Goal: Task Accomplishment & Management: Manage account settings

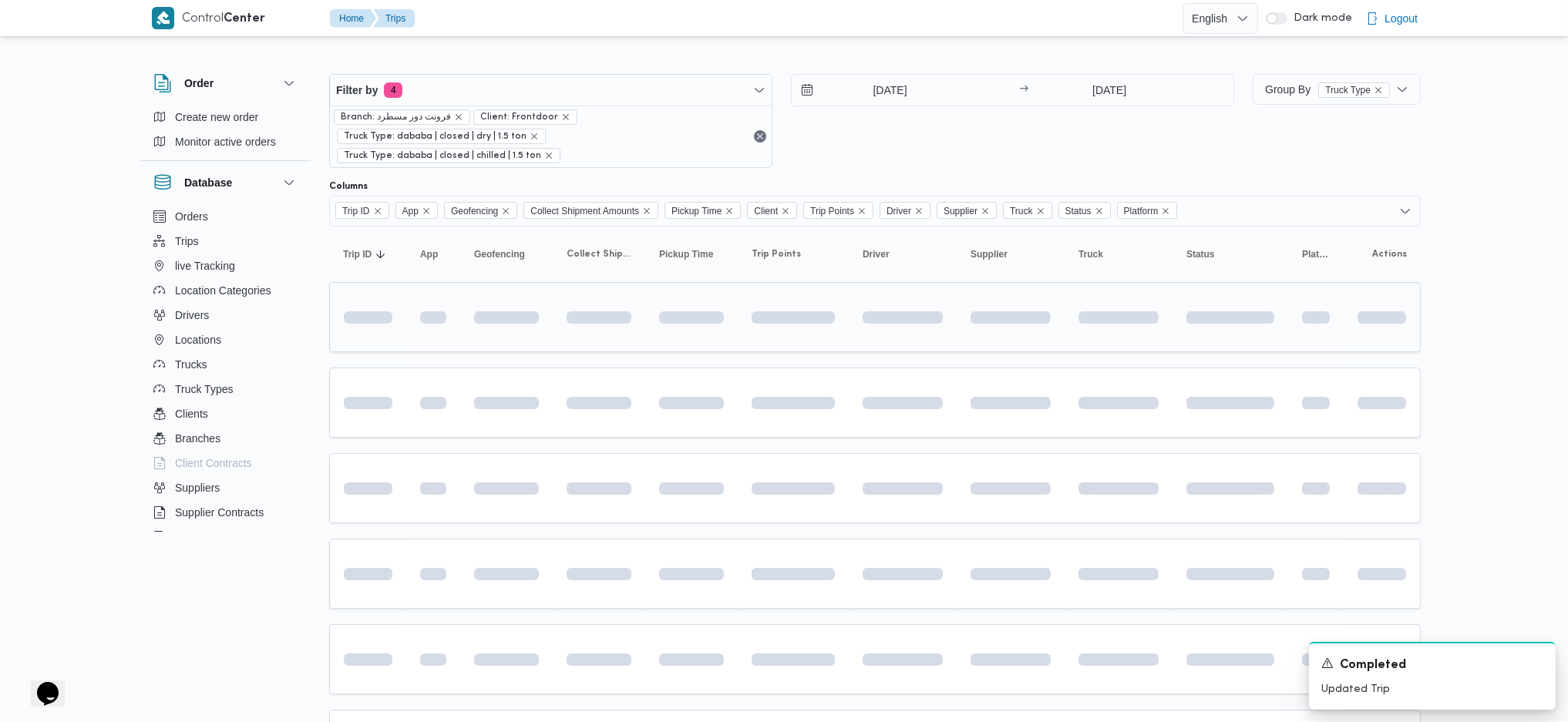
drag, startPoint x: 940, startPoint y: 276, endPoint x: 942, endPoint y: 290, distance: 14.1
click at [893, 94] on input "[DATE]" at bounding box center [879, 90] width 175 height 31
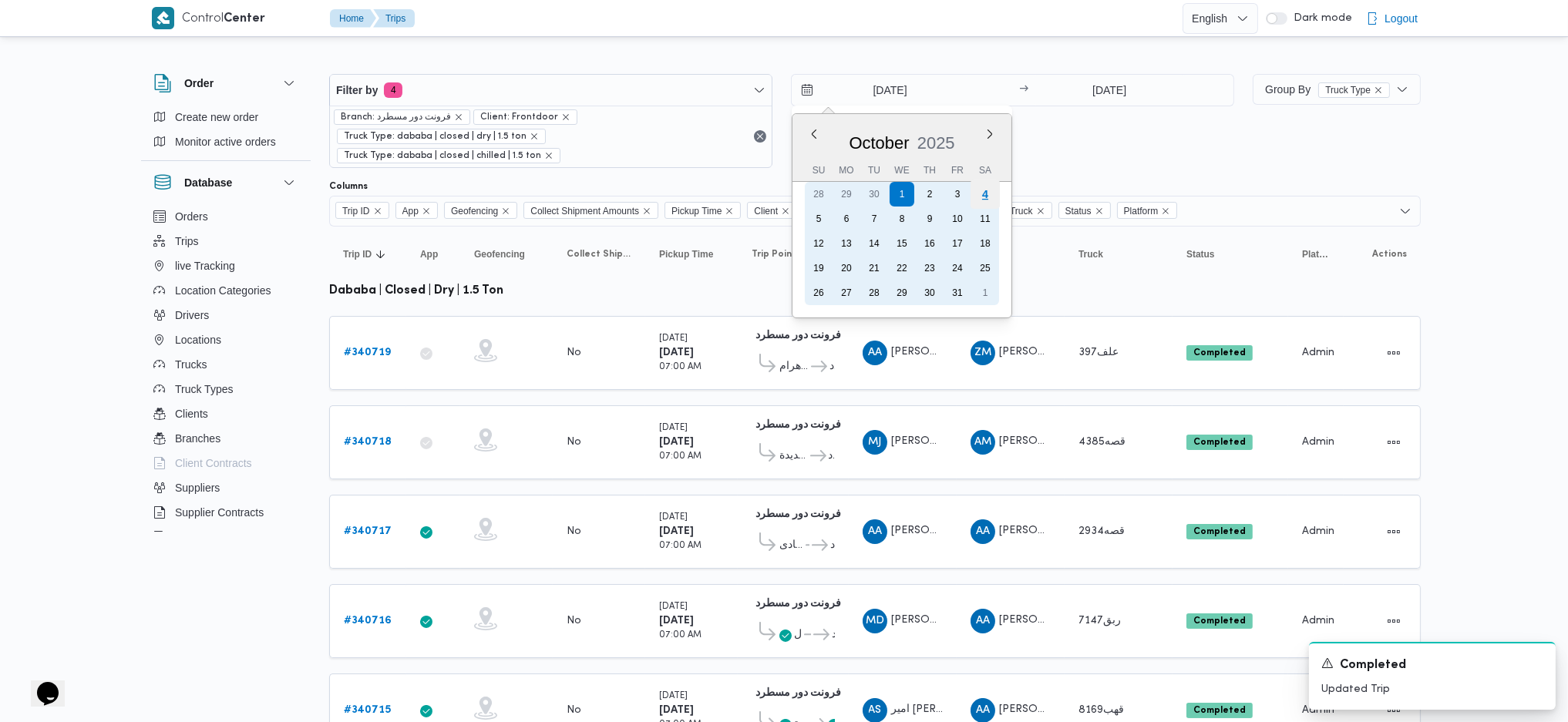
click at [996, 199] on div "4" at bounding box center [985, 194] width 29 height 29
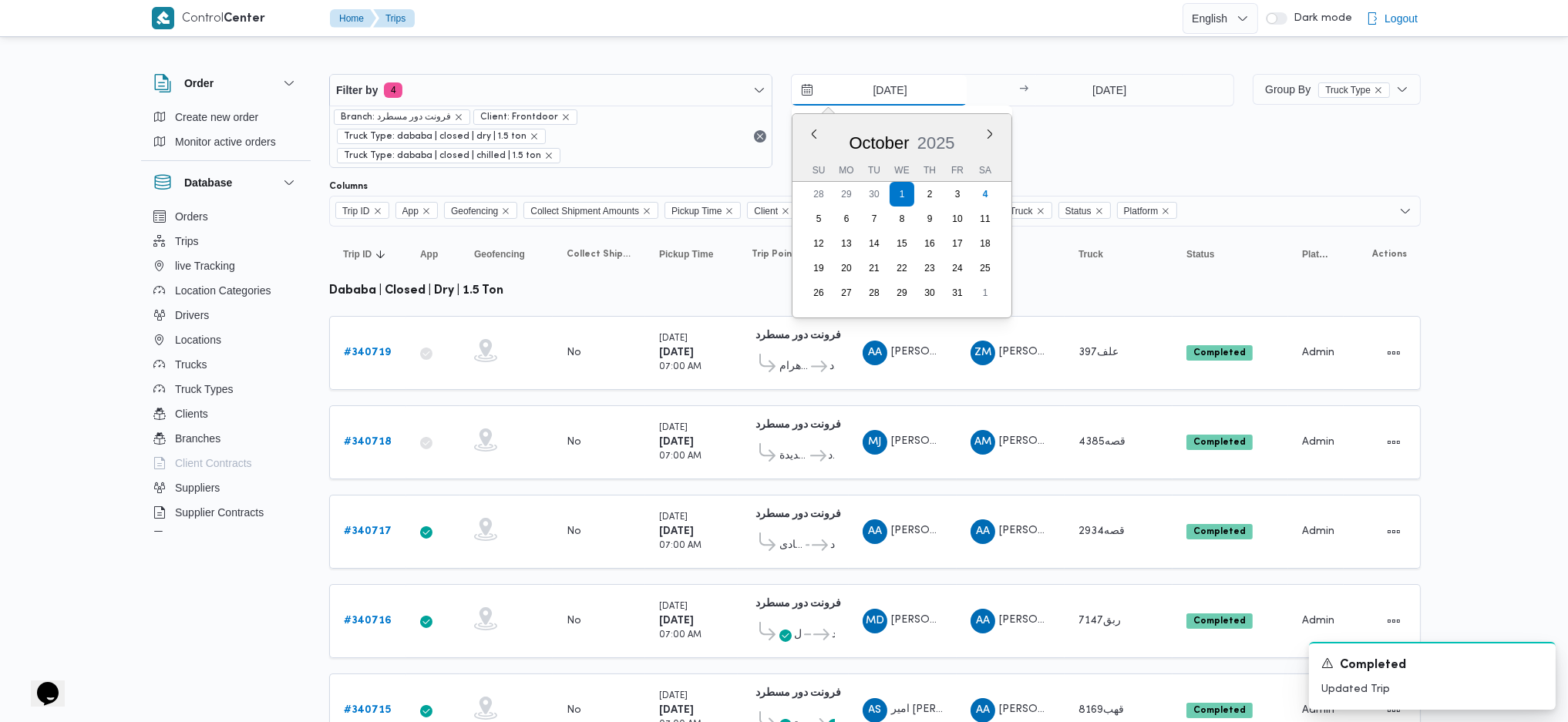
type input "[DATE]"
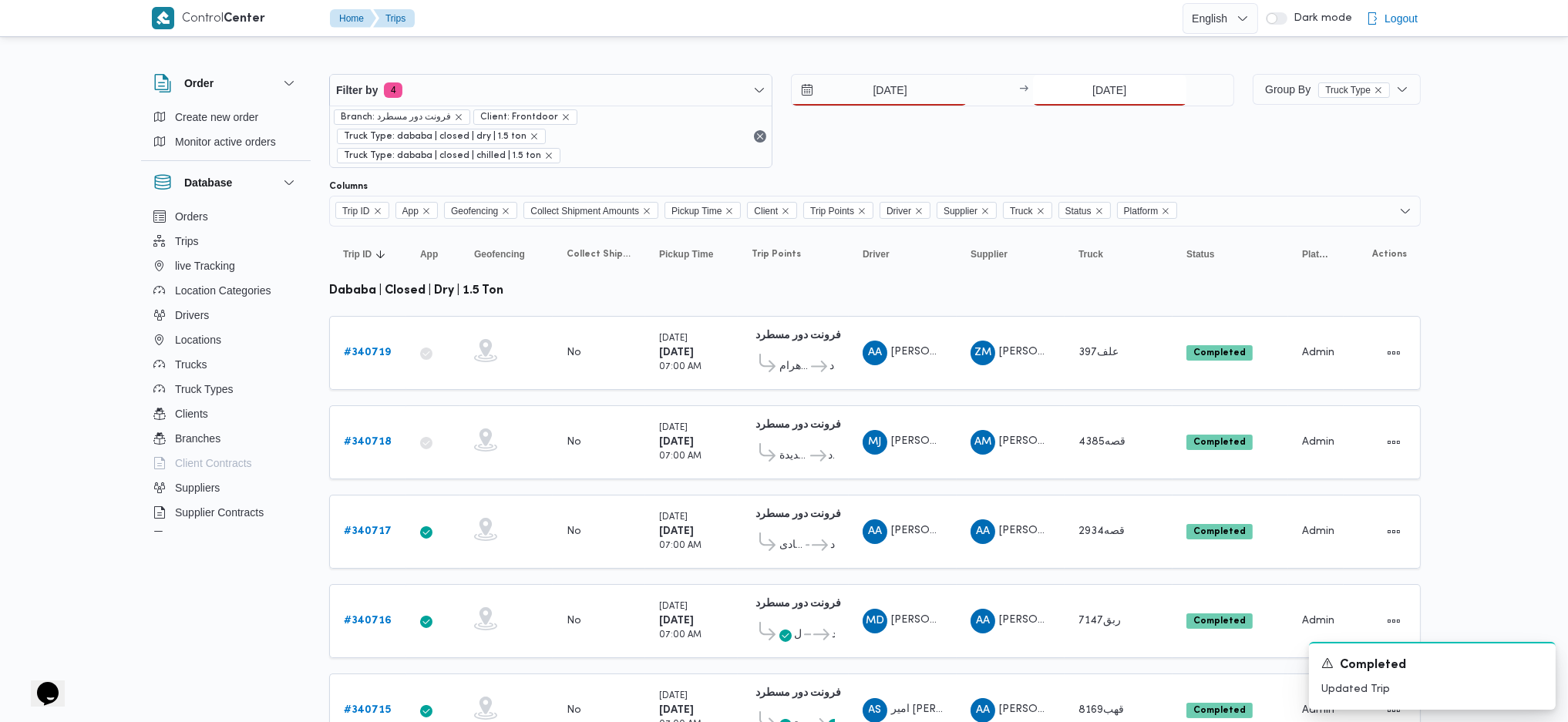
click at [1101, 102] on input "1/10/2025" at bounding box center [1109, 90] width 153 height 31
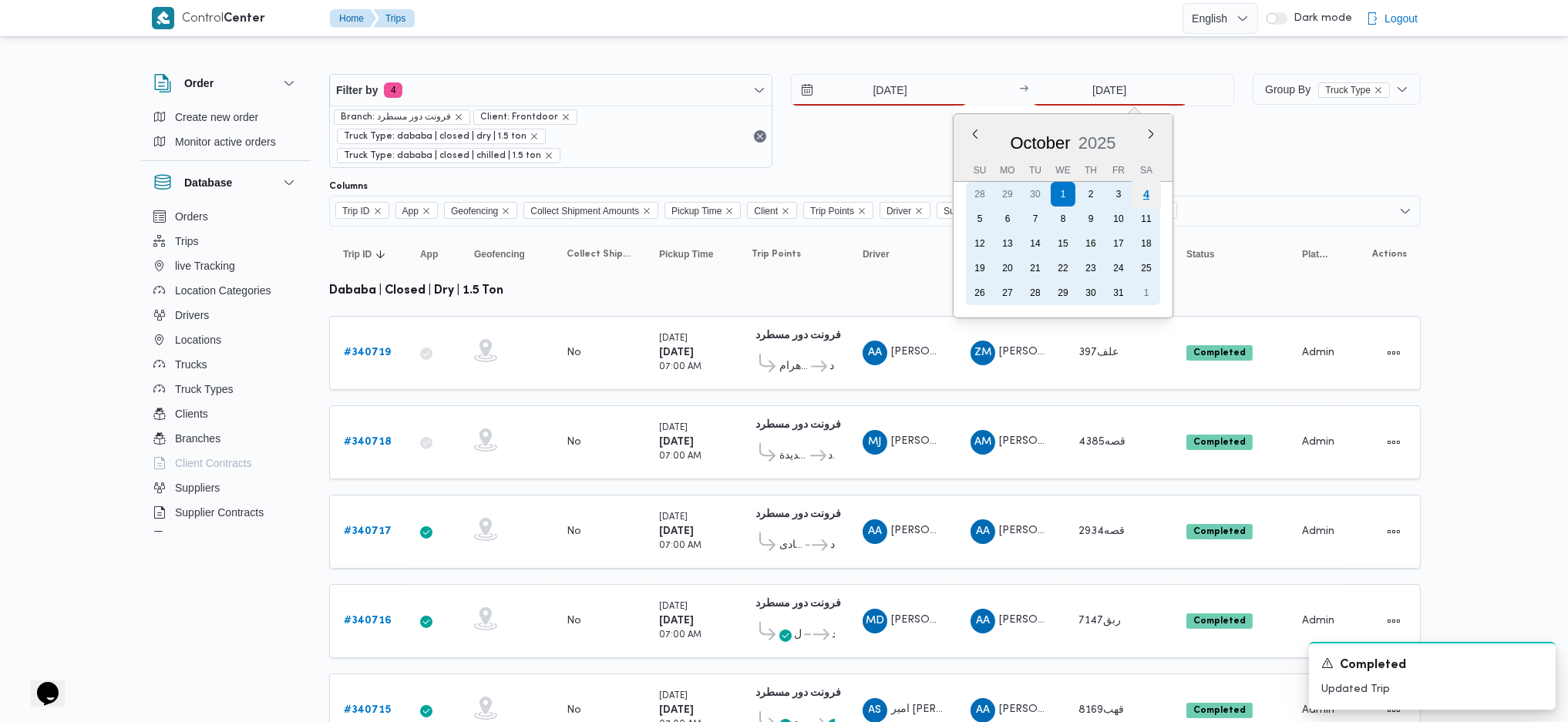
click at [1144, 204] on div "4" at bounding box center [1145, 194] width 29 height 29
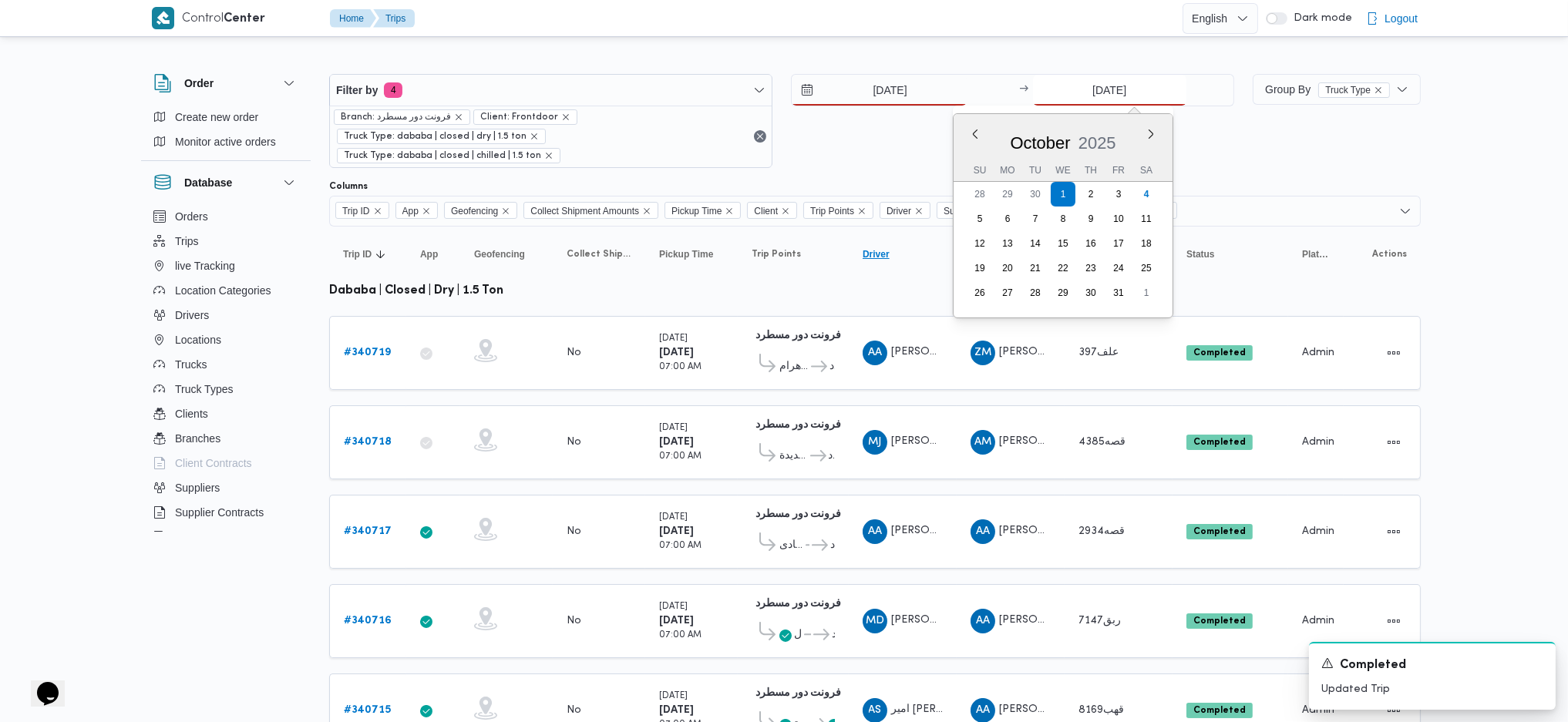
type input "[DATE]"
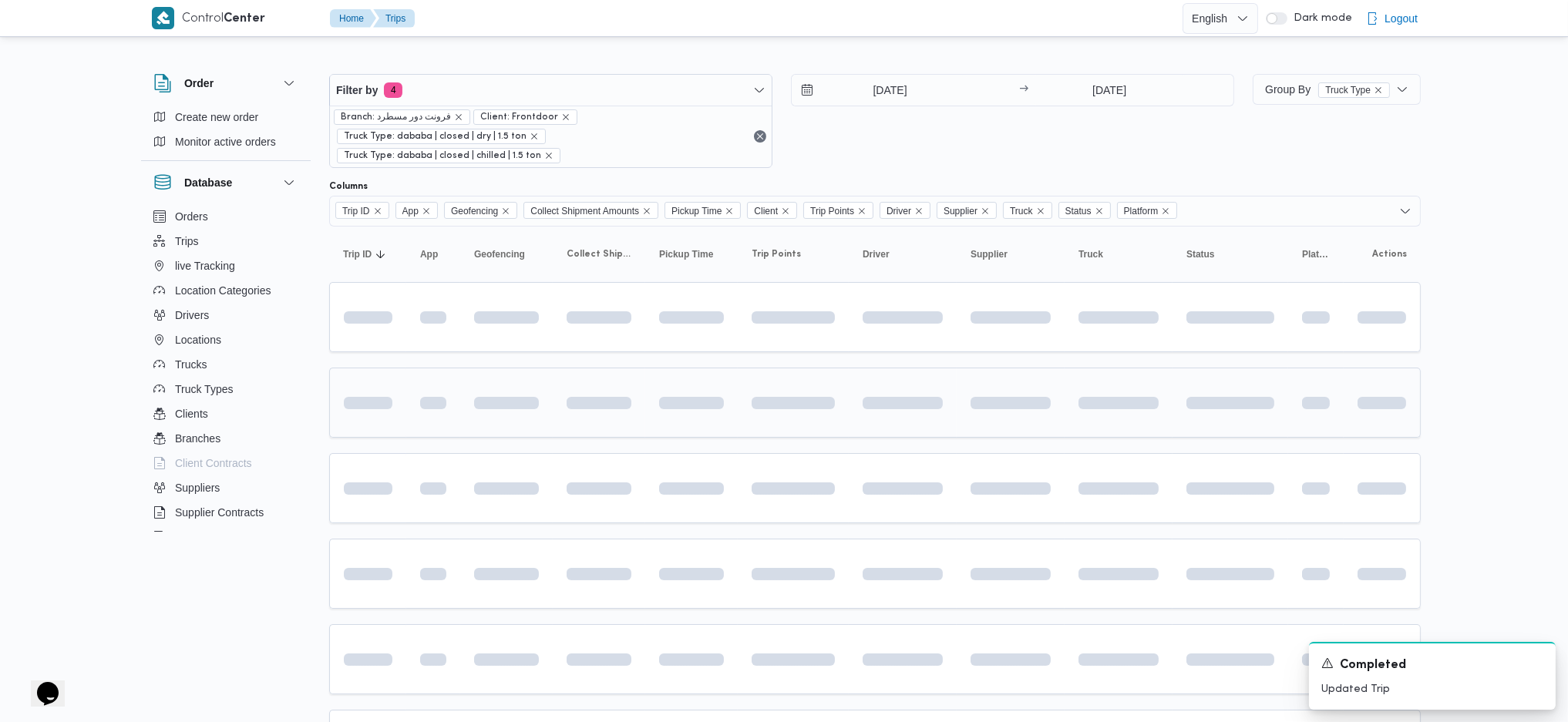
click at [600, 368] on td at bounding box center [599, 403] width 92 height 70
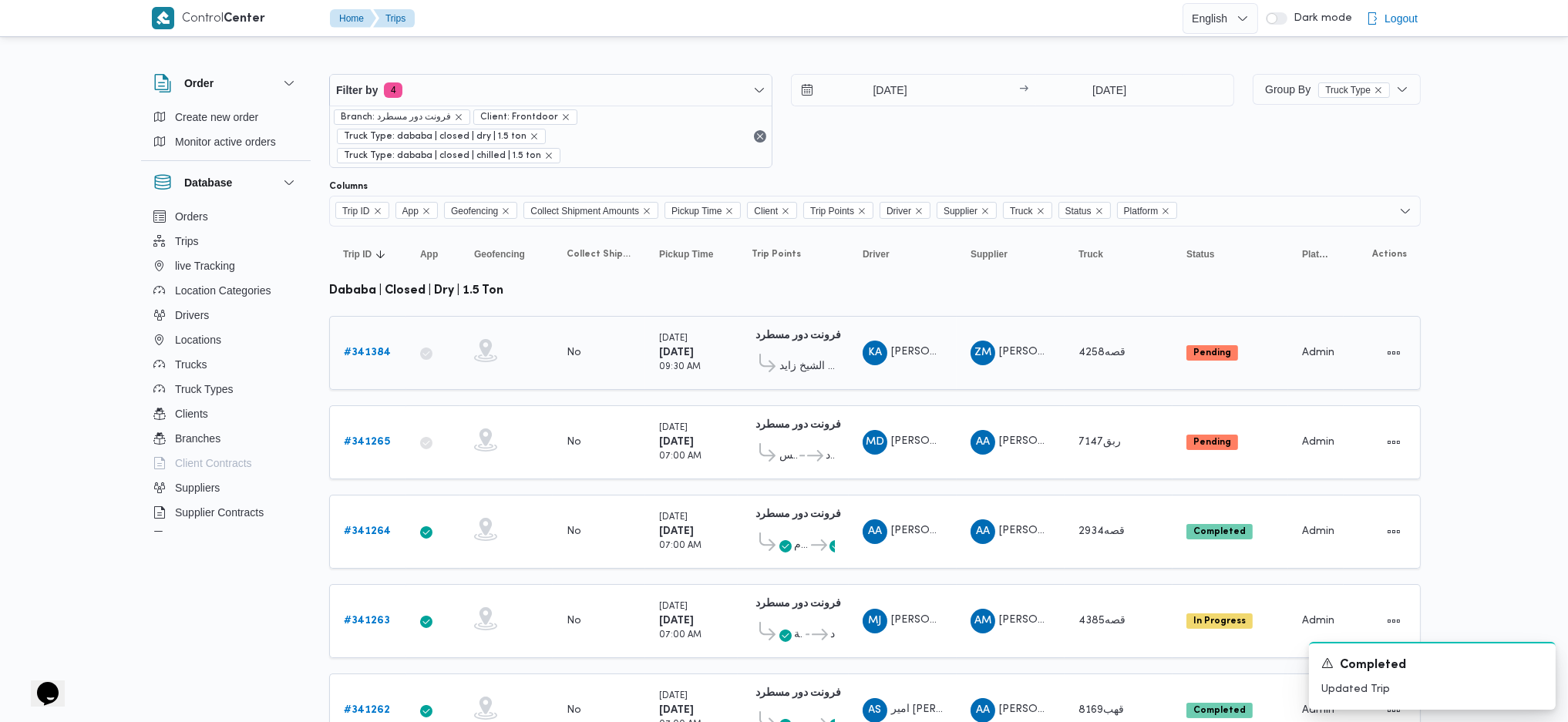
click at [379, 342] on div "# 341384" at bounding box center [368, 353] width 61 height 31
click at [374, 347] on b "# 341384" at bounding box center [367, 352] width 47 height 10
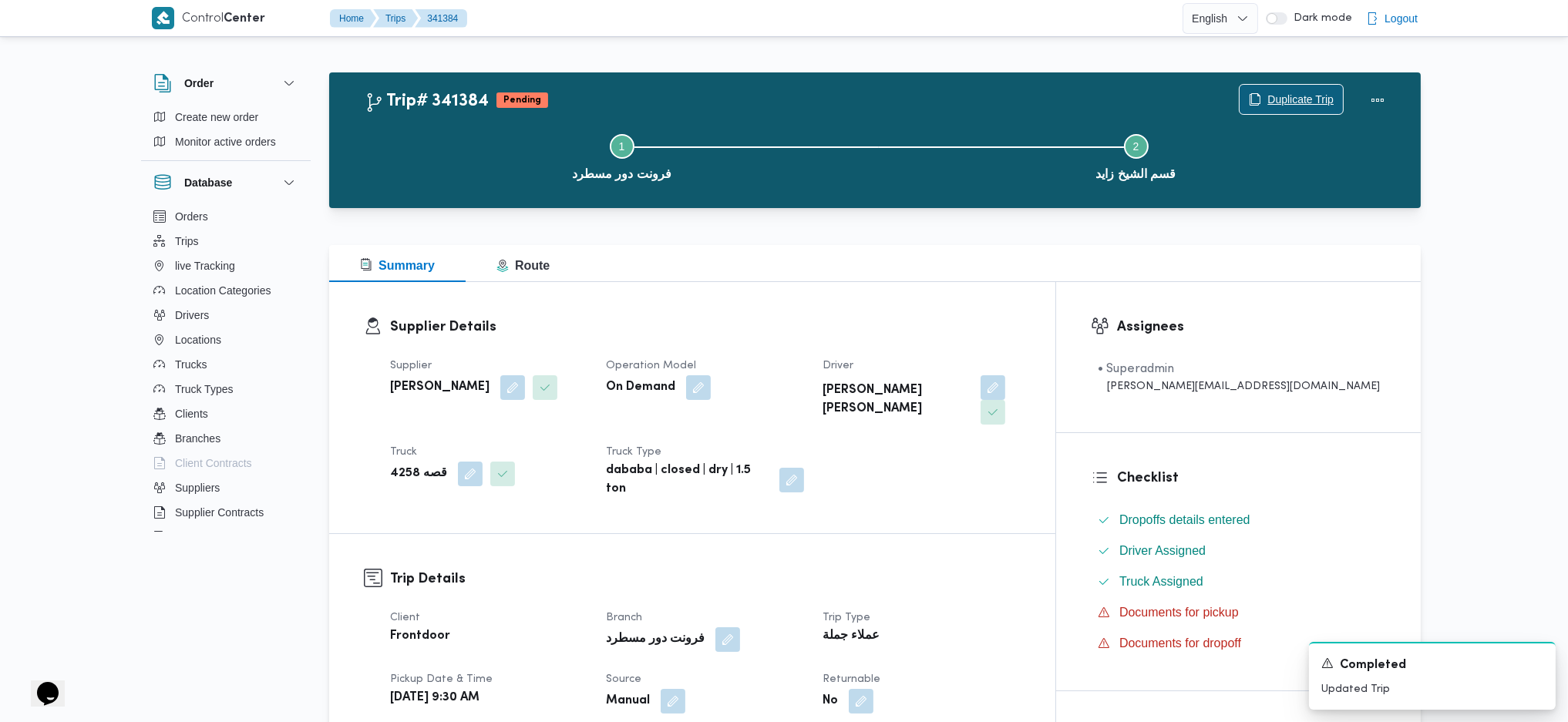
click at [1250, 105] on icon "button" at bounding box center [1255, 99] width 13 height 13
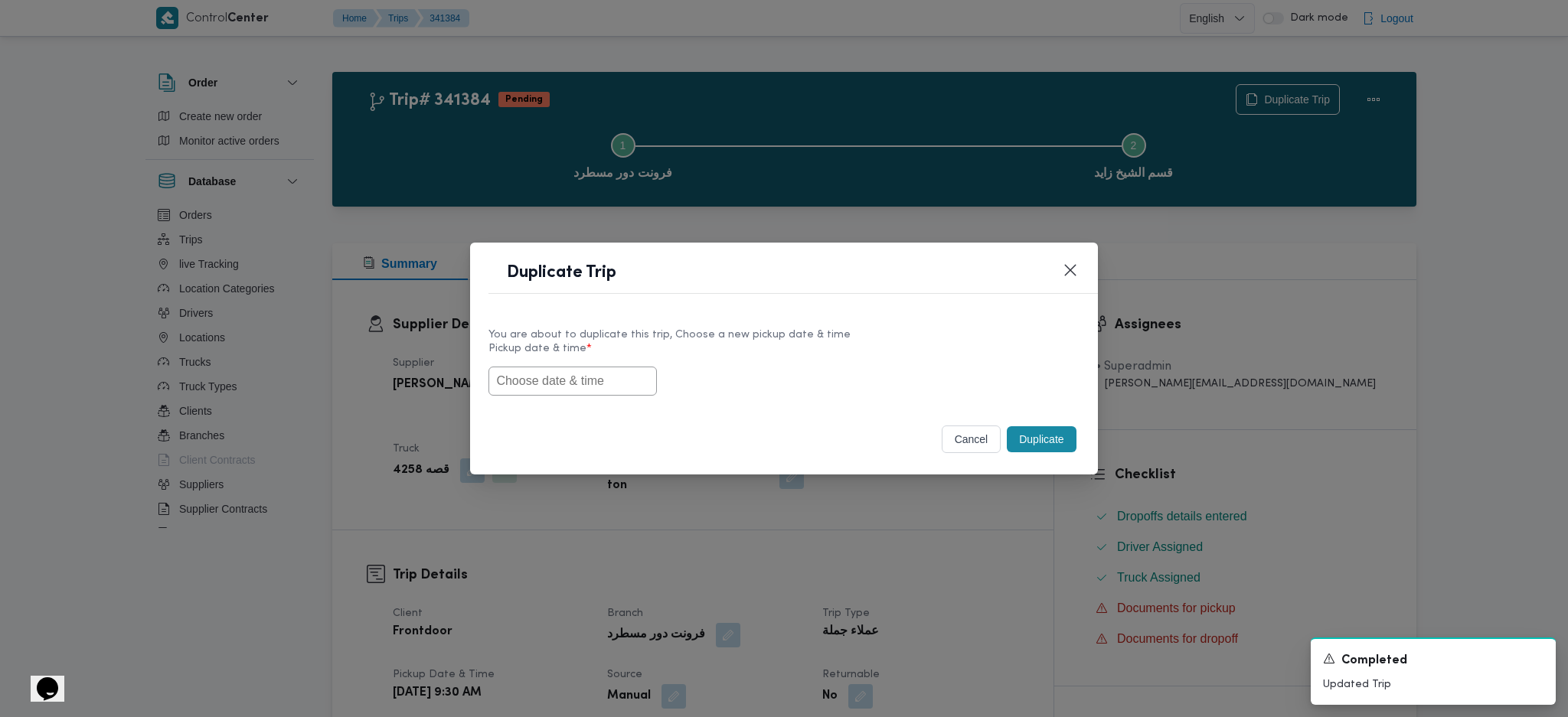
click at [968, 435] on button "cancel" at bounding box center [971, 439] width 60 height 28
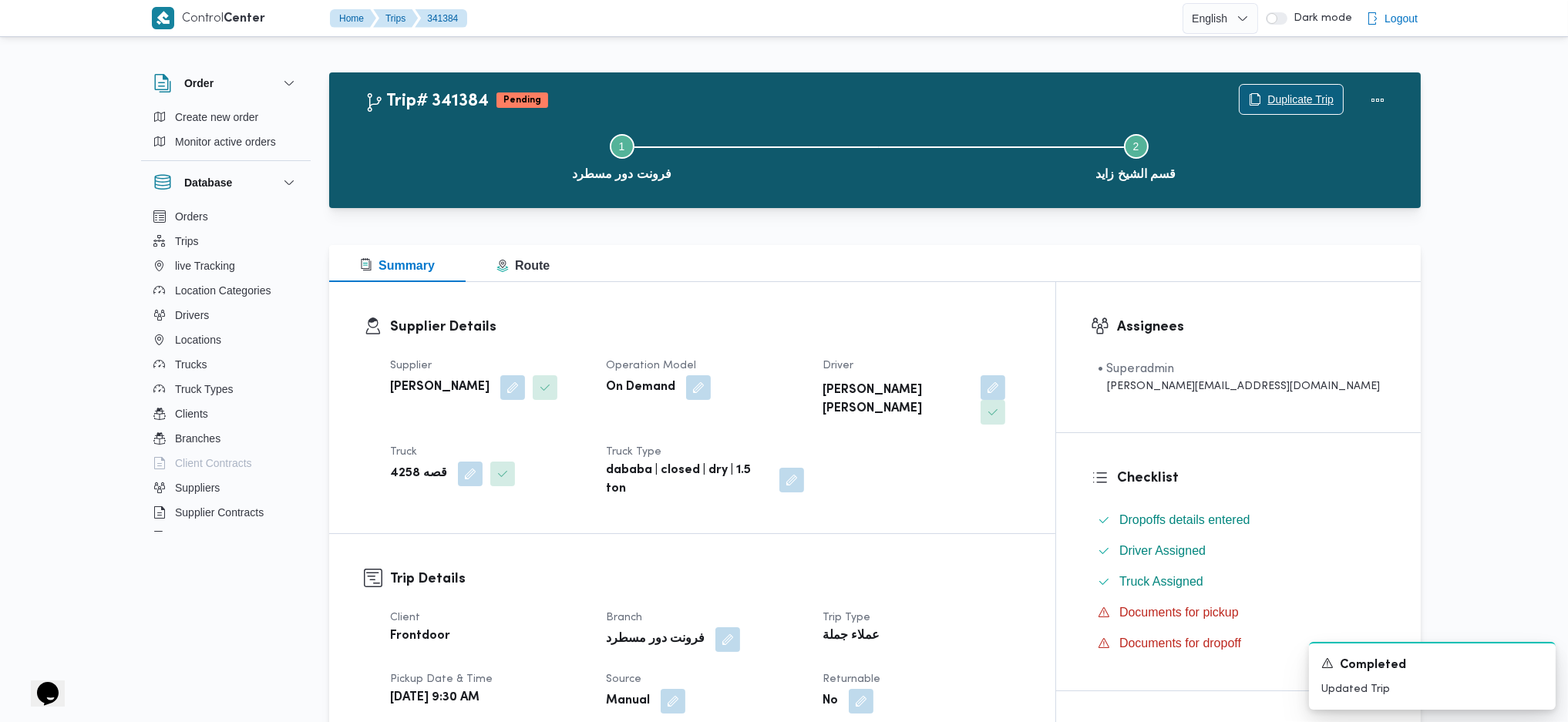
click at [1268, 98] on span "Duplicate Trip" at bounding box center [1300, 98] width 66 height 18
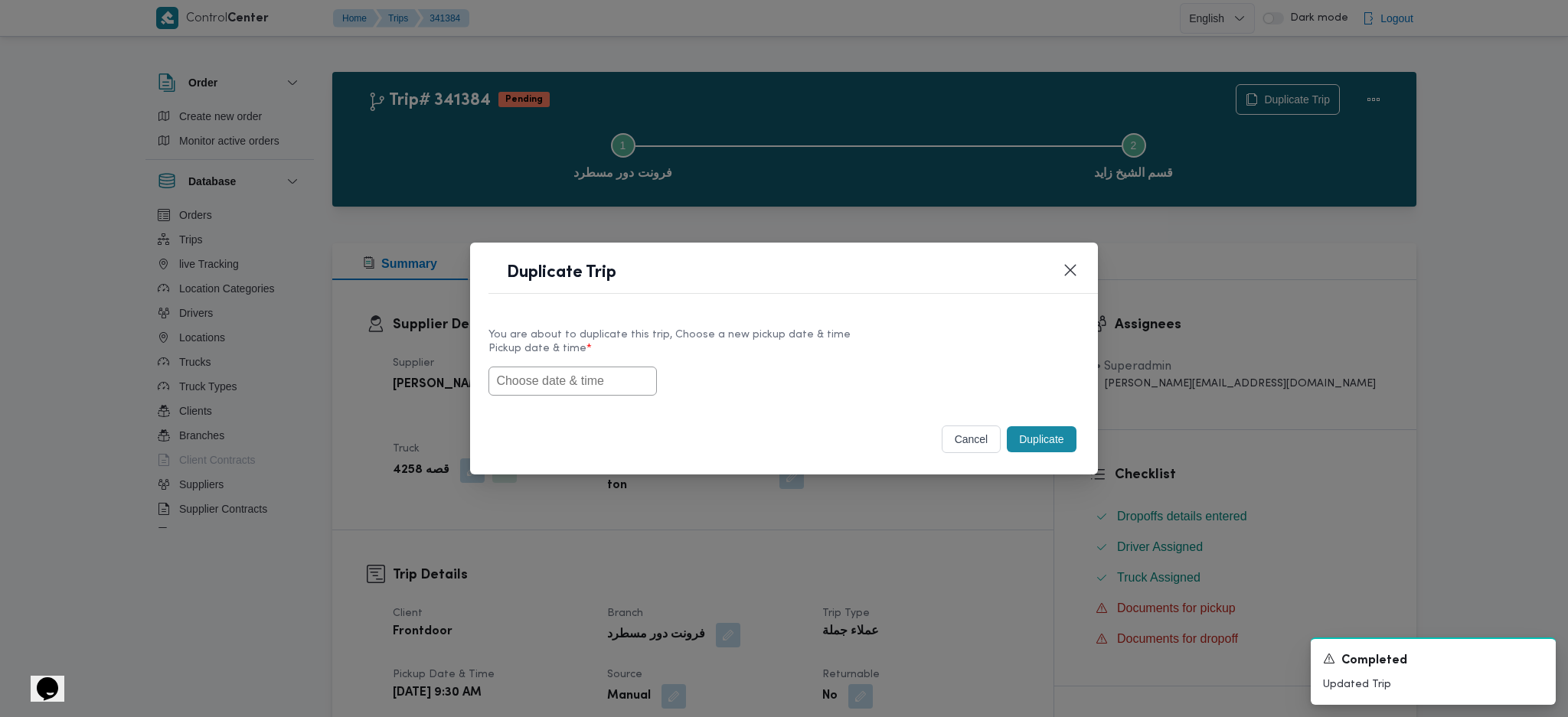
click at [605, 383] on input "text" at bounding box center [572, 381] width 168 height 29
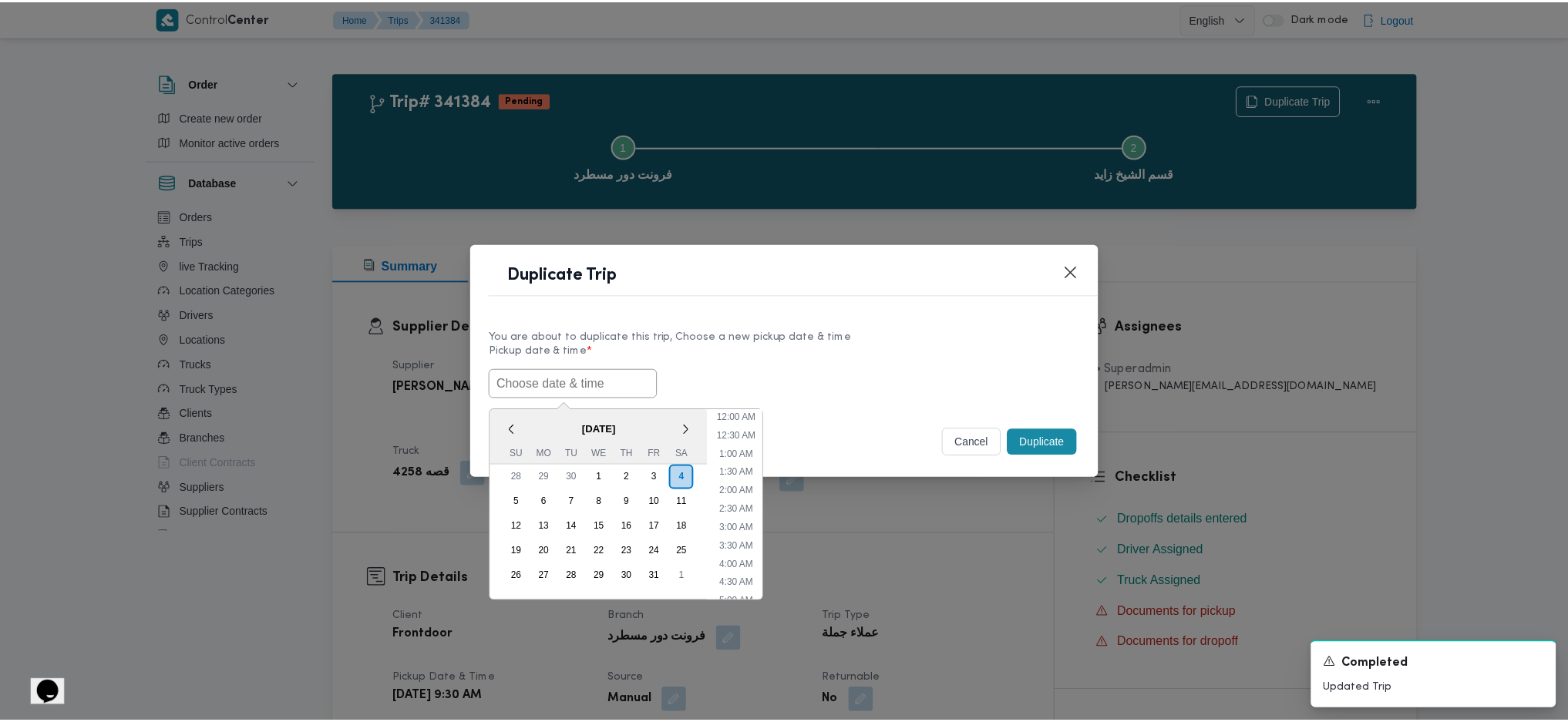
scroll to position [544, 0]
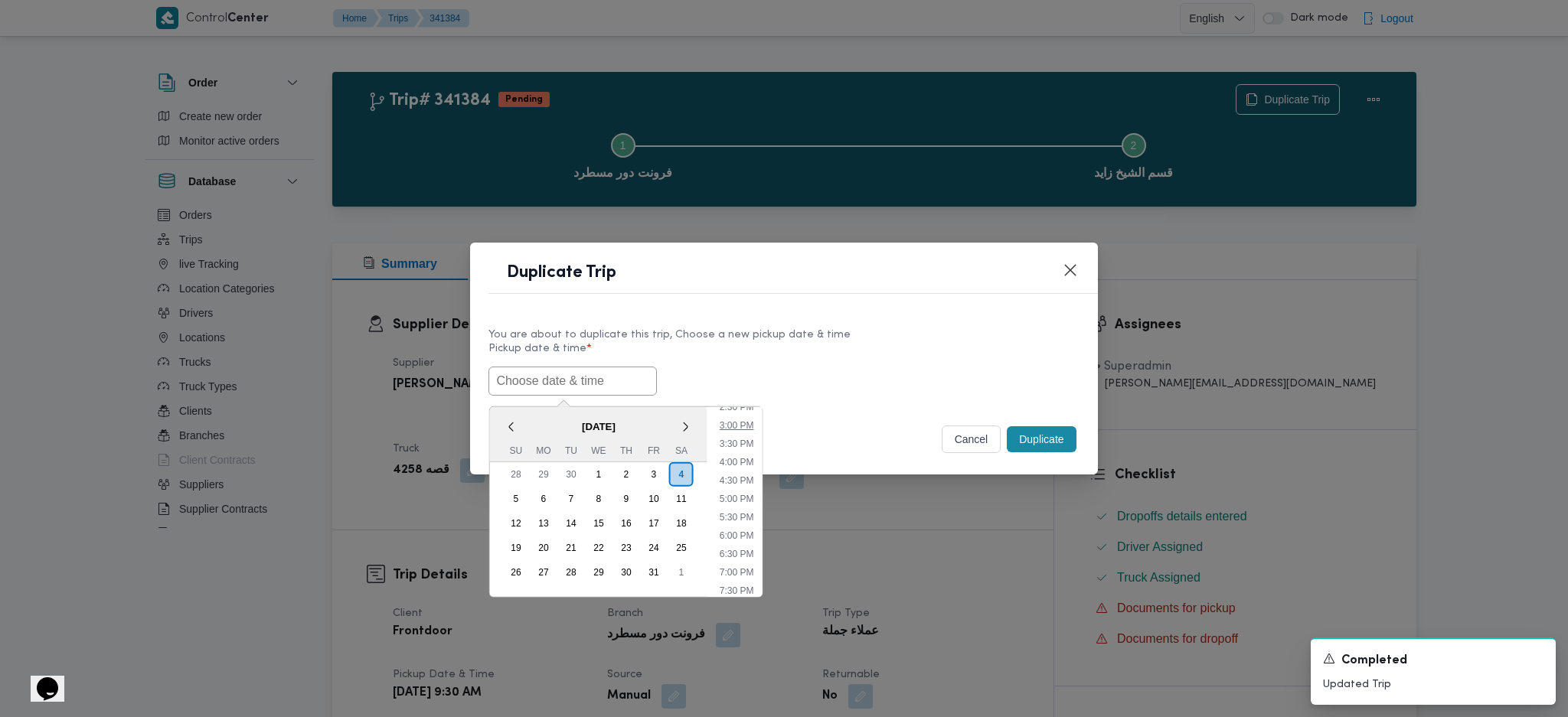
click at [733, 420] on li "3:00 PM" at bounding box center [735, 425] width 47 height 15
type input "04/10/2025 3:00PM"
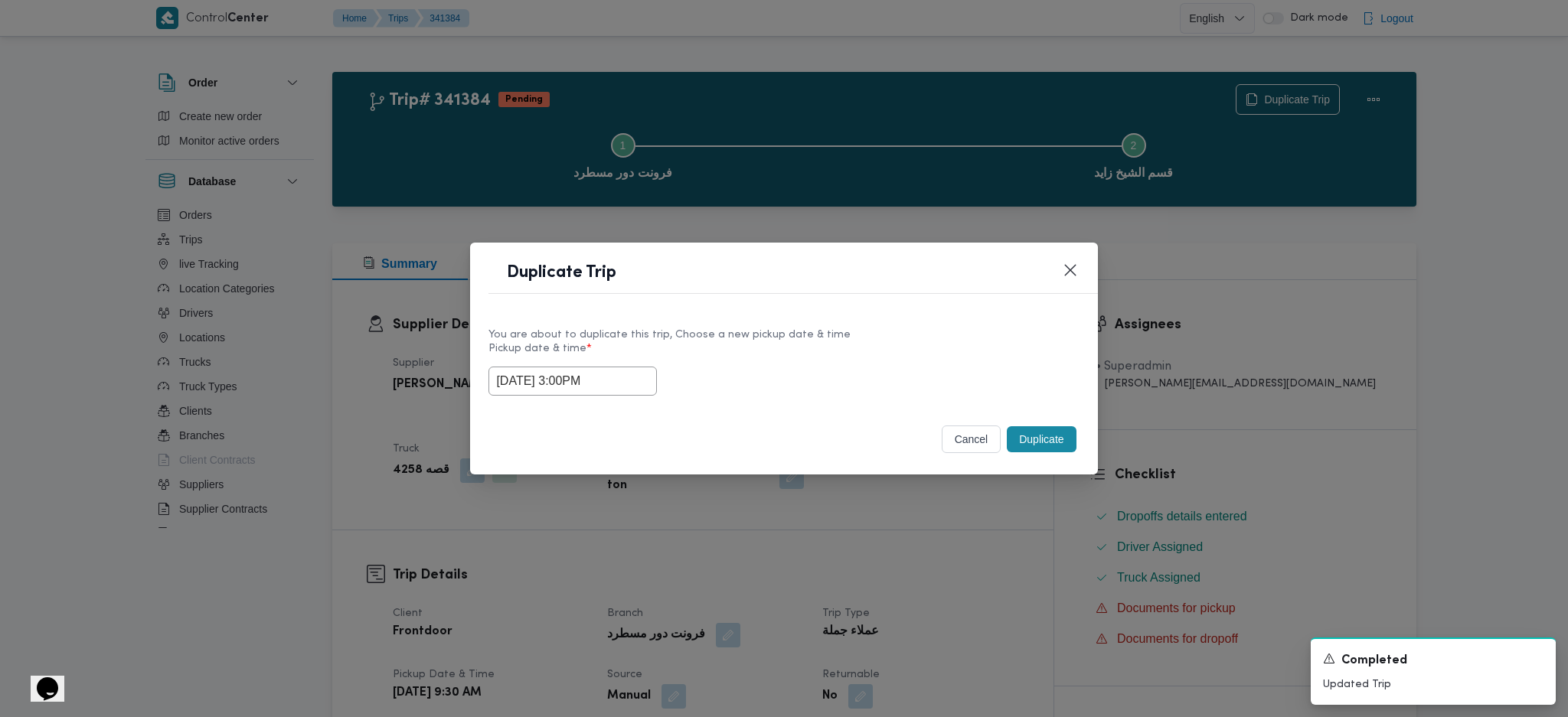
click at [1045, 444] on button "Duplicate" at bounding box center [1041, 439] width 69 height 26
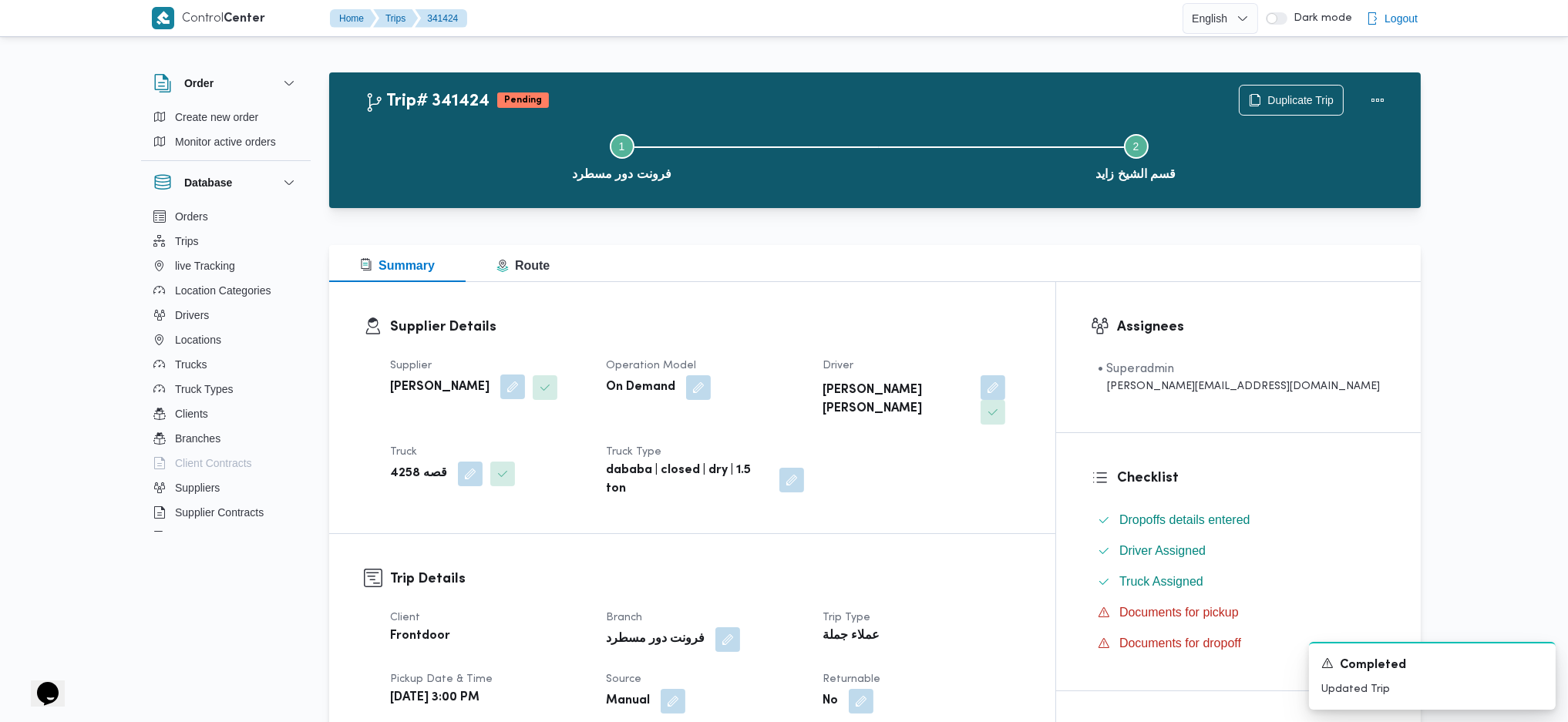
drag, startPoint x: 509, startPoint y: 383, endPoint x: 503, endPoint y: 394, distance: 12.5
click at [509, 382] on button "button" at bounding box center [513, 386] width 25 height 25
click at [466, 473] on div "You are in a dialog. To close this dialog, hit escape. Supplier Name زياد محمد …" at bounding box center [509, 441] width 270 height 71
click at [482, 446] on span "زياد محمد سيد عتريس" at bounding box center [441, 448] width 89 height 17
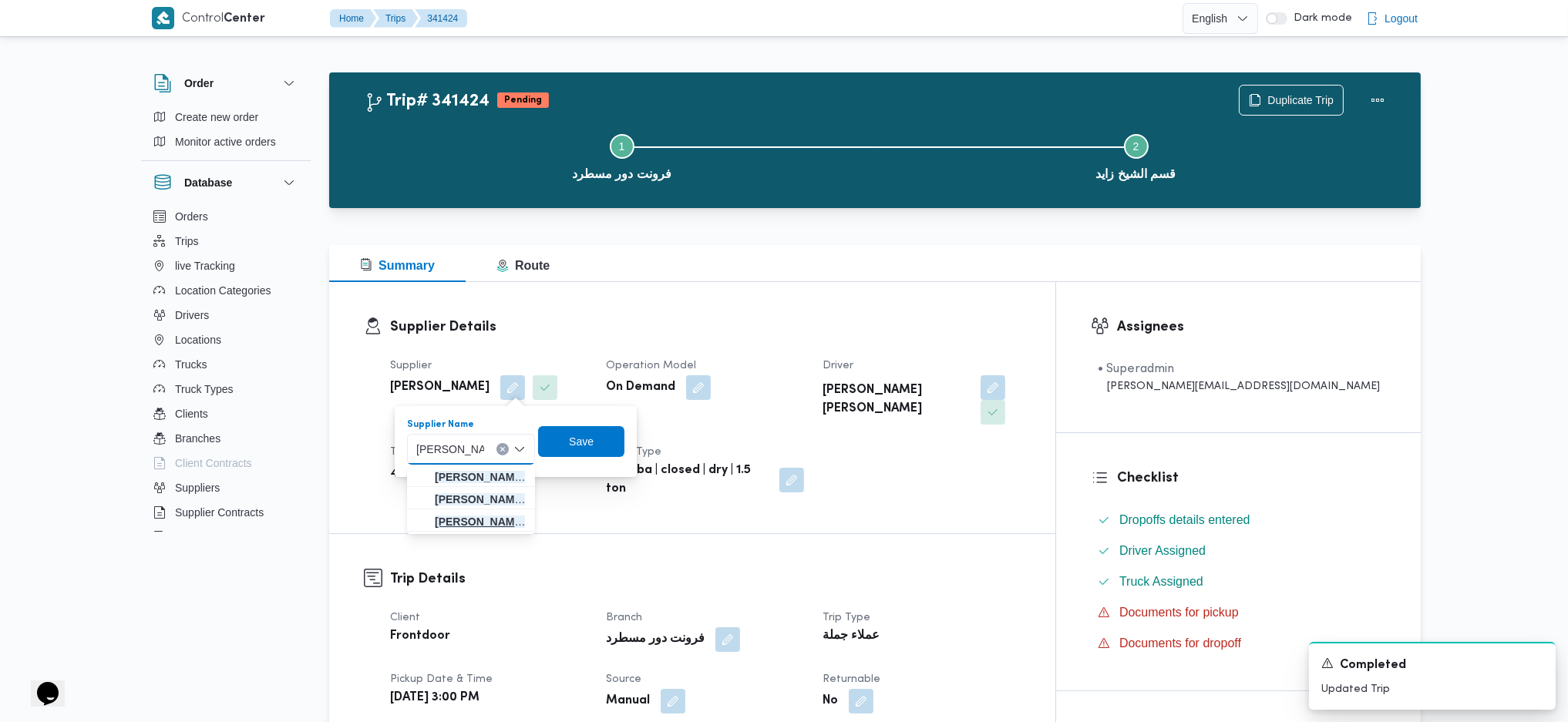
type input "احمد محمد عبد"
click at [452, 522] on span "احمد محمد عبد الوهاب عضمه" at bounding box center [480, 521] width 91 height 18
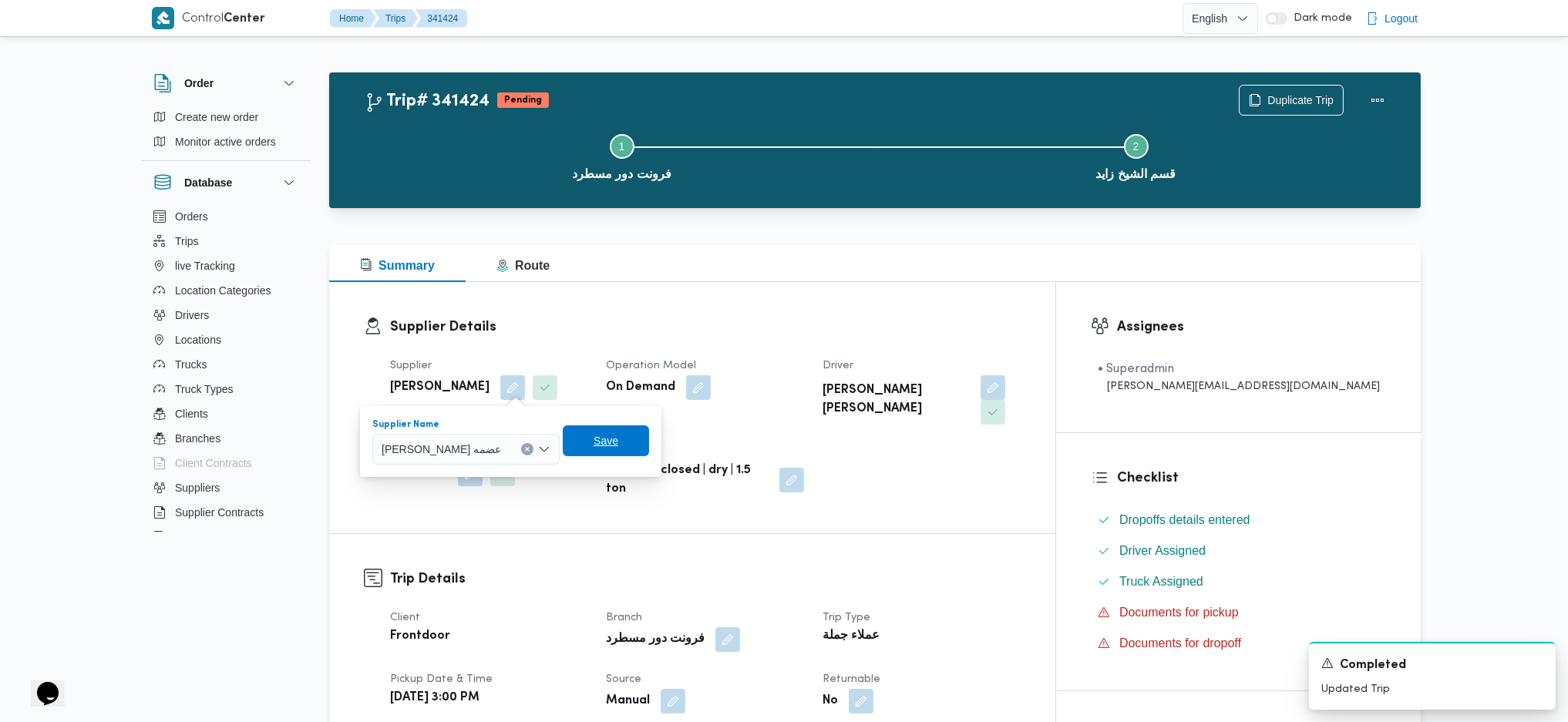
click at [612, 439] on span "Save" at bounding box center [606, 440] width 25 height 18
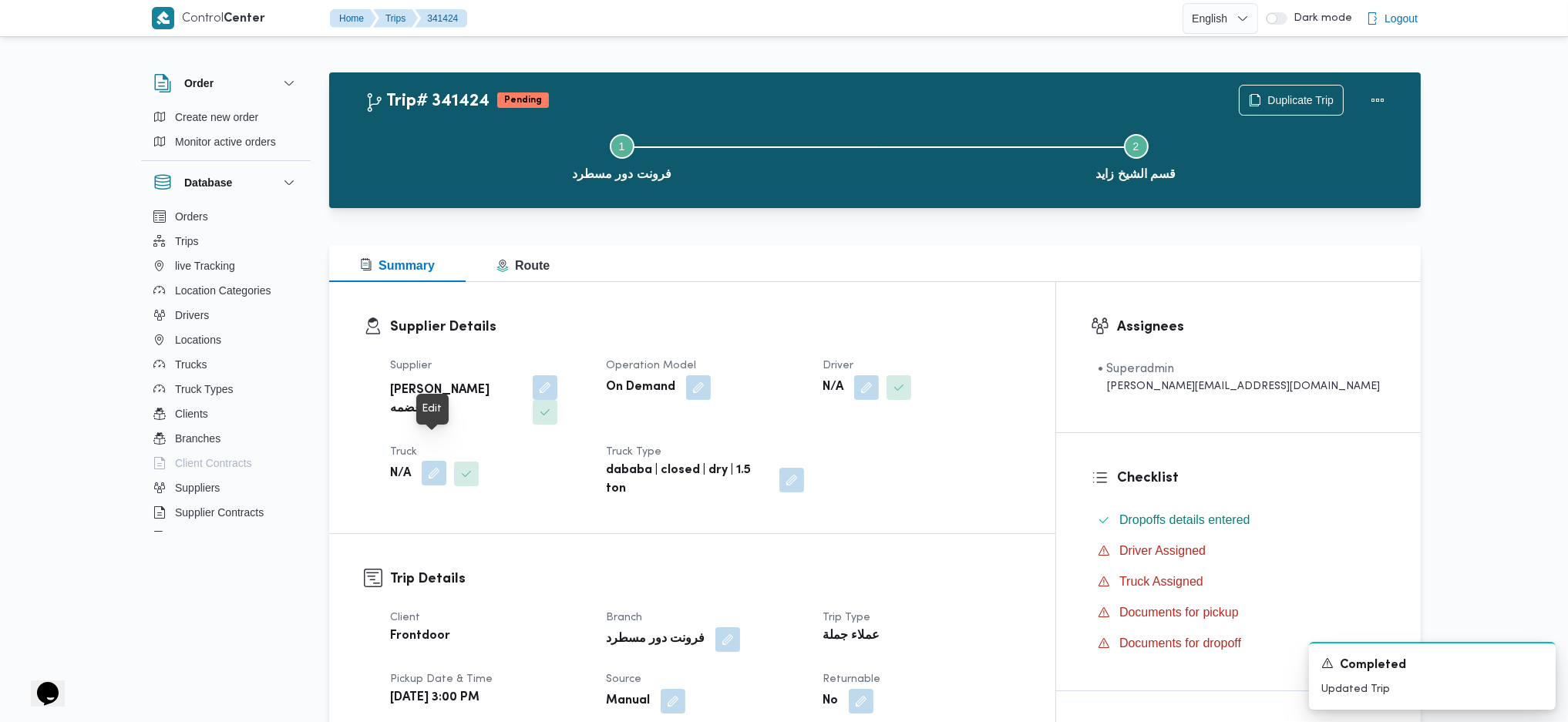
click at [430, 461] on button "button" at bounding box center [434, 473] width 25 height 25
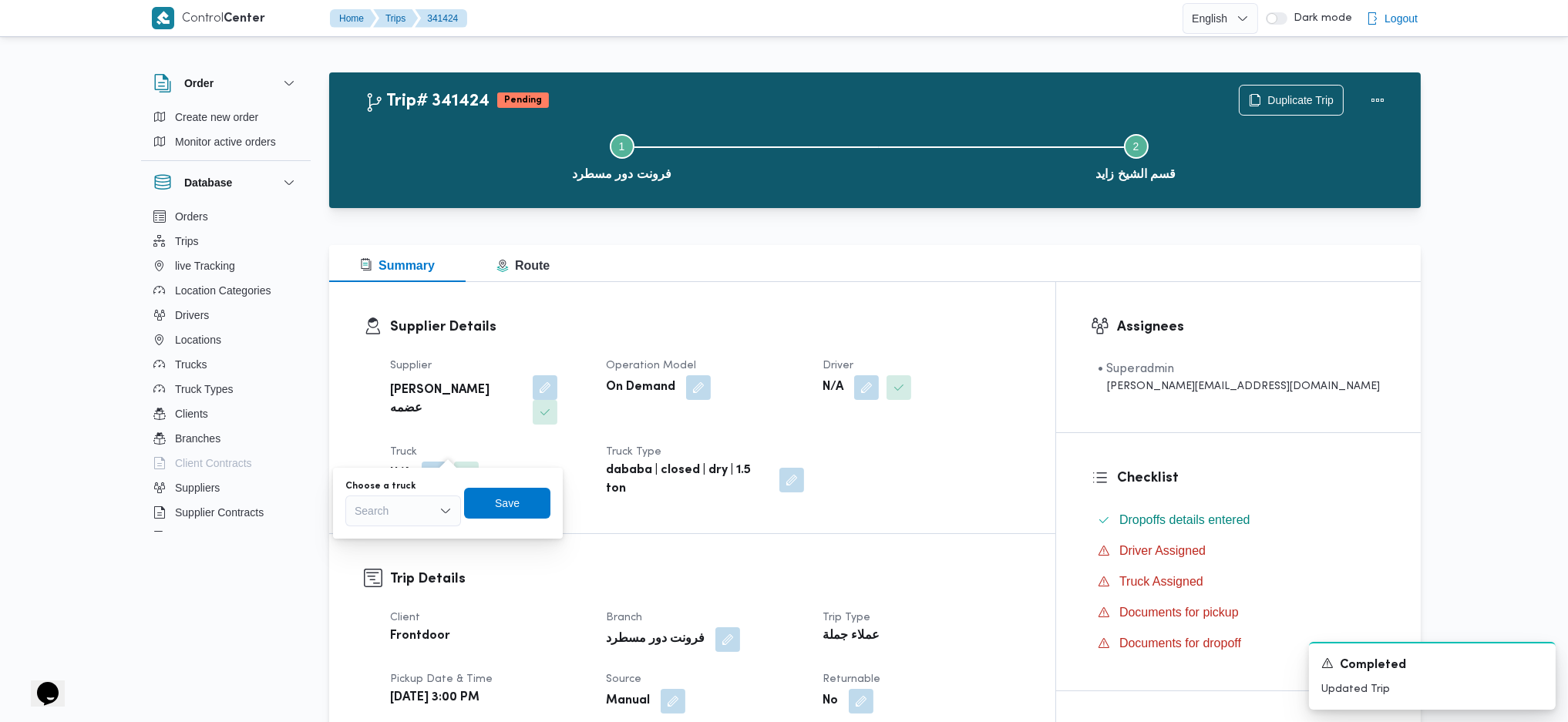
click at [421, 504] on div "Search" at bounding box center [404, 511] width 116 height 31
click at [404, 535] on span "قدن9834 | null" at bounding box center [412, 538] width 79 height 18
click at [494, 499] on span "Save" at bounding box center [517, 503] width 87 height 31
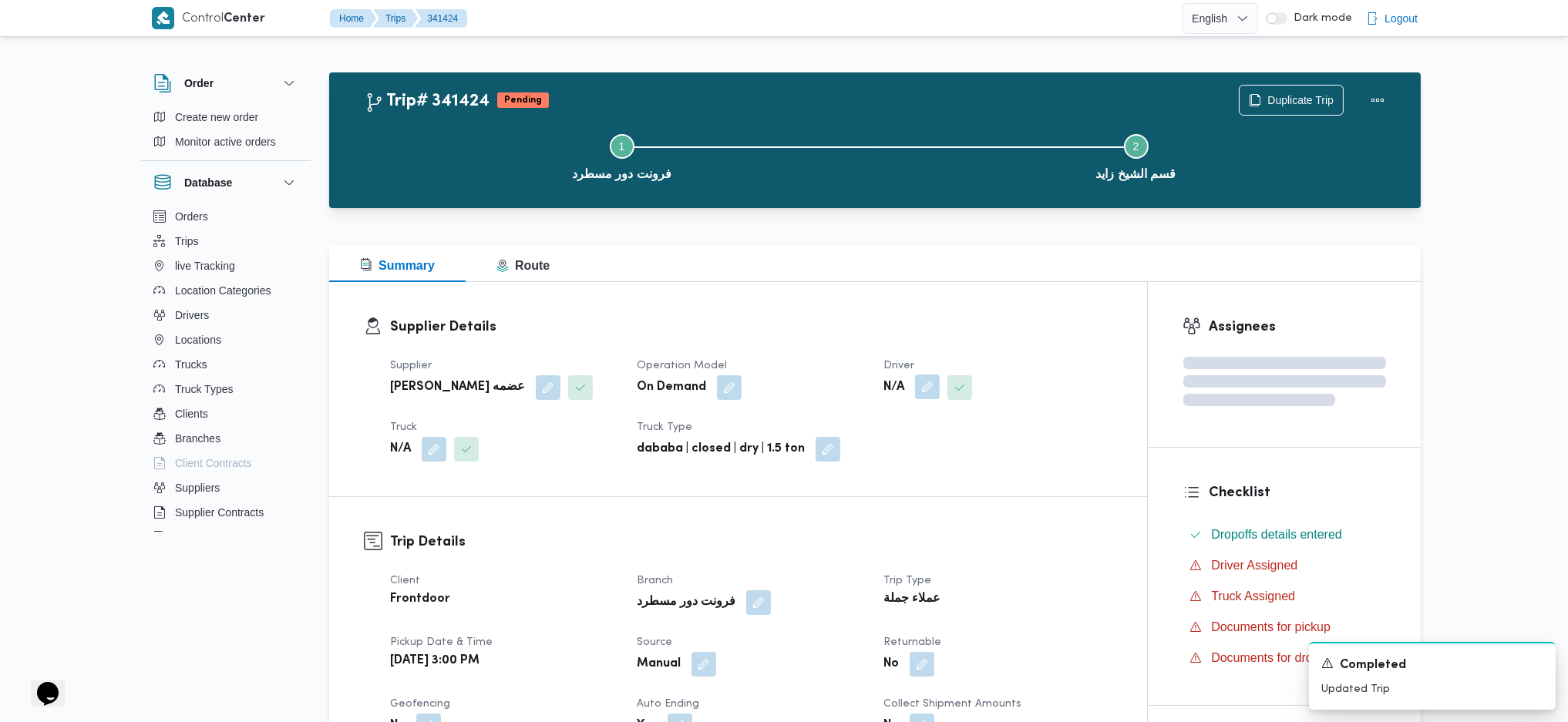
click at [930, 383] on button "button" at bounding box center [927, 386] width 25 height 25
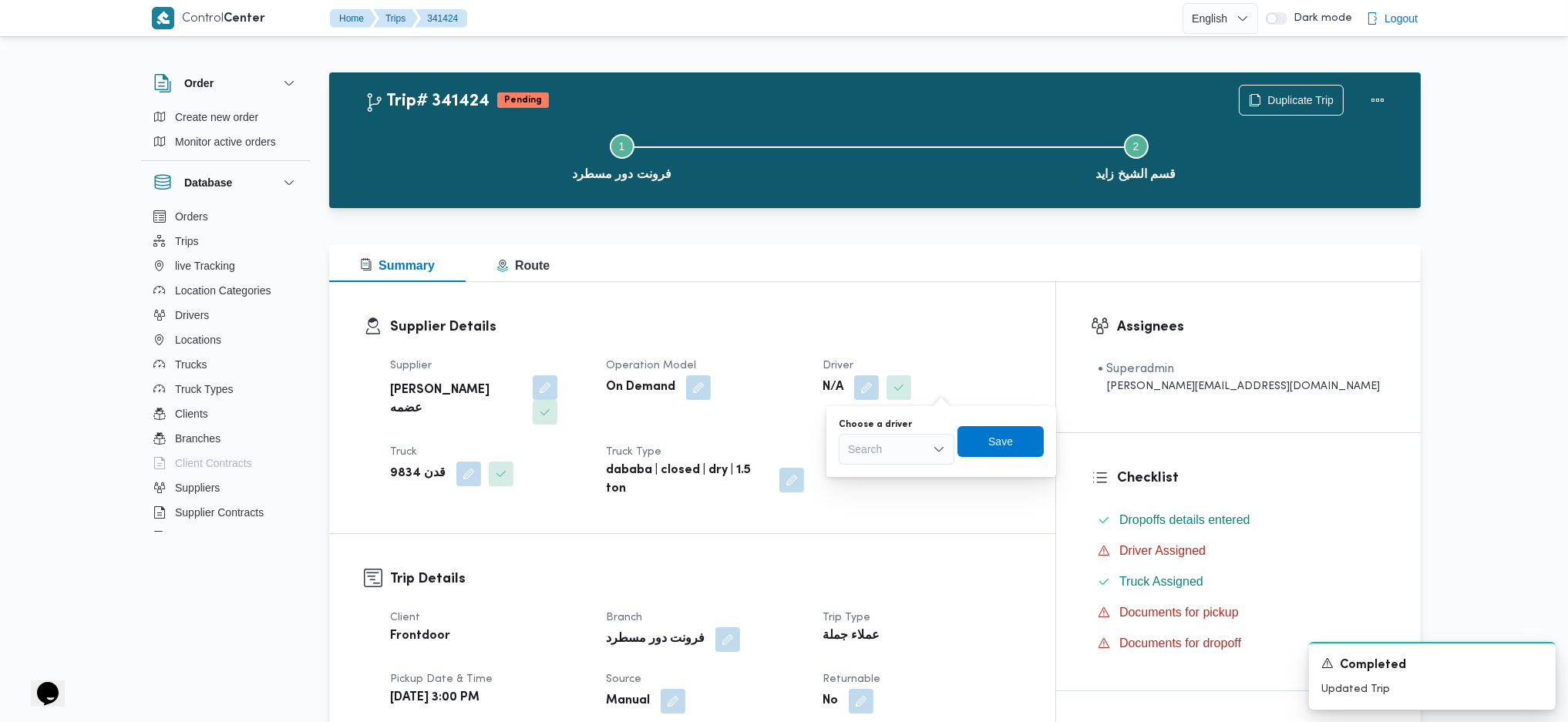
click at [885, 450] on div "Search" at bounding box center [896, 449] width 116 height 31
click at [888, 500] on span "حماده محمد عبدالوهاب امام عظمه" at bounding box center [905, 499] width 79 height 18
click at [1077, 438] on span "Save" at bounding box center [1040, 440] width 87 height 31
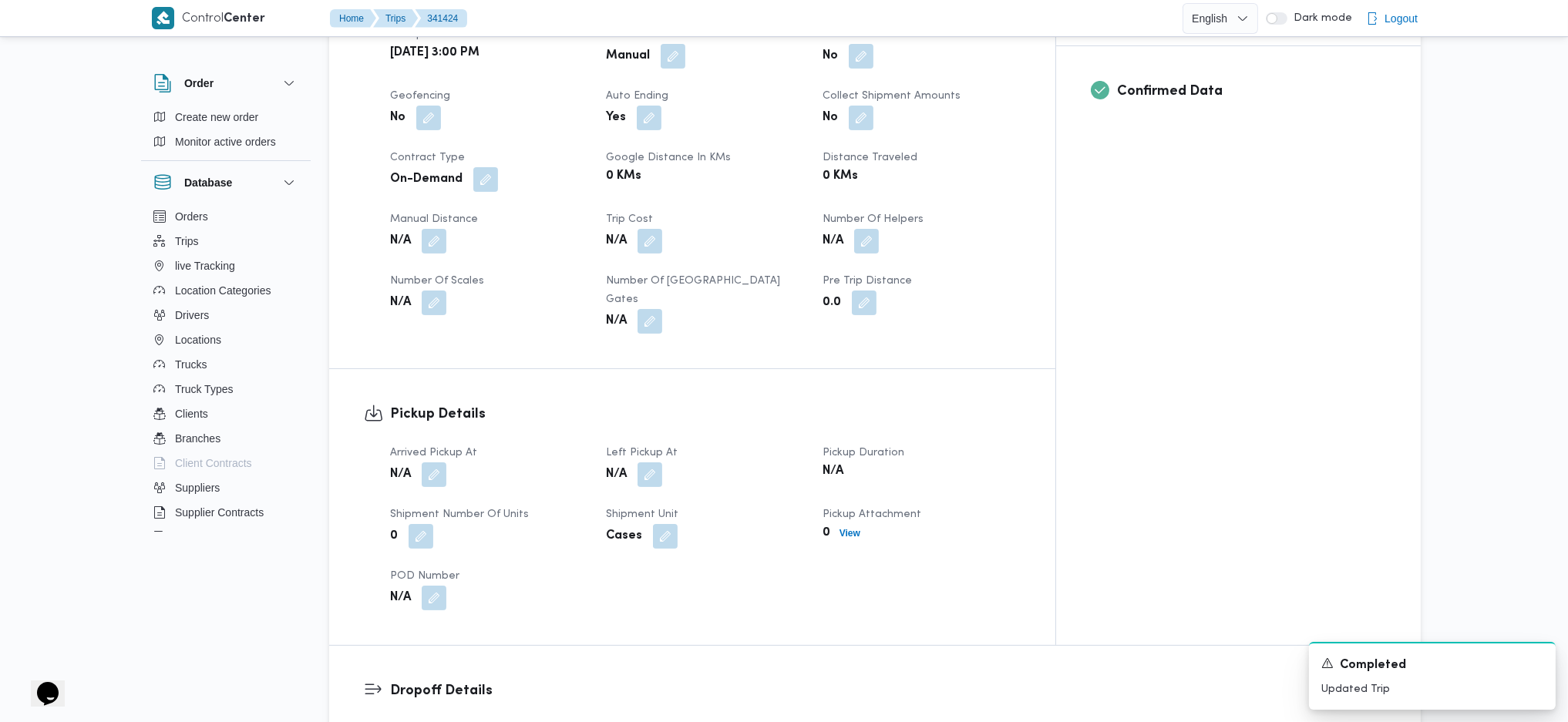
scroll to position [719, 0]
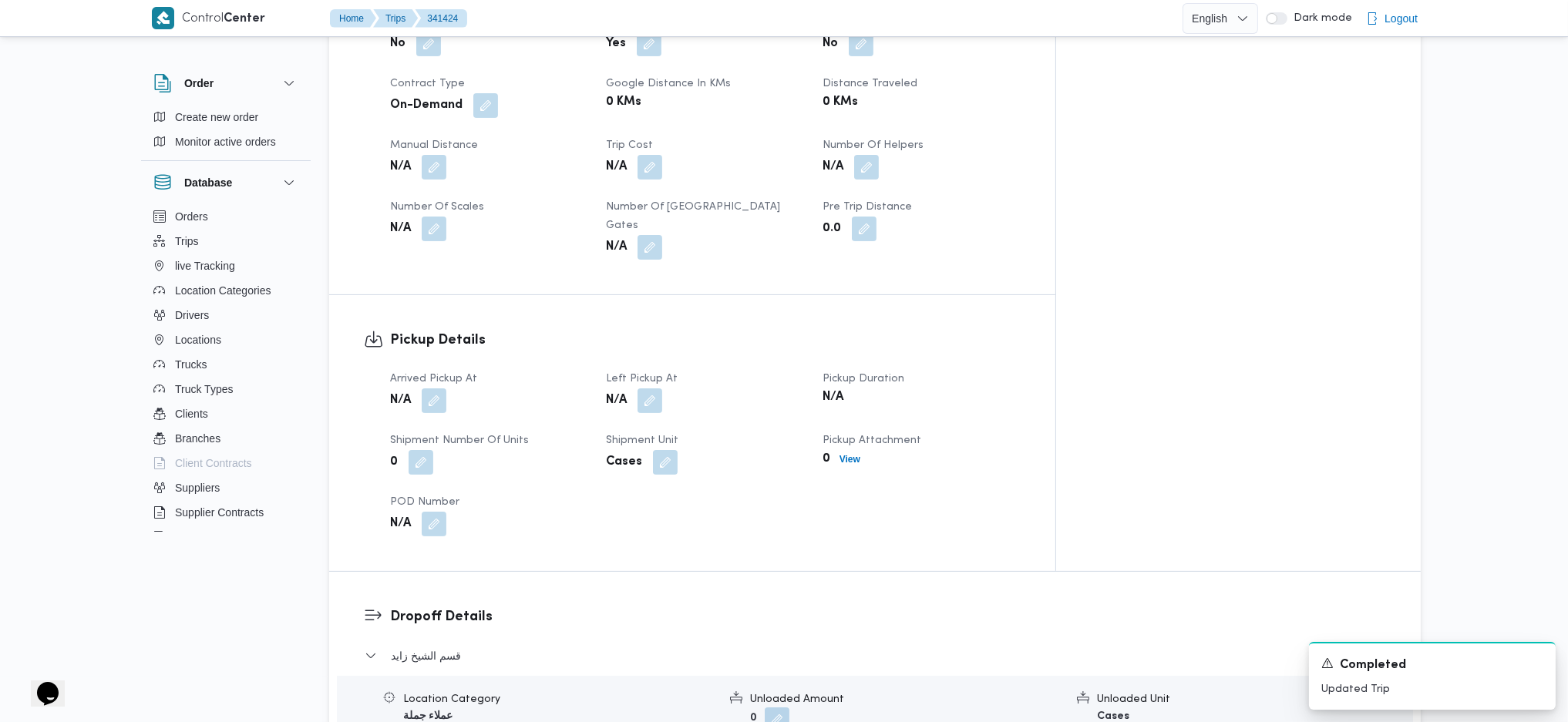
click at [438, 388] on button "button" at bounding box center [434, 400] width 25 height 25
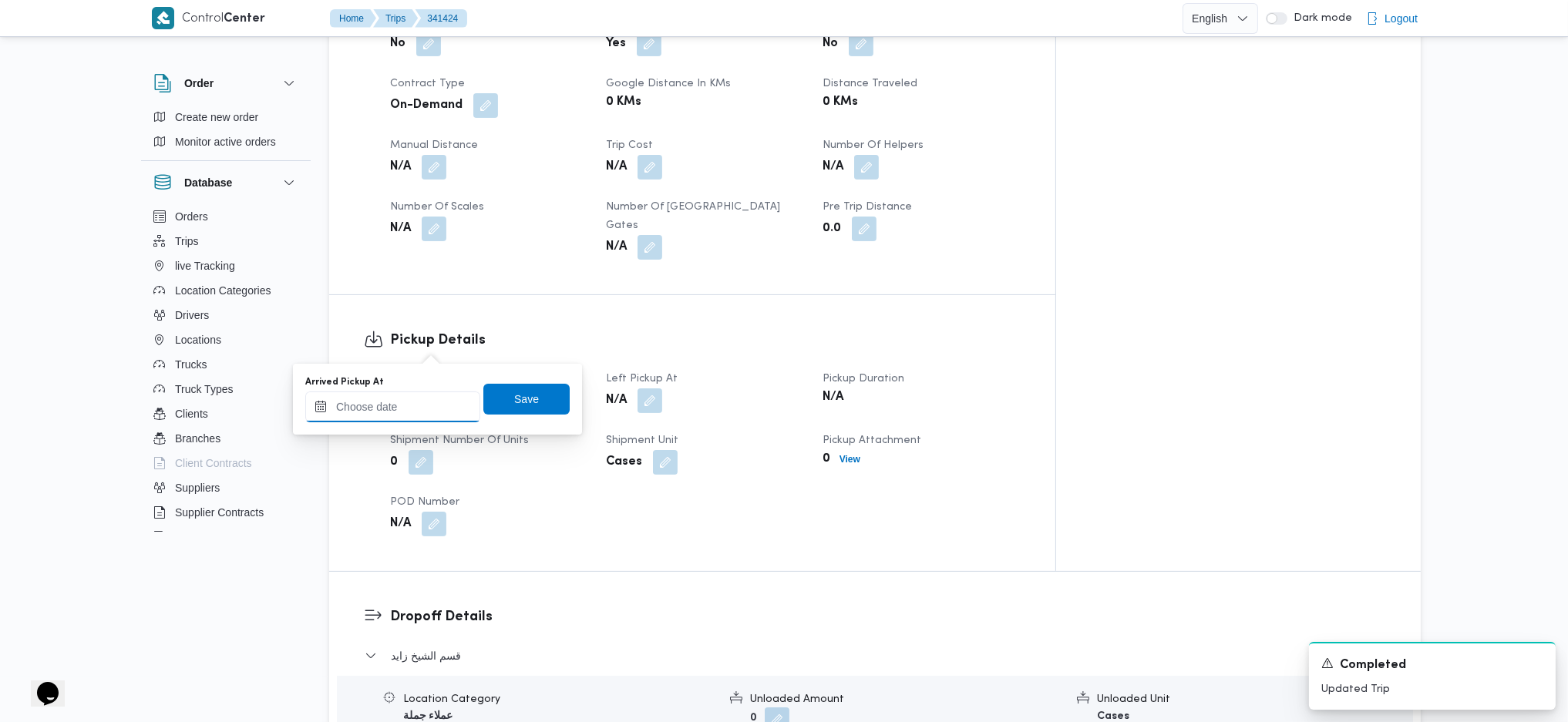
click at [401, 417] on input "Arrived Pickup At" at bounding box center [393, 407] width 175 height 31
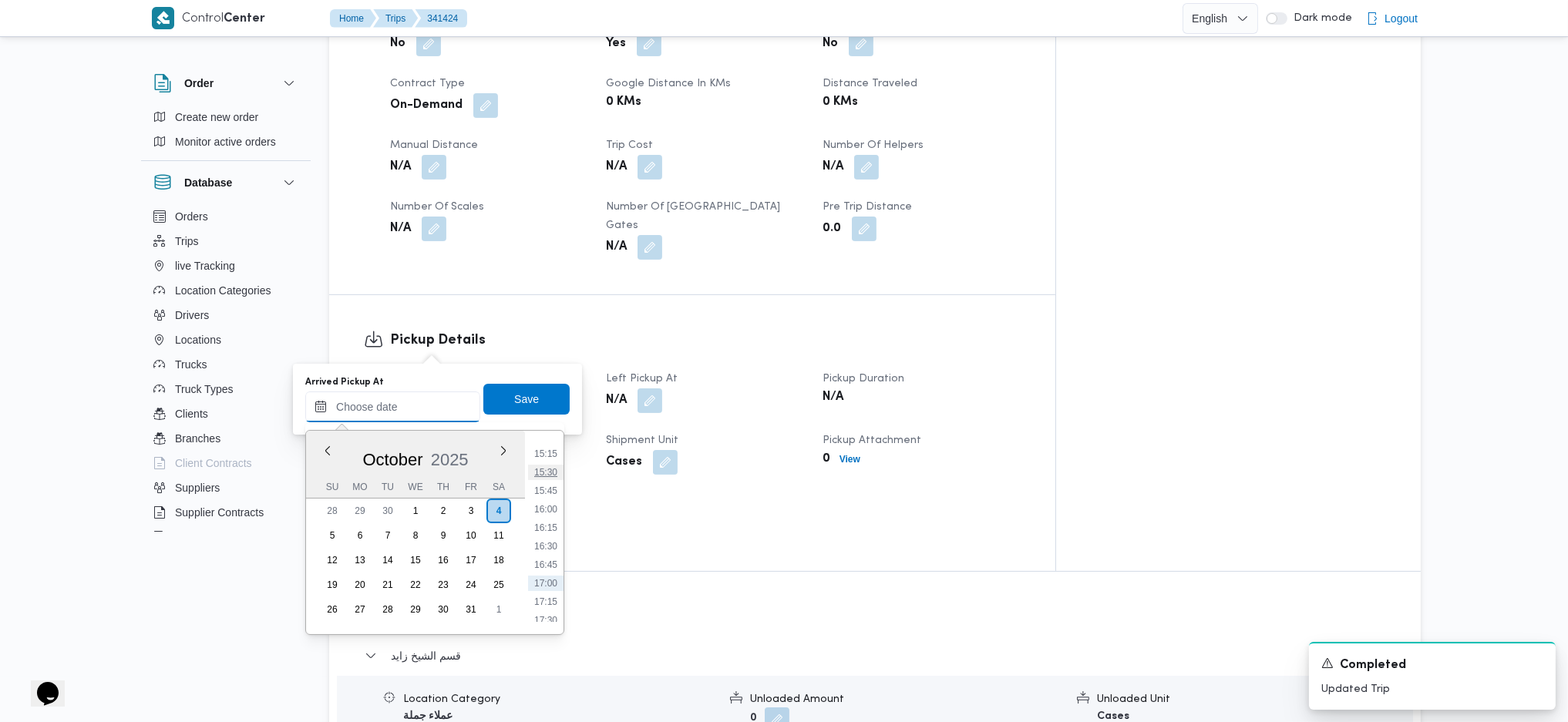
scroll to position [1064, 0]
drag, startPoint x: 553, startPoint y: 489, endPoint x: 546, endPoint y: 480, distance: 11.4
click at [553, 489] on li "15:00" at bounding box center [545, 496] width 36 height 15
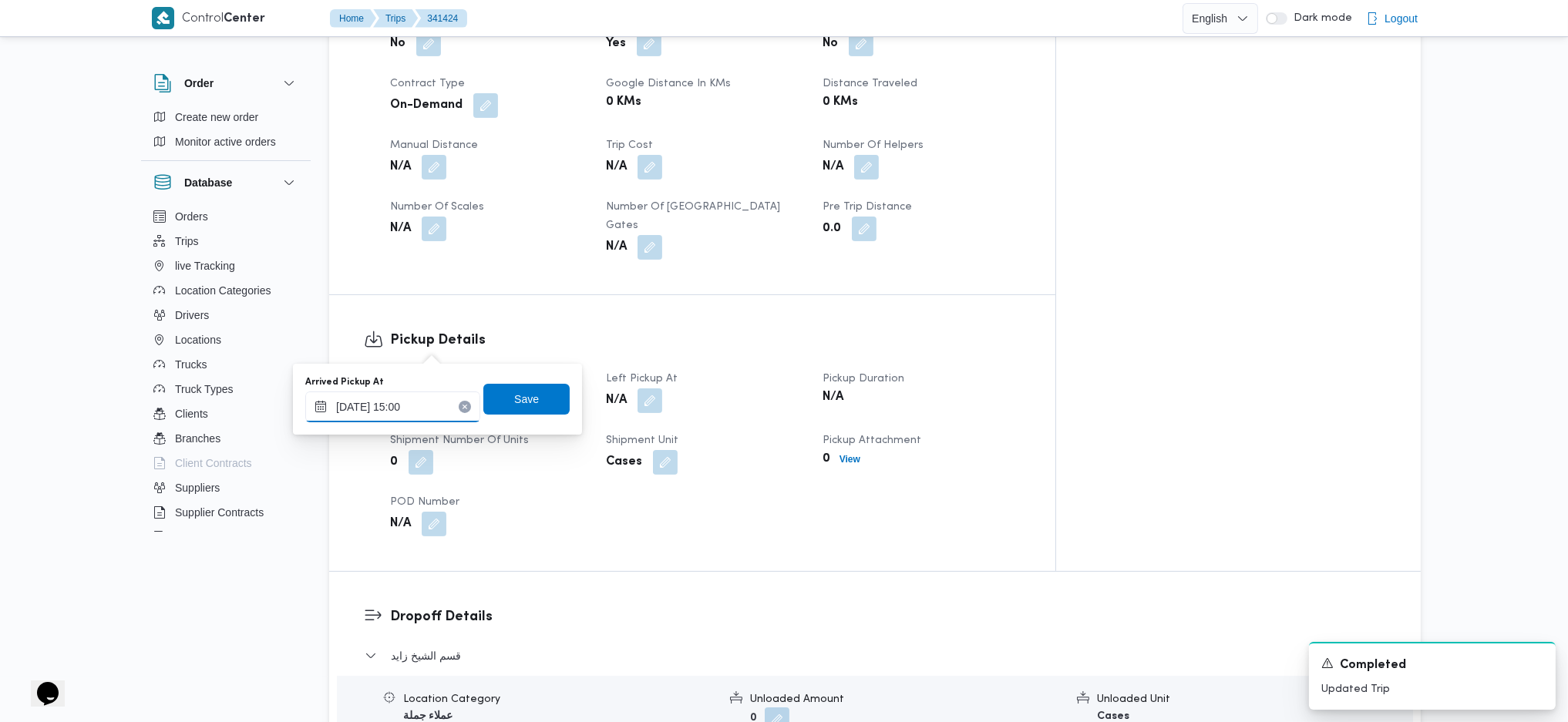
type input "04/10/2025 15:00"
drag, startPoint x: 520, startPoint y: 408, endPoint x: 582, endPoint y: 405, distance: 62.1
click at [521, 407] on span "Save" at bounding box center [526, 399] width 87 height 31
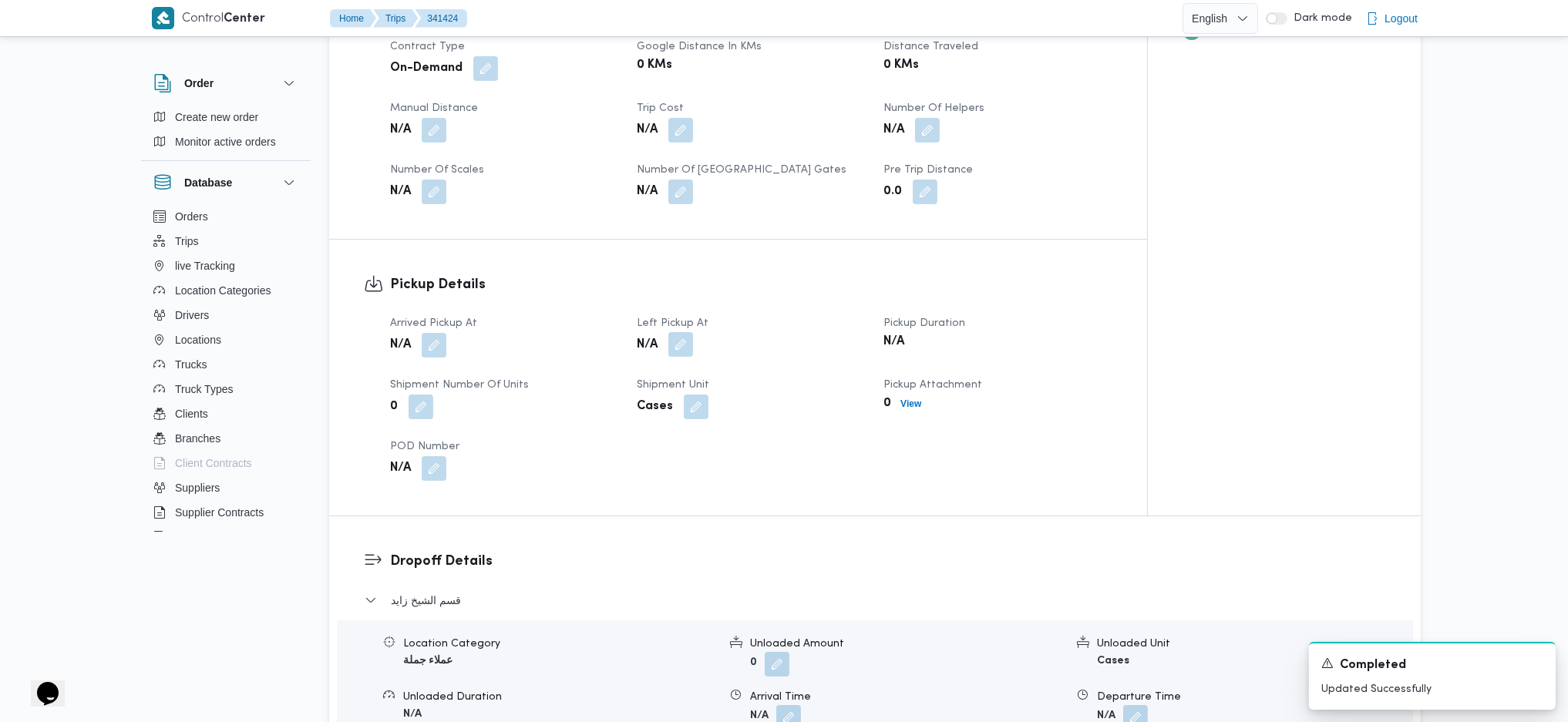
click at [681, 353] on button "button" at bounding box center [680, 344] width 25 height 25
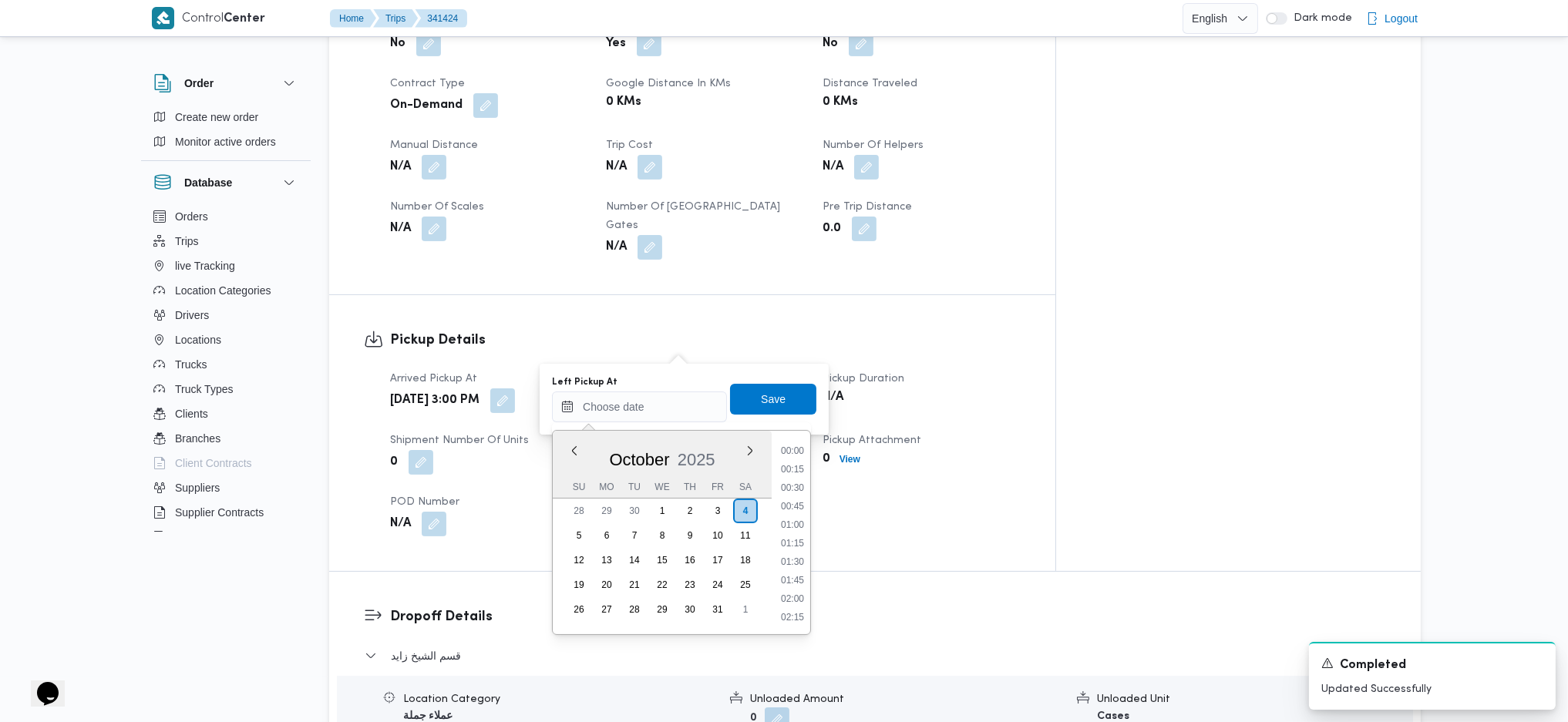
scroll to position [1167, 0]
click at [792, 461] on li "16:00" at bounding box center [792, 467] width 36 height 15
type input "04/10/2025 16:00"
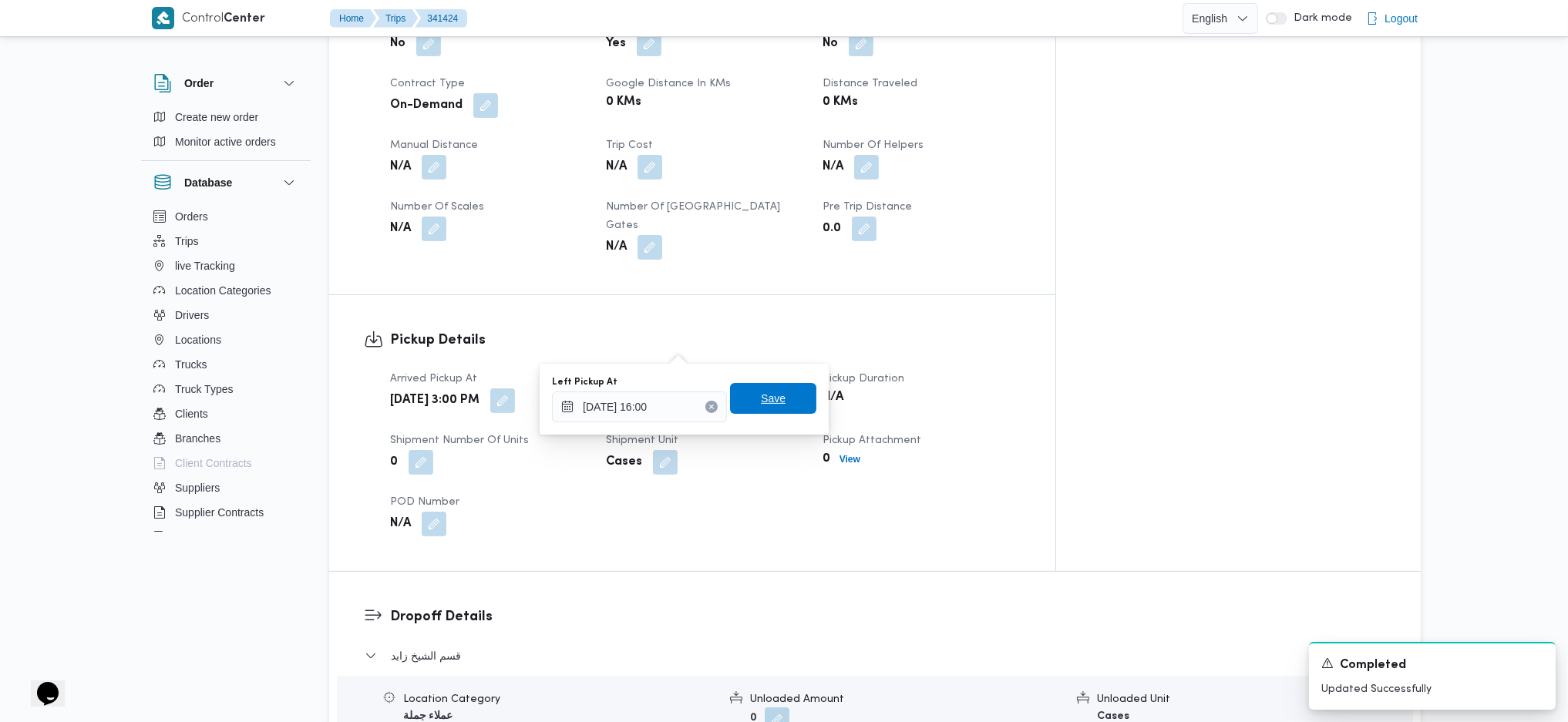
click at [761, 403] on span "Save" at bounding box center [772, 398] width 25 height 18
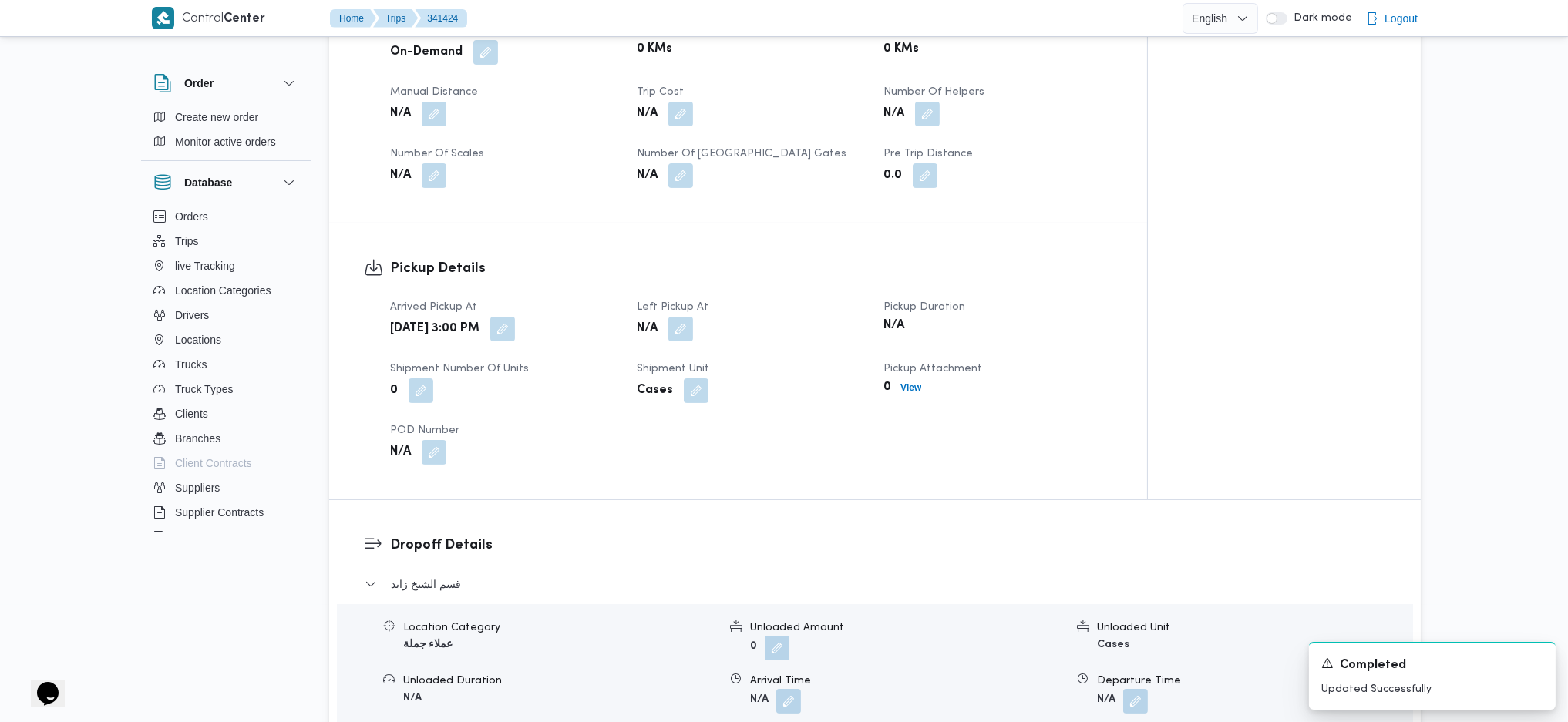
scroll to position [1027, 0]
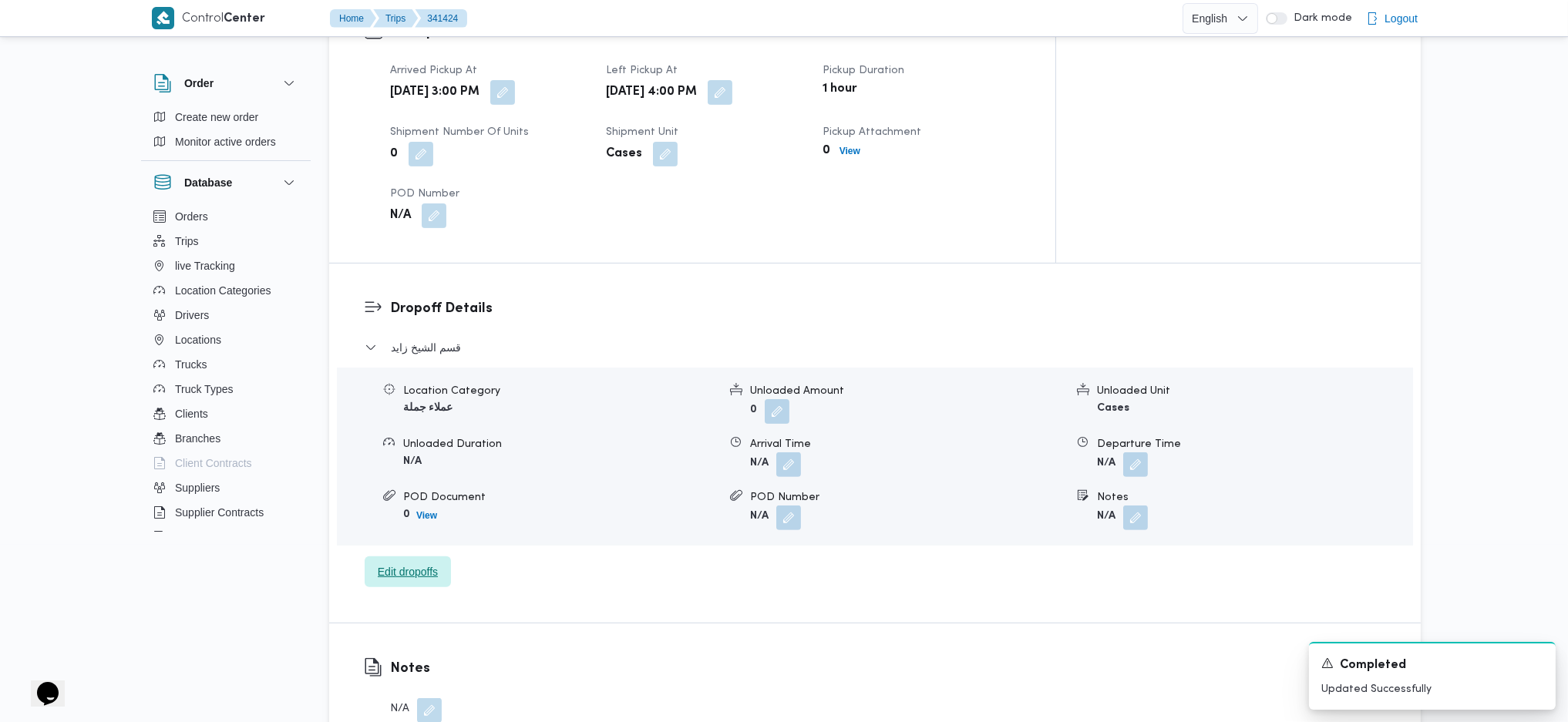
click at [413, 562] on span "Edit dropoffs" at bounding box center [408, 571] width 60 height 18
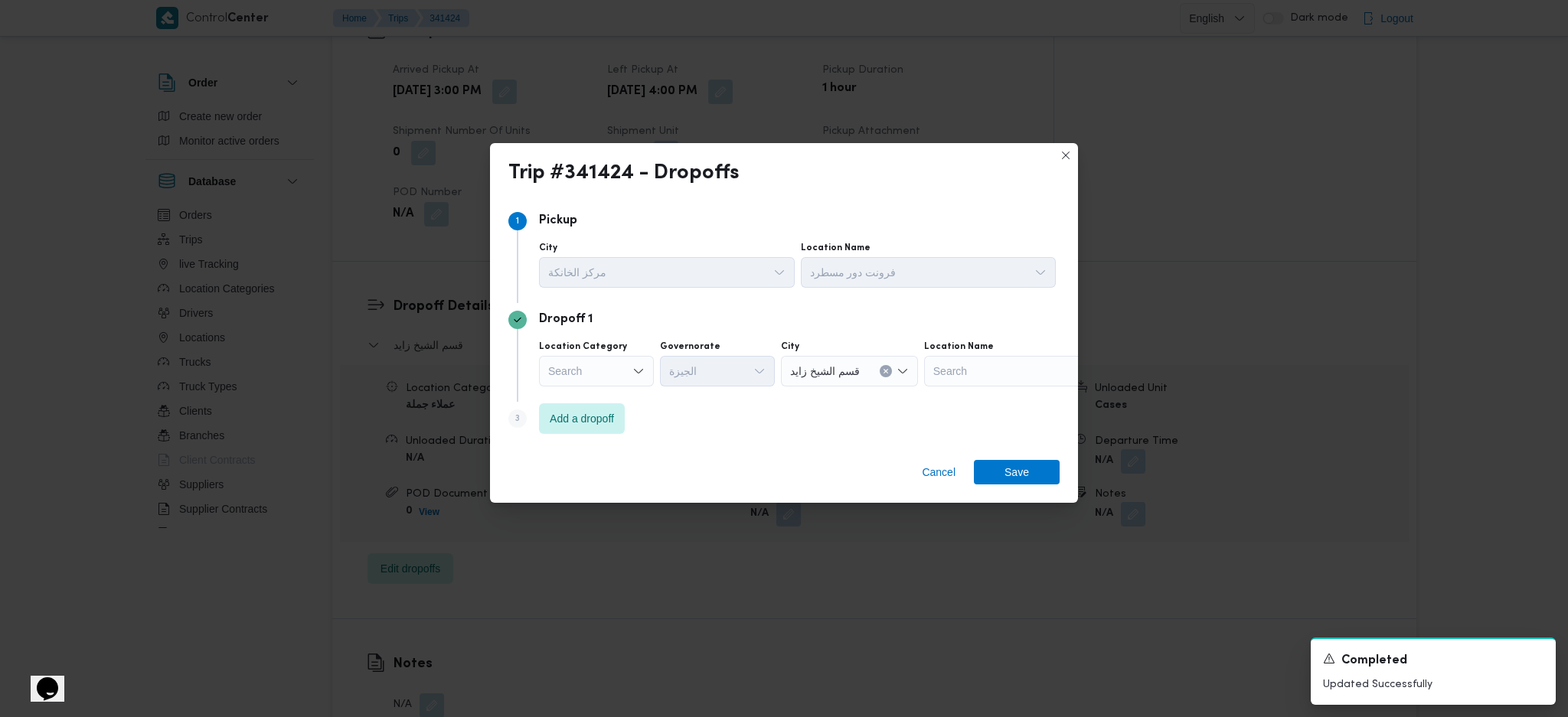
drag, startPoint x: 618, startPoint y: 366, endPoint x: 698, endPoint y: 420, distance: 96.5
click at [619, 366] on div "Search" at bounding box center [597, 371] width 115 height 31
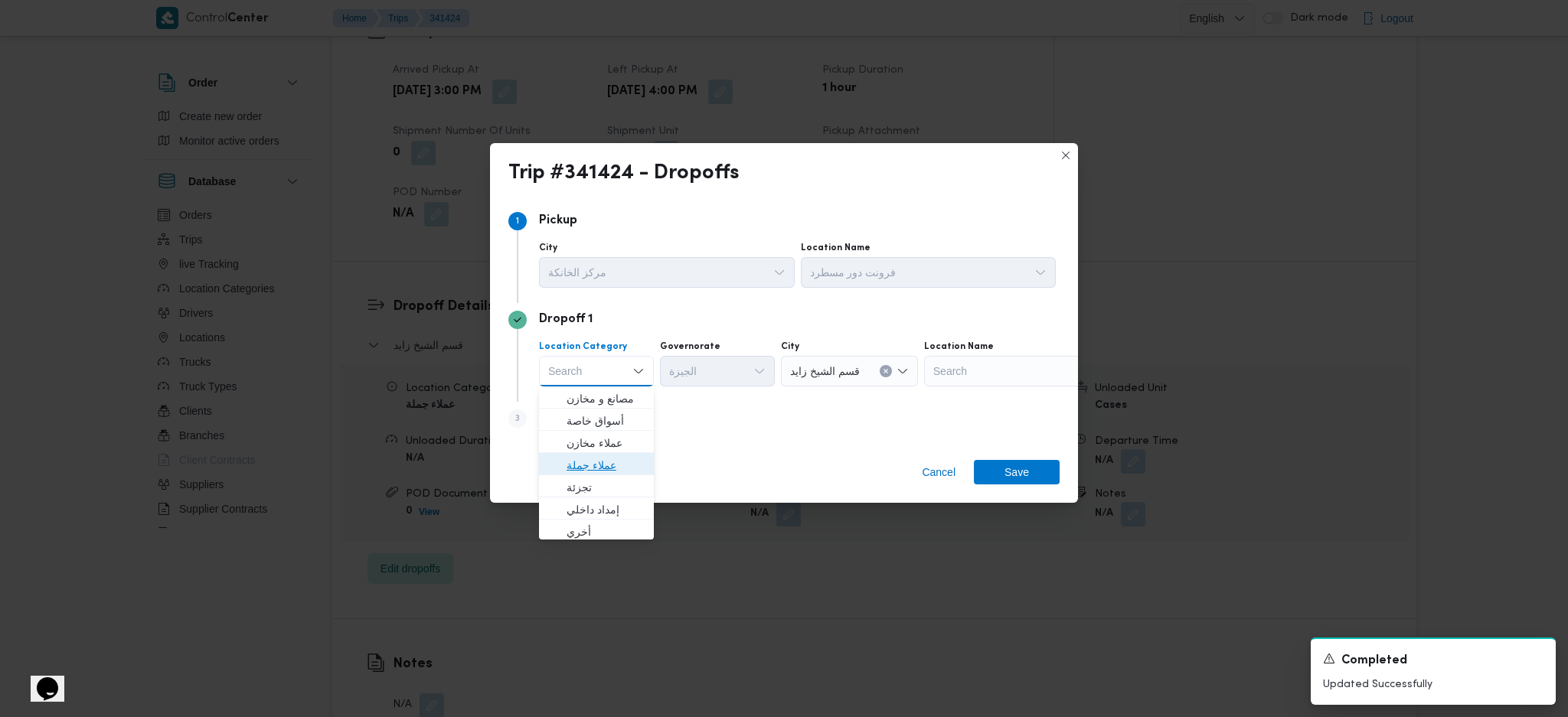
click at [594, 465] on span "عملاء جملة" at bounding box center [605, 465] width 78 height 18
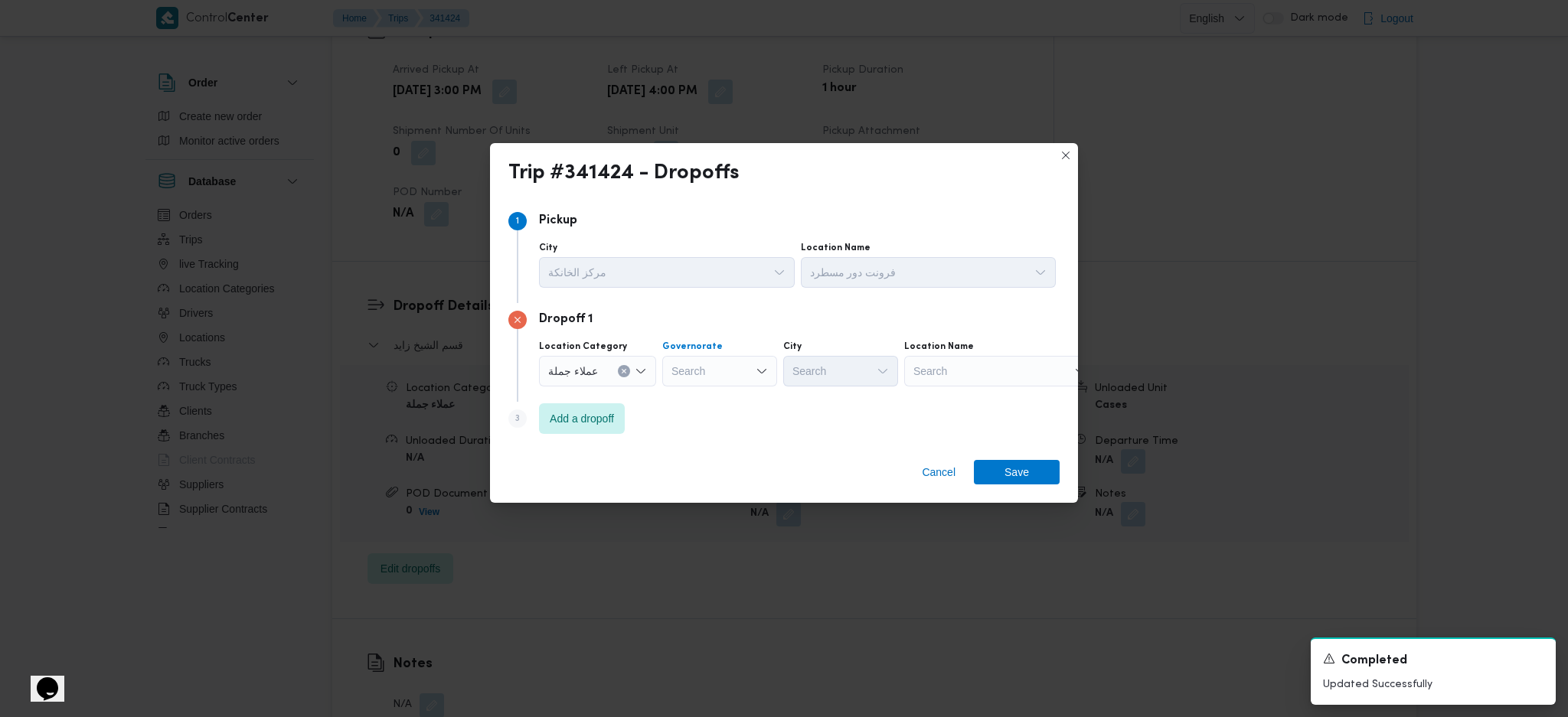
drag, startPoint x: 702, startPoint y: 371, endPoint x: 708, endPoint y: 375, distance: 7.2
click at [702, 369] on div "Search" at bounding box center [720, 371] width 115 height 31
type input "قاه"
click at [720, 397] on span "ال قاه رة" at bounding box center [726, 398] width 78 height 18
click at [858, 383] on div "Search" at bounding box center [915, 371] width 115 height 31
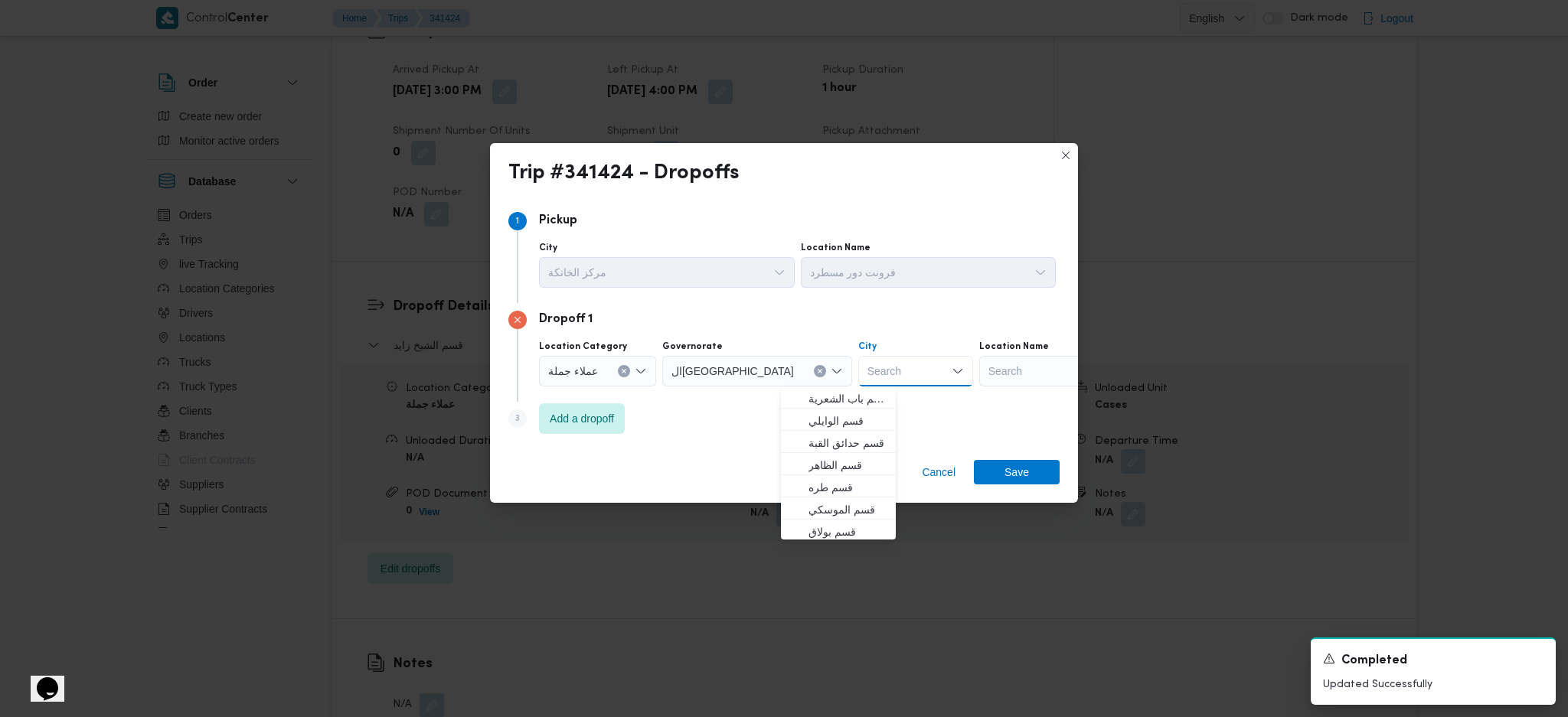
type input "و"
click at [623, 372] on icon "Clear input" at bounding box center [623, 371] width 4 height 4
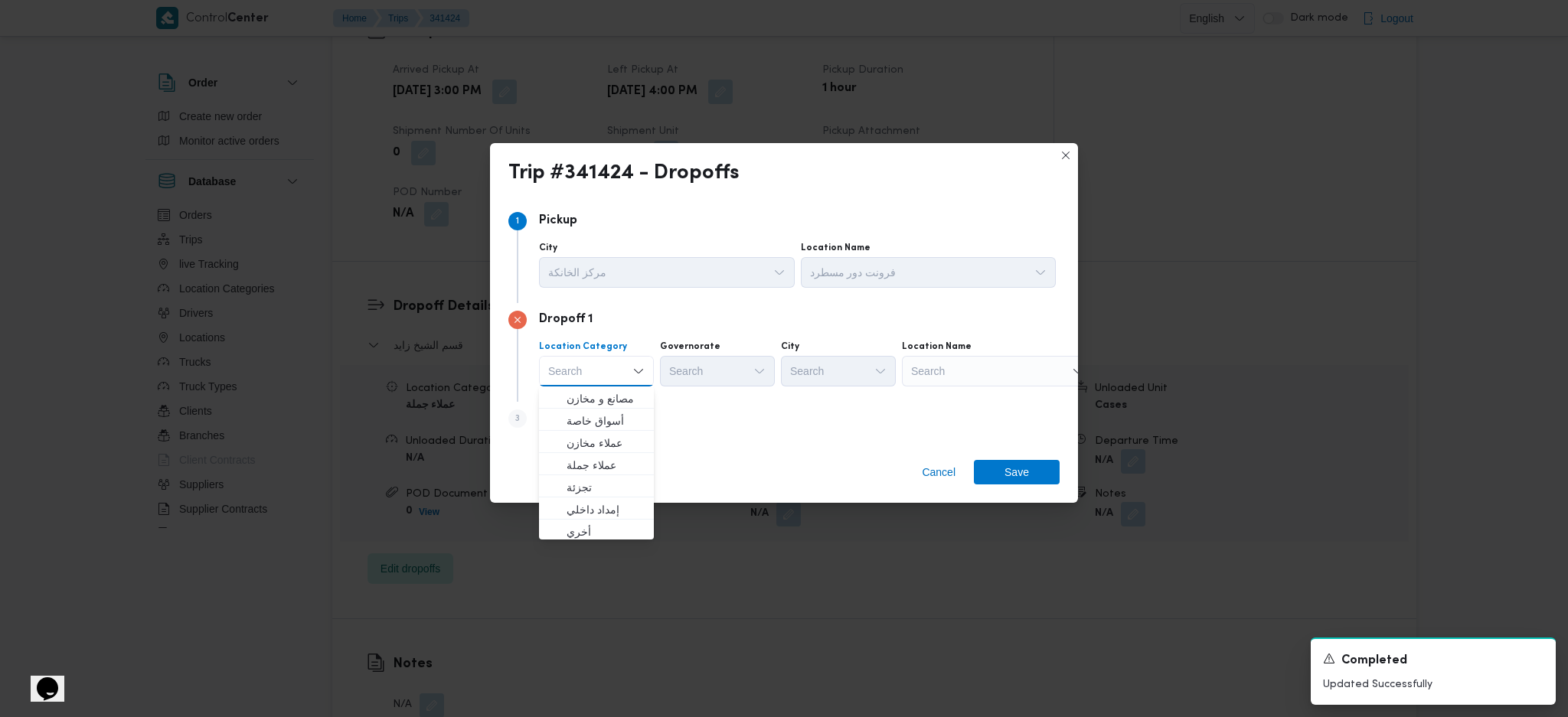
click at [1011, 383] on div "Search" at bounding box center [997, 371] width 192 height 31
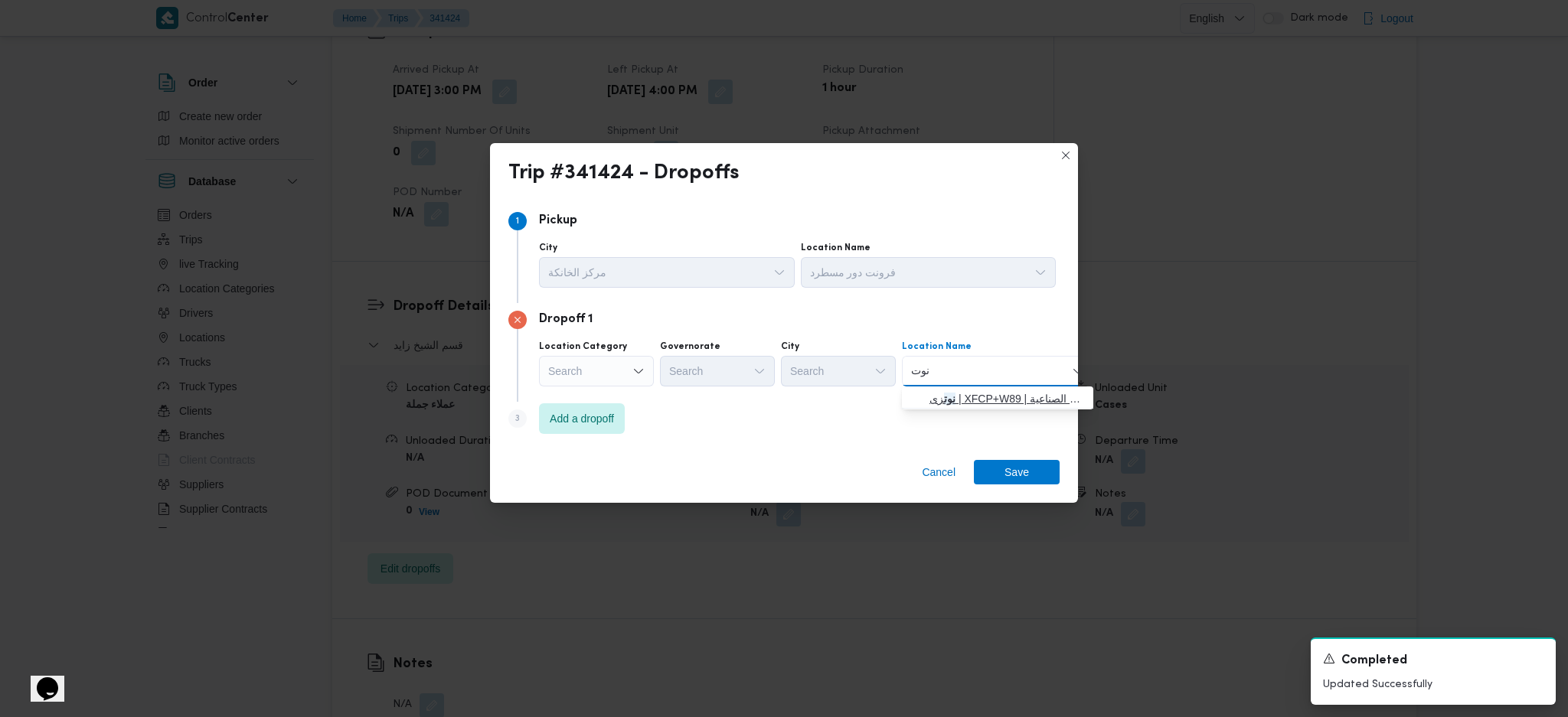
type input "نوت"
click at [922, 405] on span "نوت زى | XFCP+W89 | المنطقة الصناعية" at bounding box center [997, 398] width 179 height 24
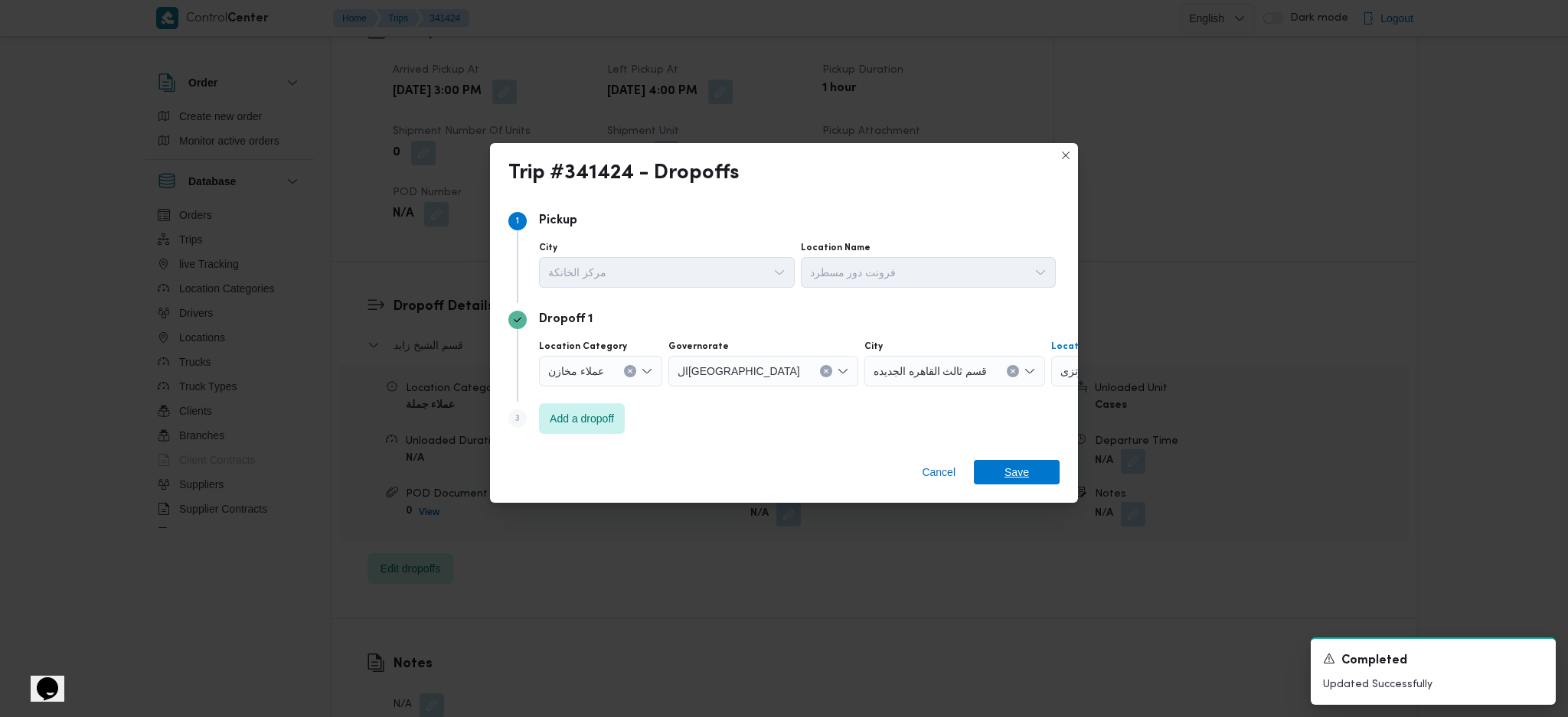
click at [1001, 481] on span "Save" at bounding box center [1016, 472] width 86 height 24
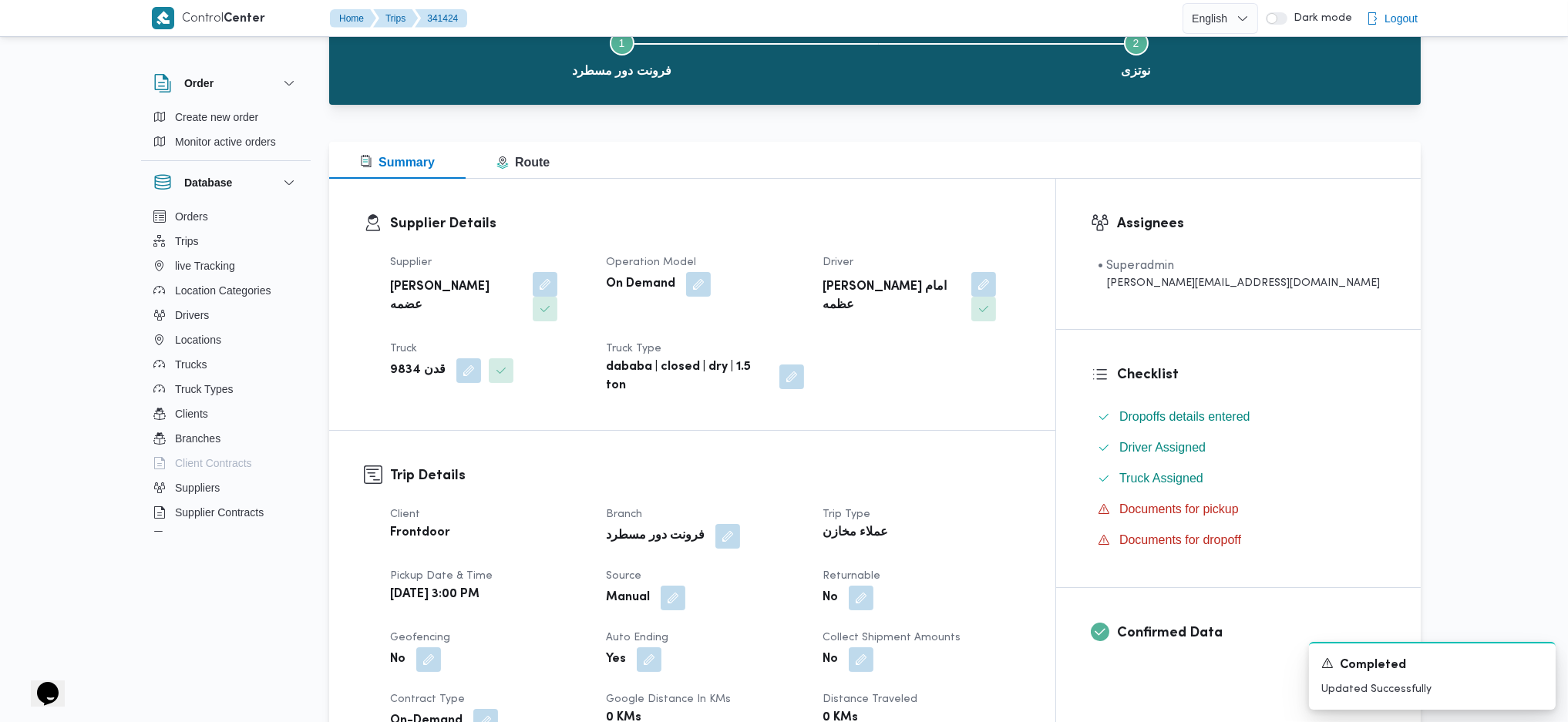
scroll to position [0, 0]
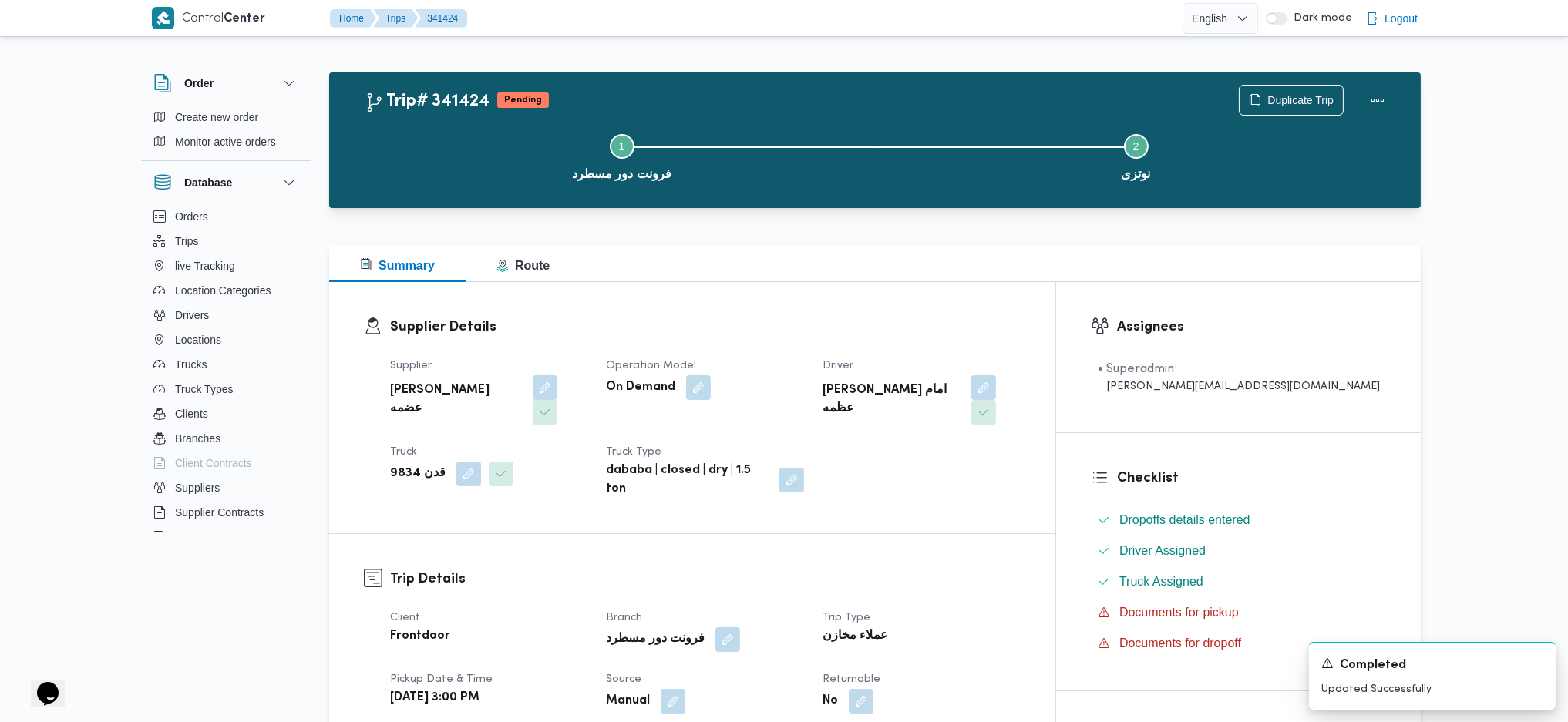
drag, startPoint x: 734, startPoint y: 237, endPoint x: 746, endPoint y: 221, distance: 20.0
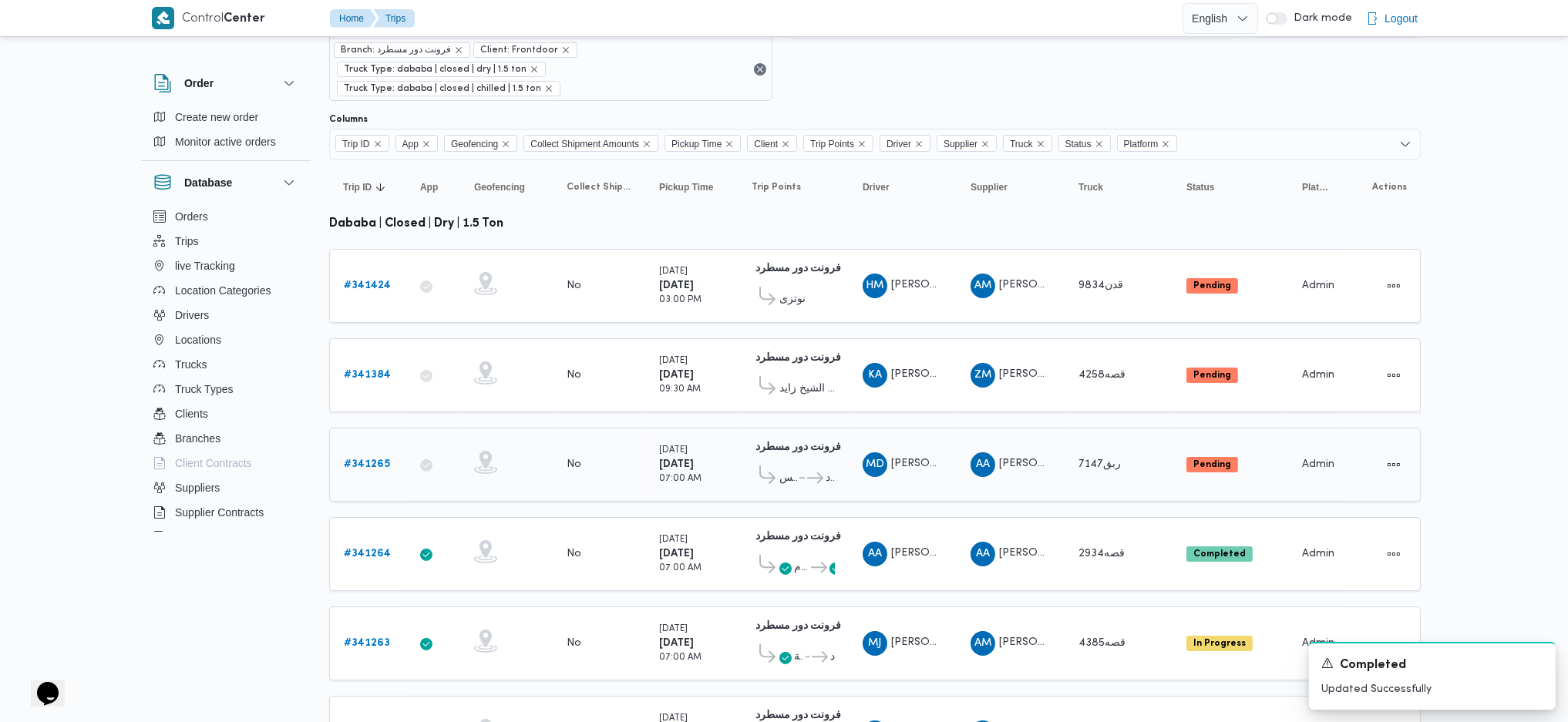
scroll to position [205, 0]
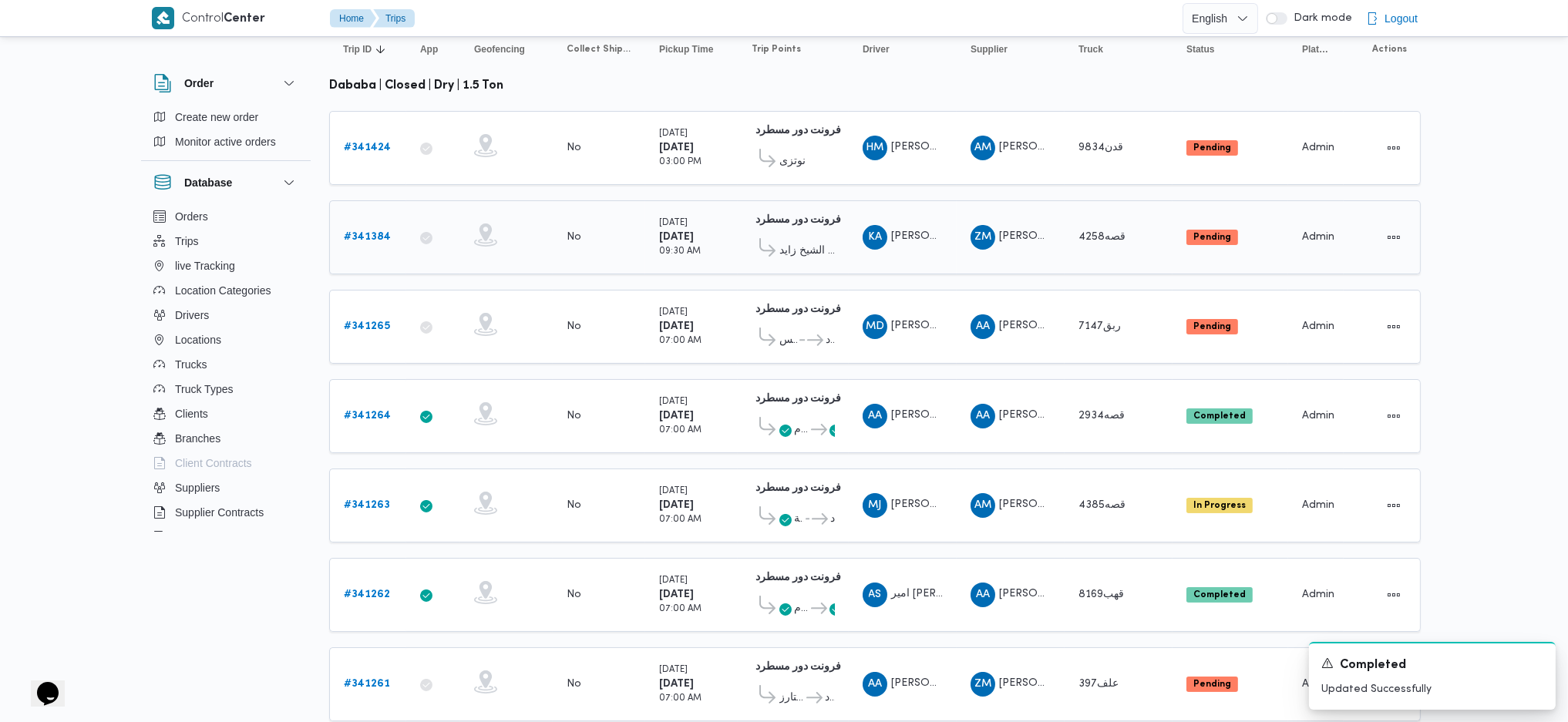
click at [373, 232] on b "# 341384" at bounding box center [367, 237] width 47 height 10
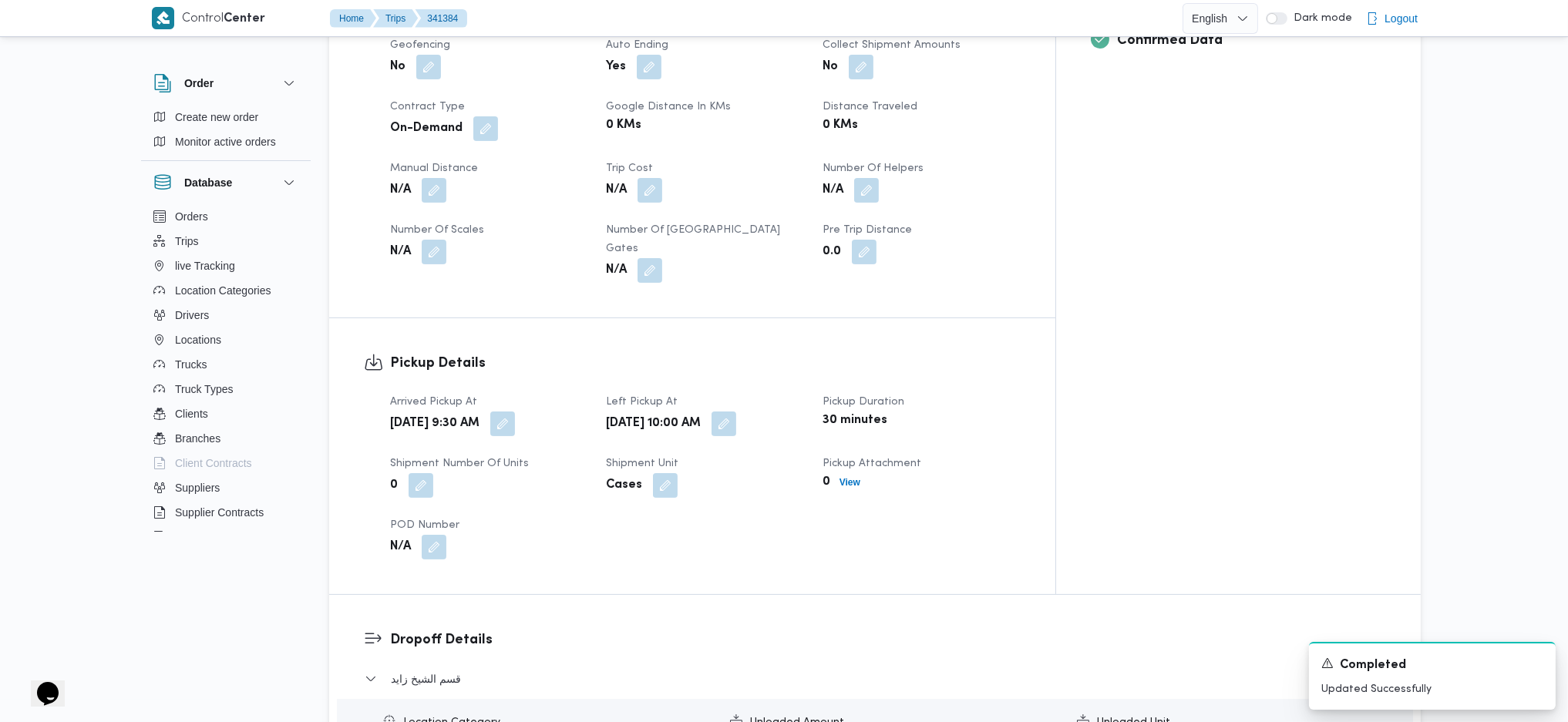
scroll to position [616, 0]
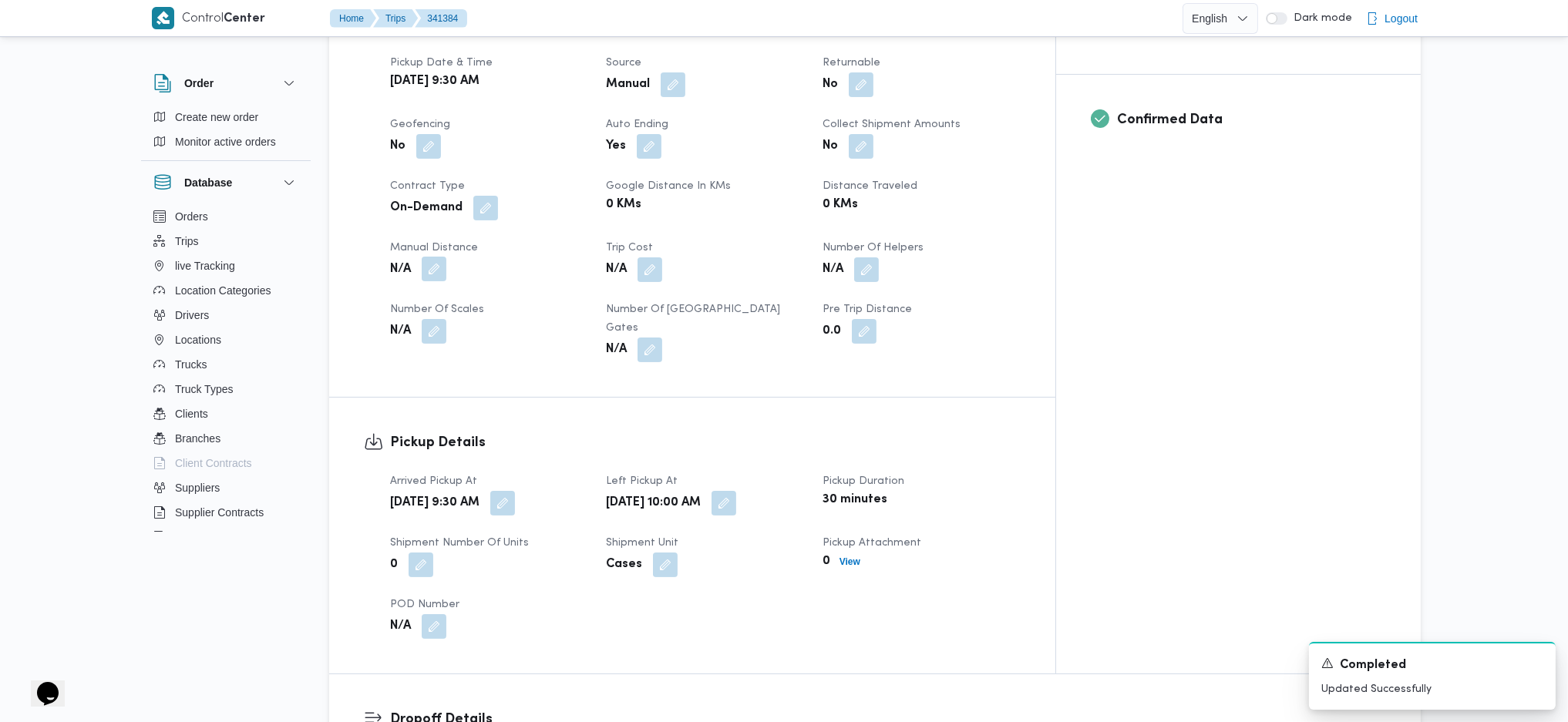
click at [424, 257] on button "button" at bounding box center [434, 268] width 25 height 25
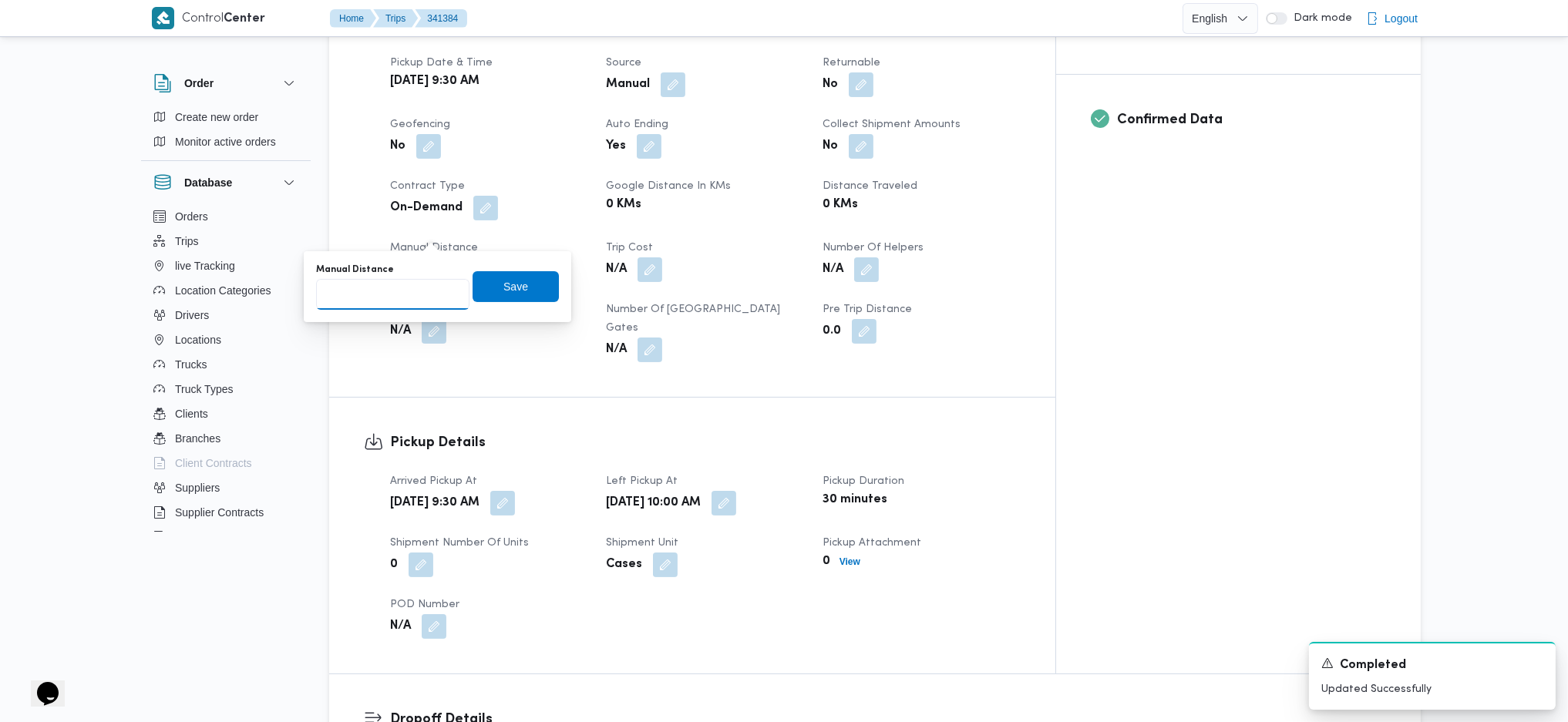
click at [404, 303] on input "Manual Distance" at bounding box center [393, 294] width 153 height 31
type input "70"
click at [522, 288] on span "Save" at bounding box center [516, 285] width 87 height 31
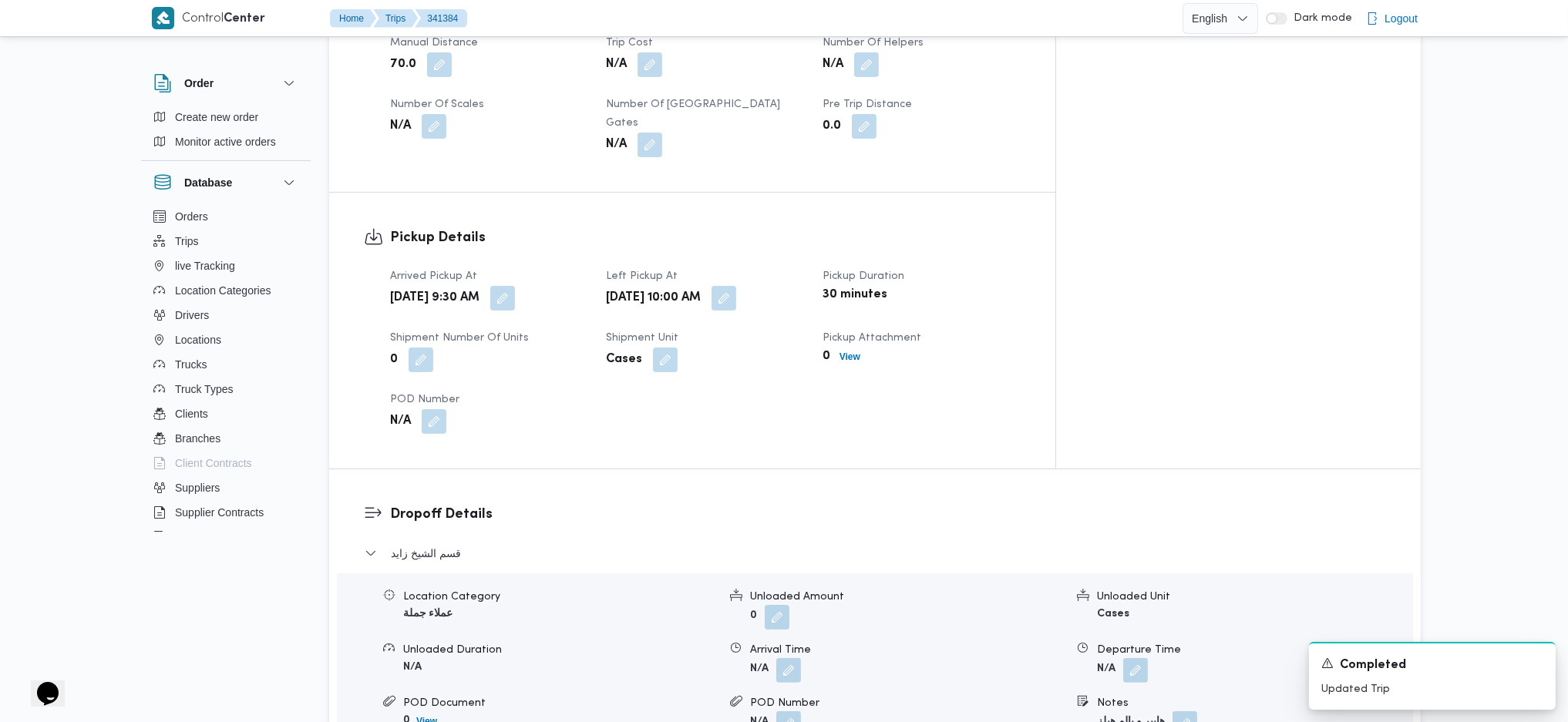
scroll to position [1335, 0]
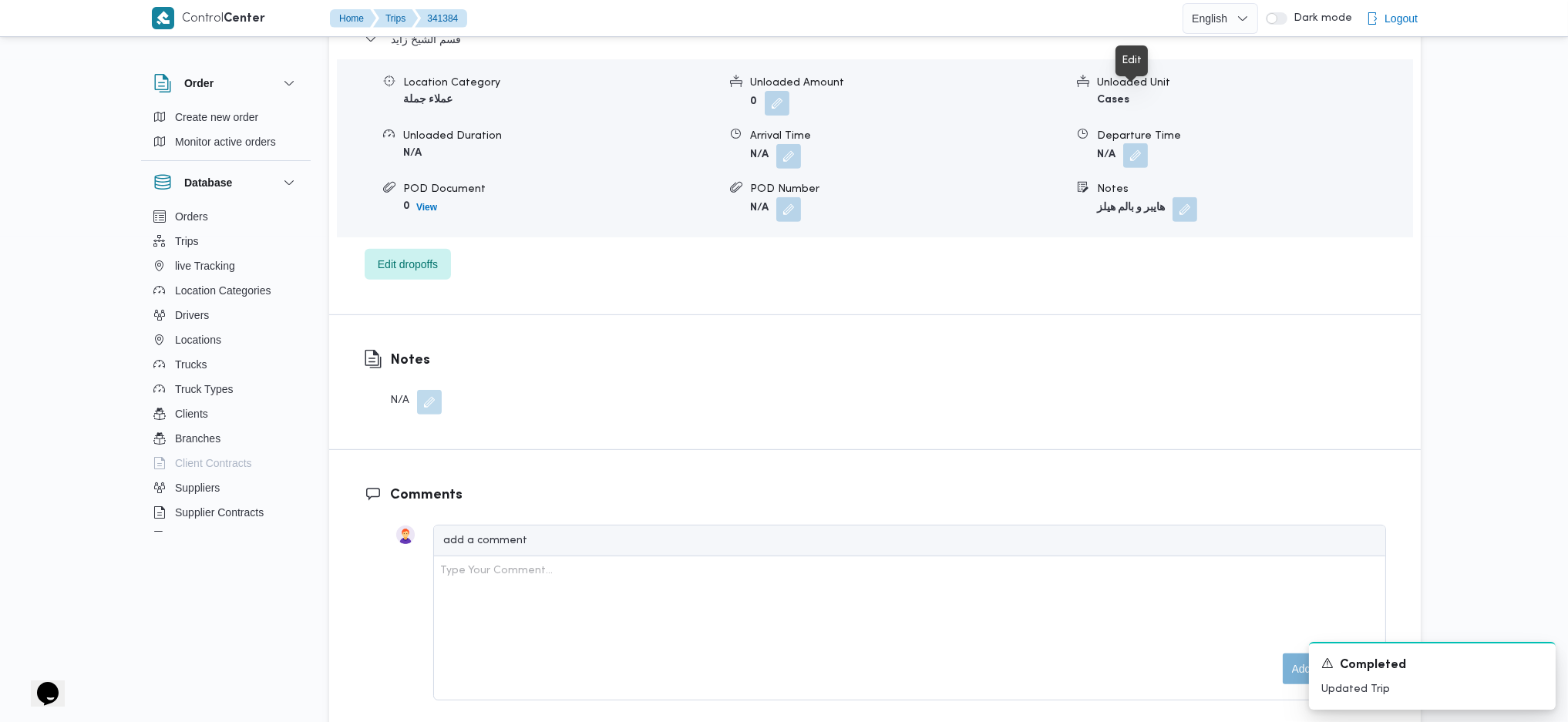
click at [1139, 143] on button "button" at bounding box center [1135, 155] width 25 height 25
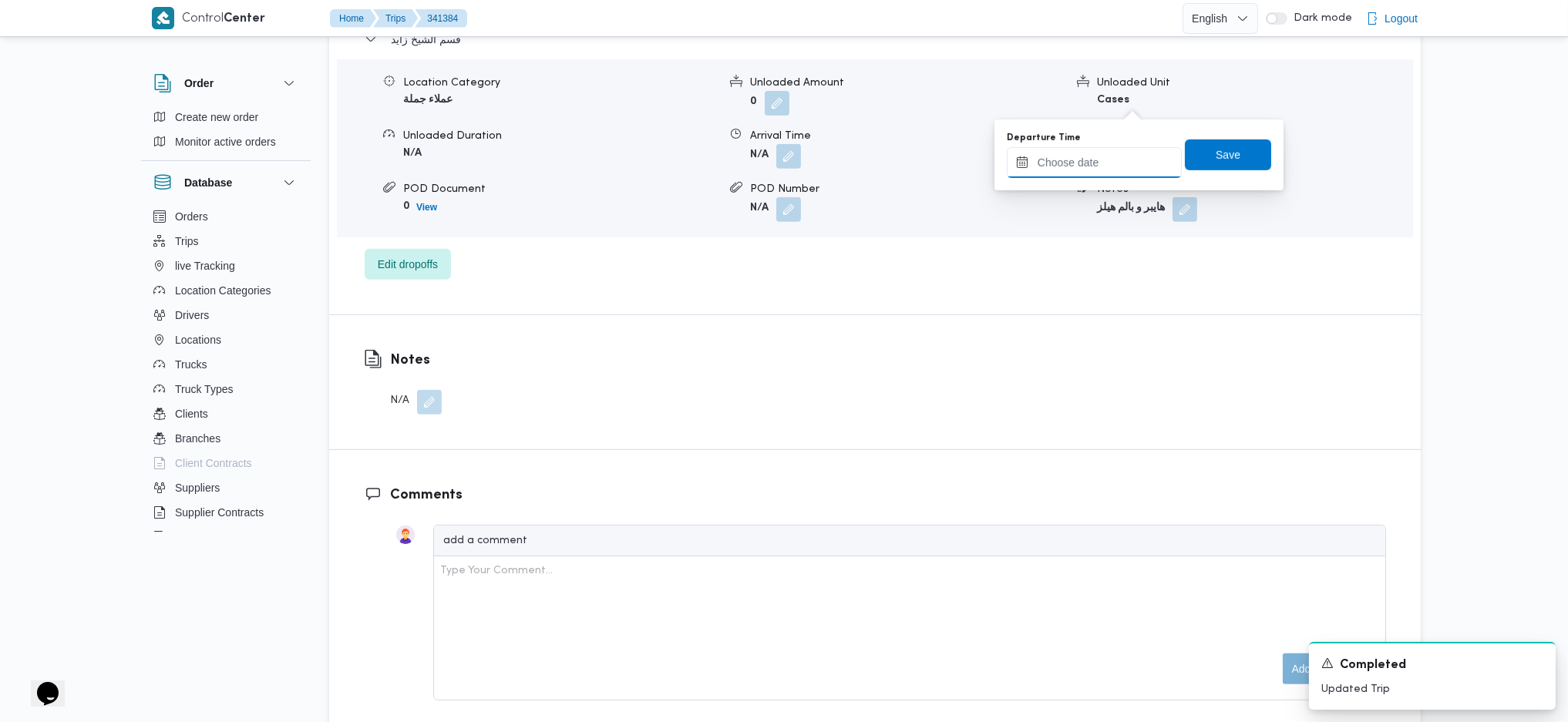
click at [1086, 164] on input "Departure Time" at bounding box center [1094, 162] width 175 height 31
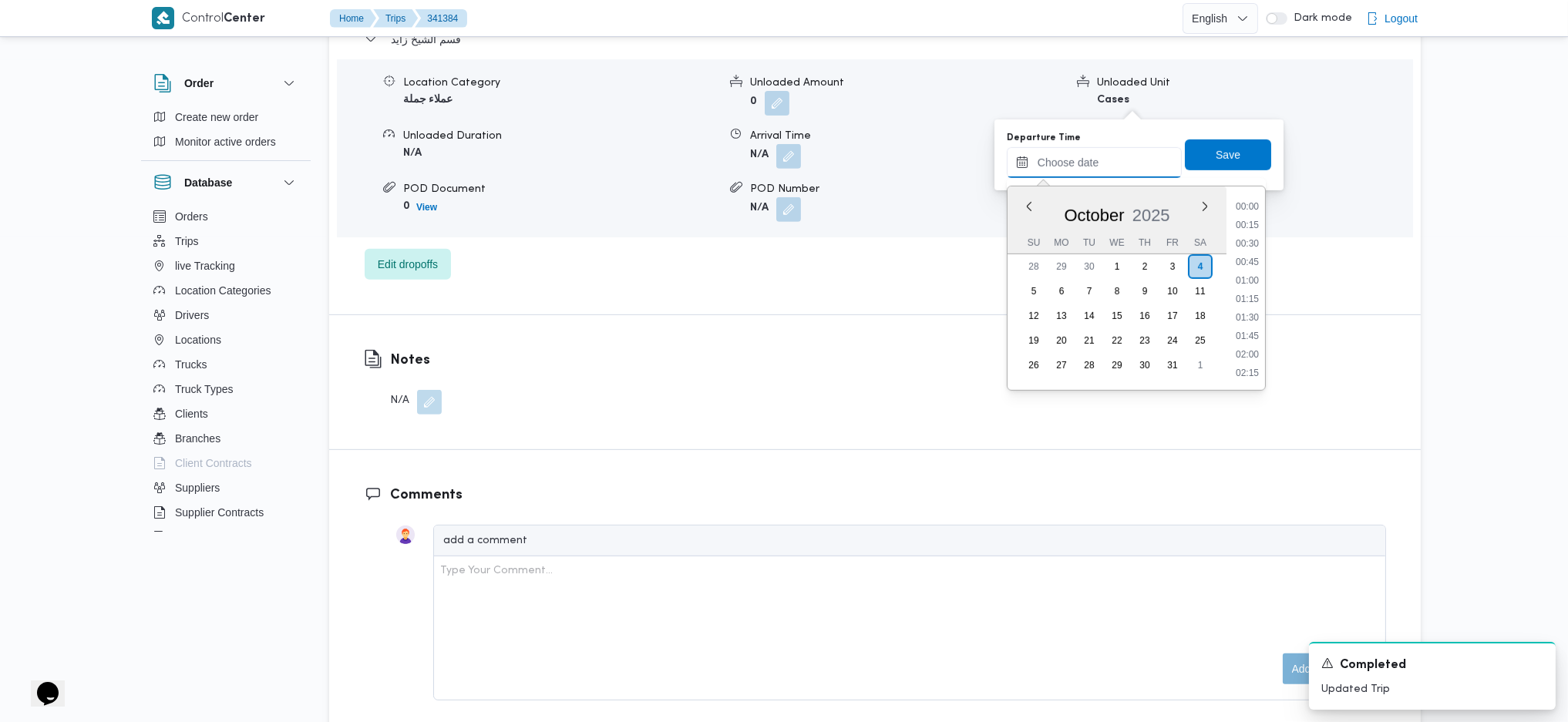
scroll to position [1185, 0]
click at [1243, 259] on li "16:45" at bounding box center [1247, 260] width 36 height 15
type input "04/10/2025 16:45"
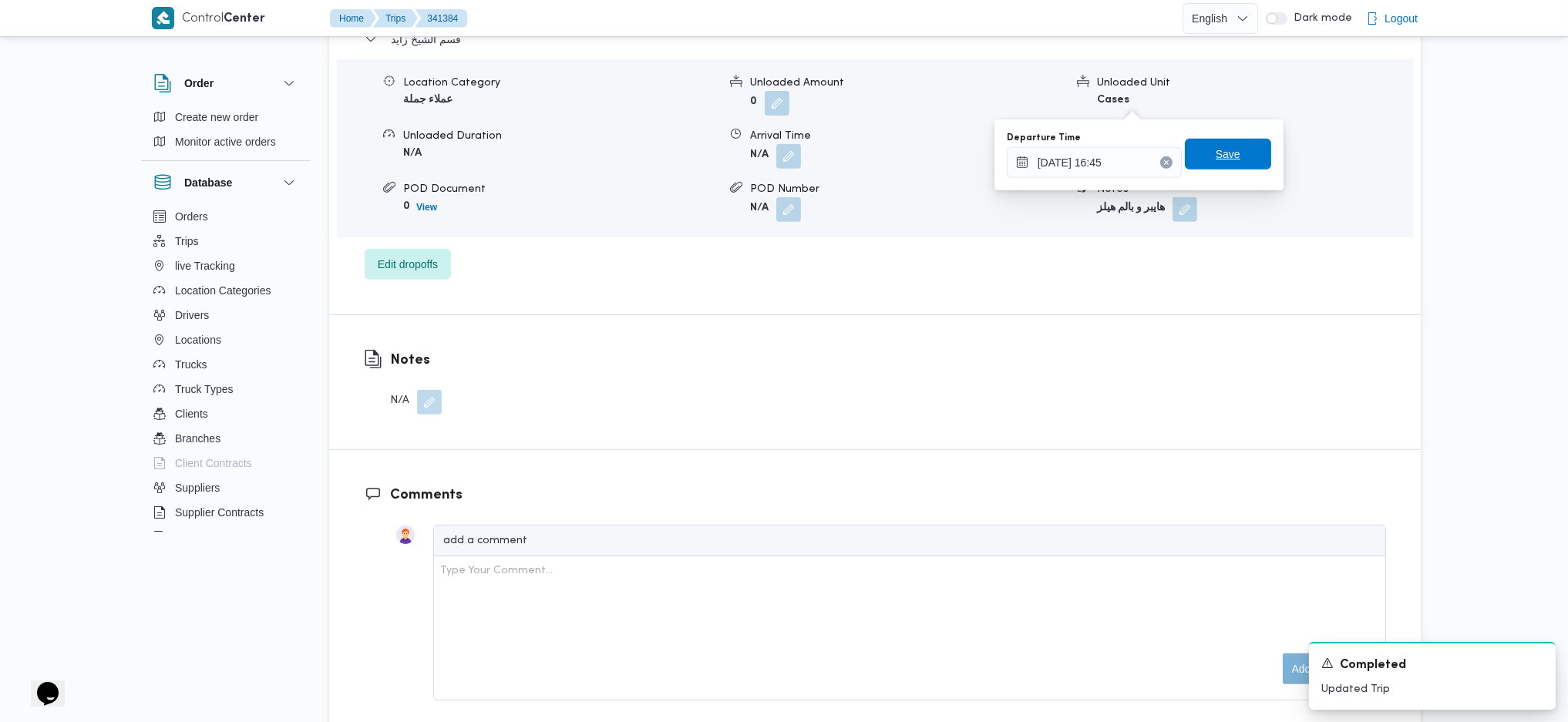
click at [1216, 168] on div "Departure Time 04/10/2025 16:45 Save" at bounding box center [1139, 155] width 268 height 49
click at [1218, 155] on span "Save" at bounding box center [1228, 153] width 25 height 18
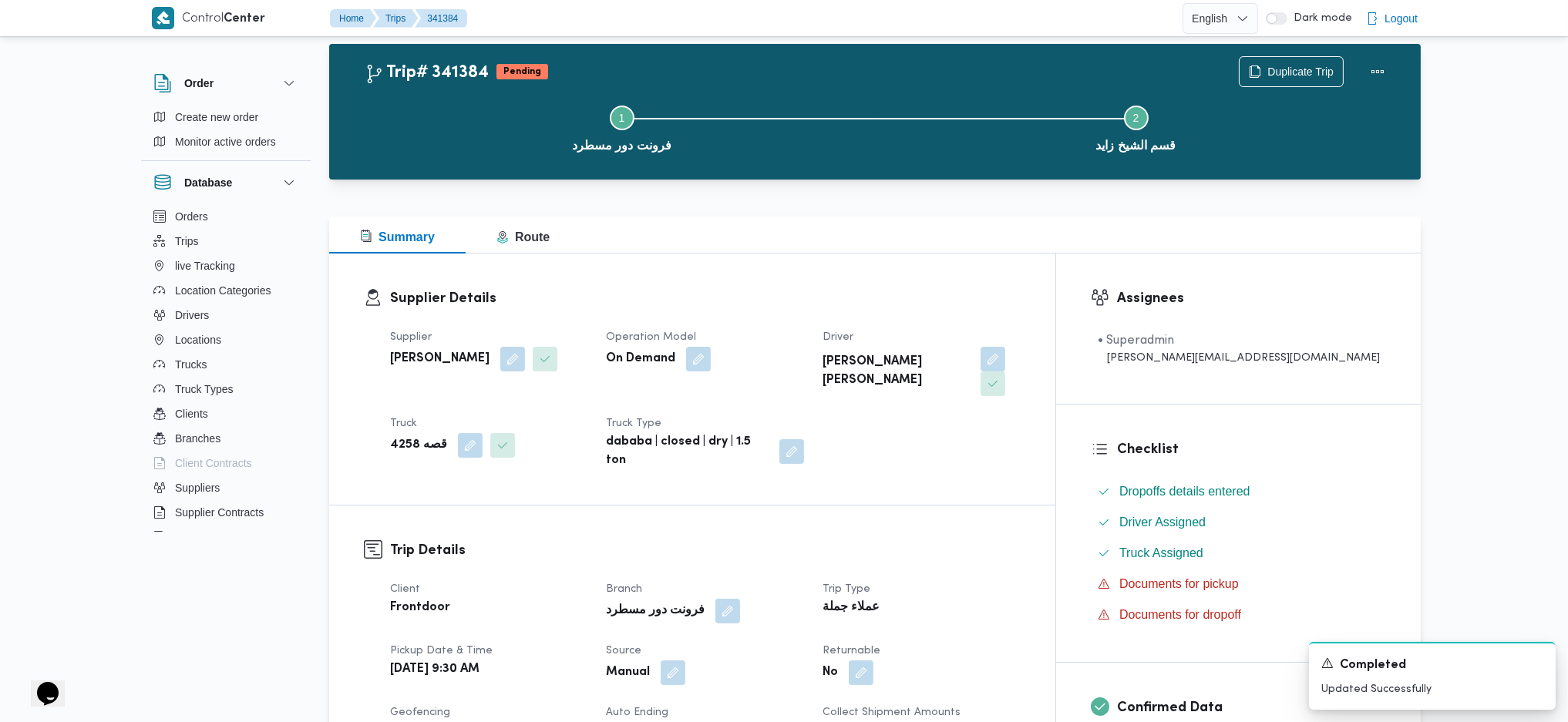
scroll to position [0, 0]
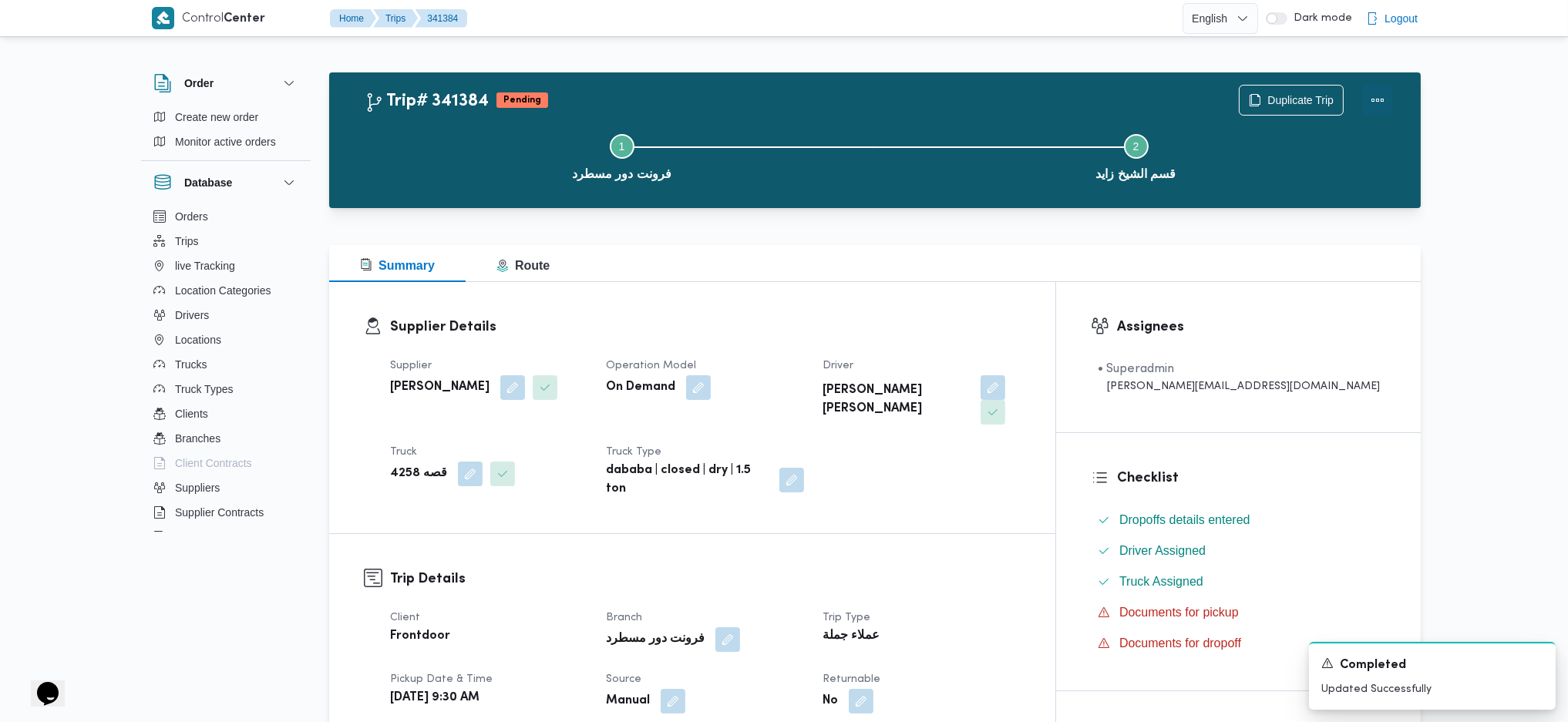
drag, startPoint x: 1376, startPoint y: 104, endPoint x: 1357, endPoint y: 96, distance: 20.6
click at [1377, 102] on button "Actions" at bounding box center [1377, 100] width 31 height 31
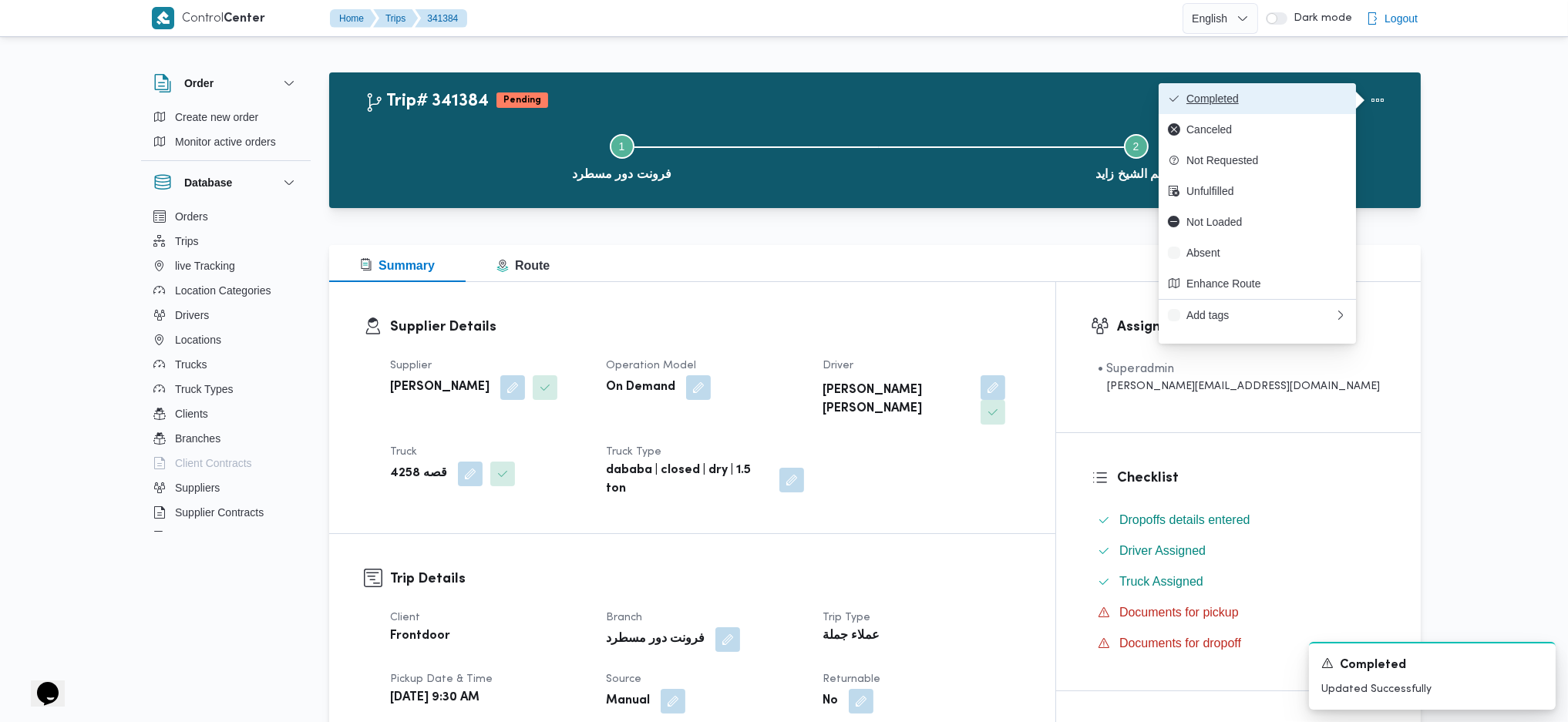
click at [1305, 102] on span "Completed" at bounding box center [1267, 98] width 161 height 13
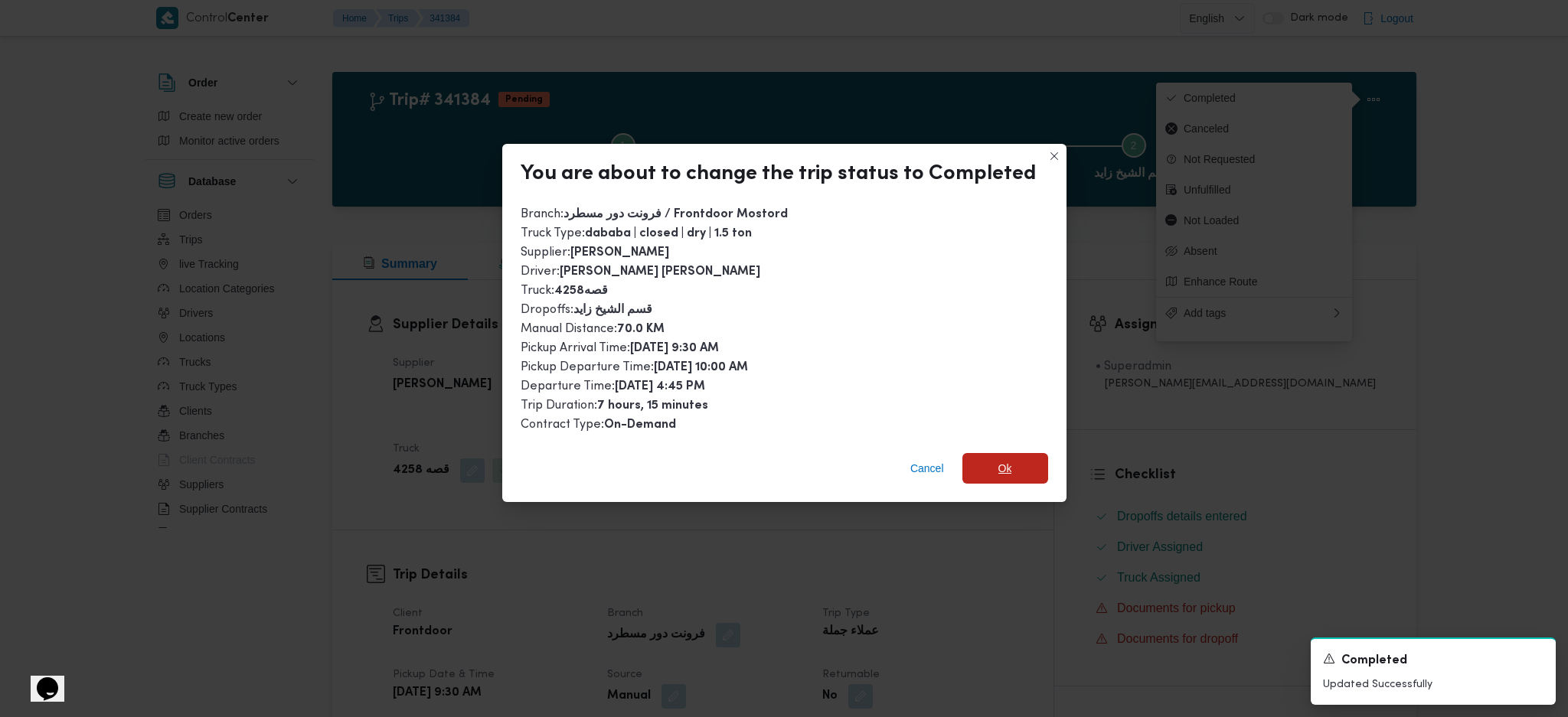
click at [1011, 457] on span "Ok" at bounding box center [1005, 468] width 86 height 31
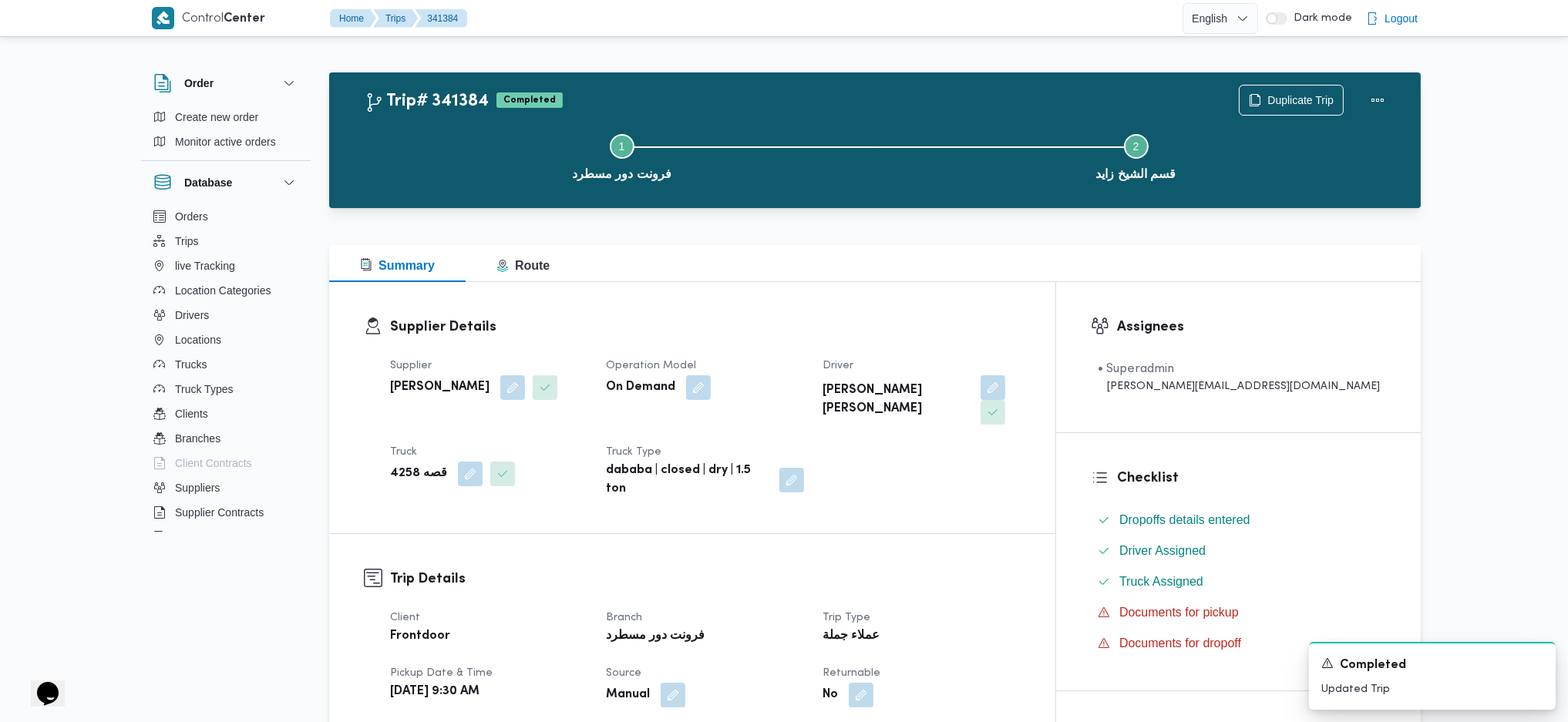
click at [1016, 288] on div "Supplier Details Supplier زياد محمد سيد عتريس Operation Model On Demand Driver …" at bounding box center [692, 407] width 726 height 251
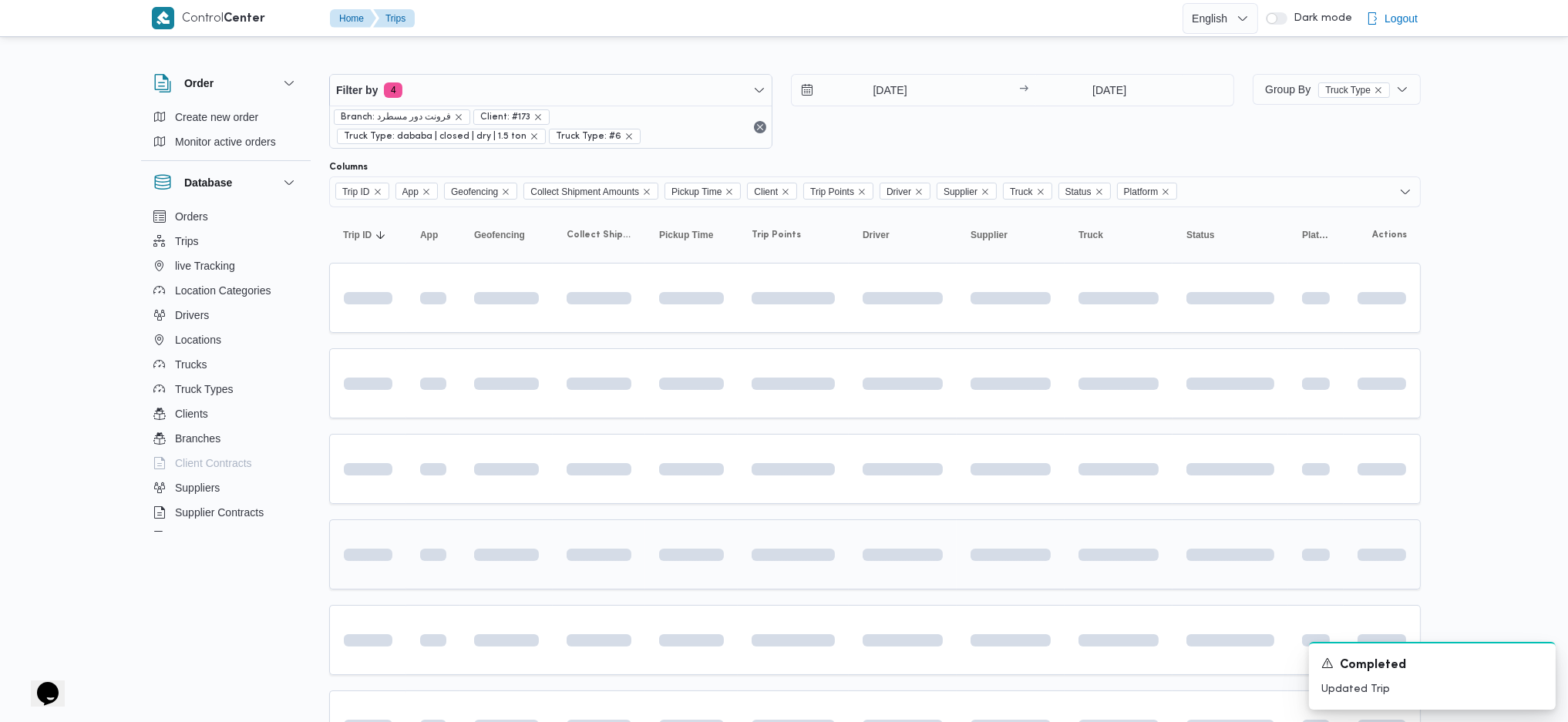
scroll to position [224, 0]
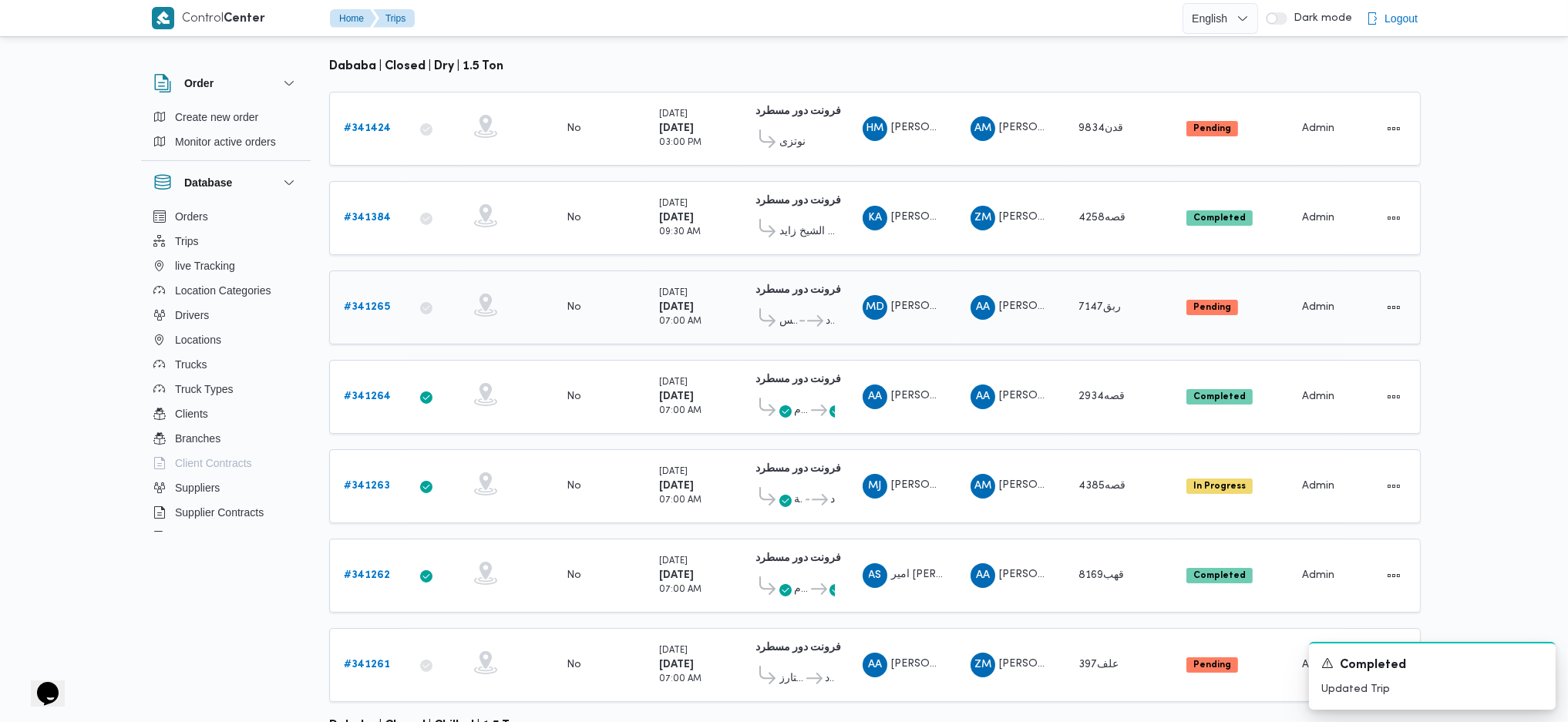
click at [377, 302] on b "# 341265" at bounding box center [367, 307] width 46 height 10
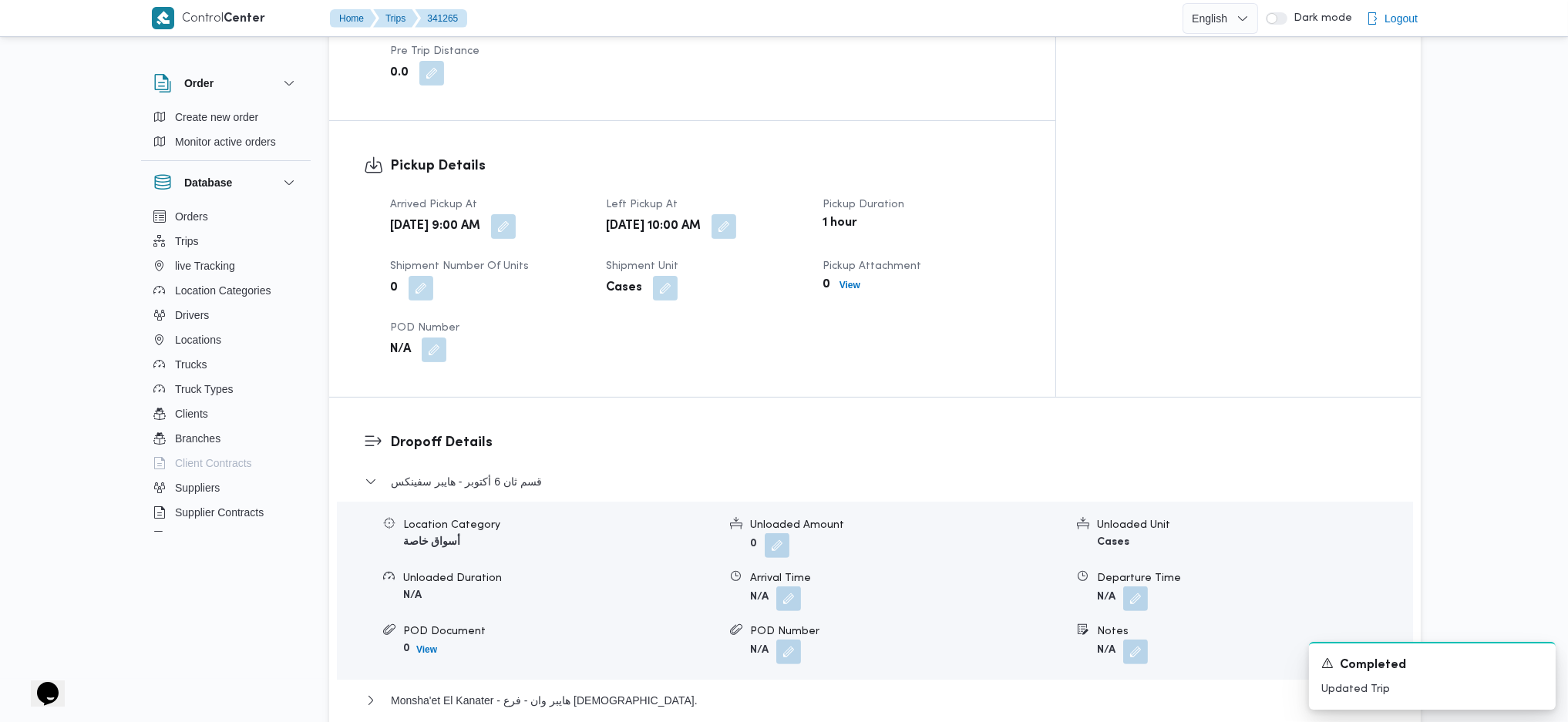
scroll to position [1129, 0]
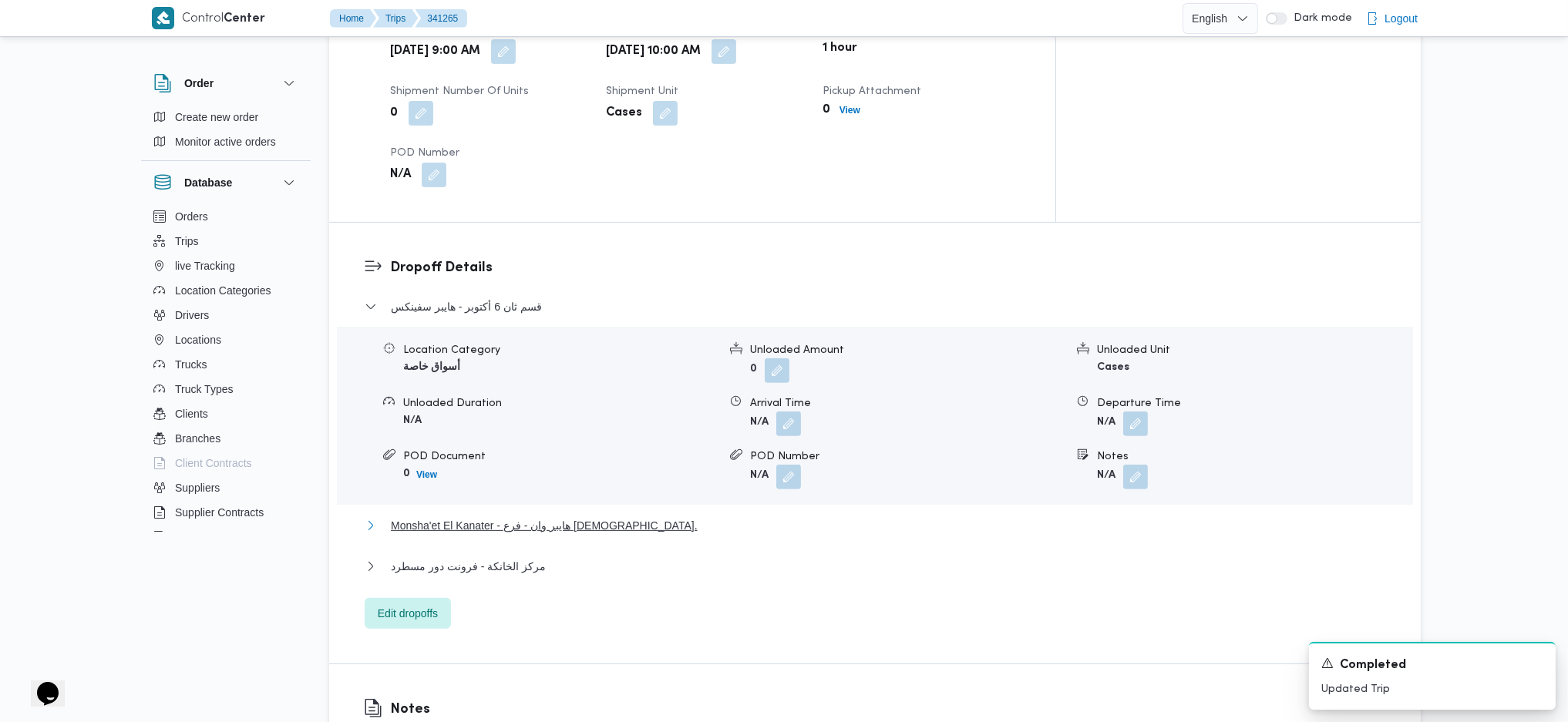
click at [513, 516] on span "Monsha'et El Kanater - هايبر وان - فرع السليمانية." at bounding box center [544, 525] width 307 height 18
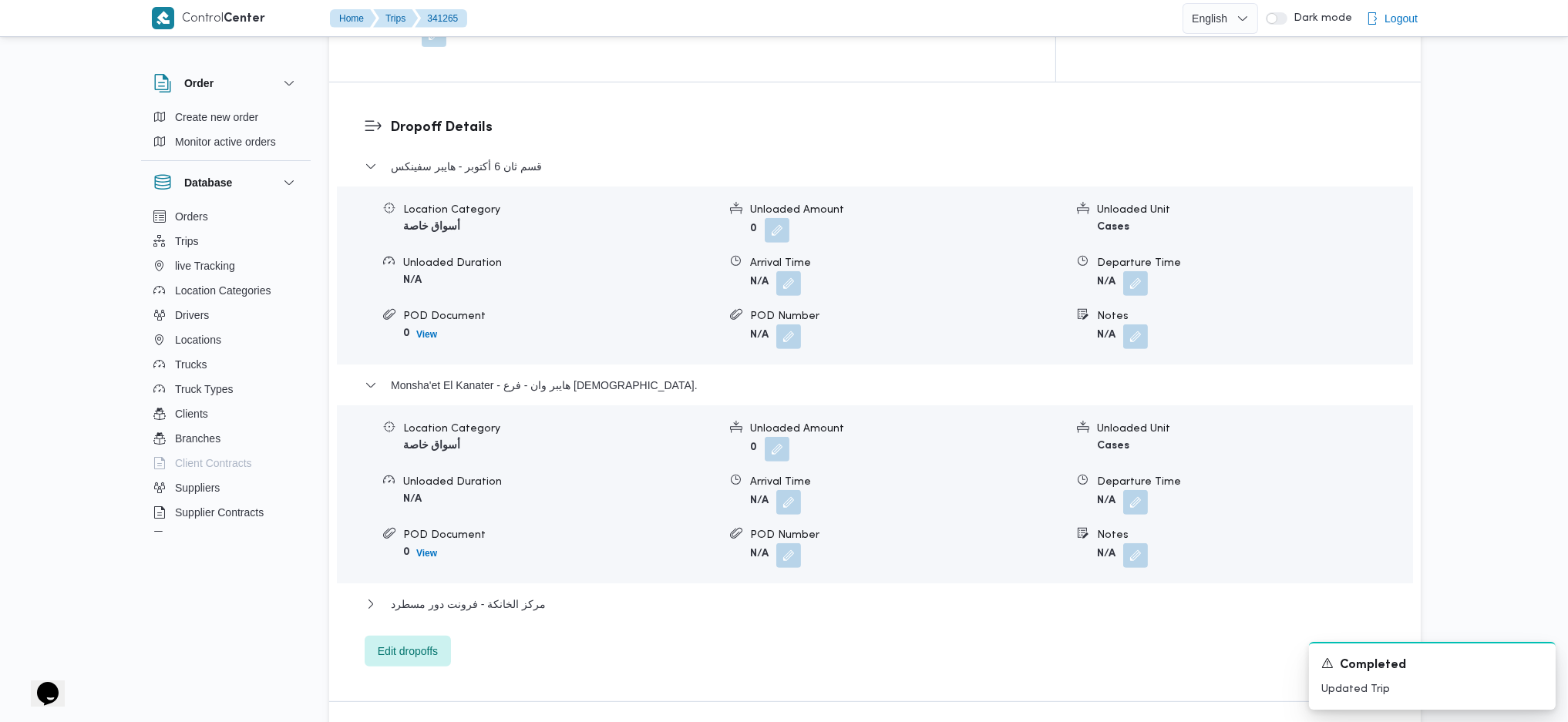
scroll to position [1438, 0]
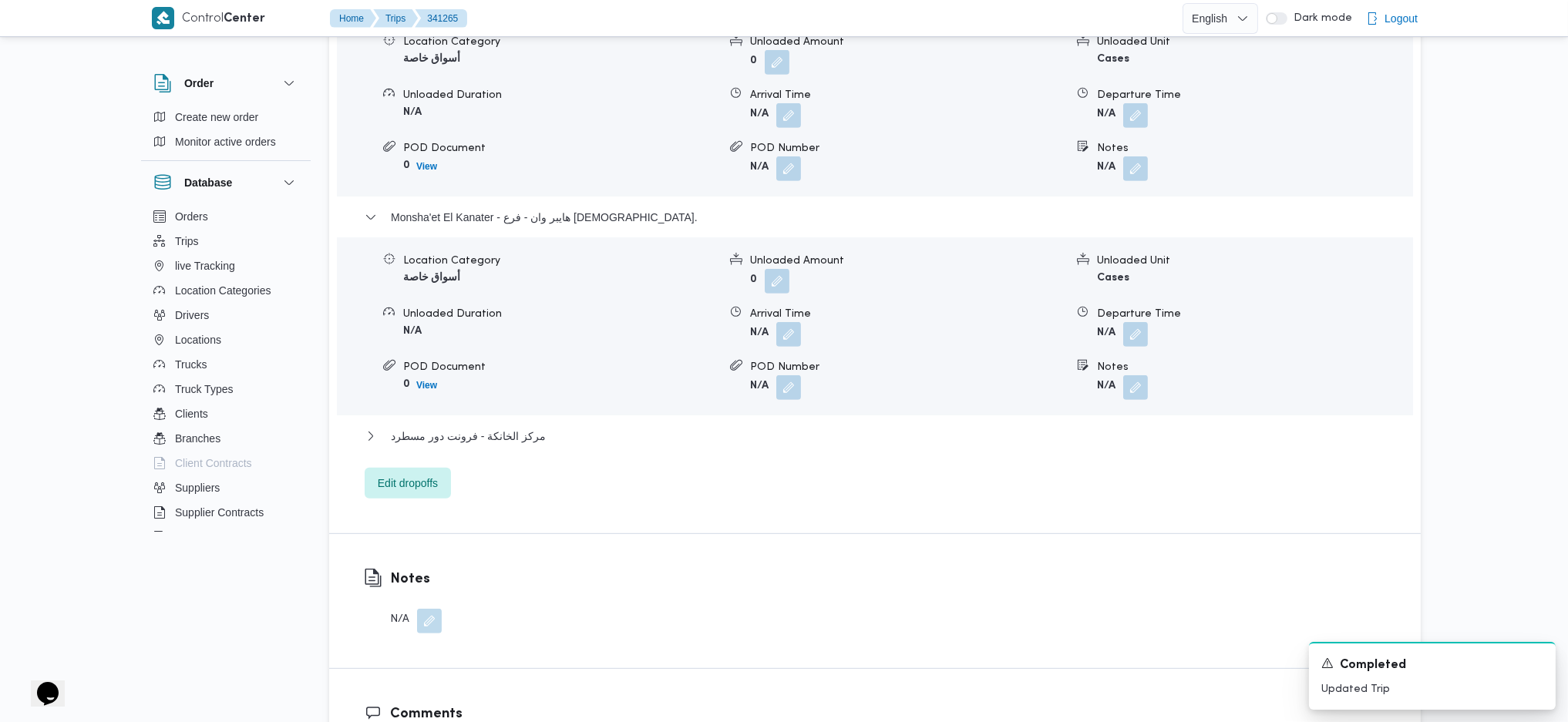
click at [434, 446] on div "Dropoff Details قسم ثان 6 أكتوبر - هايبر سفينكس Location Category أسواق خاصة Un…" at bounding box center [875, 223] width 1092 height 619
click at [428, 473] on span "Edit dropoffs" at bounding box center [408, 482] width 60 height 18
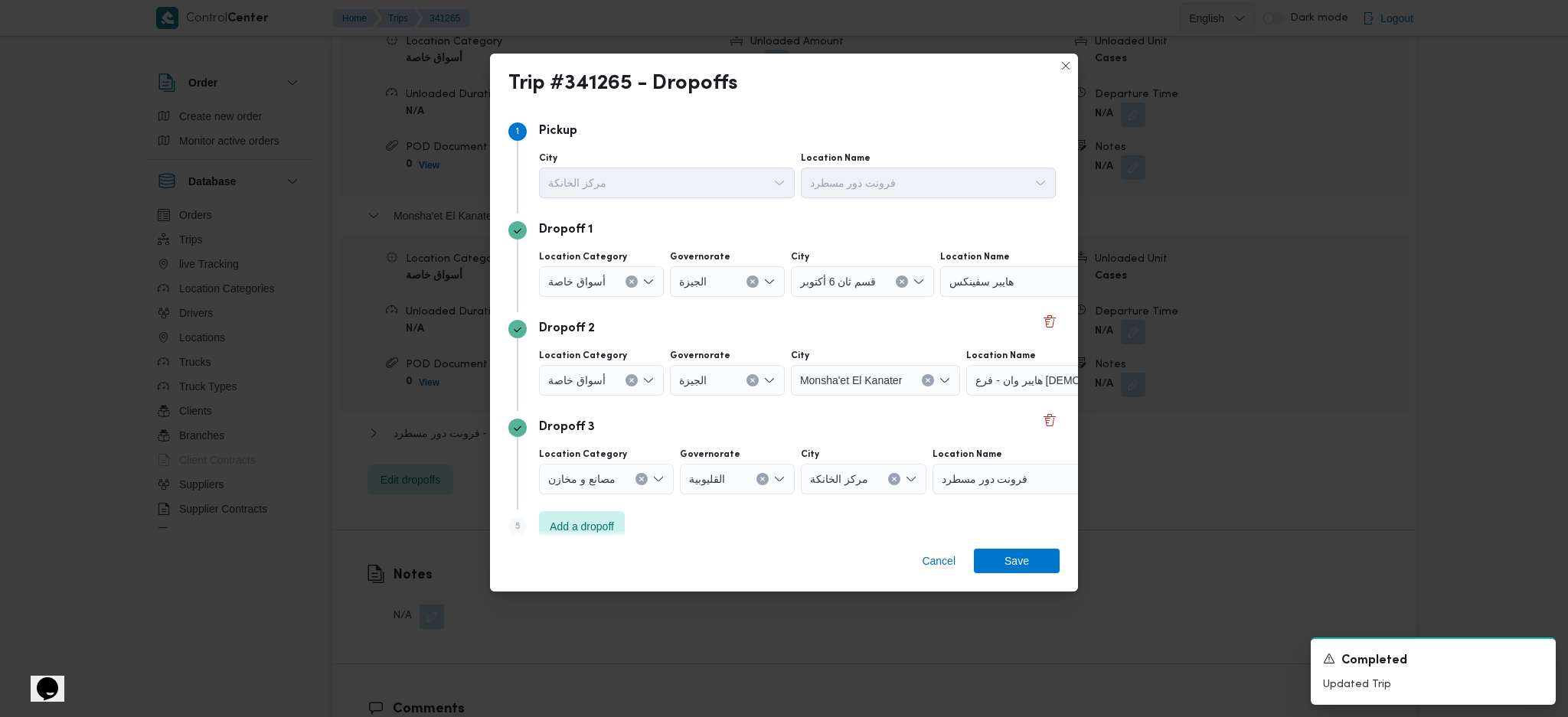
click at [925, 546] on div "Cancel Save" at bounding box center [784, 564] width 588 height 55
click at [926, 549] on span "Cancel" at bounding box center [938, 561] width 46 height 24
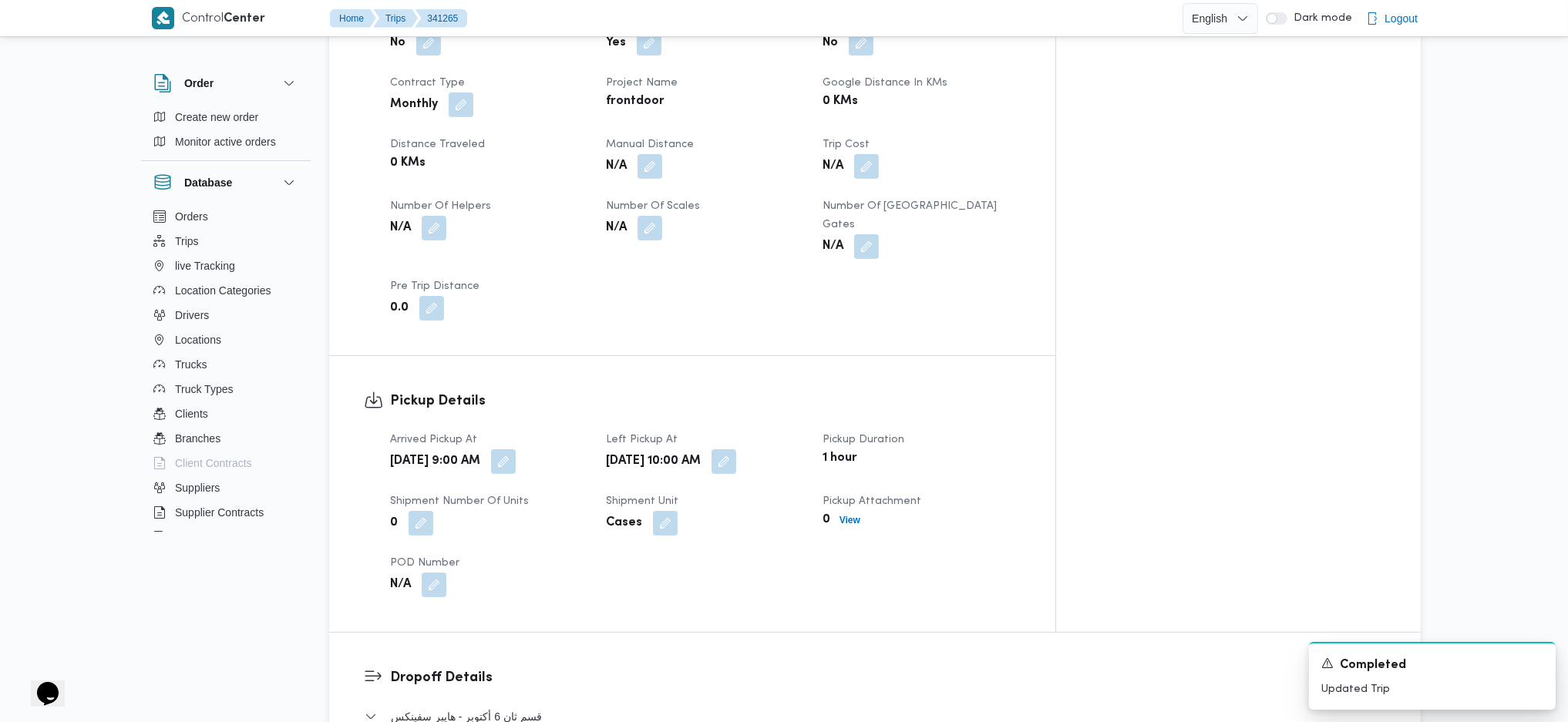
scroll to position [719, 0]
click at [662, 154] on button "button" at bounding box center [649, 166] width 25 height 25
click at [614, 194] on input "Manual Distance" at bounding box center [639, 191] width 153 height 31
type input "155"
click at [750, 175] on span "Save" at bounding box center [762, 183] width 25 height 18
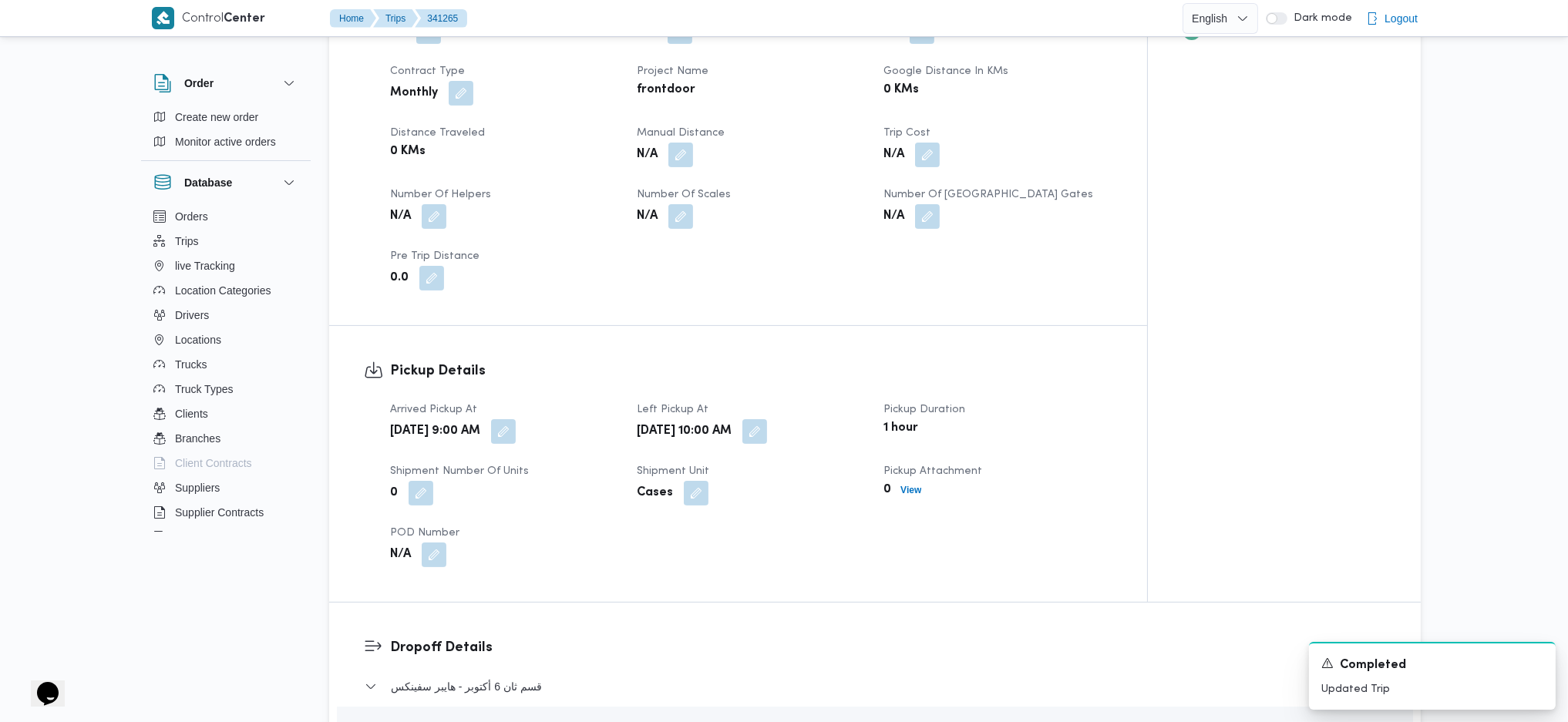
scroll to position [1335, 0]
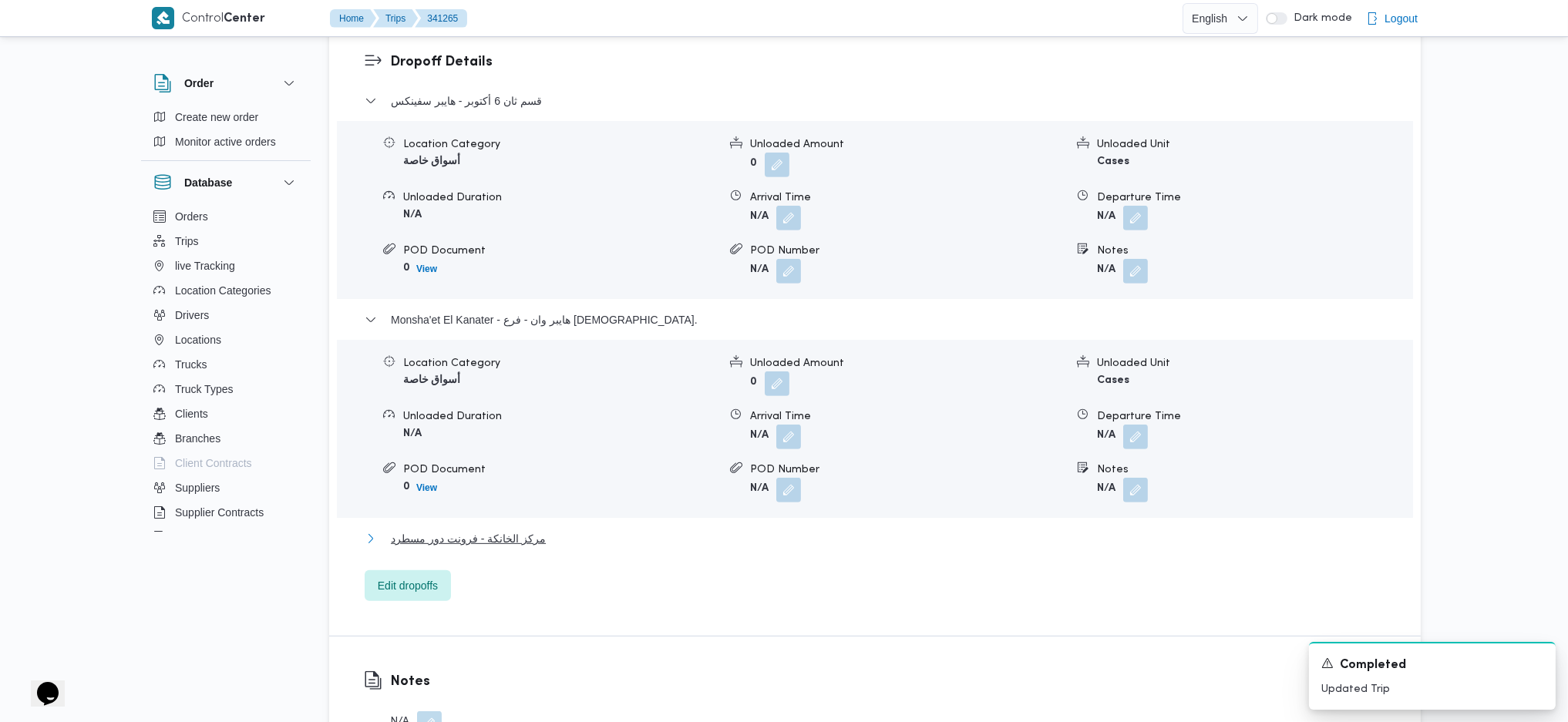
click at [517, 529] on span "مركز الخانكة - فرونت دور مسطرد" at bounding box center [468, 538] width 155 height 18
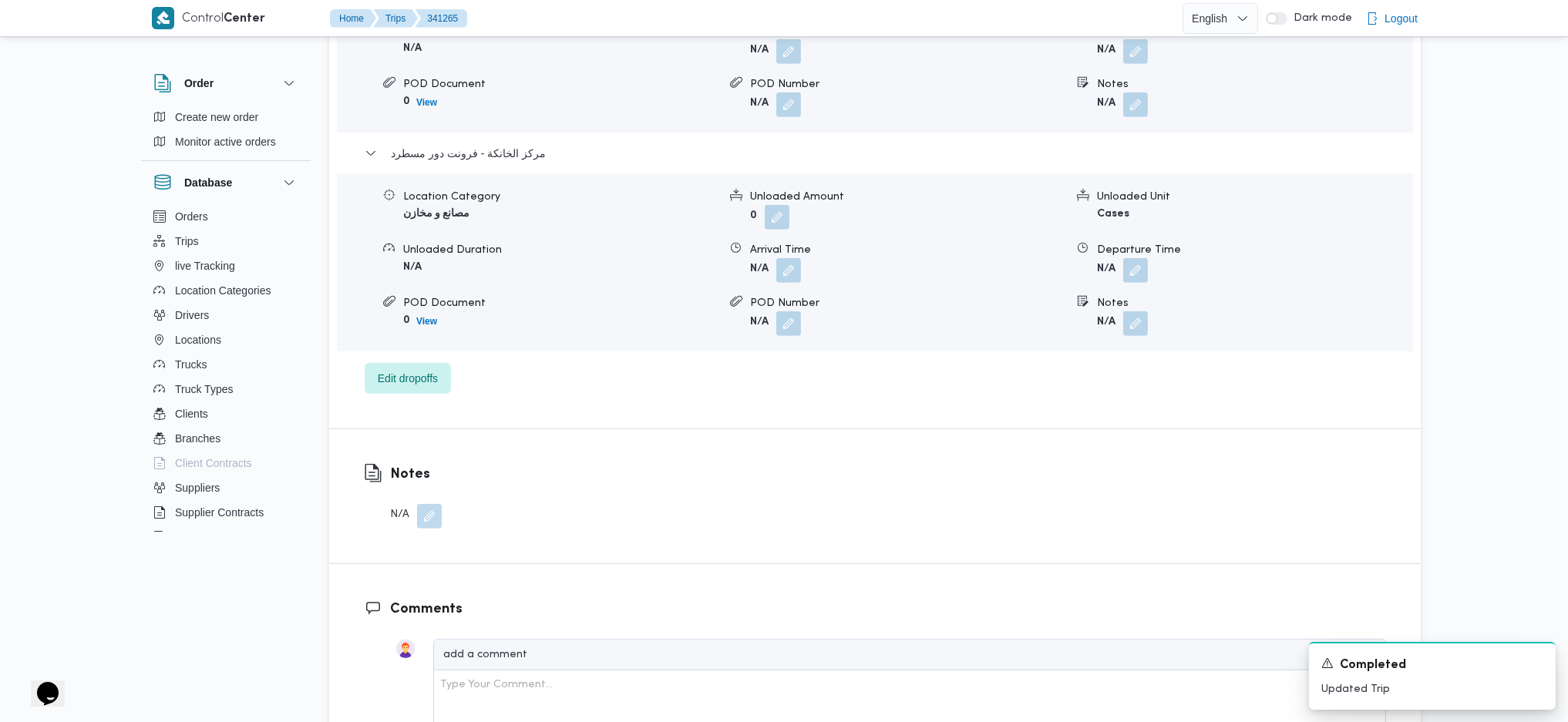
scroll to position [1643, 0]
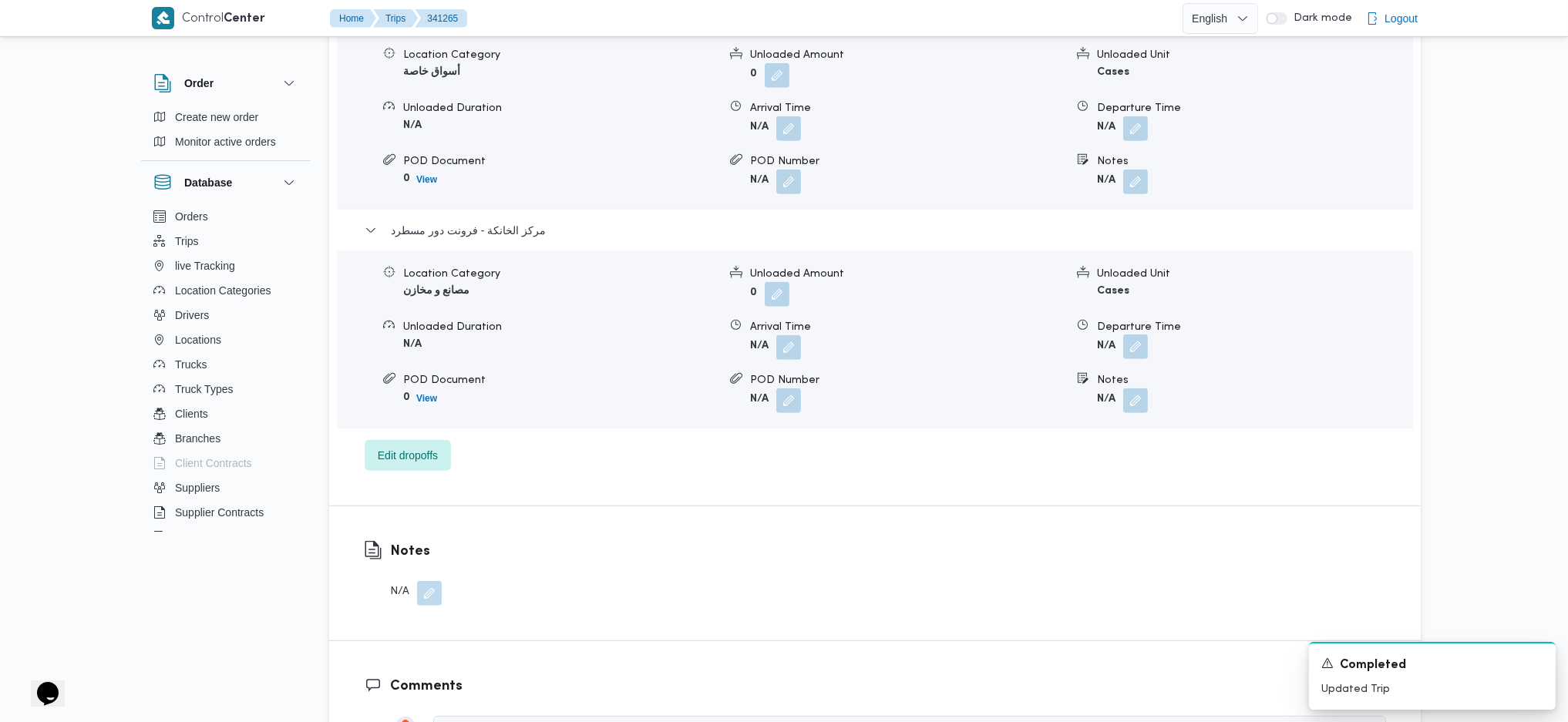
drag, startPoint x: 1148, startPoint y: 281, endPoint x: 1136, endPoint y: 299, distance: 21.6
click at [1145, 334] on button "button" at bounding box center [1135, 346] width 25 height 25
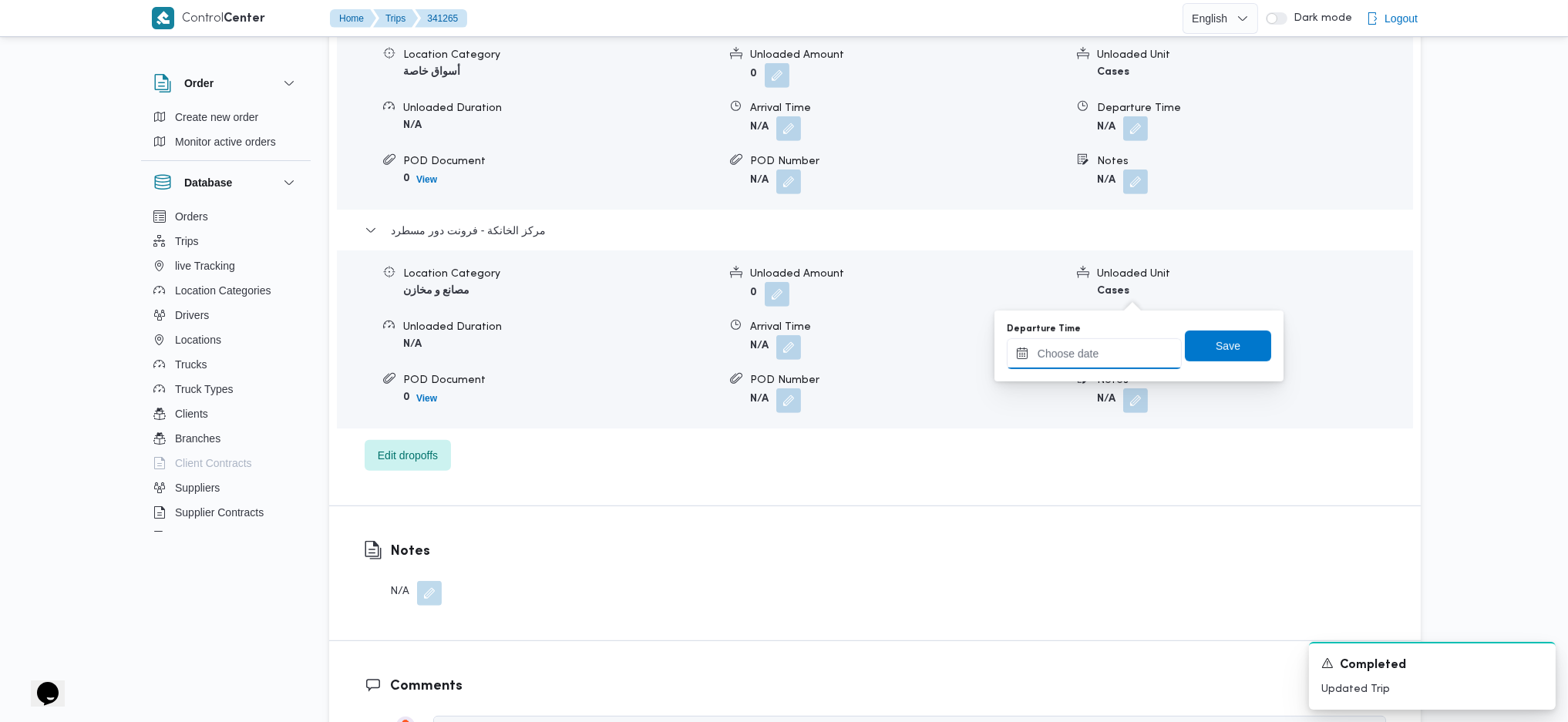
click at [1083, 362] on input "Departure Time" at bounding box center [1094, 353] width 175 height 31
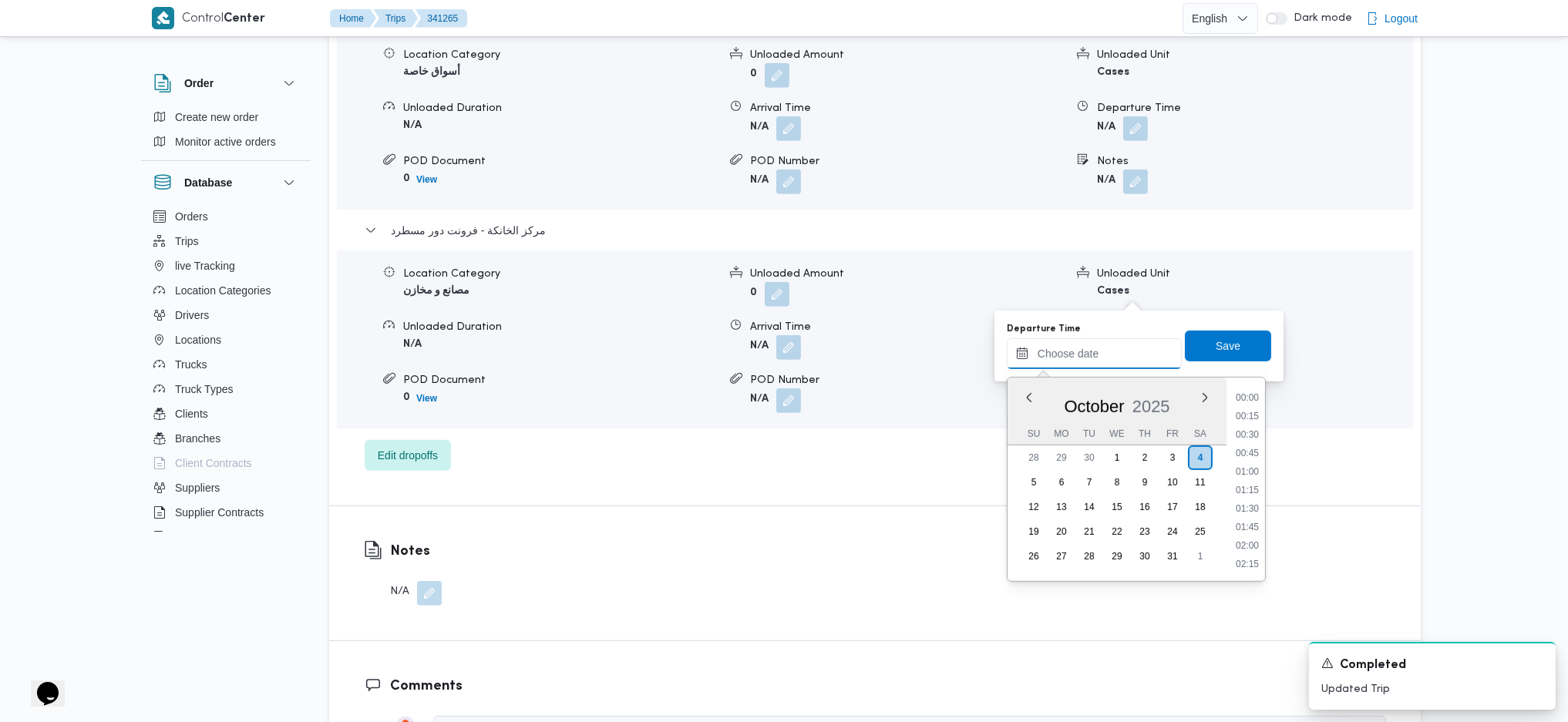
scroll to position [1185, 0]
click at [1252, 435] on li "16:30" at bounding box center [1247, 432] width 36 height 15
type input "04/10/2025 16:30"
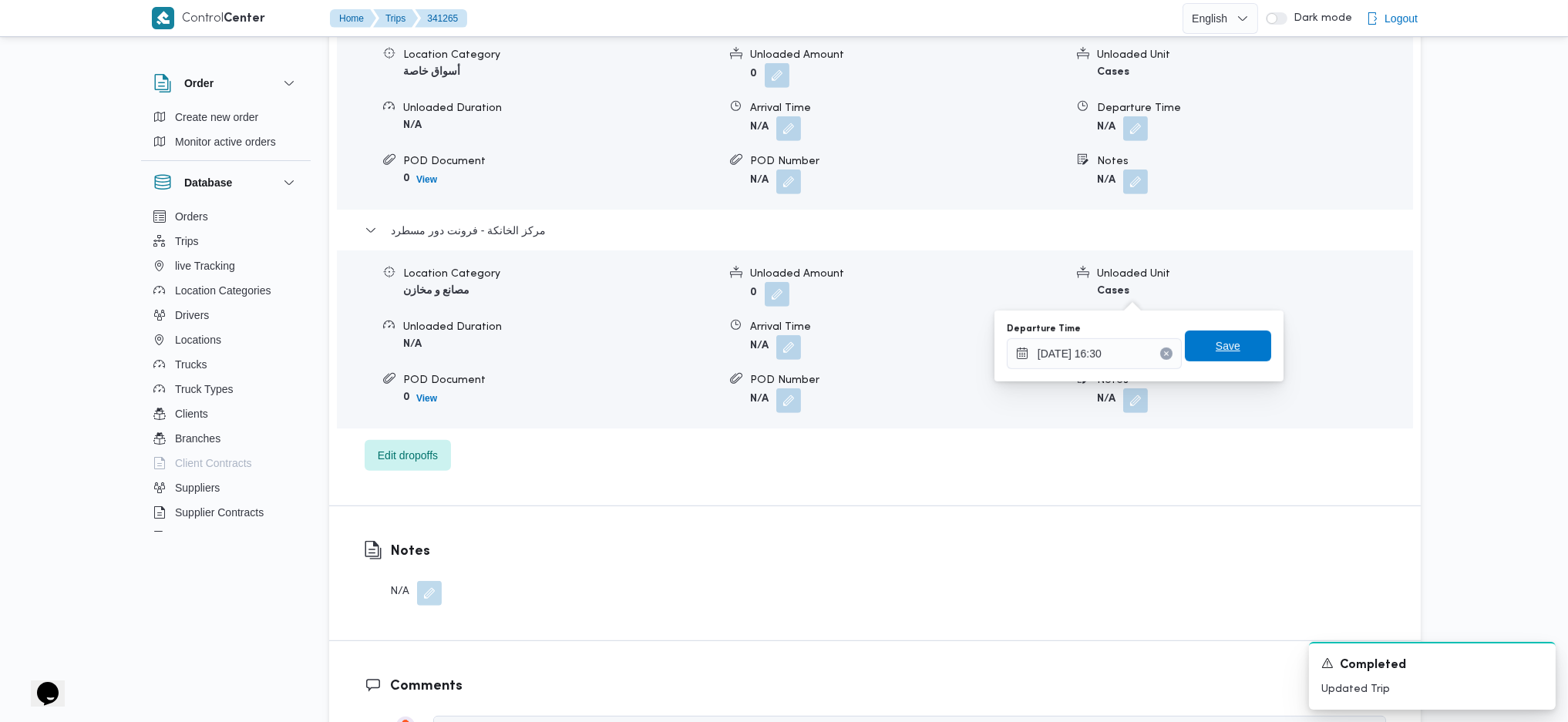
click at [1218, 342] on span "Save" at bounding box center [1228, 346] width 25 height 18
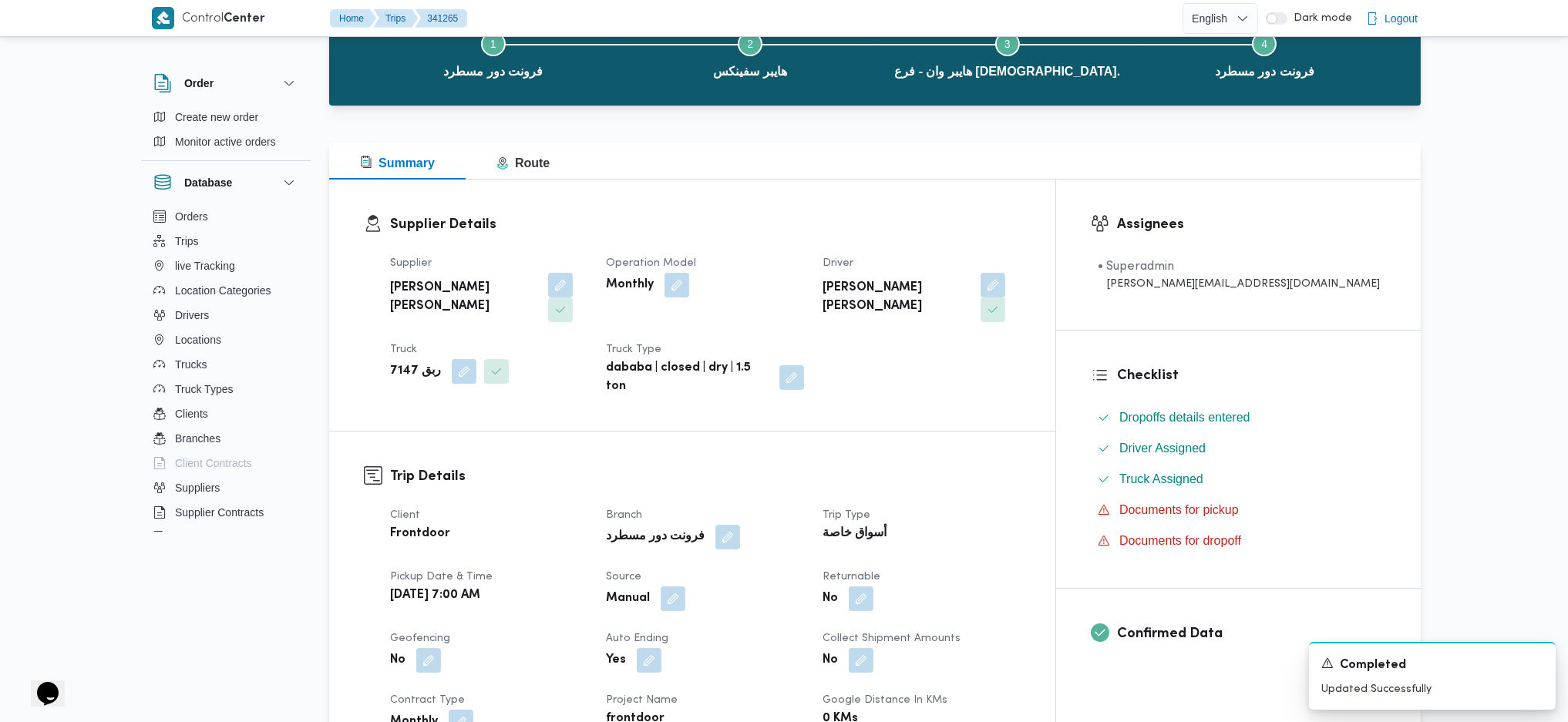
scroll to position [0, 0]
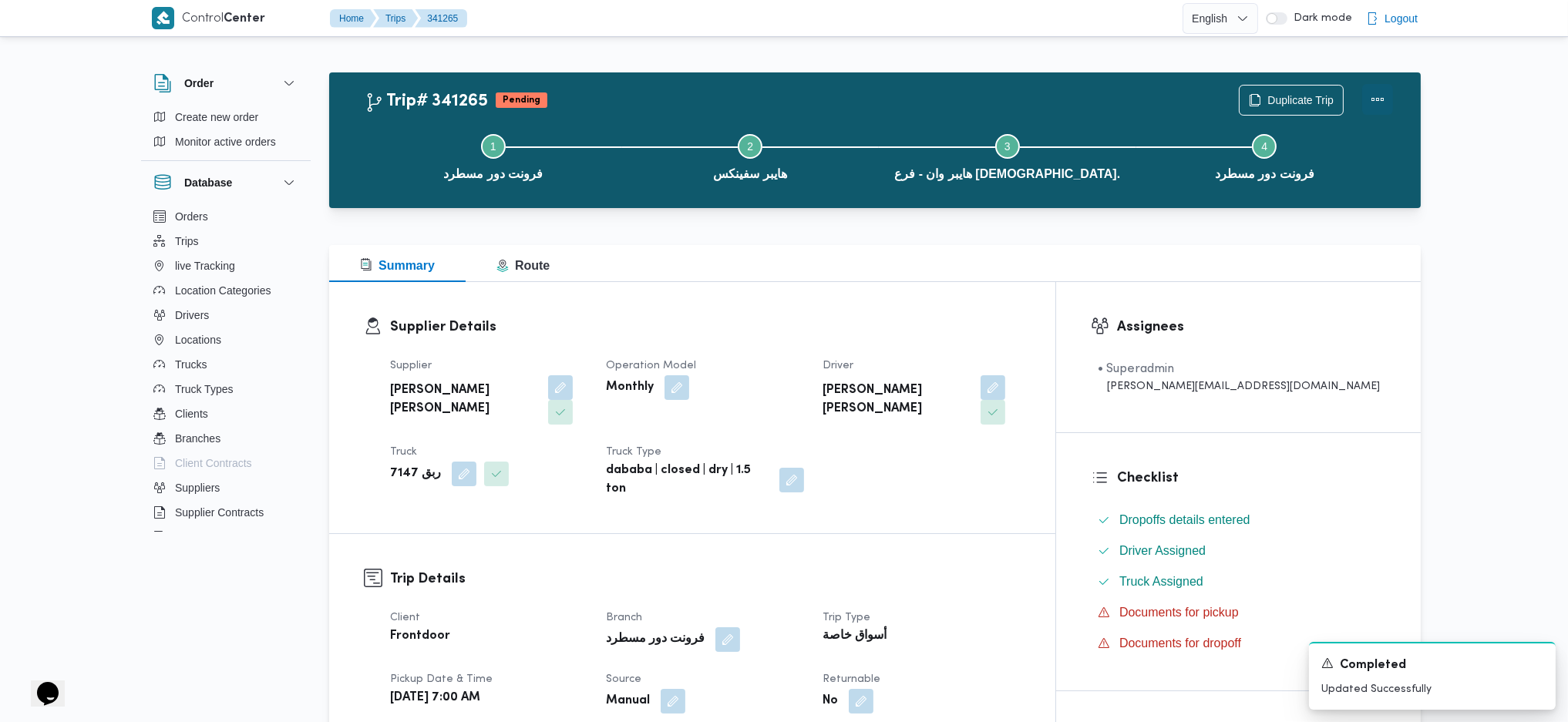
click at [1376, 102] on button "Actions" at bounding box center [1377, 99] width 31 height 31
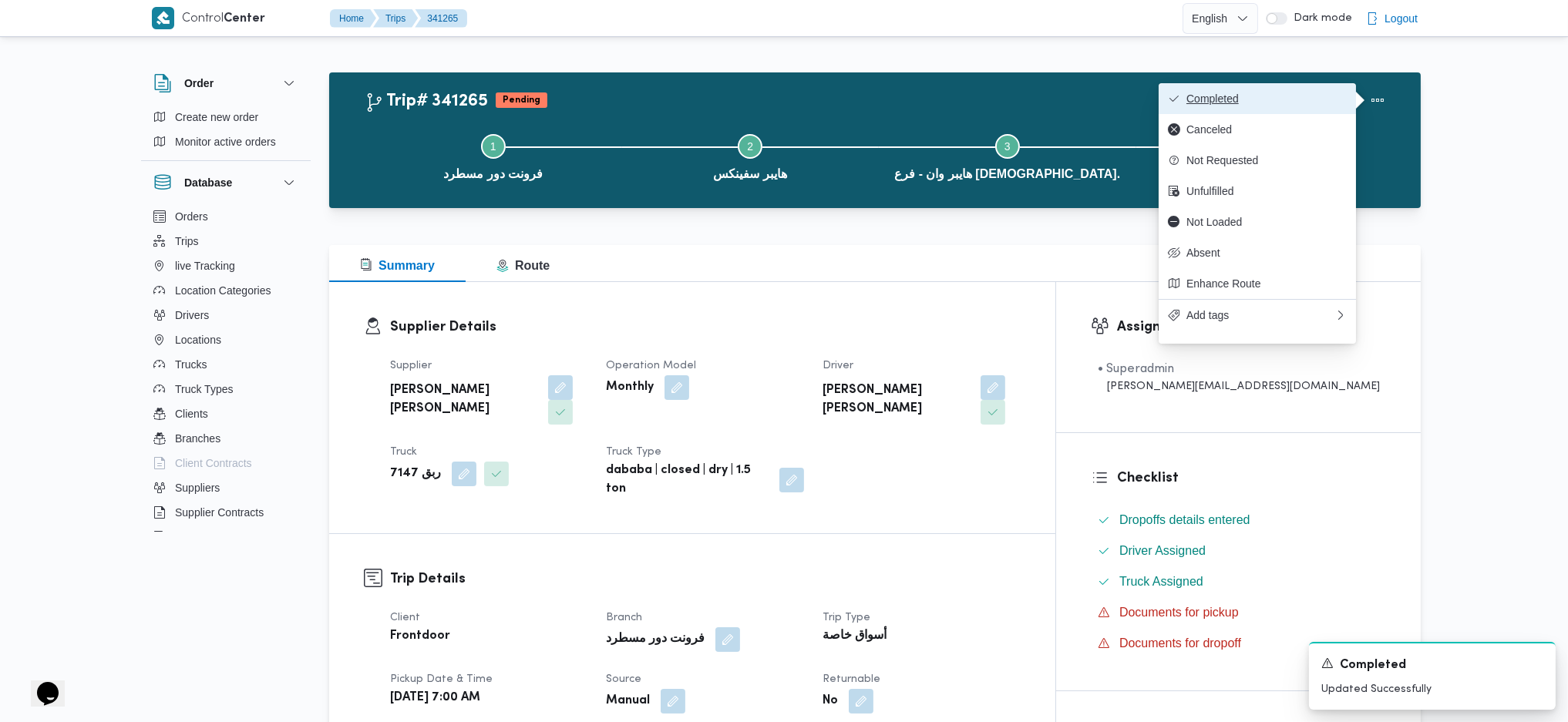
click at [1273, 98] on span "Completed" at bounding box center [1267, 98] width 161 height 13
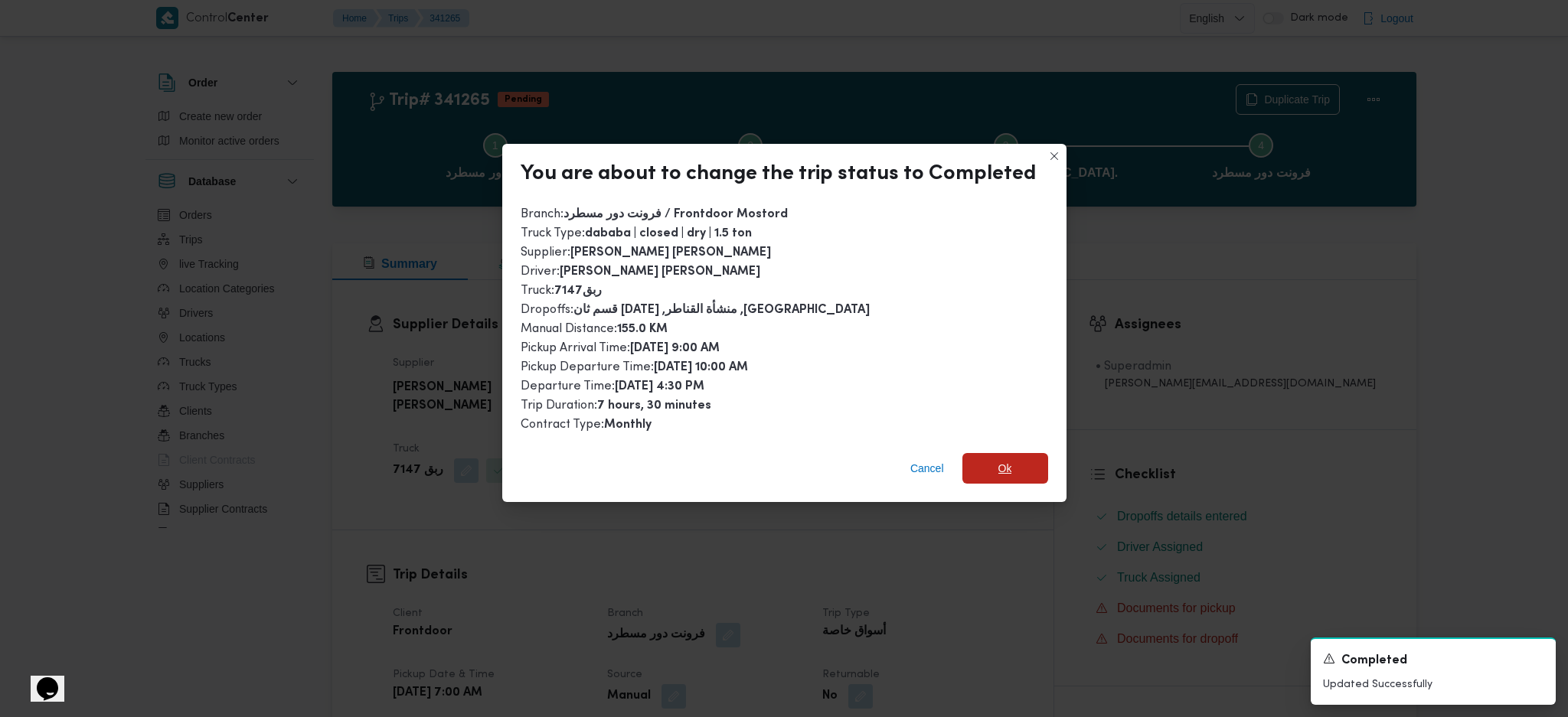
drag, startPoint x: 1006, startPoint y: 464, endPoint x: 1021, endPoint y: 572, distance: 109.0
click at [1011, 466] on span "Ok" at bounding box center [1005, 468] width 86 height 31
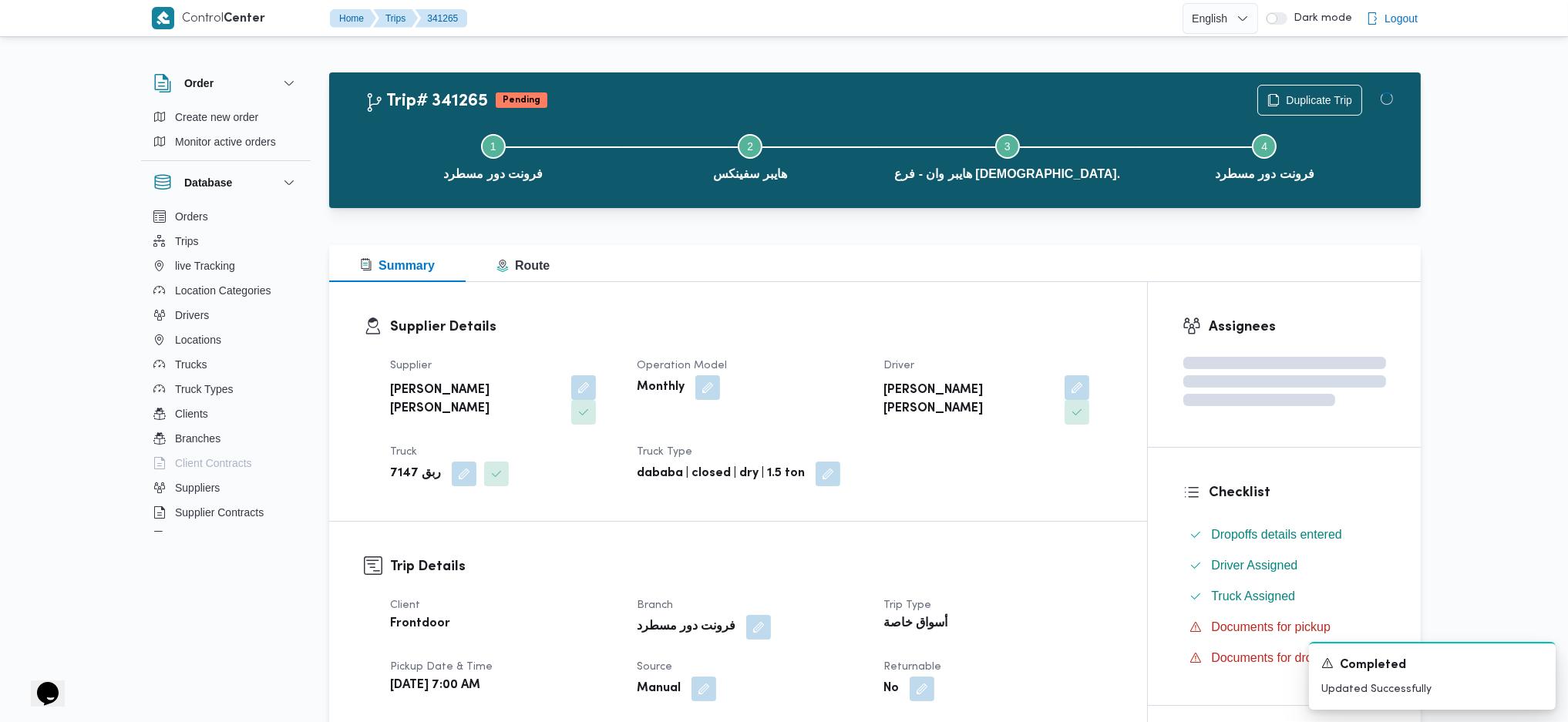
drag, startPoint x: 1028, startPoint y: 579, endPoint x: 990, endPoint y: 544, distance: 51.7
click at [858, 325] on h3 "Supplier Details" at bounding box center [751, 327] width 722 height 21
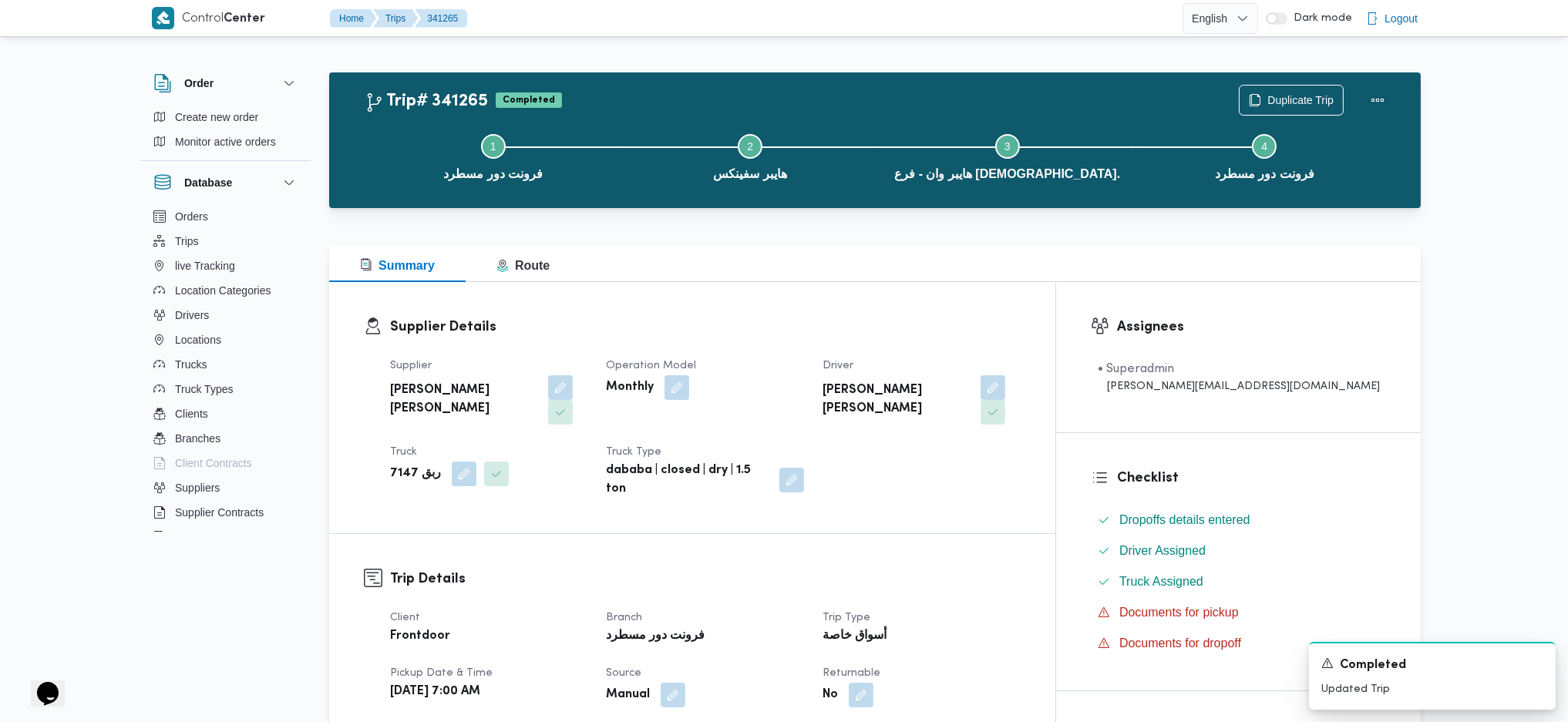
drag, startPoint x: 856, startPoint y: 328, endPoint x: 834, endPoint y: 342, distance: 26.1
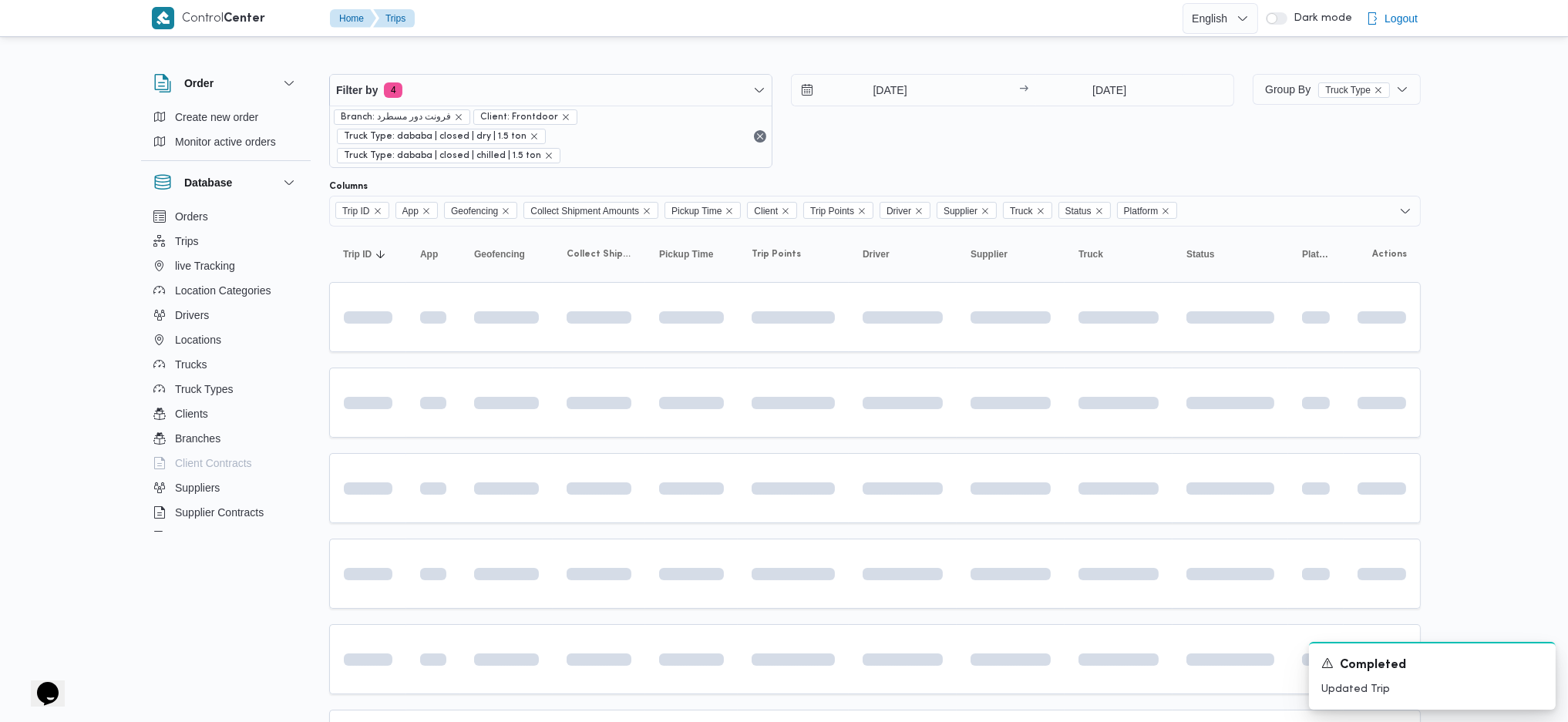
scroll to position [244, 0]
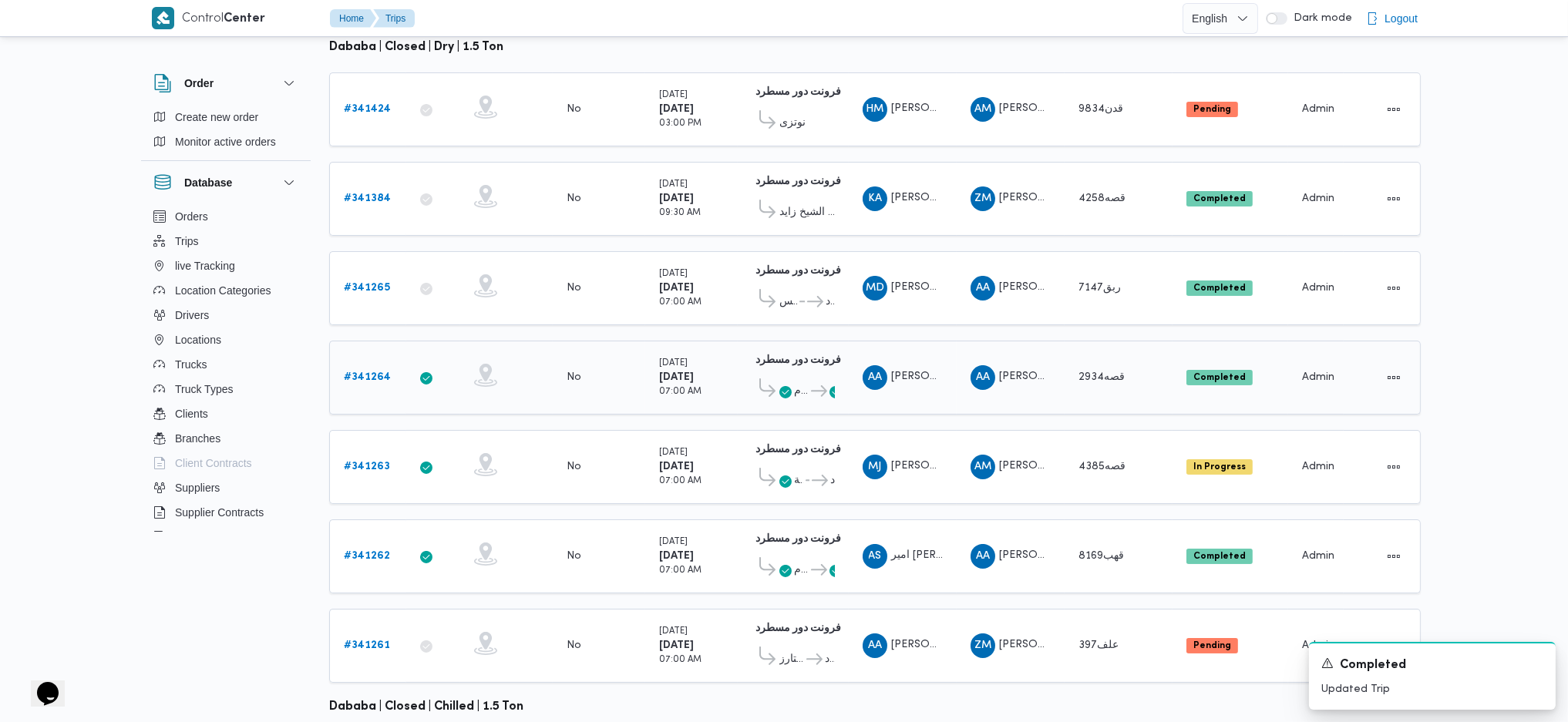
click at [782, 382] on span at bounding box center [786, 391] width 13 height 18
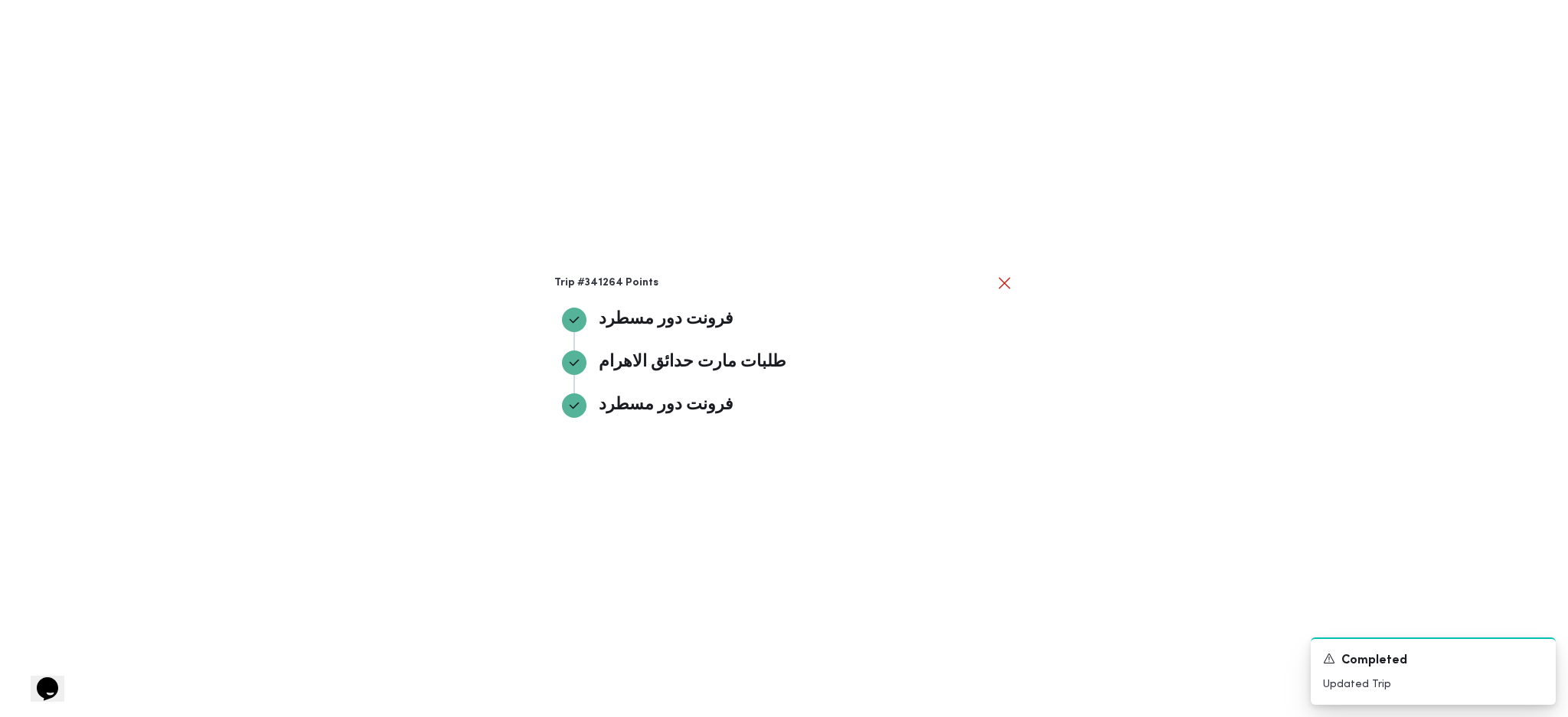
drag, startPoint x: 1112, startPoint y: 347, endPoint x: 1101, endPoint y: 347, distance: 11.0
click at [1111, 347] on div "Trip #341264 Points فرونت دور مسطرد فرونت دور مسطرد طلبات مارت حدائق الاهرام طل…" at bounding box center [784, 358] width 1568 height 717
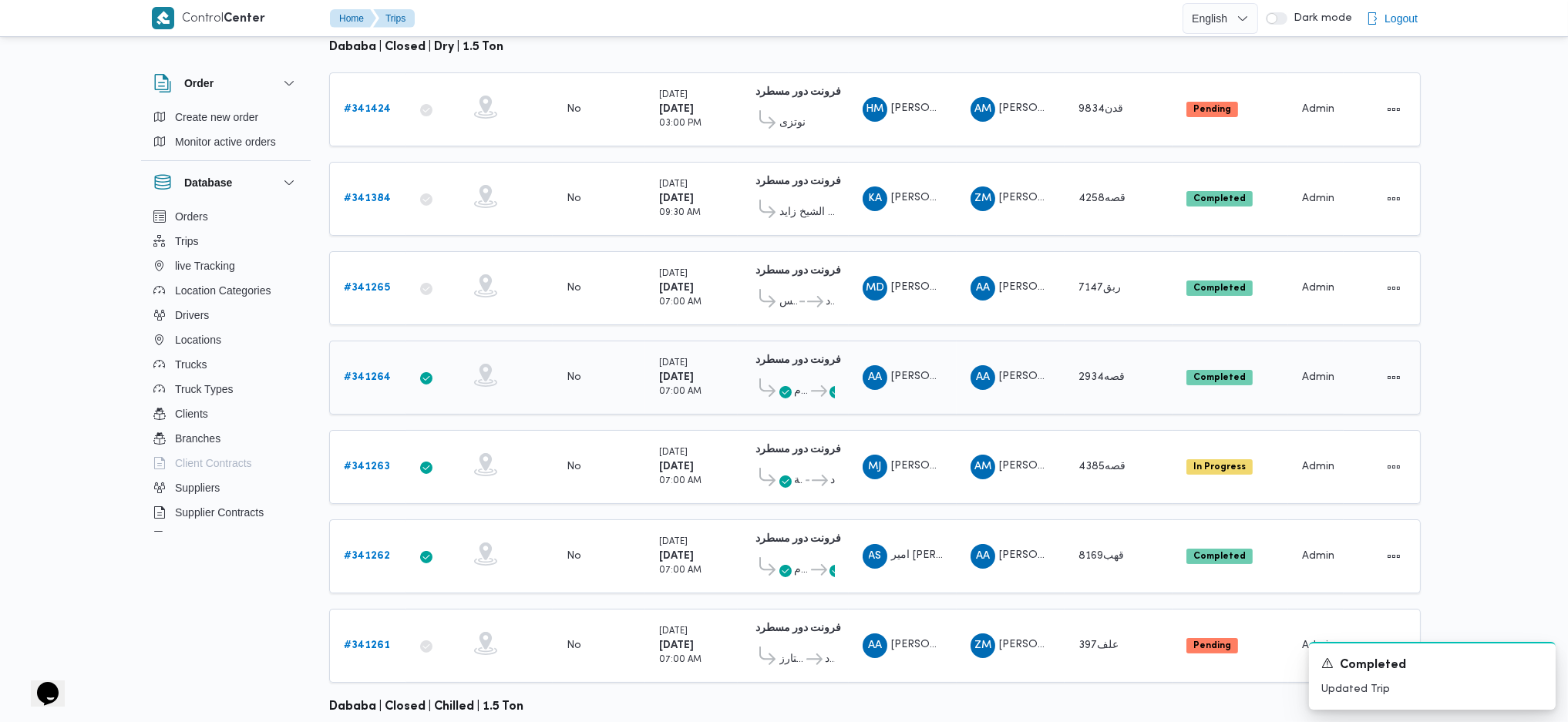
click at [377, 373] on b "# 341264" at bounding box center [367, 377] width 47 height 10
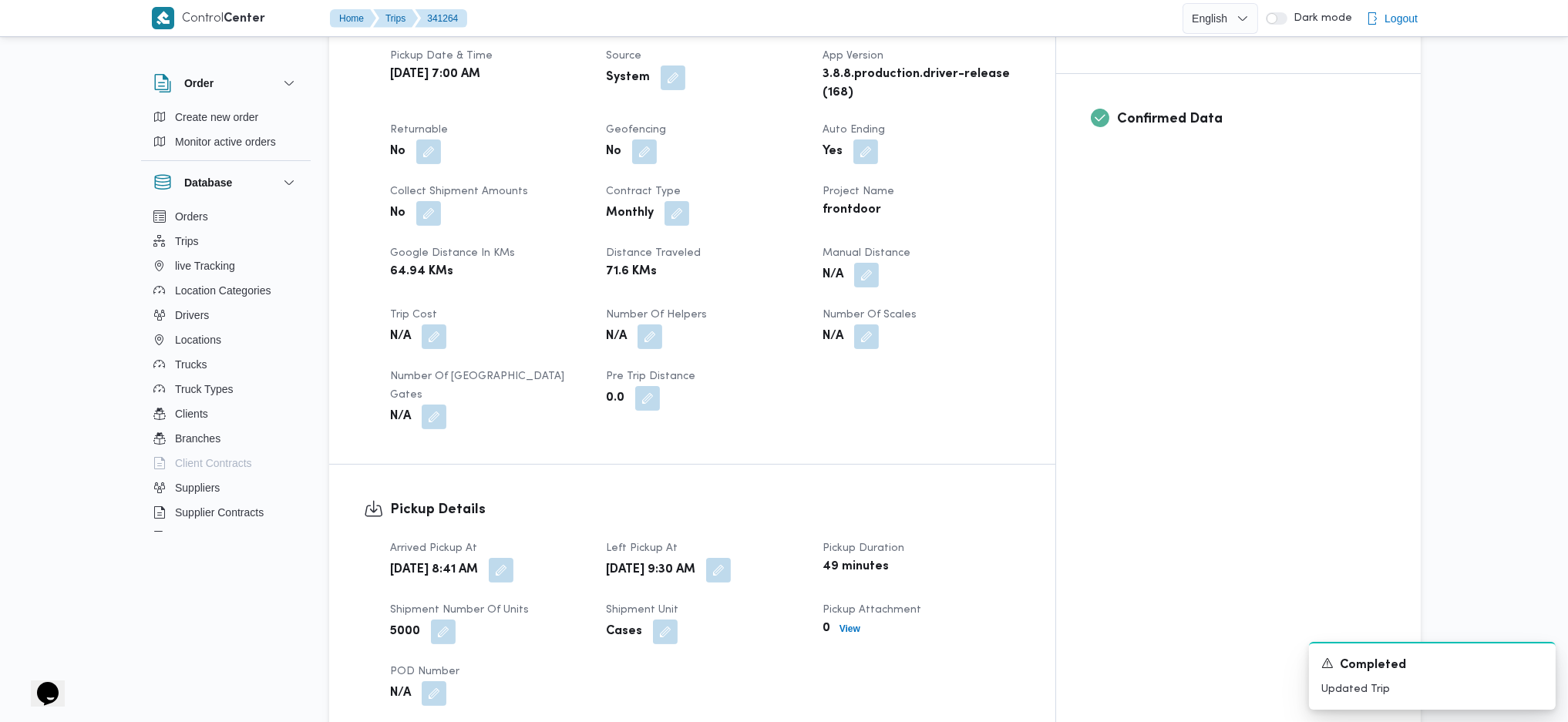
scroll to position [552, 0]
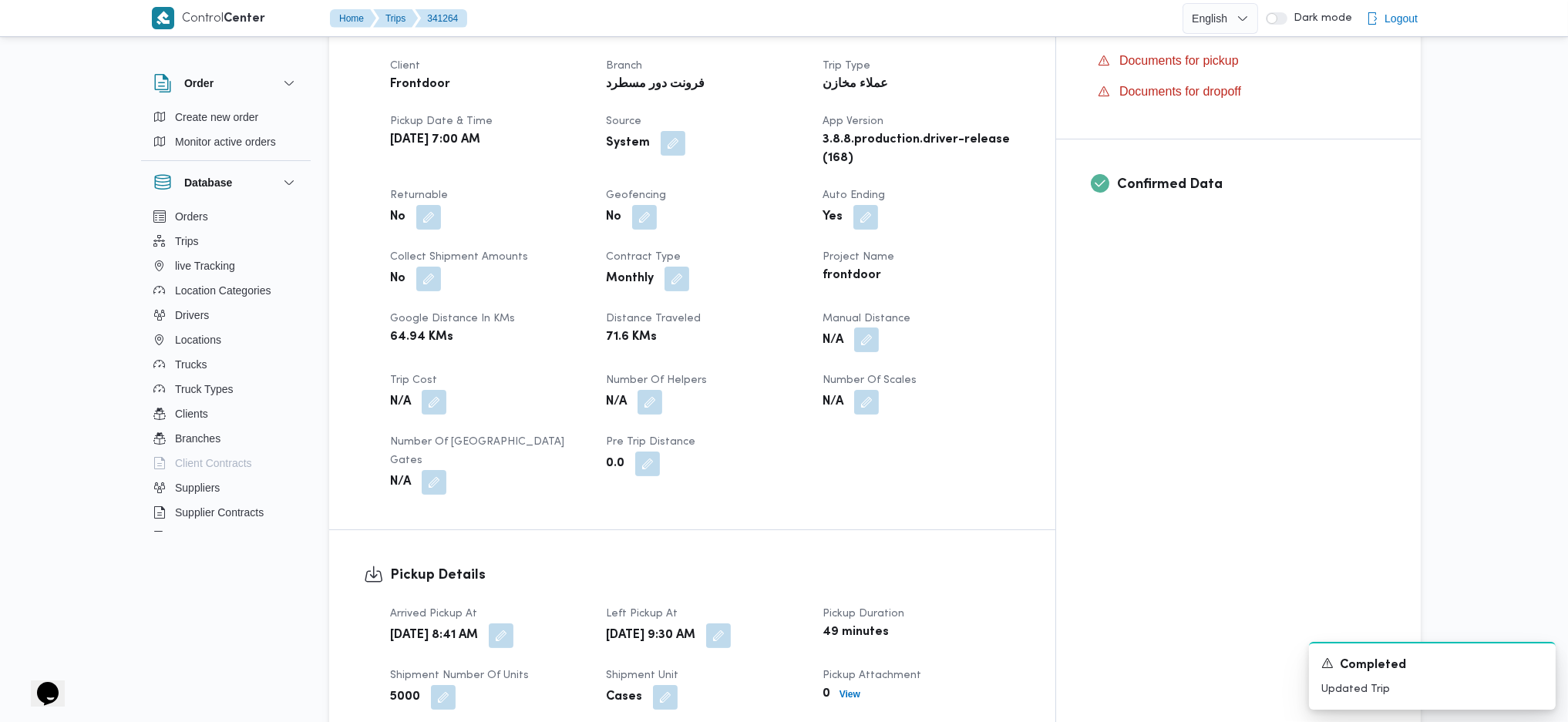
click at [879, 327] on button "button" at bounding box center [866, 339] width 25 height 25
click at [844, 351] on input "Manual Distance" at bounding box center [886, 353] width 153 height 31
type input "121"
click at [1016, 340] on span "Save" at bounding box center [1009, 344] width 87 height 31
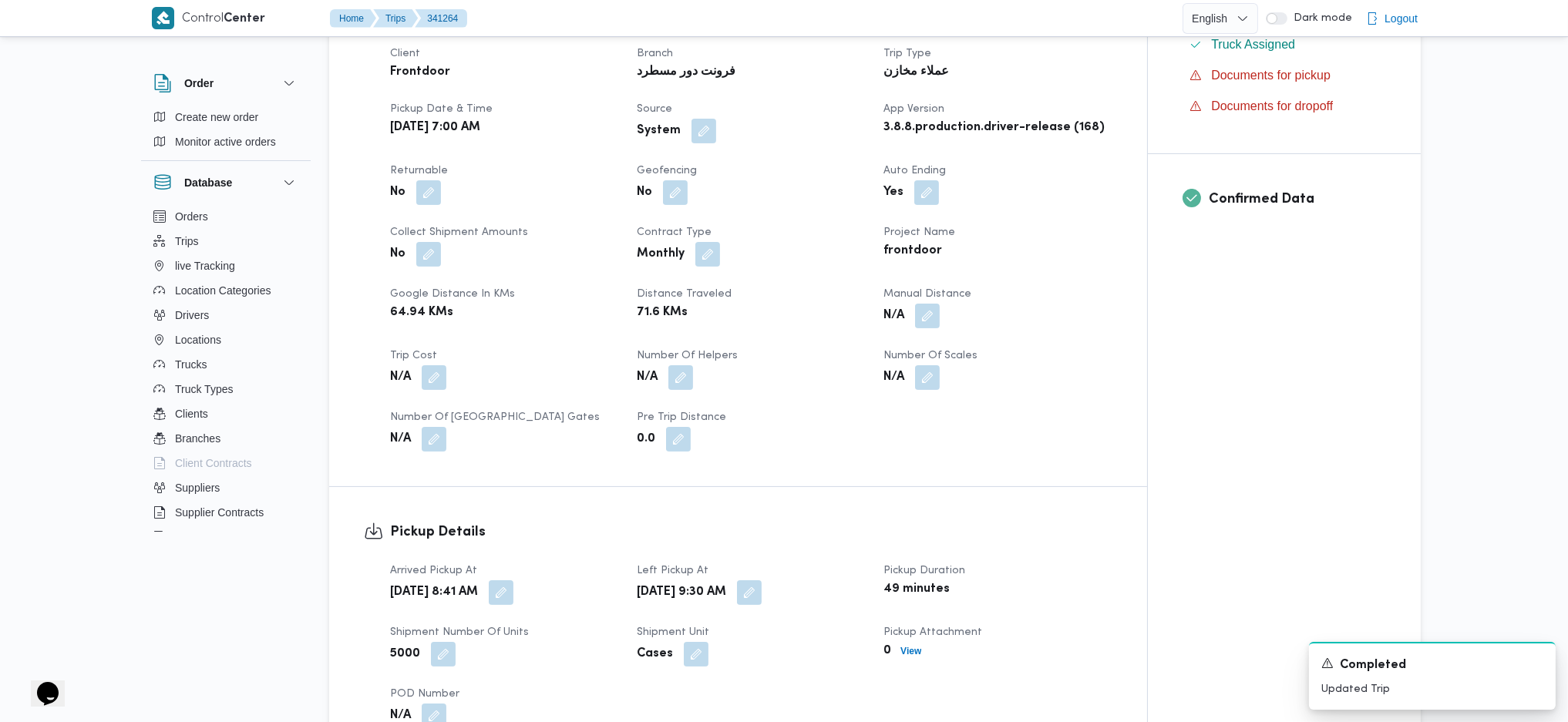
scroll to position [1066, 0]
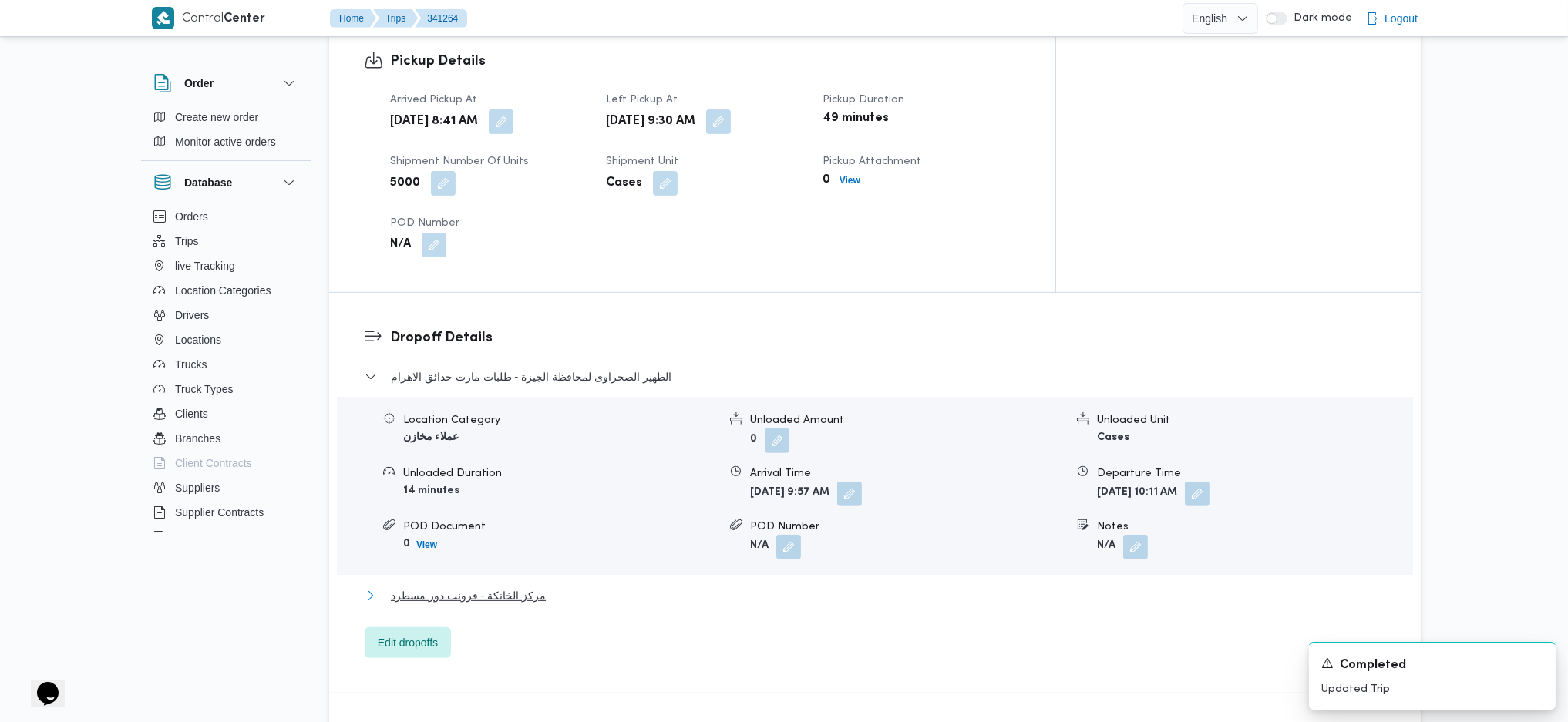
click at [487, 586] on span "مركز الخانكة - فرونت دور مسطرد" at bounding box center [468, 595] width 155 height 18
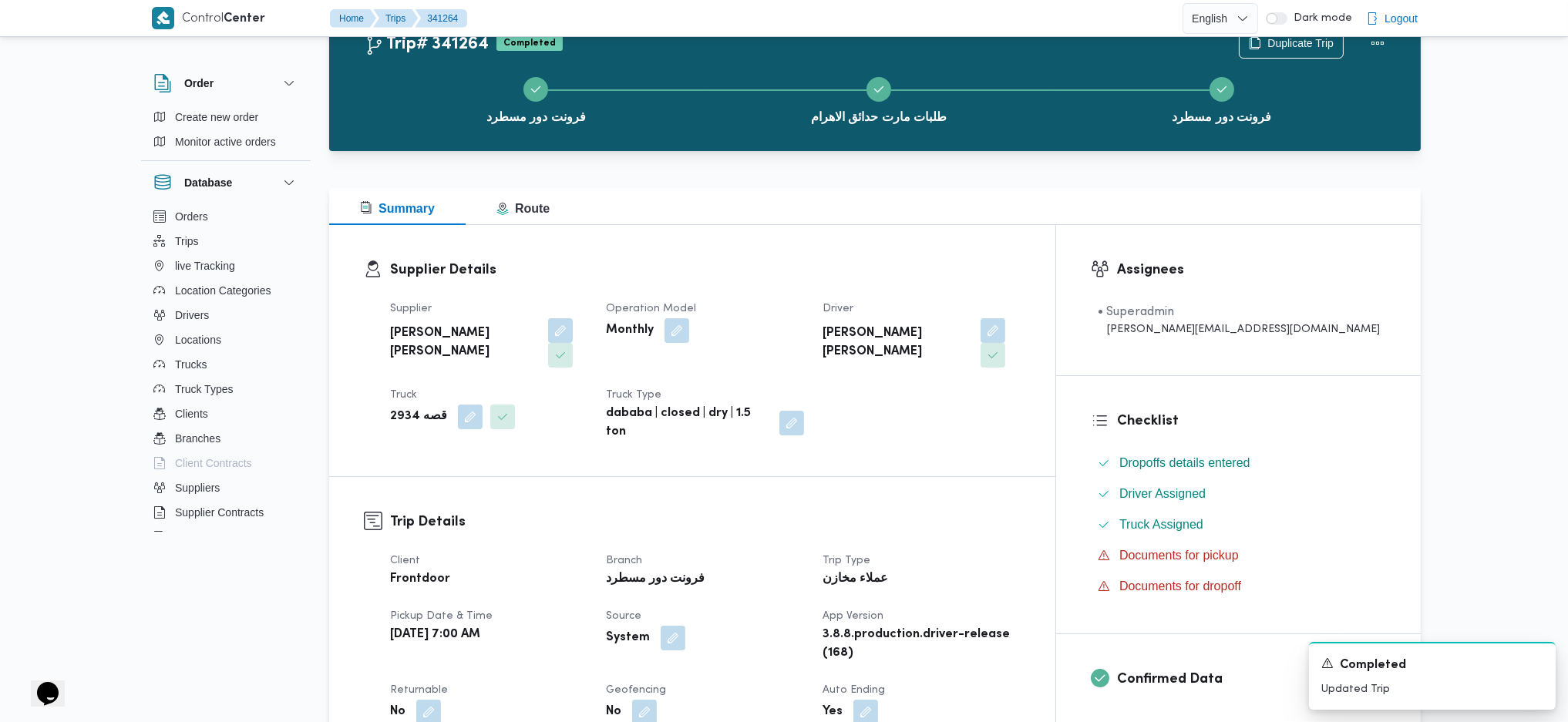
scroll to position [0, 0]
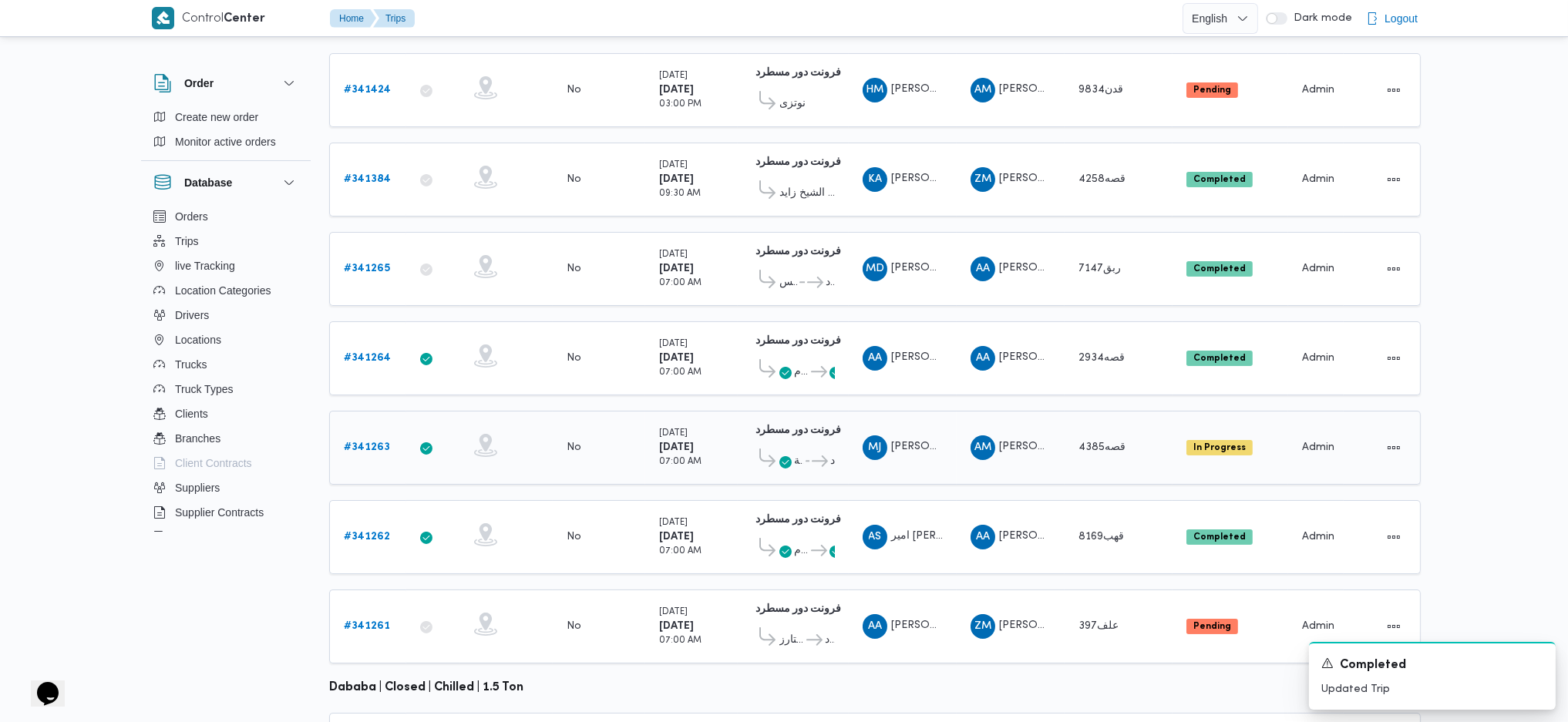
scroll to position [294, 0]
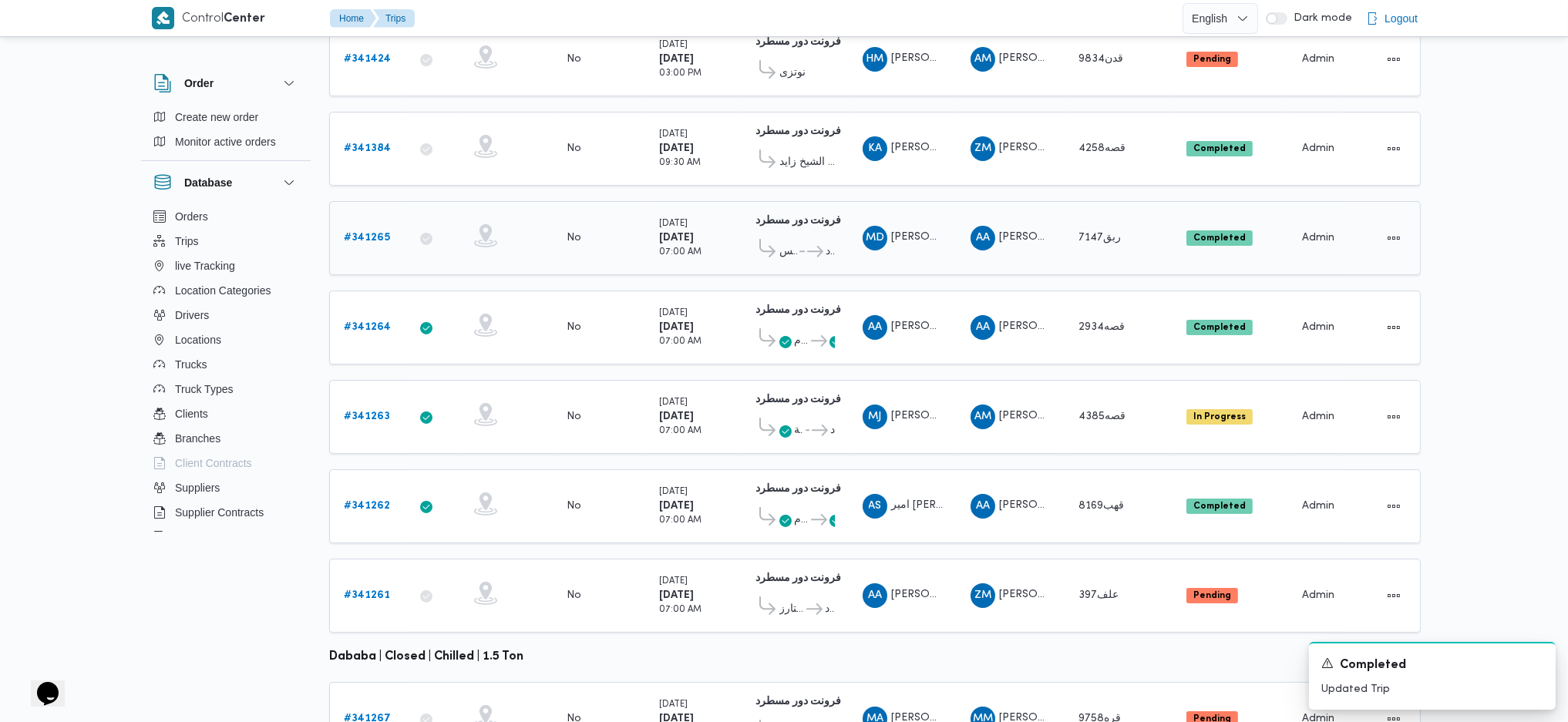
click at [782, 243] on span "هايبر سفينكس" at bounding box center [788, 252] width 17 height 18
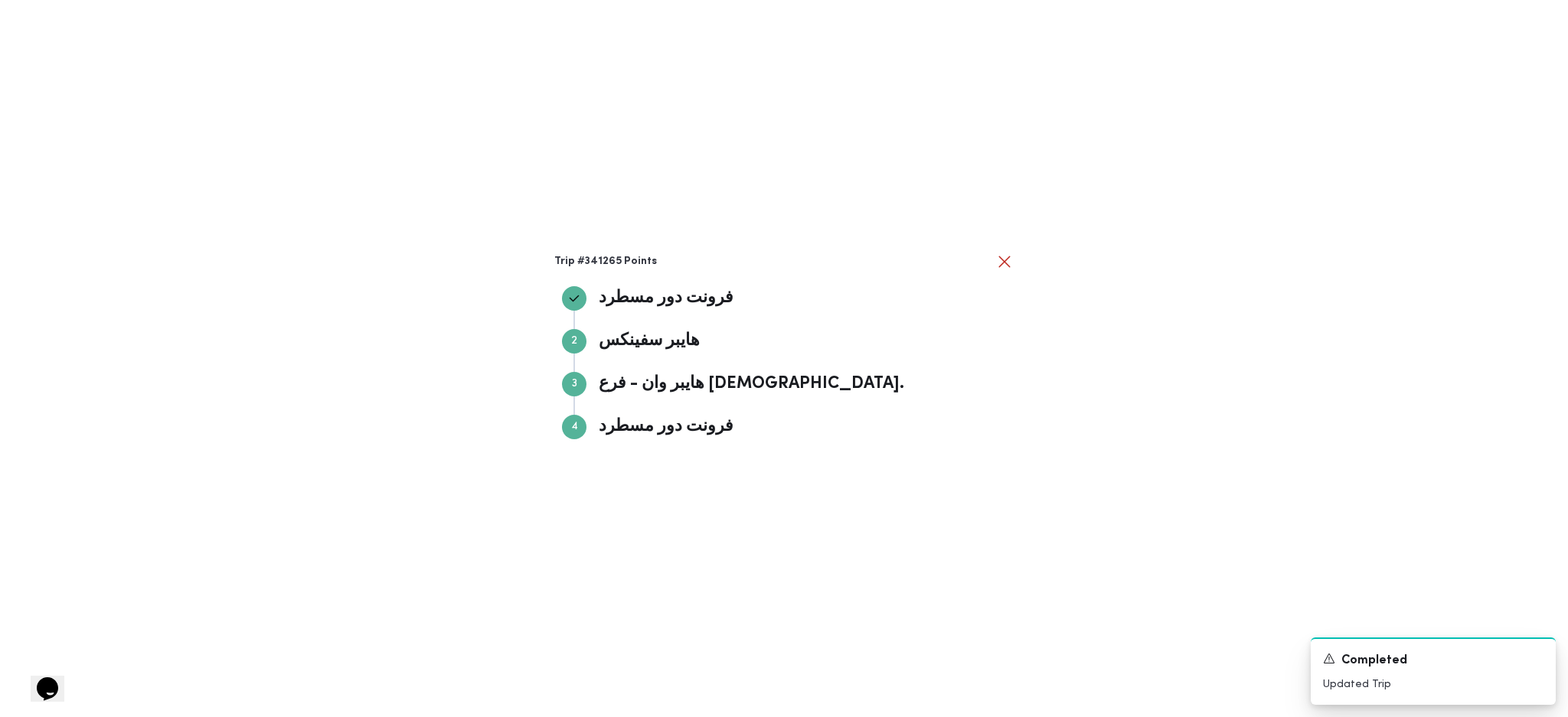
click at [1114, 437] on div "Trip #341265 Points فرونت دور مسطرد فرونت دور مسطرد Step 2 2 هايبر سفينكس هايبر…" at bounding box center [784, 358] width 1568 height 717
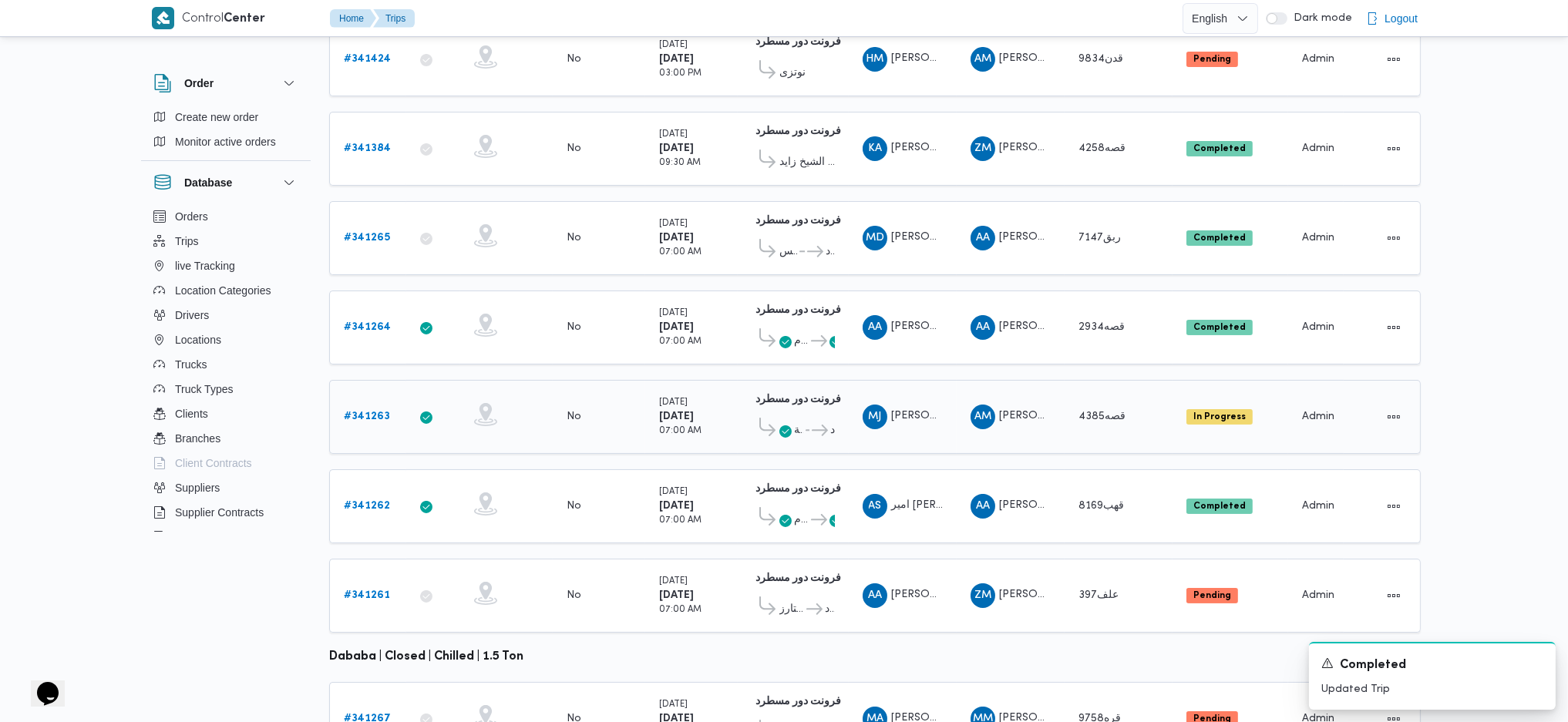
click at [361, 411] on b "# 341263" at bounding box center [367, 416] width 46 height 10
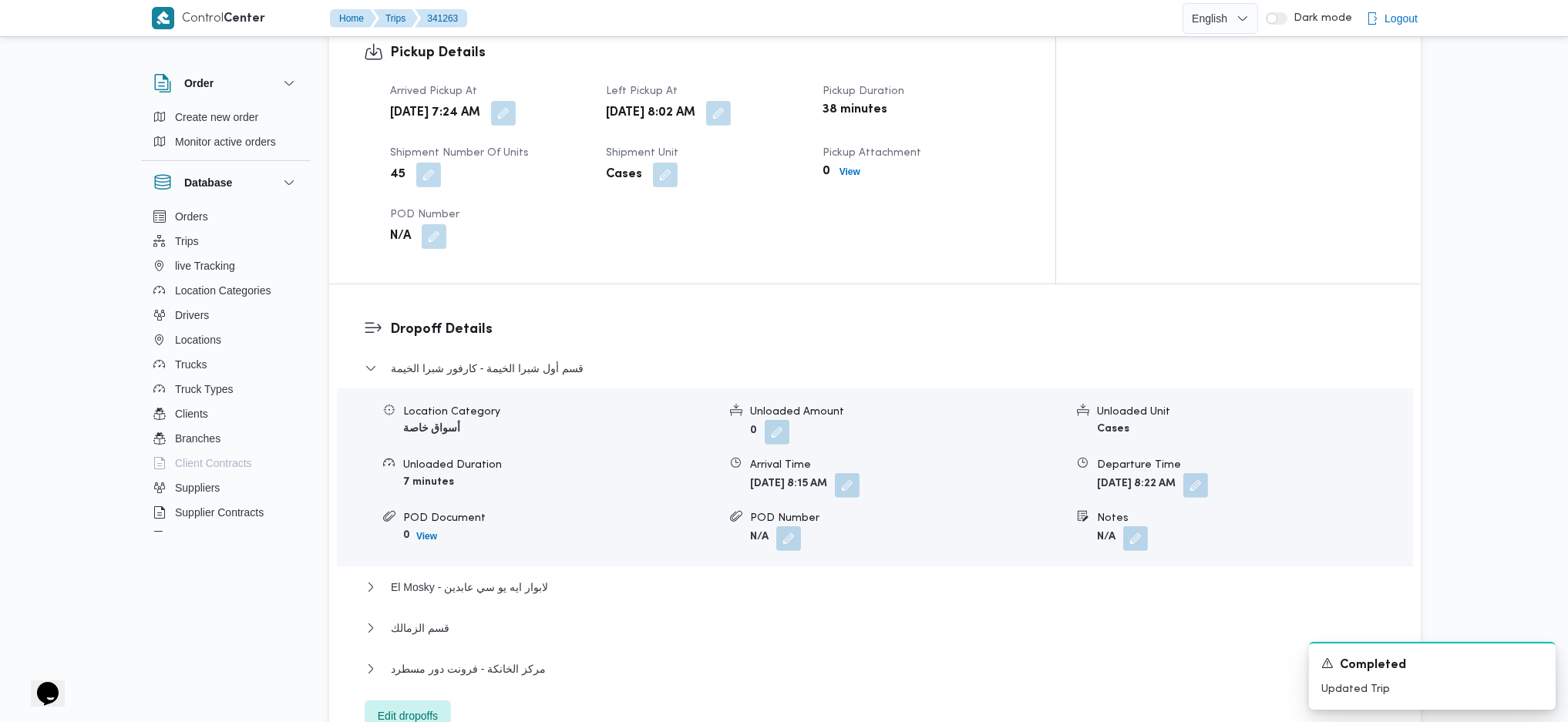
scroll to position [1218, 0]
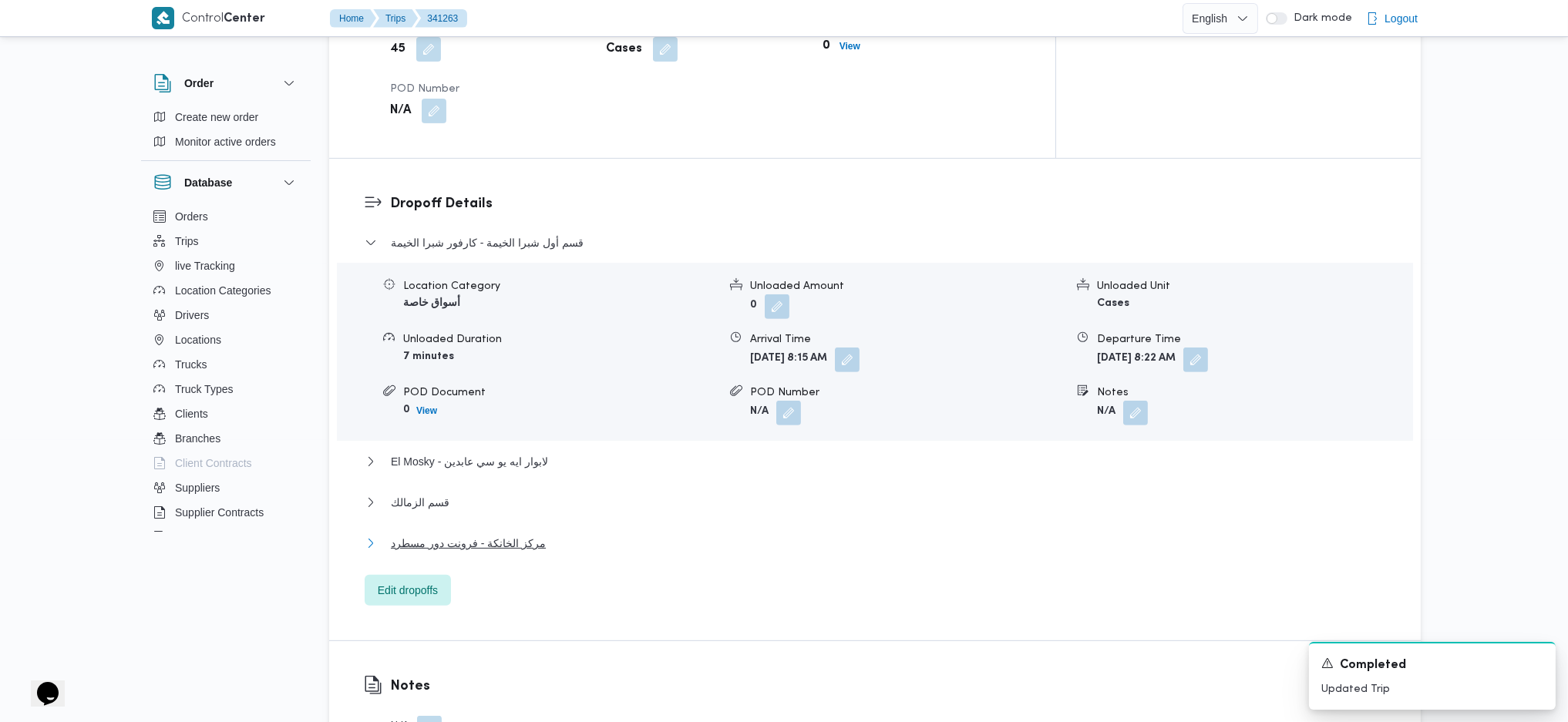
click at [481, 534] on span "مركز الخانكة - فرونت دور مسطرد" at bounding box center [468, 542] width 155 height 18
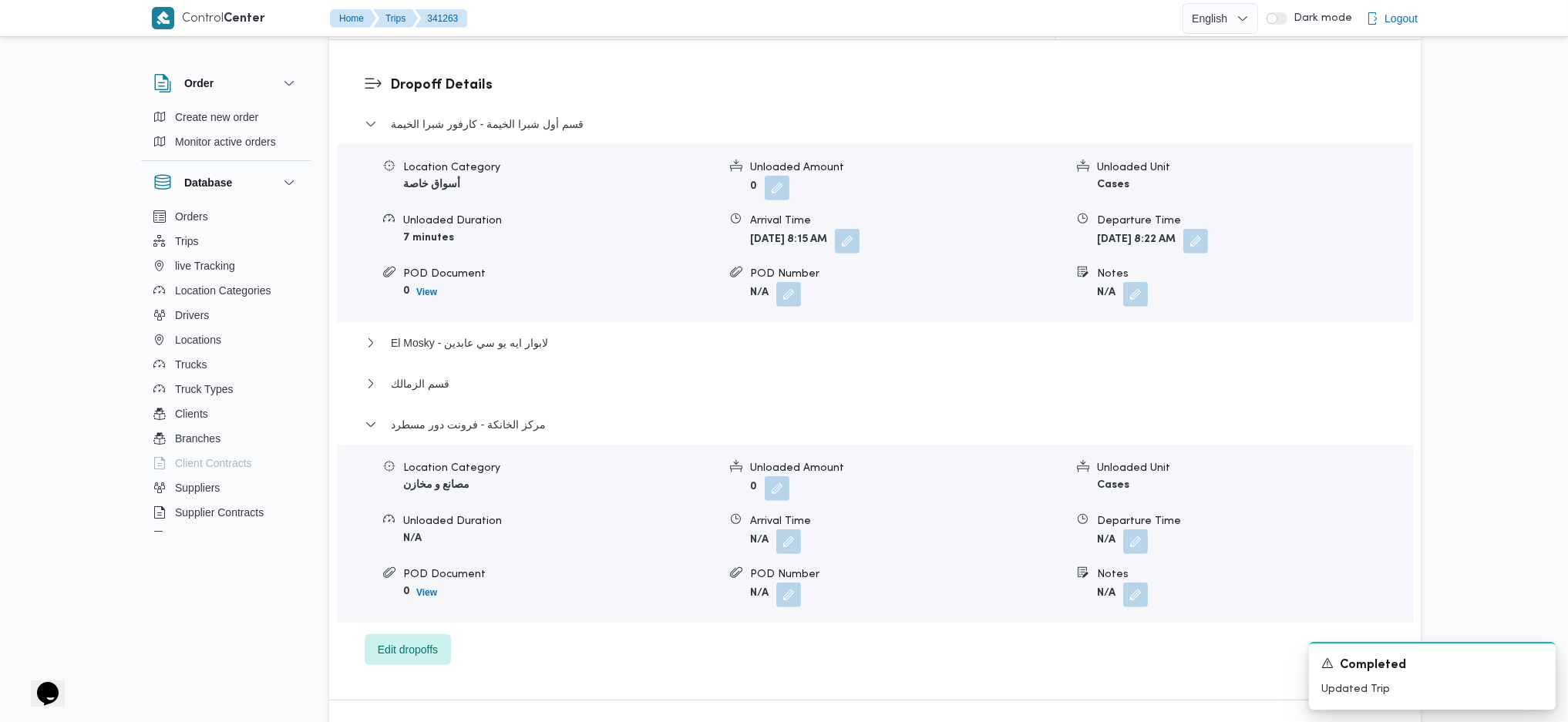
scroll to position [1424, 0]
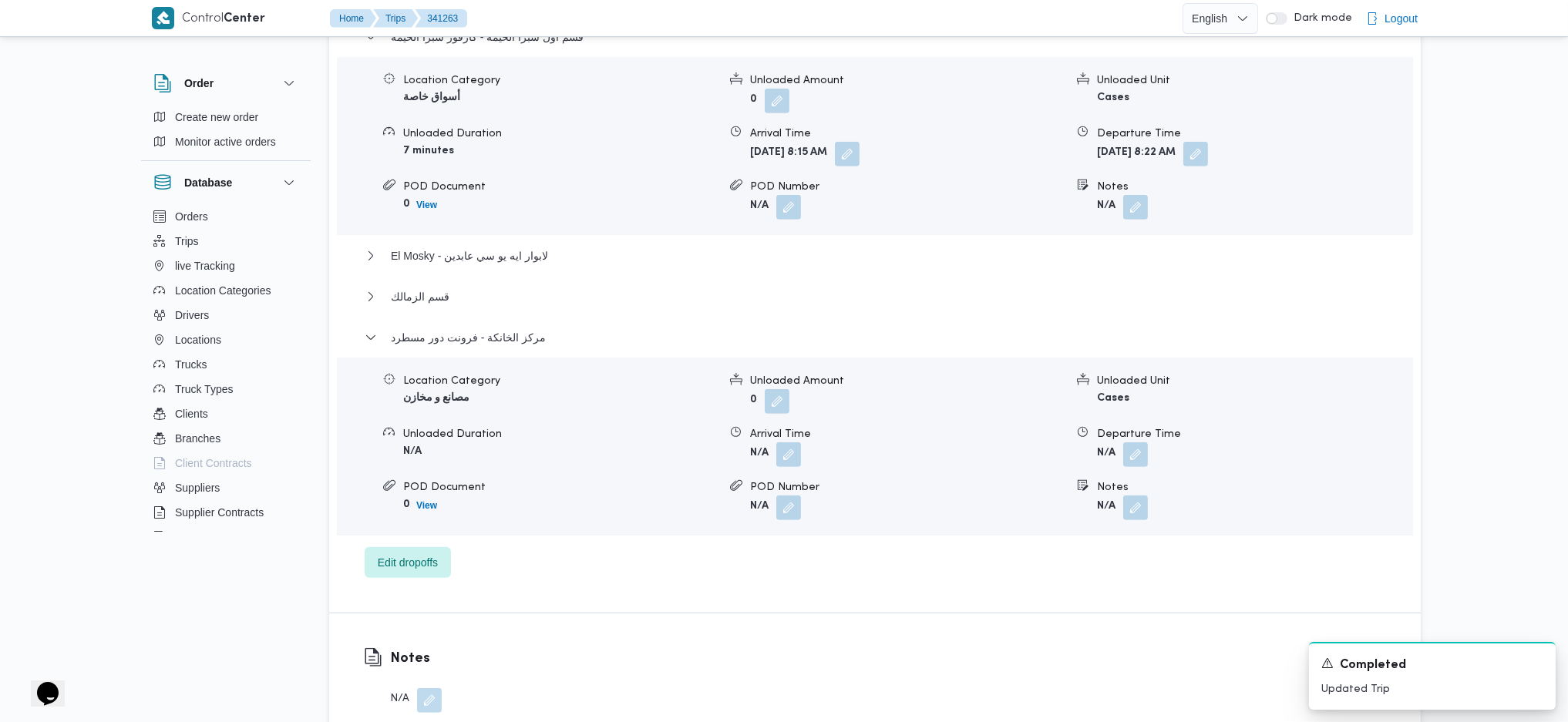
drag, startPoint x: 1141, startPoint y: 418, endPoint x: 1115, endPoint y: 428, distance: 27.9
click at [1140, 496] on button "button" at bounding box center [1135, 508] width 25 height 25
click at [1040, 470] on div "Notes" at bounding box center [1094, 475] width 153 height 46
click at [1105, 484] on input "Notes" at bounding box center [1094, 483] width 153 height 31
drag, startPoint x: 1140, startPoint y: 357, endPoint x: 1127, endPoint y: 373, distance: 20.6
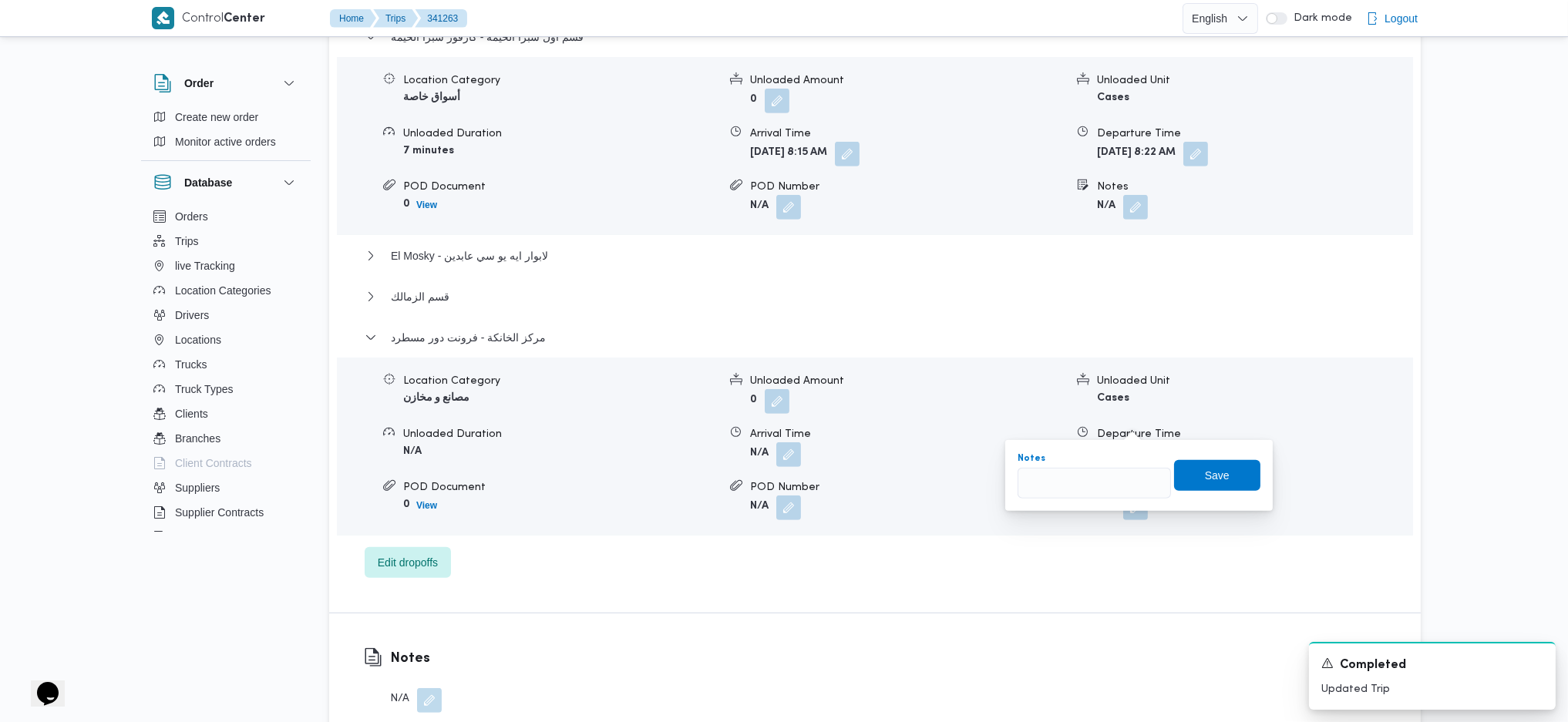
click at [1140, 442] on button "button" at bounding box center [1135, 454] width 25 height 25
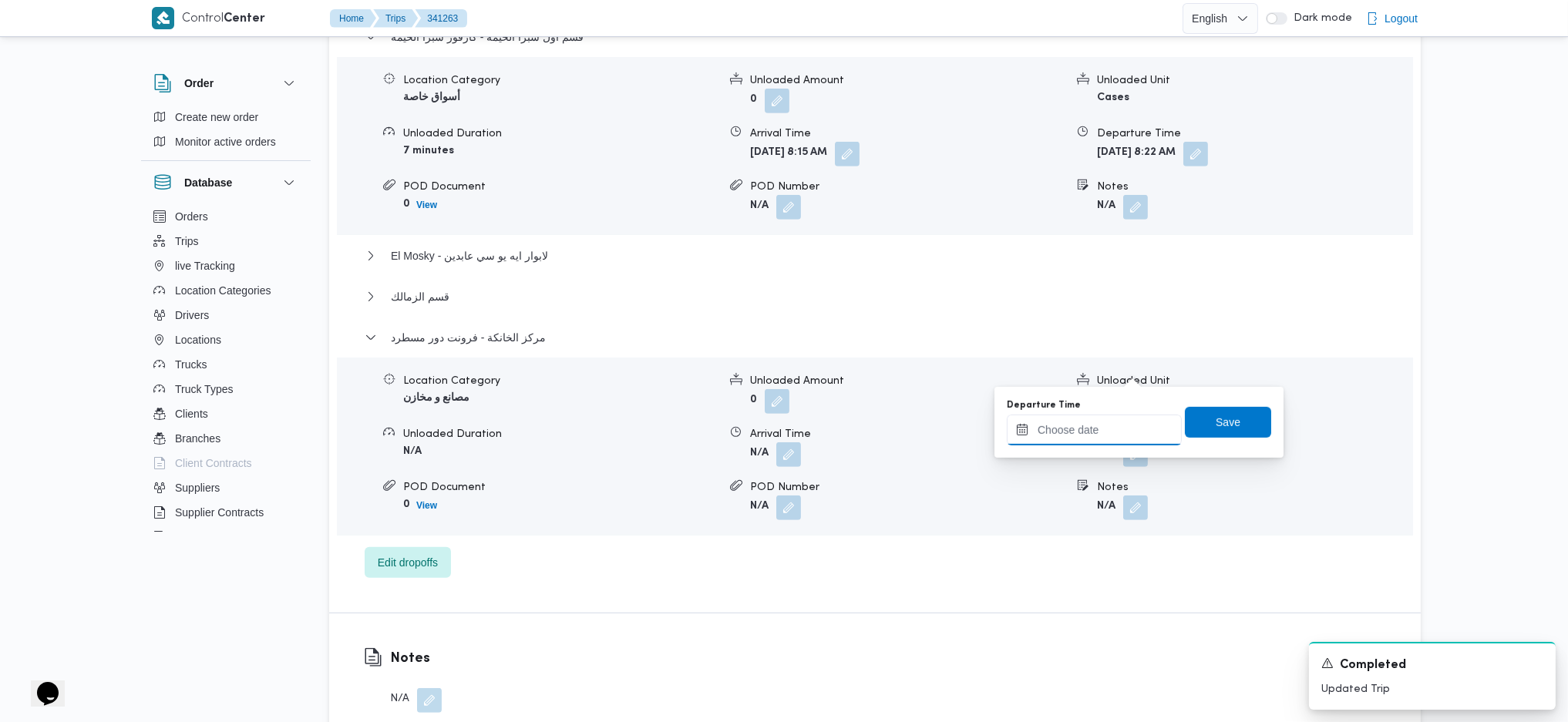
click at [1101, 438] on input "Departure Time" at bounding box center [1094, 430] width 175 height 31
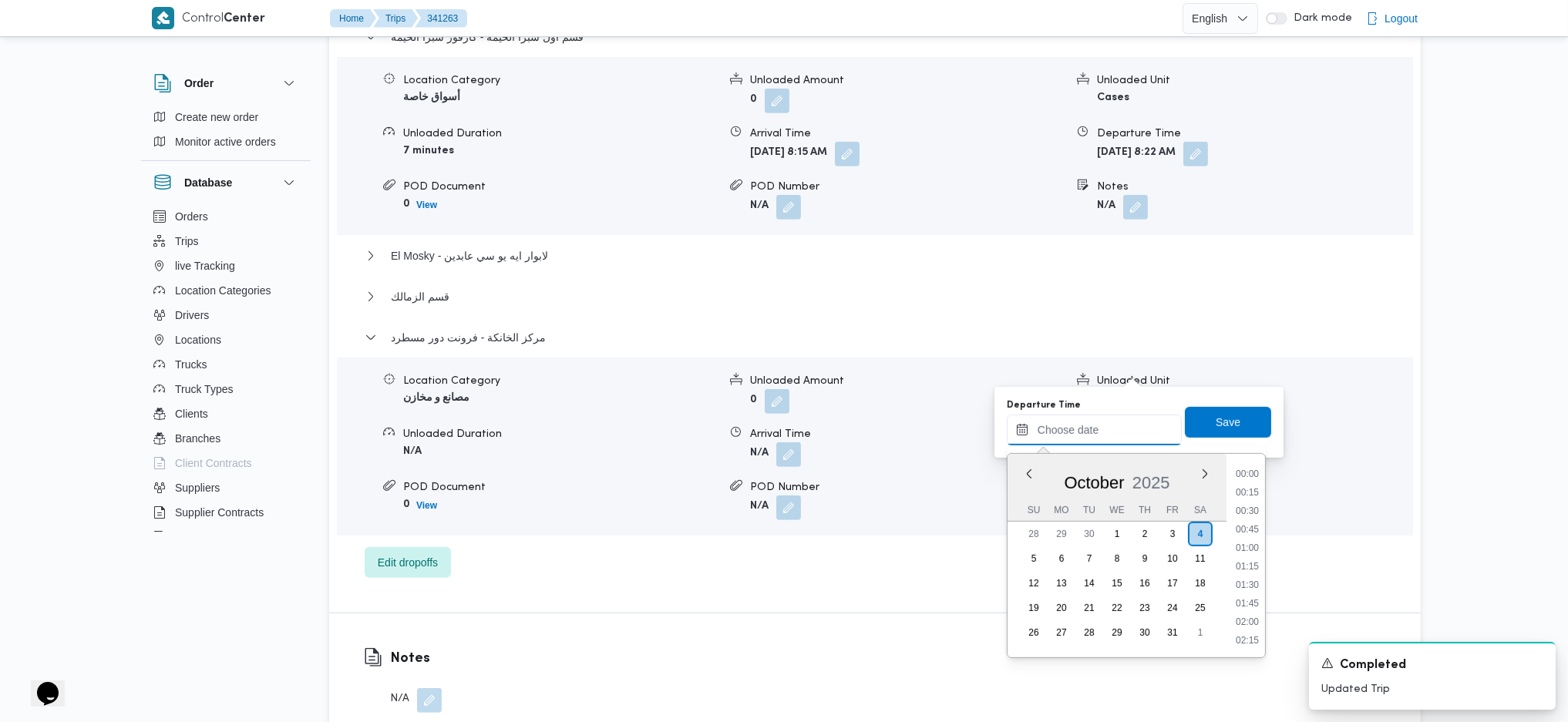
scroll to position [1185, 0]
click at [1237, 527] on li "16:45" at bounding box center [1247, 527] width 36 height 15
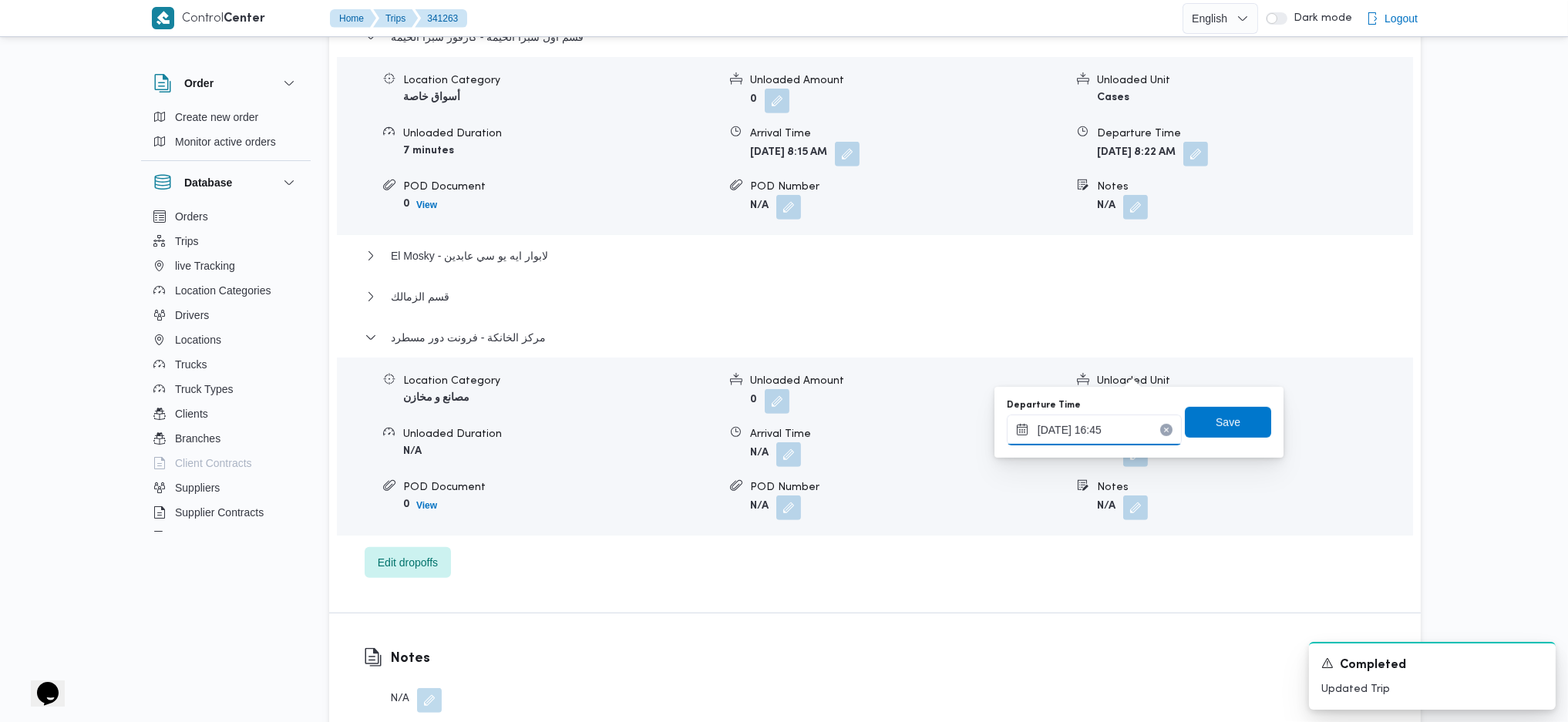
click at [1098, 415] on input "04/10/2025 16:45" at bounding box center [1094, 430] width 175 height 31
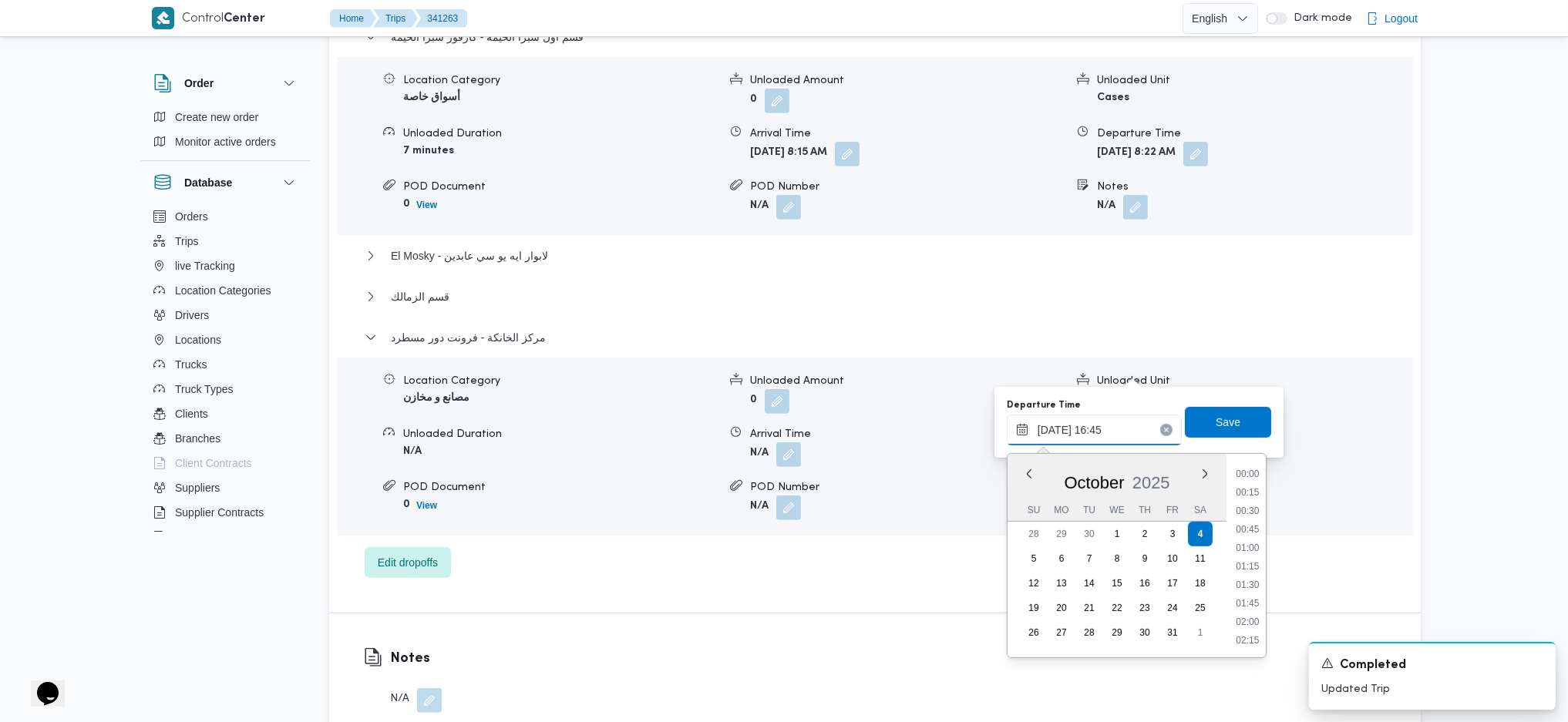
scroll to position [1147, 0]
click at [1250, 522] on li "16:15" at bounding box center [1247, 528] width 36 height 15
type input "04/10/2025 16:15"
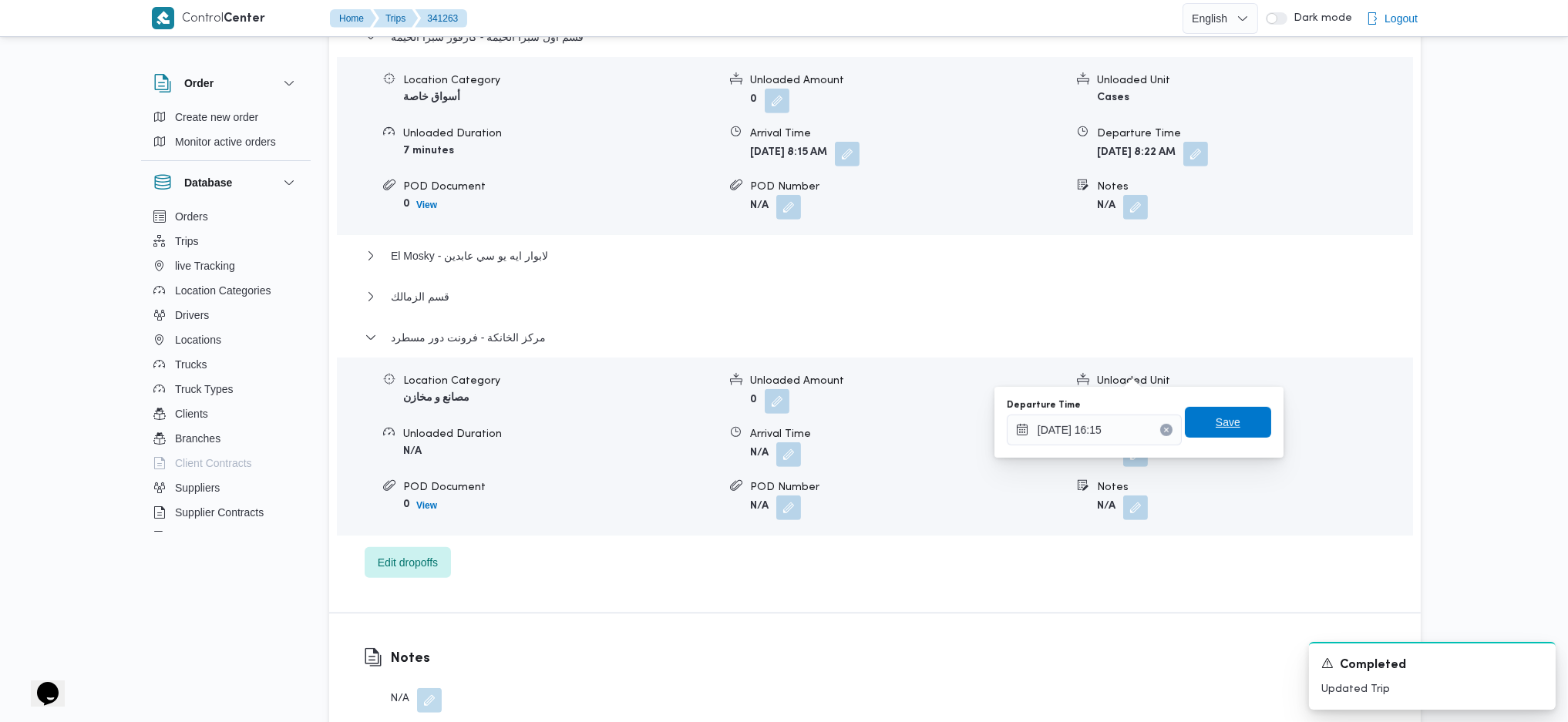
drag, startPoint x: 1202, startPoint y: 419, endPoint x: 1173, endPoint y: 431, distance: 31.4
click at [1202, 418] on span "Save" at bounding box center [1228, 422] width 87 height 31
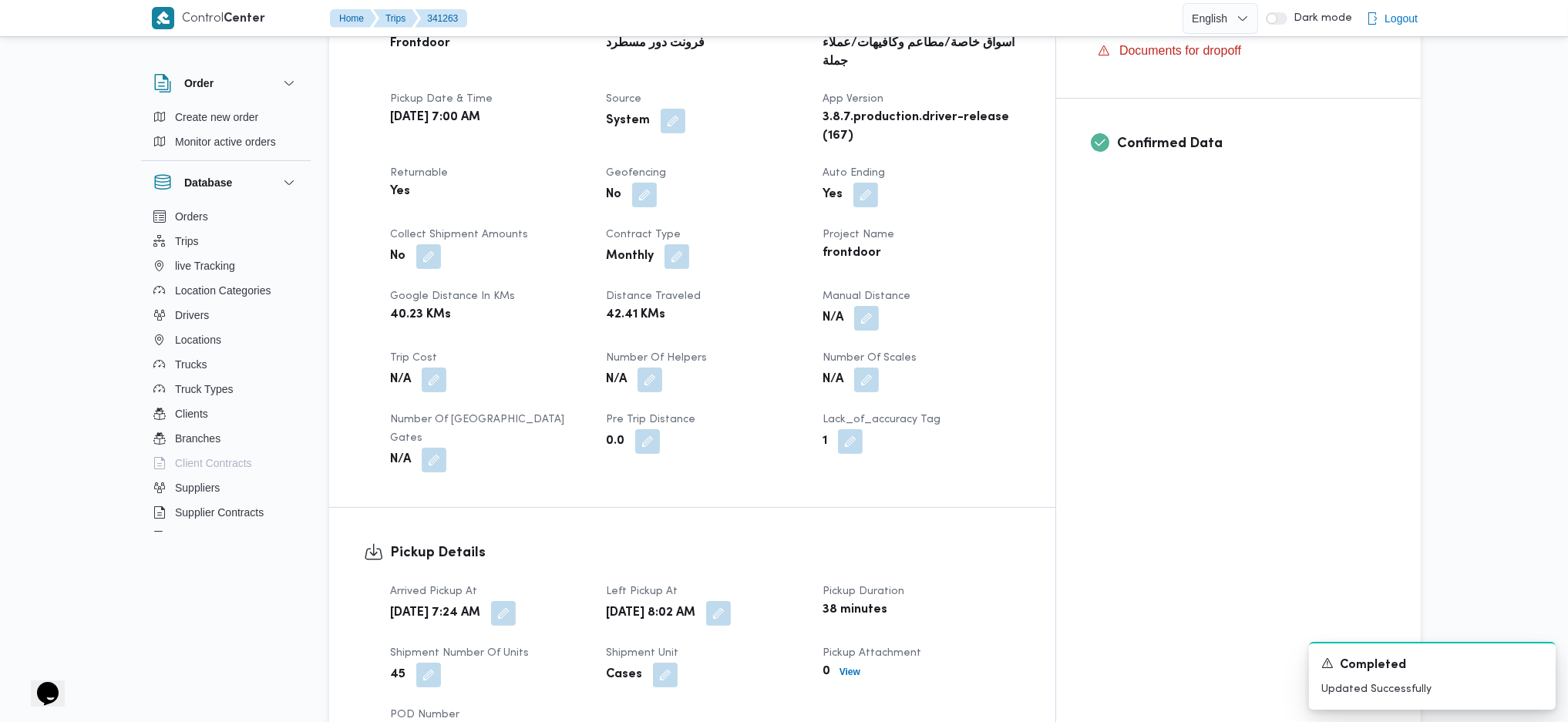
scroll to position [705, 0]
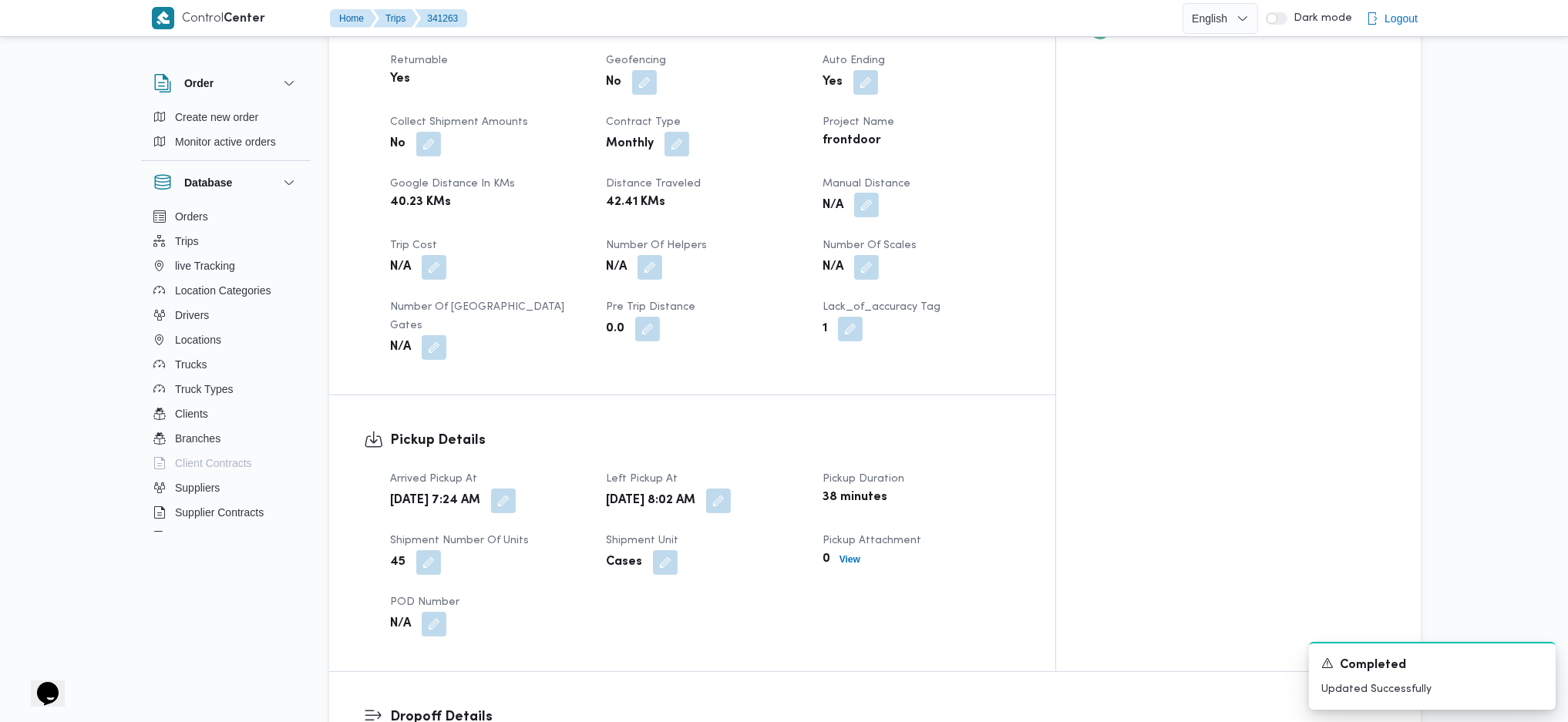
click at [879, 193] on button "button" at bounding box center [866, 205] width 25 height 25
click at [874, 211] on div "Manual Distance Save" at bounding box center [931, 191] width 246 height 49
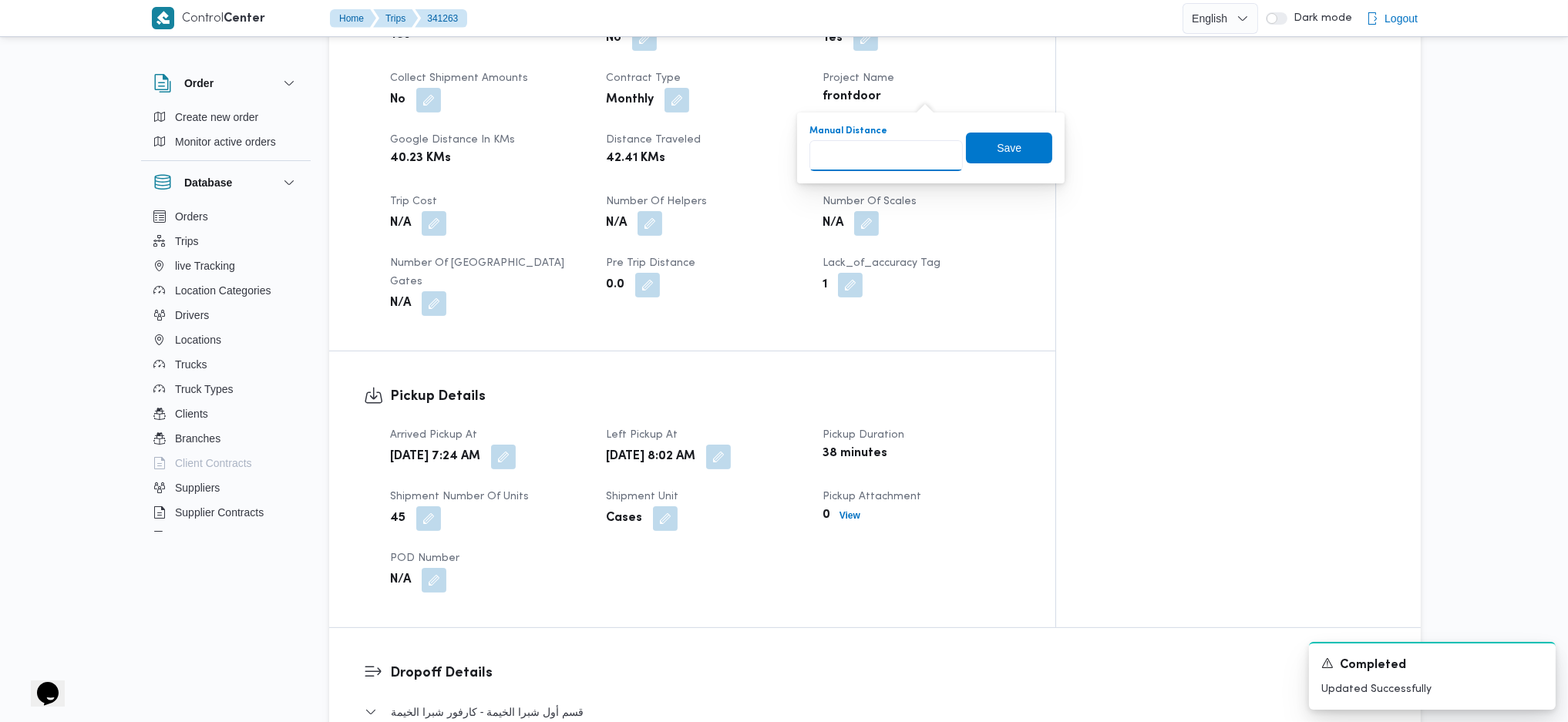
scroll to position [500, 0]
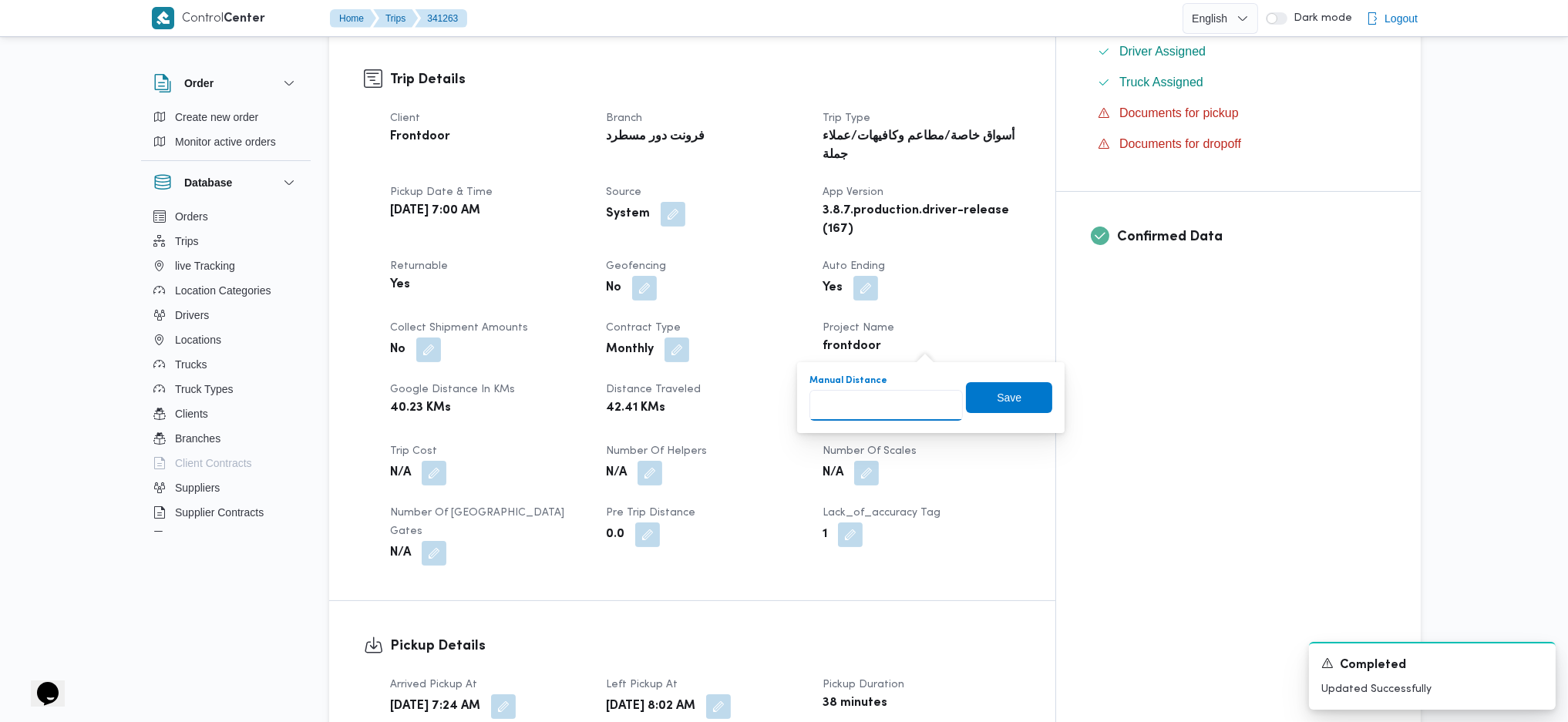
click at [877, 407] on input "Manual Distance" at bounding box center [886, 405] width 153 height 31
type input "110"
click at [1012, 401] on span "Save" at bounding box center [1009, 396] width 87 height 31
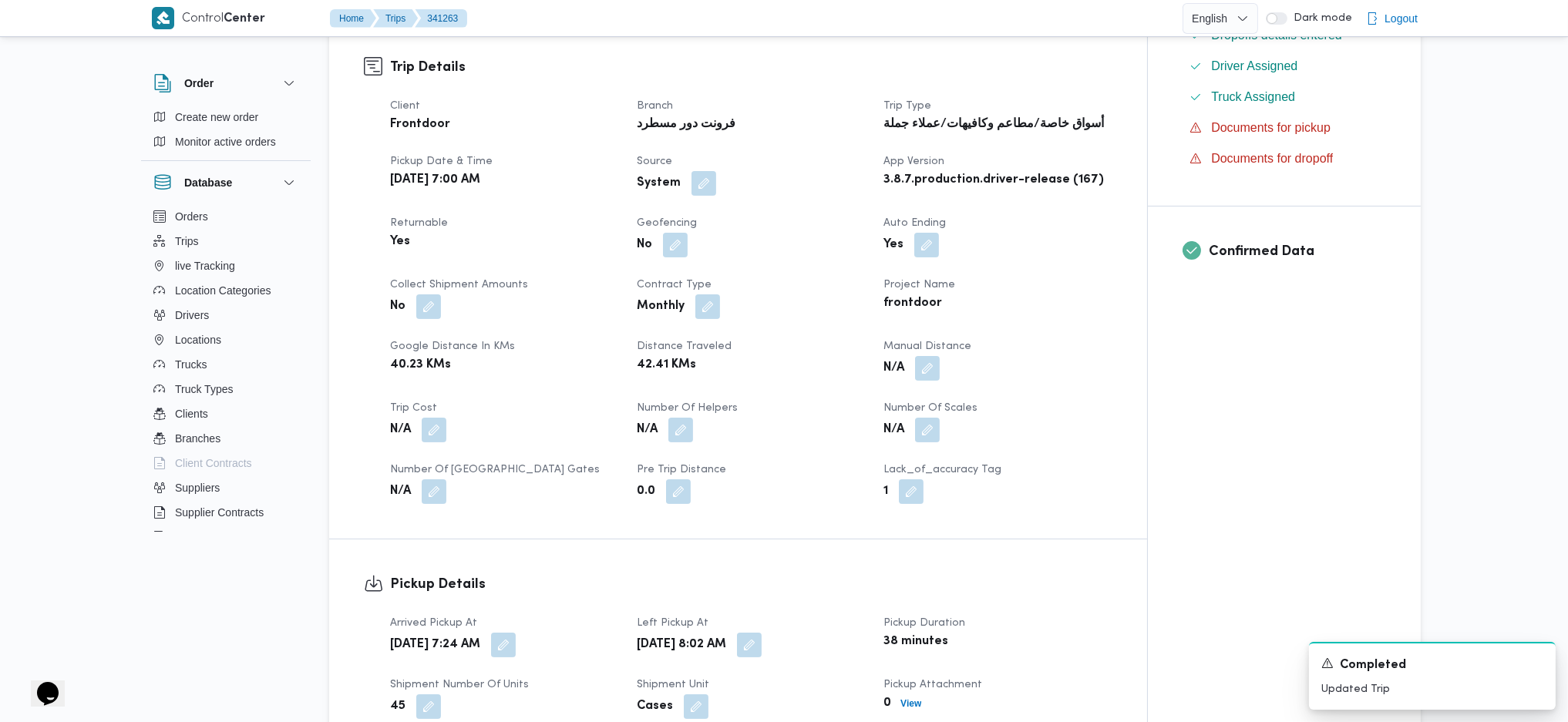
scroll to position [0, 0]
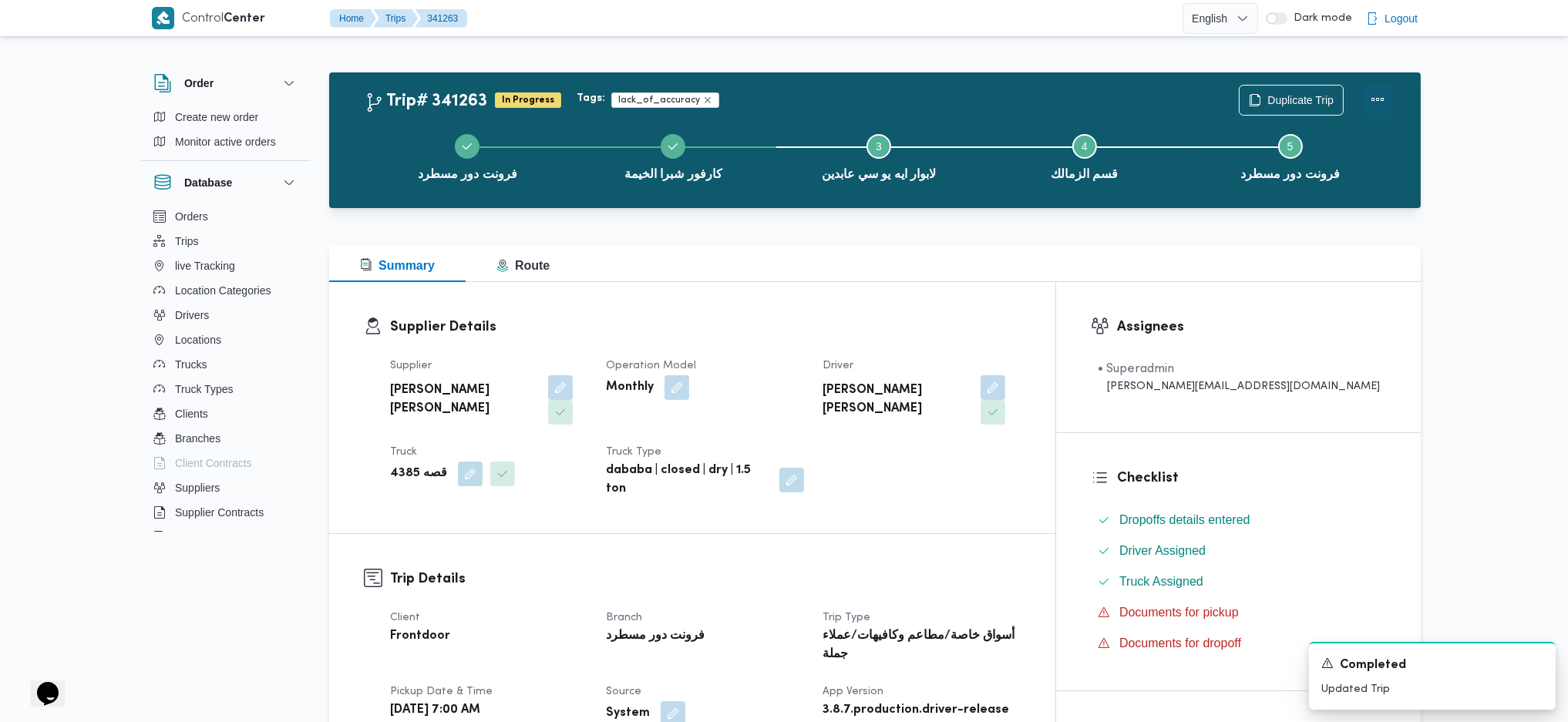
click at [1365, 104] on button "Actions" at bounding box center [1377, 99] width 31 height 31
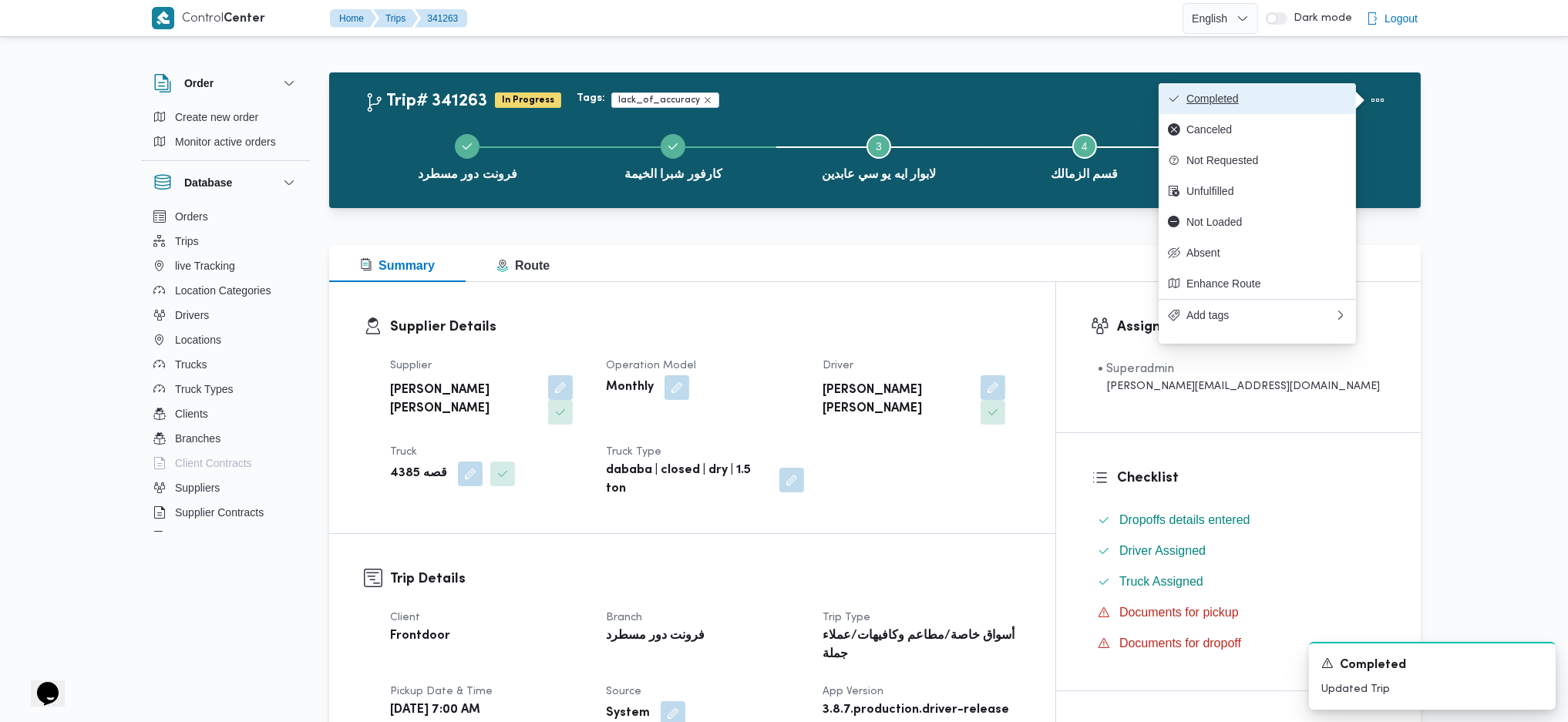
click at [1214, 94] on span "Completed" at bounding box center [1267, 98] width 161 height 13
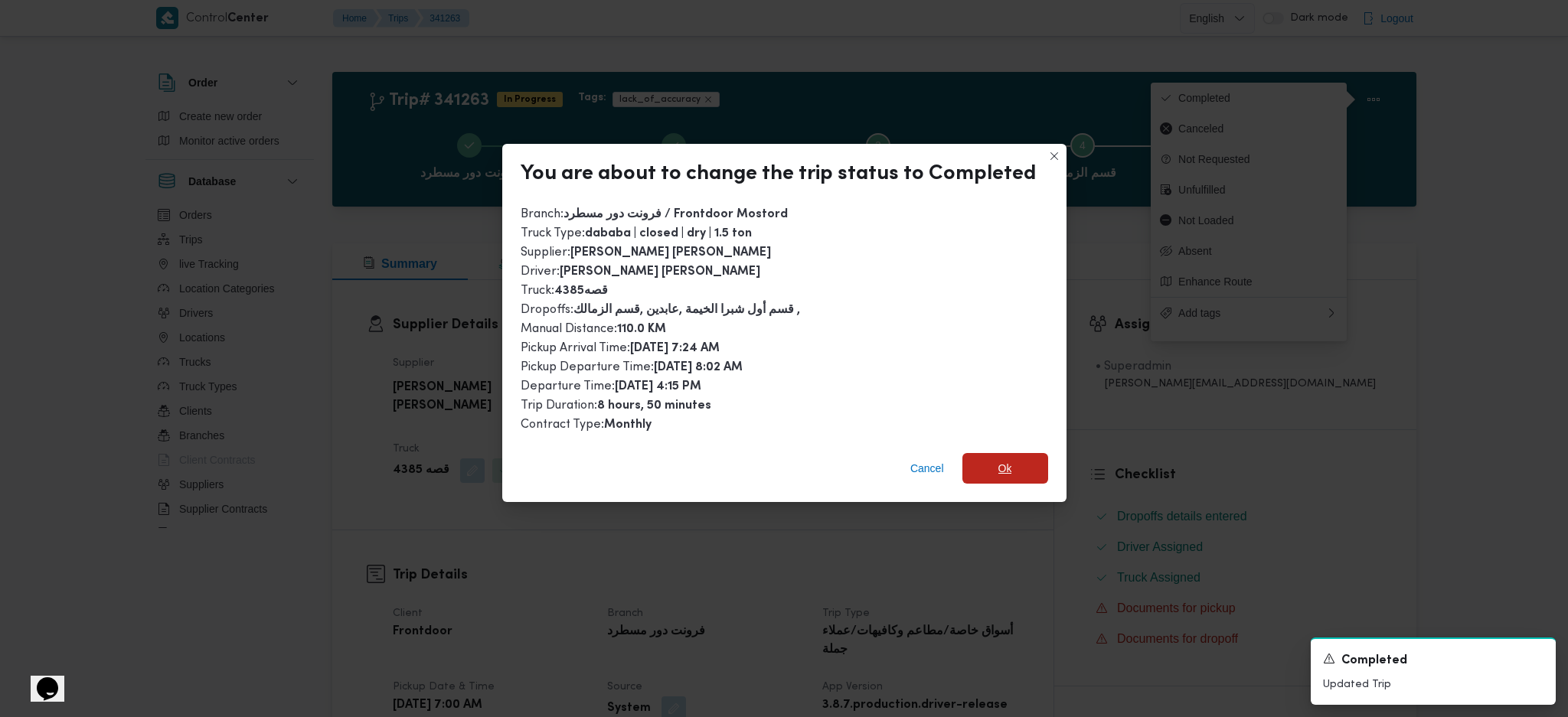
click at [1011, 472] on span "Ok" at bounding box center [1005, 468] width 86 height 31
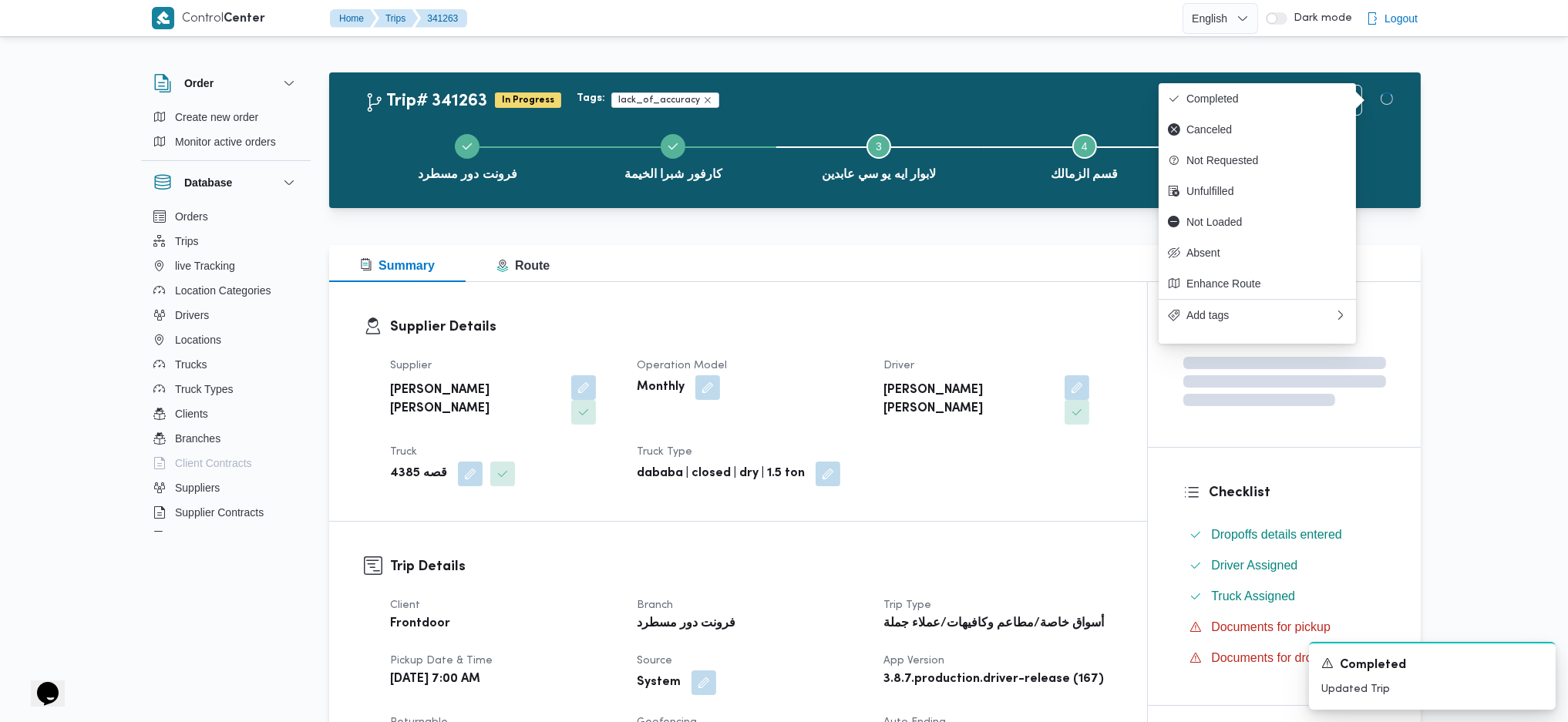
drag, startPoint x: 996, startPoint y: 528, endPoint x: 814, endPoint y: 257, distance: 326.4
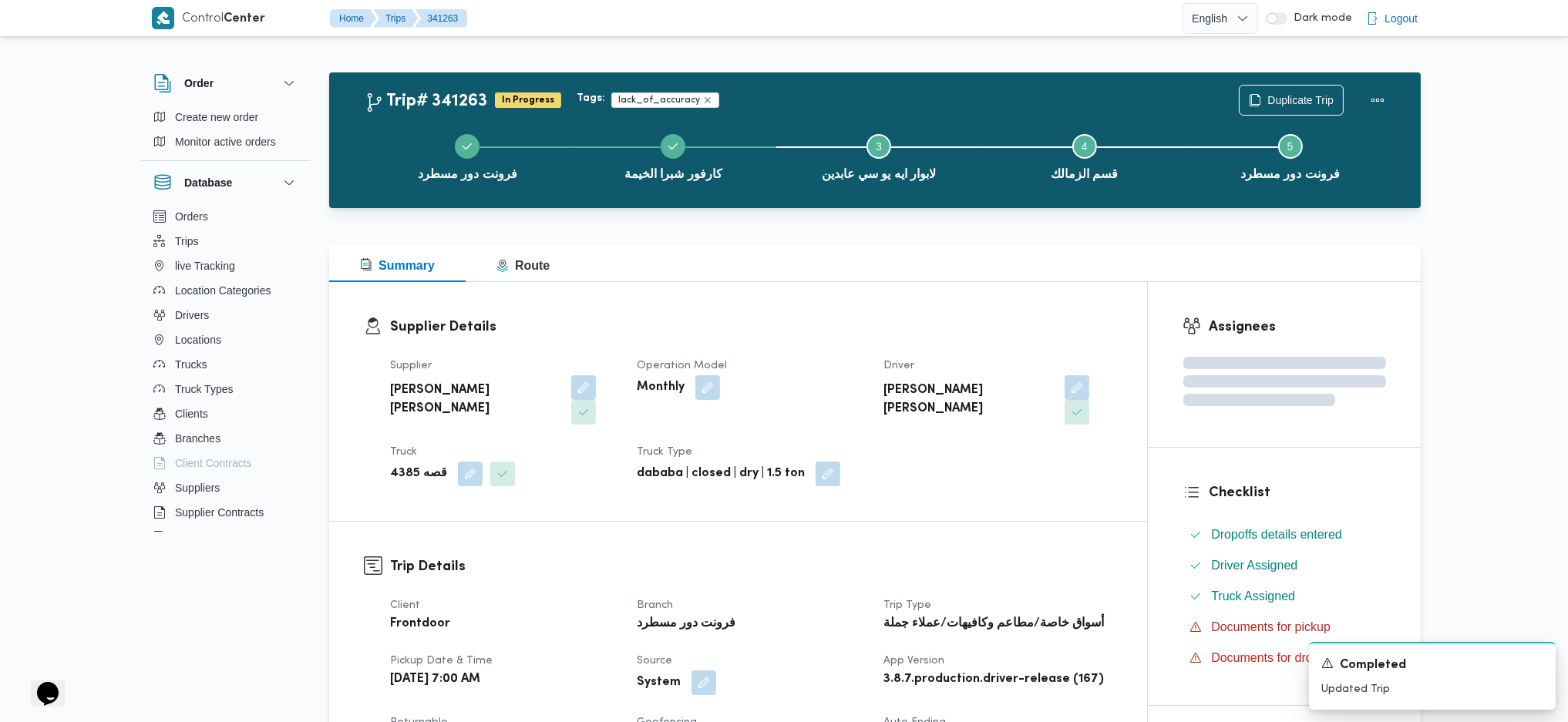
click at [806, 248] on div "Summary Route" at bounding box center [875, 263] width 1092 height 37
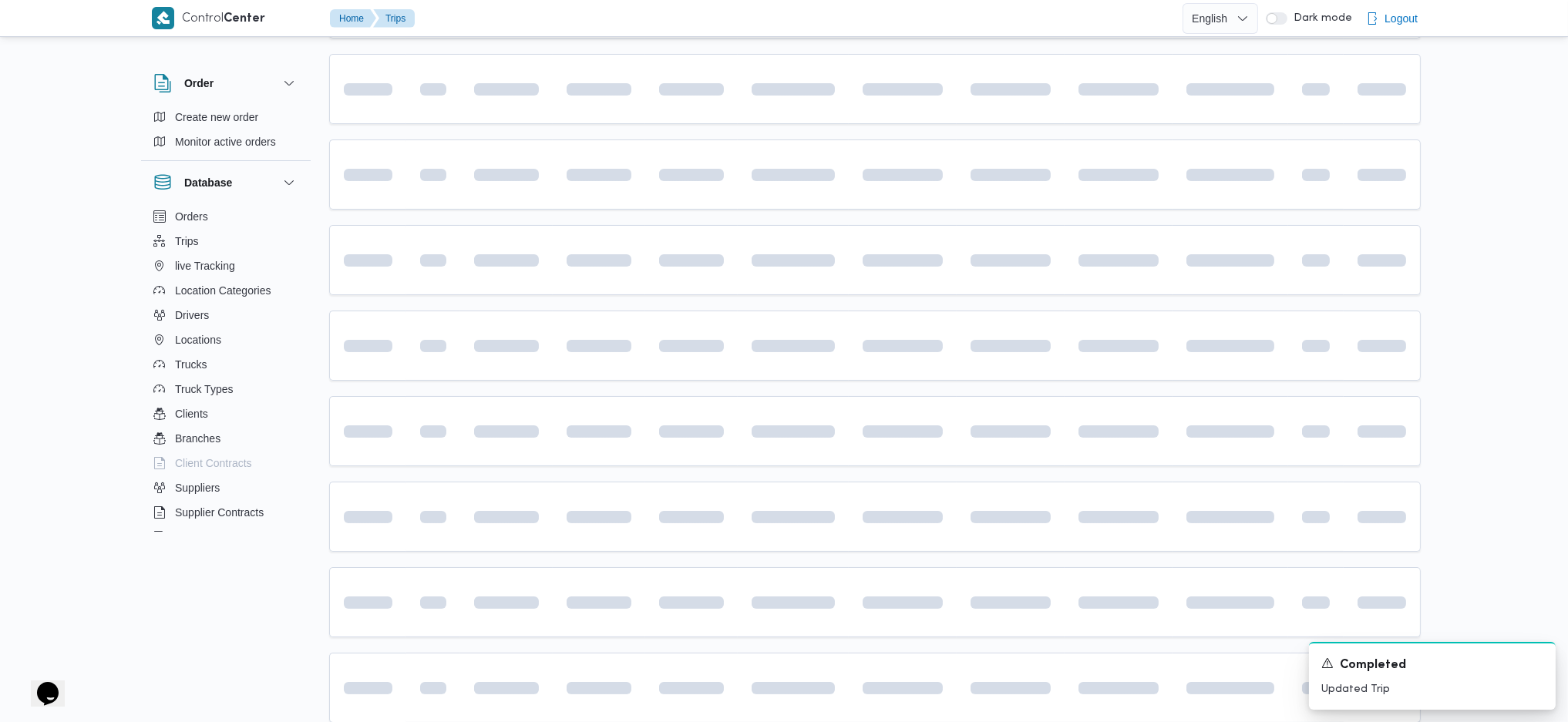
scroll to position [347, 0]
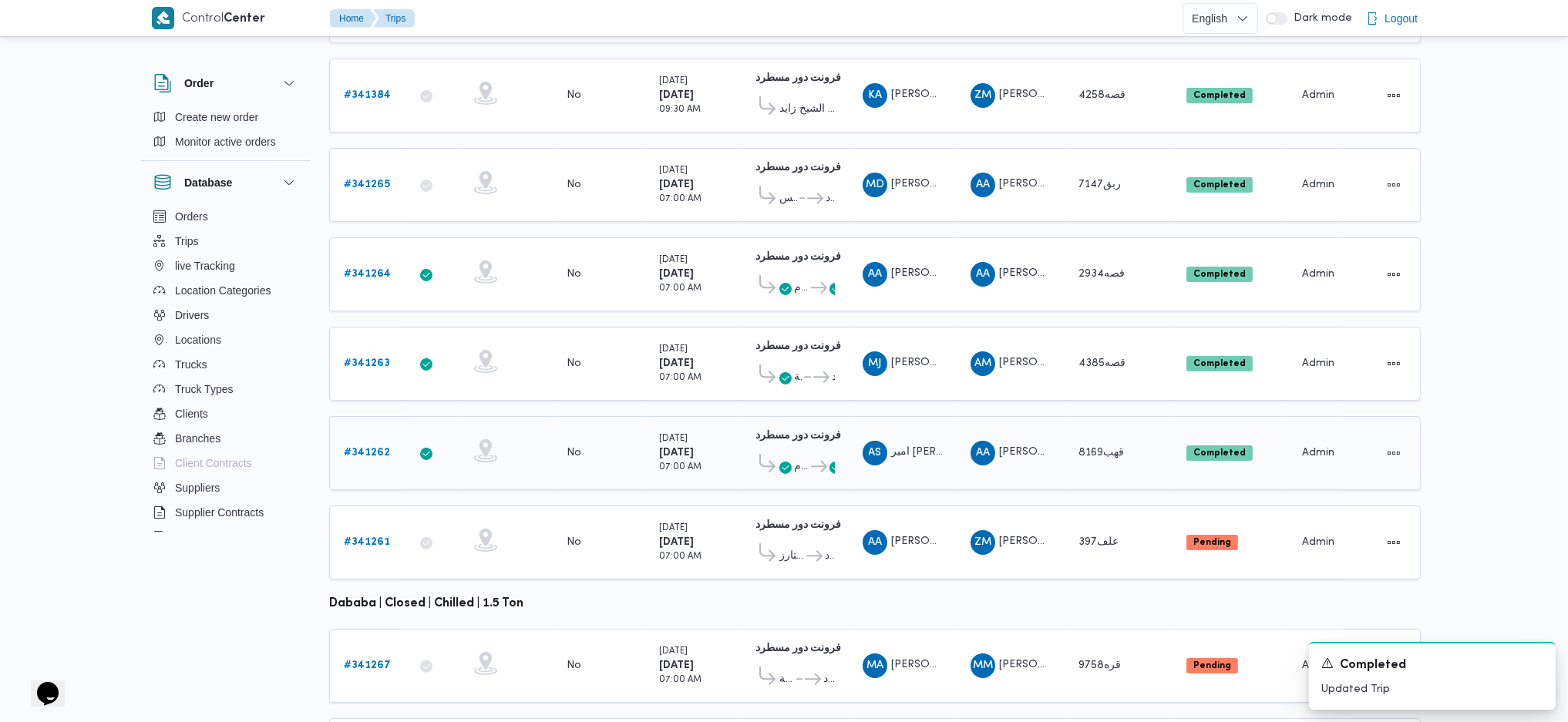
click at [789, 461] on icon at bounding box center [786, 468] width 13 height 13
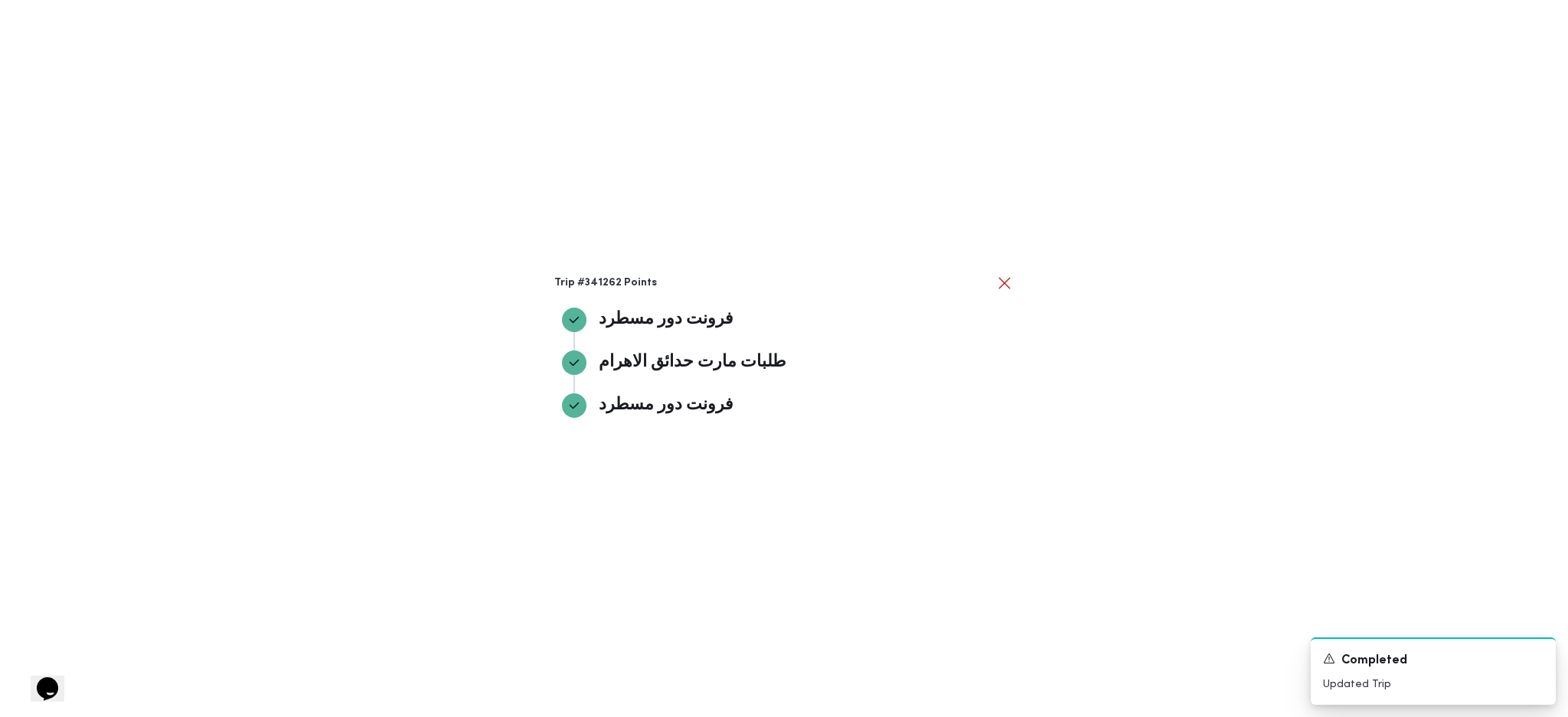
drag, startPoint x: 1183, startPoint y: 424, endPoint x: 904, endPoint y: 416, distance: 279.1
click at [1178, 424] on div "Trip #341262 Points فرونت دور مسطرد فرونت دور مسطرد طلبات مارت حدائق الاهرام طل…" at bounding box center [784, 358] width 1568 height 717
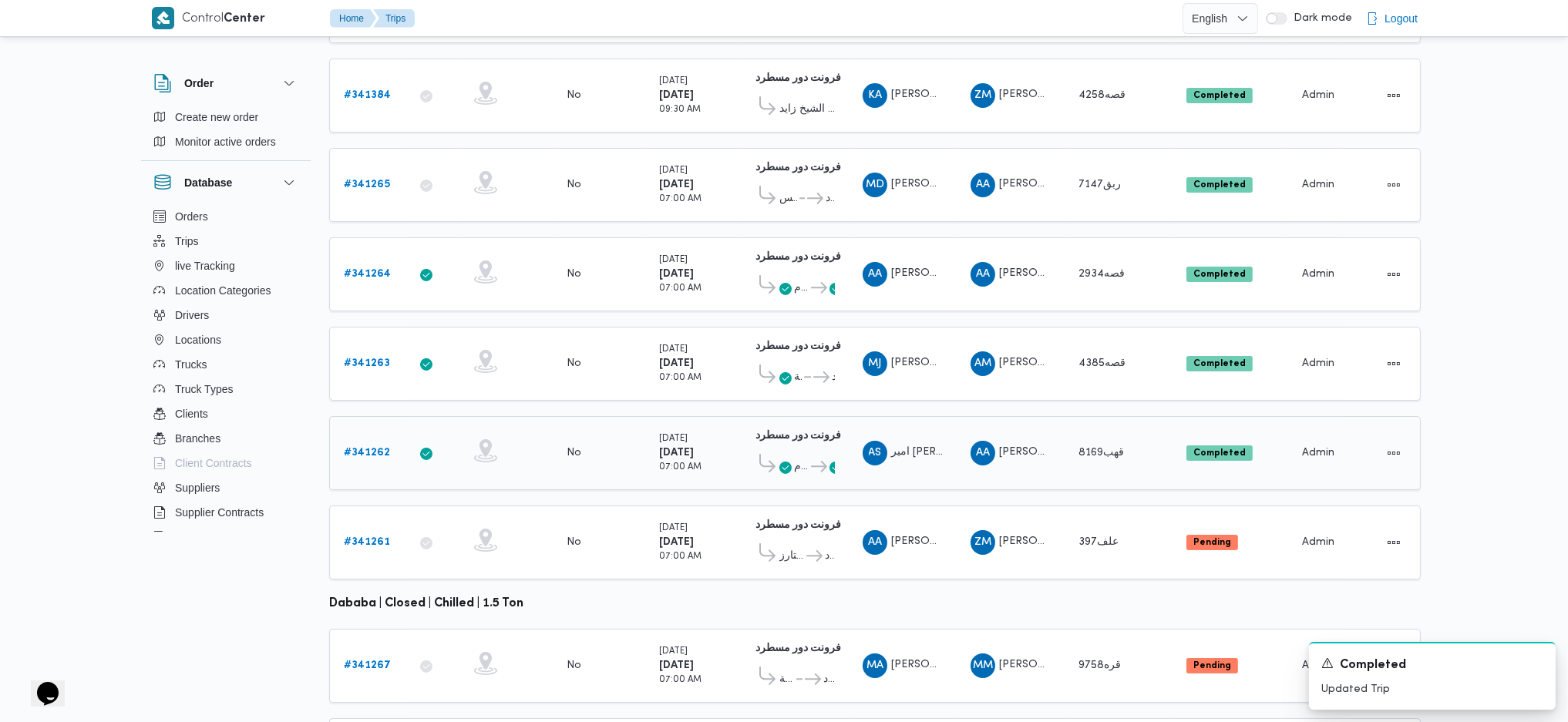
click at [385, 448] on b "# 341262" at bounding box center [367, 453] width 46 height 10
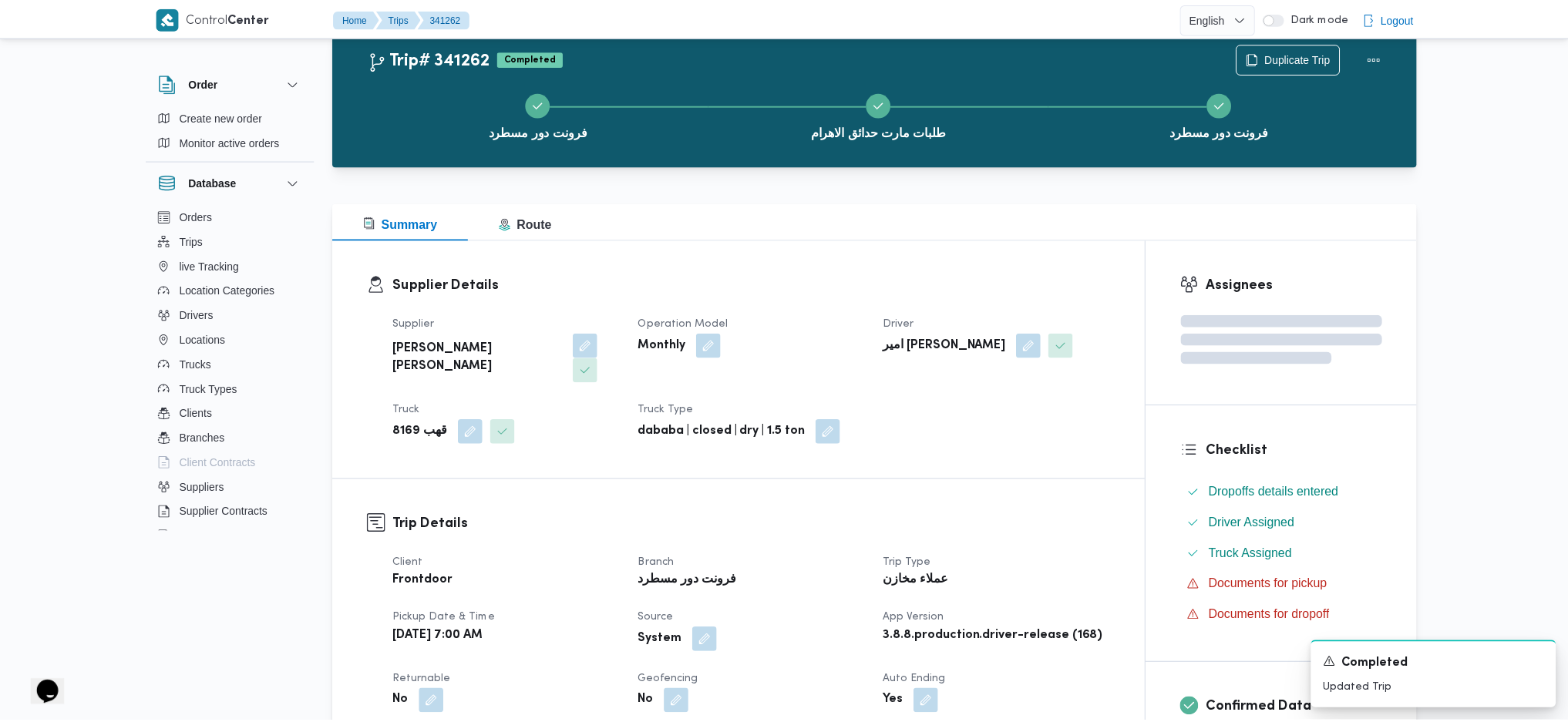
scroll to position [347, 0]
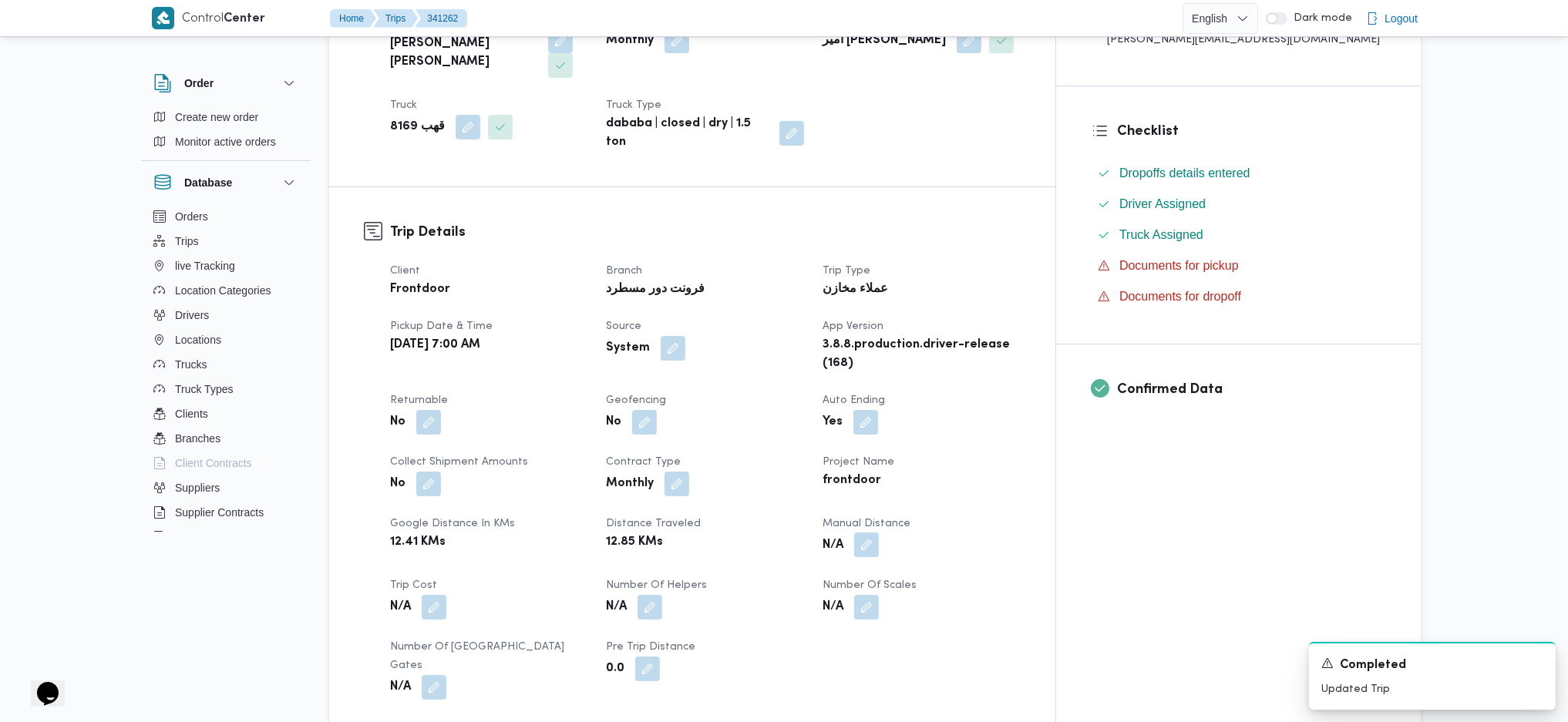
click at [879, 532] on button "button" at bounding box center [866, 544] width 25 height 25
click at [871, 558] on input "Manual Distance" at bounding box center [886, 558] width 153 height 31
type input "2"
type input "121"
click at [1003, 540] on span "Save" at bounding box center [1009, 550] width 87 height 31
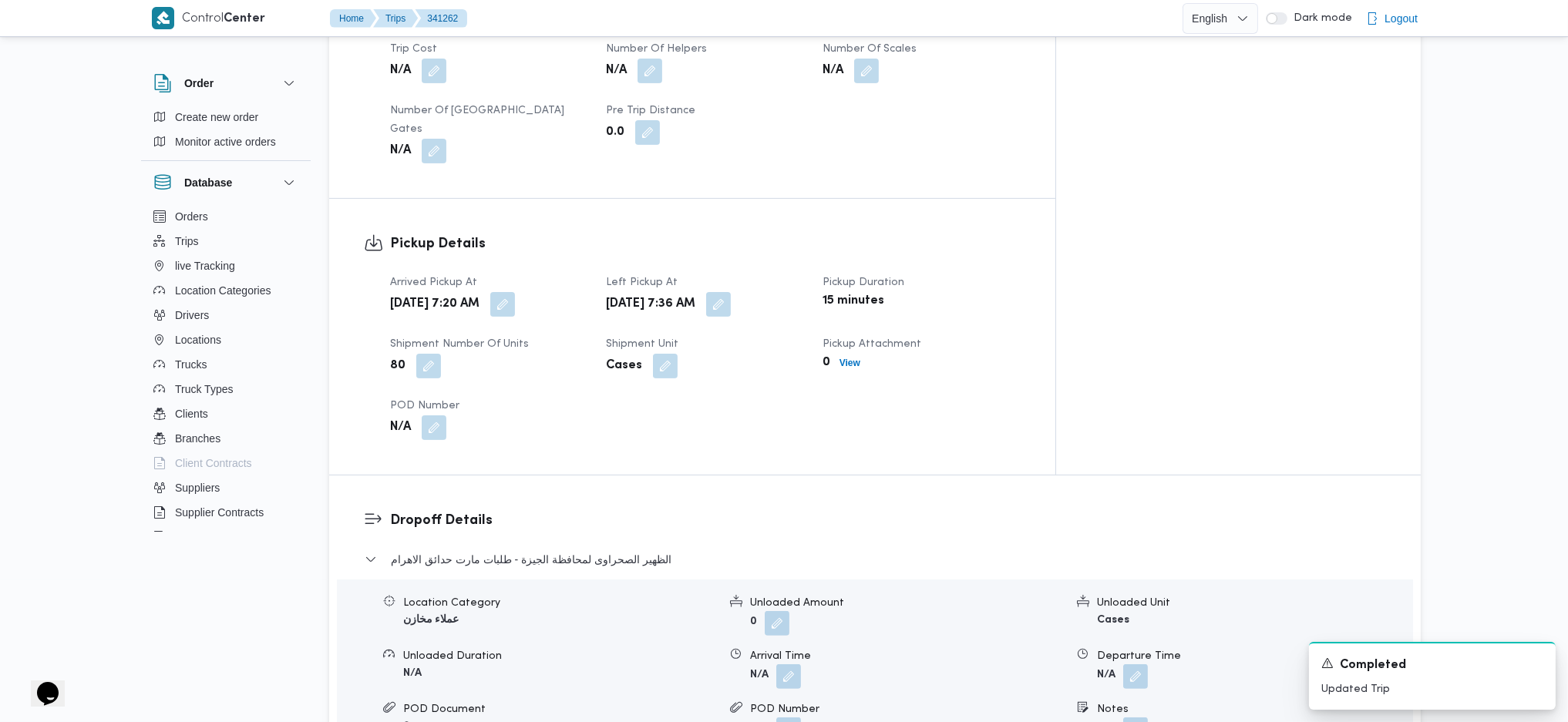
scroll to position [1066, 0]
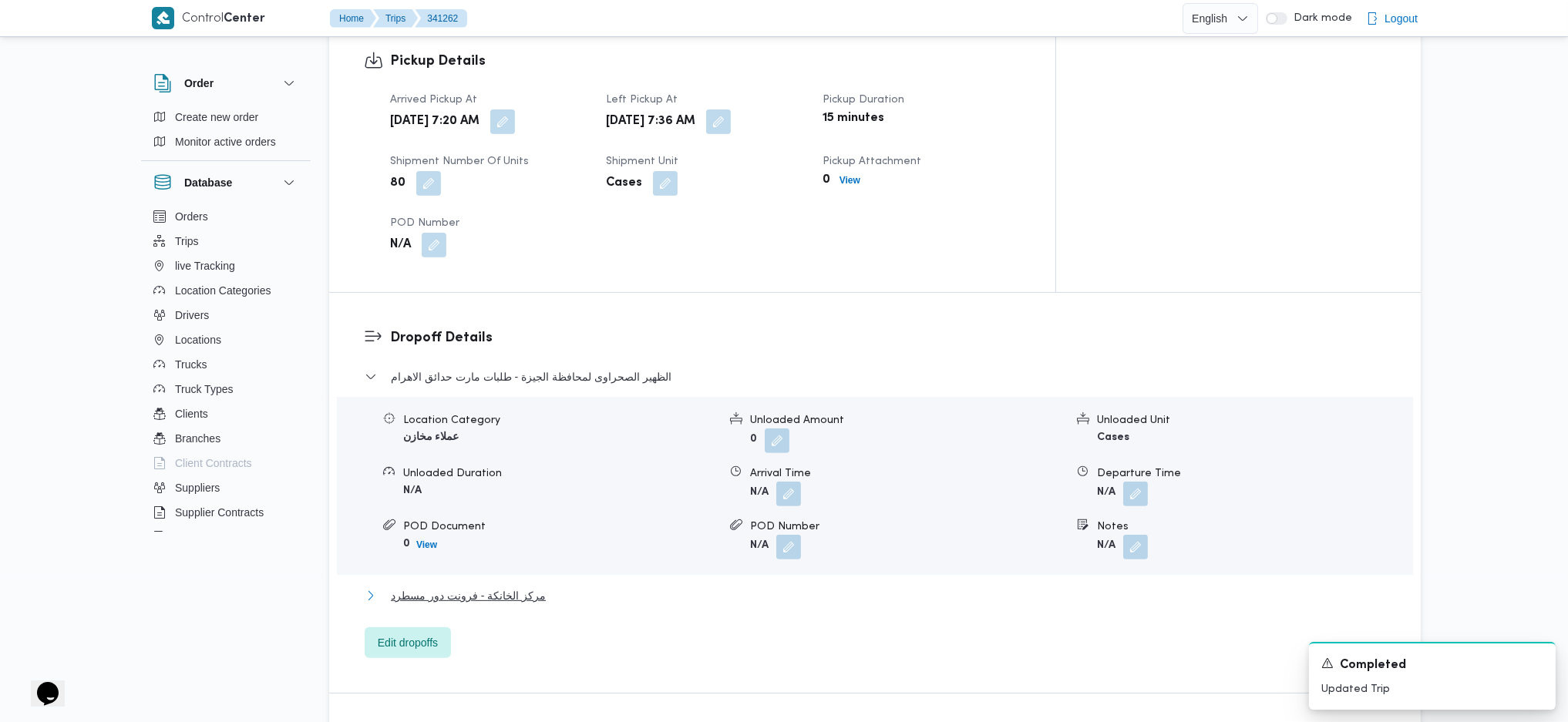
click at [527, 586] on span "مركز الخانكة - فرونت دور مسطرد" at bounding box center [468, 595] width 155 height 18
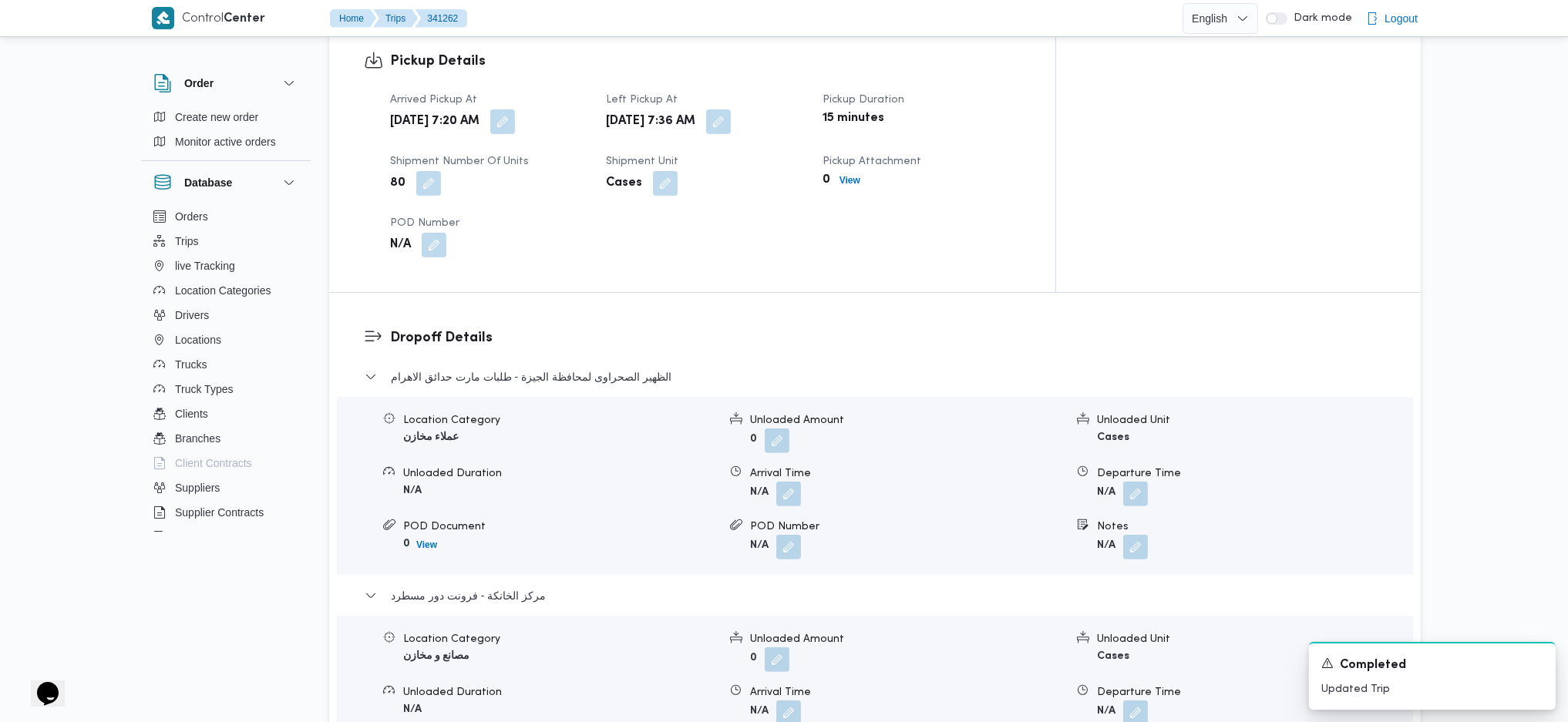
scroll to position [1477, 0]
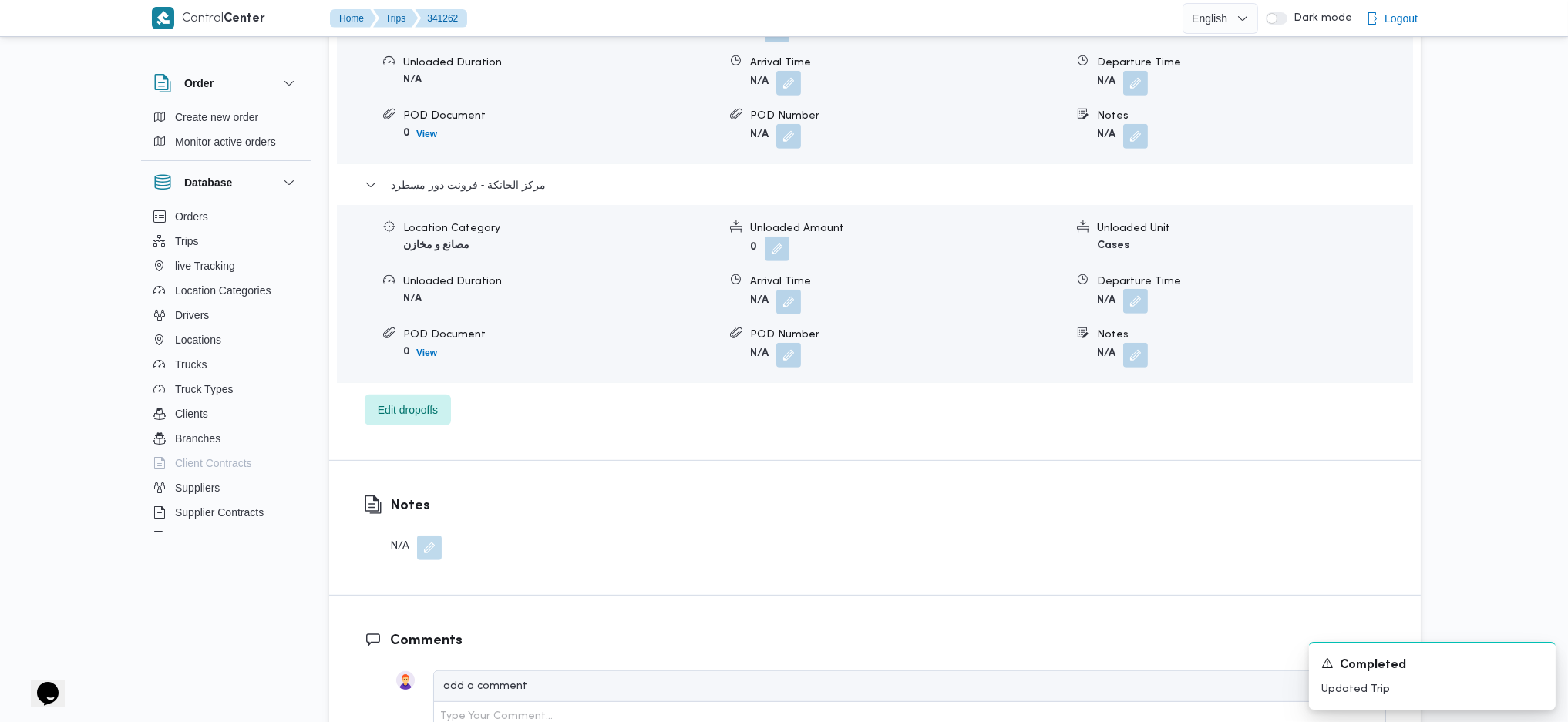
click at [1132, 289] on button "button" at bounding box center [1135, 301] width 25 height 25
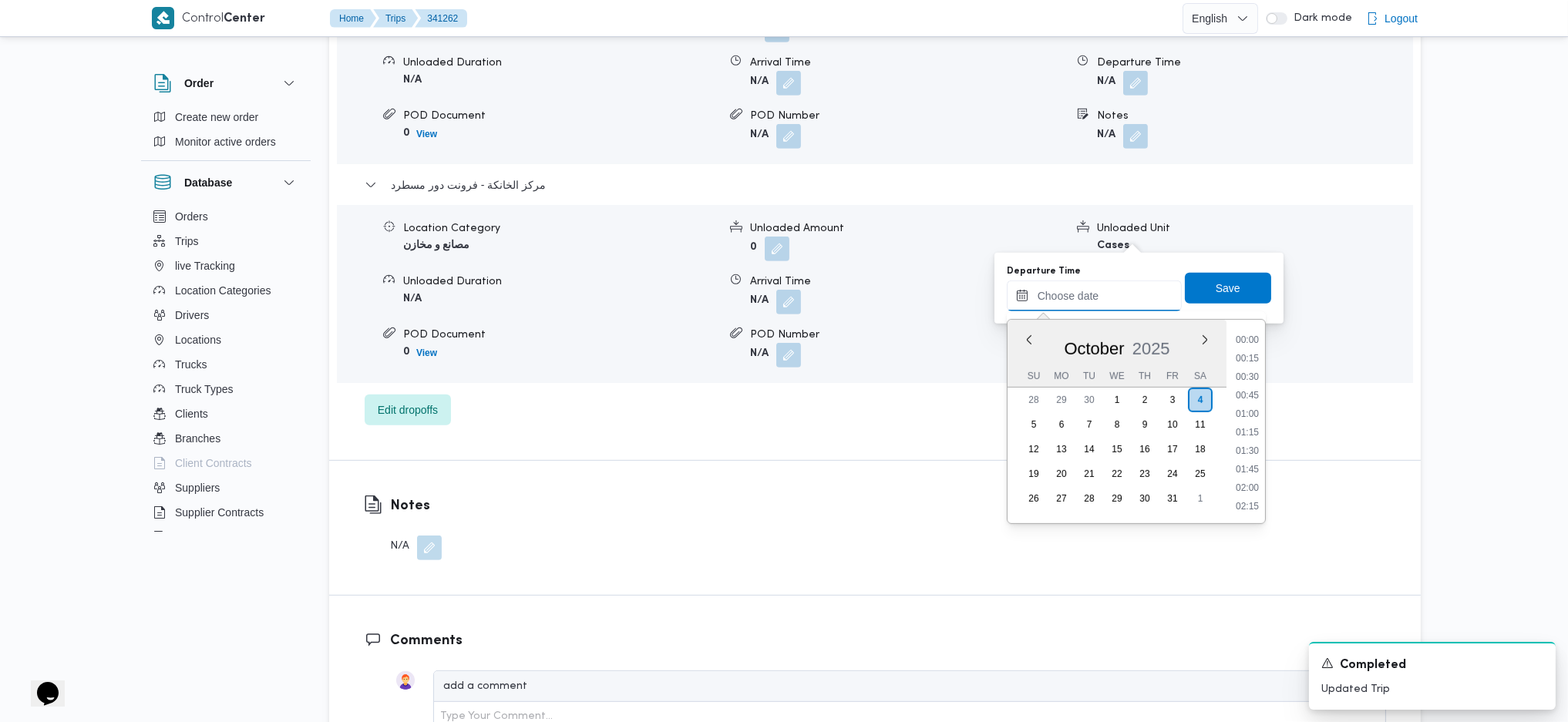
click at [1068, 309] on input "Departure Time" at bounding box center [1094, 295] width 175 height 31
click at [1252, 416] on li "17:00" at bounding box center [1247, 411] width 36 height 15
type input "04/10/2025 17:00"
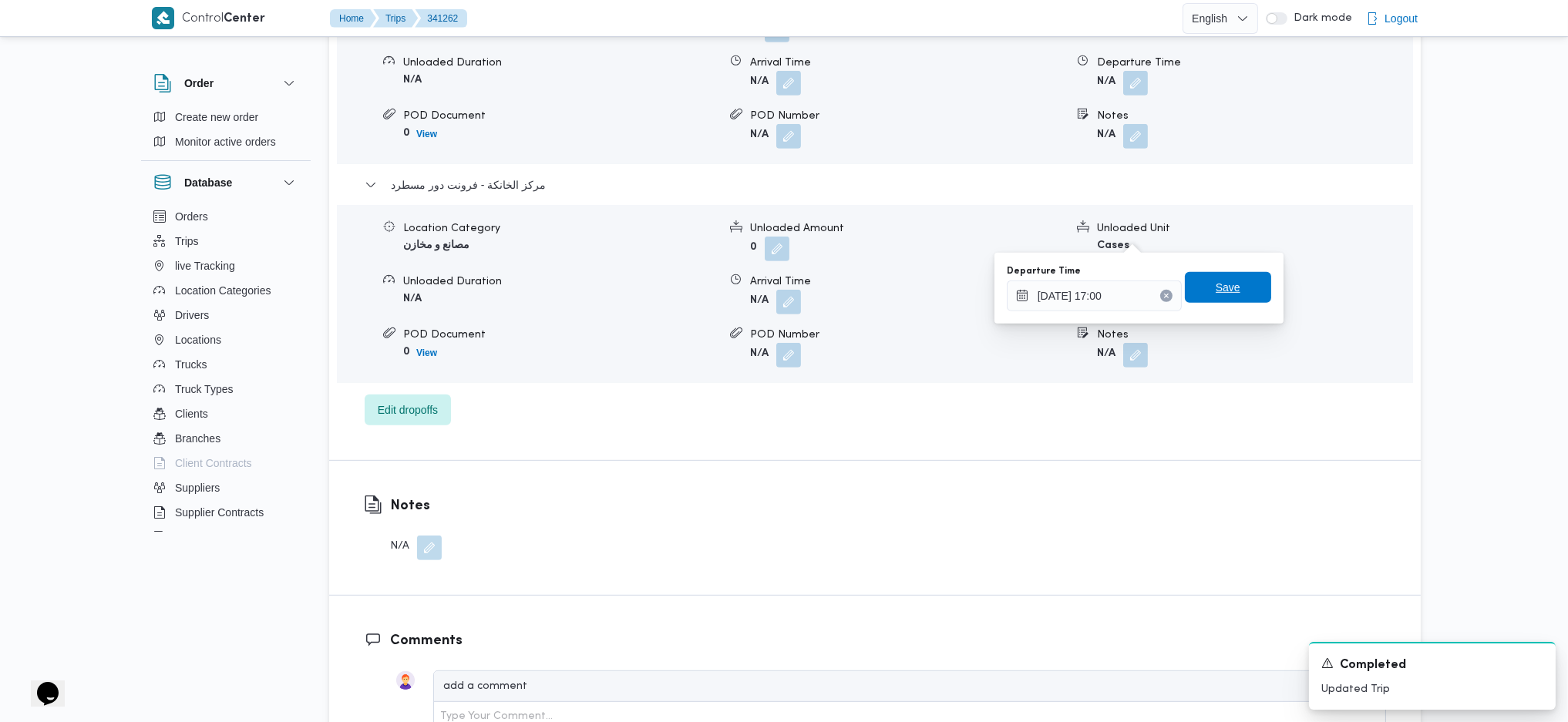
click at [1228, 295] on span "Save" at bounding box center [1228, 287] width 87 height 31
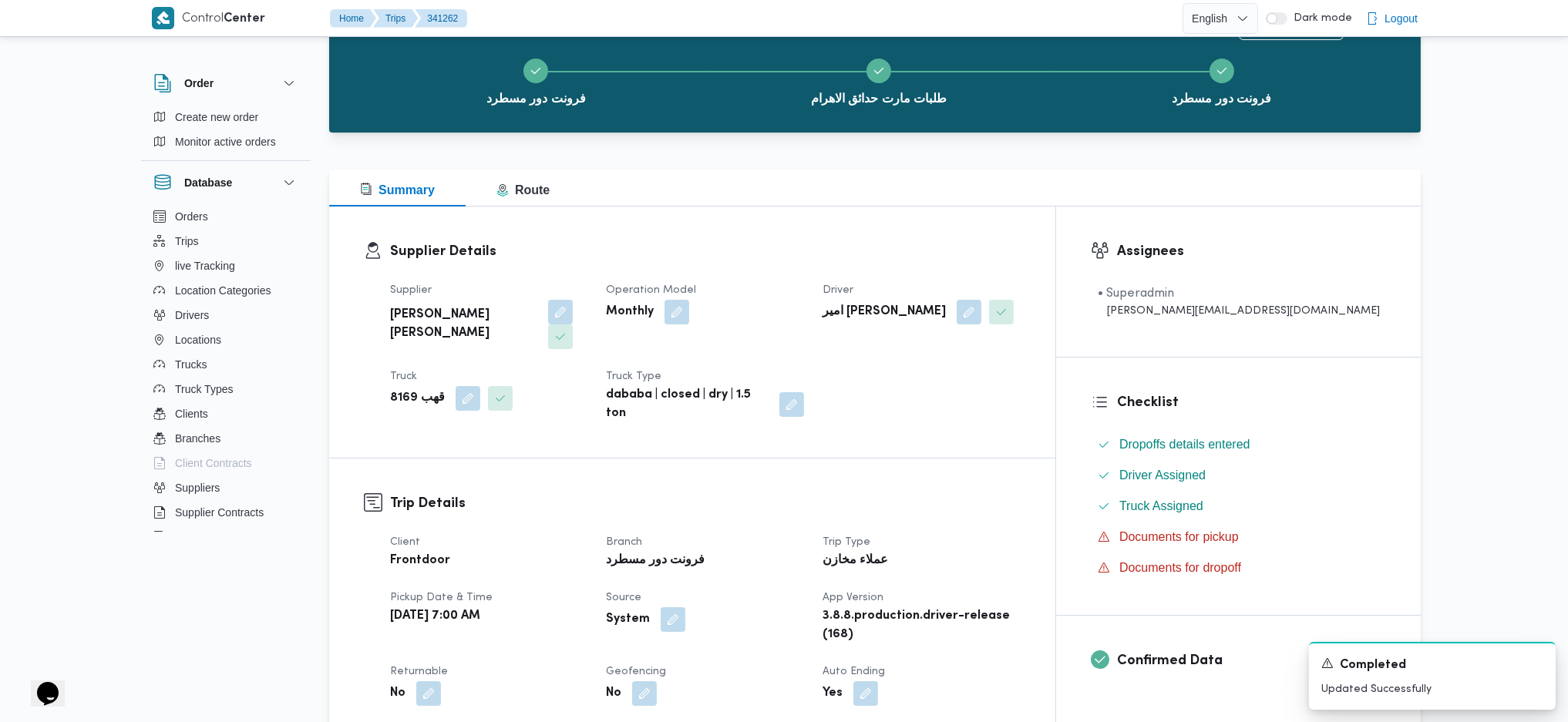
scroll to position [0, 0]
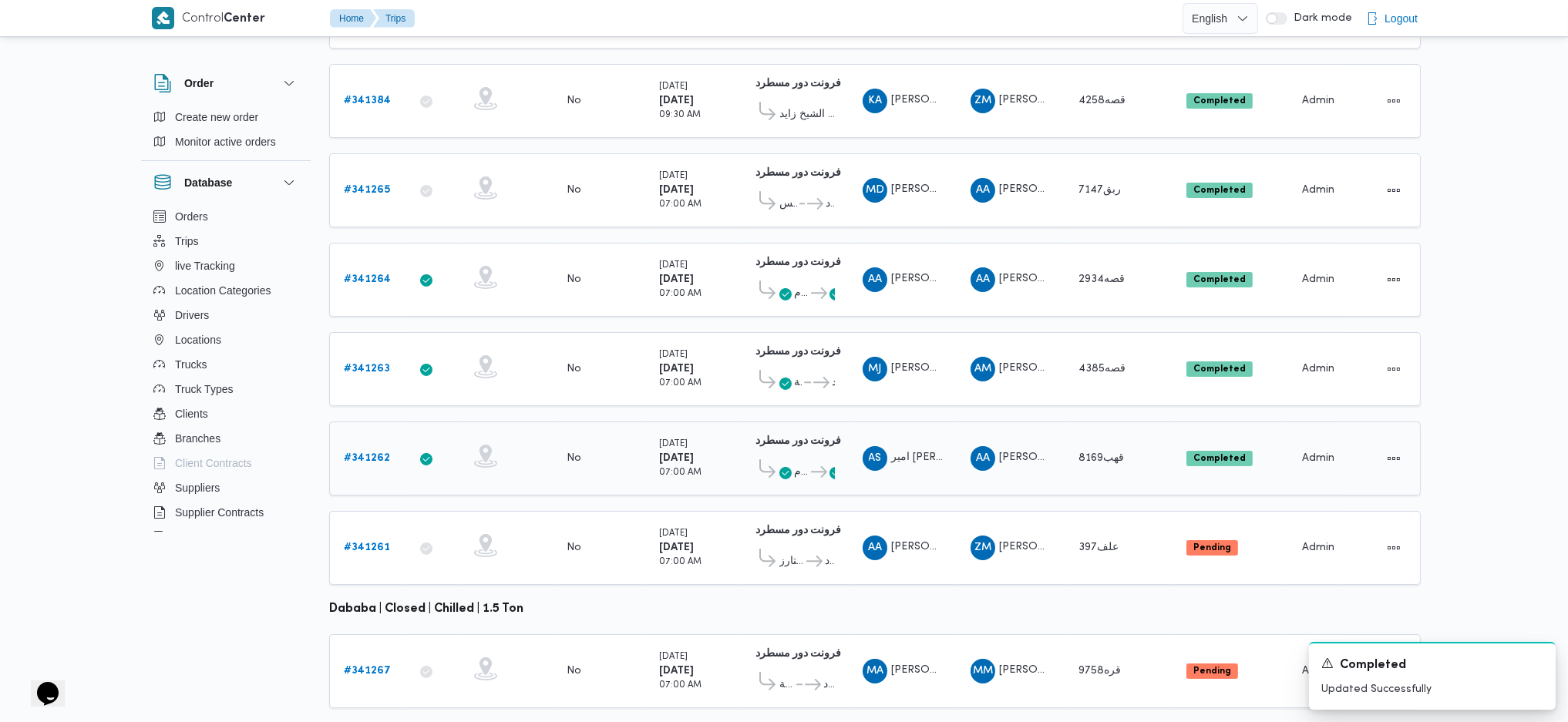
scroll to position [377, 0]
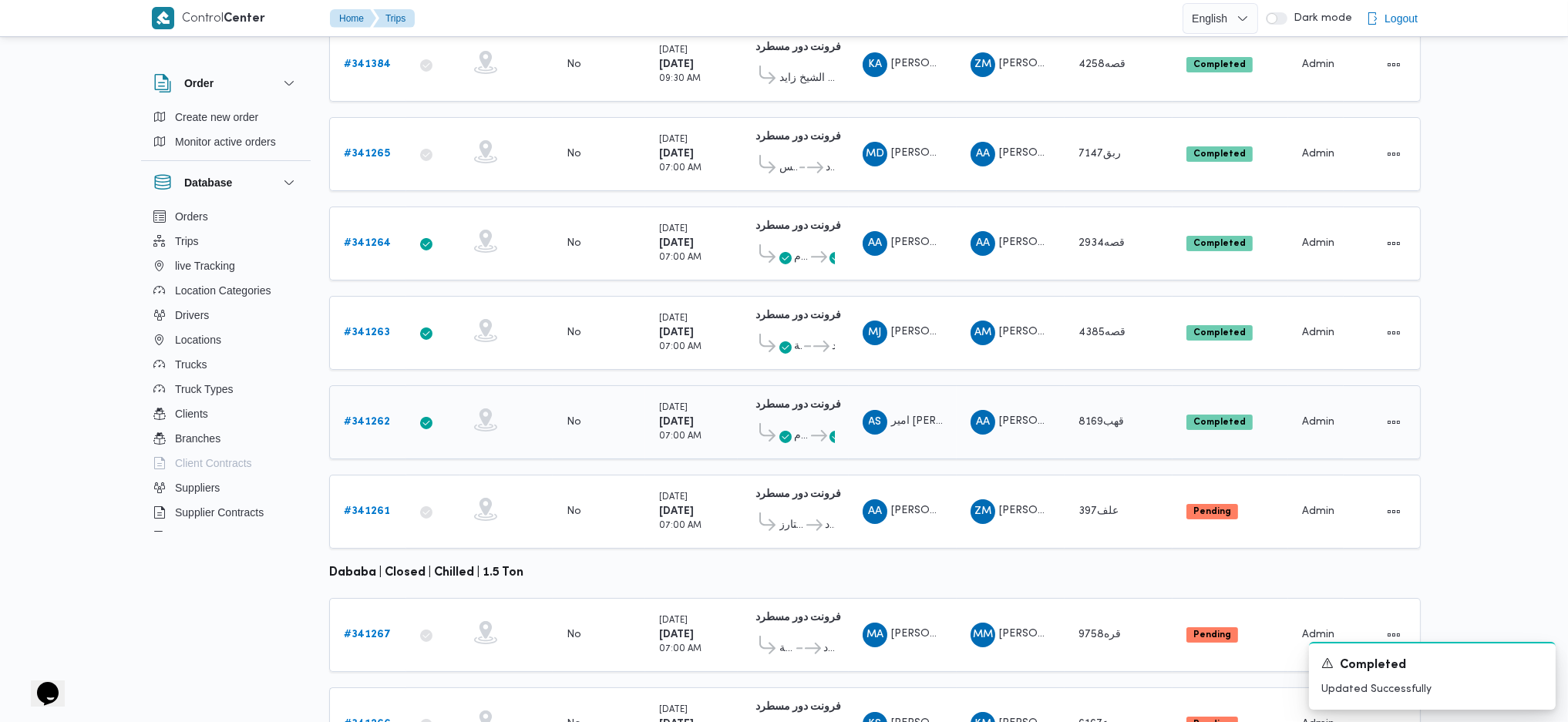
click at [796, 427] on span "طلبات مارت حدائق الاهرام" at bounding box center [801, 435] width 14 height 18
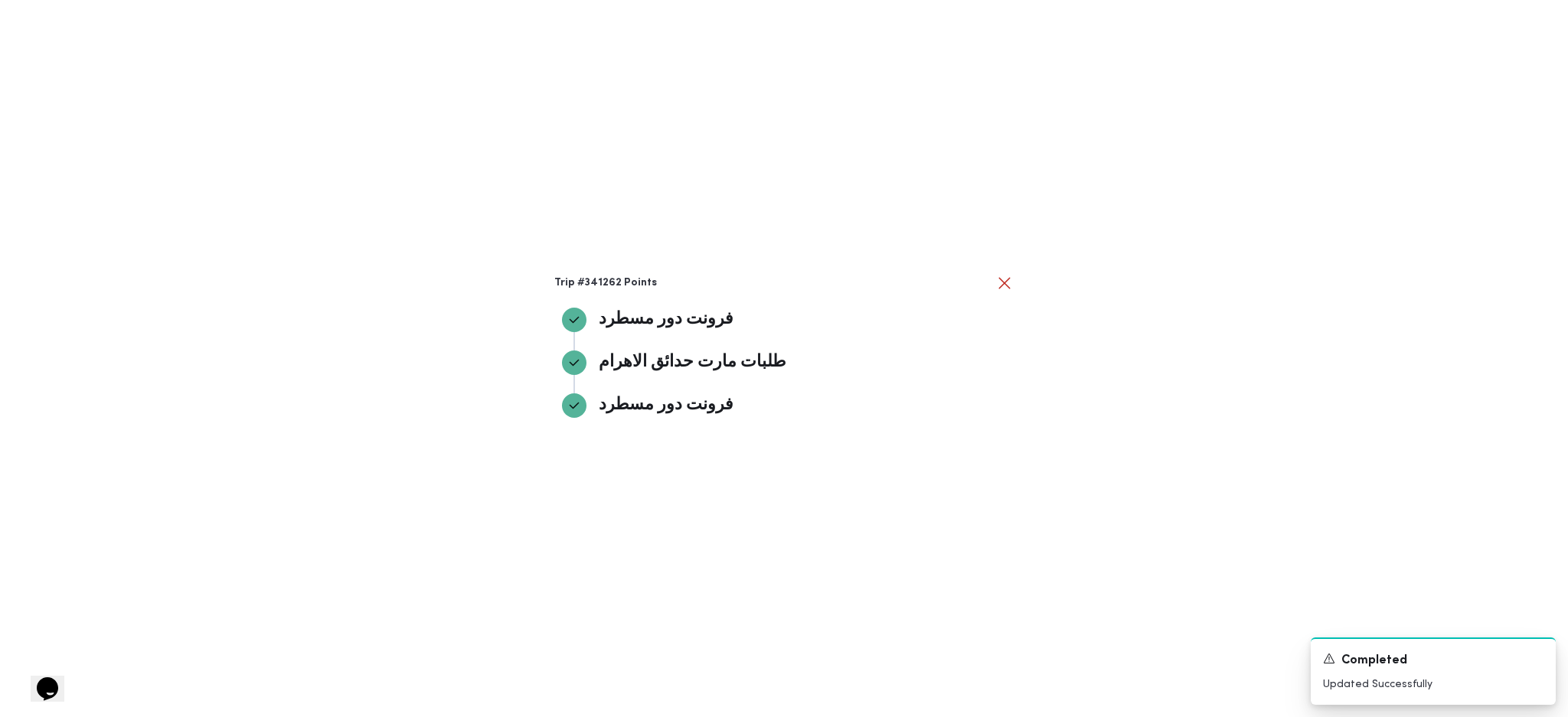
click at [1315, 401] on div "Trip #341262 Points فرونت دور مسطرد فرونت دور مسطرد طلبات مارت حدائق الاهرام طل…" at bounding box center [784, 358] width 1568 height 717
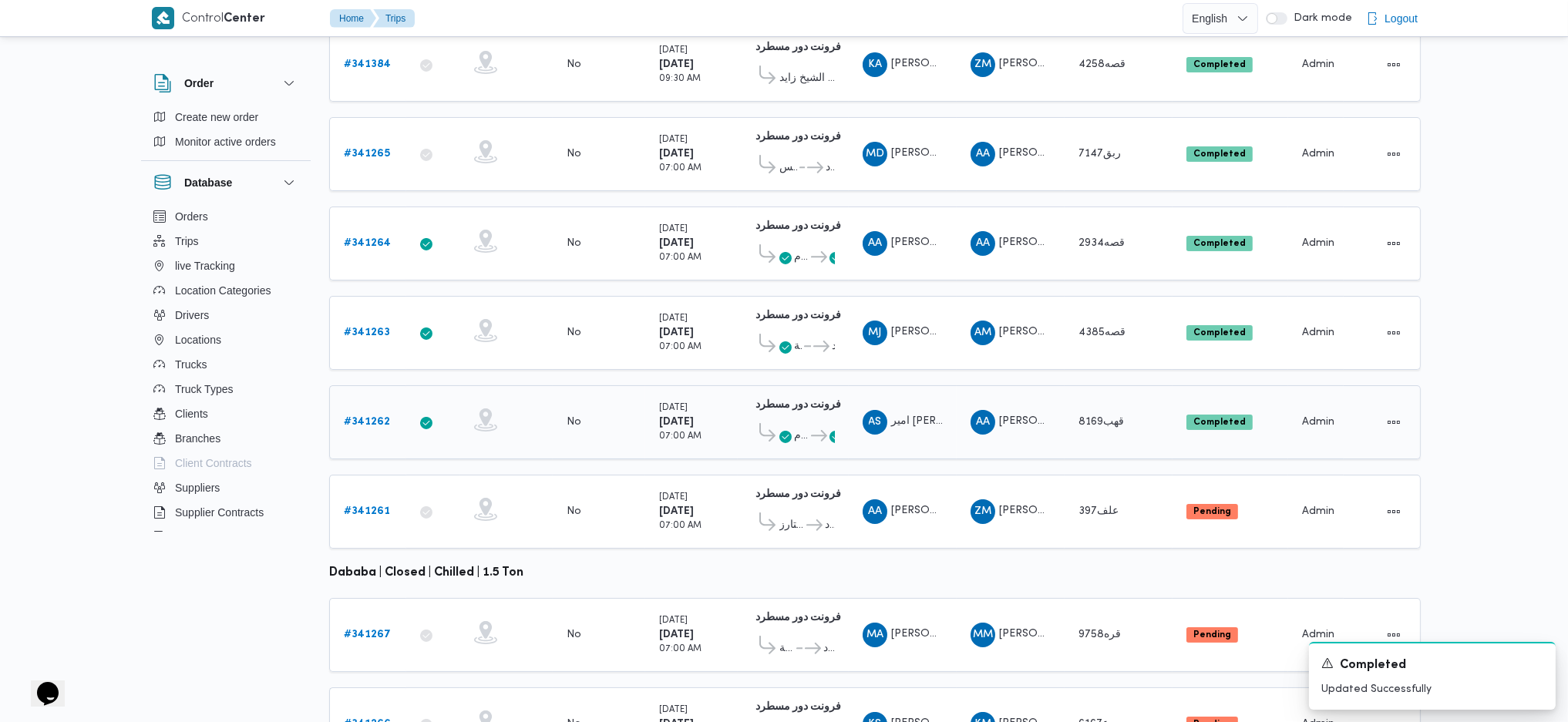
click at [819, 430] on icon at bounding box center [819, 435] width 16 height 12
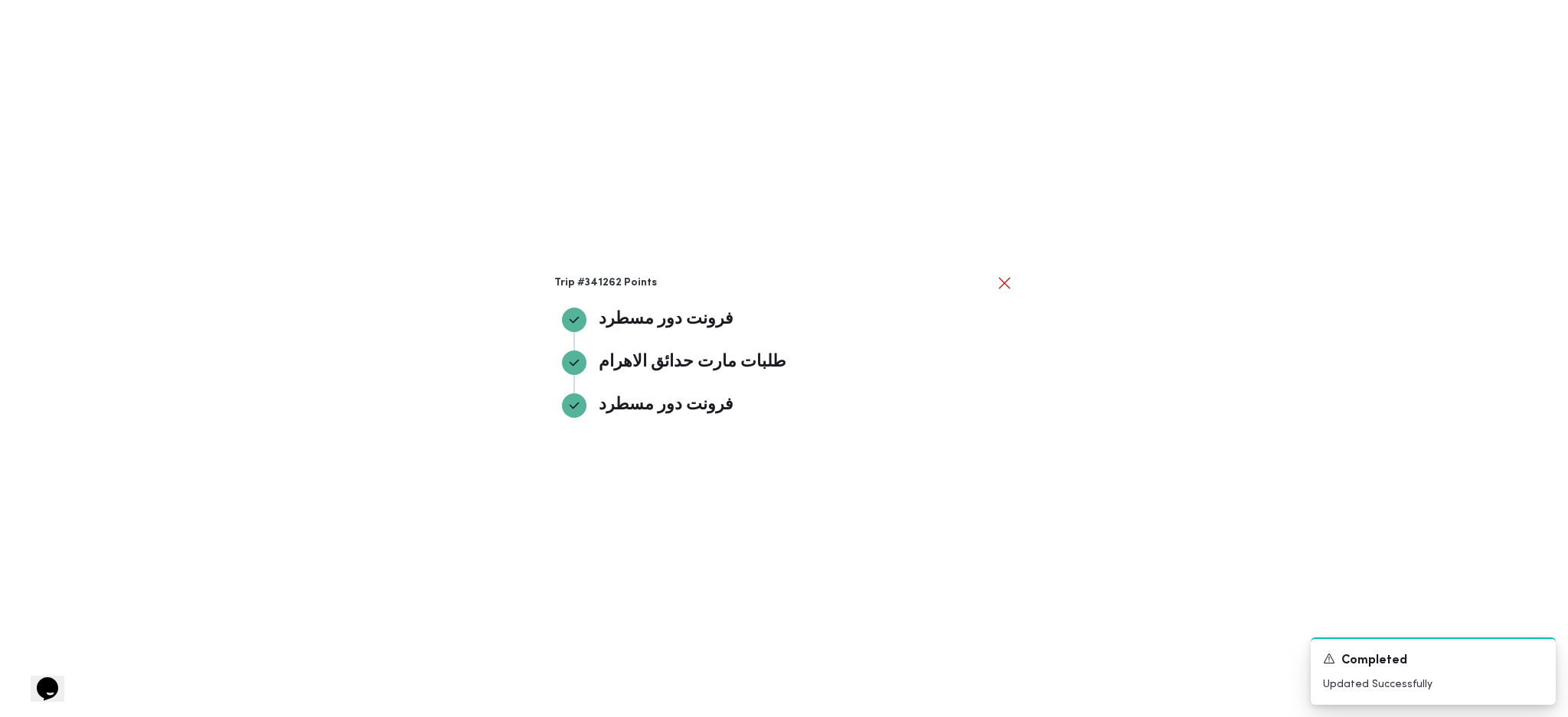
click at [1214, 428] on div "Trip #341262 Points فرونت دور مسطرد فرونت دور مسطرد طلبات مارت حدائق الاهرام طل…" at bounding box center [784, 358] width 1568 height 717
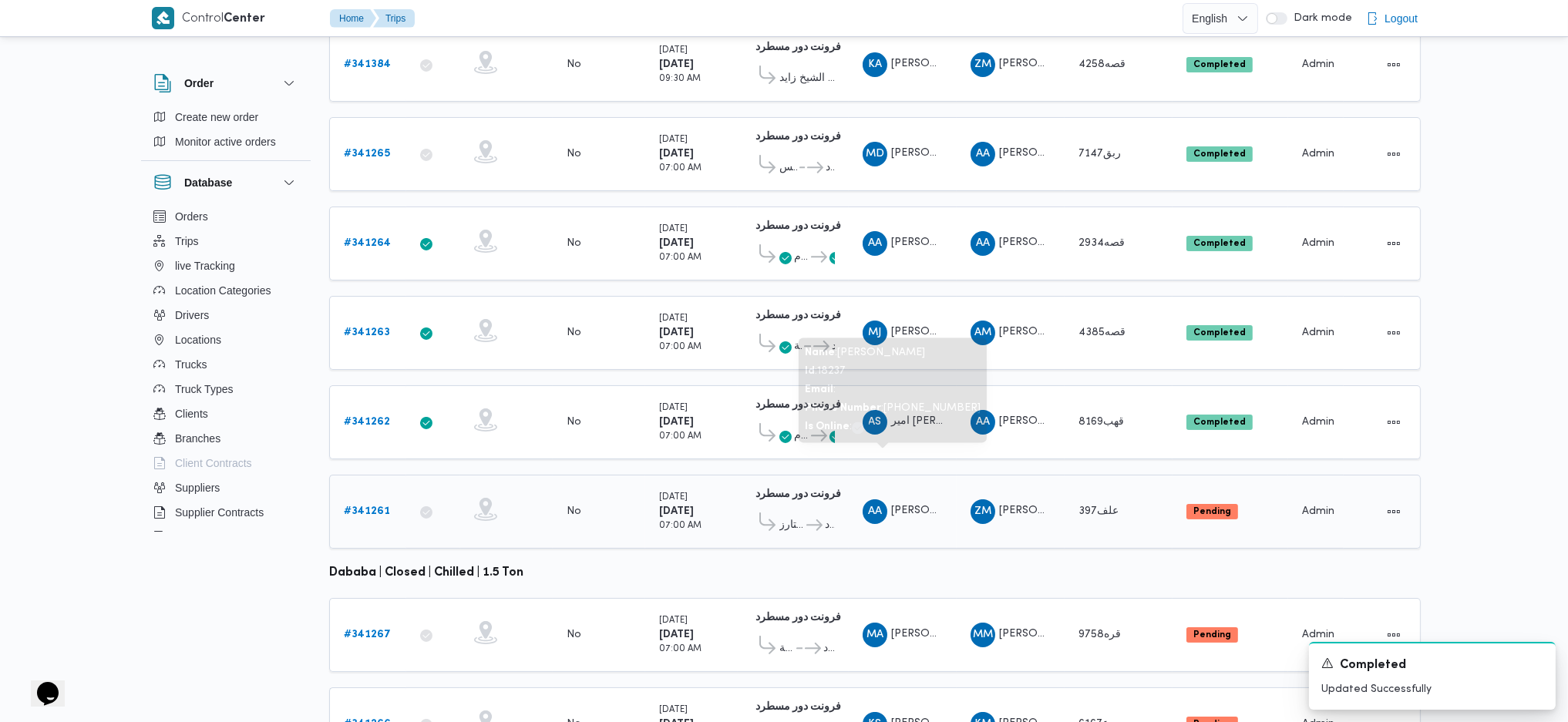
click at [912, 475] on td "Driver AA عبدالرحمن عماد غريب خليل" at bounding box center [903, 512] width 108 height 74
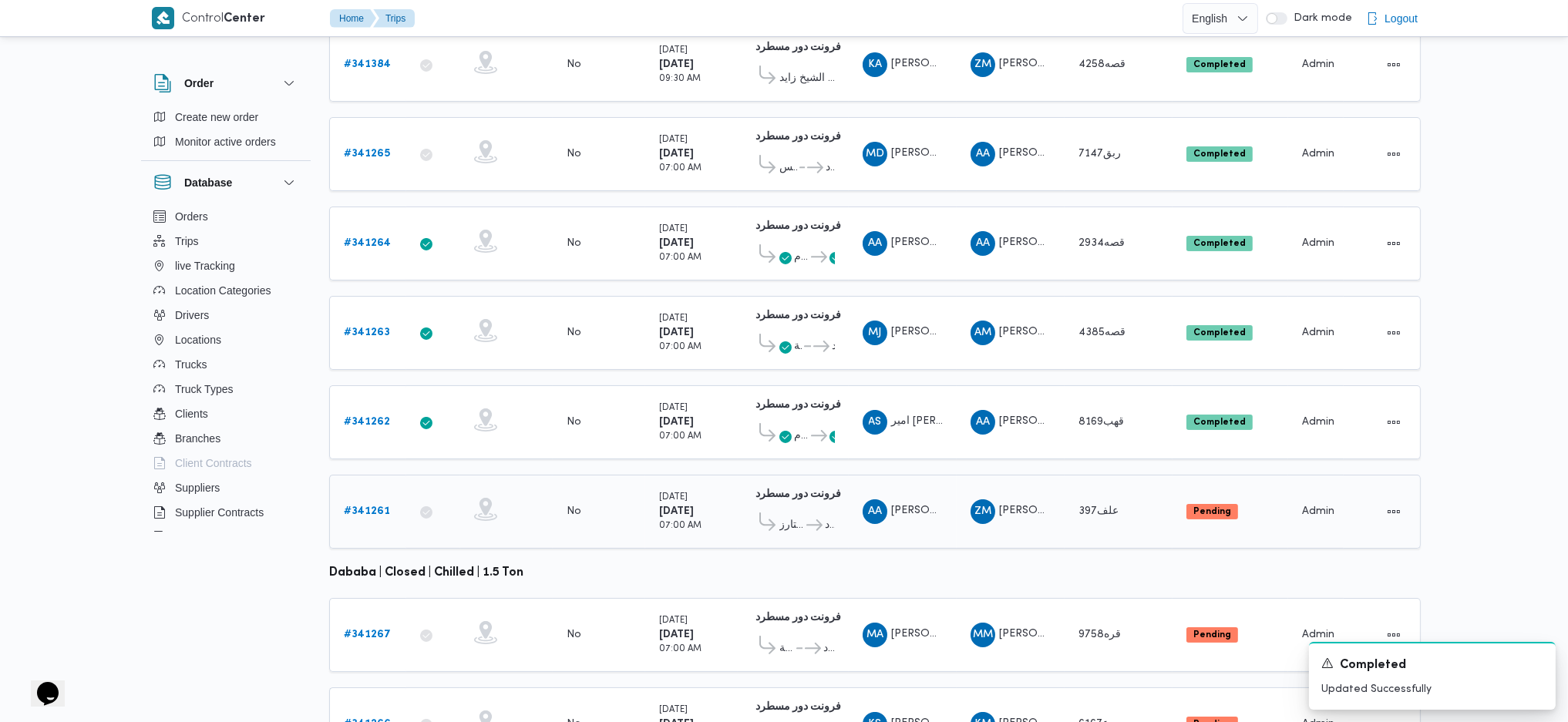
click at [793, 516] on span "طلبات سيتي ستارز" at bounding box center [792, 525] width 25 height 18
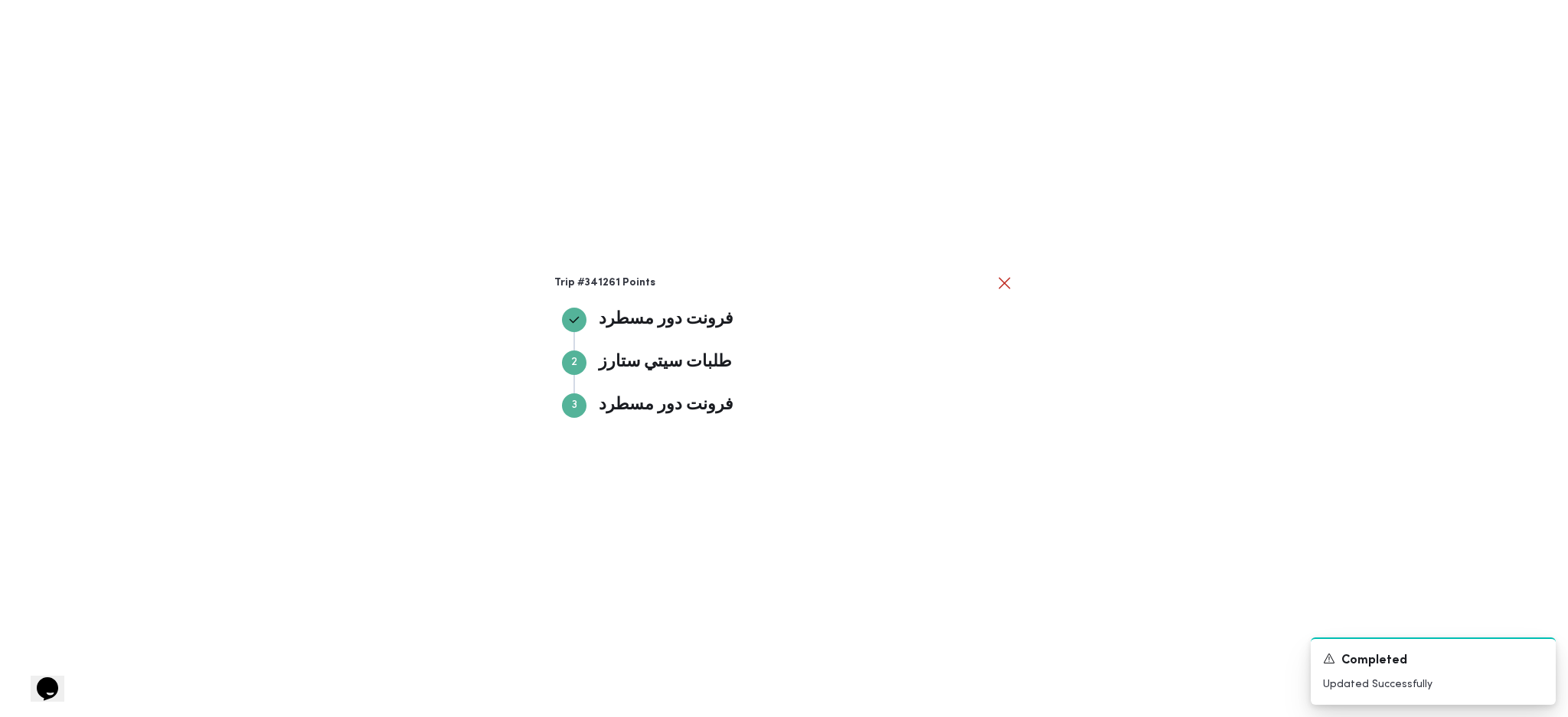
click at [1191, 427] on div "Trip #341261 Points فرونت دور مسطرد فرونت دور مسطرد Step 2 2 طلبات سيتي ستارز ط…" at bounding box center [784, 358] width 1568 height 717
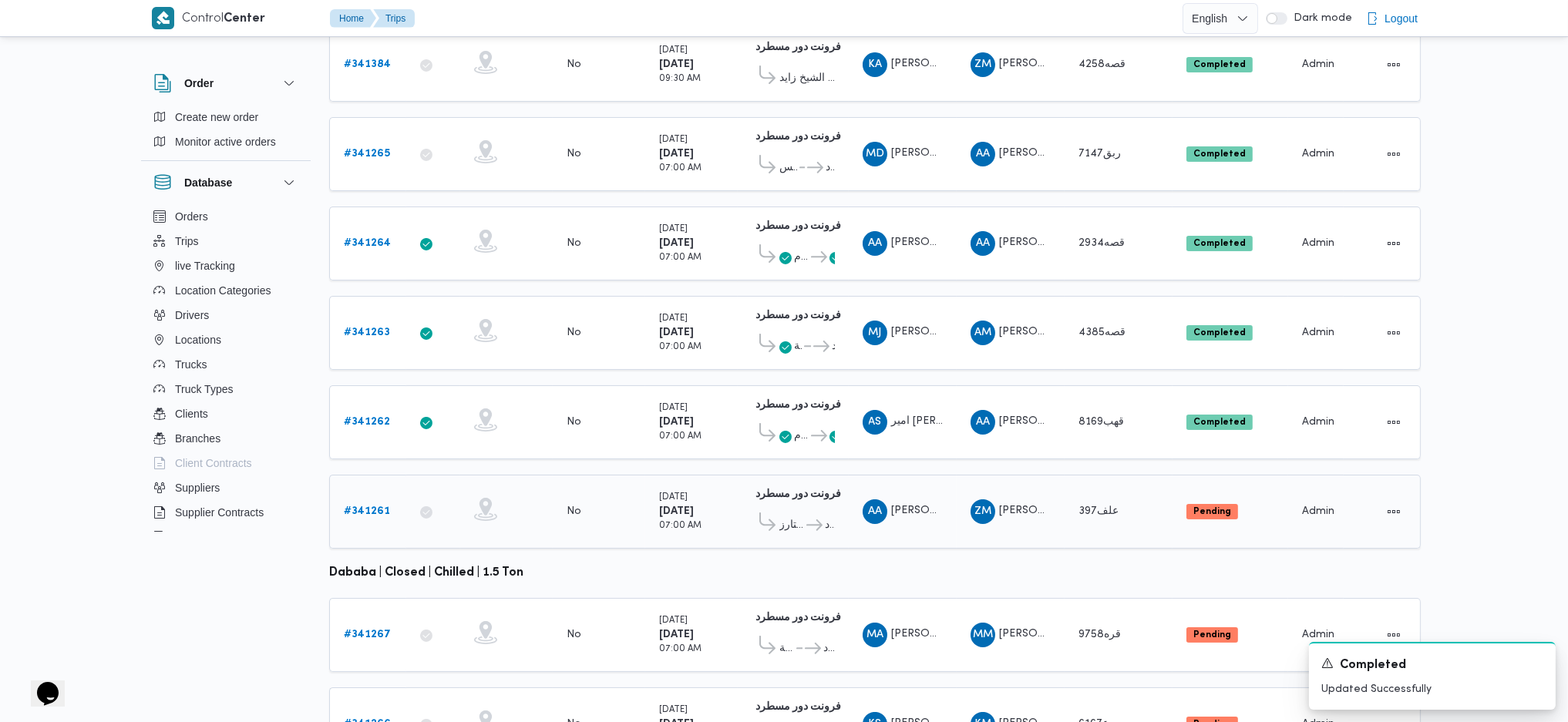
click at [361, 506] on b "# 341261" at bounding box center [367, 511] width 46 height 10
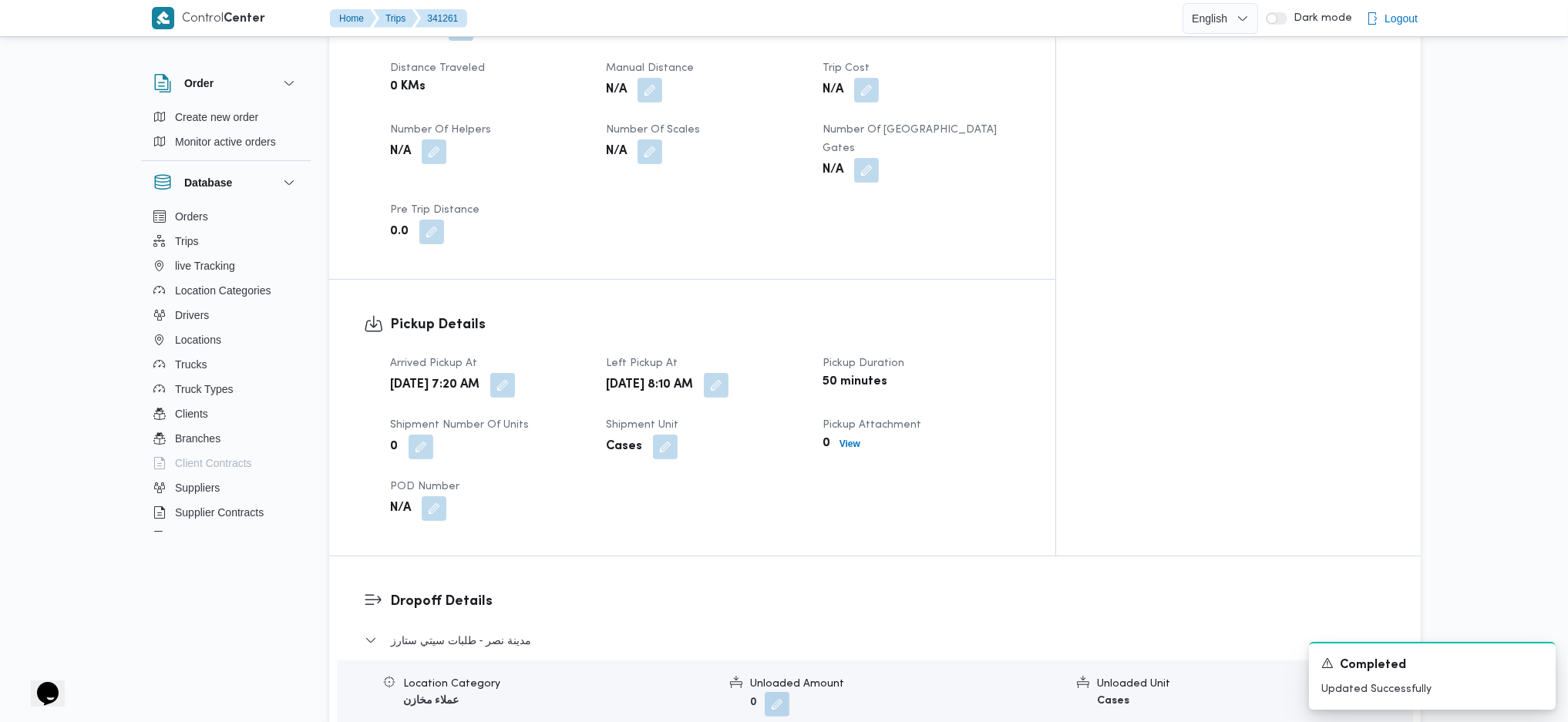
scroll to position [513, 0]
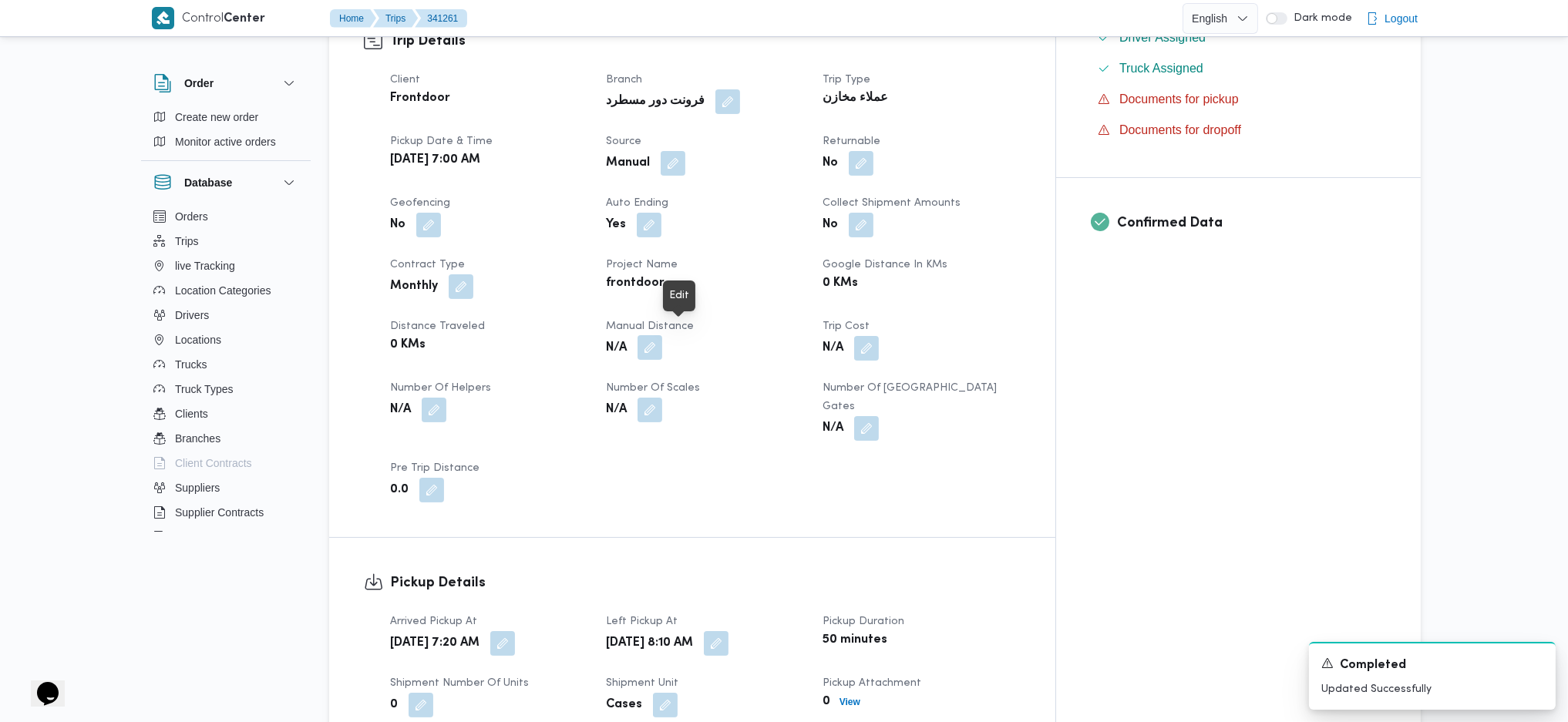
click at [662, 335] on button "button" at bounding box center [649, 347] width 25 height 25
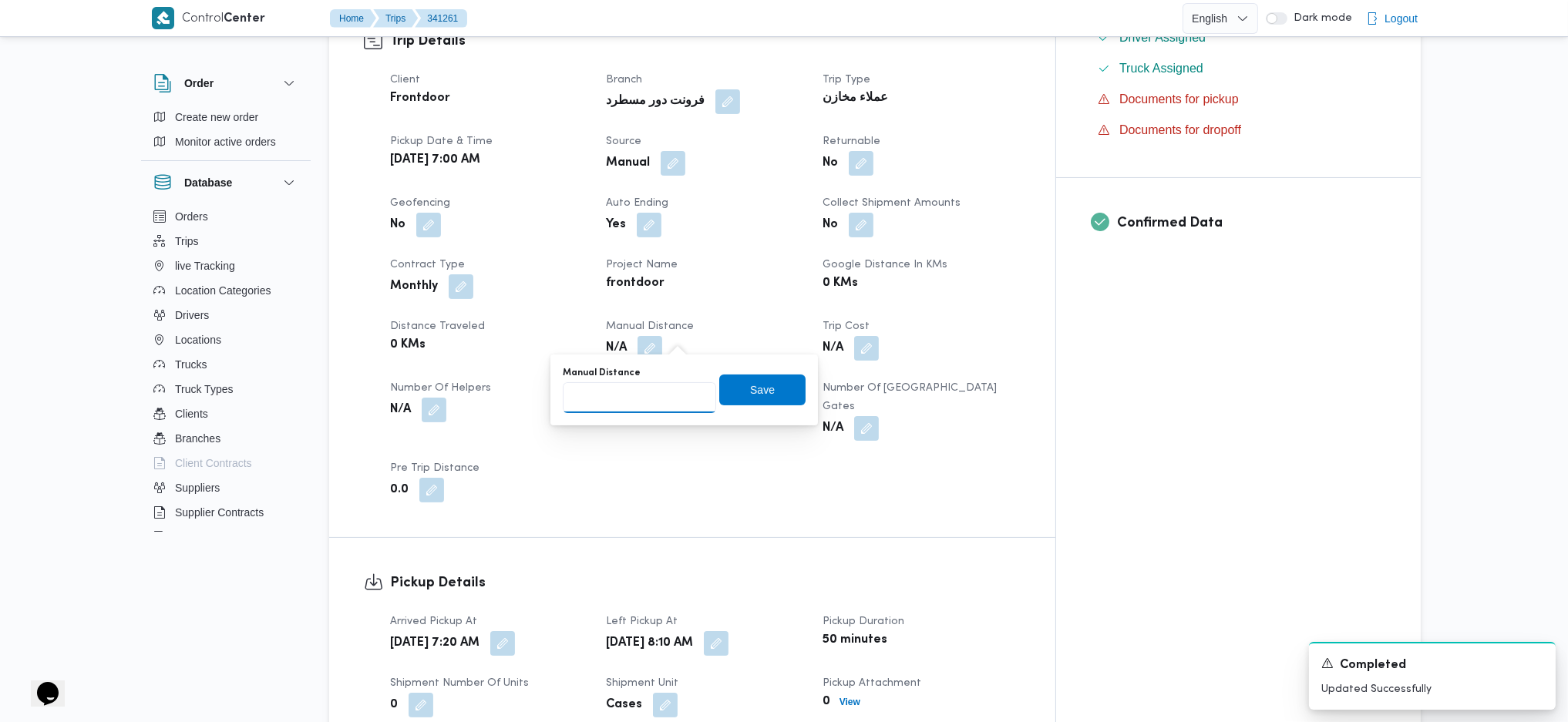
click at [645, 392] on input "Manual Distance" at bounding box center [639, 397] width 153 height 31
type input "90"
click at [771, 367] on div "Manual Distance 90 Save" at bounding box center [683, 390] width 246 height 49
click at [750, 387] on span "Save" at bounding box center [762, 388] width 25 height 18
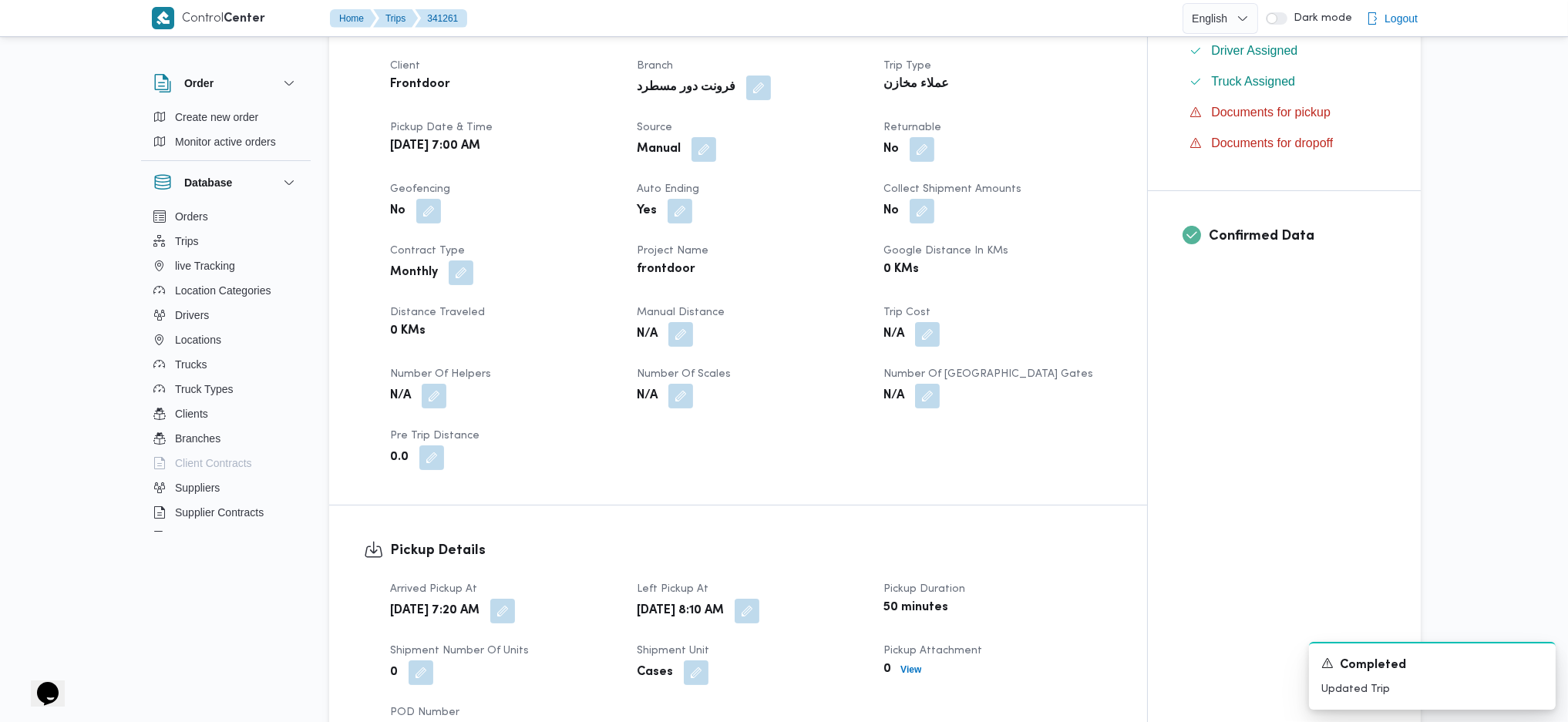
scroll to position [1438, 0]
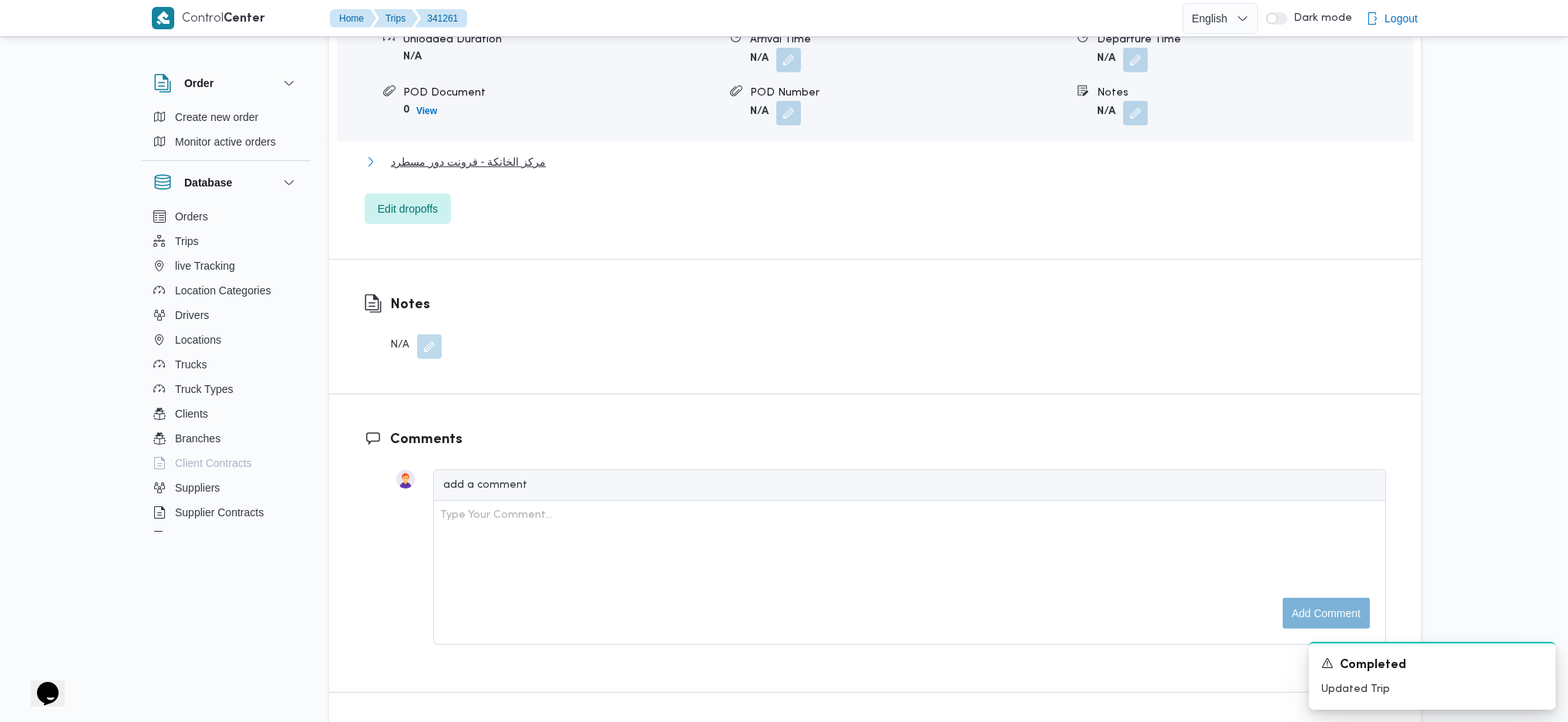
click at [487, 153] on span "مركز الخانكة - فرونت دور مسطرد" at bounding box center [468, 161] width 155 height 18
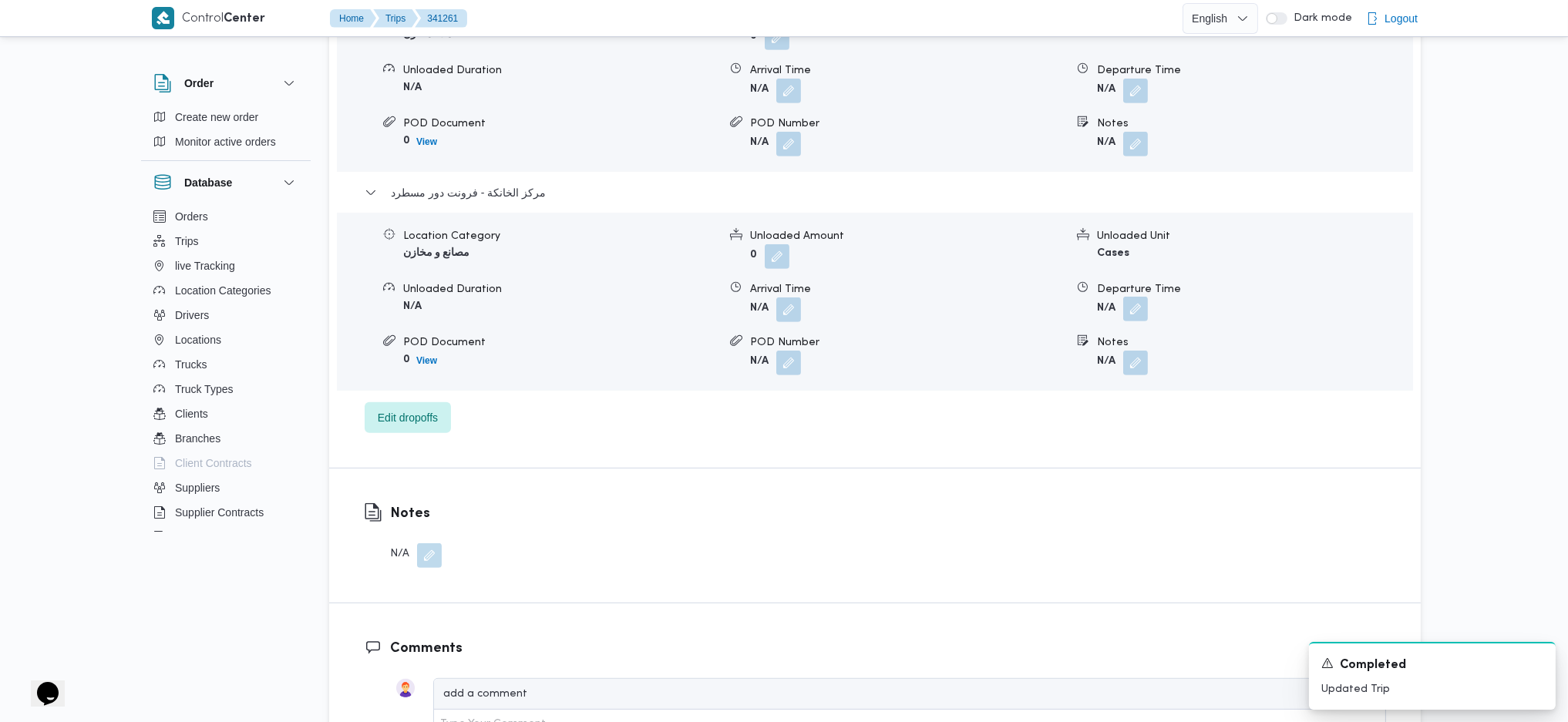
click at [1127, 296] on button "button" at bounding box center [1135, 308] width 25 height 25
click at [1078, 338] on input "Departure Time" at bounding box center [1094, 340] width 175 height 31
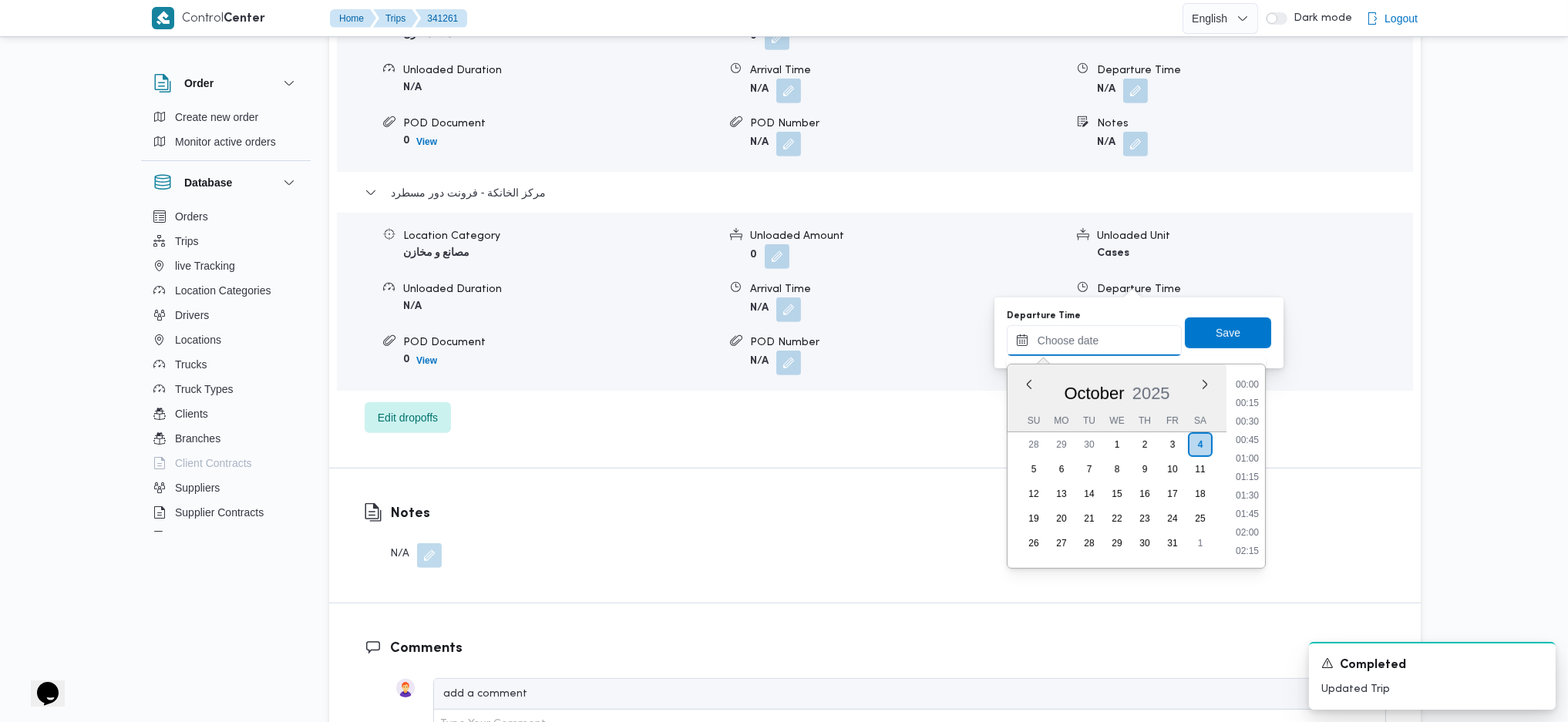
scroll to position [1185, 0]
drag, startPoint x: 1244, startPoint y: 430, endPoint x: 1244, endPoint y: 421, distance: 9.0
click at [1244, 430] on li "16:45" at bounding box center [1247, 438] width 36 height 15
type input "04/10/2025 16:45"
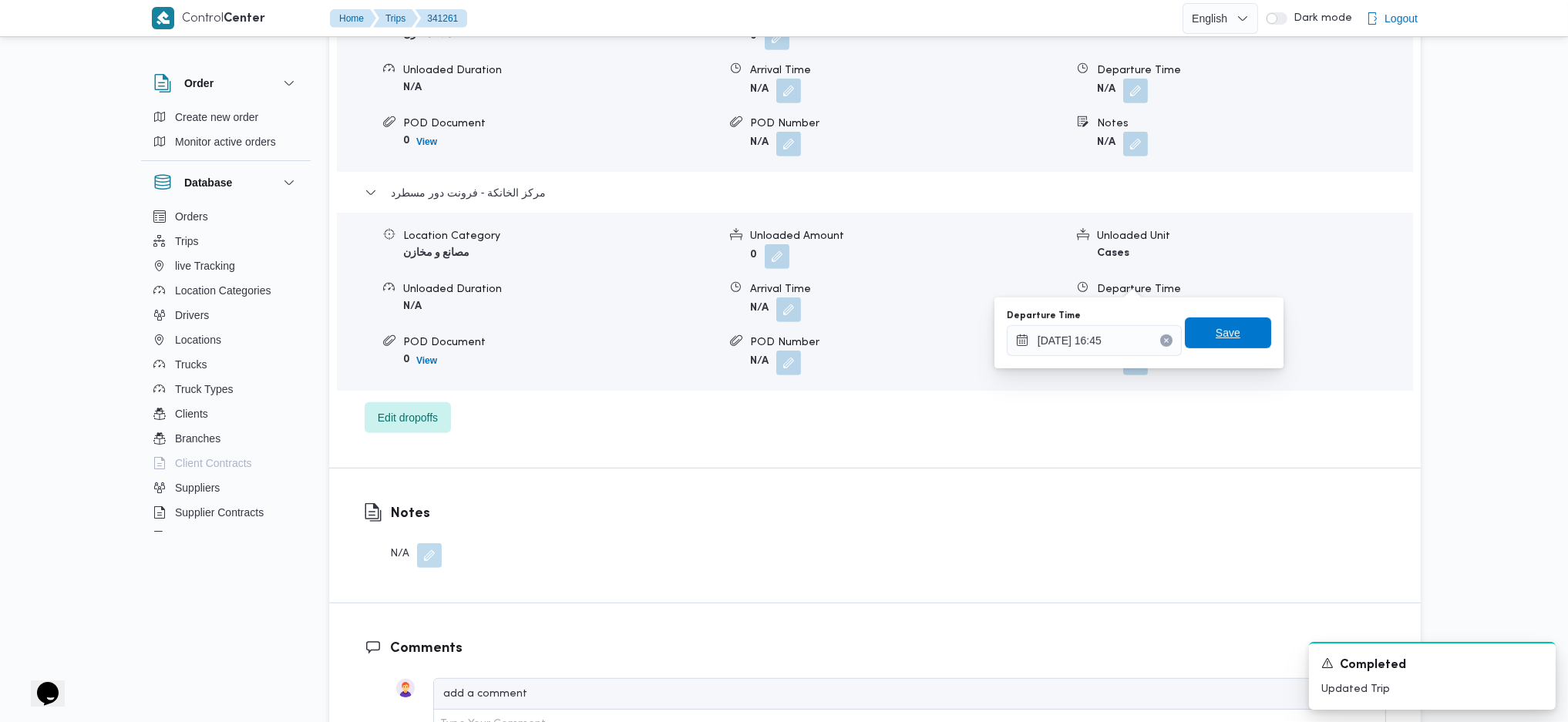
drag, startPoint x: 1214, startPoint y: 341, endPoint x: 1255, endPoint y: 290, distance: 65.4
click at [1217, 336] on span "Save" at bounding box center [1228, 332] width 25 height 18
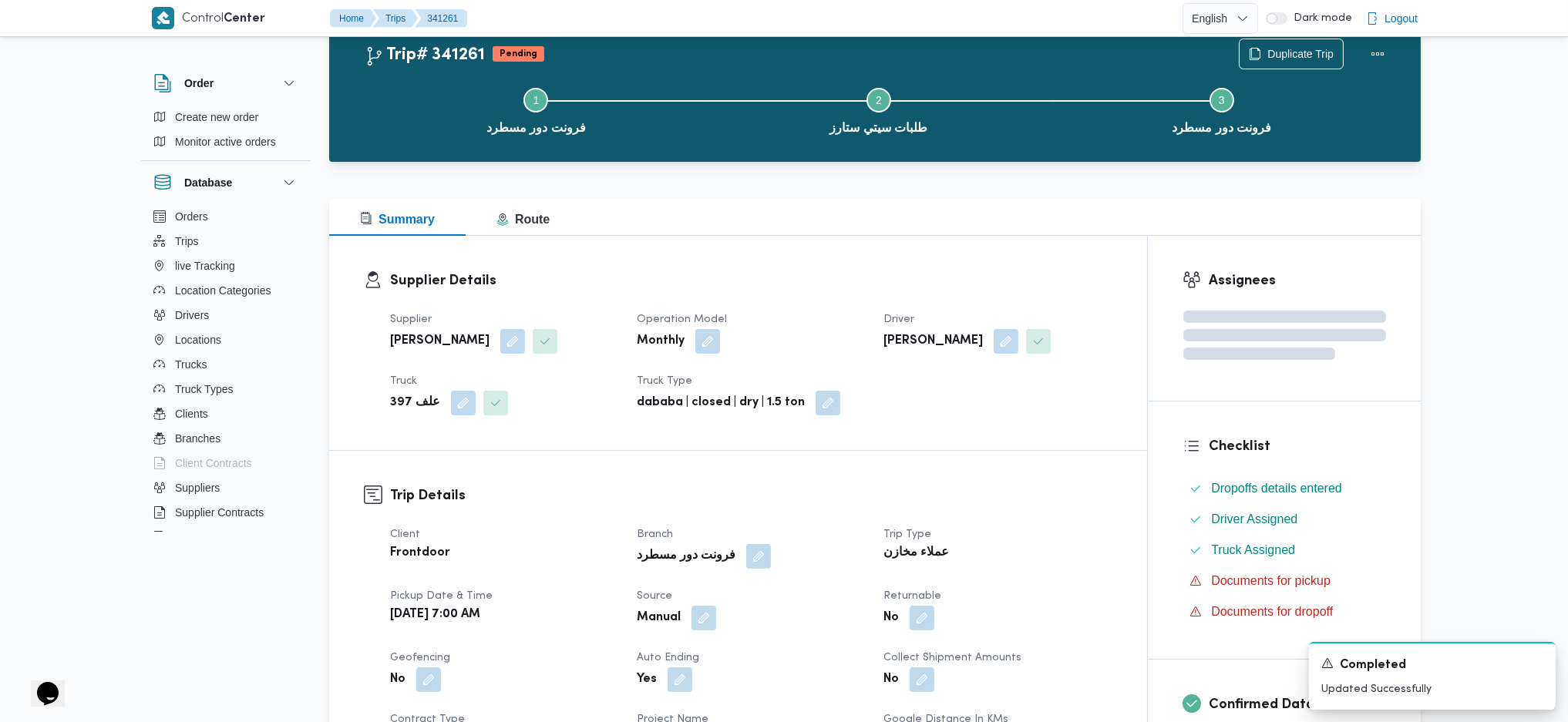
scroll to position [0, 0]
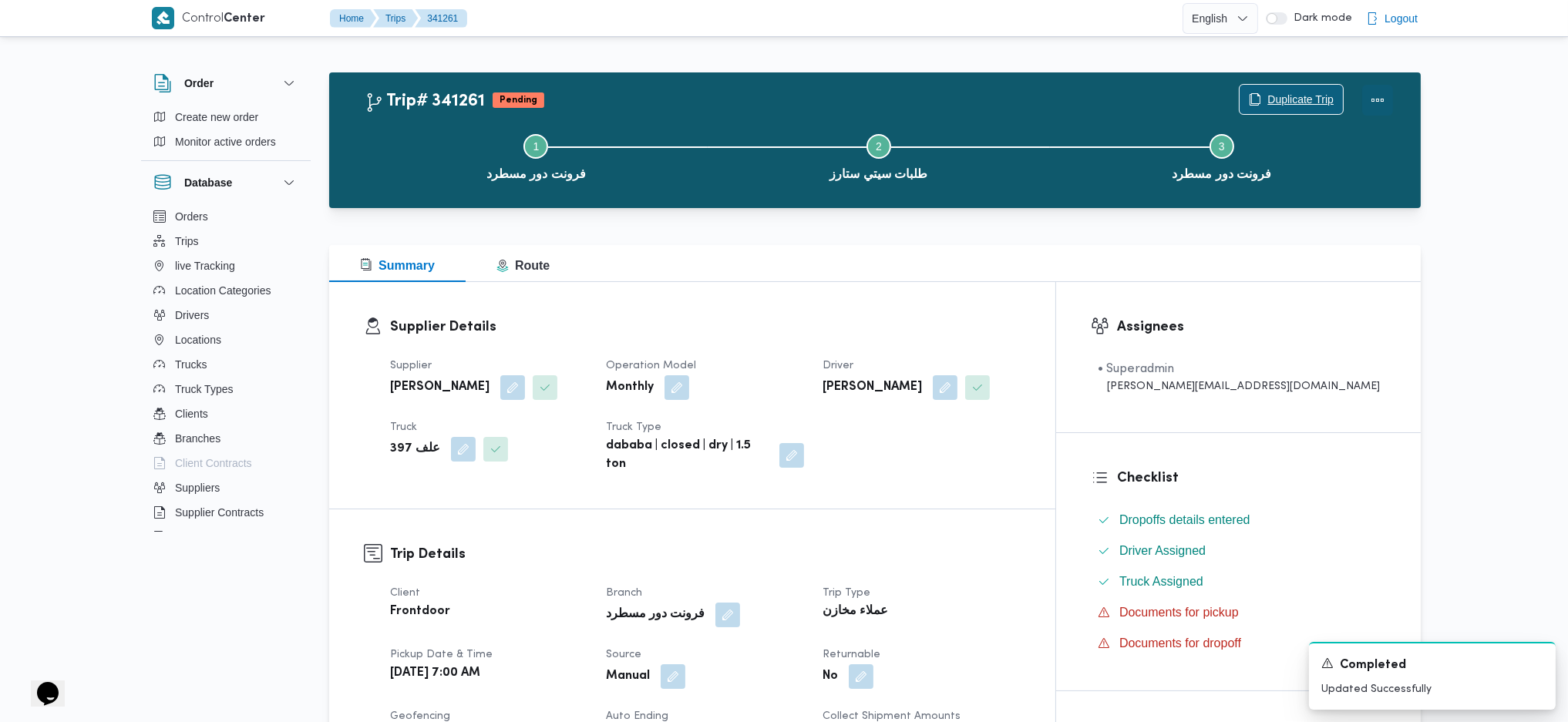
drag, startPoint x: 1380, startPoint y: 102, endPoint x: 1337, endPoint y: 102, distance: 43.0
click at [1369, 102] on button "Actions" at bounding box center [1377, 100] width 31 height 31
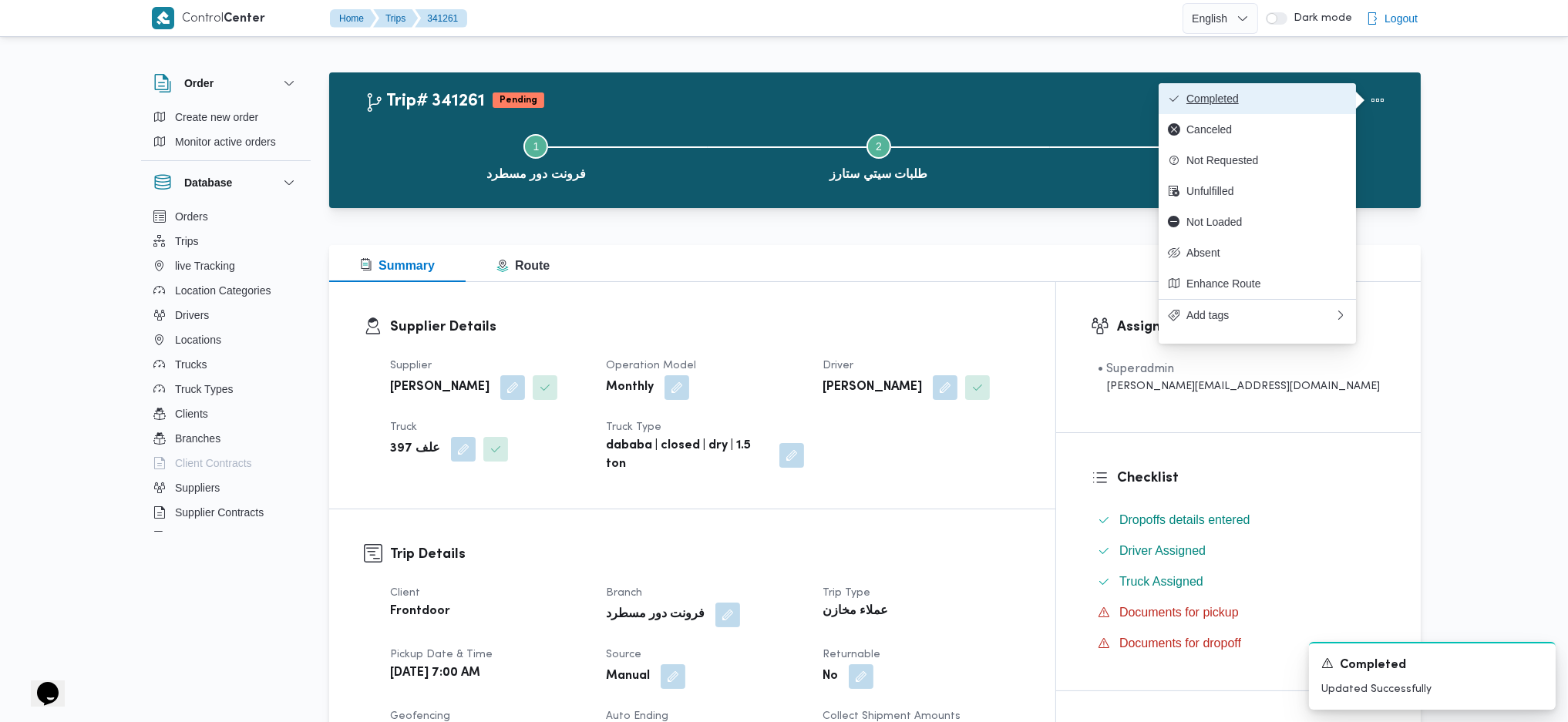
click at [1252, 100] on span "Completed" at bounding box center [1267, 98] width 161 height 13
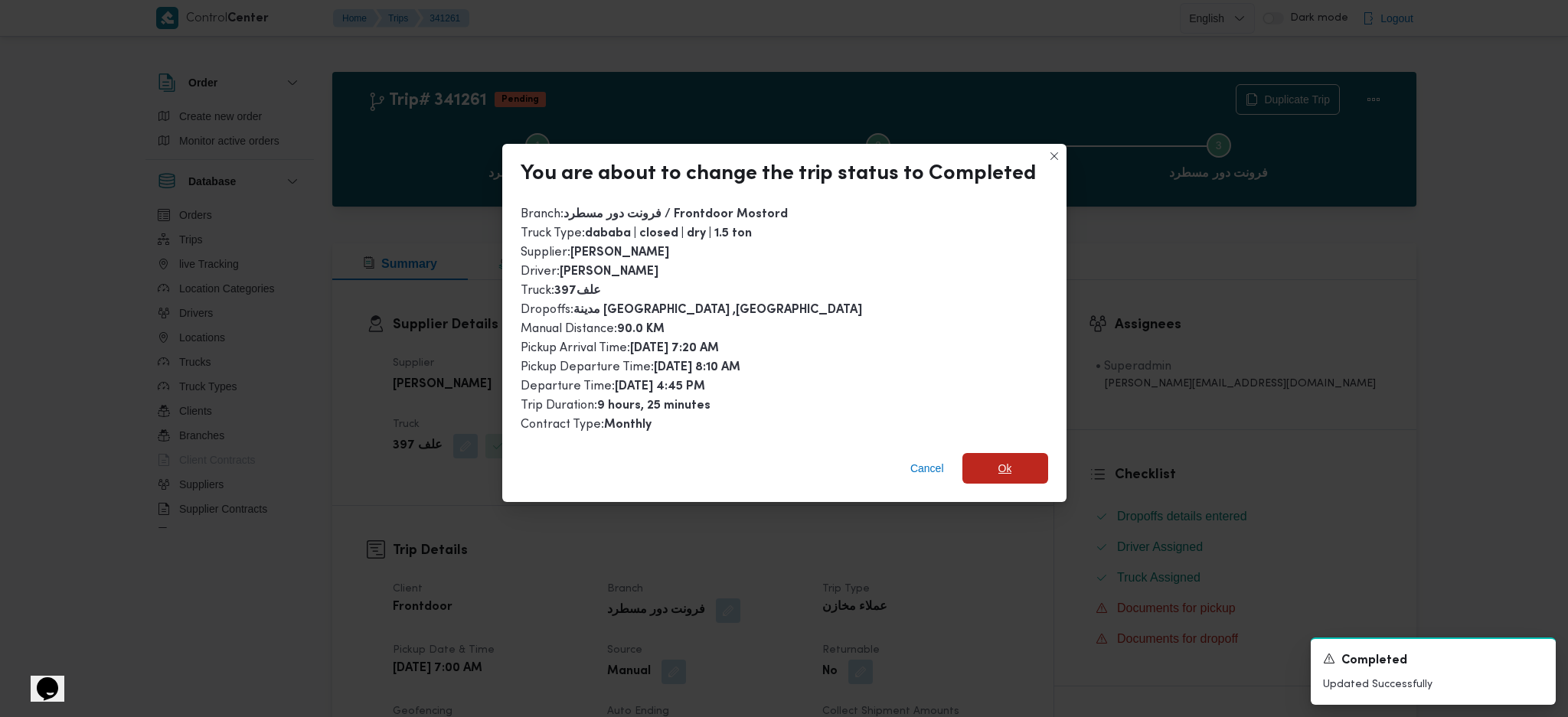
drag, startPoint x: 1009, startPoint y: 454, endPoint x: 1022, endPoint y: 518, distance: 65.3
click at [1009, 454] on span "Ok" at bounding box center [1005, 468] width 86 height 31
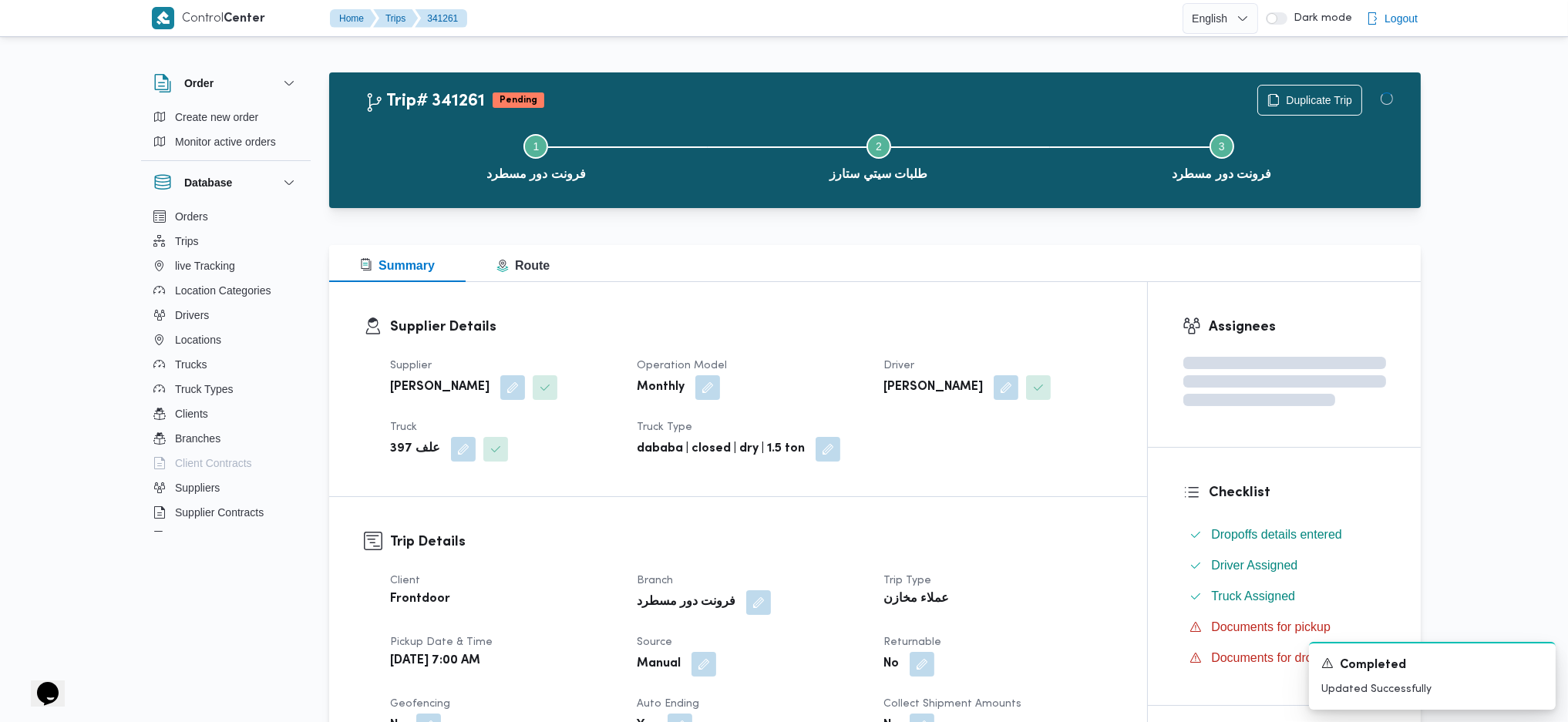
drag, startPoint x: 1029, startPoint y: 531, endPoint x: 895, endPoint y: 339, distance: 234.1
click at [884, 258] on div "Summary Route" at bounding box center [875, 263] width 1092 height 37
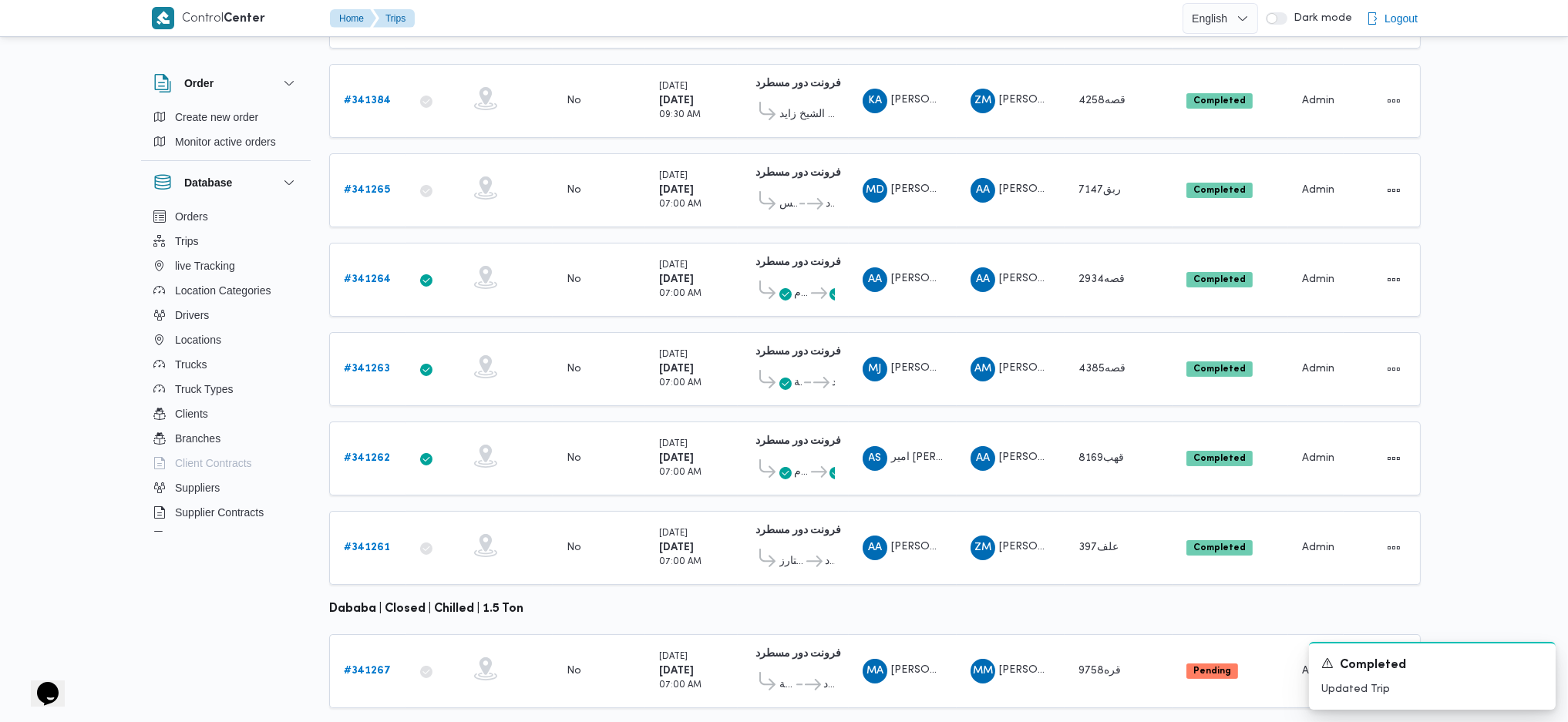
scroll to position [377, 0]
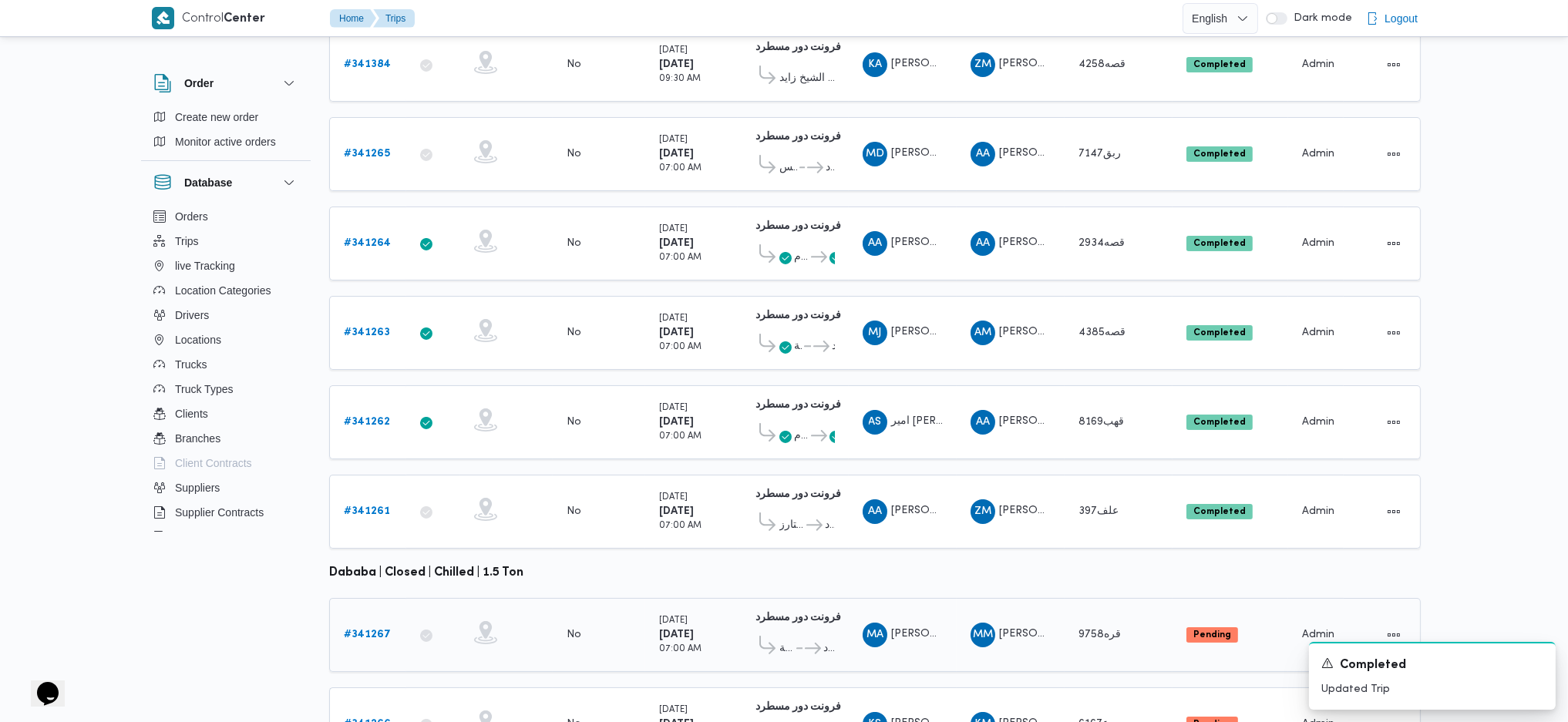
click at [366, 620] on div "# 341267" at bounding box center [368, 635] width 61 height 31
click at [360, 598] on td "Trip ID # 341267" at bounding box center [367, 635] width 77 height 74
click at [353, 626] on link "# 341267" at bounding box center [367, 635] width 47 height 18
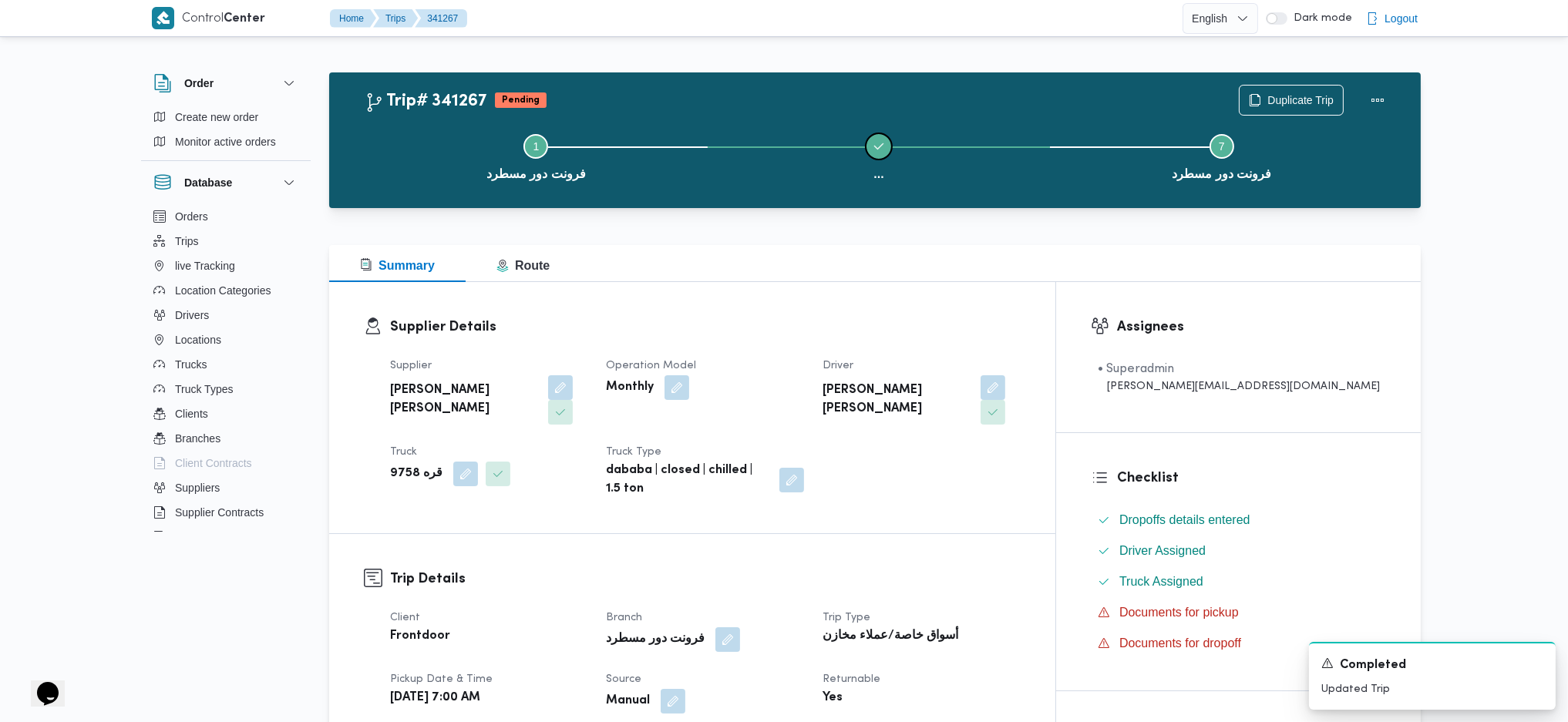
click at [890, 159] on button "..." at bounding box center [879, 156] width 343 height 80
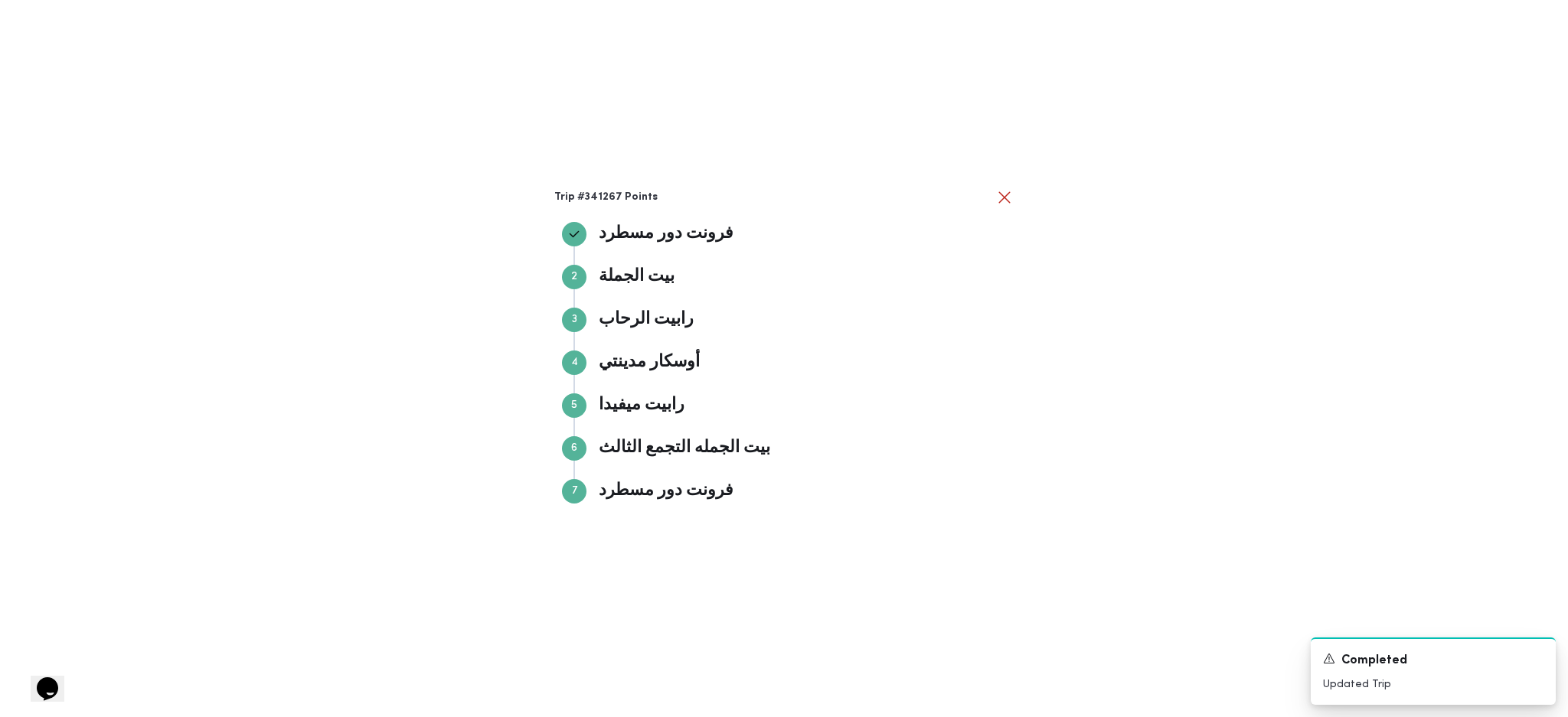
click at [1240, 242] on div "Trip #341267 Points فرونت دور مسطرد فرونت دور مسطرد Step 2 2 بيت الجملة بيت الج…" at bounding box center [784, 358] width 1568 height 717
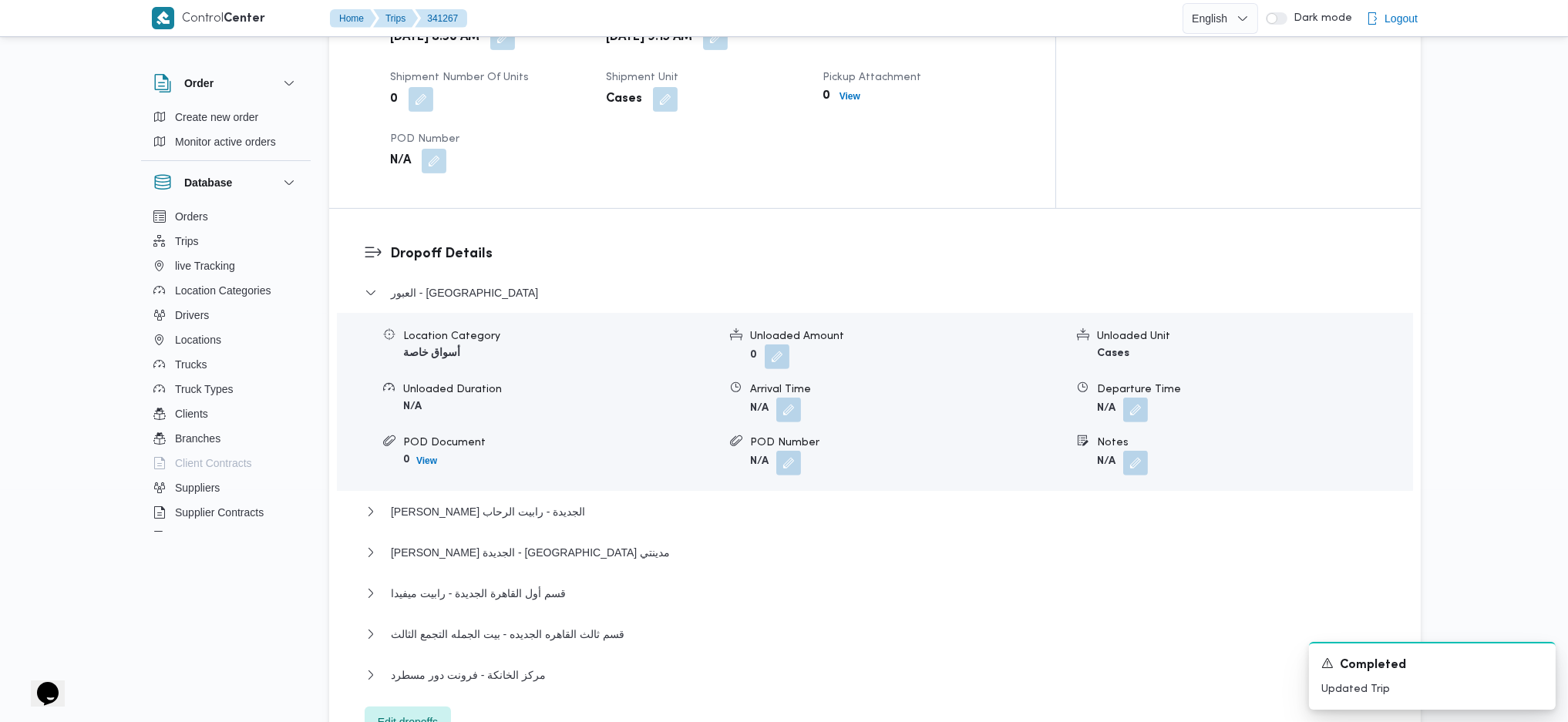
scroll to position [1233, 0]
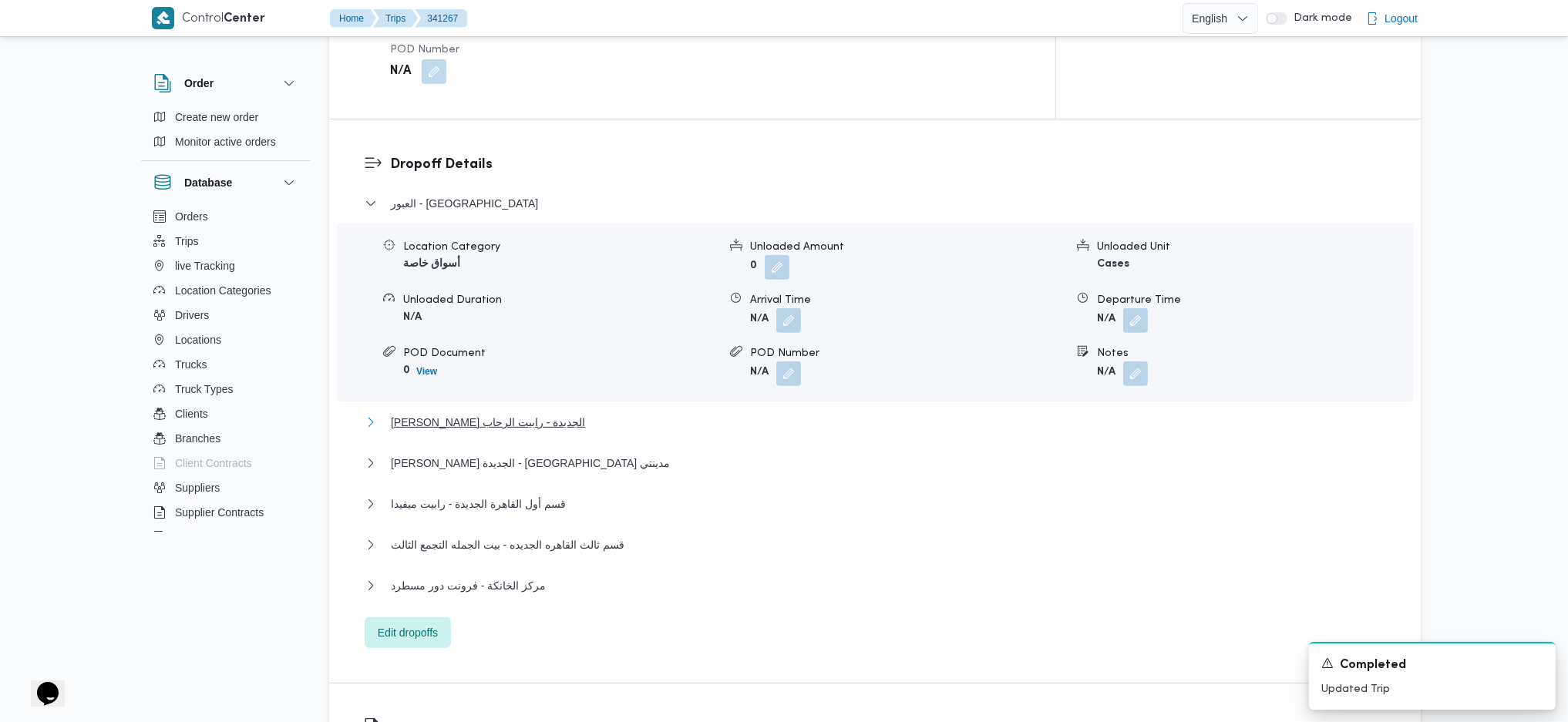
click at [540, 413] on span "ثانى القاهرة الجديدة - رابيت الرحاب" at bounding box center [488, 422] width 194 height 18
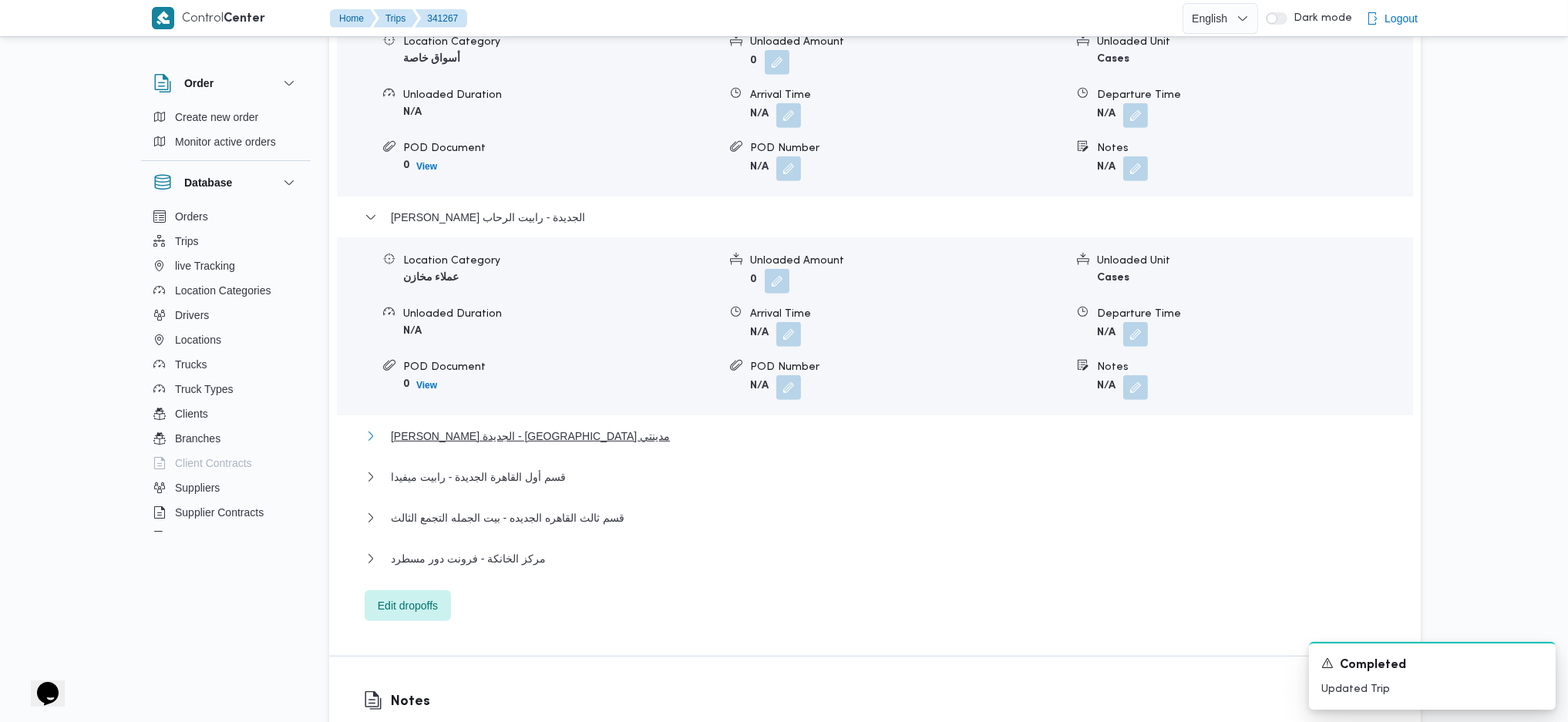
drag, startPoint x: 535, startPoint y: 379, endPoint x: 553, endPoint y: 377, distance: 18.1
click at [535, 427] on span "ثانى القاهرة الجديدة - أوسكار مدينتي" at bounding box center [530, 435] width 279 height 18
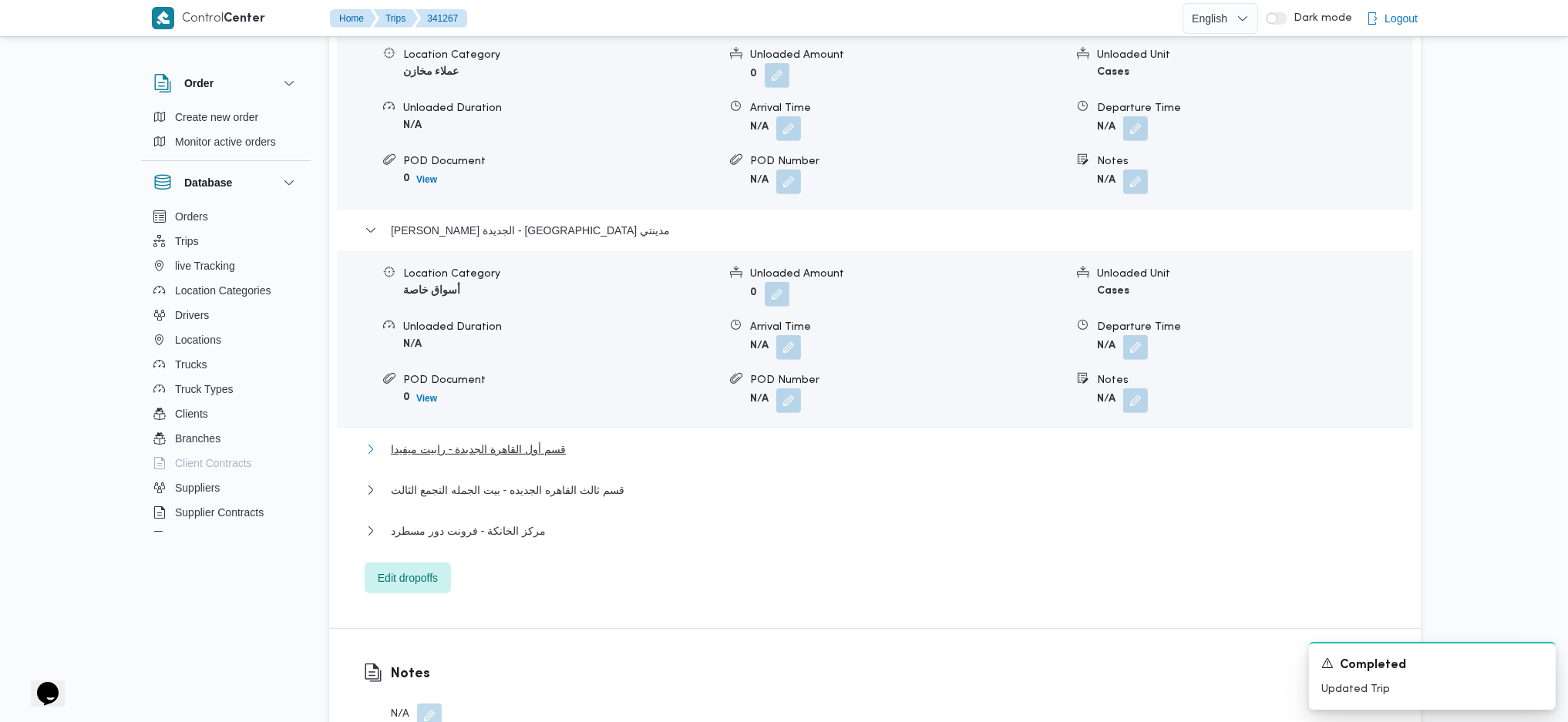
click at [548, 440] on span "قسم أول القاهرة الجديدة - رابيت ميفيدا" at bounding box center [478, 449] width 175 height 18
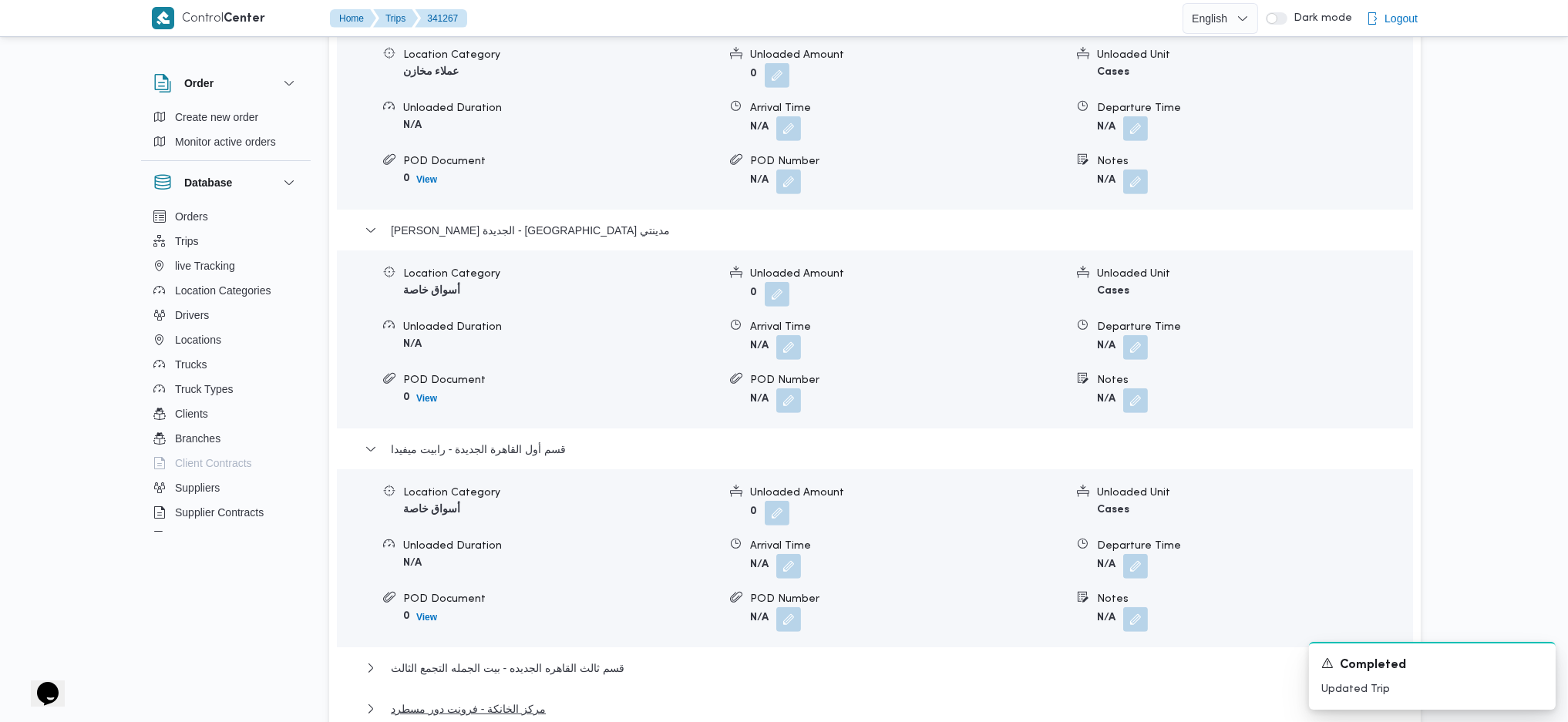
scroll to position [1952, 0]
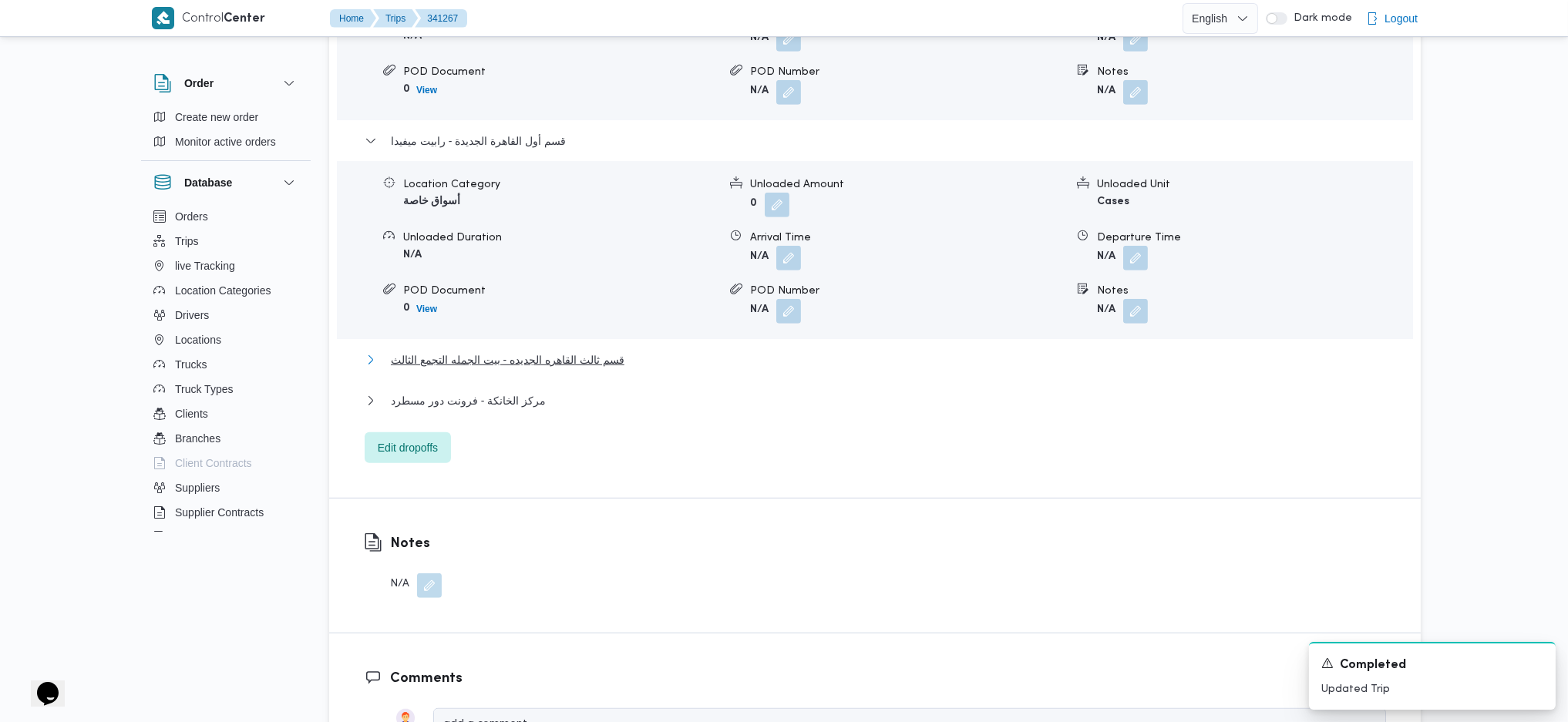
click at [621, 350] on span "قسم ثالث القاهره الجديده - بيت الجمله التجمع الثالث" at bounding box center [508, 359] width 234 height 18
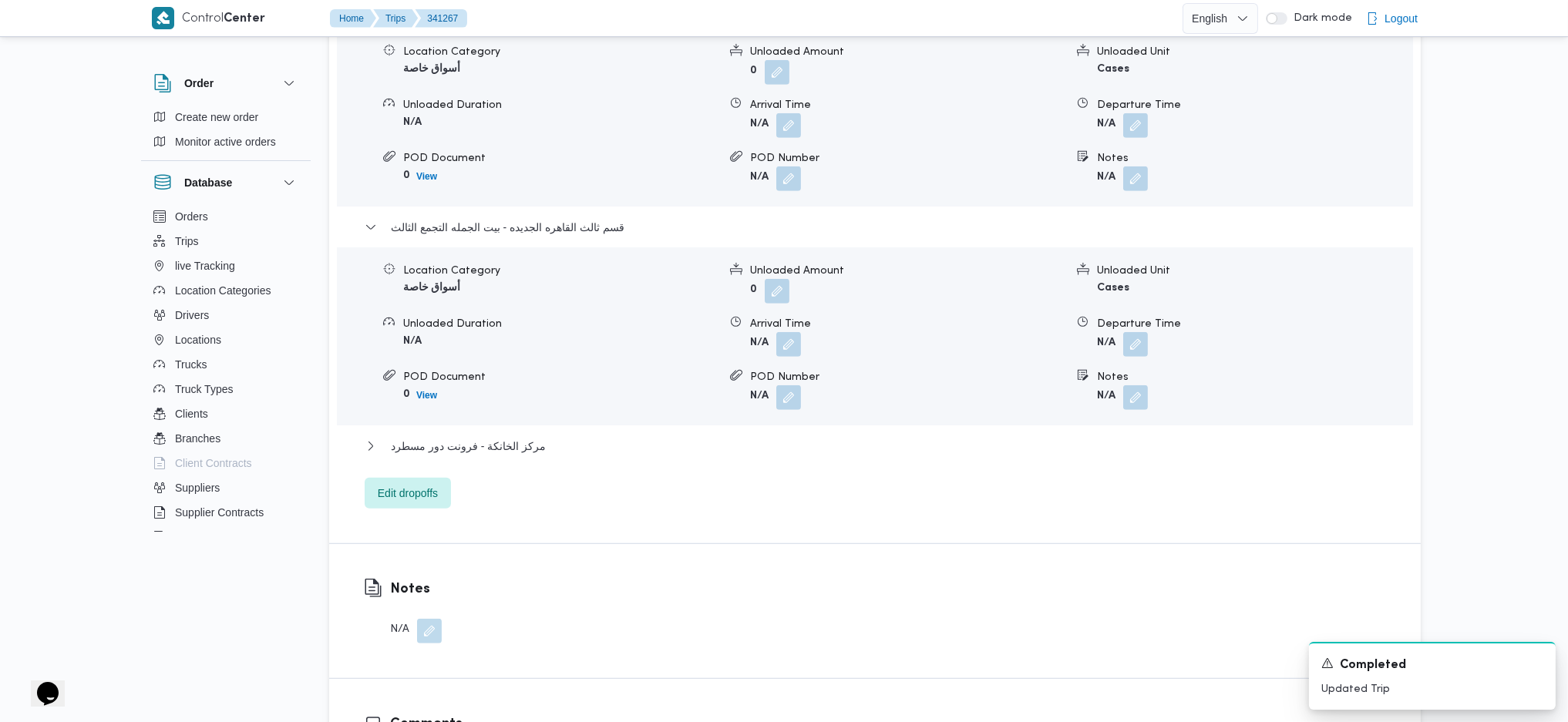
scroll to position [2157, 0]
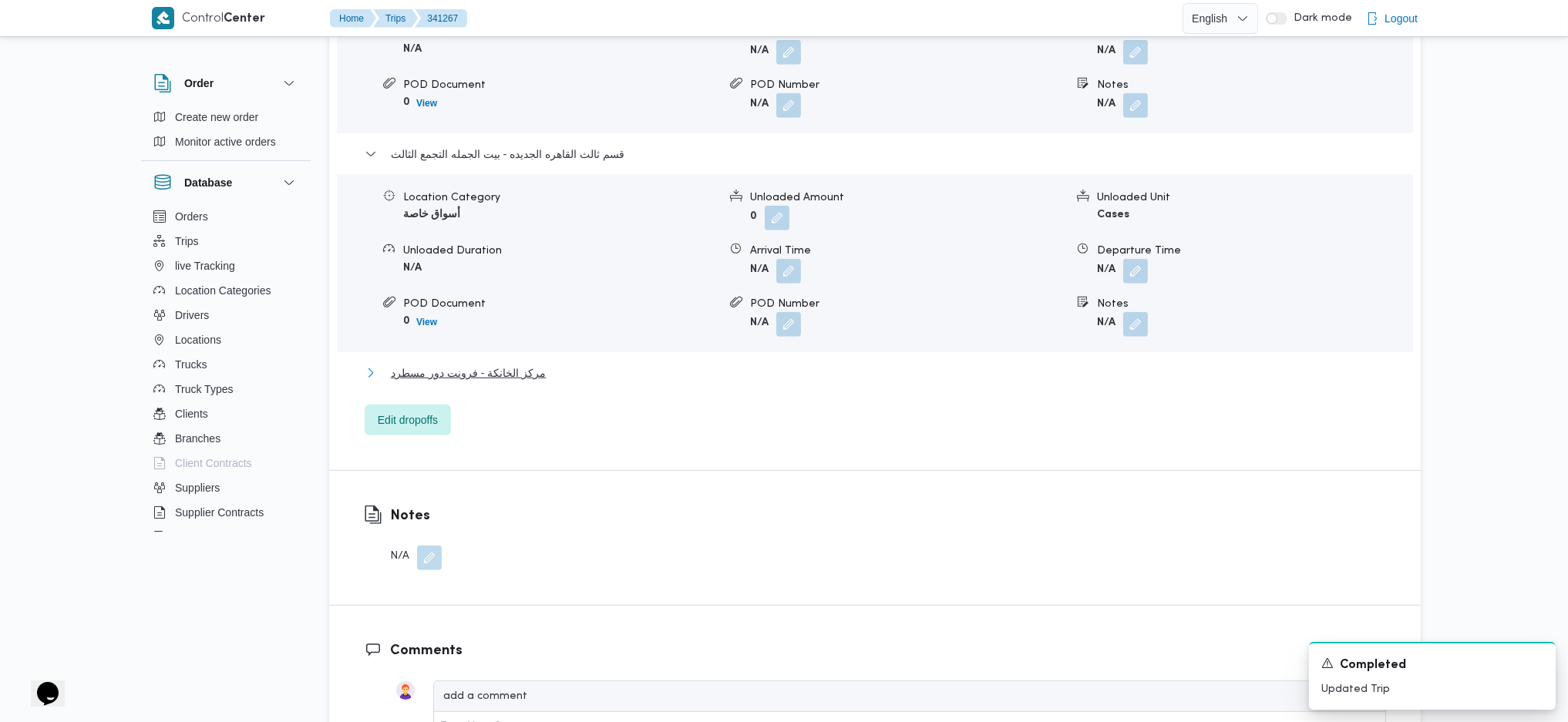
click at [543, 364] on button "مركز الخانكة - فرونت دور مسطرد" at bounding box center [875, 373] width 1021 height 18
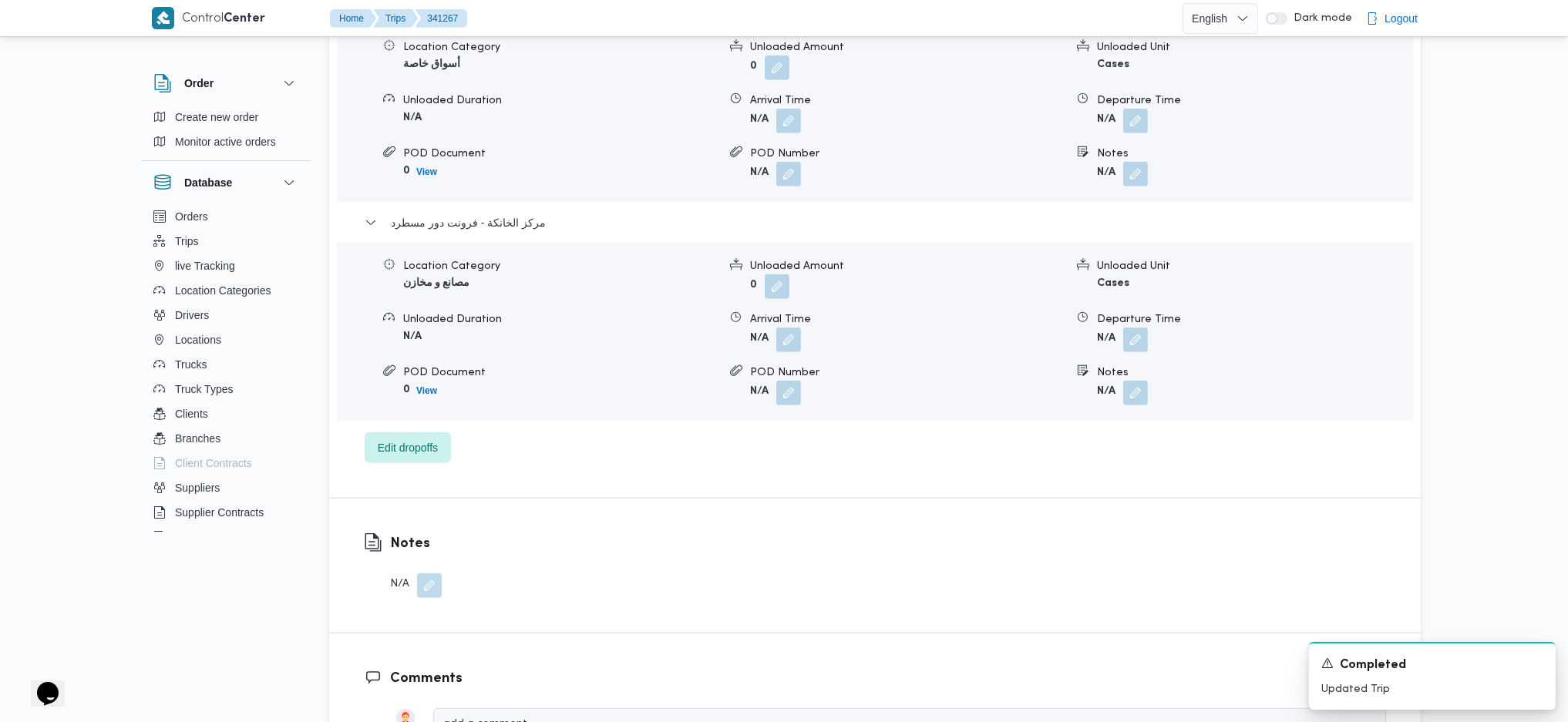
scroll to position [2362, 0]
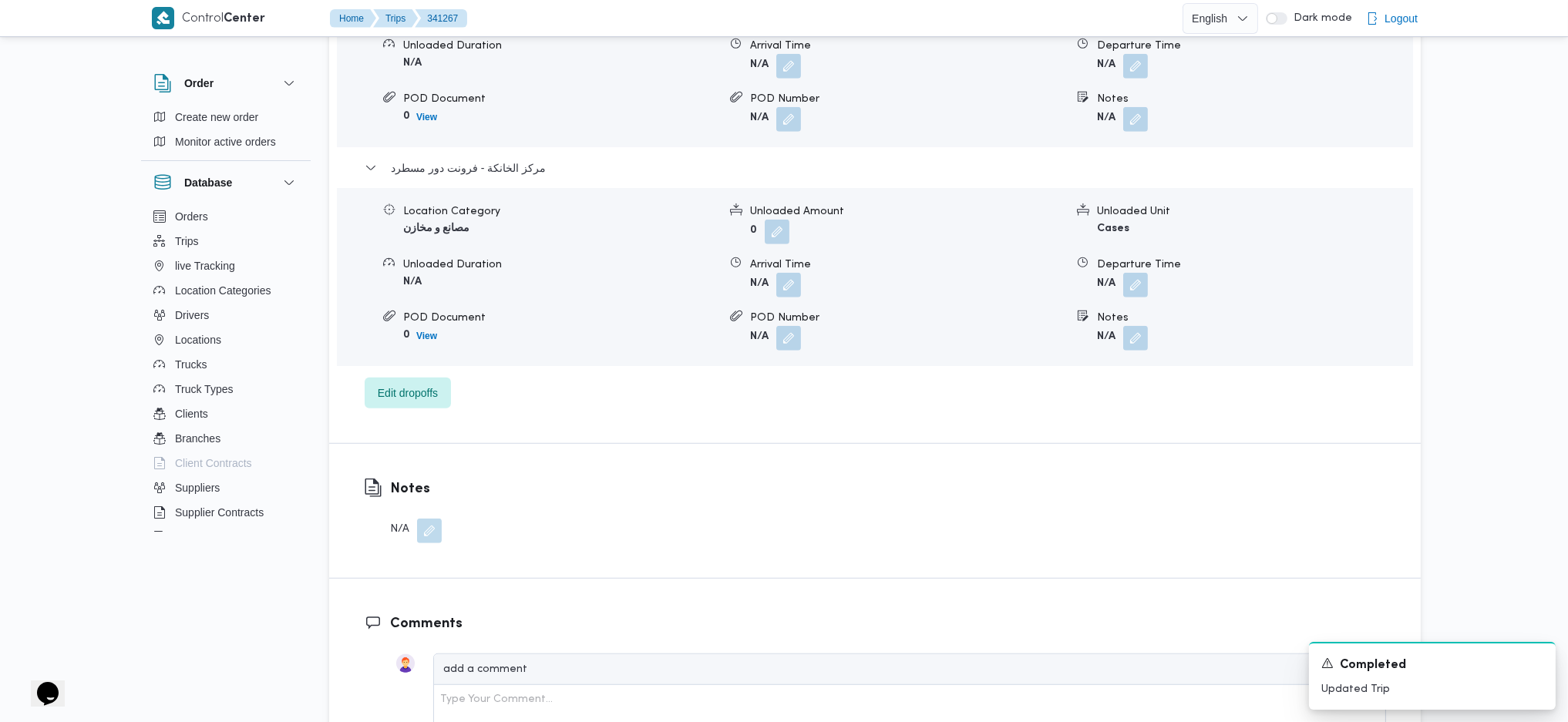
drag, startPoint x: 1136, startPoint y: 223, endPoint x: 1121, endPoint y: 235, distance: 19.2
click at [1136, 272] on button "button" at bounding box center [1135, 284] width 25 height 25
click at [1087, 307] on div "Departure Time Save" at bounding box center [1139, 284] width 268 height 49
click at [1138, 288] on input "Departure Time" at bounding box center [1094, 291] width 175 height 31
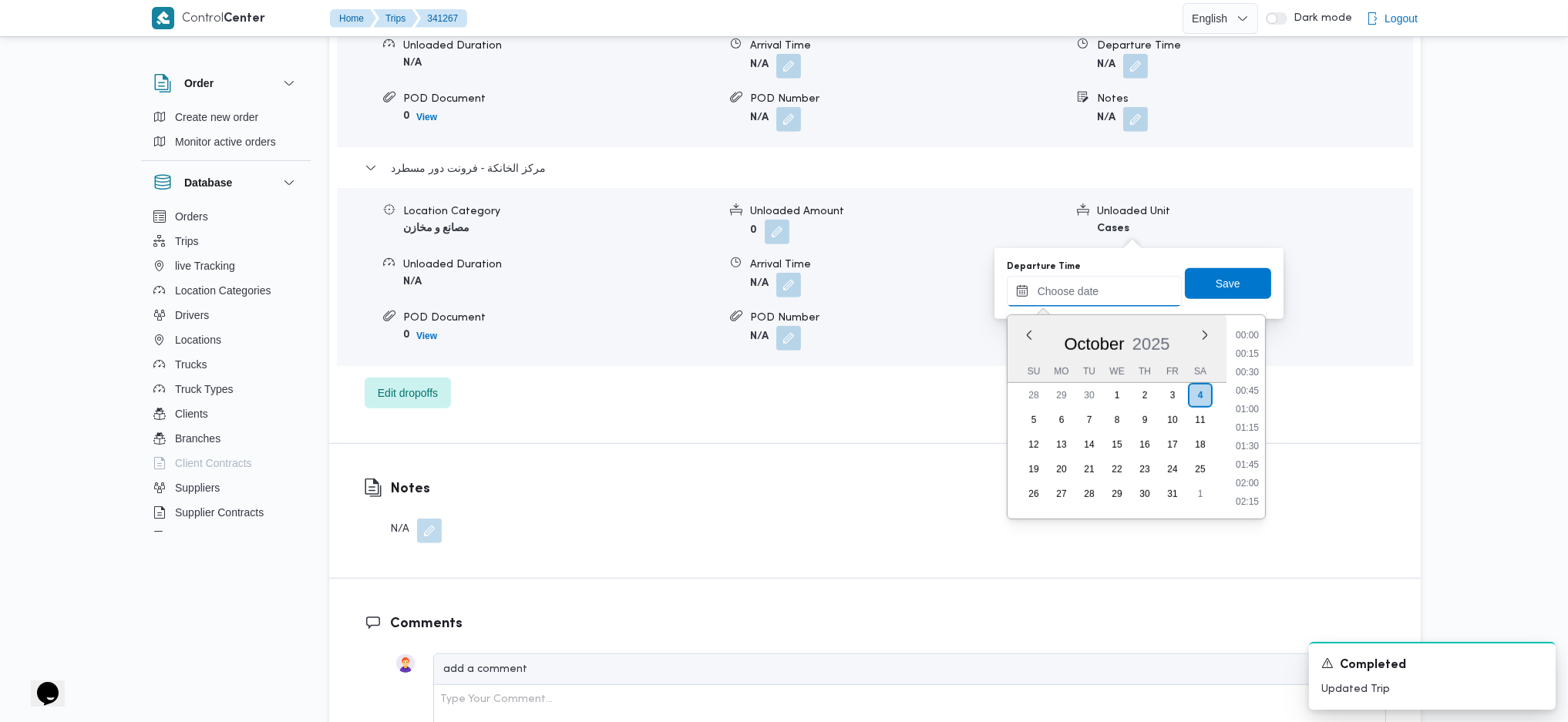
scroll to position [1185, 0]
click at [1243, 400] on li "17:00" at bounding box center [1247, 407] width 36 height 15
type input "04/10/2025 17:00"
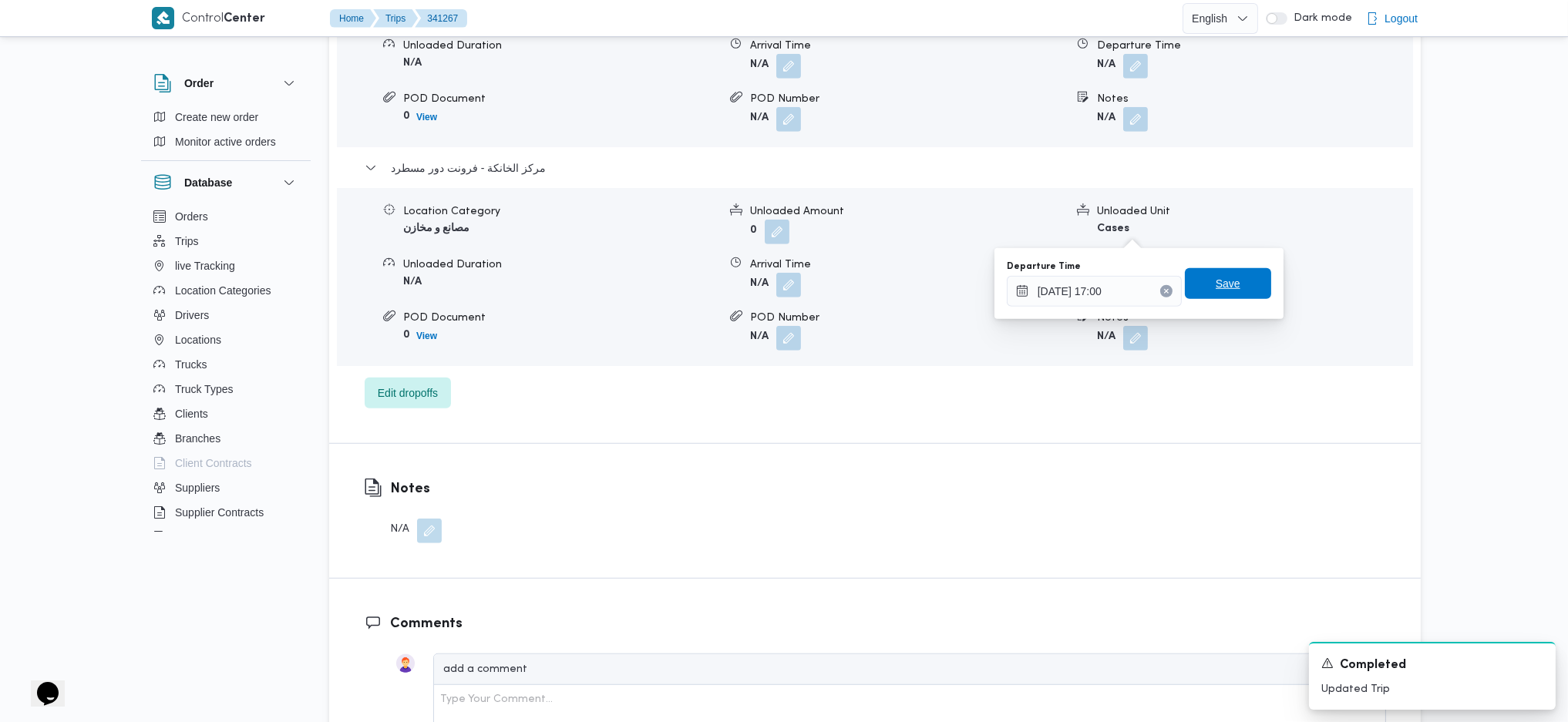
click at [1216, 280] on span "Save" at bounding box center [1228, 283] width 25 height 18
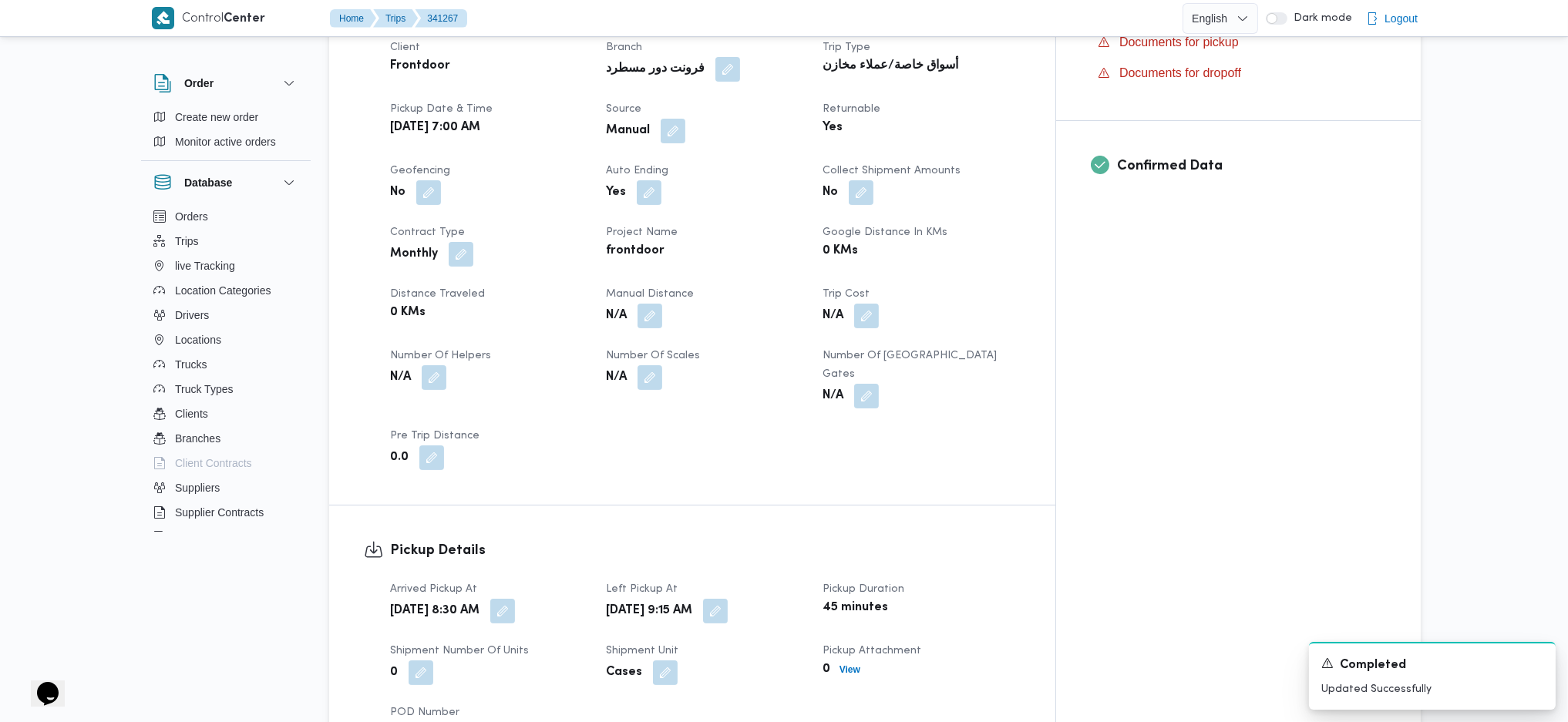
scroll to position [616, 0]
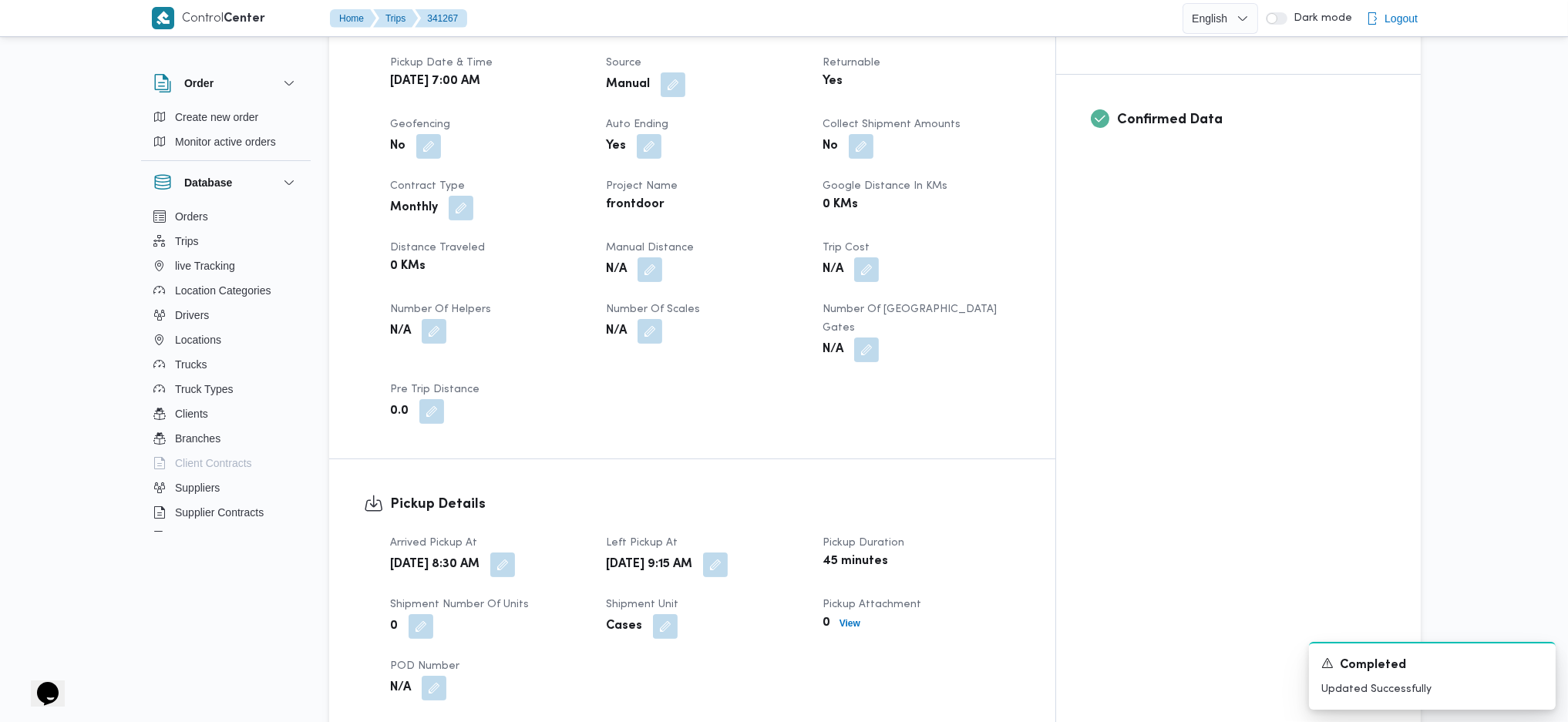
click at [685, 243] on span "Manual Distance" at bounding box center [649, 248] width 88 height 10
click at [662, 257] on button "button" at bounding box center [649, 268] width 25 height 25
click at [619, 312] on div "You are in a dialog. To close this dialog, hit escape. Manual Distance Save" at bounding box center [684, 286] width 268 height 71
click at [618, 295] on input "Manual Distance" at bounding box center [639, 294] width 153 height 31
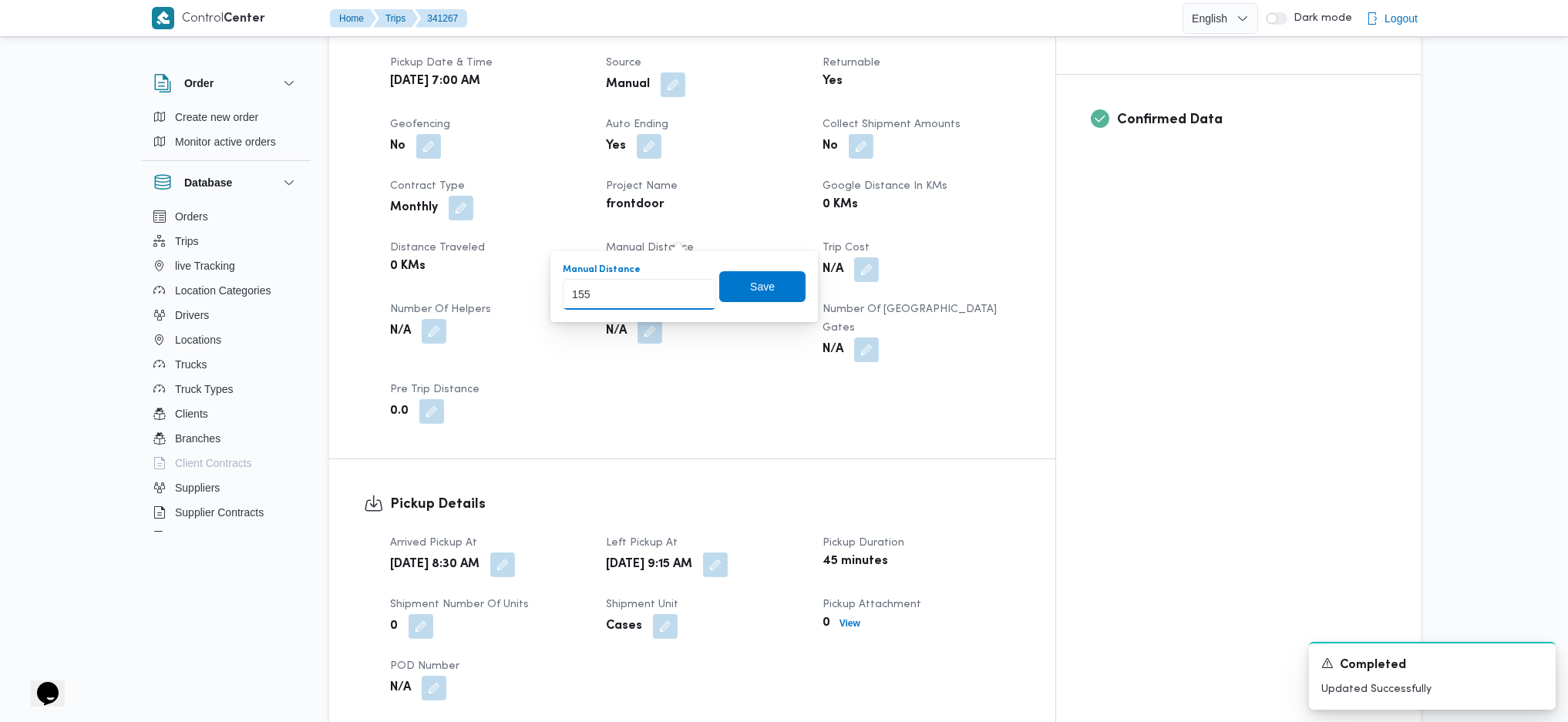
type input "155"
click at [737, 301] on div "Save" at bounding box center [762, 286] width 87 height 31
click at [775, 287] on span "Save" at bounding box center [762, 285] width 87 height 31
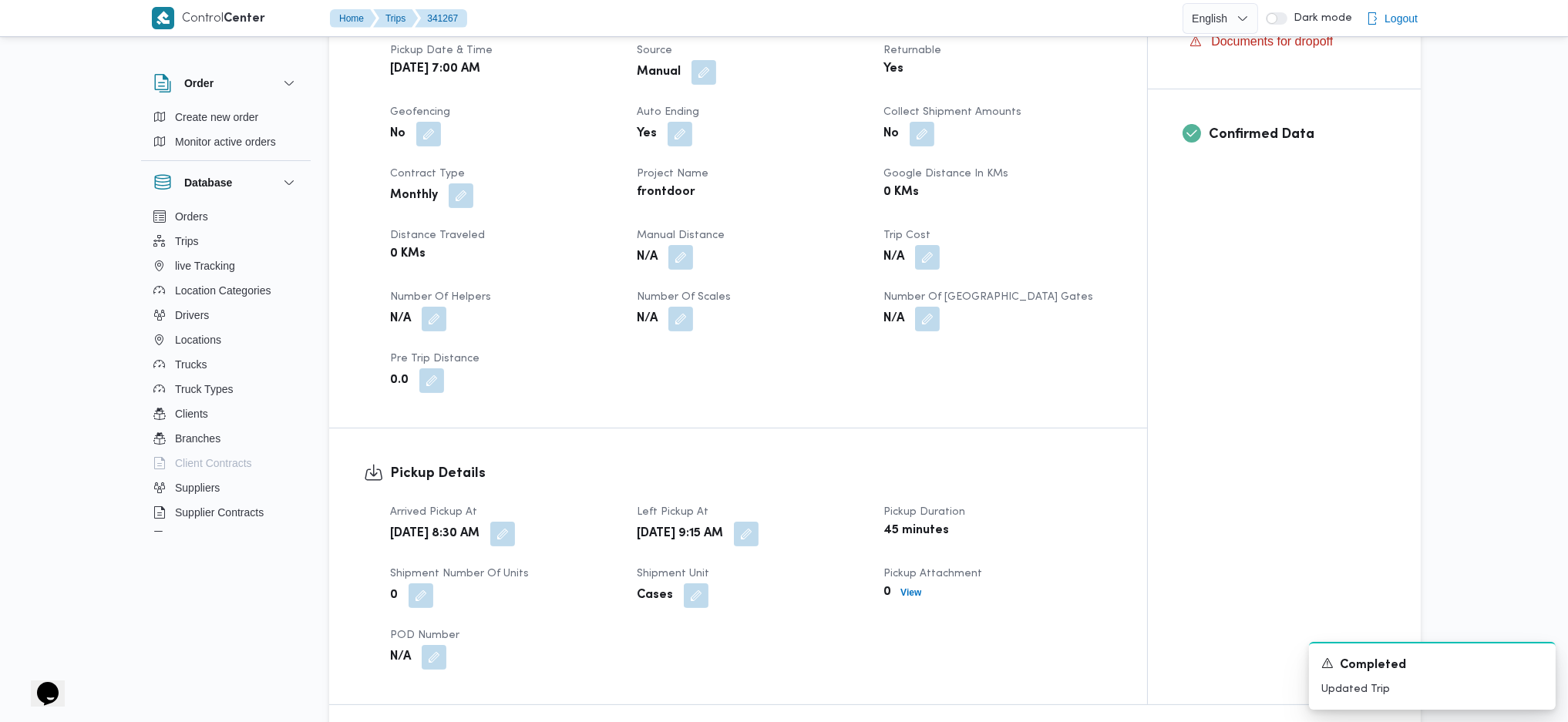
scroll to position [0, 0]
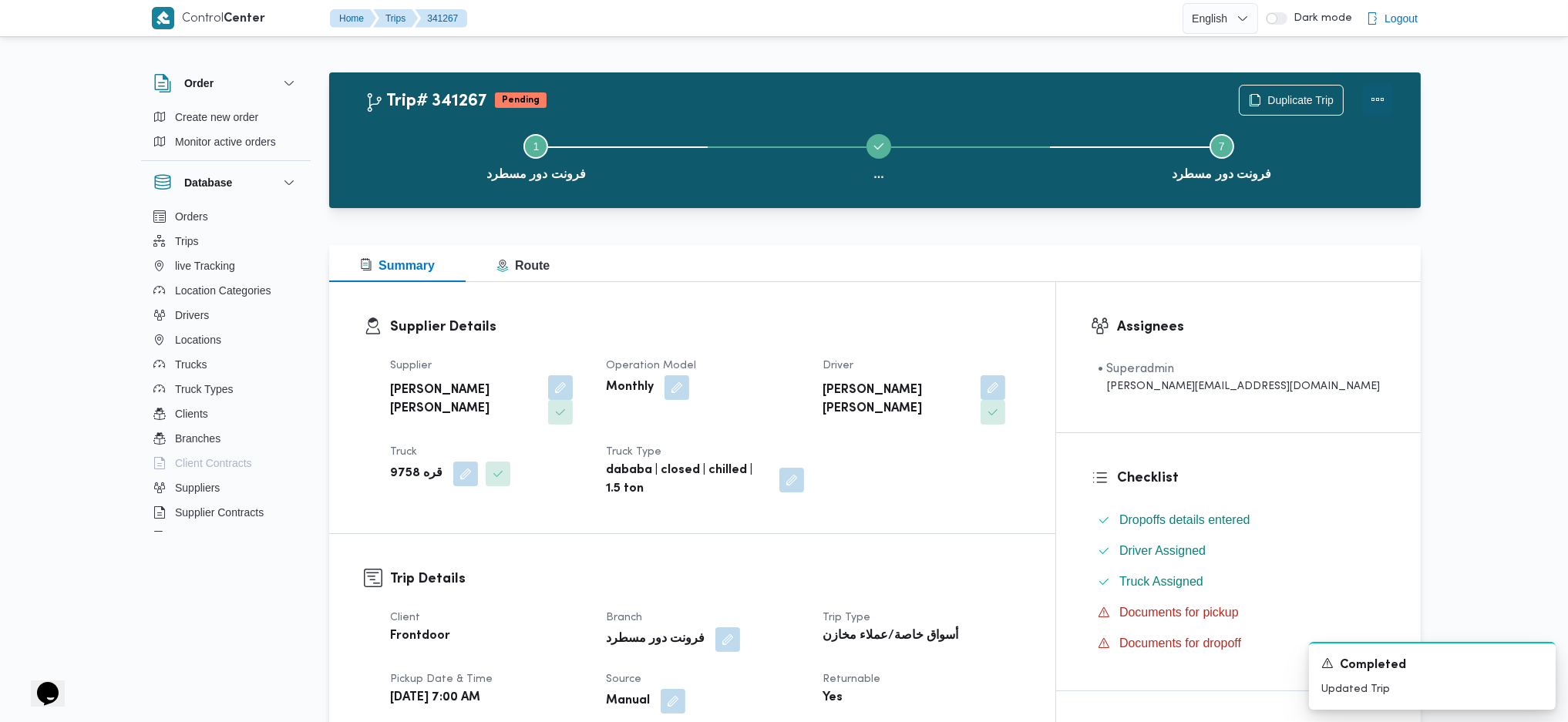
click at [1376, 99] on button "Actions" at bounding box center [1377, 99] width 31 height 31
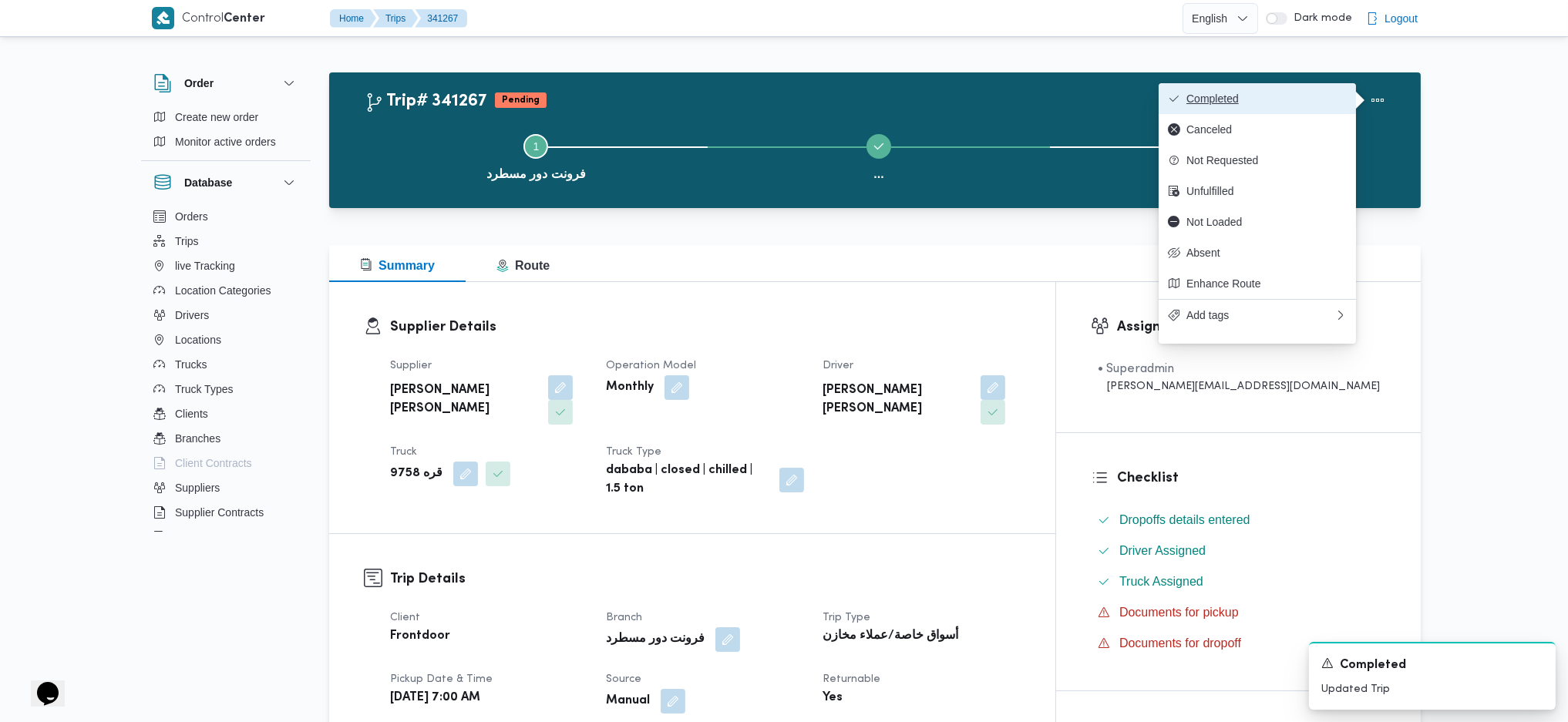
click at [1269, 92] on span "Completed" at bounding box center [1267, 98] width 161 height 13
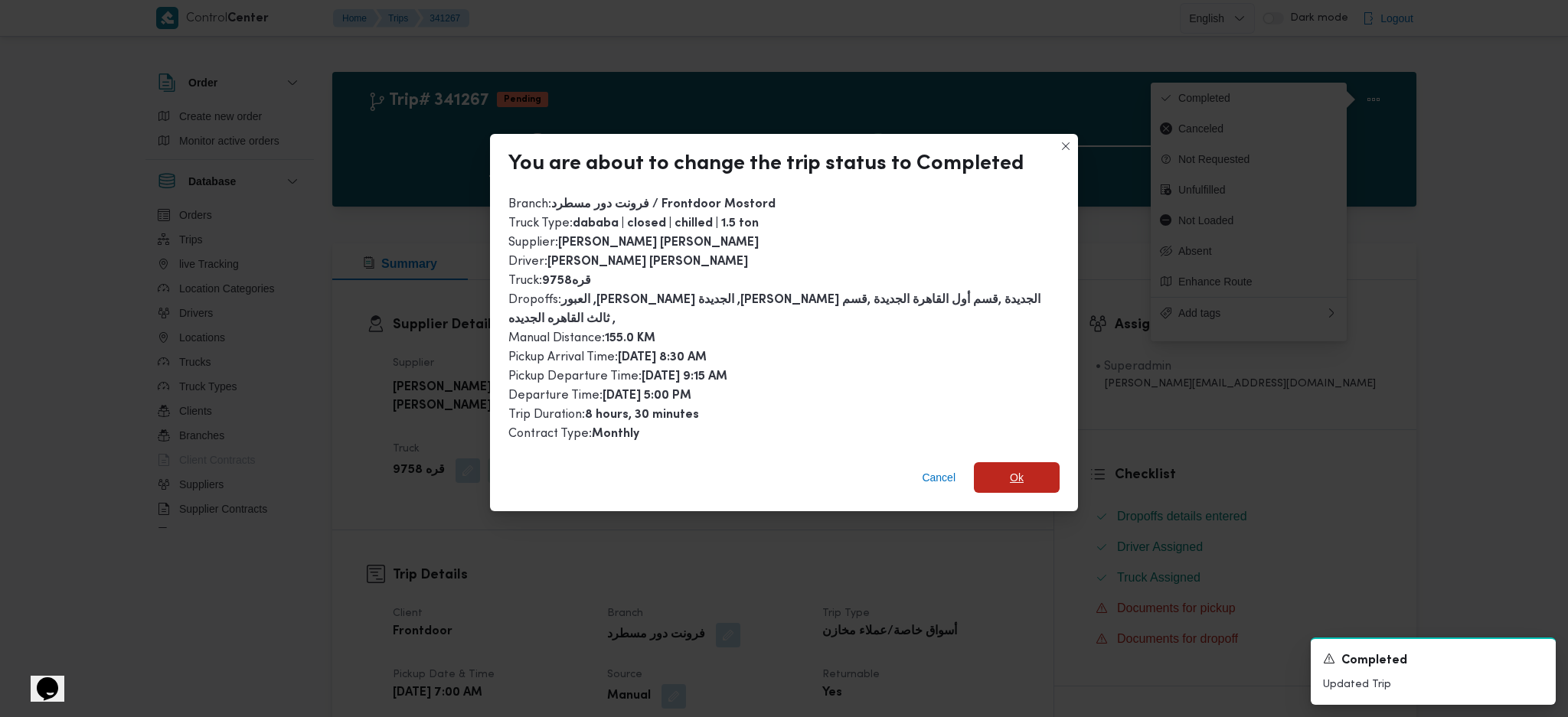
drag, startPoint x: 1005, startPoint y: 478, endPoint x: 1056, endPoint y: 511, distance: 60.7
click at [1009, 478] on span "Ok" at bounding box center [1016, 477] width 86 height 31
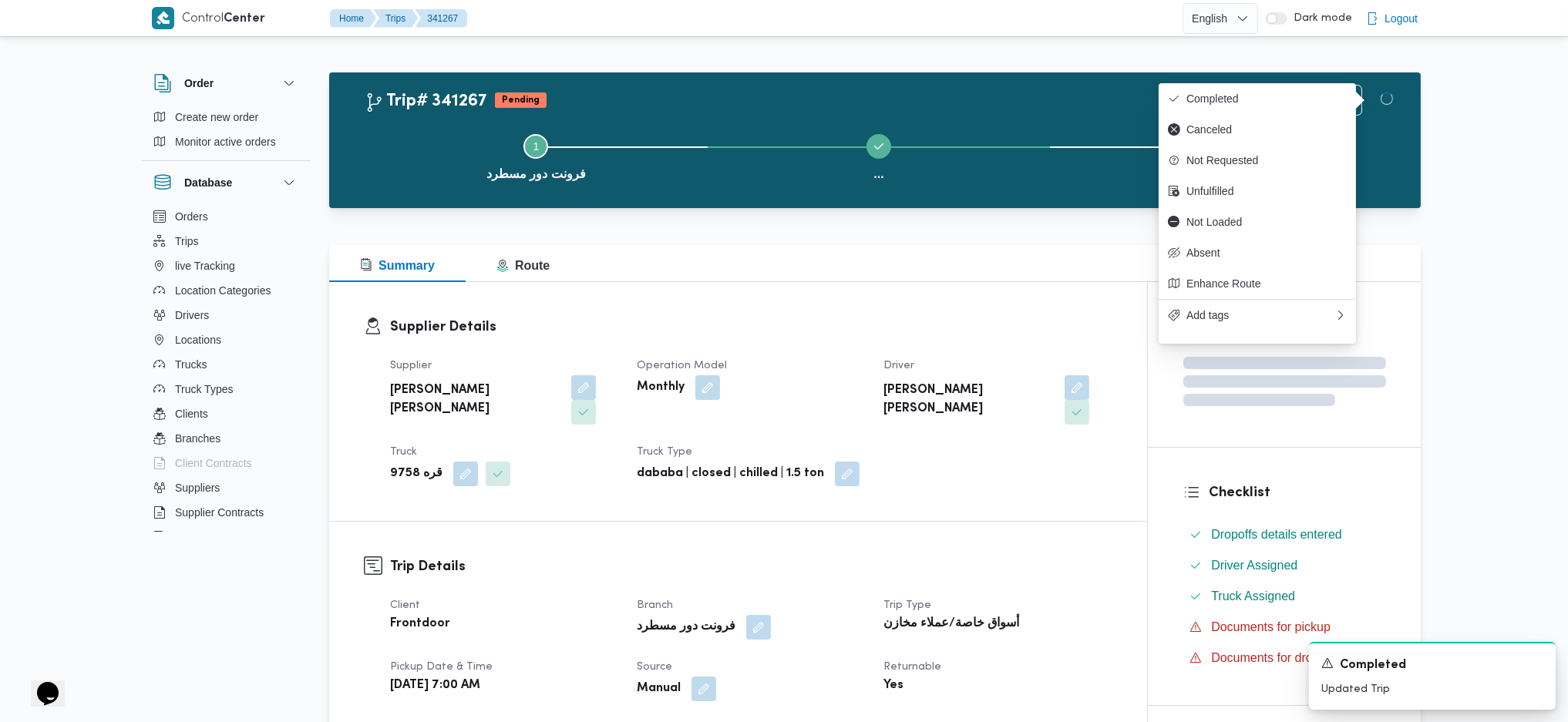
click at [1076, 556] on h3 "Trip Details" at bounding box center [751, 566] width 722 height 21
click at [854, 315] on div "Supplier Details Supplier محمد محمود احمد مسعود Operation Model Monthly Driver …" at bounding box center [738, 401] width 818 height 239
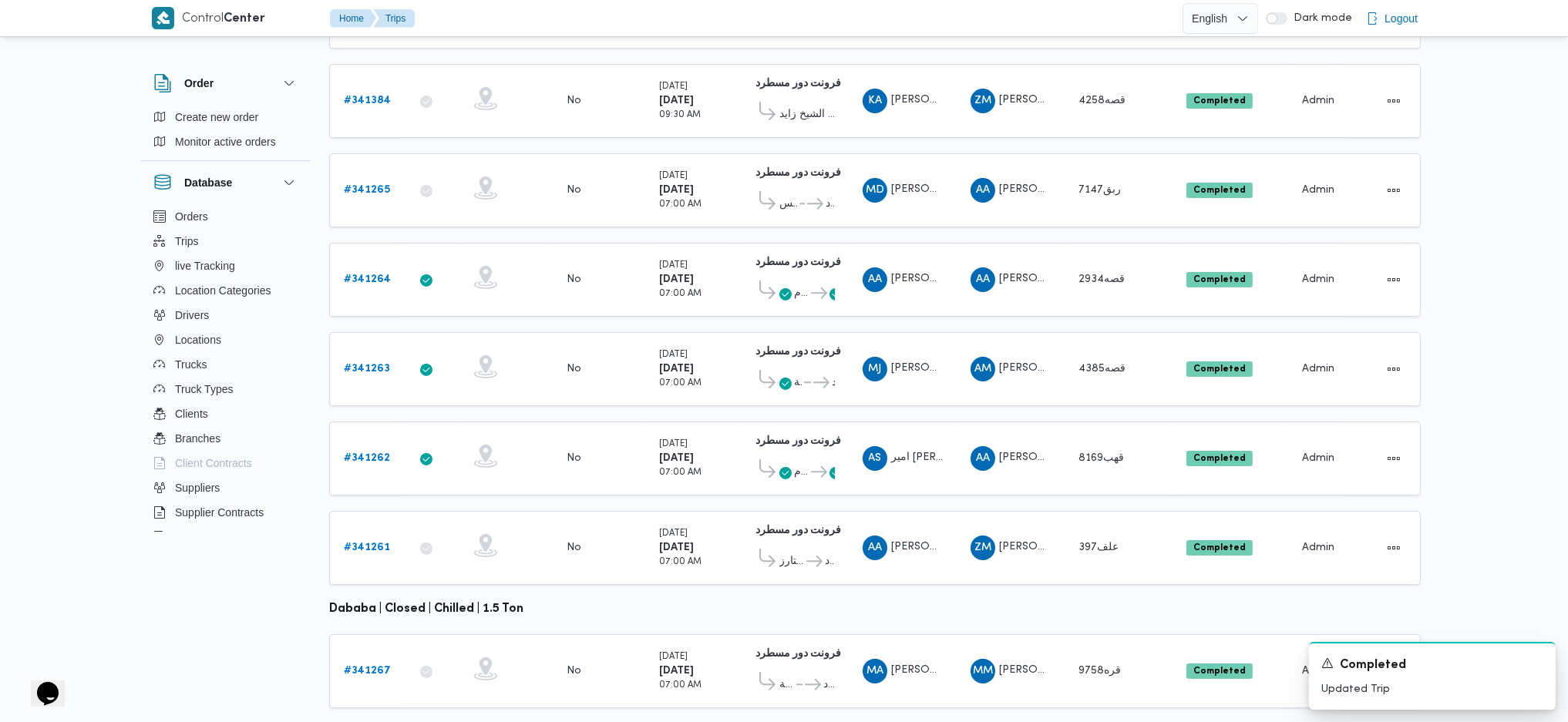
scroll to position [377, 0]
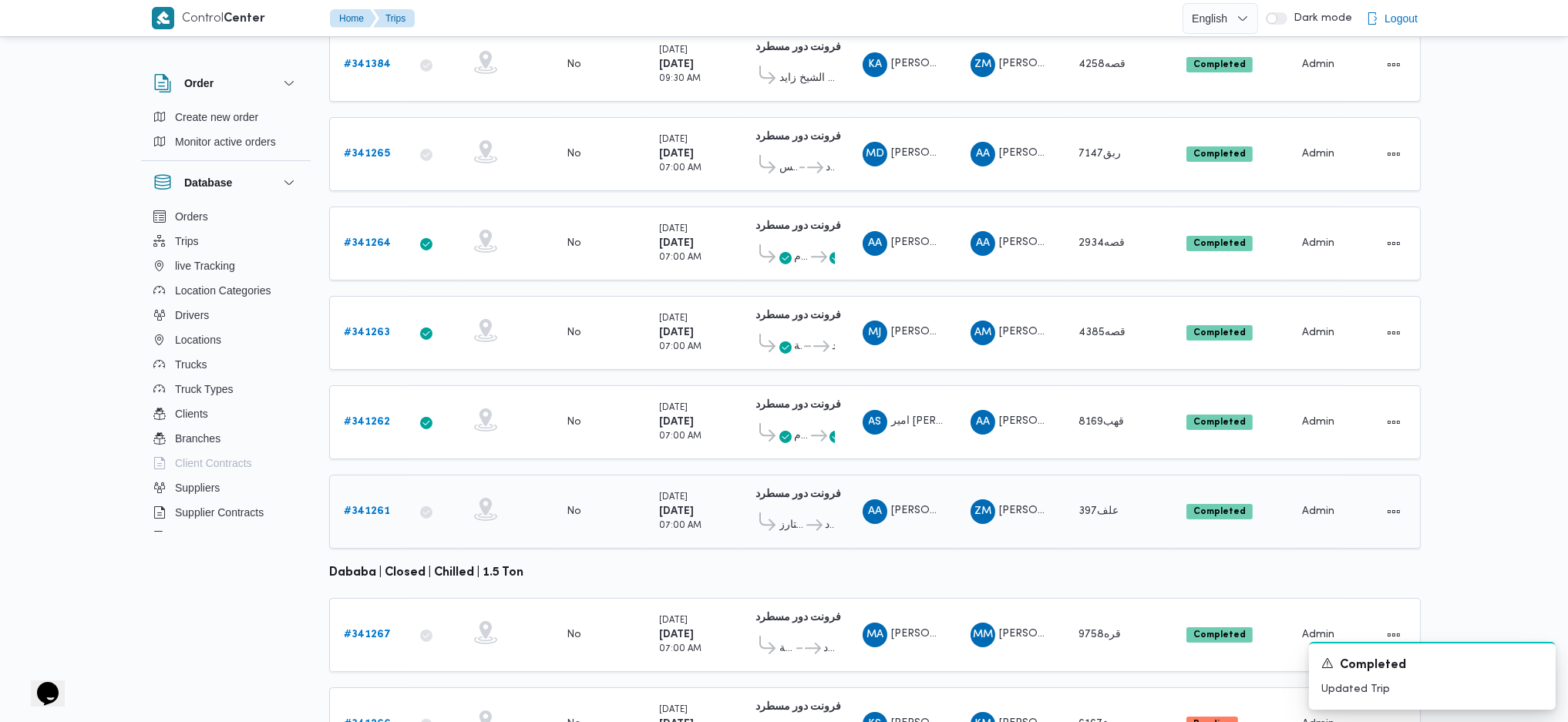
click at [795, 516] on span "طلبات سيتي ستارز" at bounding box center [792, 525] width 25 height 18
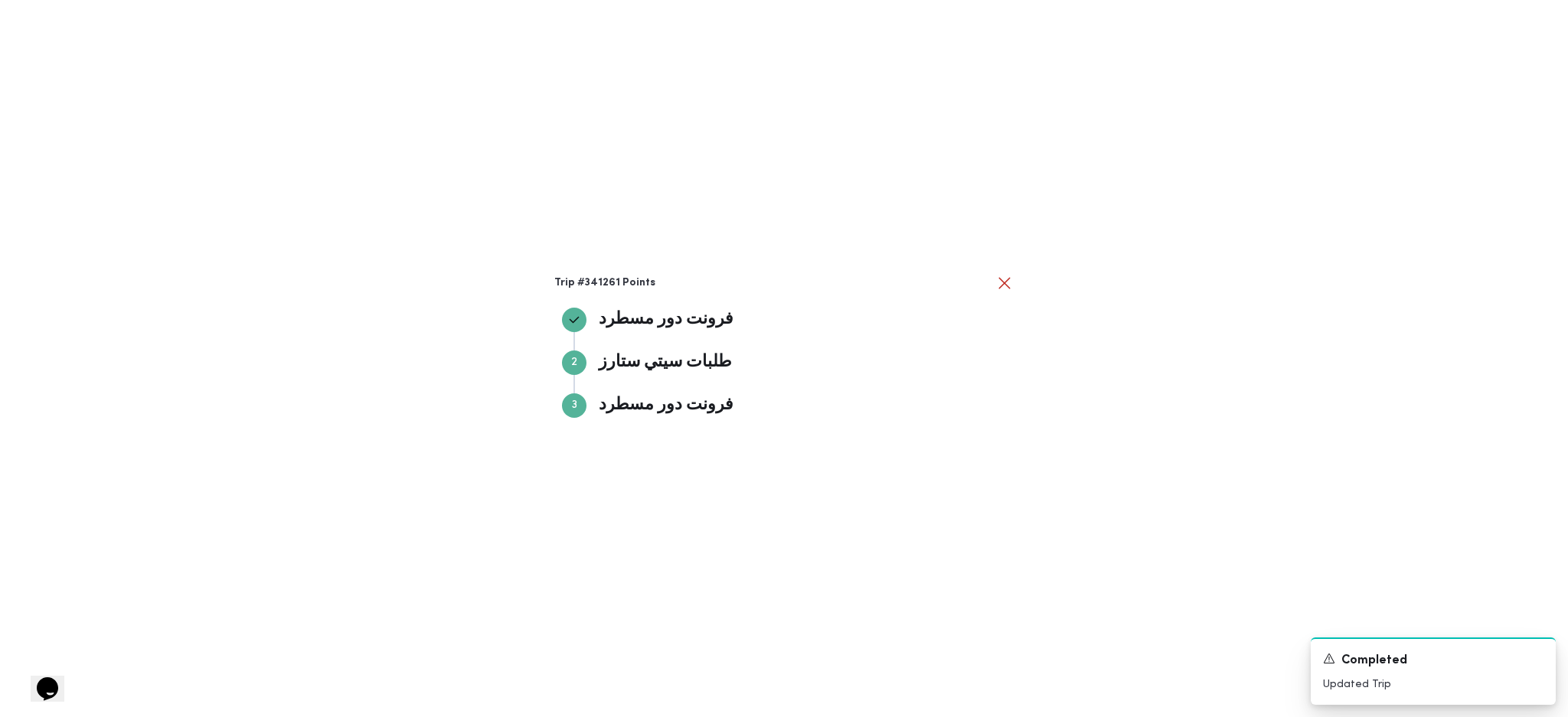
drag, startPoint x: 1080, startPoint y: 392, endPoint x: 994, endPoint y: 405, distance: 87.0
click at [1080, 391] on div "Trip #341261 Points فرونت دور مسطرد فرونت دور مسطرد Step 2 2 طلبات سيتي ستارز ط…" at bounding box center [784, 358] width 1568 height 717
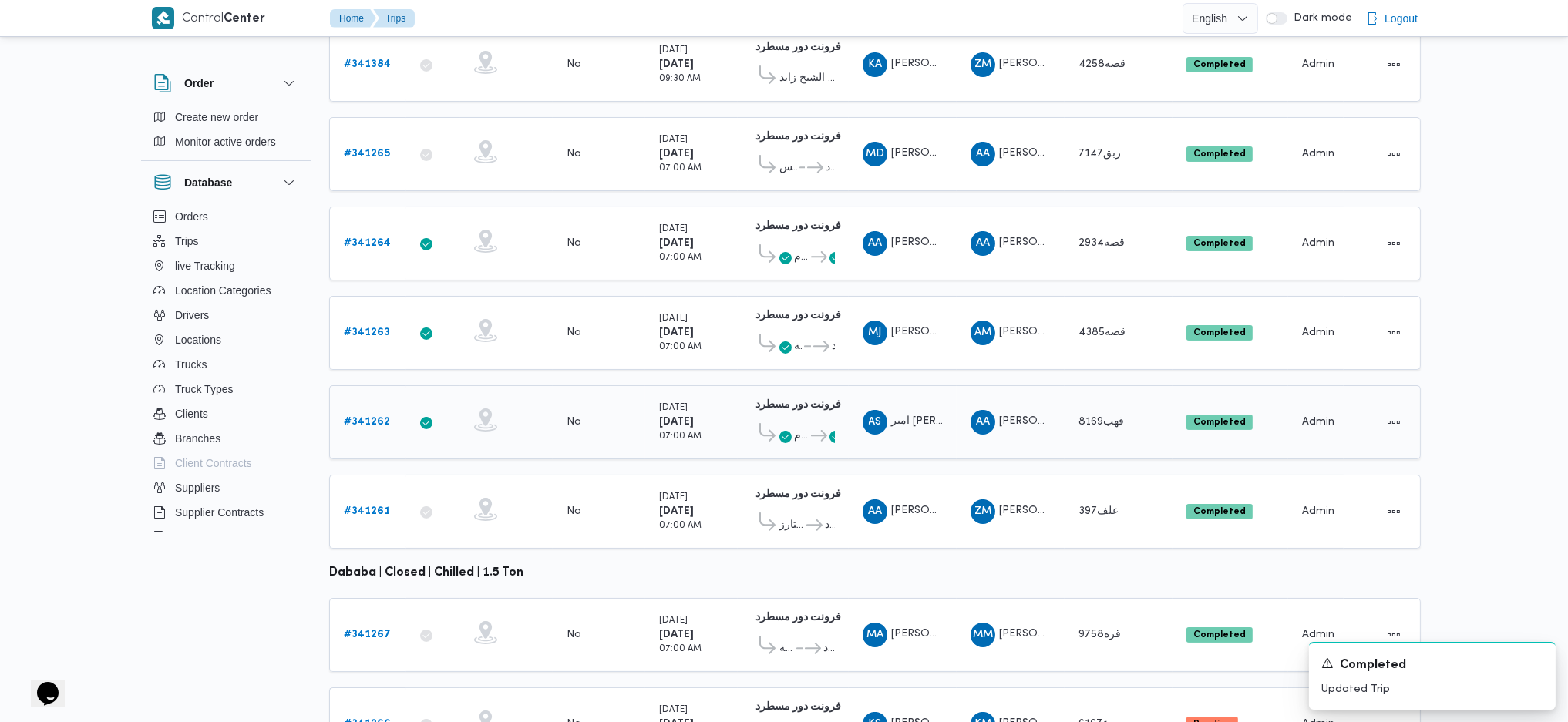
click at [802, 427] on span "طلبات مارت حدائق الاهرام" at bounding box center [801, 435] width 14 height 18
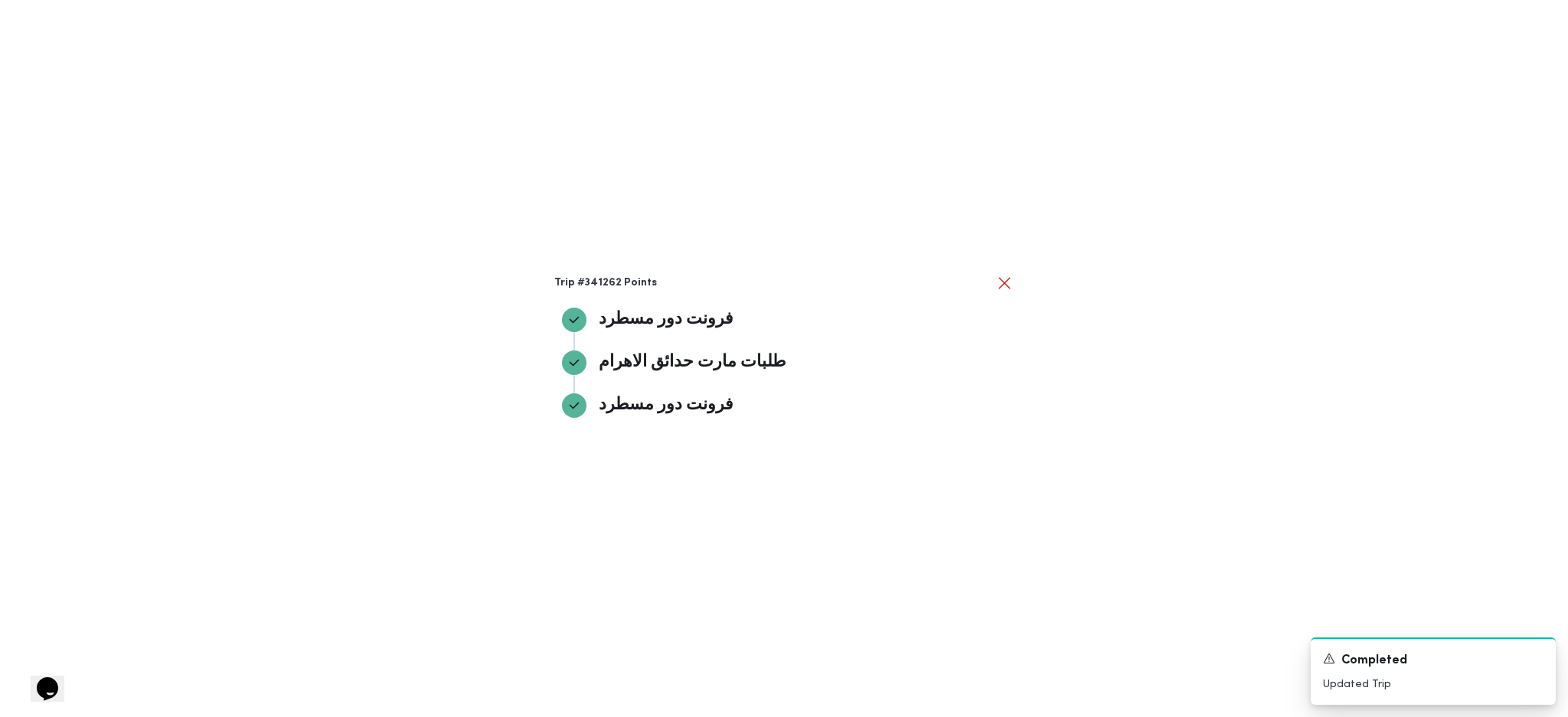
click at [1178, 413] on div "Trip #341262 Points فرونت دور مسطرد فرونت دور مسطرد طلبات مارت حدائق الاهرام طل…" at bounding box center [784, 358] width 1568 height 717
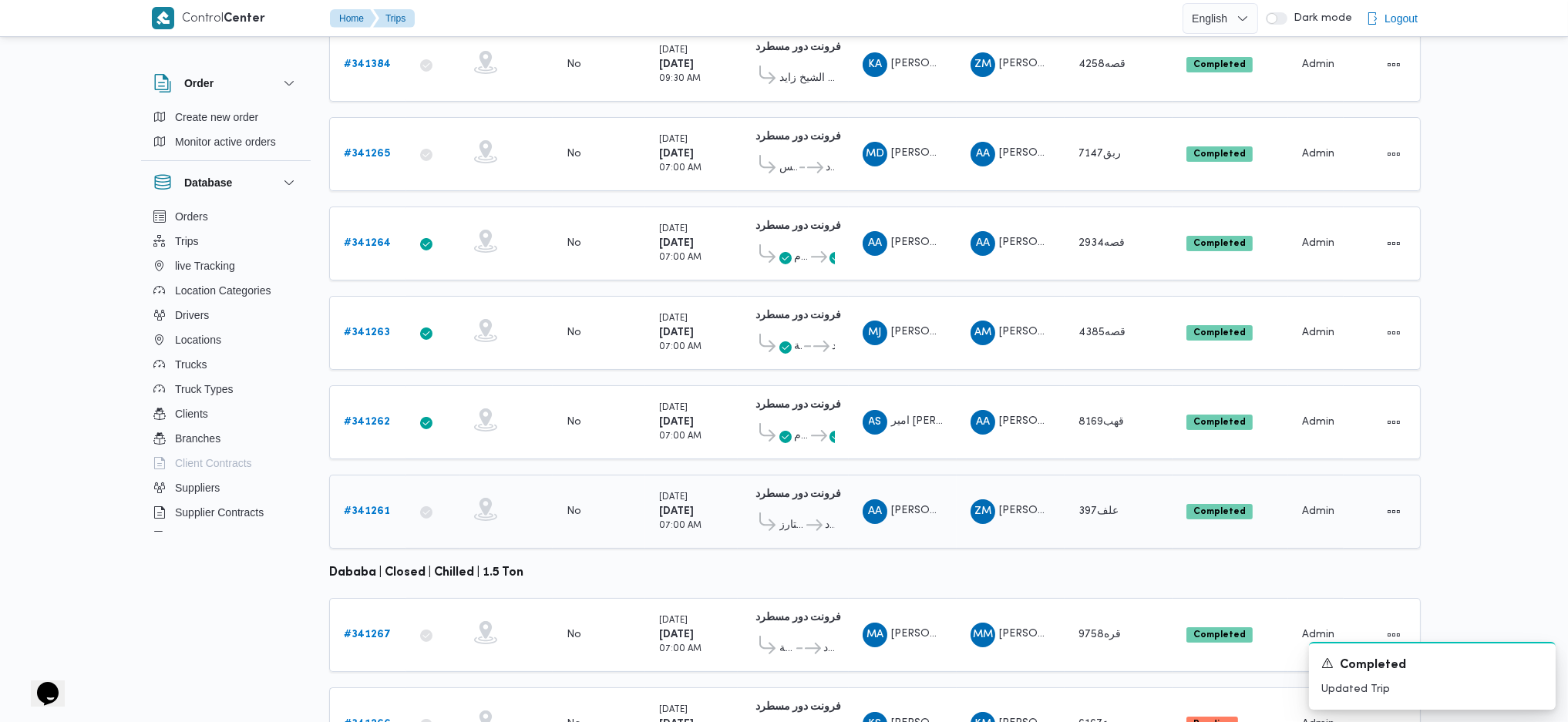
click at [818, 519] on icon at bounding box center [815, 525] width 16 height 12
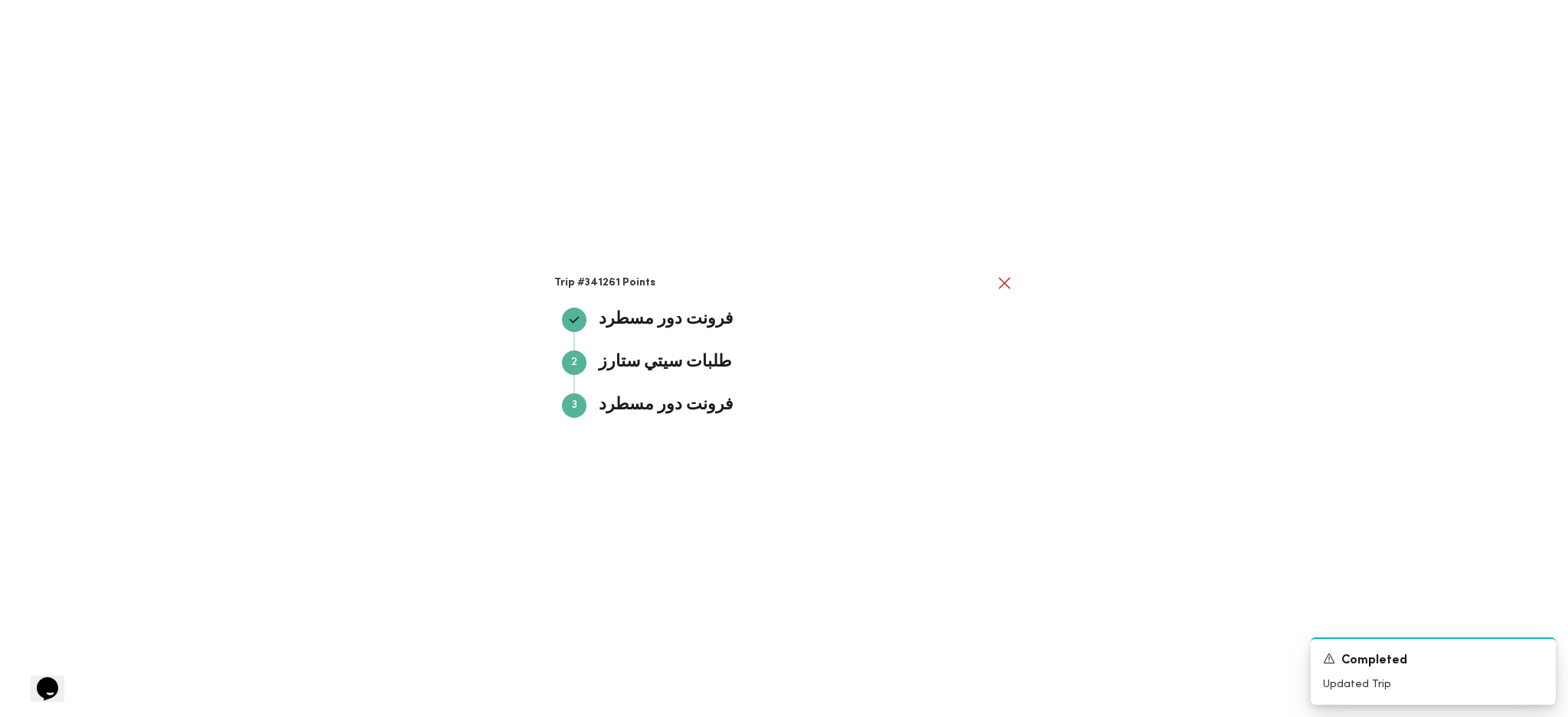
click at [1038, 477] on div "Trip #341261 Points فرونت دور مسطرد فرونت دور مسطرد Step 2 2 طلبات سيتي ستارز ط…" at bounding box center [784, 358] width 1568 height 717
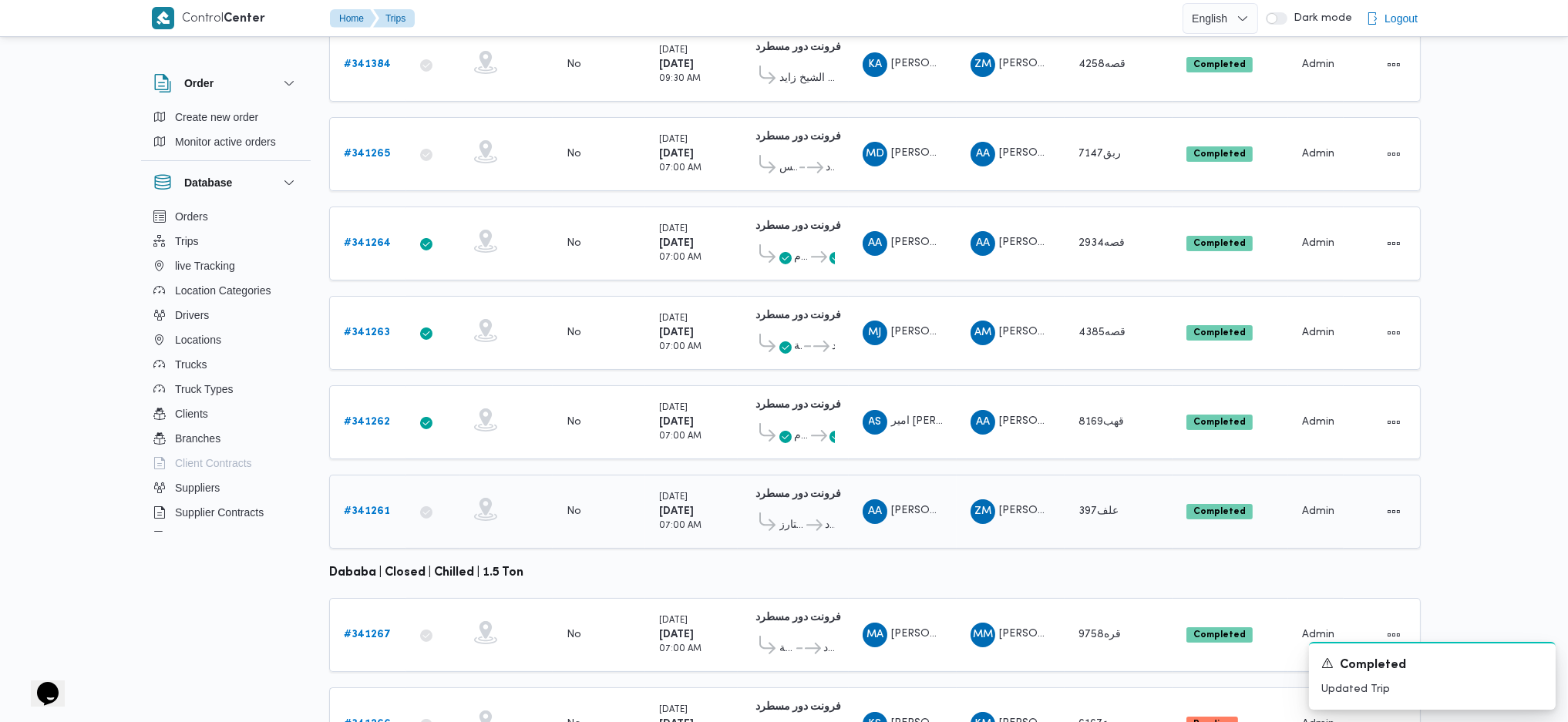
scroll to position [429, 0]
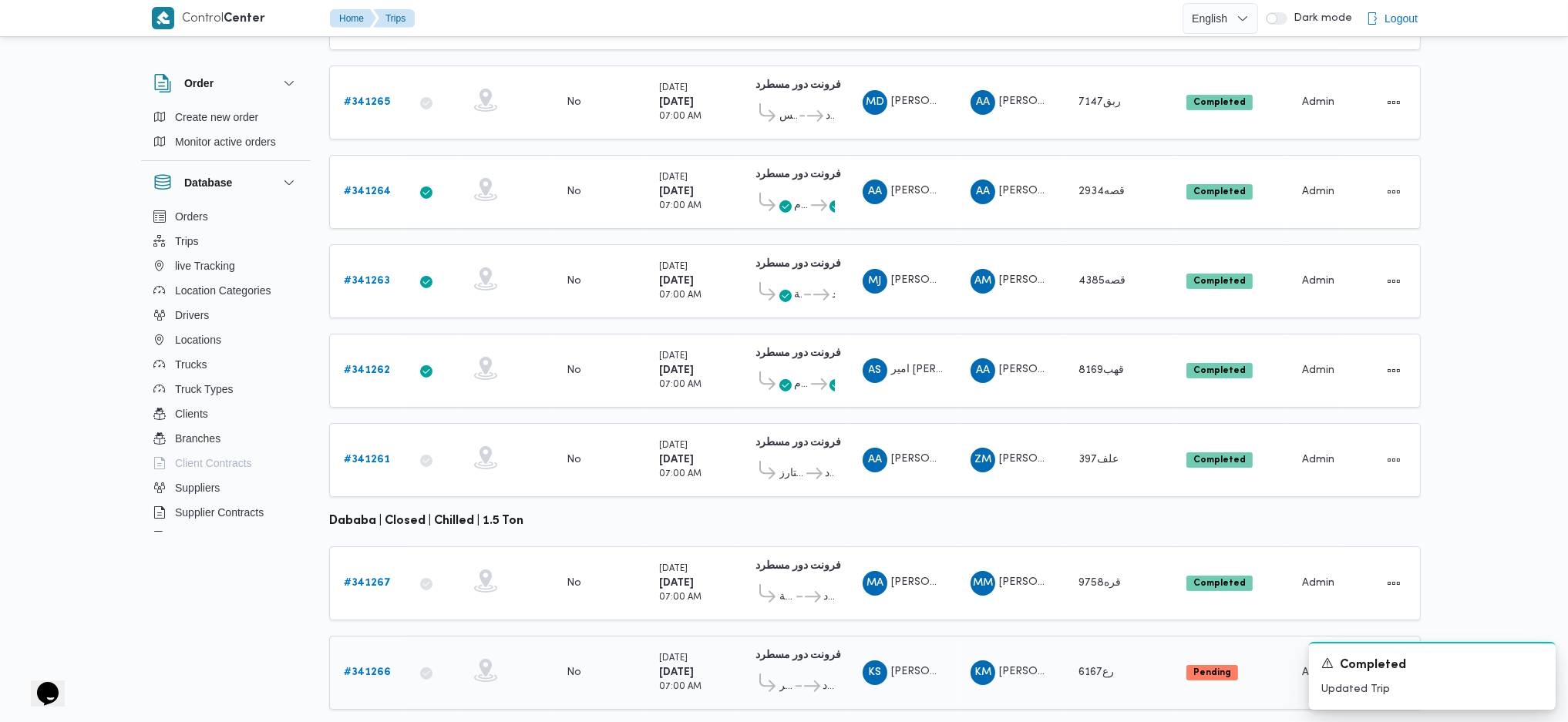
click at [373, 667] on b "# 341266" at bounding box center [367, 672] width 47 height 10
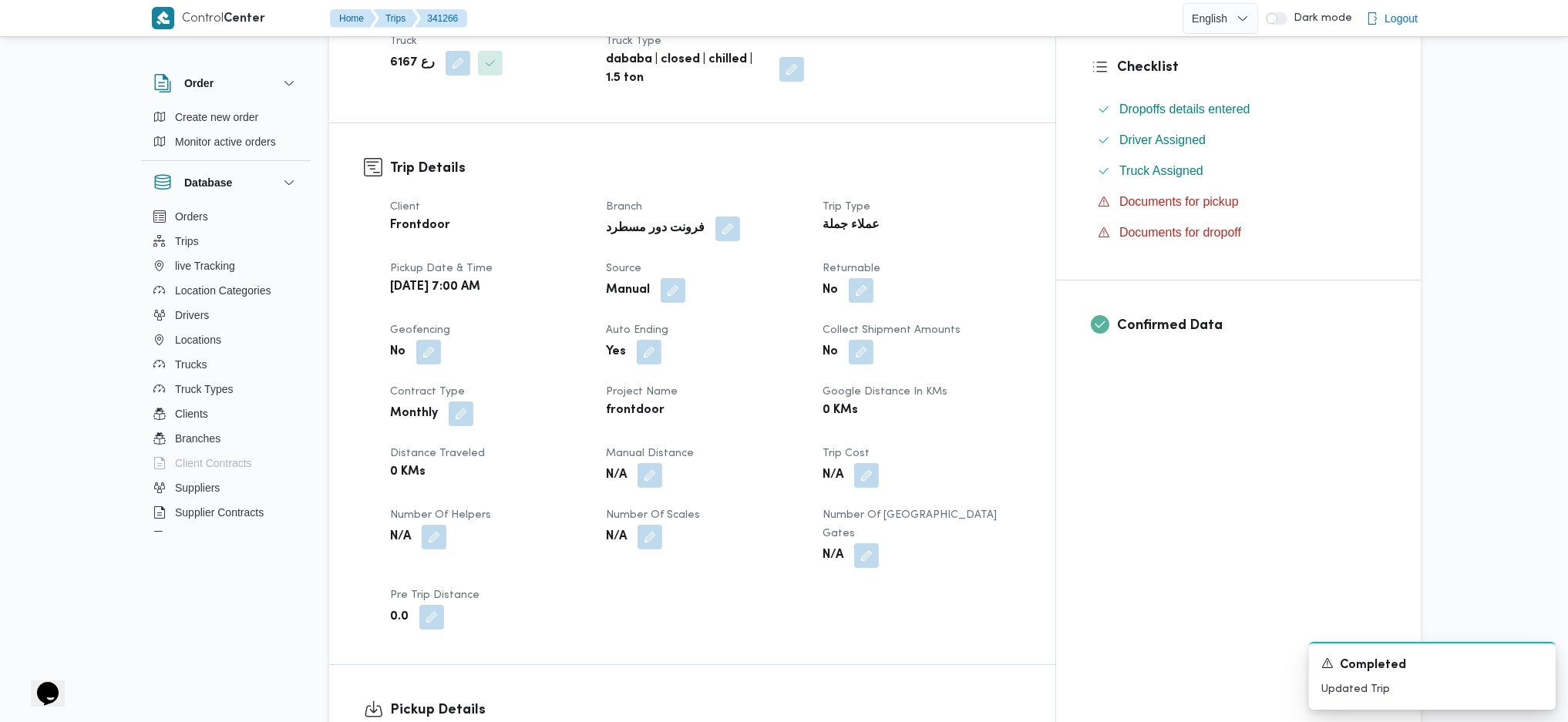
scroll to position [513, 0]
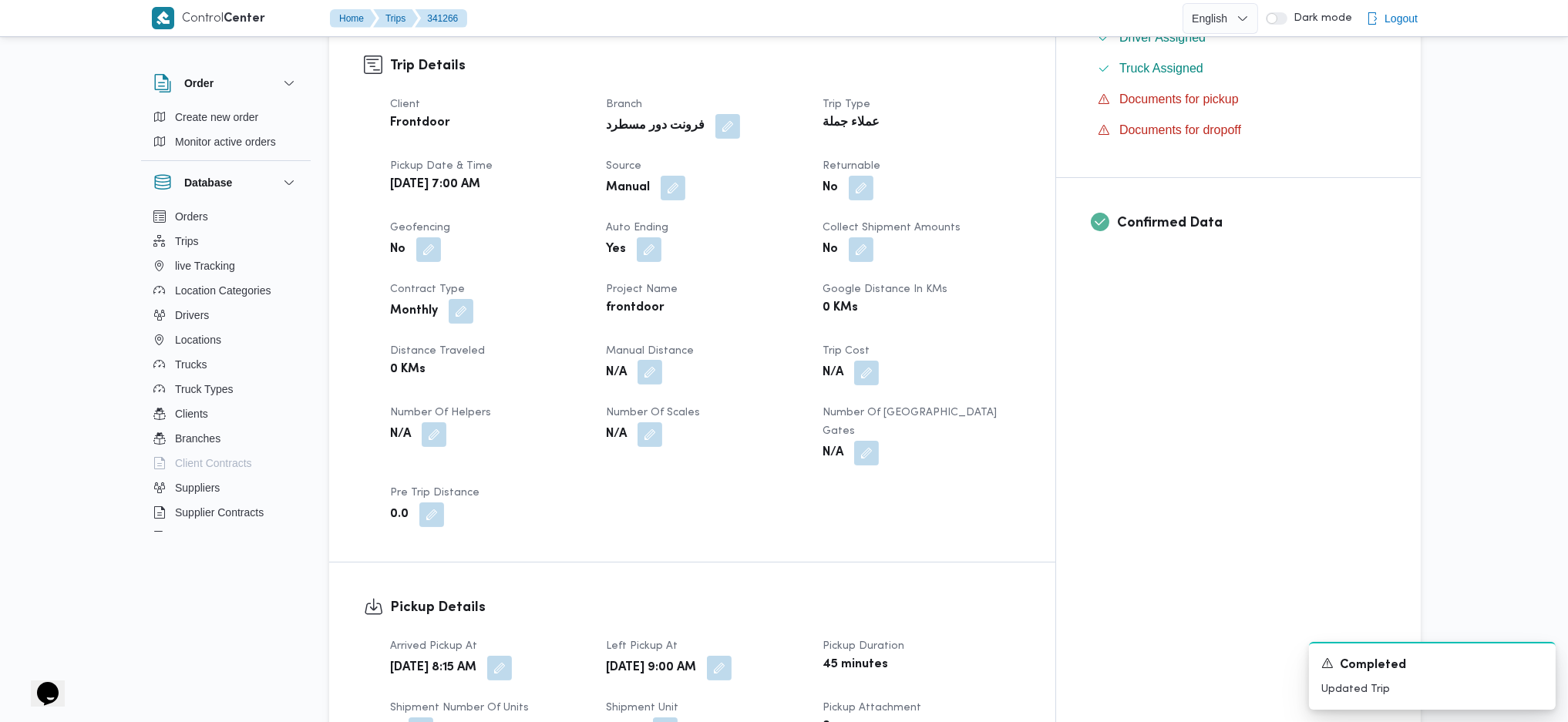
click at [662, 360] on button "button" at bounding box center [649, 372] width 25 height 25
click at [632, 403] on input "Manual Distance" at bounding box center [639, 397] width 153 height 31
type input "160"
click button "Save" at bounding box center [762, 389] width 87 height 31
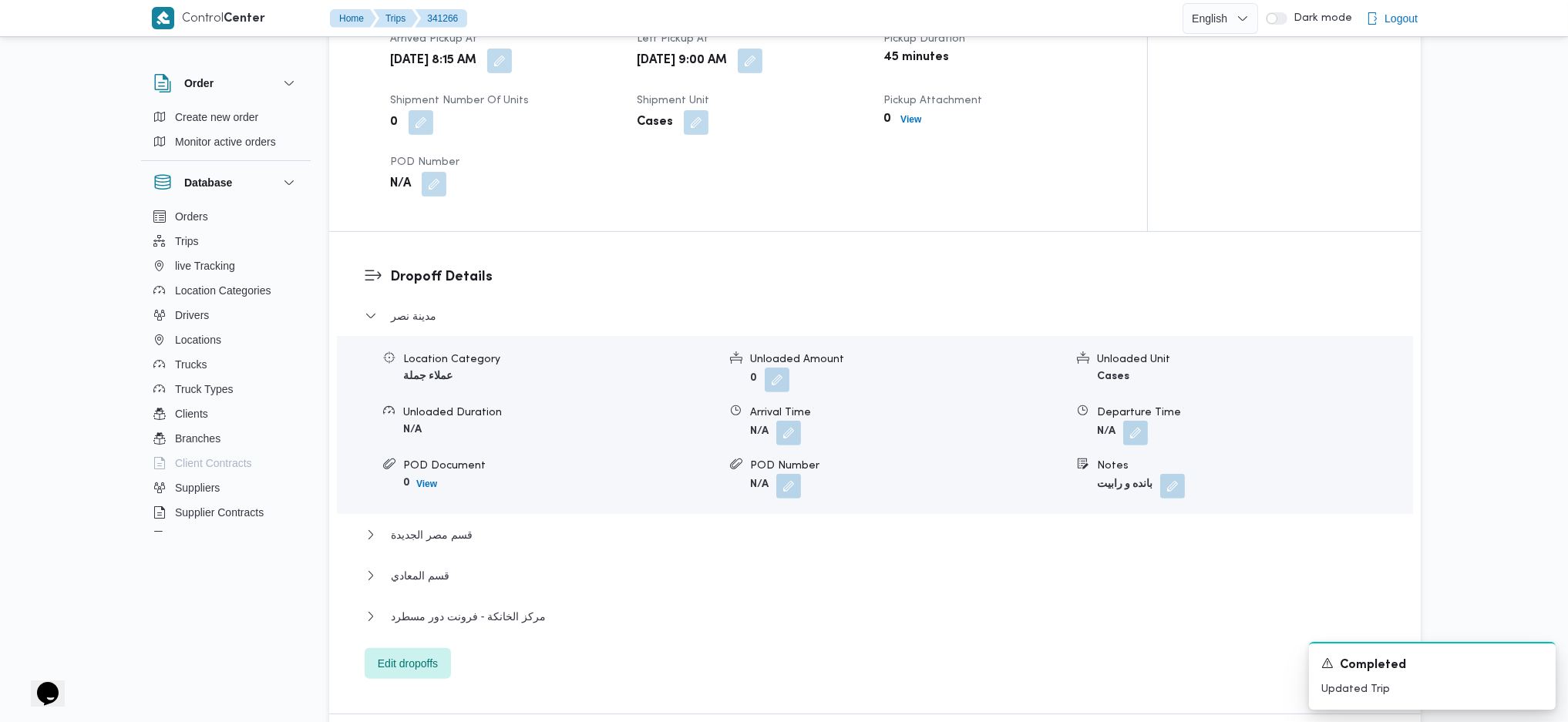
scroll to position [1233, 0]
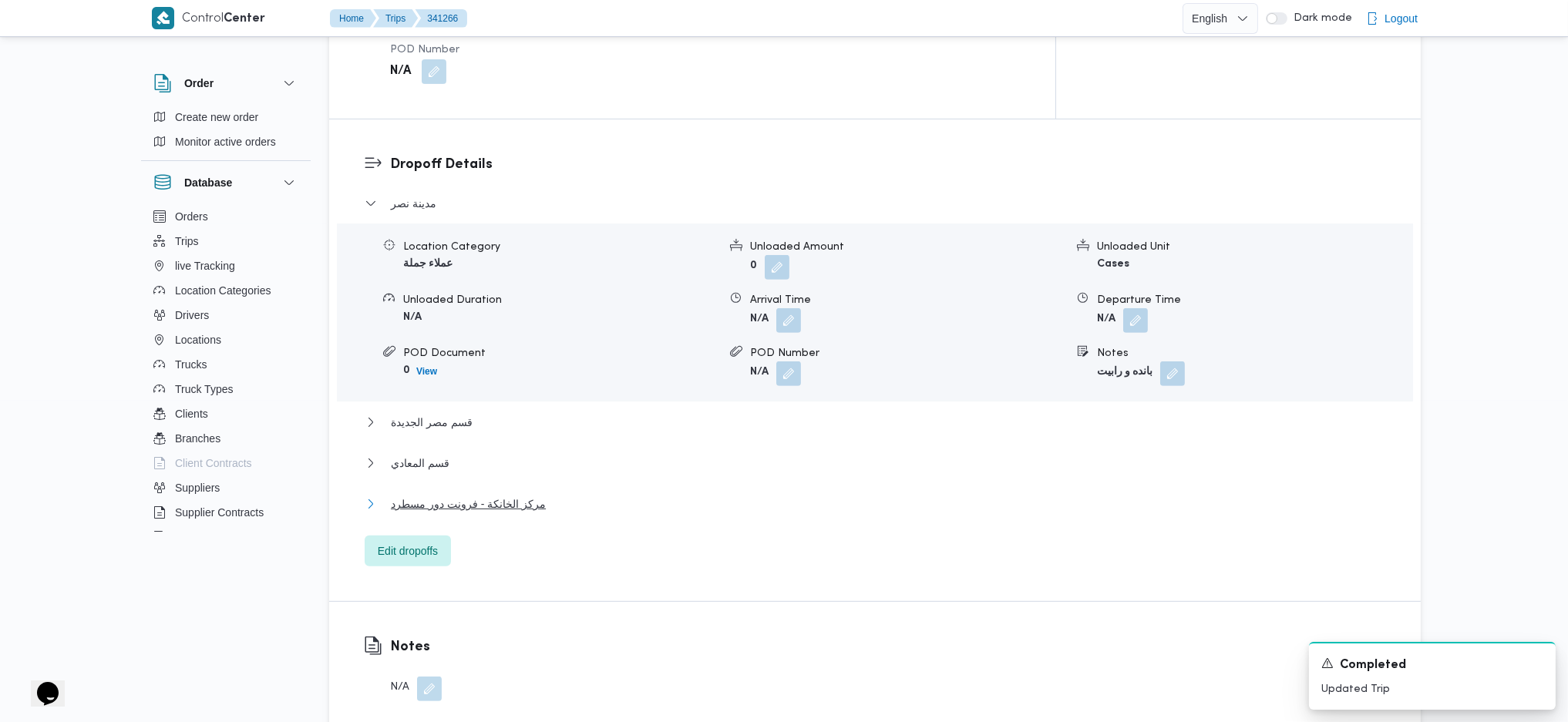
click at [503, 495] on span "مركز الخانكة - فرونت دور مسطرد" at bounding box center [468, 504] width 155 height 18
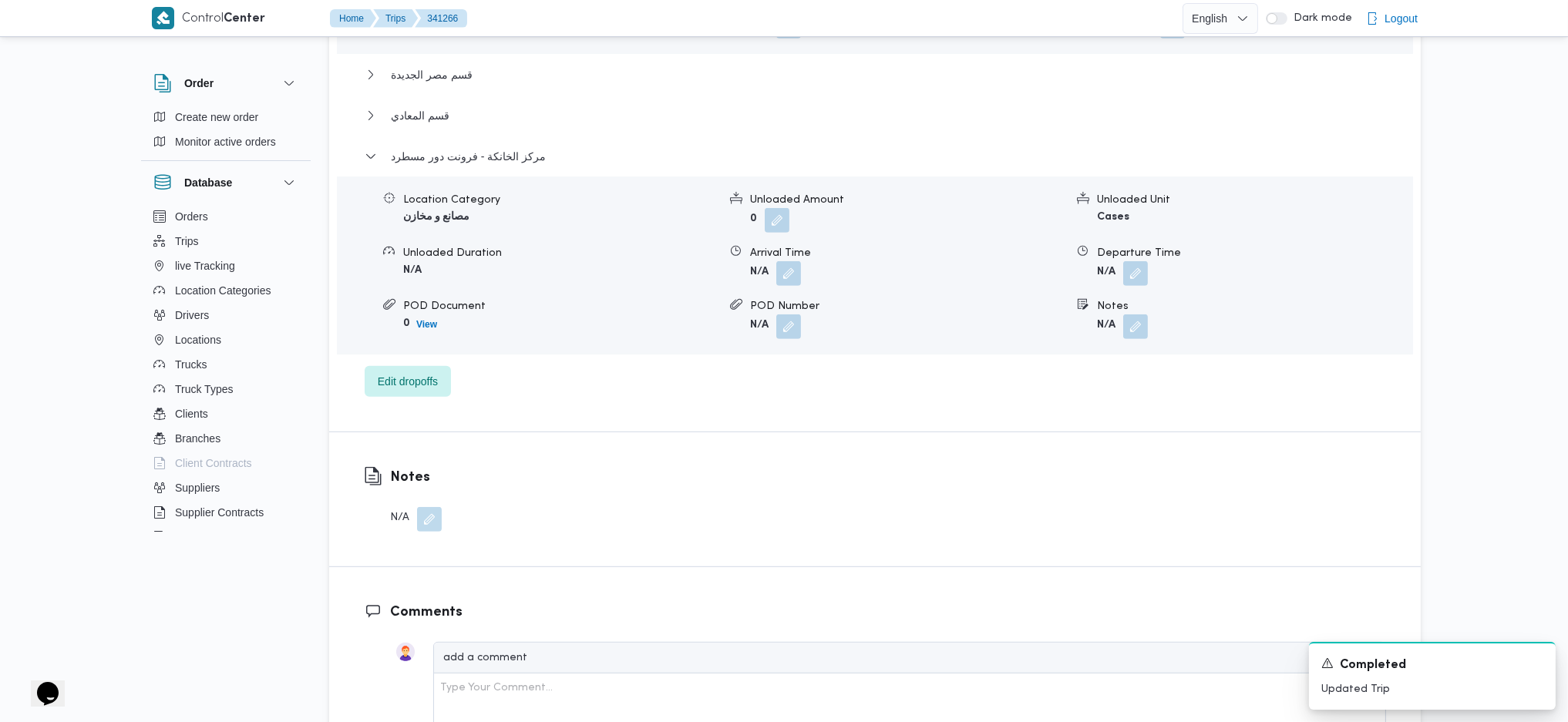
scroll to position [1643, 0]
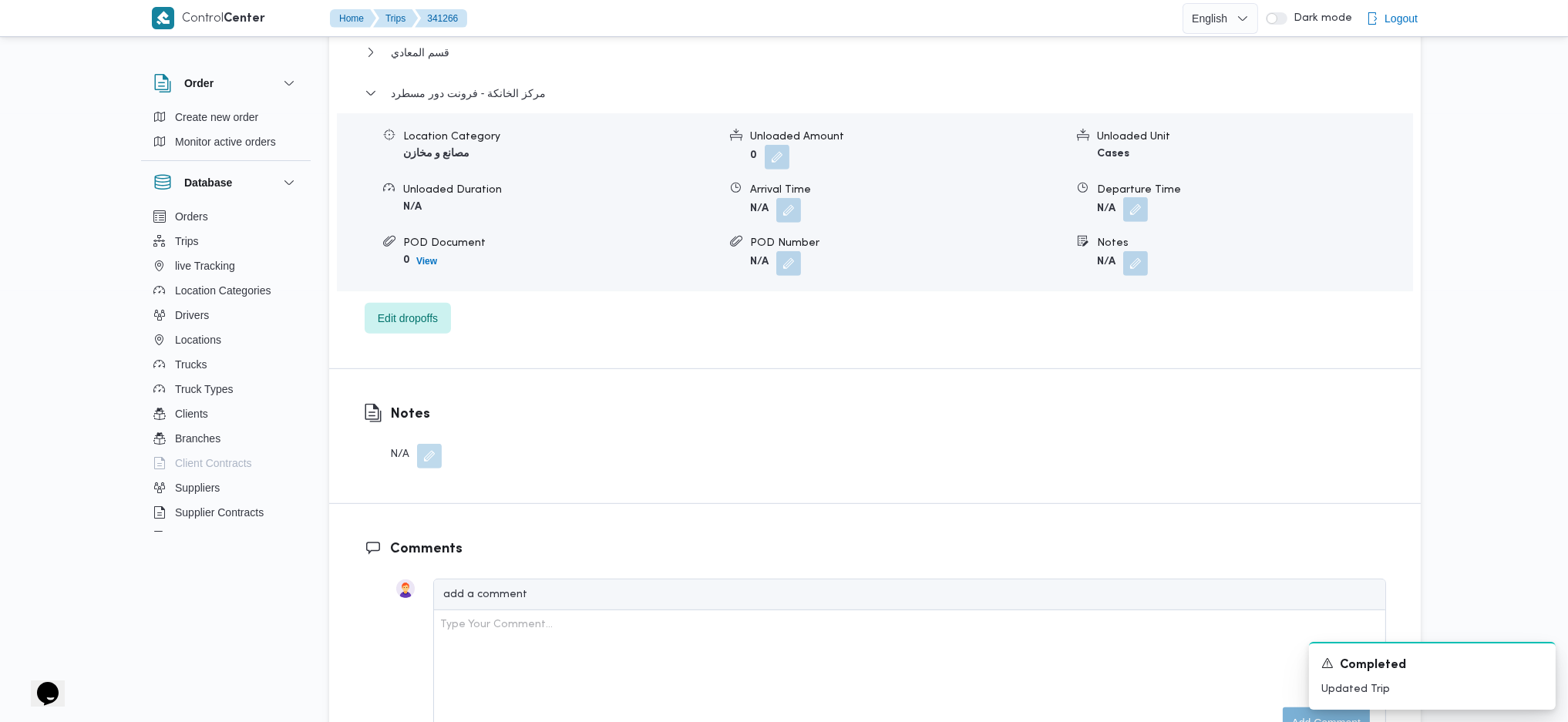
click at [1132, 197] on button "button" at bounding box center [1135, 209] width 25 height 25
click at [1092, 233] on div "You are in a dialog. To close this dialog, hit escape. Departure Time Save" at bounding box center [1139, 208] width 289 height 71
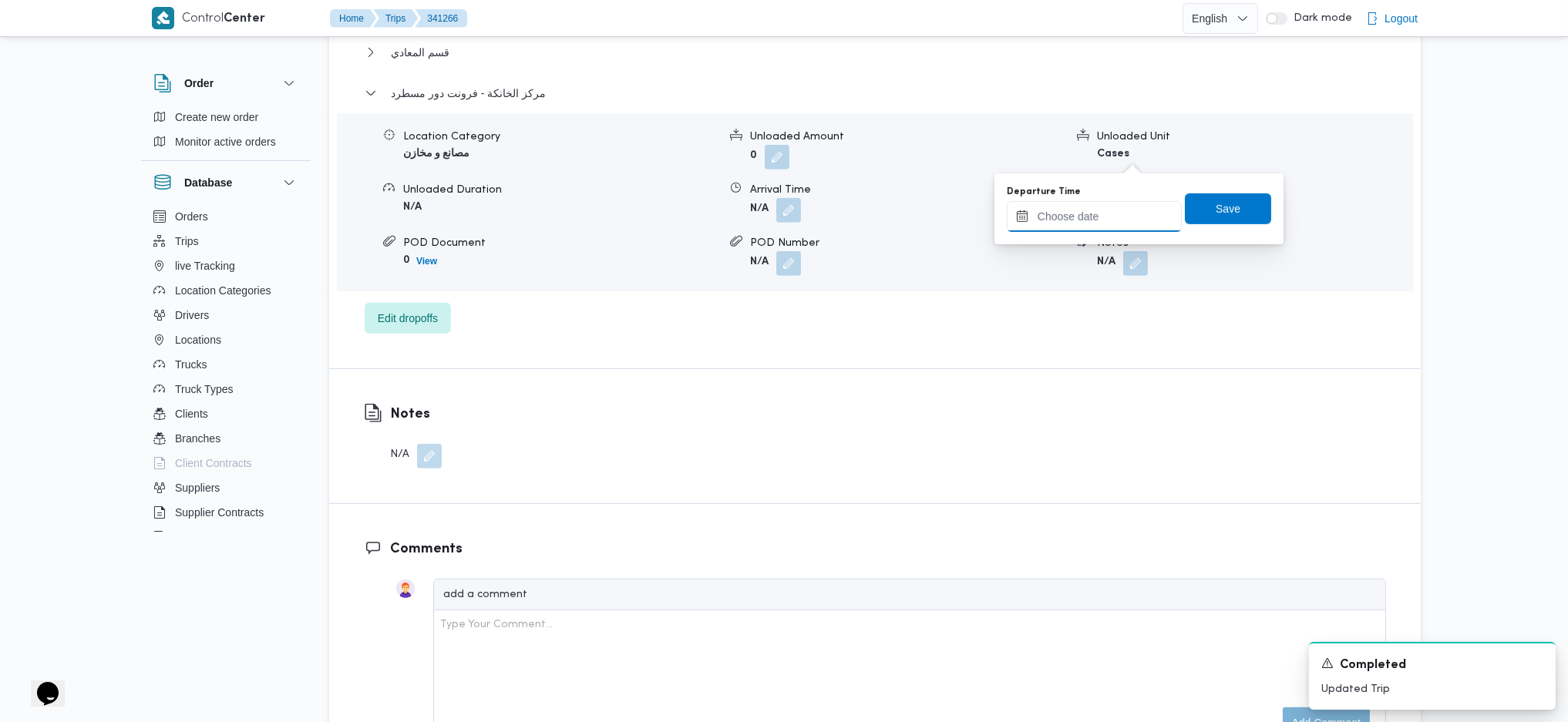
click at [1138, 208] on input "Departure Time" at bounding box center [1094, 216] width 175 height 31
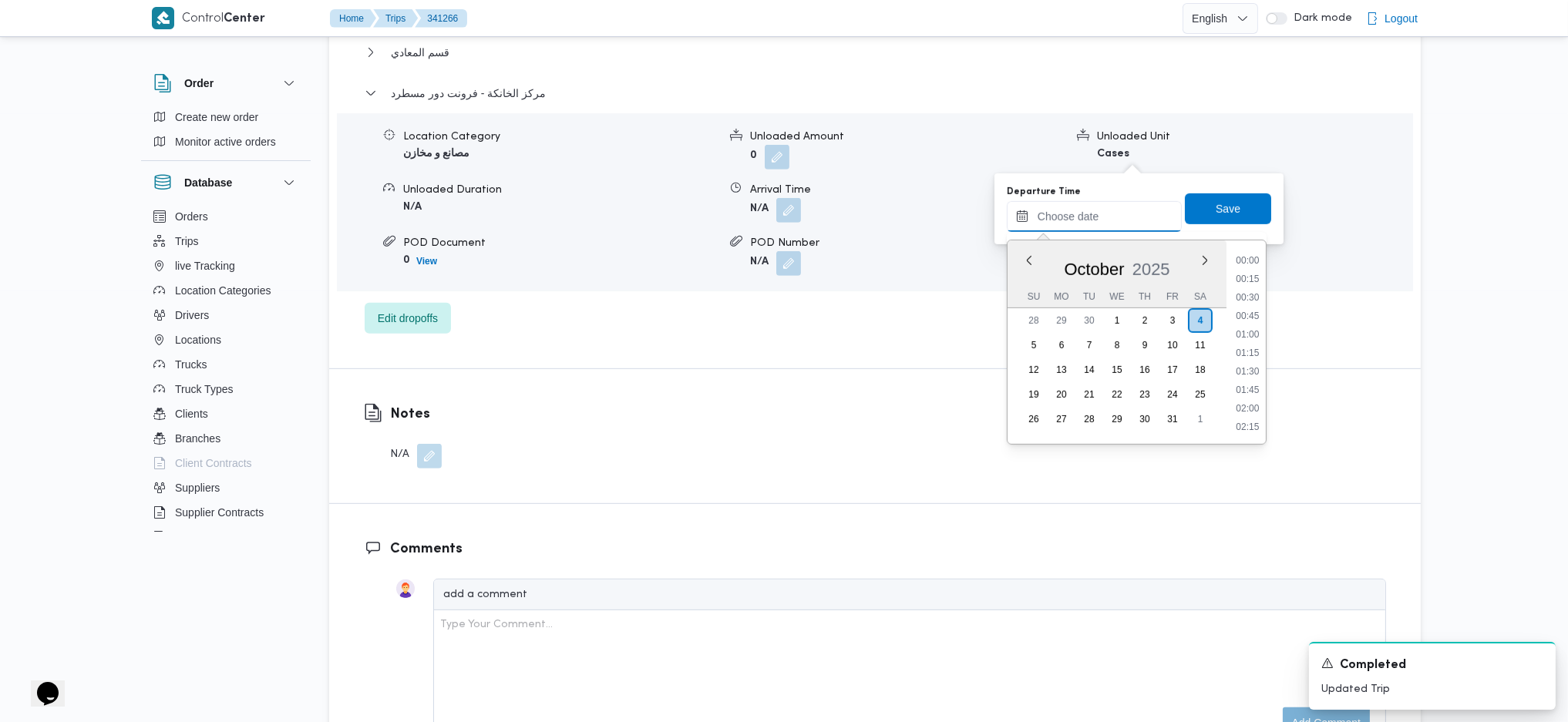
scroll to position [1203, 0]
click at [1249, 300] on li "16:45" at bounding box center [1247, 295] width 36 height 15
type input "04/10/2025 16:45"
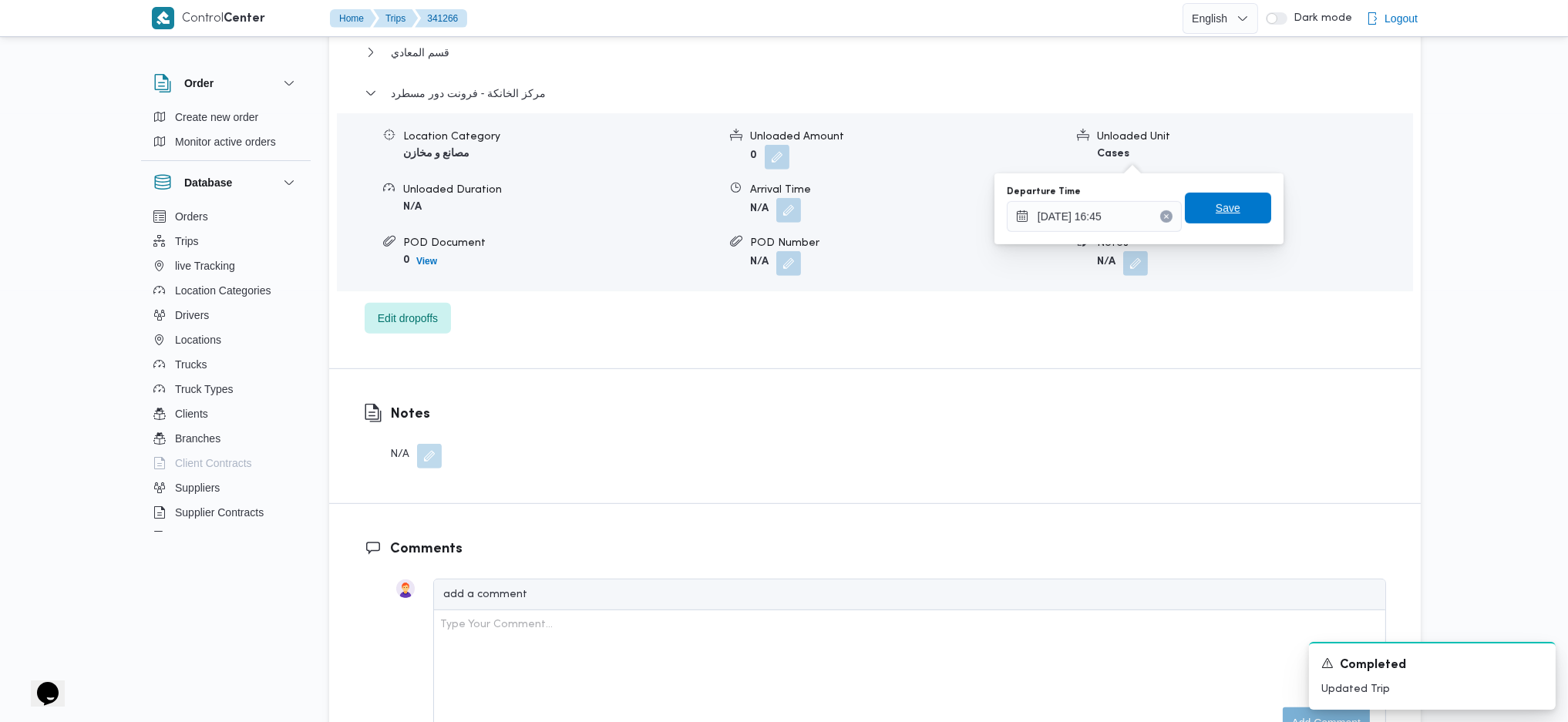
click at [1246, 209] on span "Save" at bounding box center [1228, 208] width 87 height 31
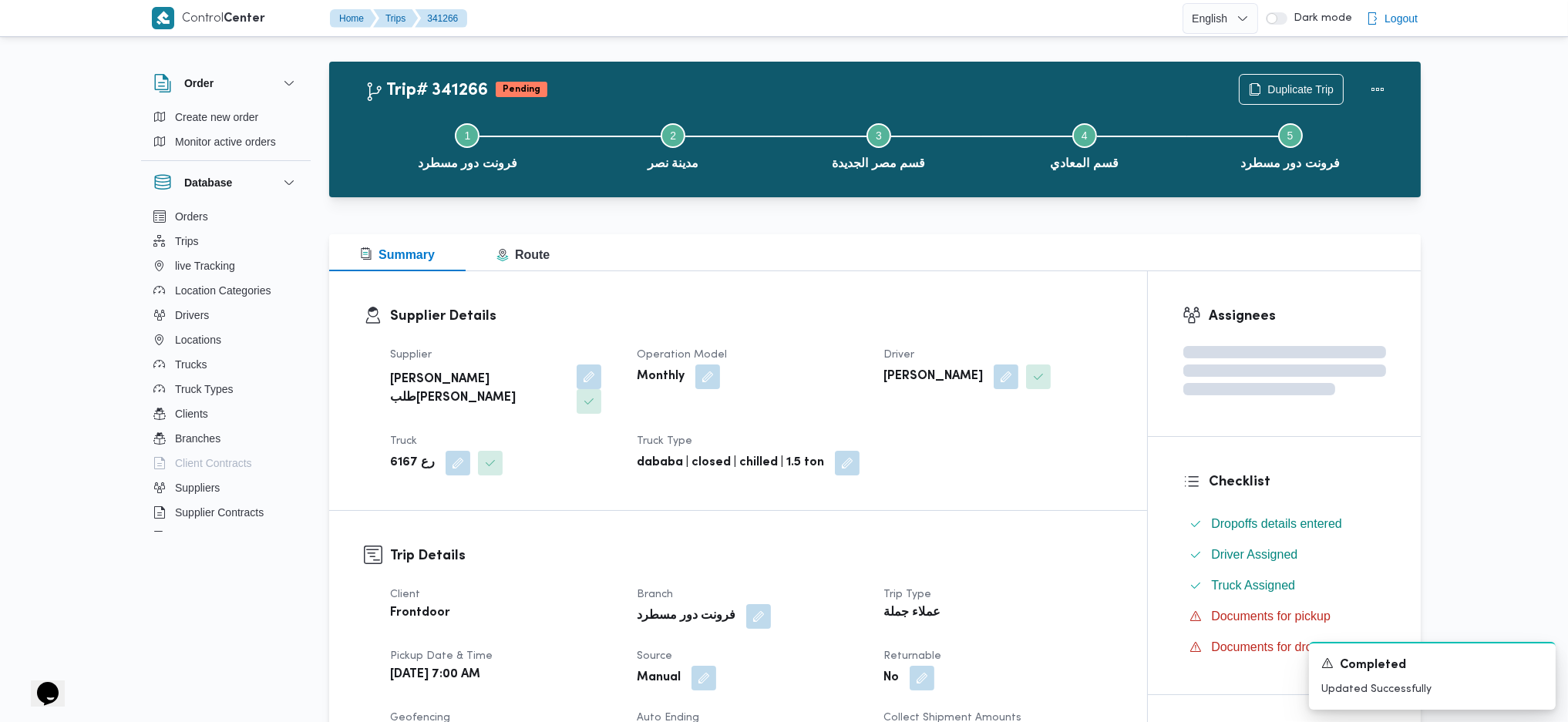
scroll to position [0, 0]
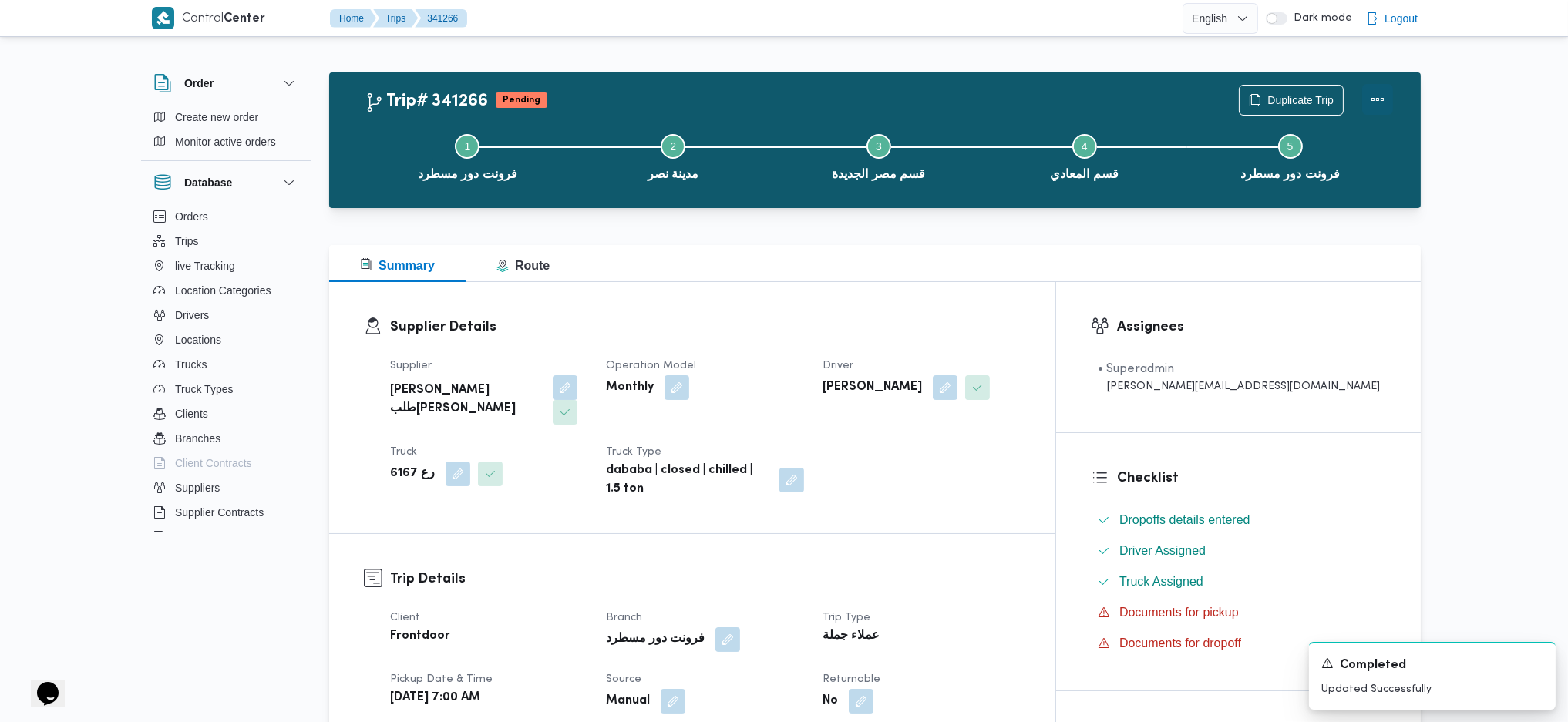
click at [1382, 100] on button "Actions" at bounding box center [1377, 99] width 31 height 31
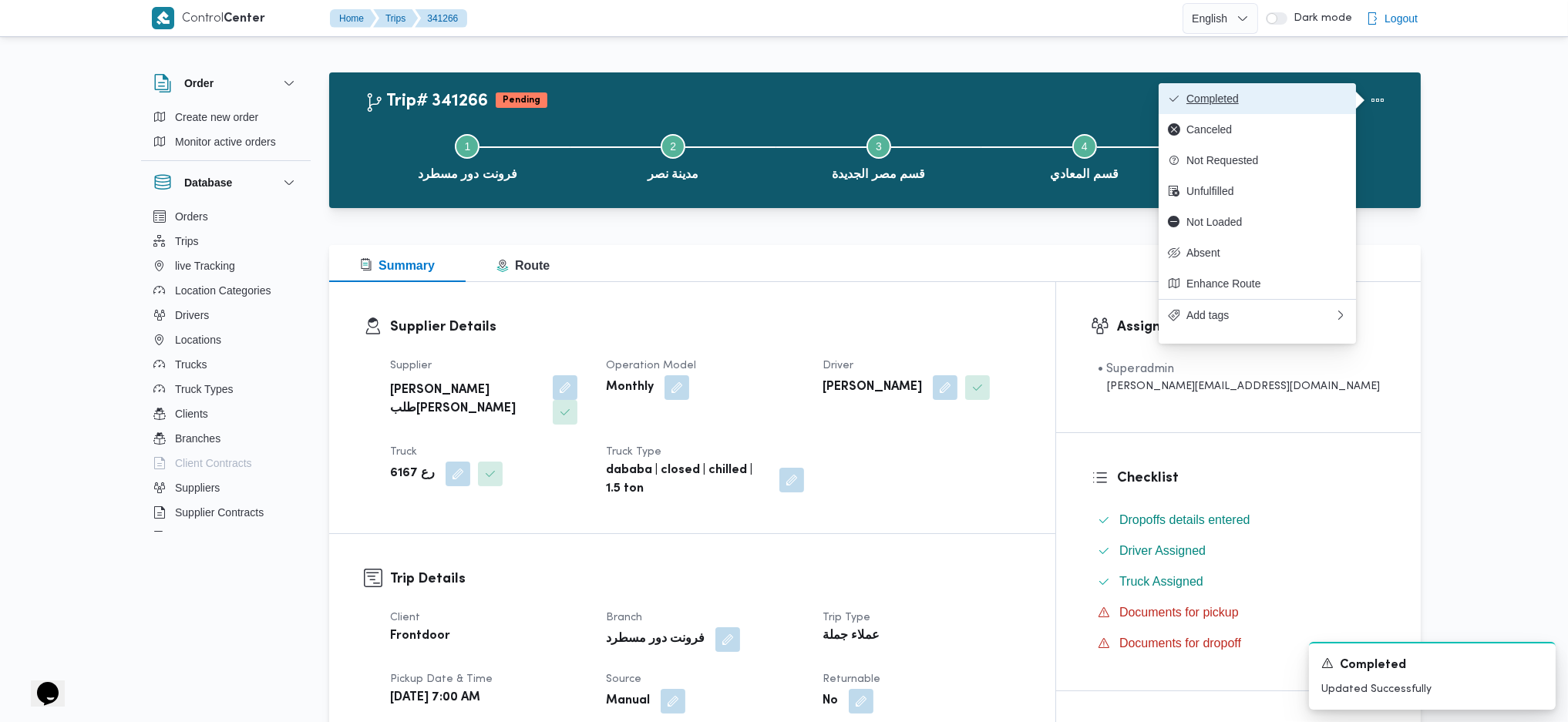
click at [1315, 103] on span "Completed" at bounding box center [1267, 98] width 161 height 13
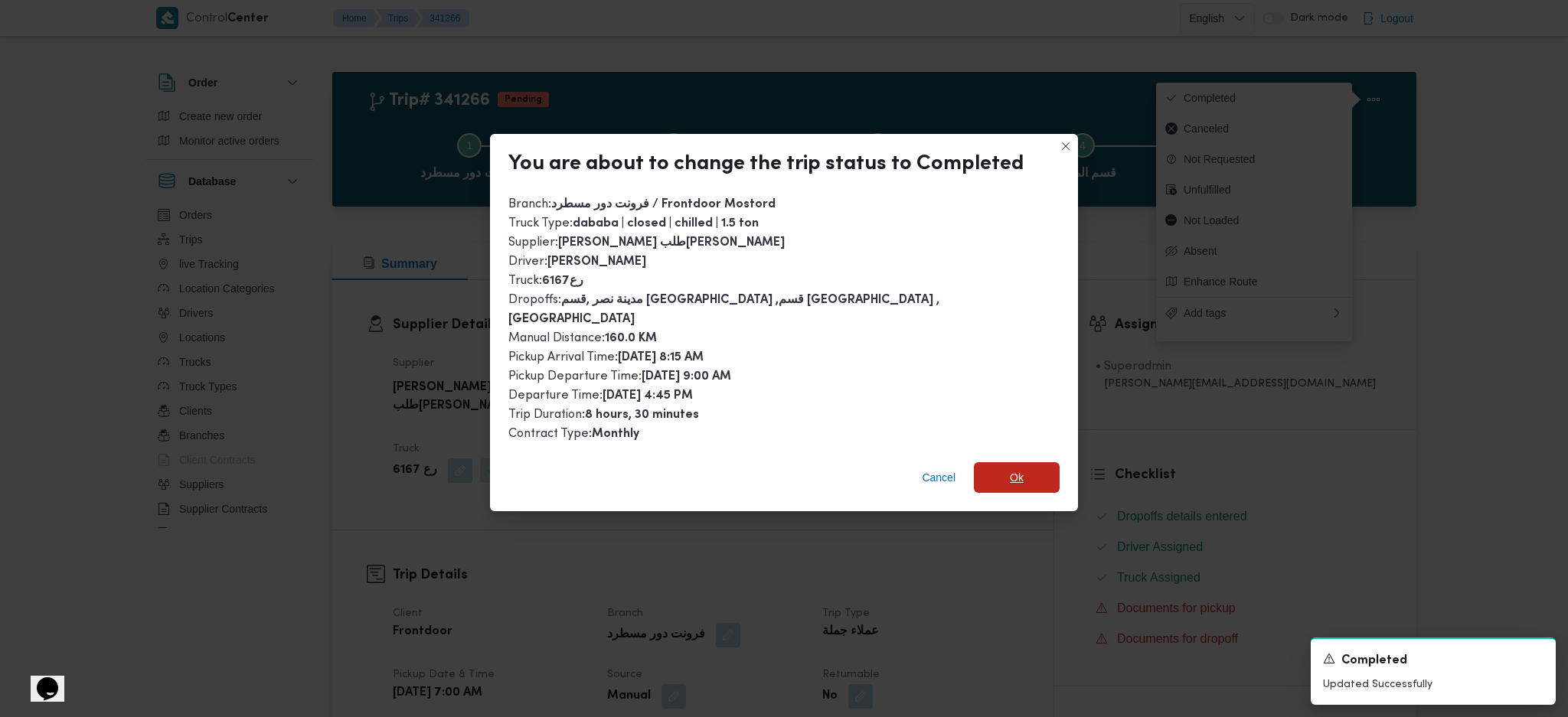
drag, startPoint x: 1022, startPoint y: 462, endPoint x: 1014, endPoint y: 592, distance: 130.2
click at [1022, 462] on span "Ok" at bounding box center [1016, 477] width 86 height 31
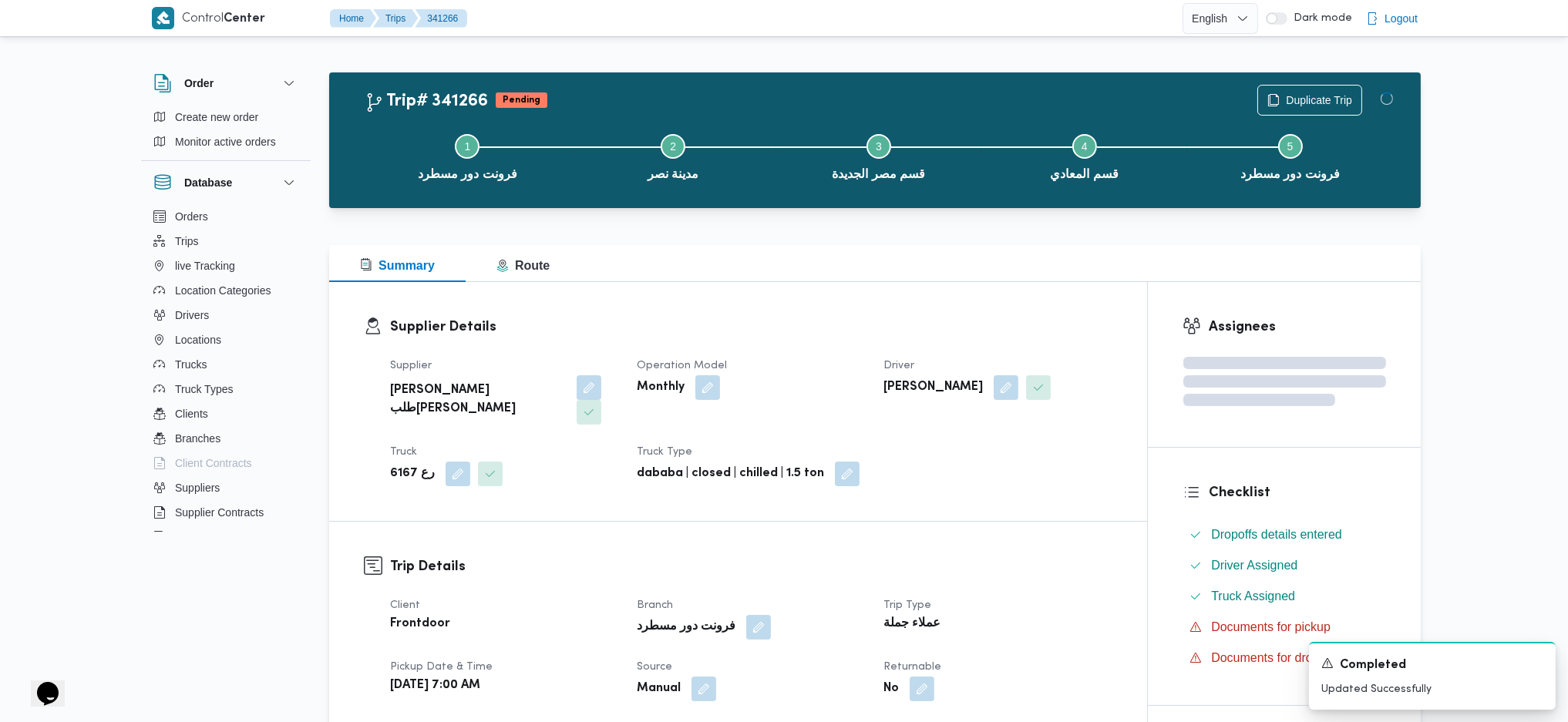
drag, startPoint x: 1021, startPoint y: 599, endPoint x: 879, endPoint y: 367, distance: 272.0
click at [1018, 613] on div "عملاء جملة" at bounding box center [997, 624] width 231 height 21
click at [880, 328] on h3 "Supplier Details" at bounding box center [751, 327] width 722 height 21
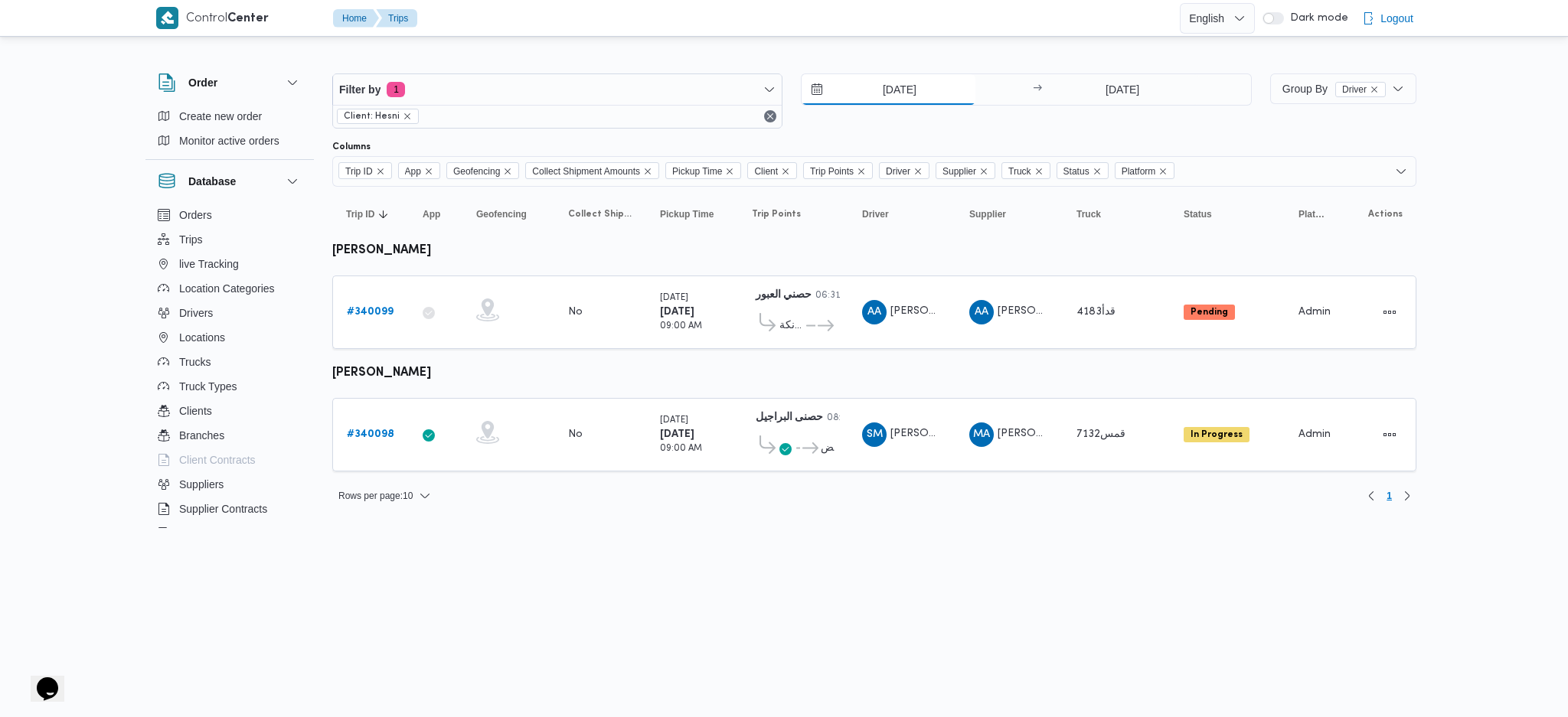
click at [907, 82] on input "28/9/2025" at bounding box center [889, 89] width 174 height 31
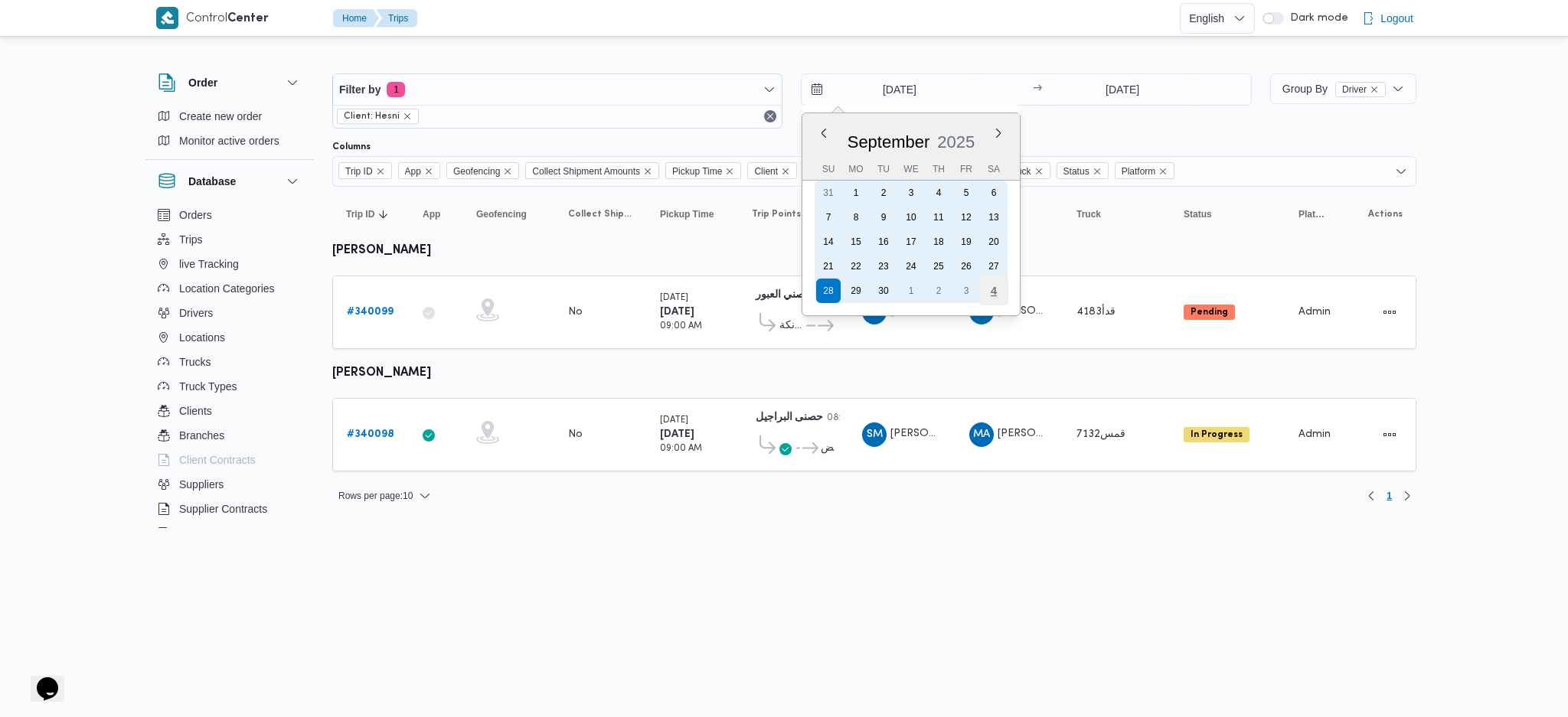
click at [986, 283] on div "4" at bounding box center [994, 290] width 29 height 29
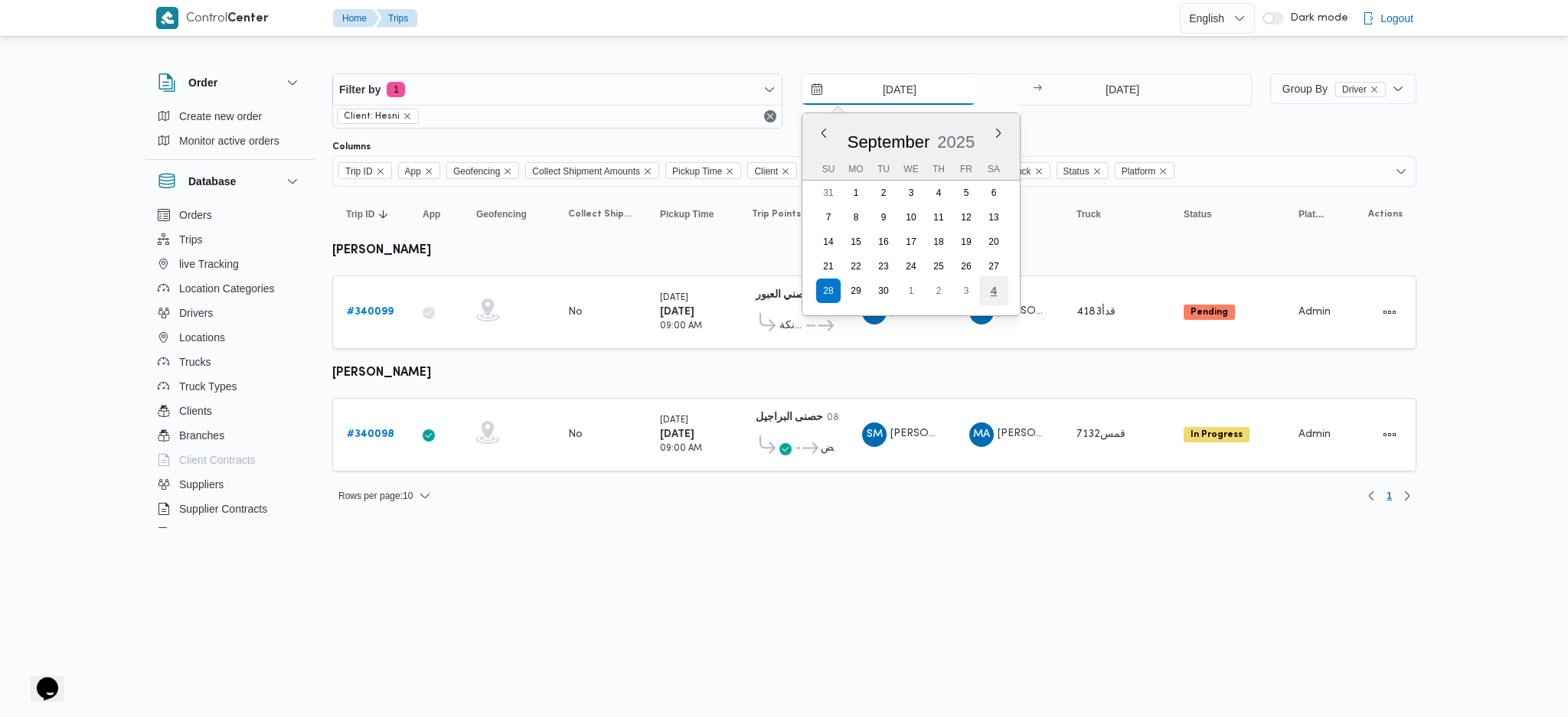
type input "4/10/2025"
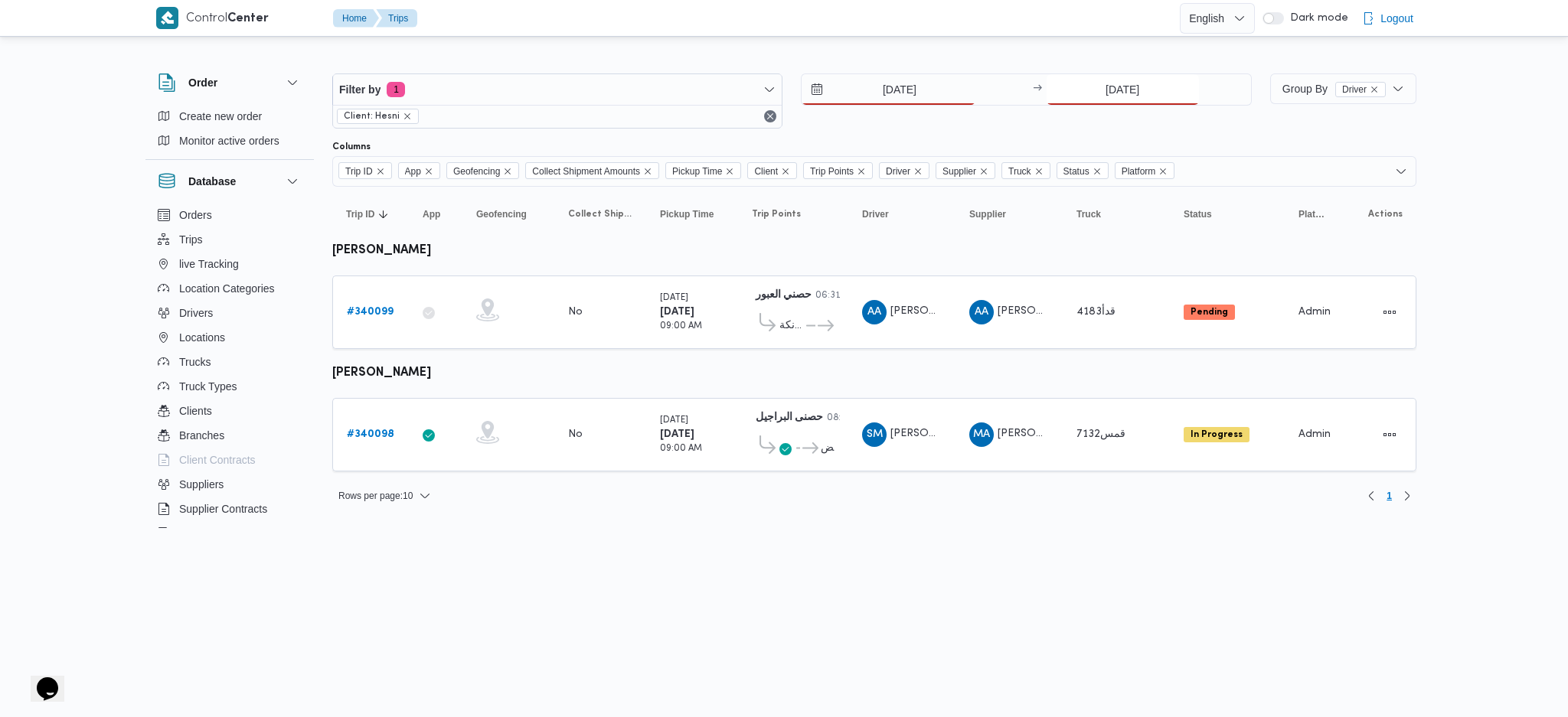
click at [1098, 91] on input "28/9/2025" at bounding box center [1122, 89] width 152 height 31
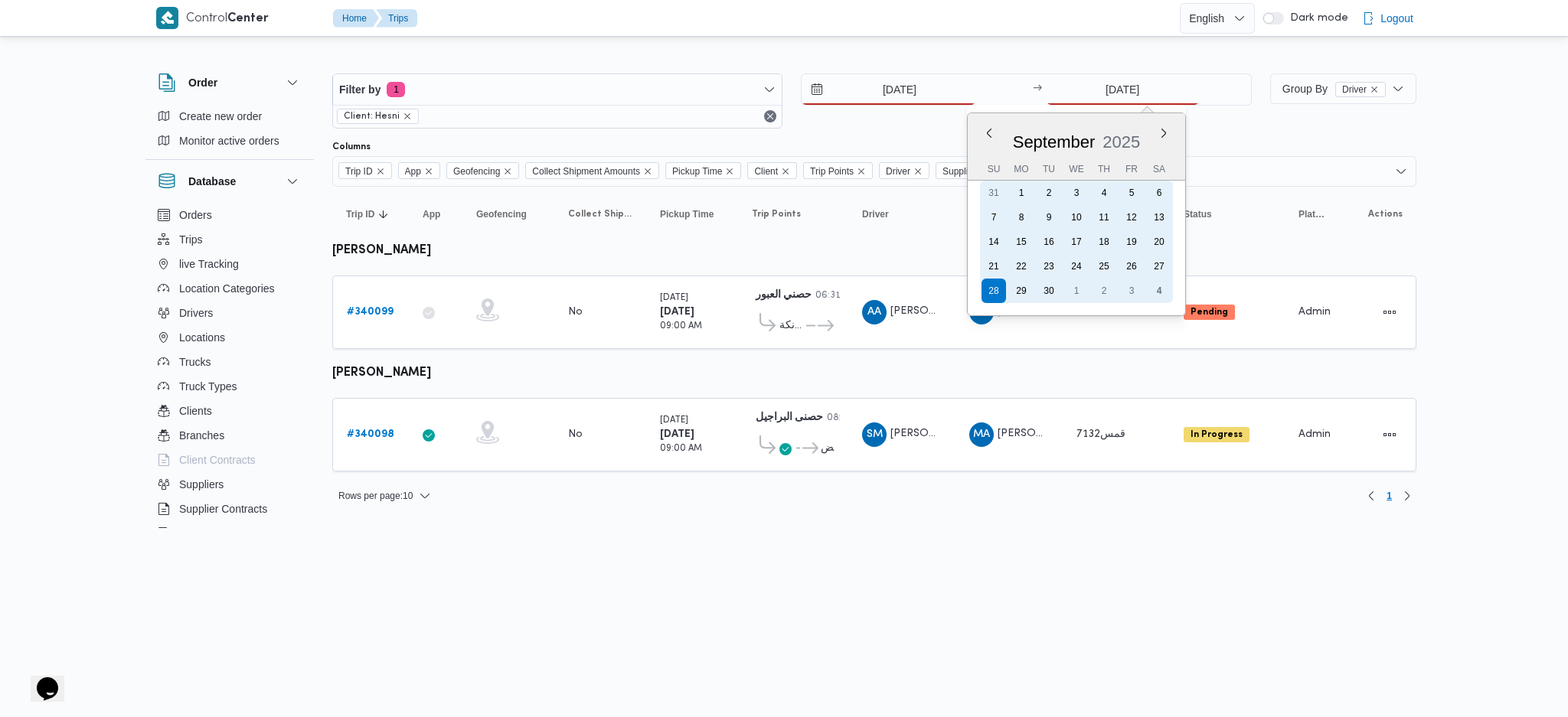
click at [1164, 297] on div "4" at bounding box center [1158, 290] width 24 height 24
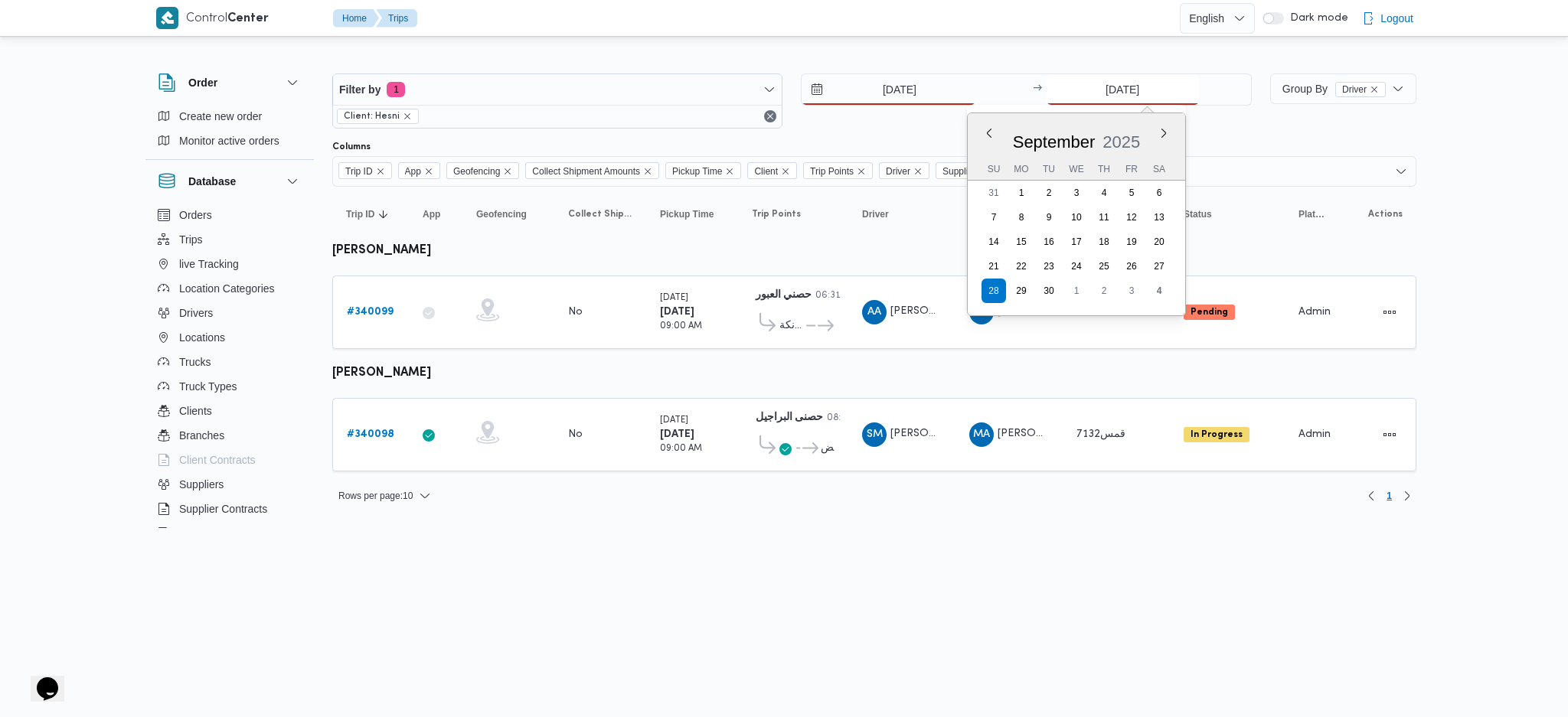
type input "4/10/2025"
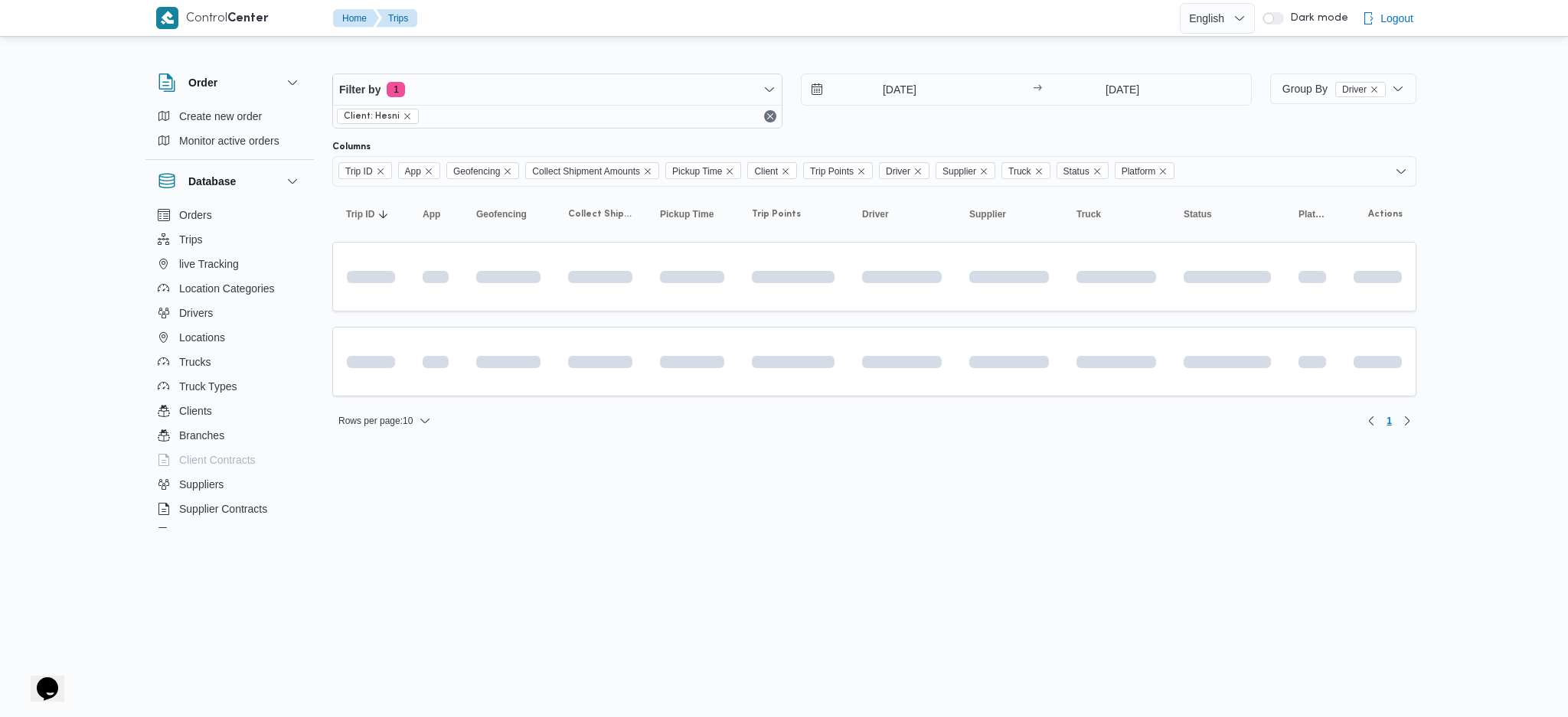
click at [712, 439] on div "Filter by 1 Client: Hesni 4/10/2025 → 4/10/2025 Group By Driver Columns Trip ID…" at bounding box center [774, 244] width 1301 height 409
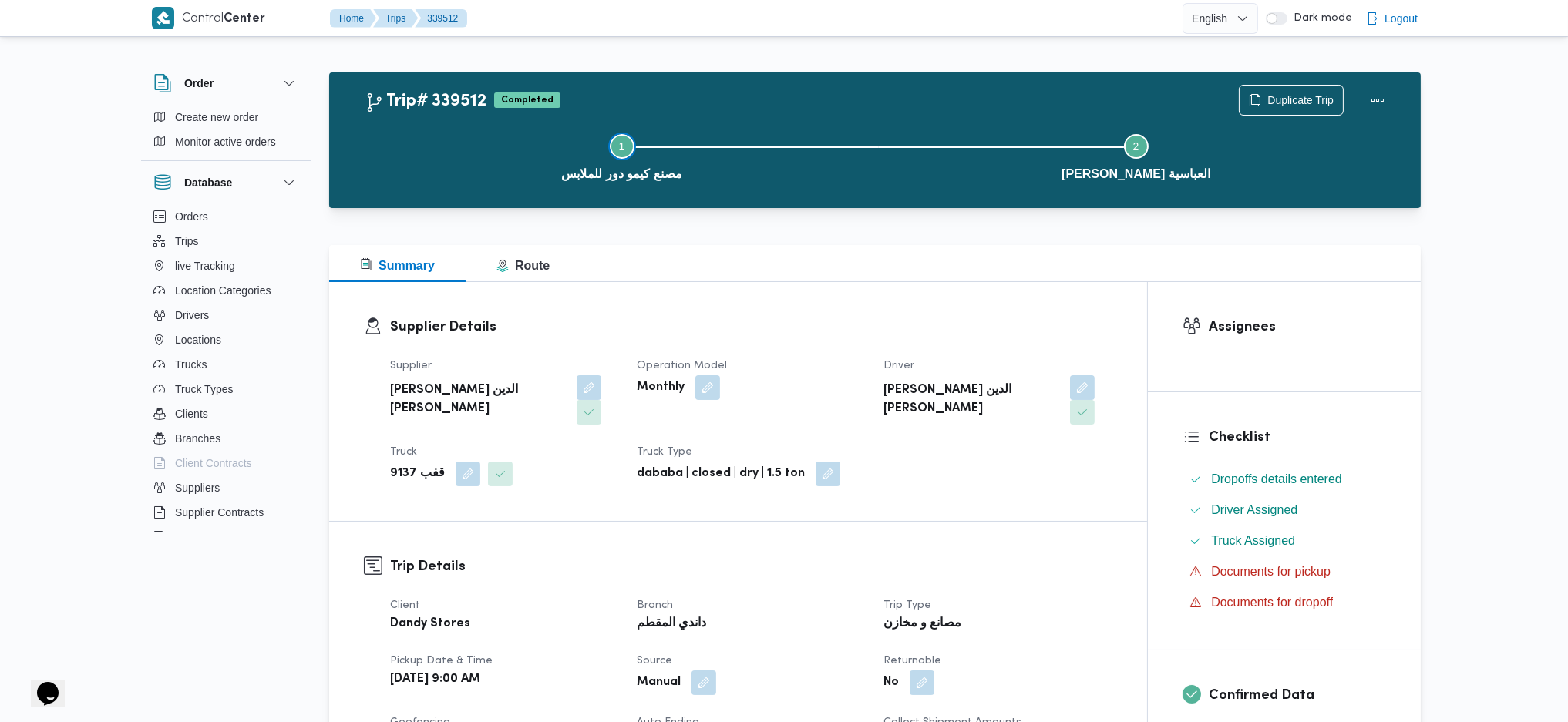
drag, startPoint x: 0, startPoint y: 0, endPoint x: 796, endPoint y: 171, distance: 814.2
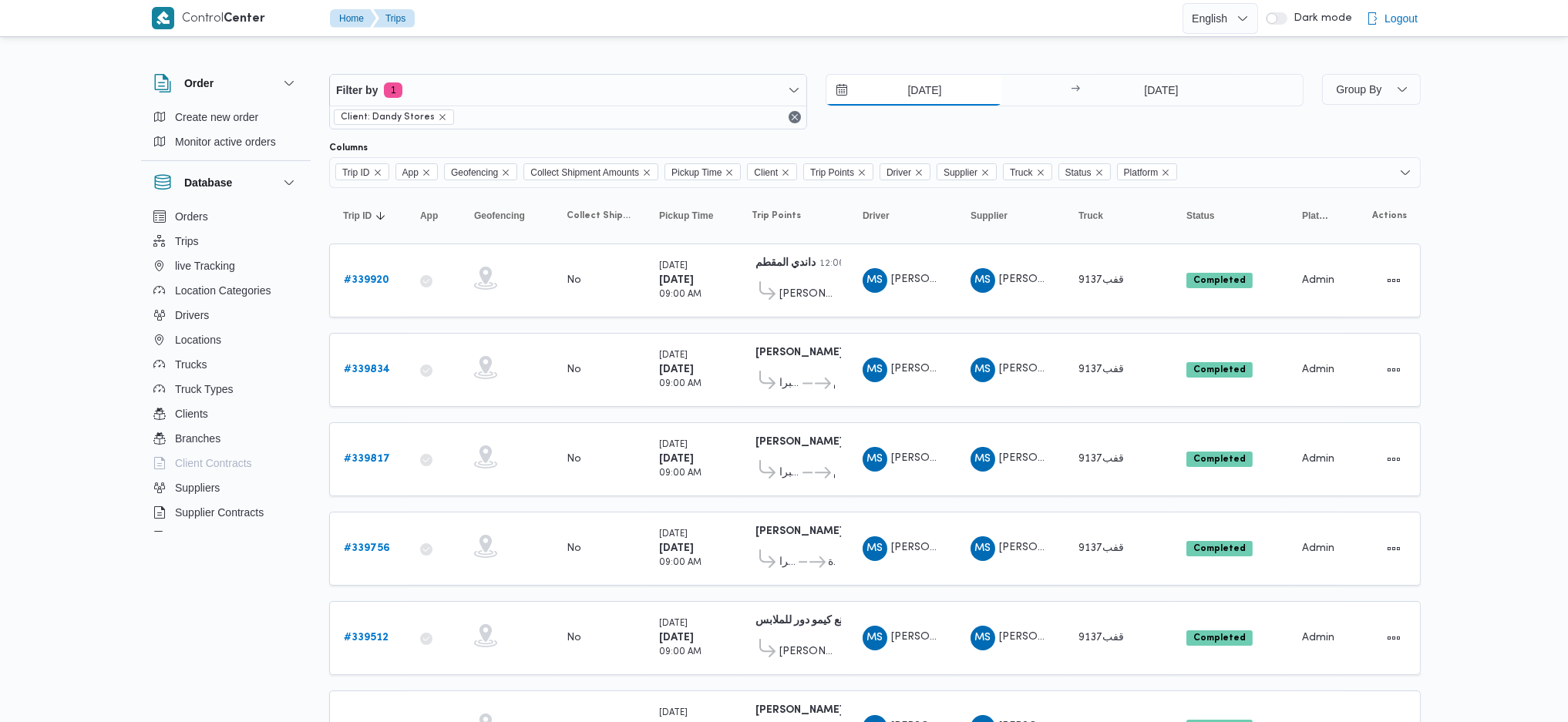
click at [902, 96] on input "22/9/2025" at bounding box center [914, 90] width 175 height 31
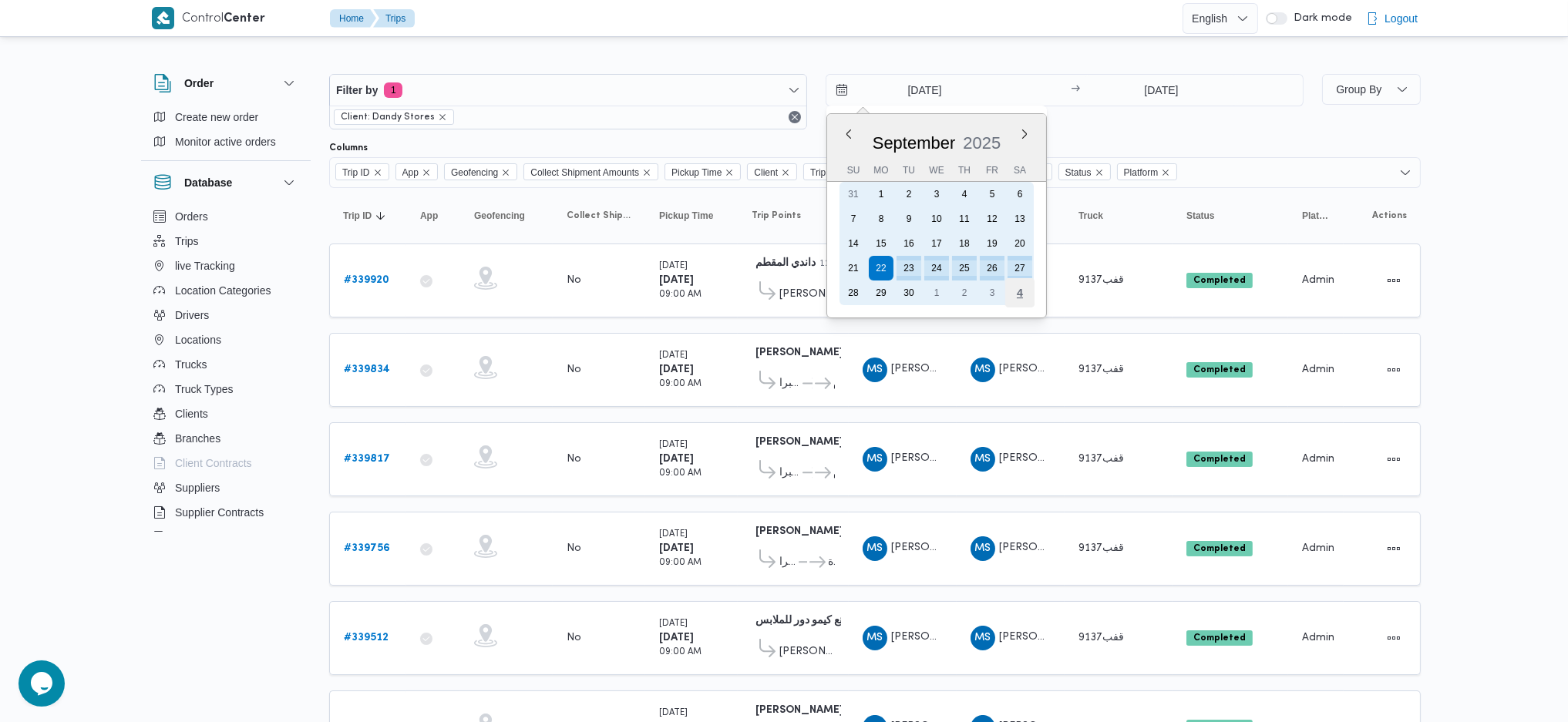
click at [1009, 288] on div "4" at bounding box center [1020, 292] width 29 height 29
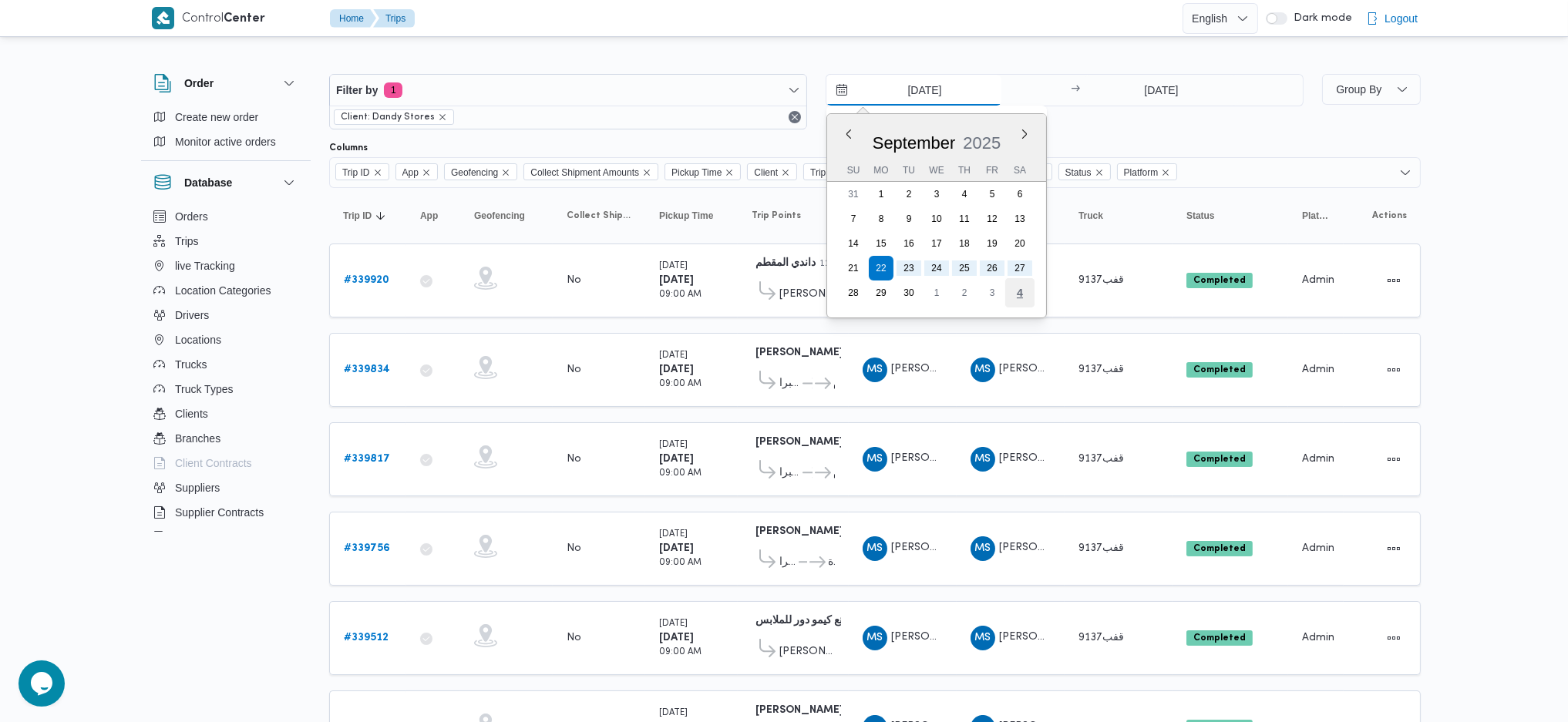
type input "4/10/2025"
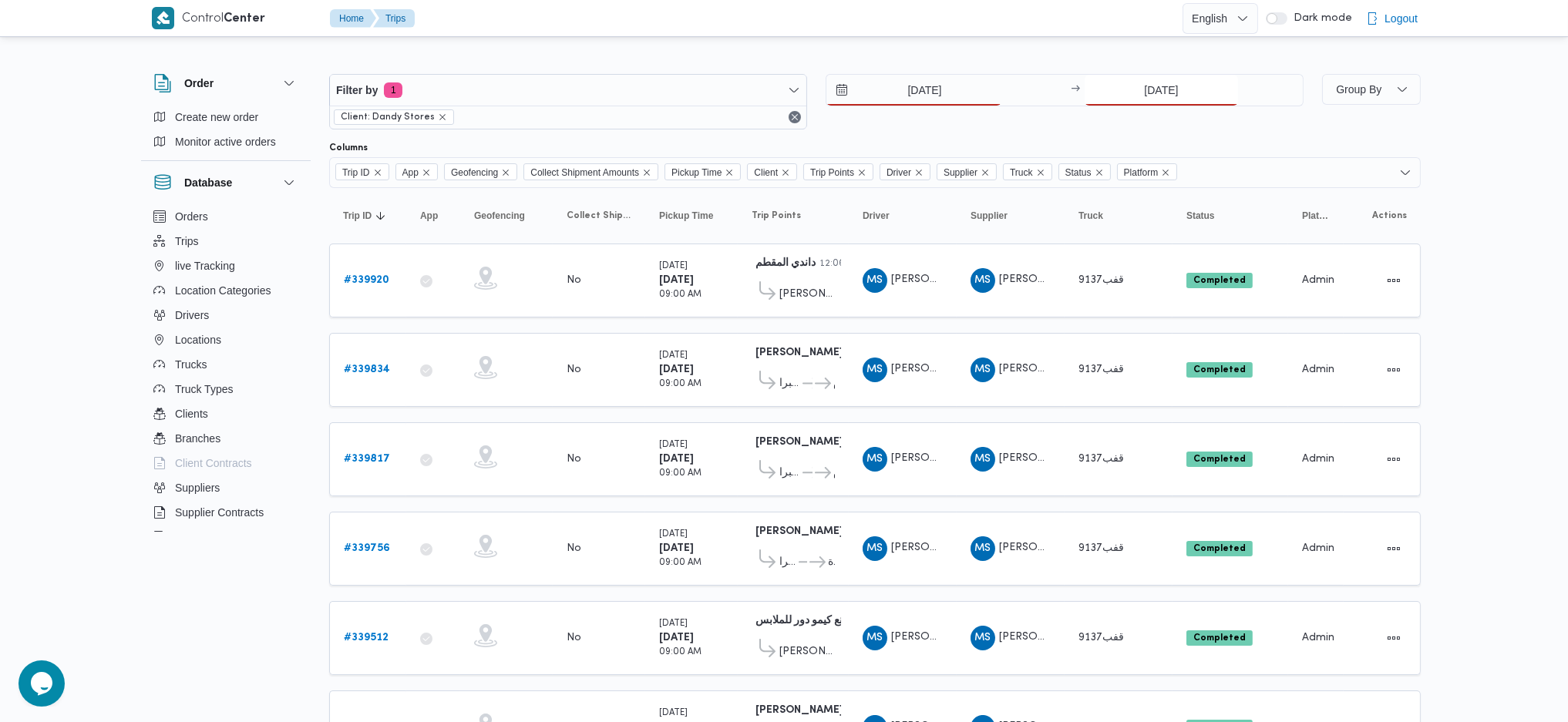
click at [1136, 90] on input "27/9/2025" at bounding box center [1161, 90] width 153 height 31
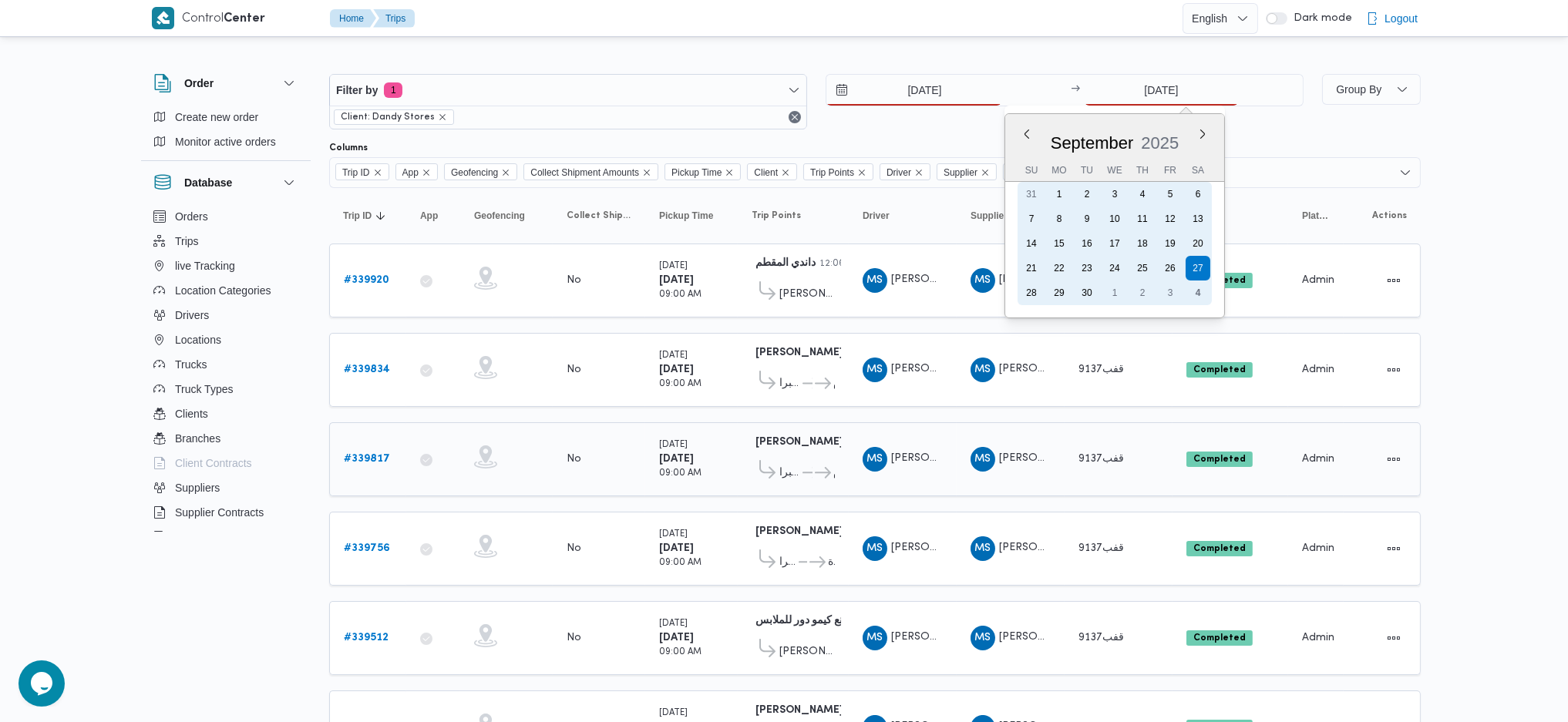
drag, startPoint x: 1202, startPoint y: 288, endPoint x: 684, endPoint y: 468, distance: 548.4
click at [1200, 288] on div "4" at bounding box center [1198, 292] width 25 height 25
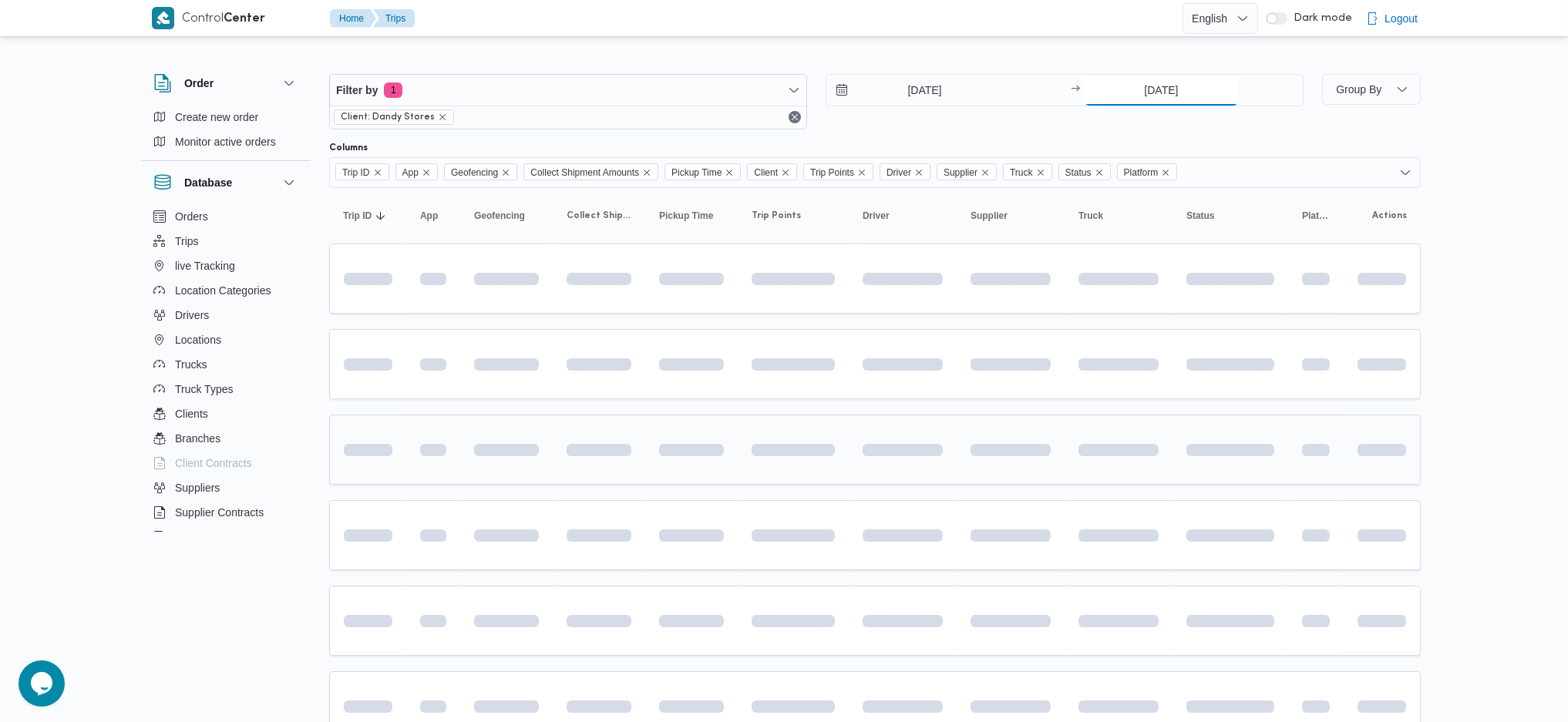
type input "[DATE]"
click at [684, 468] on td at bounding box center [691, 450] width 92 height 70
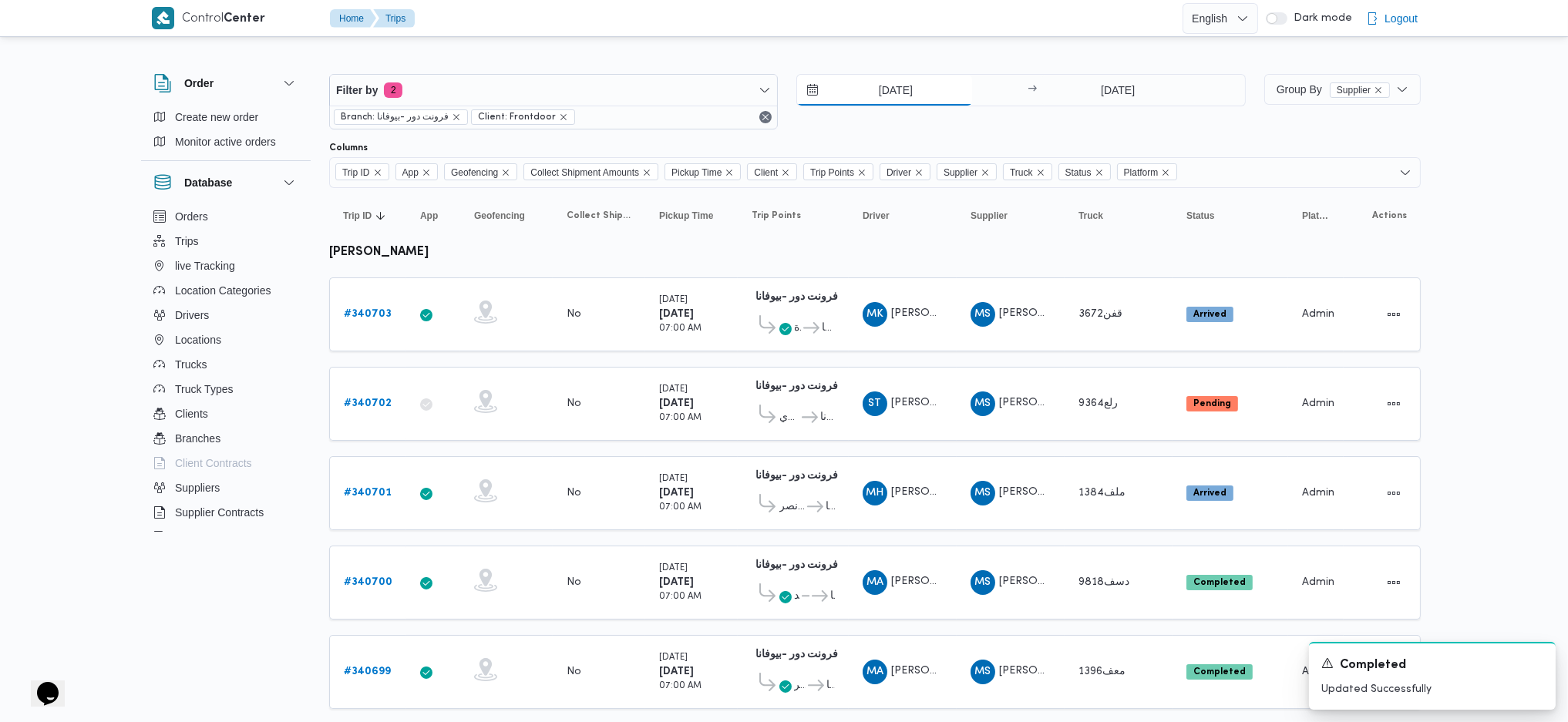
click at [889, 94] on input "[DATE]" at bounding box center [885, 90] width 175 height 31
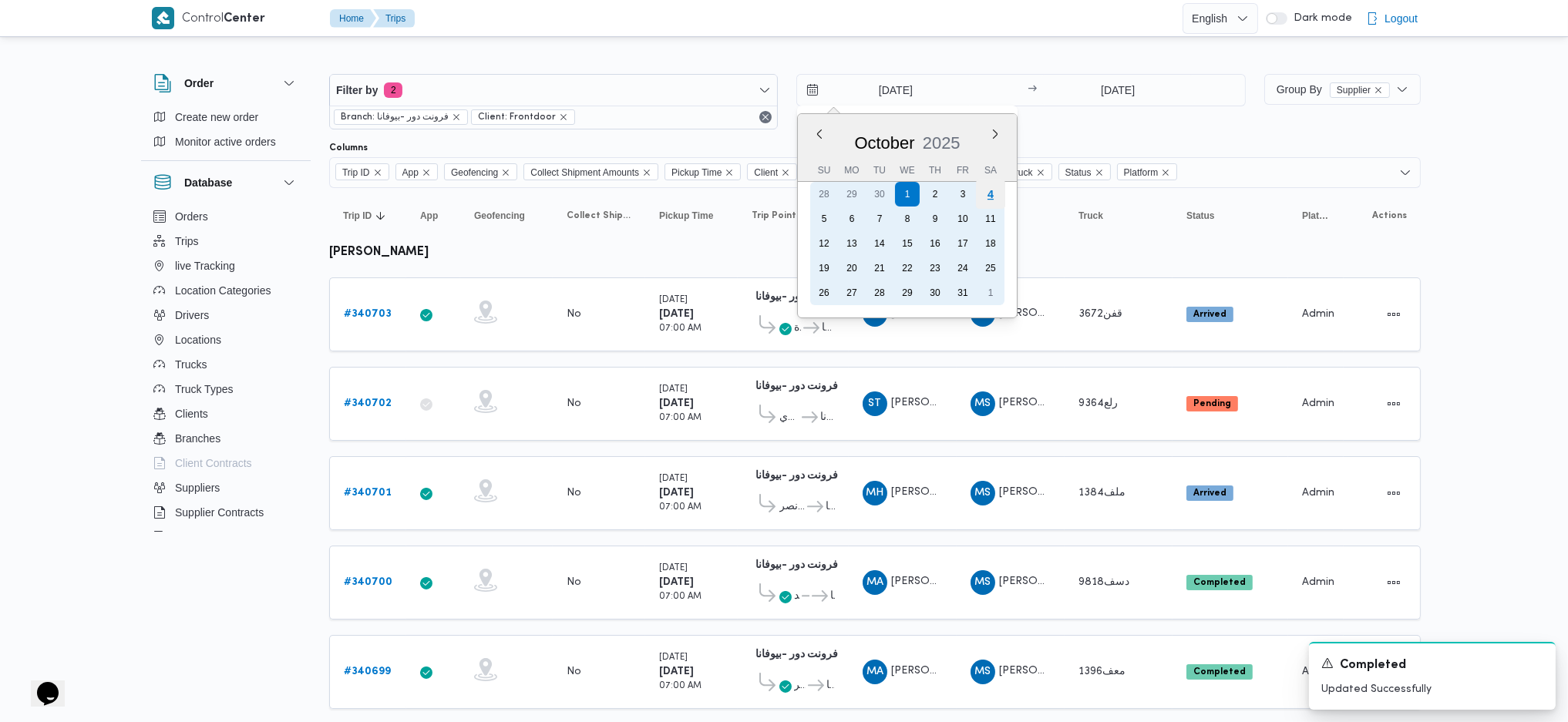
click at [981, 193] on div "4" at bounding box center [990, 194] width 29 height 29
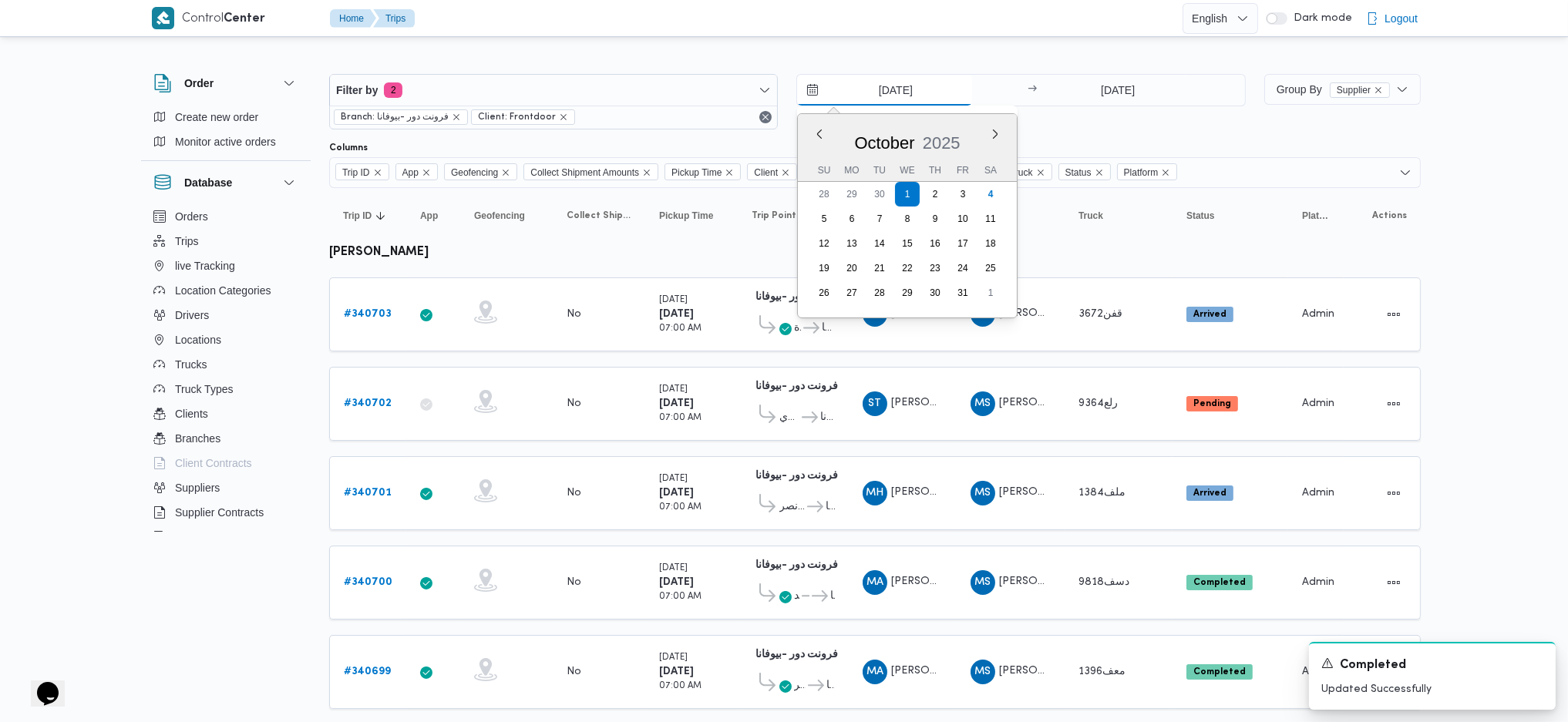
type input "[DATE]"
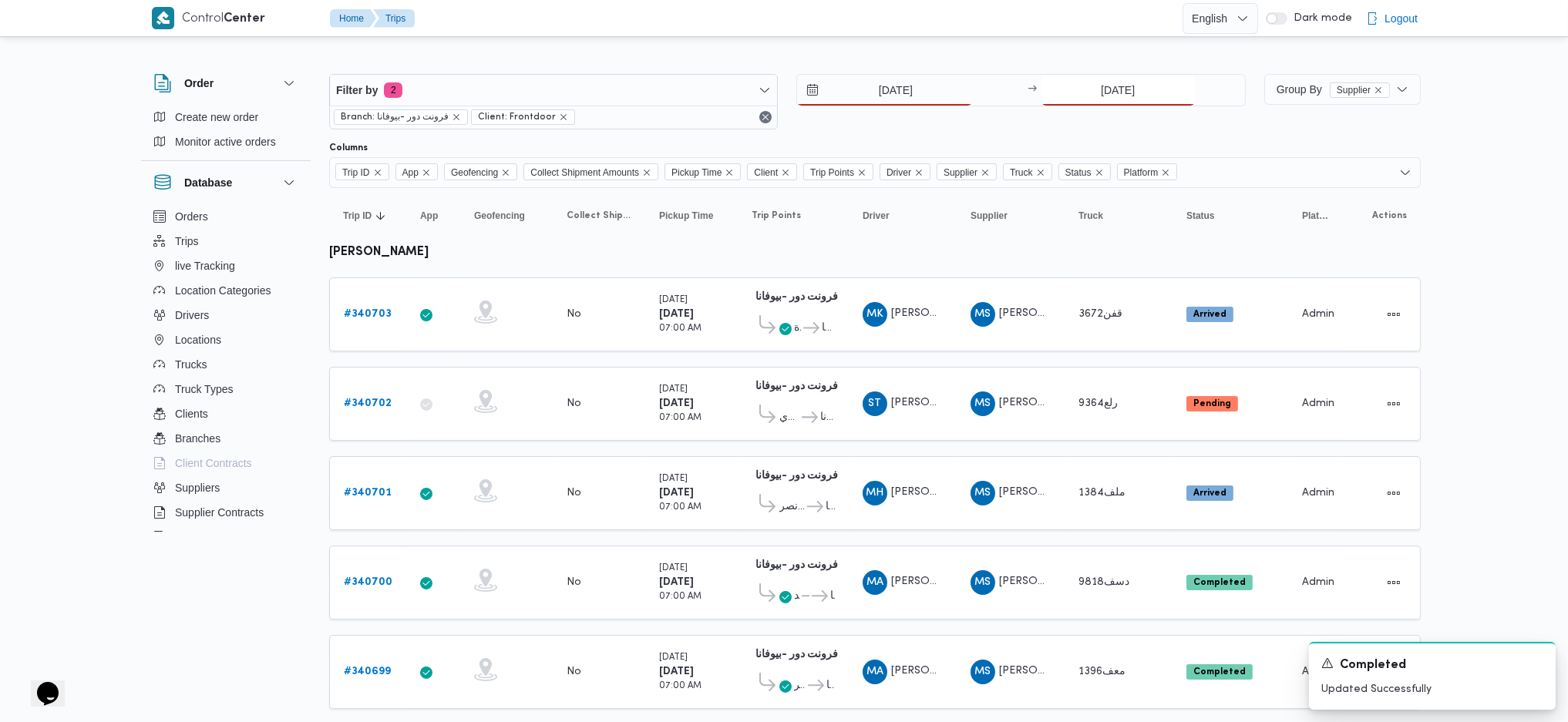
click at [1098, 88] on input "1/10/2025" at bounding box center [1117, 90] width 153 height 31
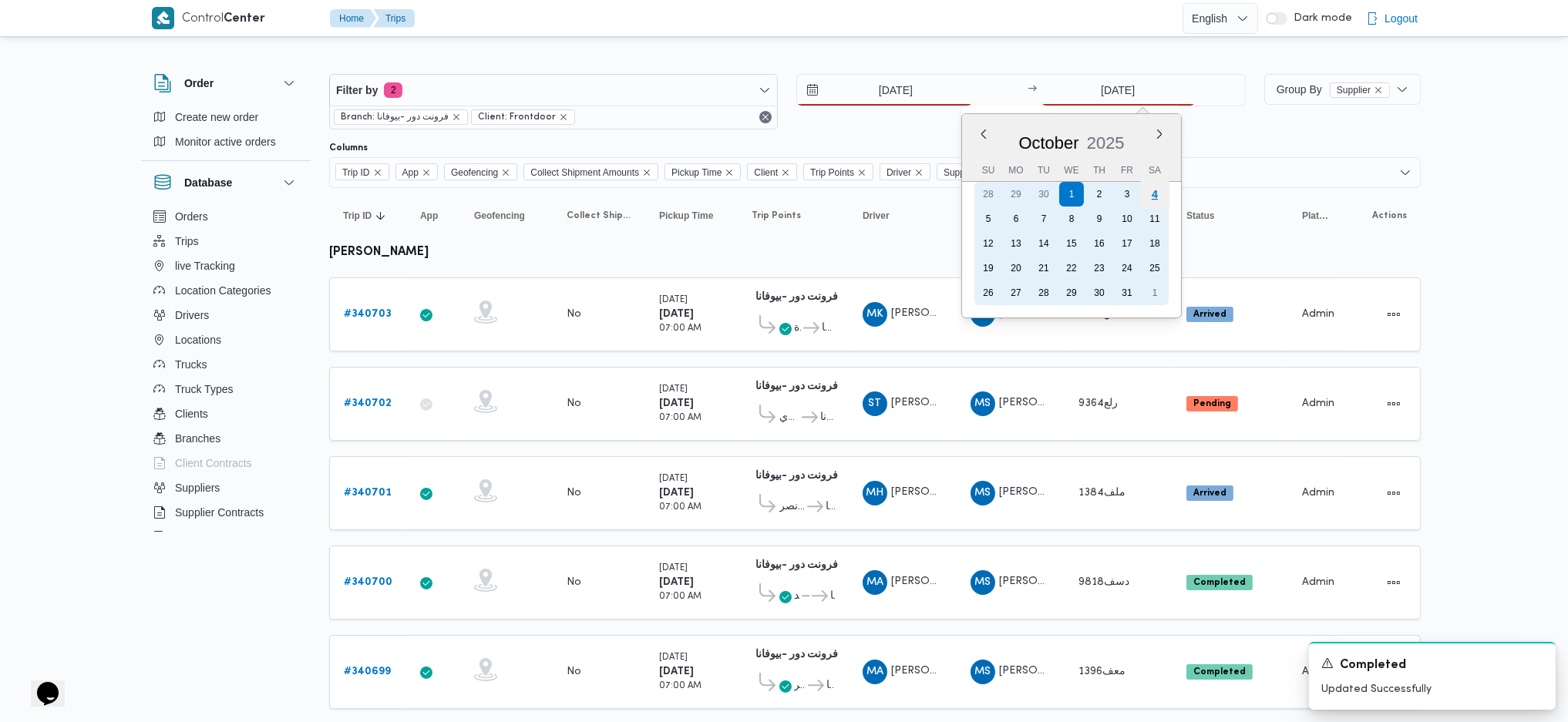
click at [1166, 202] on div "4" at bounding box center [1154, 194] width 29 height 29
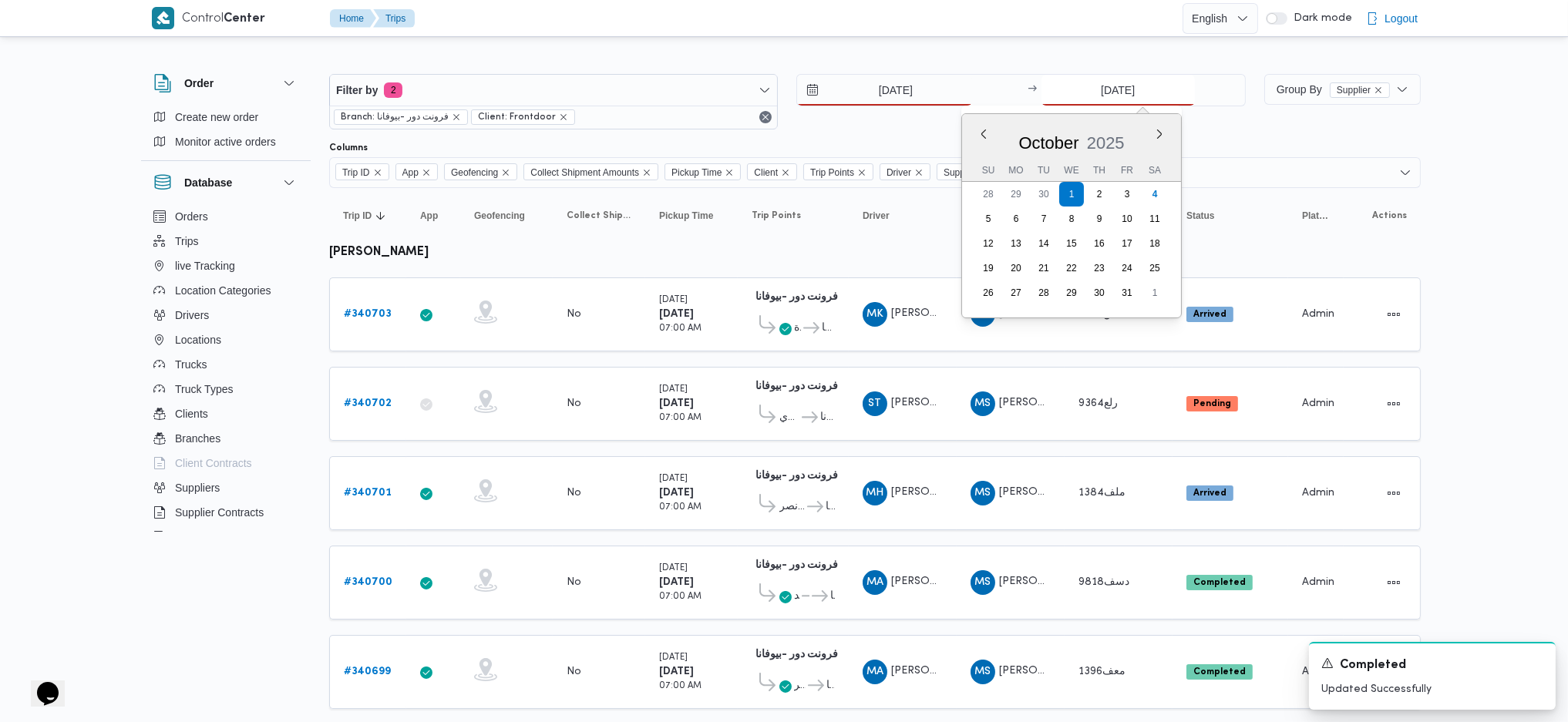
type input "[DATE]"
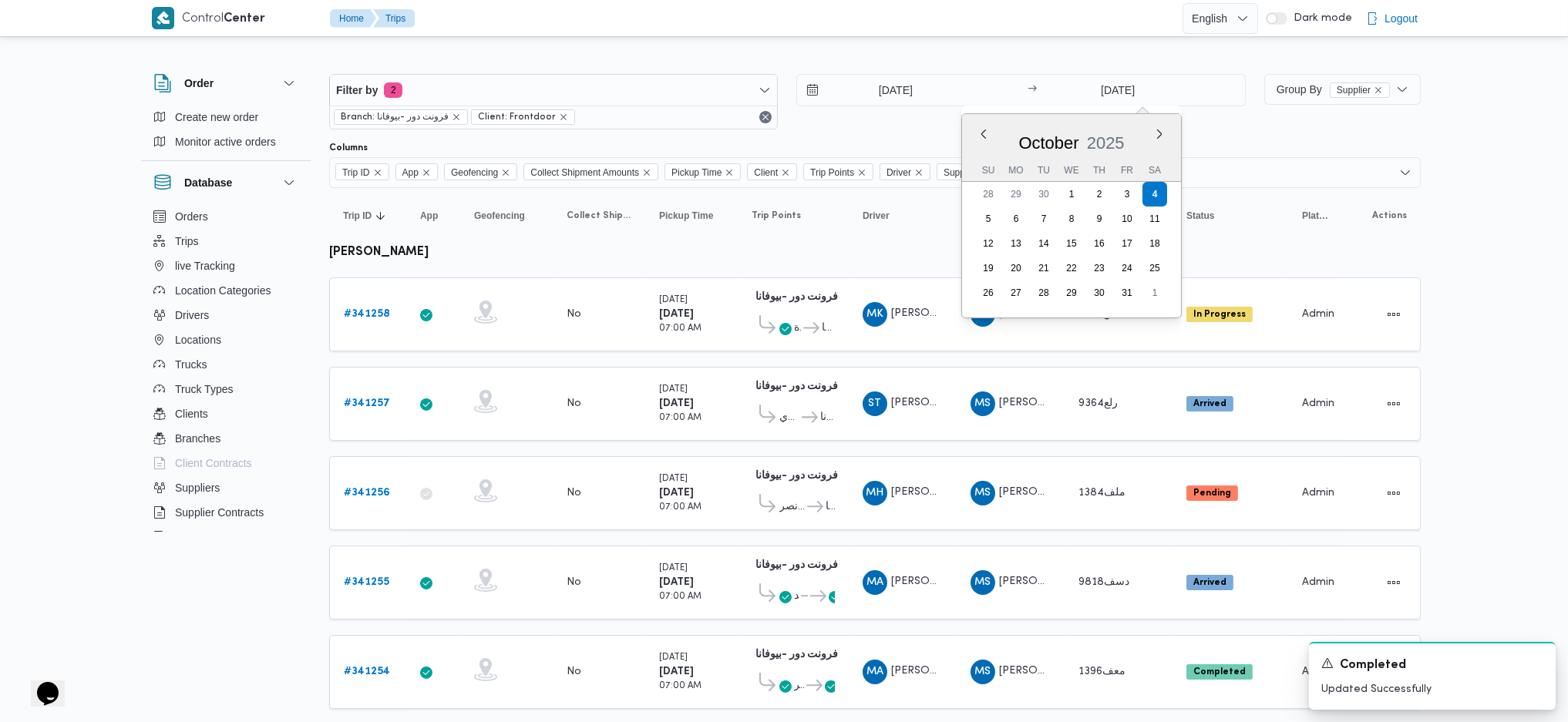
click at [730, 374] on td "Pickup Time Saturday 4/10/2025 07:00 AM" at bounding box center [691, 403] width 92 height 74
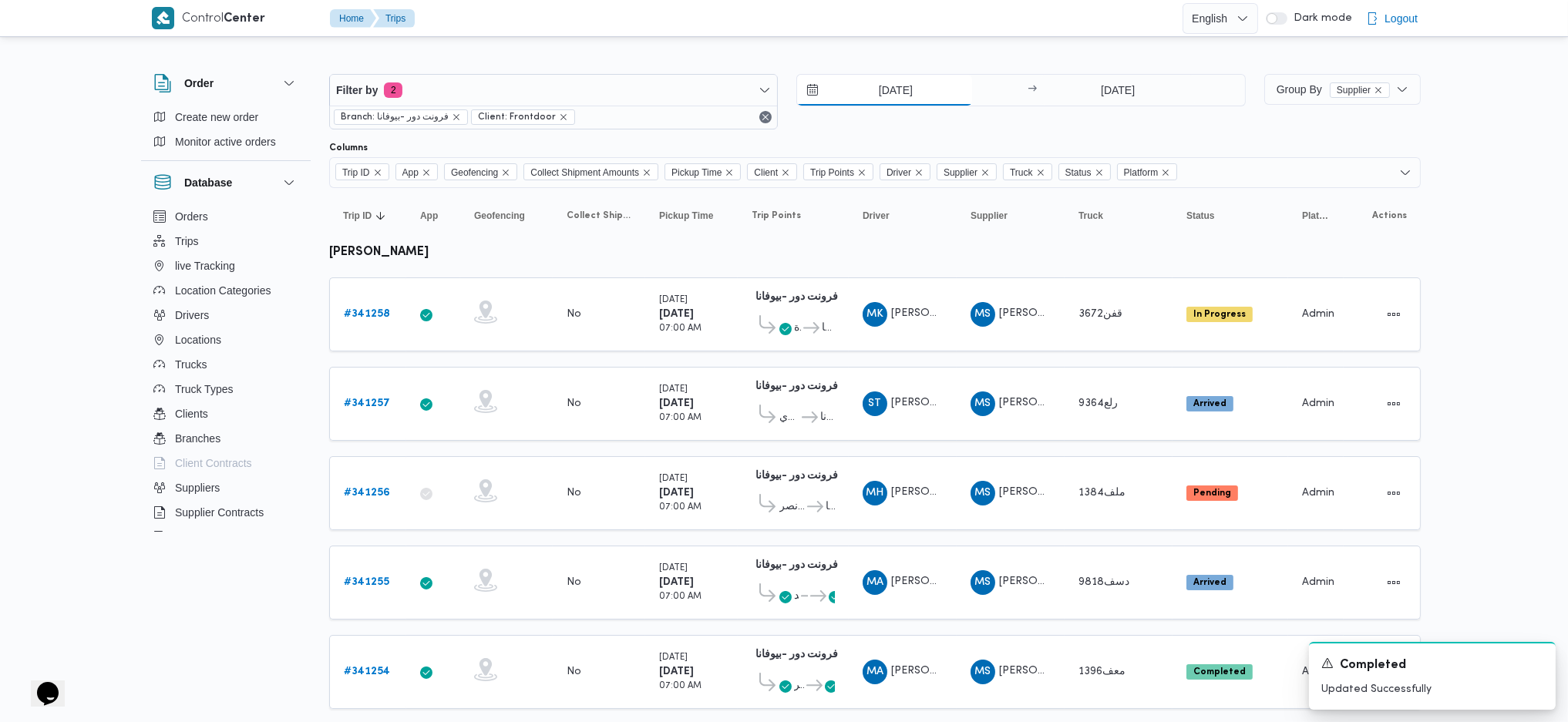
click at [897, 87] on input "[DATE]" at bounding box center [885, 90] width 175 height 31
click at [1043, 398] on span "[PERSON_NAME]" at bounding box center [1043, 403] width 88 height 10
click at [911, 314] on span "[PERSON_NAME] [PERSON_NAME]" at bounding box center [980, 313] width 179 height 10
click at [385, 309] on b "# 341258" at bounding box center [367, 314] width 46 height 10
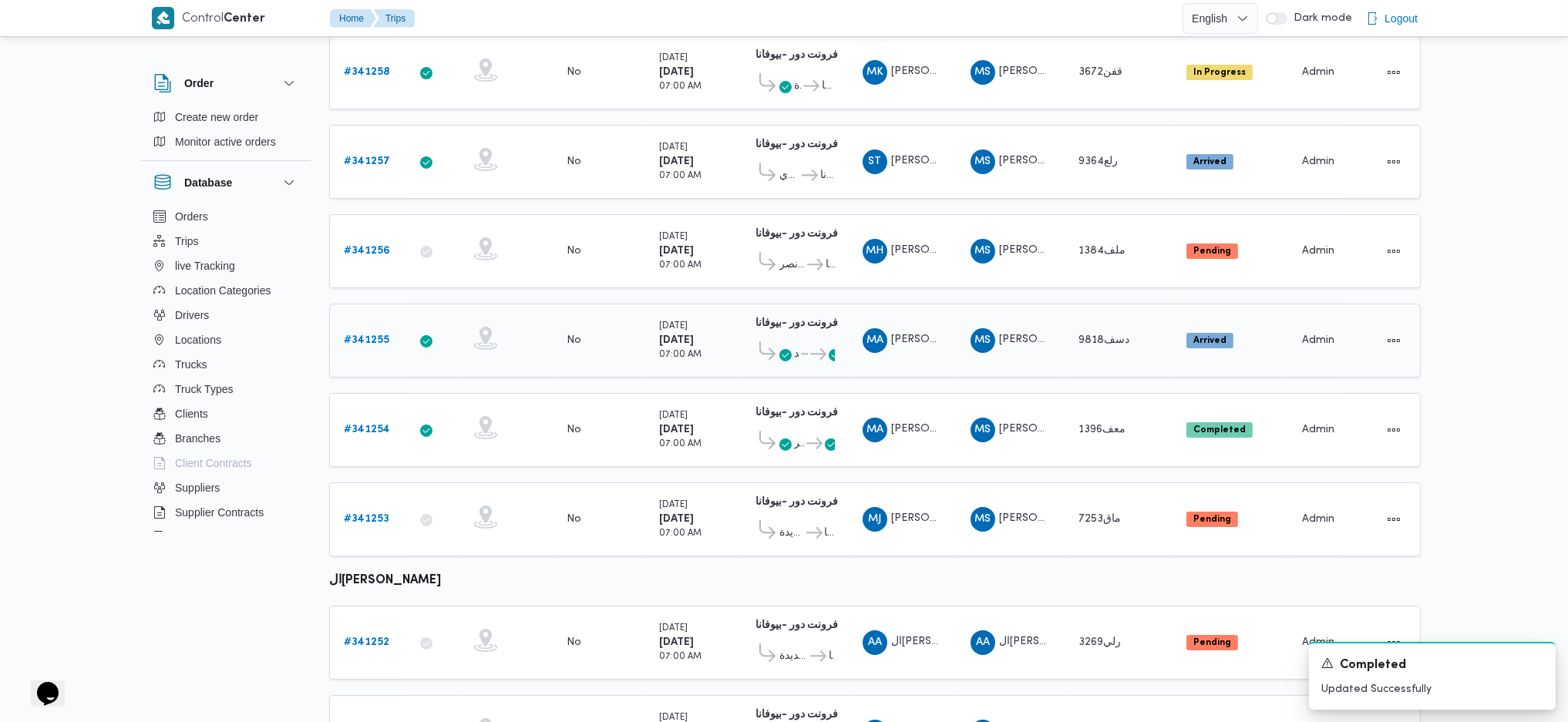
scroll to position [179, 0]
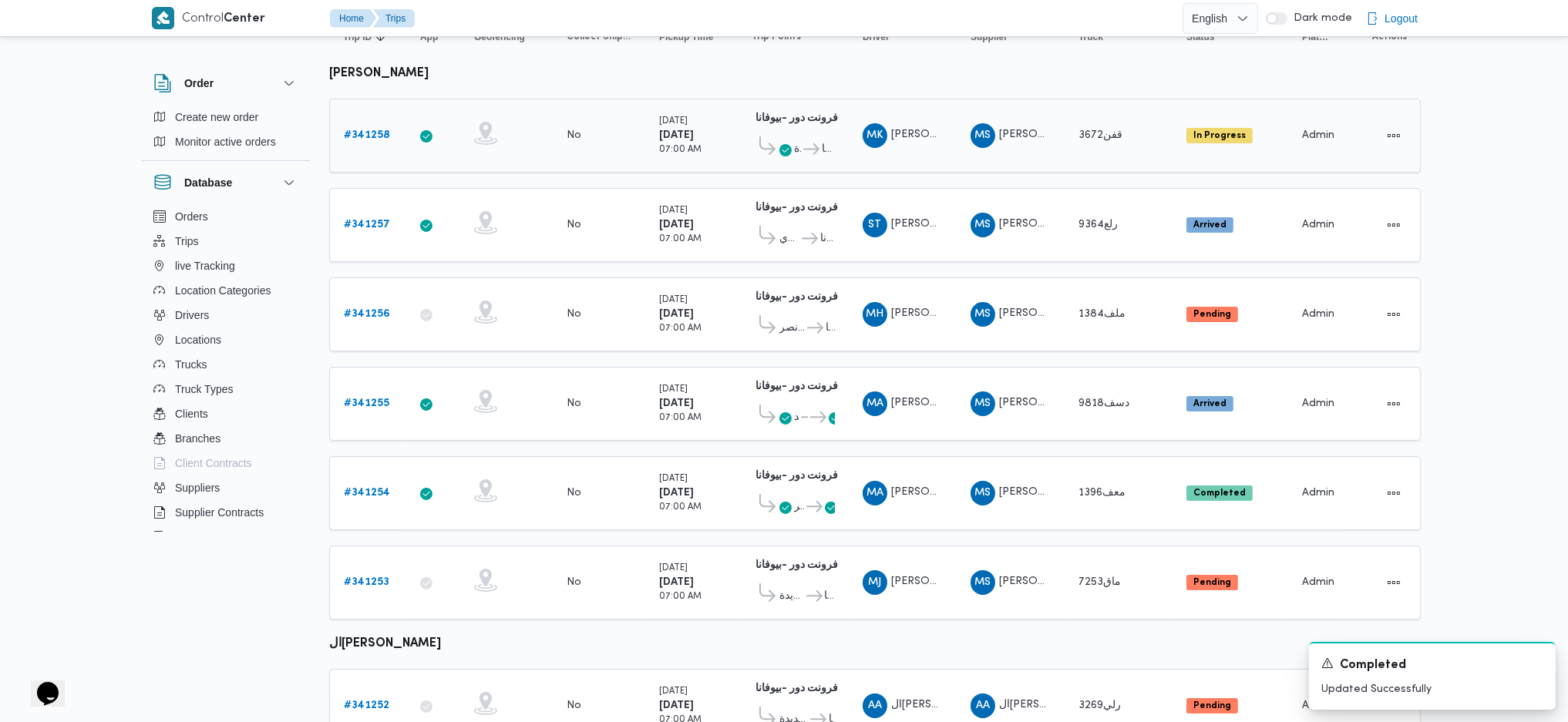
click at [372, 145] on div "# 341258" at bounding box center [368, 135] width 61 height 31
click at [372, 130] on b "# 341258" at bounding box center [367, 135] width 46 height 10
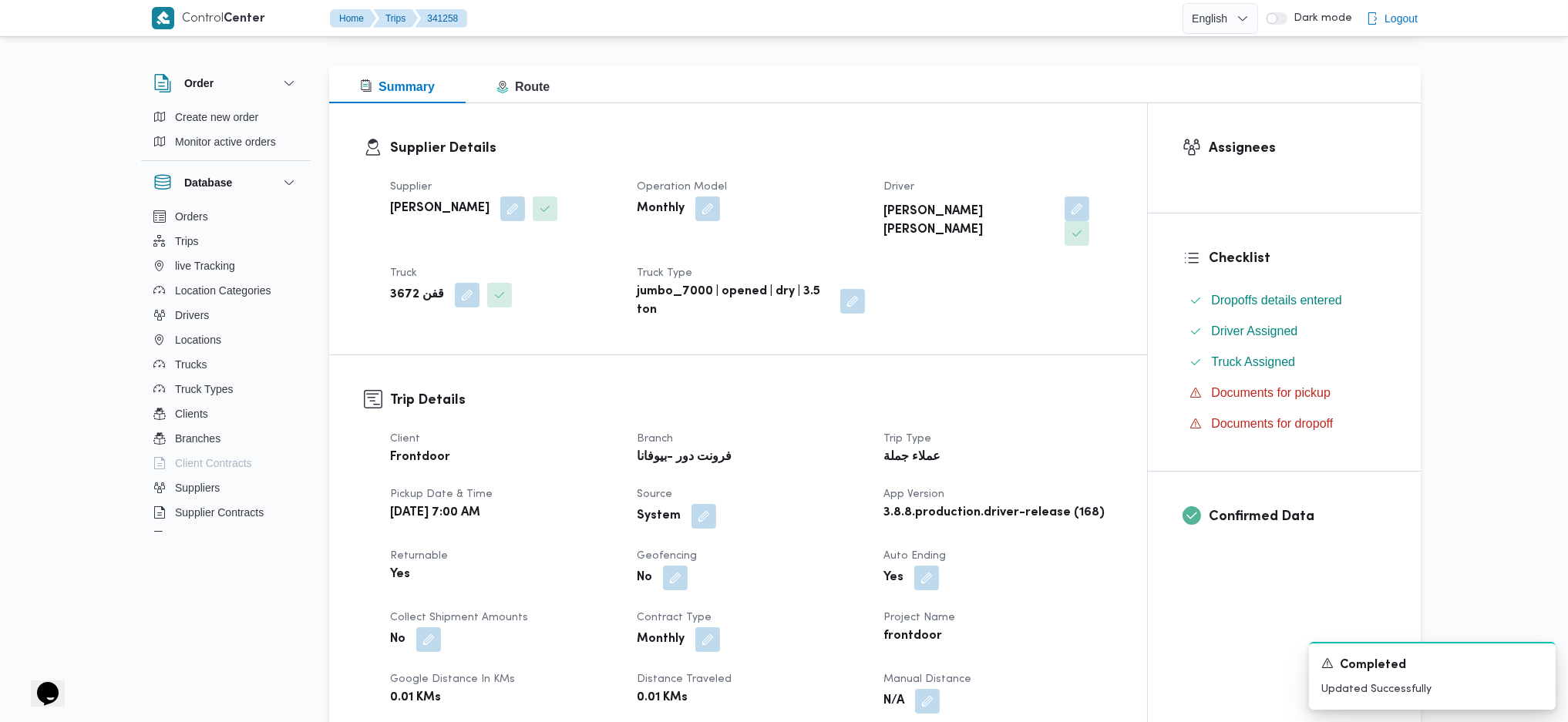
scroll to position [1411, 0]
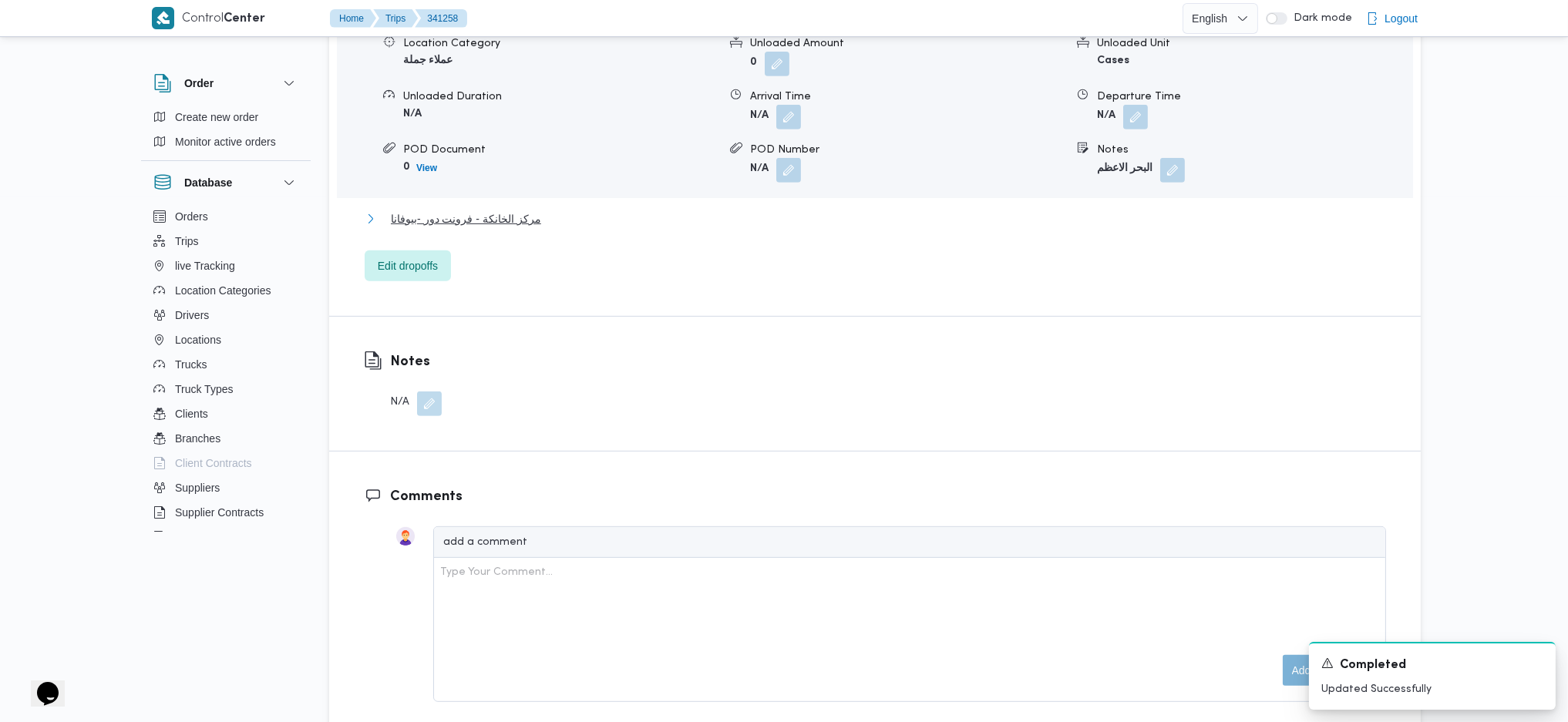
drag, startPoint x: 519, startPoint y: 186, endPoint x: 544, endPoint y: 201, distance: 29.2
click at [519, 210] on span "مركز الخانكة - فرونت دور -بيوفانا" at bounding box center [466, 218] width 150 height 18
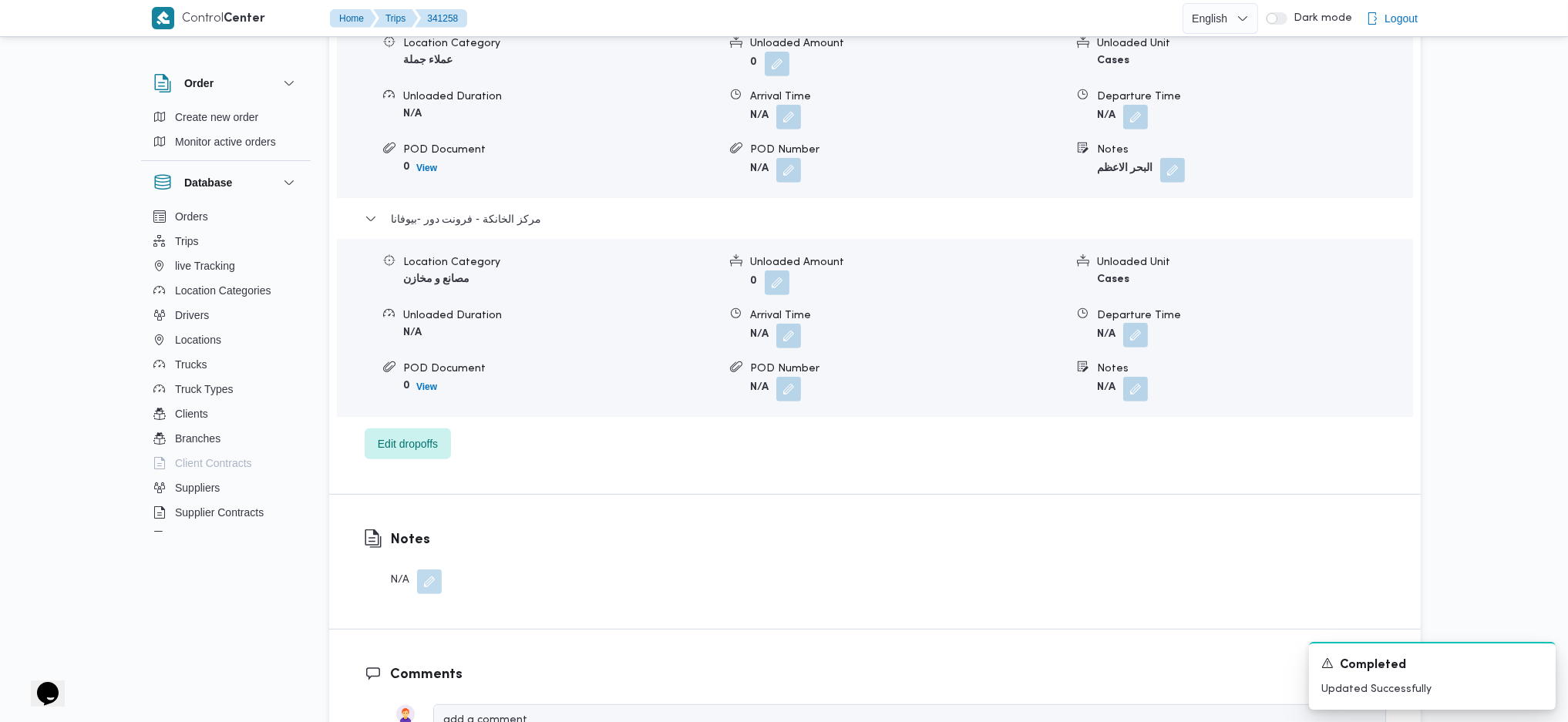
click at [1136, 322] on button "button" at bounding box center [1135, 334] width 25 height 25
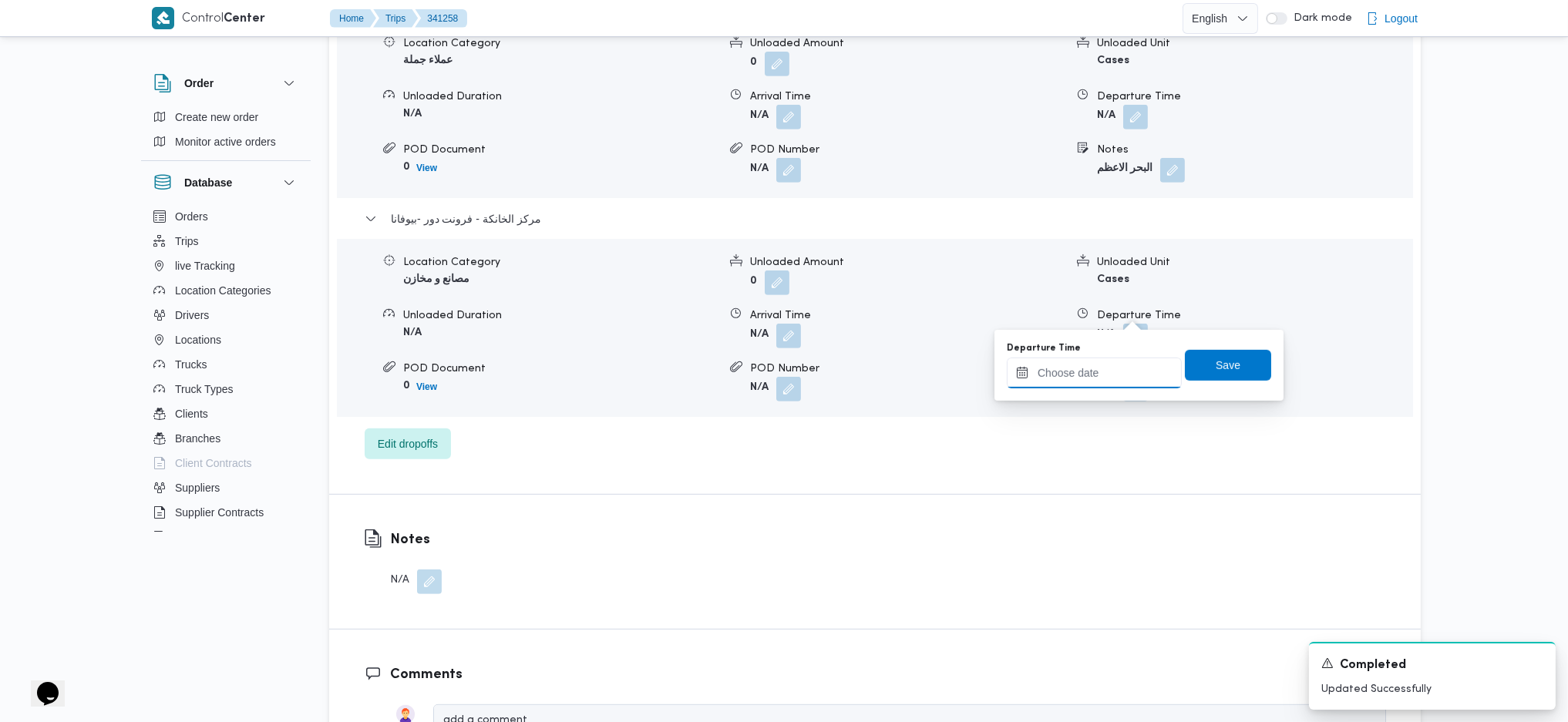
click at [1108, 362] on input "Departure Time" at bounding box center [1094, 373] width 175 height 31
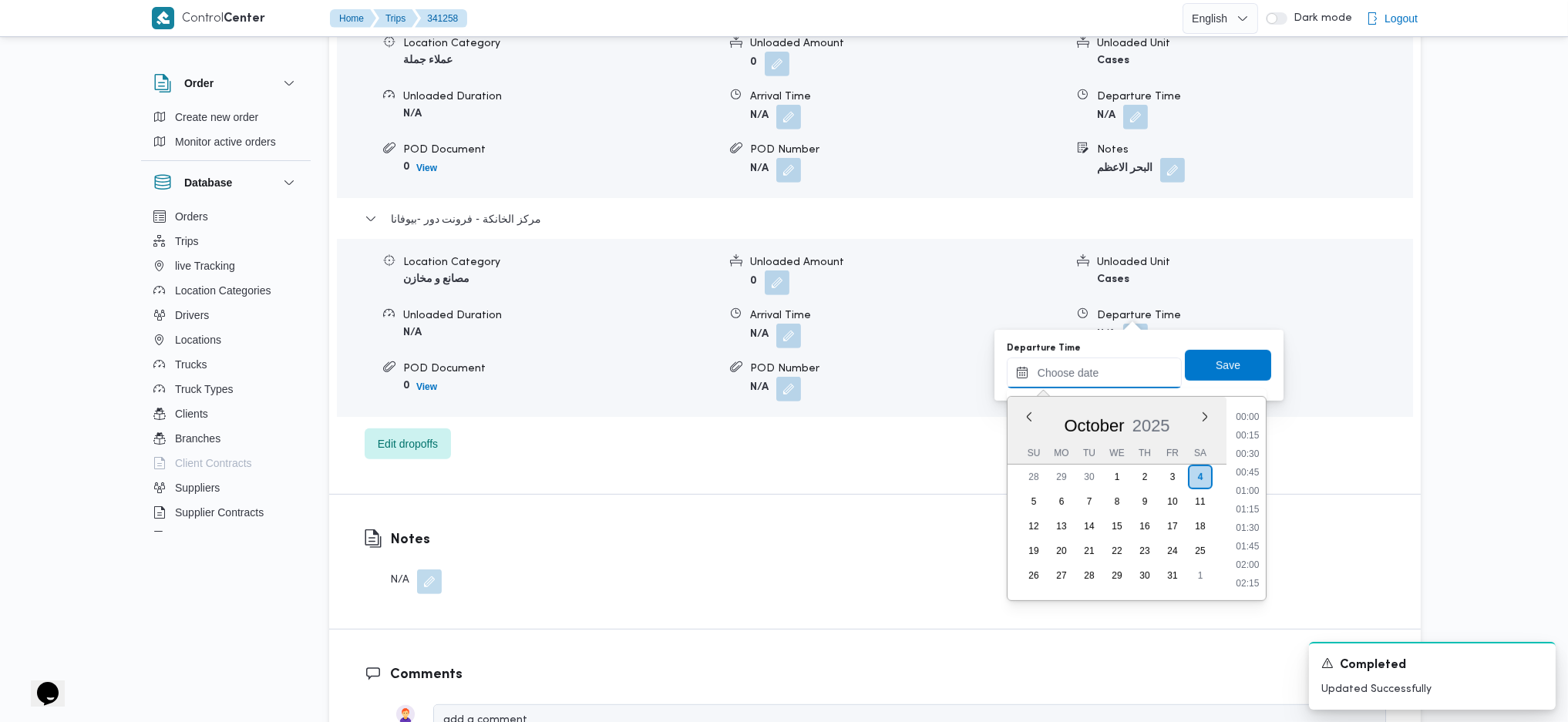
scroll to position [1203, 0]
click at [1246, 546] on li "18:00" at bounding box center [1247, 544] width 36 height 15
type input "[DATE] 18:00"
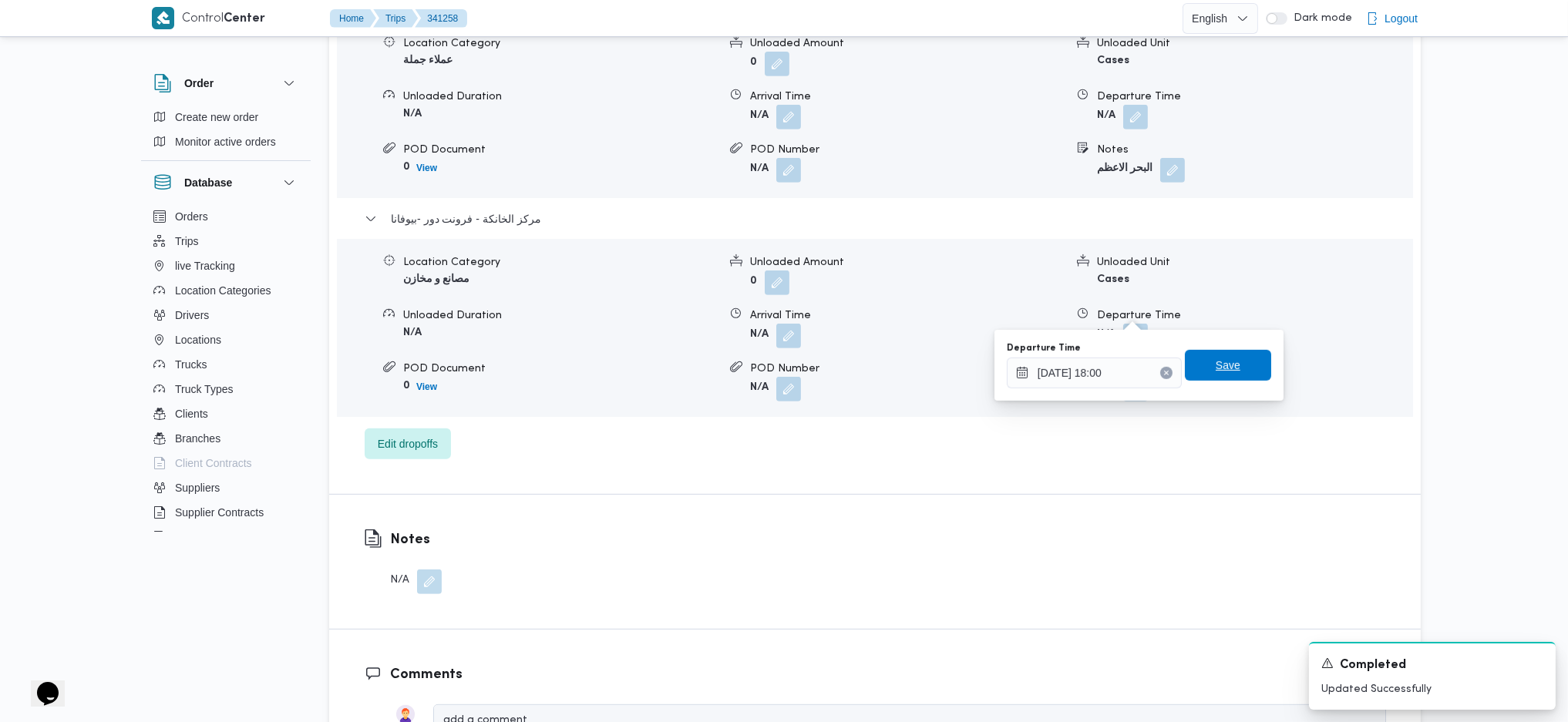
drag, startPoint x: 1220, startPoint y: 356, endPoint x: 1055, endPoint y: 355, distance: 165.0
click at [1218, 353] on span "Save" at bounding box center [1228, 365] width 87 height 31
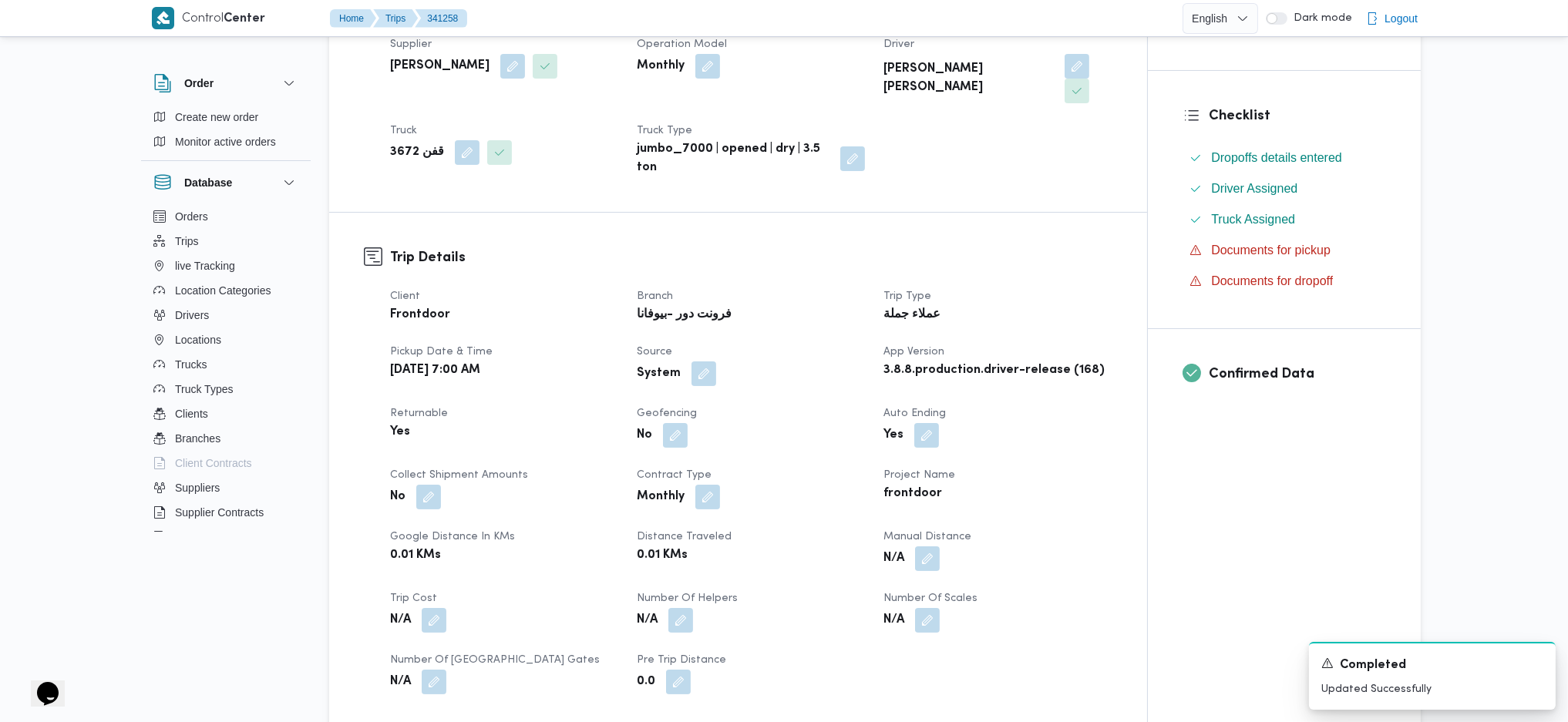
scroll to position [513, 0]
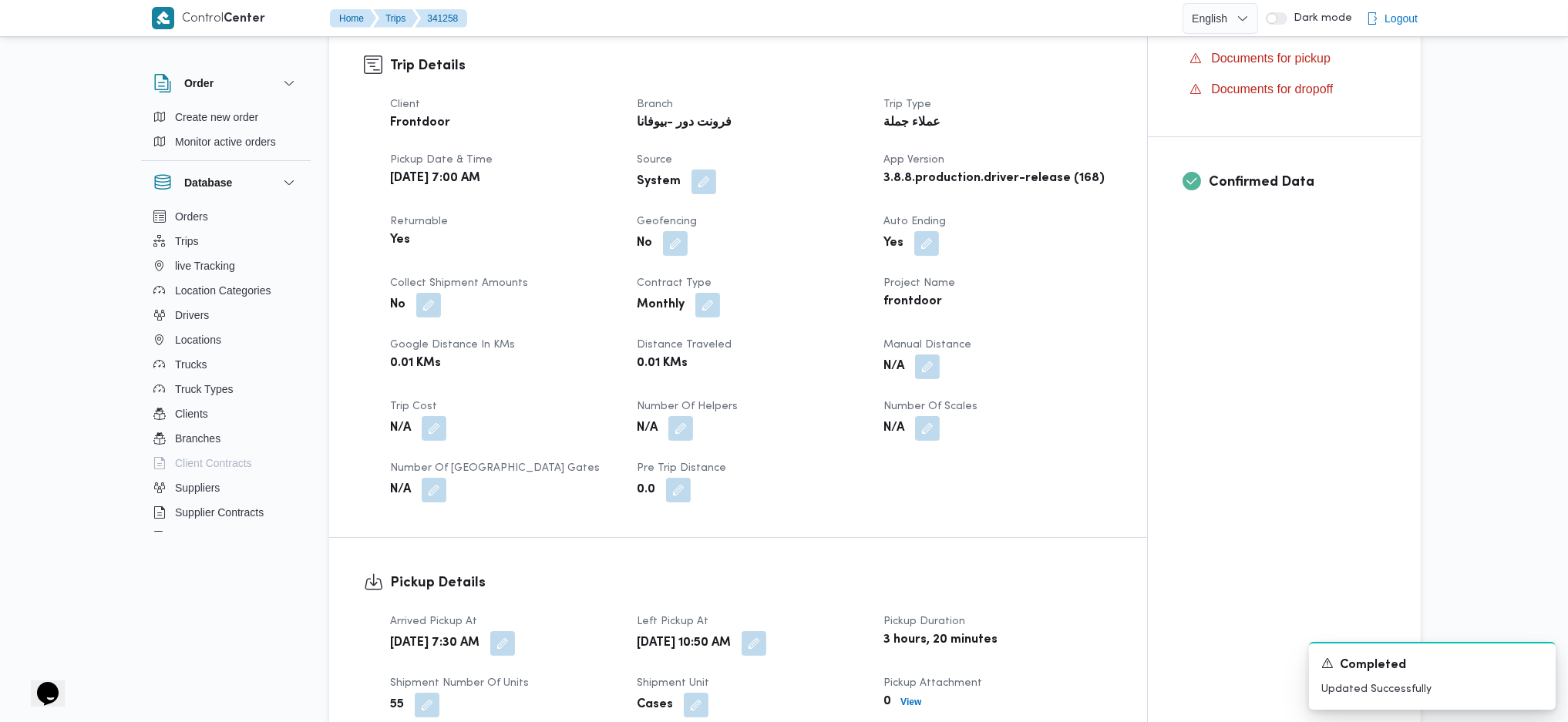
drag, startPoint x: 931, startPoint y: 346, endPoint x: 911, endPoint y: 357, distance: 22.8
click at [931, 354] on button "button" at bounding box center [927, 366] width 25 height 25
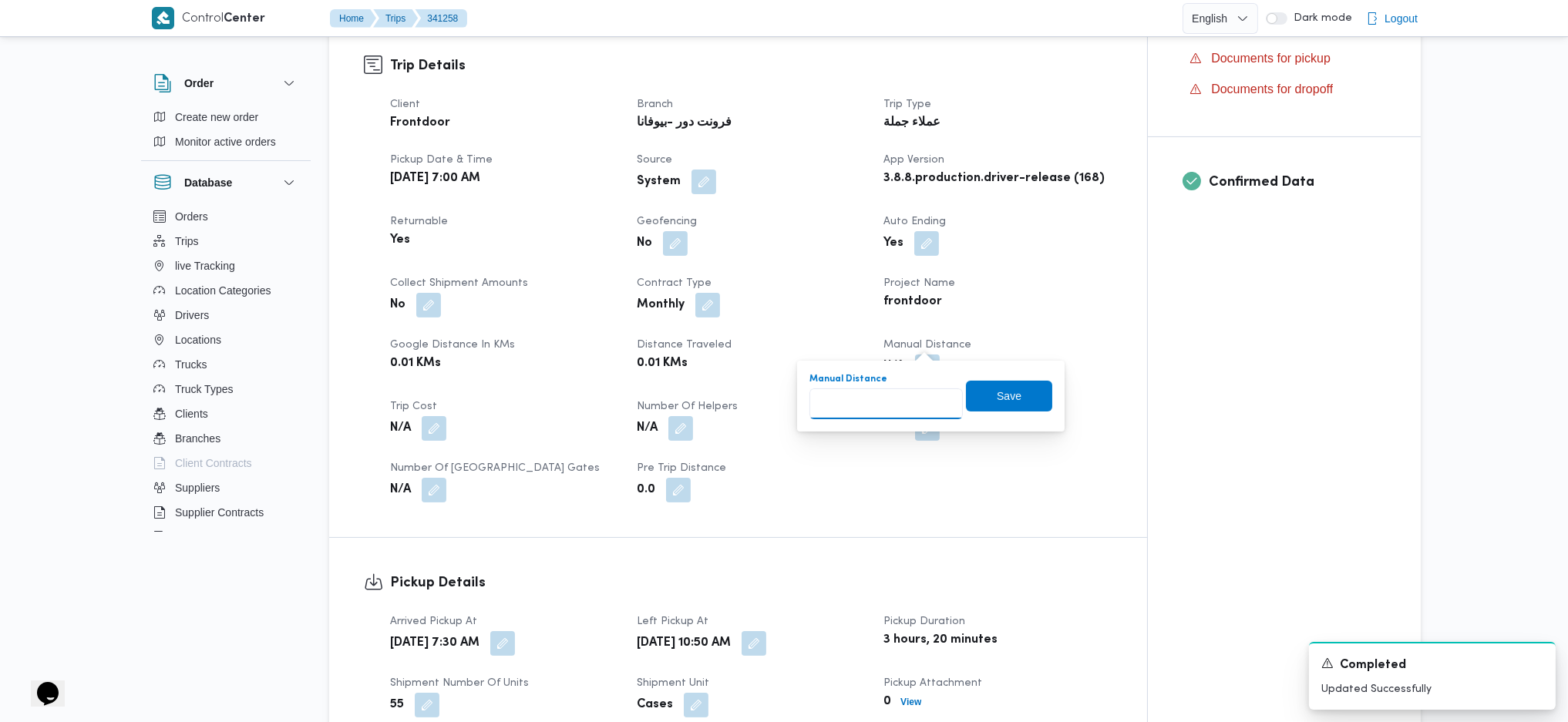
click at [844, 410] on input "Manual Distance" at bounding box center [886, 403] width 153 height 31
type input "100"
click button "Save" at bounding box center [1009, 396] width 87 height 31
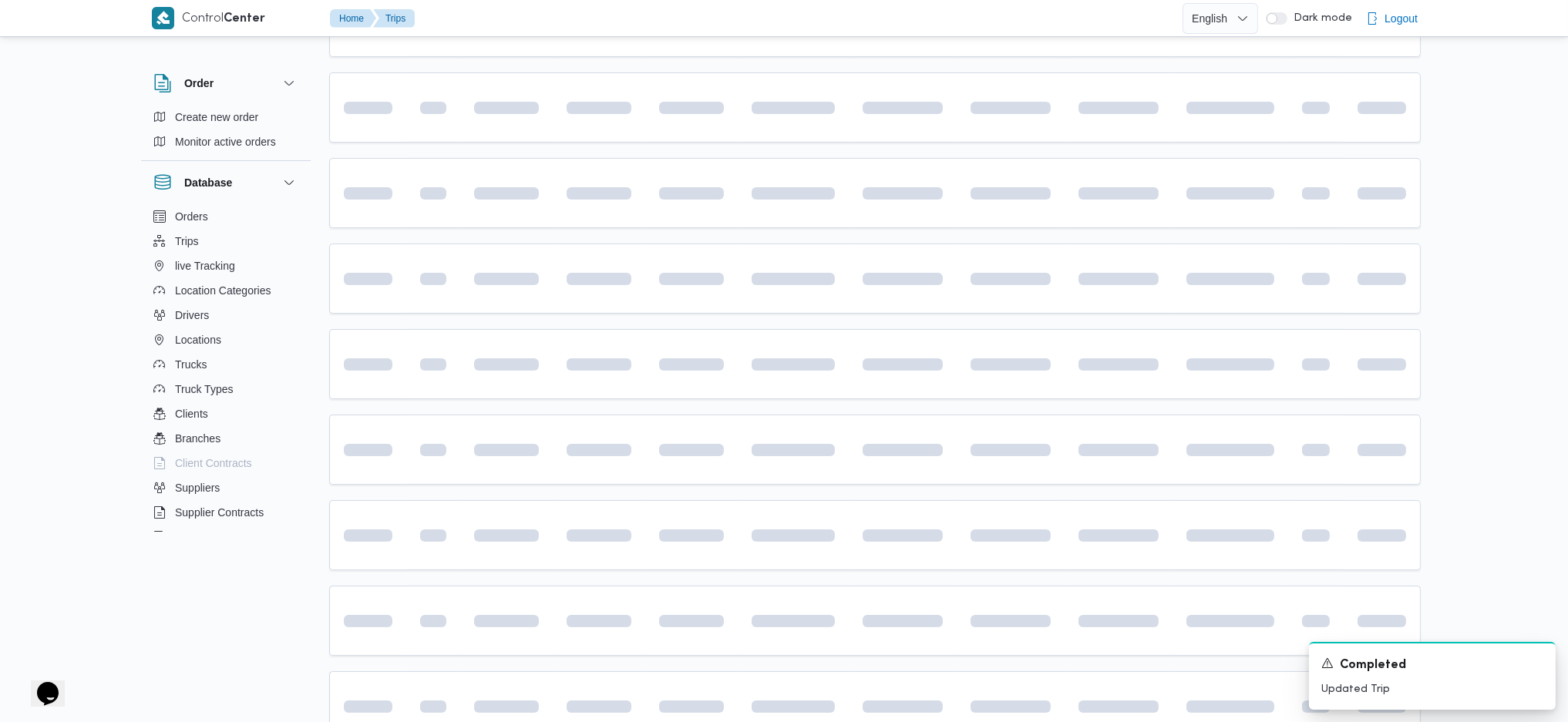
scroll to position [179, 0]
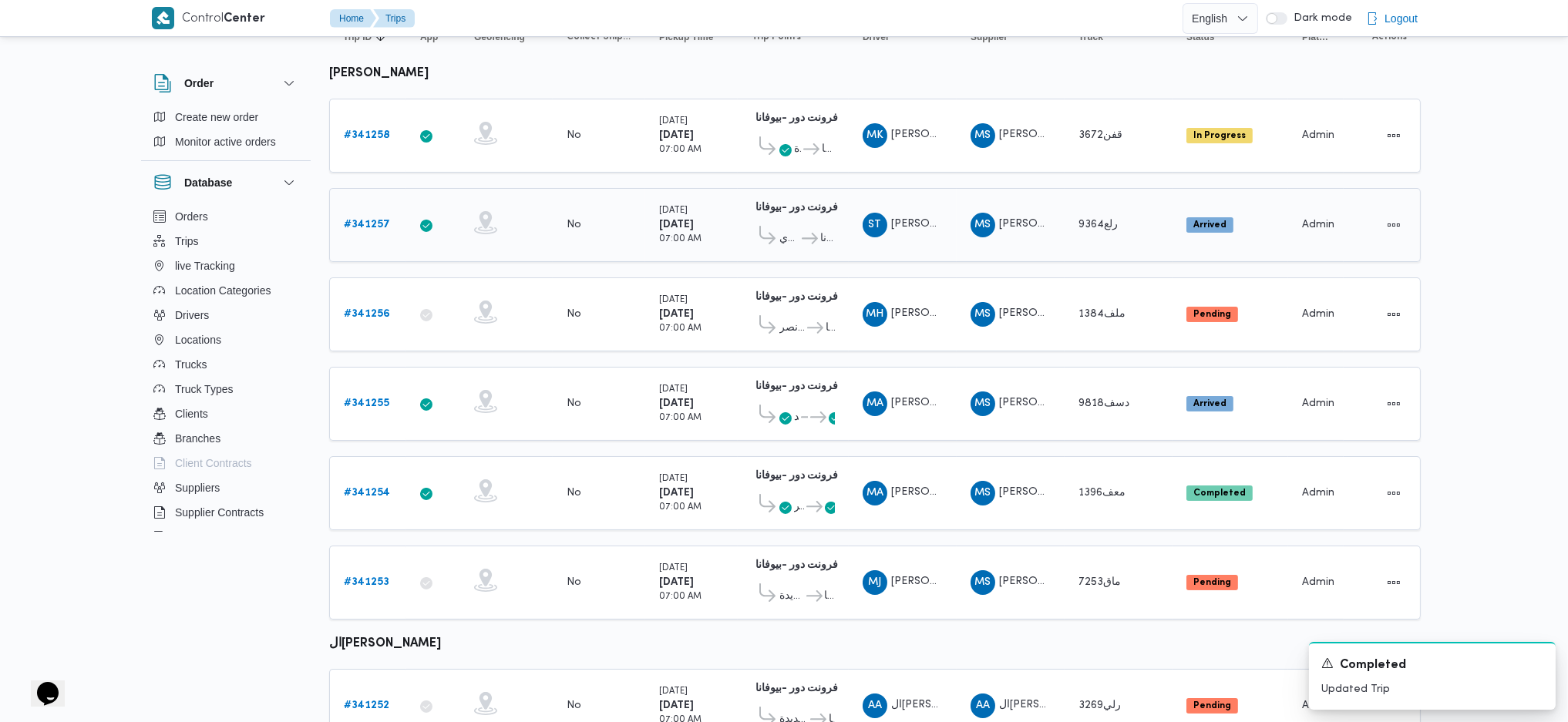
click at [382, 226] on b "# 341257" at bounding box center [367, 224] width 46 height 10
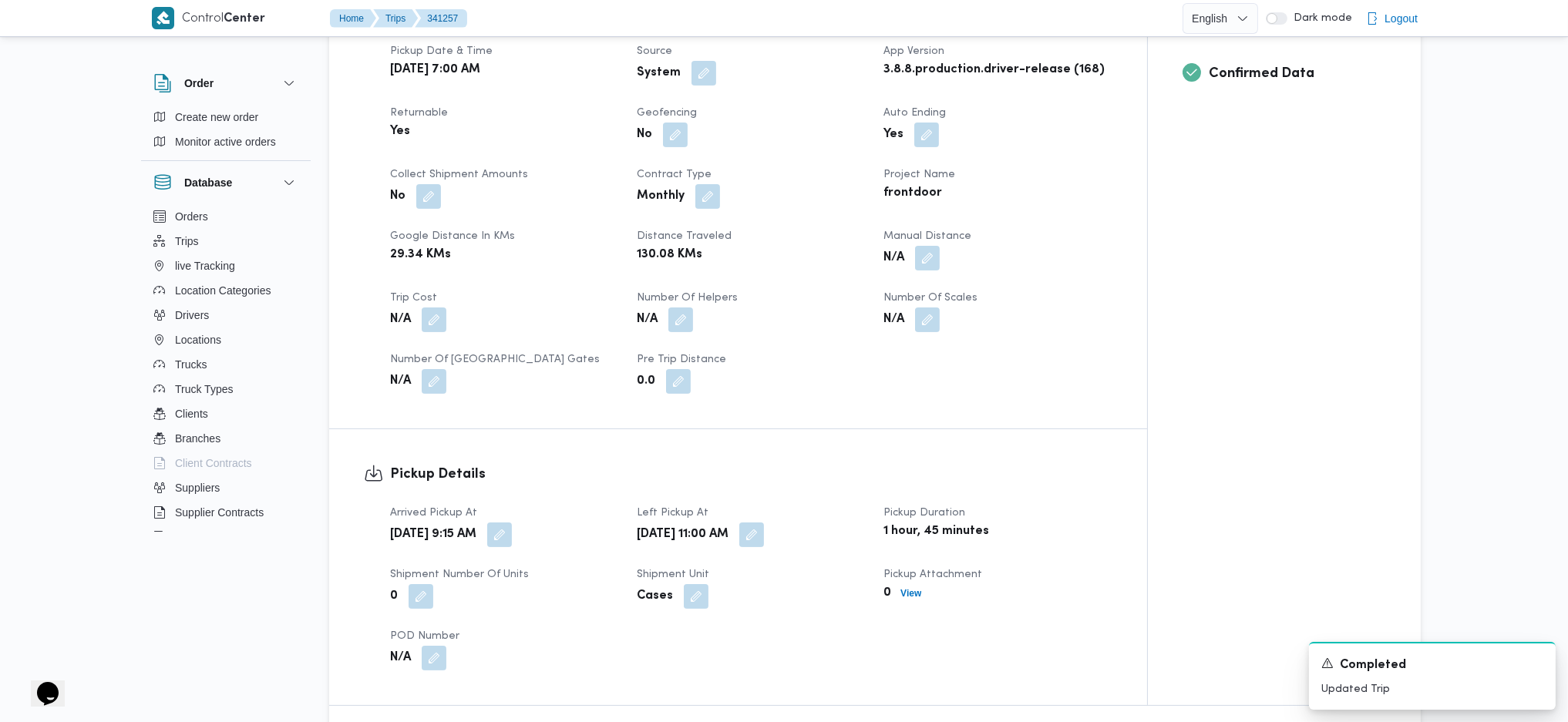
scroll to position [719, 0]
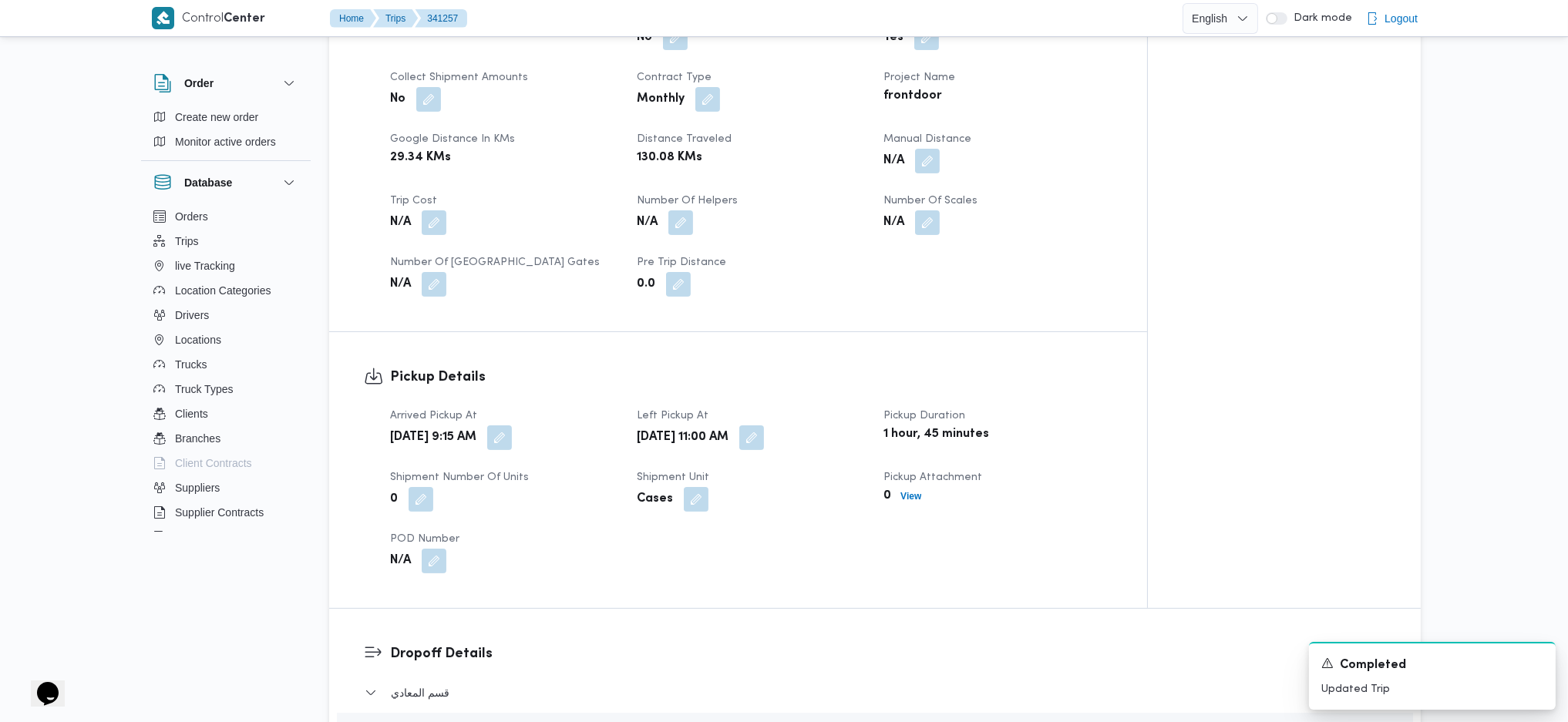
click at [927, 149] on button "button" at bounding box center [927, 160] width 25 height 25
click at [871, 200] on input "Manual Distance" at bounding box center [886, 198] width 153 height 31
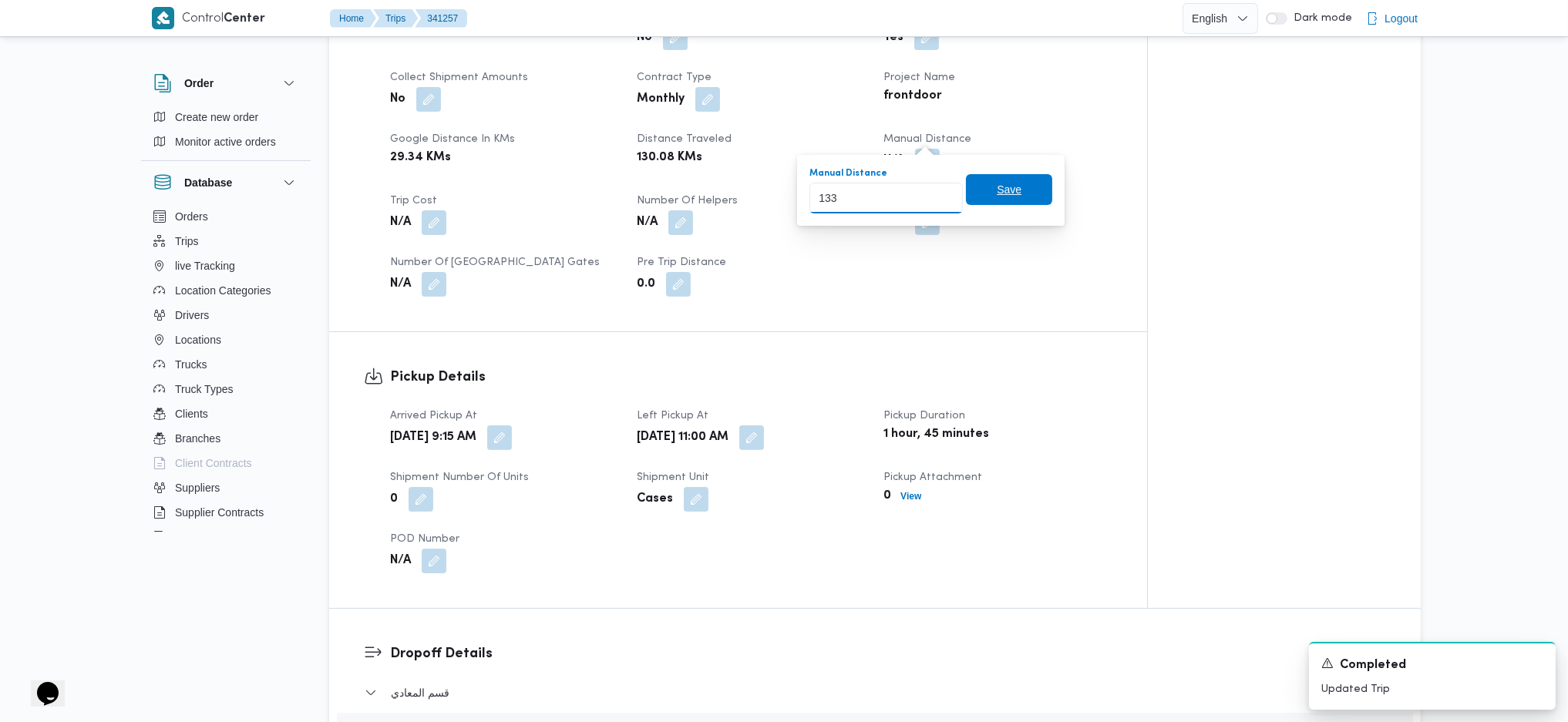
type input "133"
drag, startPoint x: 1005, startPoint y: 195, endPoint x: 997, endPoint y: 207, distance: 14.4
click at [1006, 195] on span "Save" at bounding box center [1009, 190] width 25 height 18
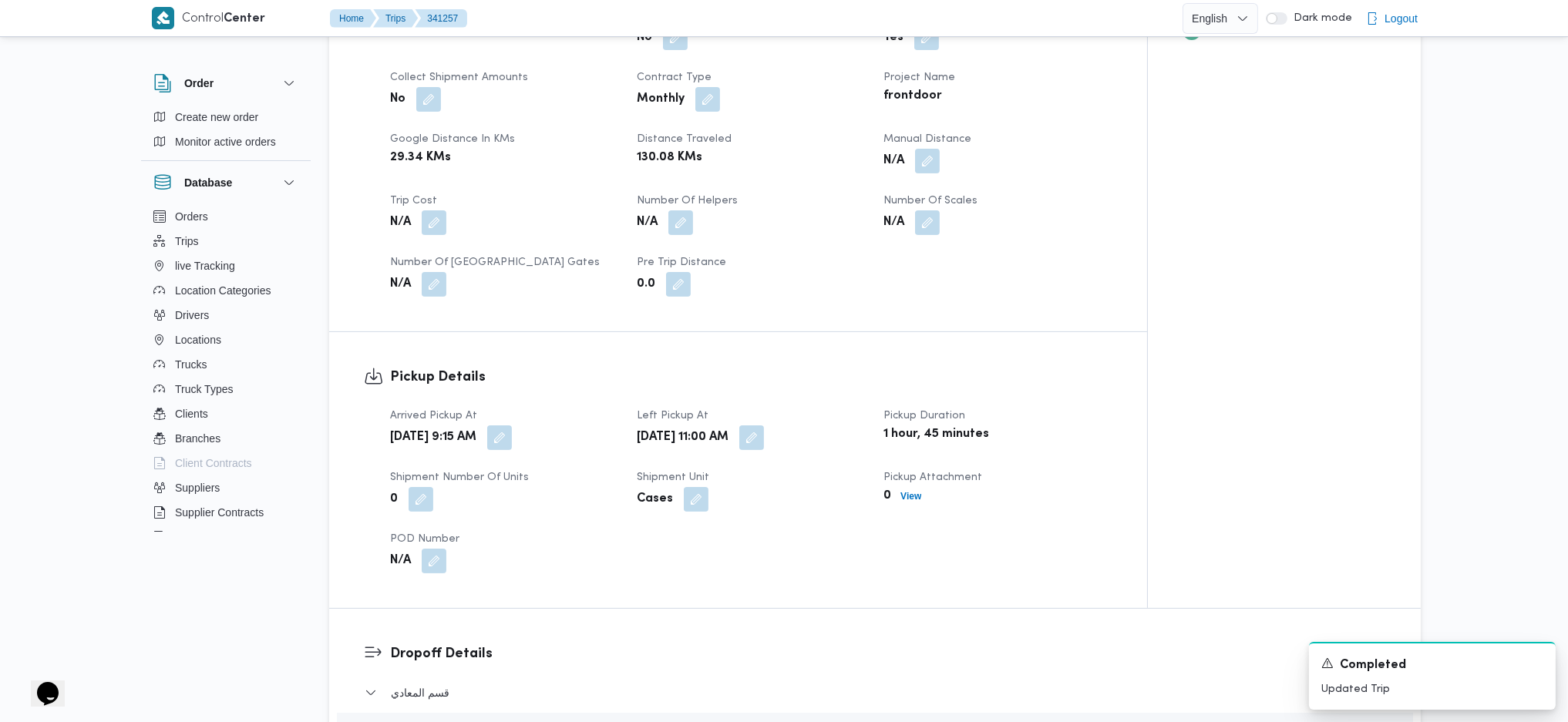
scroll to position [1335, 0]
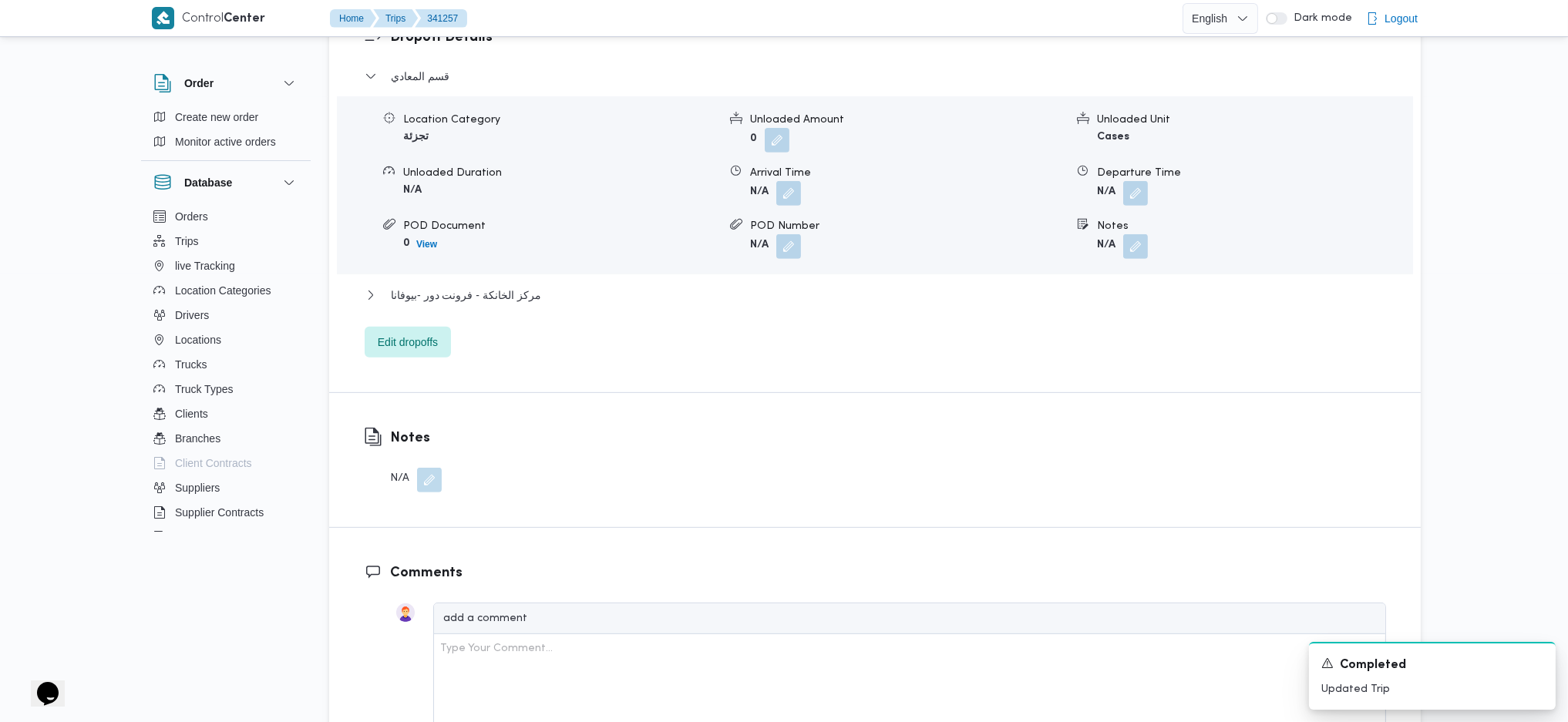
click at [475, 286] on div "مركز الخانكة - فرونت دور -بيوفانا" at bounding box center [875, 300] width 1021 height 29
drag, startPoint x: 525, startPoint y: 288, endPoint x: 518, endPoint y: 270, distance: 19.3
click at [525, 286] on div "مركز الخانكة - فرونت دور -بيوفانا" at bounding box center [875, 300] width 1021 height 29
click at [516, 286] on span "مركز الخانكة - فرونت دور -بيوفانا" at bounding box center [466, 295] width 150 height 18
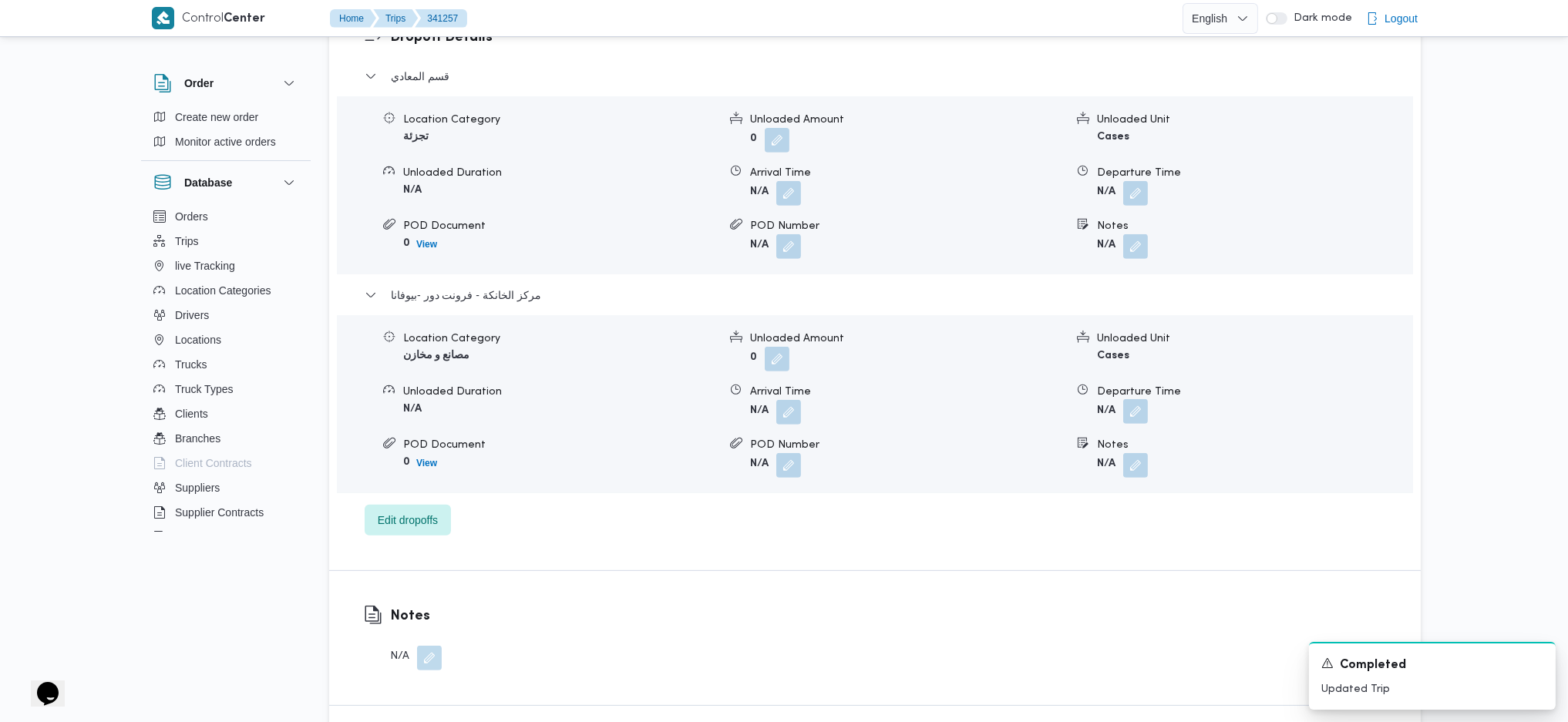
click at [1137, 399] on button "button" at bounding box center [1135, 411] width 25 height 25
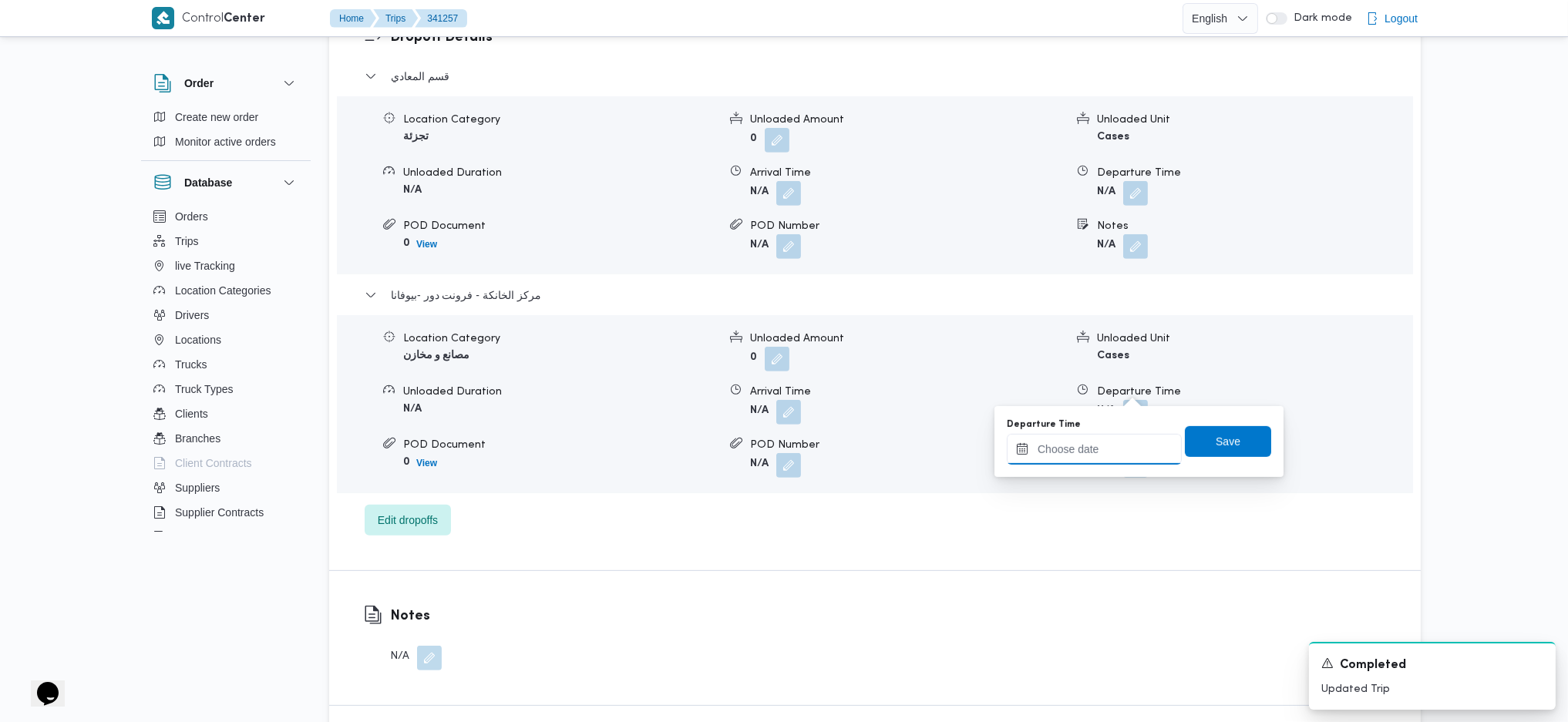
drag, startPoint x: 1095, startPoint y: 450, endPoint x: 1105, endPoint y: 457, distance: 12.2
click at [1096, 453] on input "Departure Time" at bounding box center [1094, 449] width 175 height 31
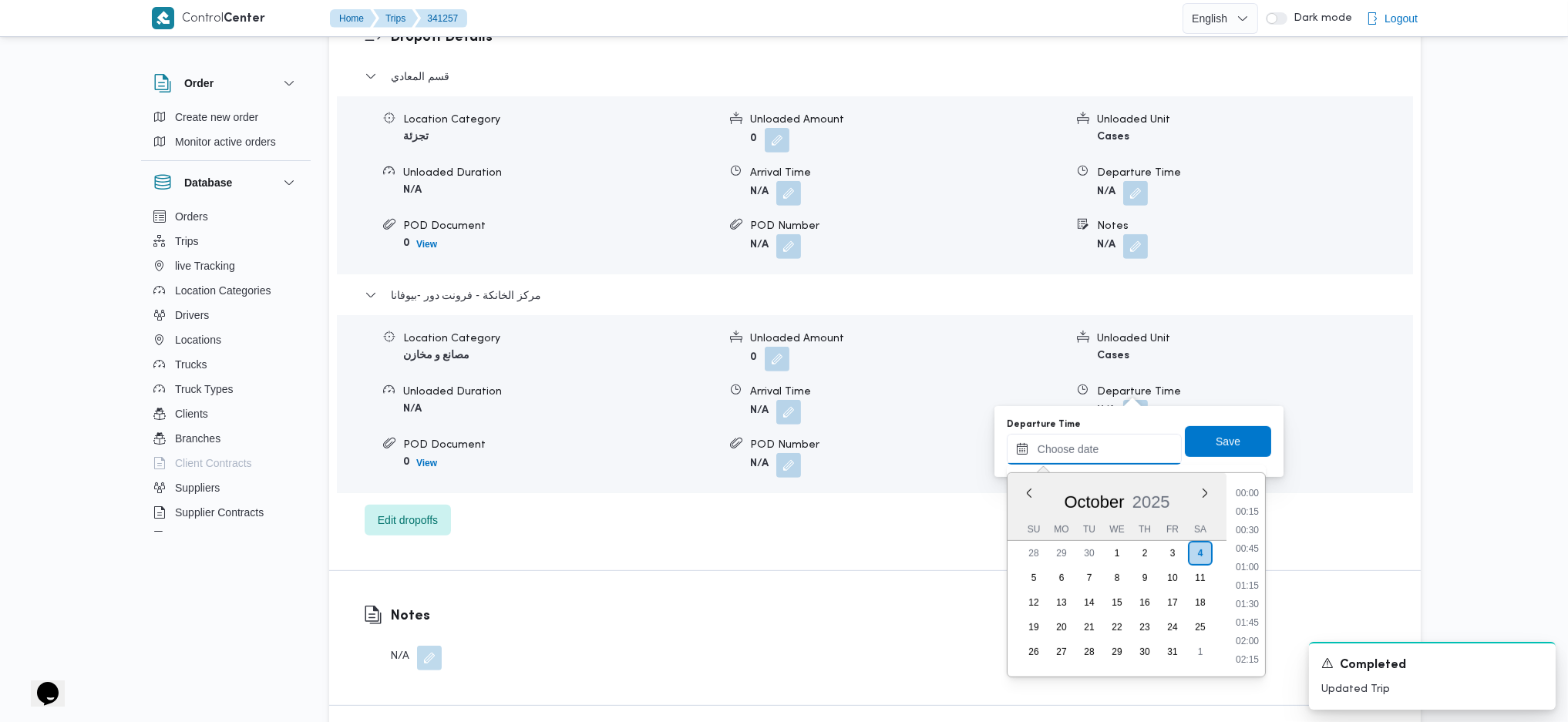
scroll to position [1203, 0]
click at [1239, 600] on li "17:45" at bounding box center [1247, 602] width 36 height 15
type input "04/10/2025 17:45"
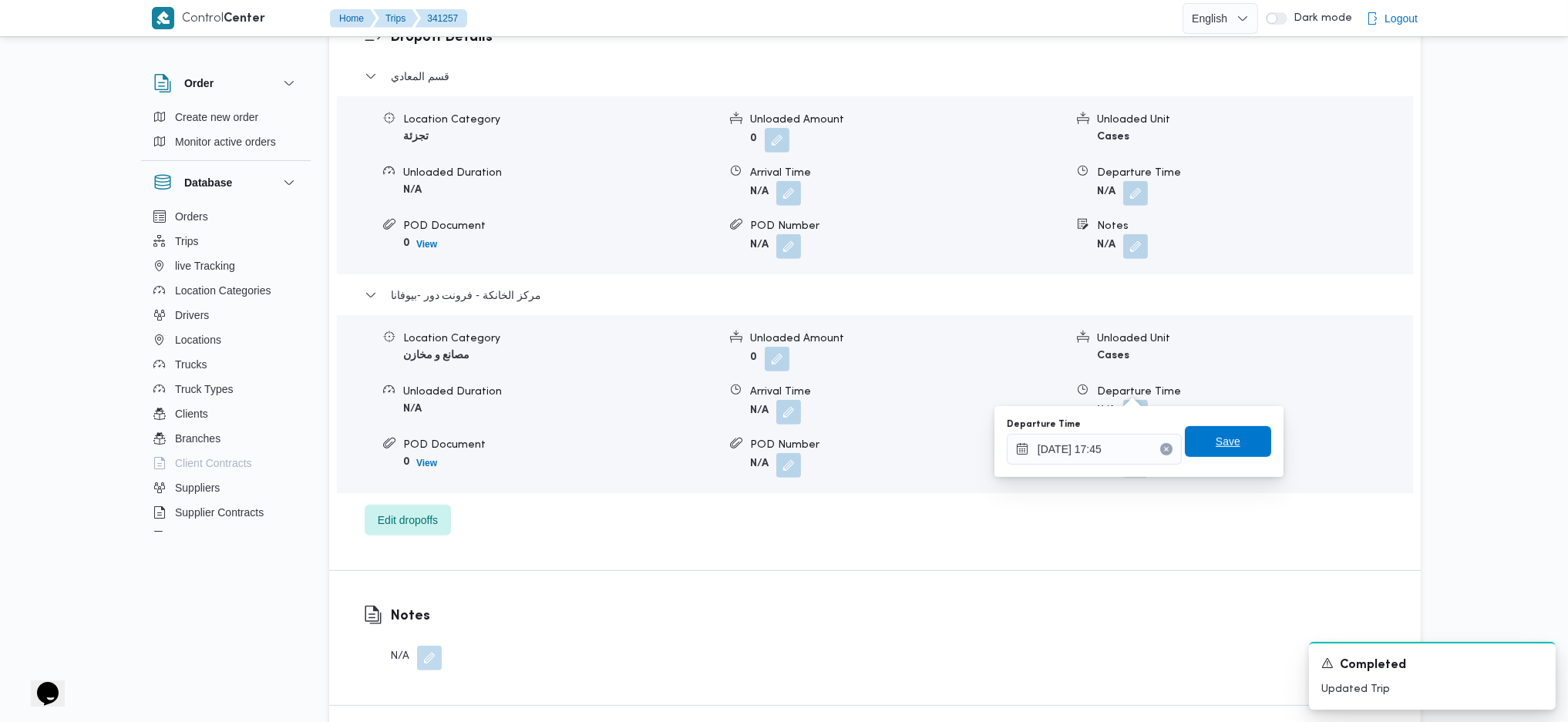
click at [1216, 427] on span "Save" at bounding box center [1228, 441] width 87 height 31
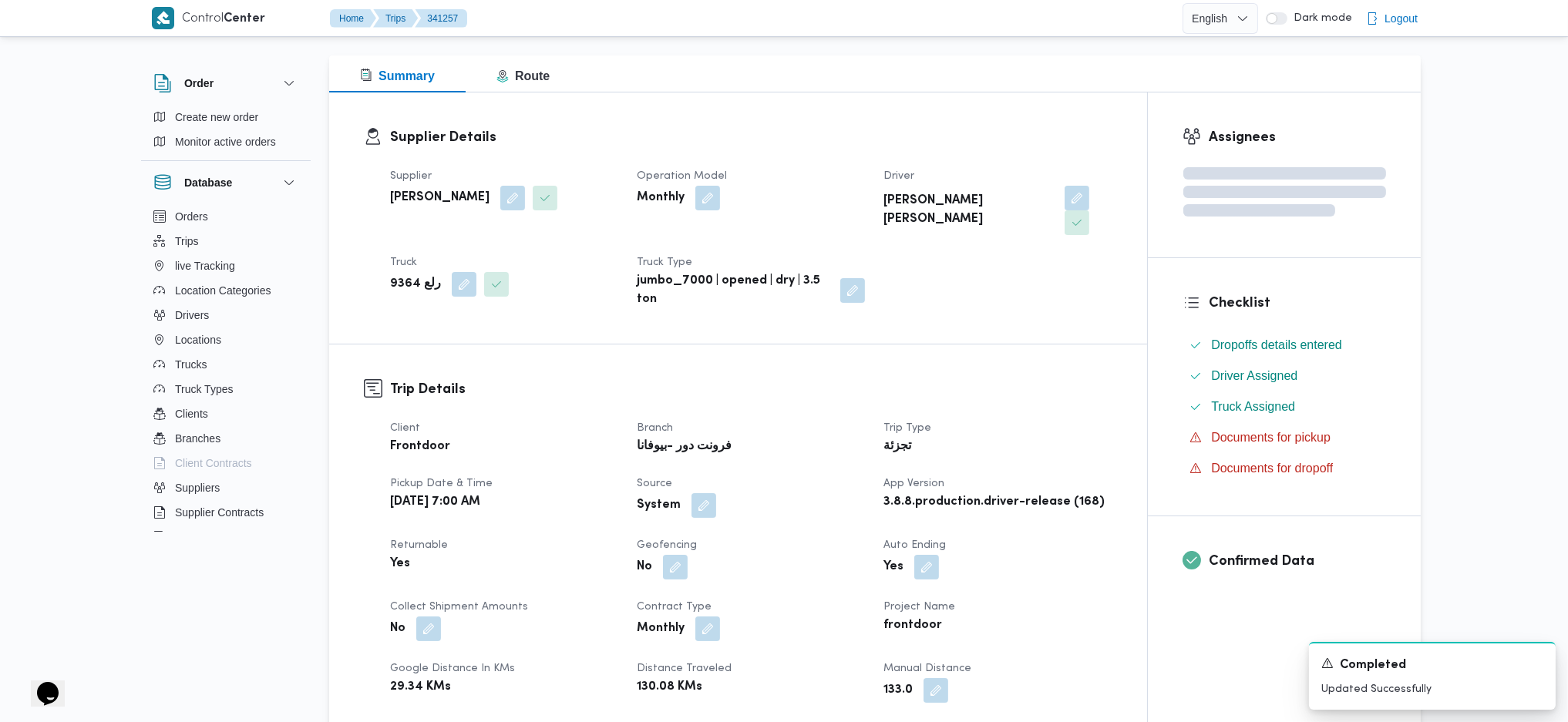
scroll to position [0, 0]
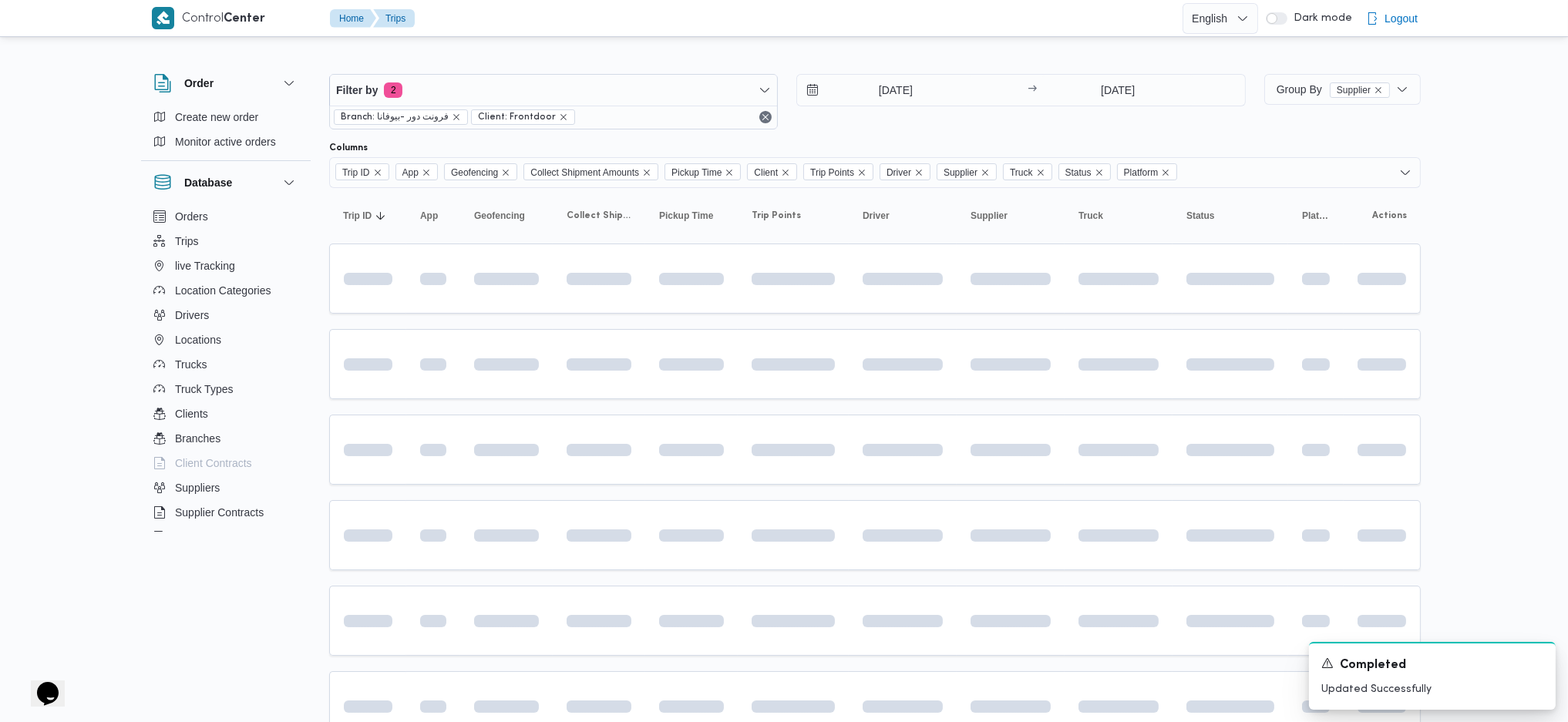
scroll to position [179, 0]
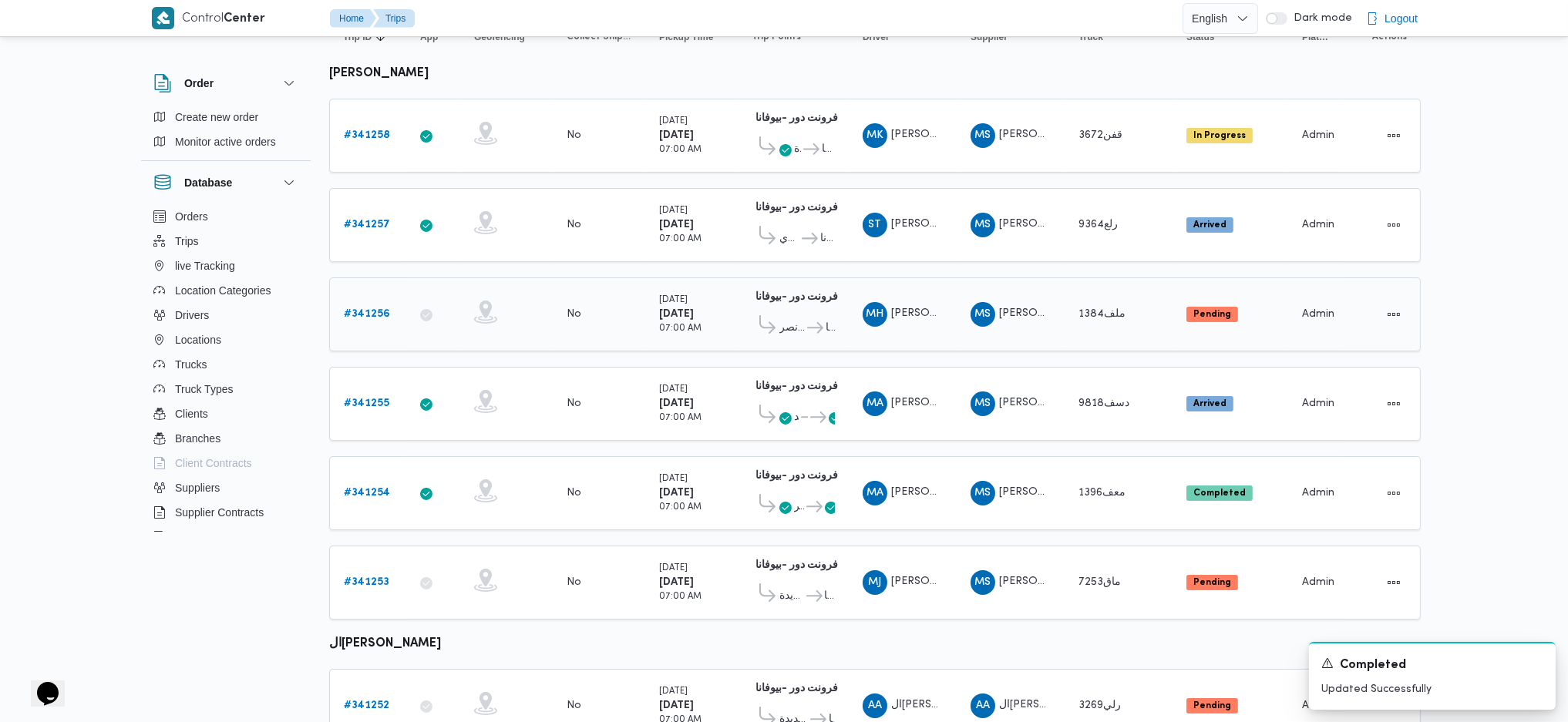
click at [382, 299] on div "# 341256" at bounding box center [368, 314] width 61 height 31
click at [377, 309] on b "# 341256" at bounding box center [367, 314] width 46 height 10
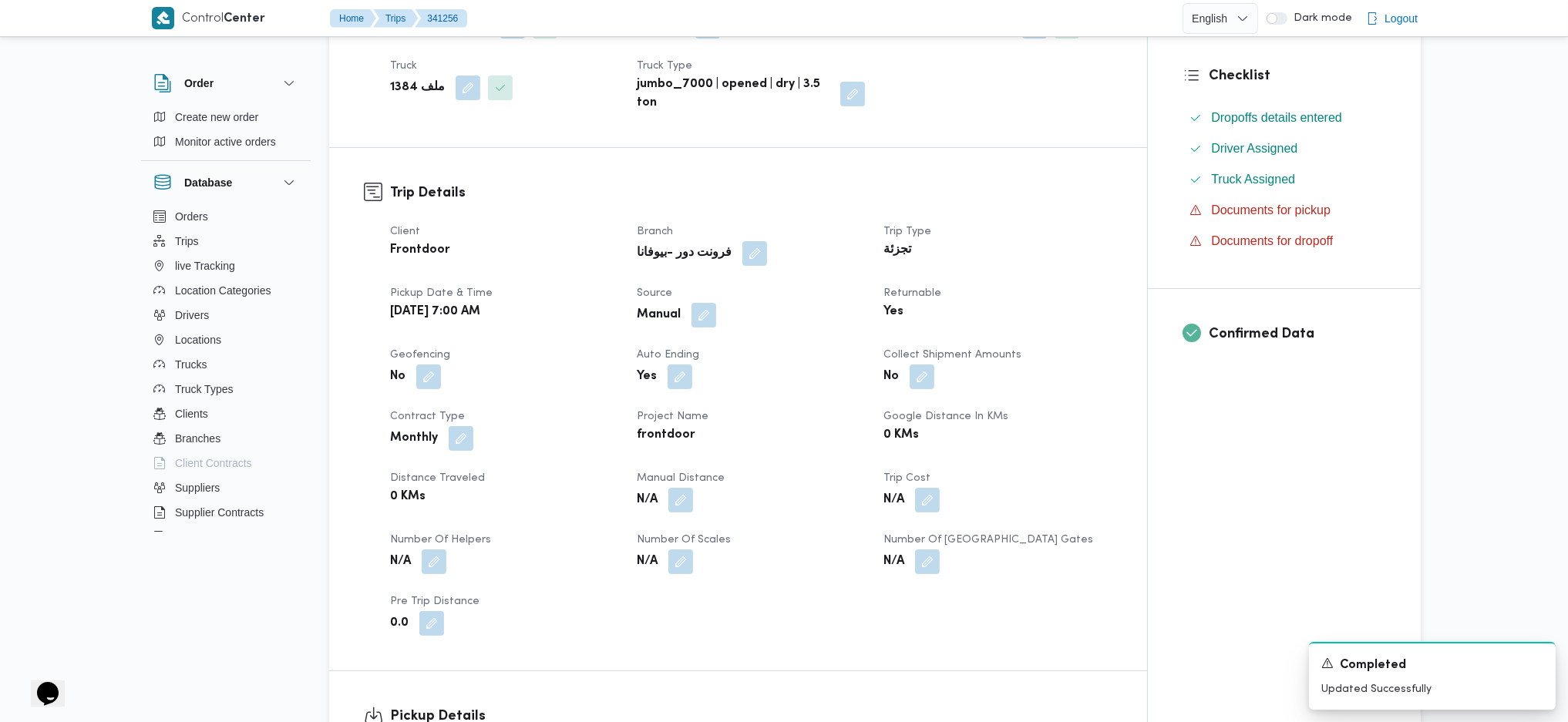
scroll to position [719, 0]
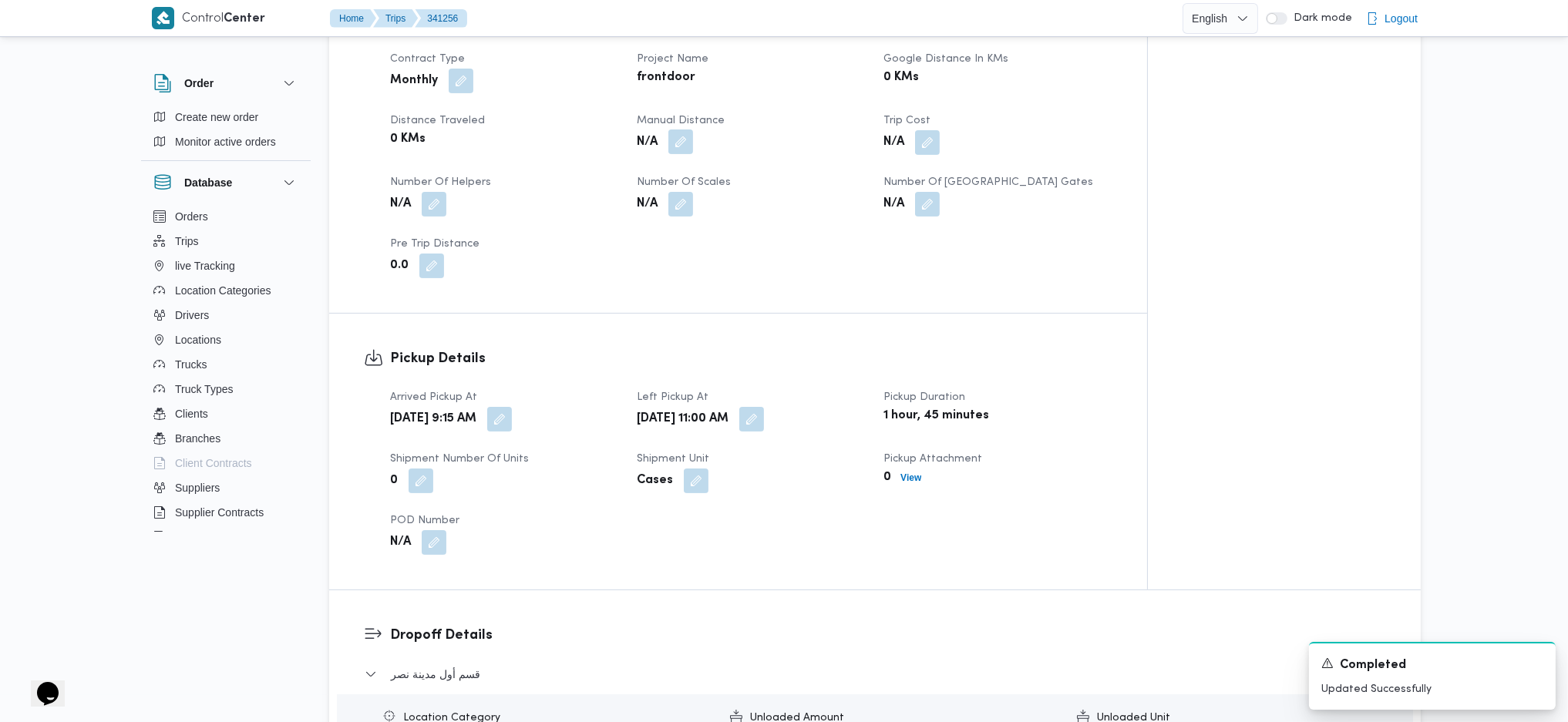
click at [687, 137] on button "button" at bounding box center [680, 141] width 25 height 25
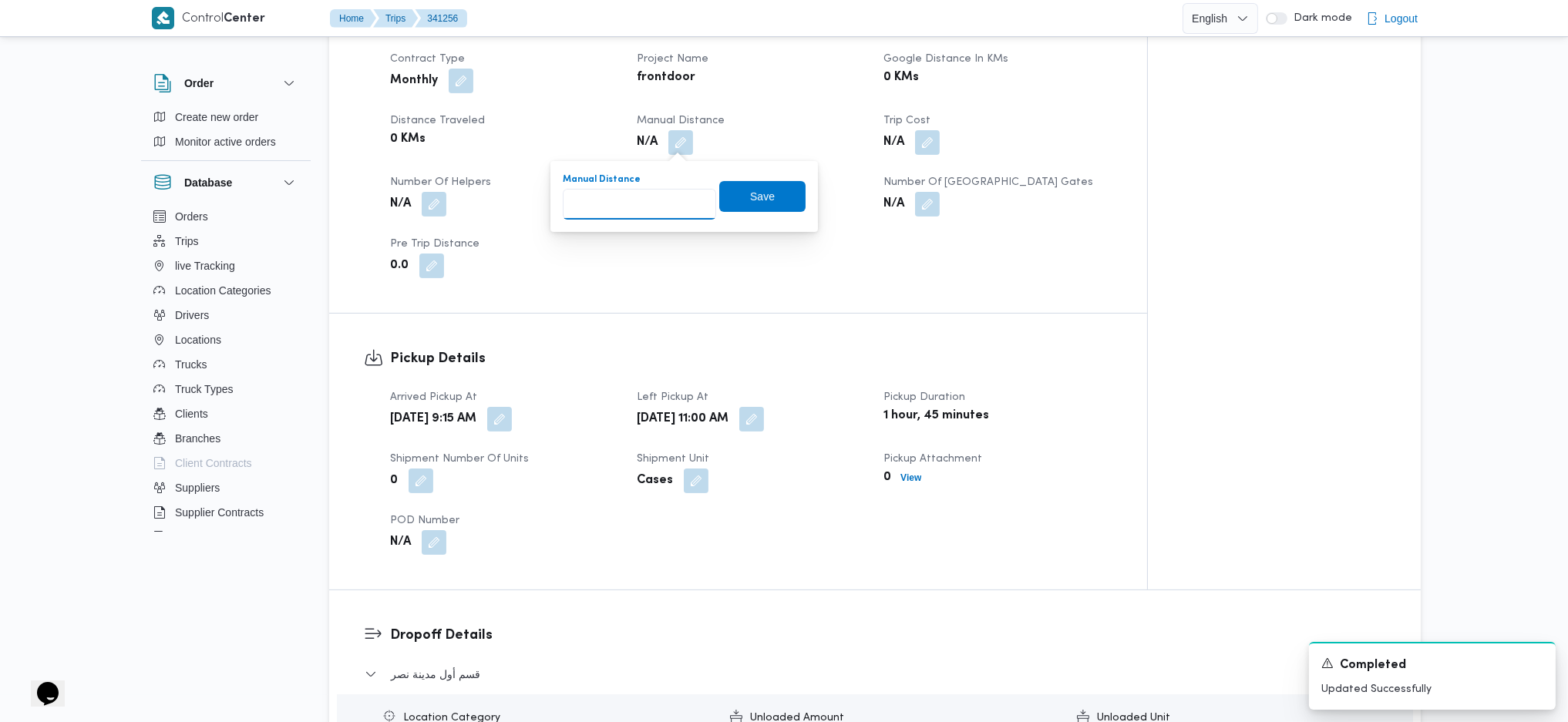
click at [655, 194] on input "Manual Distance" at bounding box center [639, 204] width 153 height 31
type input "90"
click at [750, 203] on span "Save" at bounding box center [762, 195] width 25 height 18
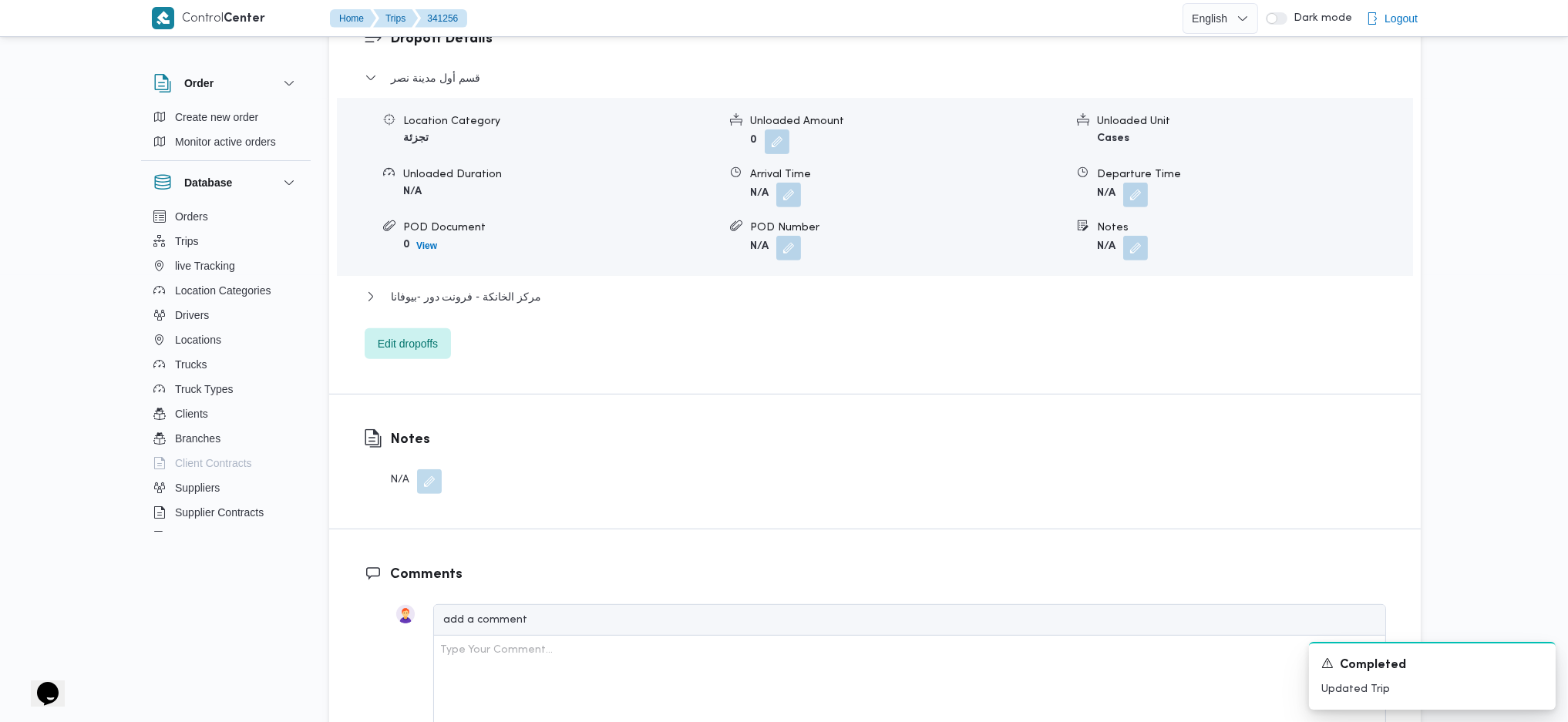
scroll to position [1438, 0]
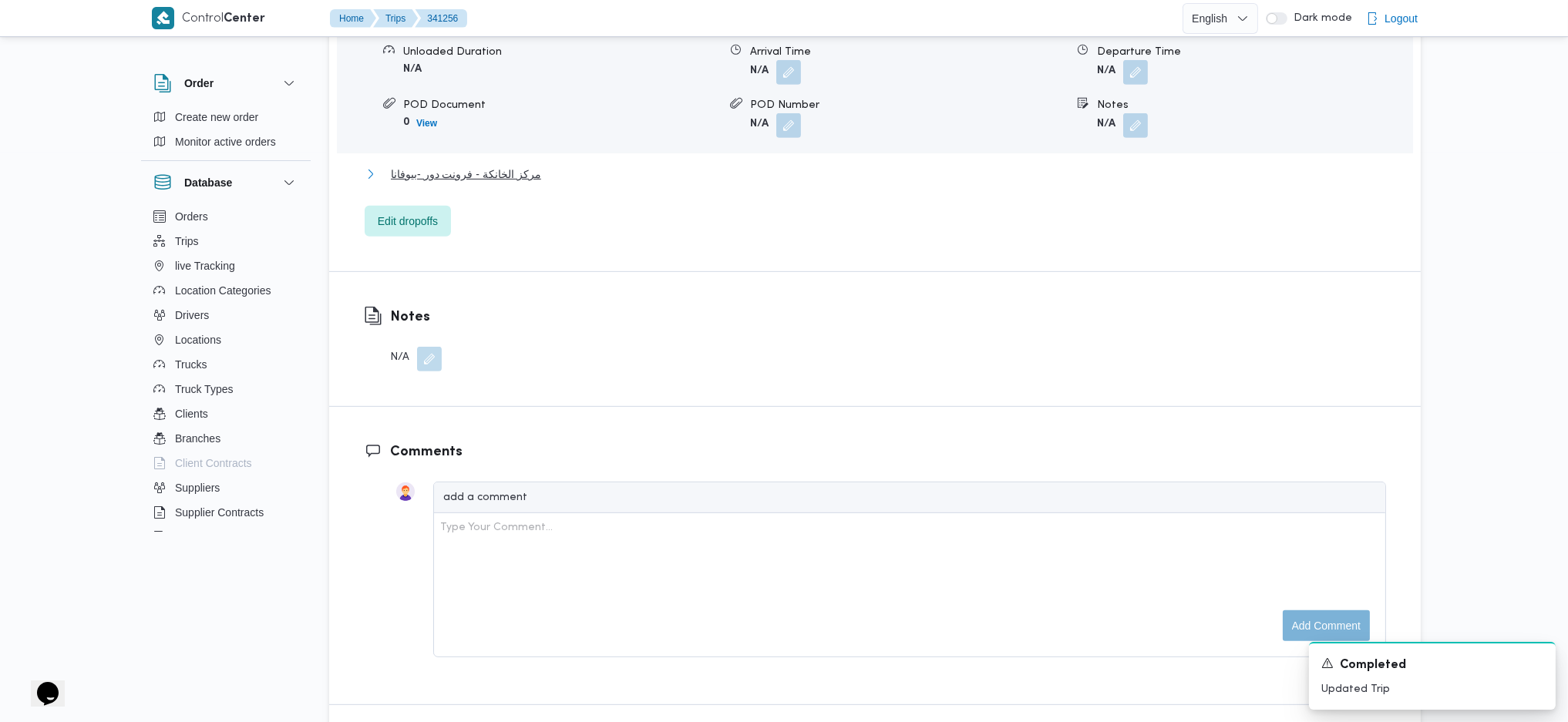
click at [528, 168] on span "مركز الخانكة - فرونت دور -بيوفانا" at bounding box center [466, 174] width 150 height 18
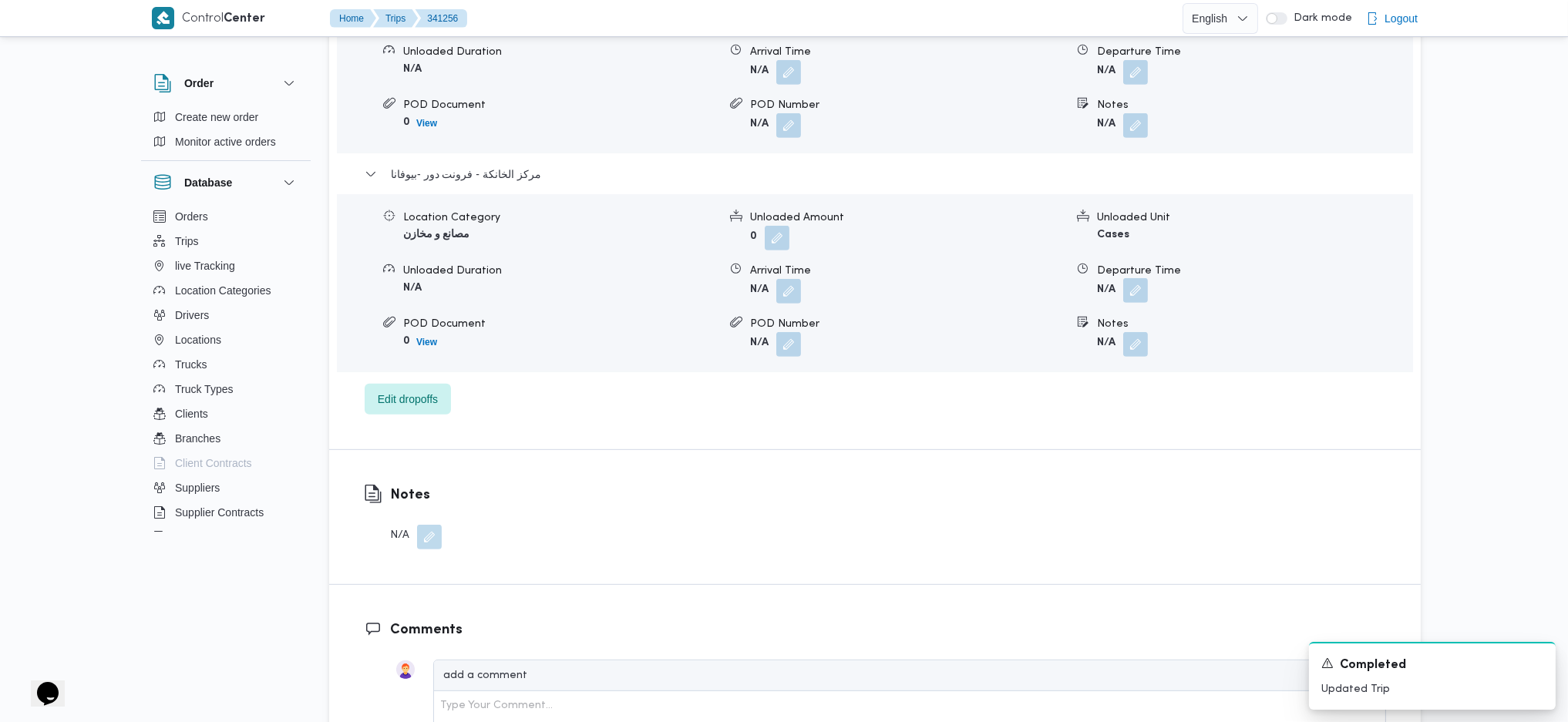
click at [1133, 289] on button "button" at bounding box center [1135, 290] width 25 height 25
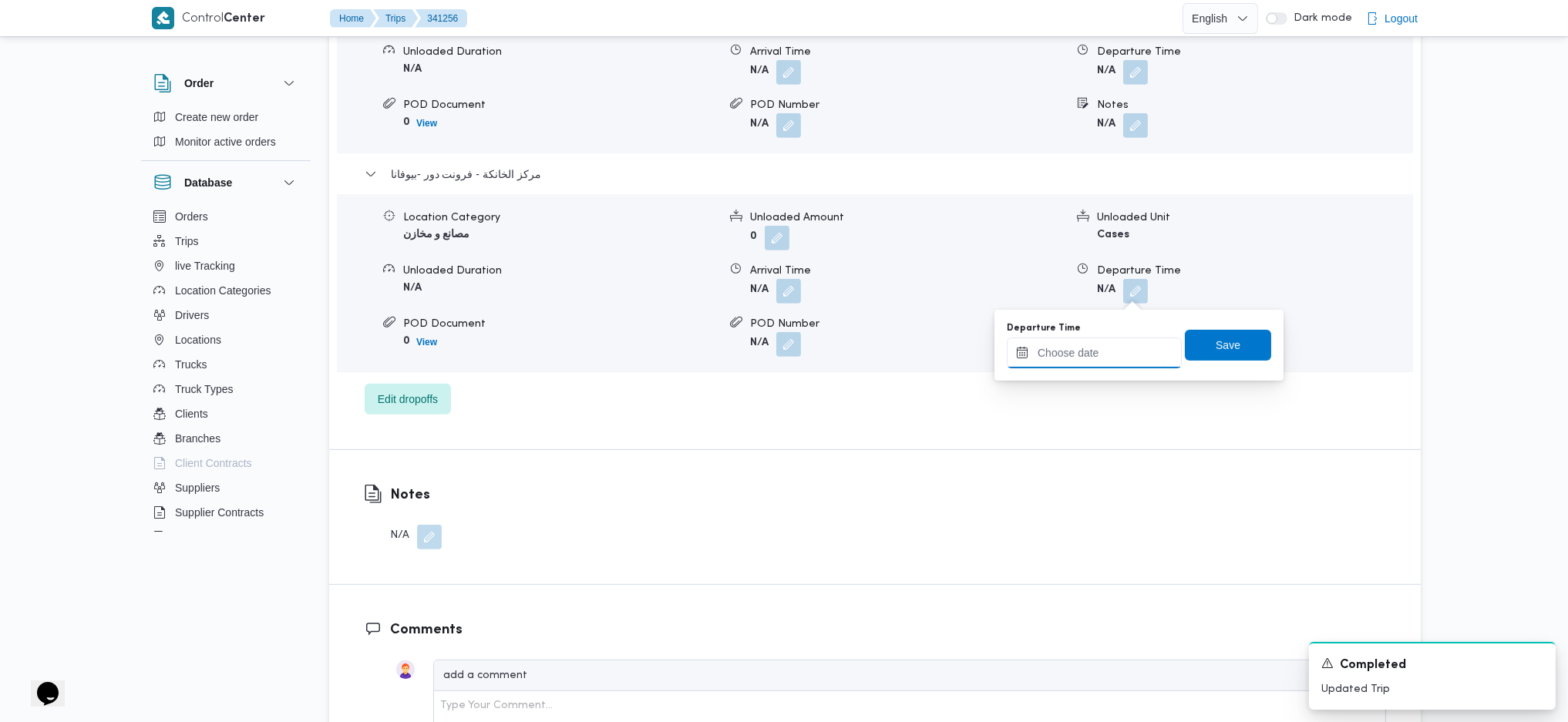
click at [1099, 351] on input "Departure Time" at bounding box center [1094, 353] width 175 height 31
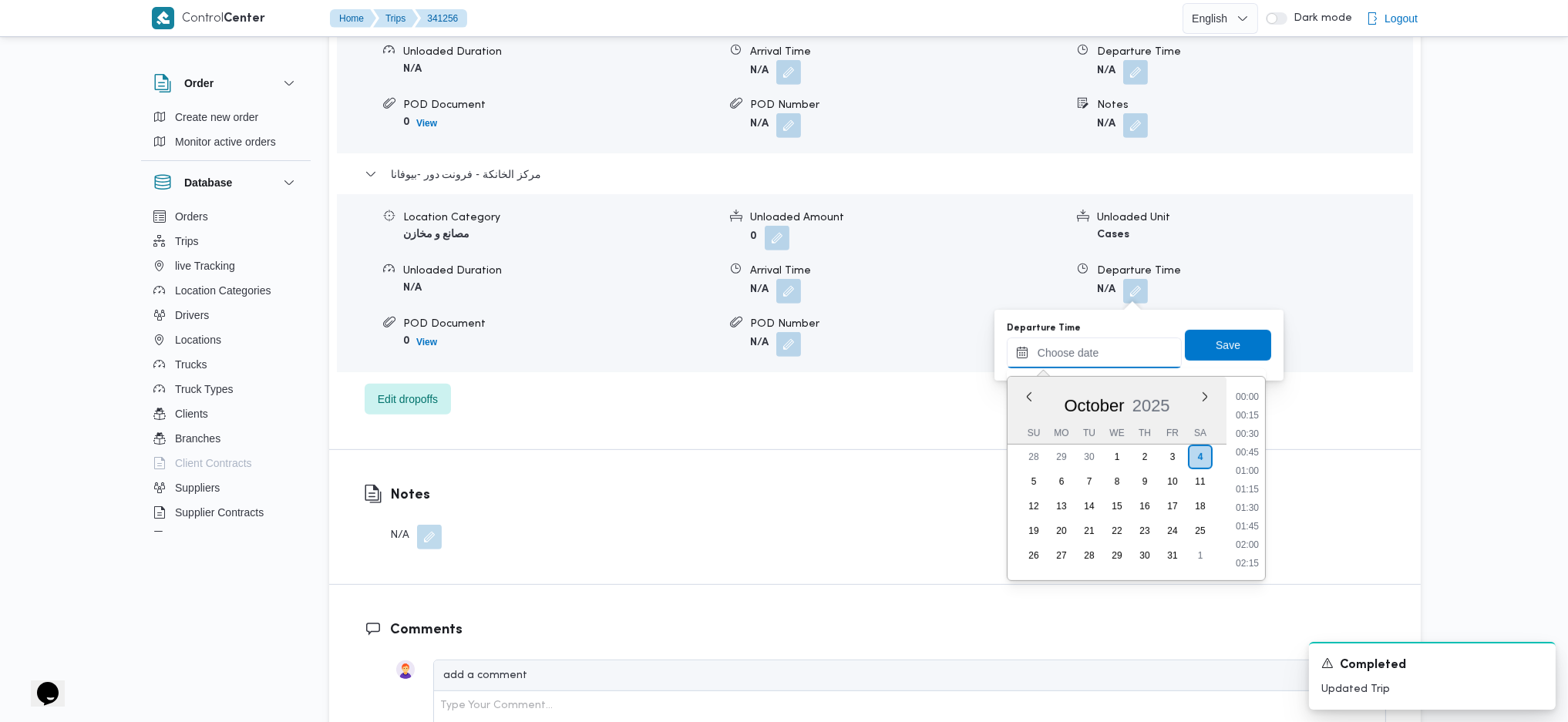
scroll to position [1203, 0]
click at [1248, 450] on li "17:00" at bounding box center [1247, 450] width 36 height 15
type input "04/10/2025 17:00"
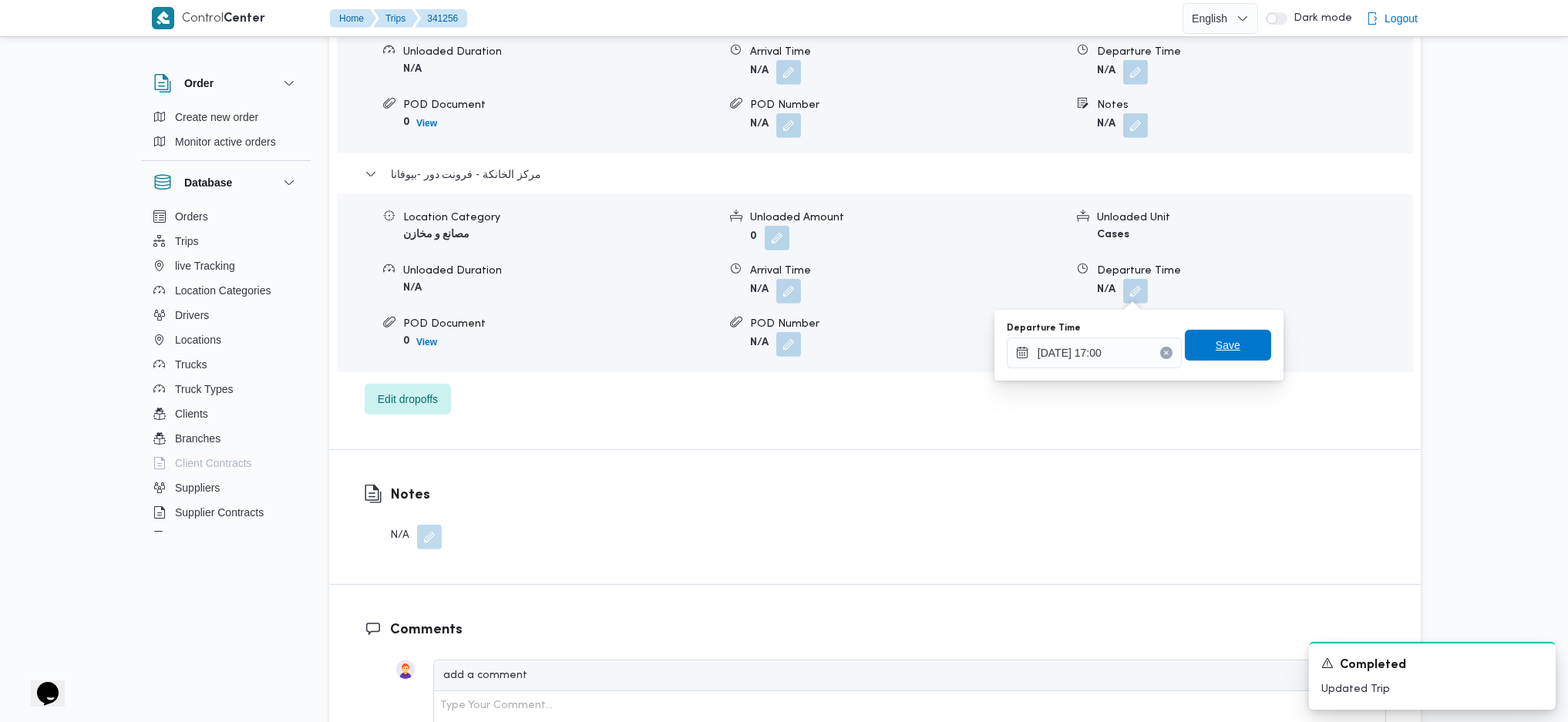
drag, startPoint x: 1226, startPoint y: 346, endPoint x: 1188, endPoint y: 357, distance: 39.6
click at [1226, 344] on span "Save" at bounding box center [1228, 345] width 87 height 31
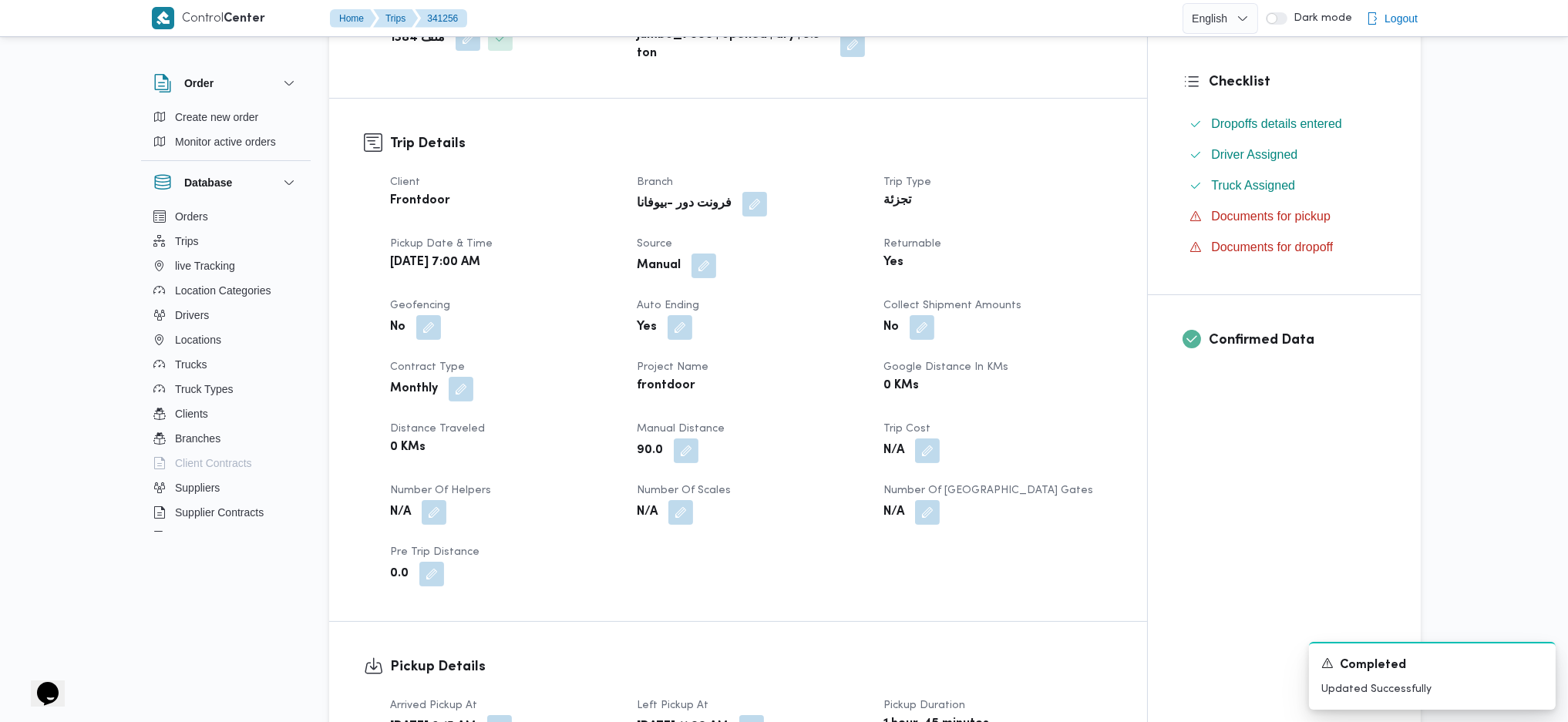
scroll to position [0, 0]
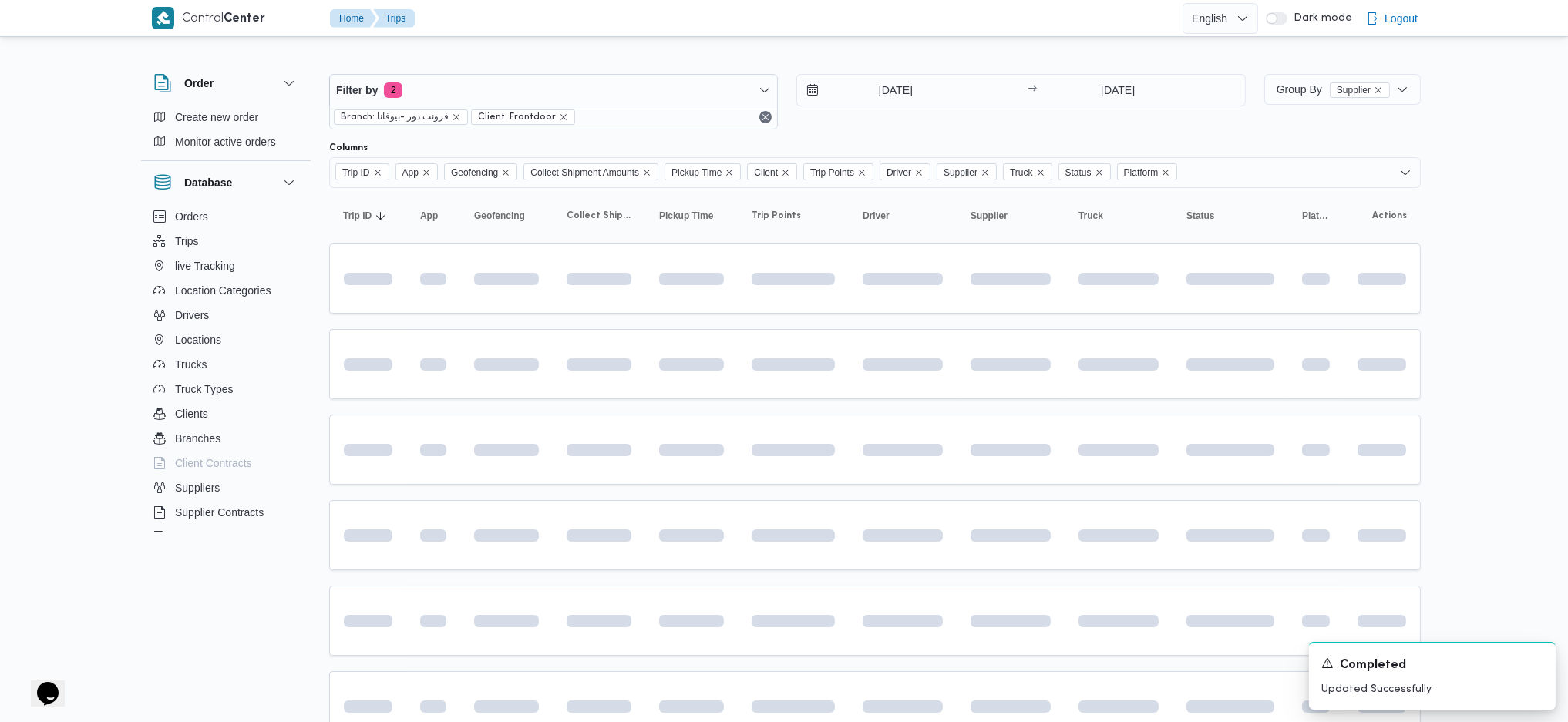
scroll to position [179, 0]
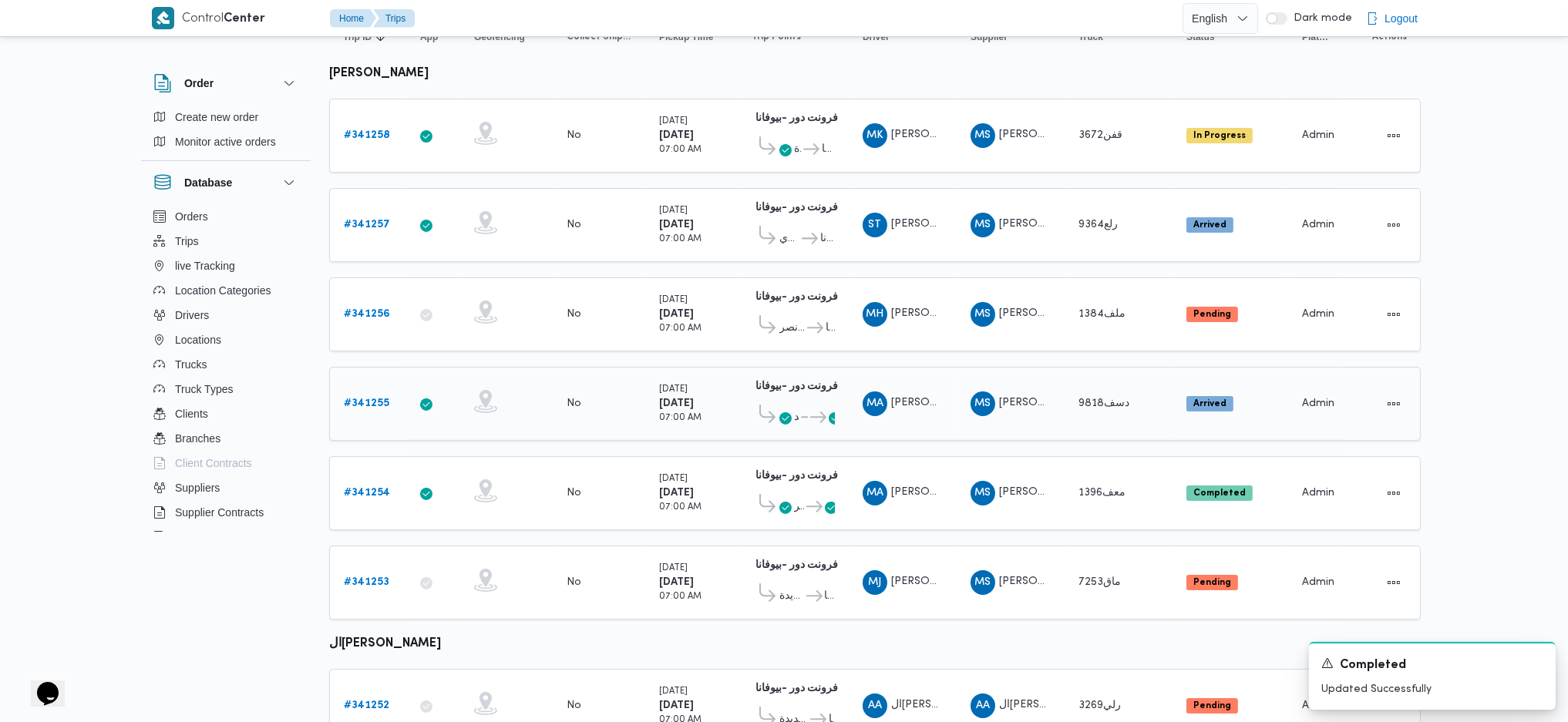
click at [372, 399] on b "# 341255" at bounding box center [366, 403] width 45 height 10
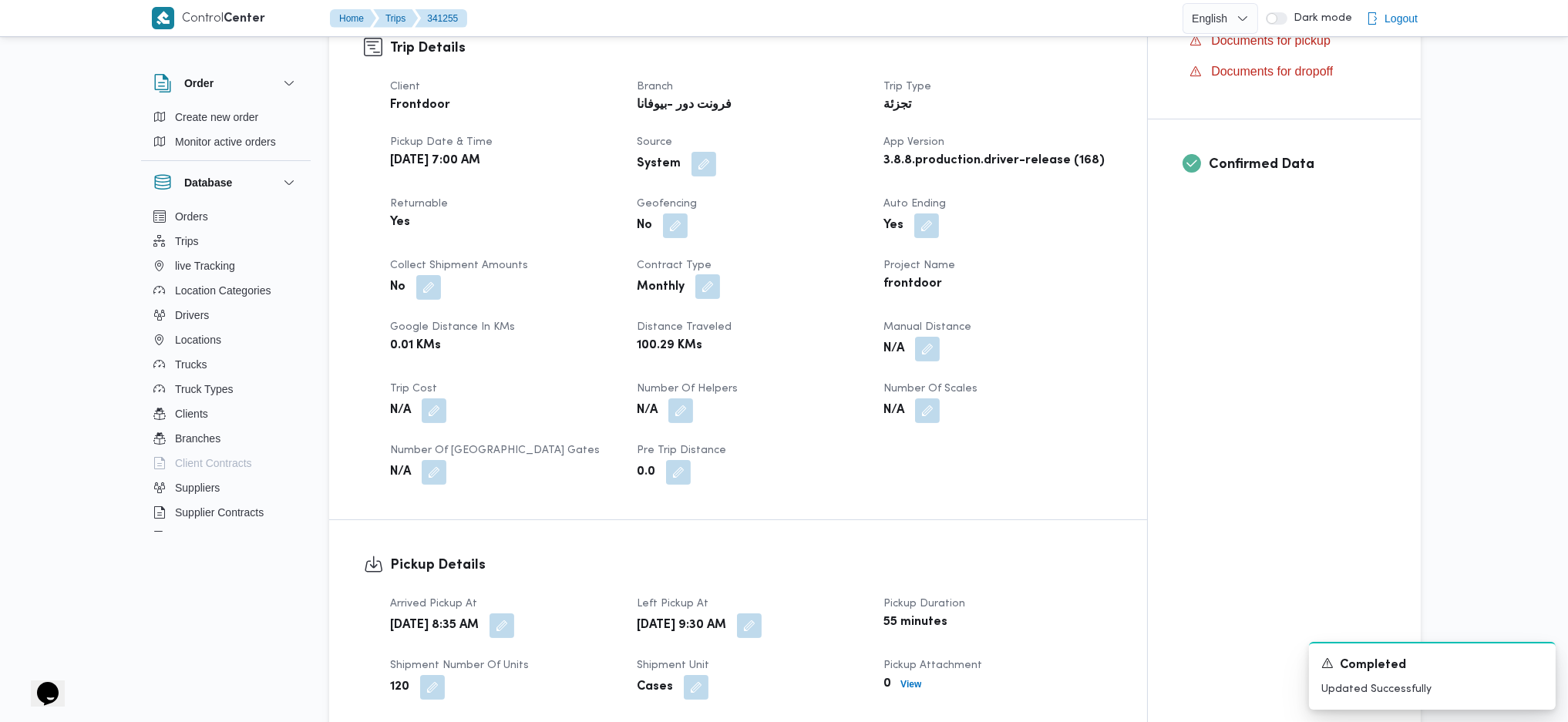
scroll to position [719, 0]
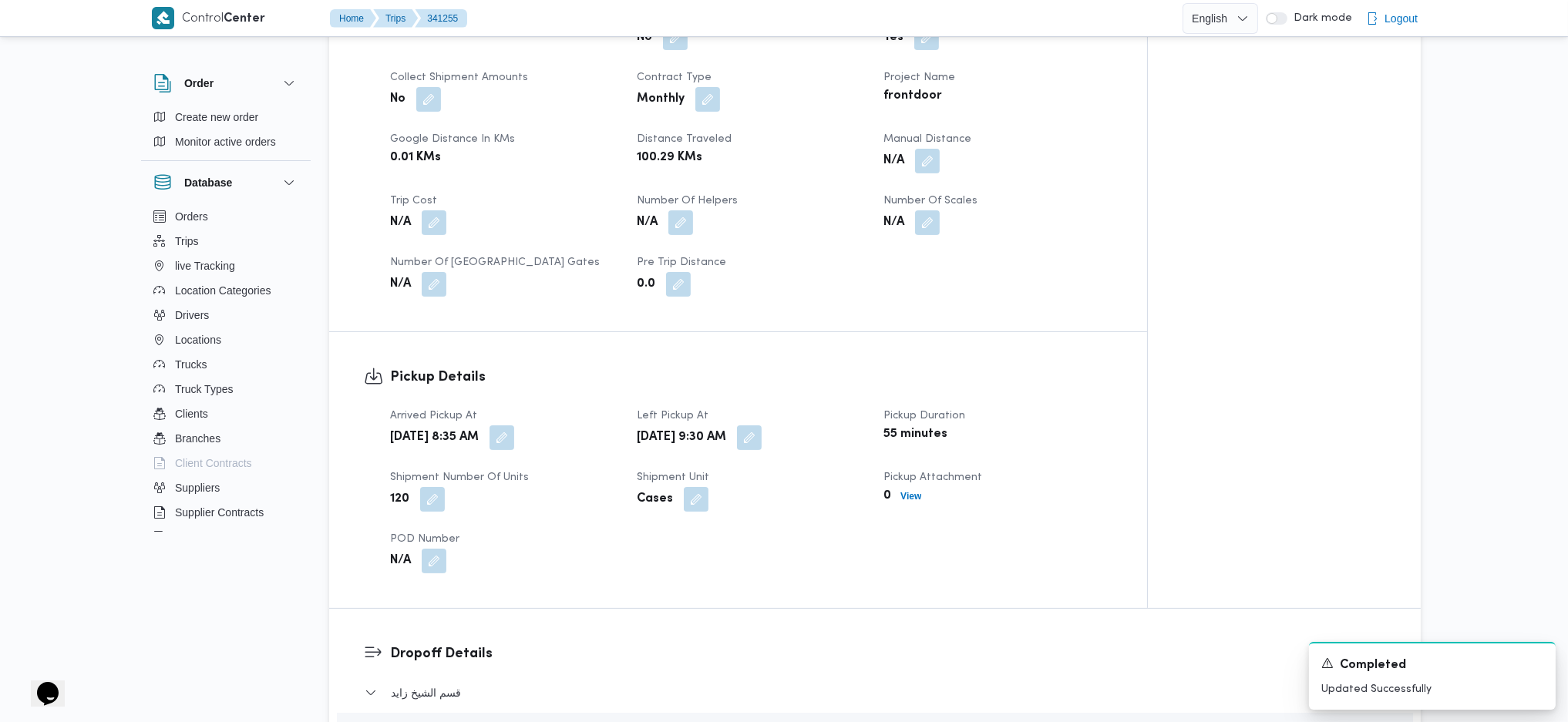
click at [928, 149] on button "button" at bounding box center [927, 160] width 25 height 25
click at [872, 218] on div "You are in a dialog. To close this dialog, hit escape. Manual Distance Save" at bounding box center [931, 190] width 268 height 71
click at [874, 202] on input "Manual Distance" at bounding box center [886, 198] width 153 height 31
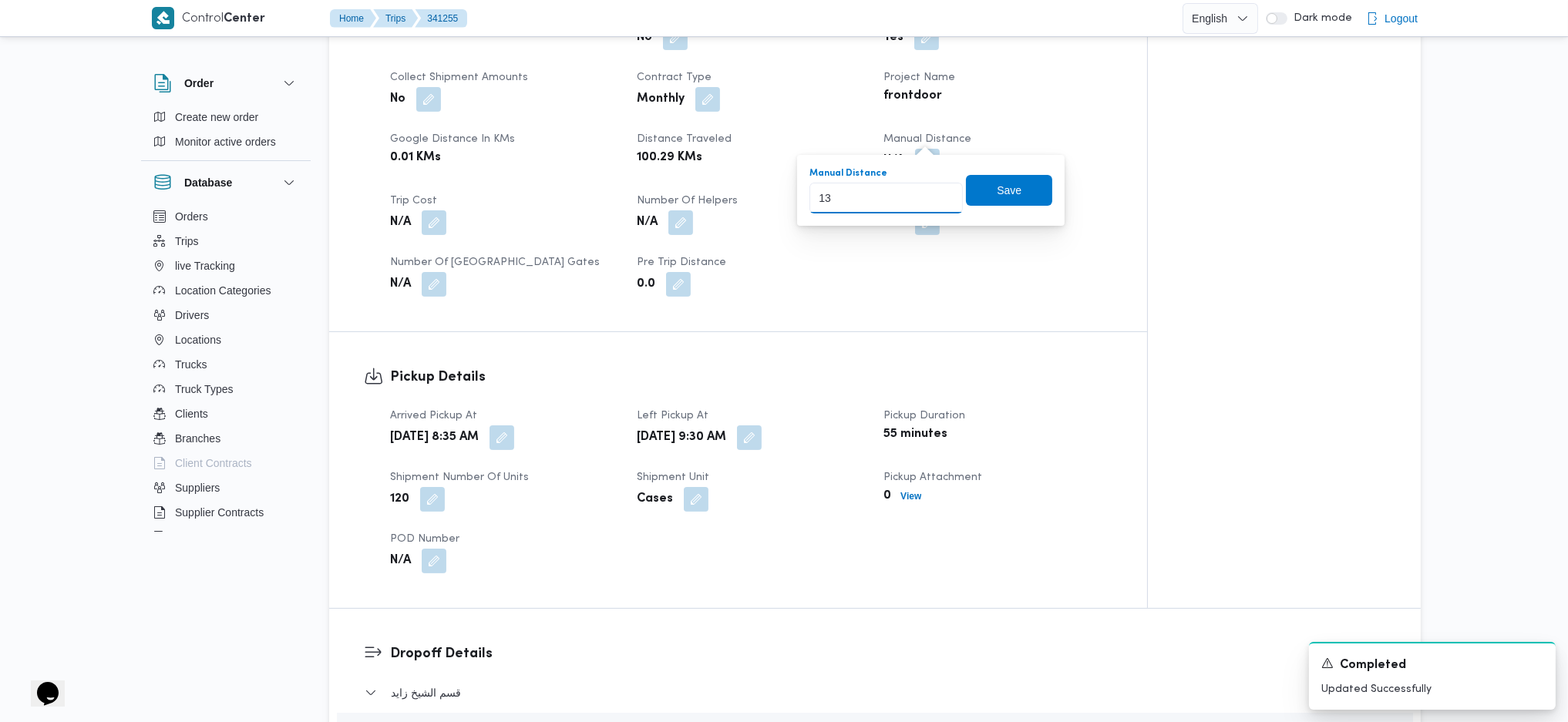
type input "135"
click at [997, 183] on span "Save" at bounding box center [1009, 190] width 25 height 18
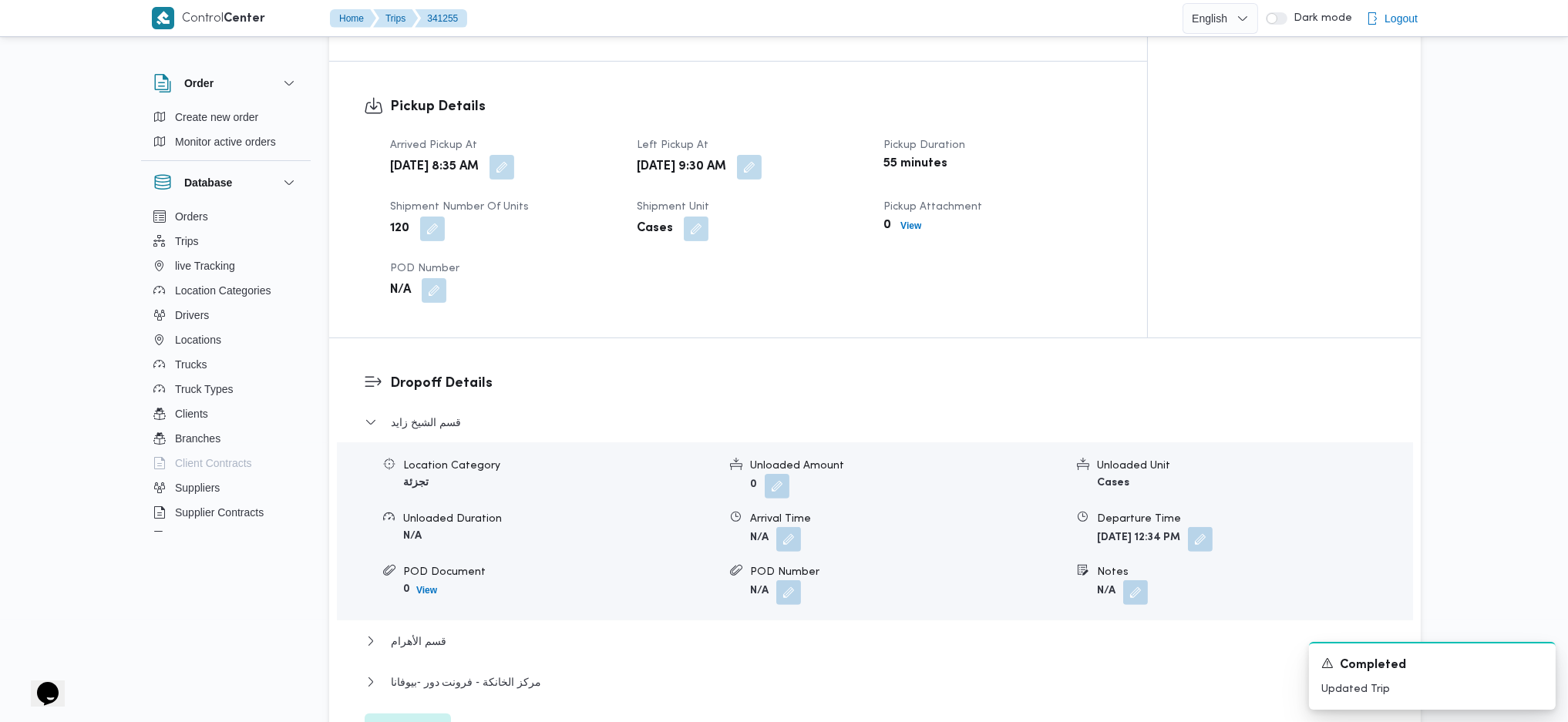
scroll to position [1171, 0]
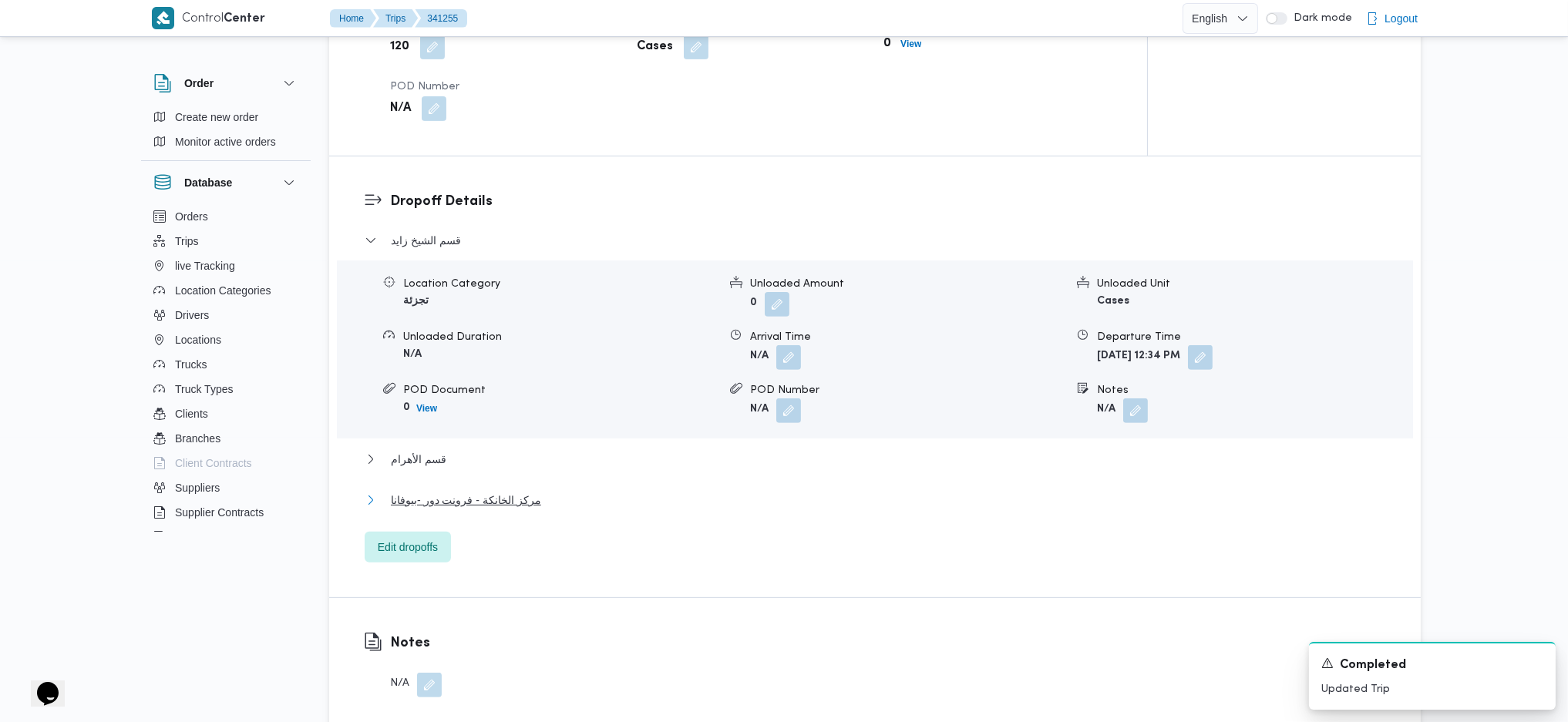
drag, startPoint x: 476, startPoint y: 481, endPoint x: 689, endPoint y: 497, distance: 213.6
click at [479, 491] on span "مركز الخانكة - فرونت دور -بيوفانا" at bounding box center [466, 500] width 150 height 18
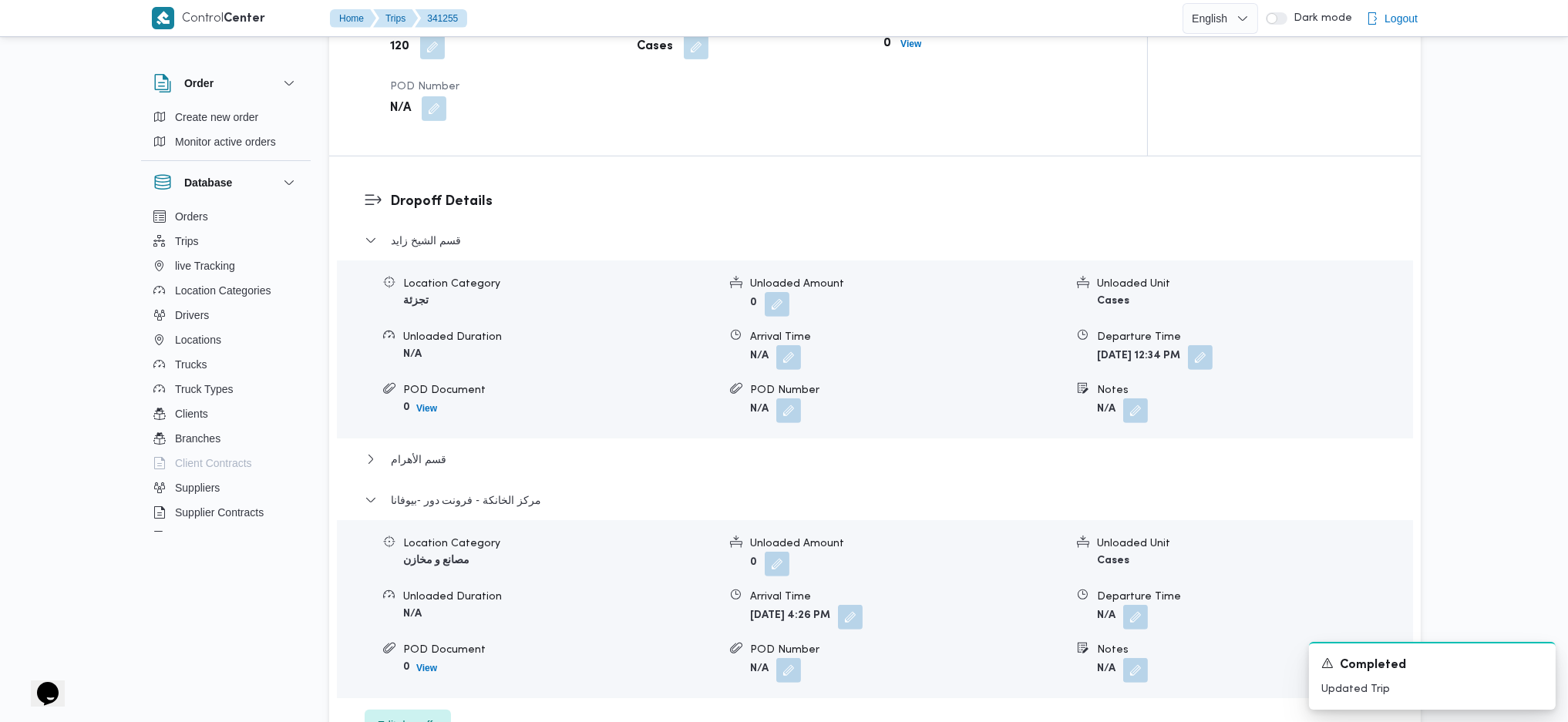
scroll to position [1479, 0]
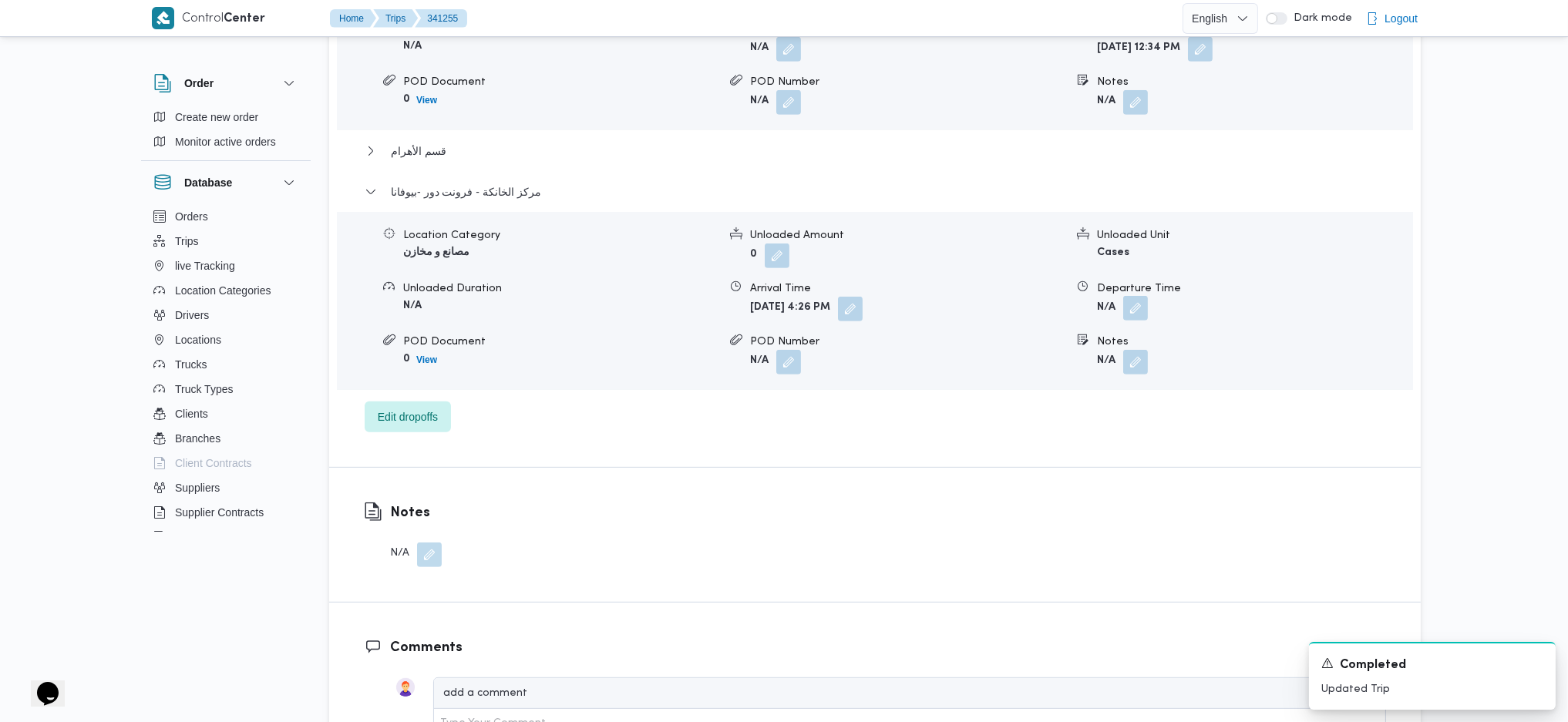
click at [1141, 295] on button "button" at bounding box center [1135, 307] width 25 height 25
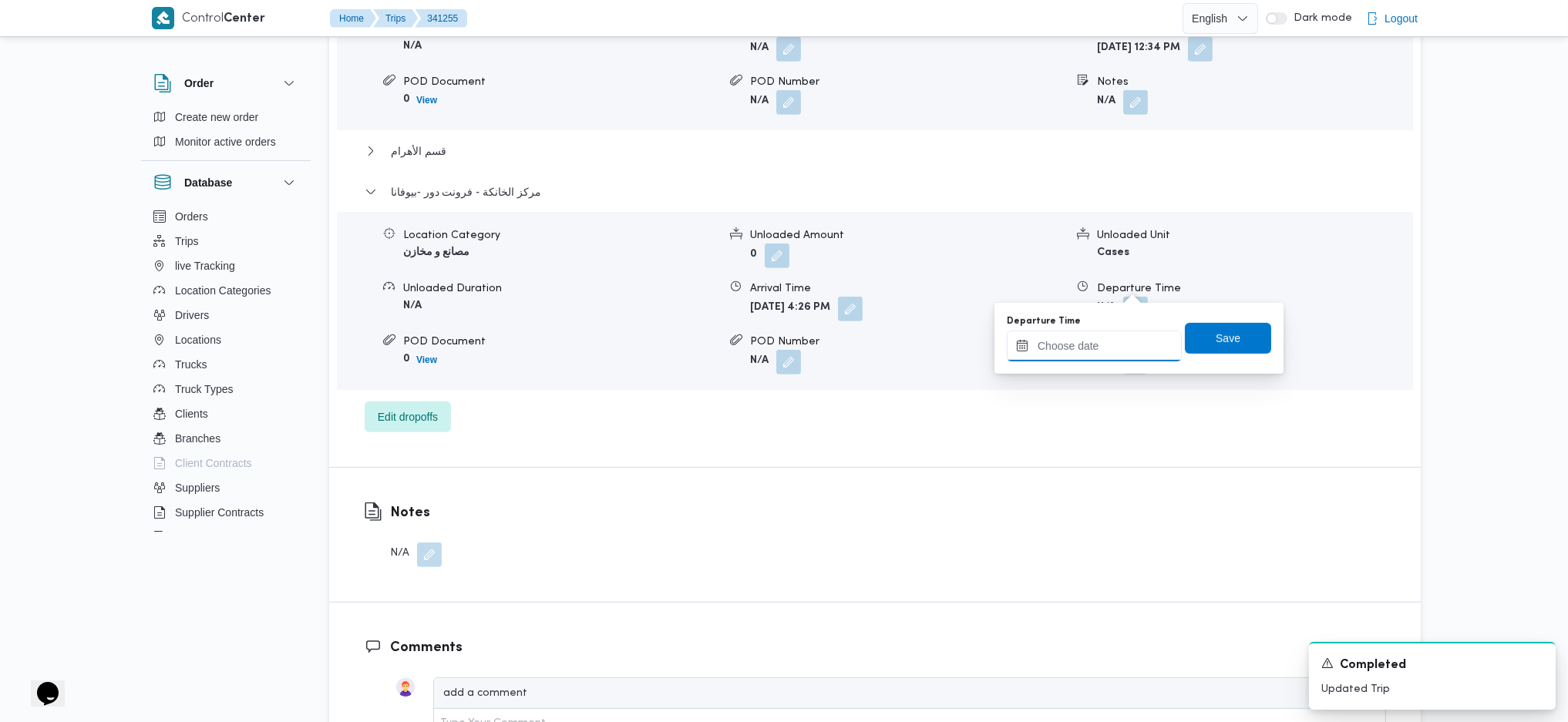
click at [1093, 346] on input "Departure Time" at bounding box center [1094, 346] width 175 height 31
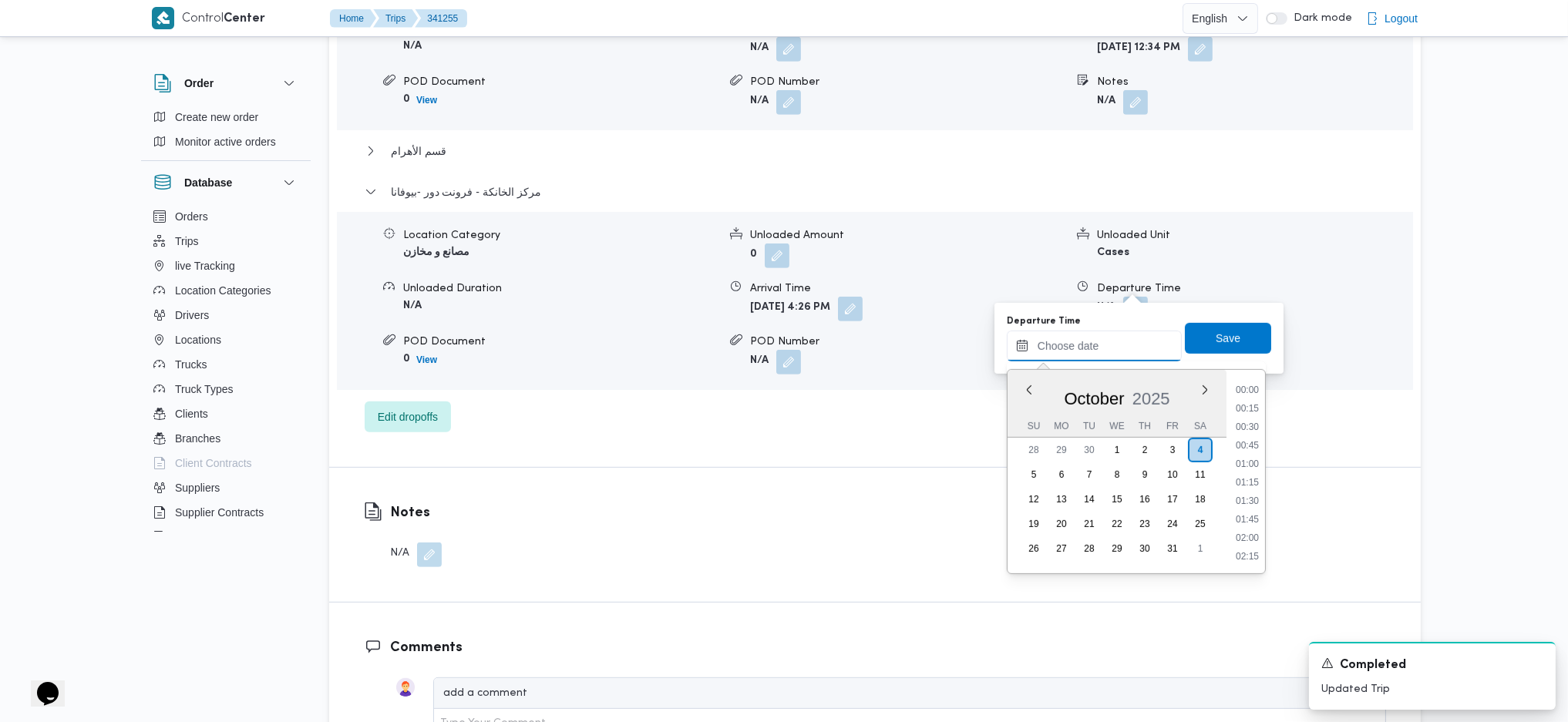
scroll to position [1203, 0]
click at [1242, 488] on ul "00:00 00:15 00:30 00:45 01:00 01:15 01:30 01:45 02:00 02:15 02:30 02:45 03:00 0…" at bounding box center [1247, 471] width 36 height 179
click at [1242, 495] on li "17:45" at bounding box center [1247, 499] width 36 height 15
type input "04/10/2025 17:45"
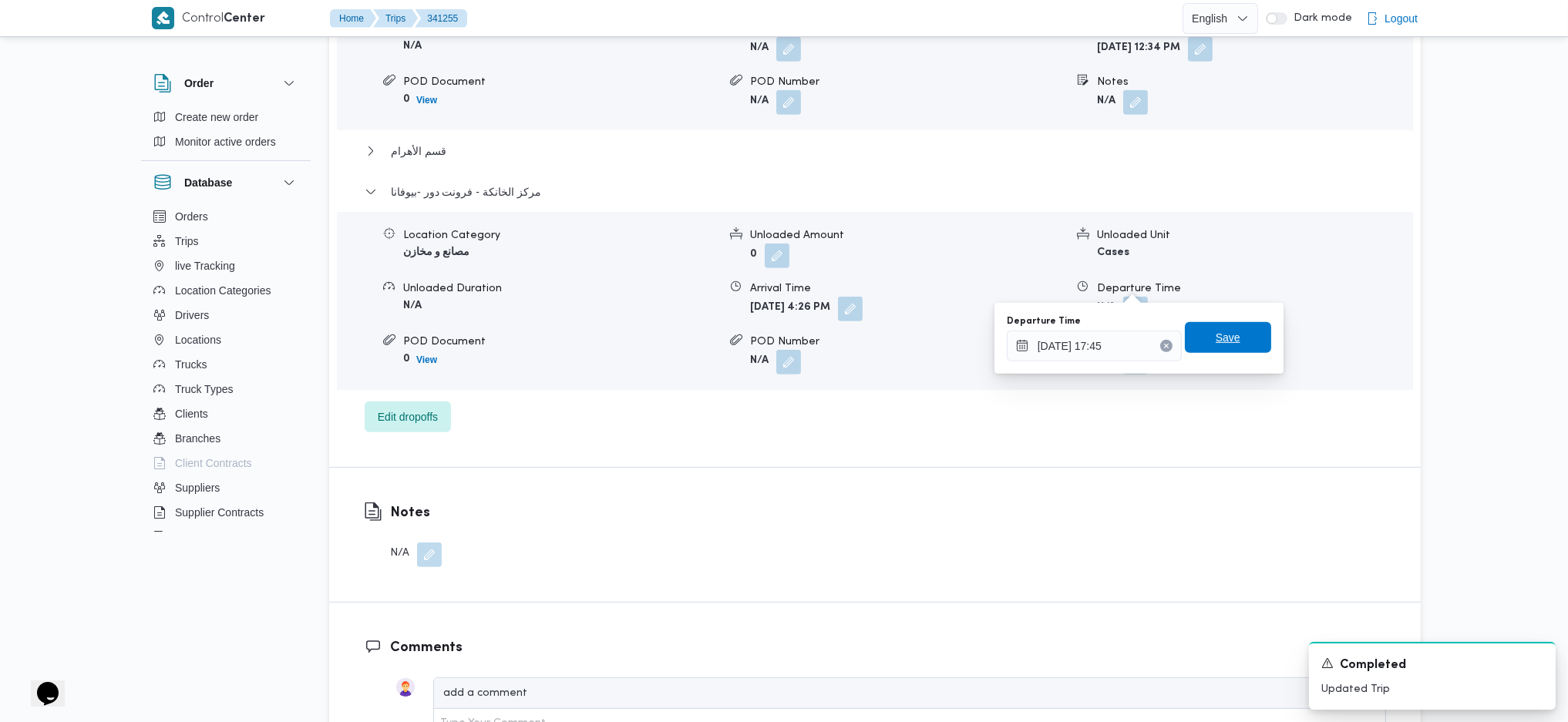
click at [1216, 350] on span "Save" at bounding box center [1228, 337] width 87 height 31
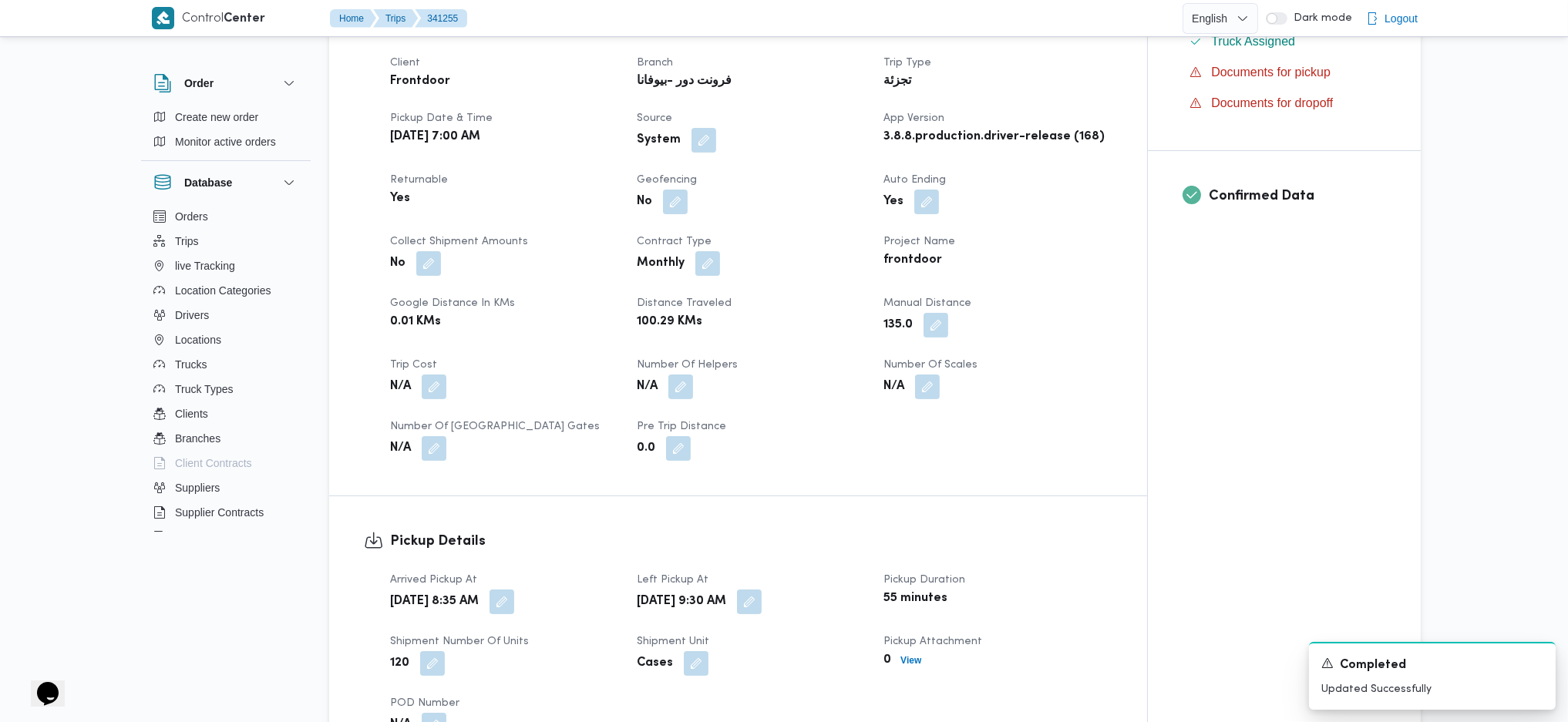
scroll to position [0, 0]
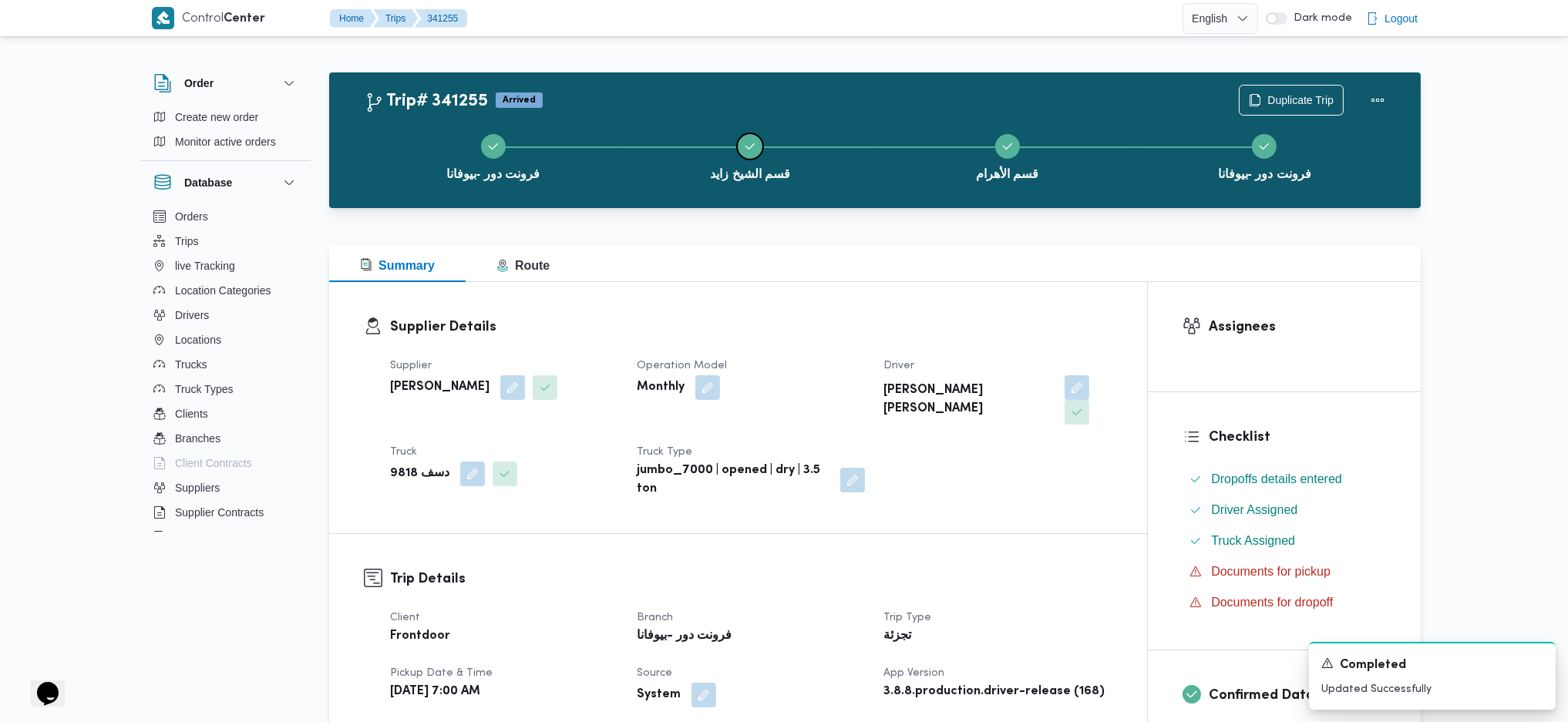
drag, startPoint x: 843, startPoint y: 189, endPoint x: 831, endPoint y: 194, distance: 13.0
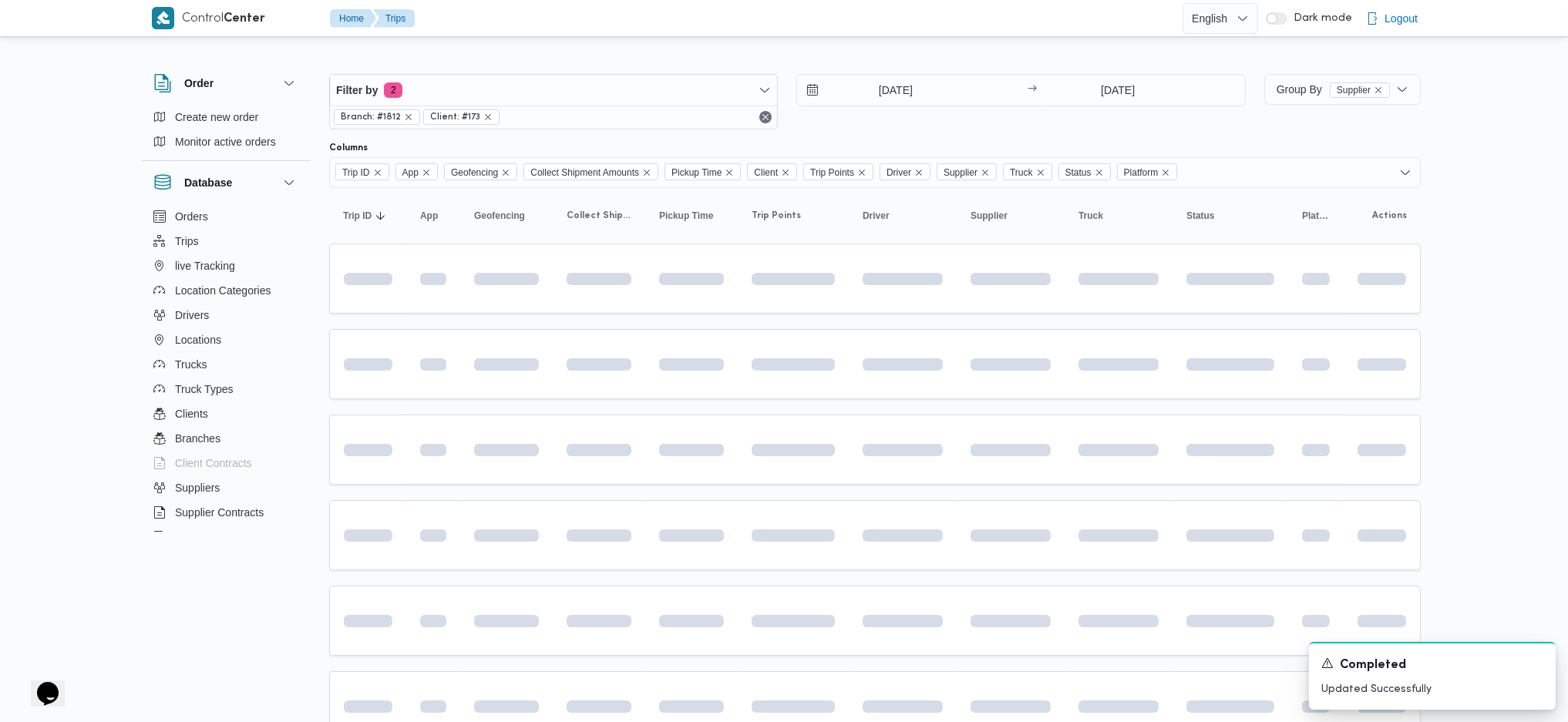
scroll to position [179, 0]
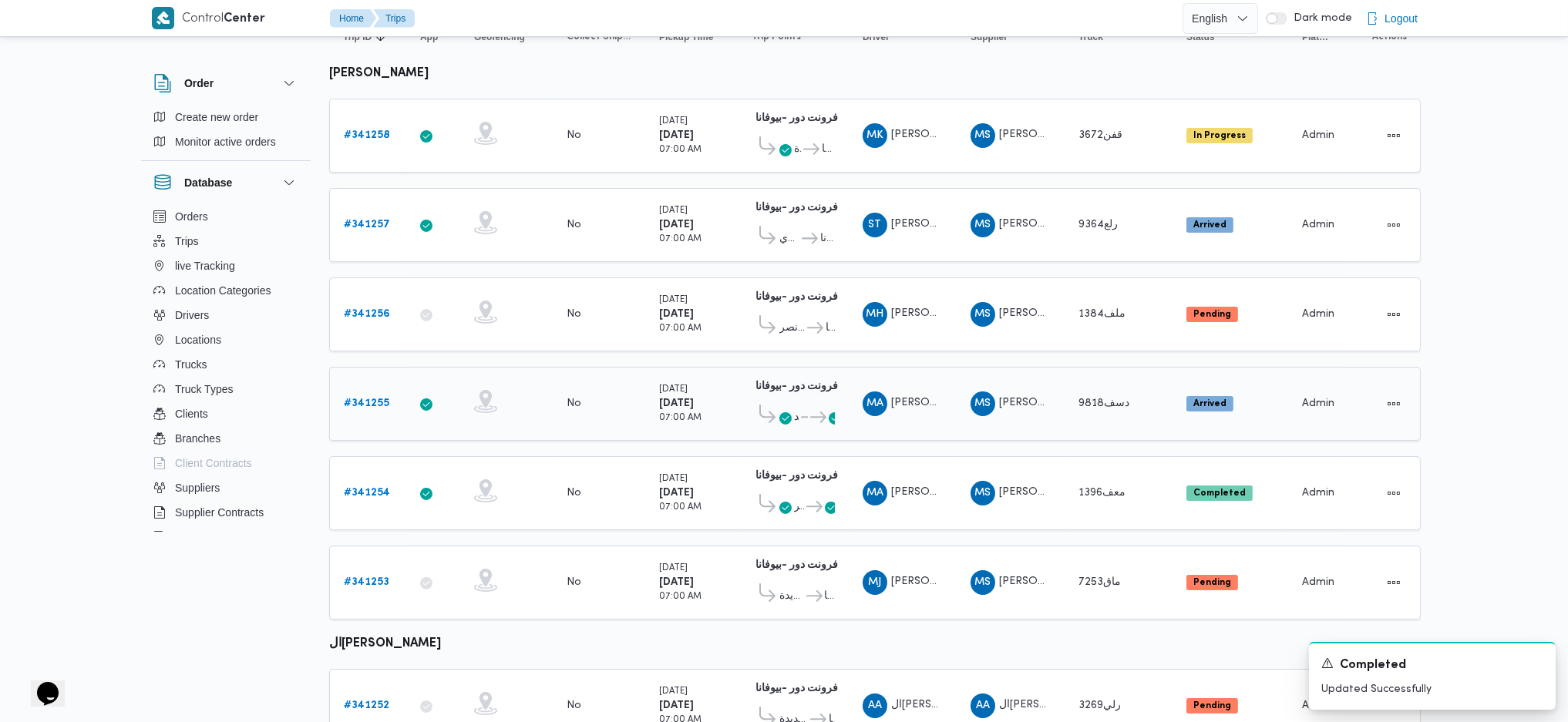
click at [799, 408] on span "..." at bounding box center [803, 417] width 10 height 18
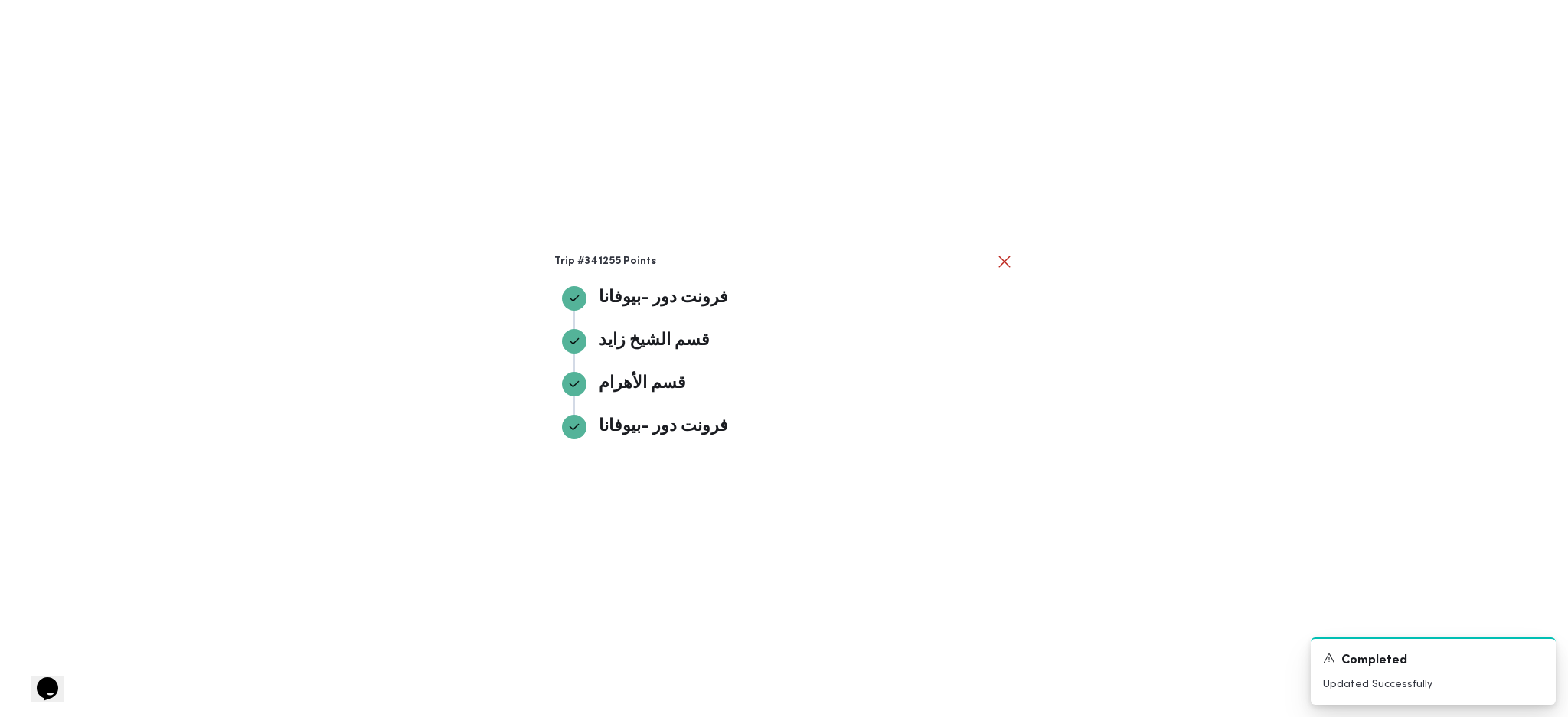
click at [971, 385] on div "قسم الأهرام" at bounding box center [784, 383] width 444 height 24
click at [1098, 305] on div "Trip #341255 Points فرونت دور -بيوفانا فرونت دور -بيوفانا قسم الشيخ زايد قسم ال…" at bounding box center [784, 358] width 1568 height 717
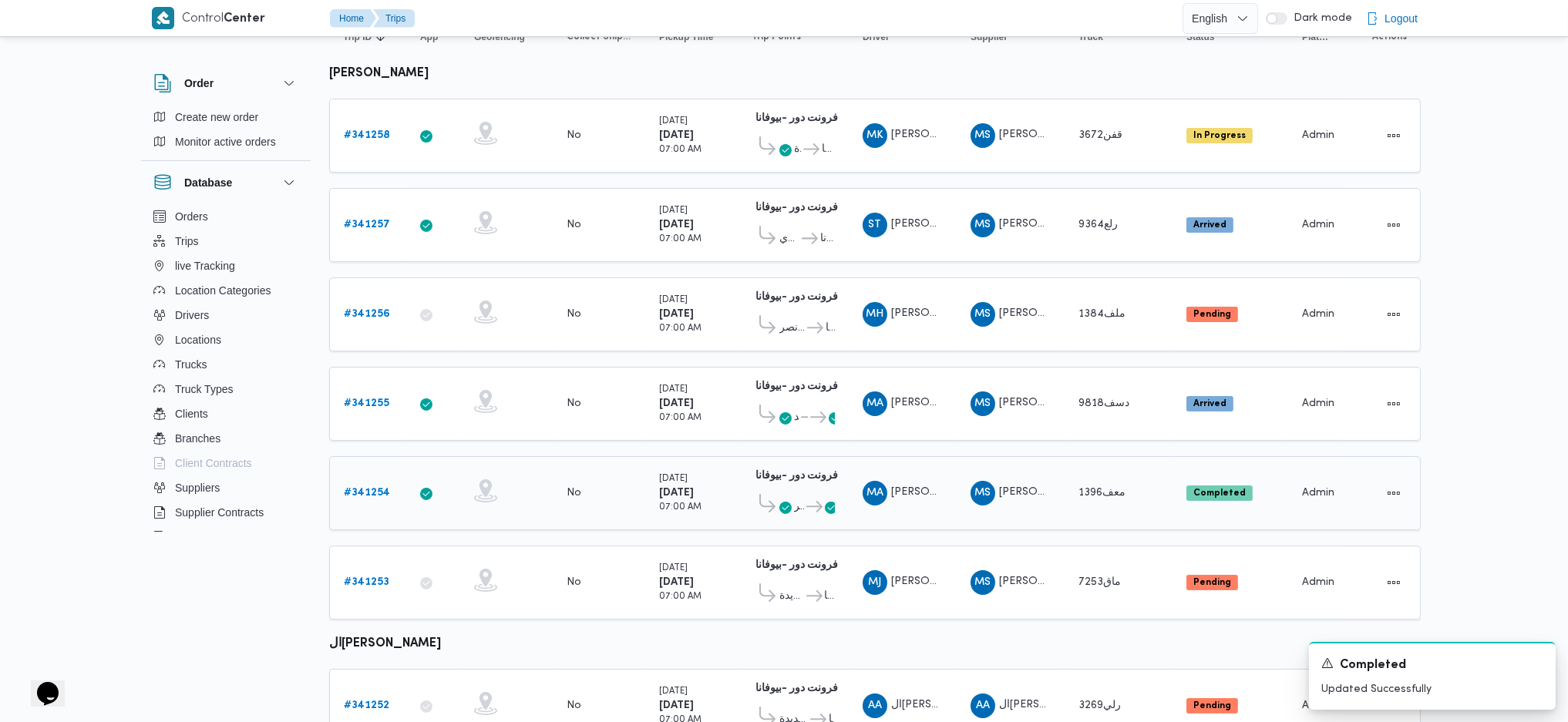
click at [373, 488] on b "# 341254" at bounding box center [367, 492] width 46 height 10
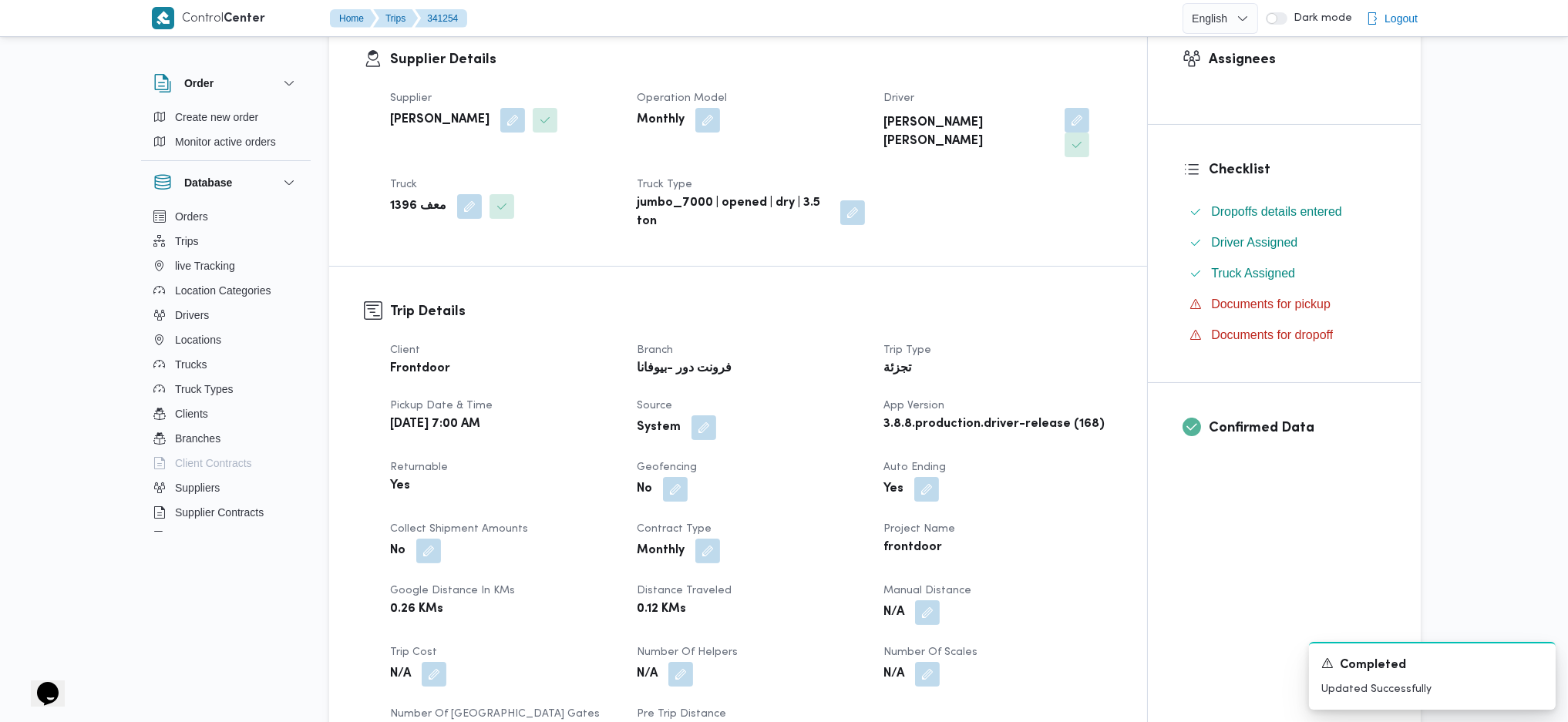
scroll to position [513, 0]
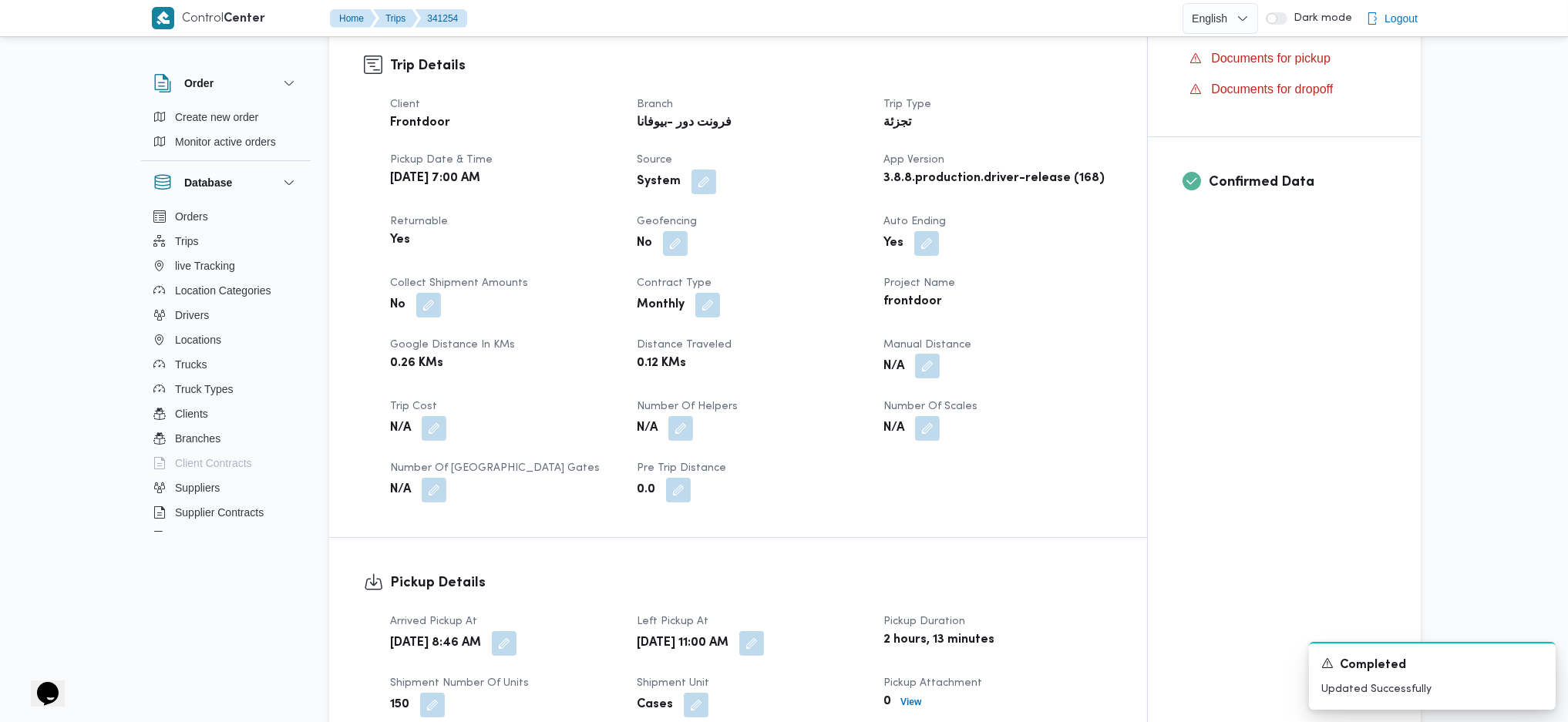
click at [927, 353] on button "button" at bounding box center [927, 365] width 25 height 25
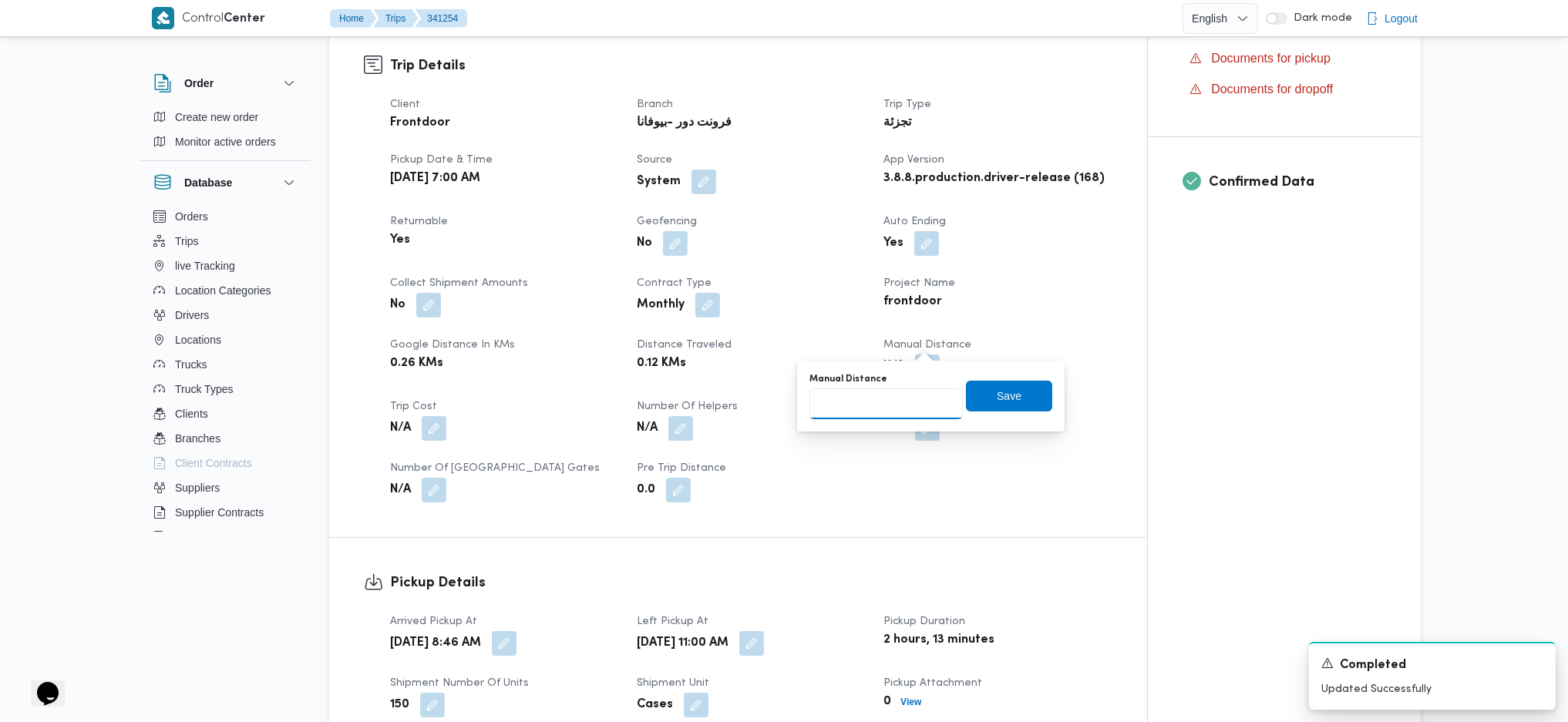
click at [884, 404] on input "Manual Distance" at bounding box center [886, 403] width 153 height 31
type input "140"
click button "Save" at bounding box center [1009, 396] width 87 height 31
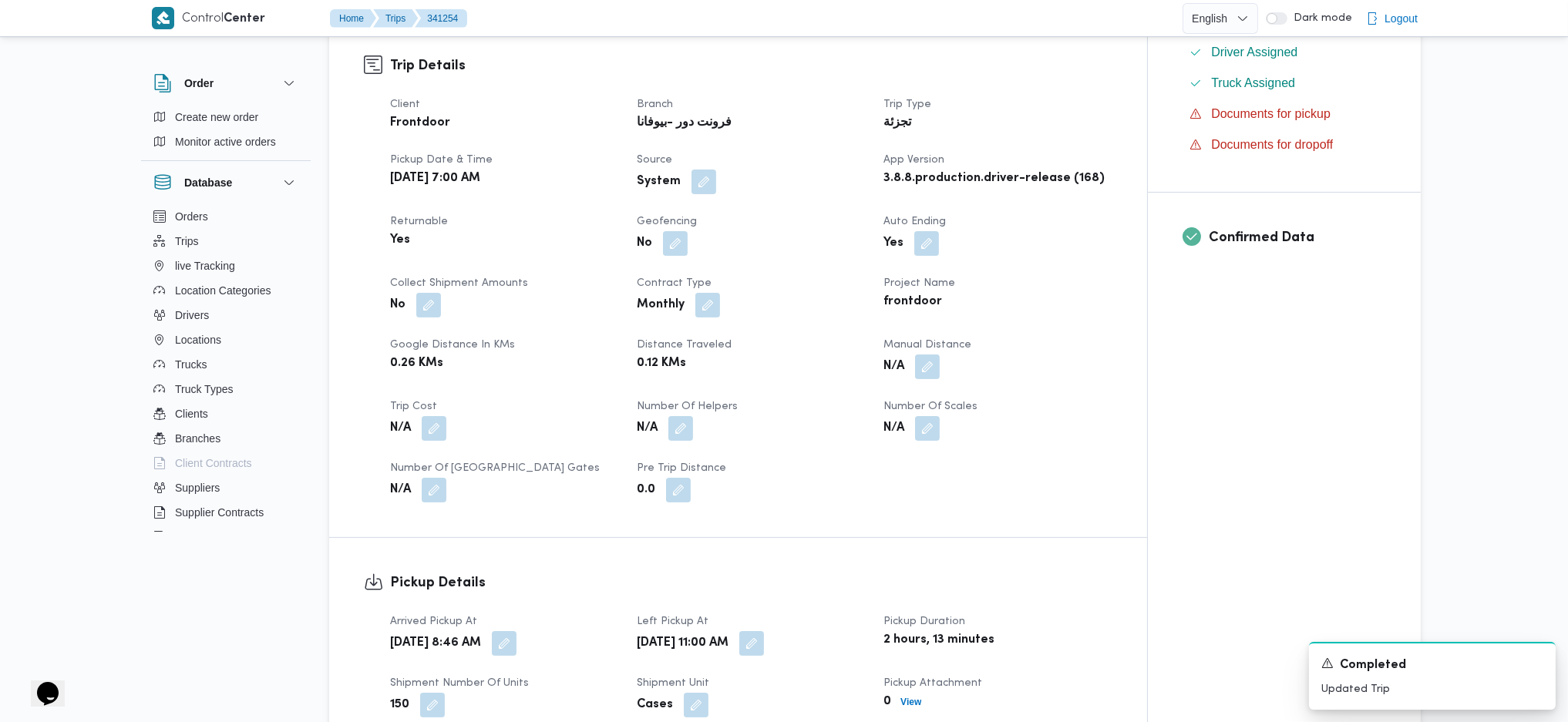
scroll to position [1438, 0]
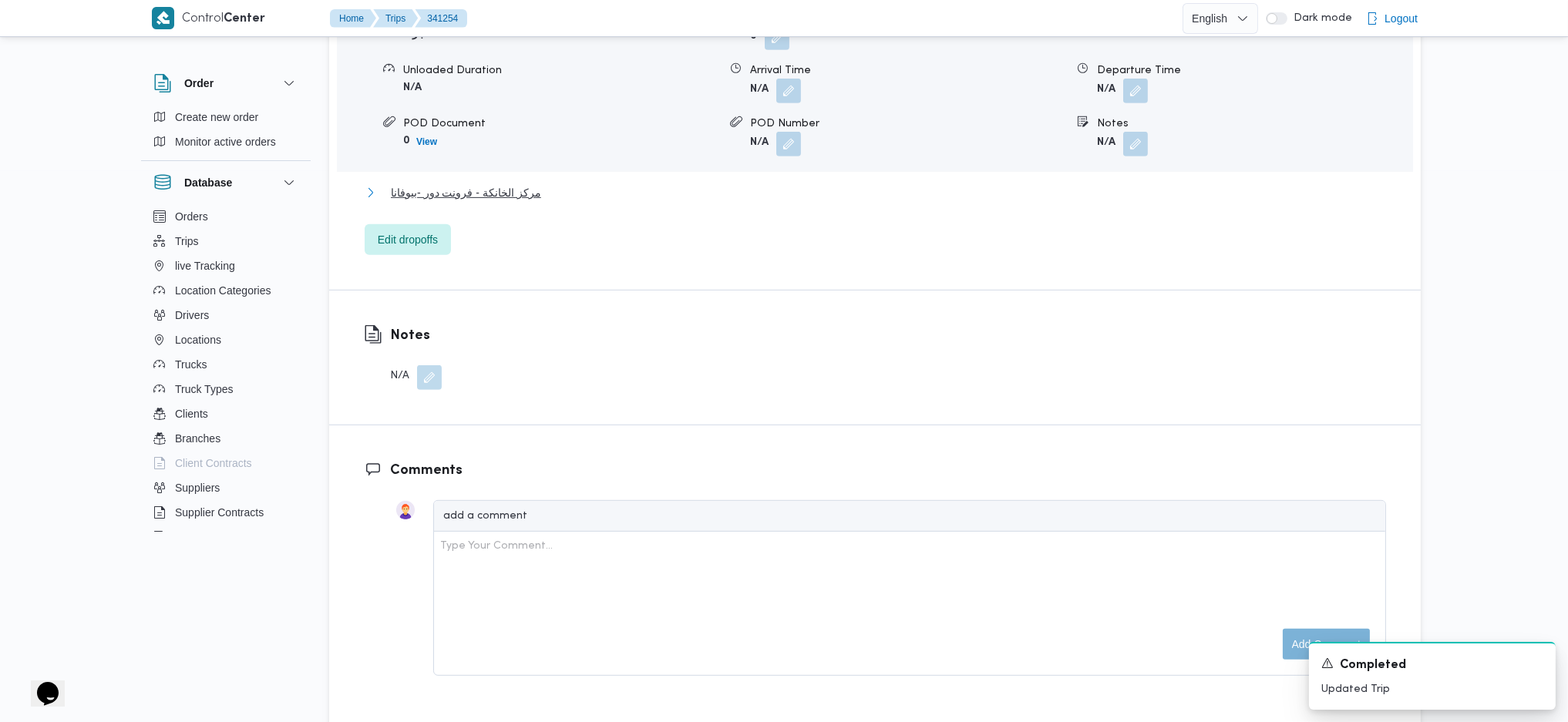
click at [510, 183] on span "مركز الخانكة - فرونت دور -بيوفانا" at bounding box center [466, 192] width 150 height 18
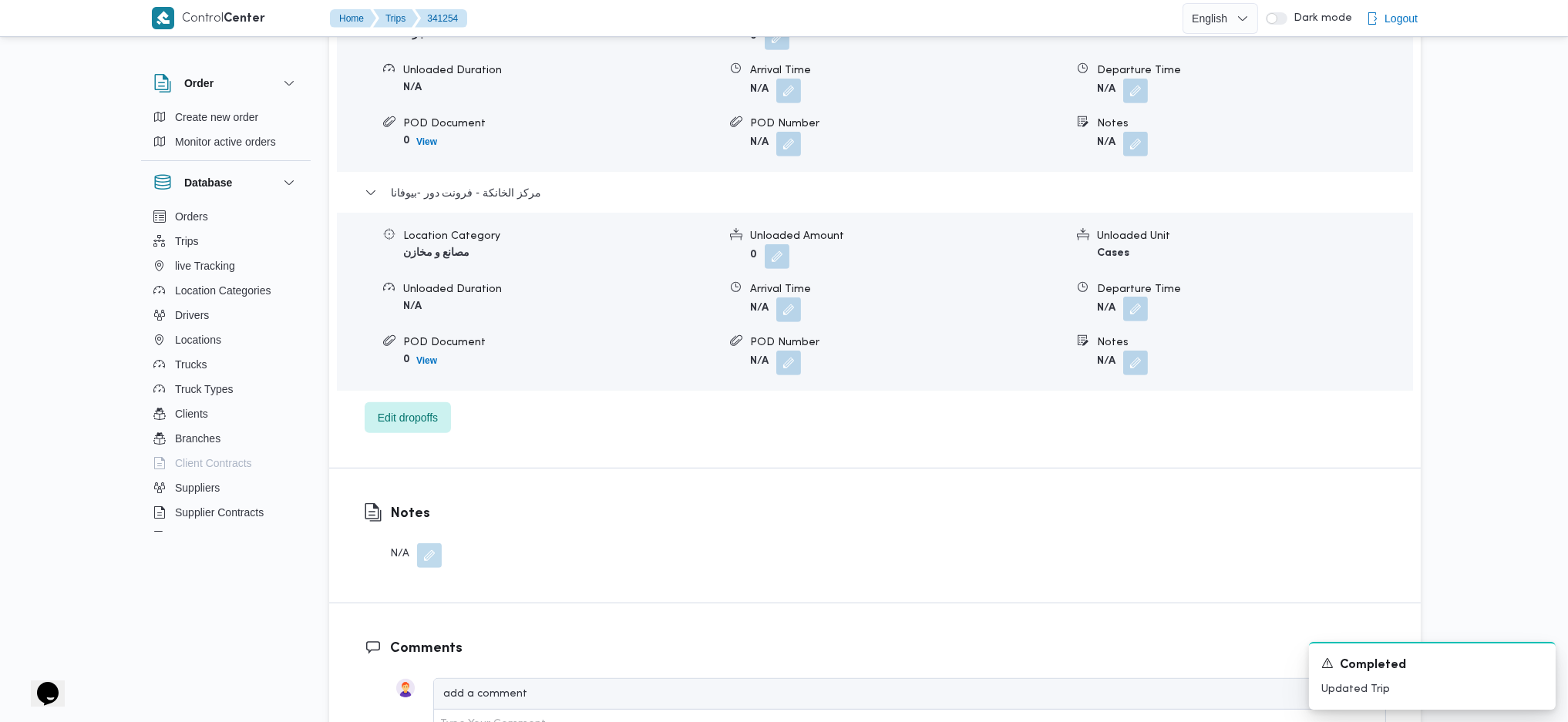
click at [1136, 296] on button "button" at bounding box center [1135, 308] width 25 height 25
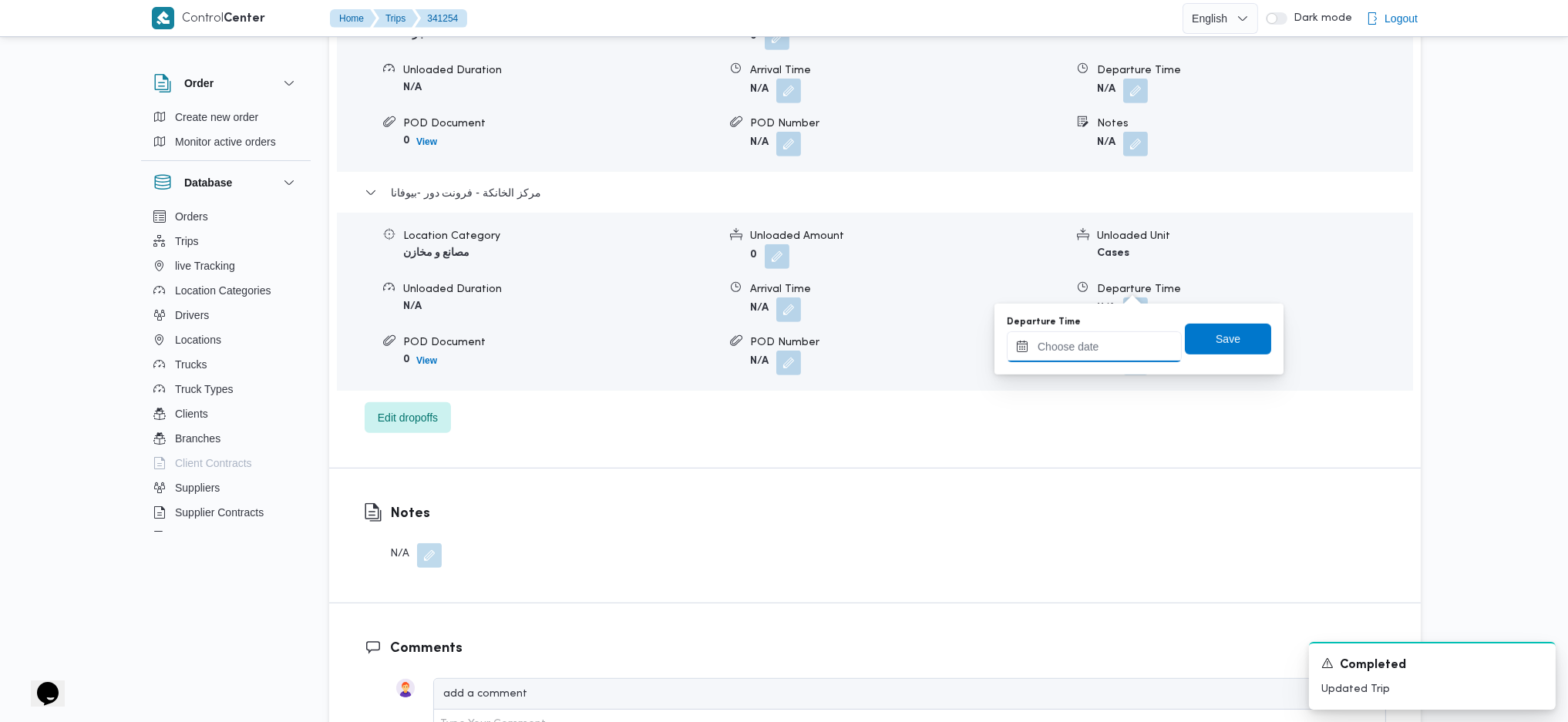
click at [1093, 350] on input "Departure Time" at bounding box center [1094, 346] width 175 height 31
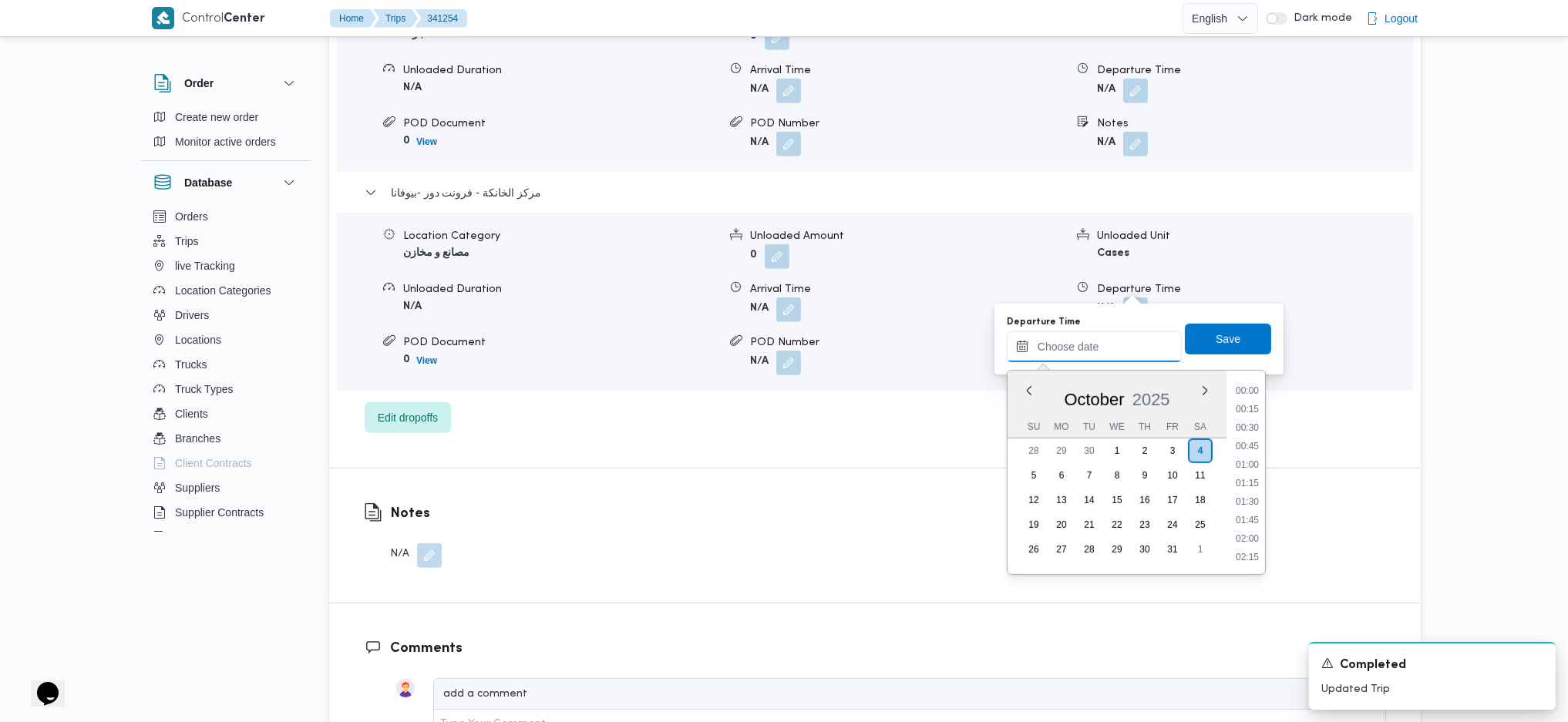
scroll to position [1203, 0]
click at [1248, 488] on ul "00:00 00:15 00:30 00:45 01:00 01:15 01:30 01:45 02:00 02:15 02:30 02:45 03:00 0…" at bounding box center [1247, 472] width 36 height 179
click at [1245, 500] on li "17:45" at bounding box center [1247, 500] width 36 height 15
type input "04/10/2025 17:45"
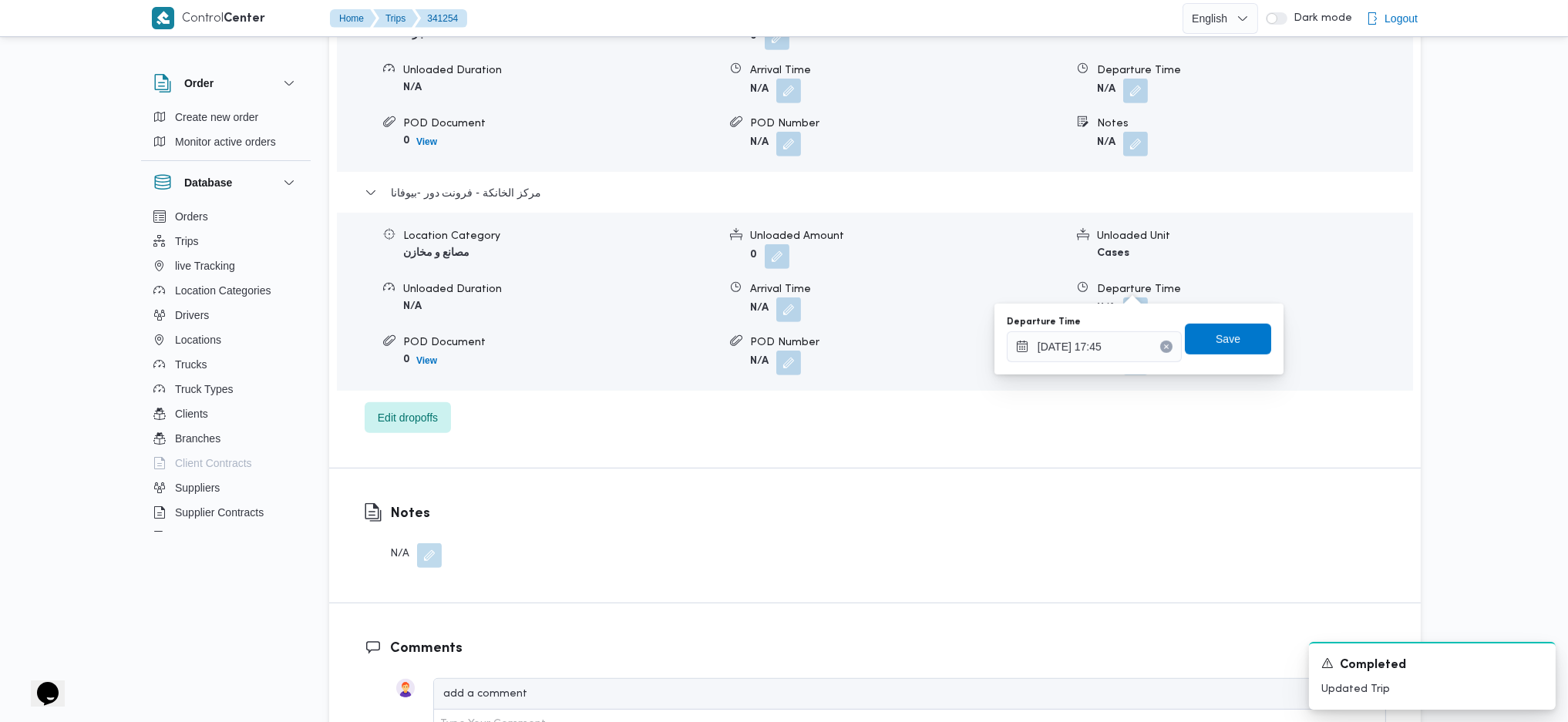
click at [1219, 315] on div "Departure Time 04/10/2025 17:45 Save" at bounding box center [1139, 339] width 268 height 49
click at [1216, 340] on span "Save" at bounding box center [1228, 338] width 25 height 18
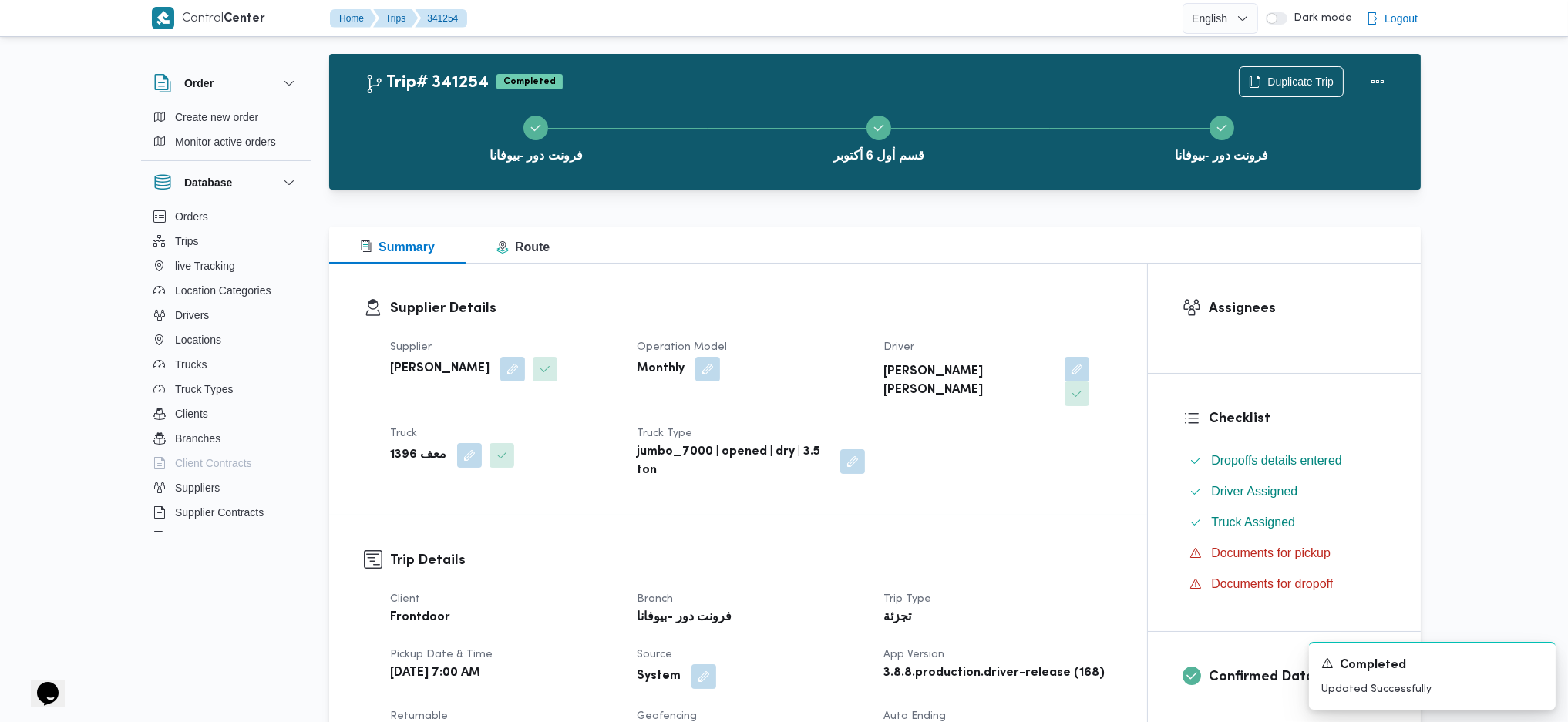
scroll to position [0, 0]
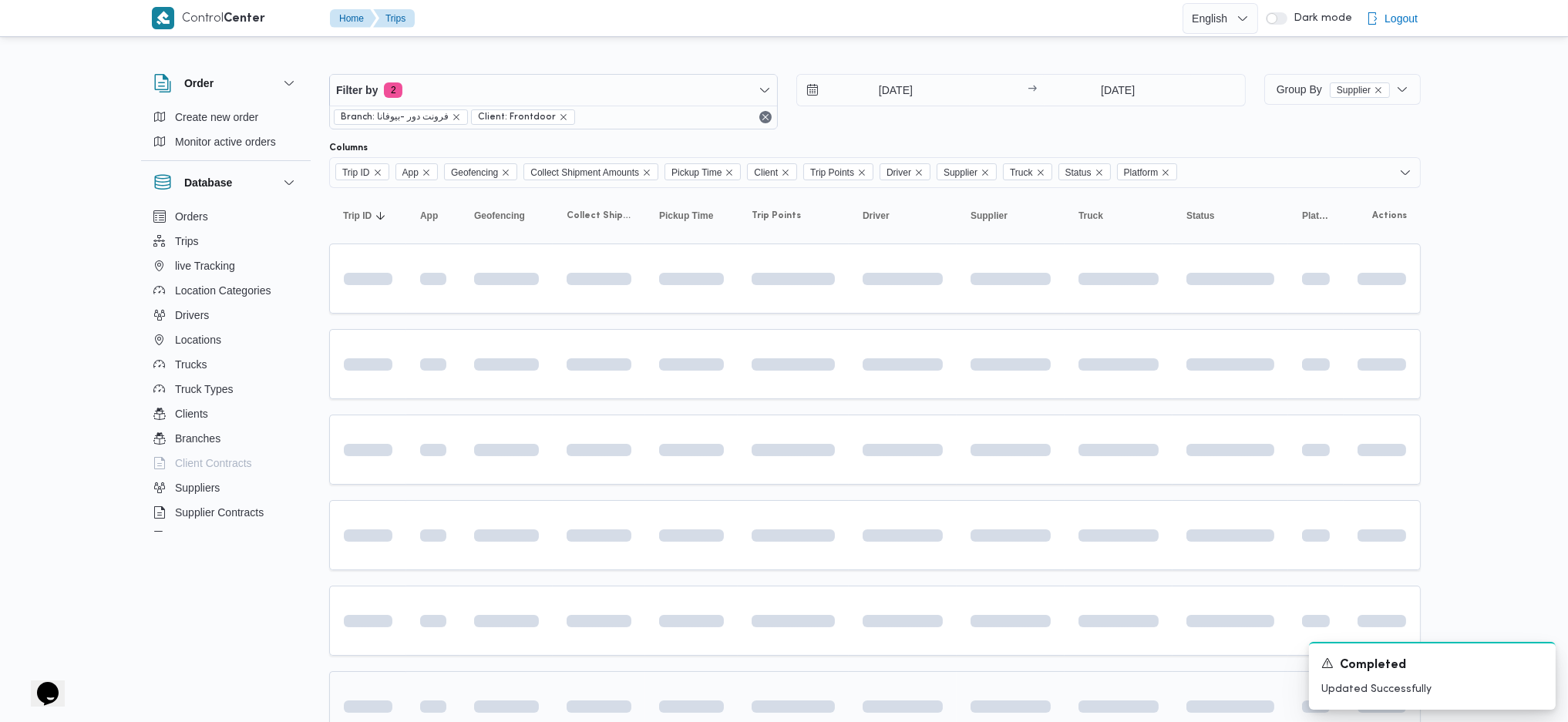
scroll to position [179, 0]
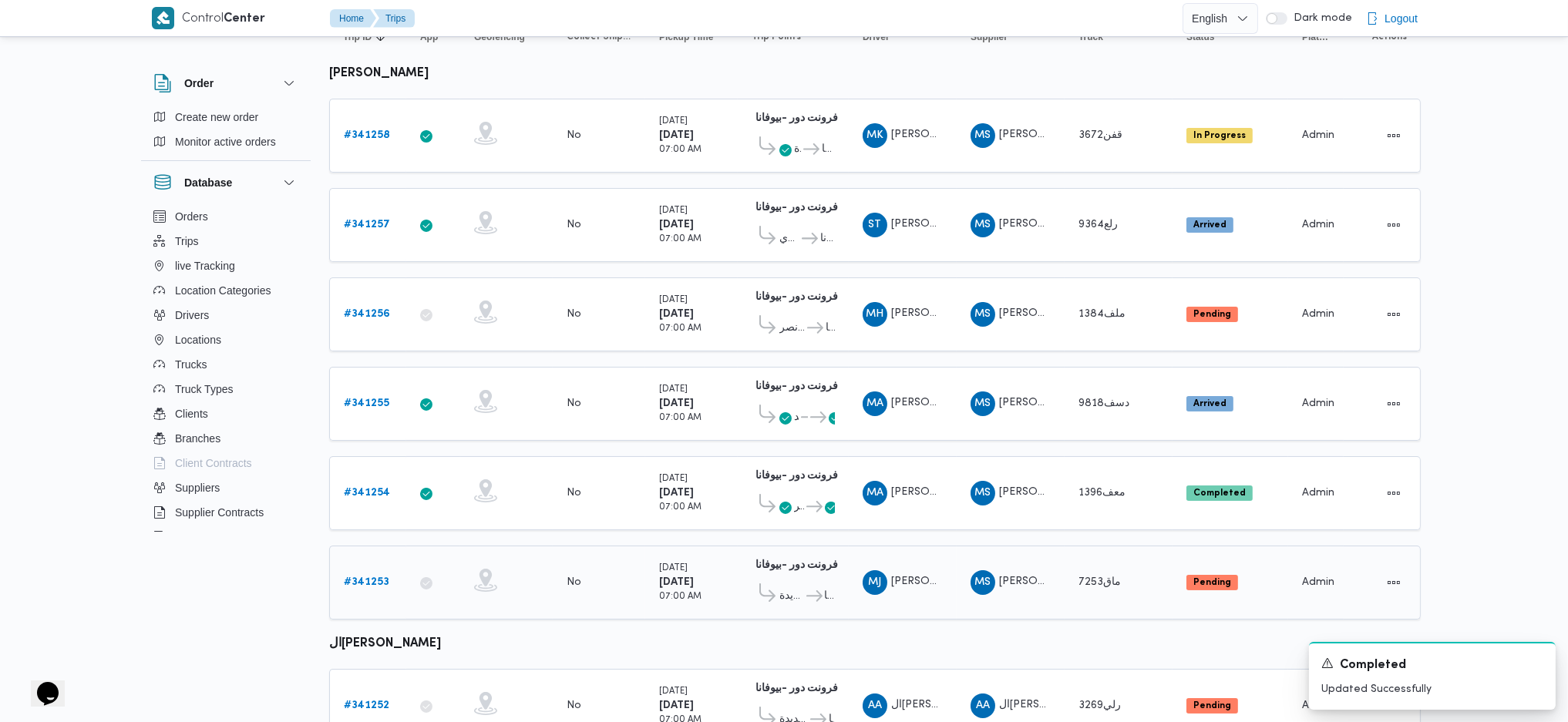
click at [368, 577] on b "# 341253" at bounding box center [366, 582] width 45 height 10
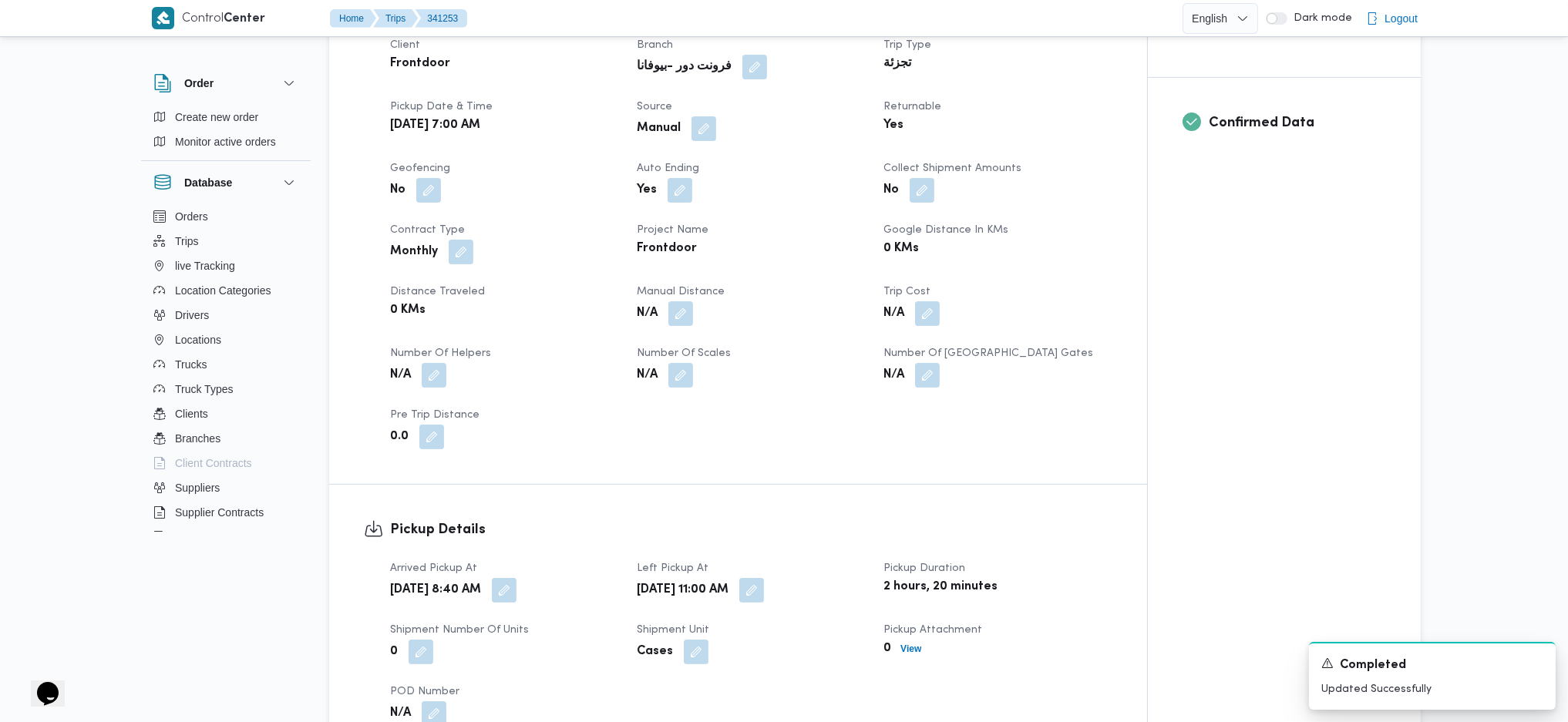
scroll to position [411, 0]
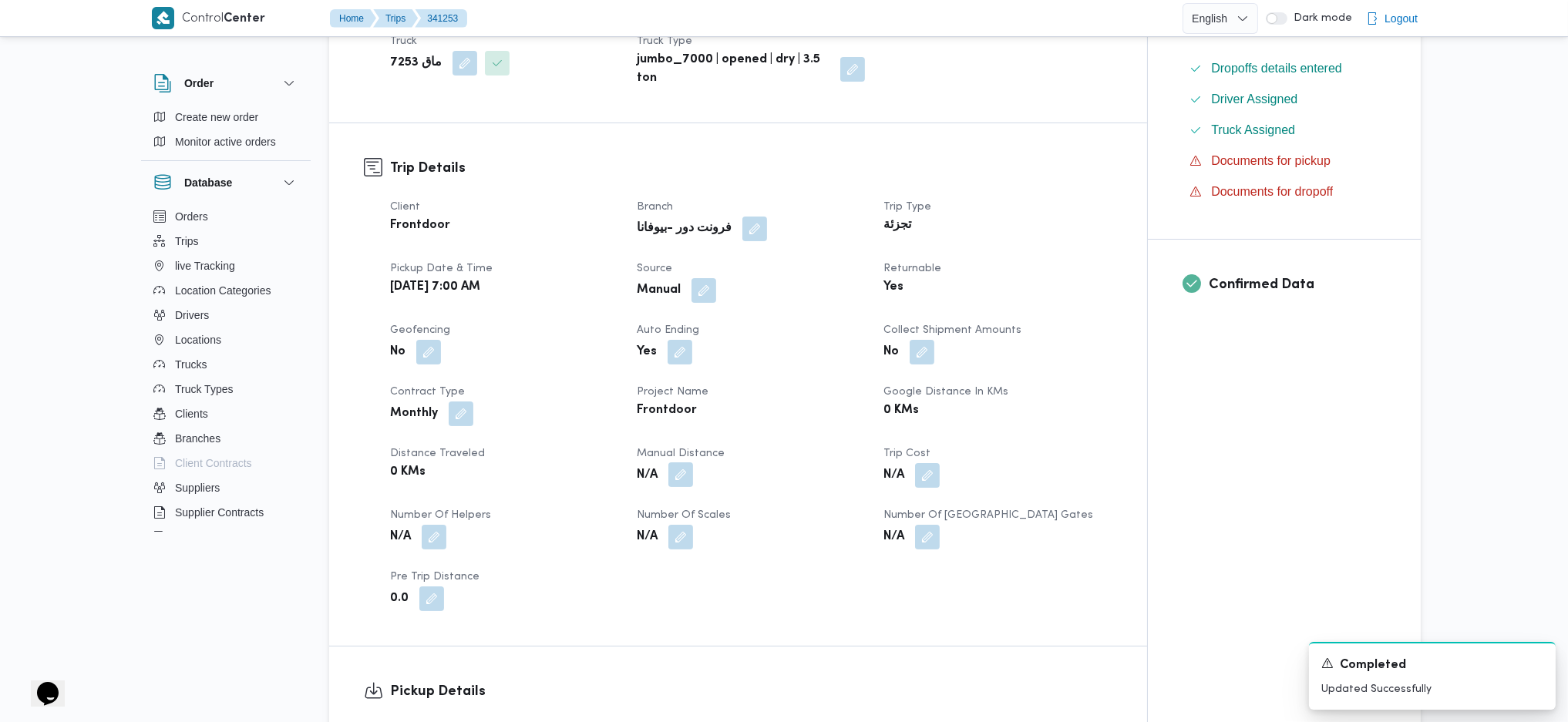
click at [686, 462] on button "button" at bounding box center [680, 474] width 25 height 25
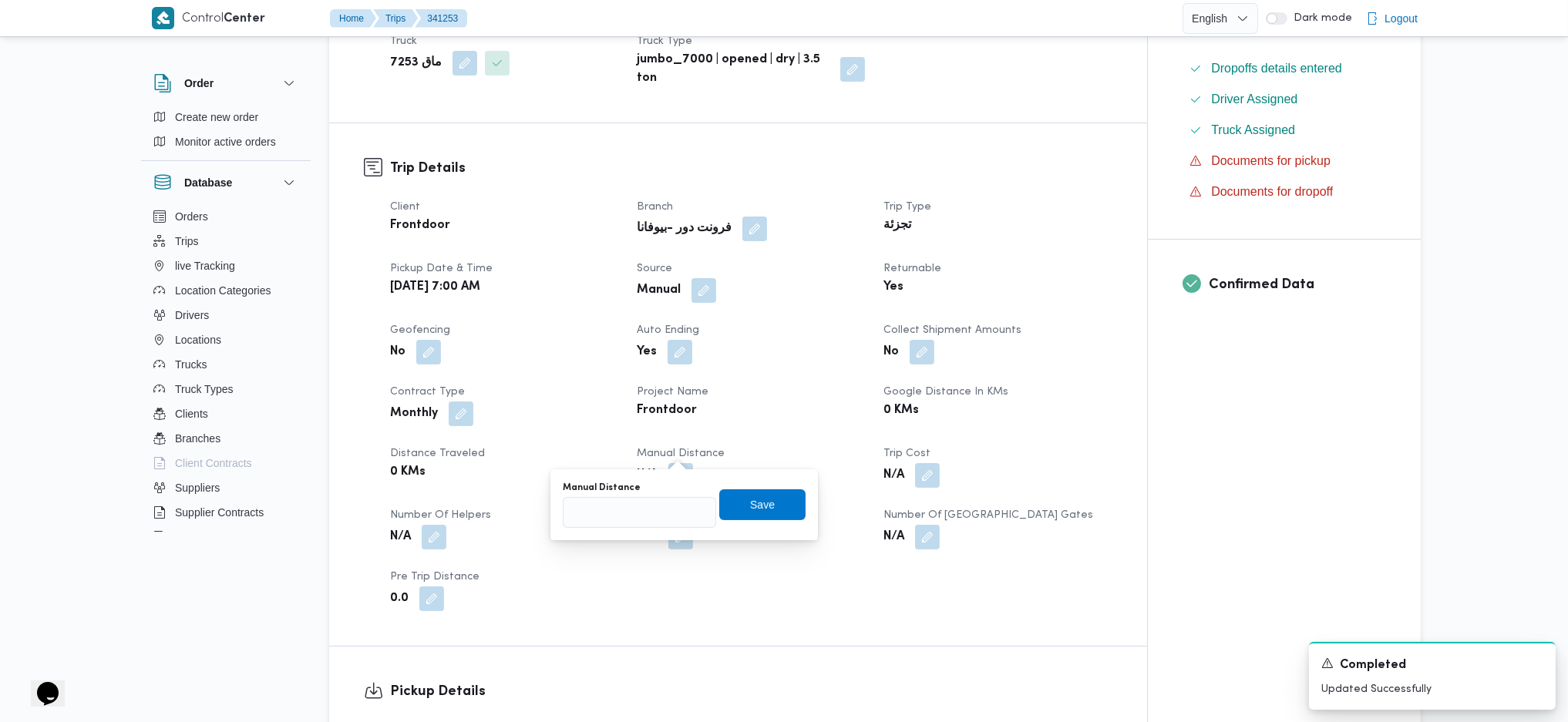
click at [630, 543] on div "Client Frontdoor Branch فرونت دور -بيوفانا Trip Type تجزئة Pickup date & time S…" at bounding box center [751, 404] width 741 height 431
click at [645, 505] on input "Manual Distance" at bounding box center [639, 512] width 153 height 31
type input "89"
click at [760, 506] on span "Save" at bounding box center [762, 504] width 25 height 18
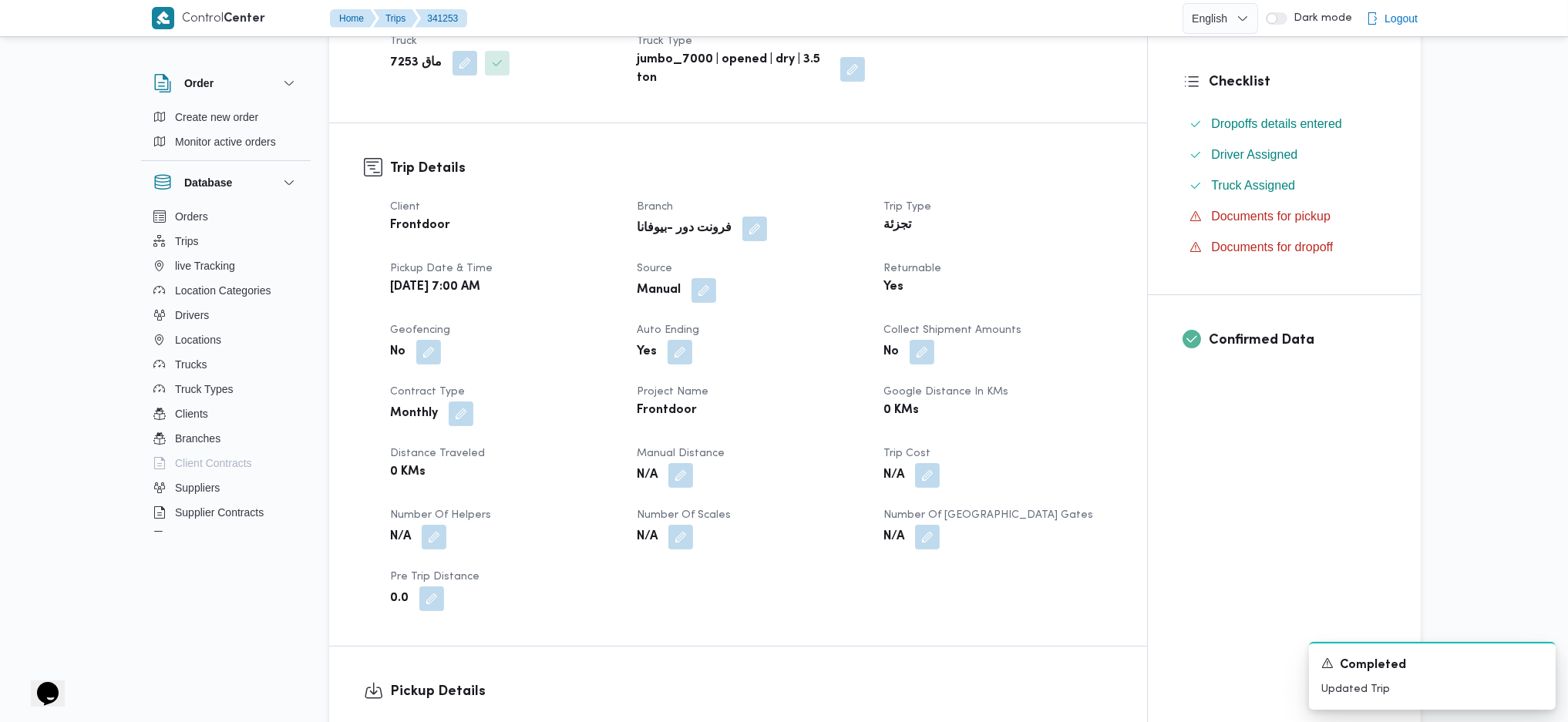
scroll to position [1027, 0]
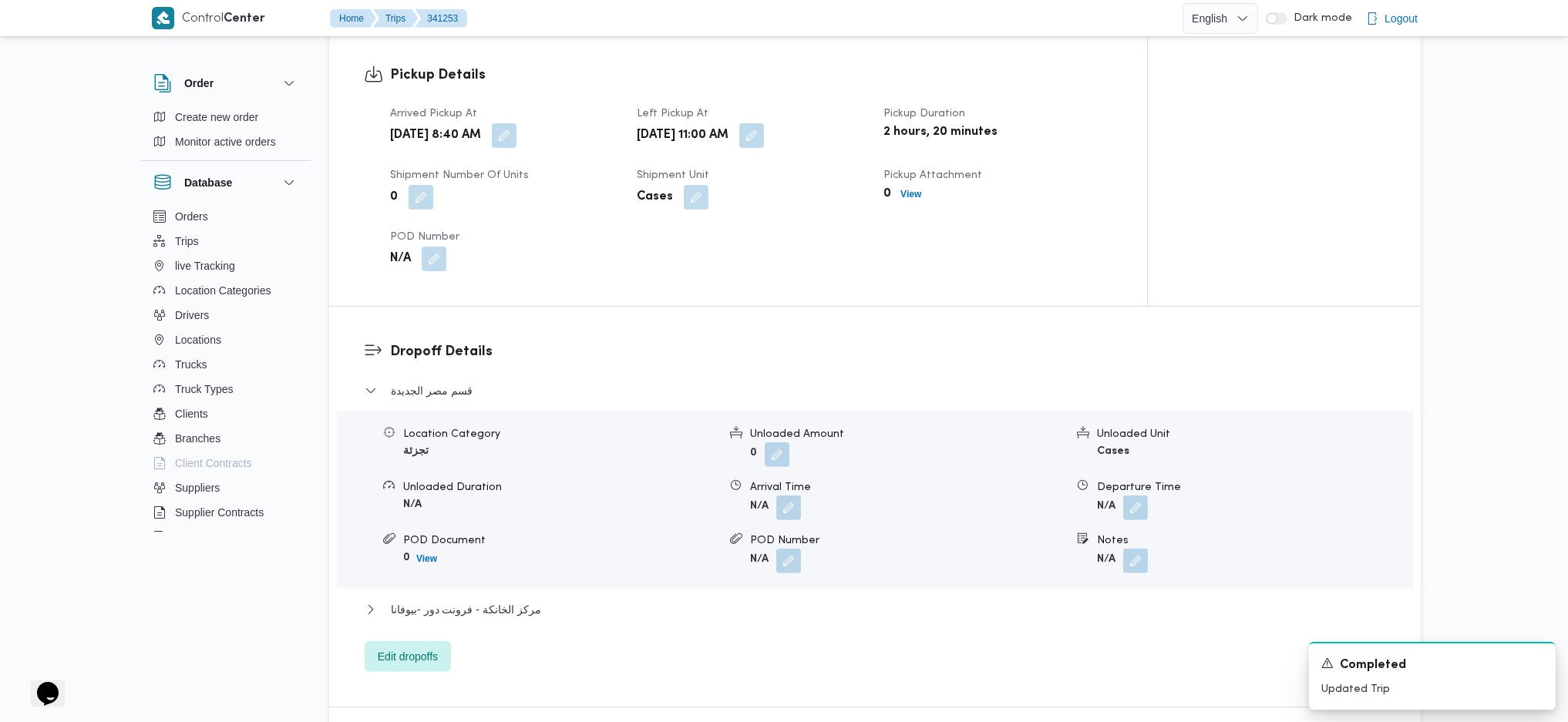
click at [544, 569] on div "قسم مصر الجديدة Location Category تجزئة Unloaded Amount 0 Unloaded Unit Cases U…" at bounding box center [875, 527] width 1021 height 291
click at [540, 600] on button "مركز الخانكة - فرونت دور -بيوفانا" at bounding box center [875, 609] width 1021 height 18
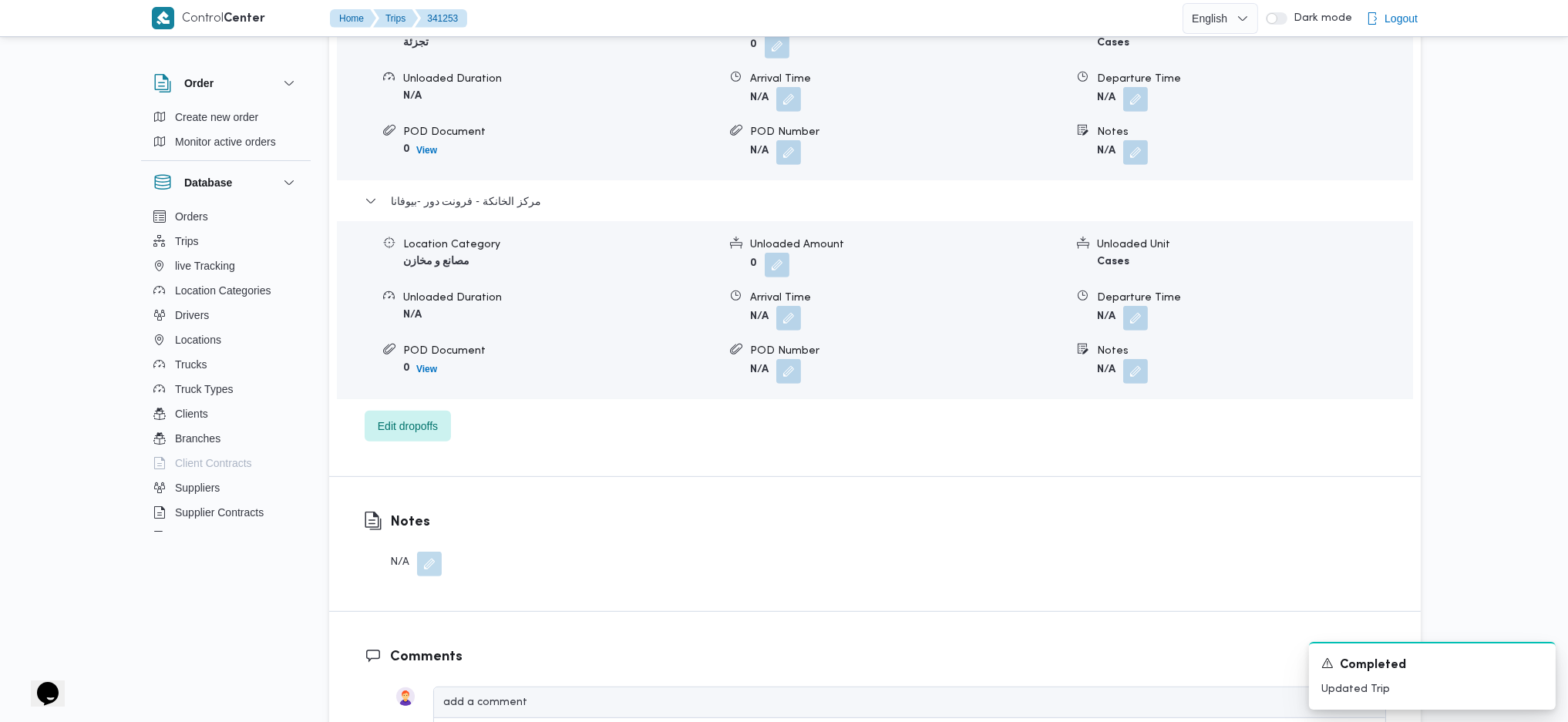
scroll to position [1438, 0]
drag, startPoint x: 1144, startPoint y: 291, endPoint x: 1137, endPoint y: 299, distance: 10.6
click at [1143, 303] on button "button" at bounding box center [1135, 315] width 25 height 25
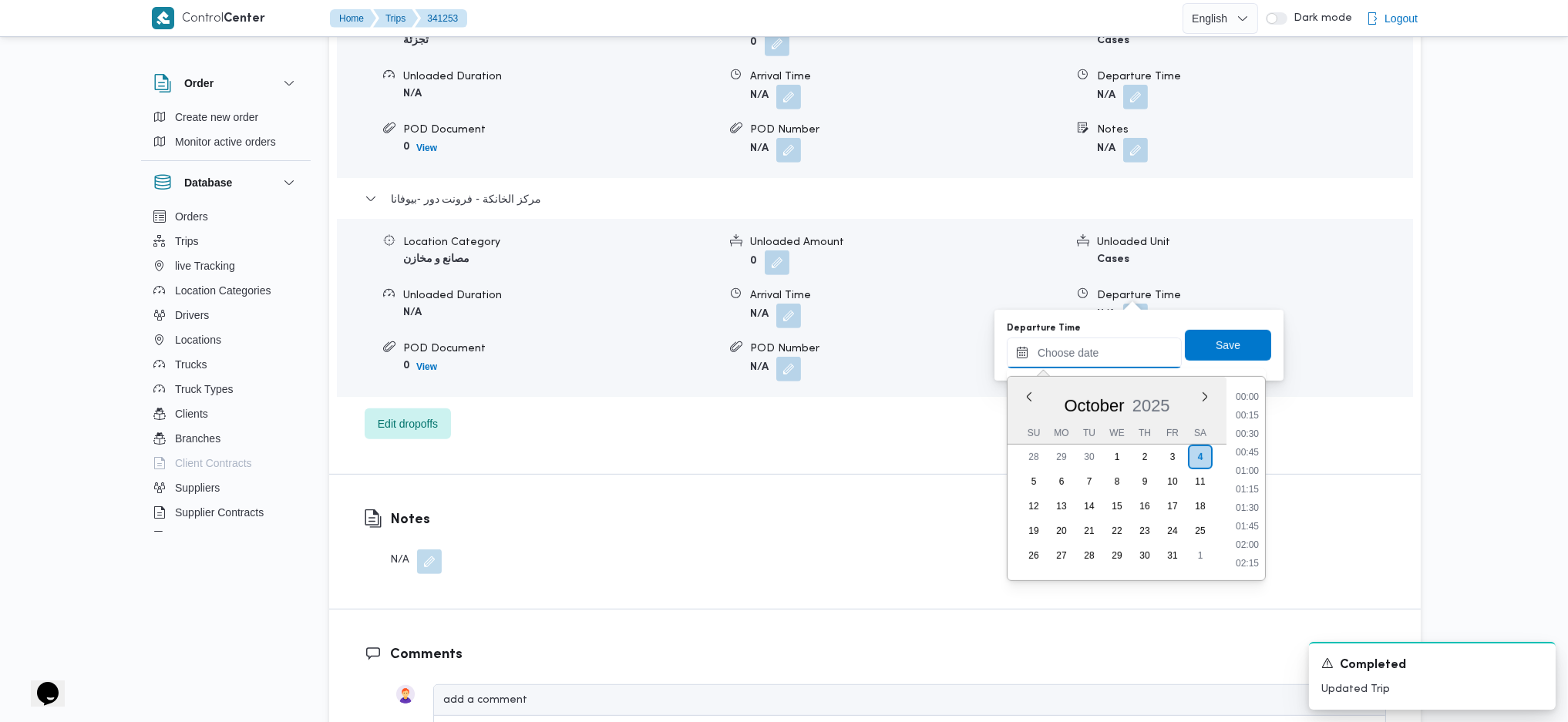
click at [1098, 349] on input "Departure Time" at bounding box center [1094, 353] width 175 height 31
click at [1247, 484] on li "17:30" at bounding box center [1247, 487] width 36 height 15
type input "[DATE] 17:30"
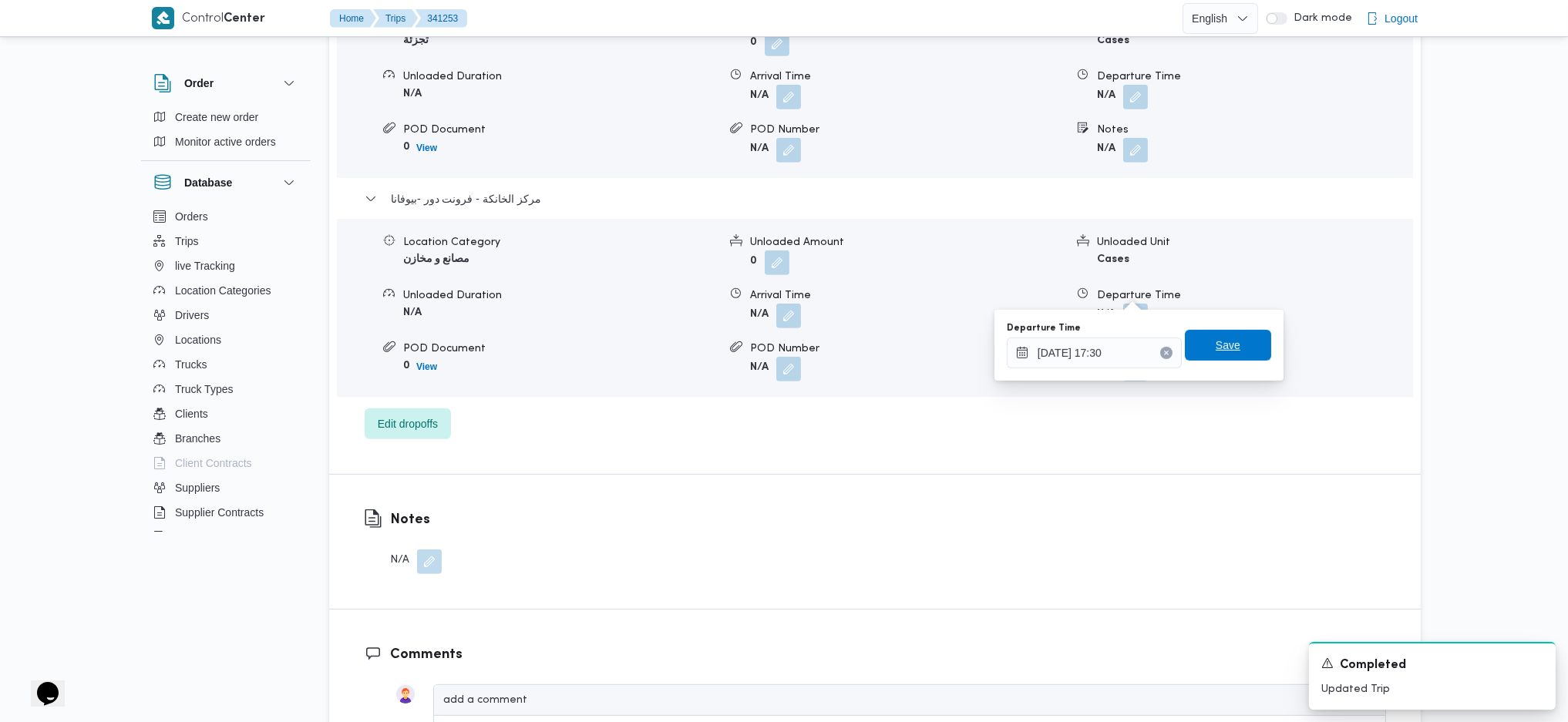
drag, startPoint x: 1214, startPoint y: 341, endPoint x: 1119, endPoint y: 364, distance: 97.7
click at [1216, 339] on span "Save" at bounding box center [1228, 345] width 25 height 18
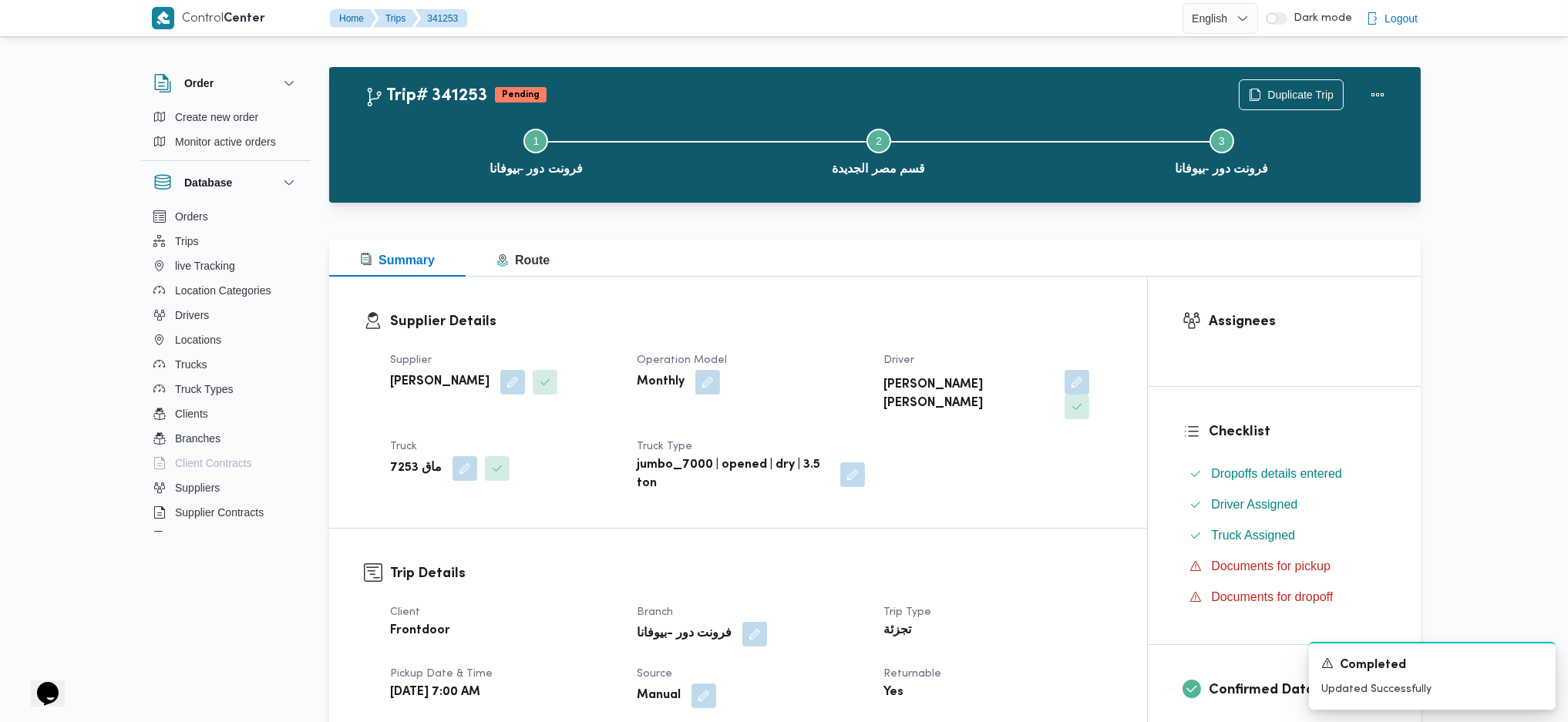
scroll to position [0, 0]
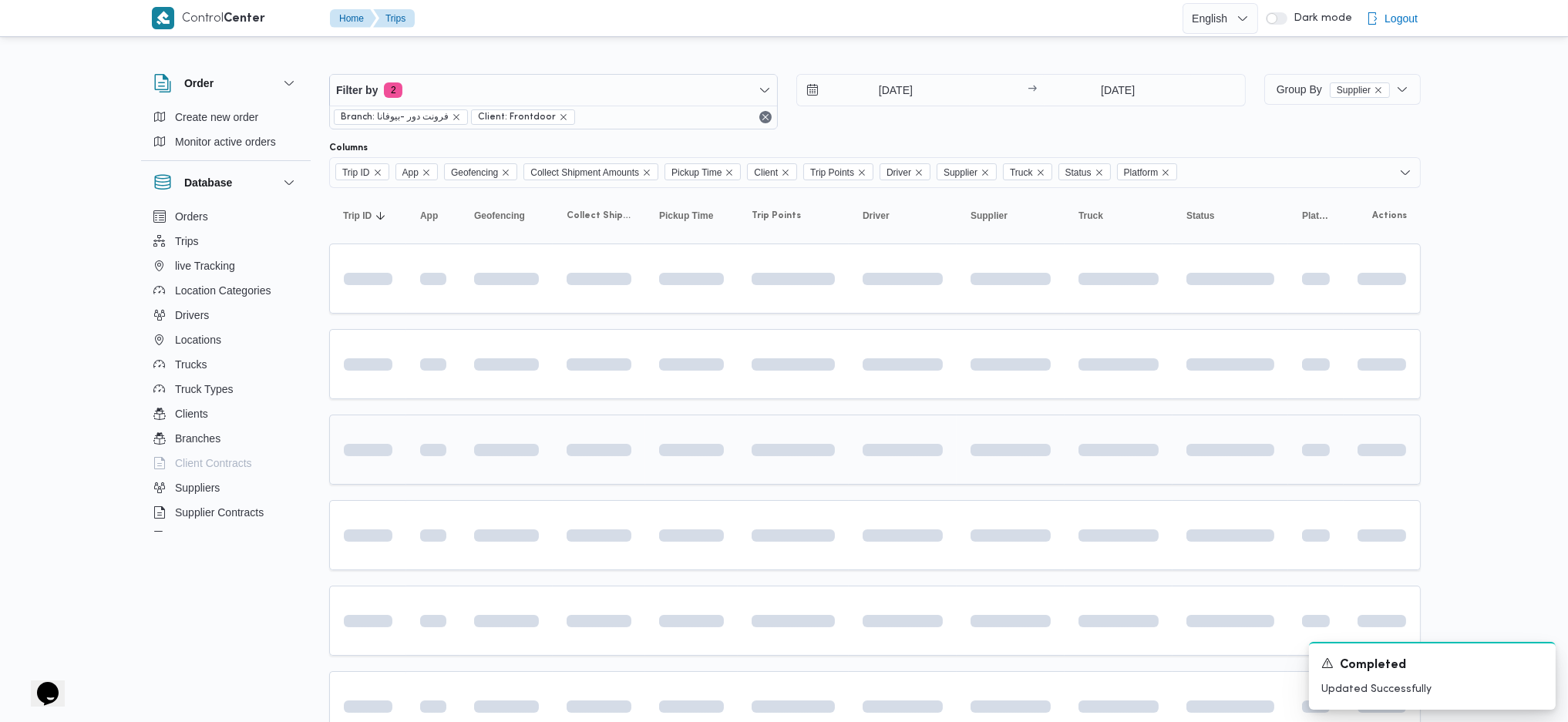
scroll to position [179, 0]
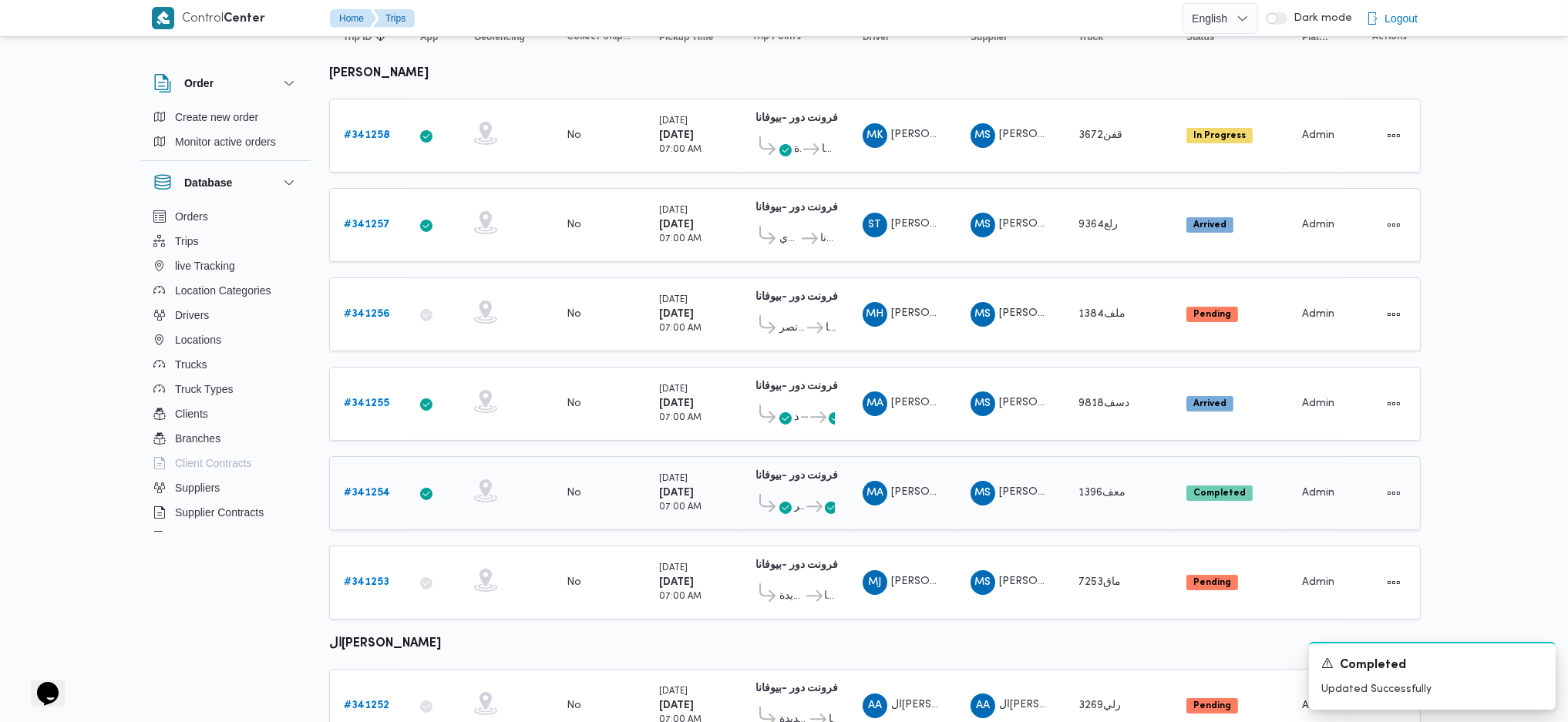
click at [892, 487] on span "[PERSON_NAME]" at bounding box center [980, 492] width 179 height 10
click at [778, 494] on span at bounding box center [765, 507] width 28 height 25
click at [810, 501] on icon at bounding box center [815, 507] width 16 height 12
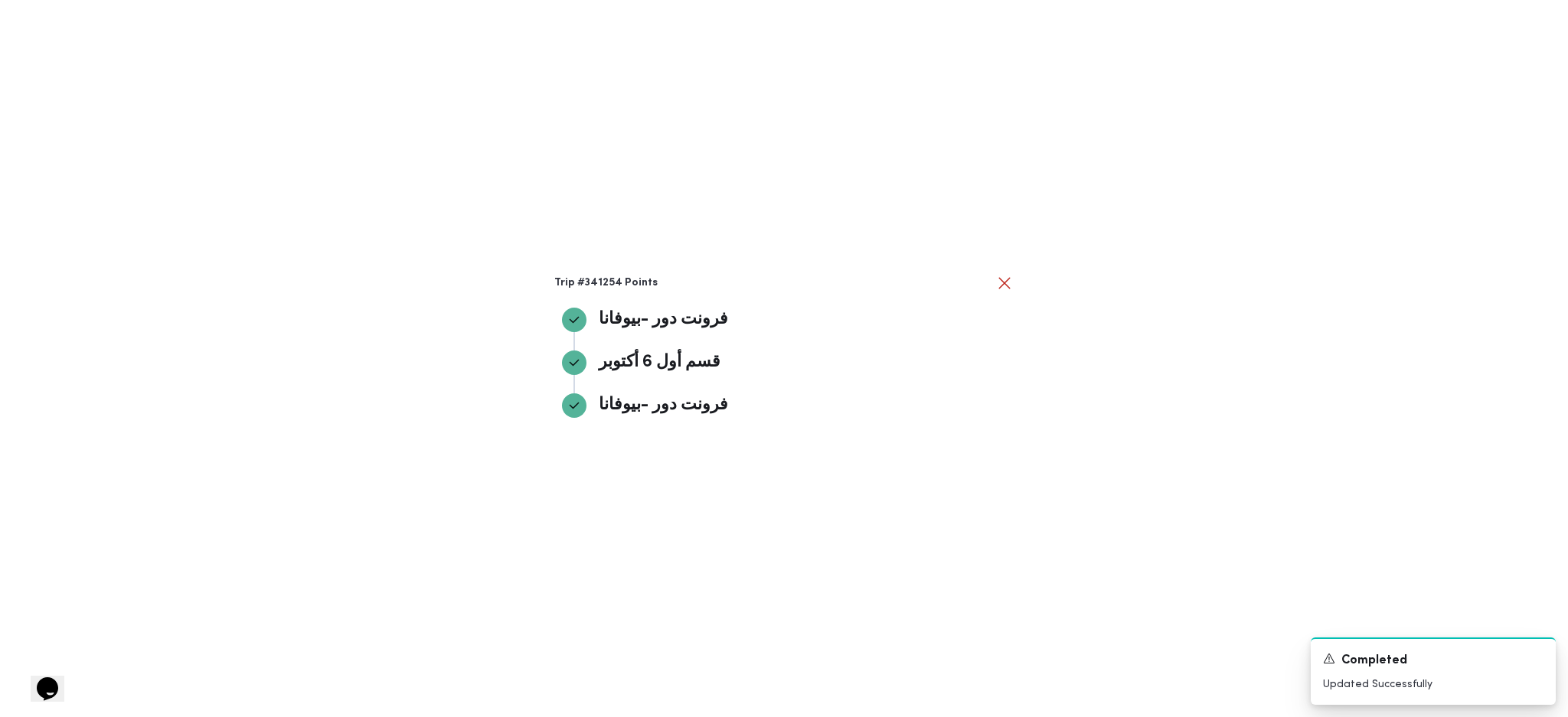
drag, startPoint x: 1311, startPoint y: 393, endPoint x: 1265, endPoint y: 398, distance: 46.3
click at [1308, 392] on div "Trip #341254 Points فرونت دور -بيوفانا فرونت دور -بيوفانا قسم أول 6 أكتوبر قسم …" at bounding box center [784, 358] width 1568 height 717
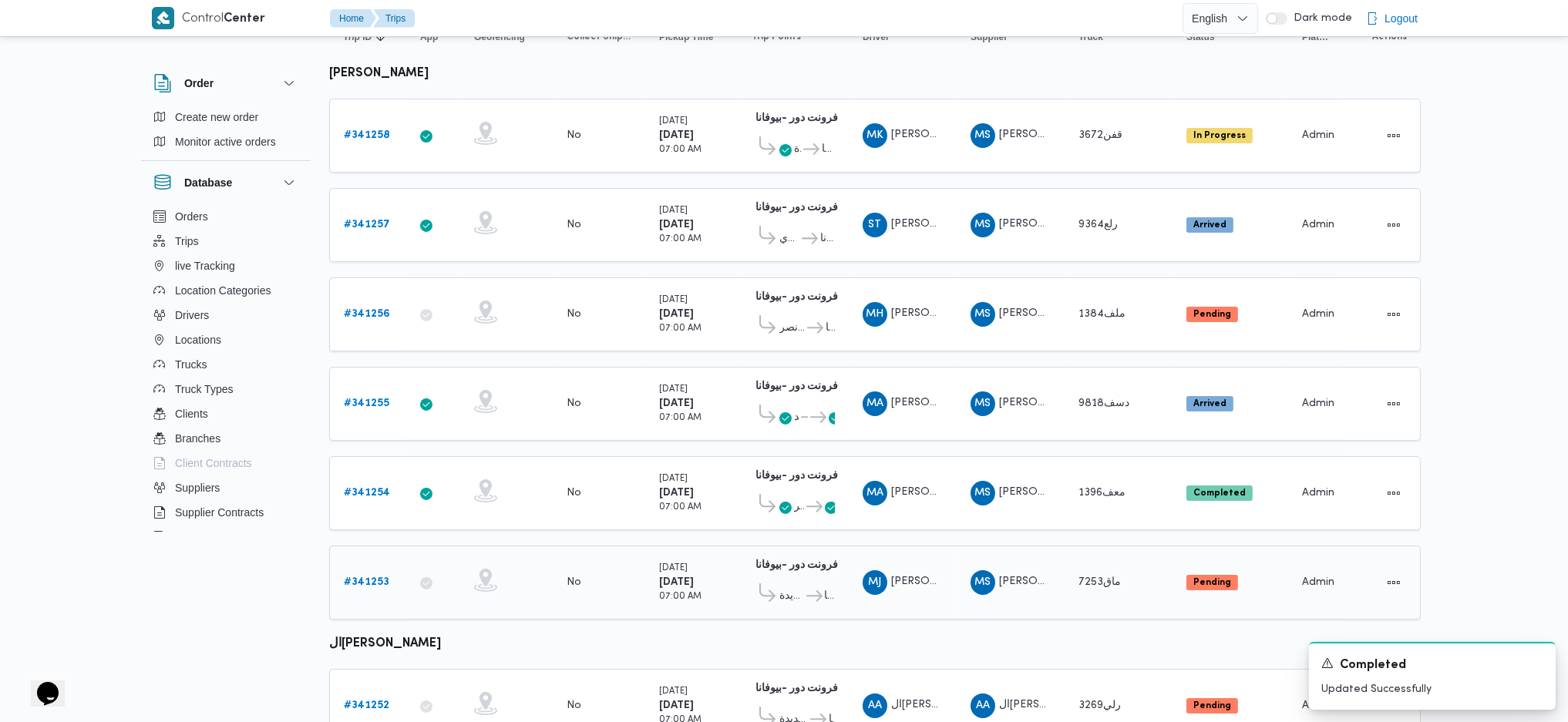
click at [785, 587] on span "قسم مصر الجديدة" at bounding box center [792, 596] width 25 height 18
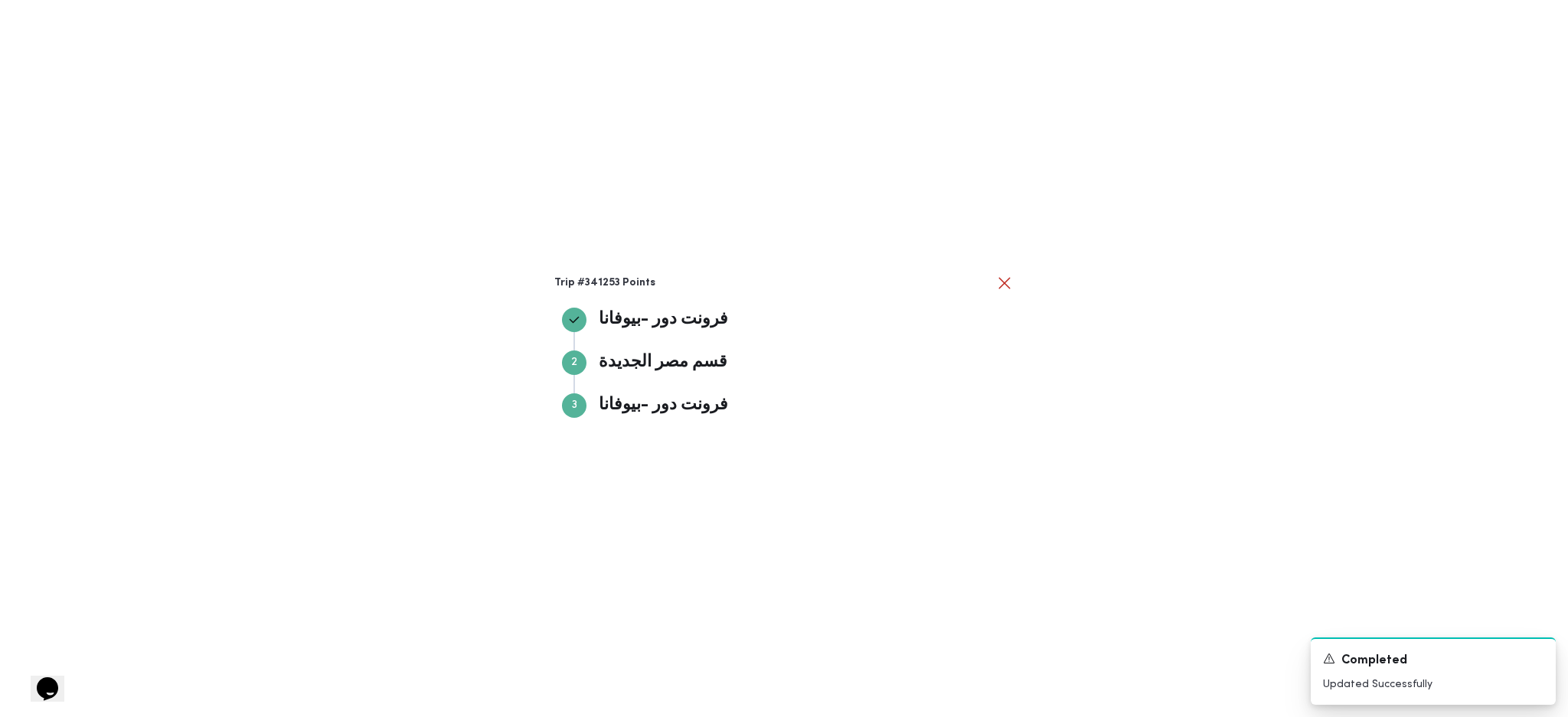
drag, startPoint x: 1441, startPoint y: 405, endPoint x: 1311, endPoint y: 411, distance: 130.1
click at [1437, 405] on div "Trip #341253 Points فرونت دور -بيوفانا فرونت دور -بيوفانا Step 2 2 قسم مصر الجد…" at bounding box center [784, 358] width 1568 height 717
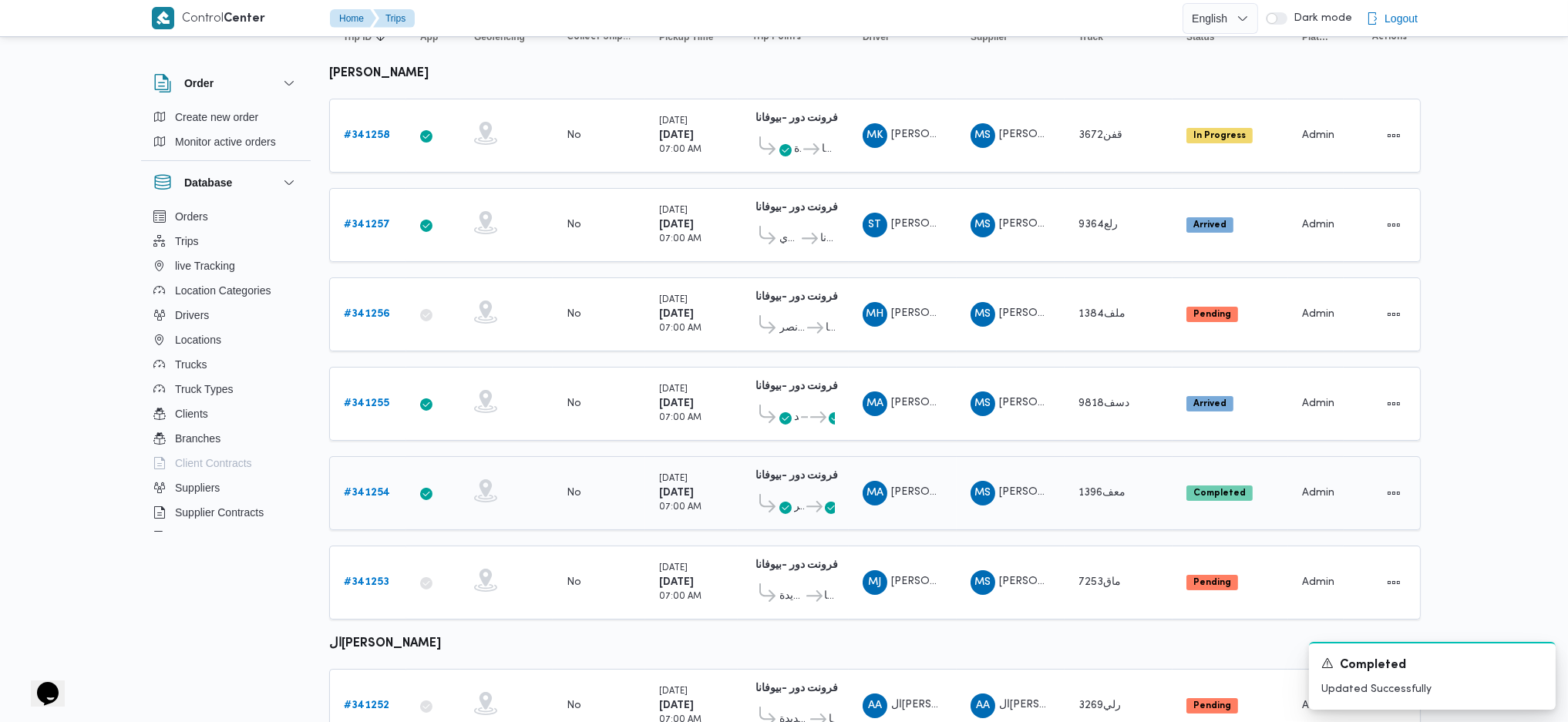
click at [804, 498] on span "فرونت دور -بيوفانا" at bounding box center [819, 507] width 31 height 18
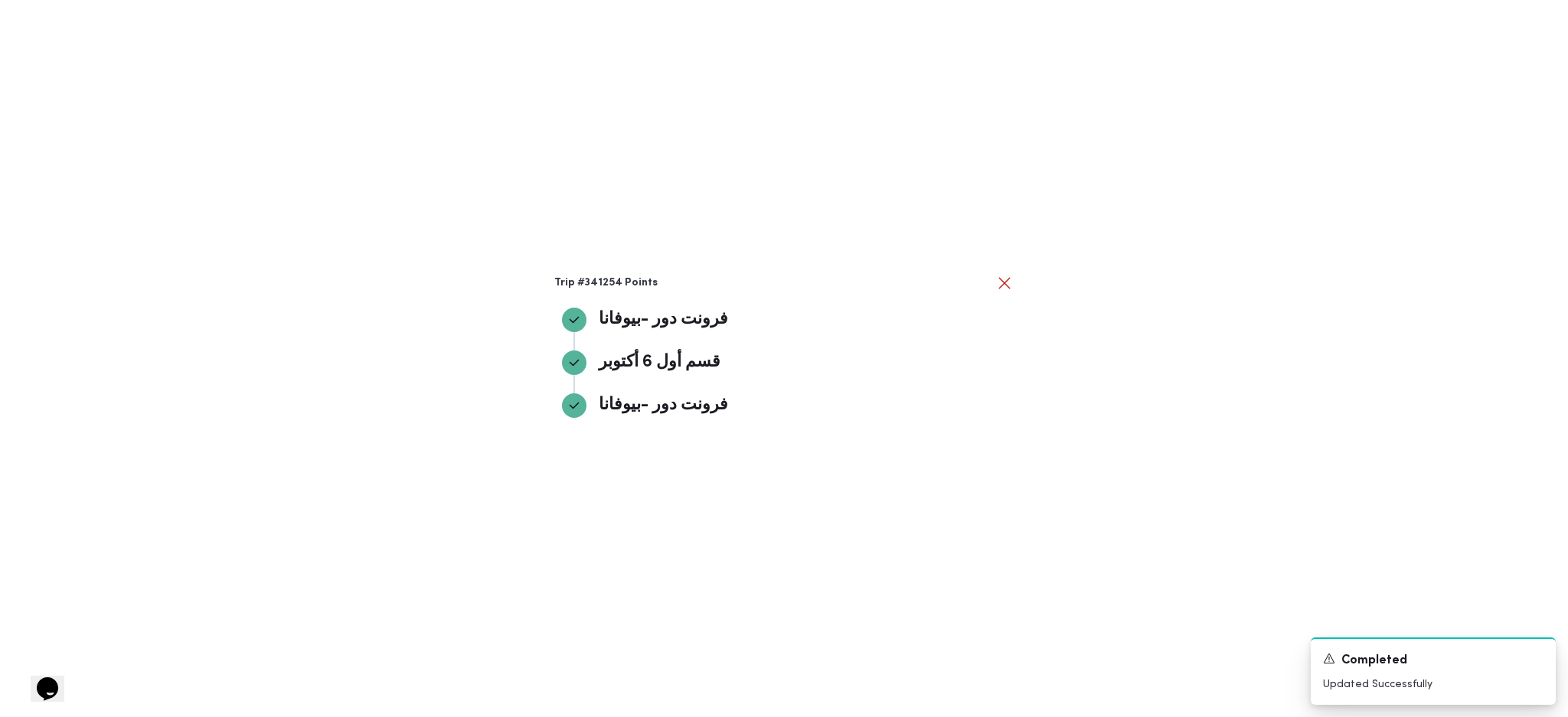
click at [1092, 462] on div "Trip #341254 Points فرونت دور -بيوفانا فرونت دور -بيوفانا قسم أول 6 أكتوبر قسم …" at bounding box center [784, 358] width 1568 height 717
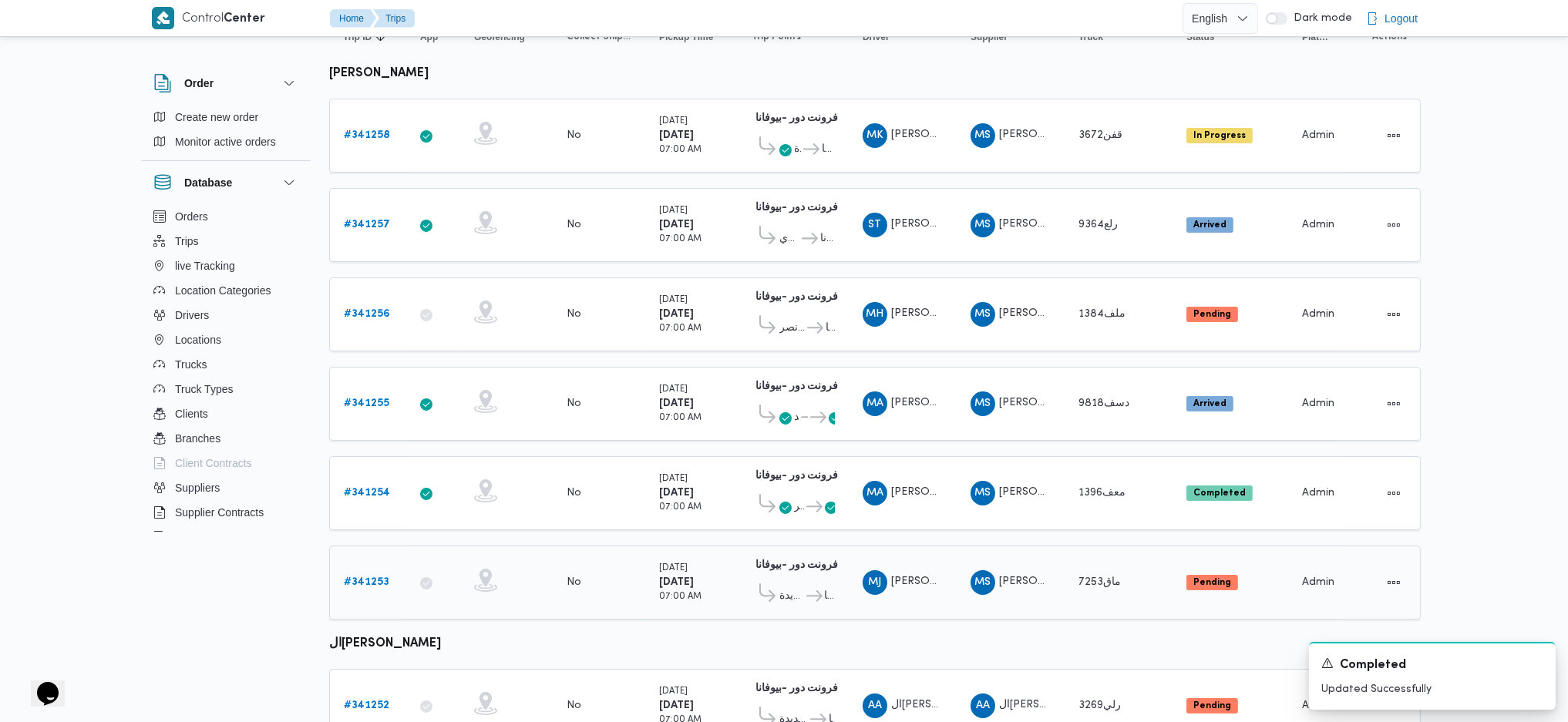
click at [365, 577] on b "# 341253" at bounding box center [366, 582] width 45 height 10
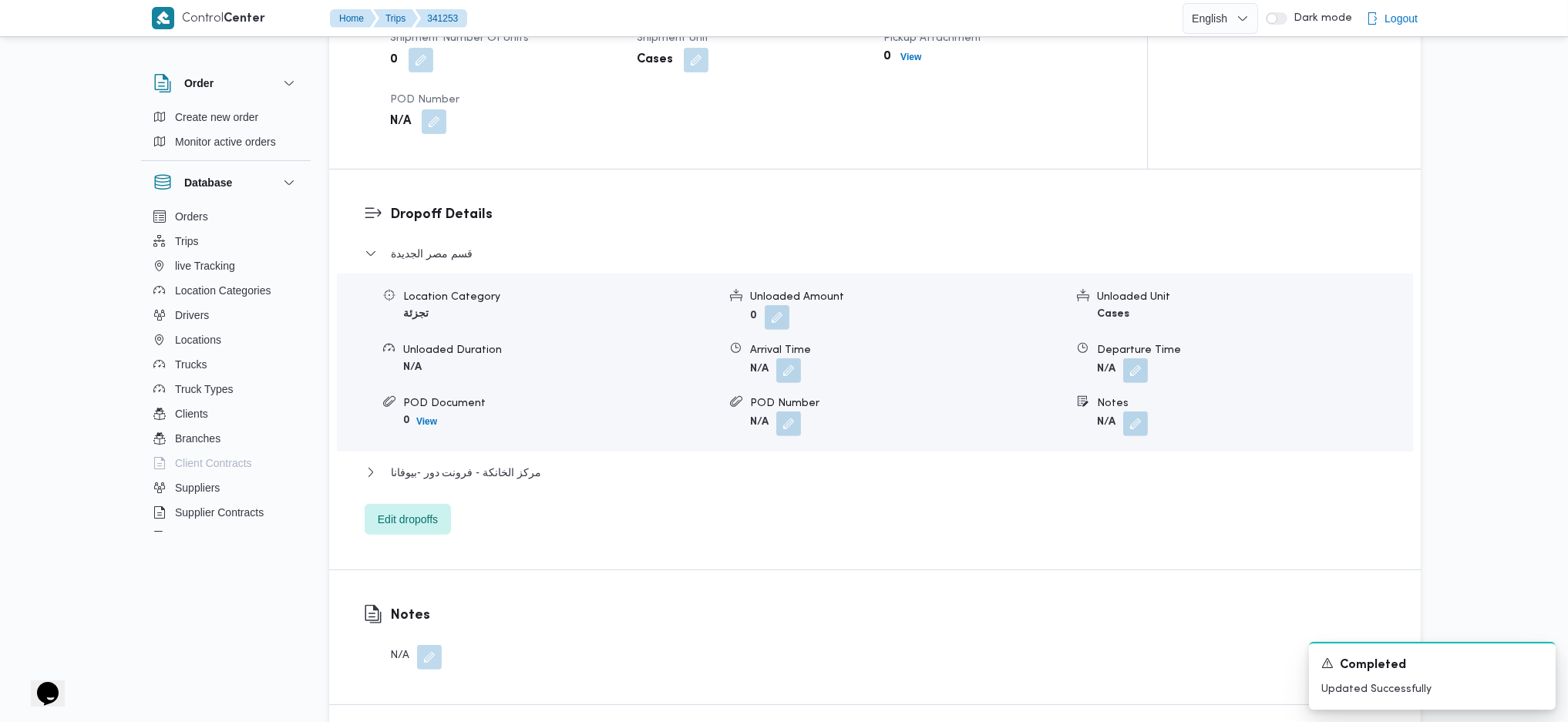
scroll to position [1335, 0]
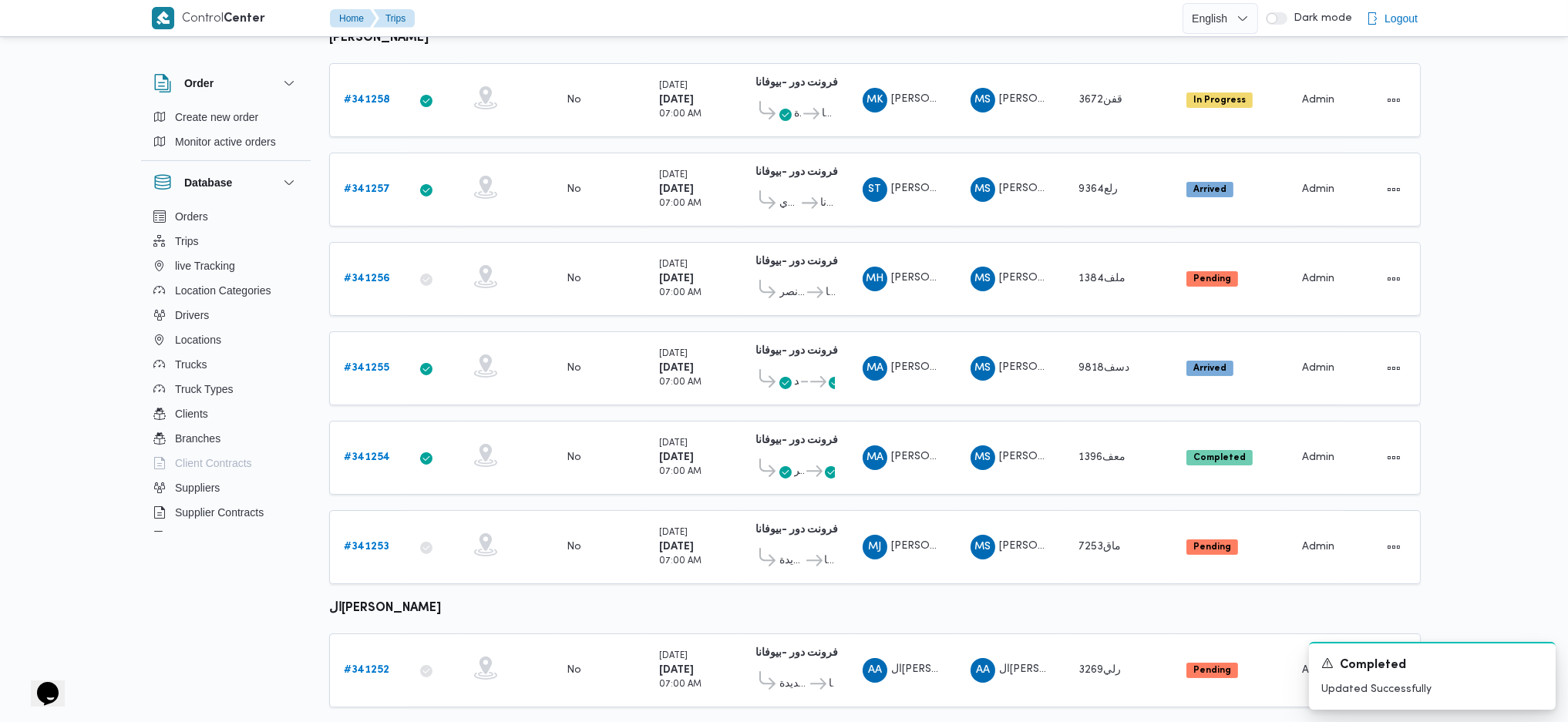
scroll to position [589, 0]
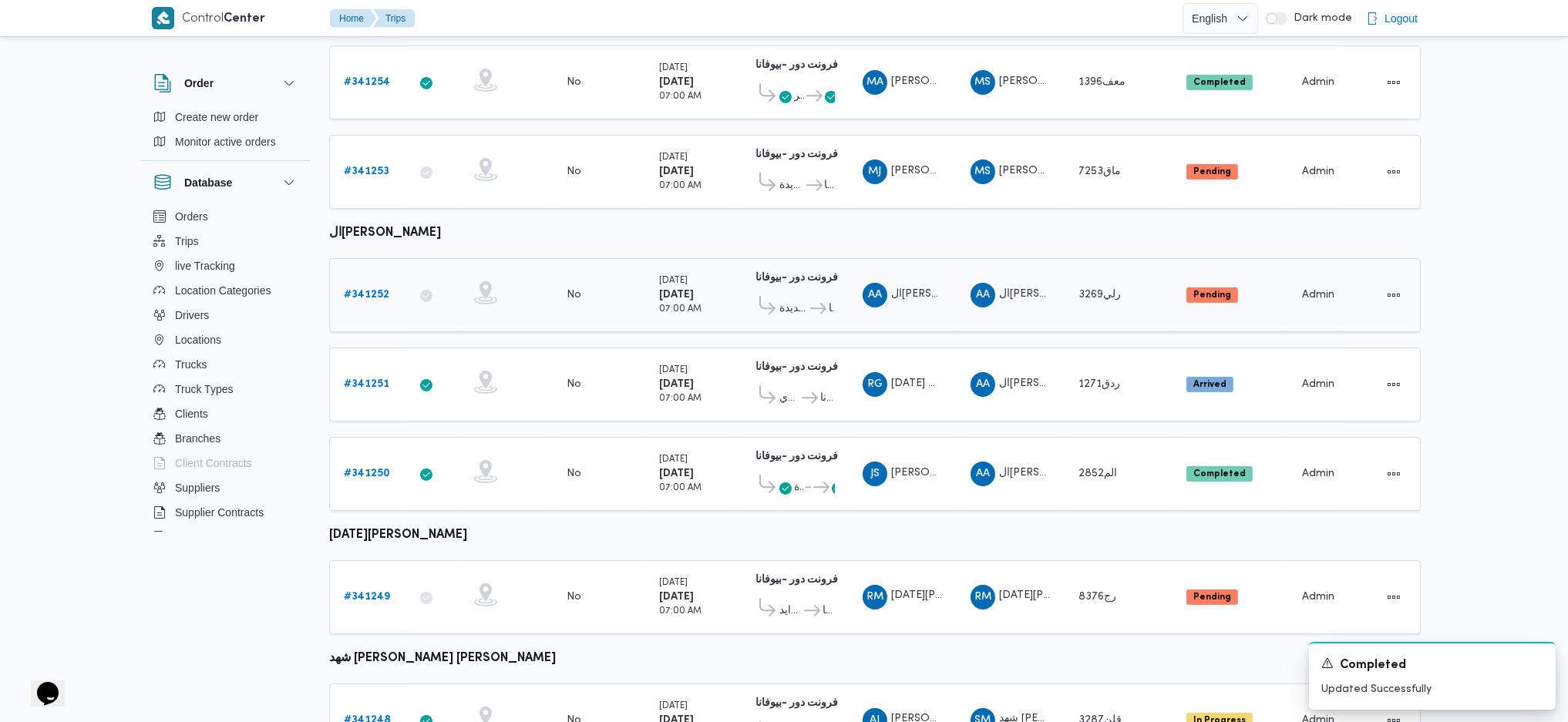
click at [367, 290] on b "# 341252" at bounding box center [366, 295] width 45 height 10
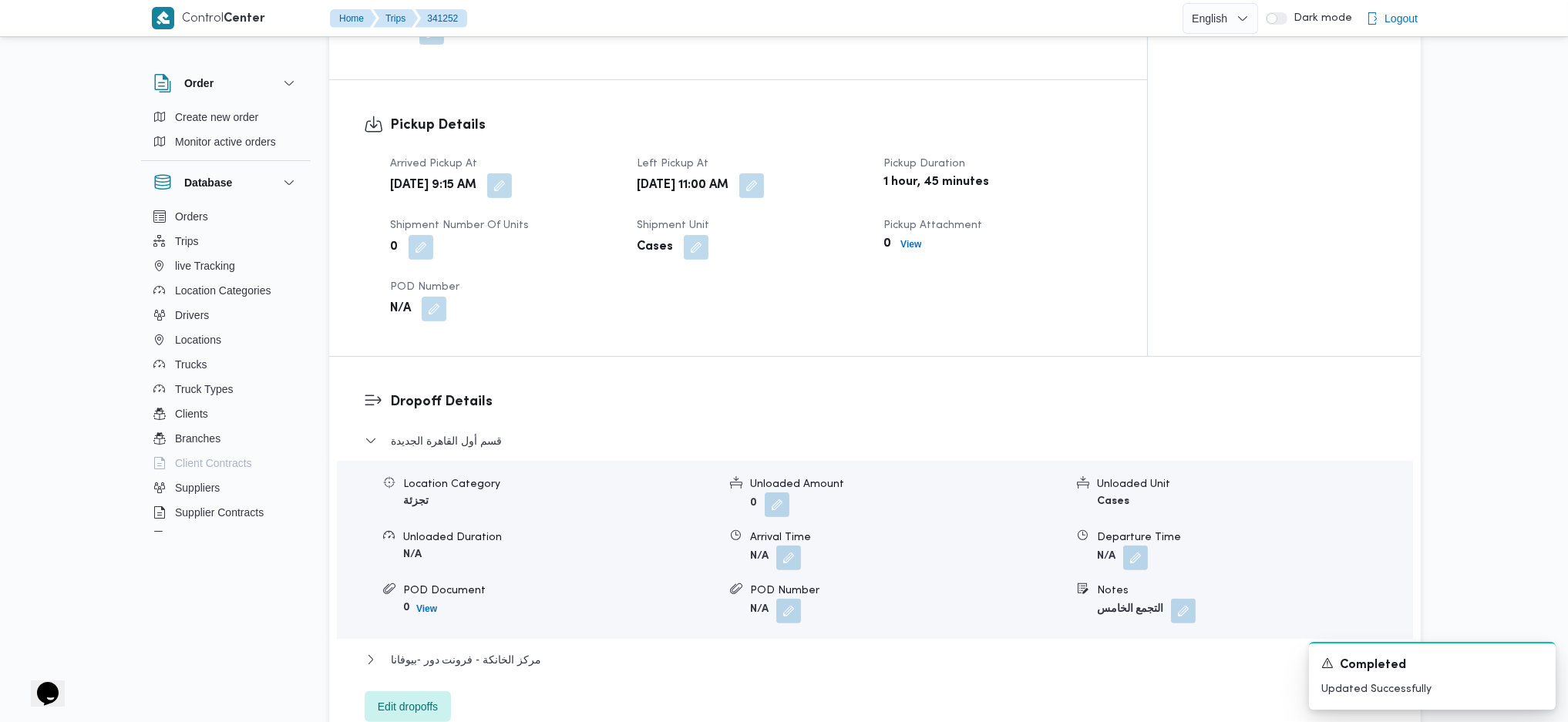
scroll to position [1103, 0]
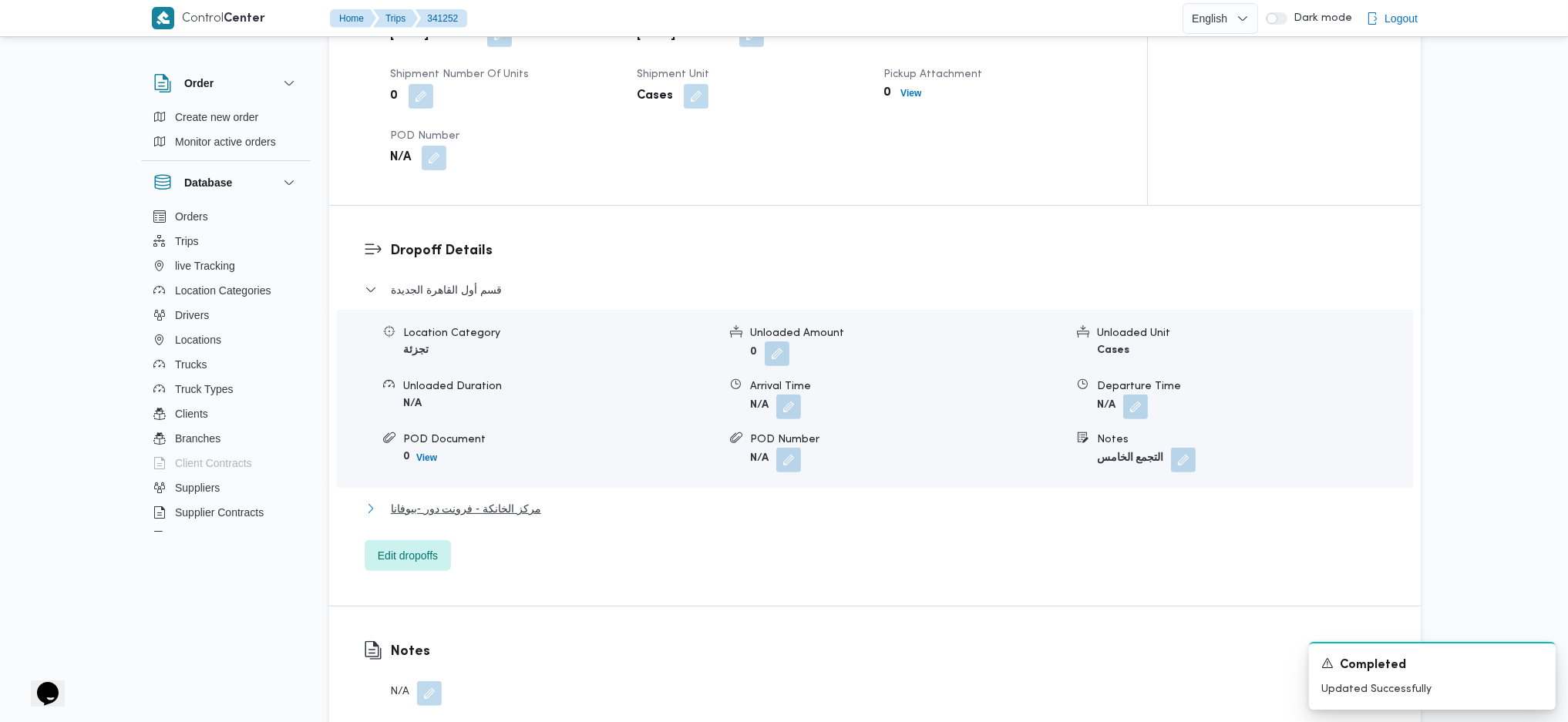
click at [496, 513] on span "مركز الخانكة - فرونت دور -بيوفانا" at bounding box center [466, 508] width 150 height 18
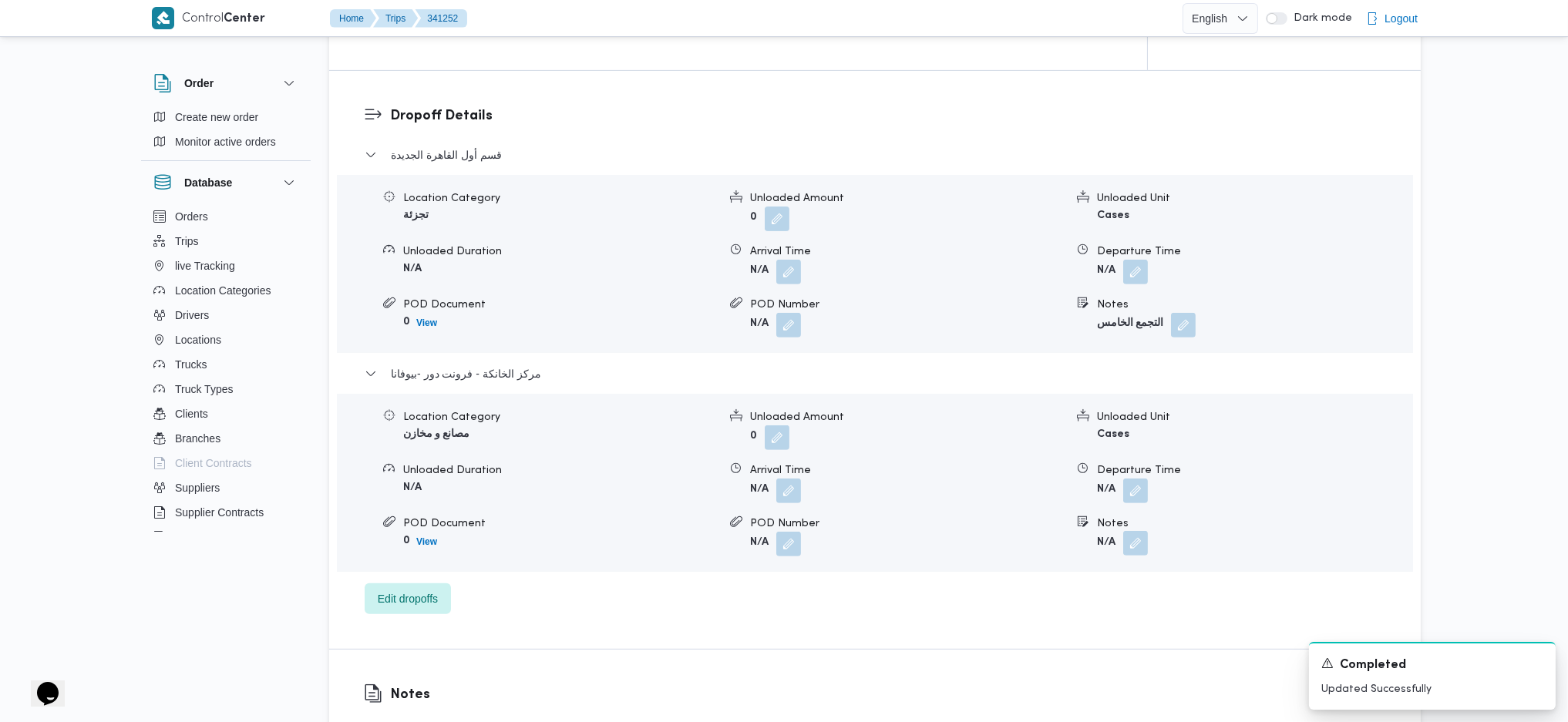
scroll to position [1411, 0]
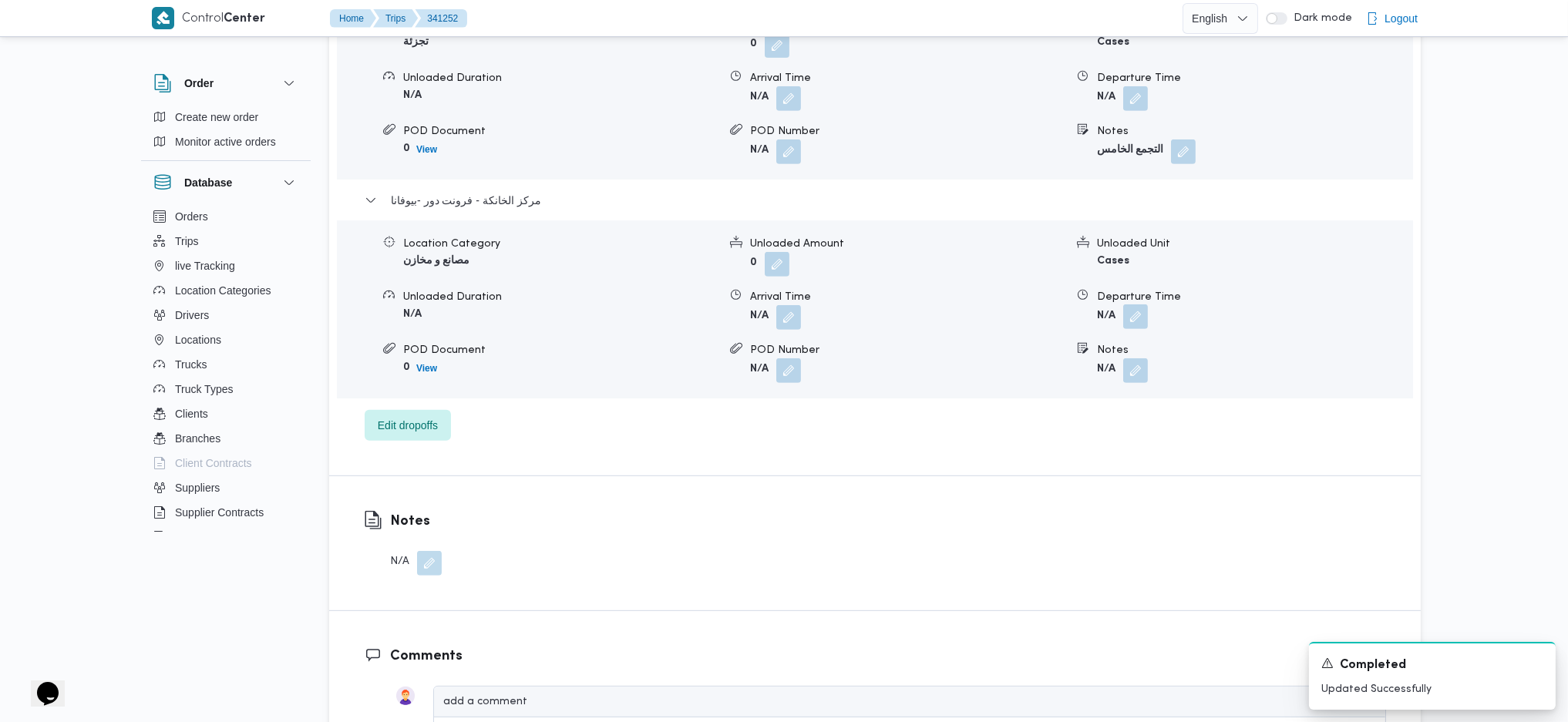
click at [1128, 319] on button "button" at bounding box center [1135, 316] width 25 height 25
click at [1107, 408] on div "قسم أول القاهرة الجديدة Location Category تجزئة Unloaded Amount 0 Unloaded Unit…" at bounding box center [875, 207] width 1021 height 469
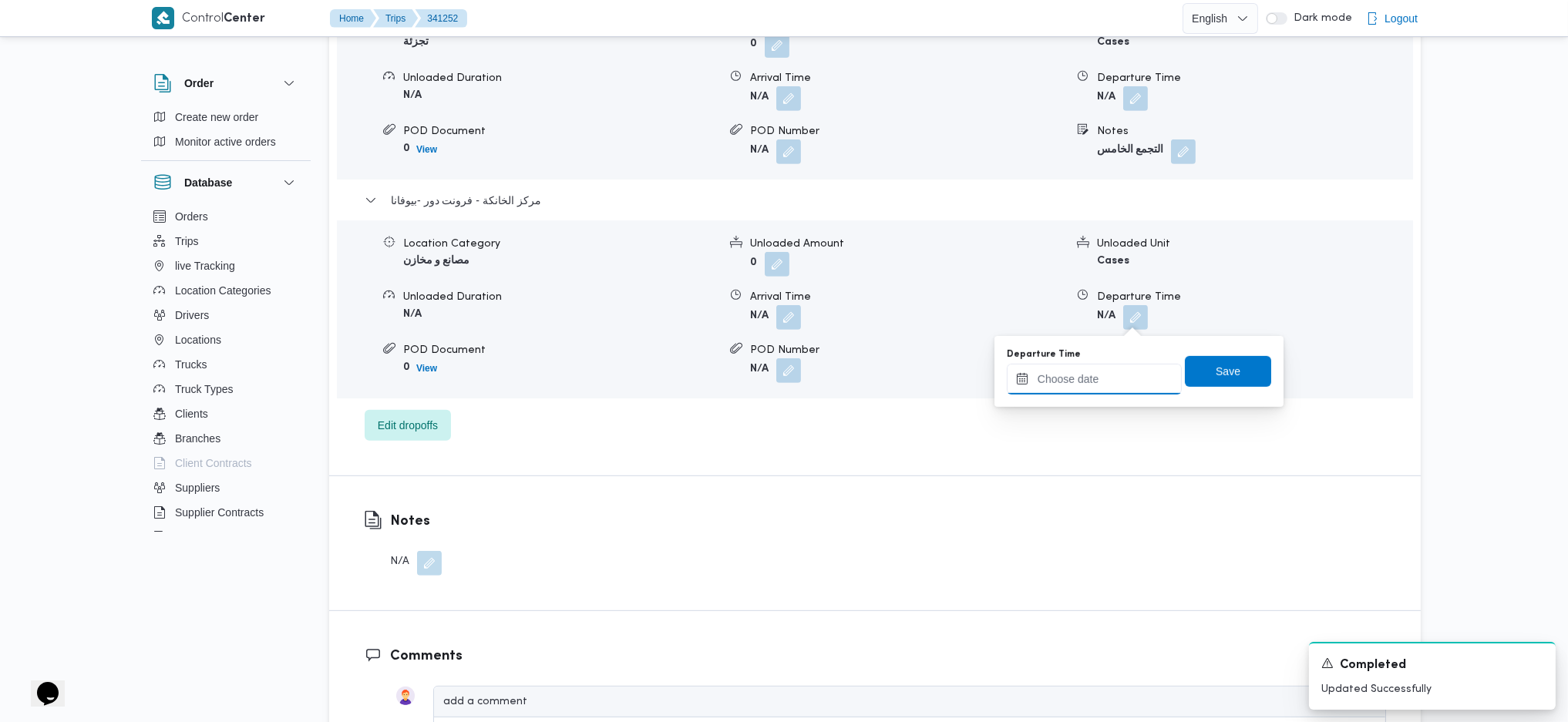
click at [1117, 372] on input "Departure Time" at bounding box center [1094, 379] width 175 height 31
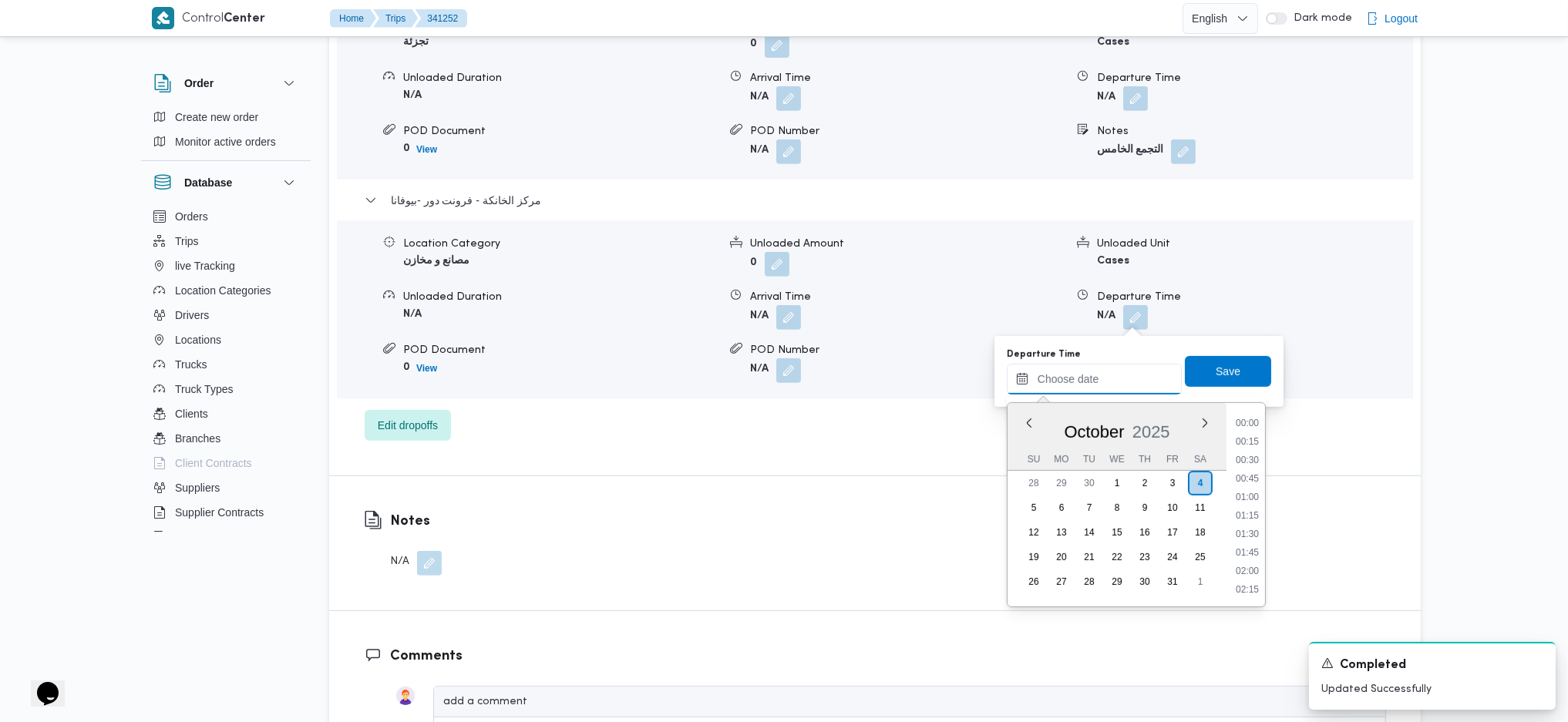
scroll to position [1203, 0]
click at [1258, 514] on li "17:30" at bounding box center [1247, 513] width 36 height 15
type input "[DATE] 17:30"
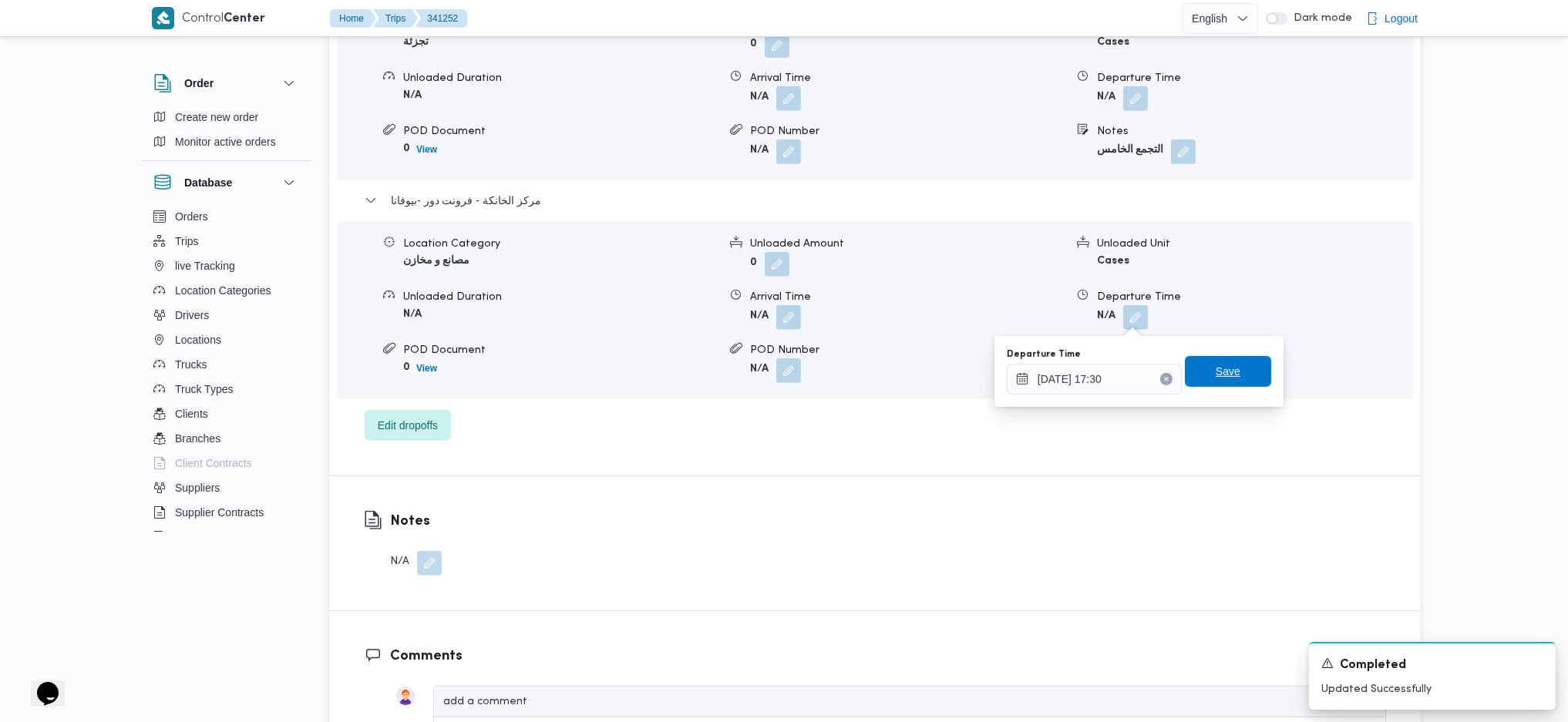
click at [1214, 356] on span "Save" at bounding box center [1228, 371] width 87 height 31
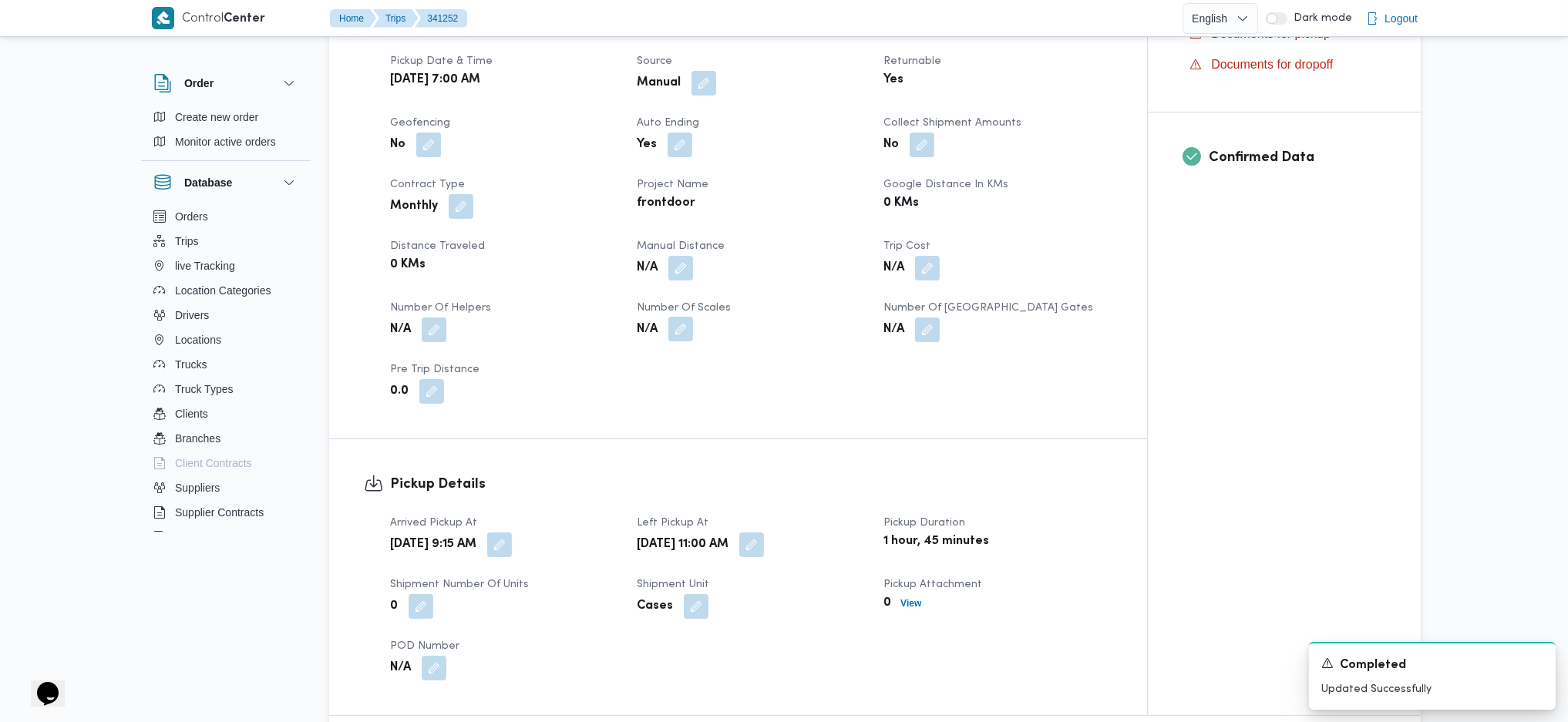
scroll to position [589, 0]
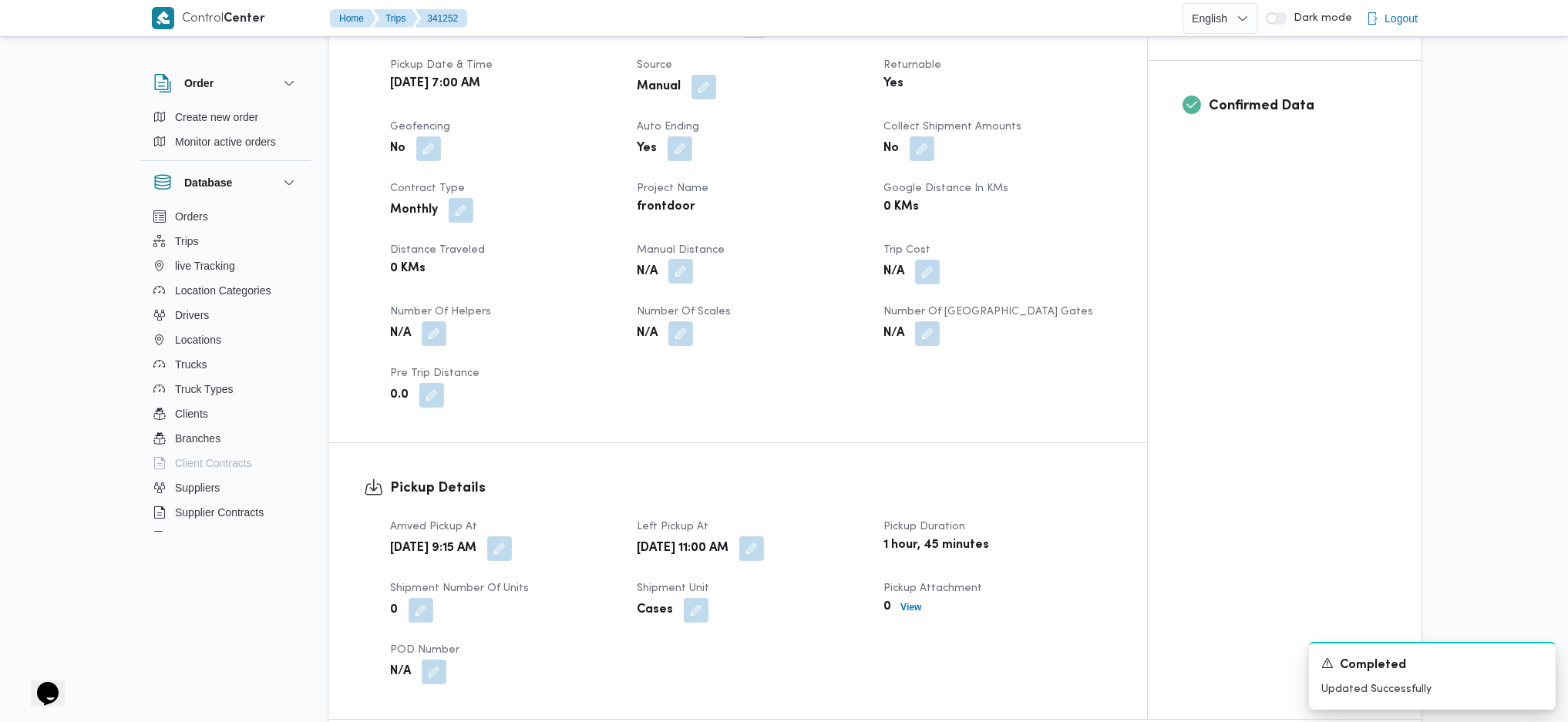
click at [679, 278] on button "button" at bounding box center [680, 271] width 25 height 25
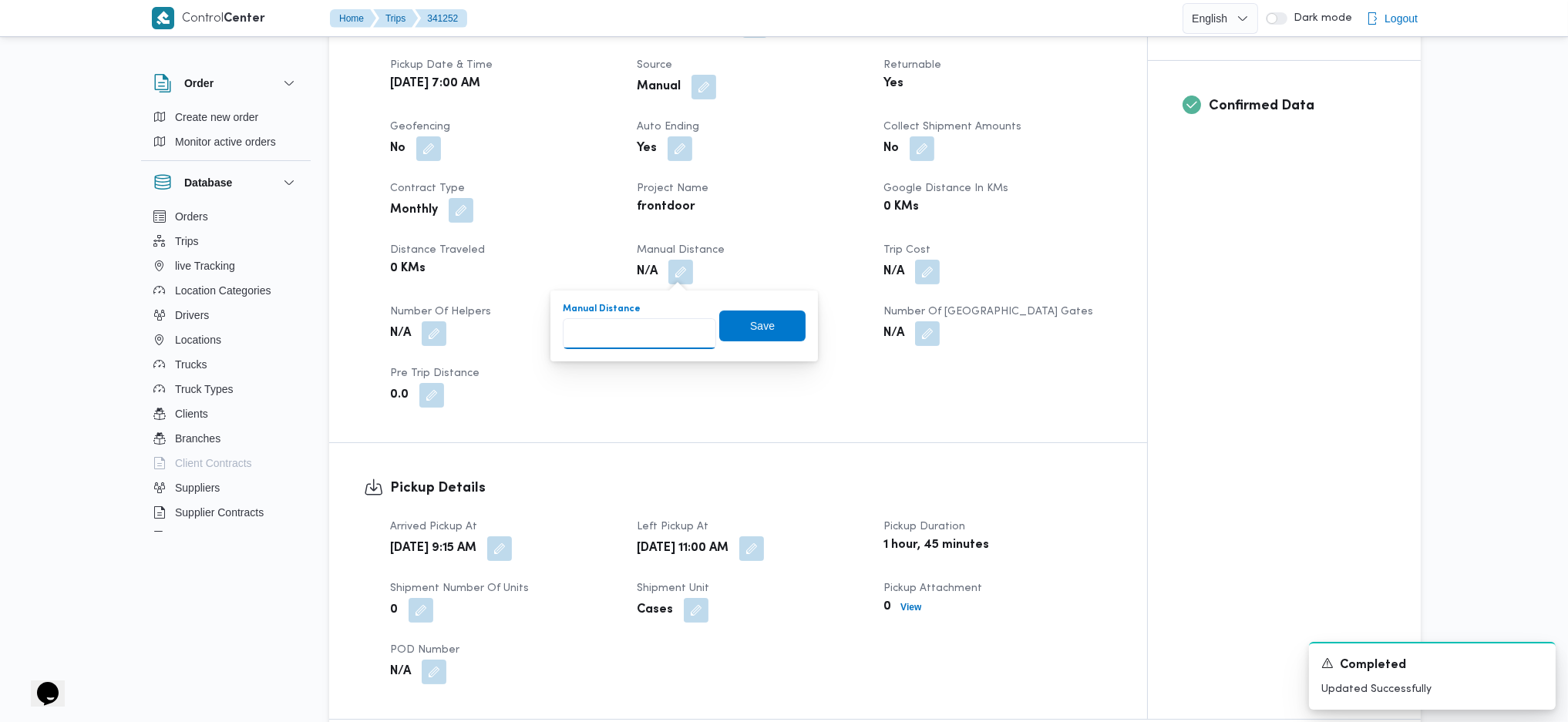
click at [628, 340] on input "Manual Distance" at bounding box center [639, 334] width 153 height 31
type input "120"
click button "Save" at bounding box center [762, 326] width 87 height 31
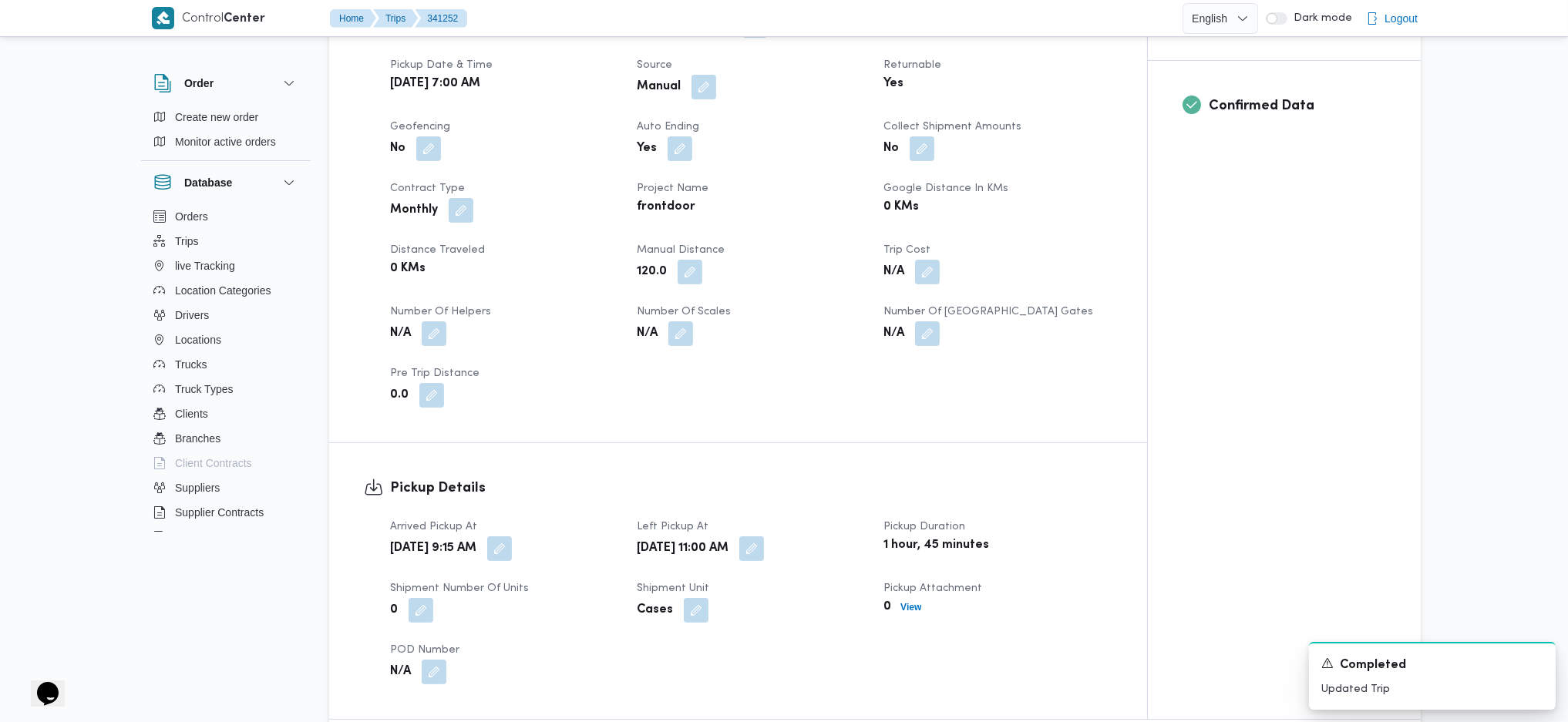
scroll to position [0, 0]
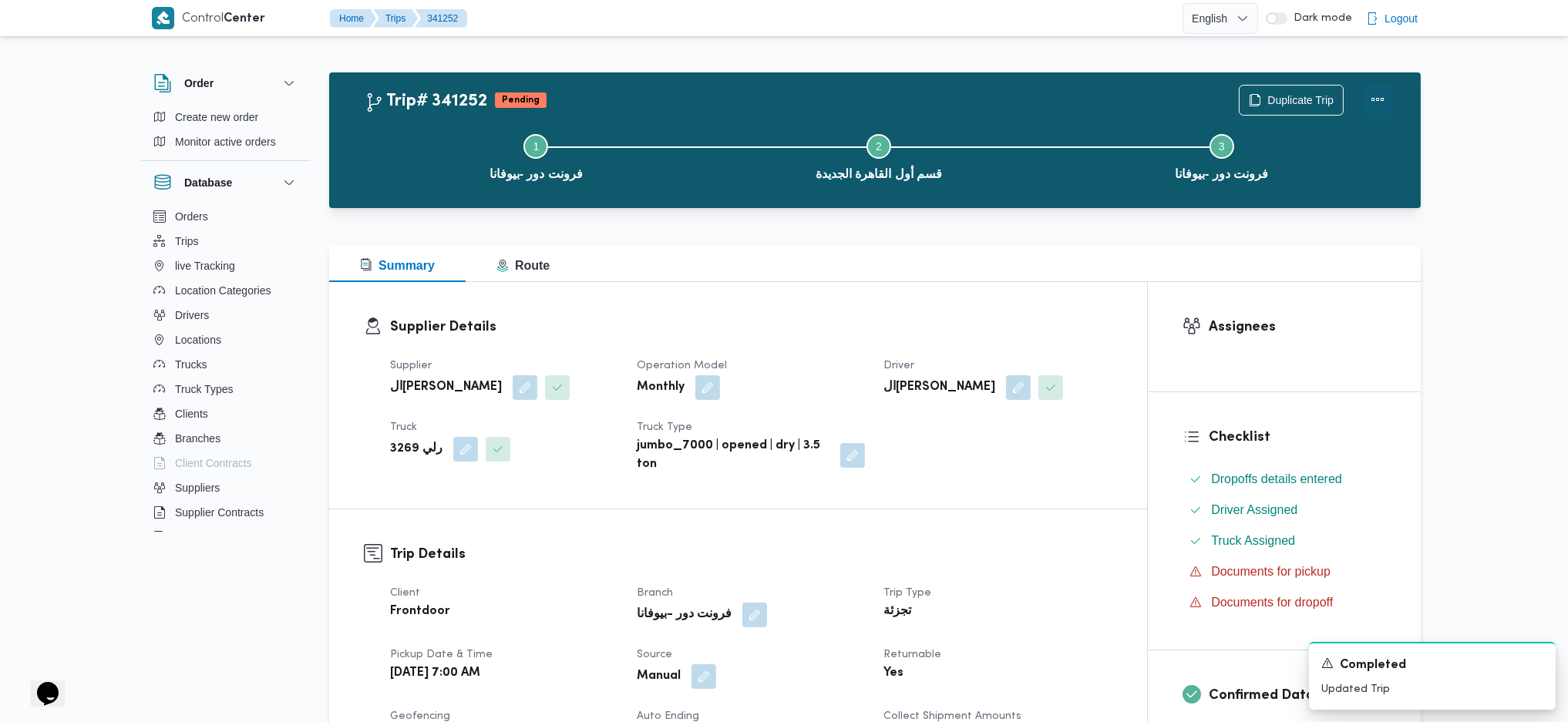
click at [1380, 88] on button "Actions" at bounding box center [1377, 99] width 31 height 31
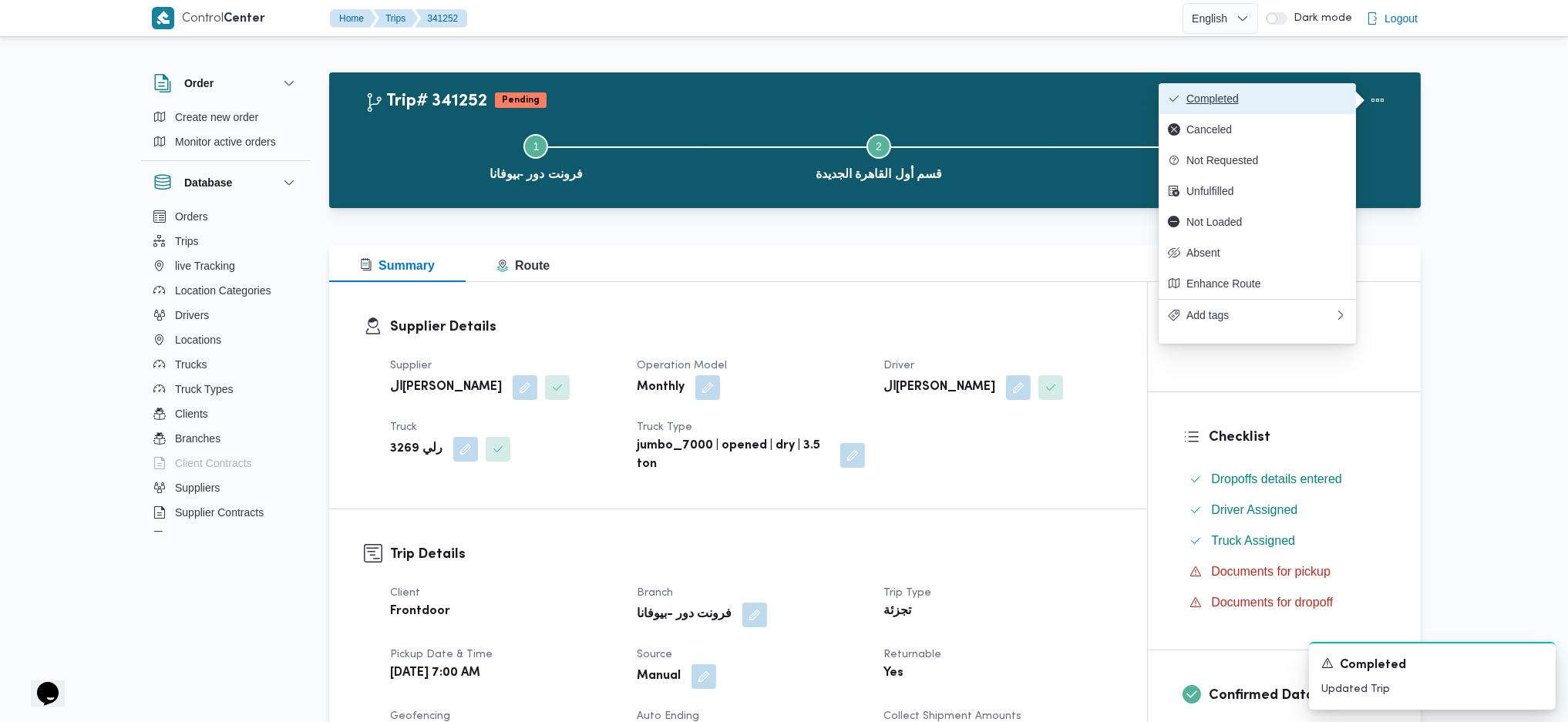
click at [1328, 99] on span "Completed" at bounding box center [1267, 98] width 161 height 13
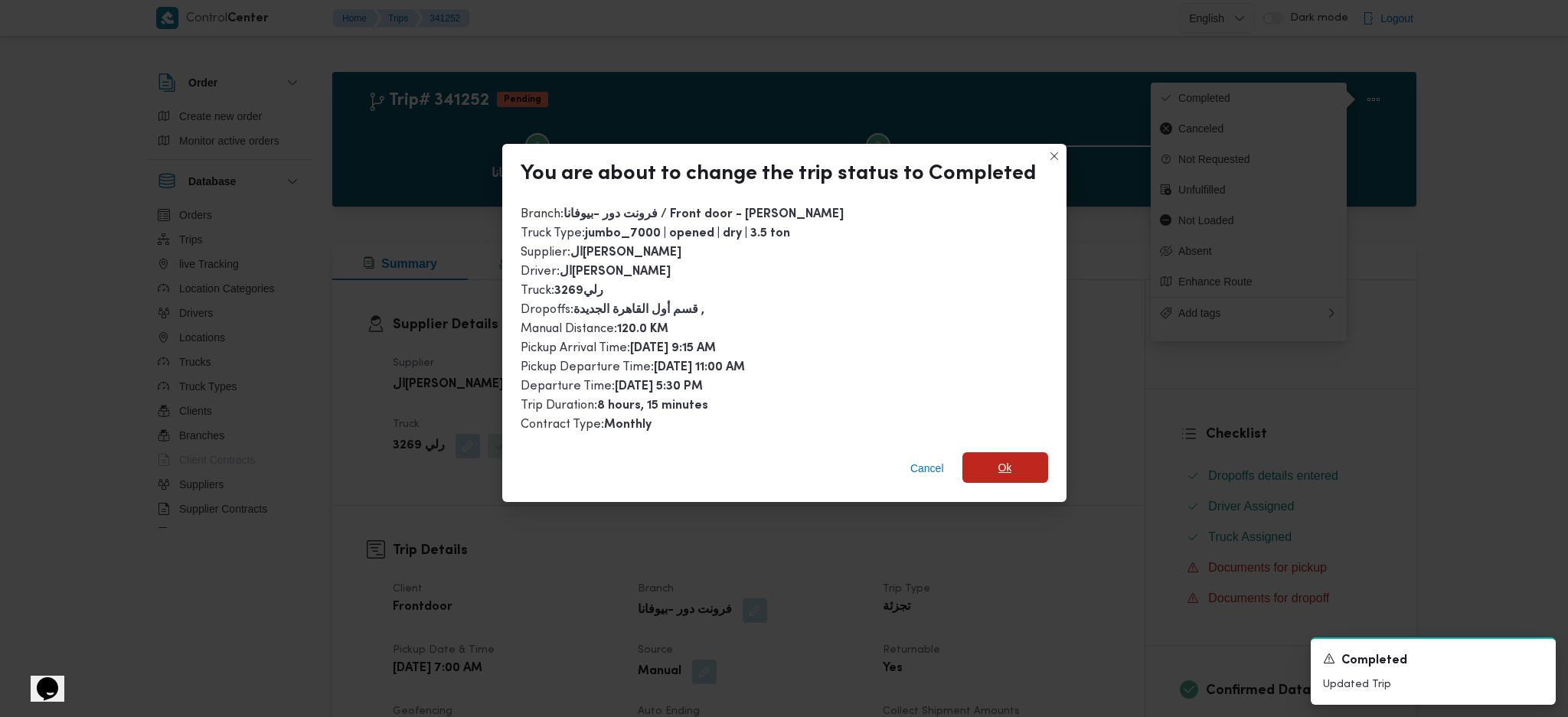
click at [993, 476] on span "Ok" at bounding box center [1005, 467] width 86 height 31
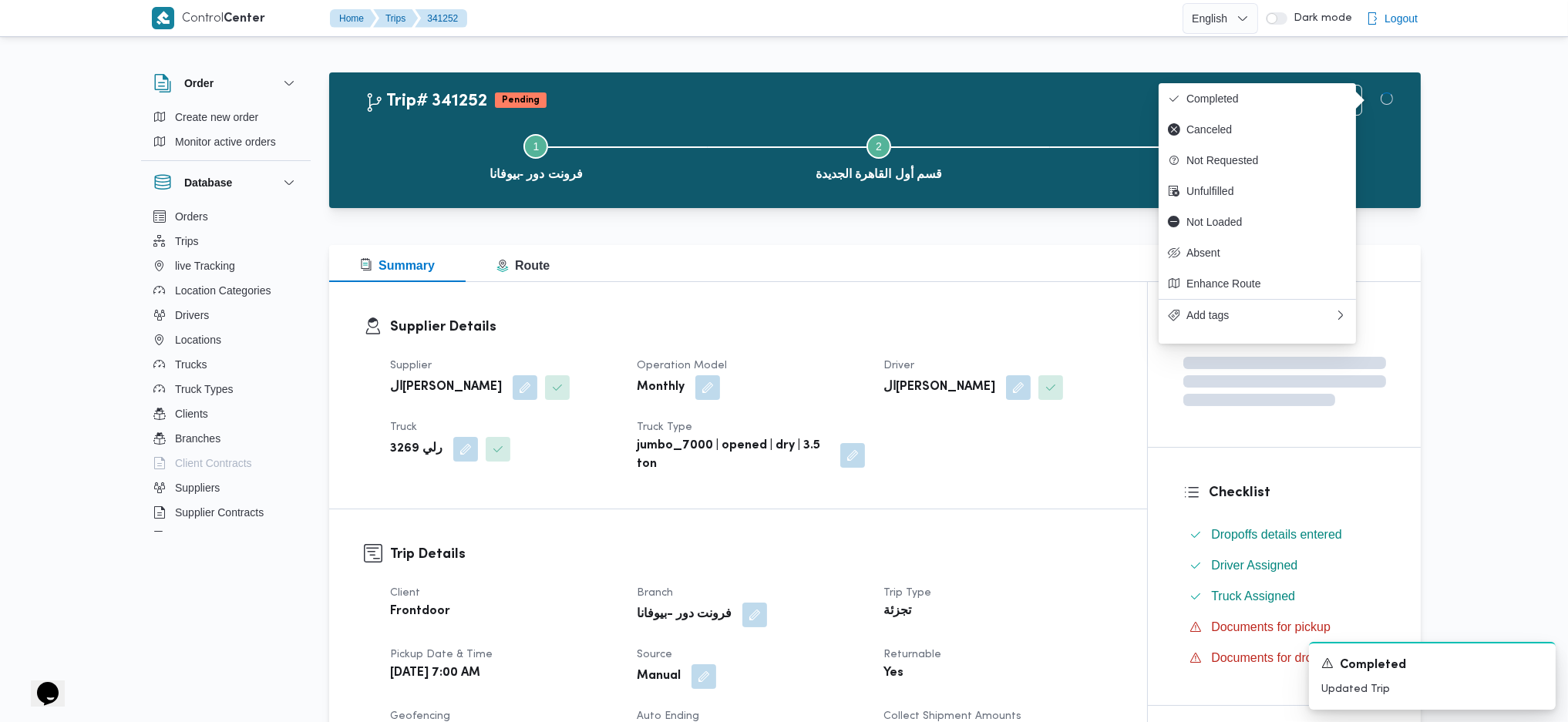
click at [1021, 548] on h3 "Trip Details" at bounding box center [751, 554] width 722 height 21
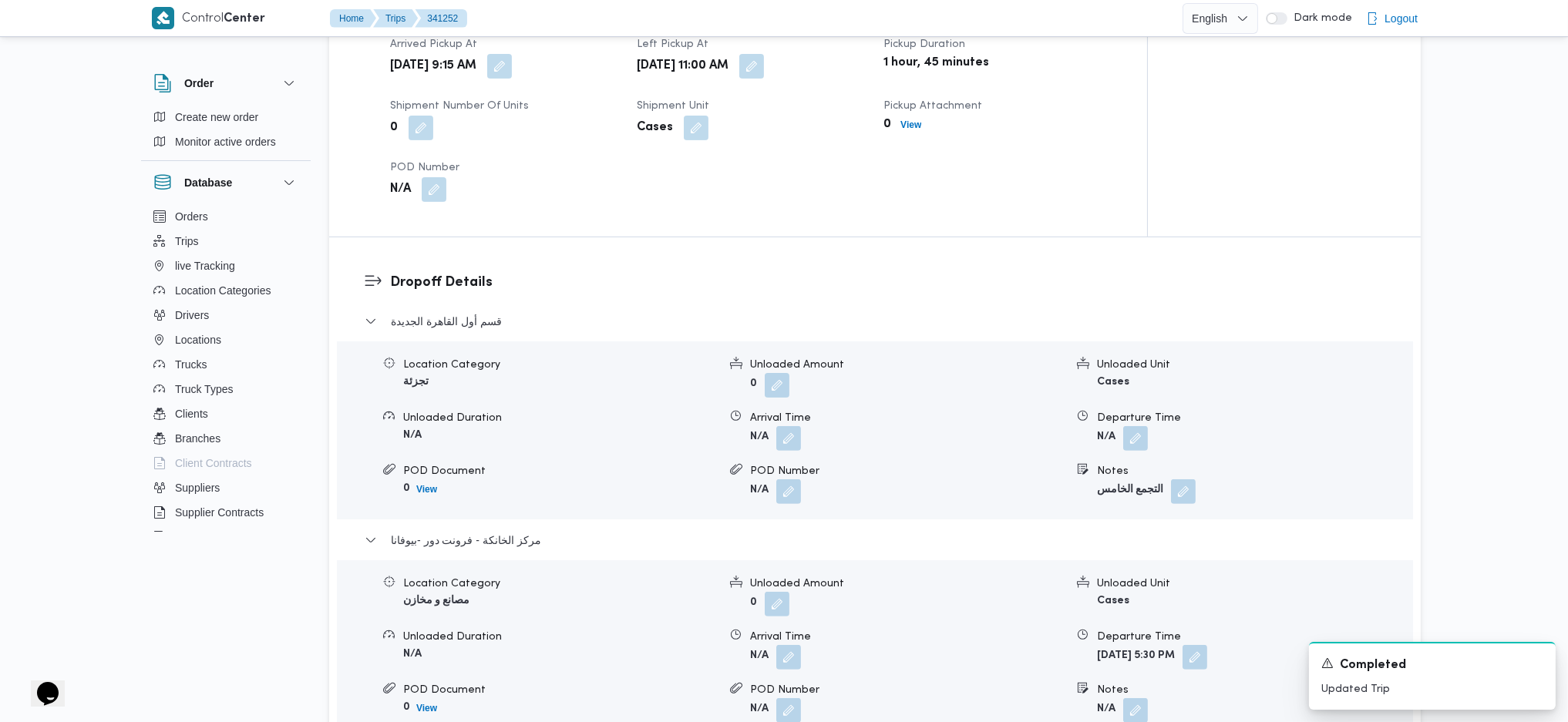
scroll to position [1233, 0]
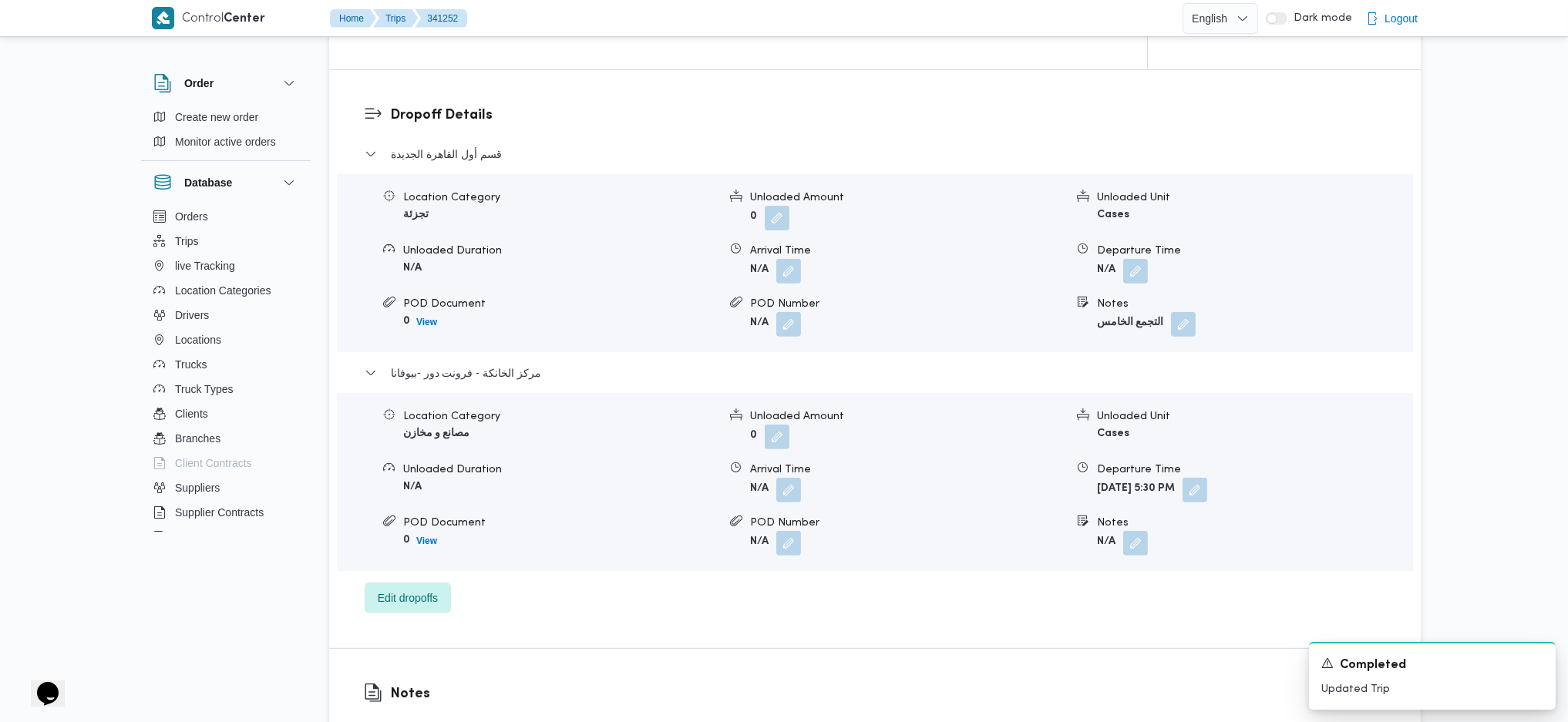
drag, startPoint x: 769, startPoint y: 355, endPoint x: 745, endPoint y: 334, distance: 31.9
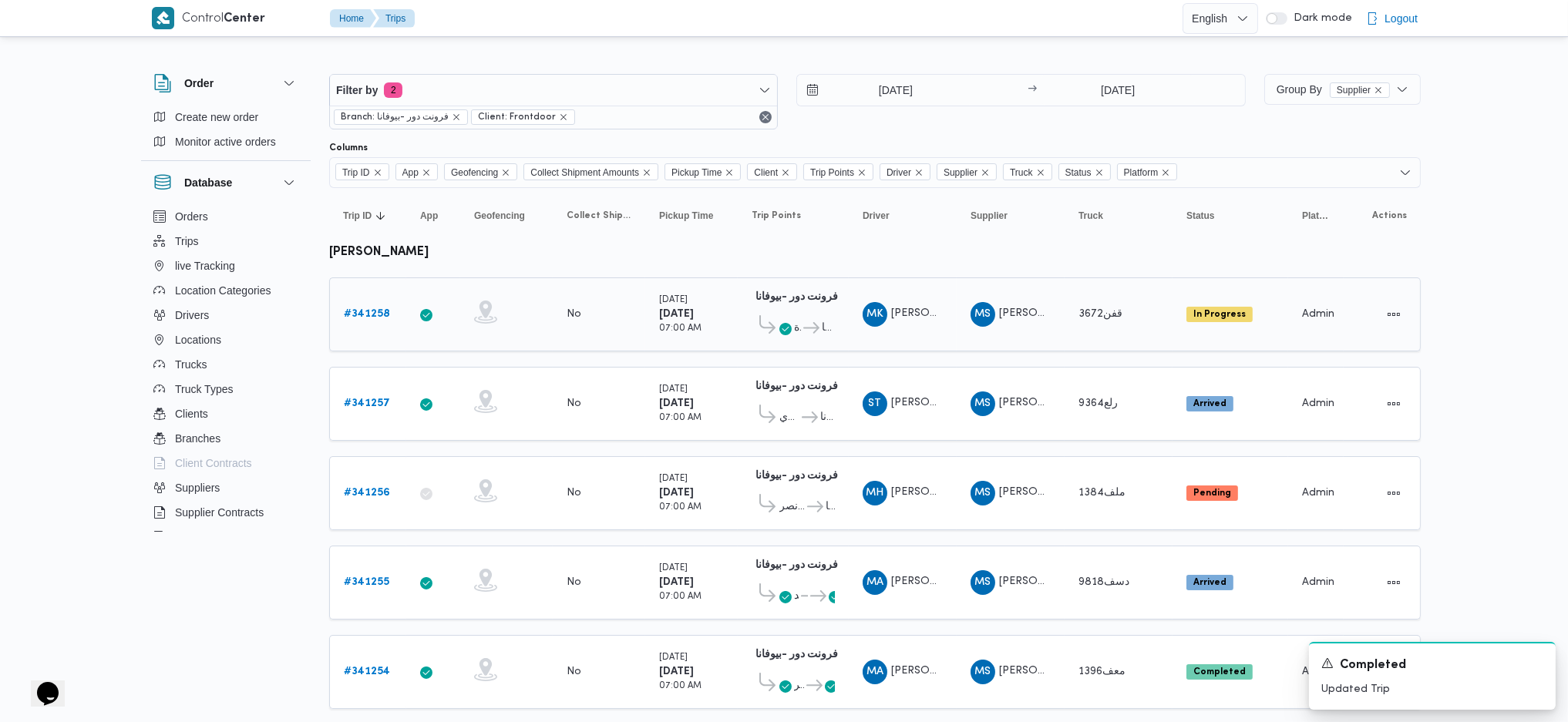
click at [375, 315] on b "# 341258" at bounding box center [367, 314] width 46 height 10
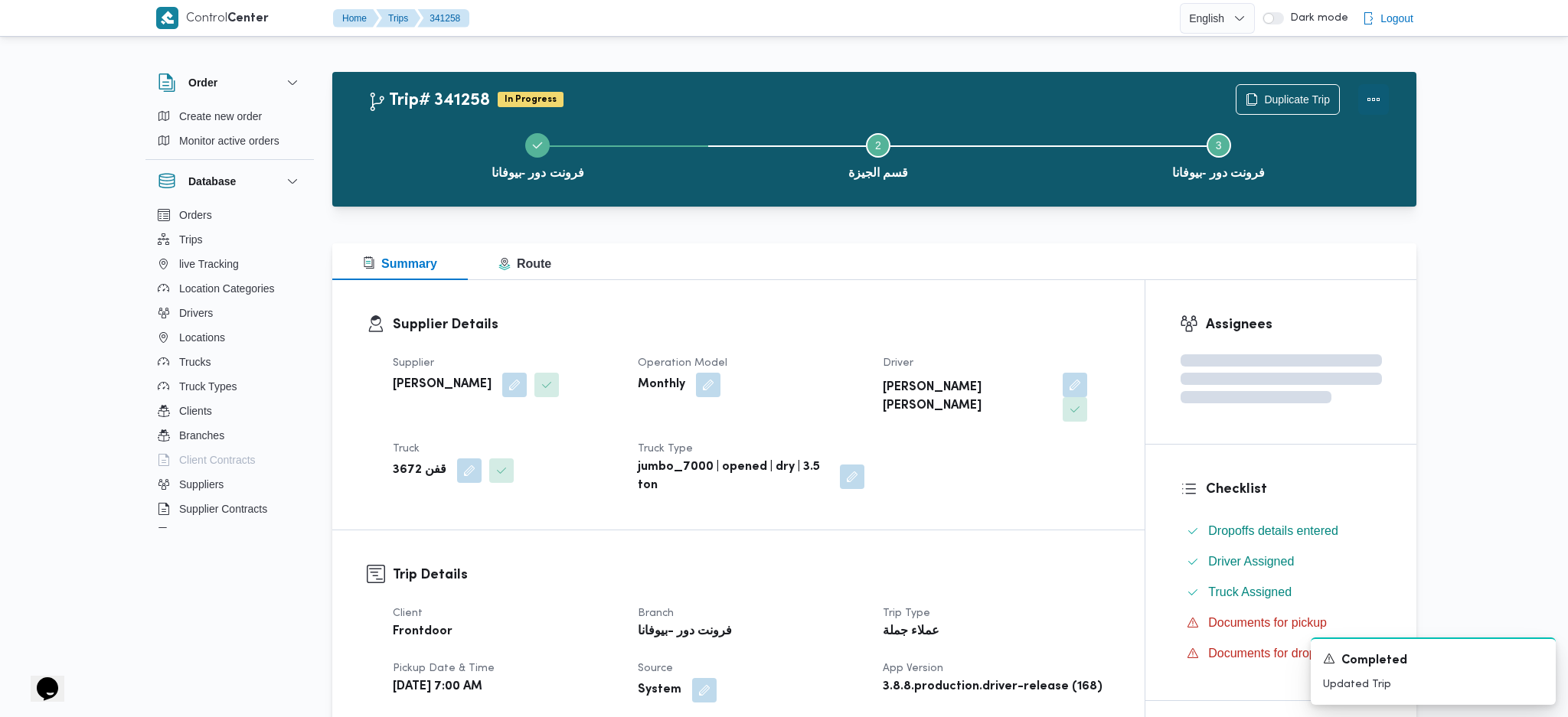
click at [1375, 88] on button "Actions" at bounding box center [1373, 99] width 31 height 31
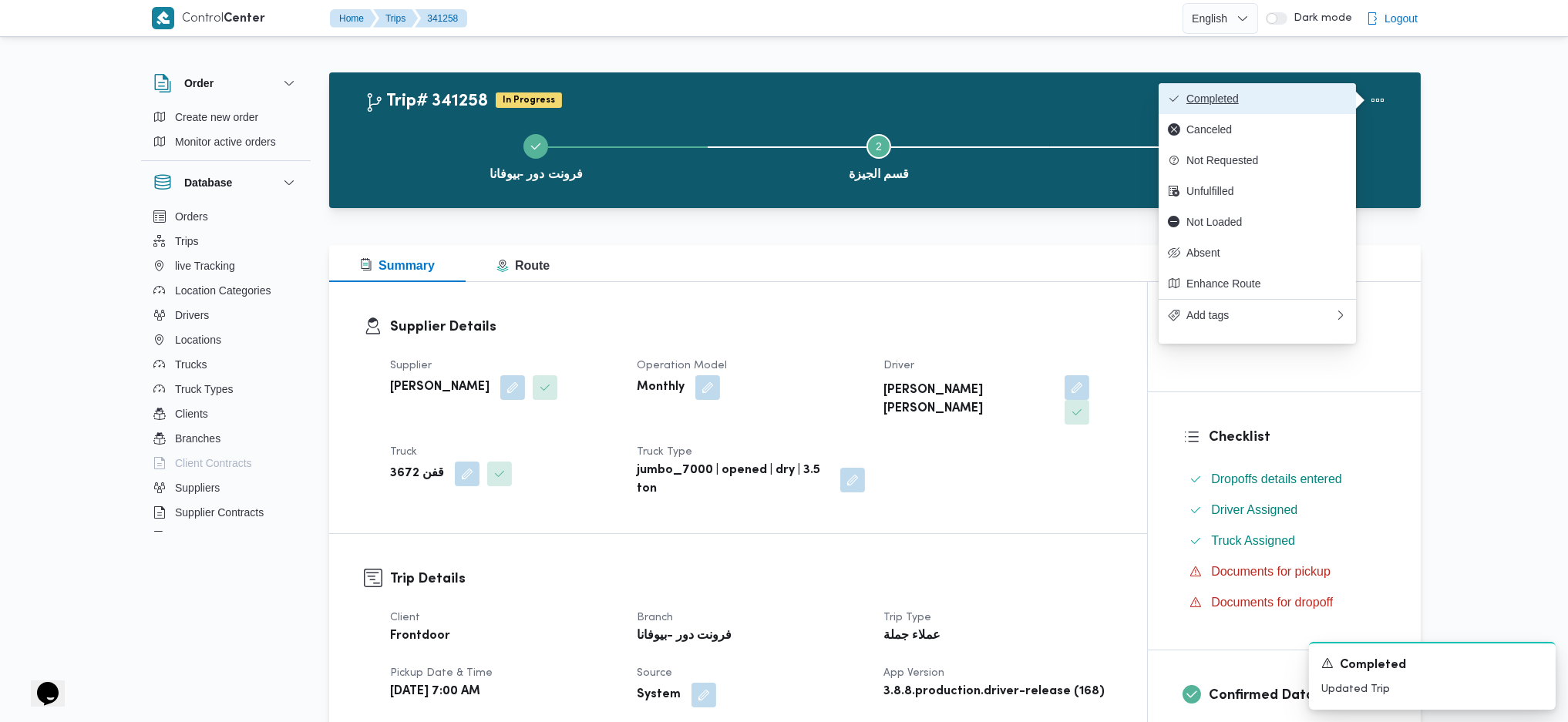
click at [1278, 92] on span "Completed" at bounding box center [1267, 98] width 161 height 13
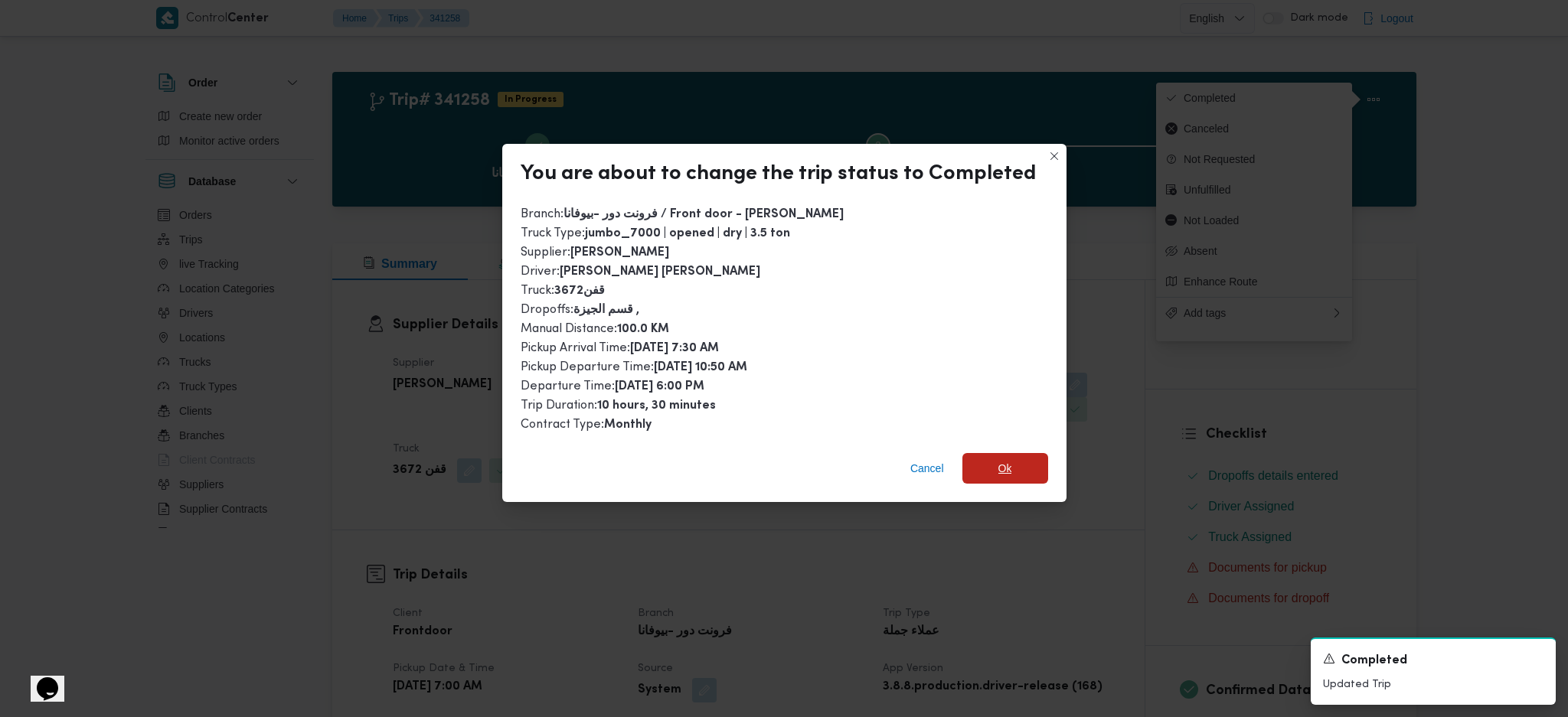
click at [998, 459] on span "Ok" at bounding box center [1005, 468] width 13 height 18
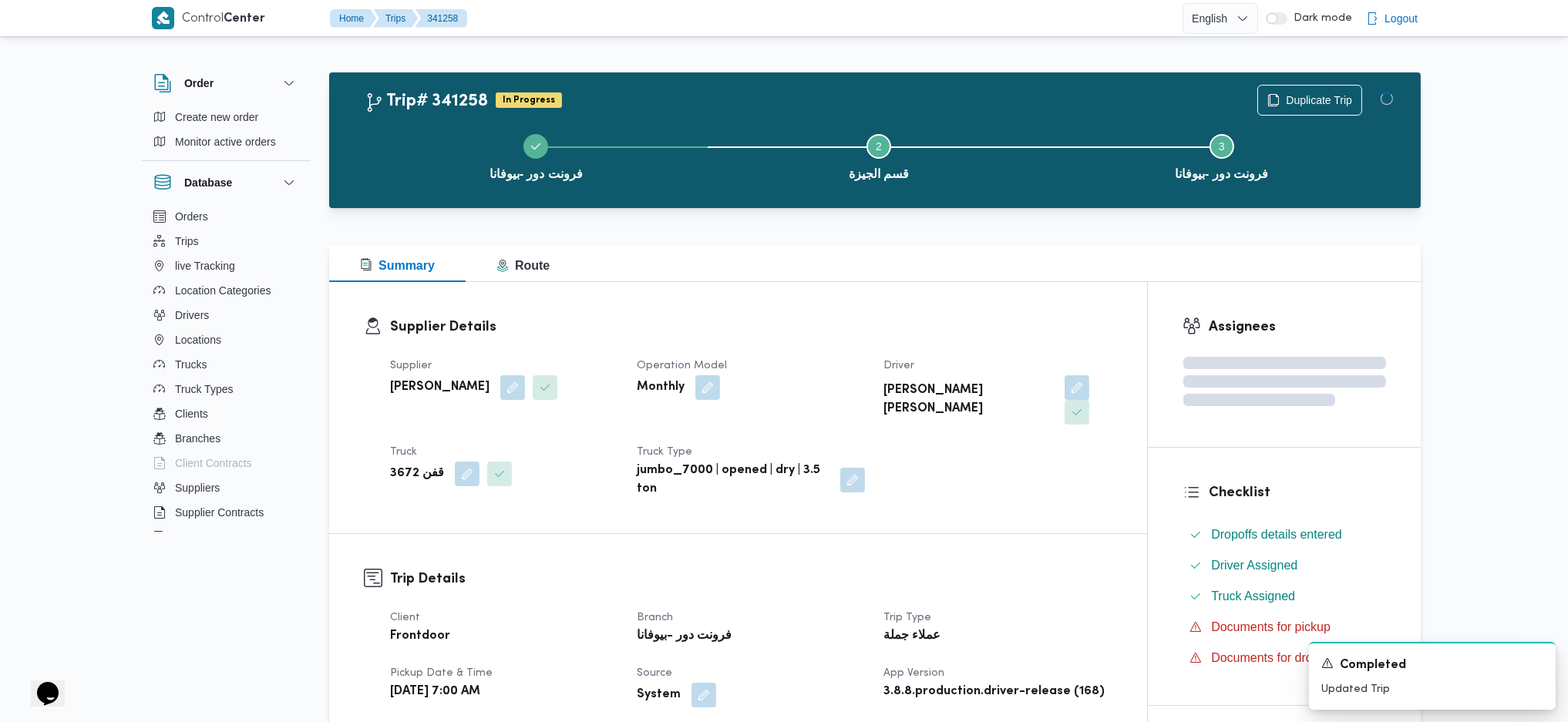
drag, startPoint x: 1050, startPoint y: 500, endPoint x: 1047, endPoint y: 481, distance: 19.2
click at [1050, 500] on div "Supplier Details Supplier محمد صلاح عبداللطيف الشريف Operation Model Monthly Dr…" at bounding box center [738, 407] width 818 height 251
click at [993, 284] on div "Supplier Details Supplier محمد صلاح عبداللطيف الشريف Operation Model Monthly Dr…" at bounding box center [738, 407] width 818 height 251
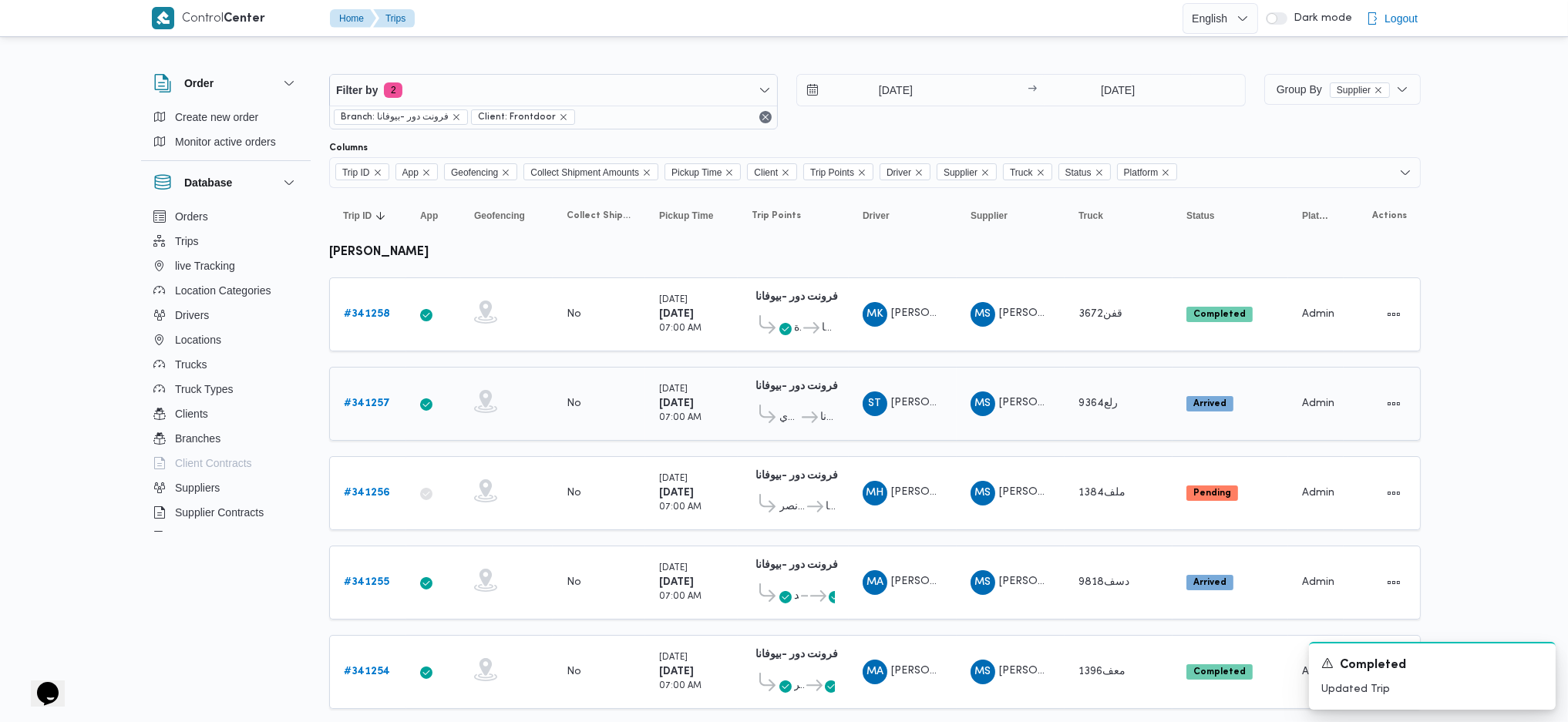
click at [368, 404] on b "# 341257" at bounding box center [367, 403] width 46 height 10
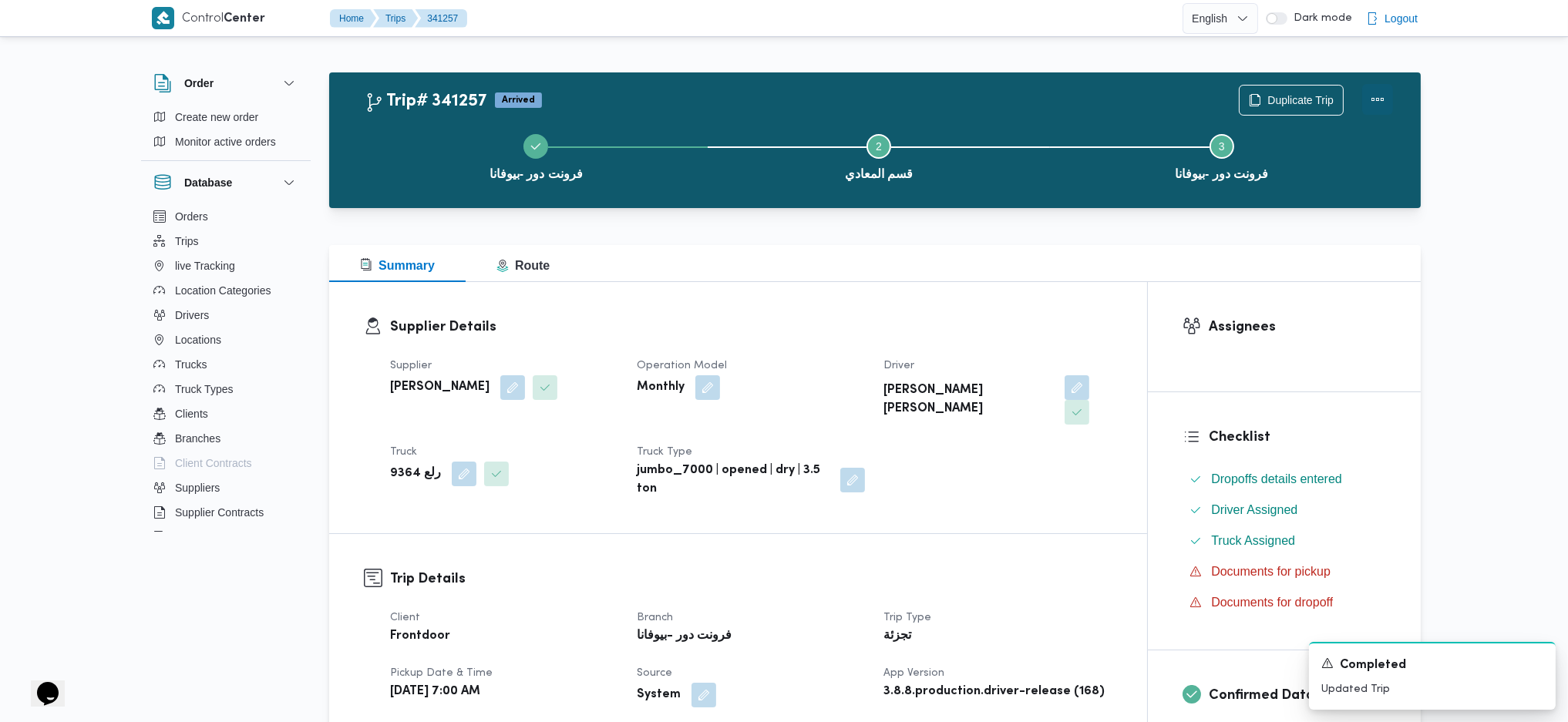
click at [1385, 110] on button "Actions" at bounding box center [1377, 99] width 31 height 31
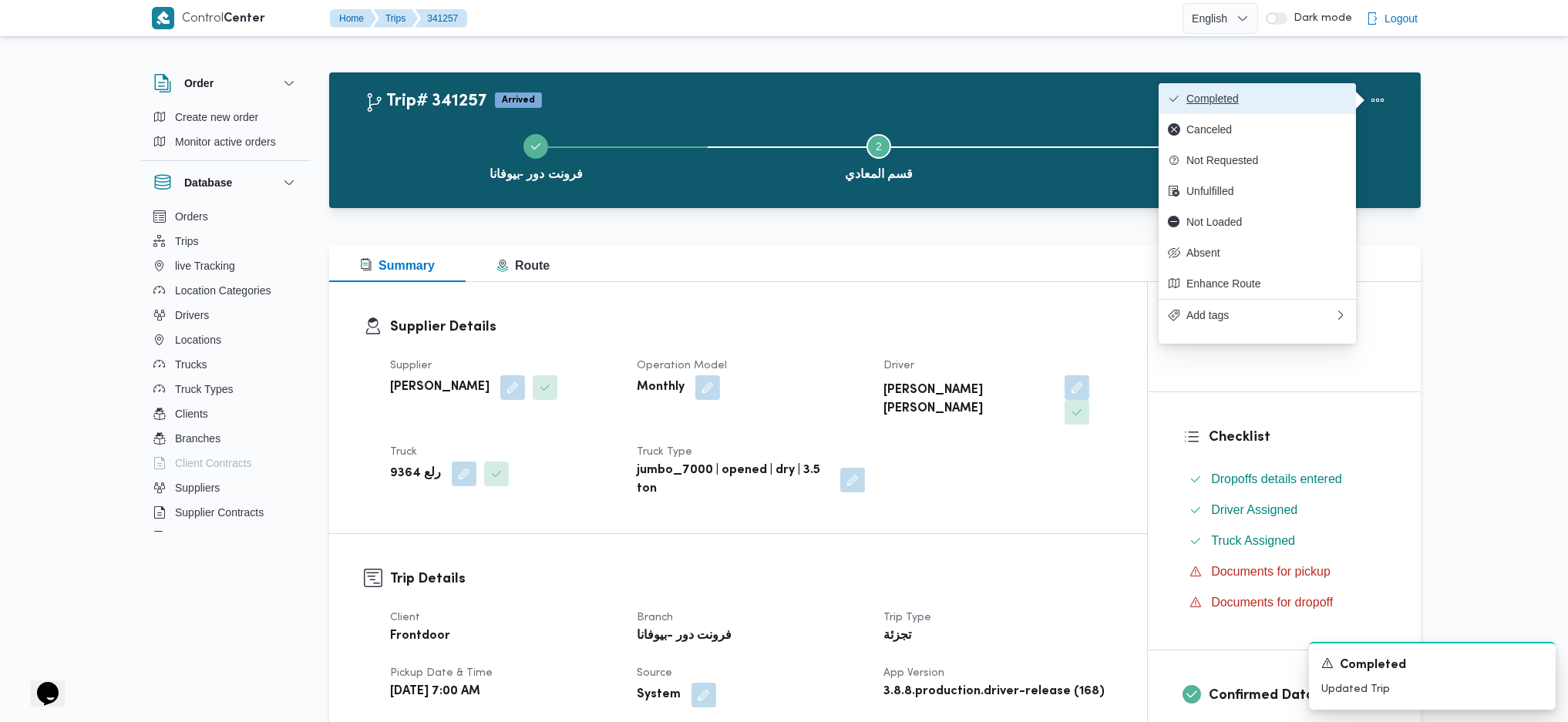
click at [1312, 92] on span "Completed" at bounding box center [1267, 98] width 161 height 13
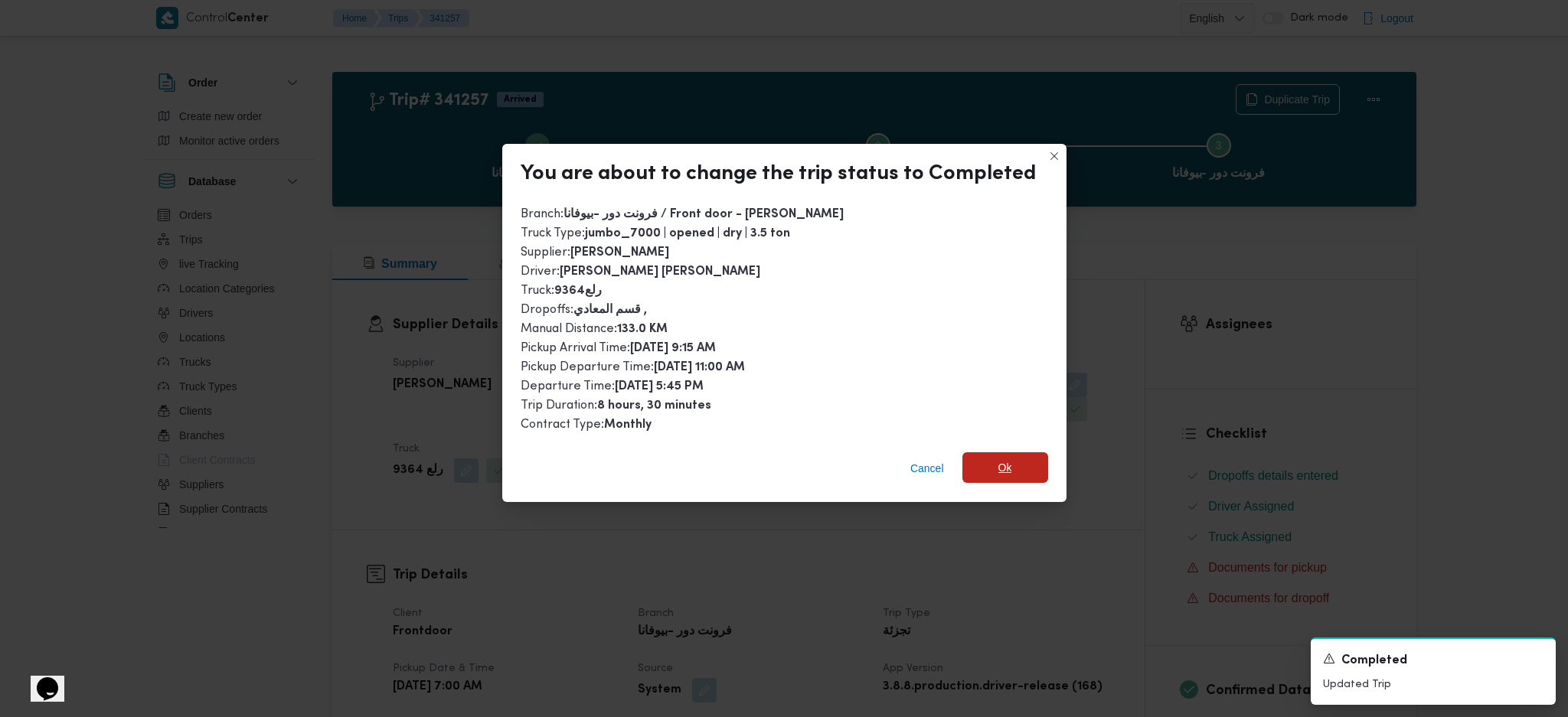
click at [1002, 477] on span "Ok" at bounding box center [1005, 467] width 86 height 31
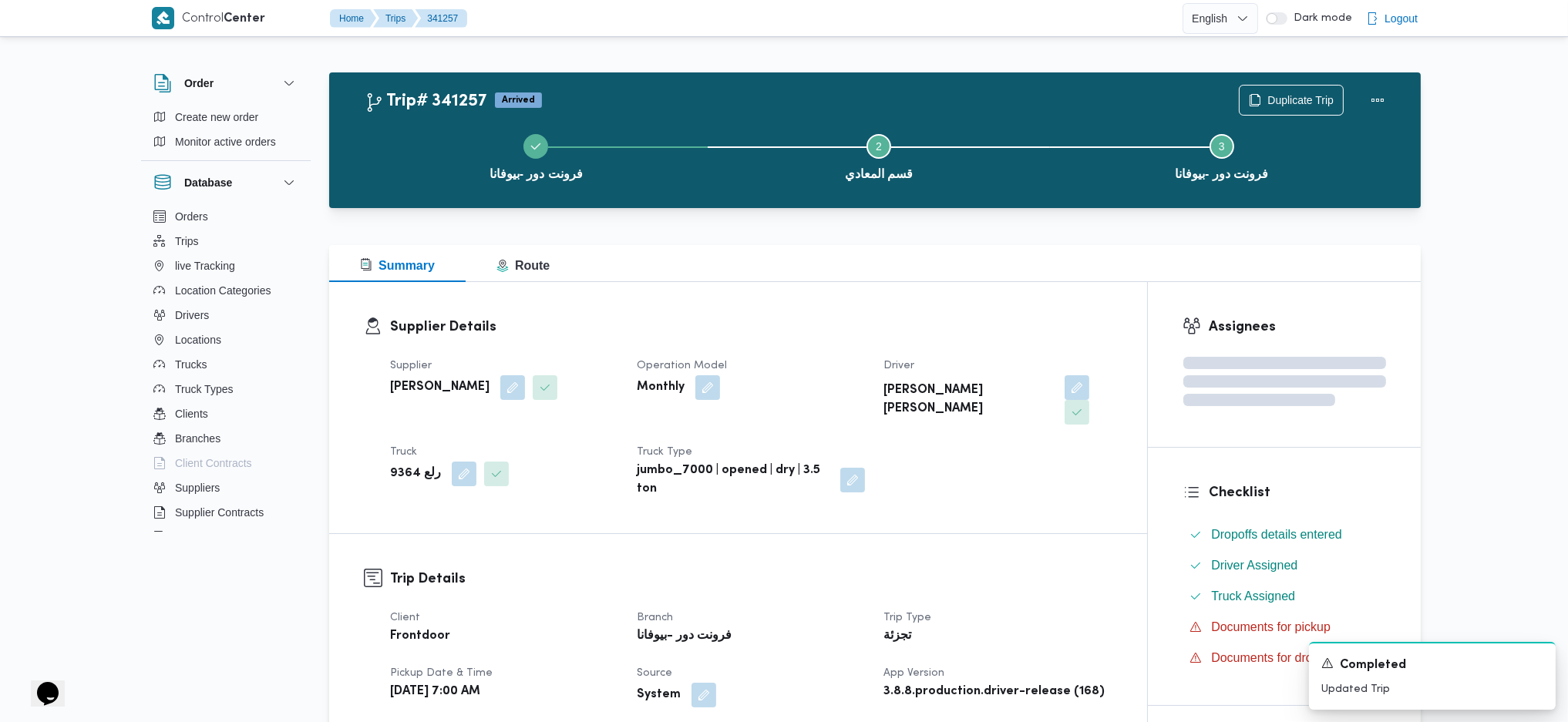
click at [1022, 475] on div "Supplier محمد صلاح عبداللطيف الشريف Operation Model Monthly Driver سعيد ثروت مح…" at bounding box center [751, 427] width 741 height 160
click at [927, 295] on div "Supplier Details Supplier محمد صلاح عبداللطيف الشريف Operation Model Monthly Dr…" at bounding box center [738, 407] width 818 height 251
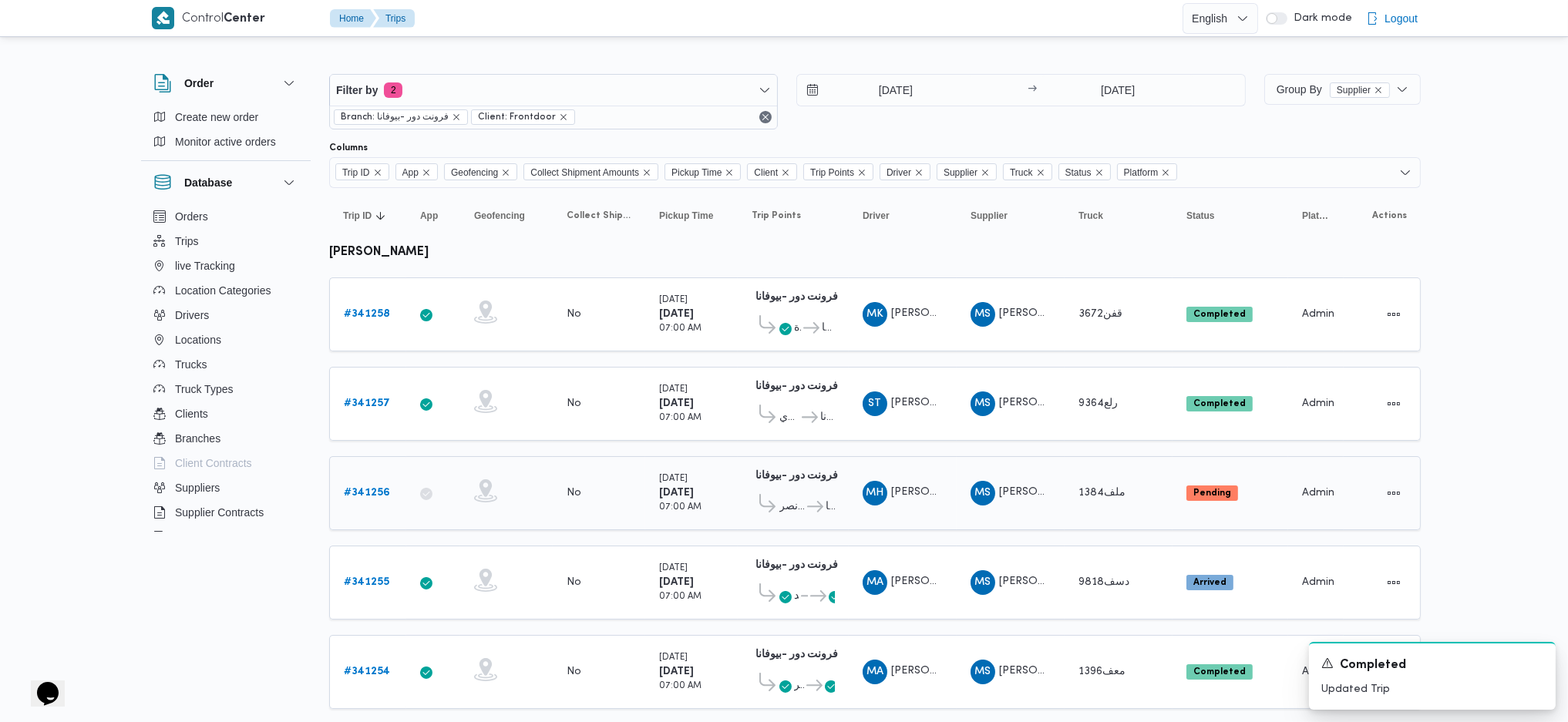
click at [366, 488] on b "# 341256" at bounding box center [367, 492] width 46 height 10
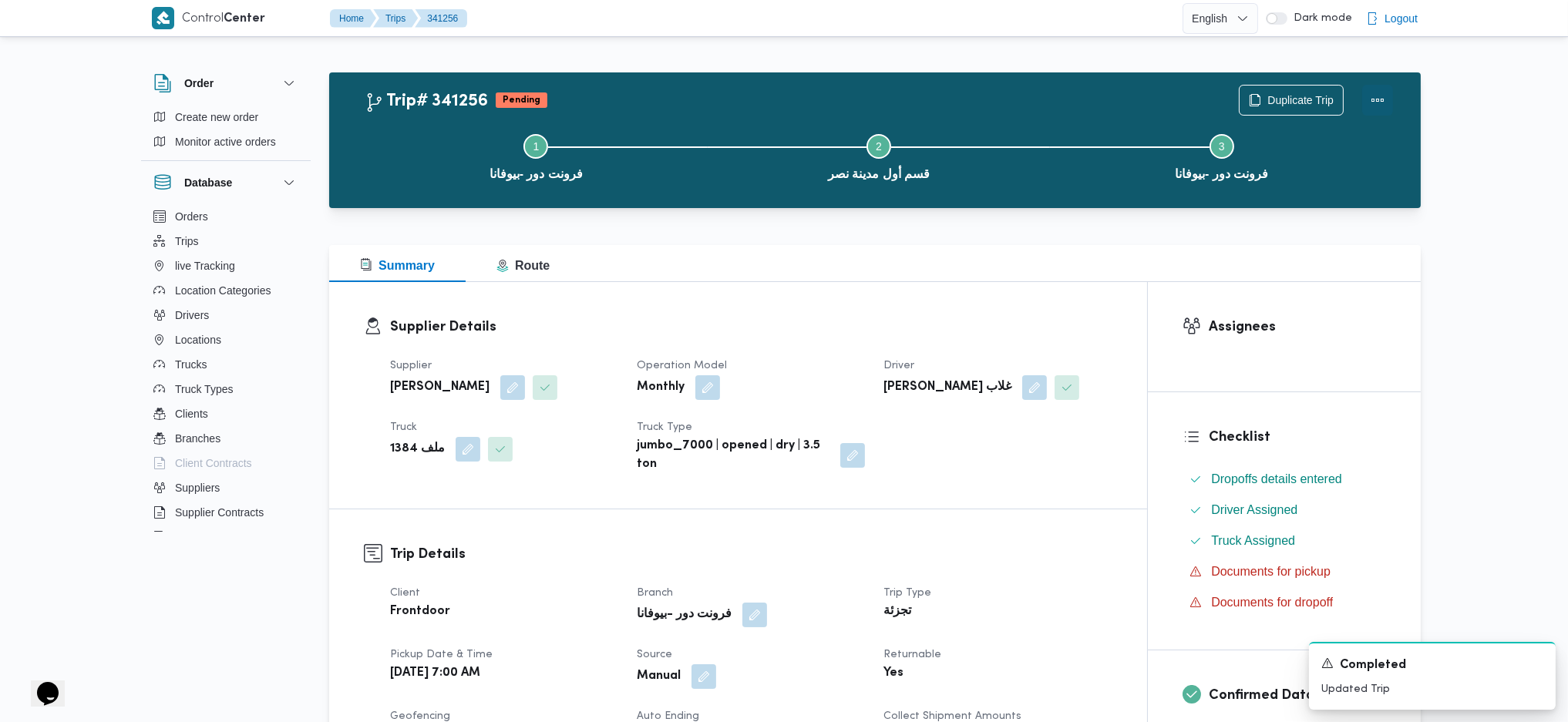
drag, startPoint x: 1378, startPoint y: 102, endPoint x: 1350, endPoint y: 102, distance: 28.0
click at [1375, 102] on button "Actions" at bounding box center [1377, 100] width 31 height 31
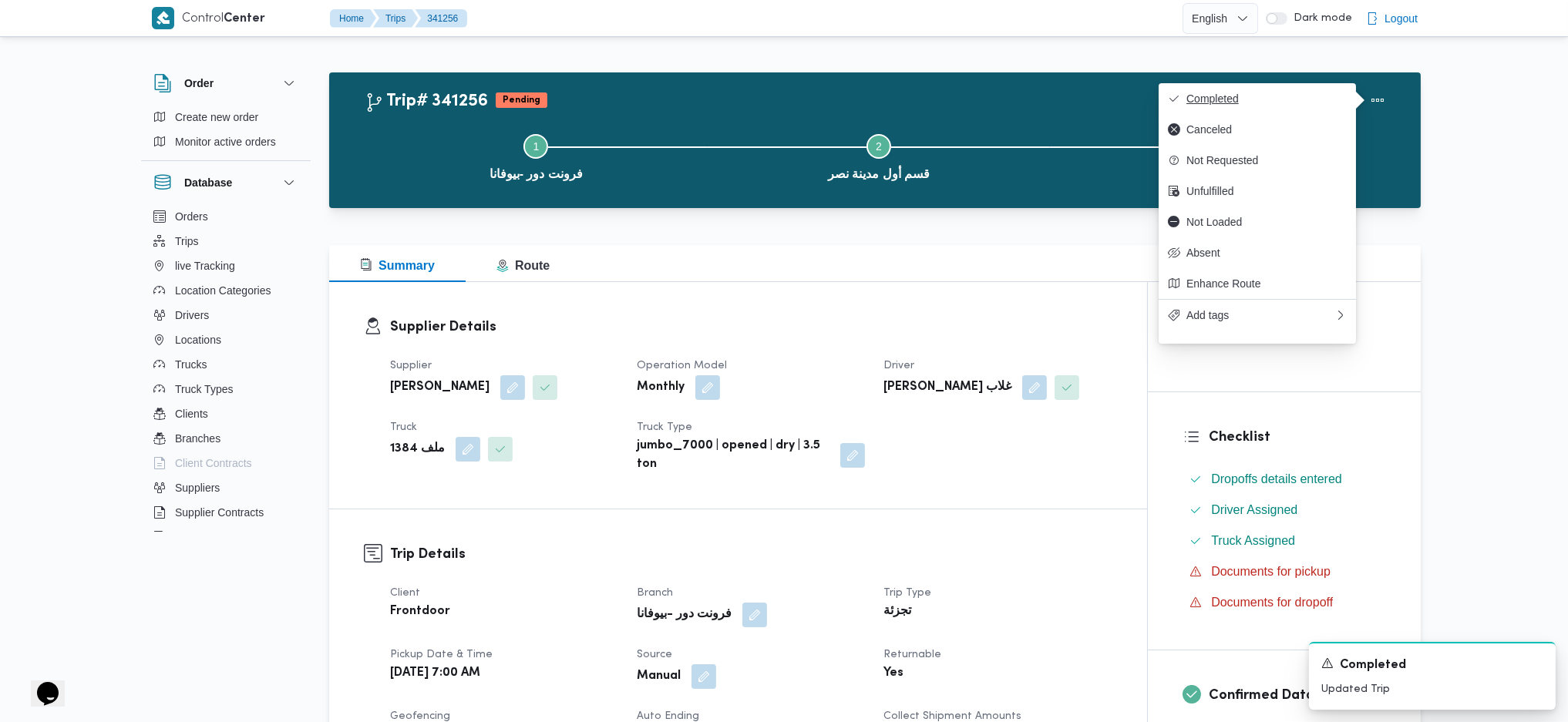
click at [1274, 98] on span "Completed" at bounding box center [1267, 98] width 161 height 13
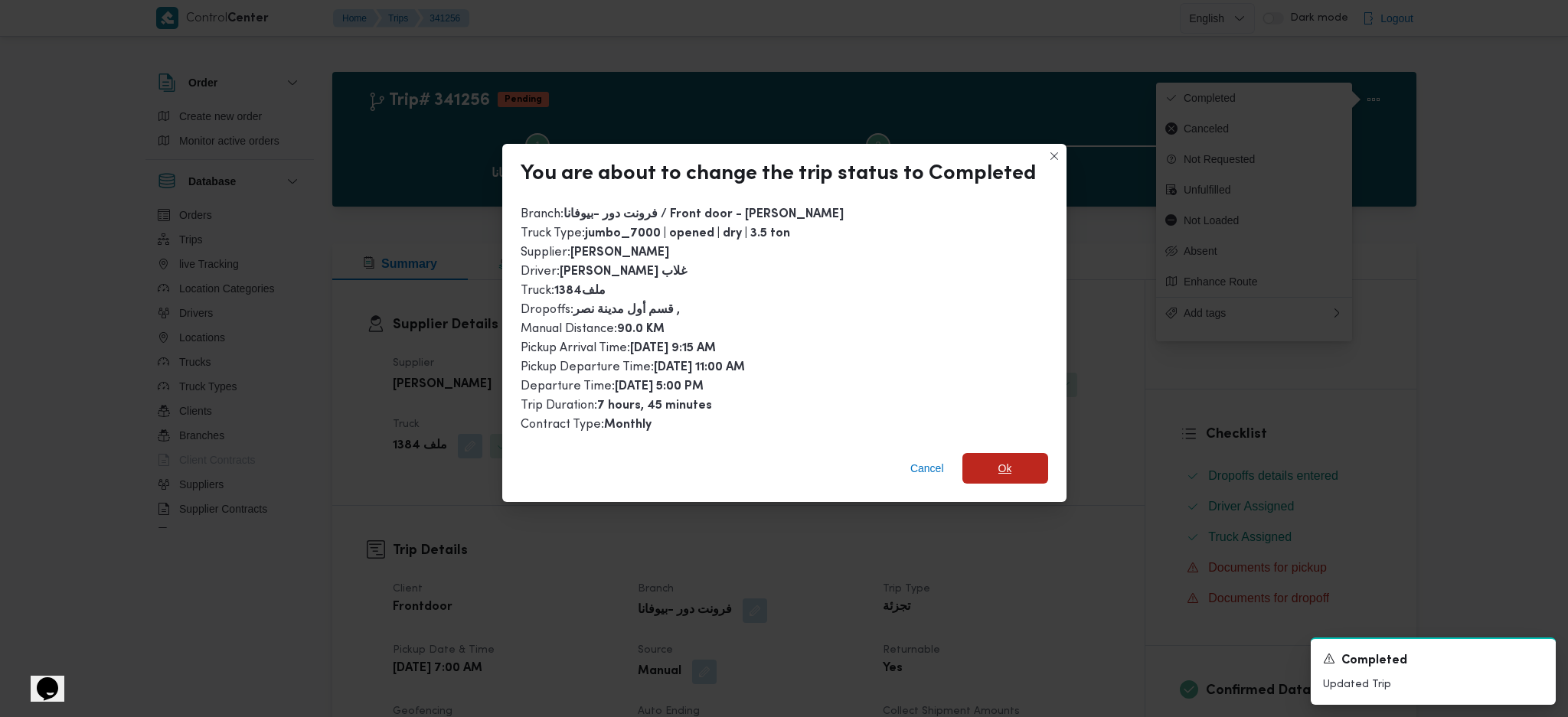
click at [998, 459] on span "Ok" at bounding box center [1005, 468] width 13 height 18
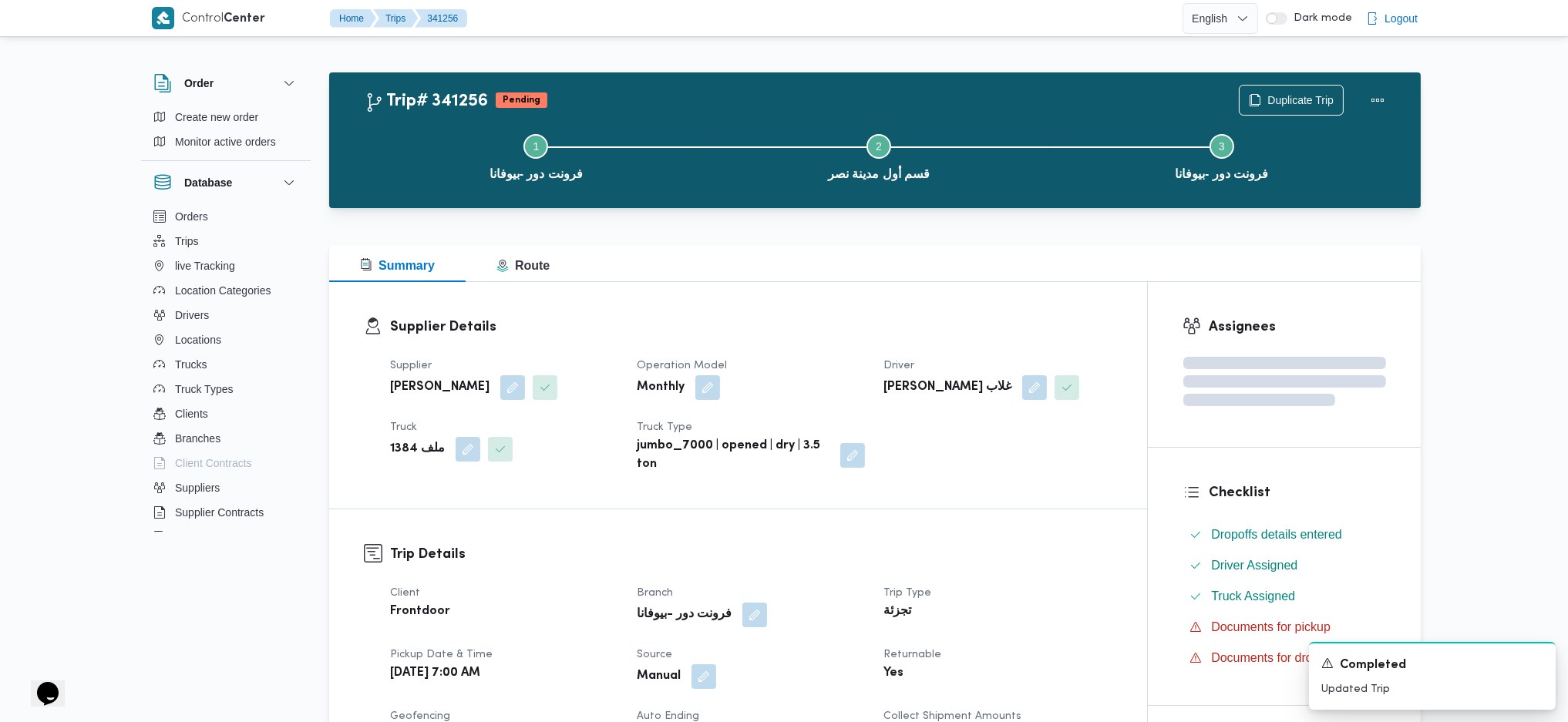
drag, startPoint x: 1012, startPoint y: 527, endPoint x: 872, endPoint y: 266, distance: 296.2
click at [868, 228] on div at bounding box center [875, 235] width 1092 height 18
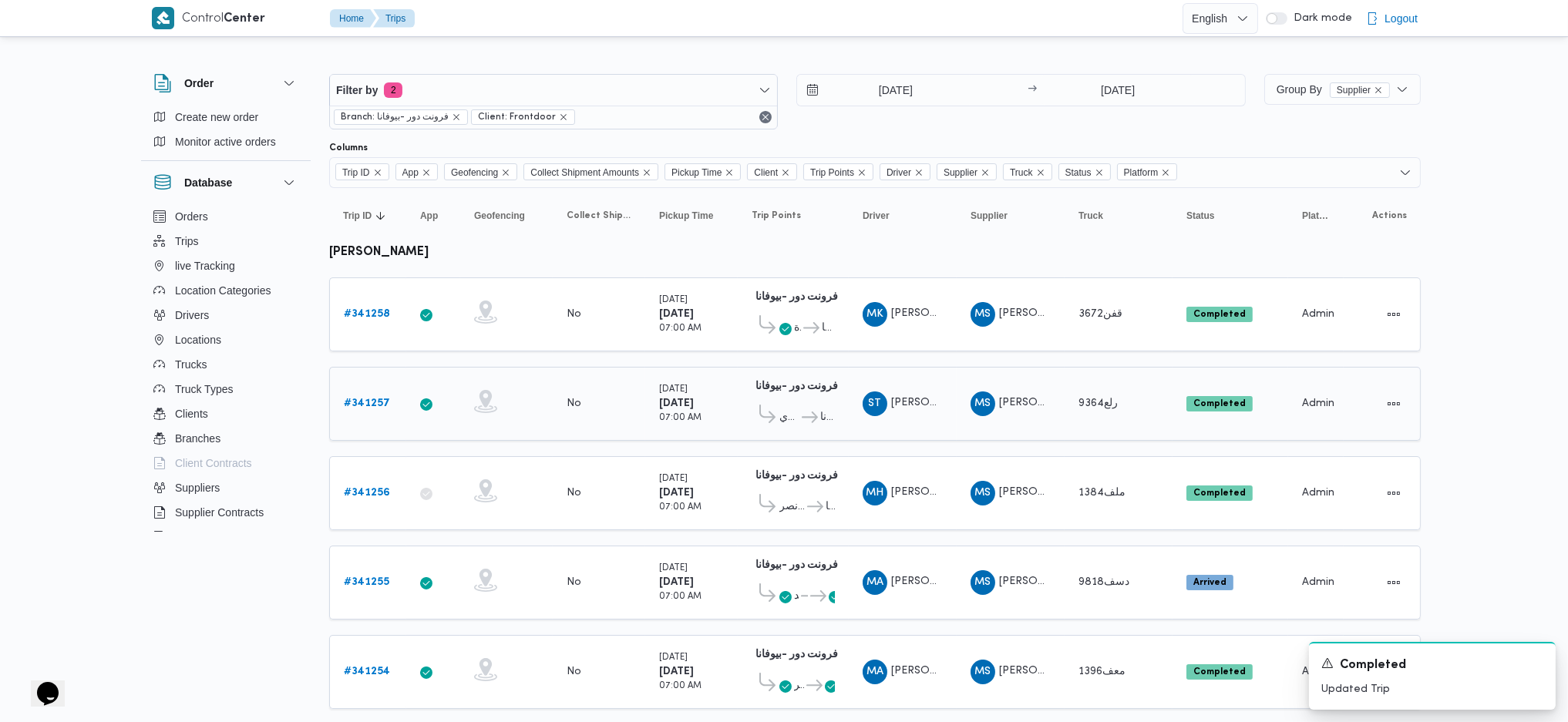
scroll to position [308, 0]
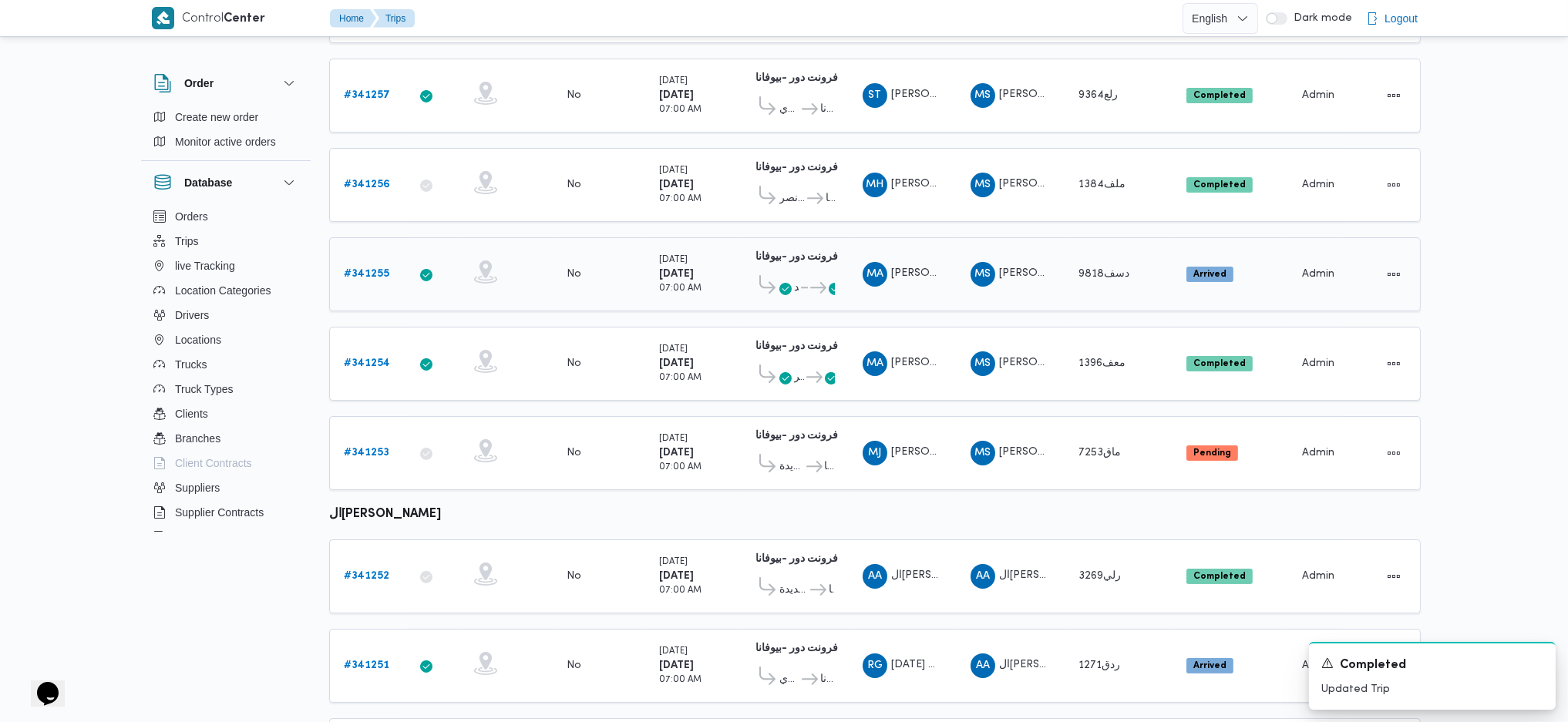
click at [388, 269] on b "# 341255" at bounding box center [366, 274] width 45 height 10
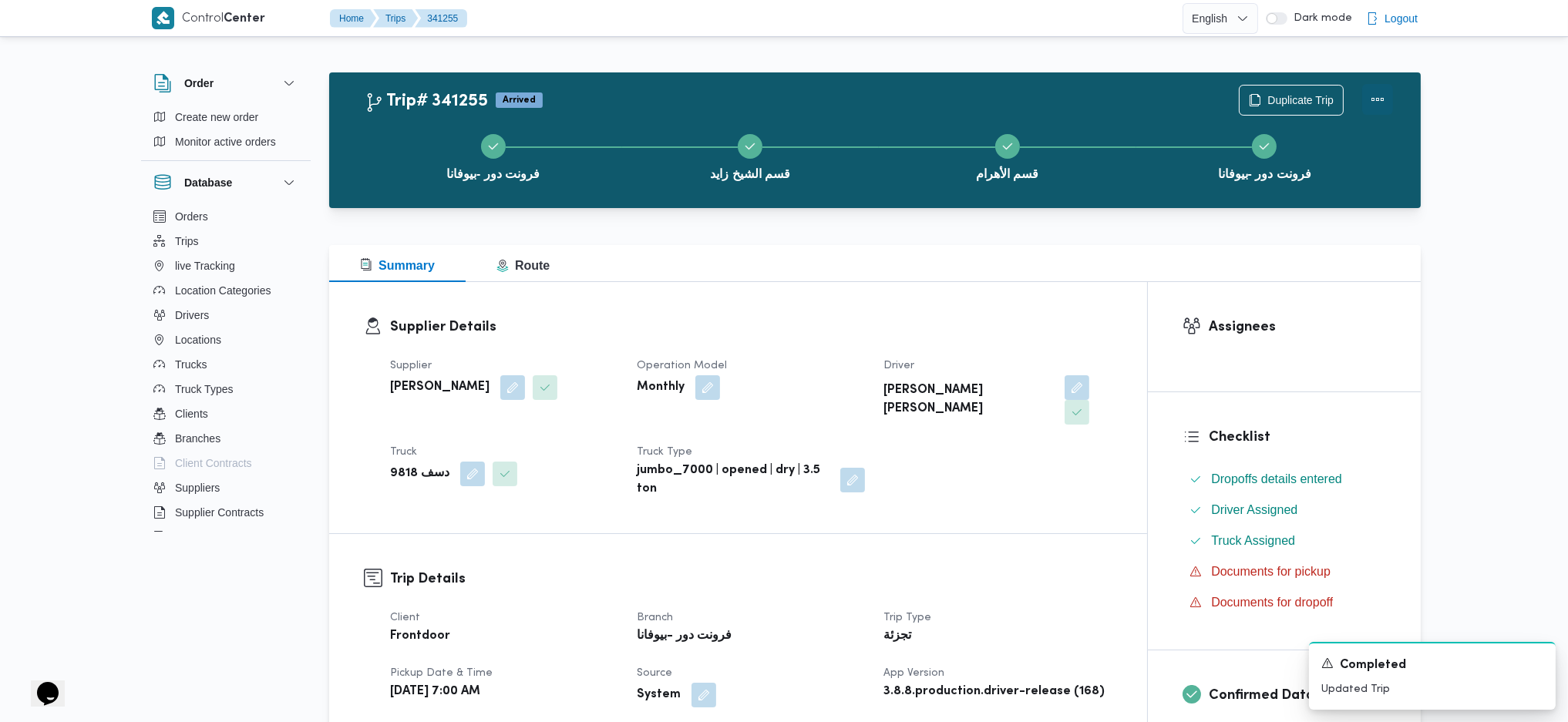
click at [1377, 99] on button "Actions" at bounding box center [1377, 99] width 31 height 31
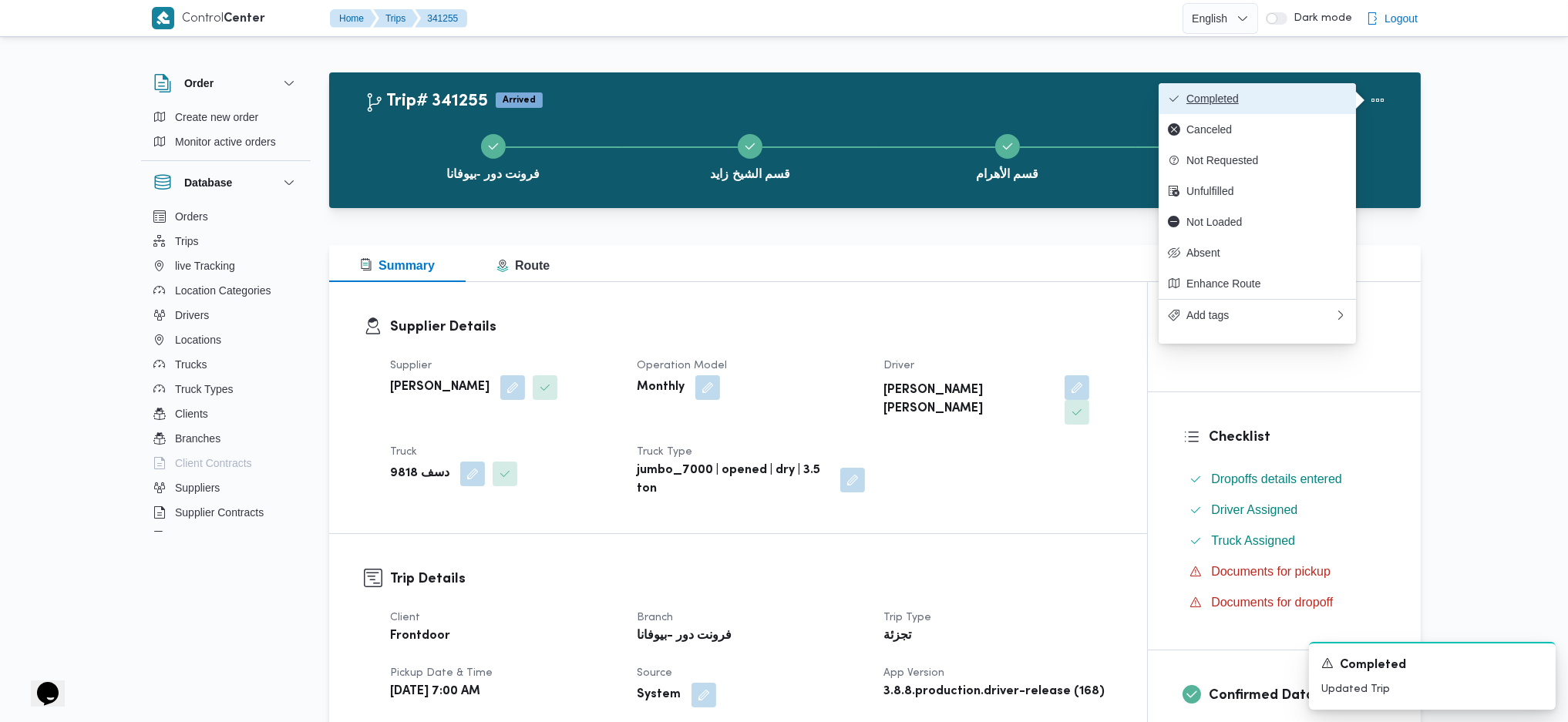
click at [1240, 103] on span "Completed" at bounding box center [1267, 98] width 161 height 13
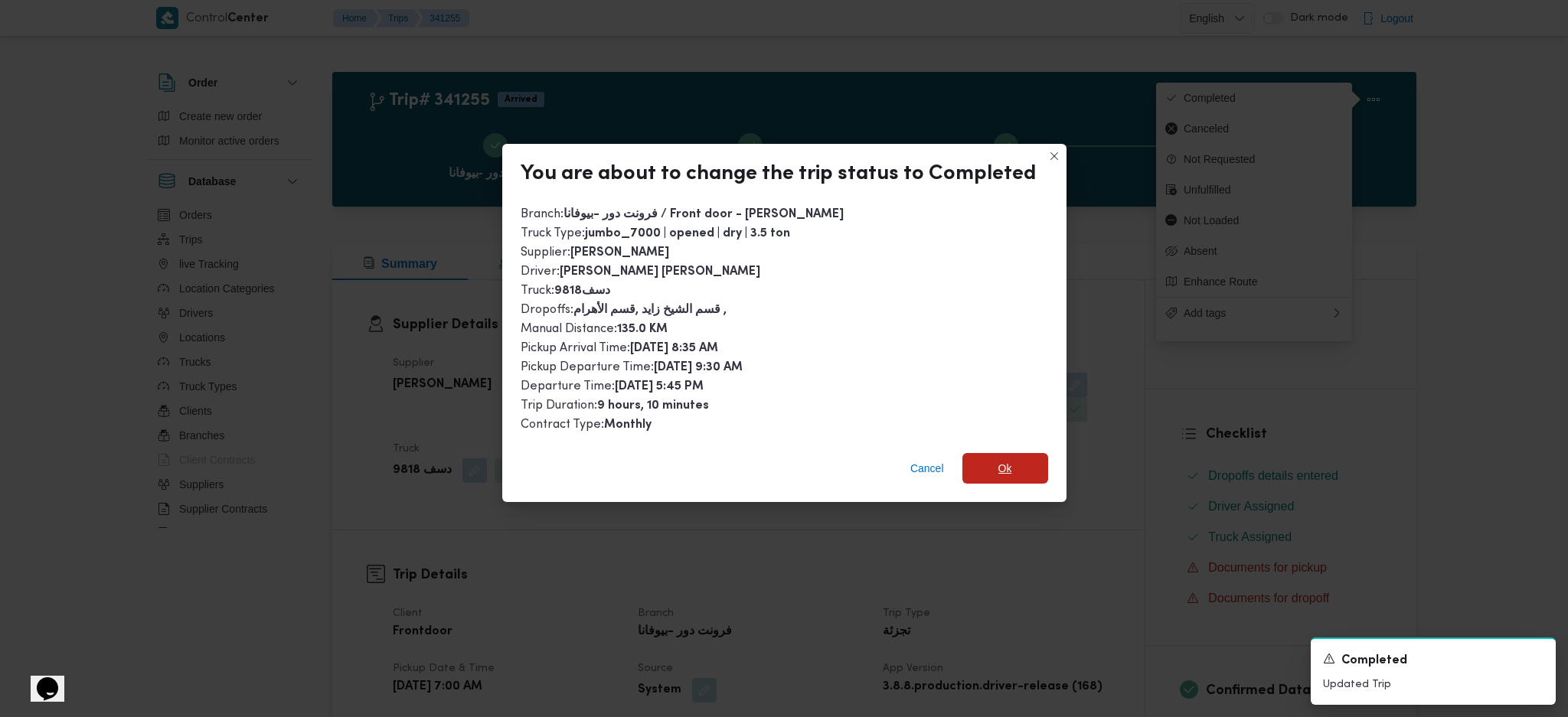
click at [1005, 476] on span "Ok" at bounding box center [1005, 468] width 86 height 31
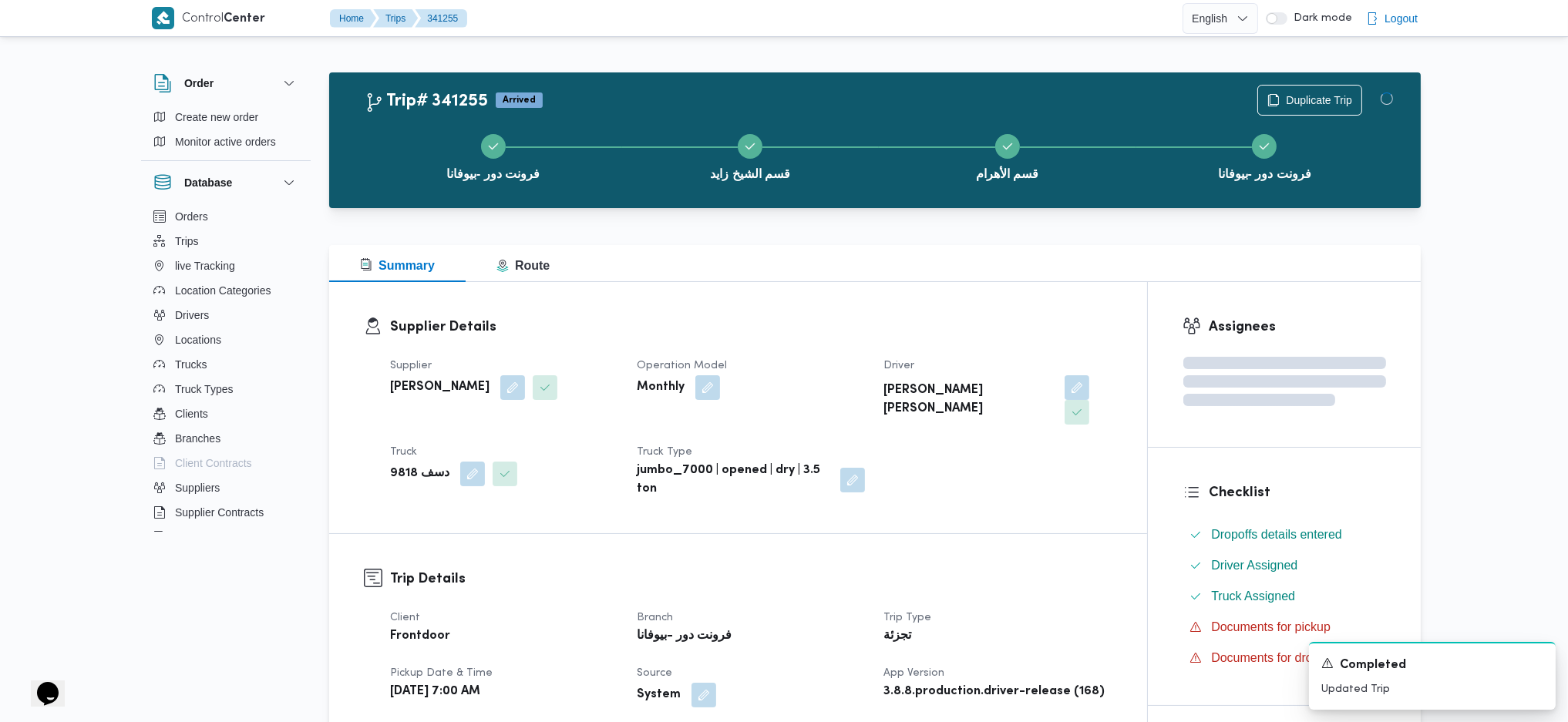
click at [1020, 569] on h3 "Trip Details" at bounding box center [751, 579] width 722 height 21
click at [970, 268] on div "Summary Route" at bounding box center [875, 263] width 1092 height 37
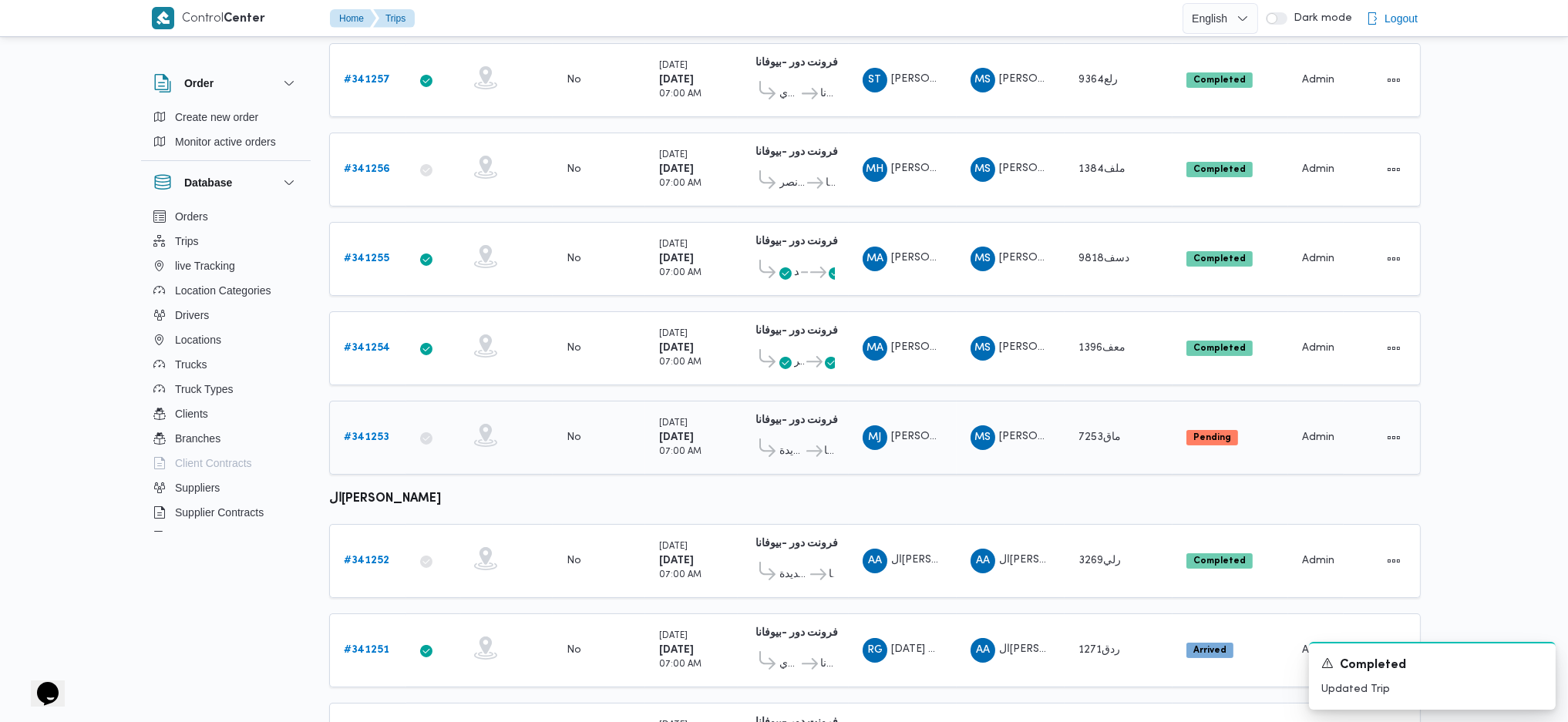
scroll to position [342, 0]
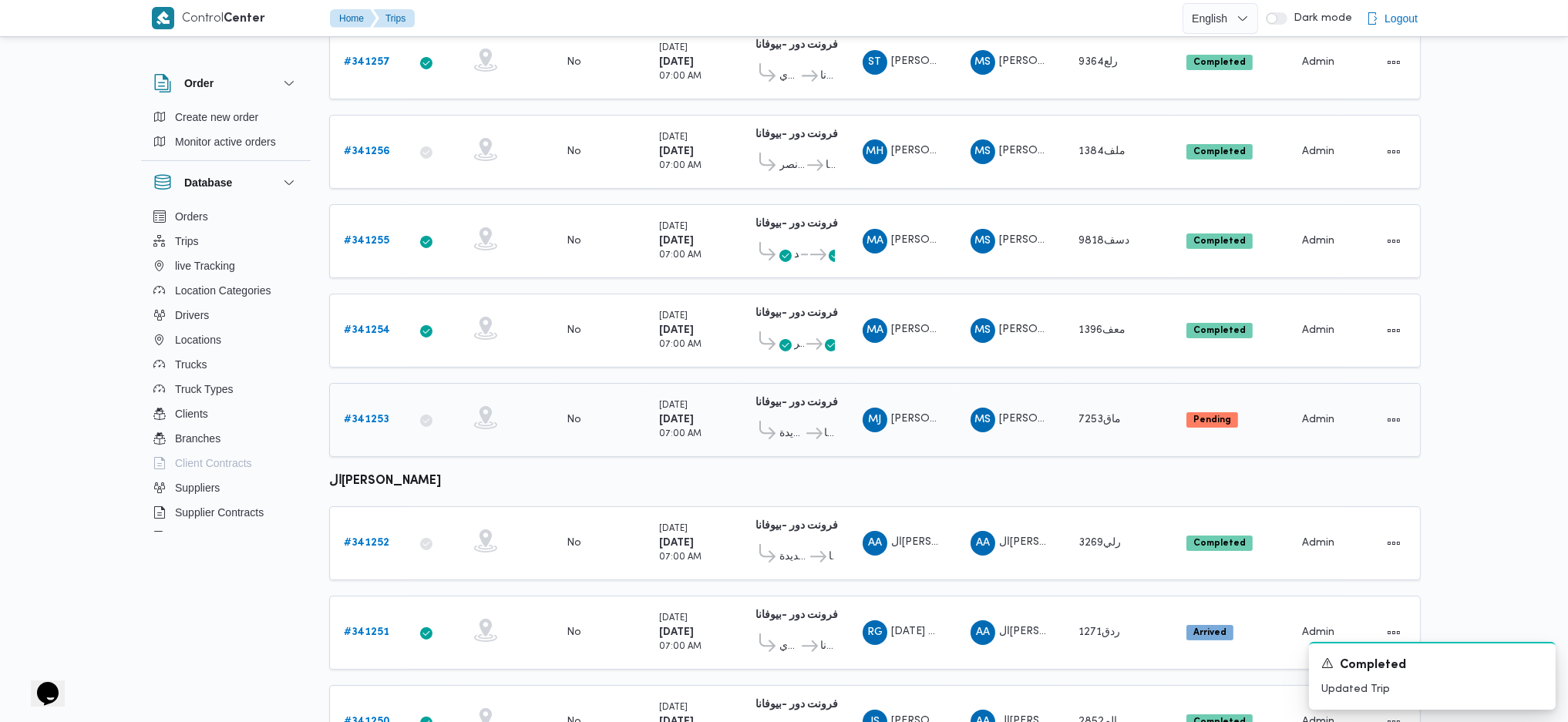
click at [374, 415] on b "# 341253" at bounding box center [366, 419] width 45 height 10
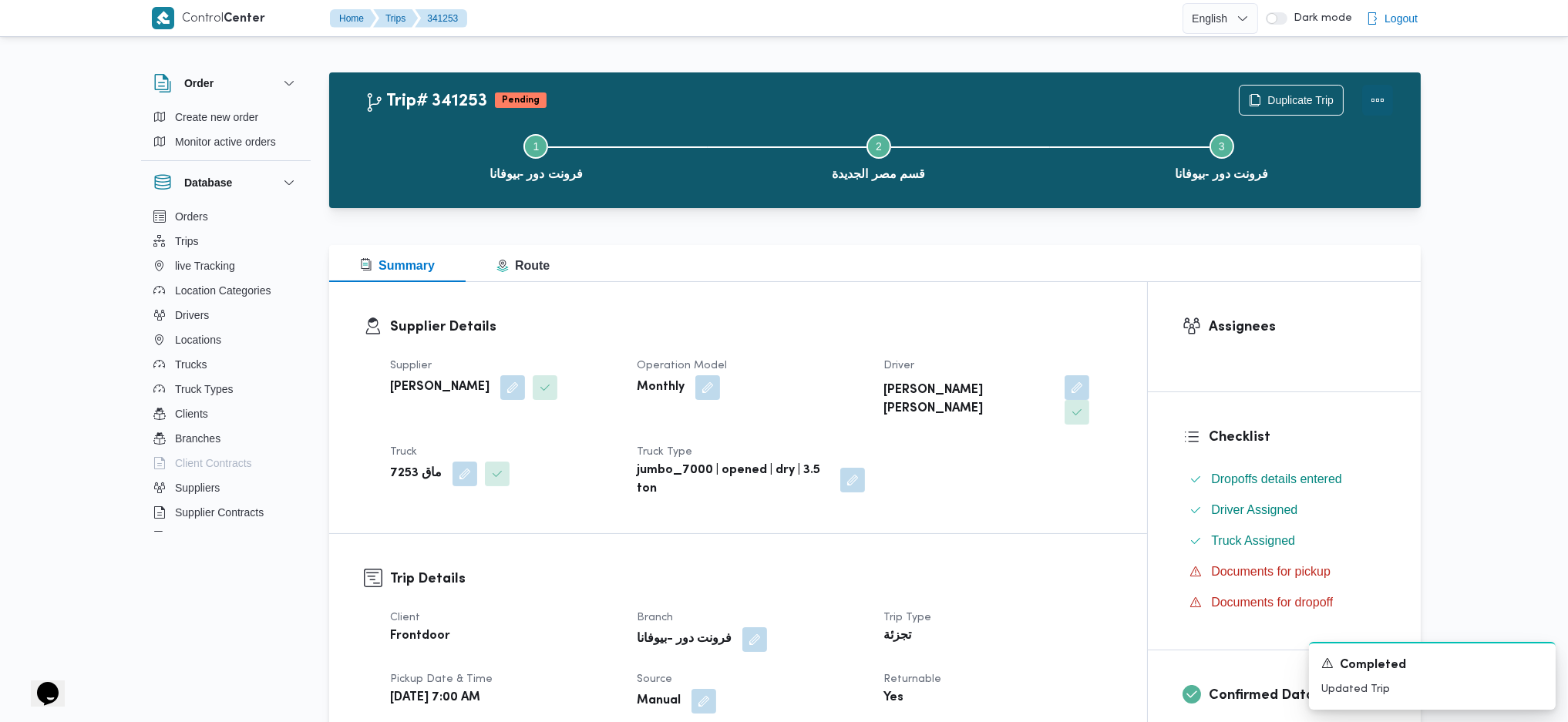
drag, startPoint x: 1376, startPoint y: 98, endPoint x: 1353, endPoint y: 95, distance: 23.2
click at [1376, 95] on button "Actions" at bounding box center [1377, 100] width 31 height 31
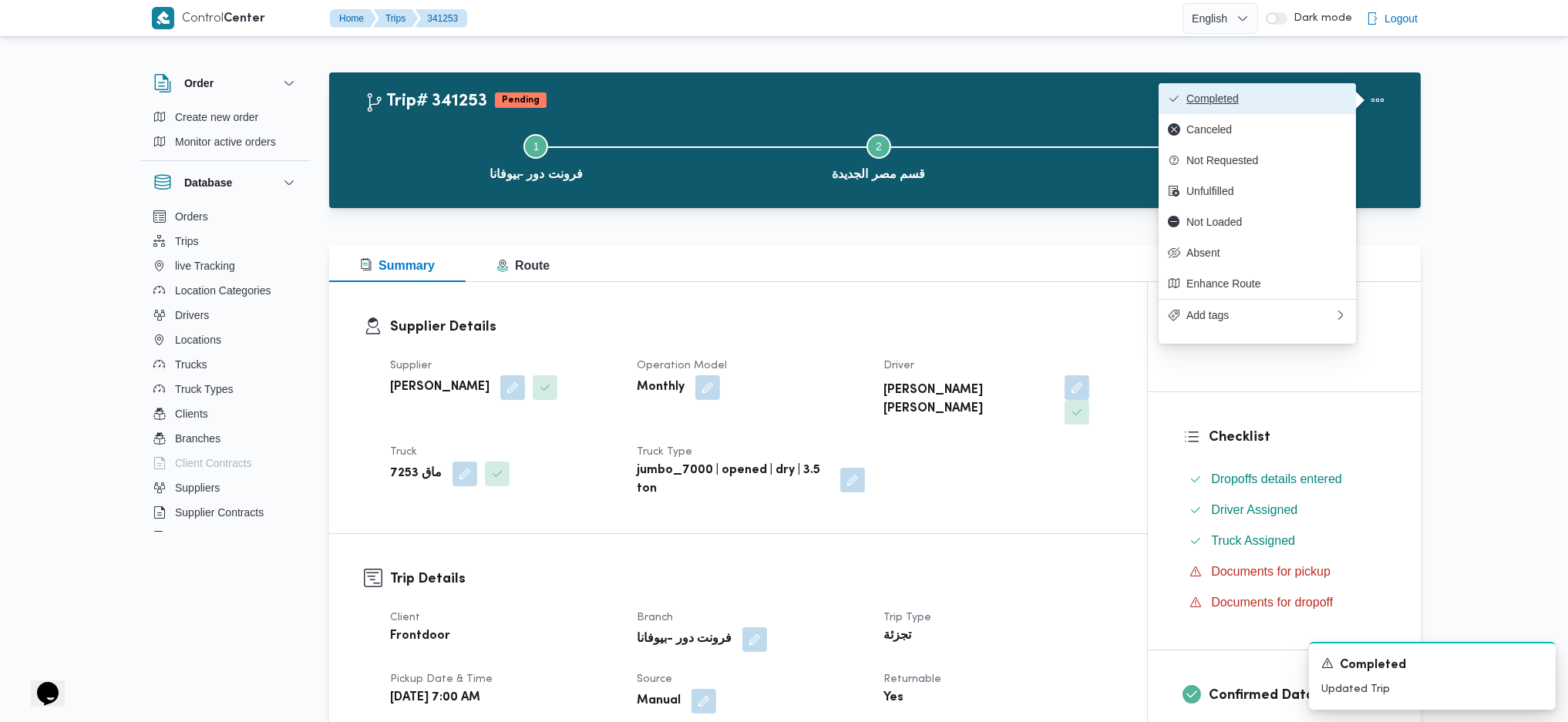
click at [1304, 92] on span "Completed" at bounding box center [1267, 98] width 161 height 13
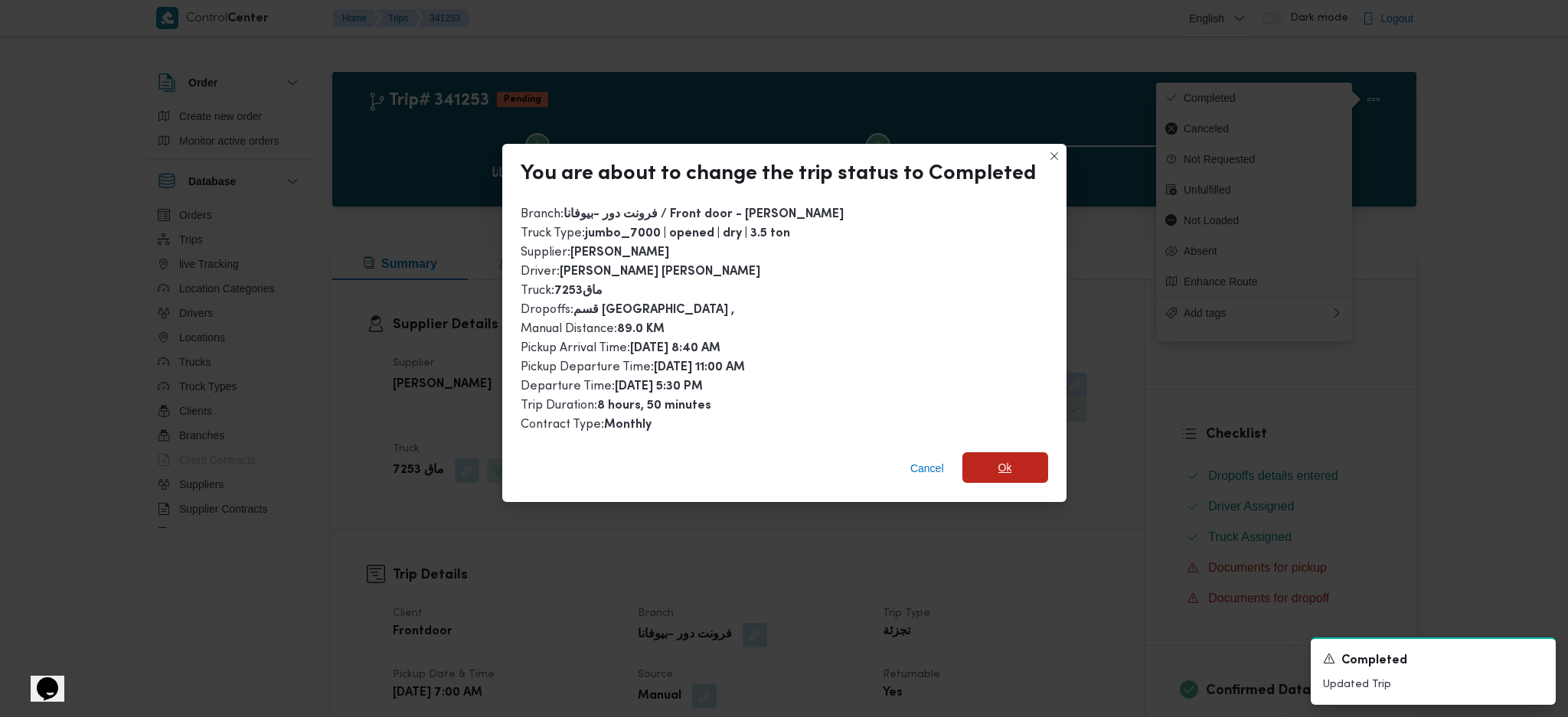
drag, startPoint x: 979, startPoint y: 481, endPoint x: 1009, endPoint y: 463, distance: 35.0
click at [982, 477] on div "Cancel Ok" at bounding box center [784, 472] width 564 height 62
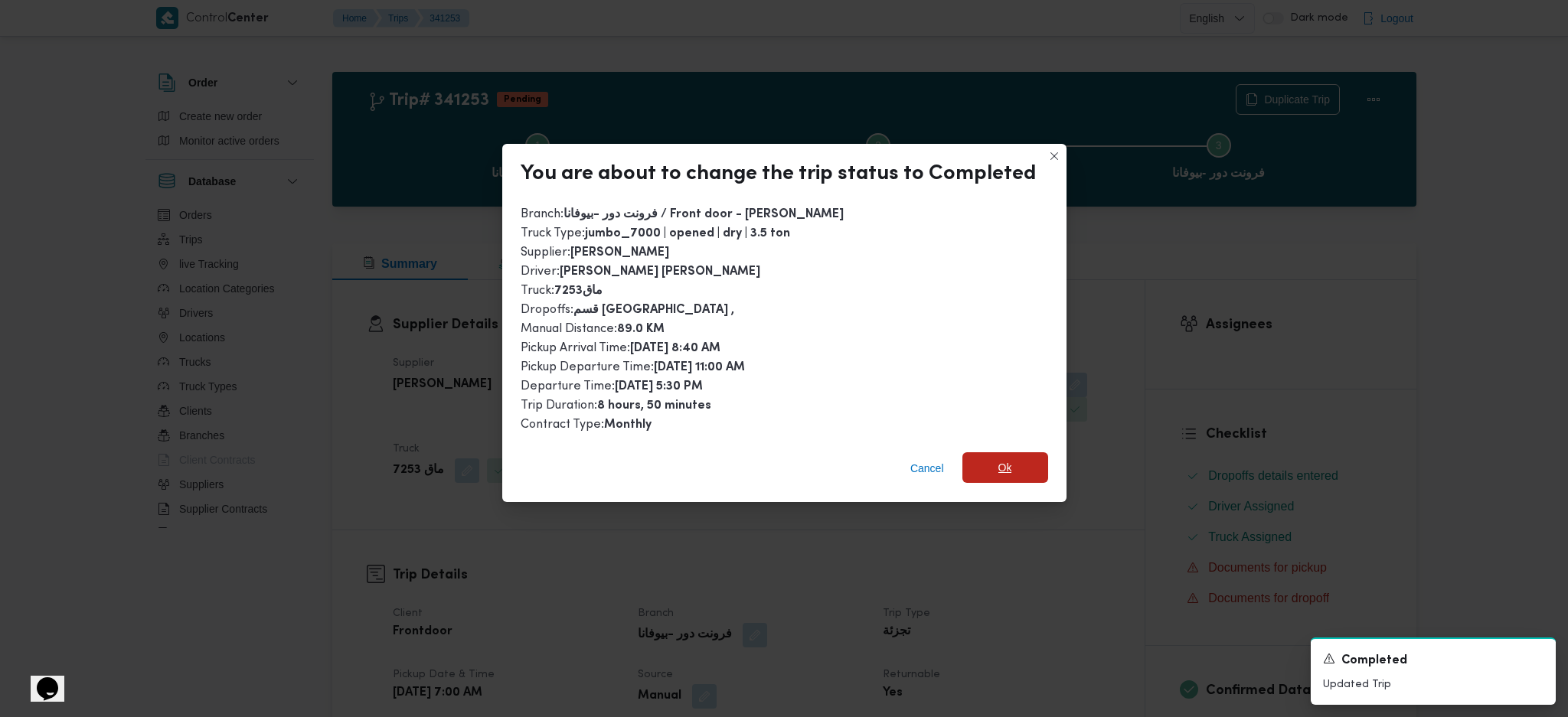
click at [1011, 462] on span "Ok" at bounding box center [1005, 467] width 86 height 31
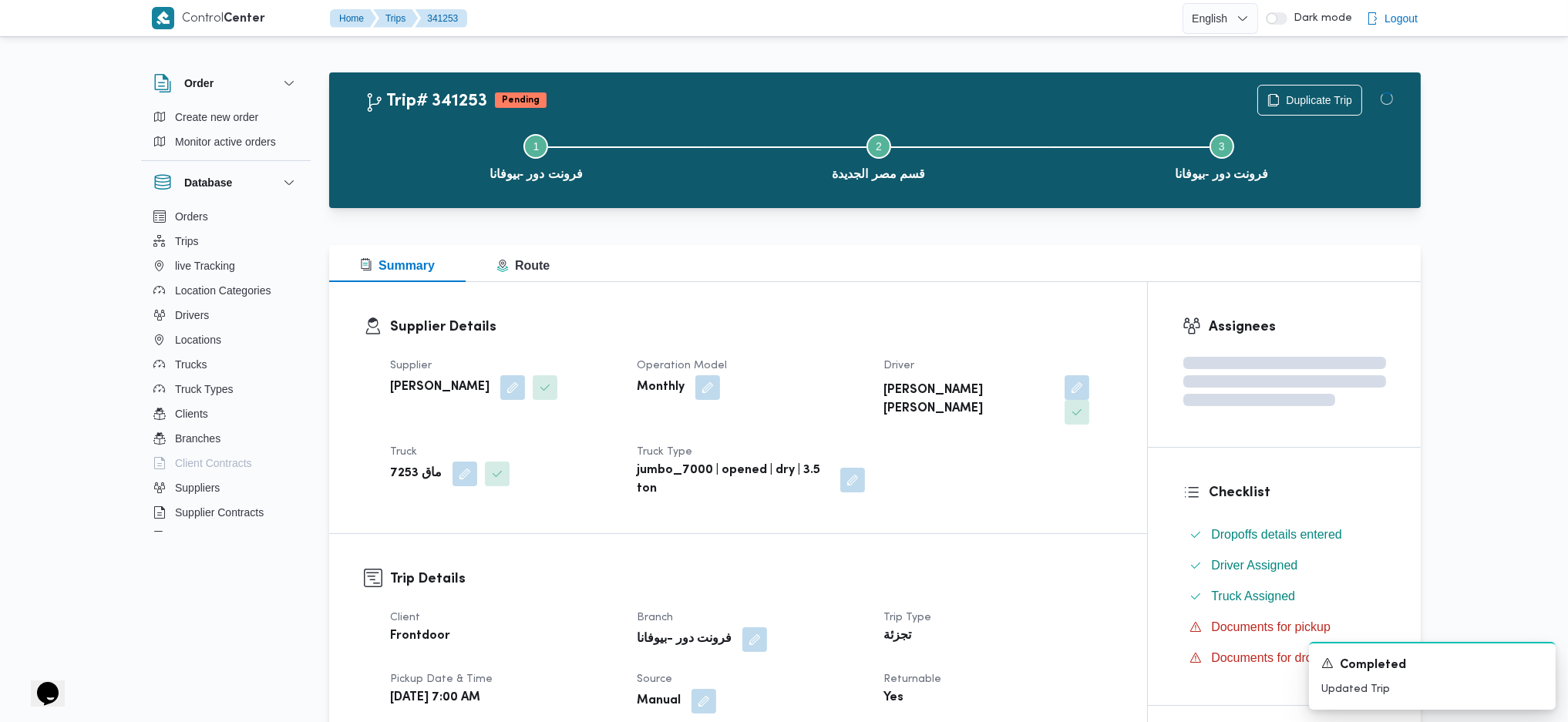
drag, startPoint x: 991, startPoint y: 588, endPoint x: 953, endPoint y: 551, distance: 53.0
click at [991, 608] on dt "Trip Type" at bounding box center [997, 617] width 228 height 18
click at [717, 218] on div at bounding box center [875, 217] width 1092 height 18
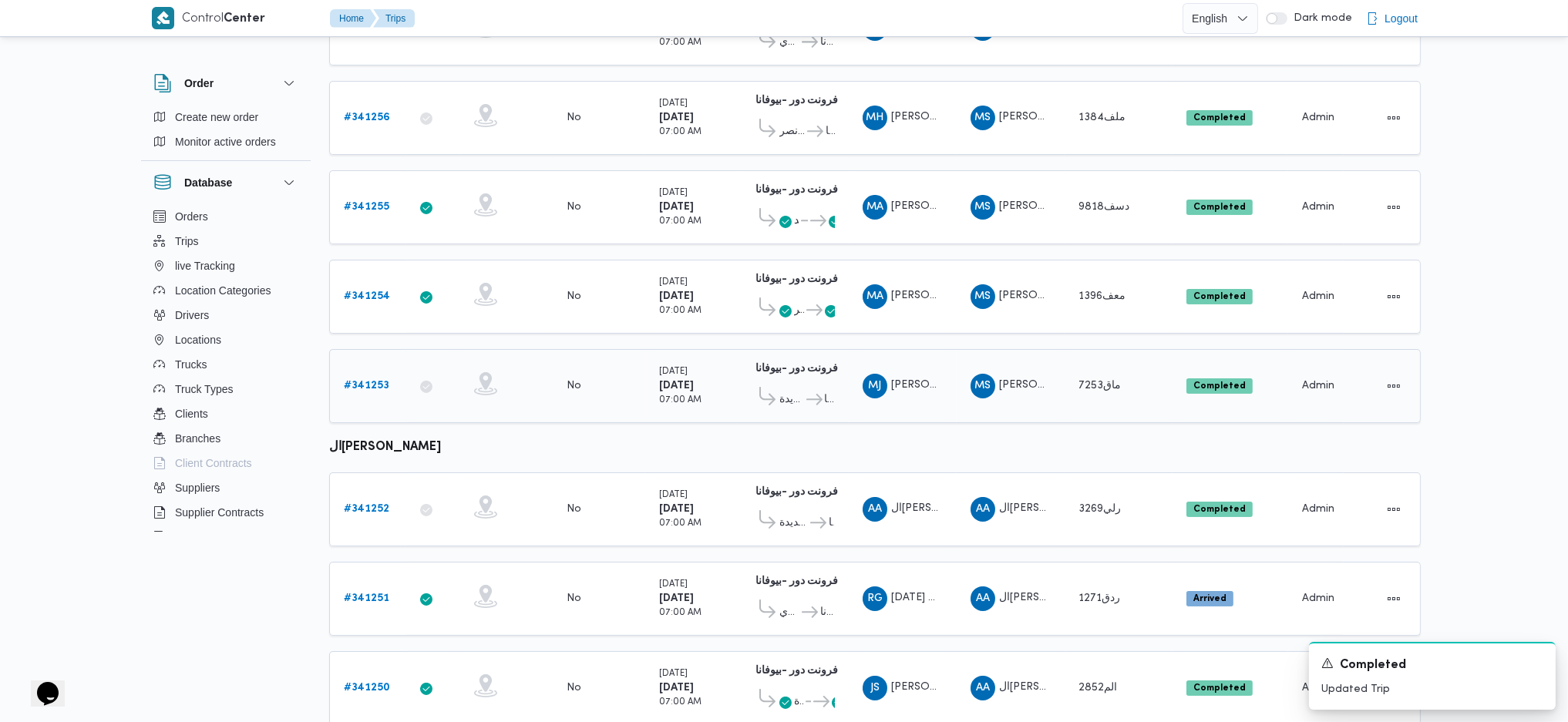
scroll to position [581, 0]
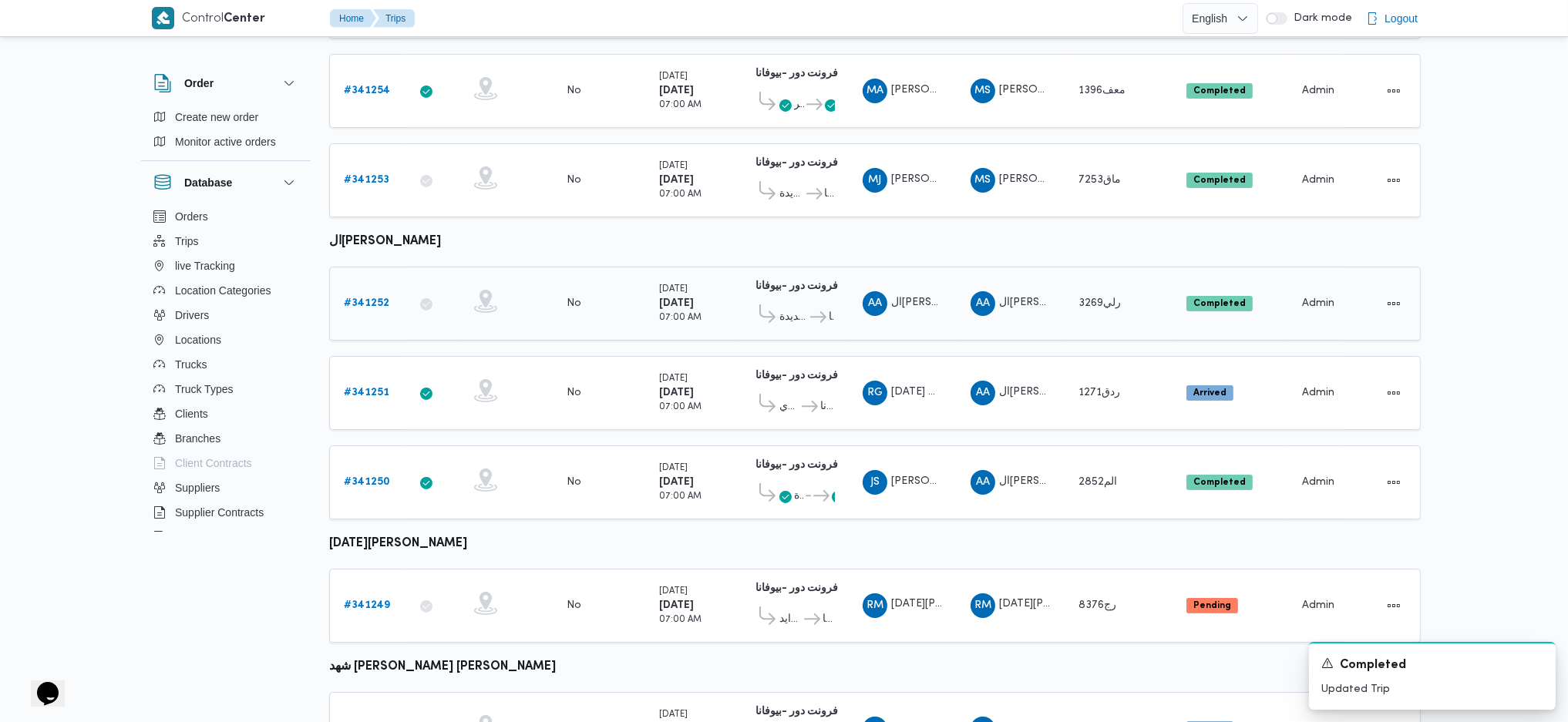
click at [373, 288] on div "# 341252" at bounding box center [368, 303] width 61 height 31
click at [369, 298] on b "# 341252" at bounding box center [366, 303] width 45 height 10
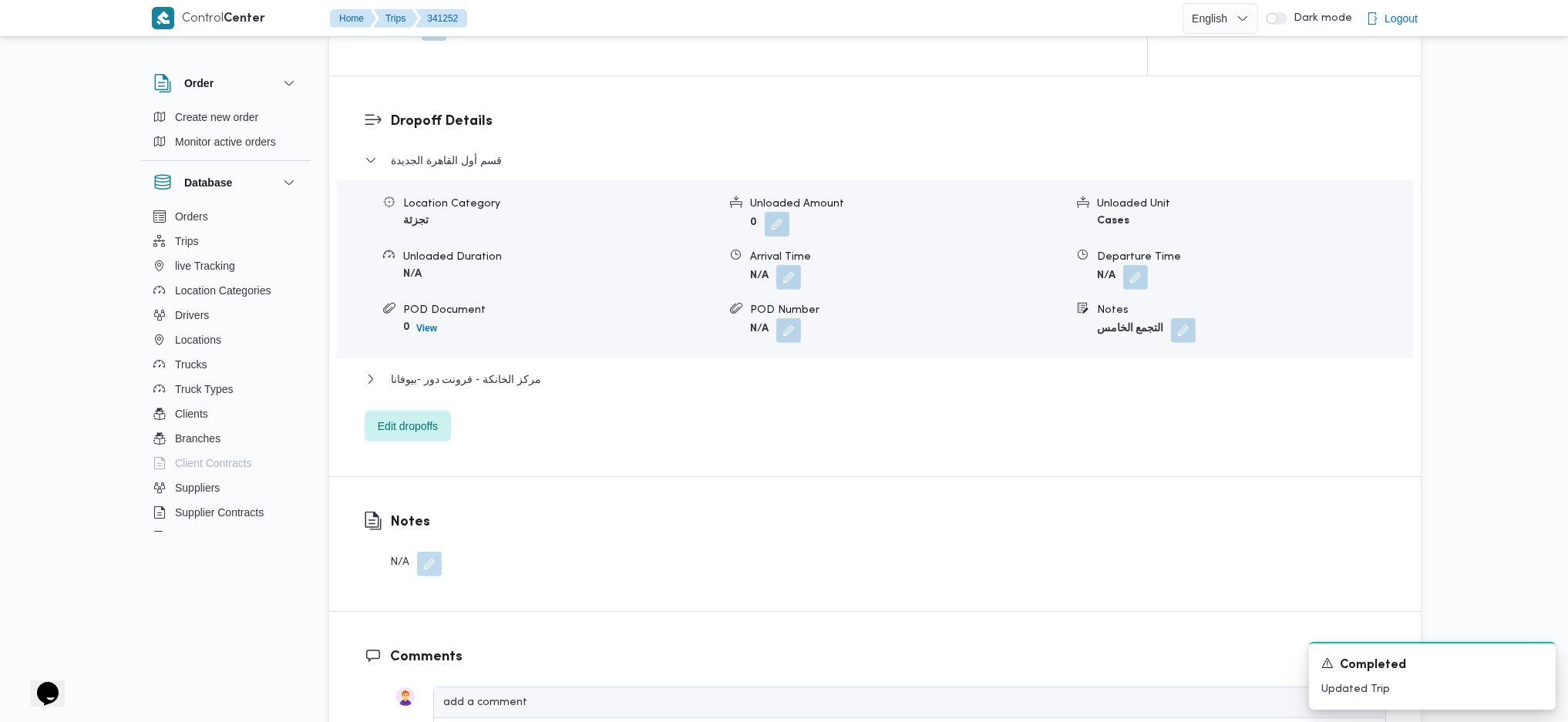
scroll to position [1129, 0]
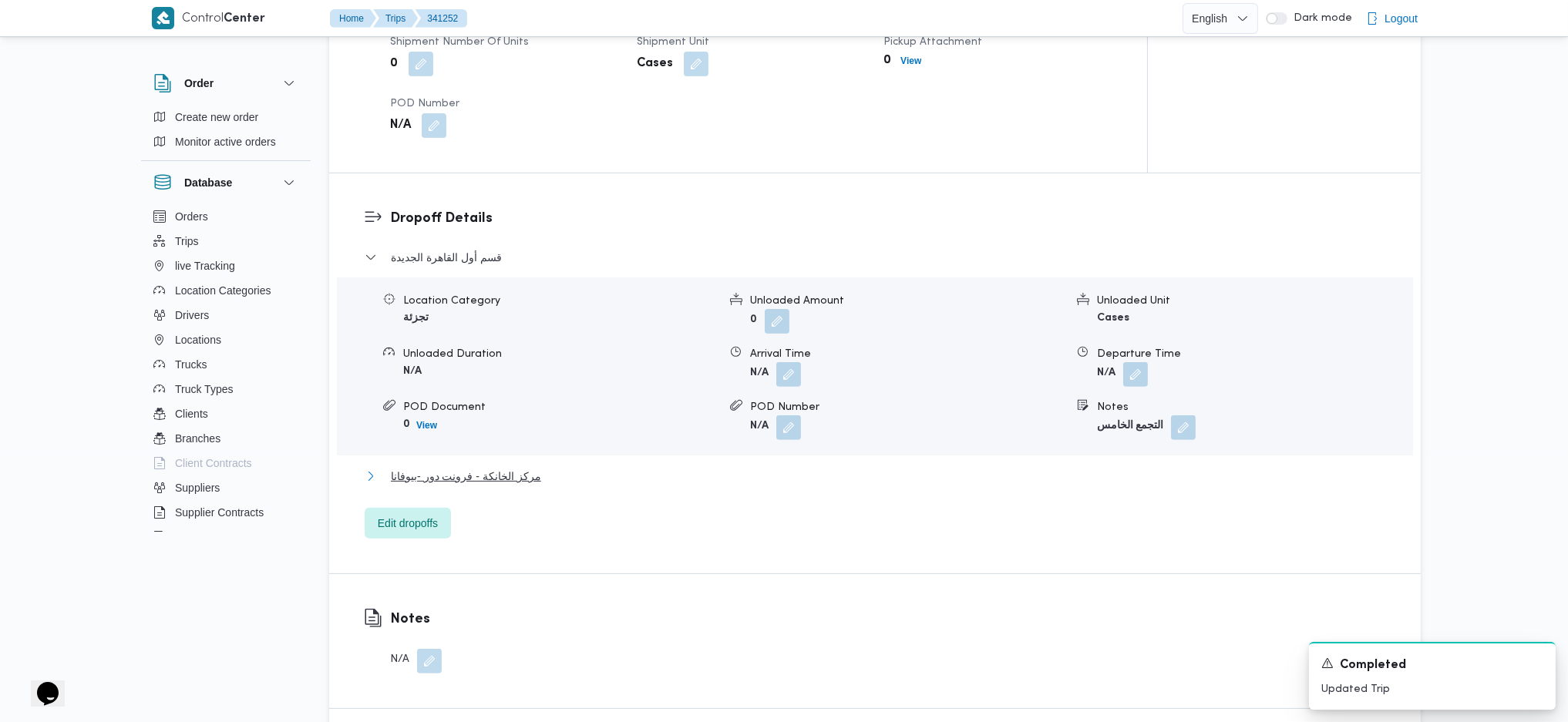
click at [522, 473] on span "مركز الخانكة - فرونت دور -بيوفانا" at bounding box center [466, 476] width 150 height 18
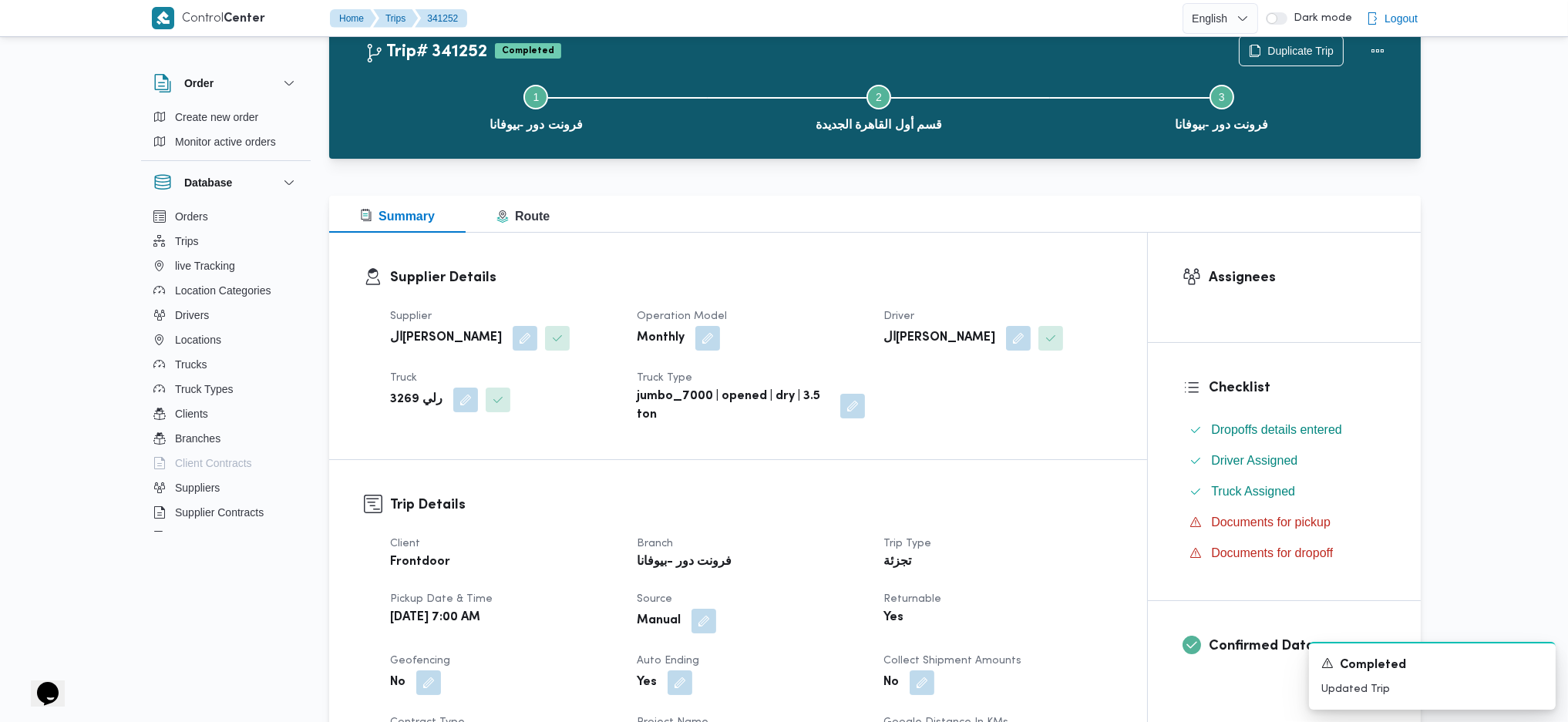
scroll to position [0, 0]
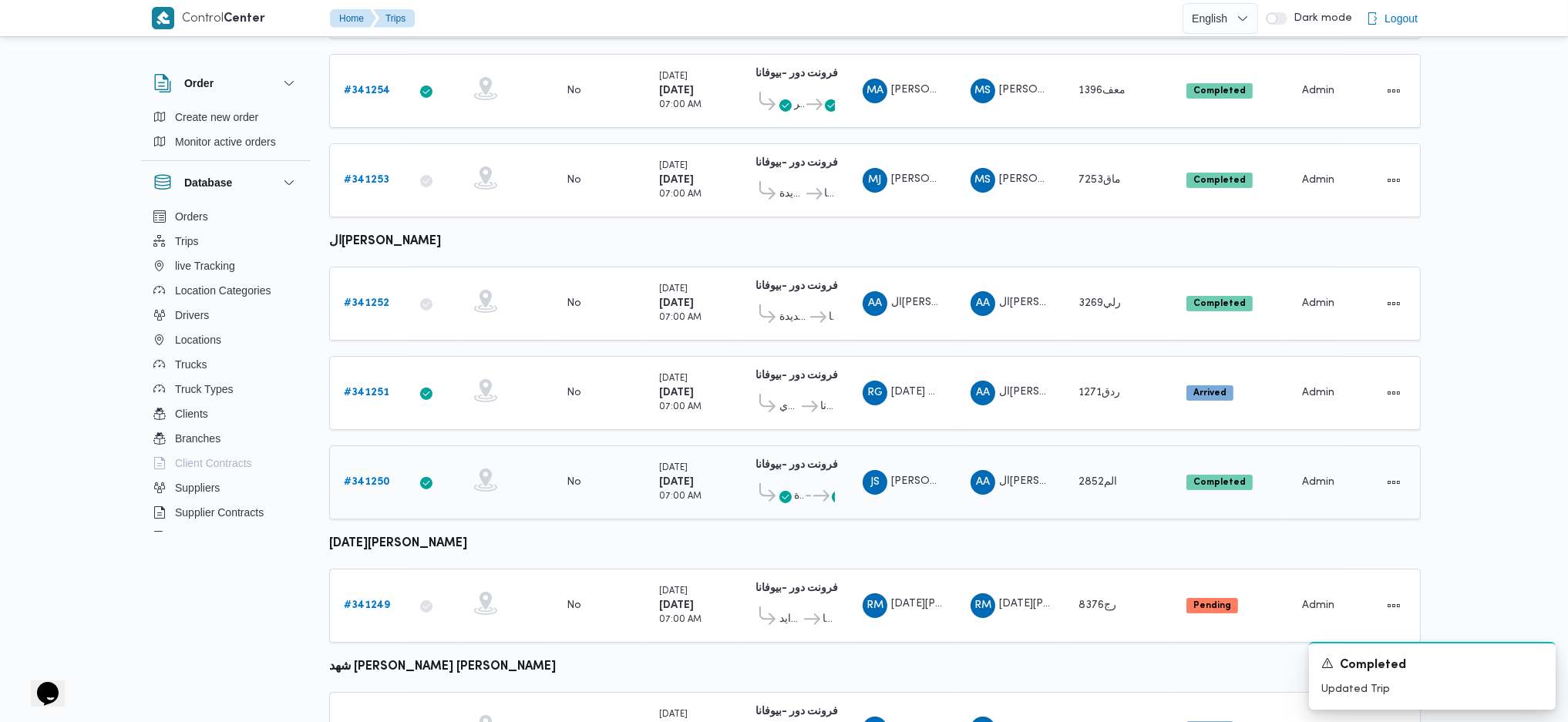
scroll to position [624, 0]
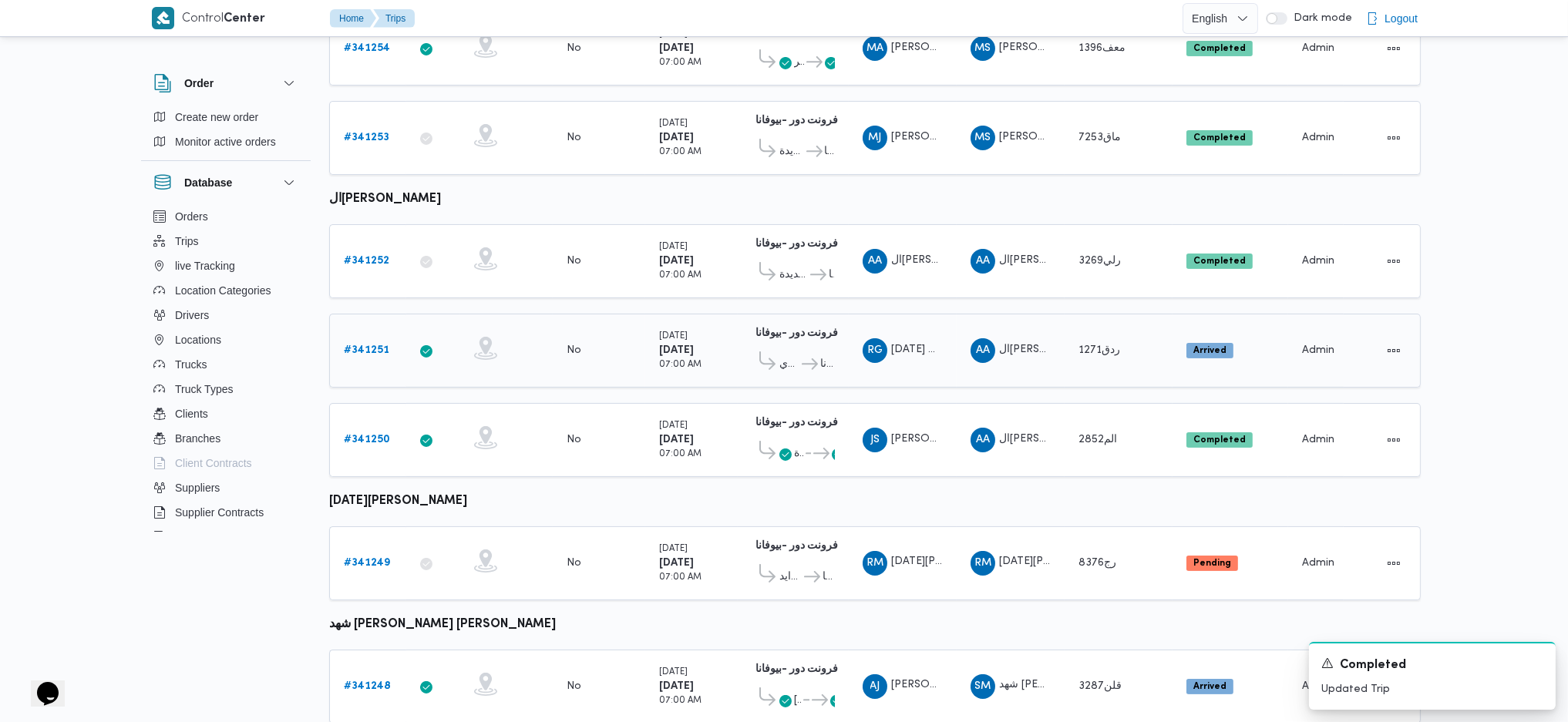
click at [366, 346] on b "# 341251" at bounding box center [366, 350] width 45 height 10
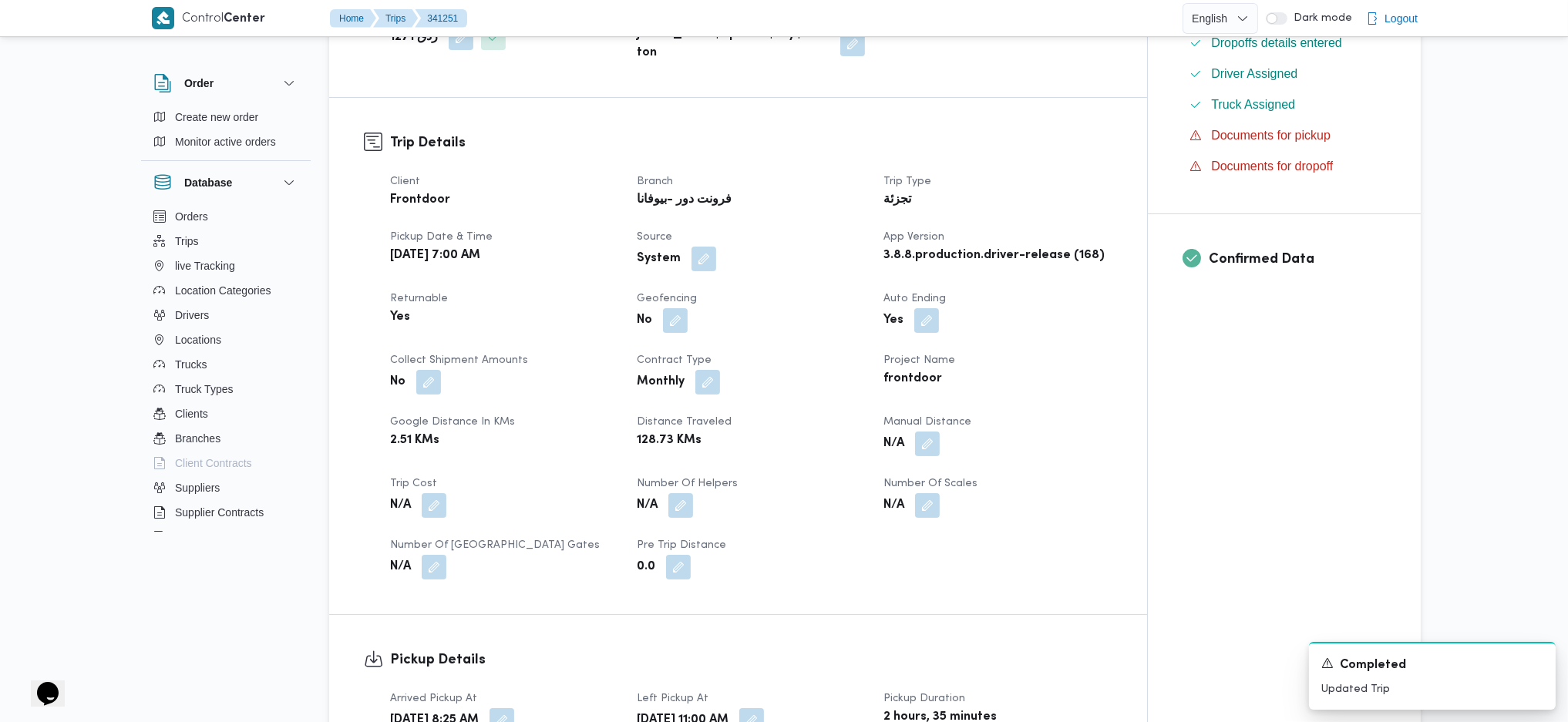
scroll to position [513, 0]
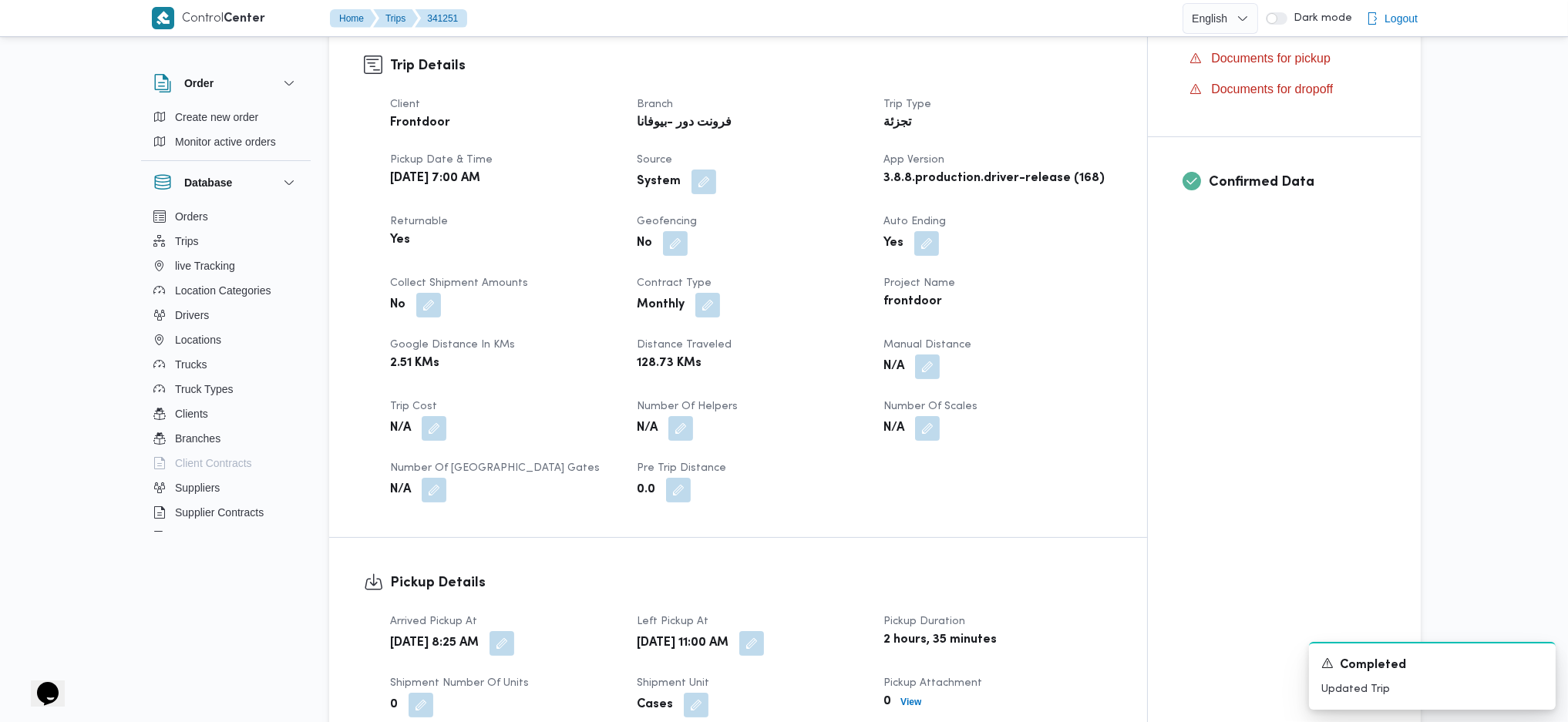
click at [926, 355] on div "Client Frontdoor Branch فرونت دور -بيوفانا Trip Type تجزئة Pickup date & time S…" at bounding box center [751, 299] width 741 height 425
drag, startPoint x: 906, startPoint y: 345, endPoint x: 922, endPoint y: 342, distance: 16.3
click at [912, 353] on div "N/A" at bounding box center [997, 366] width 231 height 28
click at [923, 353] on button "button" at bounding box center [927, 365] width 25 height 25
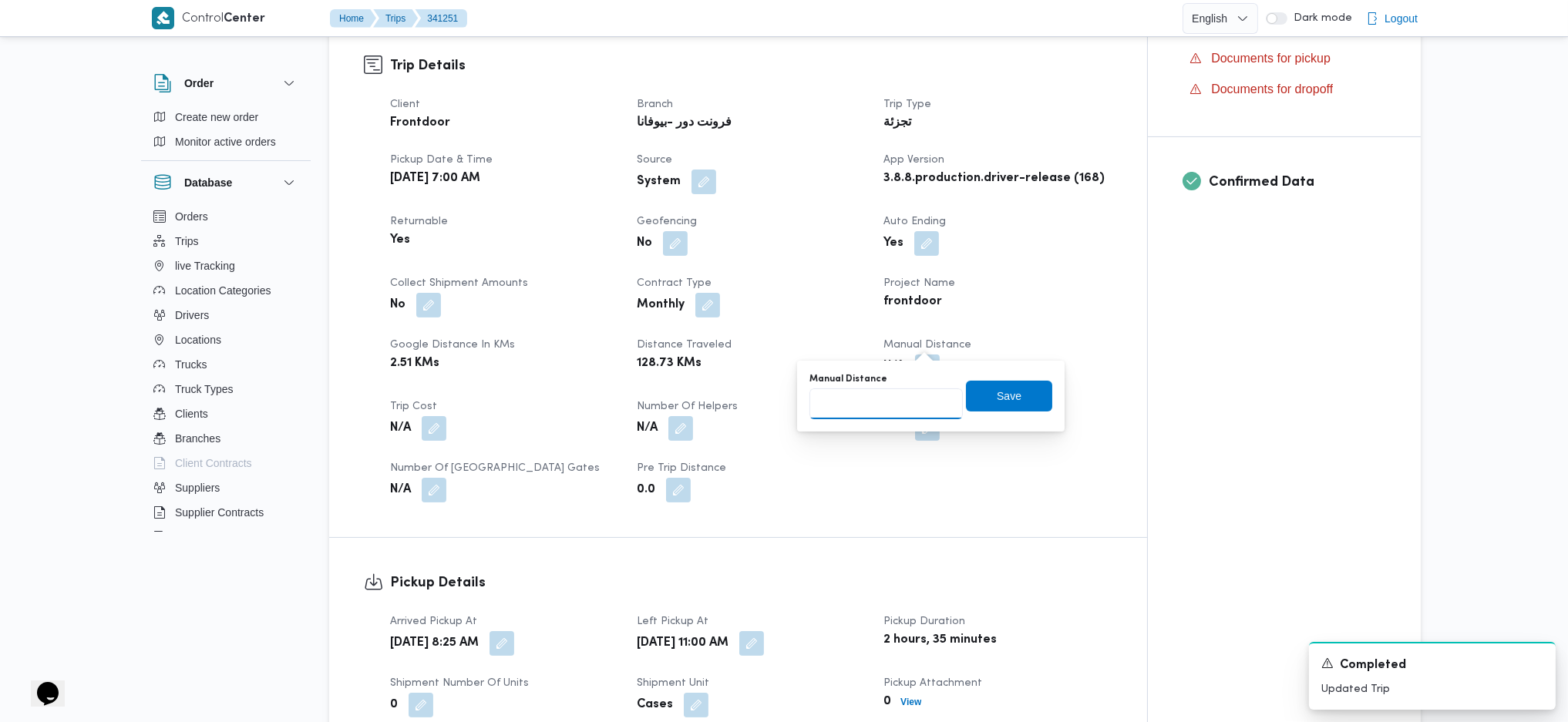
click at [873, 394] on input "Manual Distance" at bounding box center [886, 403] width 153 height 31
type input "133"
click at [1021, 386] on span "Save" at bounding box center [1009, 395] width 87 height 31
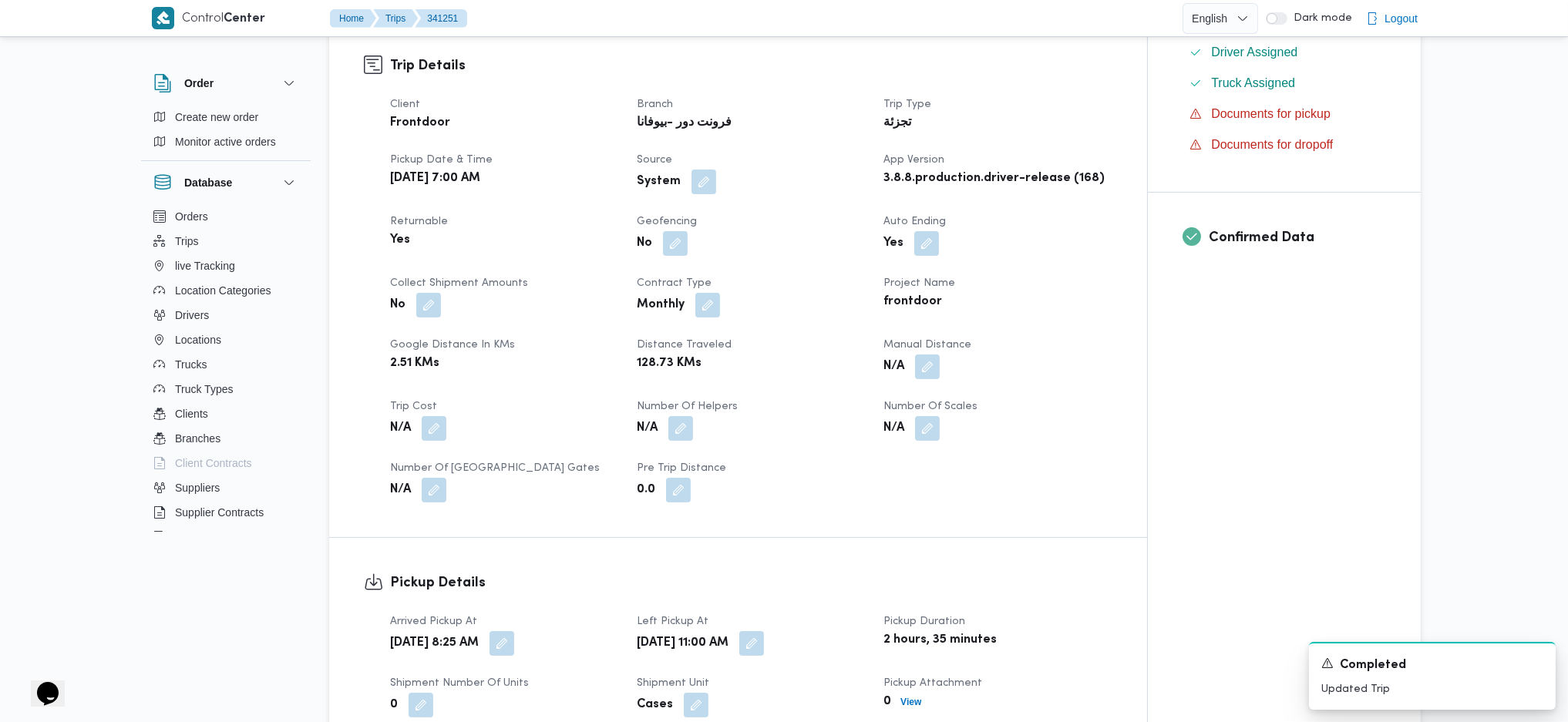
scroll to position [1233, 0]
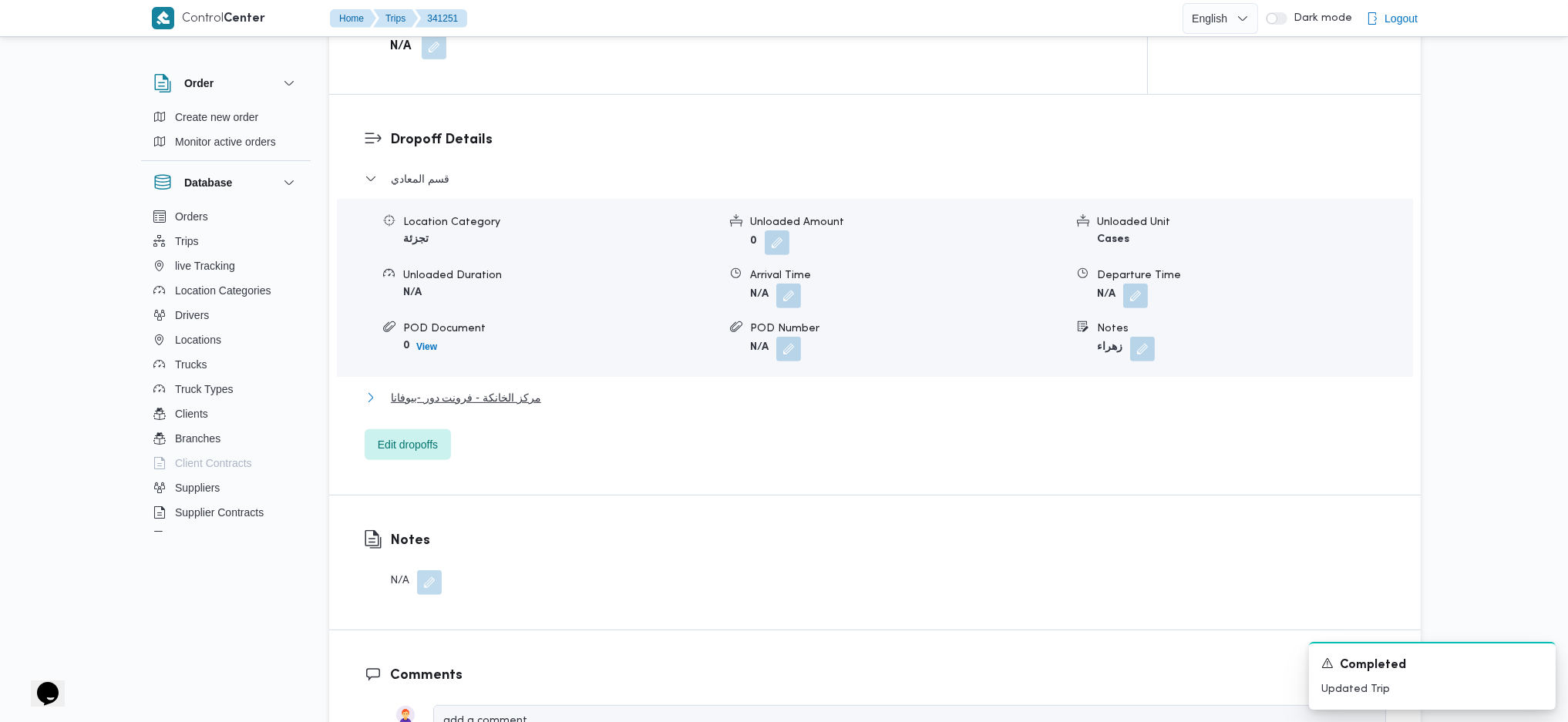
drag, startPoint x: 517, startPoint y: 381, endPoint x: 602, endPoint y: 388, distance: 85.3
click at [519, 388] on span "مركز الخانكة - فرونت دور -بيوفانا" at bounding box center [466, 397] width 150 height 18
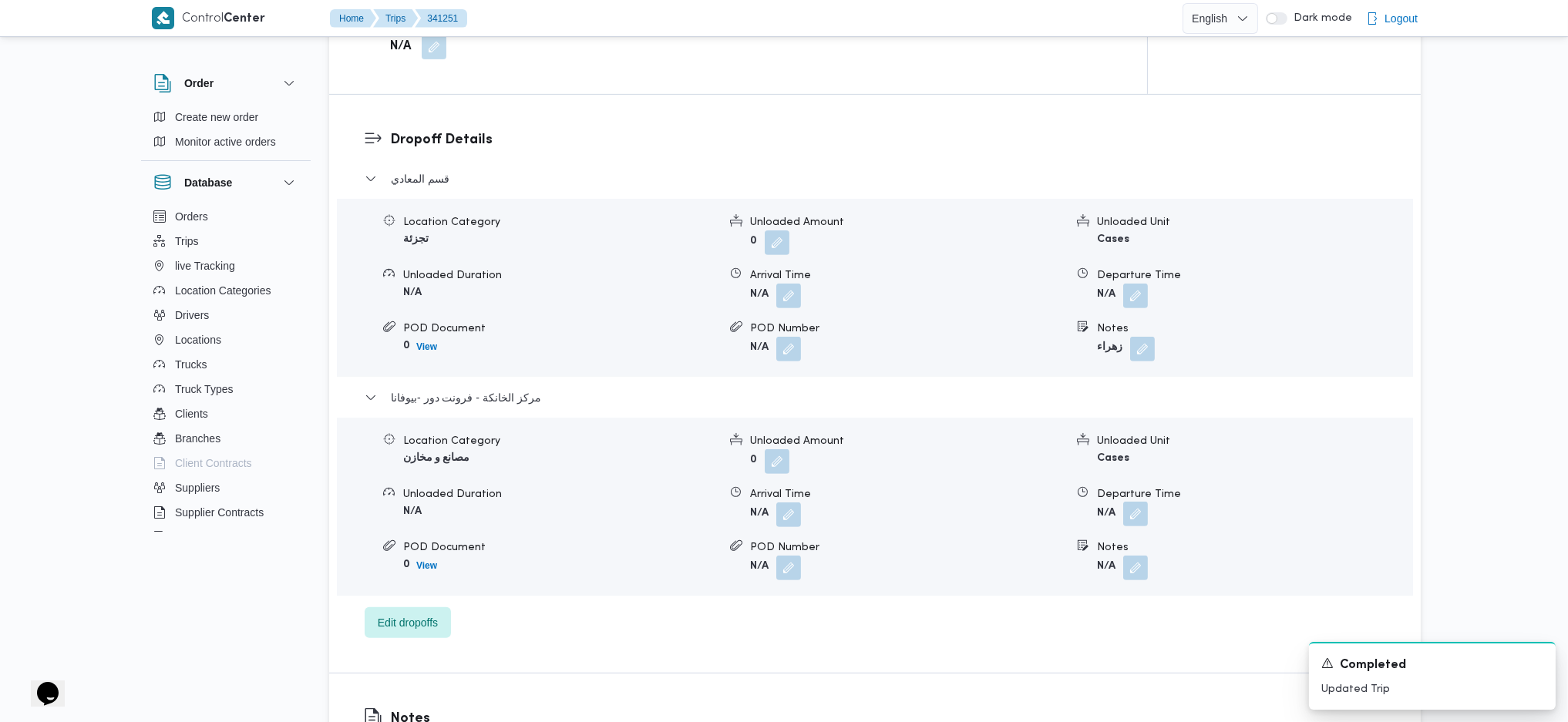
click at [1136, 501] on button "button" at bounding box center [1135, 513] width 25 height 25
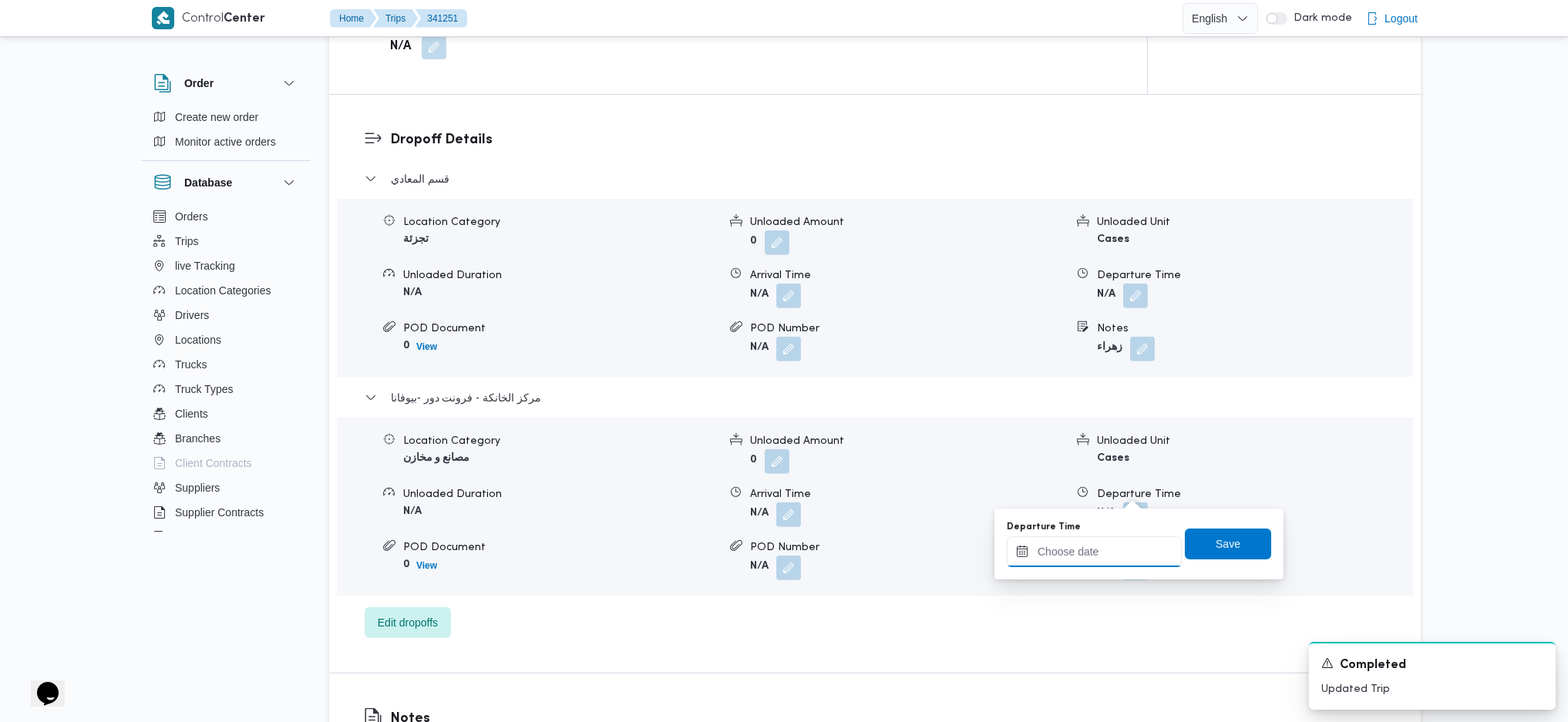
click at [1082, 555] on input "Departure Time" at bounding box center [1094, 551] width 175 height 31
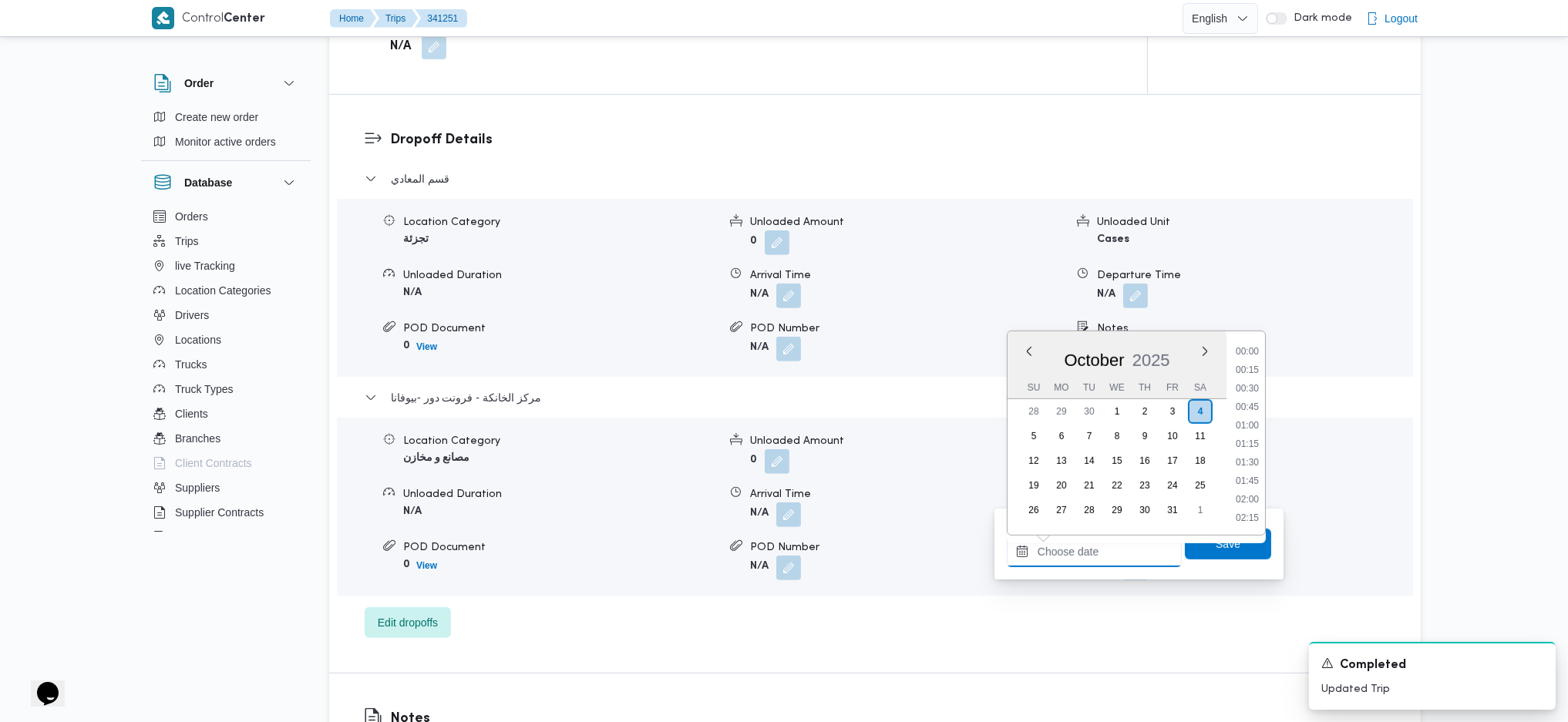
scroll to position [1203, 0]
click at [1242, 481] on li "18:00" at bounding box center [1247, 479] width 36 height 15
type input "[DATE] 18:00"
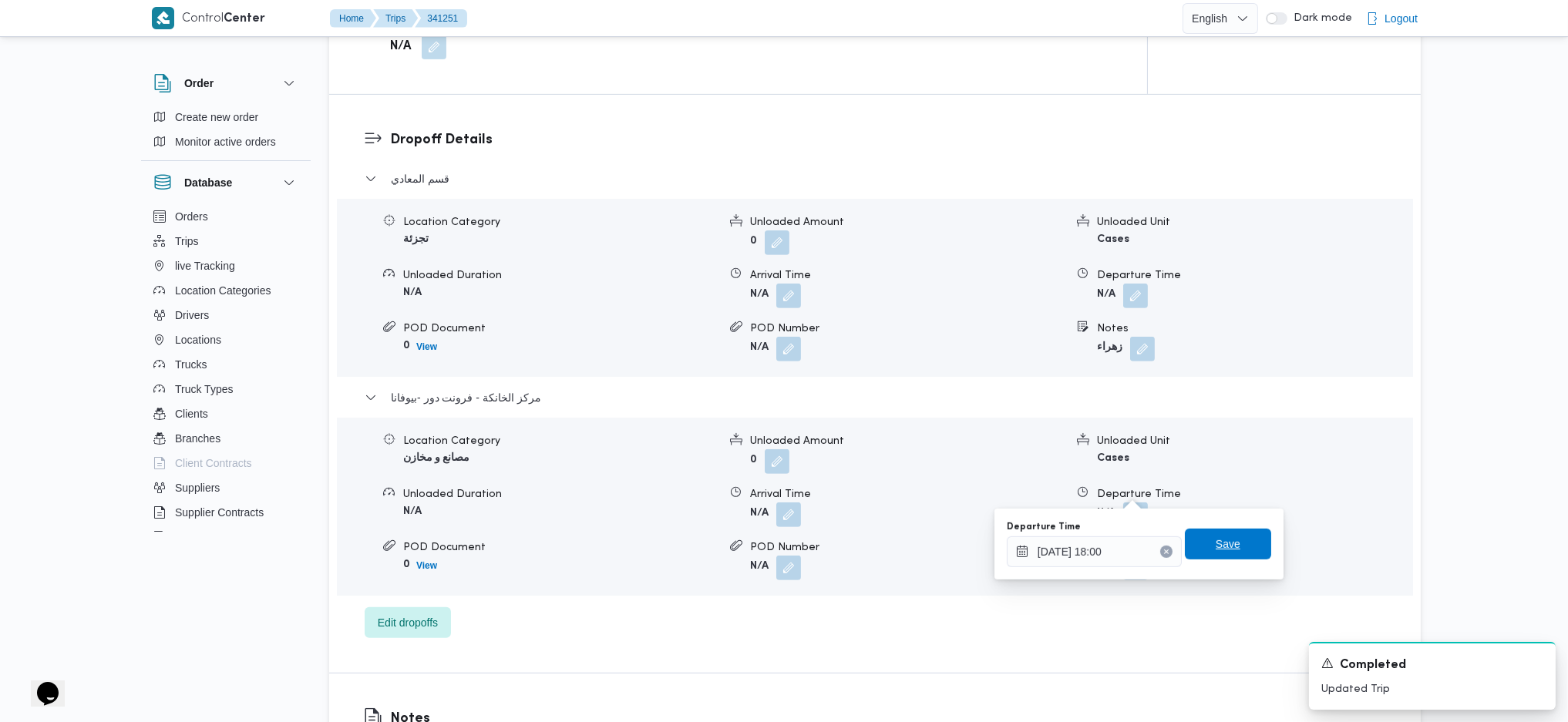
click at [1229, 546] on span "Save" at bounding box center [1228, 543] width 87 height 31
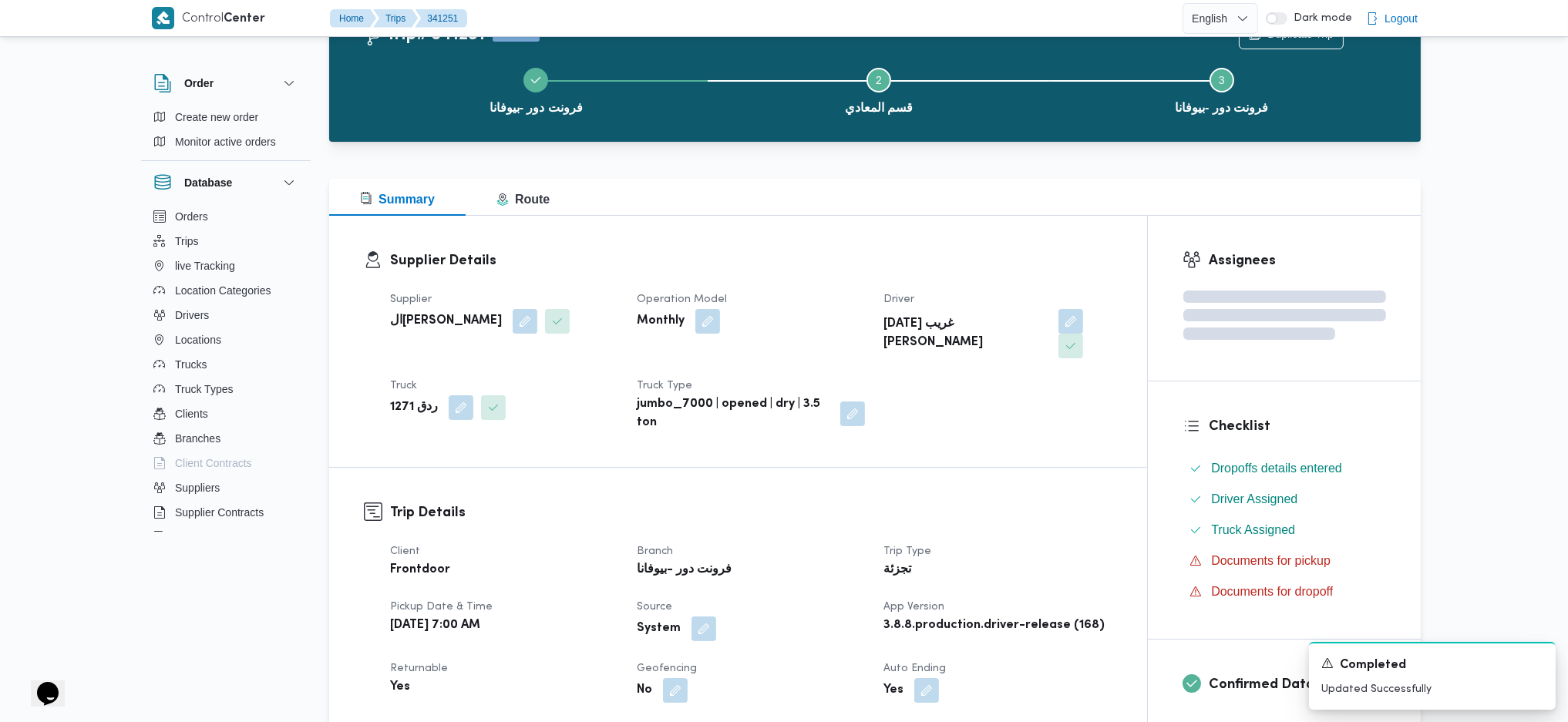
scroll to position [0, 0]
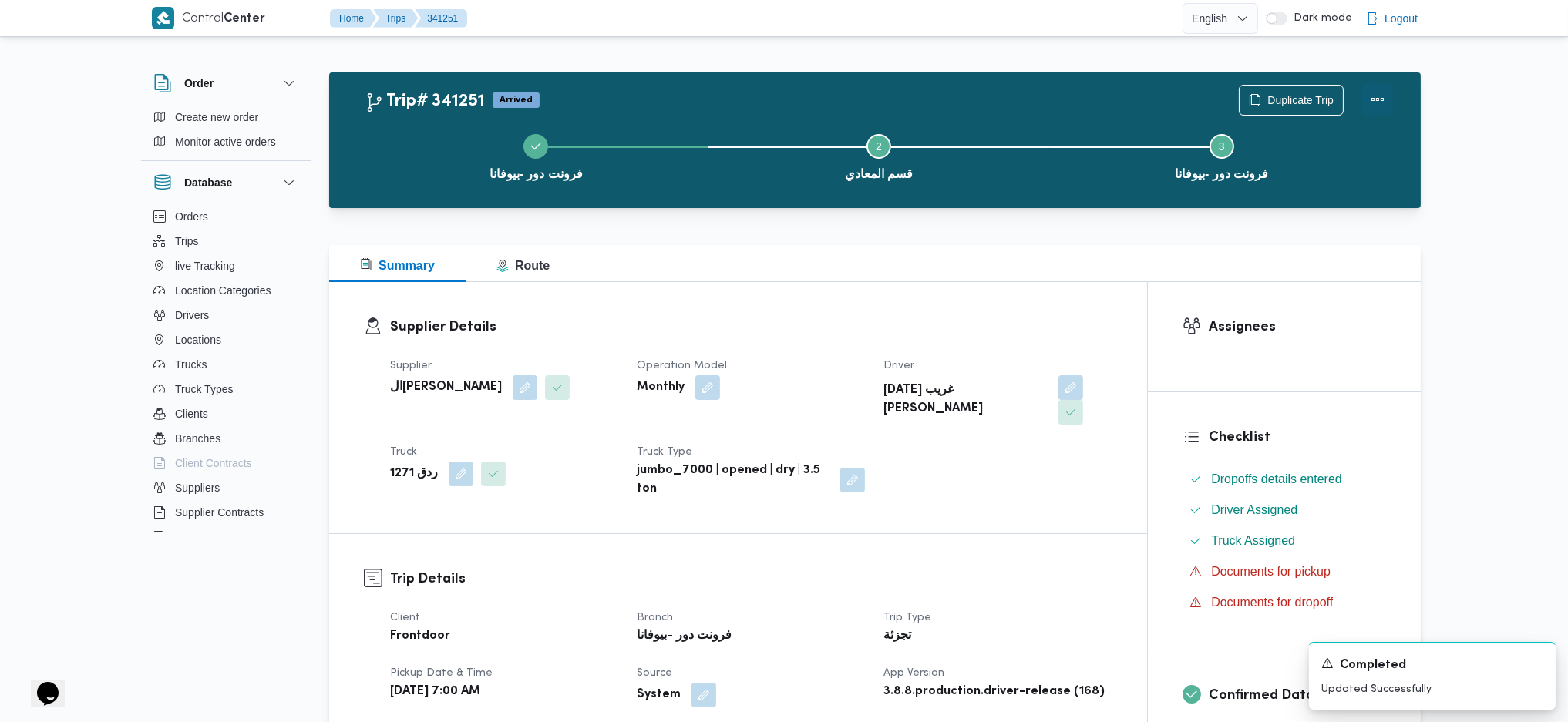
drag, startPoint x: 1370, startPoint y: 102, endPoint x: 1382, endPoint y: 98, distance: 12.6
click at [1382, 98] on button "Actions" at bounding box center [1377, 99] width 31 height 31
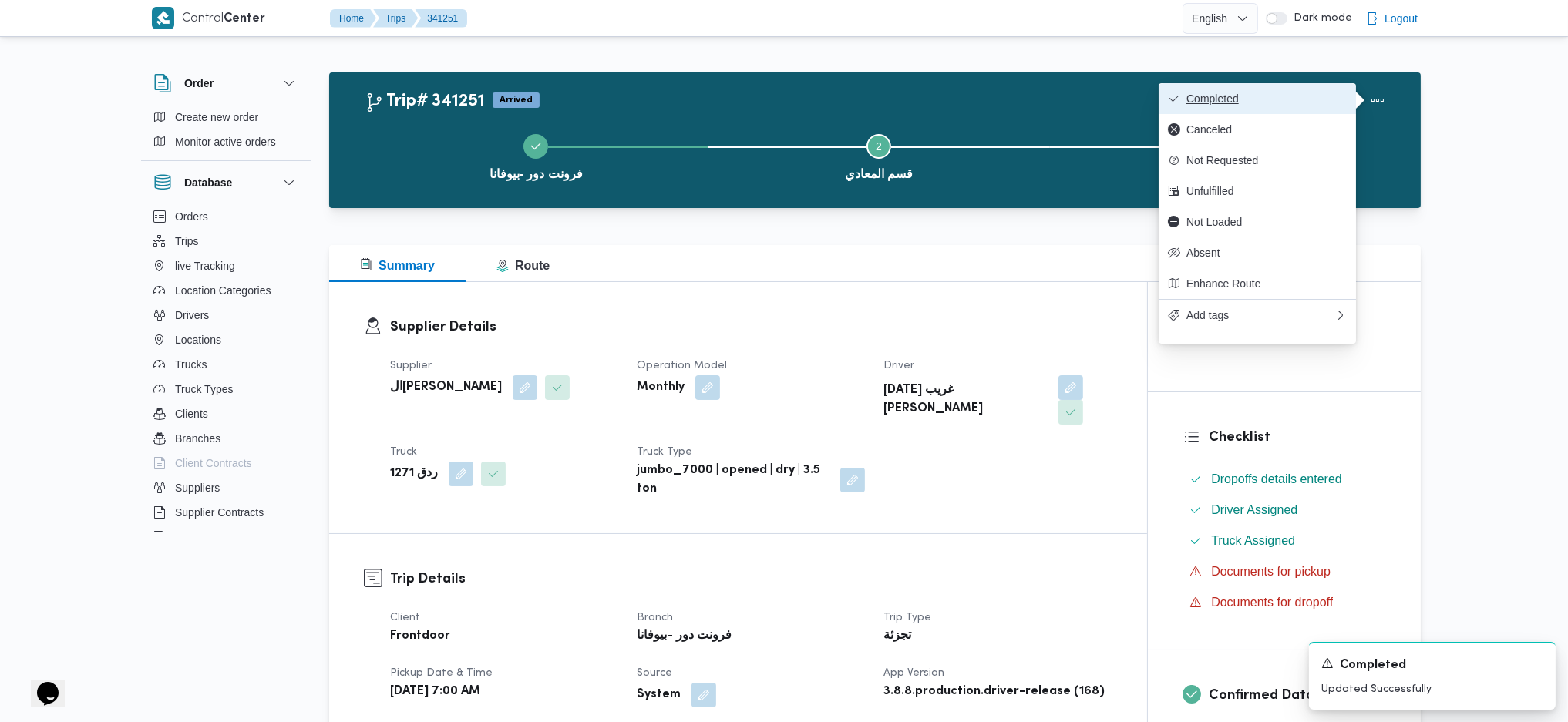
click at [1302, 100] on span "Completed" at bounding box center [1267, 98] width 161 height 13
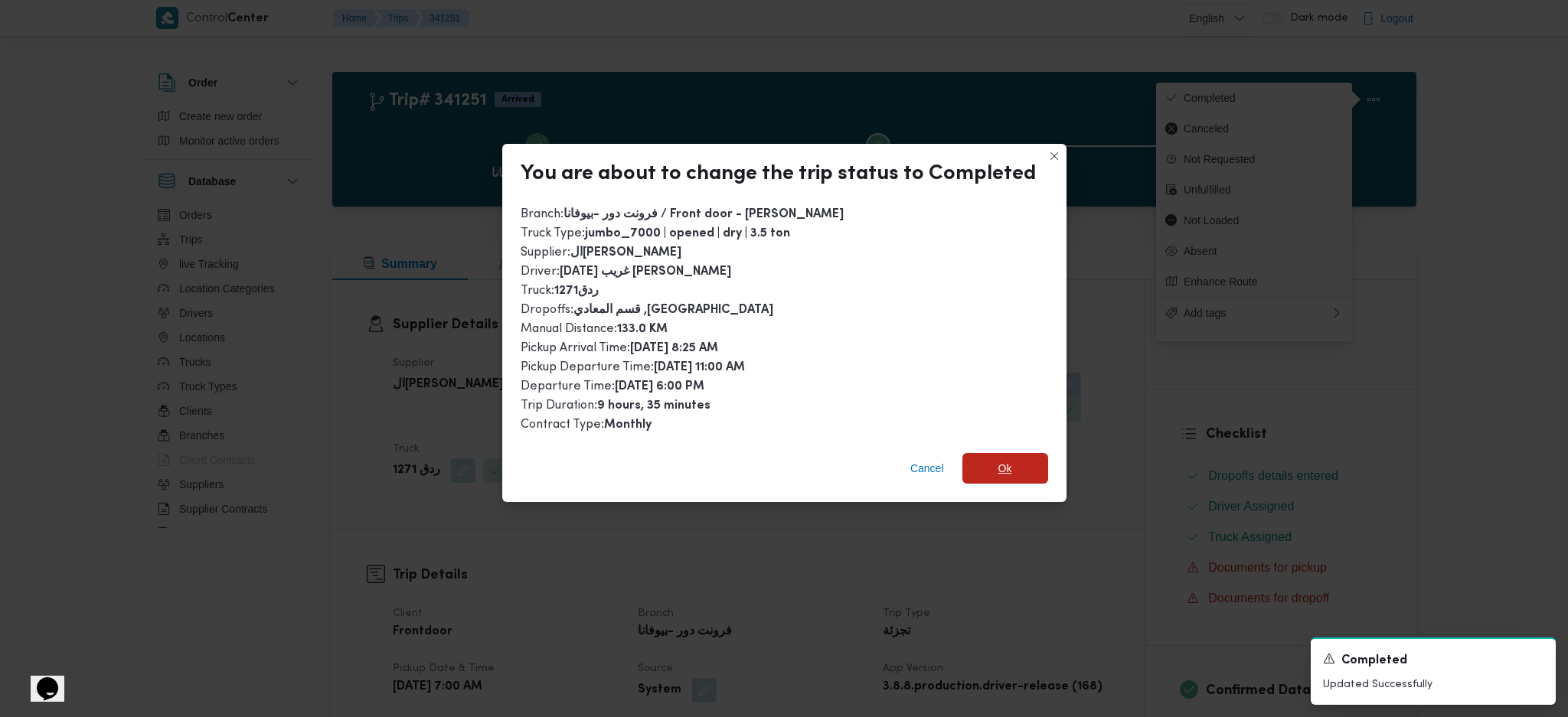
drag, startPoint x: 1006, startPoint y: 472, endPoint x: 1013, endPoint y: 500, distance: 28.9
click at [1009, 472] on span "Ok" at bounding box center [1005, 468] width 86 height 31
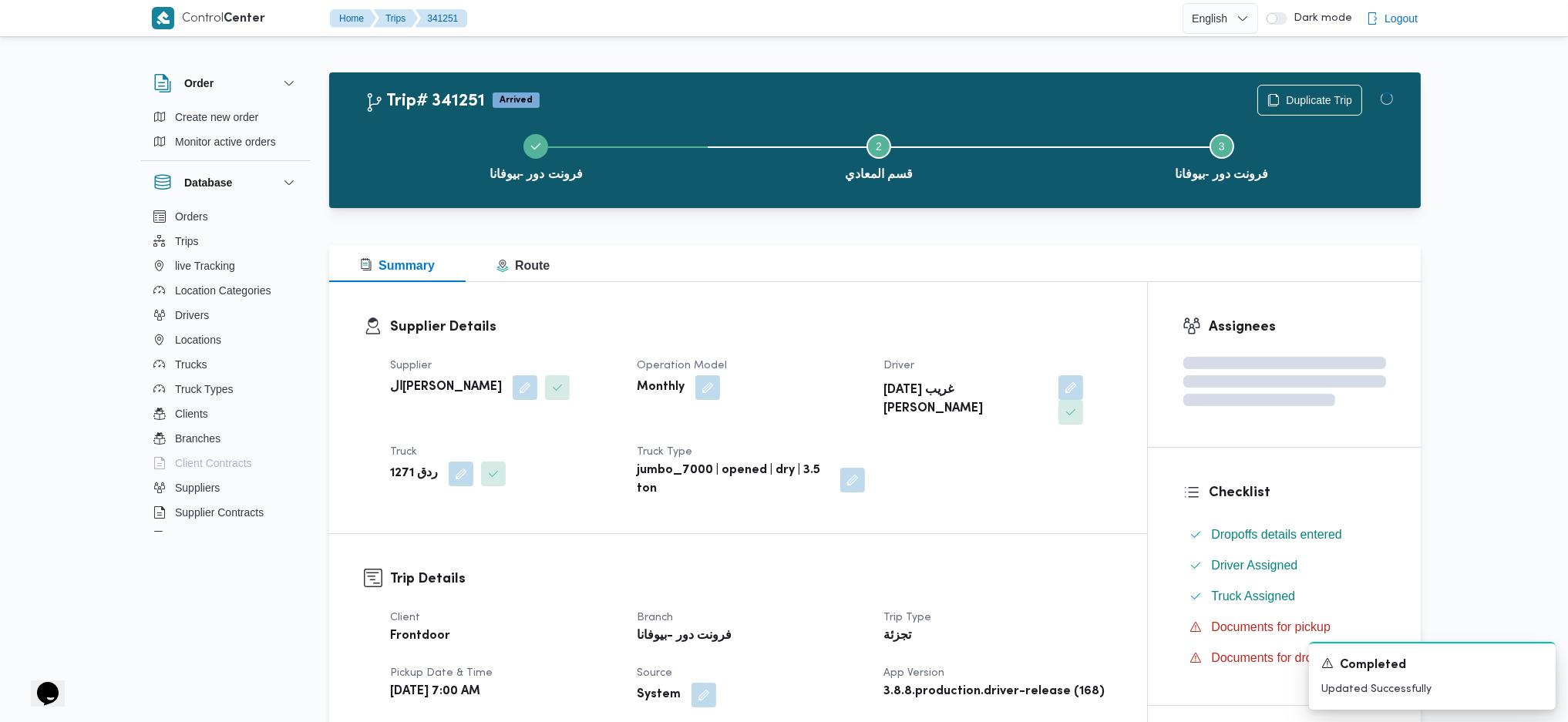
drag, startPoint x: 1031, startPoint y: 604, endPoint x: 1018, endPoint y: 589, distance: 19.8
click at [1026, 608] on dl "Trip Type تجزئة" at bounding box center [997, 627] width 228 height 39
click at [943, 276] on div "Summary Route" at bounding box center [875, 263] width 1092 height 37
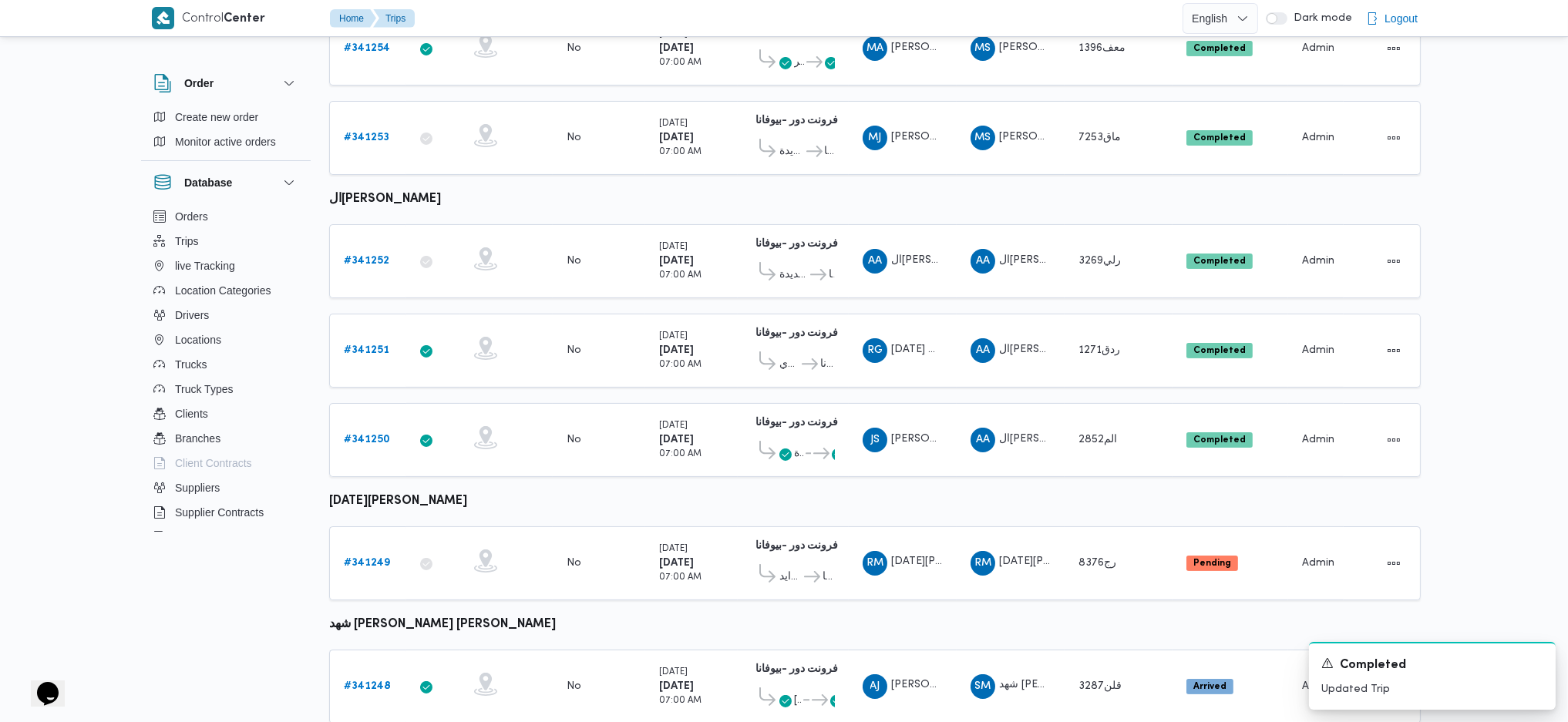
scroll to position [664, 0]
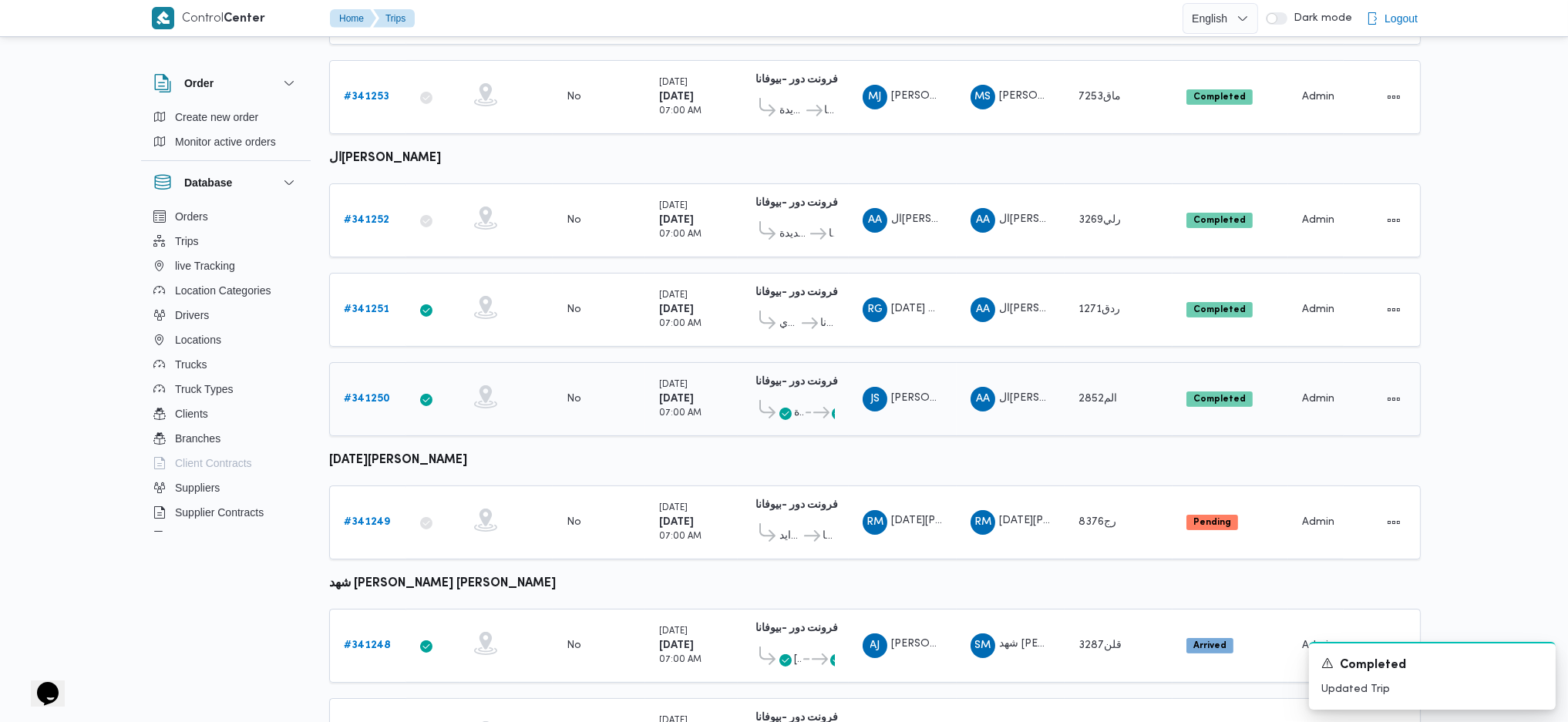
click at [360, 394] on b "# 341250" at bounding box center [367, 399] width 46 height 10
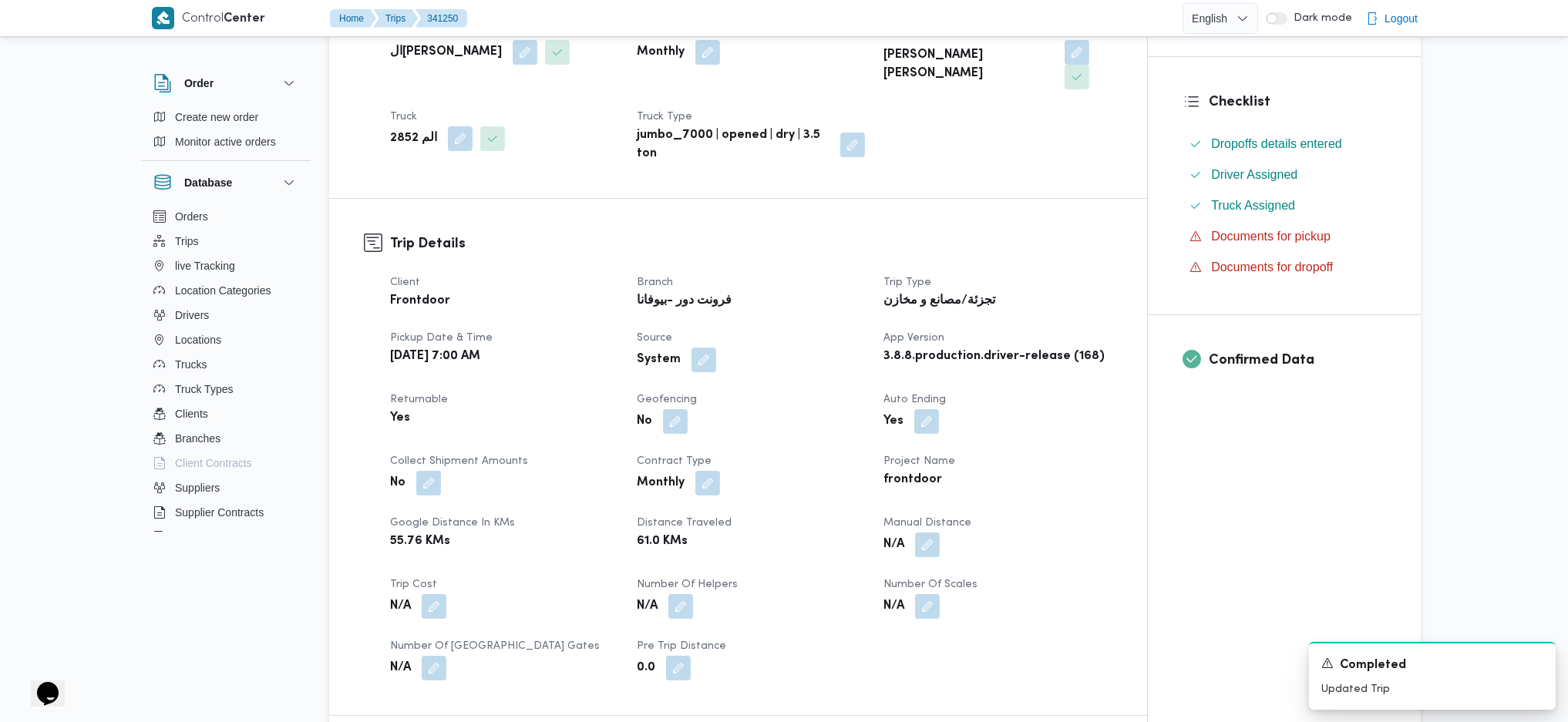
scroll to position [513, 0]
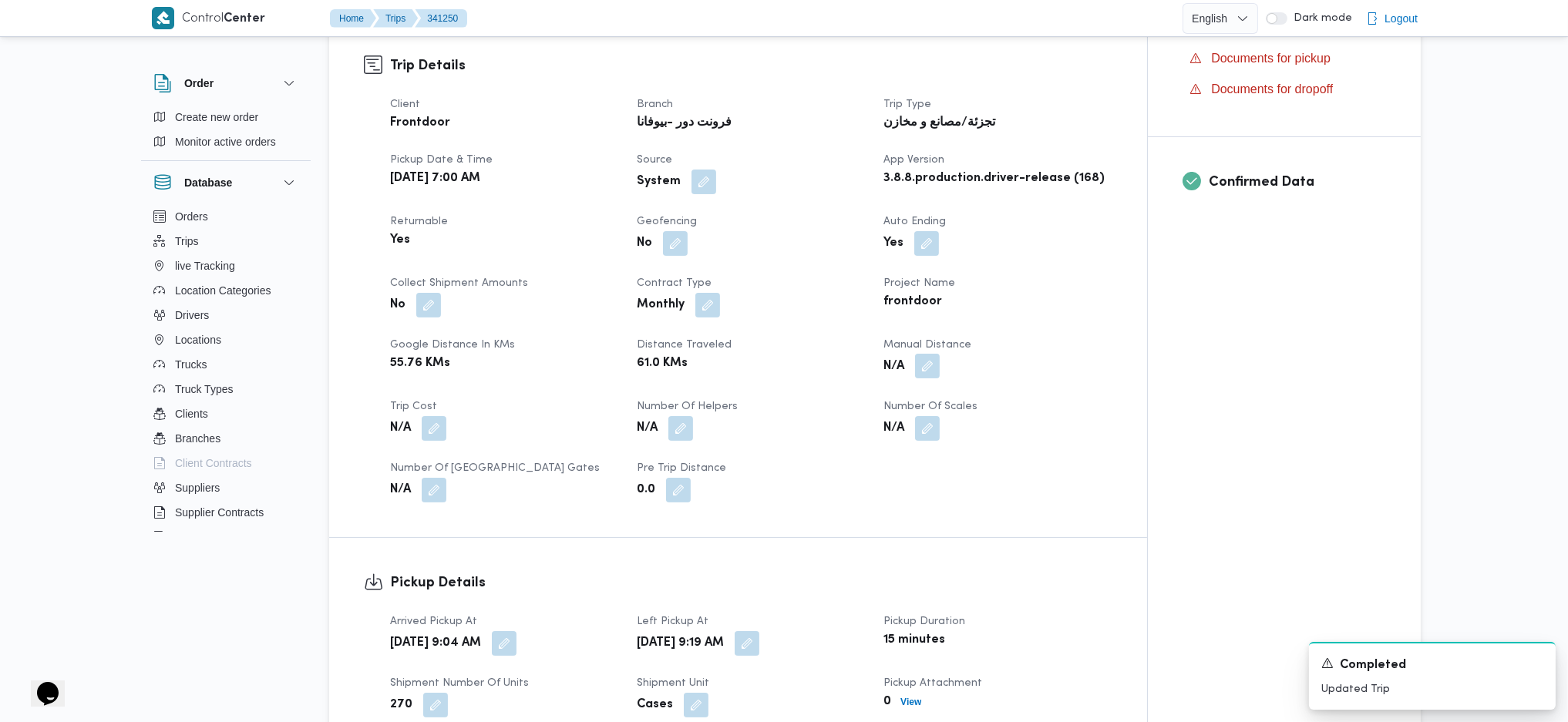
click at [929, 353] on button "button" at bounding box center [927, 365] width 25 height 25
drag, startPoint x: 847, startPoint y: 433, endPoint x: 866, endPoint y: 416, distance: 25.5
click at [850, 432] on div "Client Frontdoor Branch فرونت دور -بيوفانا Trip Type تجزئة/مصانع و مخازن Pickup…" at bounding box center [751, 299] width 741 height 425
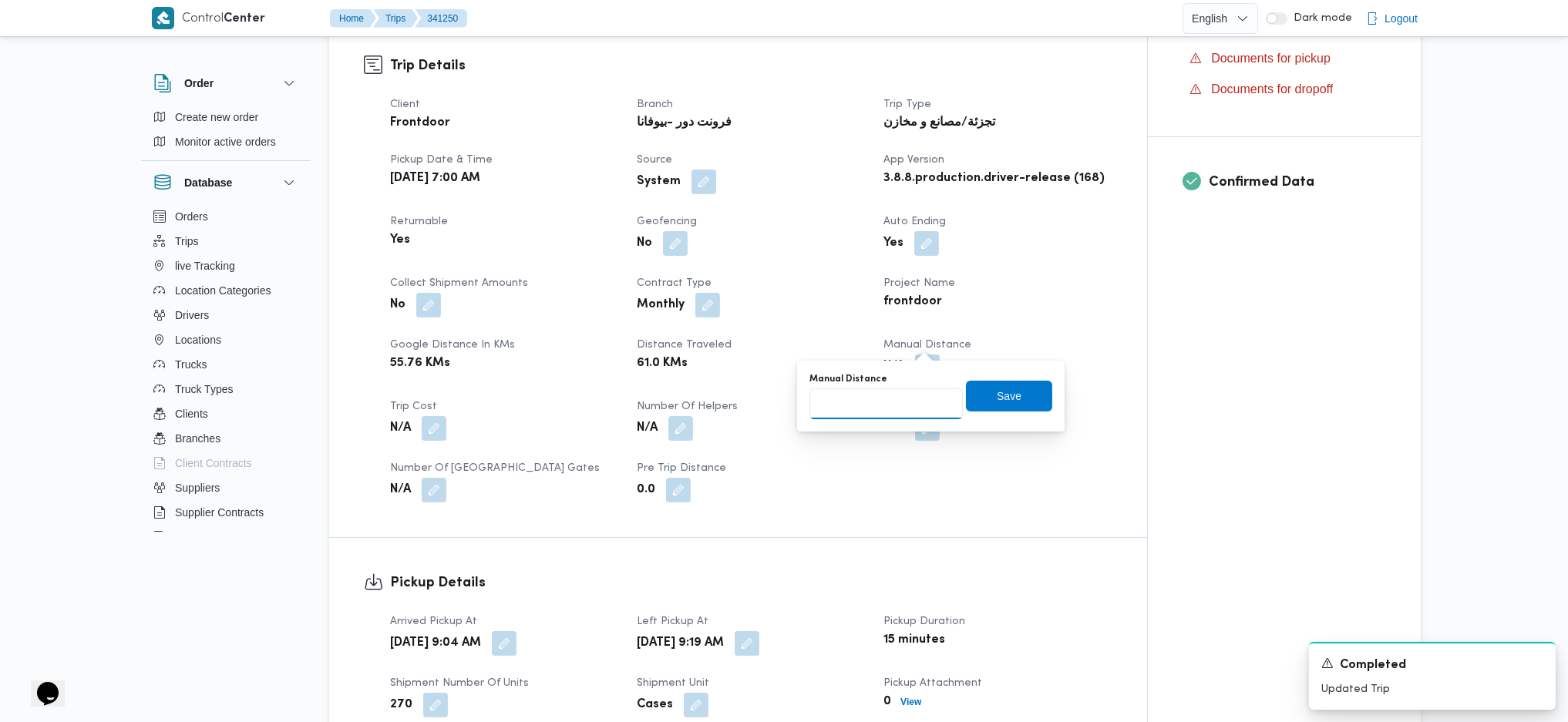
click at [873, 407] on input "Manual Distance" at bounding box center [886, 403] width 153 height 31
type input "119"
click button "Save" at bounding box center [1009, 396] width 87 height 31
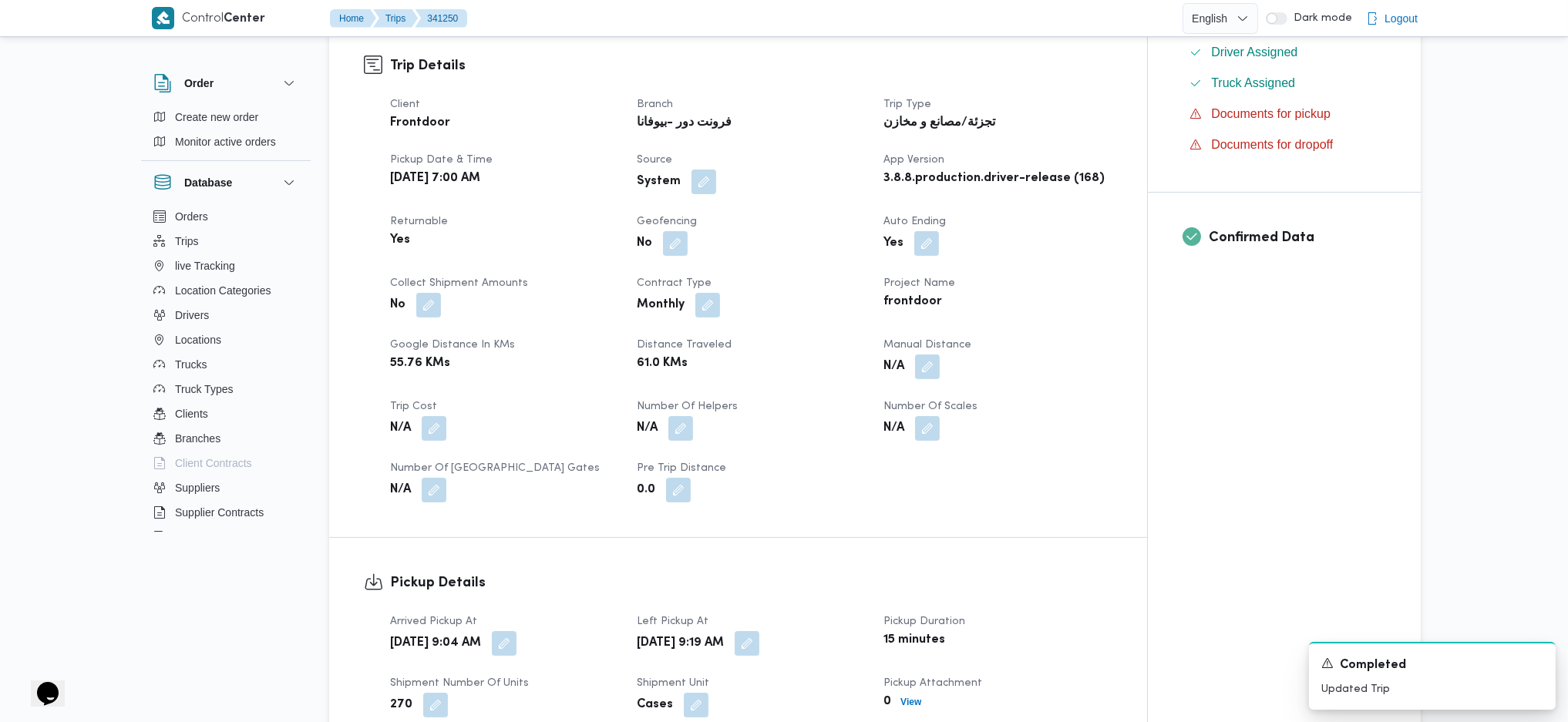
scroll to position [1233, 0]
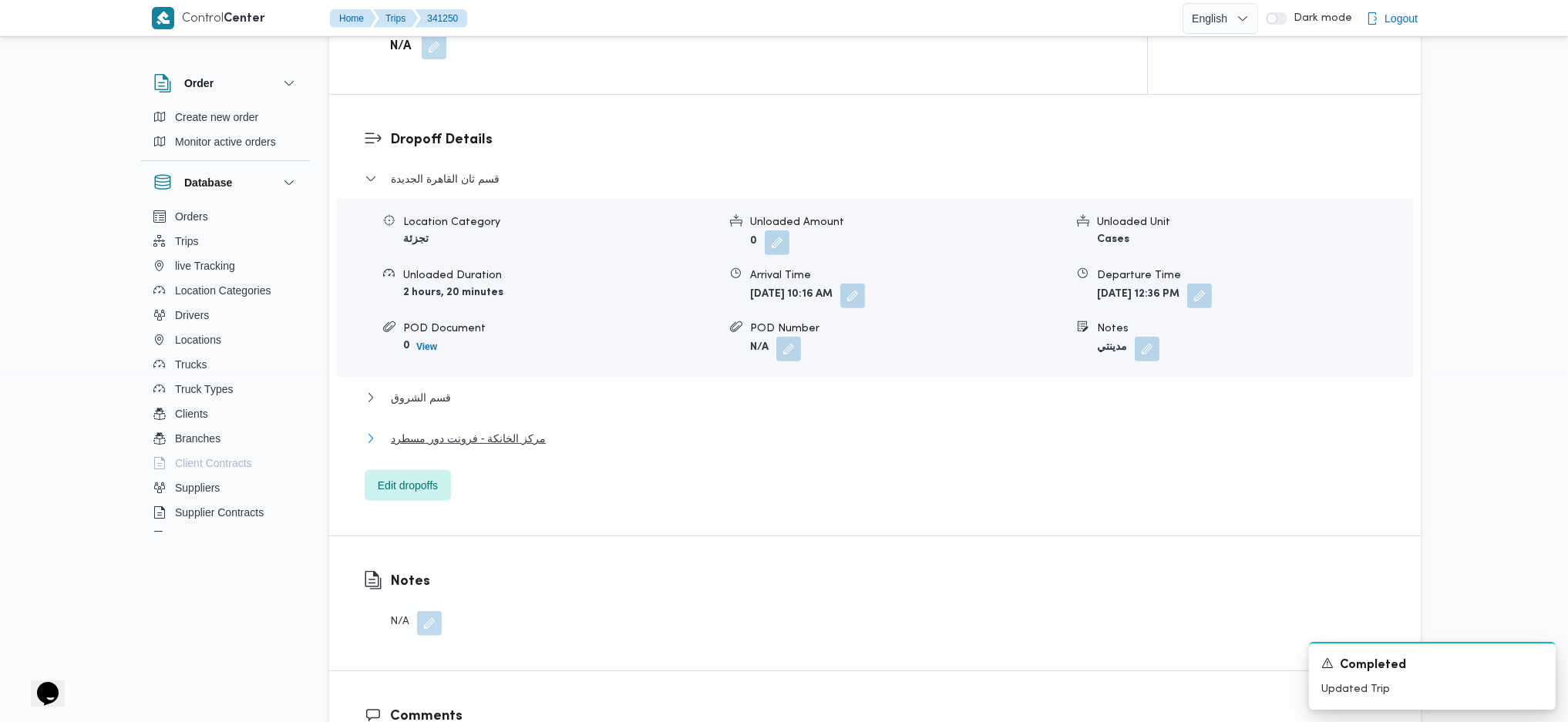
click at [524, 429] on span "مركز الخانكة - فرونت دور مسطرد" at bounding box center [468, 438] width 155 height 18
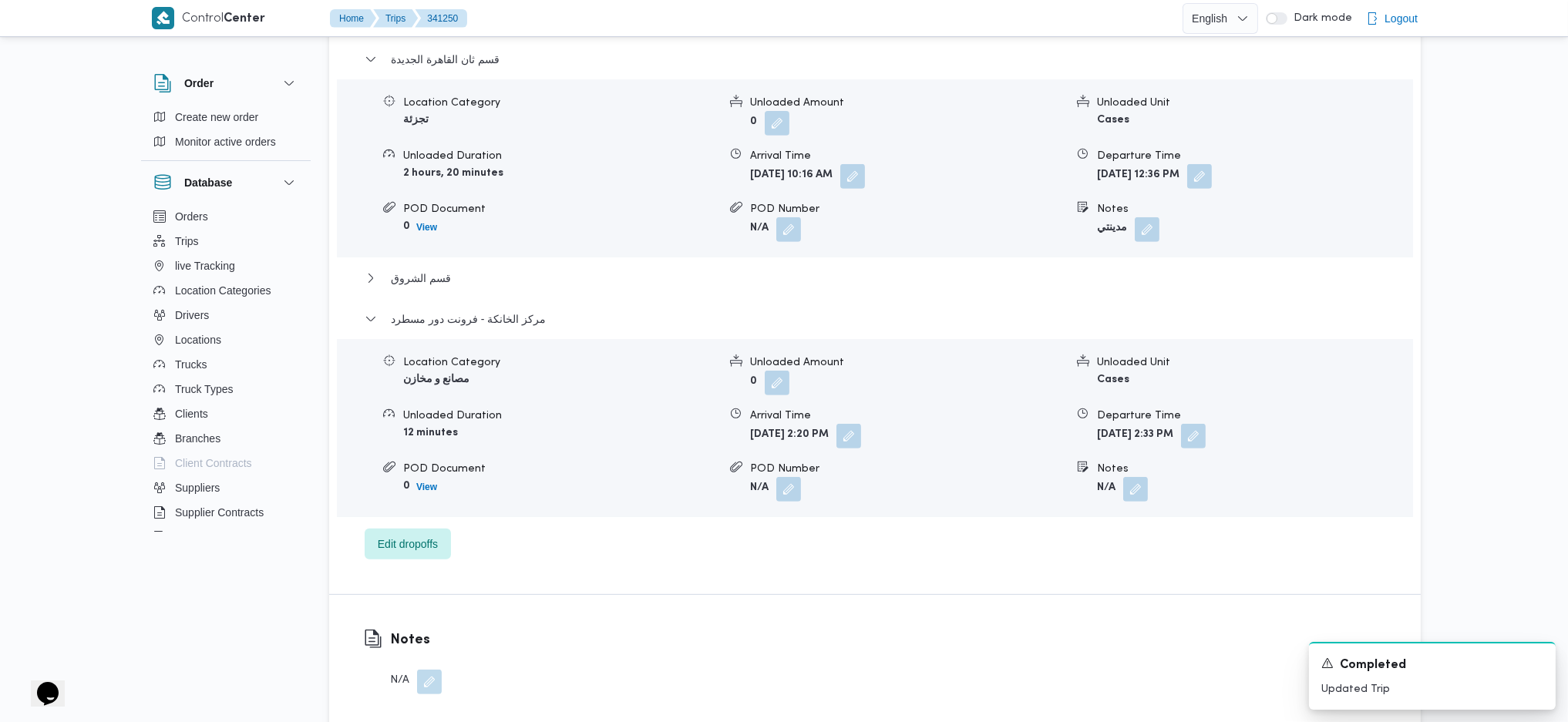
scroll to position [1438, 0]
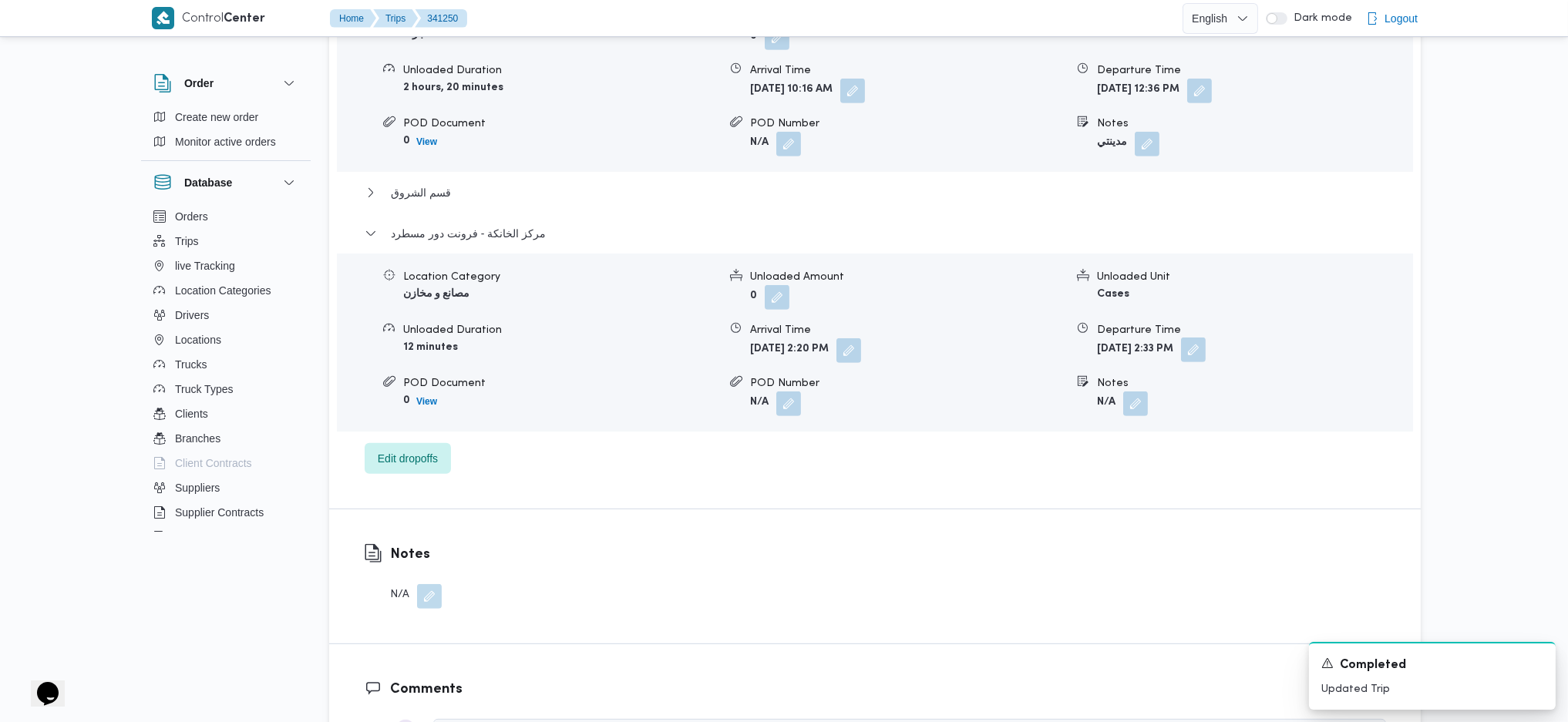
click at [1206, 338] on button "button" at bounding box center [1193, 349] width 25 height 25
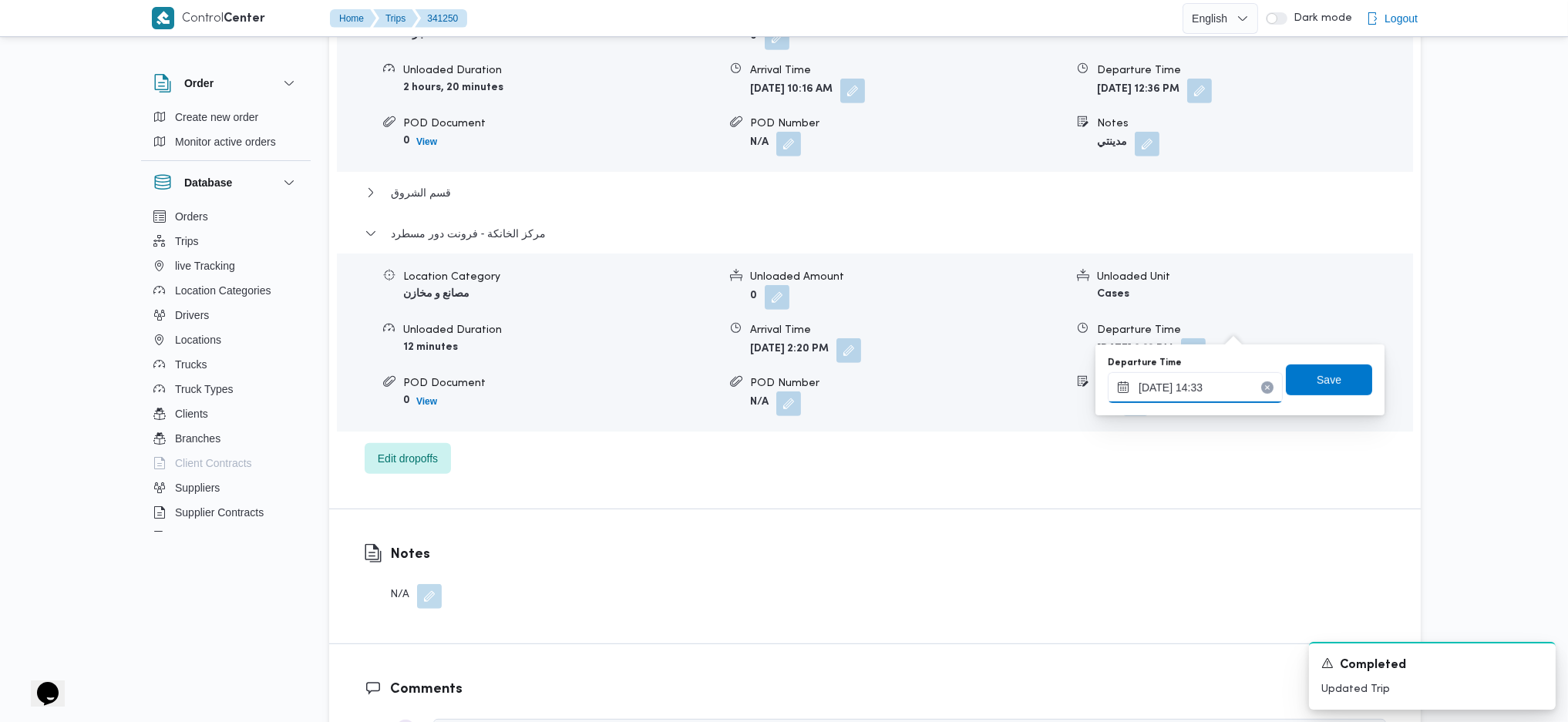
click at [1200, 387] on input "04/10/2025 14:33" at bounding box center [1195, 388] width 175 height 31
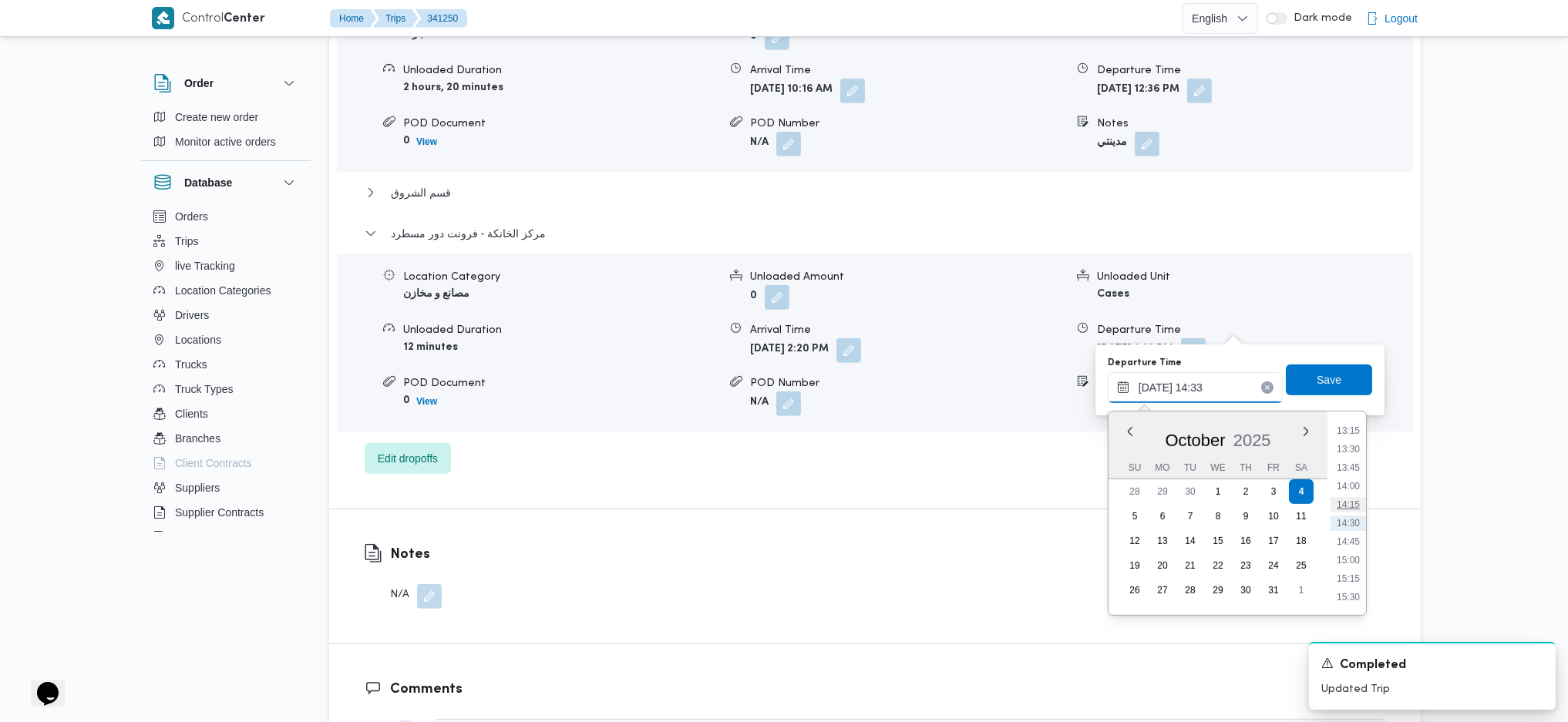
scroll to position [1187, 0]
click at [1350, 513] on li "17:15" at bounding box center [1348, 520] width 36 height 15
type input "04/10/2025 17:15"
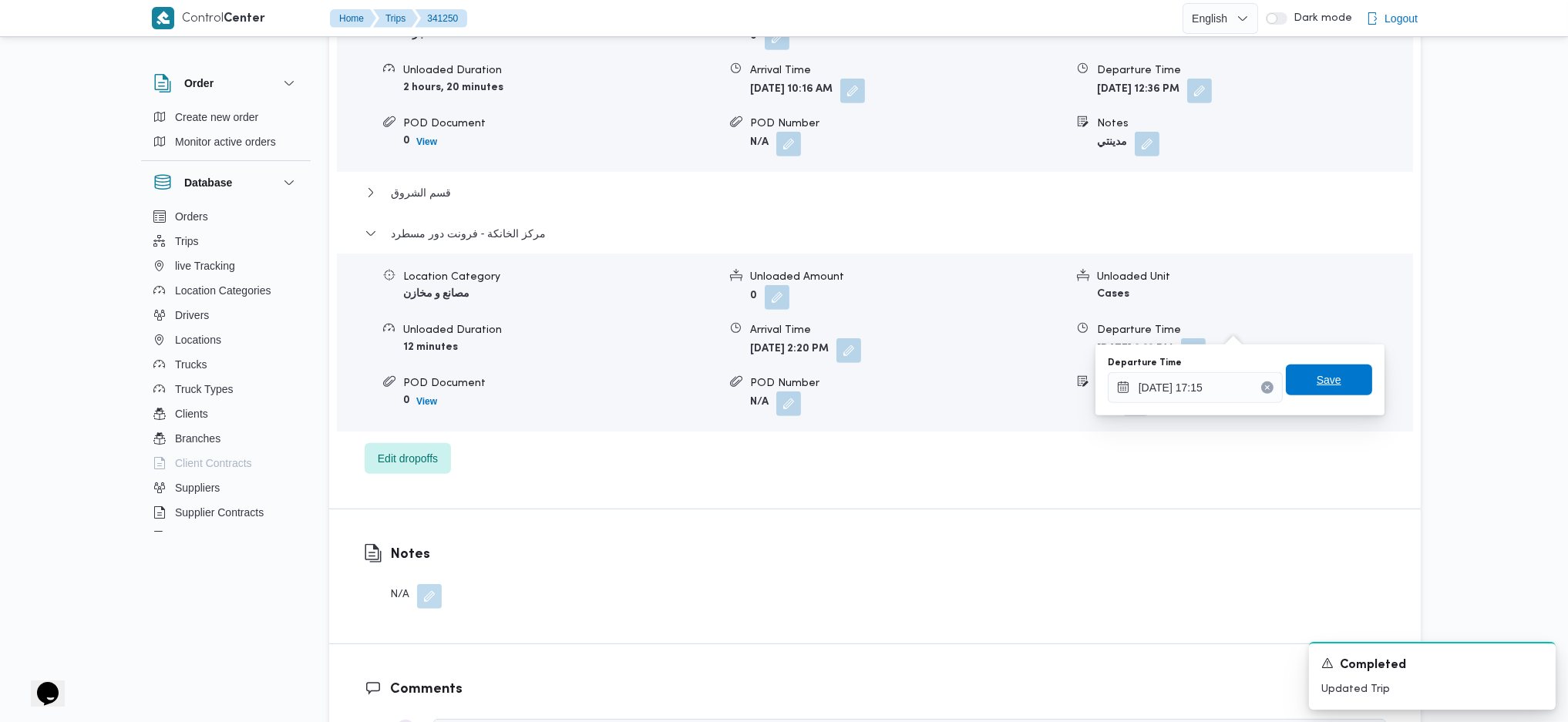
click at [1317, 384] on span "Save" at bounding box center [1329, 380] width 25 height 18
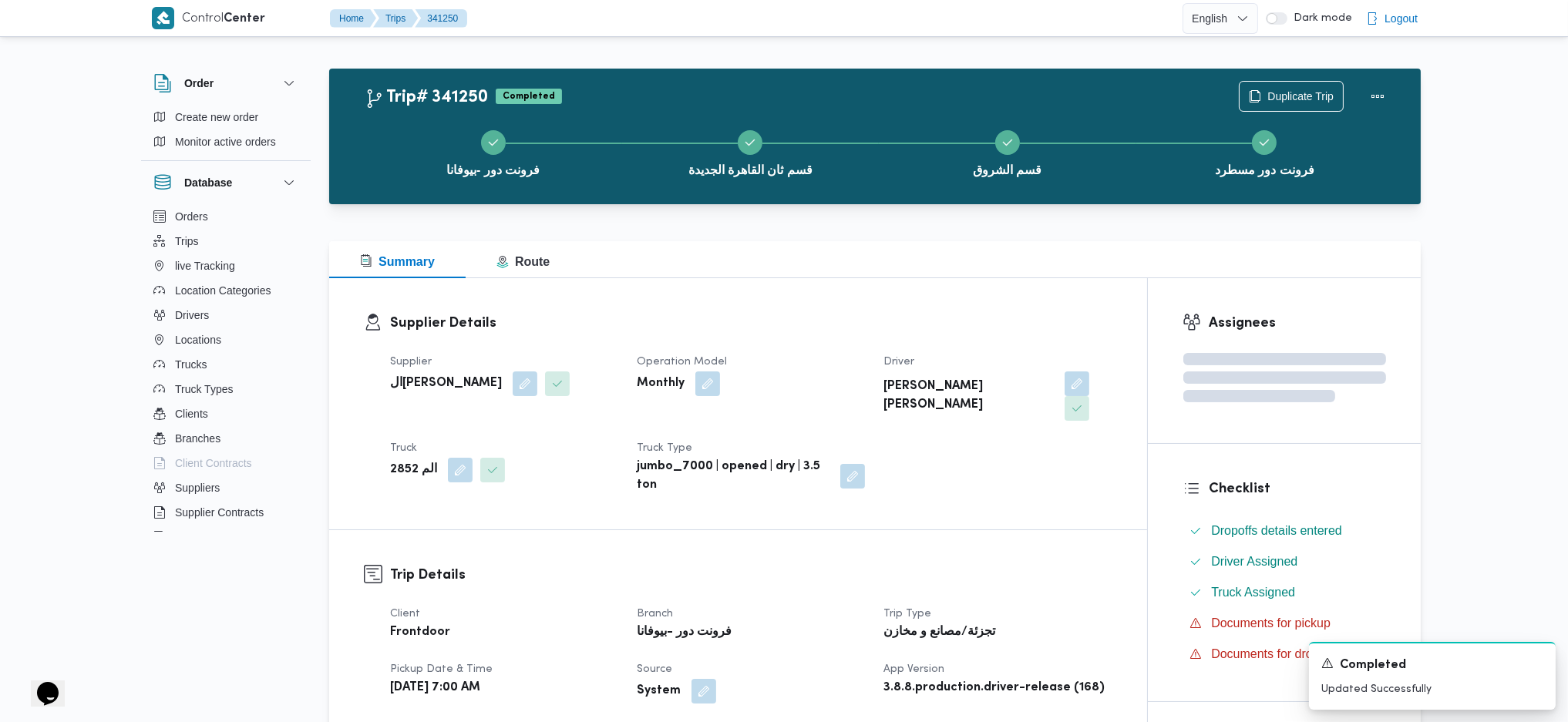
scroll to position [0, 0]
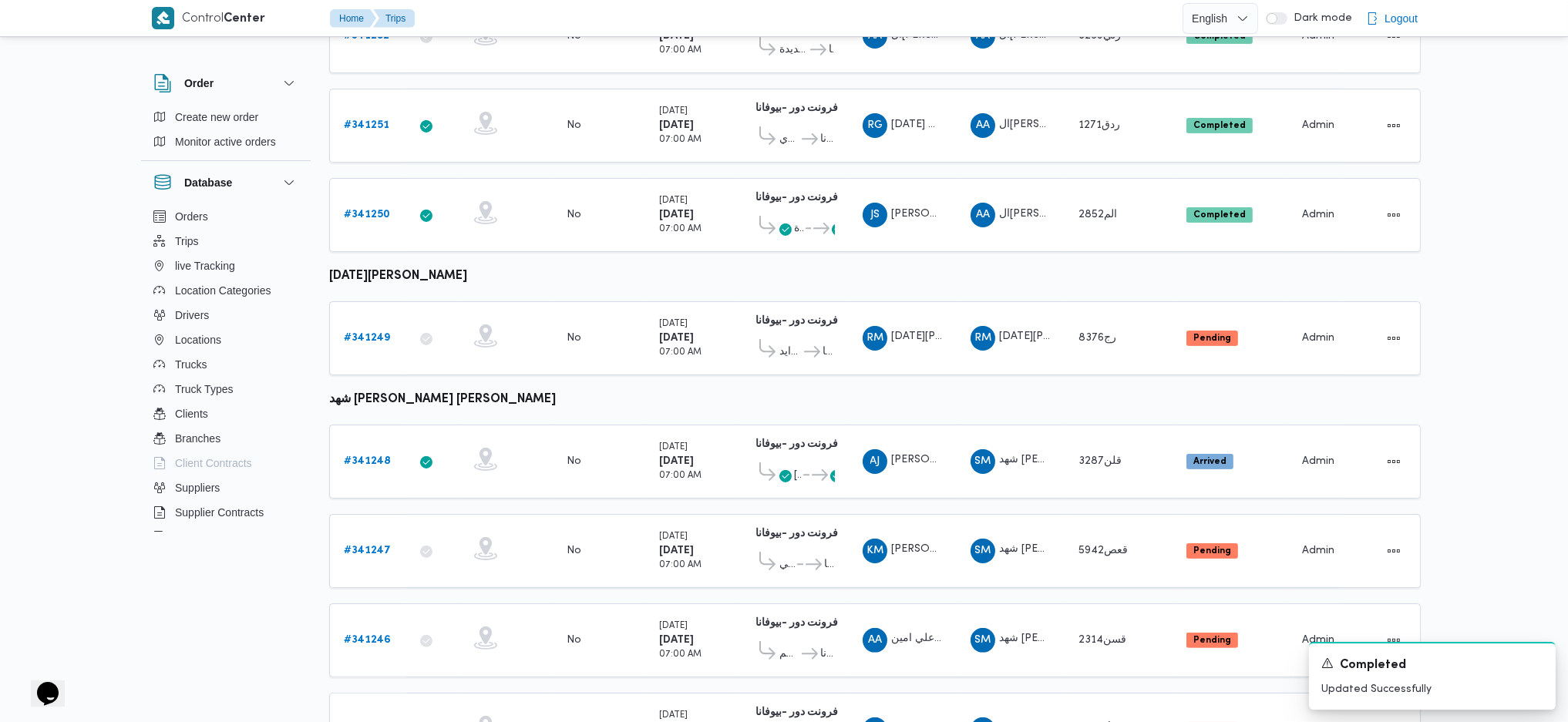
scroll to position [795, 0]
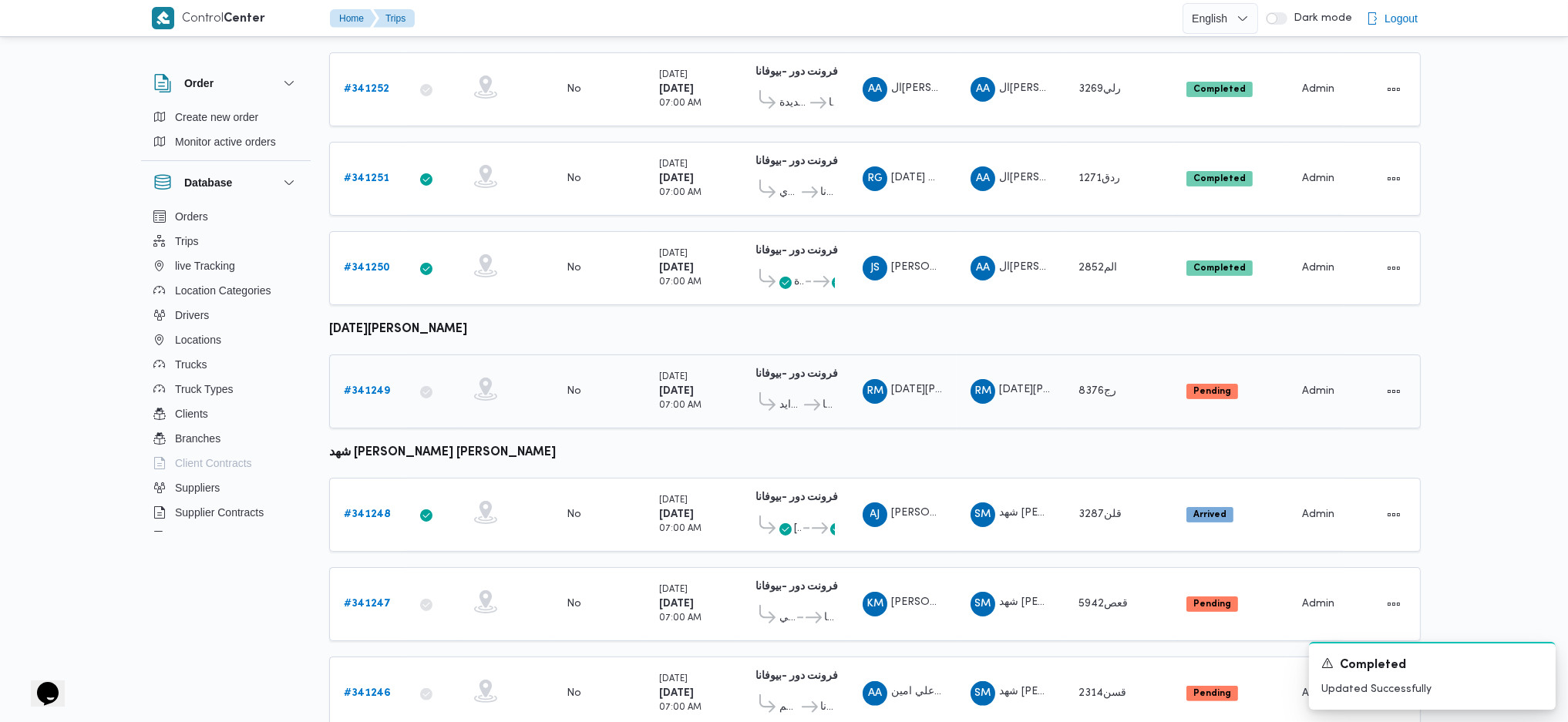
click at [358, 376] on div "# 341249" at bounding box center [368, 391] width 61 height 31
click at [358, 386] on b "# 341249" at bounding box center [367, 391] width 46 height 10
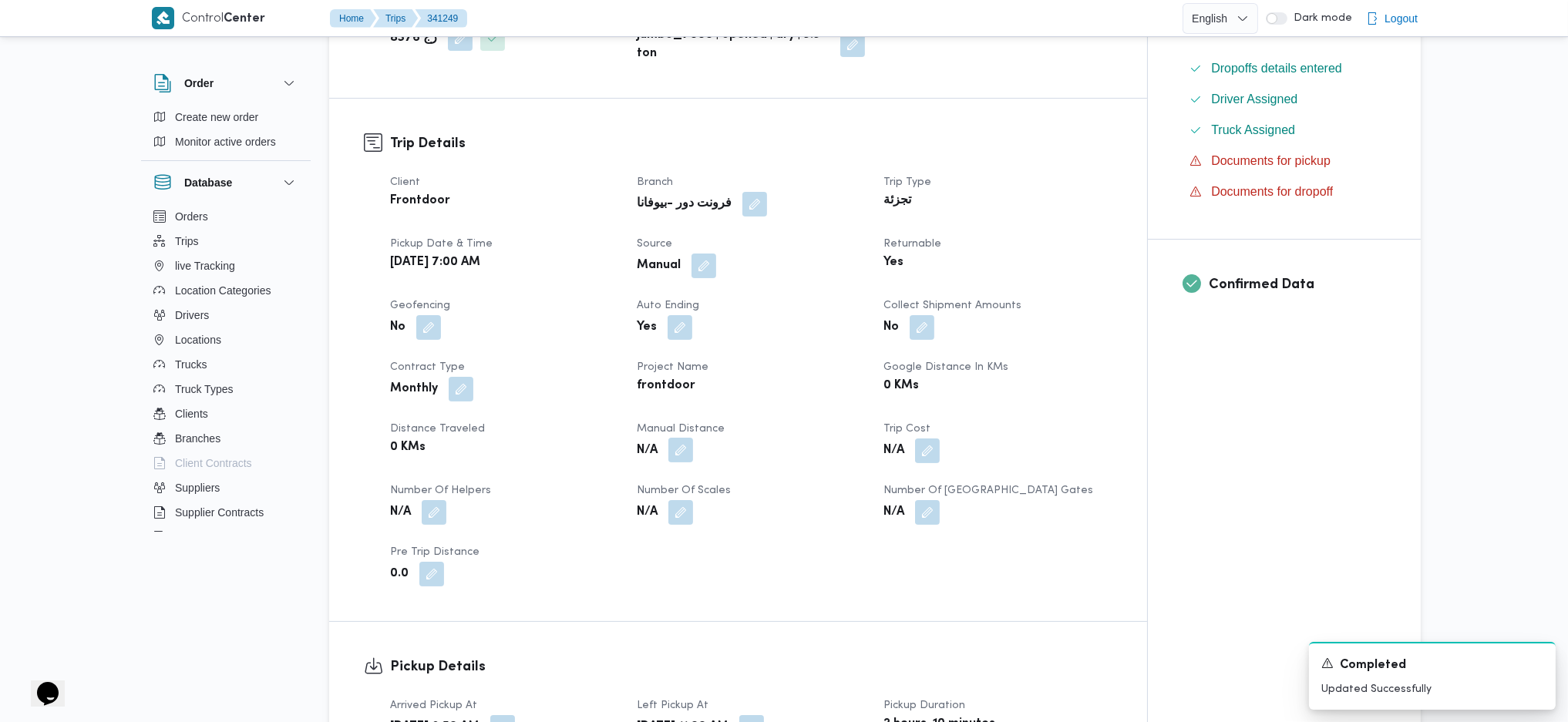
click at [683, 444] on button "button" at bounding box center [680, 450] width 25 height 25
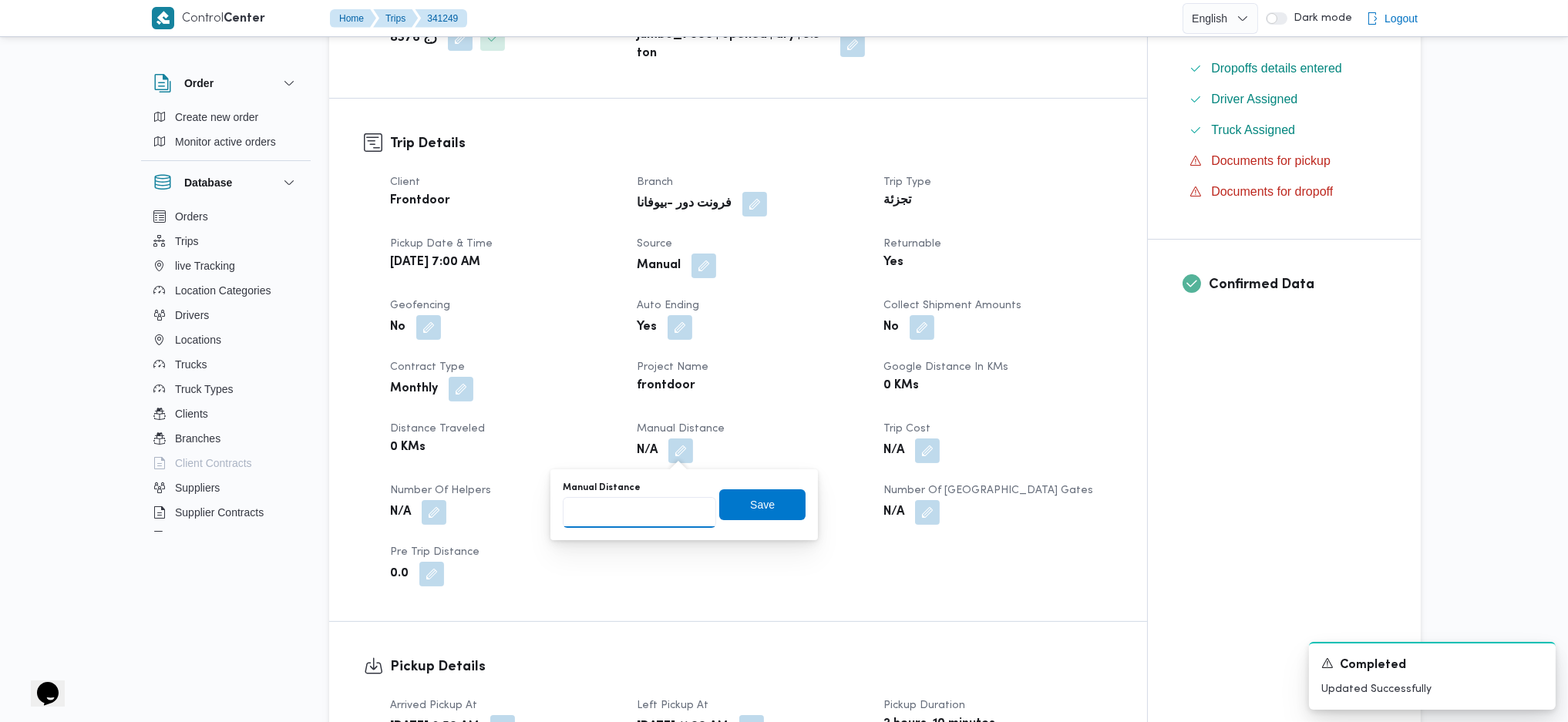
click at [638, 516] on input "Manual Distance" at bounding box center [639, 512] width 153 height 31
type input "136"
click at [765, 501] on span "Save" at bounding box center [762, 504] width 87 height 31
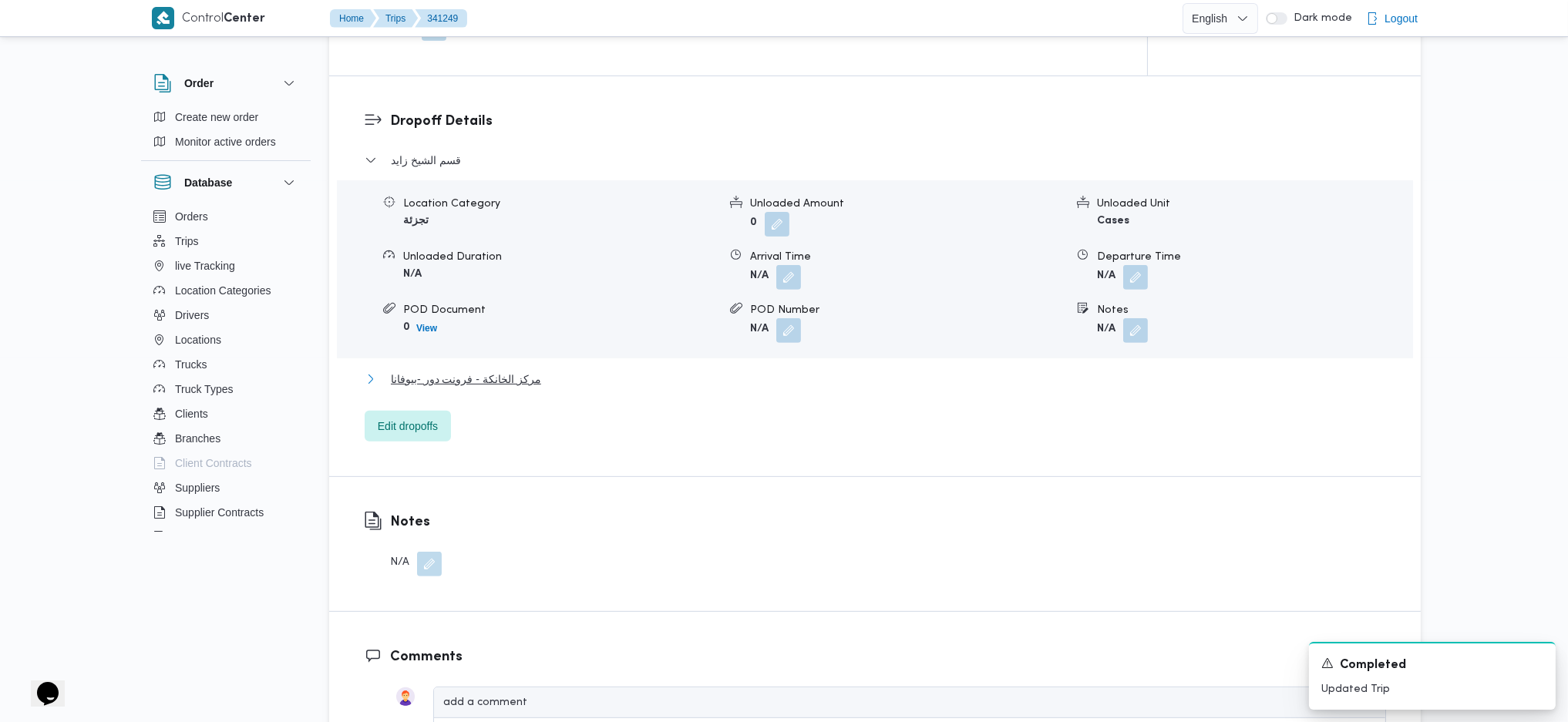
click at [496, 377] on span "مركز الخانكة - فرونت دور -بيوفانا" at bounding box center [466, 379] width 150 height 18
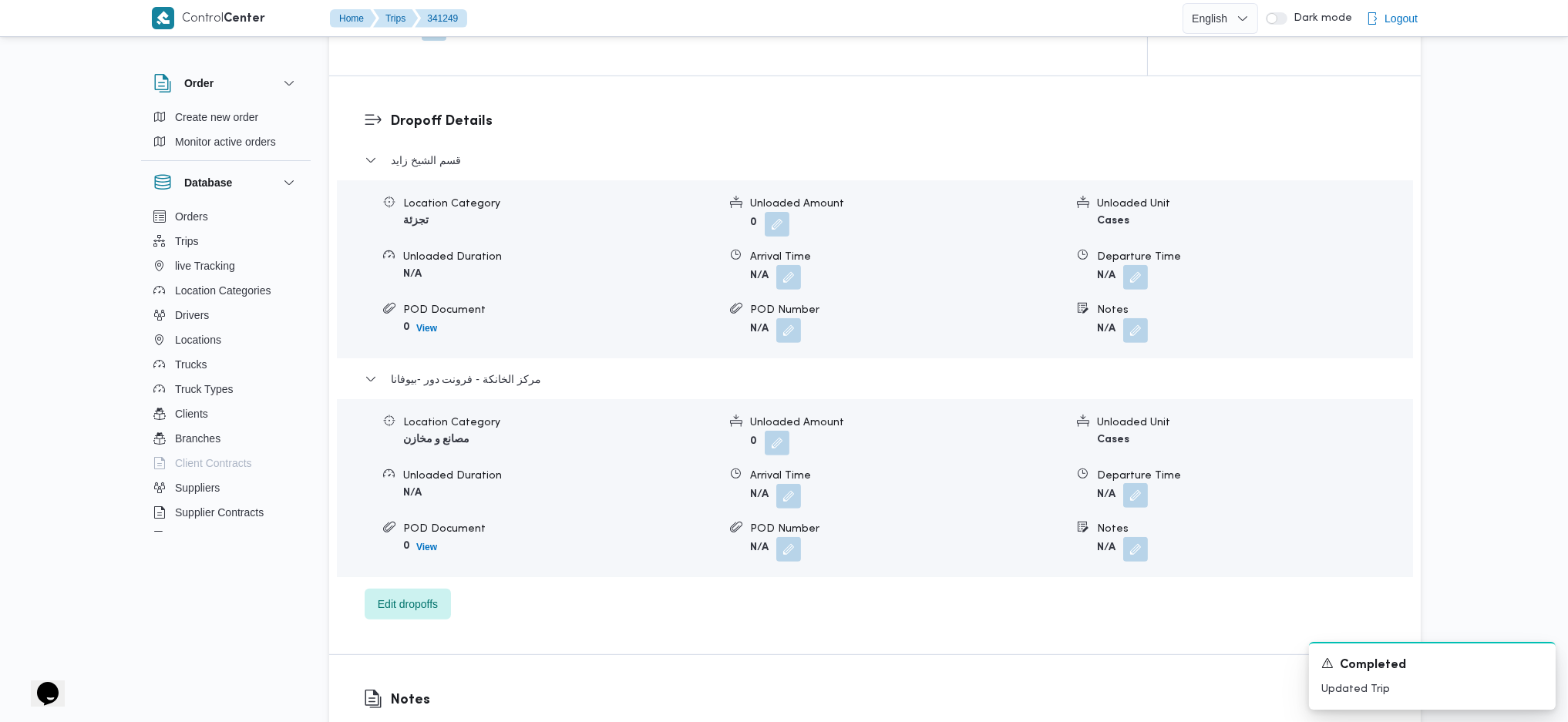
click at [1129, 505] on button "button" at bounding box center [1135, 495] width 25 height 25
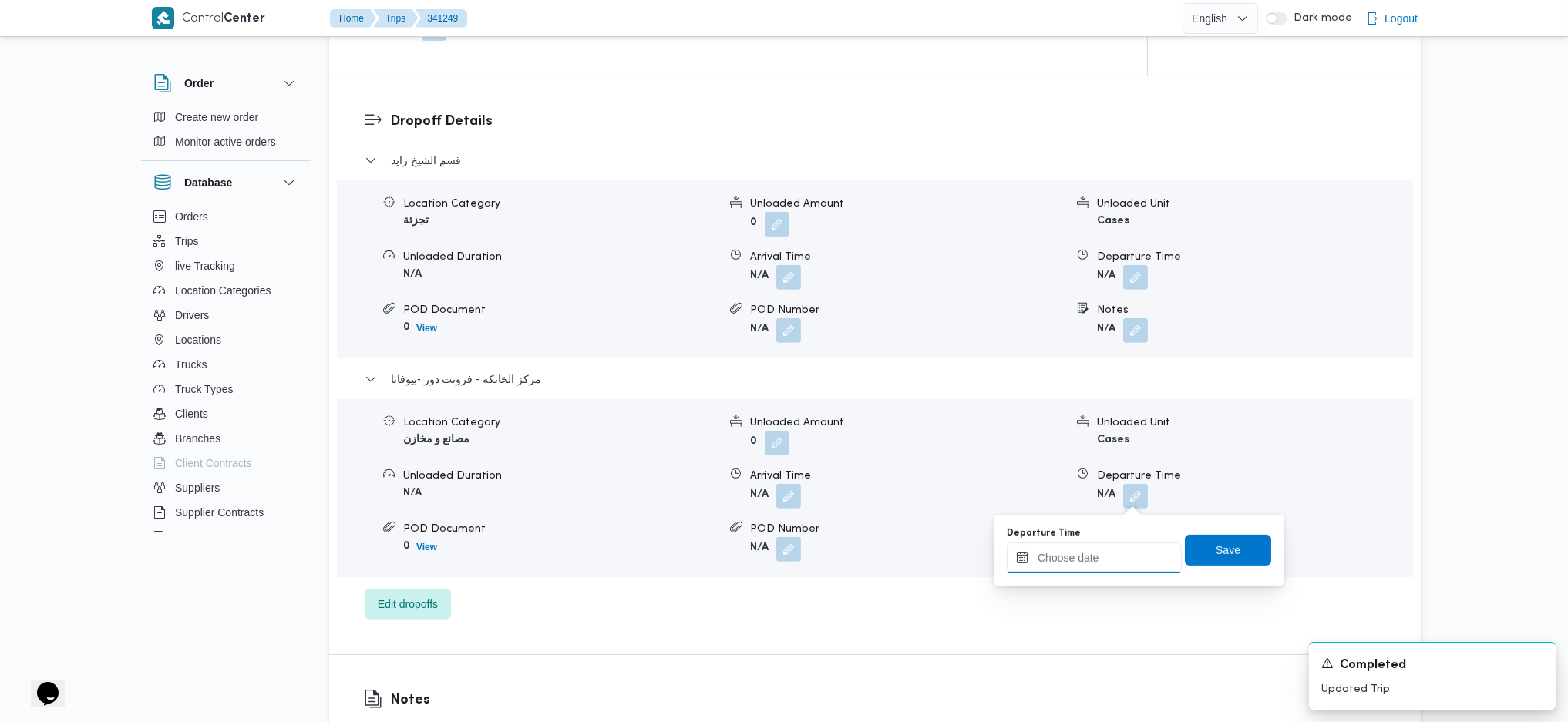
click at [1094, 571] on input "Departure Time" at bounding box center [1094, 558] width 175 height 31
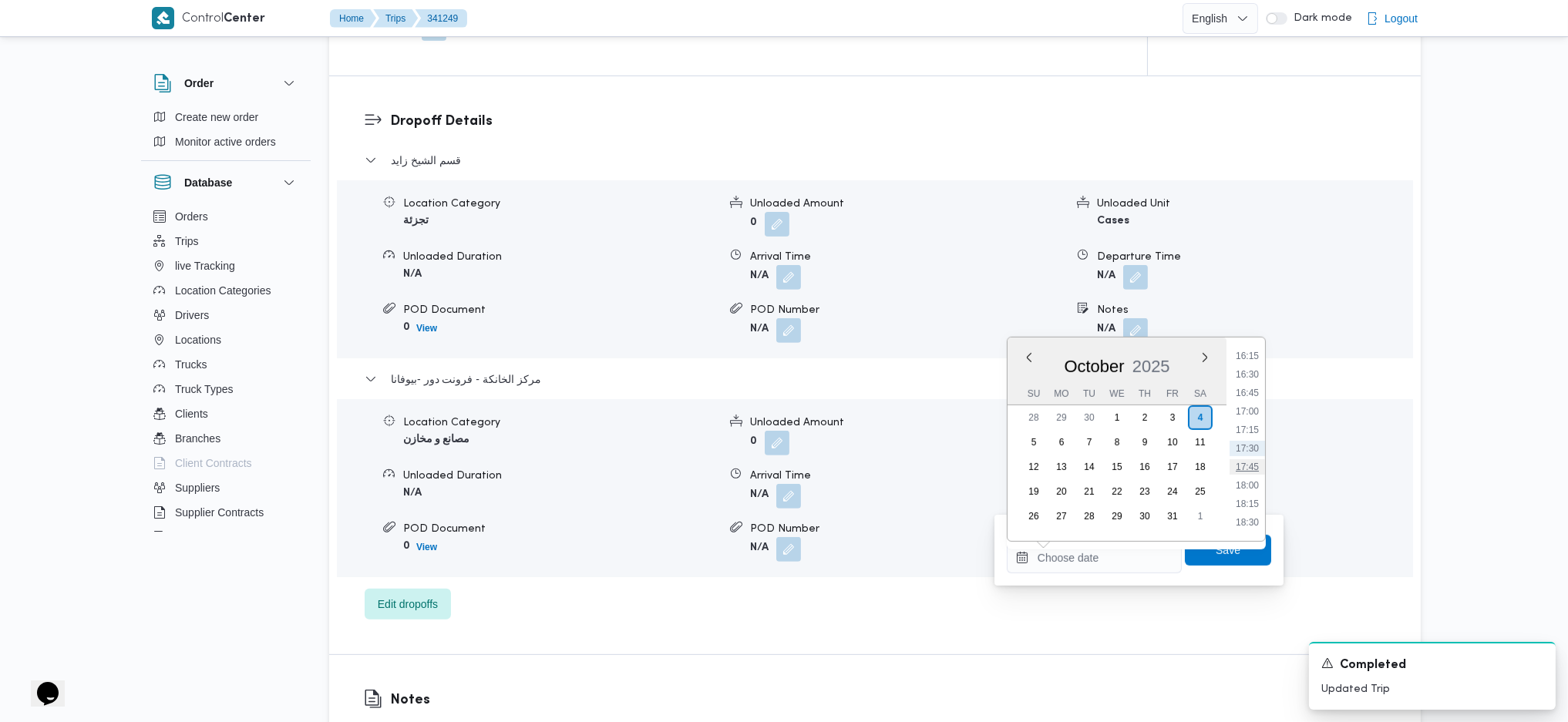
click at [1248, 457] on ul "00:00 00:15 00:30 00:45 01:00 01:15 01:30 01:45 02:00 02:15 02:30 02:45 03:00 0…" at bounding box center [1247, 438] width 36 height 179
click at [1247, 468] on li "17:45" at bounding box center [1247, 466] width 36 height 15
type input "[DATE] 17:45"
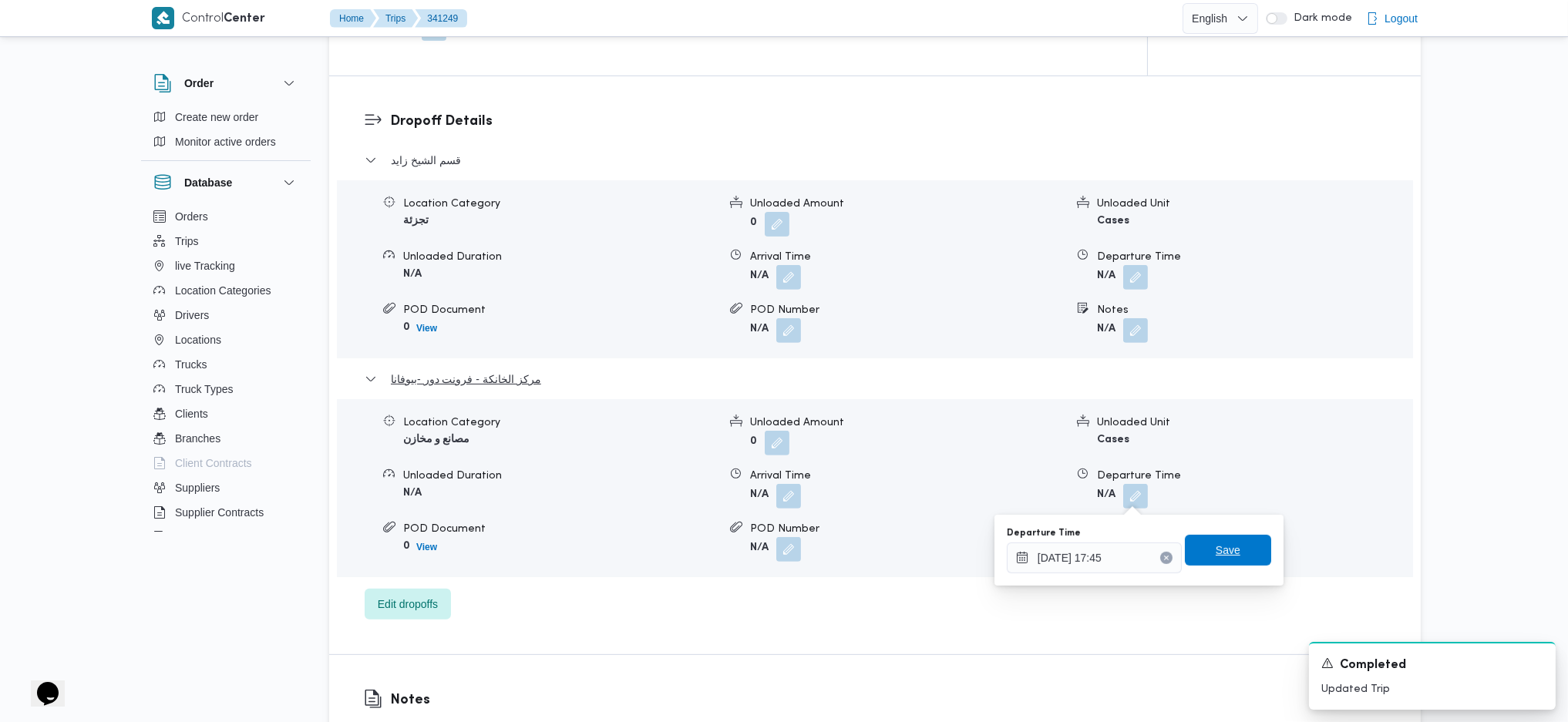
drag, startPoint x: 1229, startPoint y: 550, endPoint x: 1335, endPoint y: 388, distance: 193.6
click at [1229, 548] on span "Save" at bounding box center [1228, 550] width 87 height 31
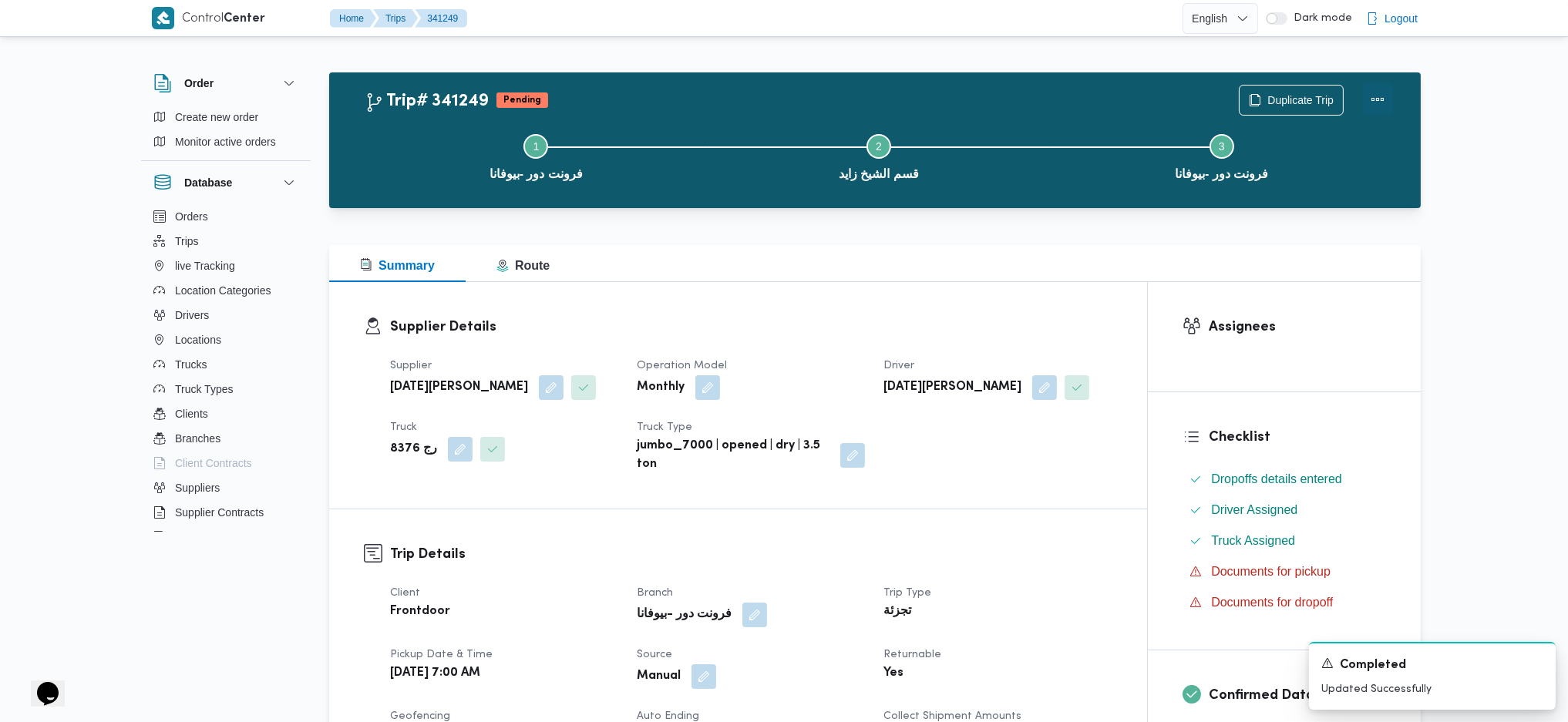
click at [1373, 95] on button "Actions" at bounding box center [1377, 99] width 31 height 31
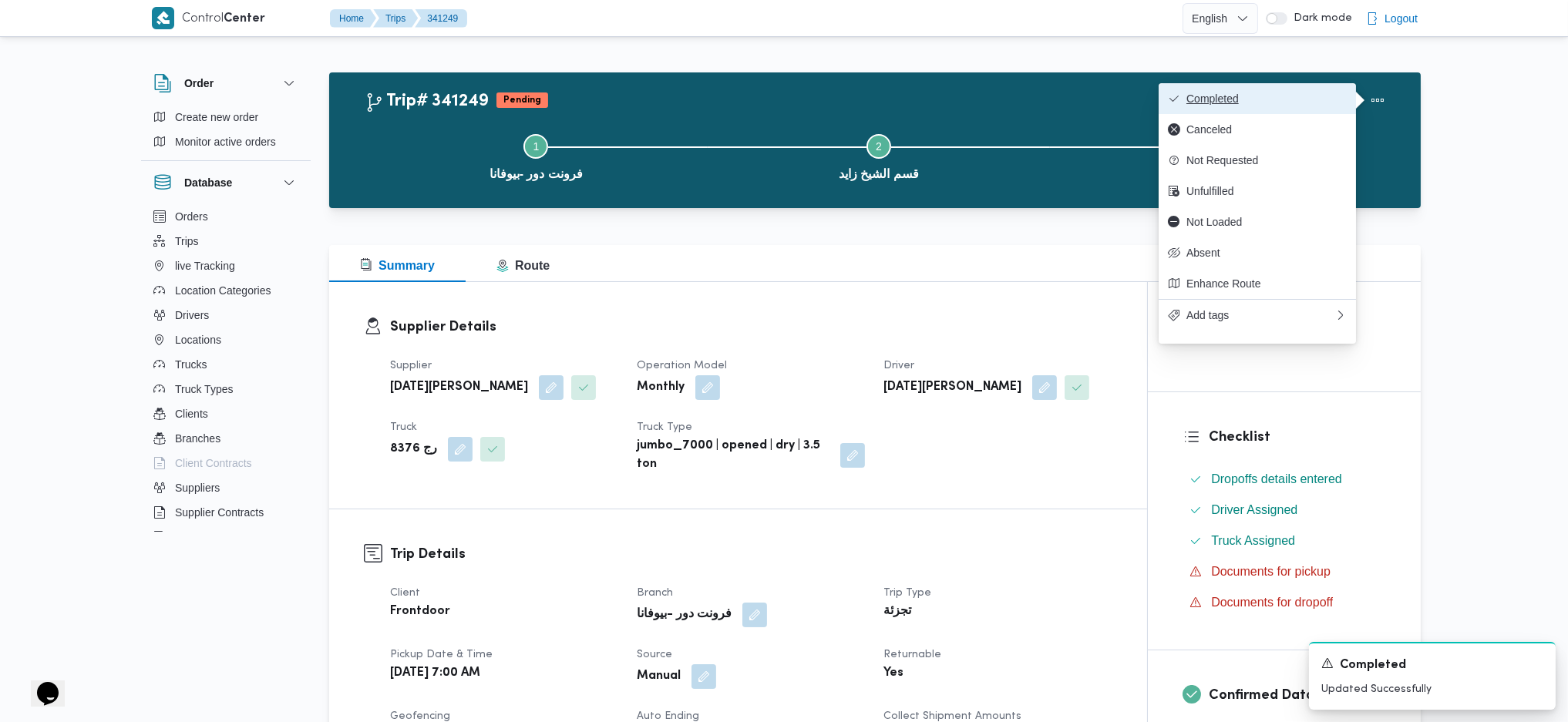
click at [1295, 106] on button "Completed" at bounding box center [1257, 98] width 197 height 31
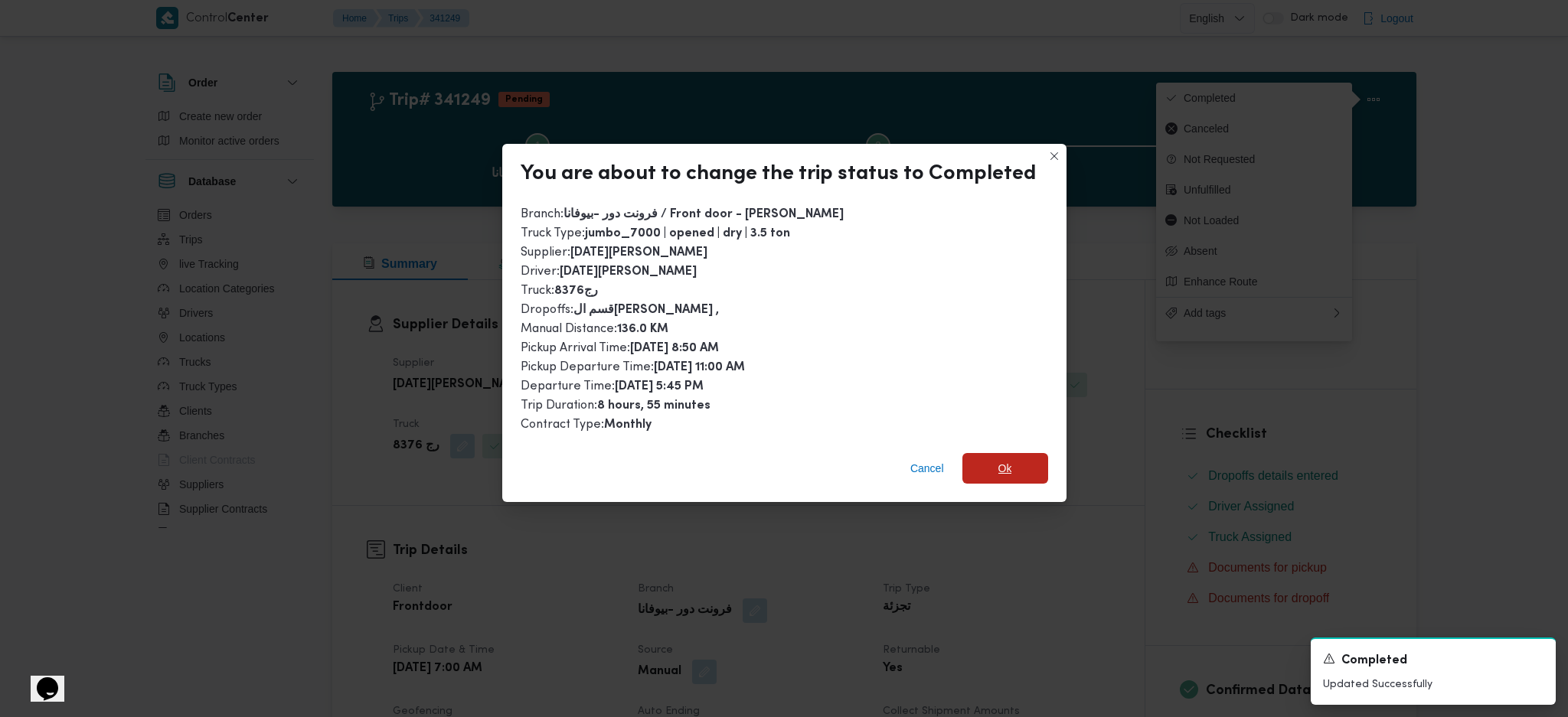
click at [1027, 457] on span "Ok" at bounding box center [1005, 468] width 86 height 31
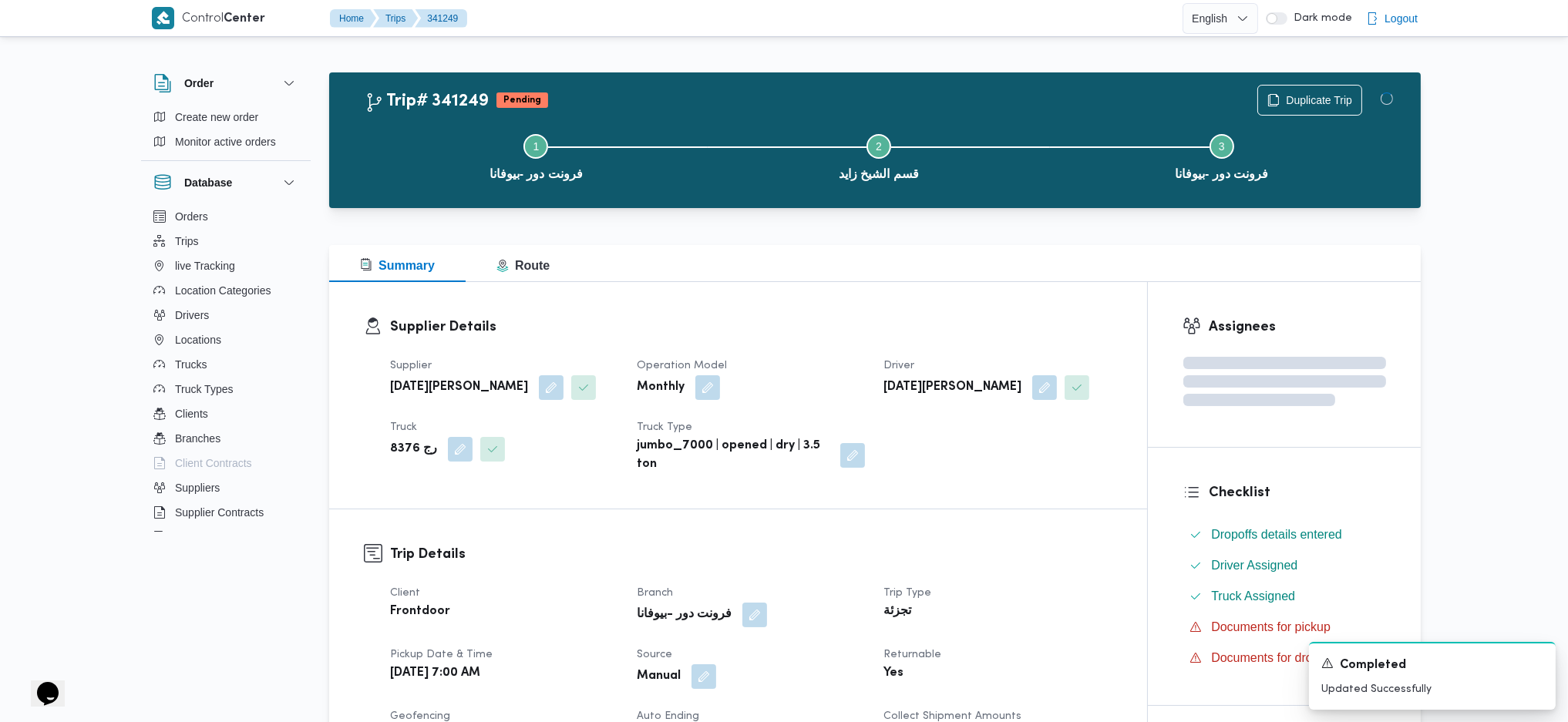
drag, startPoint x: 1059, startPoint y: 542, endPoint x: 832, endPoint y: 272, distance: 352.7
click at [832, 272] on div "Summary Route" at bounding box center [875, 263] width 1092 height 37
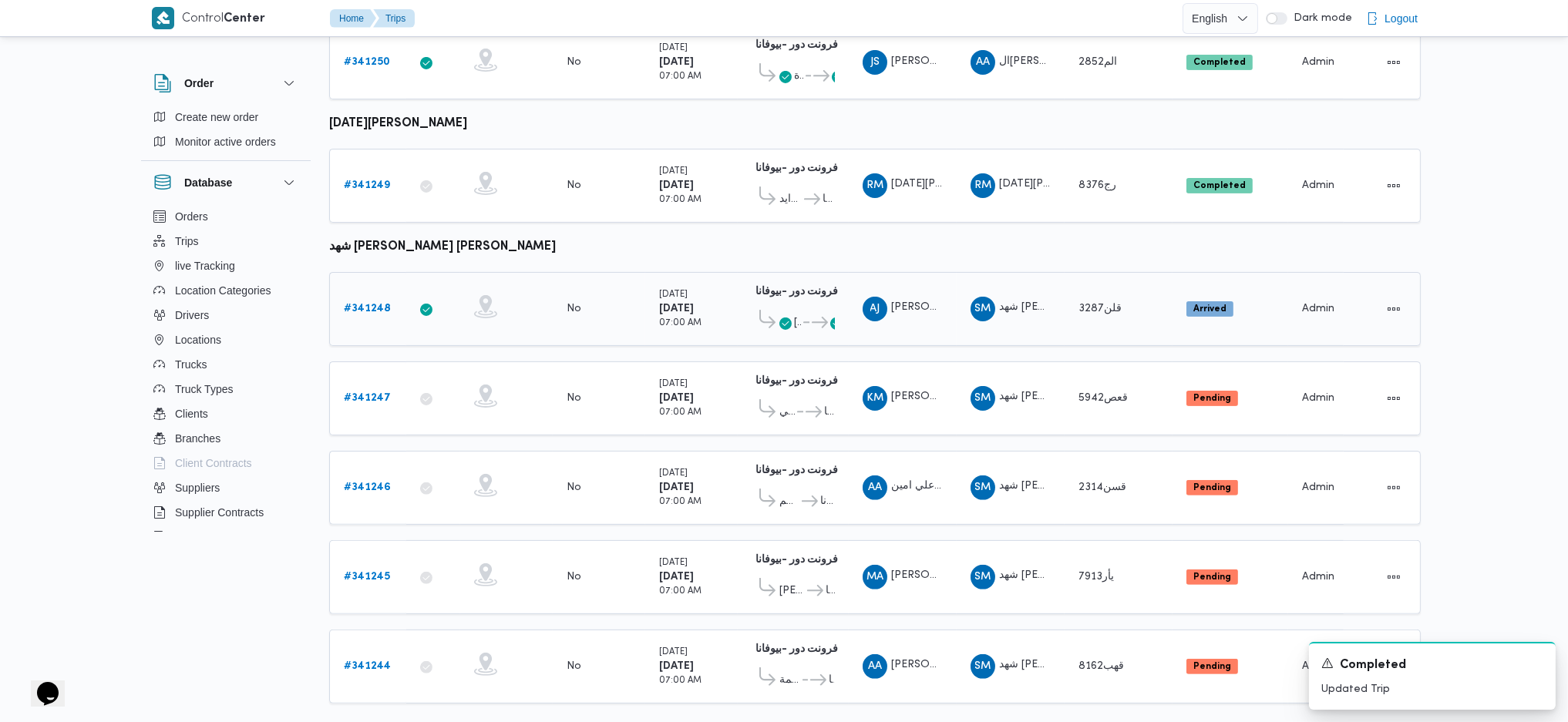
click at [375, 303] on b "# 341248" at bounding box center [367, 308] width 47 height 10
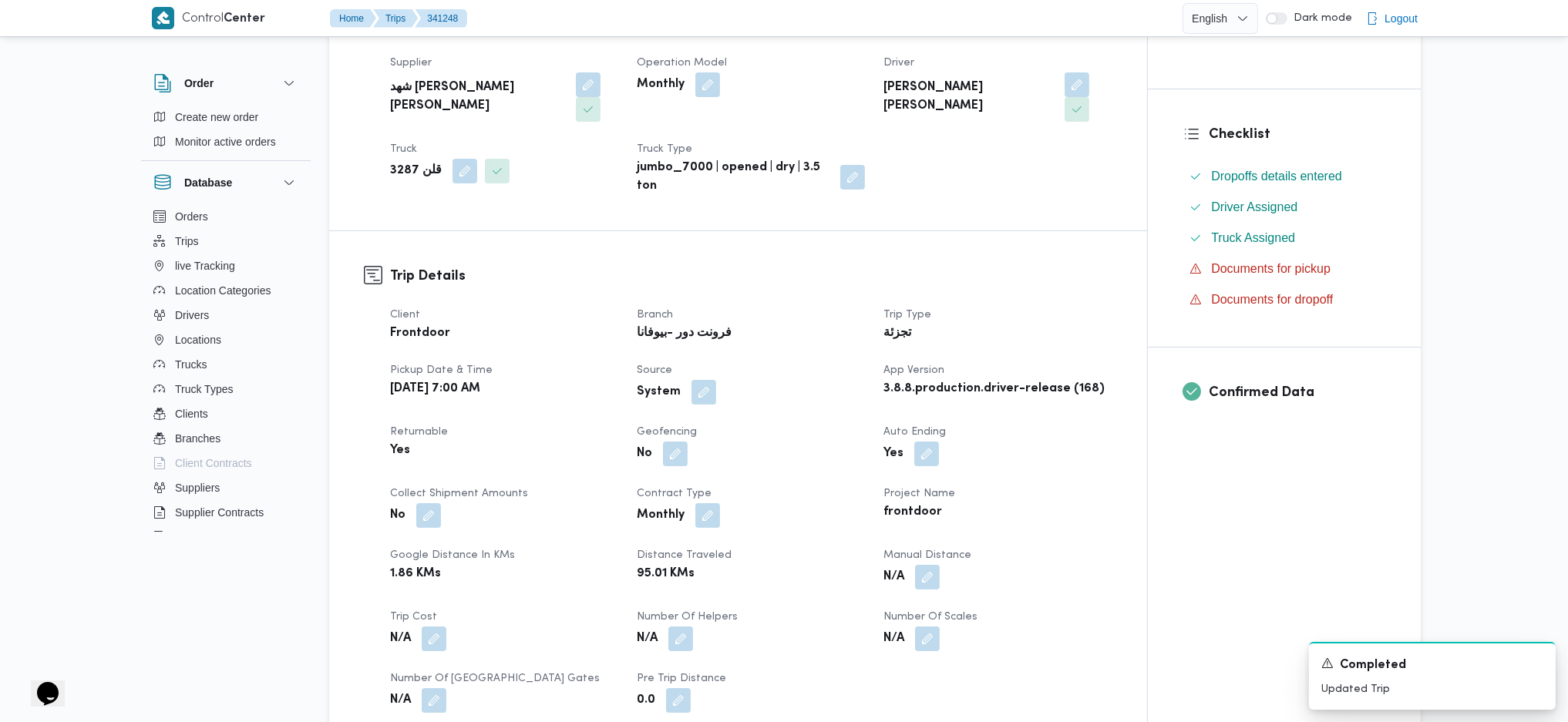
scroll to position [411, 0]
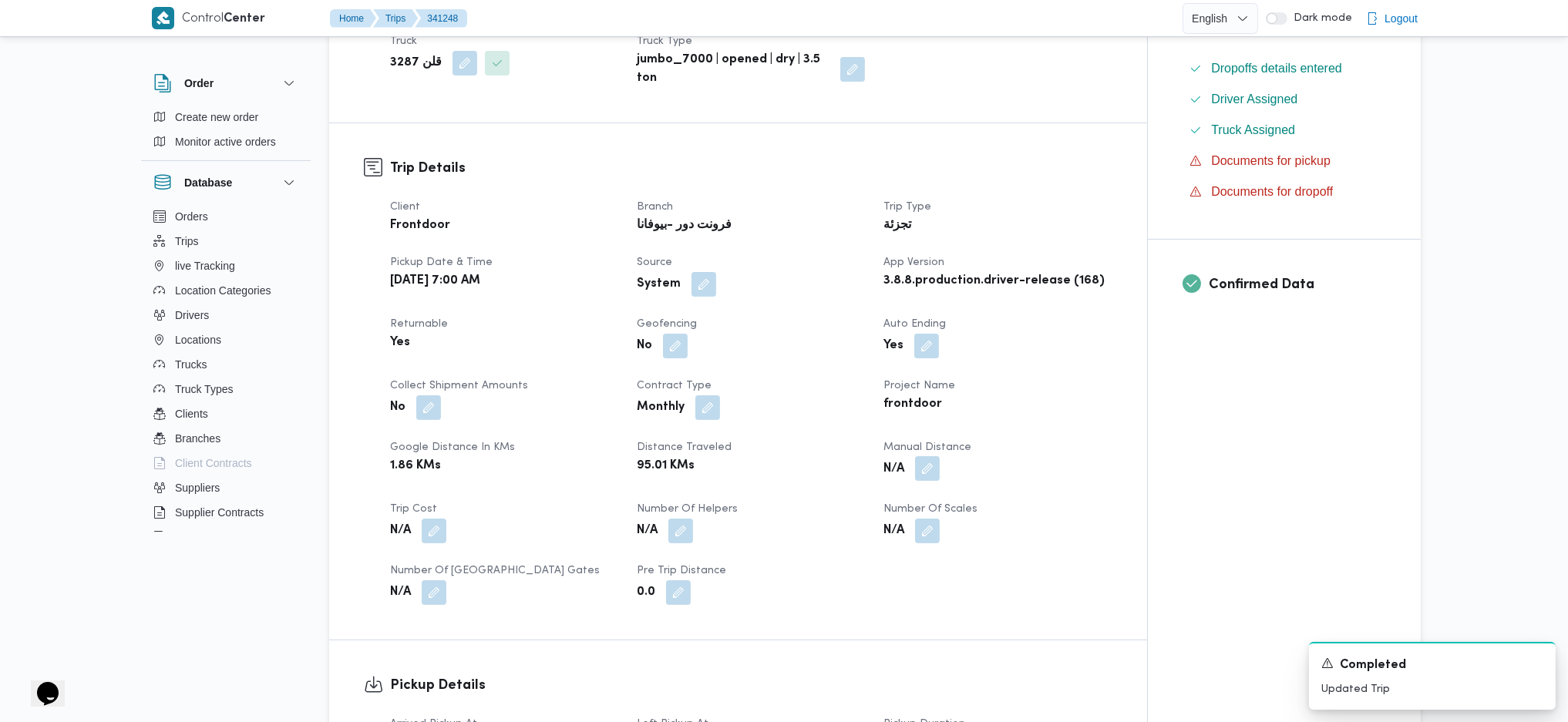
click at [929, 456] on button "button" at bounding box center [927, 468] width 25 height 25
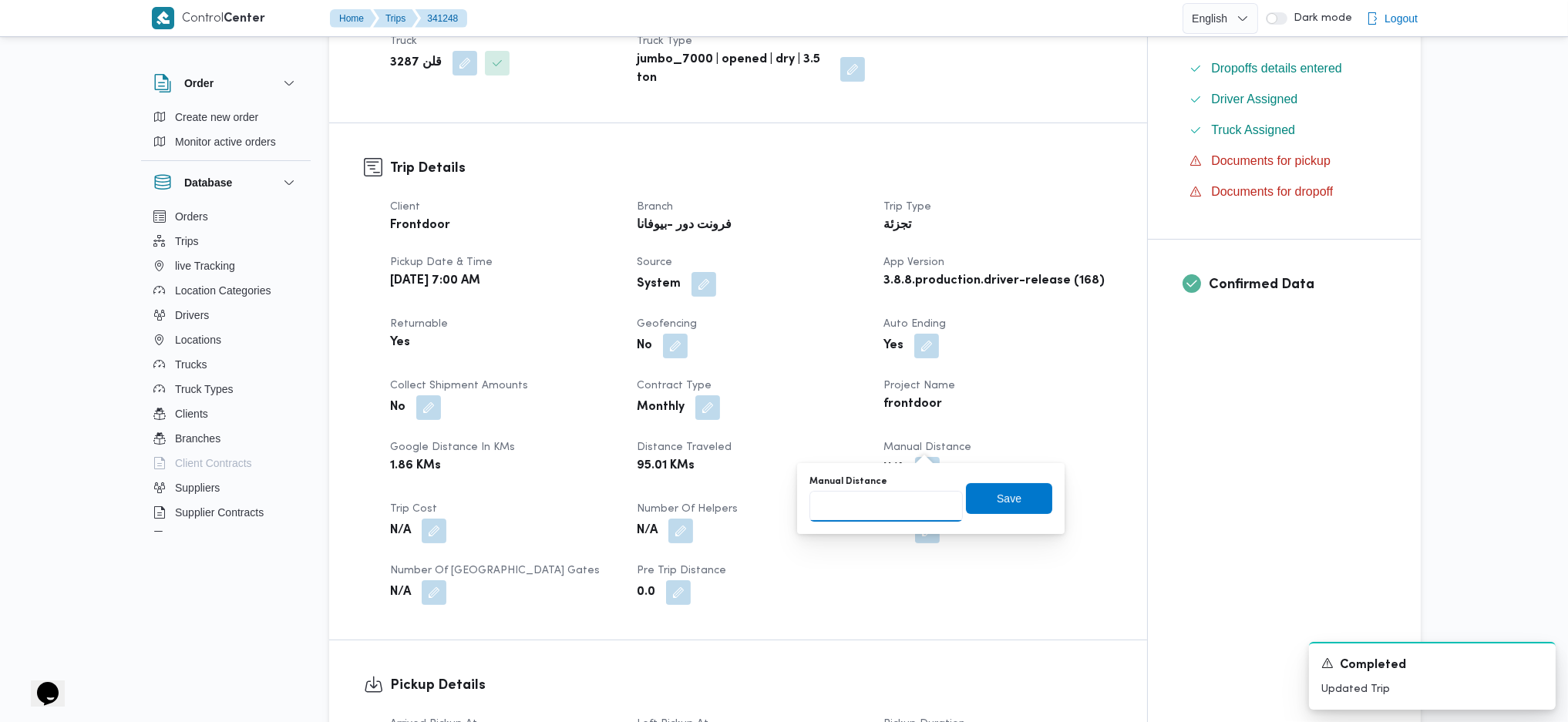
click at [873, 514] on input "Manual Distance" at bounding box center [886, 506] width 153 height 31
type input "121"
click button "Save" at bounding box center [1009, 498] width 87 height 31
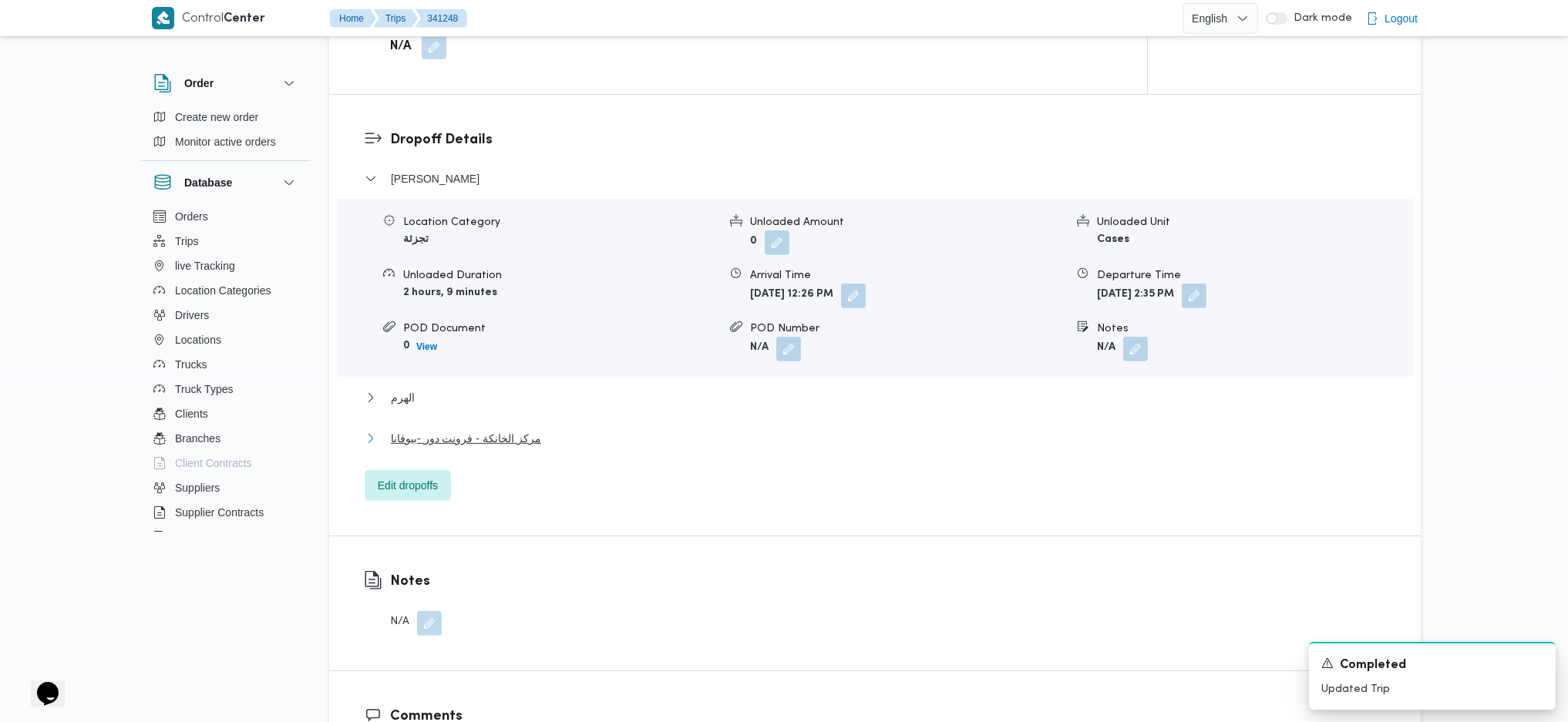
click at [513, 429] on span "مركز الخانكة - فرونت دور -بيوفانا" at bounding box center [466, 438] width 150 height 18
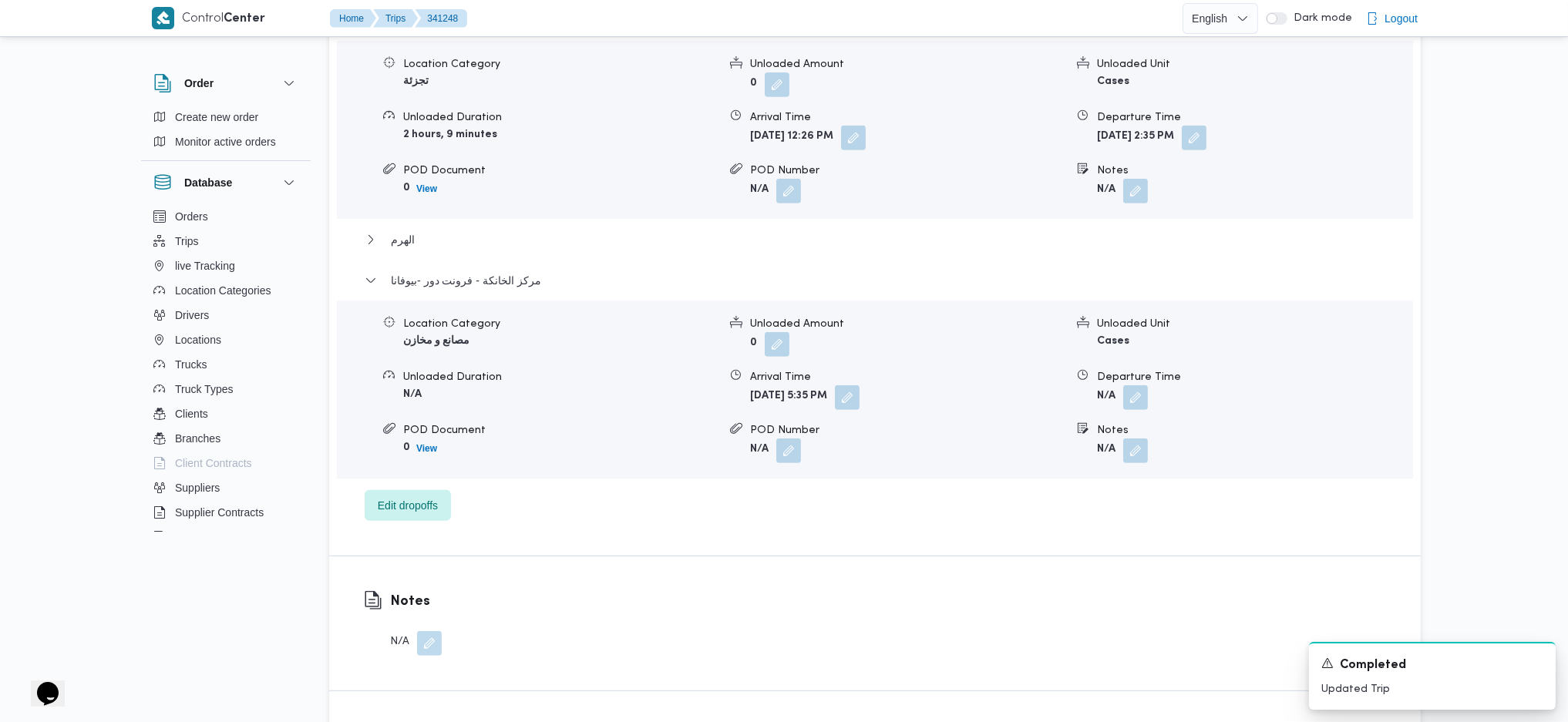
scroll to position [1541, 0]
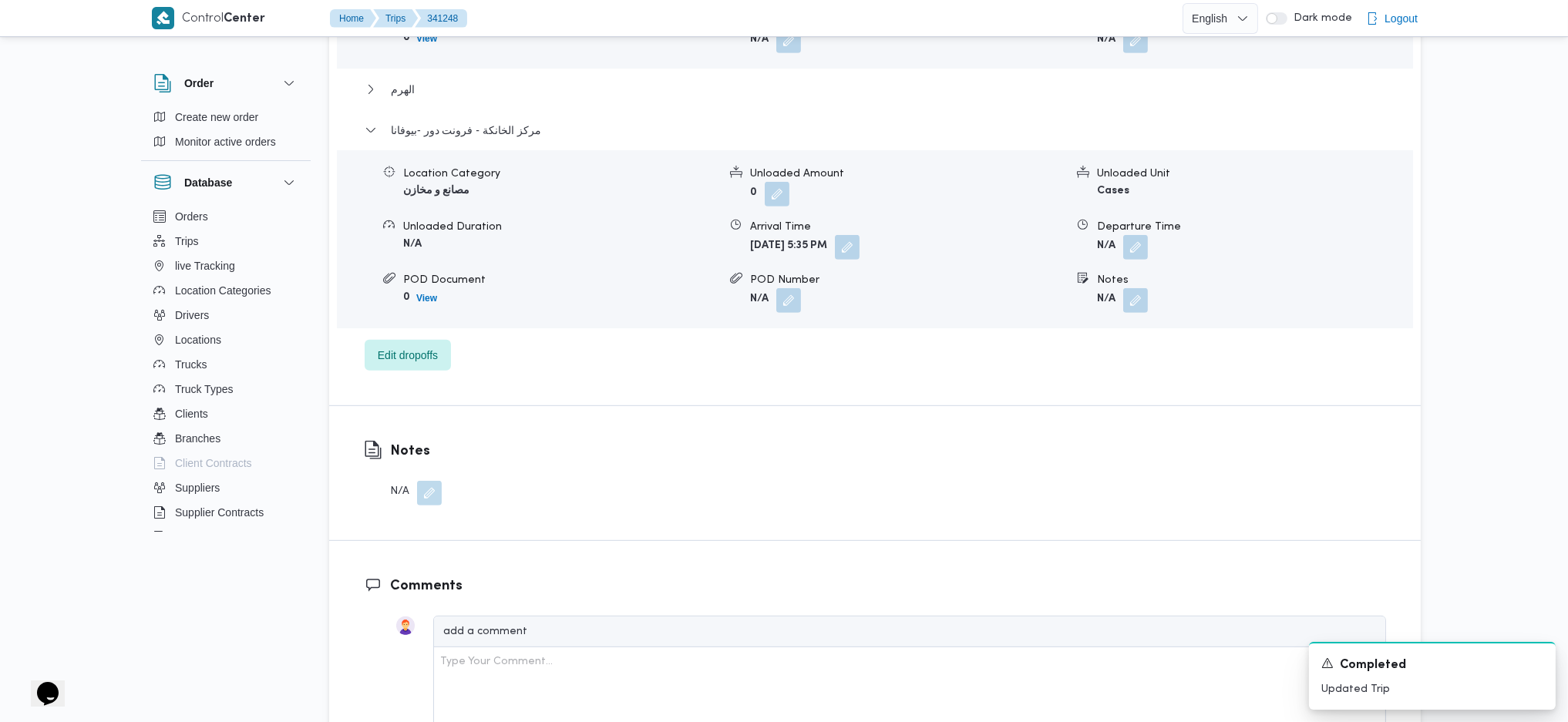
click at [1131, 218] on div "Departure Time" at bounding box center [1254, 226] width 315 height 16
click at [1136, 234] on button "button" at bounding box center [1135, 246] width 25 height 25
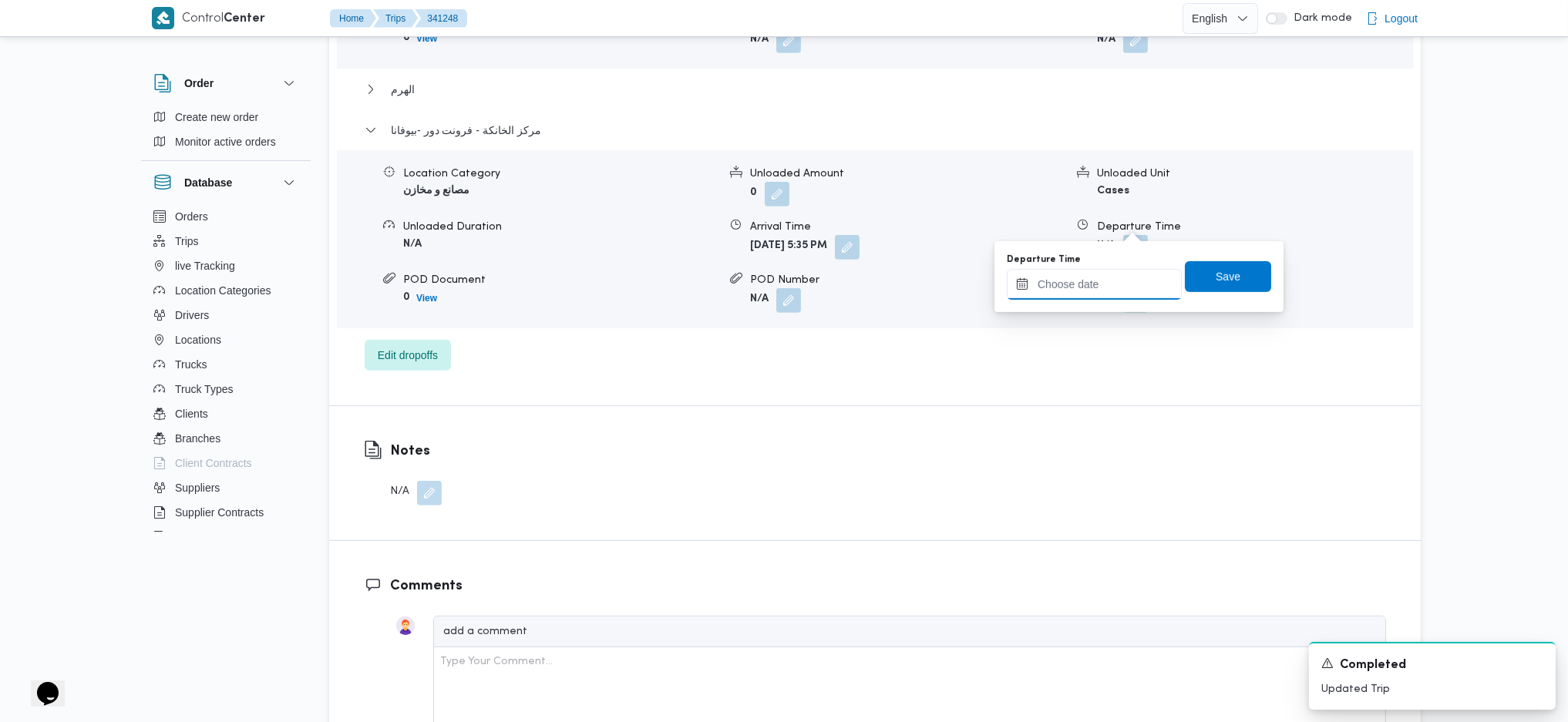
click at [1098, 277] on input "Departure Time" at bounding box center [1094, 284] width 175 height 31
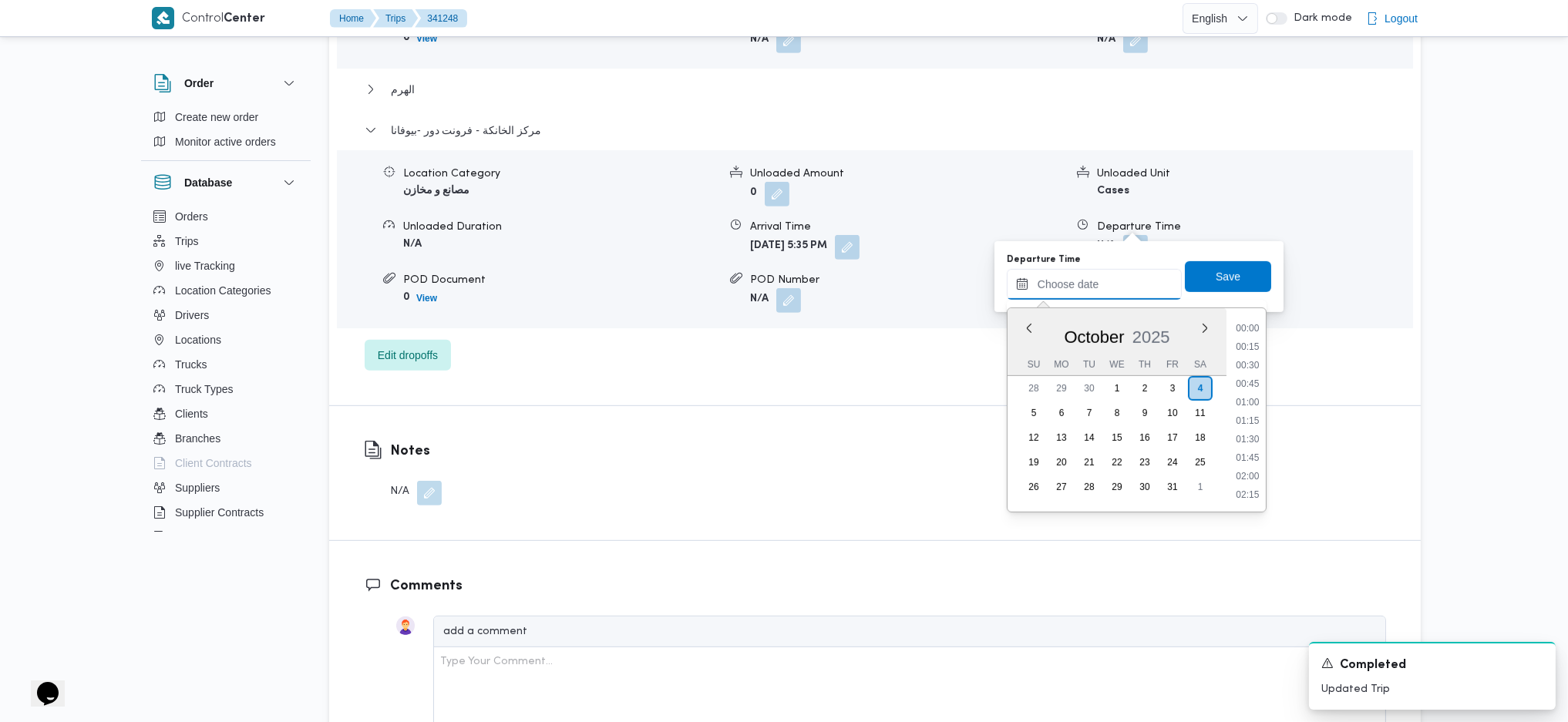
scroll to position [1222, 0]
drag, startPoint x: 1249, startPoint y: 430, endPoint x: 1239, endPoint y: 375, distance: 55.9
click at [1249, 427] on ul "00:00 00:15 00:30 00:45 01:00 01:15 01:30 01:45 02:00 02:15 02:30 02:45 03:00 0…" at bounding box center [1248, 410] width 37 height 179
click at [1206, 265] on span "Save" at bounding box center [1228, 276] width 87 height 31
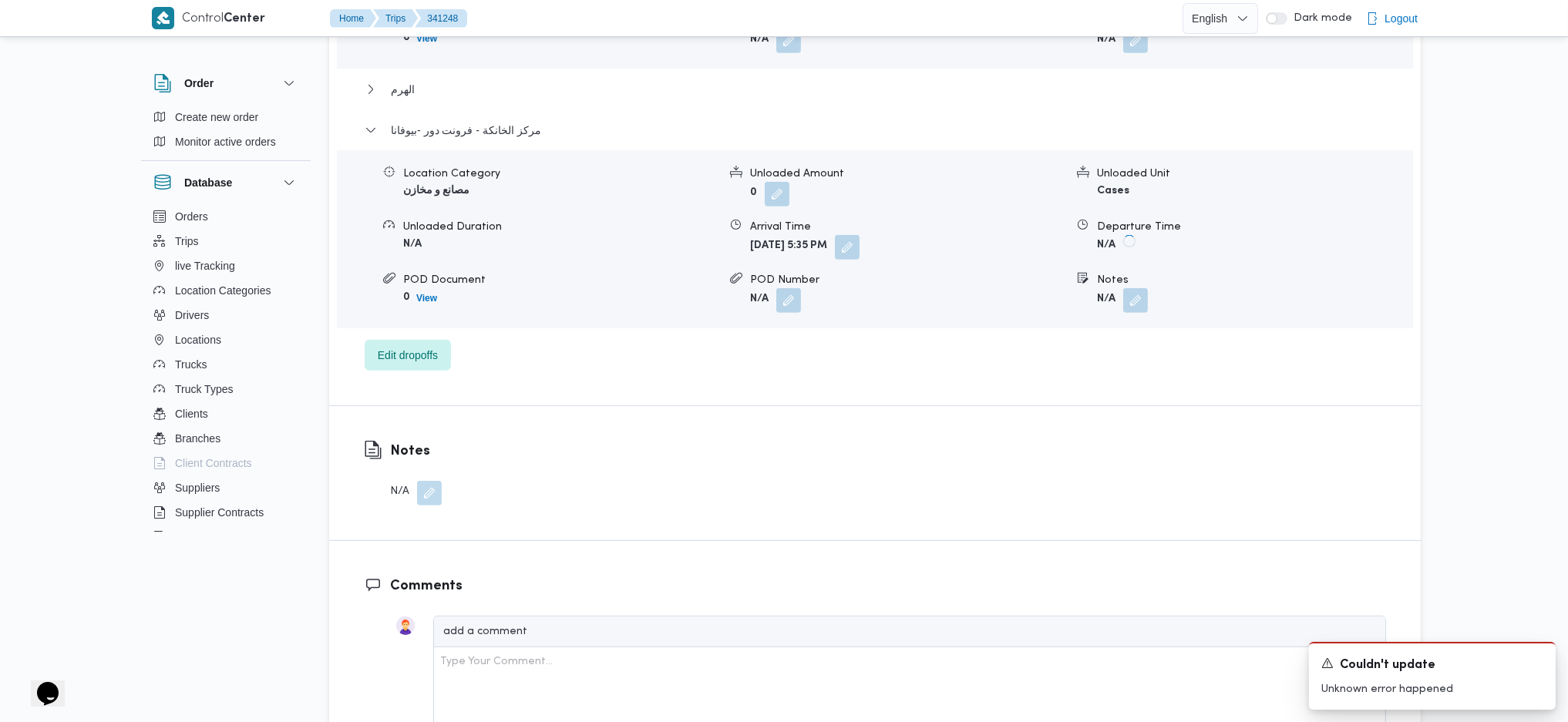
click at [1116, 240] on b "N/A" at bounding box center [1105, 245] width 18 height 10
click at [1111, 230] on div "Departure Time N/A" at bounding box center [1254, 238] width 315 height 41
click at [1112, 233] on div "Departure Time N/A" at bounding box center [1254, 238] width 315 height 41
click at [1112, 236] on div "Location Category مصانع و مخازن Unloaded Amount 0 Unloaded Unit Cases Unloaded …" at bounding box center [875, 239] width 1089 height 175
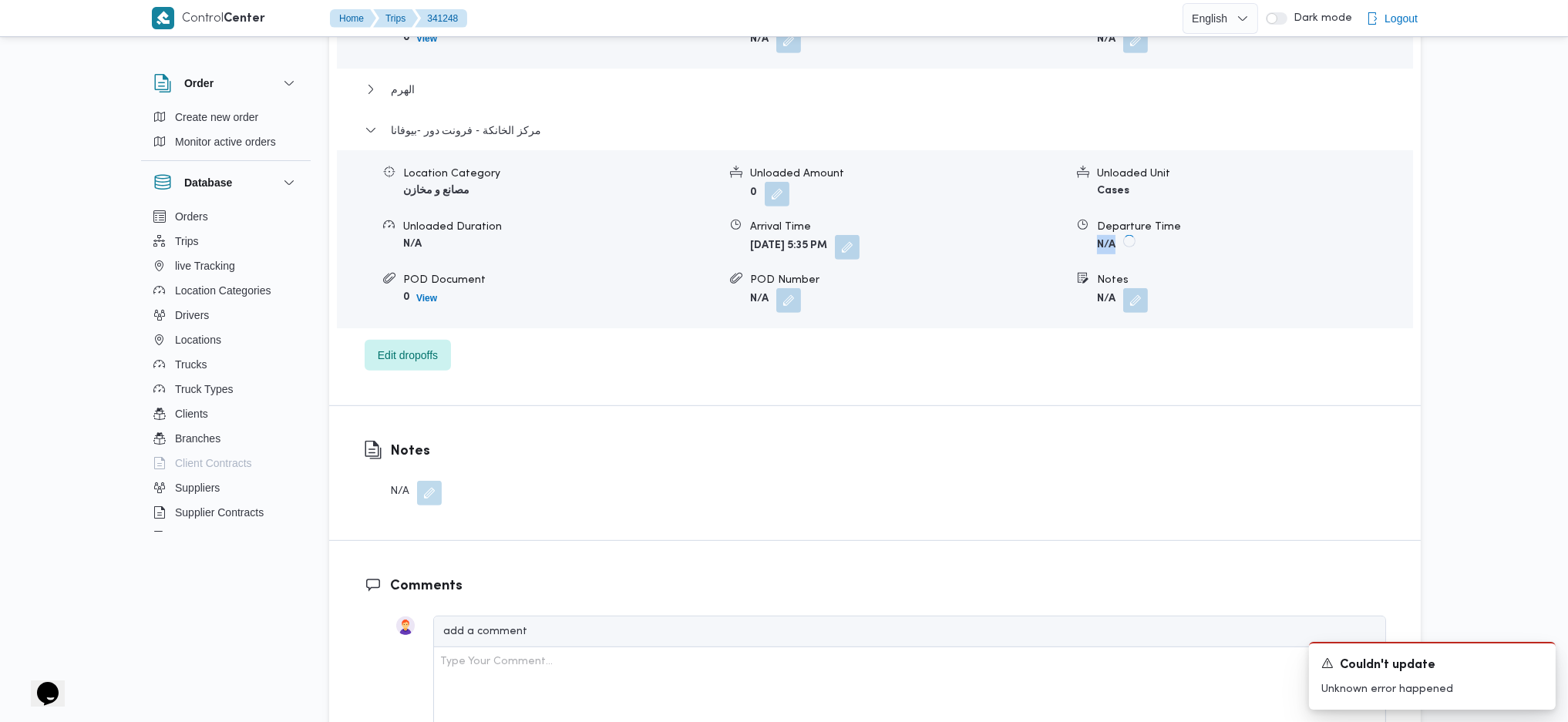
click at [1112, 236] on div "Location Category مصانع و مخازن Unloaded Amount 0 Unloaded Unit Cases Unloaded …" at bounding box center [875, 239] width 1089 height 175
click at [1112, 237] on div "Location Category مصانع و مخازن Unloaded Amount 0 Unloaded Unit Cases Unloaded …" at bounding box center [875, 239] width 1089 height 175
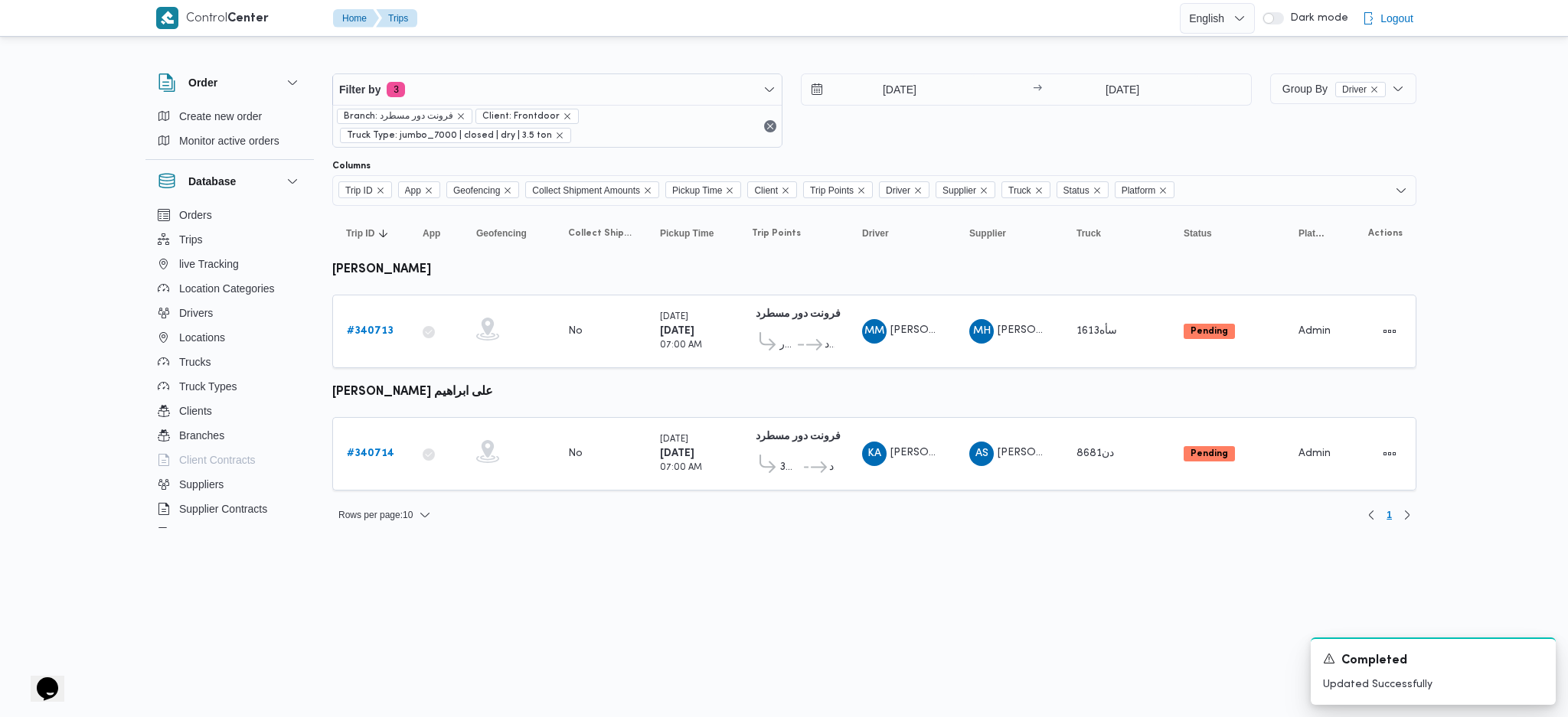
click at [1123, 106] on div "1/10/2025 → 1/10/2025" at bounding box center [1026, 110] width 450 height 74
drag, startPoint x: 1131, startPoint y: 84, endPoint x: 1146, endPoint y: 92, distance: 17.0
click at [1131, 83] on input "1/10/2025" at bounding box center [1122, 89] width 152 height 31
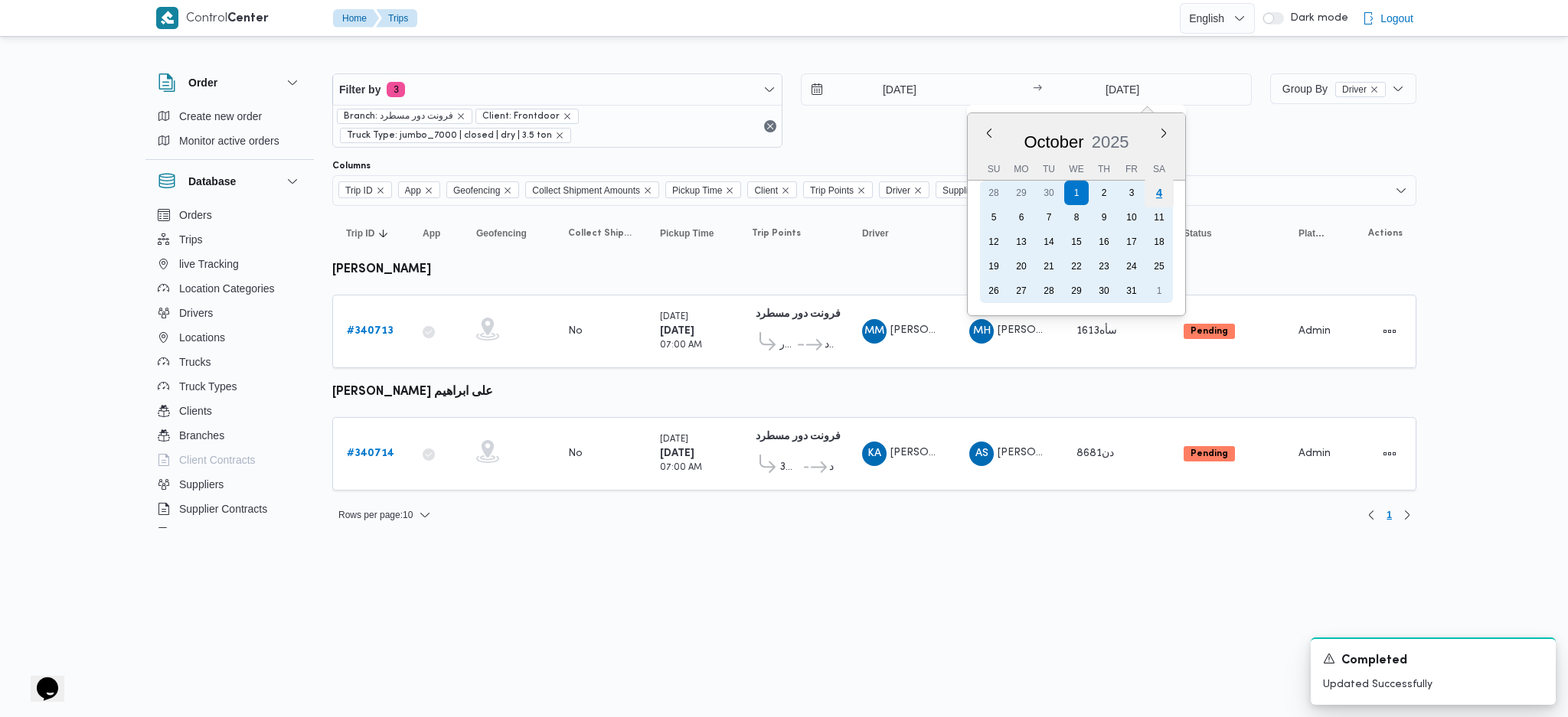
click at [1164, 193] on div "4" at bounding box center [1158, 192] width 29 height 29
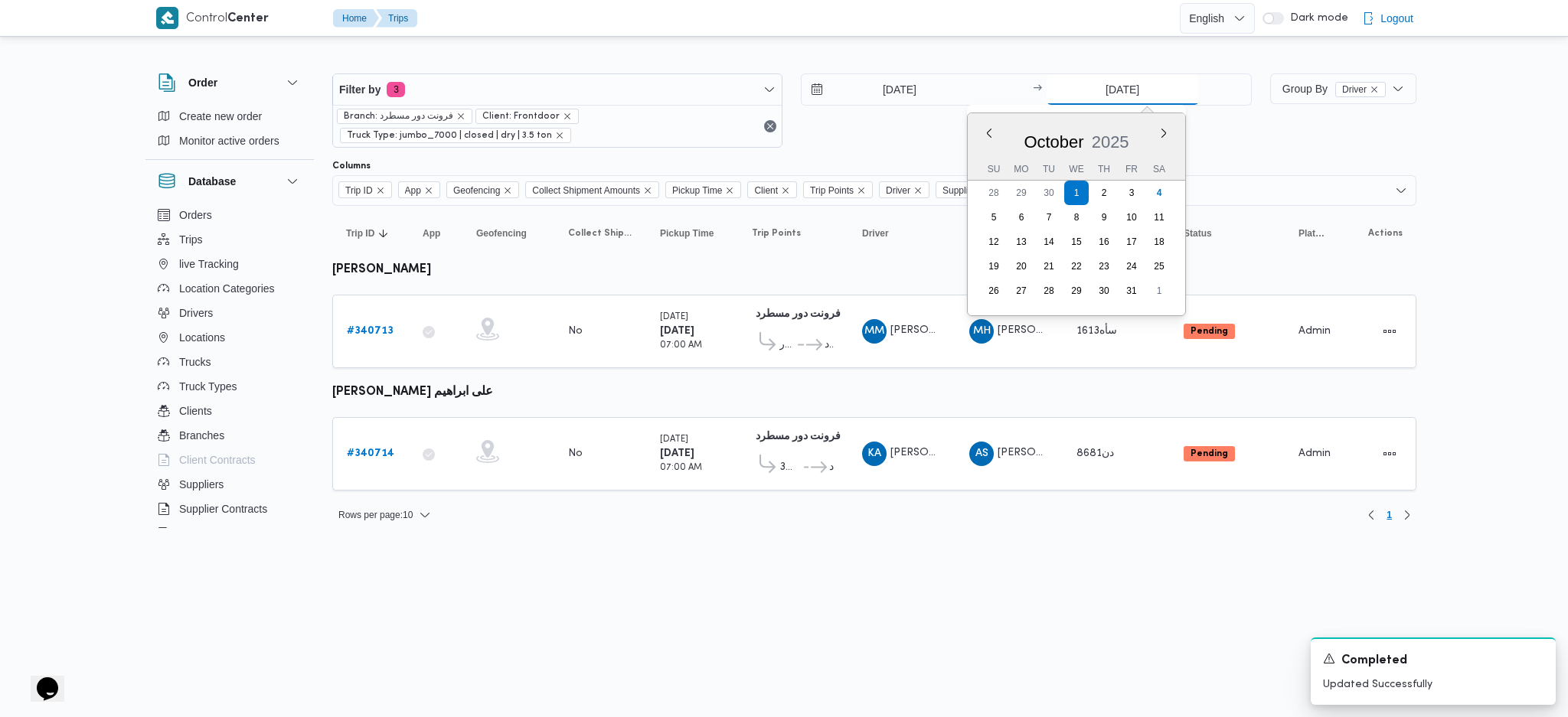
type input "[DATE]"
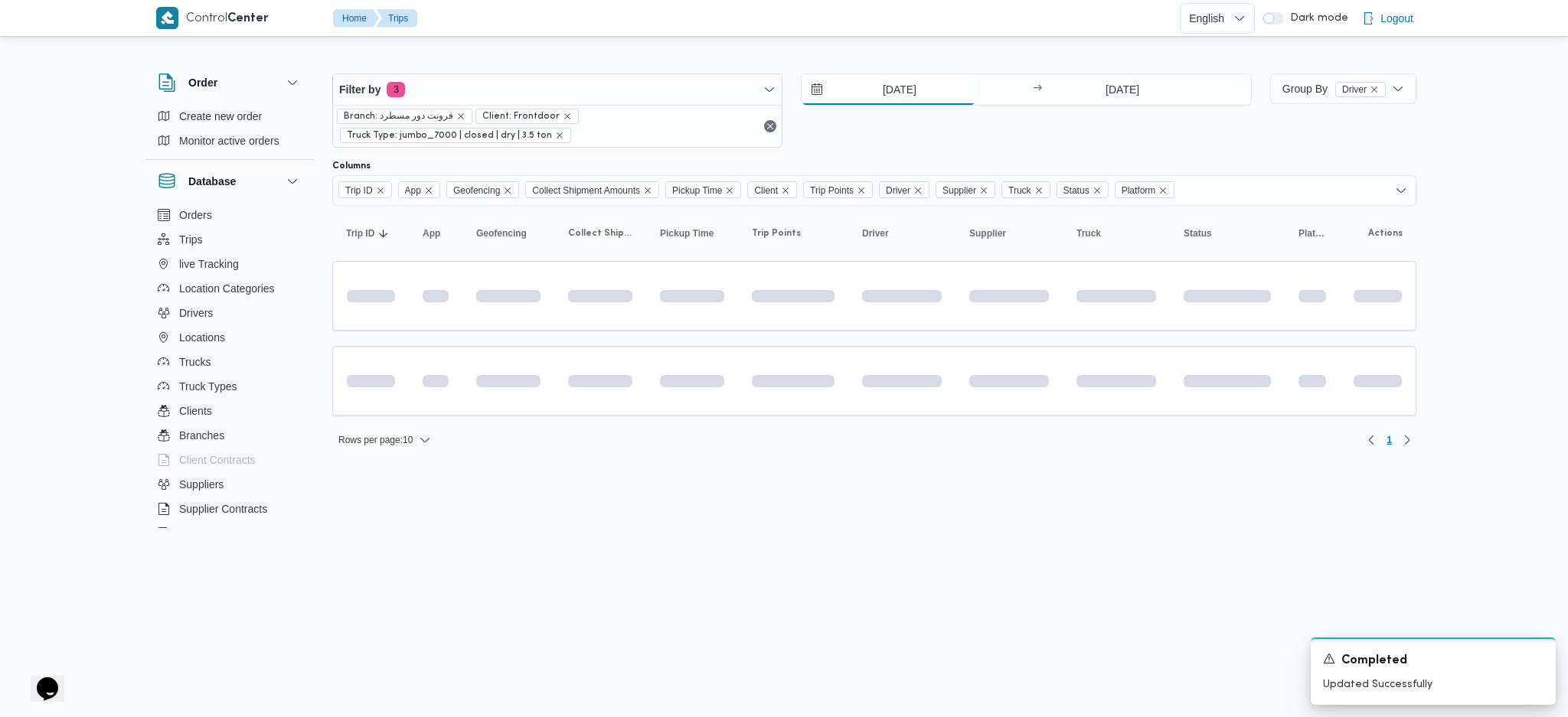
click at [881, 84] on input "1/10/2025" at bounding box center [889, 89] width 174 height 31
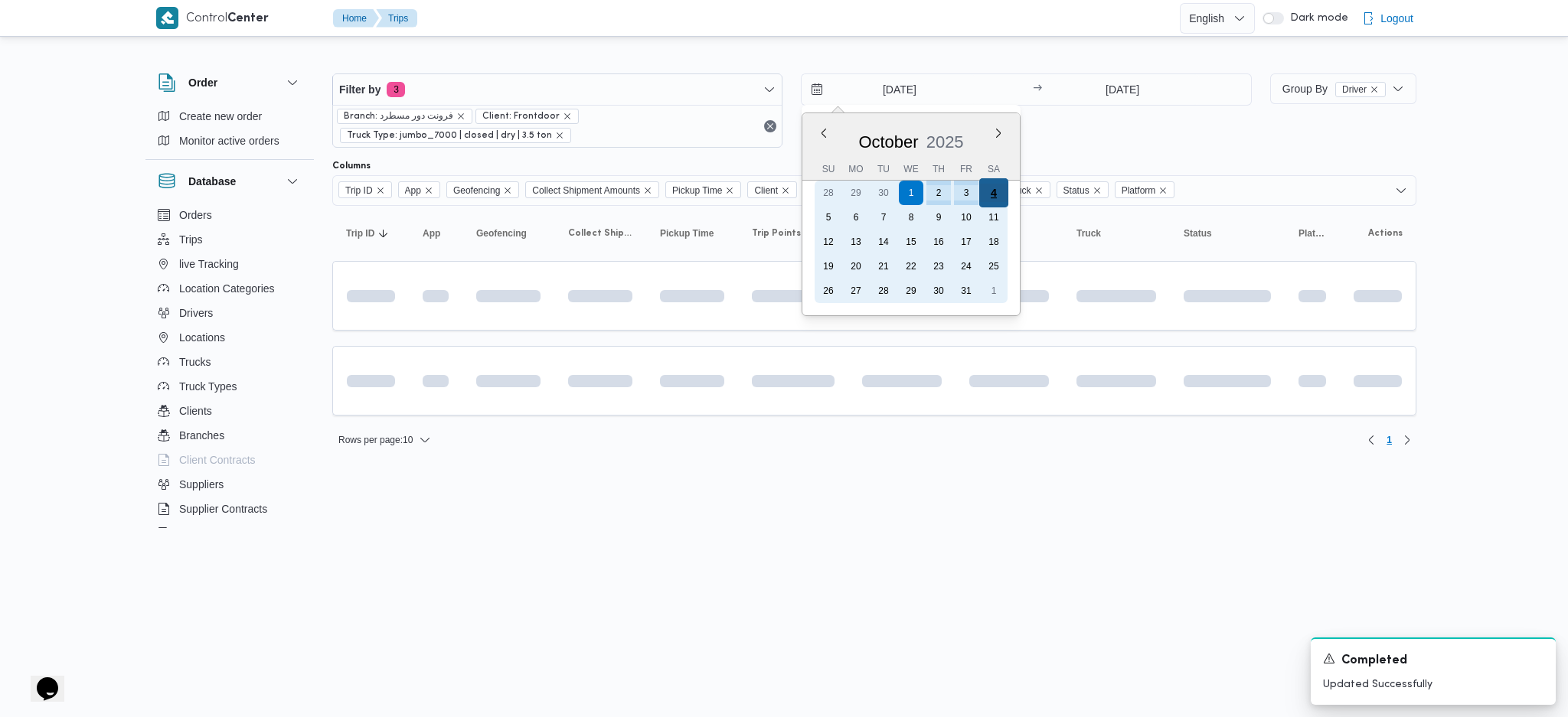
click at [989, 200] on div "4" at bounding box center [994, 192] width 29 height 29
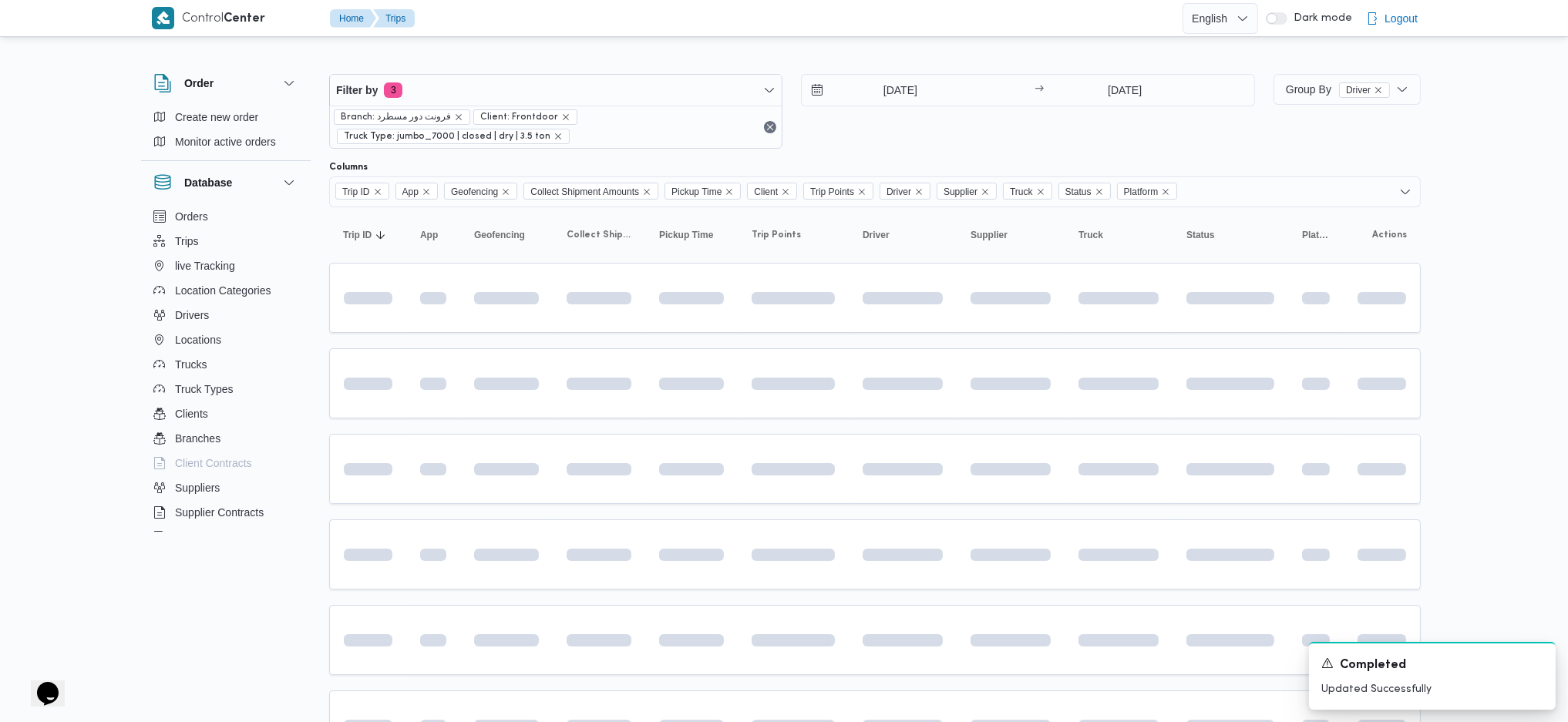
type input "[DATE]"
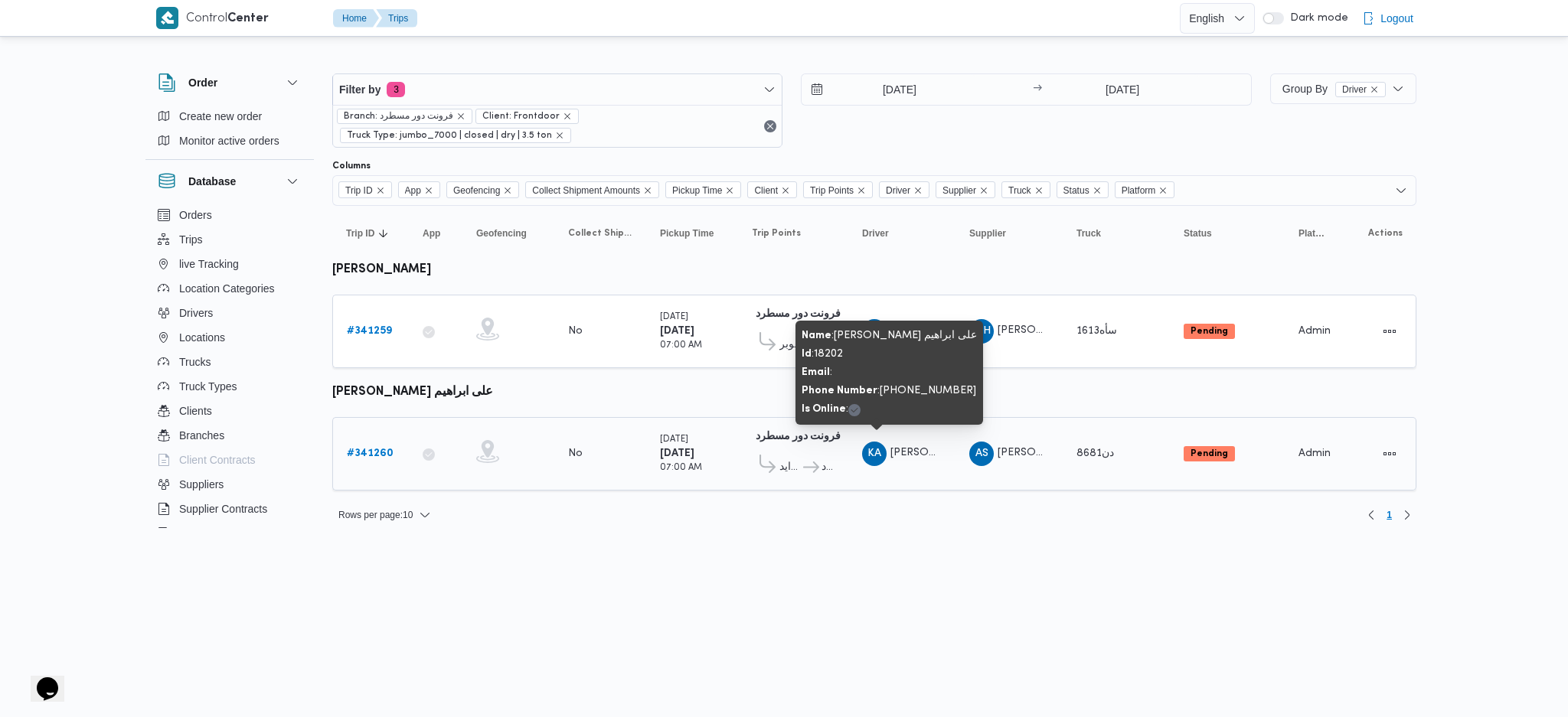
click at [914, 453] on span "KA [PERSON_NAME] على ابراهيم" at bounding box center [901, 454] width 80 height 24
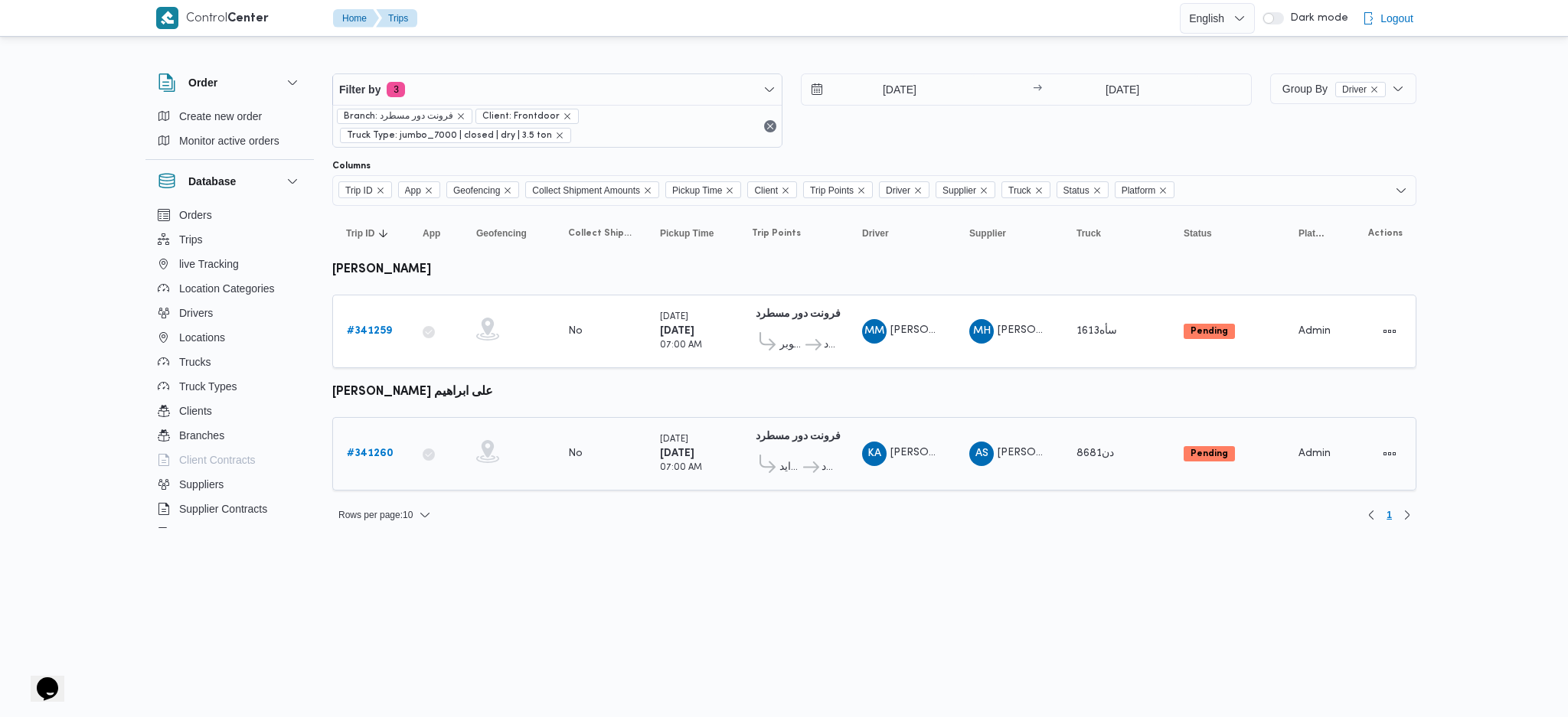
click at [818, 461] on icon at bounding box center [811, 467] width 16 height 12
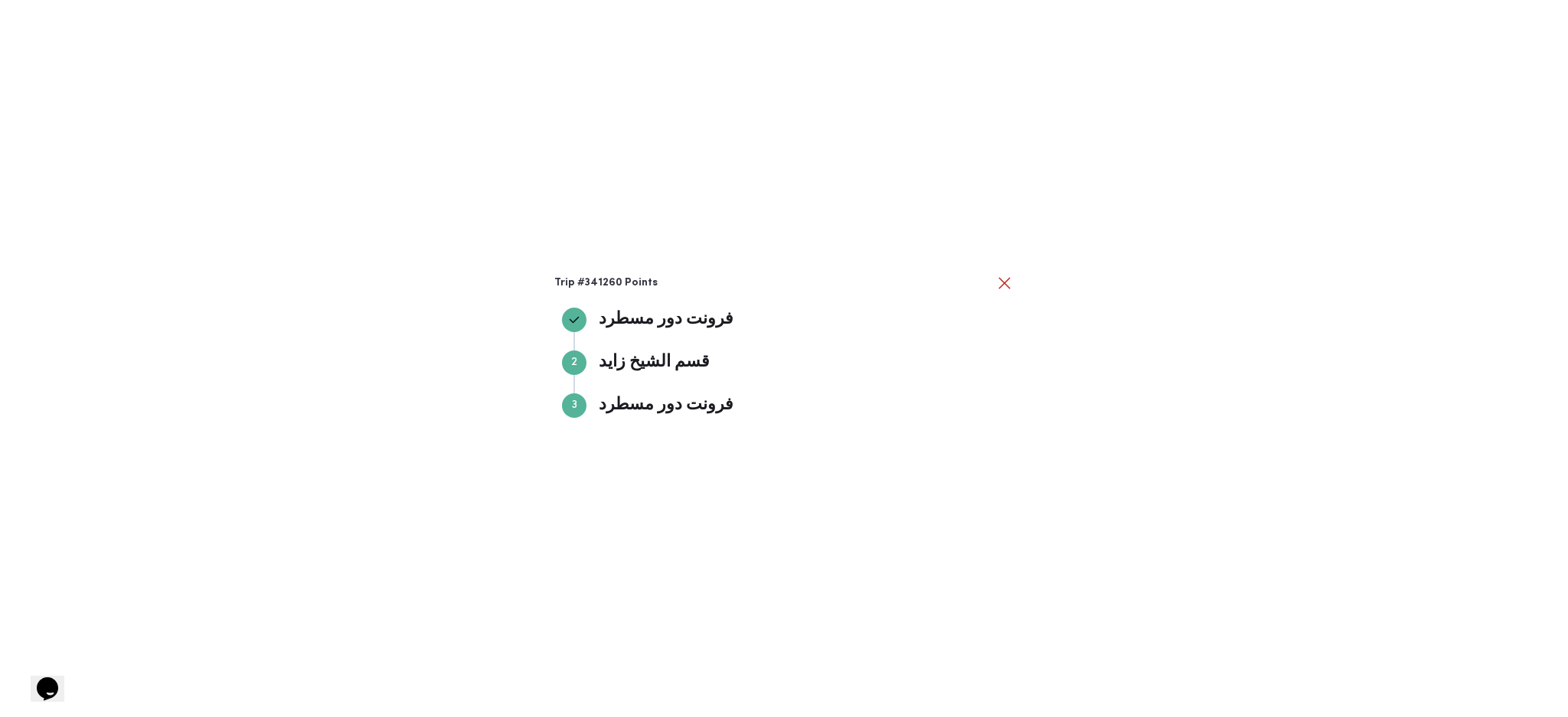
click at [983, 465] on div "Trip #341260 Points فرونت دور مسطرد فرونت دور مسطرد Step 2 2 قسم [PERSON_NAME] …" at bounding box center [784, 358] width 1568 height 717
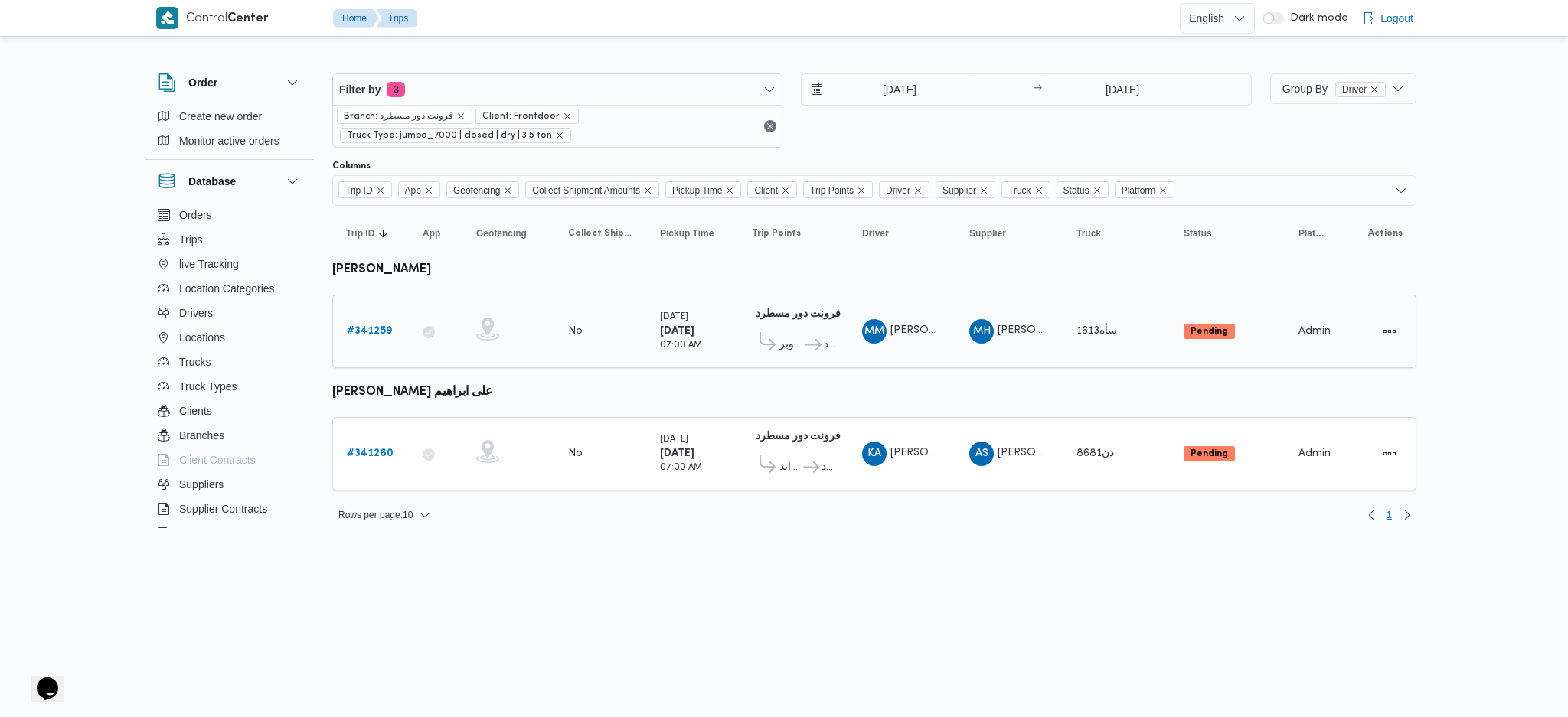
click at [794, 336] on span "قسم أول 6 أكتوبر" at bounding box center [791, 345] width 24 height 18
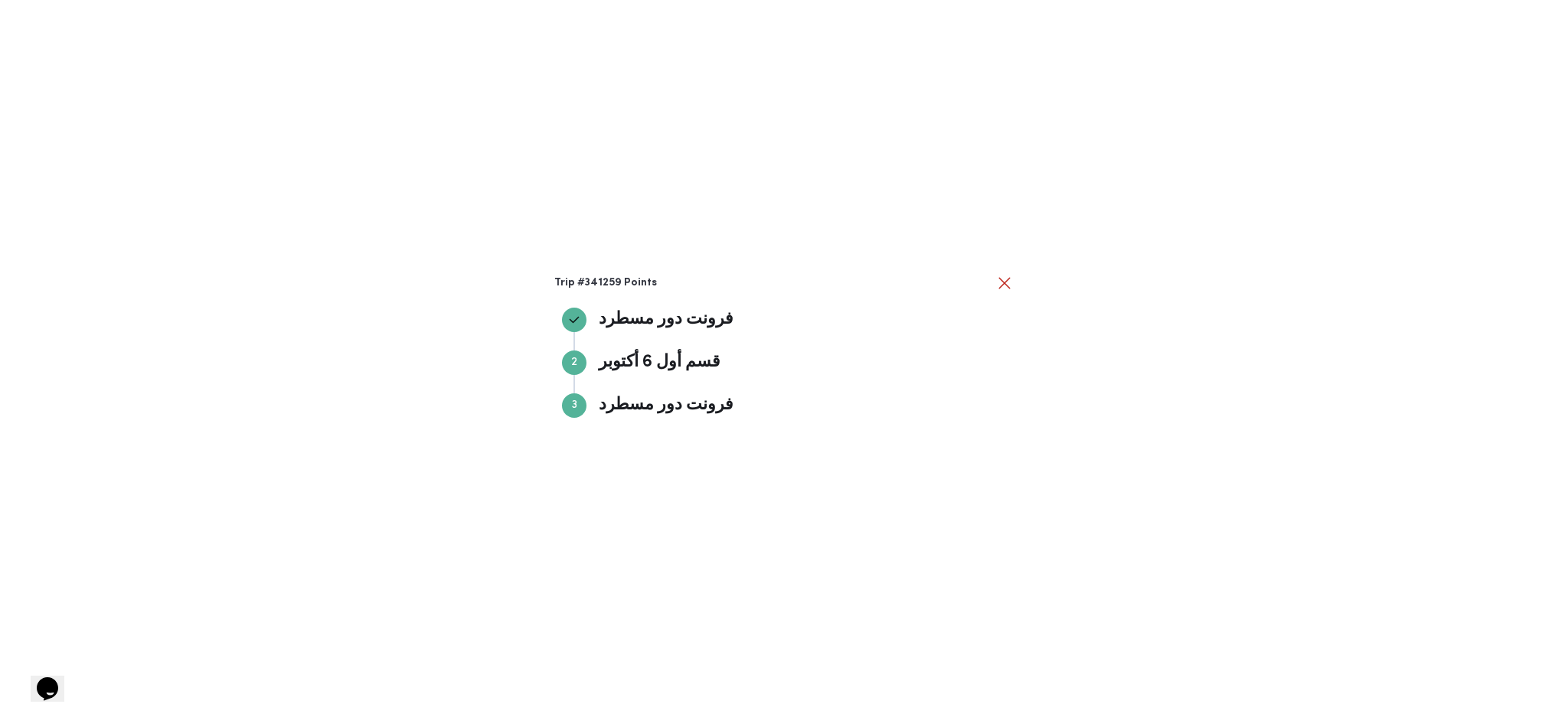
click at [1058, 409] on div "Trip #341259 Points فرونت دور مسطرد فرونت دور مسطرد Step 2 2 قسم أول 6 أكتوبر ق…" at bounding box center [784, 358] width 1568 height 717
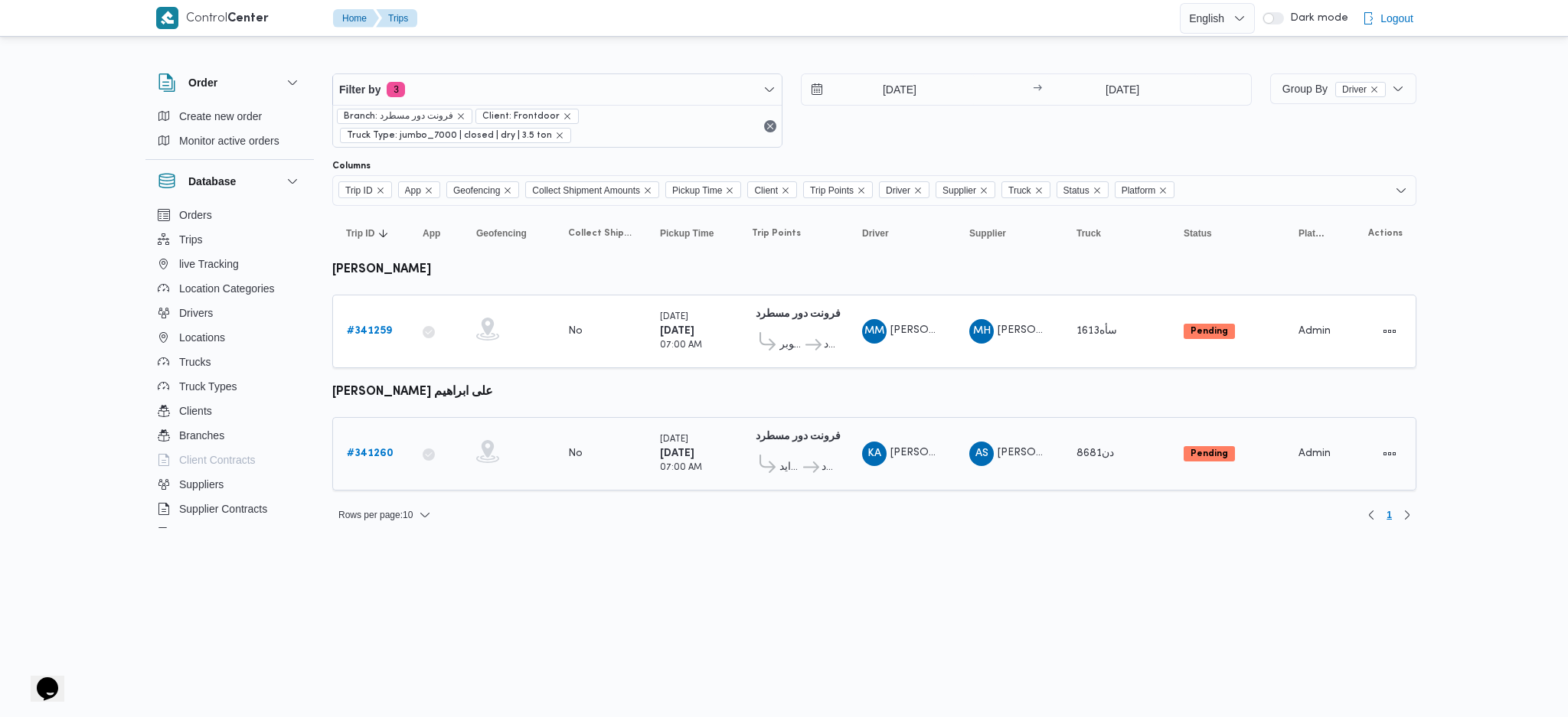
click at [376, 457] on link "# 341260" at bounding box center [369, 454] width 47 height 18
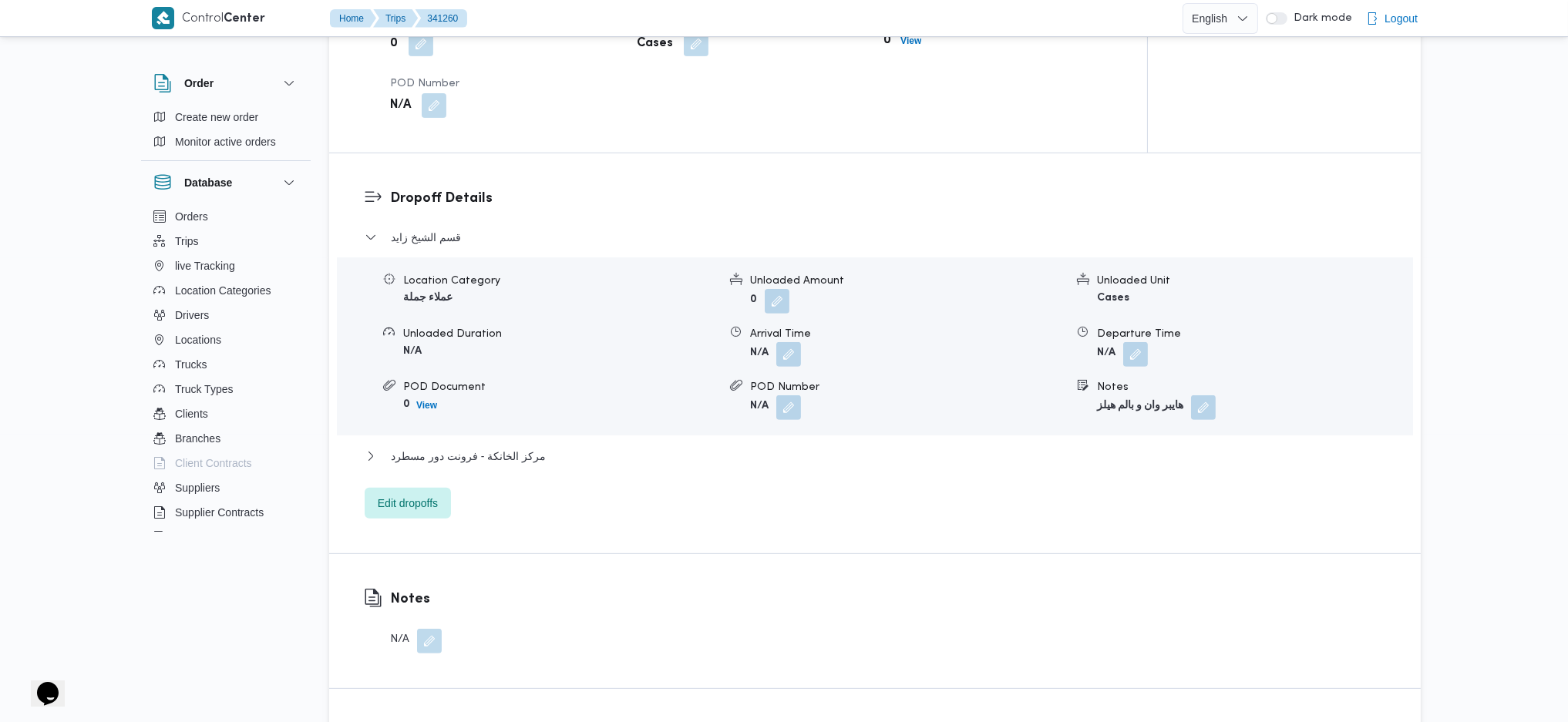
scroll to position [1233, 0]
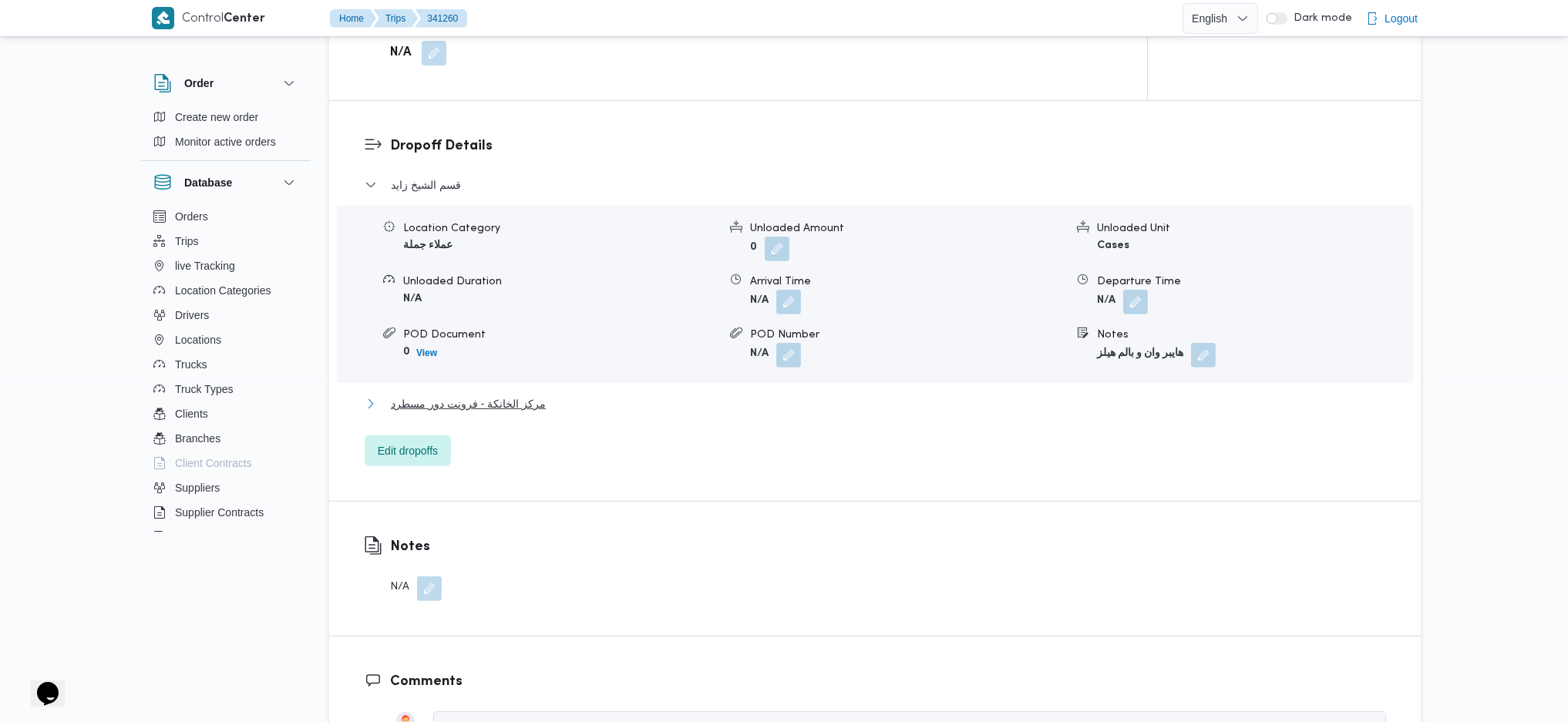
click at [536, 395] on button "مركز الخانكة - فرونت دور مسطرد" at bounding box center [875, 403] width 1021 height 18
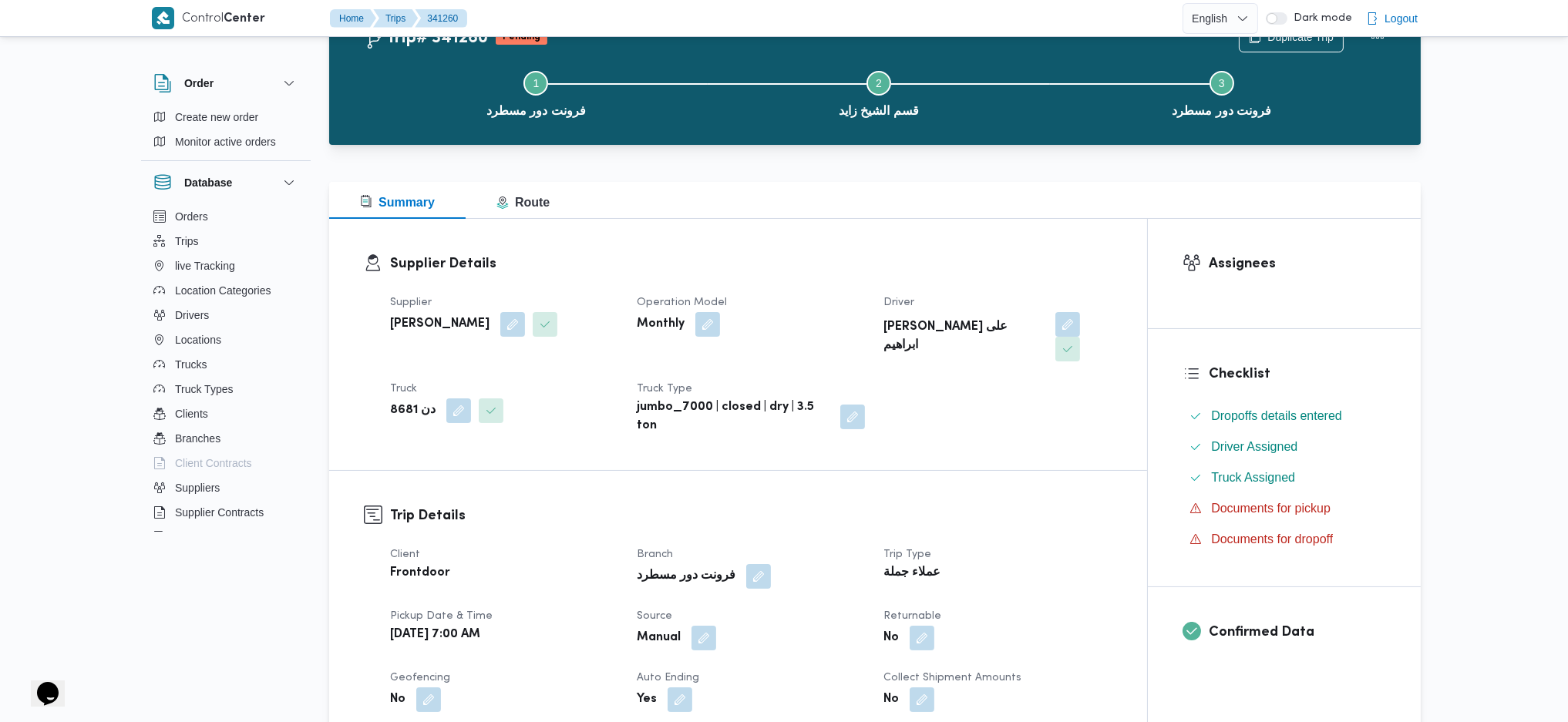
scroll to position [0, 0]
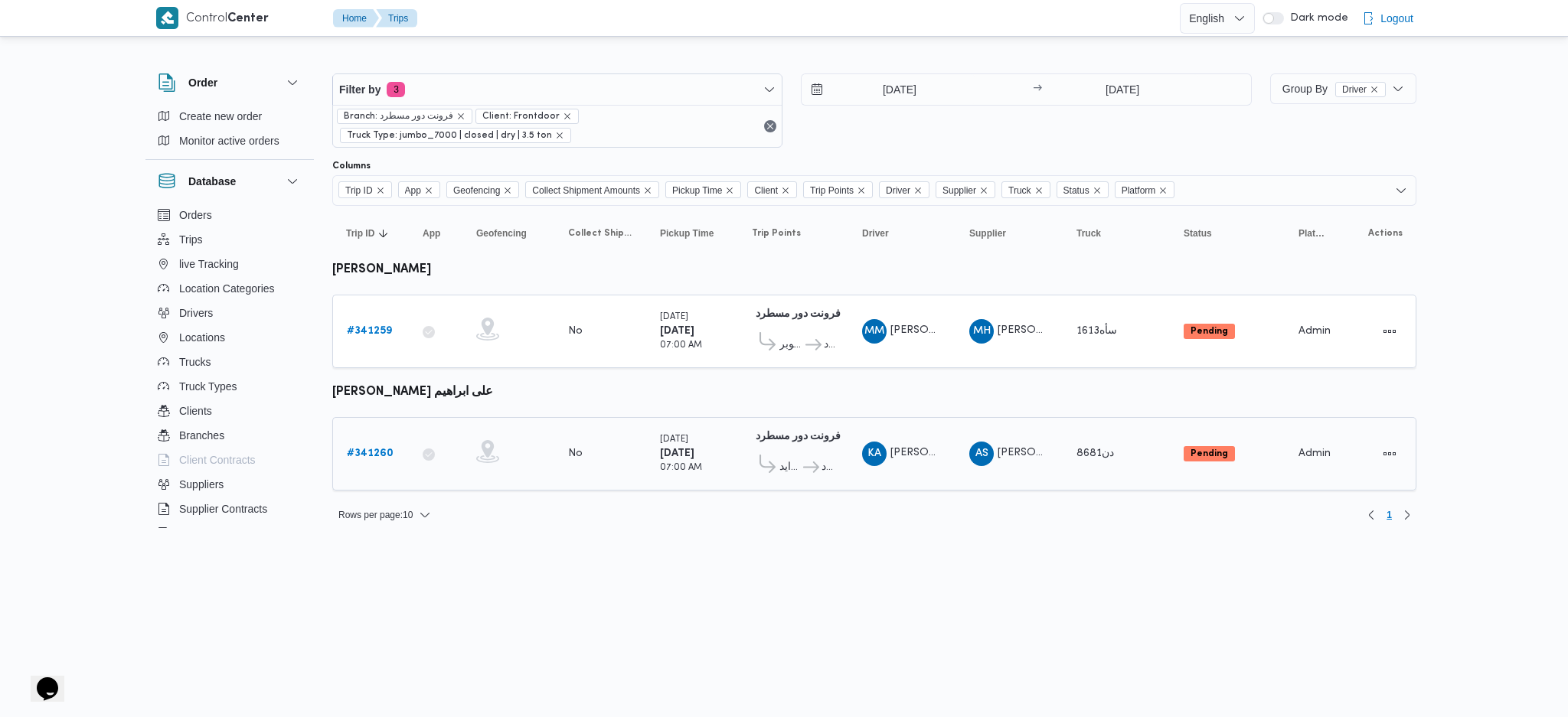
click at [376, 450] on b "# 341260" at bounding box center [369, 453] width 47 height 10
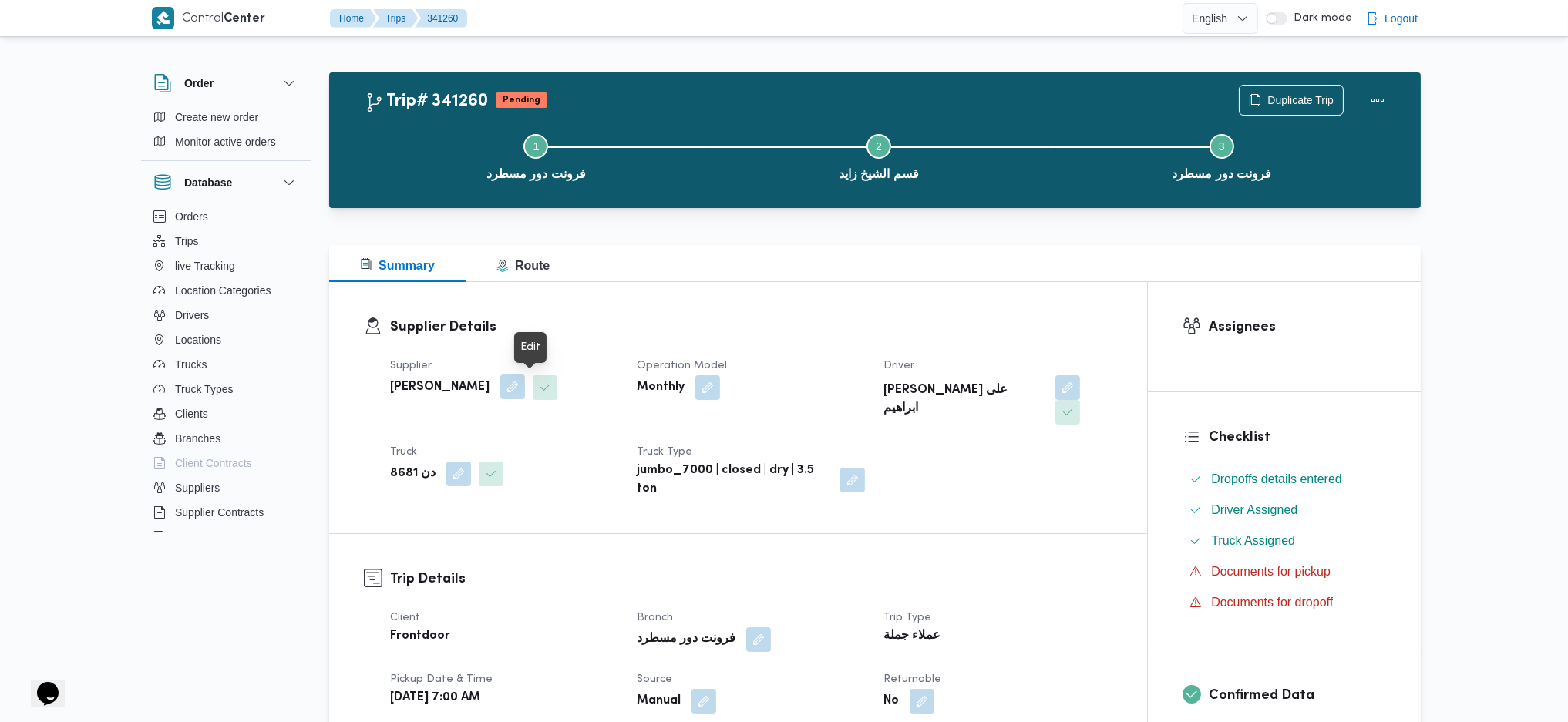
click at [525, 389] on button "button" at bounding box center [513, 386] width 25 height 25
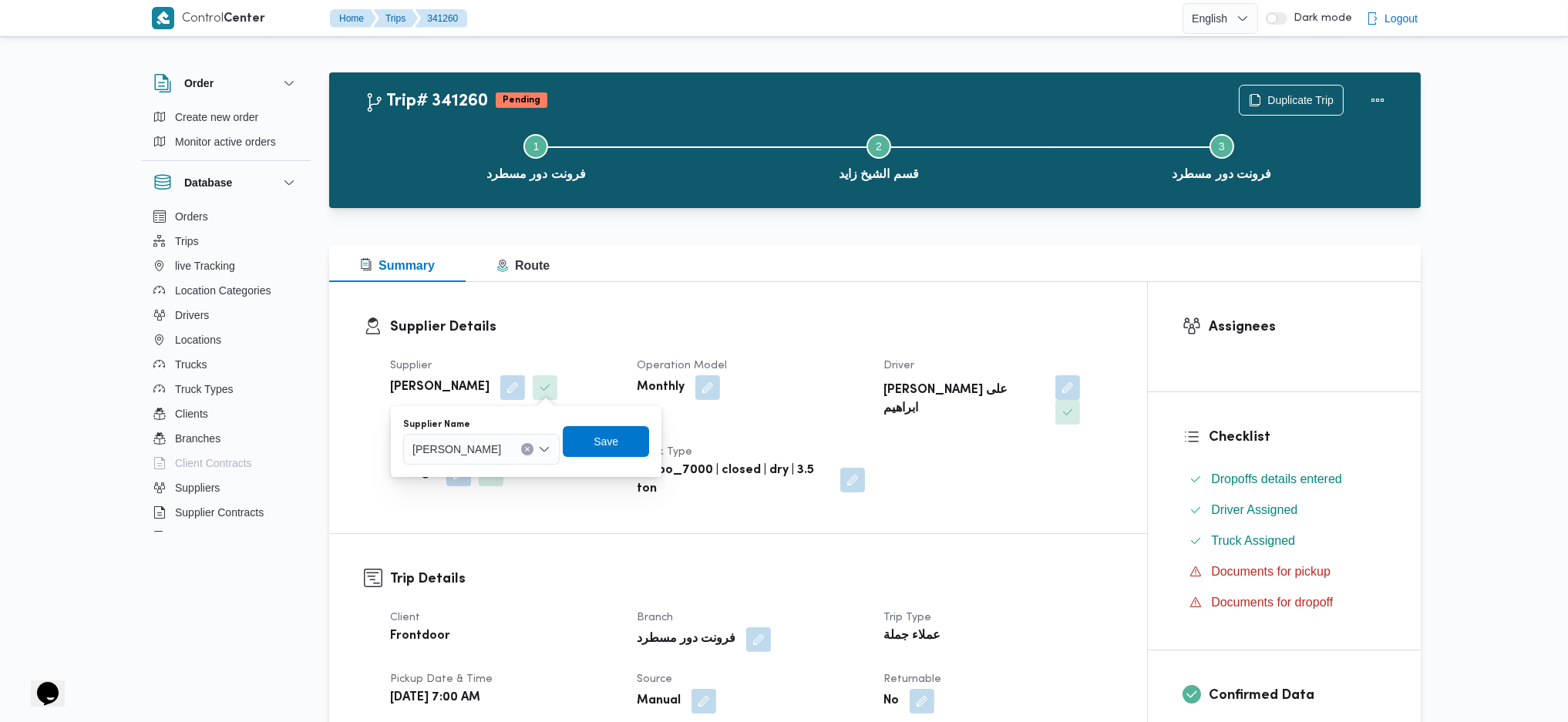
click at [501, 445] on span "عليوه سراج الدين عليوه محمد" at bounding box center [457, 448] width 89 height 17
type input "i"
type input "هاني ج"
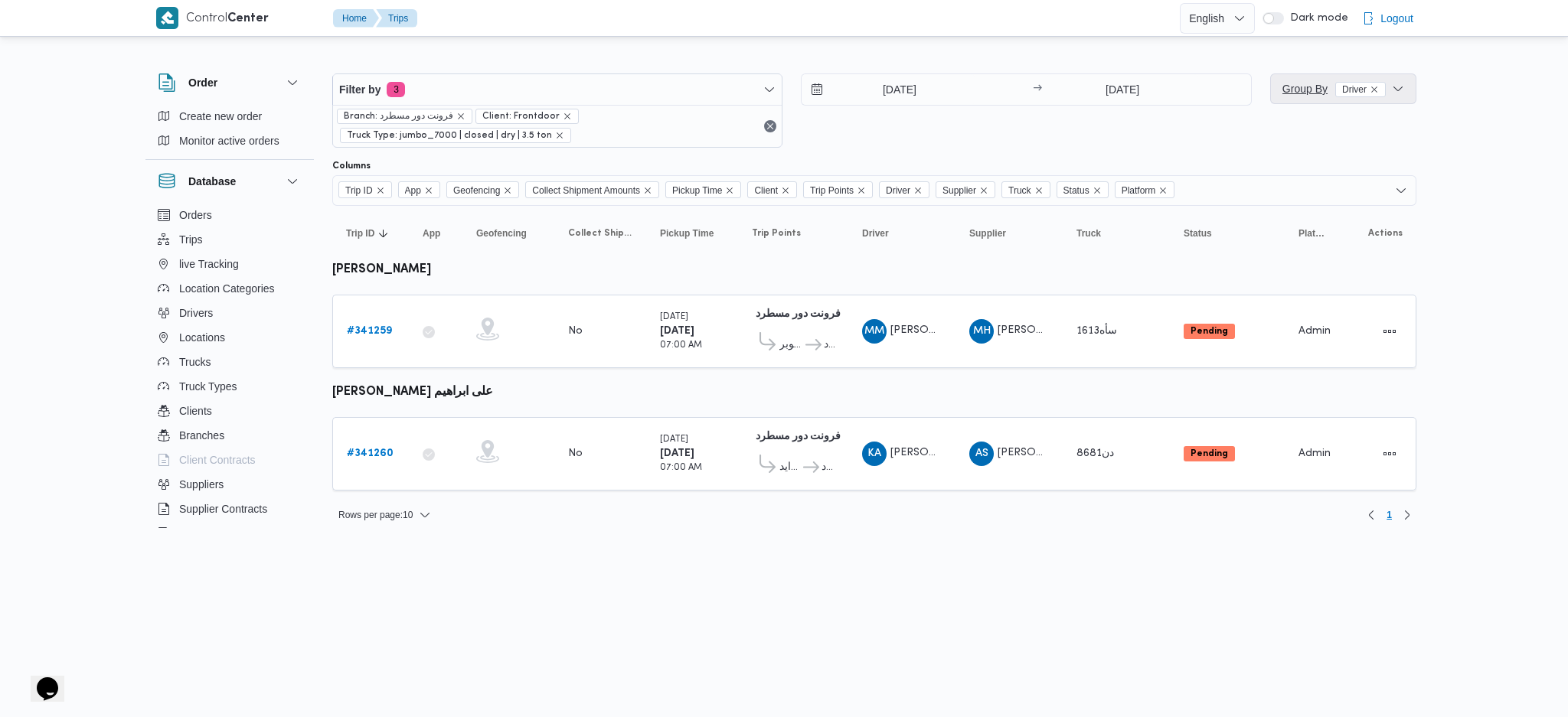
click at [1299, 103] on span "Group By Driver" at bounding box center [1343, 88] width 134 height 31
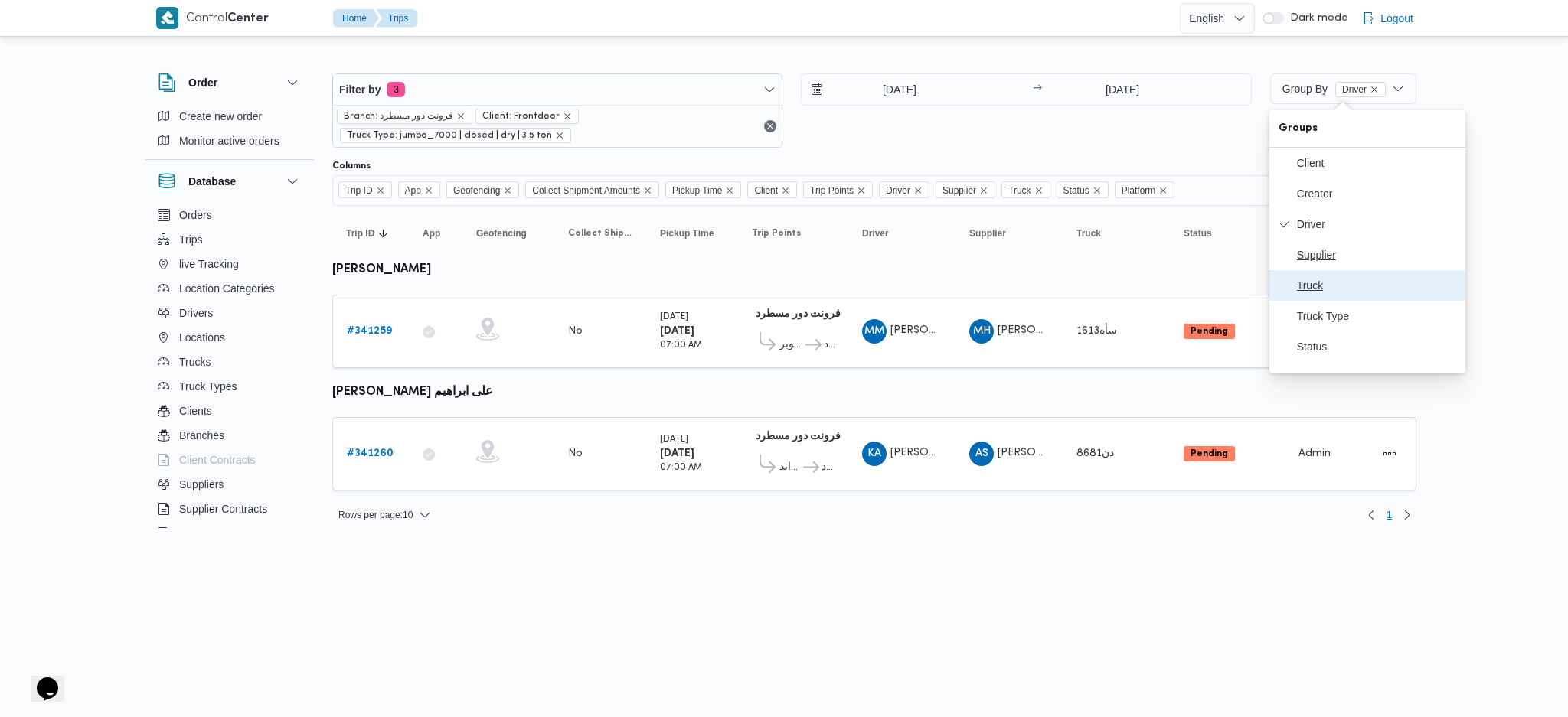
click at [1291, 269] on div "Client Creator Driver Supplier Truck Truck Type Status" at bounding box center [1367, 255] width 196 height 215
click at [1297, 261] on span "Supplier" at bounding box center [1376, 255] width 159 height 13
click at [427, 264] on b "محمد هاني محمد جوده محمود" at bounding box center [381, 270] width 99 height 12
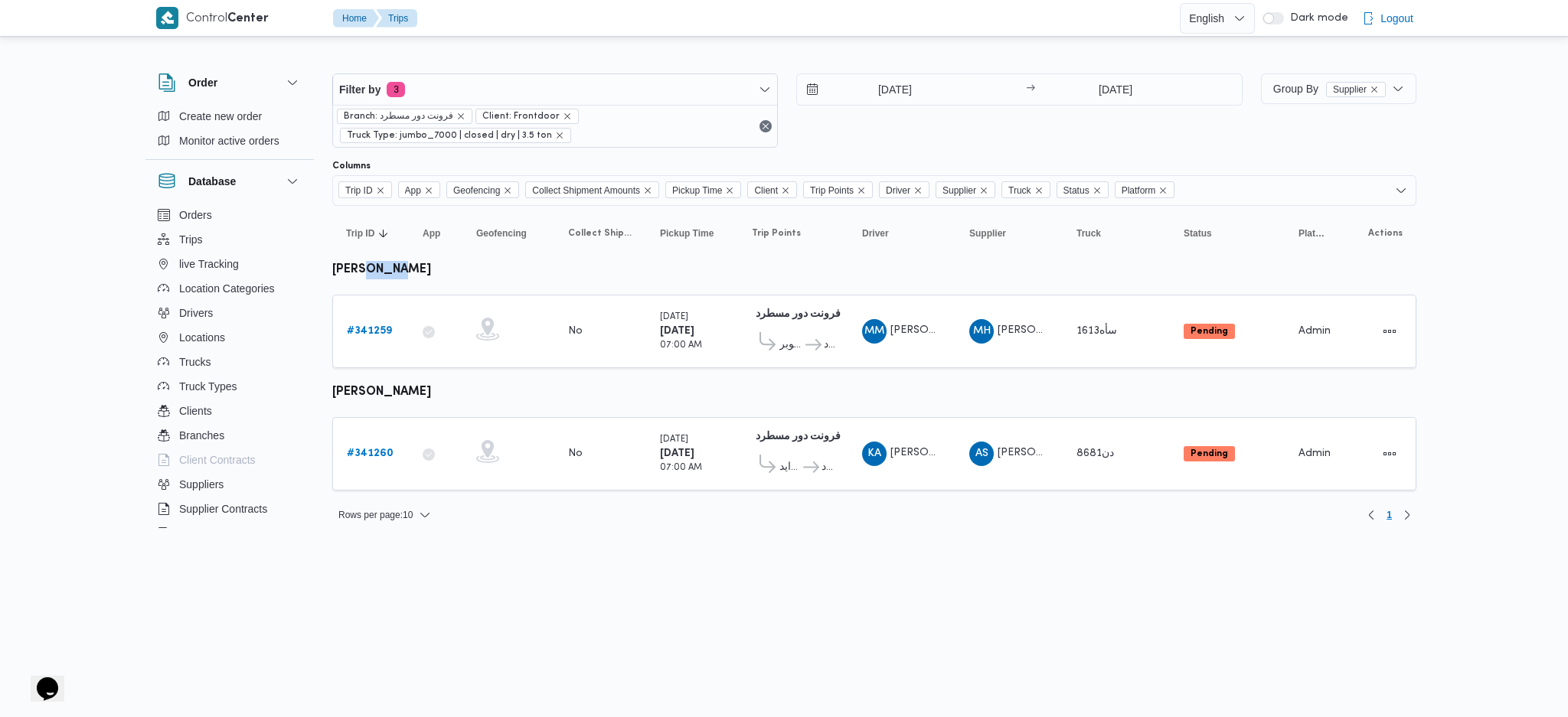
click at [427, 264] on b "محمد هاني محمد جوده محمود" at bounding box center [381, 270] width 99 height 12
copy tbody "محمد هاني محمد جوده محمود Trip ID"
click at [385, 454] on b "# 341260" at bounding box center [369, 453] width 47 height 10
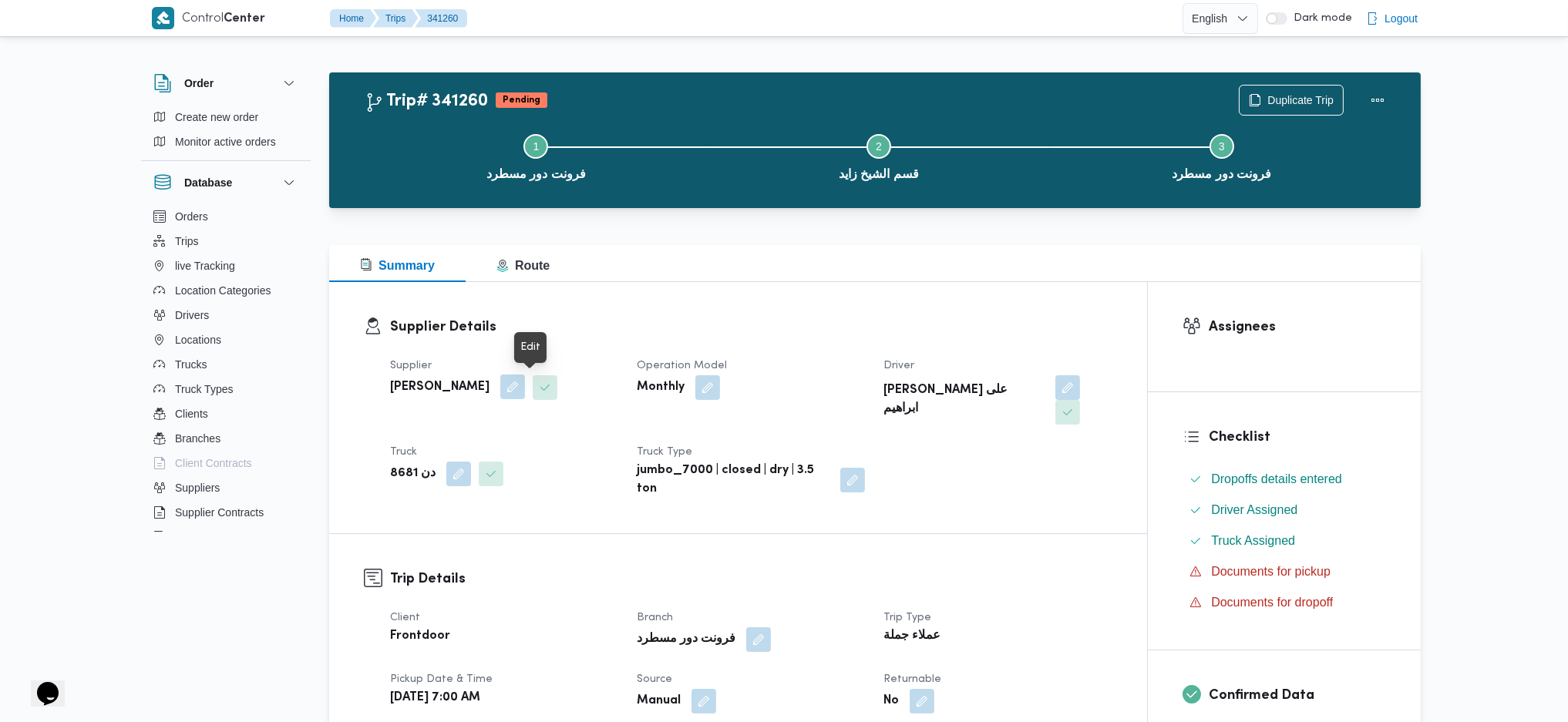
click at [525, 391] on button "button" at bounding box center [513, 386] width 25 height 25
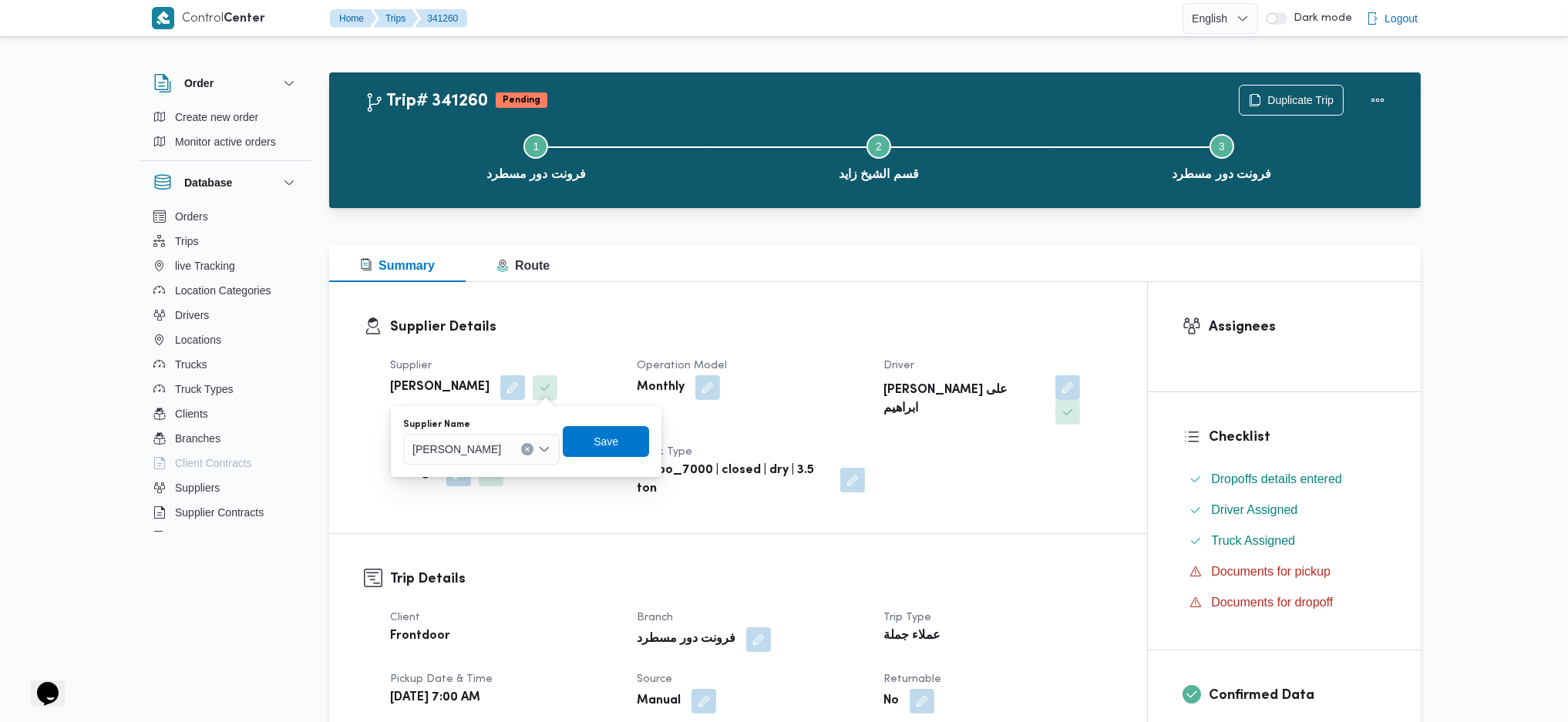
click at [501, 451] on span "عليوه سراج الدين عليوه محمد" at bounding box center [457, 448] width 89 height 17
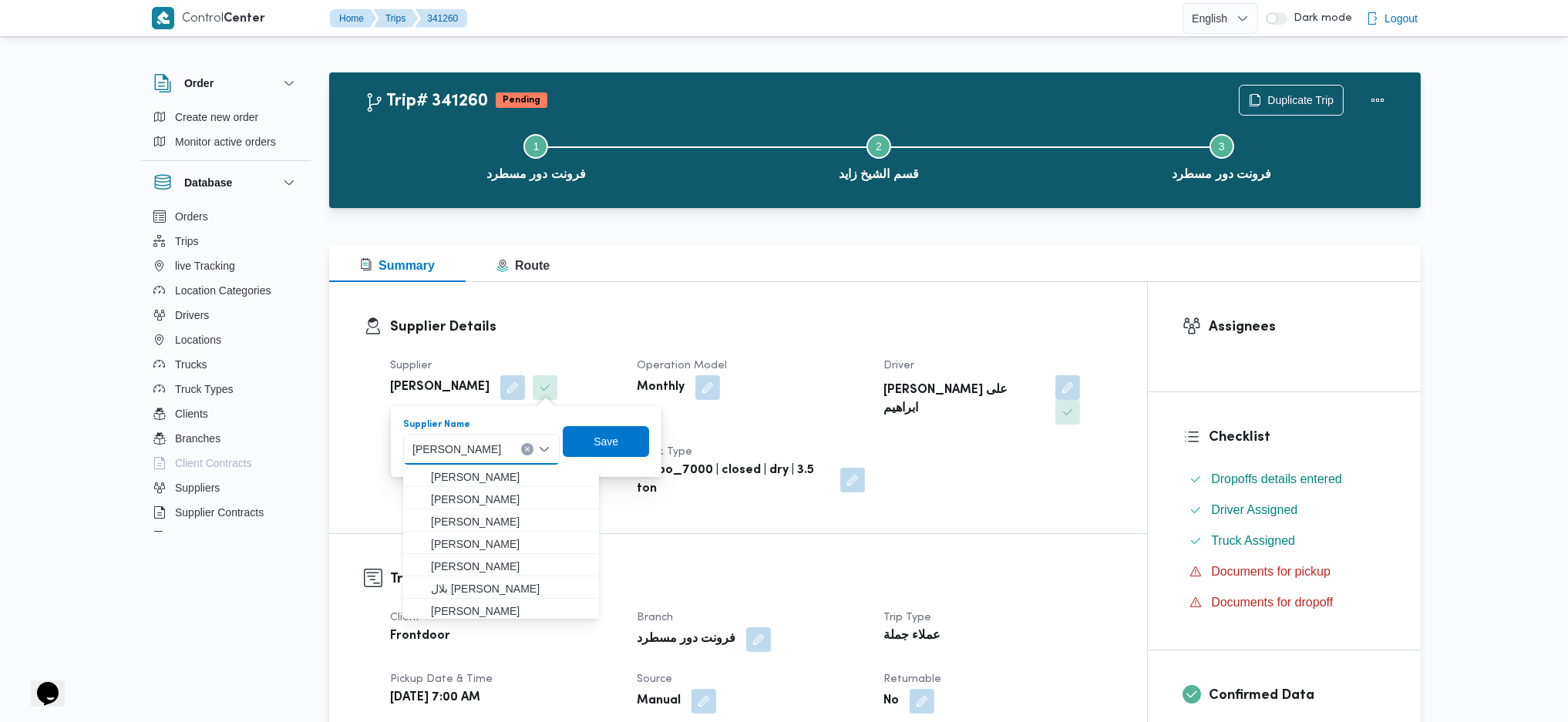
paste input "محمد هاني محمد جوده محمود"
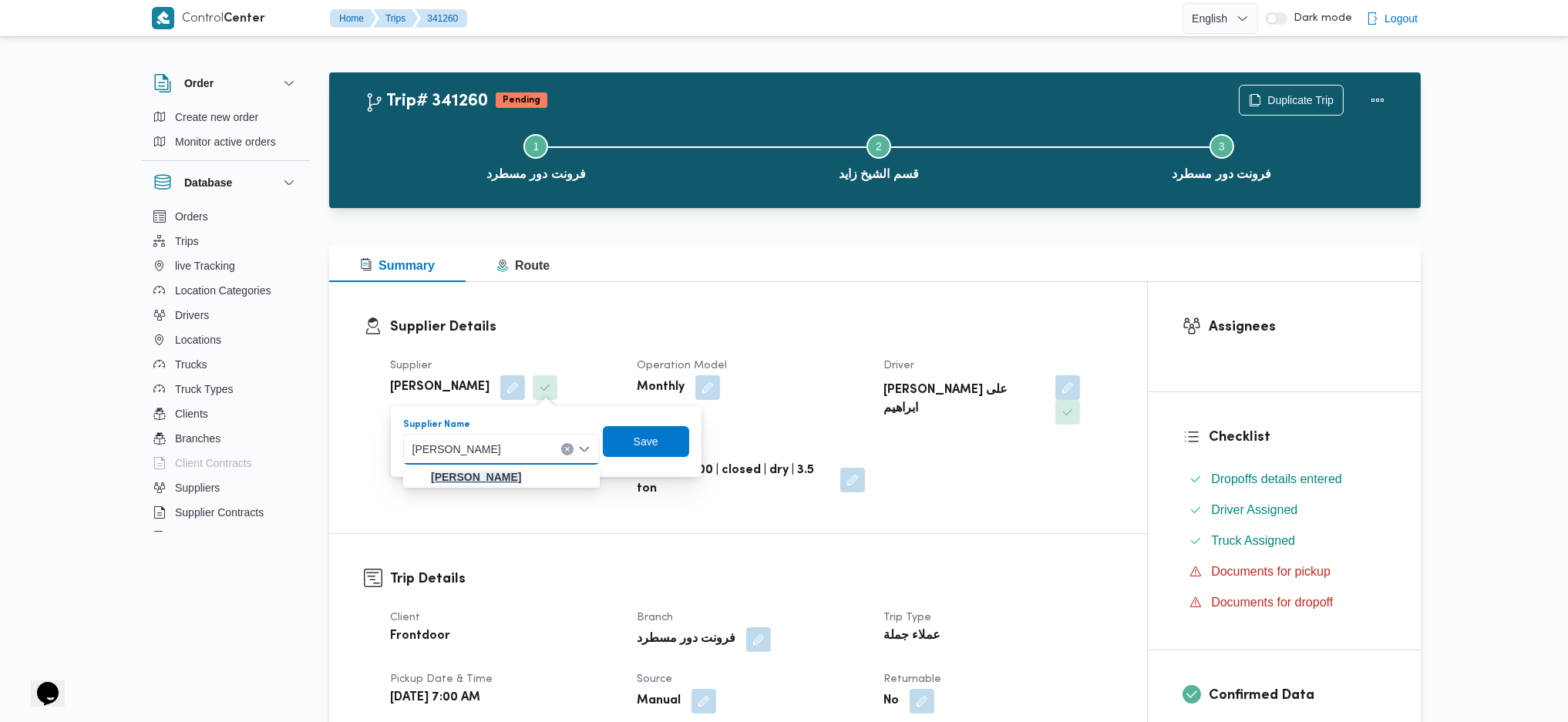
type input "محمد هاني محمد جوده محمود"
click at [516, 468] on span "محمد هاني محمد جوده محمود" at bounding box center [510, 477] width 160 height 18
click at [645, 431] on span "Save" at bounding box center [602, 441] width 87 height 31
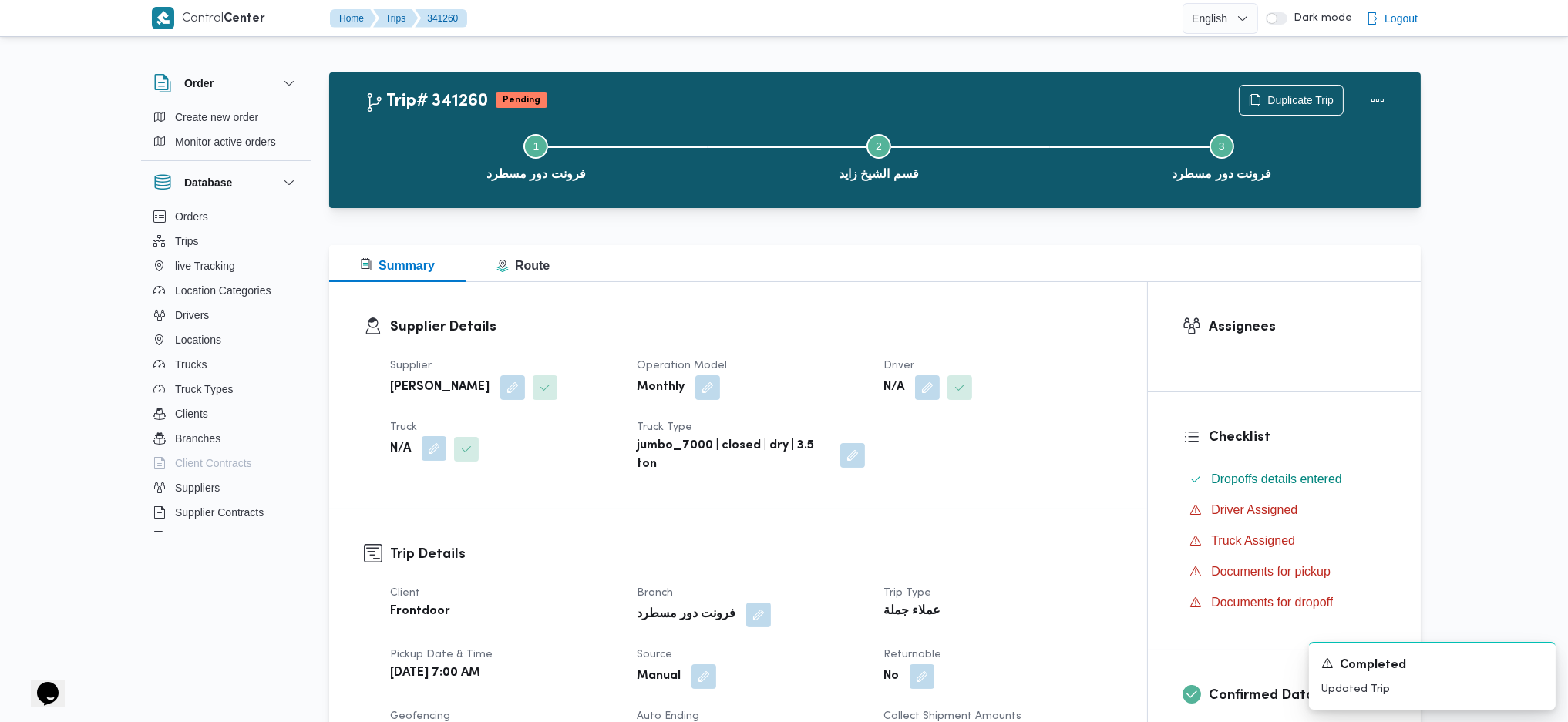
click at [440, 450] on button "button" at bounding box center [434, 448] width 25 height 25
click at [403, 514] on div "Search" at bounding box center [404, 511] width 116 height 31
type input "5679"
click at [395, 548] on span "قسه 5679 | null" at bounding box center [403, 539] width 103 height 25
click at [512, 508] on span "Save" at bounding box center [518, 503] width 25 height 18
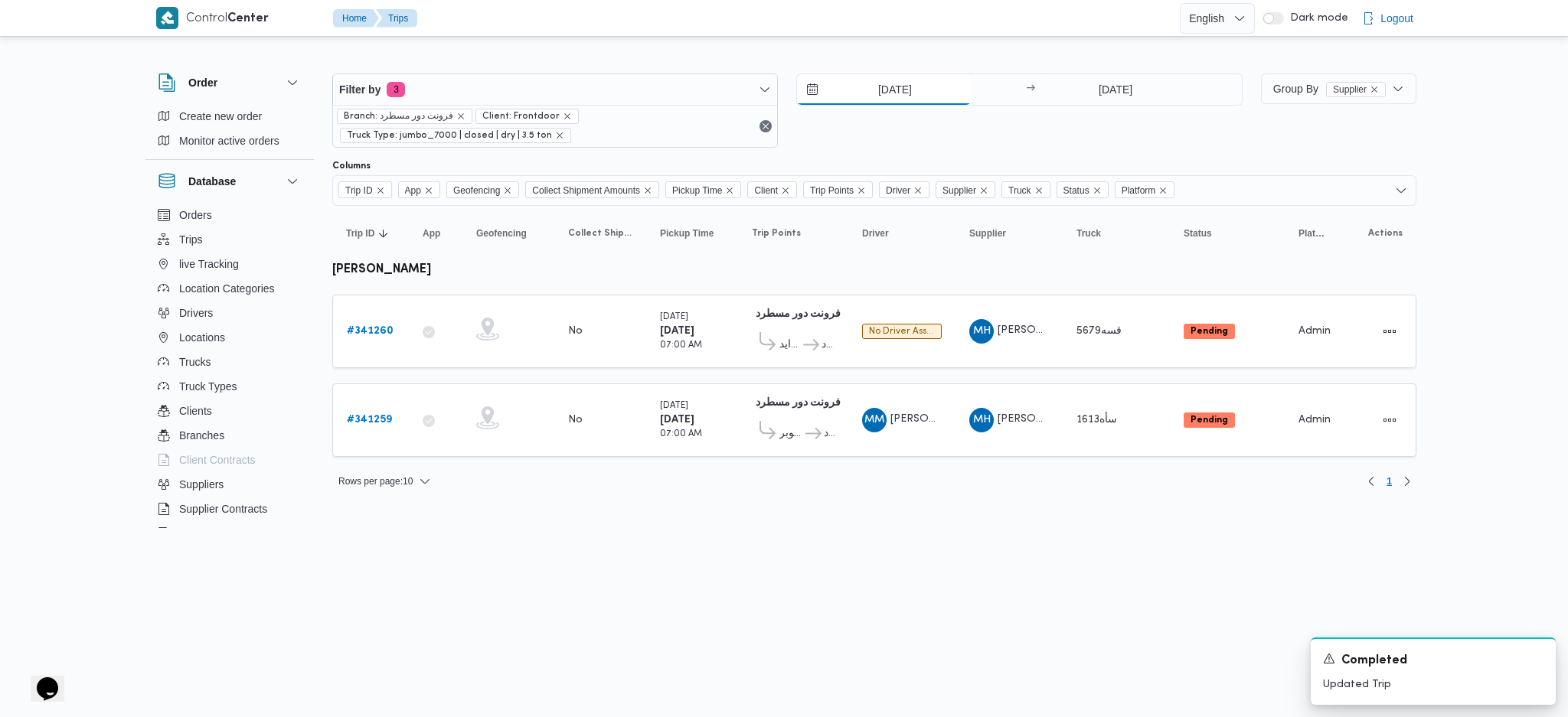
click at [885, 87] on input "[DATE]" at bounding box center [884, 89] width 174 height 31
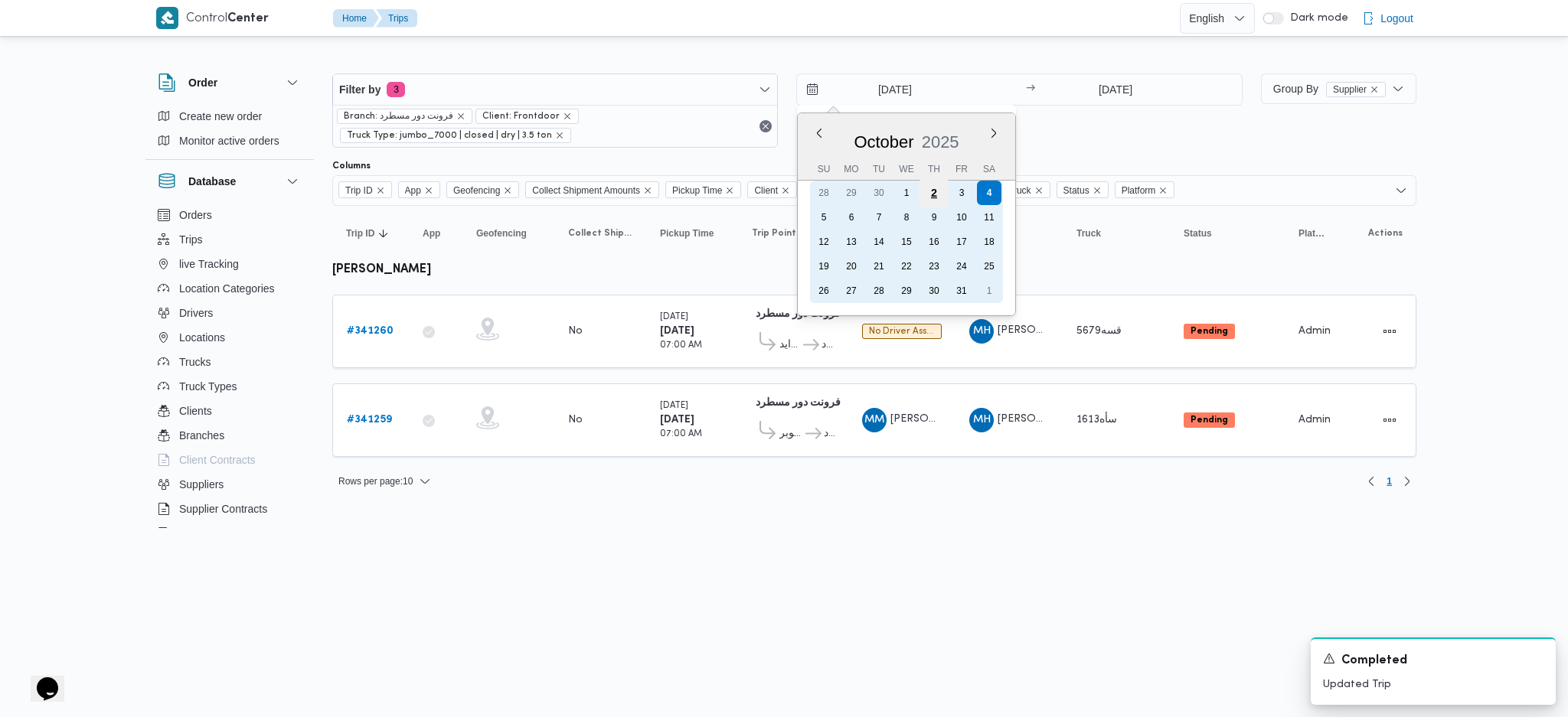
click at [928, 197] on div "2" at bounding box center [934, 192] width 29 height 29
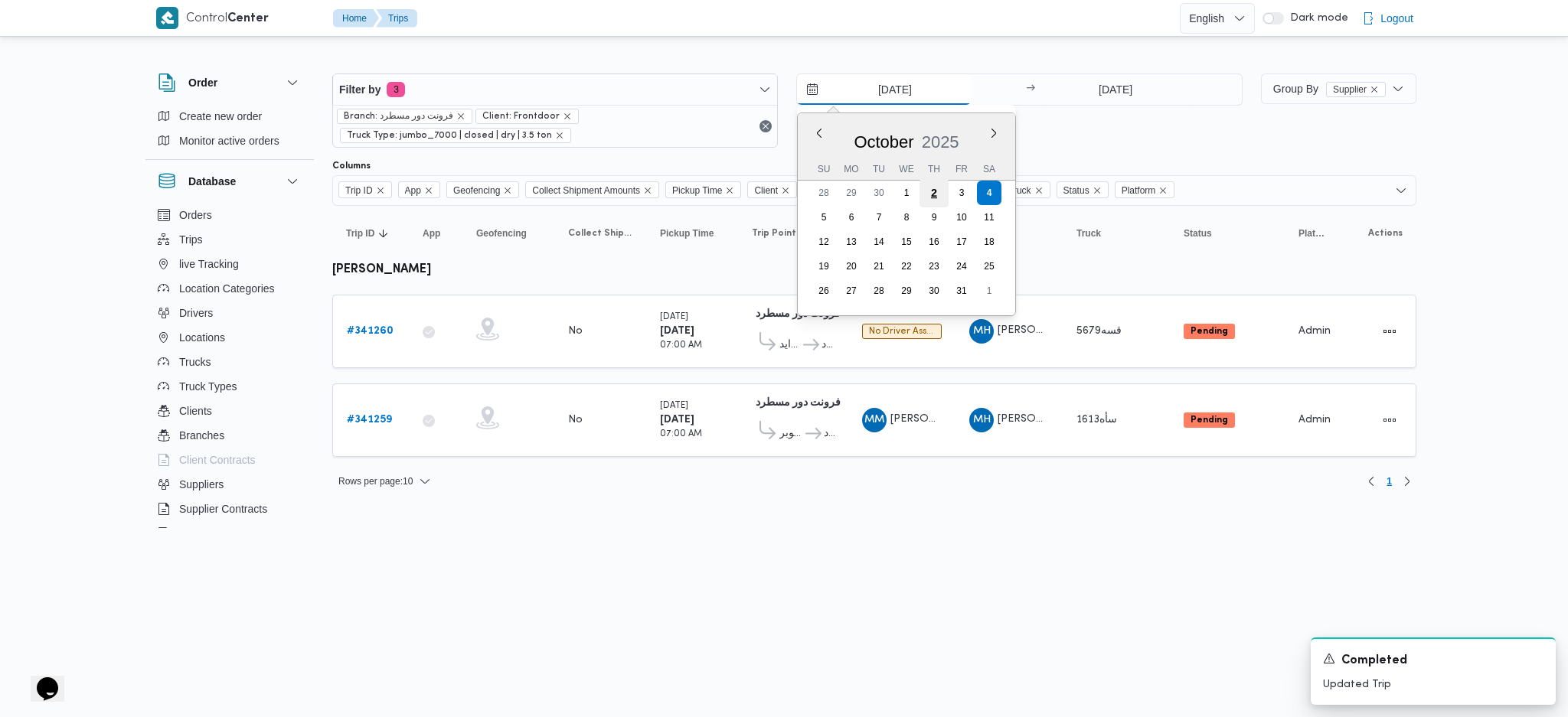
type input "2/10/2025"
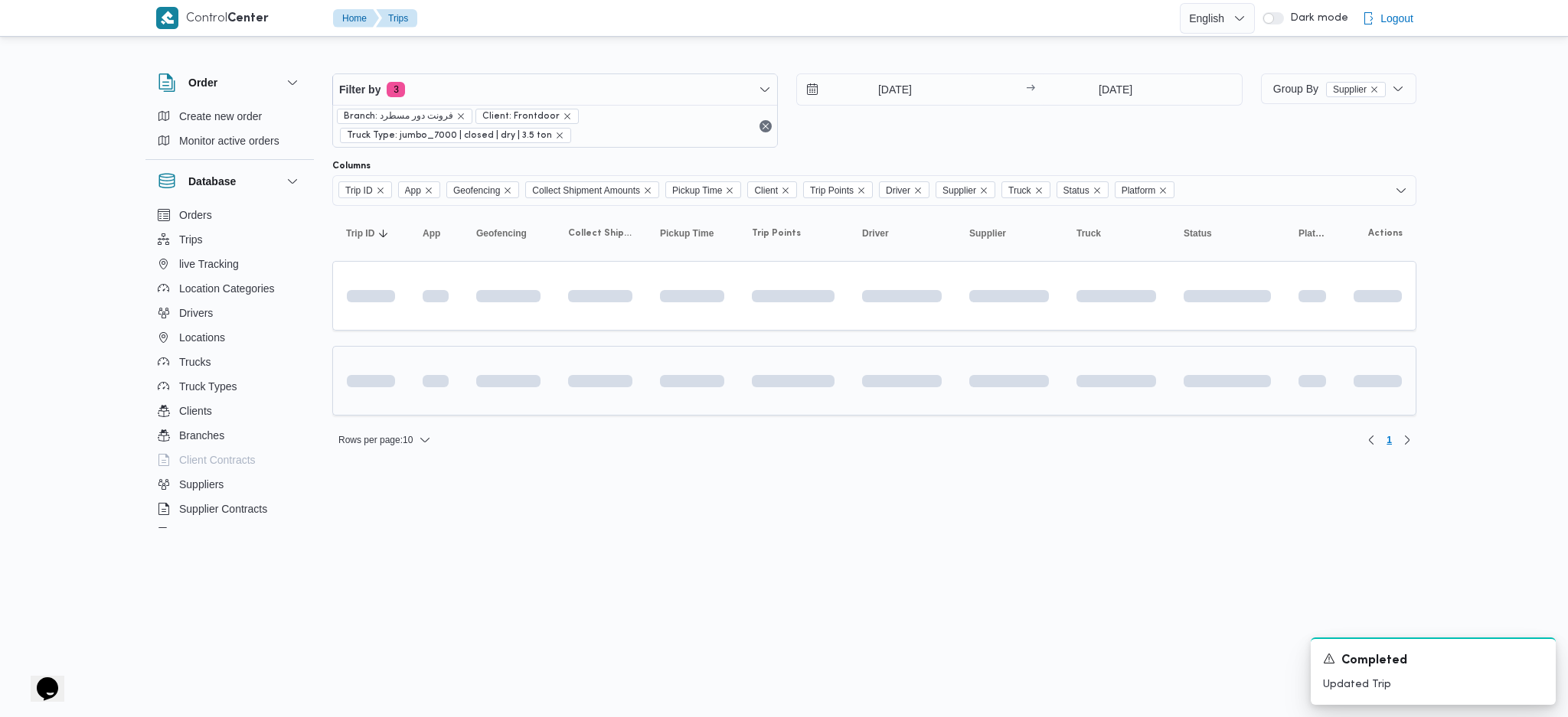
click at [878, 360] on tbody at bounding box center [874, 338] width 1084 height 155
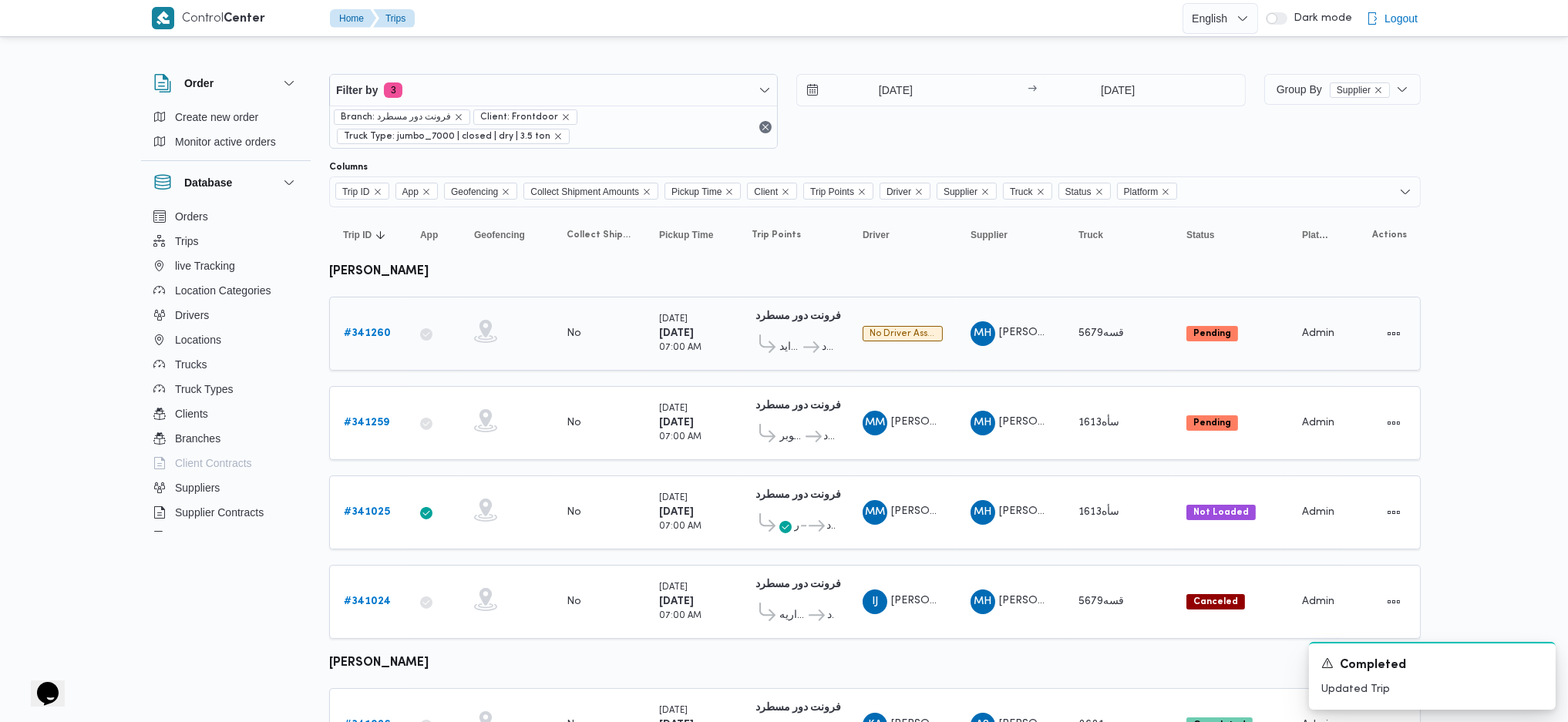
scroll to position [80, 0]
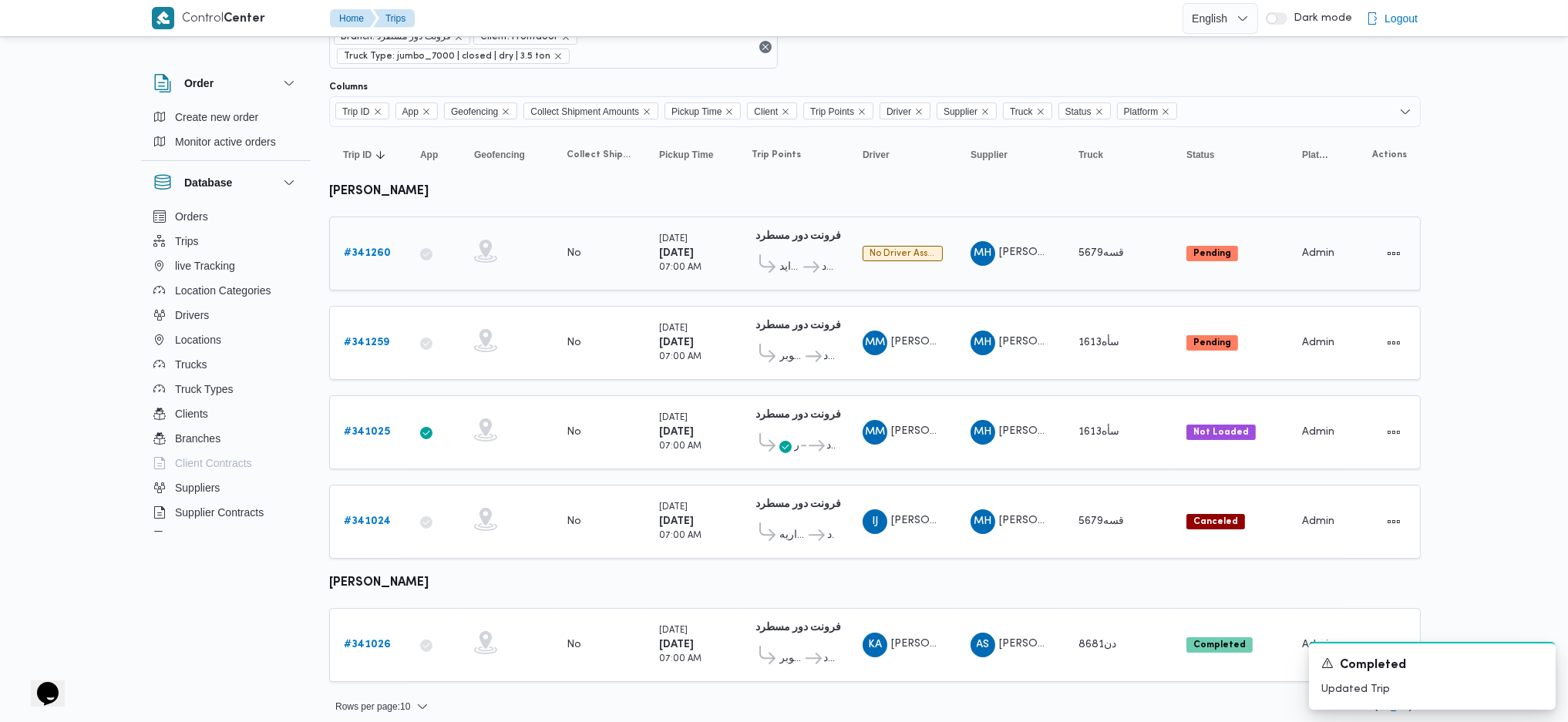
click at [361, 226] on td "Trip ID # 341260" at bounding box center [367, 253] width 77 height 74
click at [364, 254] on b "# 341260" at bounding box center [367, 253] width 47 height 10
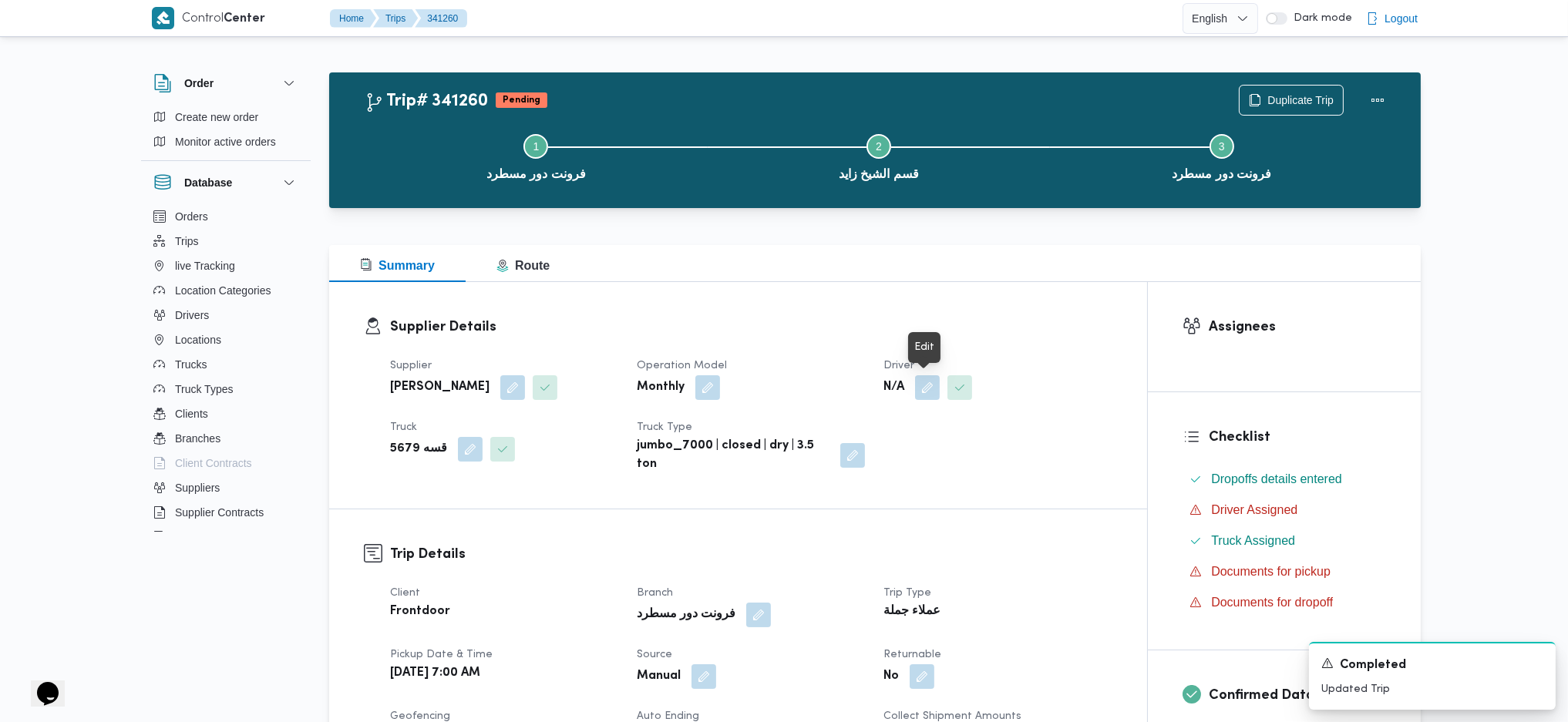
drag, startPoint x: 925, startPoint y: 384, endPoint x: 923, endPoint y: 411, distance: 27.1
click at [926, 386] on button "button" at bounding box center [927, 387] width 25 height 25
click at [878, 454] on div "Search" at bounding box center [896, 449] width 116 height 31
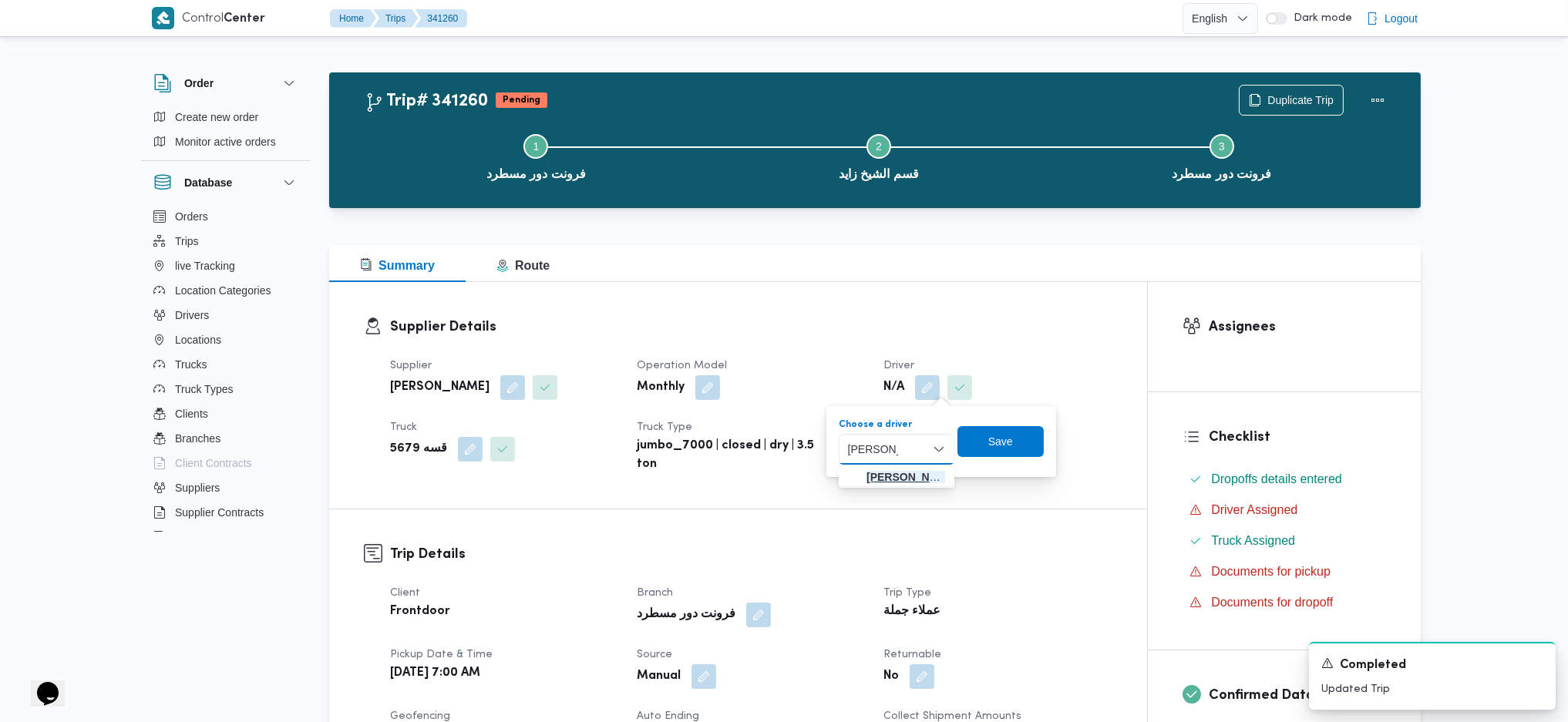
type input "ابراهيم جب"
click at [905, 477] on span "ابراهيم جب ريل محمد احمد جمعه" at bounding box center [905, 477] width 79 height 18
click at [1022, 445] on span "Save" at bounding box center [997, 441] width 87 height 31
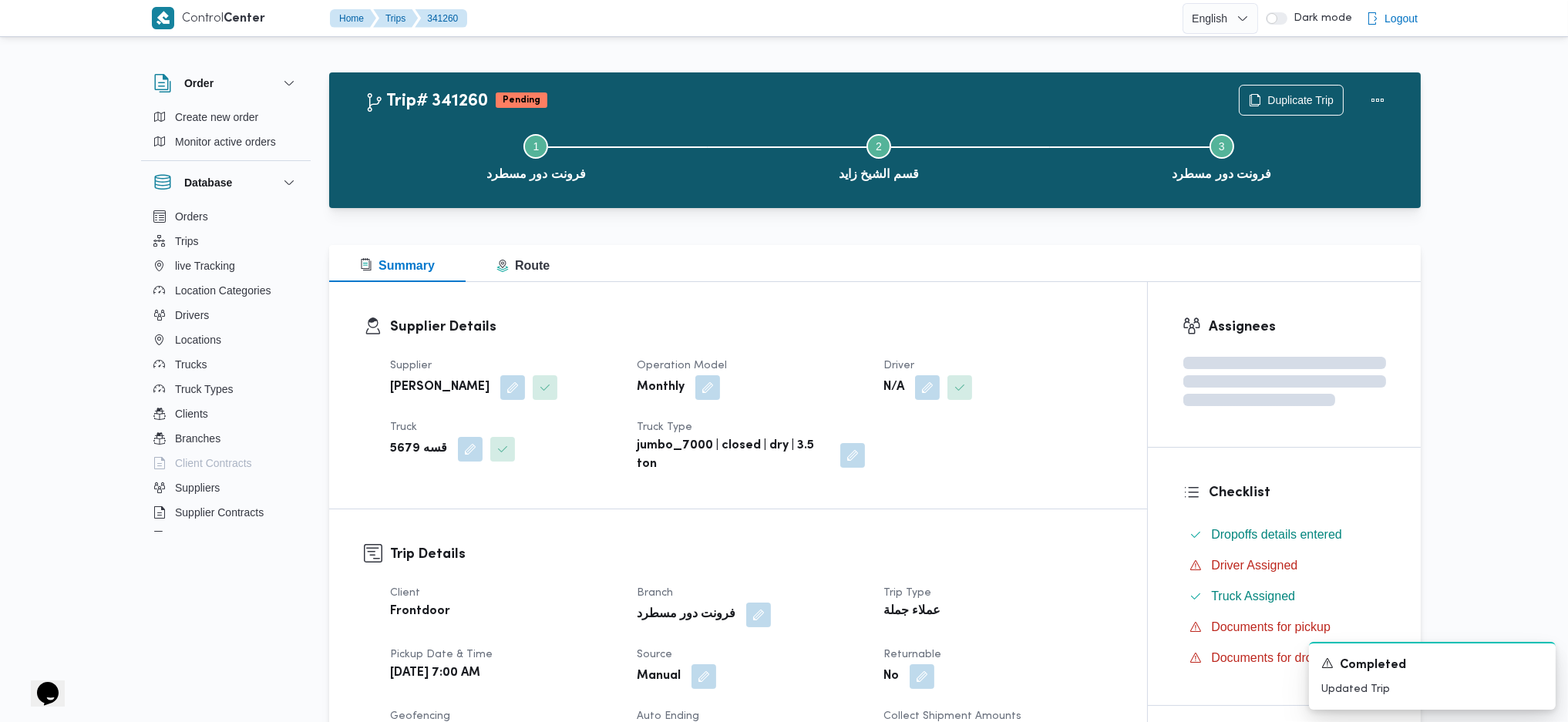
click at [828, 274] on div "Summary Route" at bounding box center [875, 263] width 1092 height 37
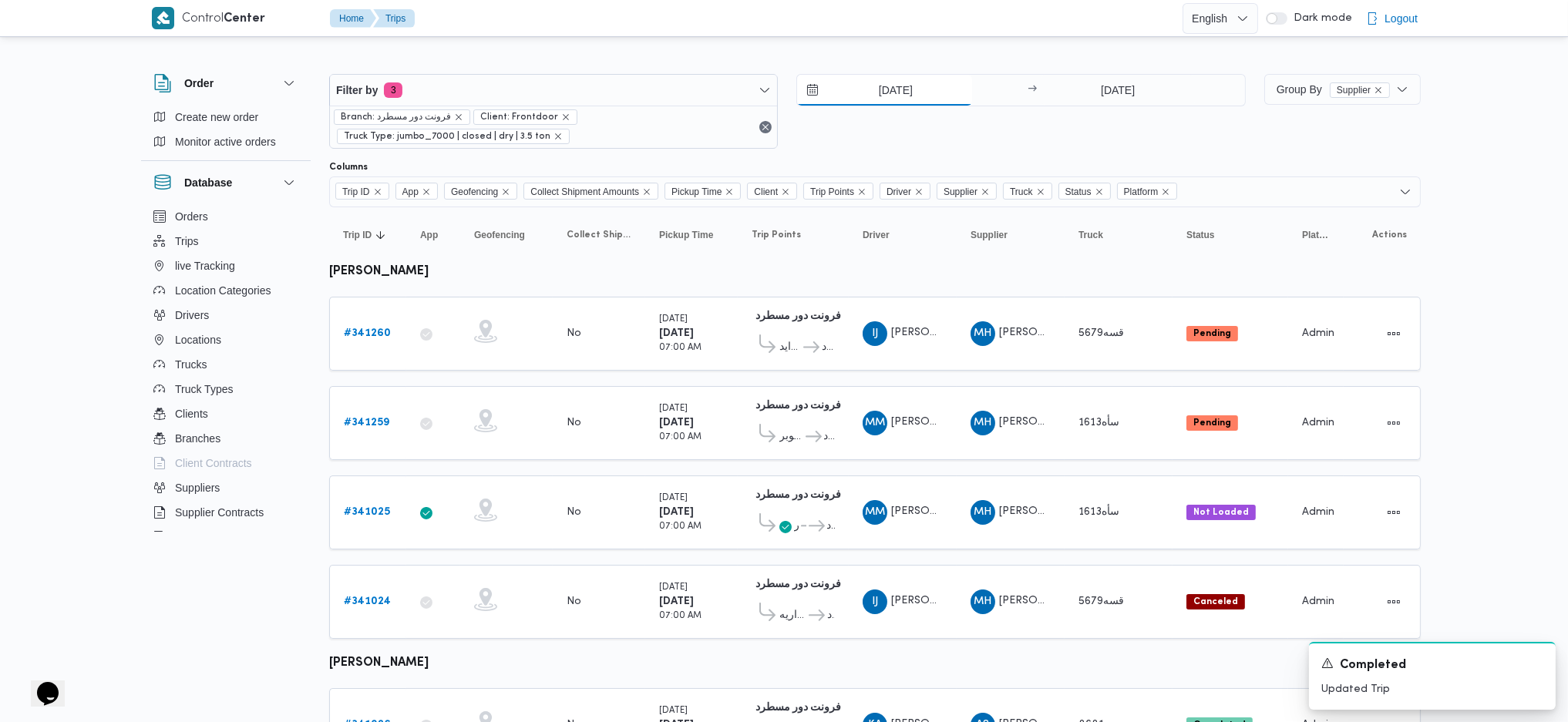
click at [886, 98] on input "2/10/2025" at bounding box center [885, 90] width 175 height 31
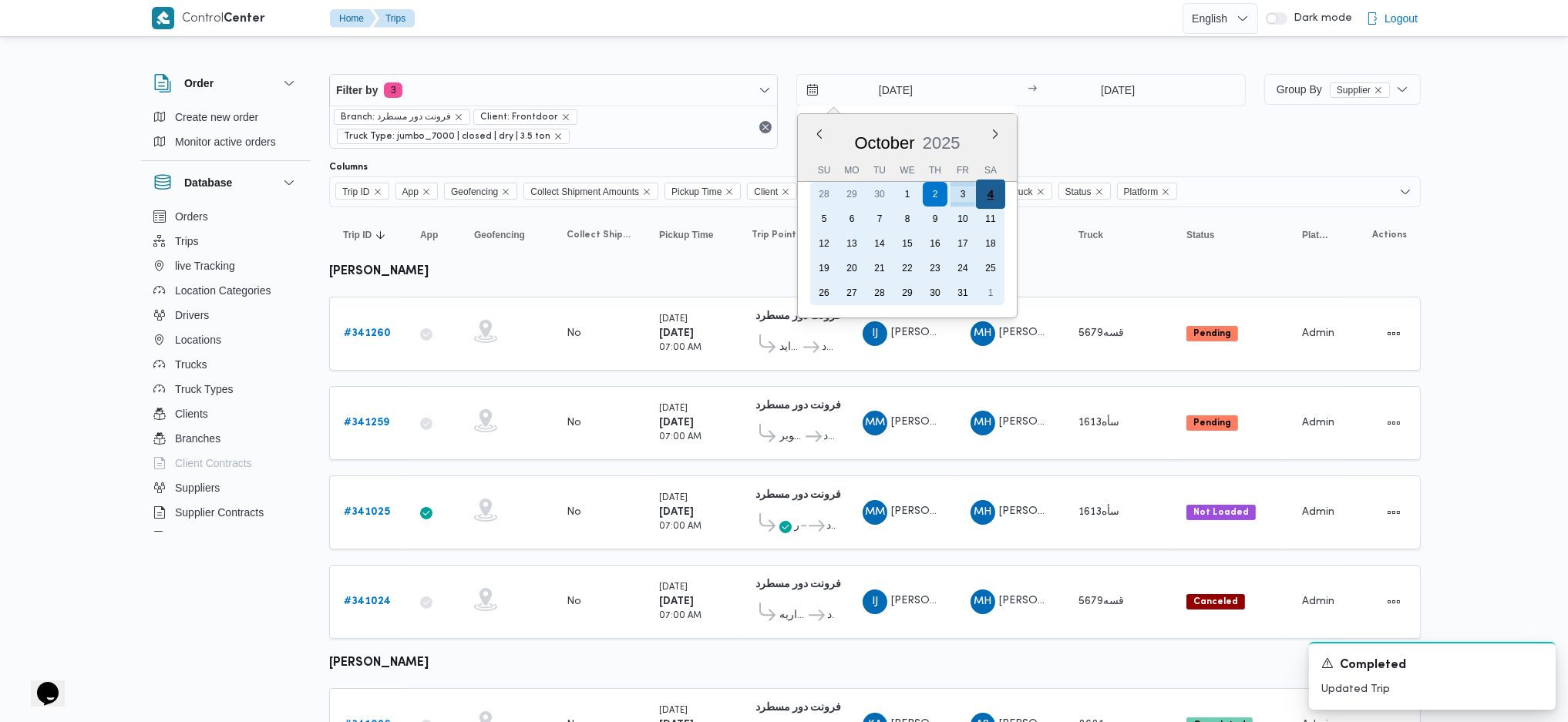
click at [996, 195] on div "4" at bounding box center [990, 194] width 29 height 29
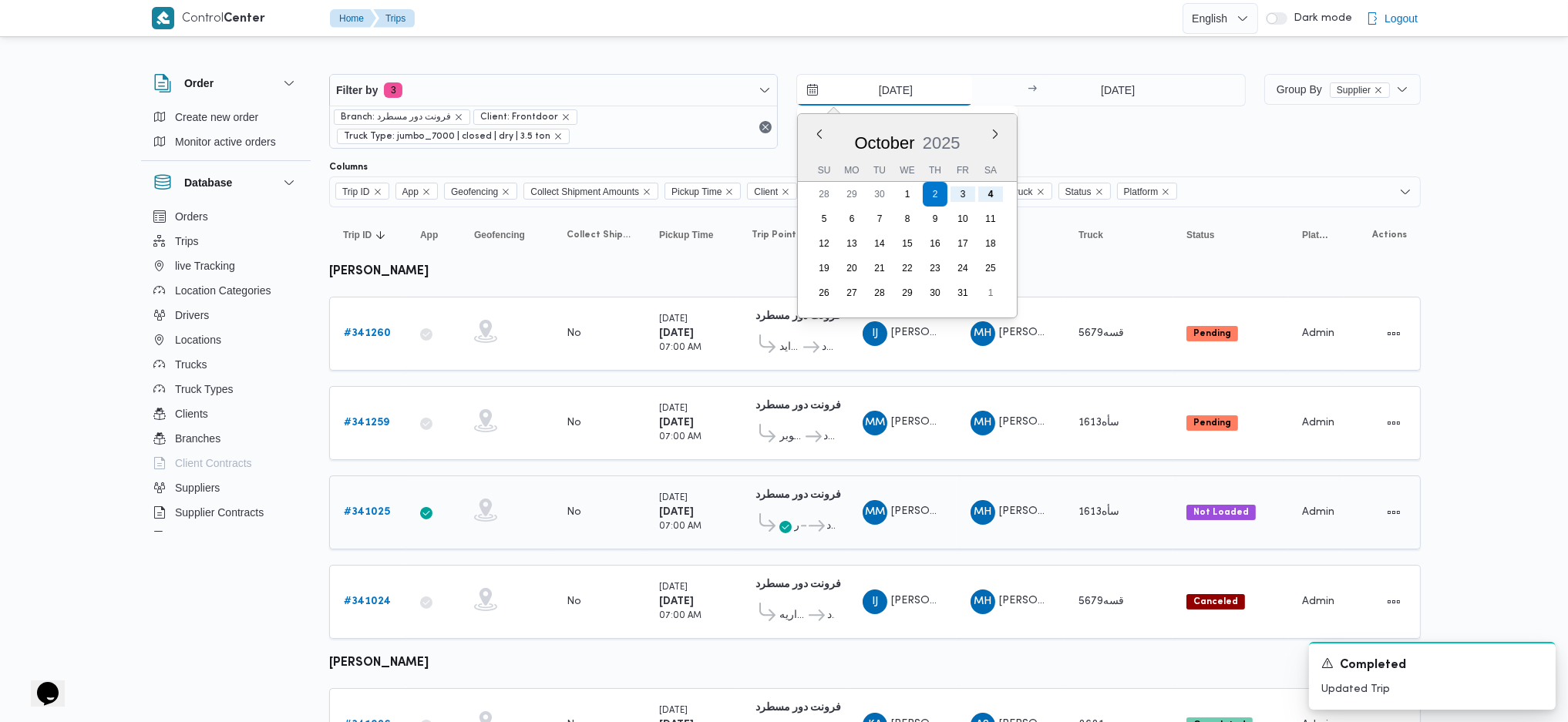
type input "[DATE]"
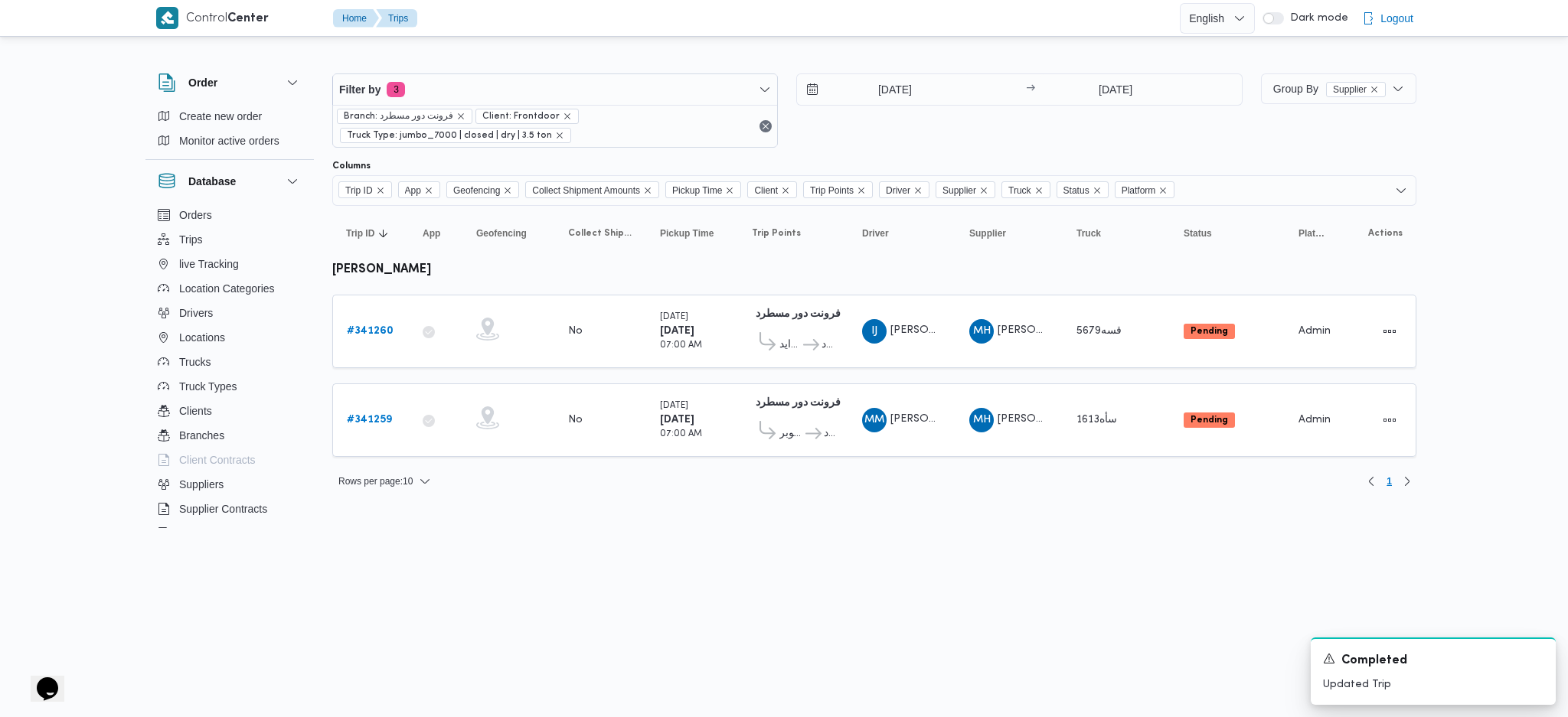
drag, startPoint x: 1304, startPoint y: 112, endPoint x: 1313, endPoint y: 68, distance: 44.9
click at [1306, 98] on div "Group By Supplier" at bounding box center [1338, 110] width 155 height 74
click at [1313, 68] on div "Filter by 3 Branch: فرونت دور مسطرد Client: Frontdoor Truck Type: jumbo_7000 | …" at bounding box center [874, 110] width 1102 height 92
click at [1304, 109] on div "Group By Supplier" at bounding box center [1338, 110] width 155 height 74
click at [1305, 89] on span "Group By Supplier" at bounding box center [1329, 89] width 113 height 13
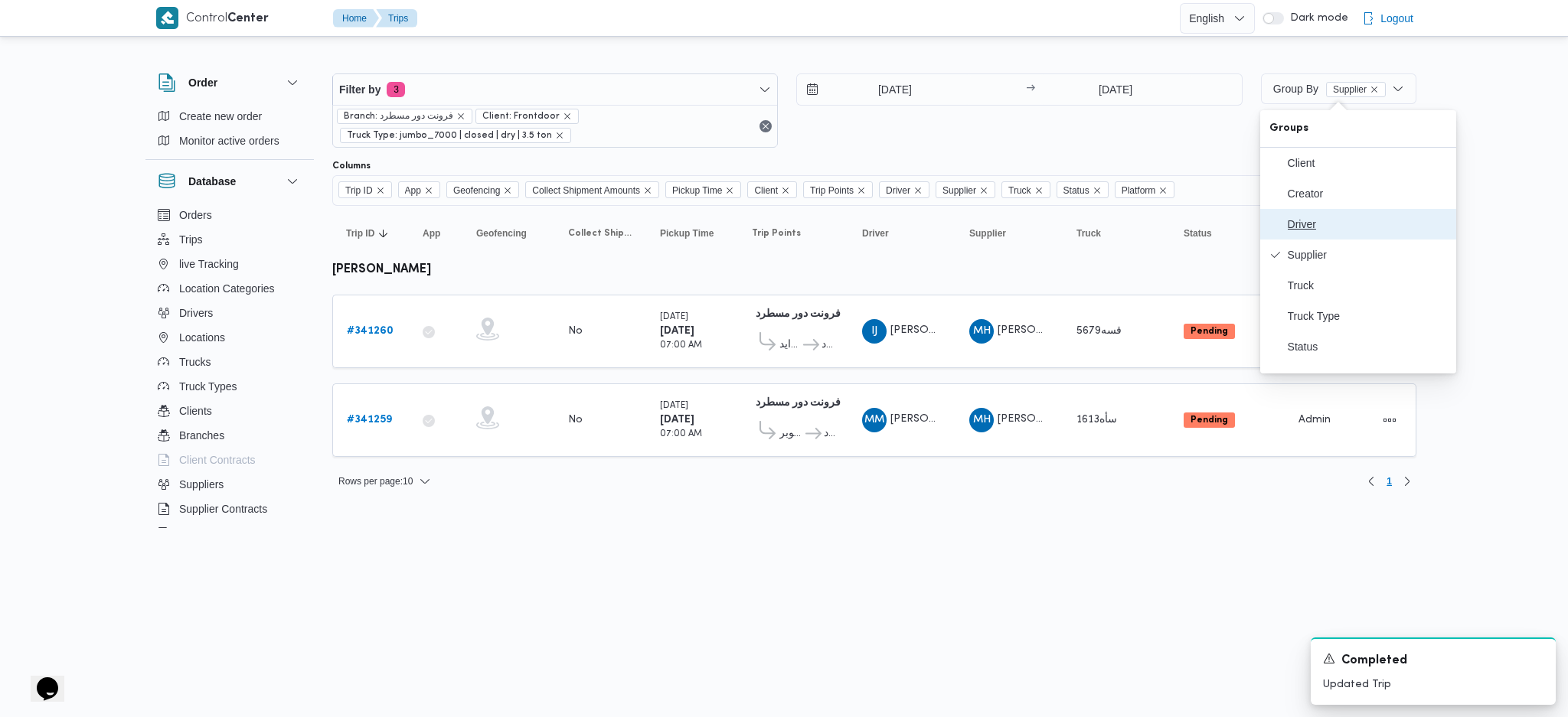
drag, startPoint x: 1324, startPoint y: 231, endPoint x: 1325, endPoint y: 239, distance: 8.1
click at [1325, 230] on span "Driver" at bounding box center [1368, 224] width 159 height 13
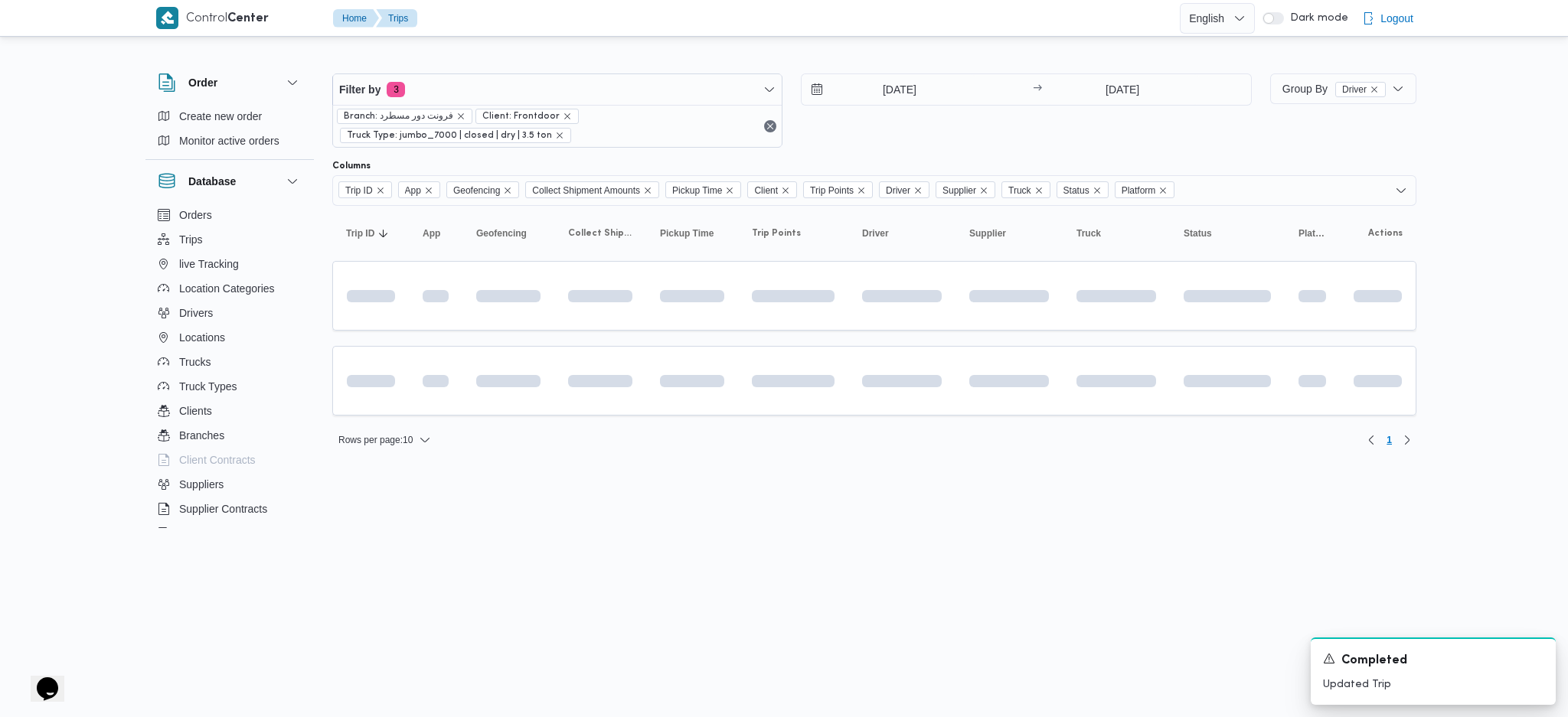
click at [1190, 377] on span at bounding box center [1177, 381] width 192 height 13
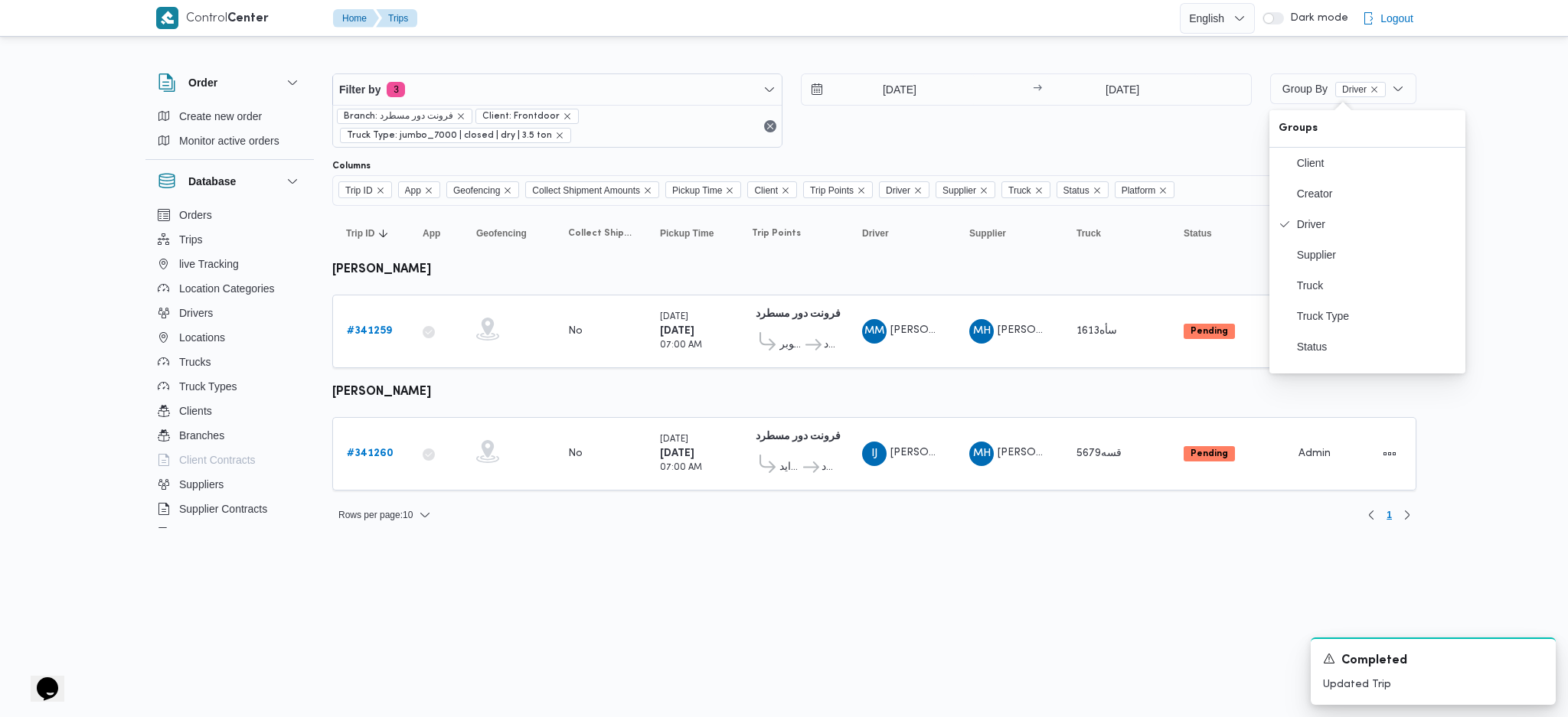
click at [854, 497] on div "Rows per page : 10 1" at bounding box center [874, 515] width 1102 height 37
click at [384, 330] on b "# 341259" at bounding box center [369, 330] width 45 height 10
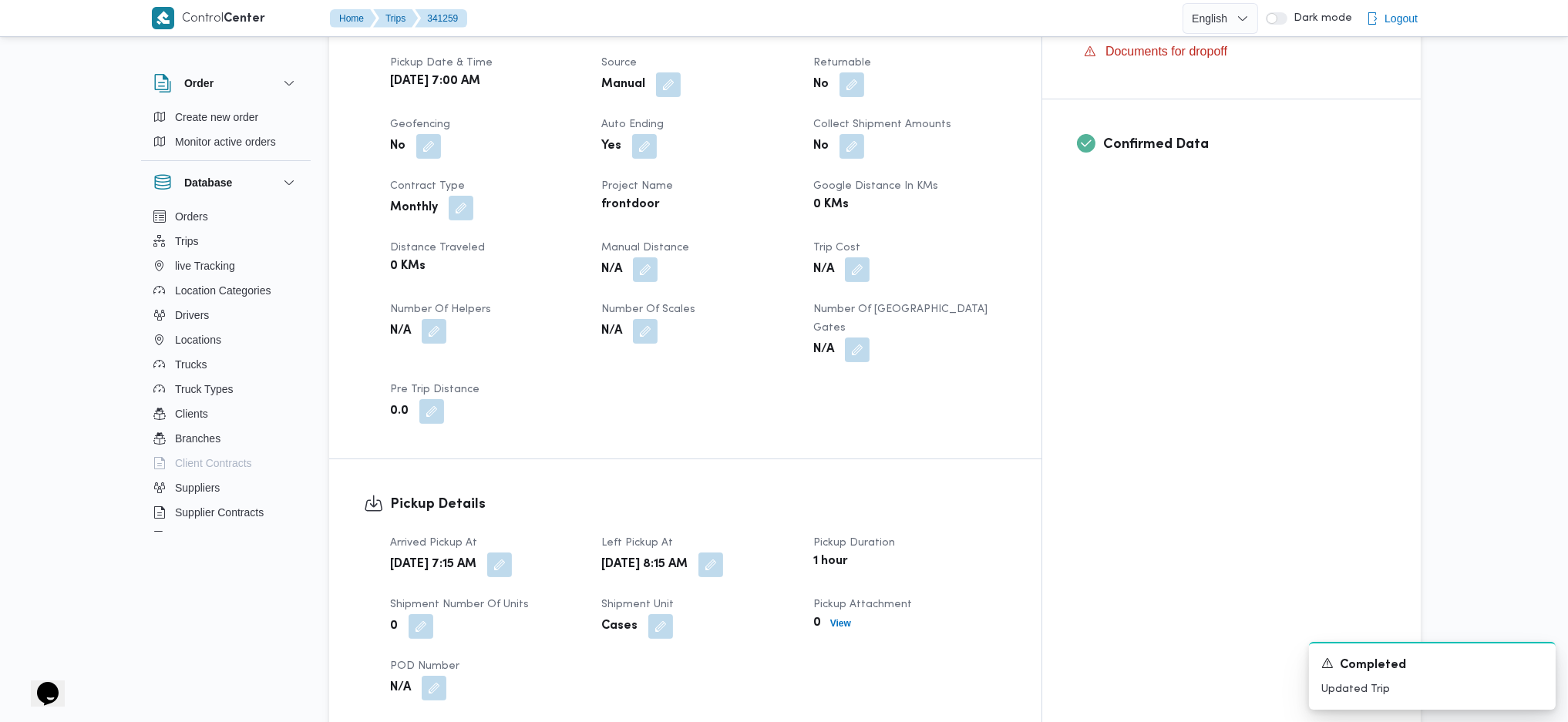
scroll to position [719, 0]
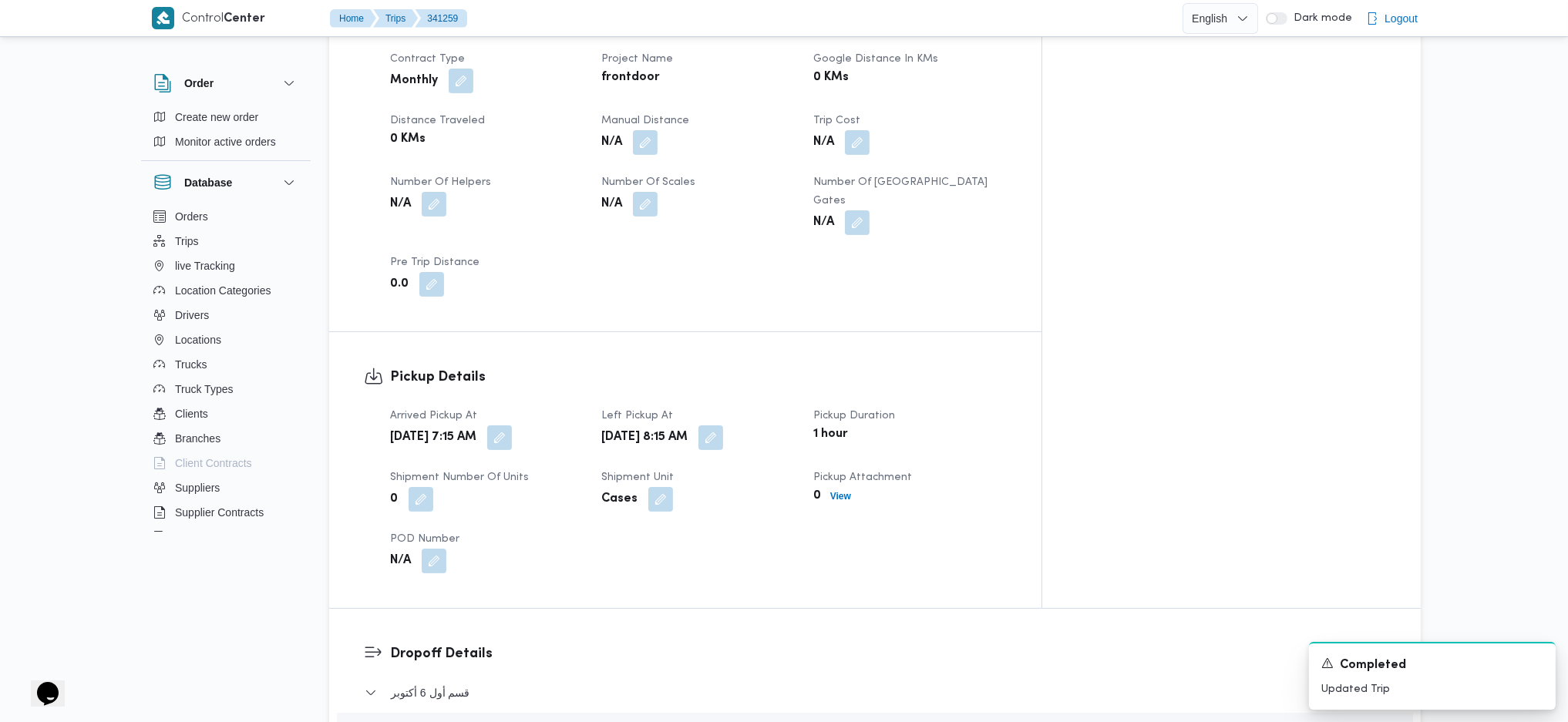
drag, startPoint x: 675, startPoint y: 127, endPoint x: 674, endPoint y: 167, distance: 40.0
click at [674, 128] on dt "Manual Distance" at bounding box center [698, 121] width 193 height 18
click at [695, 135] on div "N/A" at bounding box center [698, 142] width 196 height 28
click at [657, 144] on button "button" at bounding box center [645, 141] width 25 height 25
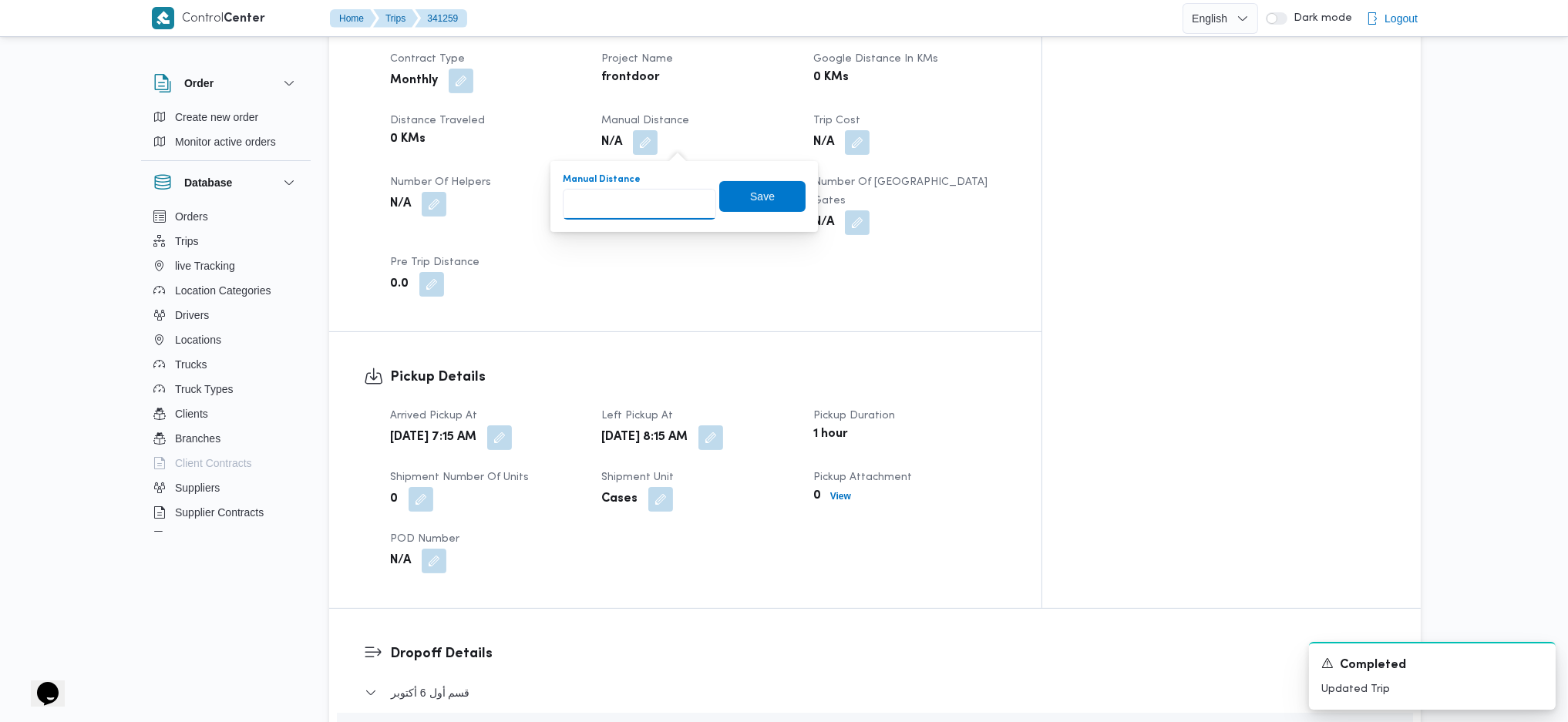
click at [641, 210] on input "Manual Distance" at bounding box center [639, 204] width 153 height 31
type input "140"
click button "Save" at bounding box center [762, 196] width 87 height 31
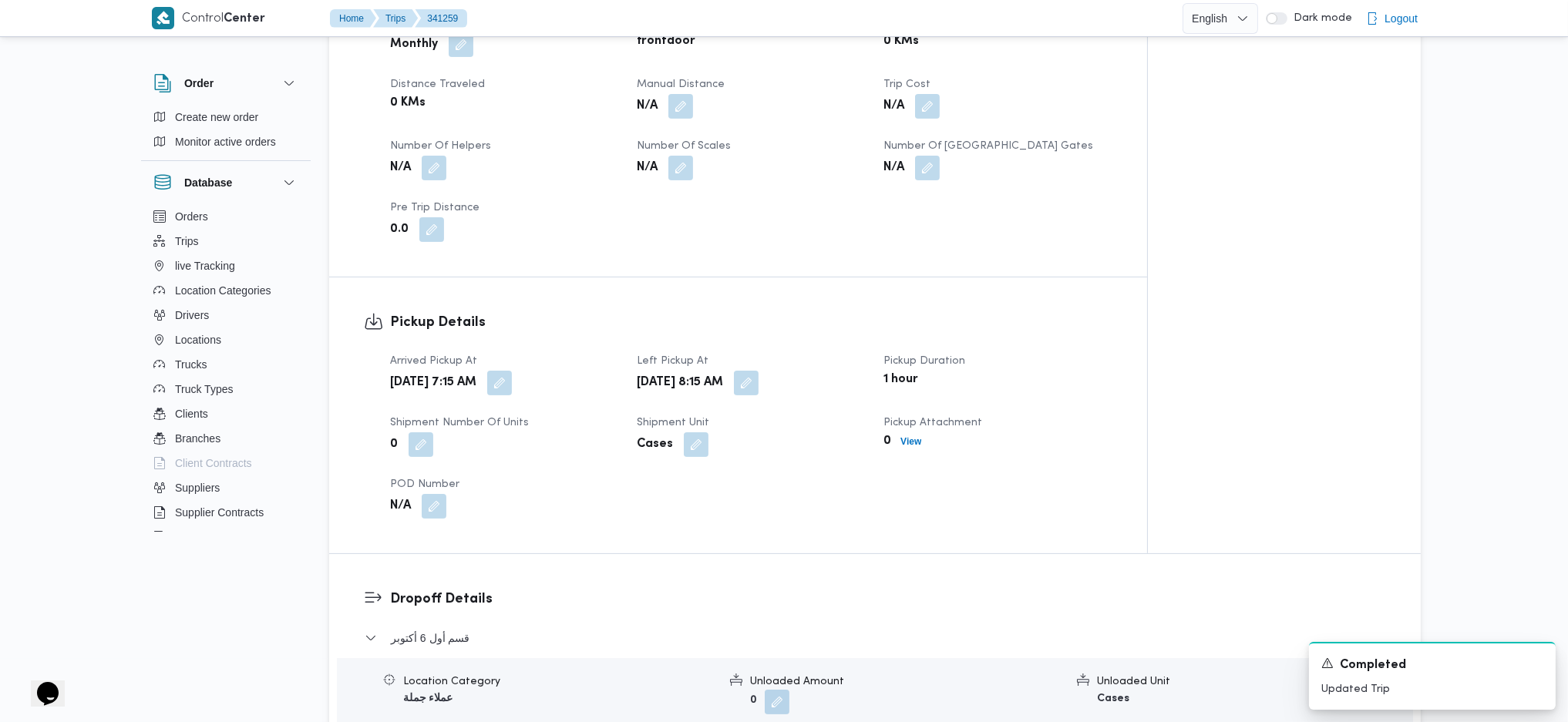
scroll to position [1335, 0]
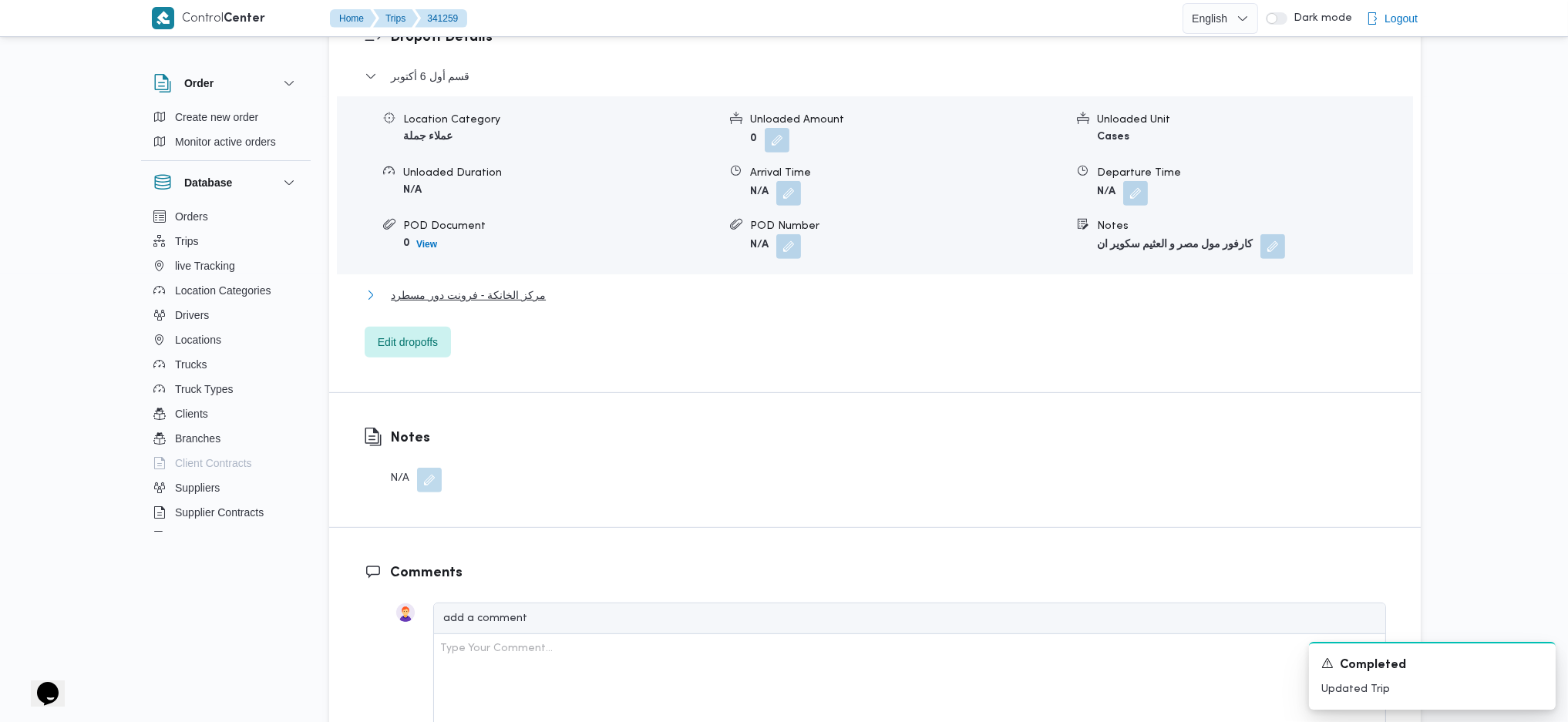
click at [520, 286] on span "مركز الخانكة - فرونت دور مسطرد" at bounding box center [468, 295] width 155 height 18
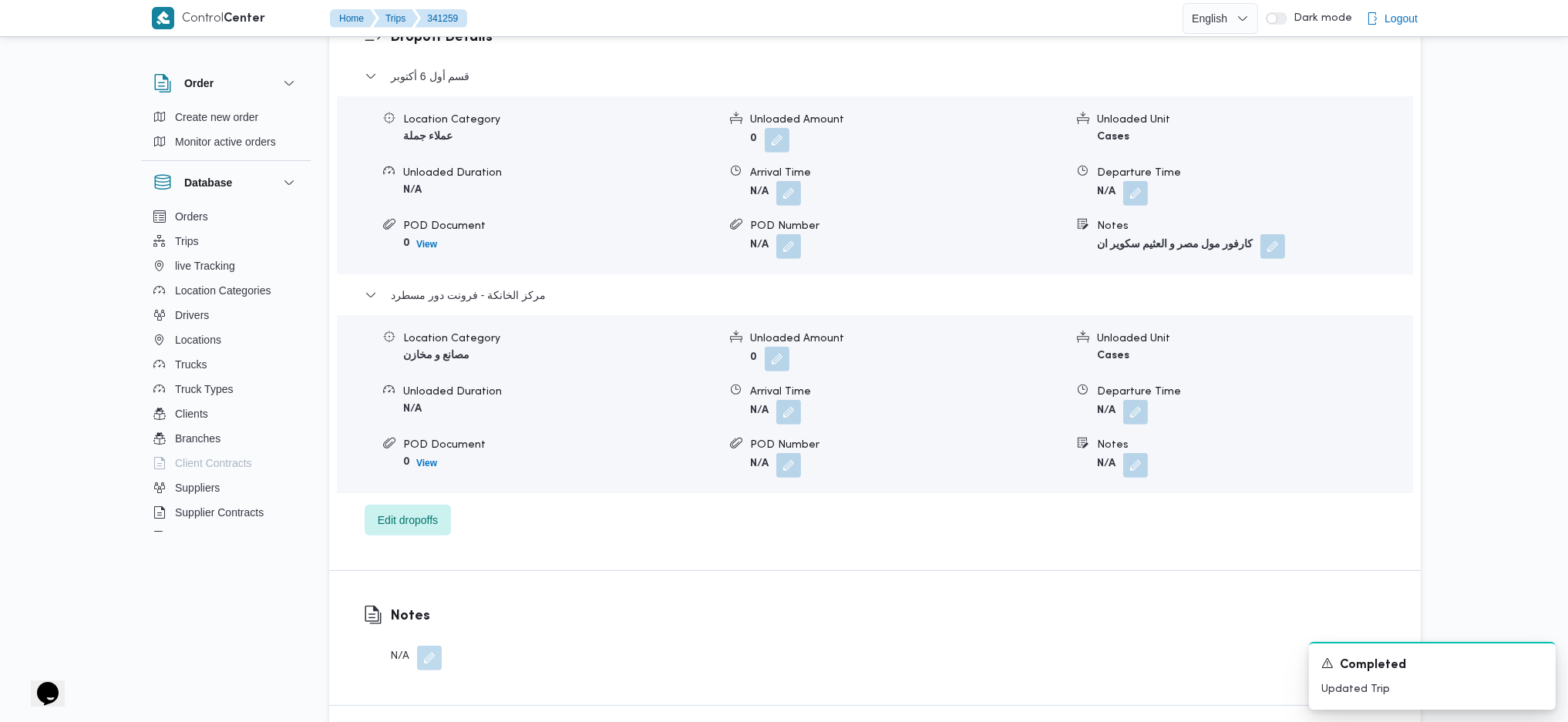
click at [1135, 405] on div "Location Category مصانع و مخازن Unloaded Amount 0 Unloaded Unit Cases Unloaded …" at bounding box center [875, 404] width 1089 height 175
drag, startPoint x: 1140, startPoint y: 390, endPoint x: 1127, endPoint y: 405, distance: 19.8
click at [1140, 399] on button "button" at bounding box center [1135, 411] width 25 height 25
click at [1089, 461] on input "Departure Time" at bounding box center [1094, 455] width 175 height 31
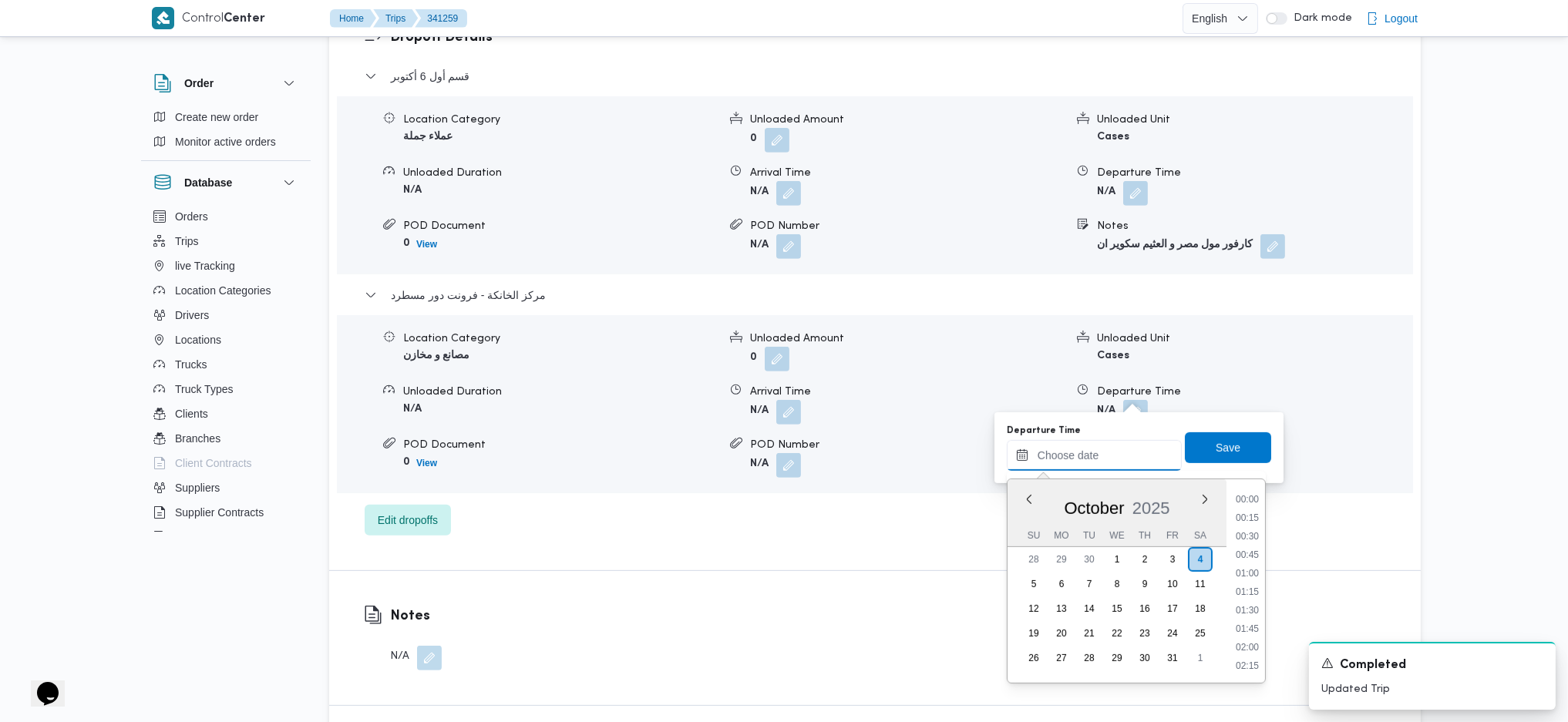
scroll to position [1203, 0]
click at [1248, 495] on li "16:15" at bounding box center [1247, 497] width 36 height 15
type input "04/10/2025 16:15"
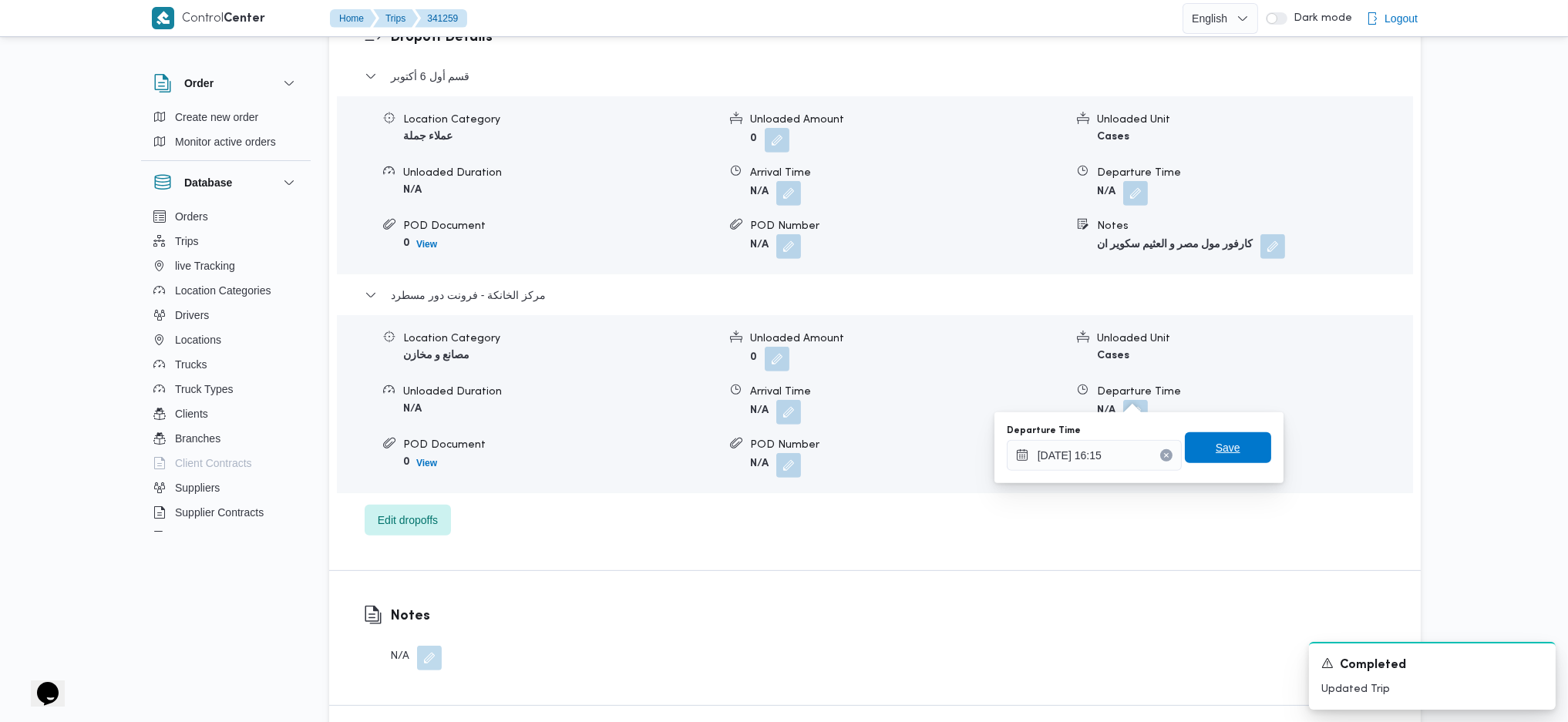
drag, startPoint x: 1225, startPoint y: 444, endPoint x: 1220, endPoint y: 433, distance: 12.1
click at [1222, 441] on span "Save" at bounding box center [1228, 447] width 87 height 31
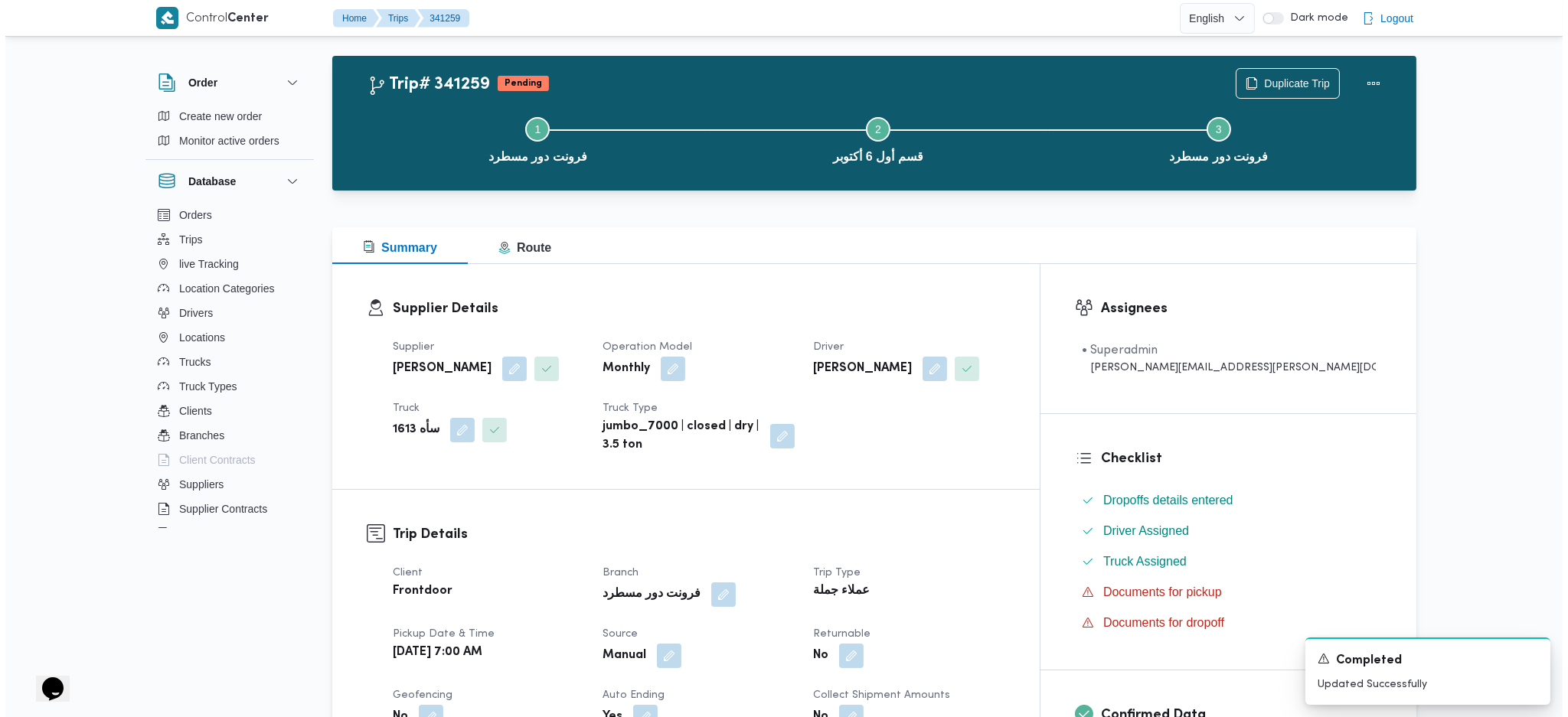
scroll to position [0, 0]
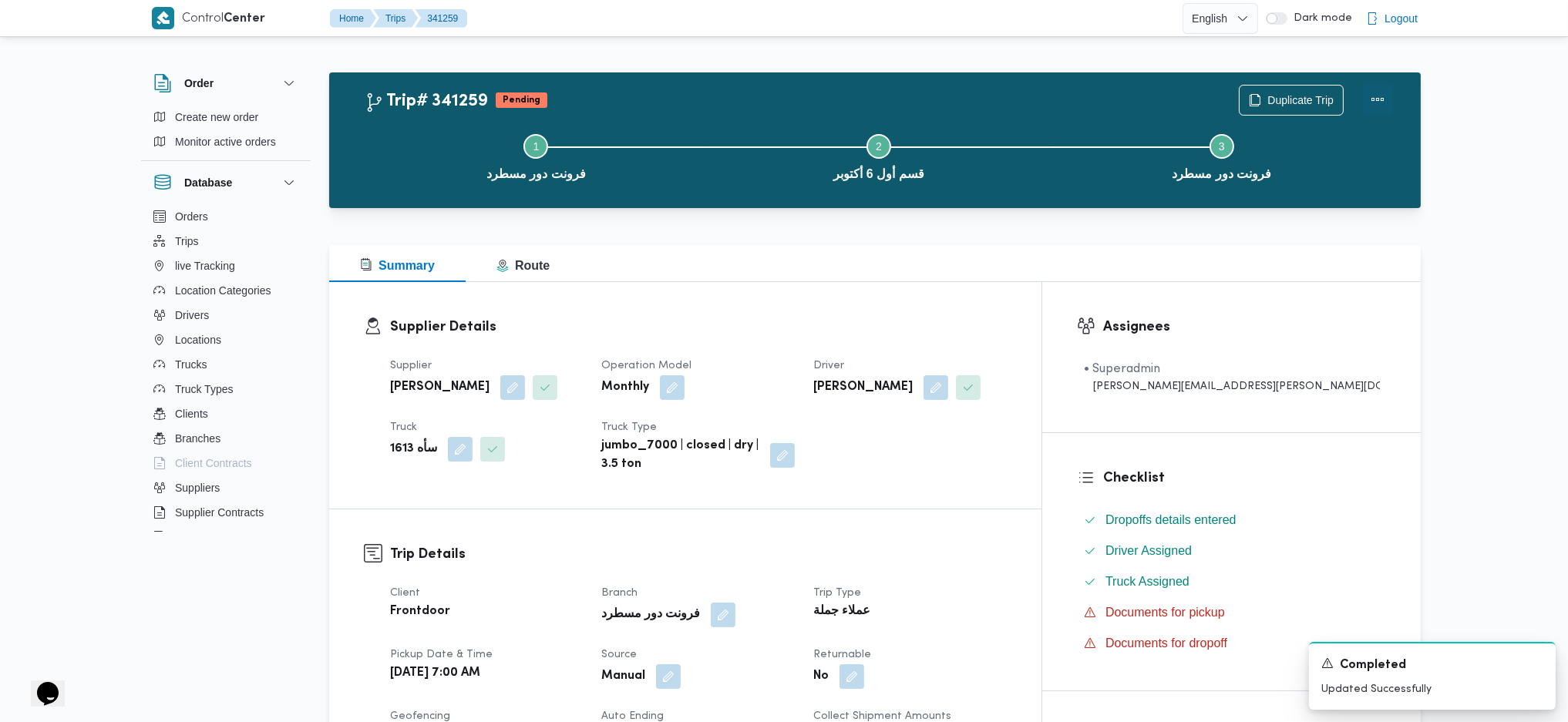
click at [1379, 90] on button "Actions" at bounding box center [1377, 99] width 31 height 31
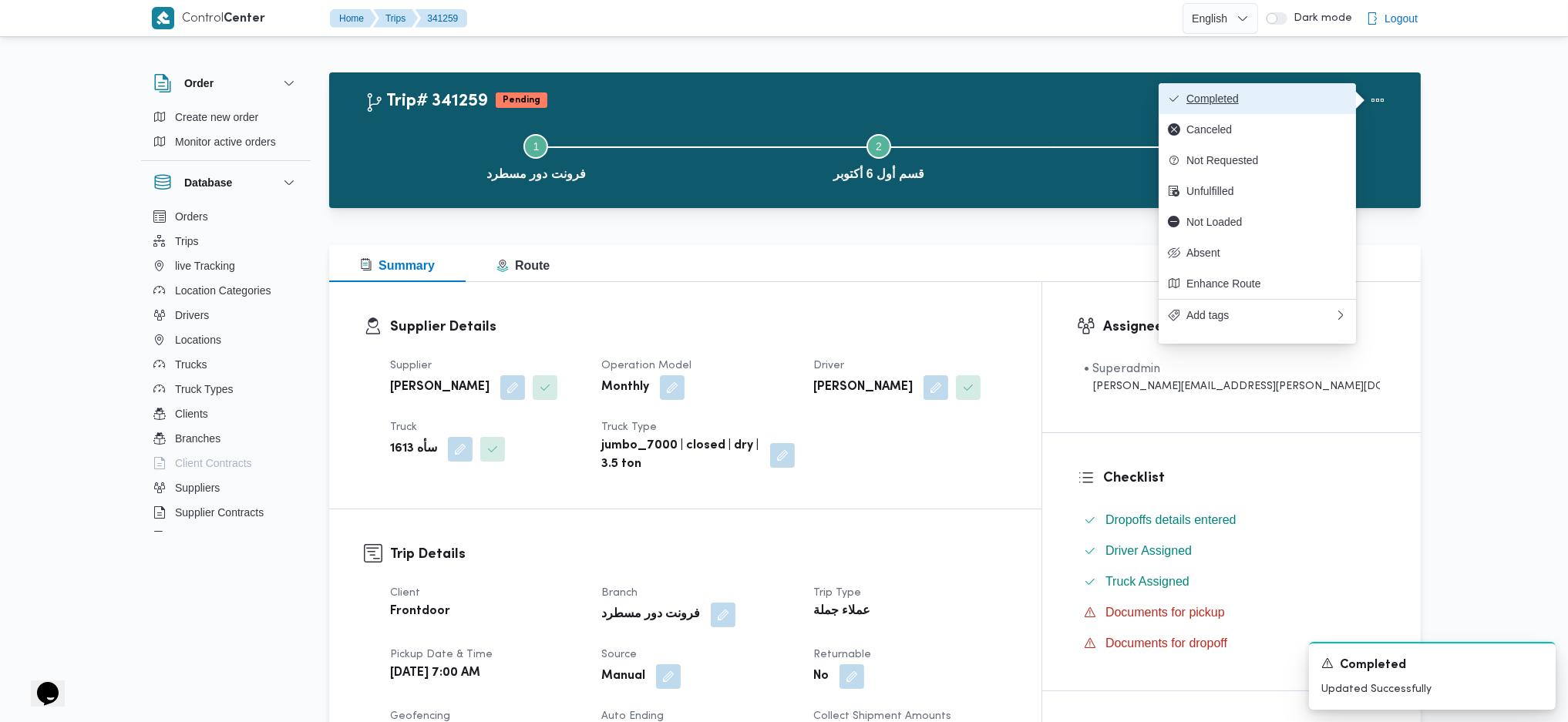
click at [1314, 102] on span "Completed" at bounding box center [1267, 98] width 161 height 13
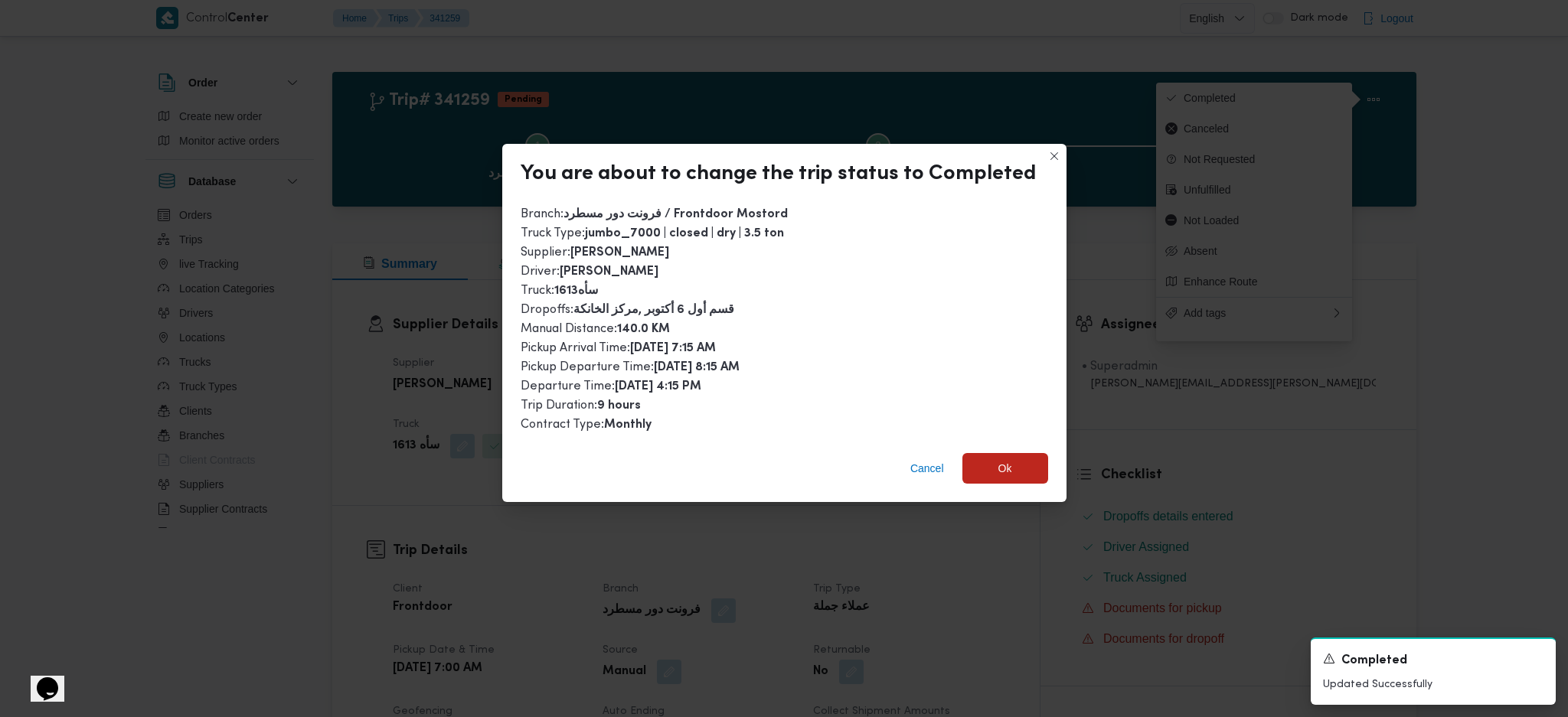
click at [981, 493] on div "Cancel Ok" at bounding box center [784, 472] width 564 height 62
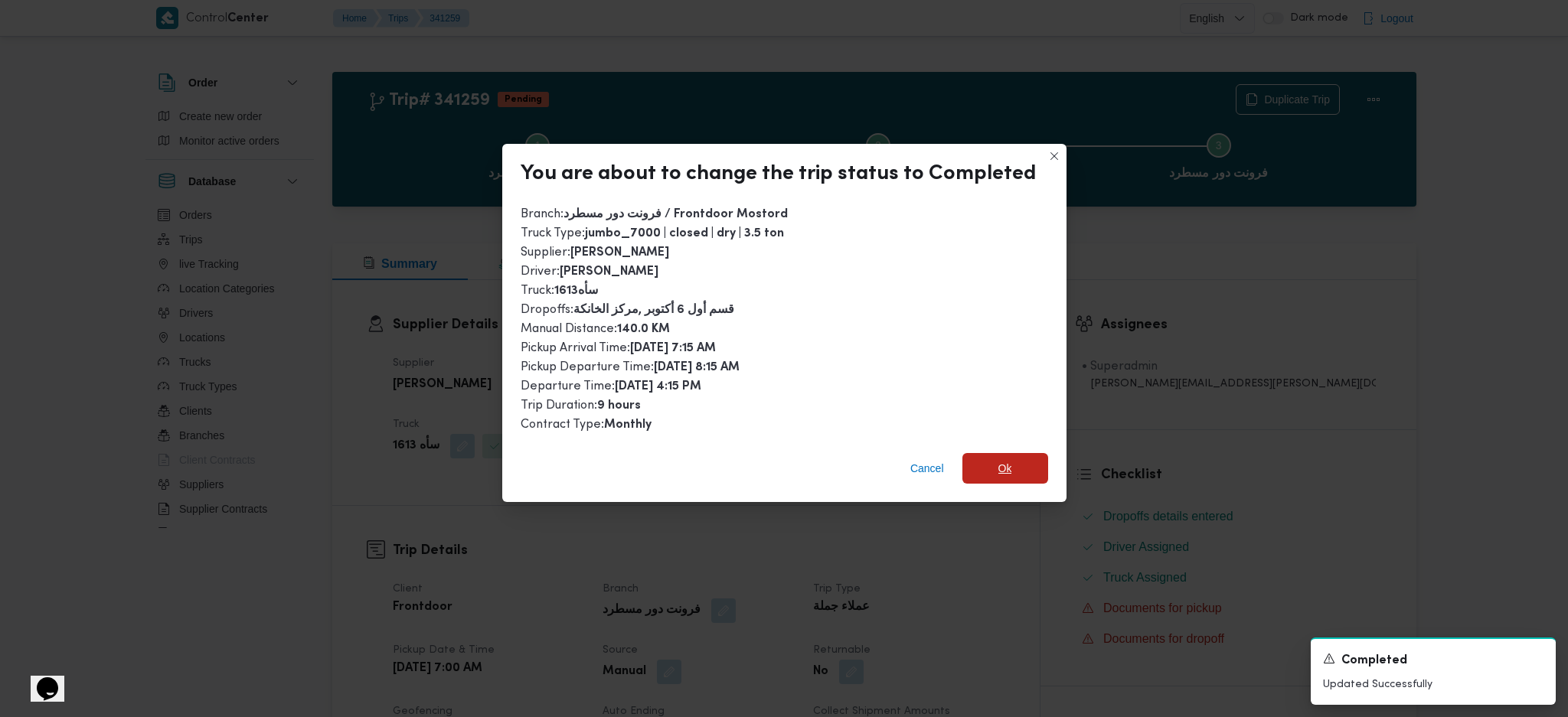
drag, startPoint x: 1024, startPoint y: 464, endPoint x: 997, endPoint y: 615, distance: 153.4
click at [1024, 464] on span "Ok" at bounding box center [1005, 468] width 86 height 31
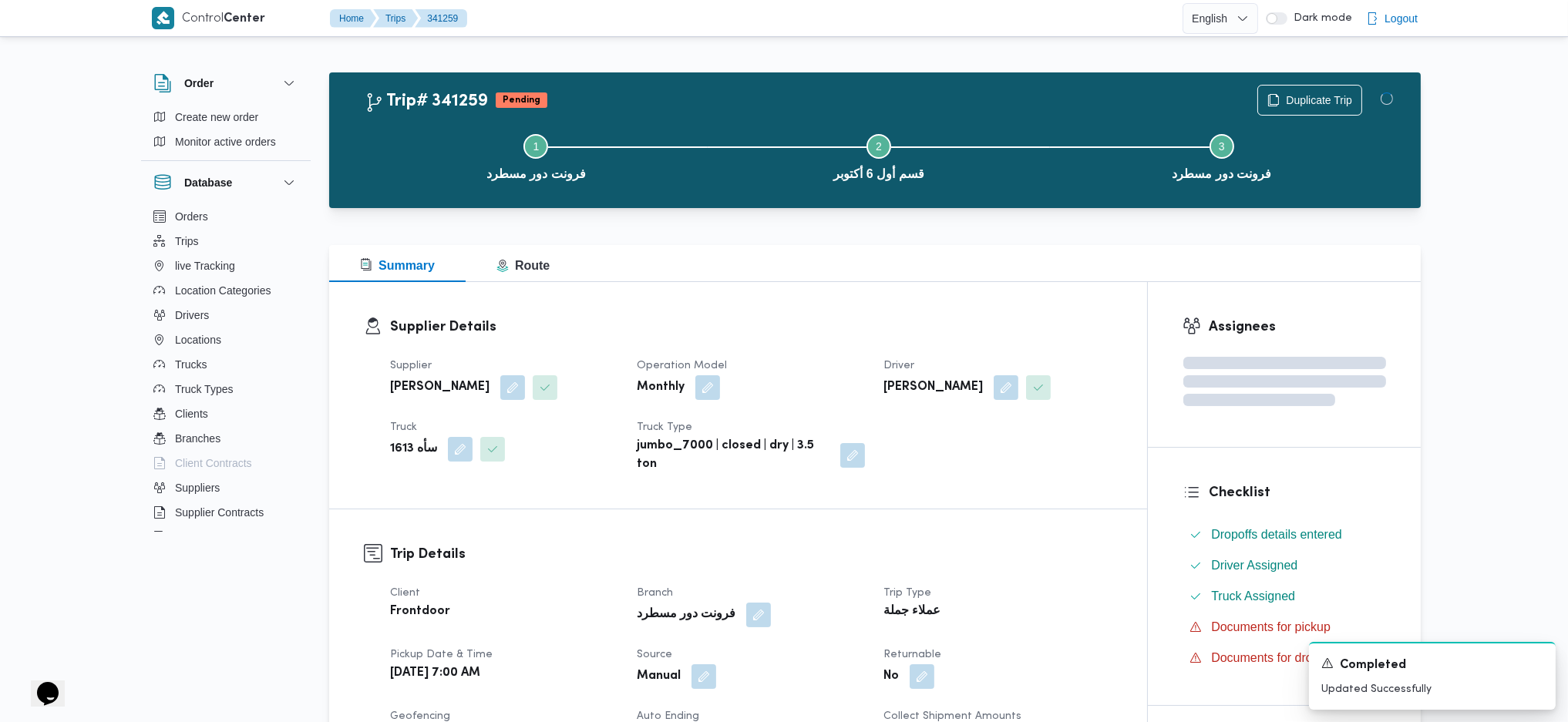
click at [772, 321] on h3 "Supplier Details" at bounding box center [751, 327] width 722 height 21
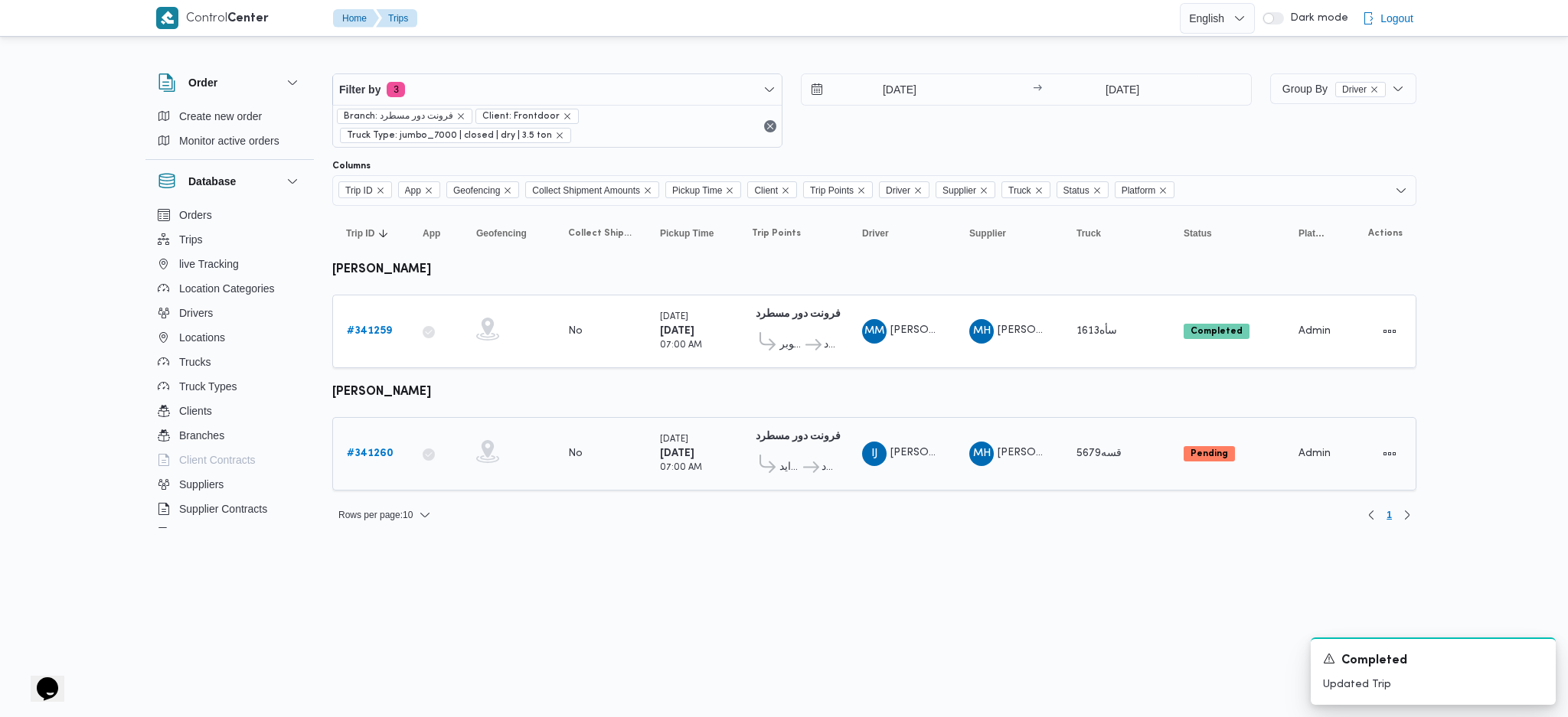
click at [376, 457] on link "# 341260" at bounding box center [369, 454] width 47 height 18
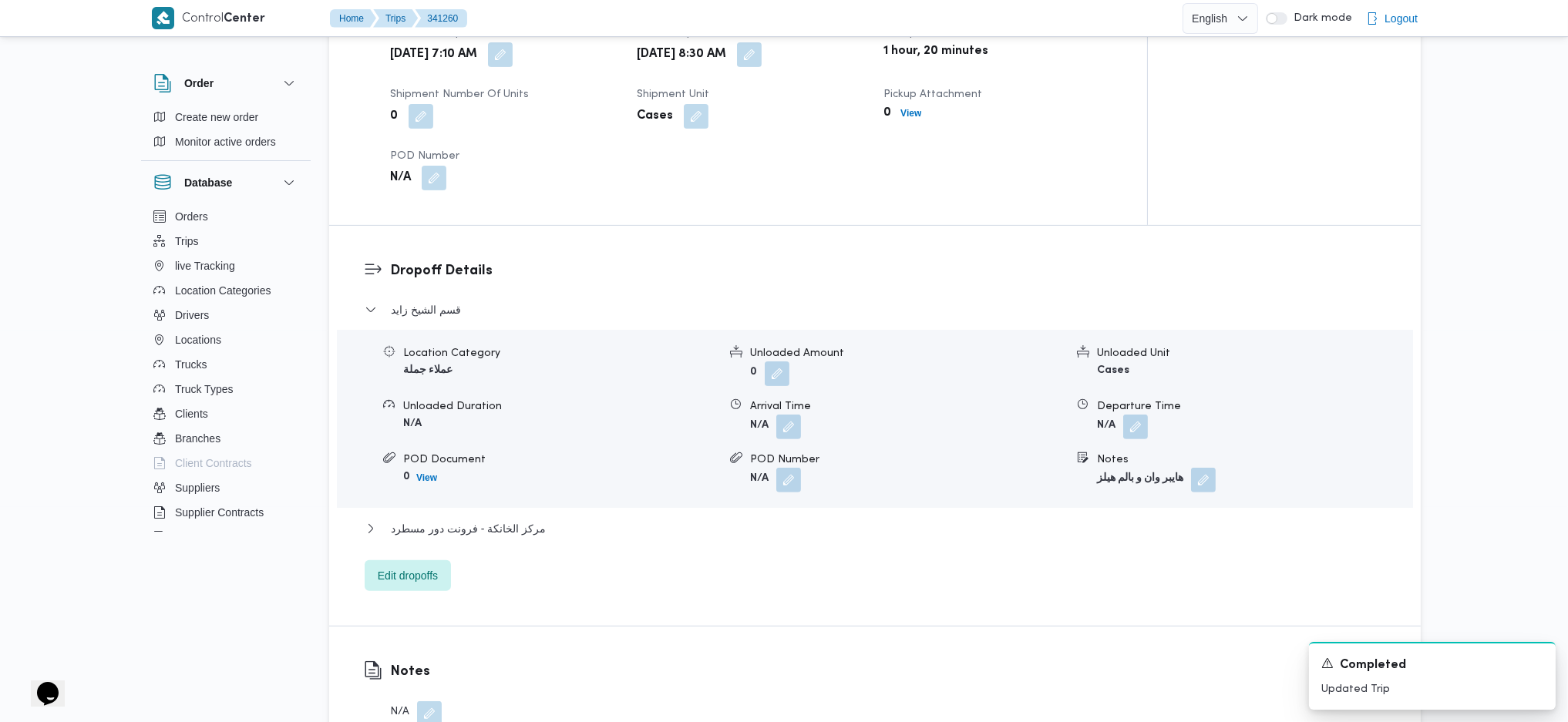
scroll to position [1233, 0]
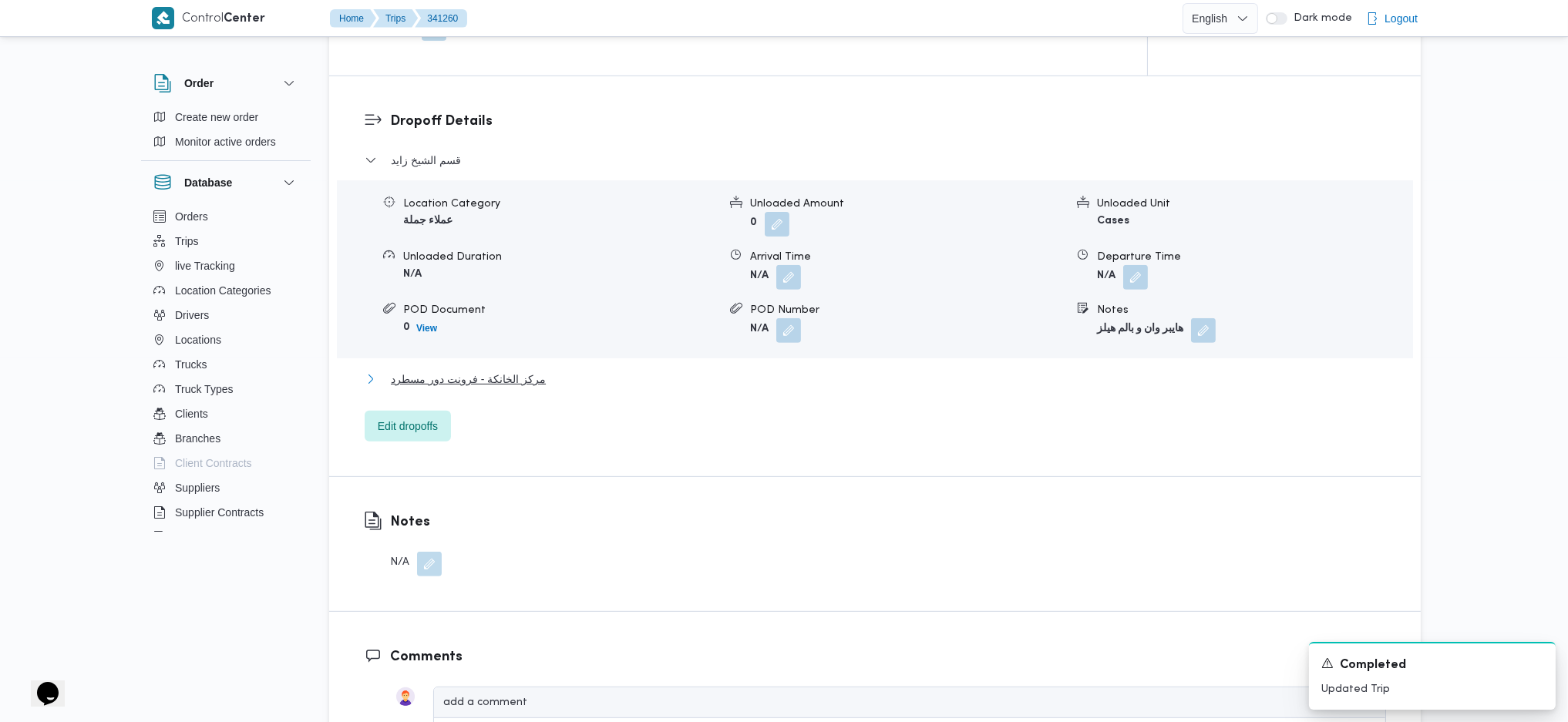
click at [541, 388] on button "مركز الخانكة - فرونت دور مسطرد" at bounding box center [875, 379] width 1021 height 18
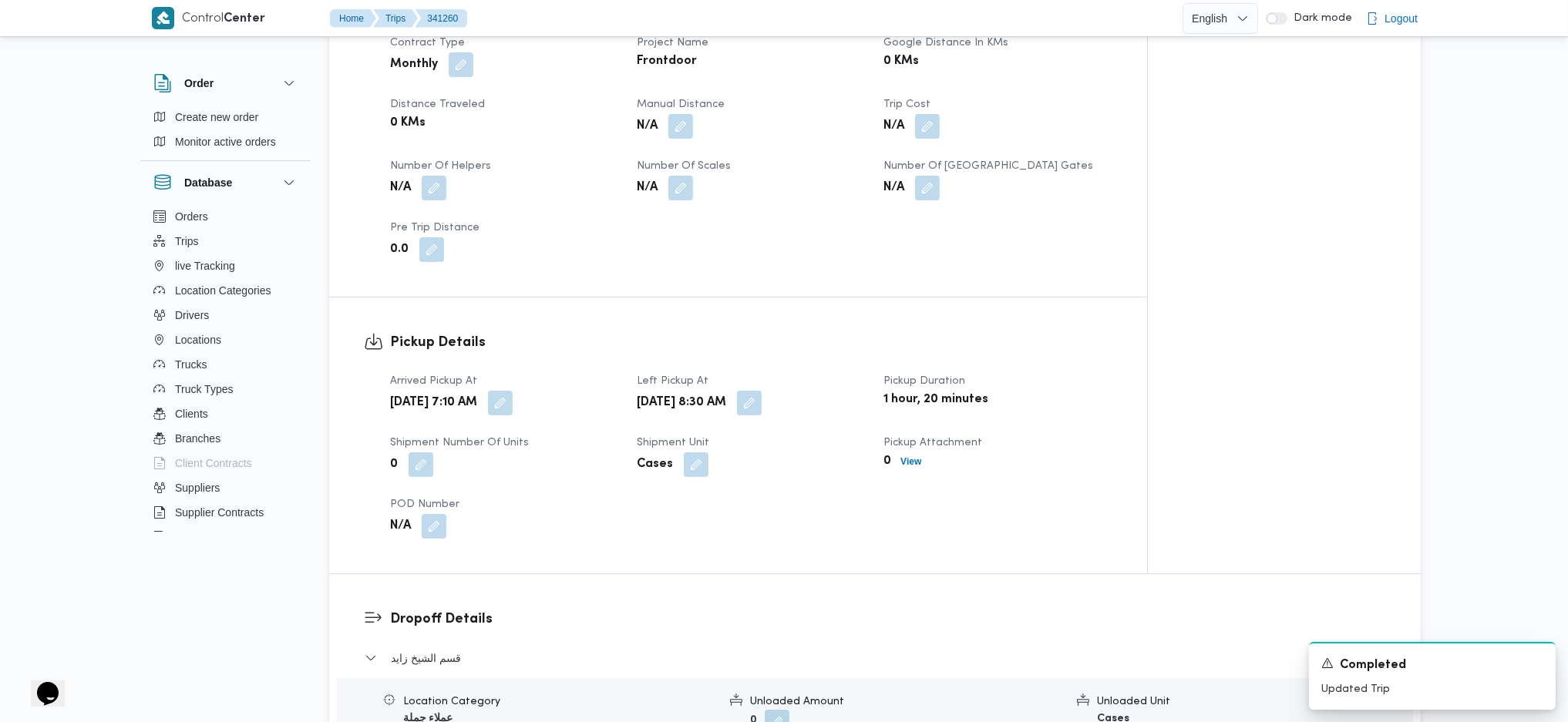
scroll to position [616, 0]
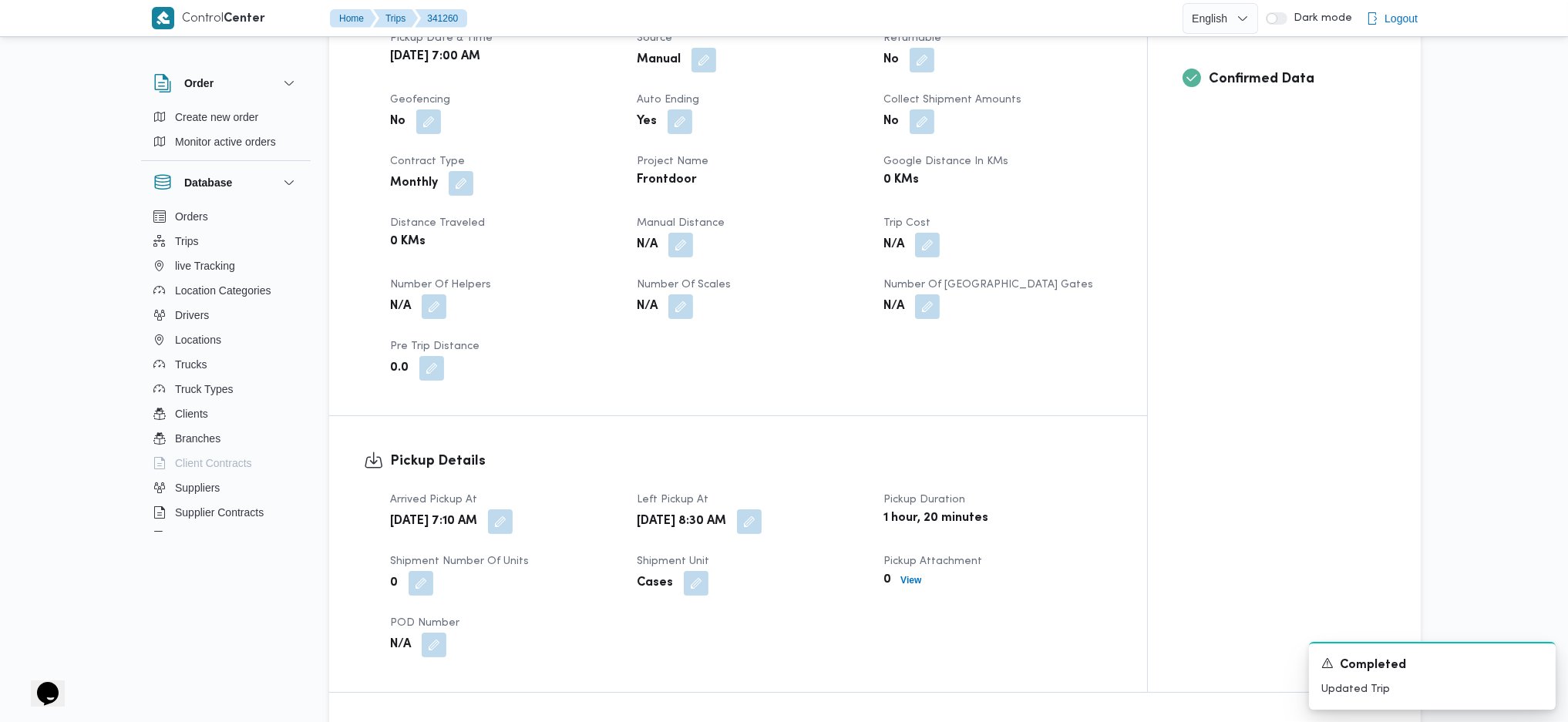
drag, startPoint x: 681, startPoint y: 244, endPoint x: 625, endPoint y: 324, distance: 97.7
click at [681, 245] on button "button" at bounding box center [680, 245] width 25 height 25
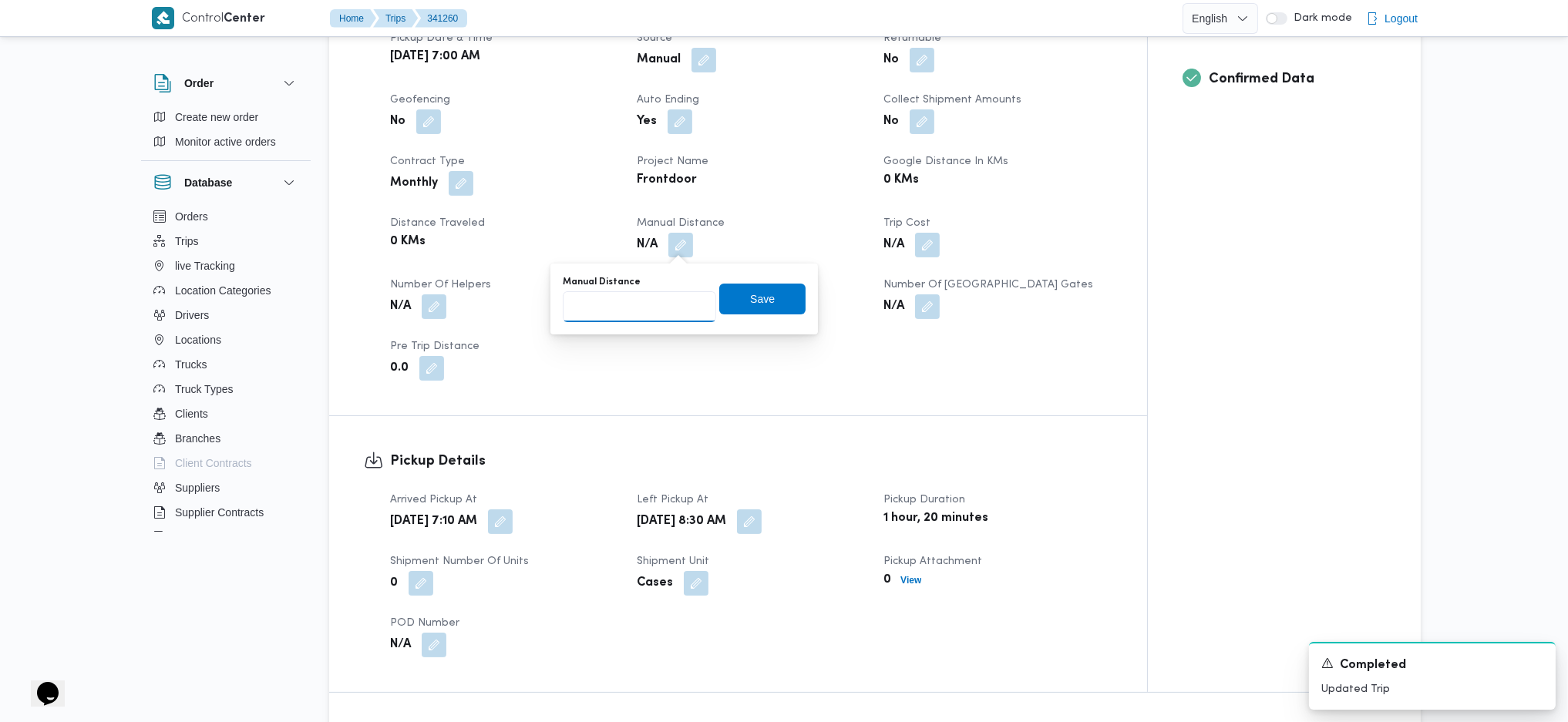
click at [614, 305] on input "Manual Distance" at bounding box center [639, 307] width 153 height 31
type input "135"
click at [761, 300] on span "Save" at bounding box center [762, 298] width 87 height 31
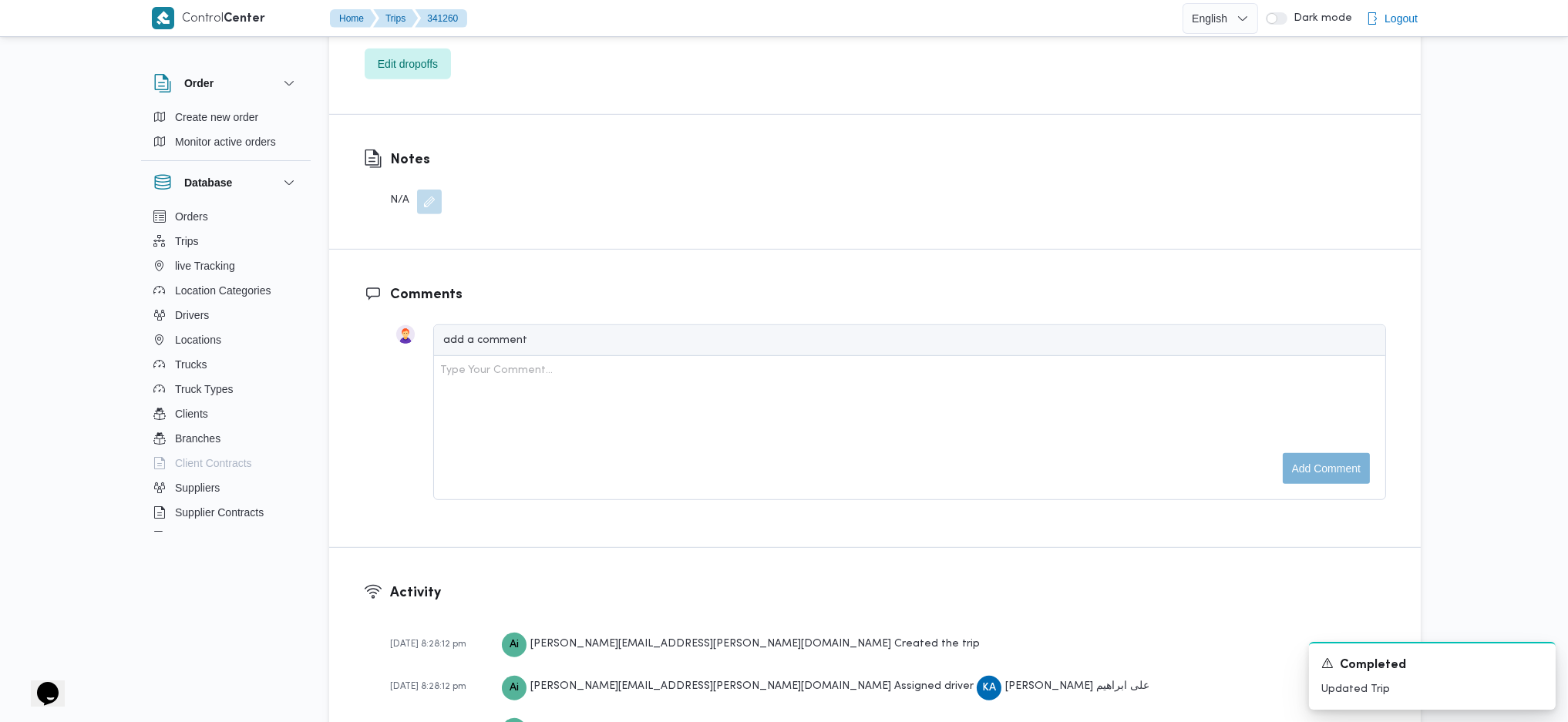
scroll to position [1541, 0]
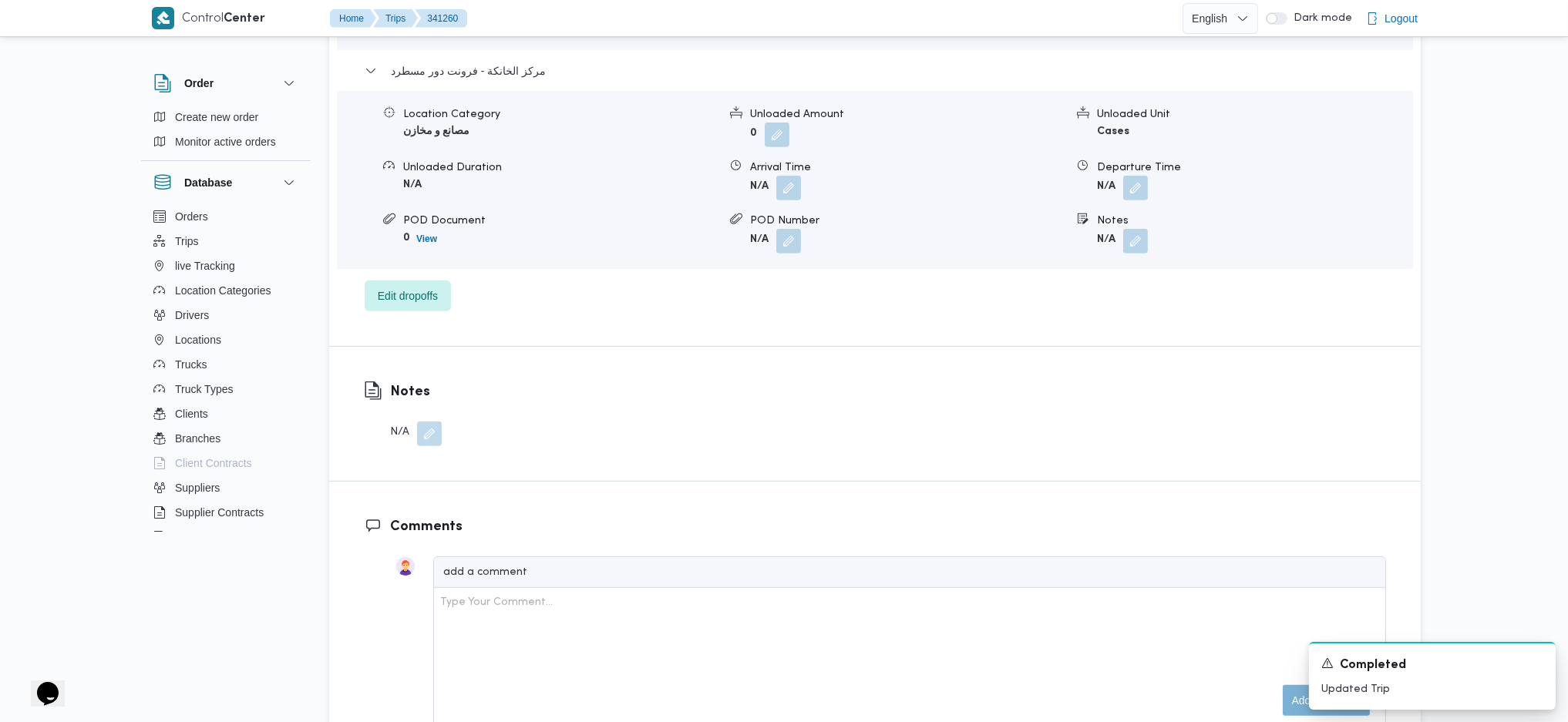
click at [1121, 185] on span at bounding box center [1132, 187] width 33 height 25
click at [1136, 190] on button "button" at bounding box center [1135, 187] width 25 height 25
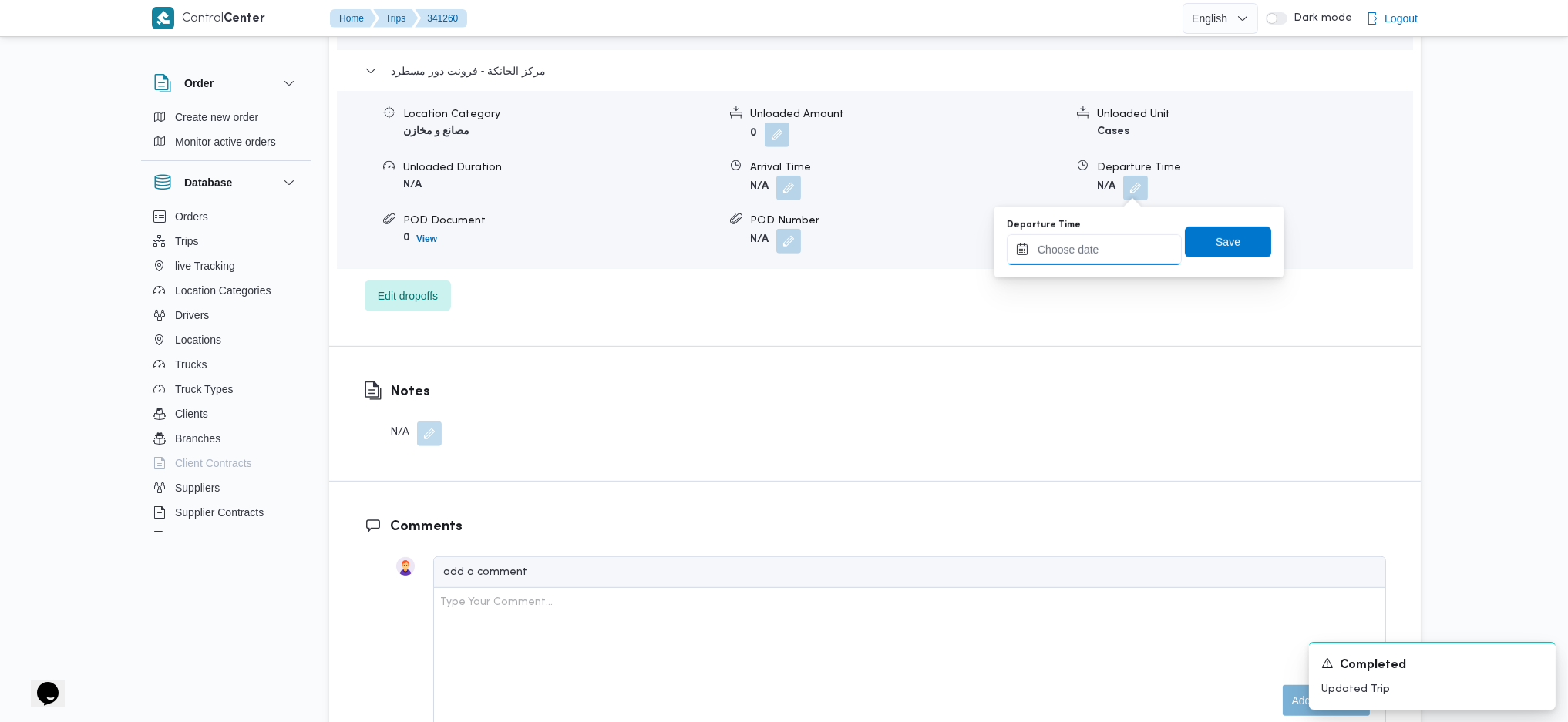
click at [1090, 240] on input "Departure Time" at bounding box center [1094, 249] width 175 height 31
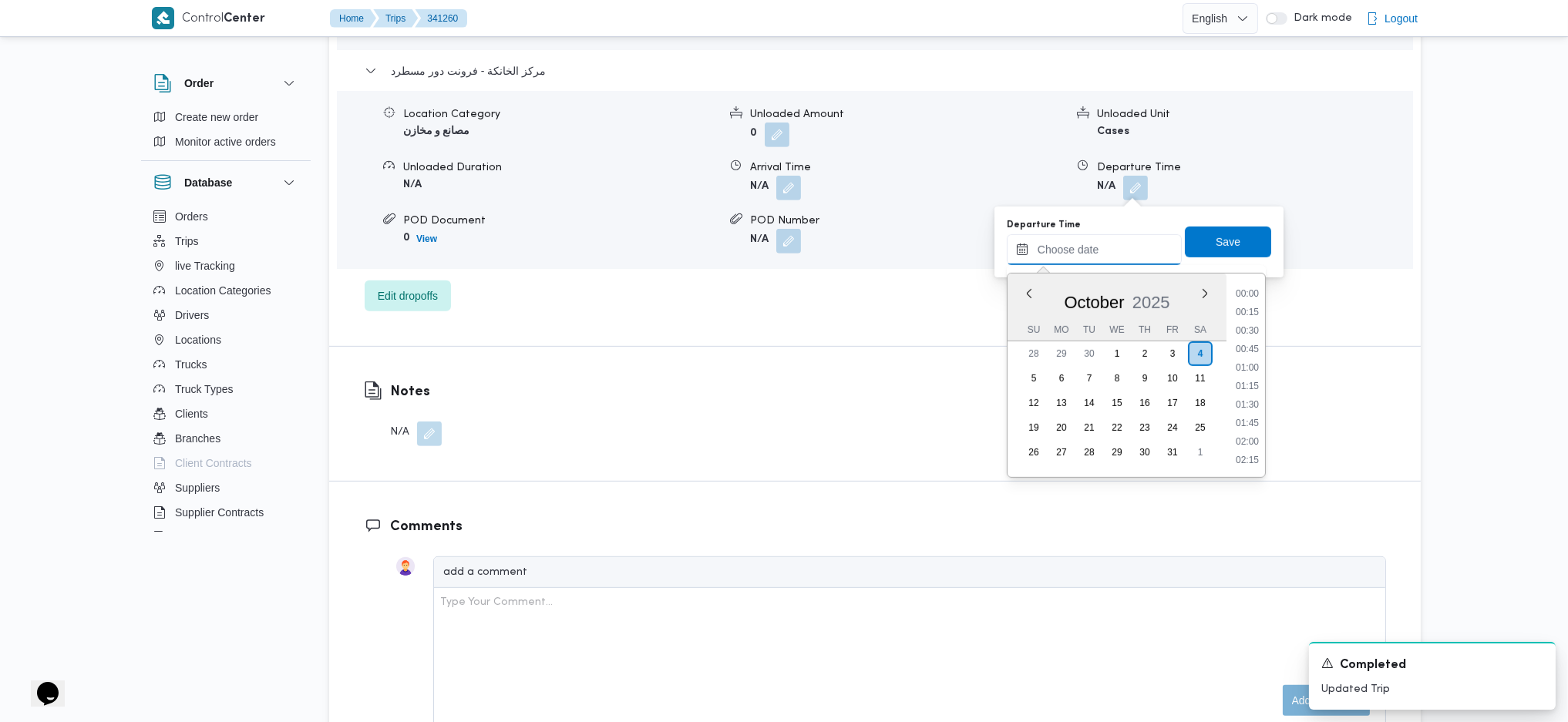
scroll to position [1203, 0]
click at [1247, 371] on li "17:15" at bounding box center [1247, 365] width 36 height 15
type input "[DATE] 17:15"
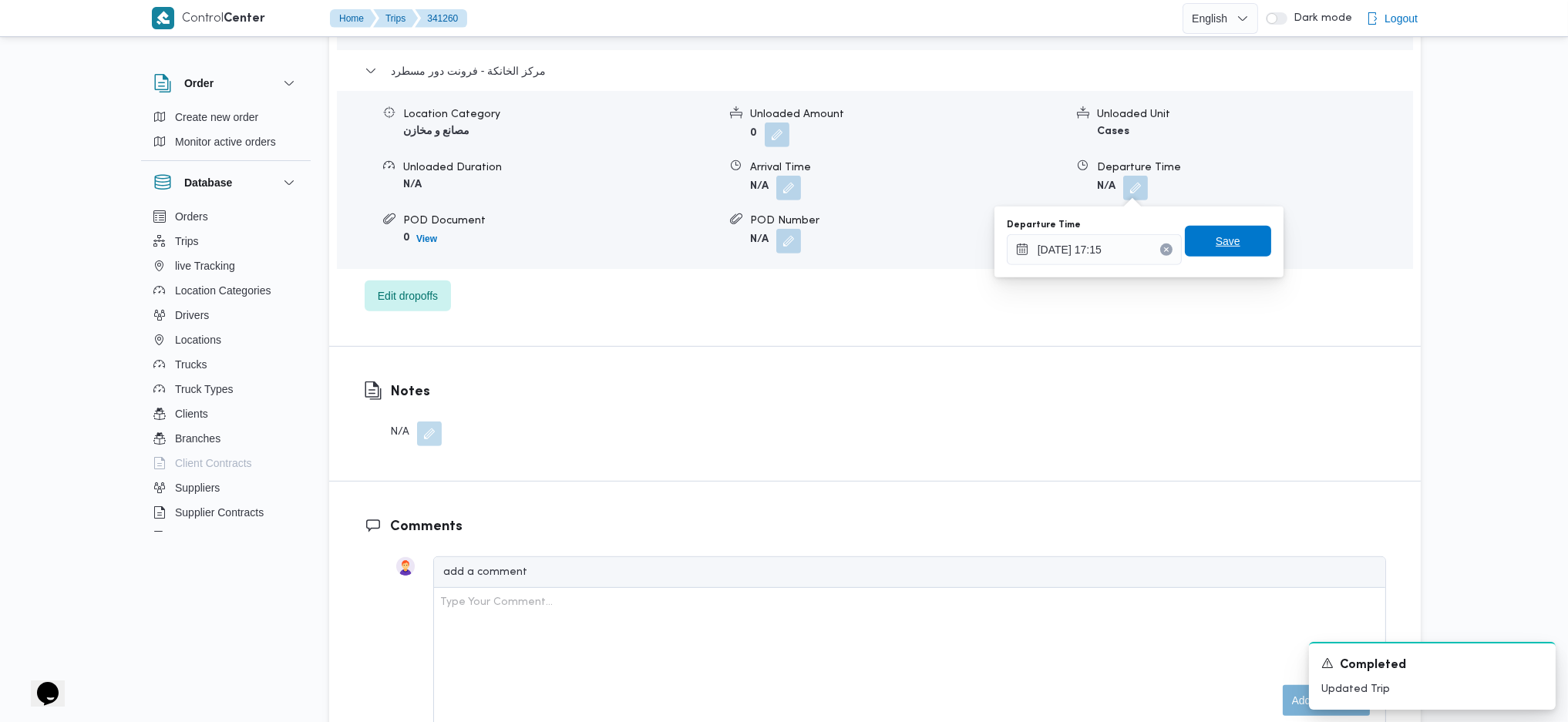
click at [1226, 246] on span "Save" at bounding box center [1228, 241] width 87 height 31
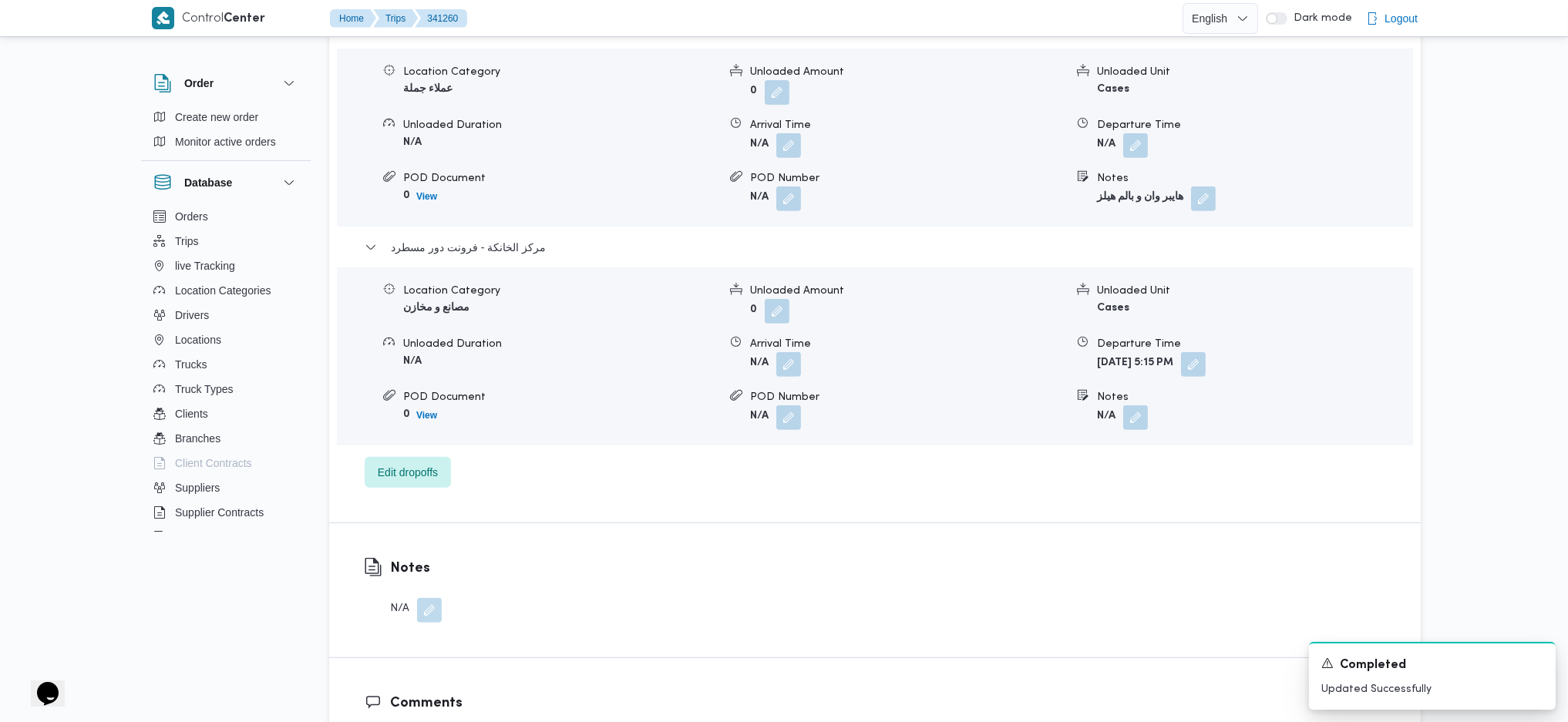
scroll to position [1438, 0]
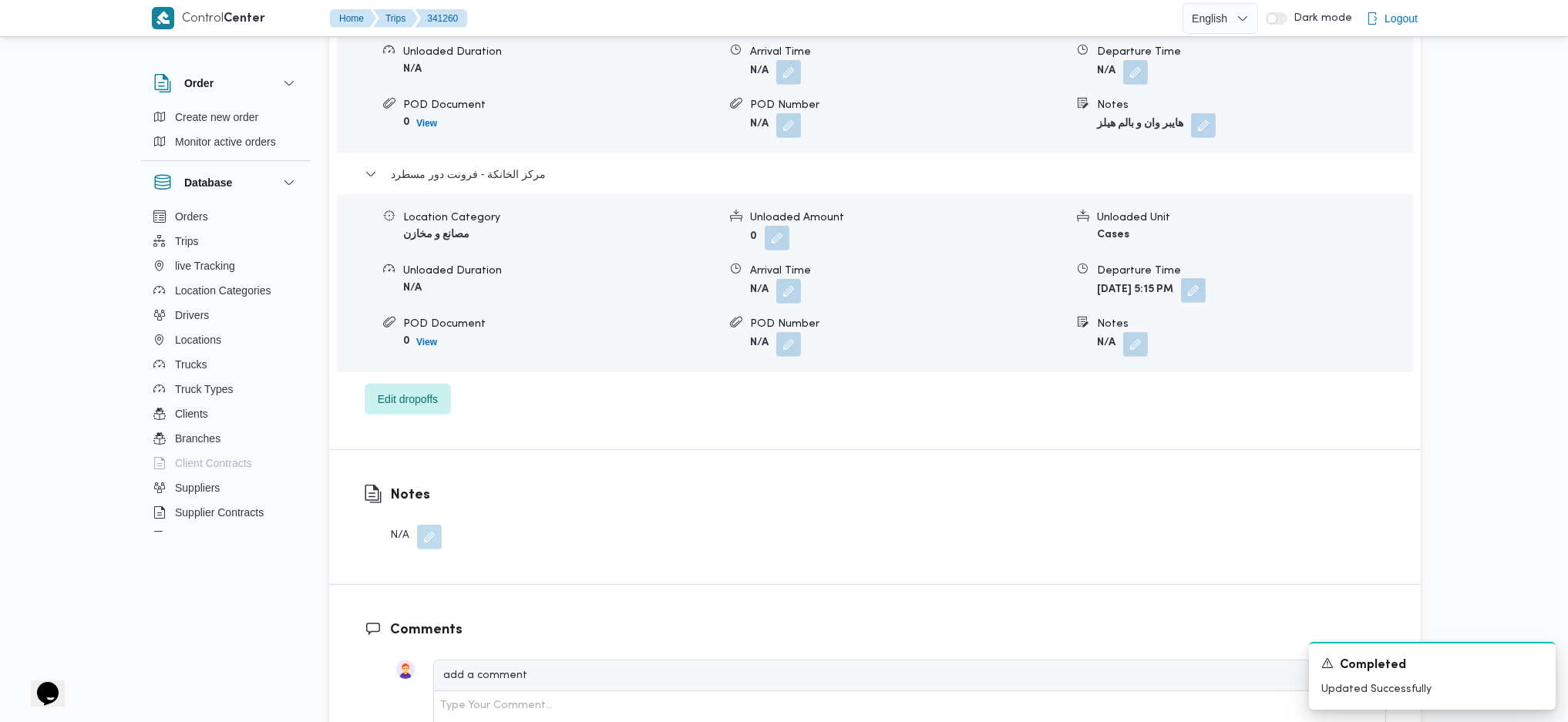
click at [1206, 297] on button "button" at bounding box center [1193, 290] width 25 height 25
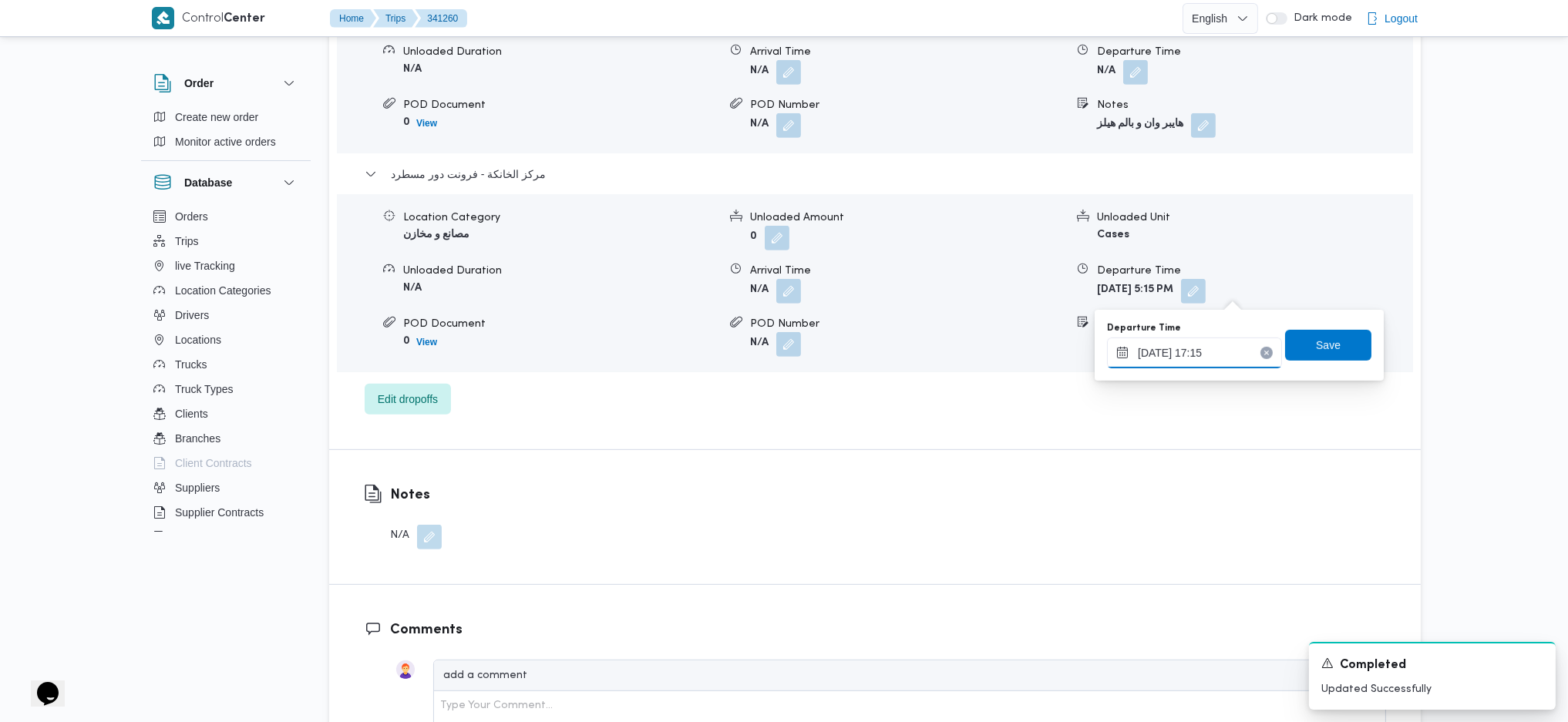
click at [1206, 346] on input "[DATE] 17:15" at bounding box center [1194, 353] width 175 height 31
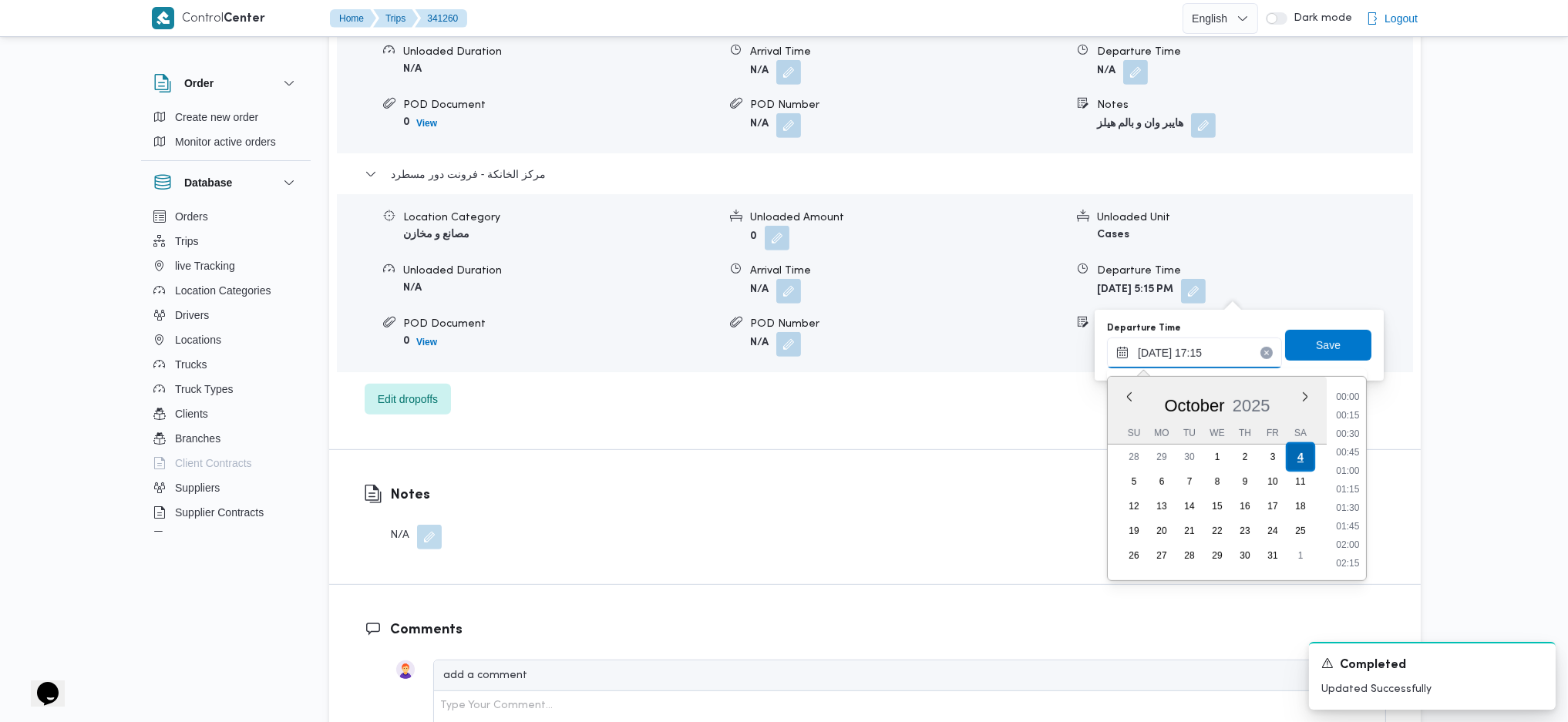
scroll to position [1184, 0]
click at [1343, 512] on li "17:30" at bounding box center [1347, 507] width 36 height 15
type input "[DATE] 17:30"
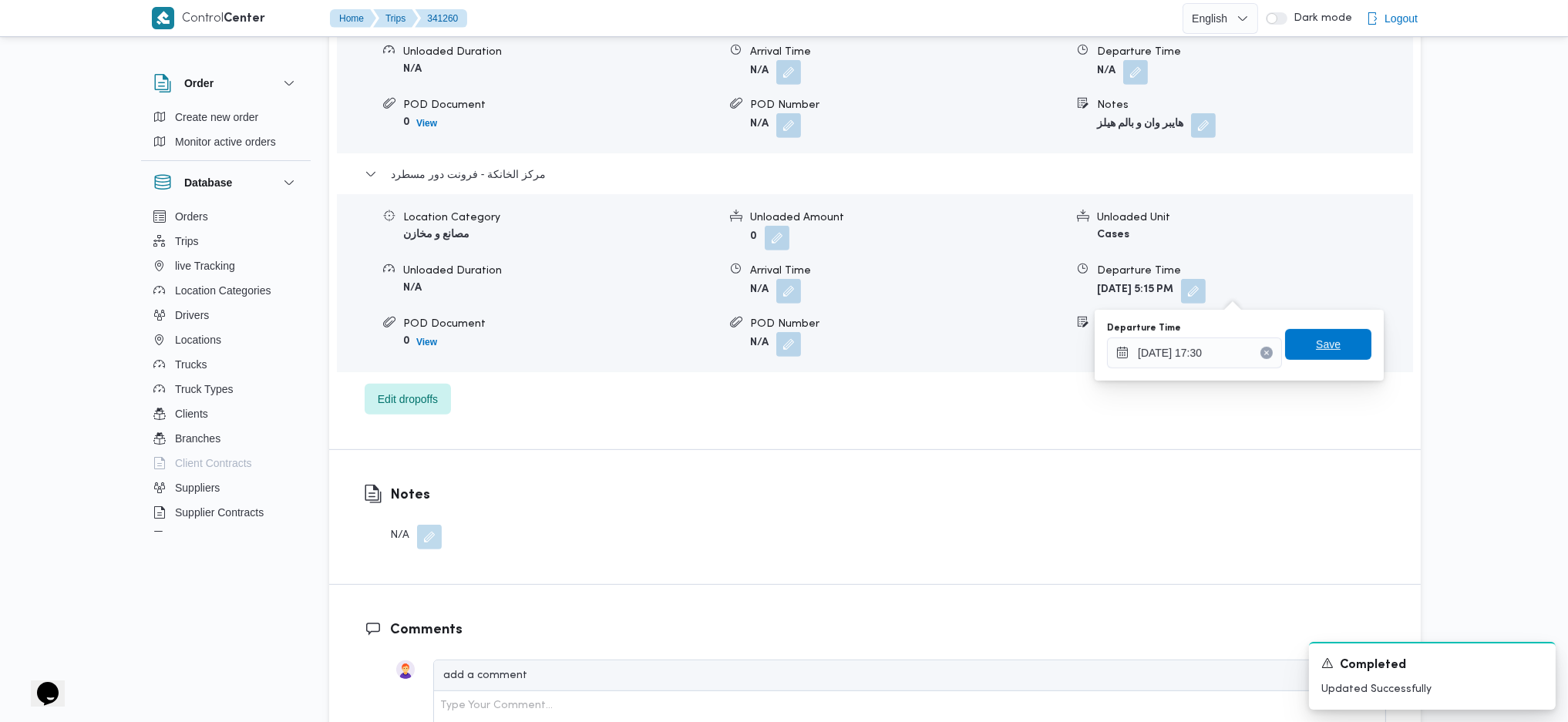
click at [1314, 357] on span "Save" at bounding box center [1328, 344] width 87 height 31
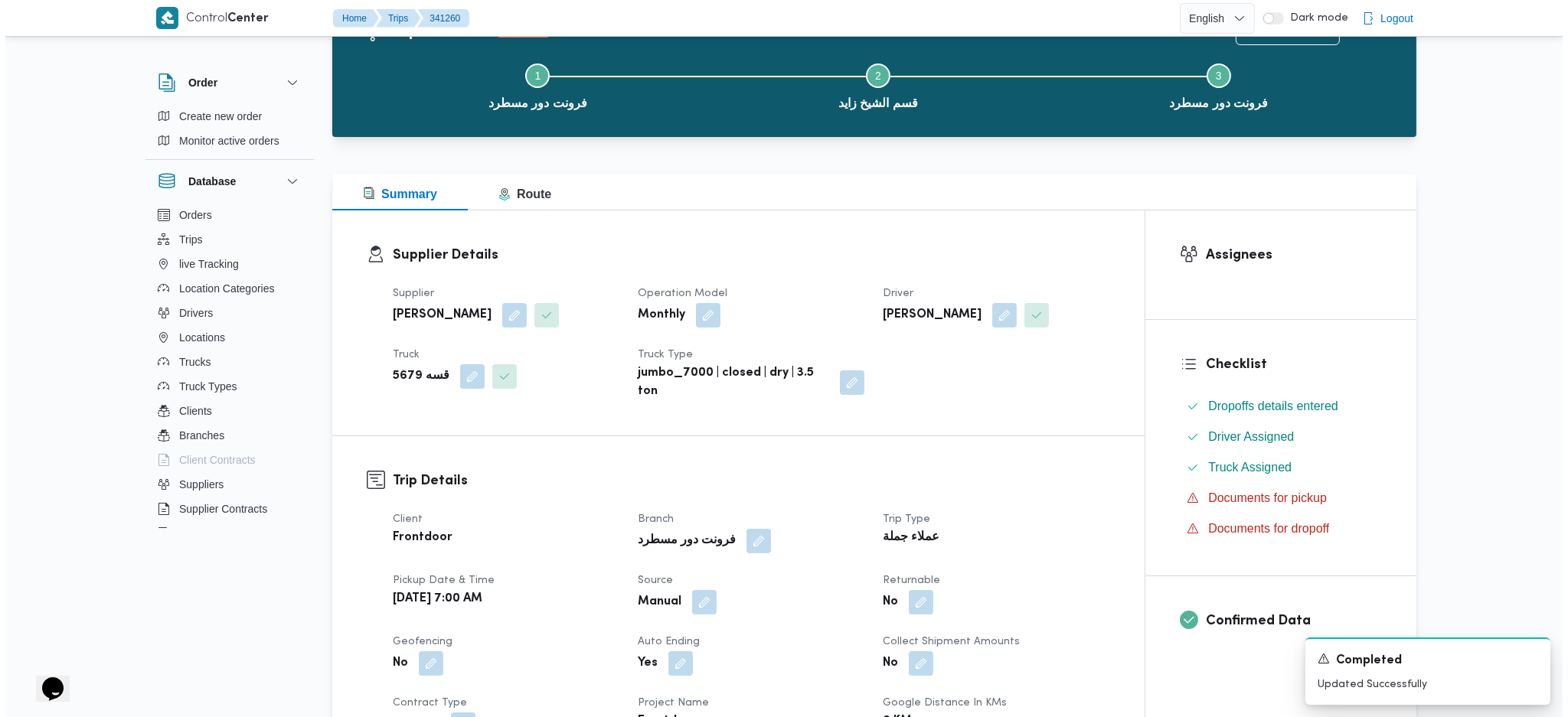
scroll to position [0, 0]
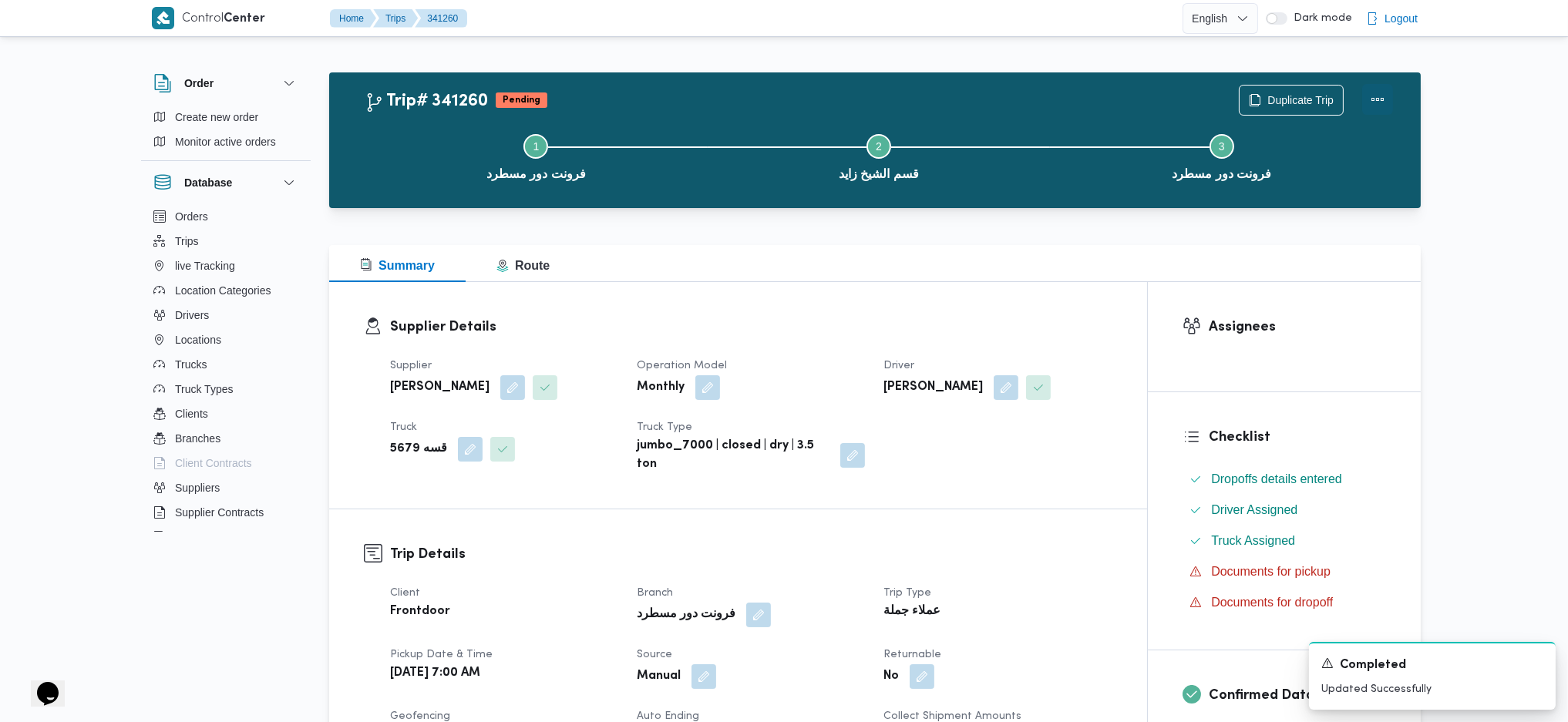
drag, startPoint x: 1384, startPoint y: 98, endPoint x: 1370, endPoint y: 98, distance: 14.0
click at [1384, 98] on button "Actions" at bounding box center [1377, 99] width 31 height 31
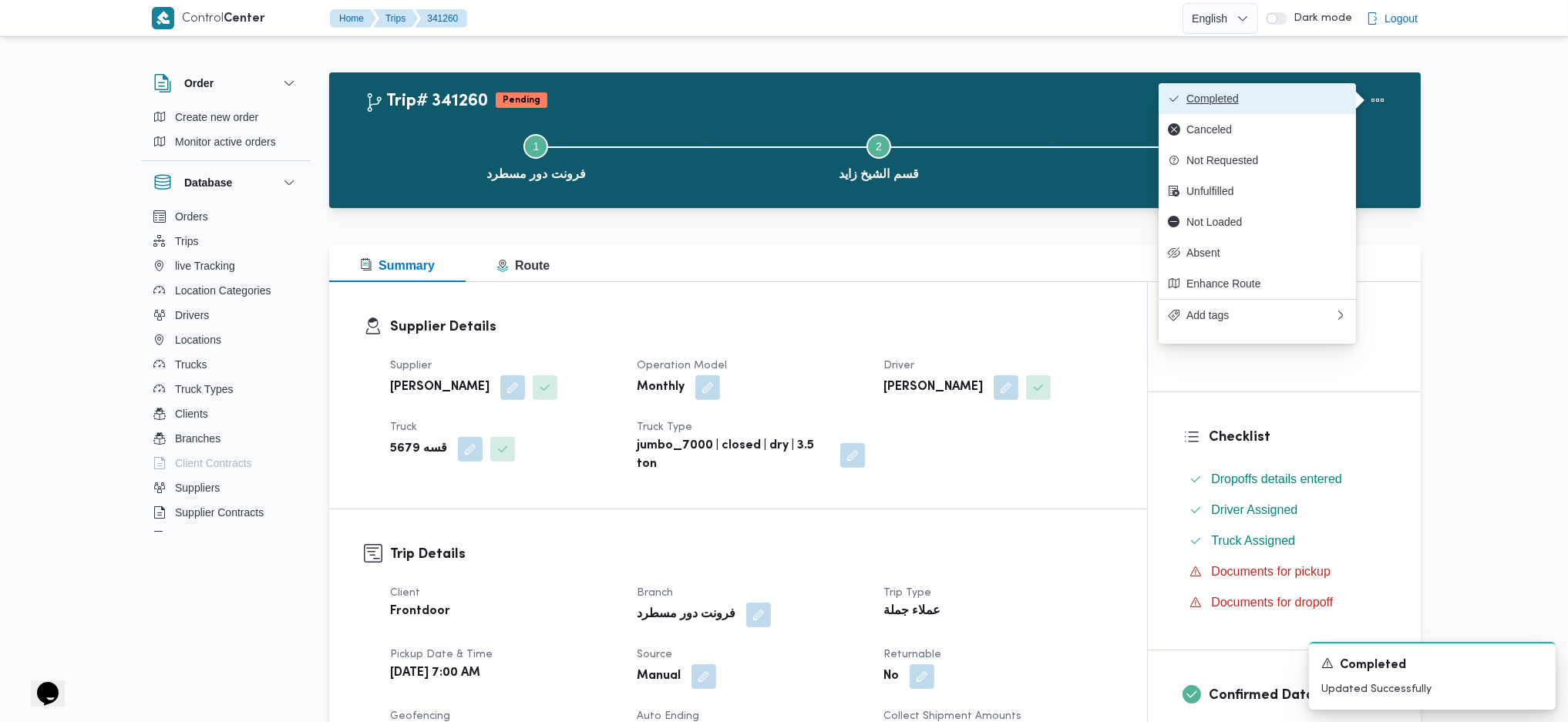
click at [1341, 100] on span "Completed" at bounding box center [1267, 98] width 161 height 13
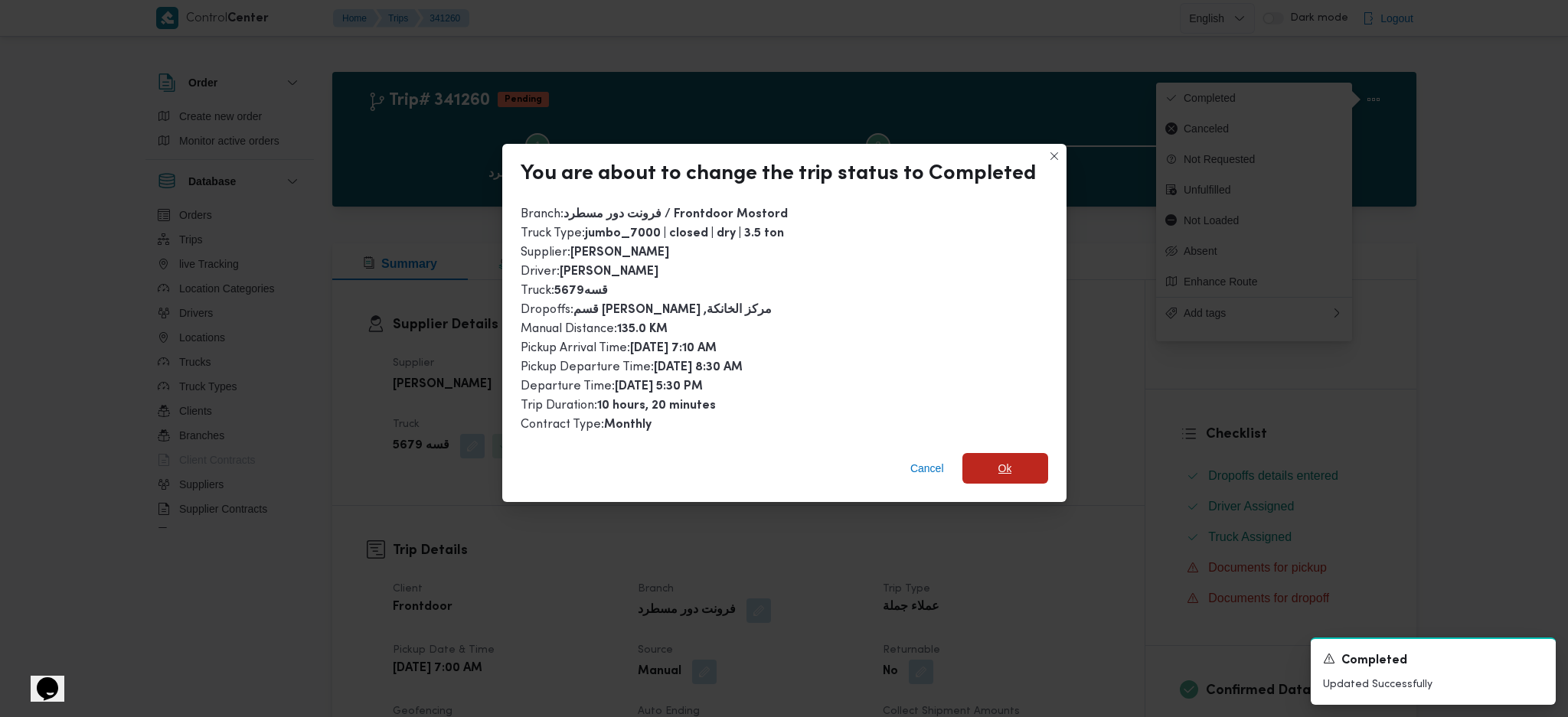
click at [989, 465] on span "Ok" at bounding box center [1005, 468] width 86 height 31
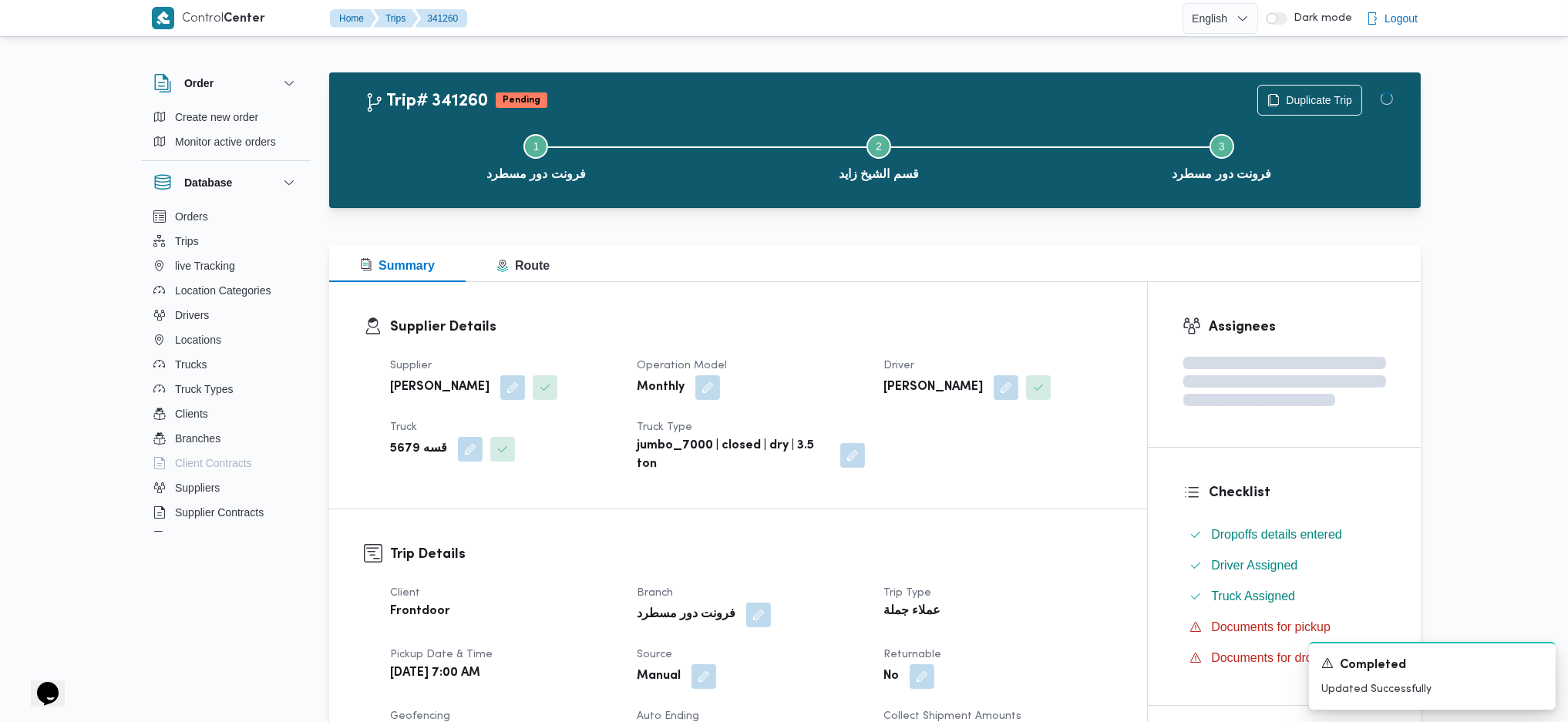
click at [1004, 478] on div "Supplier محمد هاني محمد جوده محمود Operation Model Monthly Driver ابراهيم جبريل…" at bounding box center [751, 415] width 741 height 136
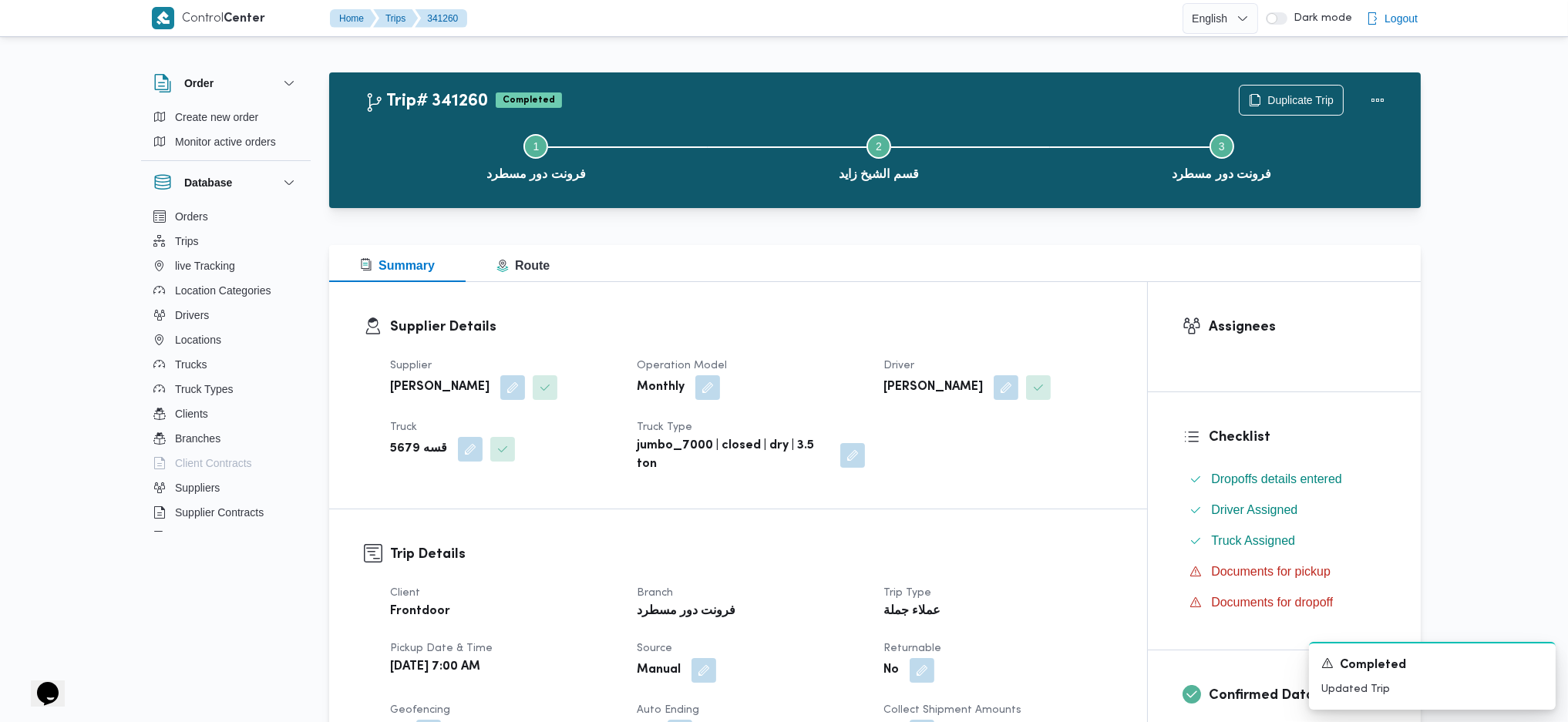
click at [927, 343] on dl "Supplier Details Supplier محمد هاني محمد جوده محمود Operation Model Monthly Dri…" at bounding box center [751, 396] width 722 height 157
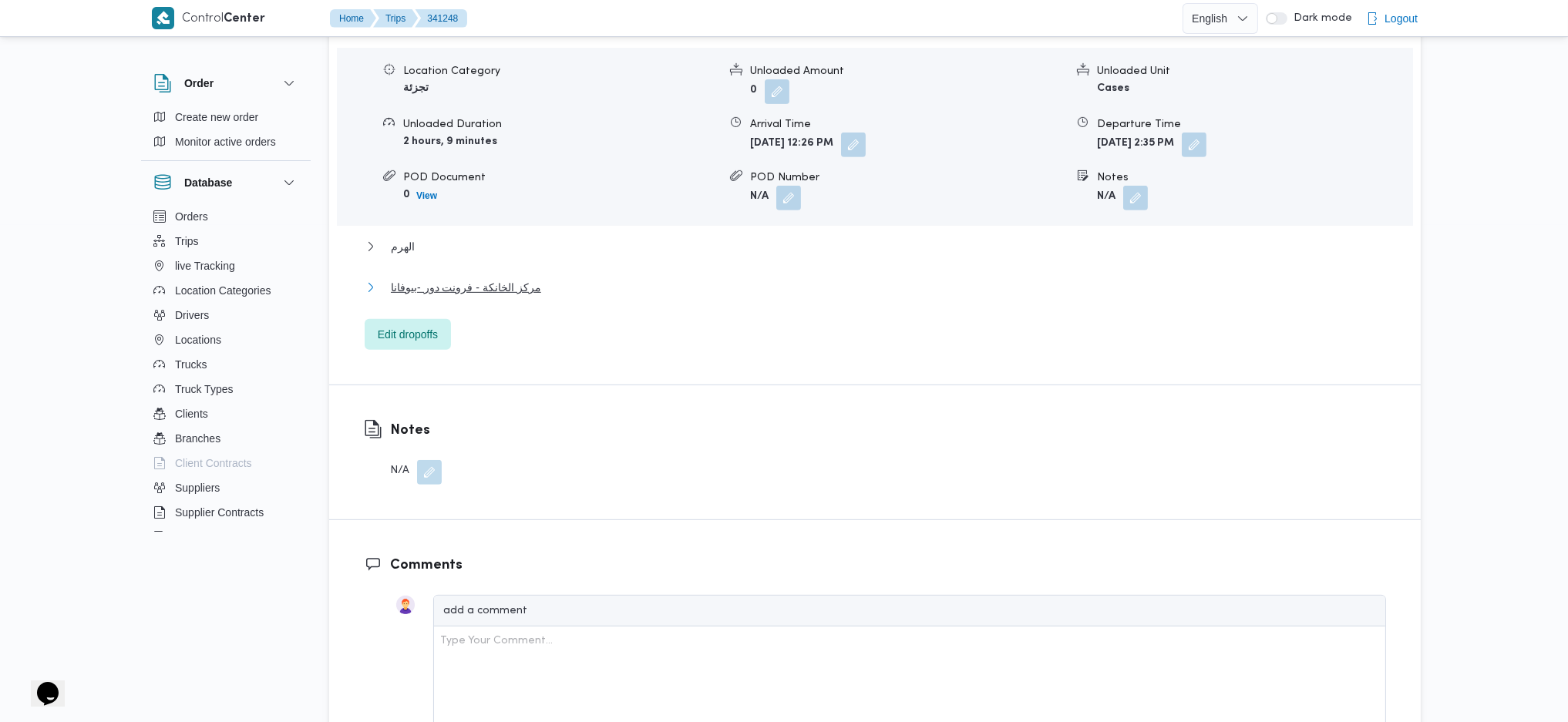
drag, startPoint x: 427, startPoint y: 278, endPoint x: 1198, endPoint y: 334, distance: 773.0
click at [428, 278] on span "مركز الخانكة - فرونت دور -بيوفانا" at bounding box center [466, 287] width 150 height 18
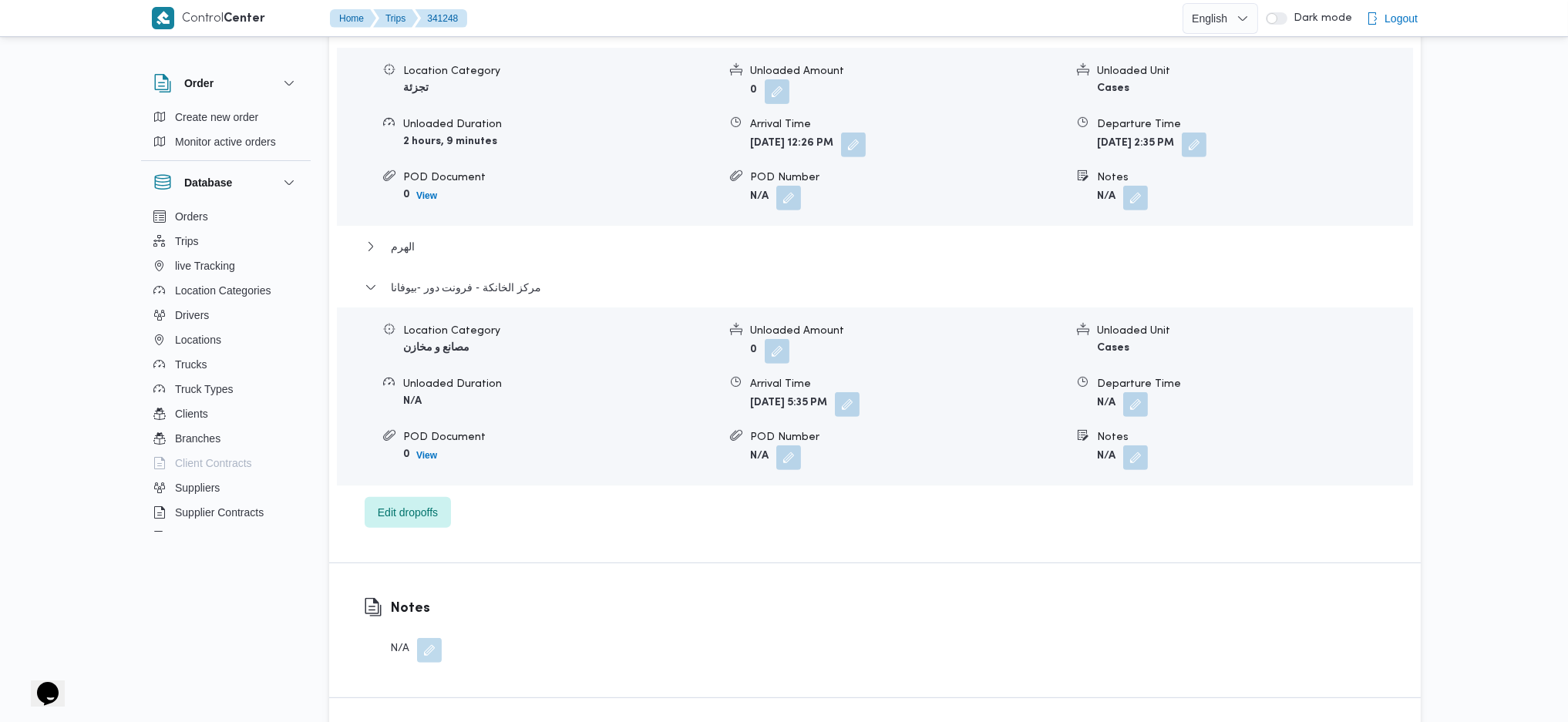
scroll to position [1564, 0]
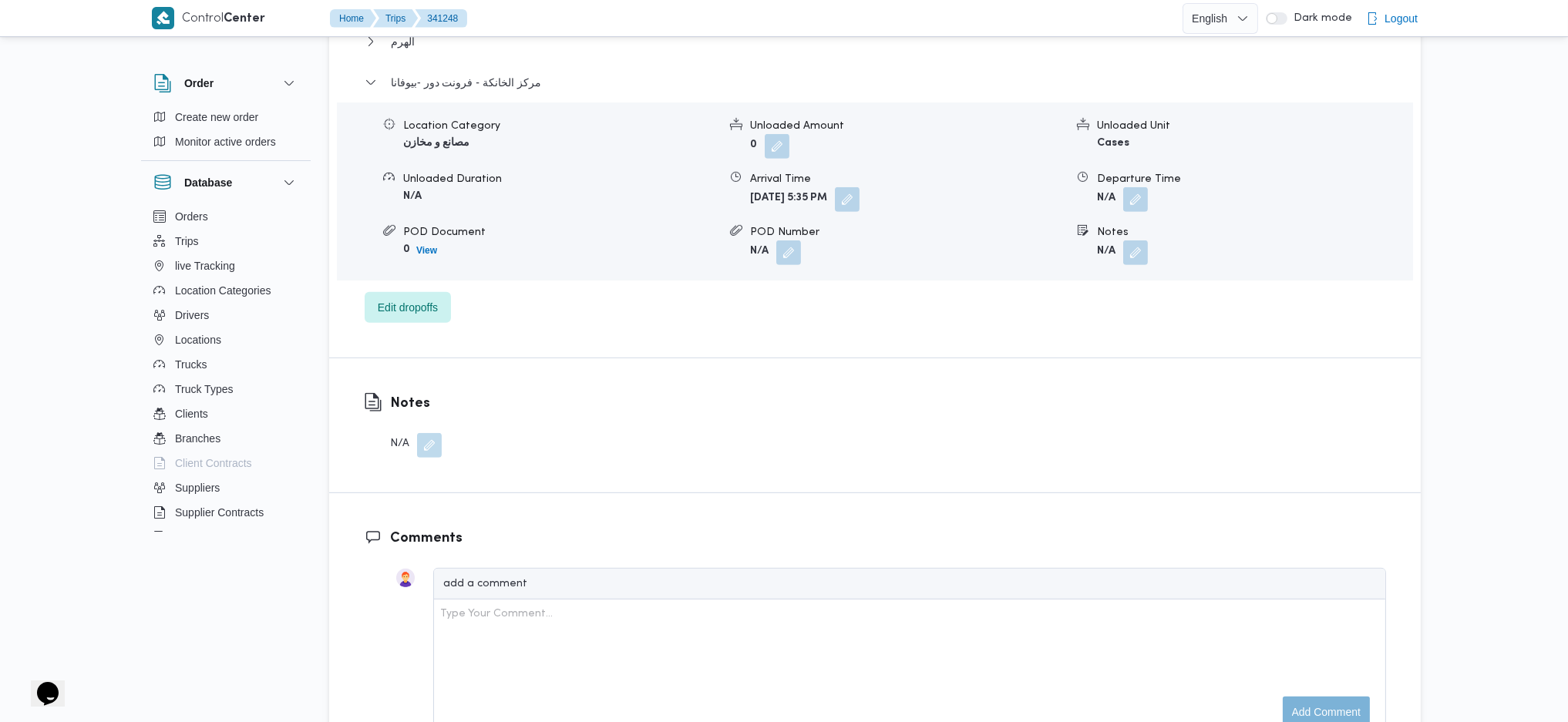
drag, startPoint x: 1144, startPoint y: 195, endPoint x: 1107, endPoint y: 223, distance: 46.4
click at [1144, 196] on button "button" at bounding box center [1135, 199] width 25 height 25
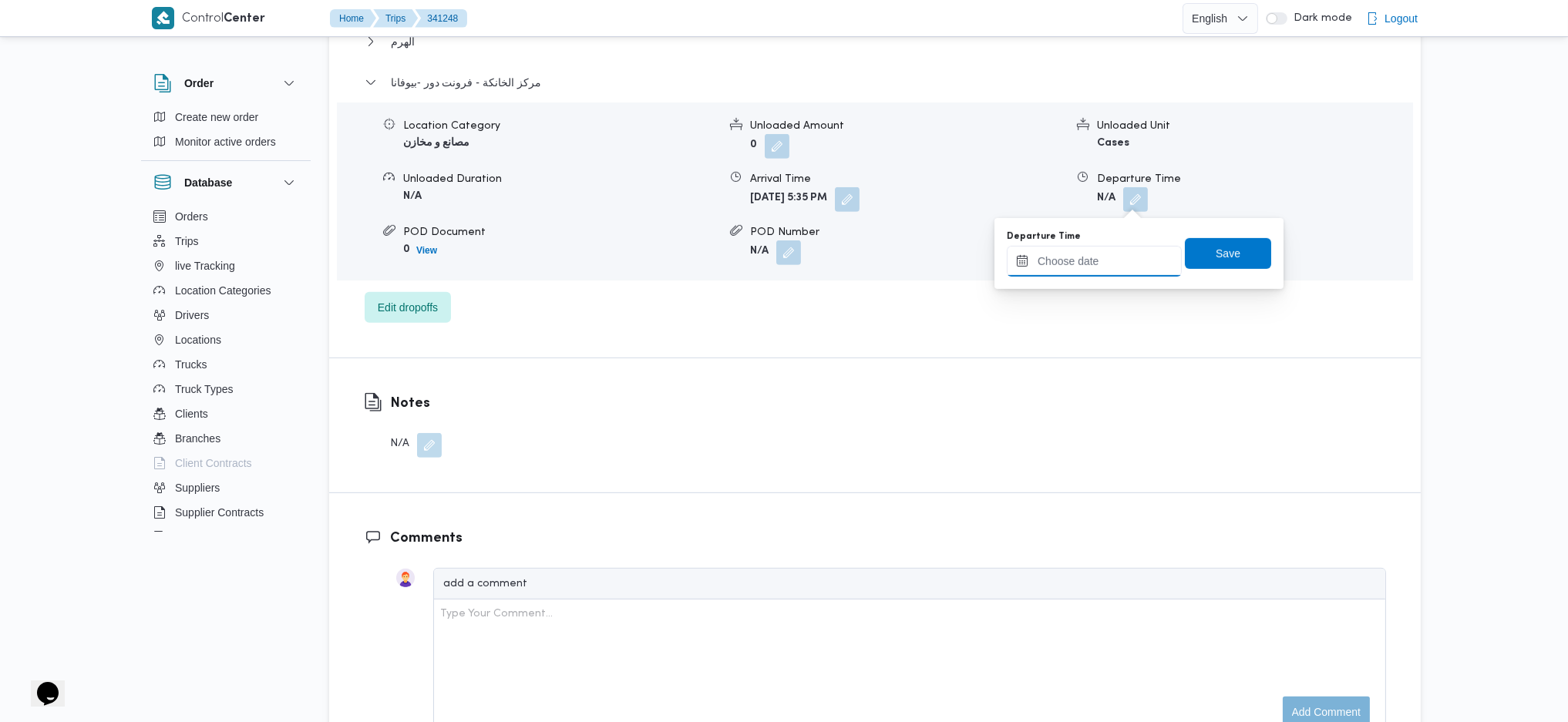
click at [1080, 250] on input "Departure Time" at bounding box center [1094, 261] width 175 height 31
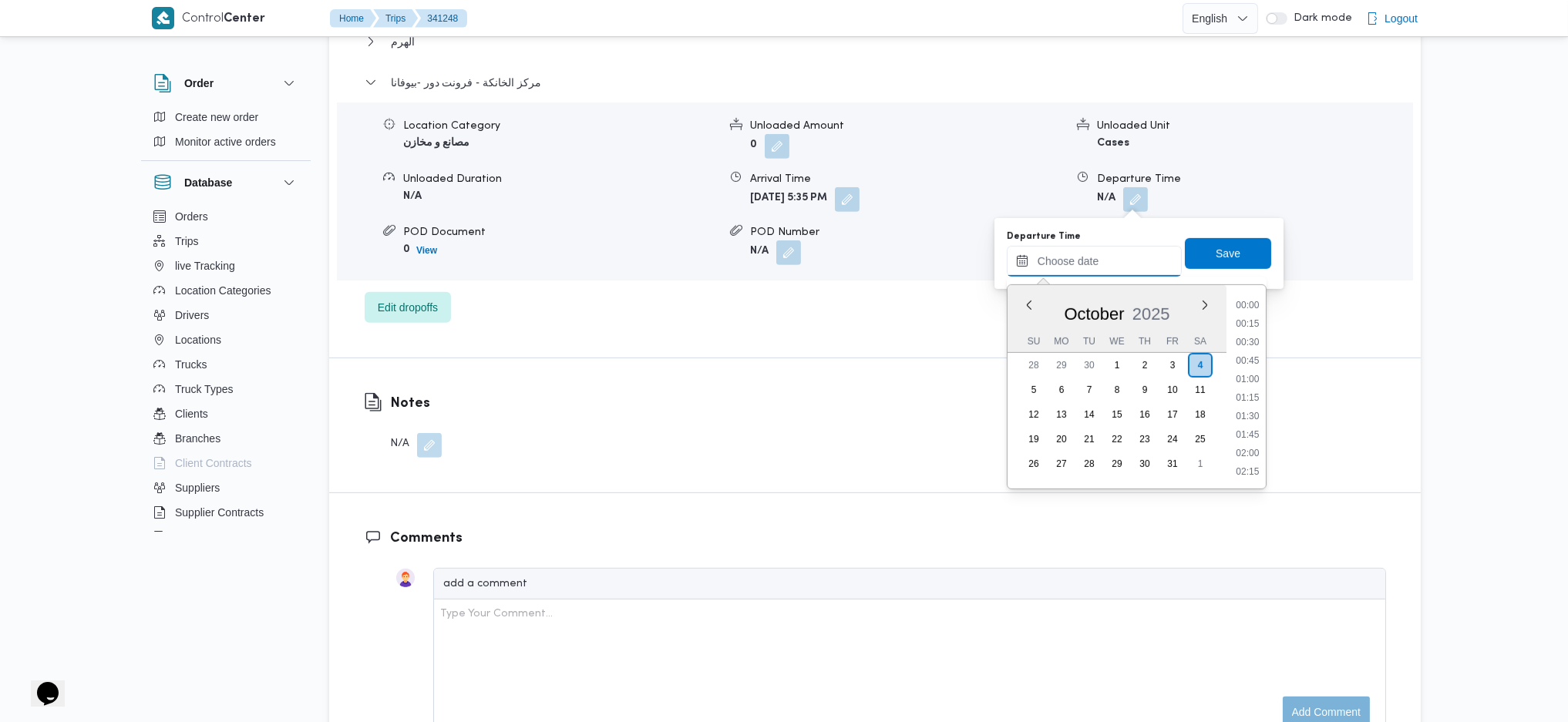
scroll to position [1222, 0]
click at [1260, 415] on li "18:00" at bounding box center [1247, 414] width 36 height 15
type input "[DATE] 18:00"
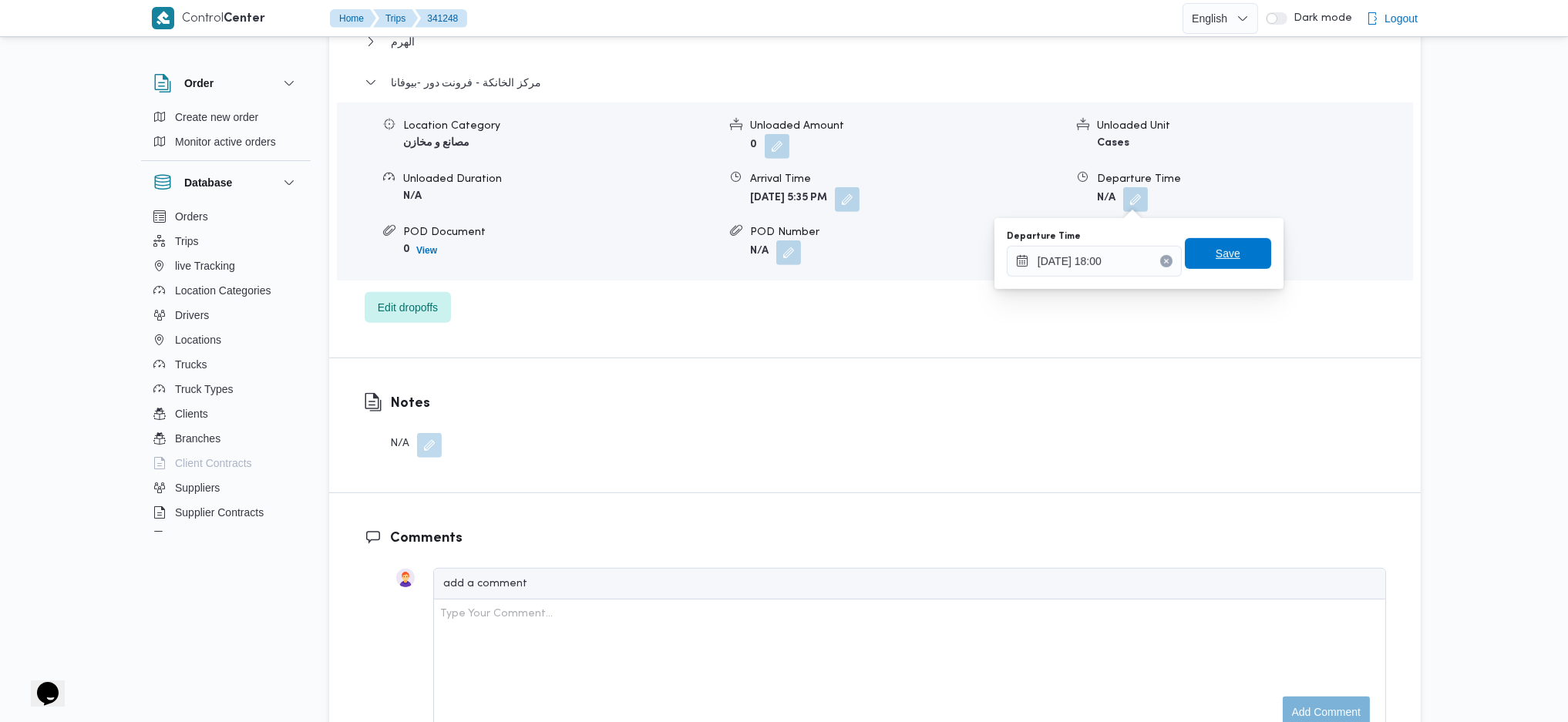
click at [1229, 251] on span "Save" at bounding box center [1228, 253] width 87 height 31
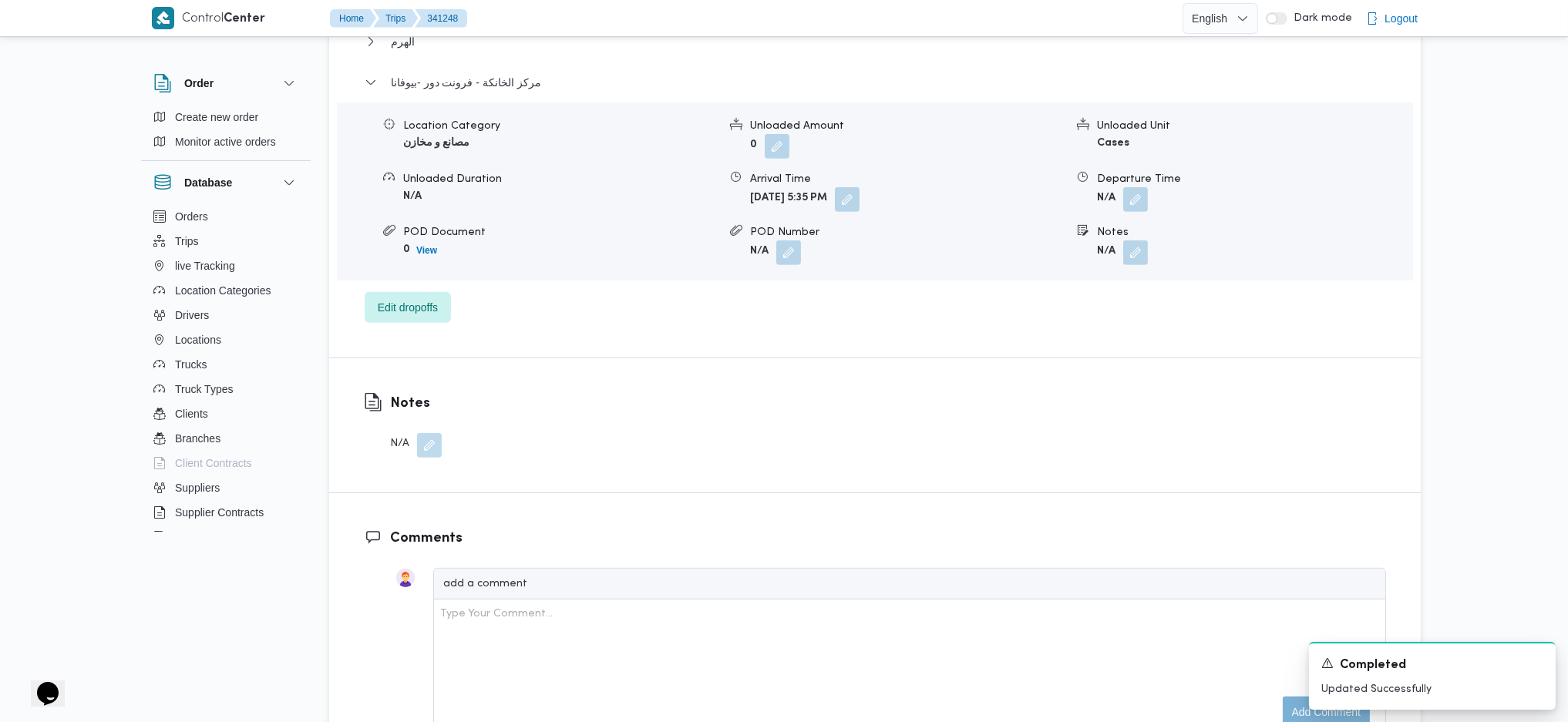
scroll to position [0, 0]
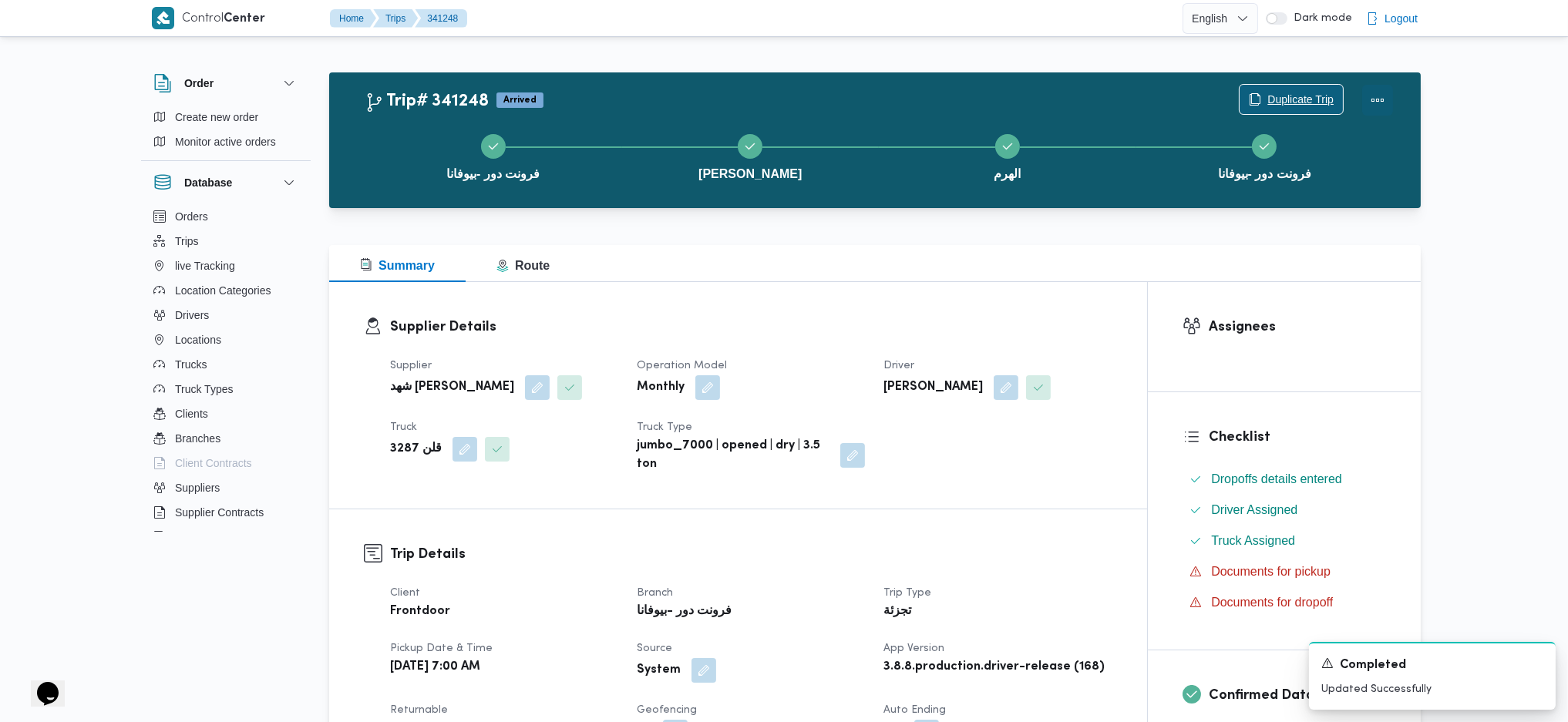
drag, startPoint x: 1382, startPoint y: 105, endPoint x: 1336, endPoint y: 98, distance: 46.5
click at [1380, 102] on button "Actions" at bounding box center [1377, 100] width 31 height 31
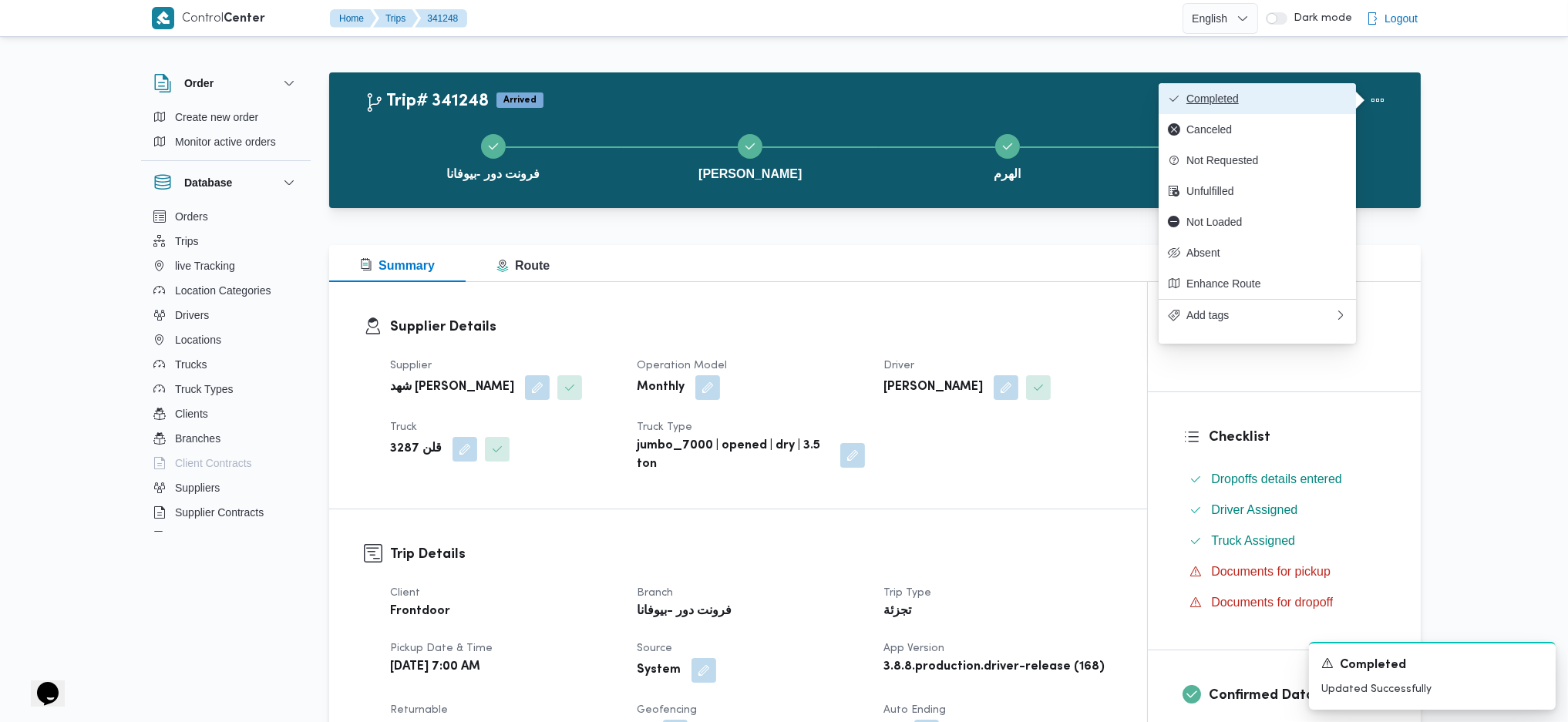
click at [1296, 102] on span "Completed" at bounding box center [1267, 98] width 161 height 13
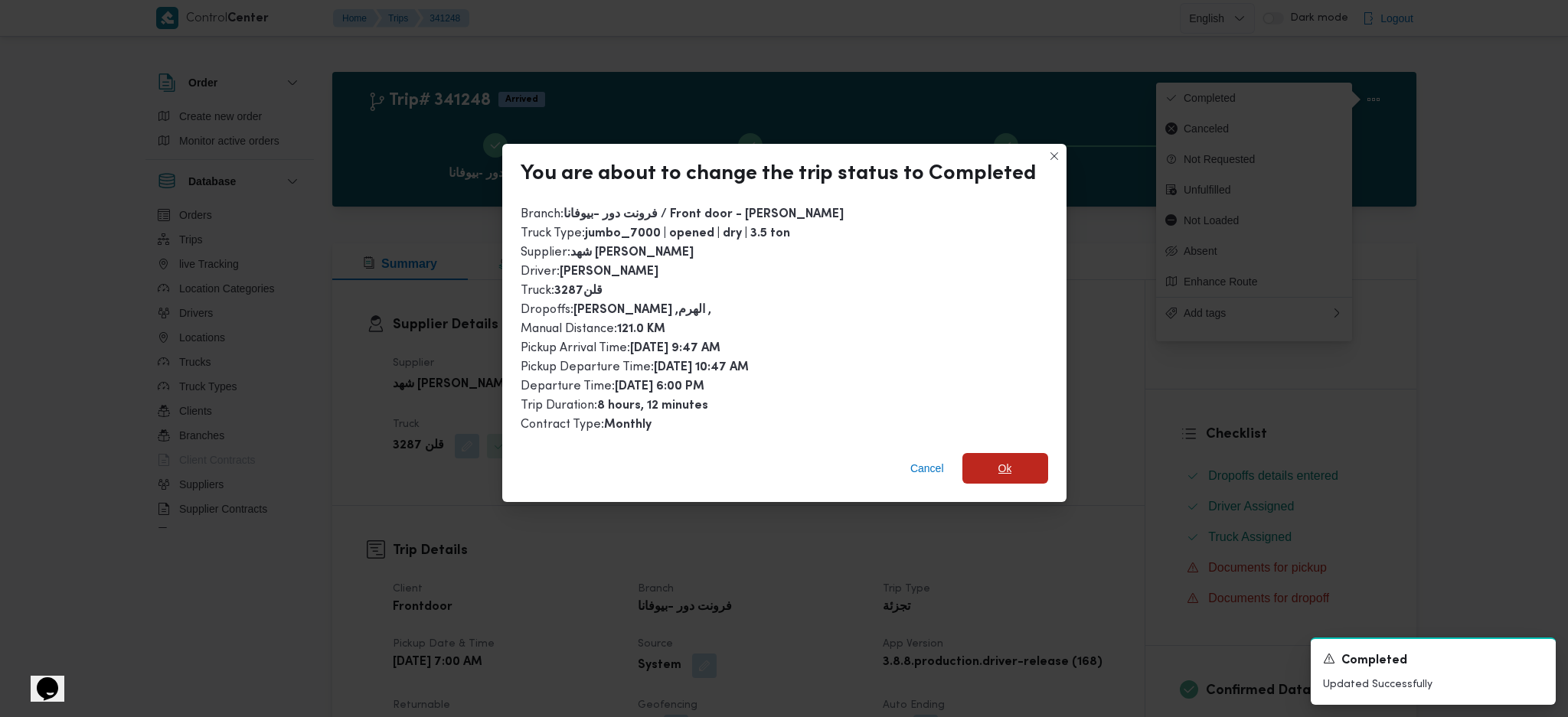
click at [1032, 472] on span "Ok" at bounding box center [1005, 468] width 86 height 31
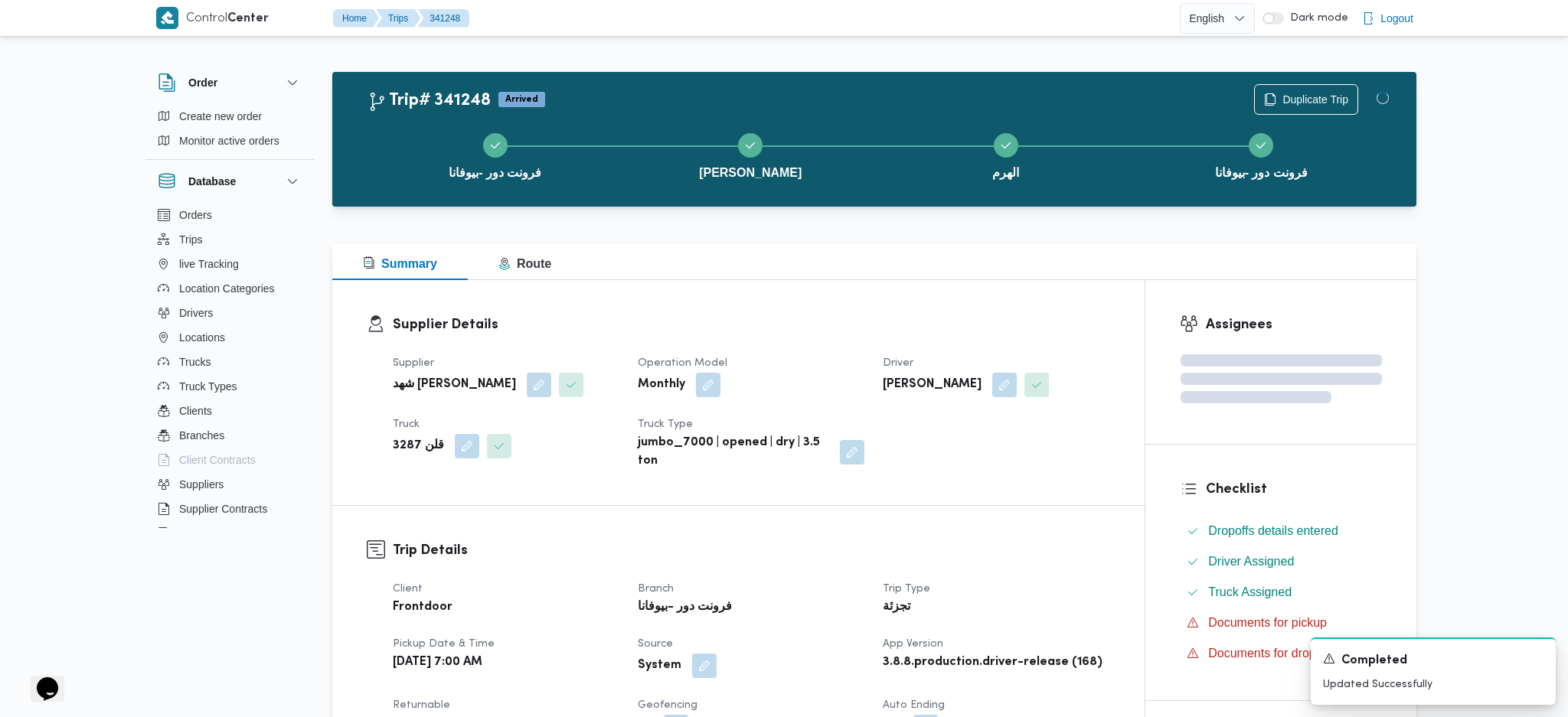
click at [1035, 606] on div "تجزئة" at bounding box center [995, 607] width 230 height 21
click at [837, 199] on div "فرونت دور -[PERSON_NAME] دور -بيوفانا" at bounding box center [872, 155] width 1039 height 98
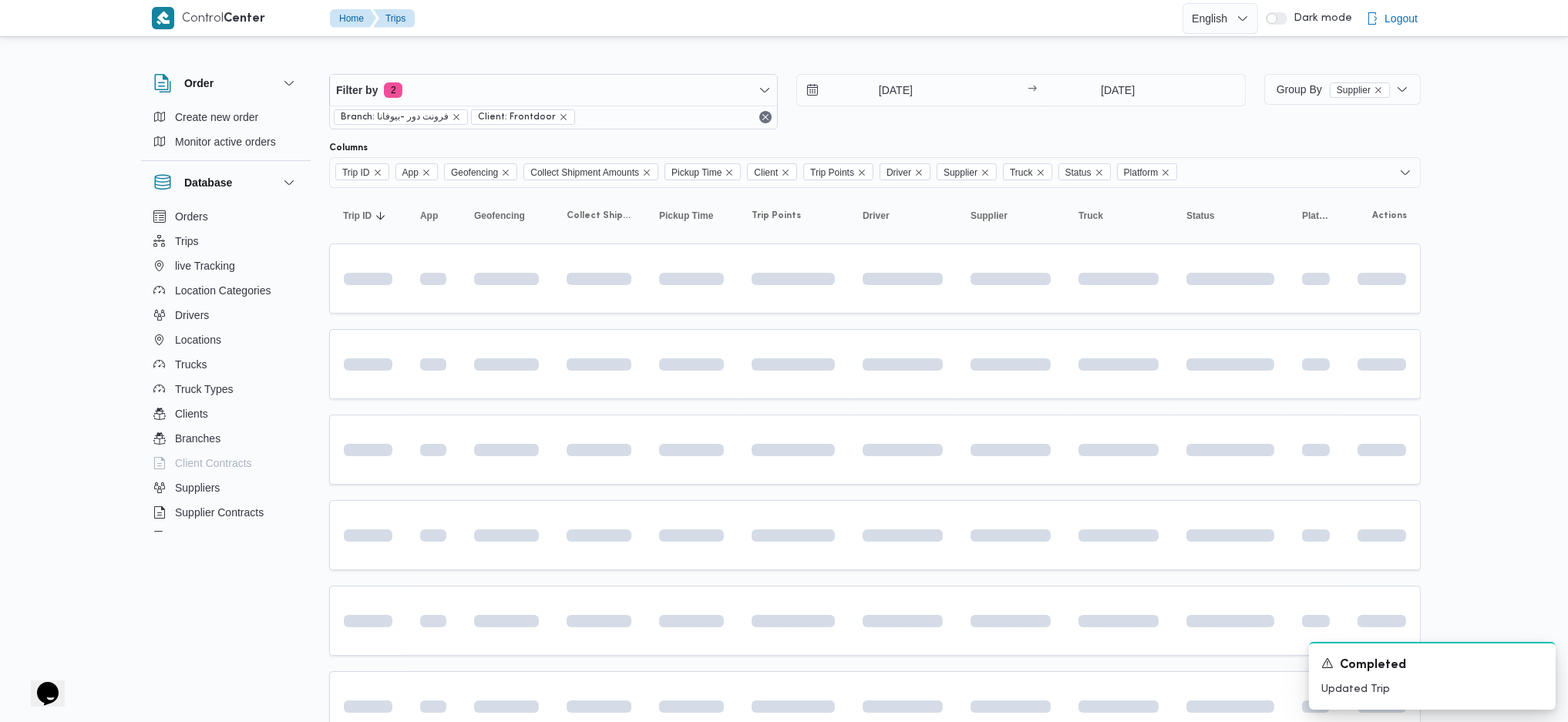
scroll to position [1001, 0]
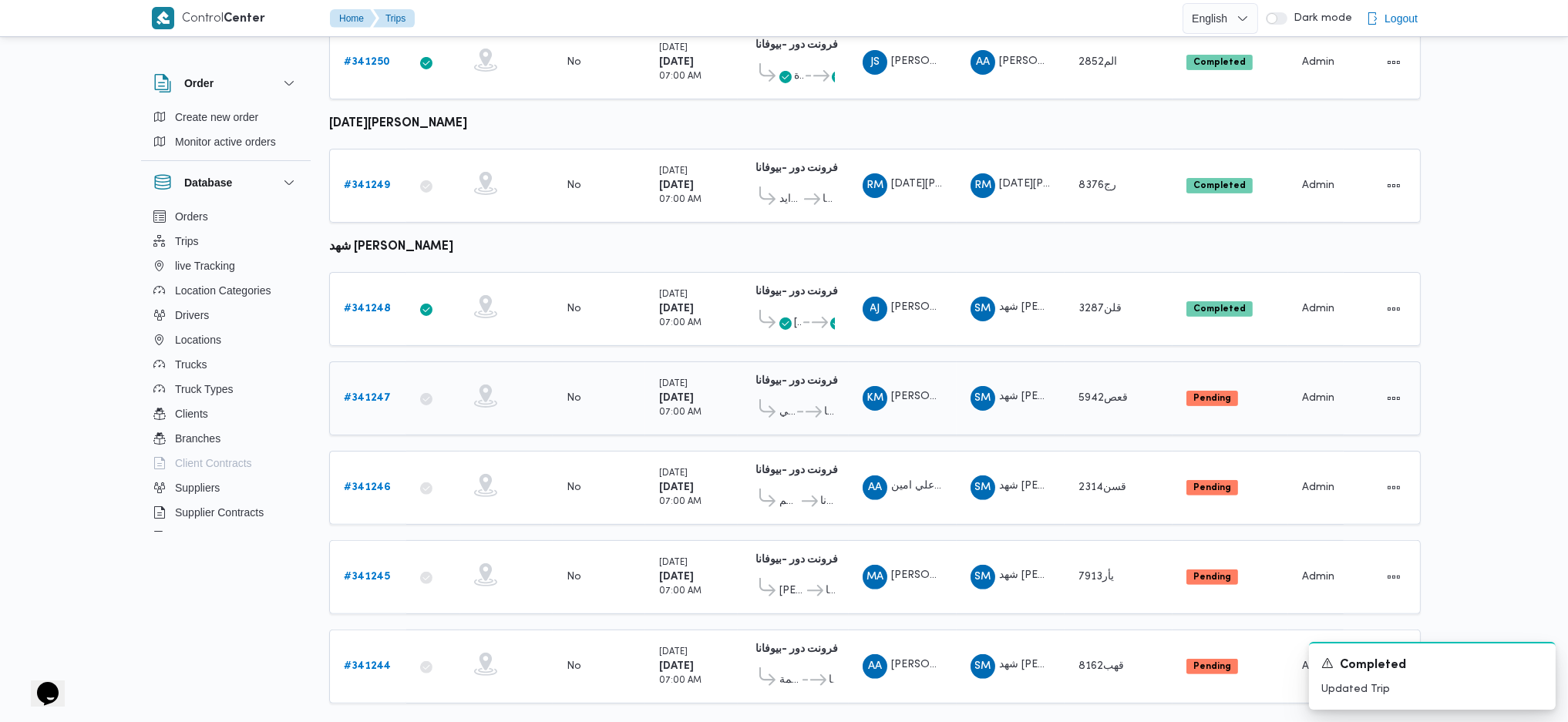
click at [365, 393] on b "# 341247" at bounding box center [367, 398] width 47 height 10
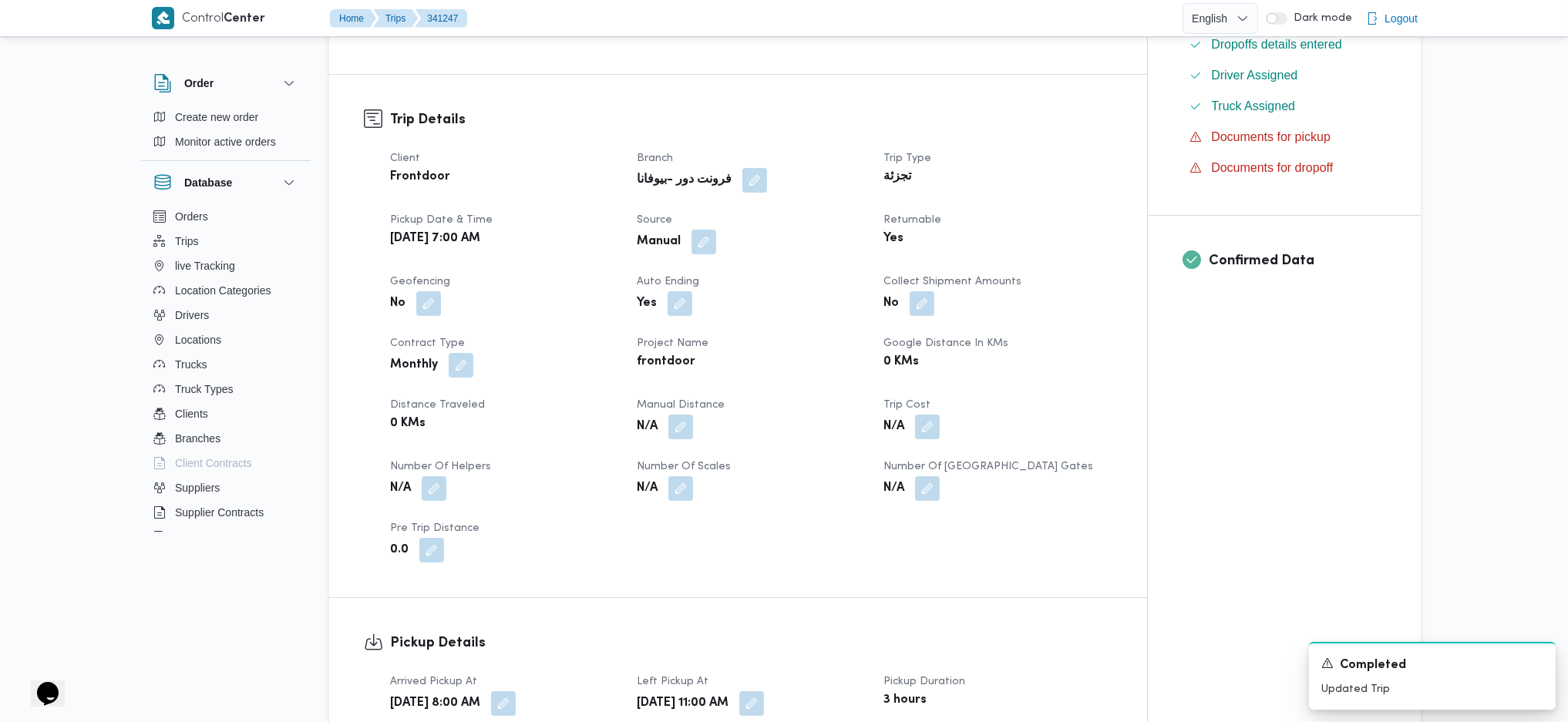
scroll to position [616, 0]
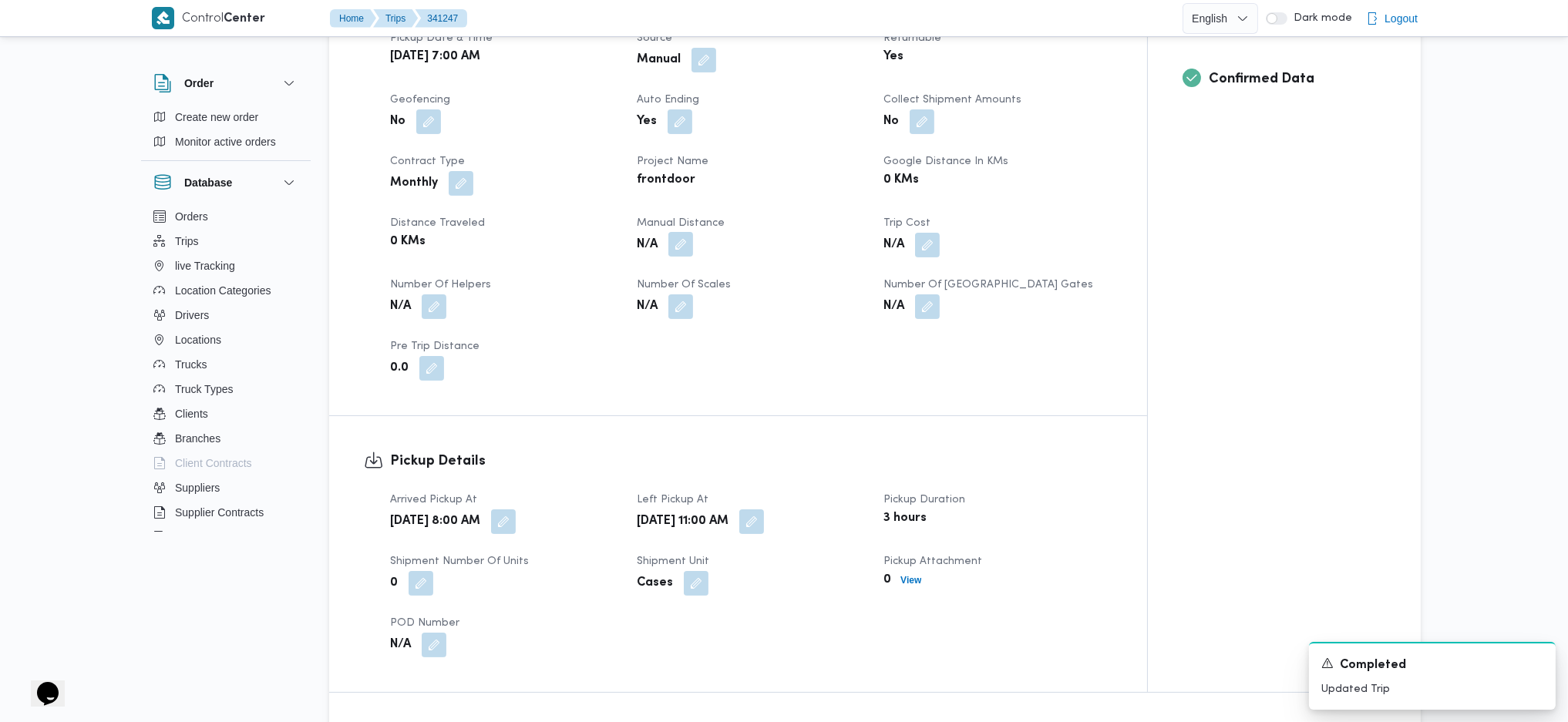
click at [676, 244] on button "button" at bounding box center [680, 244] width 25 height 25
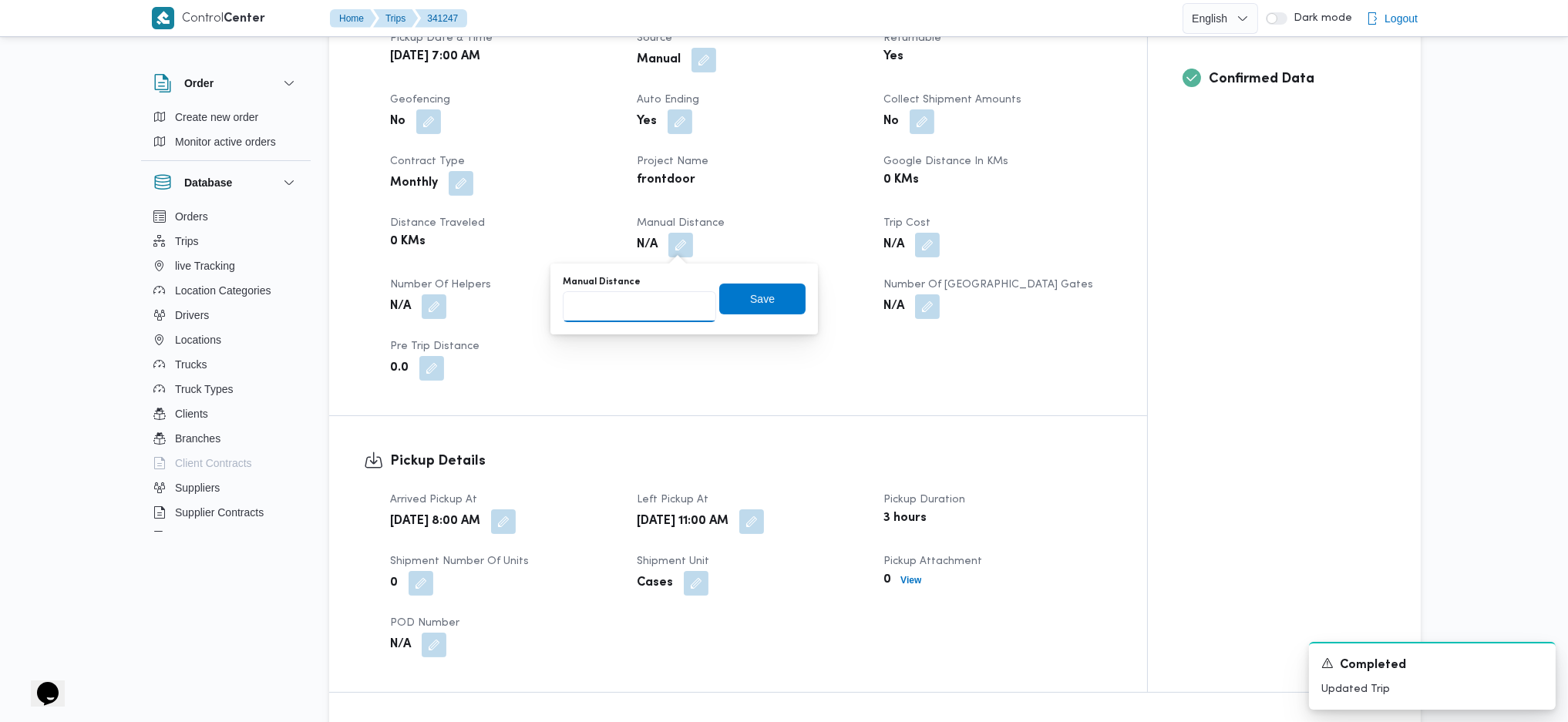
click at [633, 312] on input "Manual Distance" at bounding box center [639, 307] width 153 height 31
type input "90"
click at [783, 294] on div "You are in a dialog. To close this dialog, hit escape. Manual Distance 90 Save" at bounding box center [684, 299] width 268 height 71
click at [767, 295] on span "Save" at bounding box center [762, 299] width 87 height 31
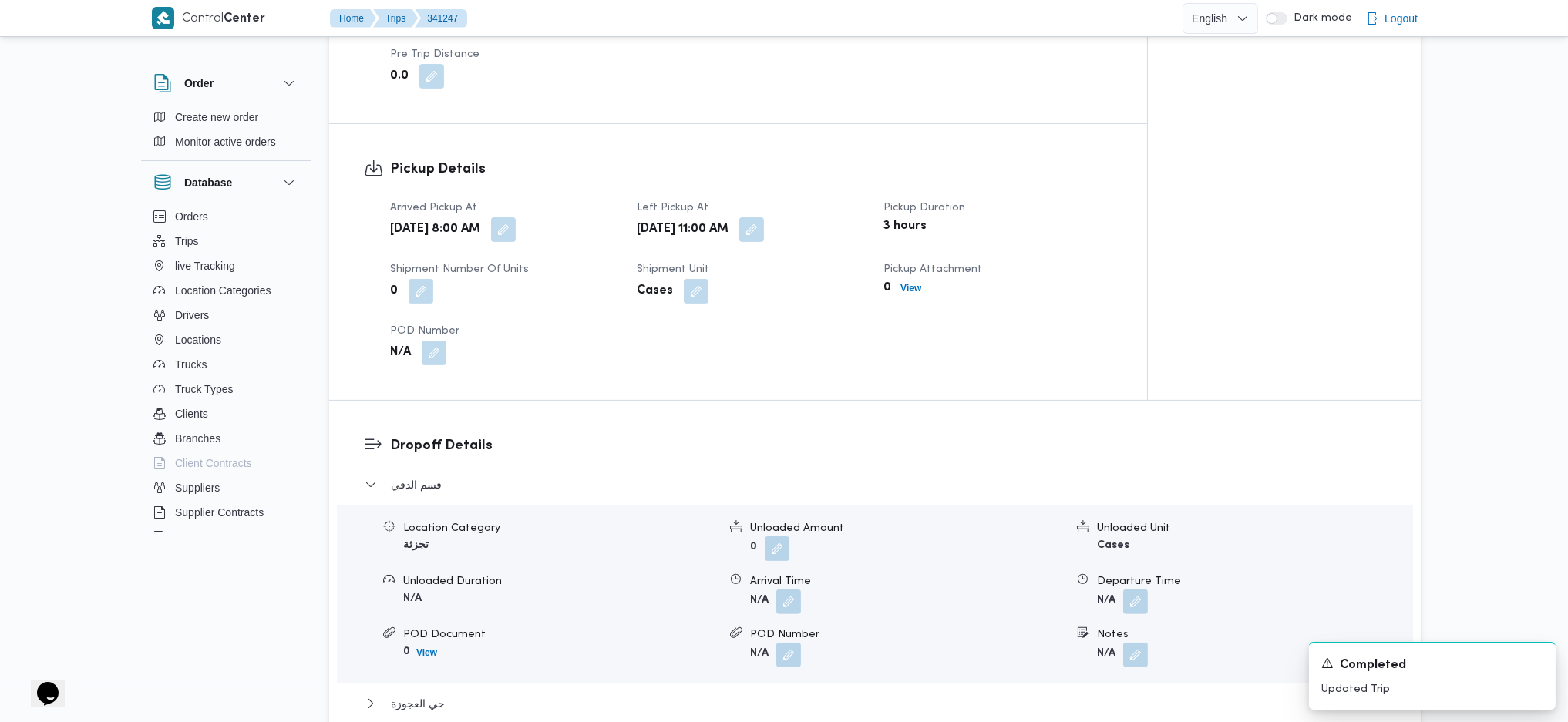
scroll to position [1129, 0]
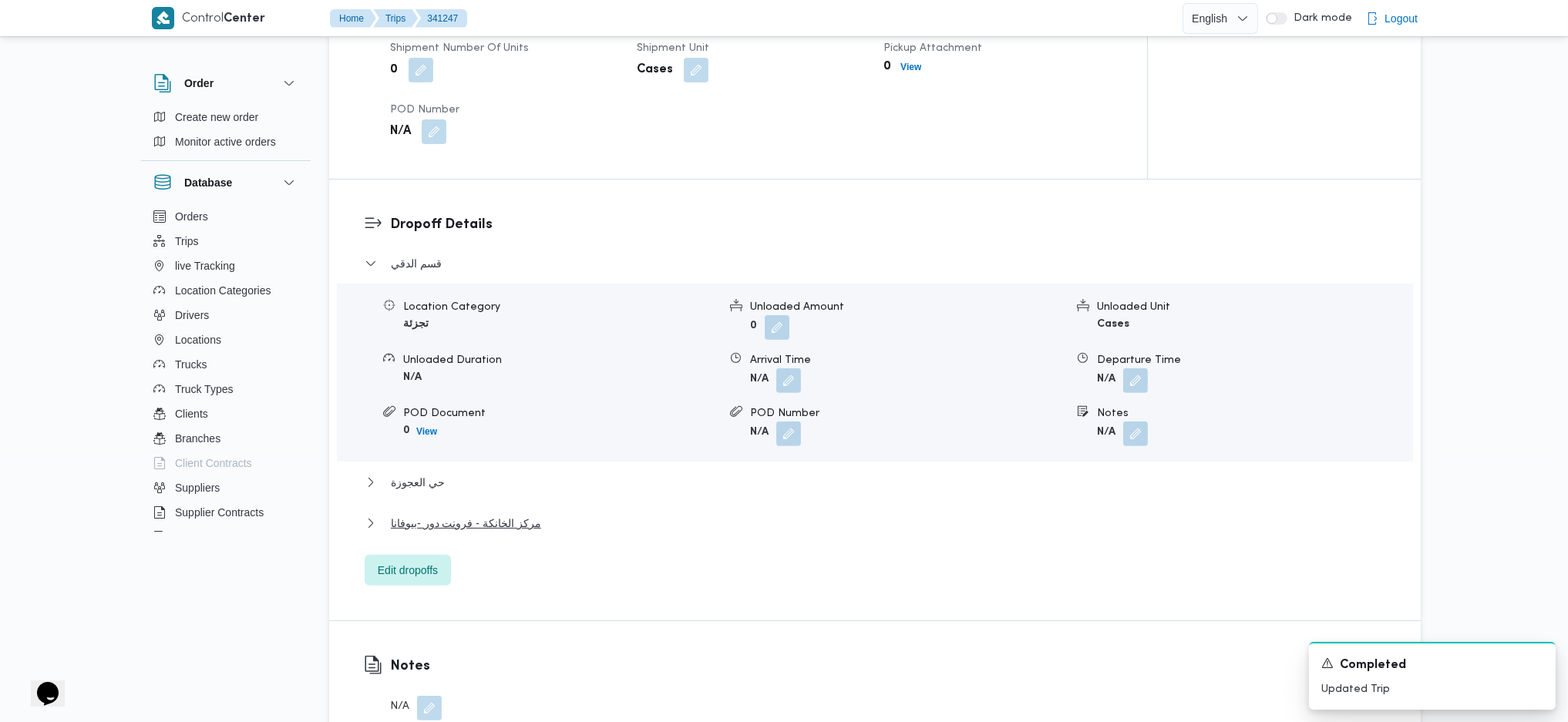
drag, startPoint x: 459, startPoint y: 529, endPoint x: 598, endPoint y: 523, distance: 139.1
click at [459, 527] on div "مركز الخانكة - فرونت دور -بيوفانا" at bounding box center [875, 528] width 1021 height 29
click at [552, 527] on button "مركز الخانكة - فرونت دور -بيوفانا" at bounding box center [875, 523] width 1021 height 18
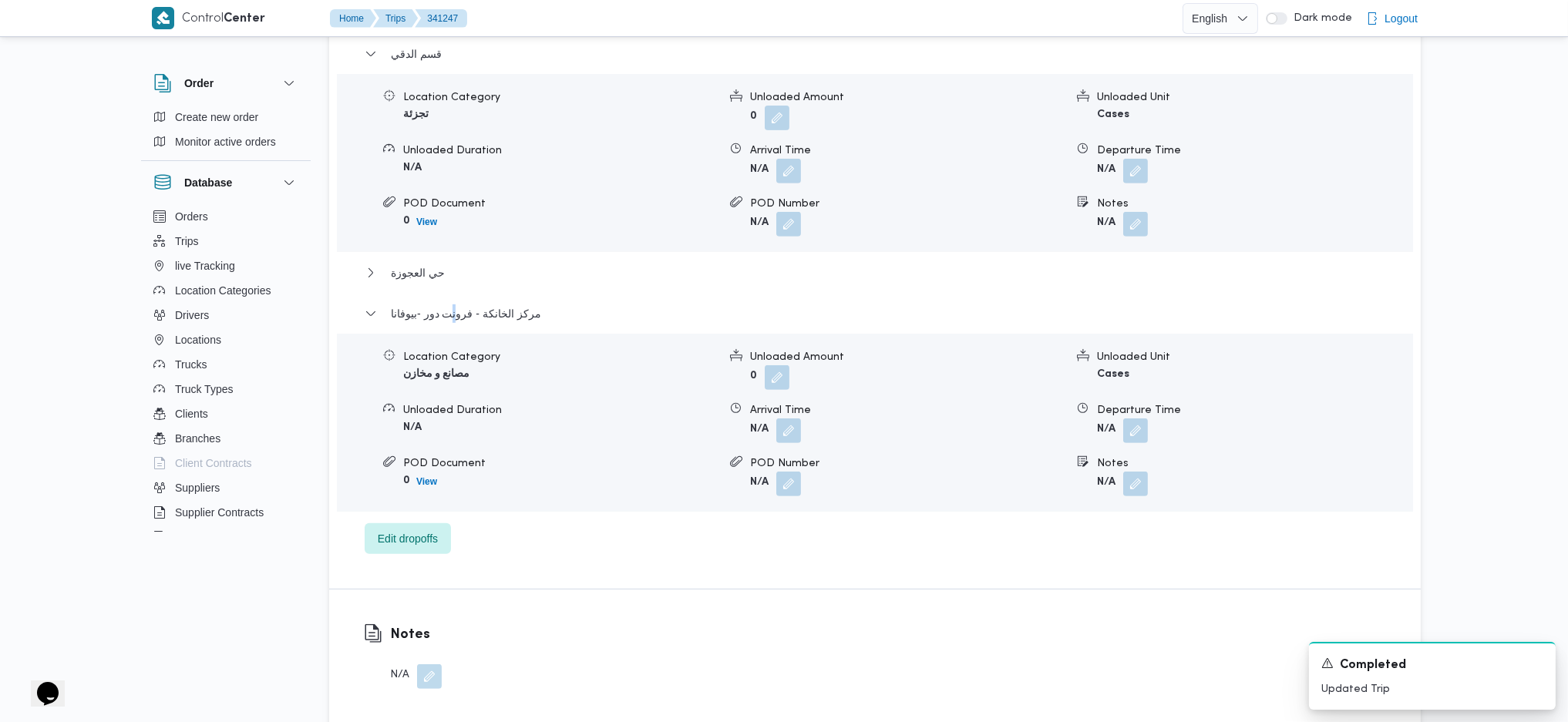
scroll to position [1438, 0]
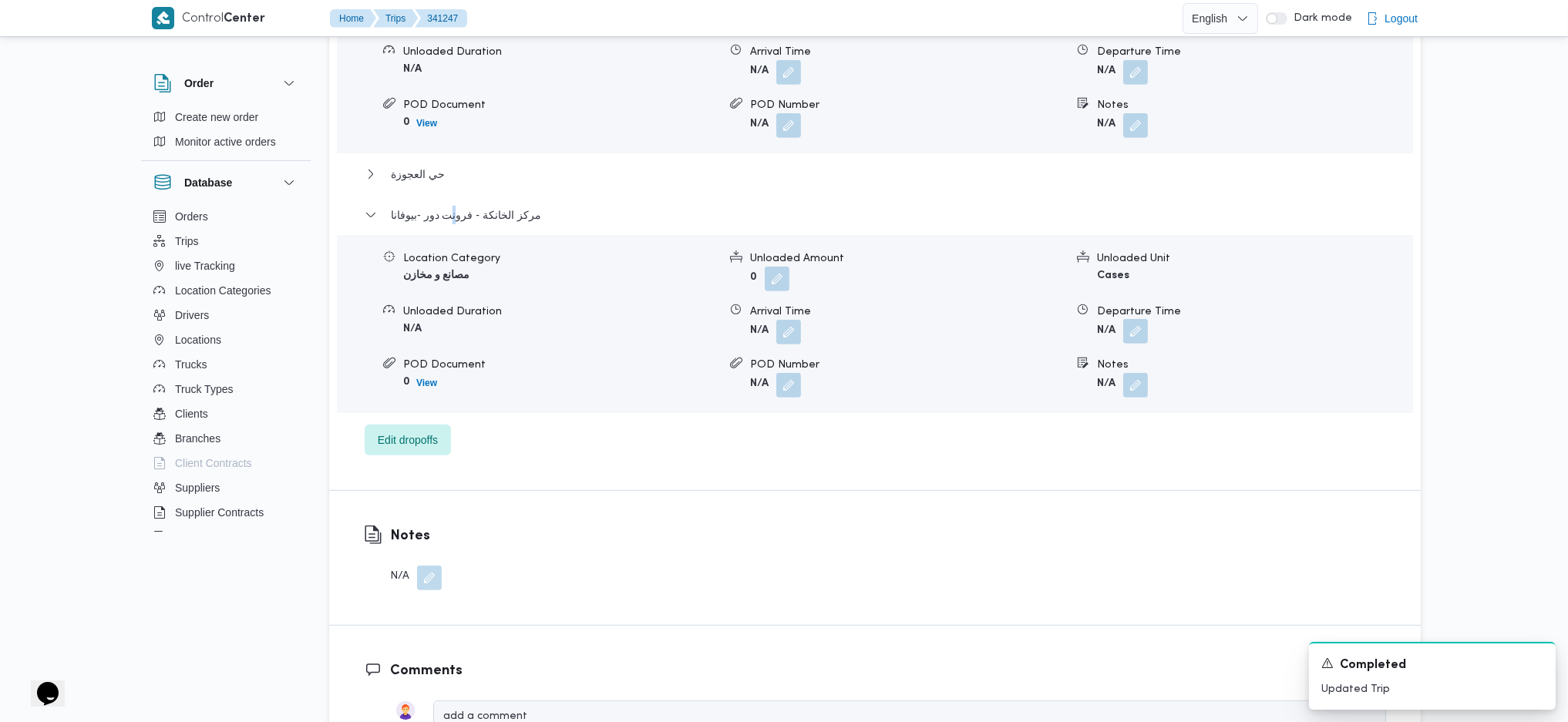
click at [1129, 342] on button "button" at bounding box center [1135, 331] width 25 height 25
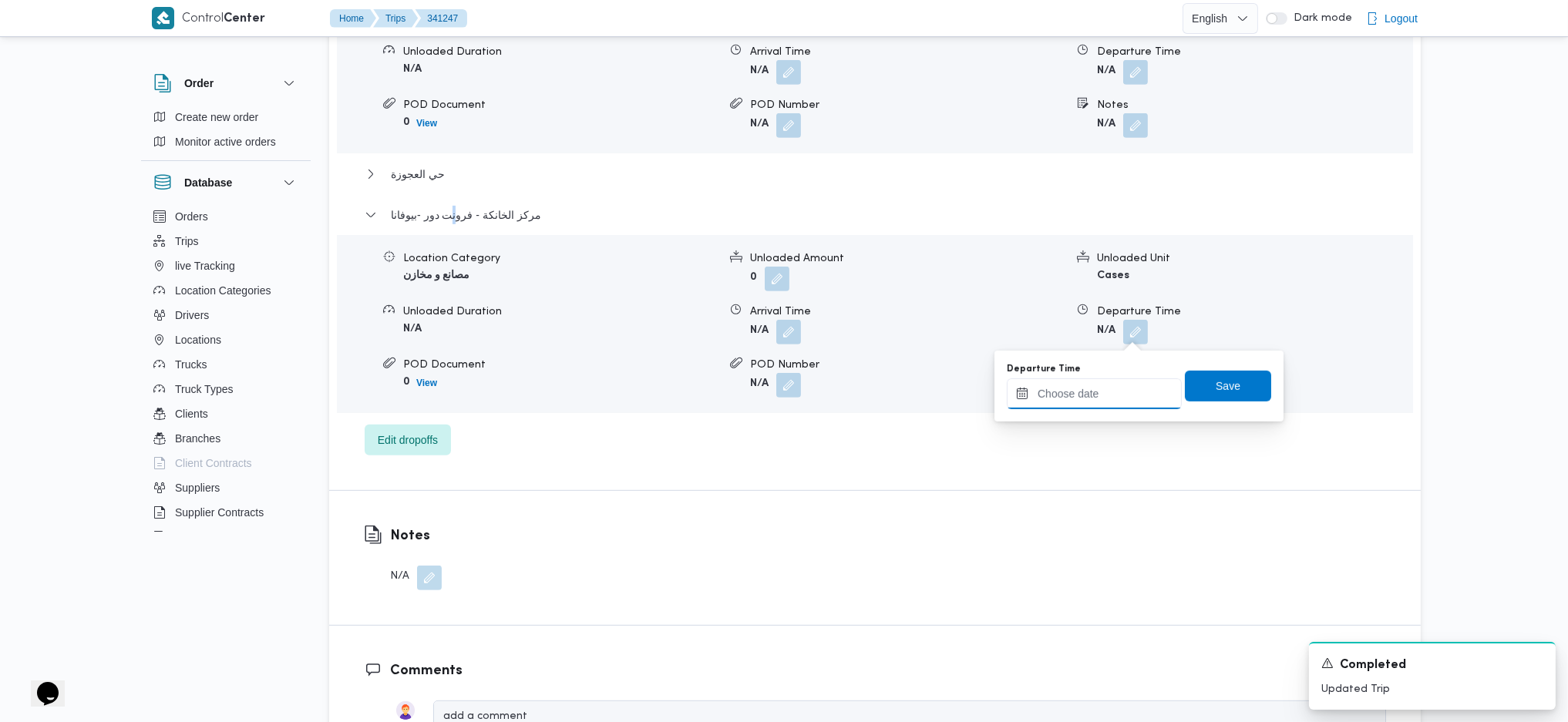
click at [1098, 407] on div at bounding box center [1094, 393] width 175 height 31
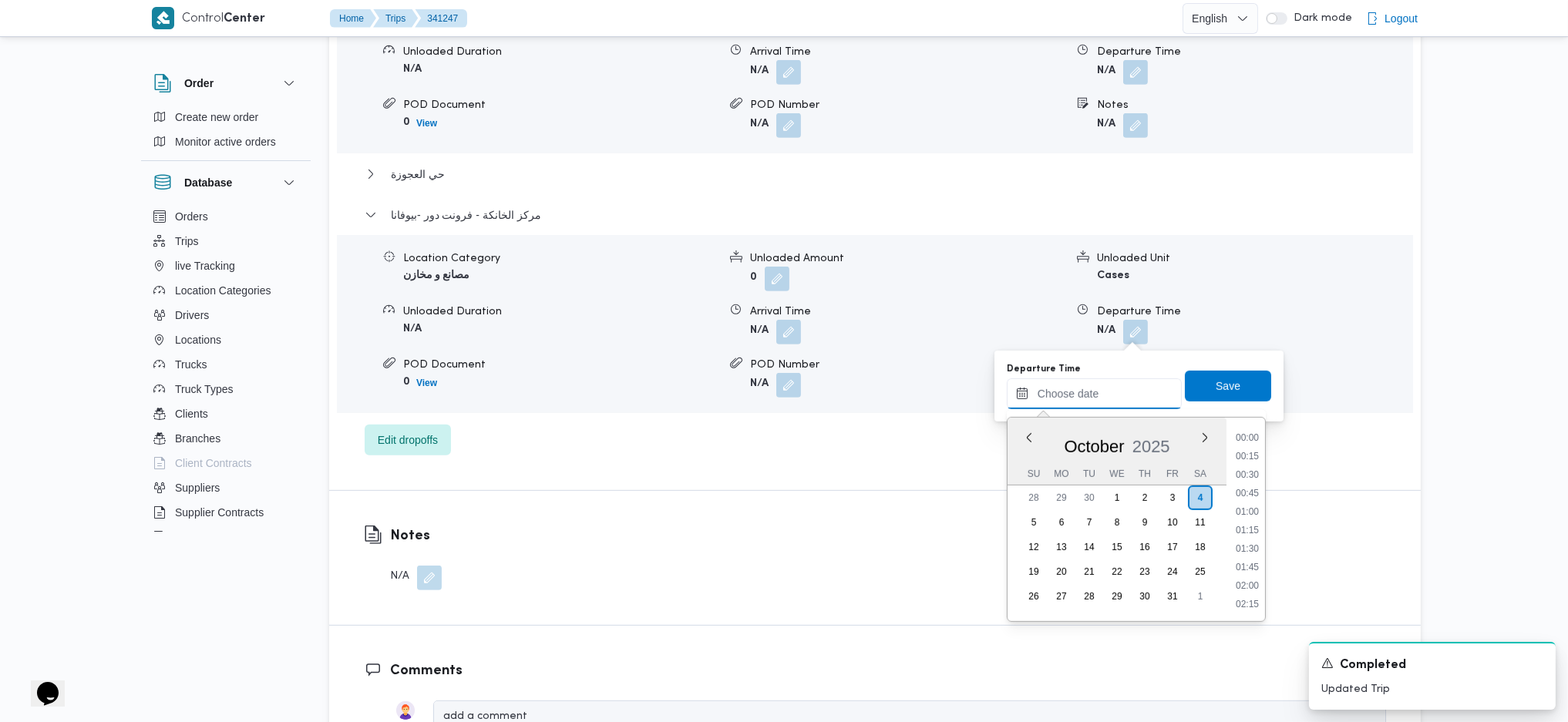
scroll to position [1222, 0]
drag, startPoint x: 1132, startPoint y: 403, endPoint x: 1153, endPoint y: 407, distance: 21.4
click at [1132, 402] on input "Departure Time" at bounding box center [1094, 393] width 175 height 31
drag, startPoint x: 1256, startPoint y: 513, endPoint x: 1251, endPoint y: 489, distance: 24.5
click at [1255, 511] on li "17:30" at bounding box center [1247, 509] width 36 height 15
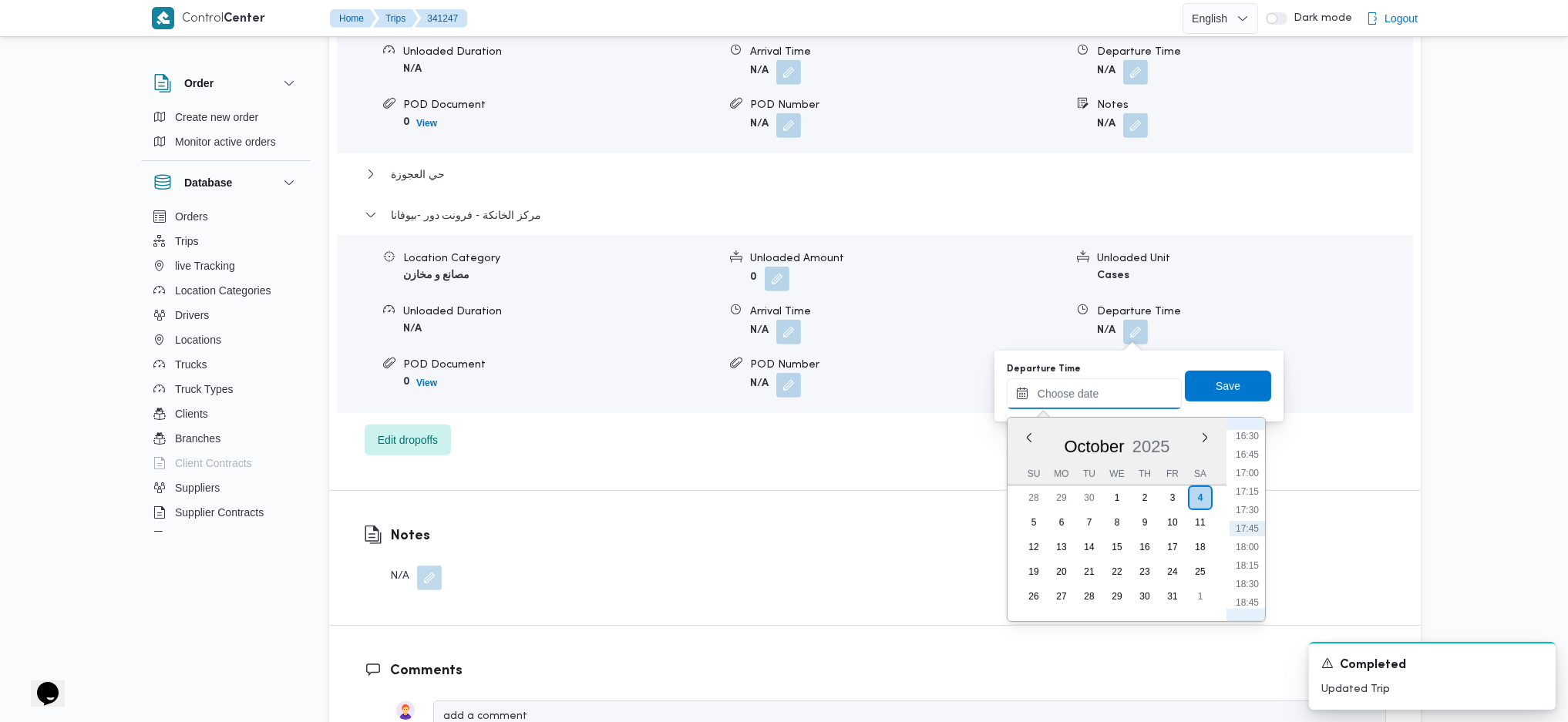
type input "[DATE] 17:30"
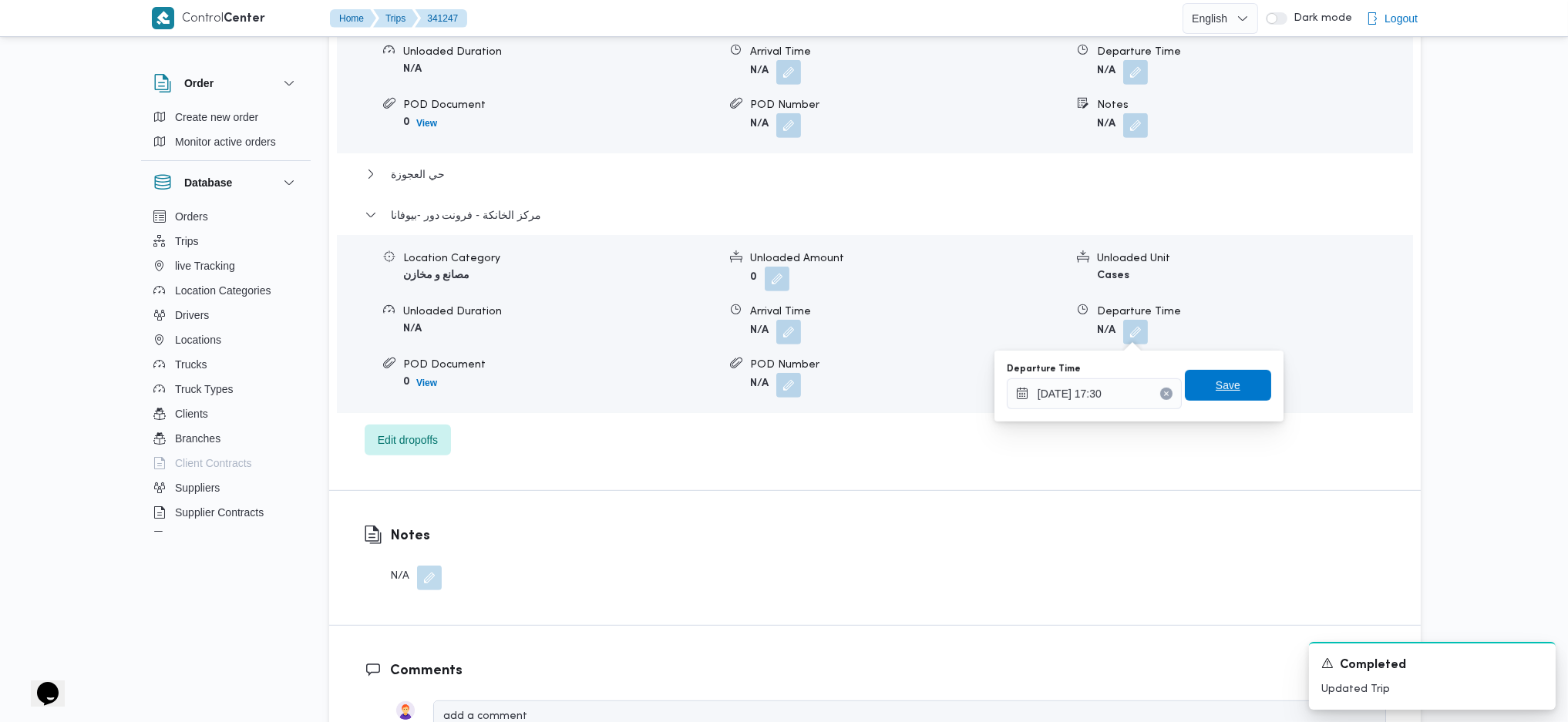
click at [1224, 388] on span "Save" at bounding box center [1228, 384] width 25 height 18
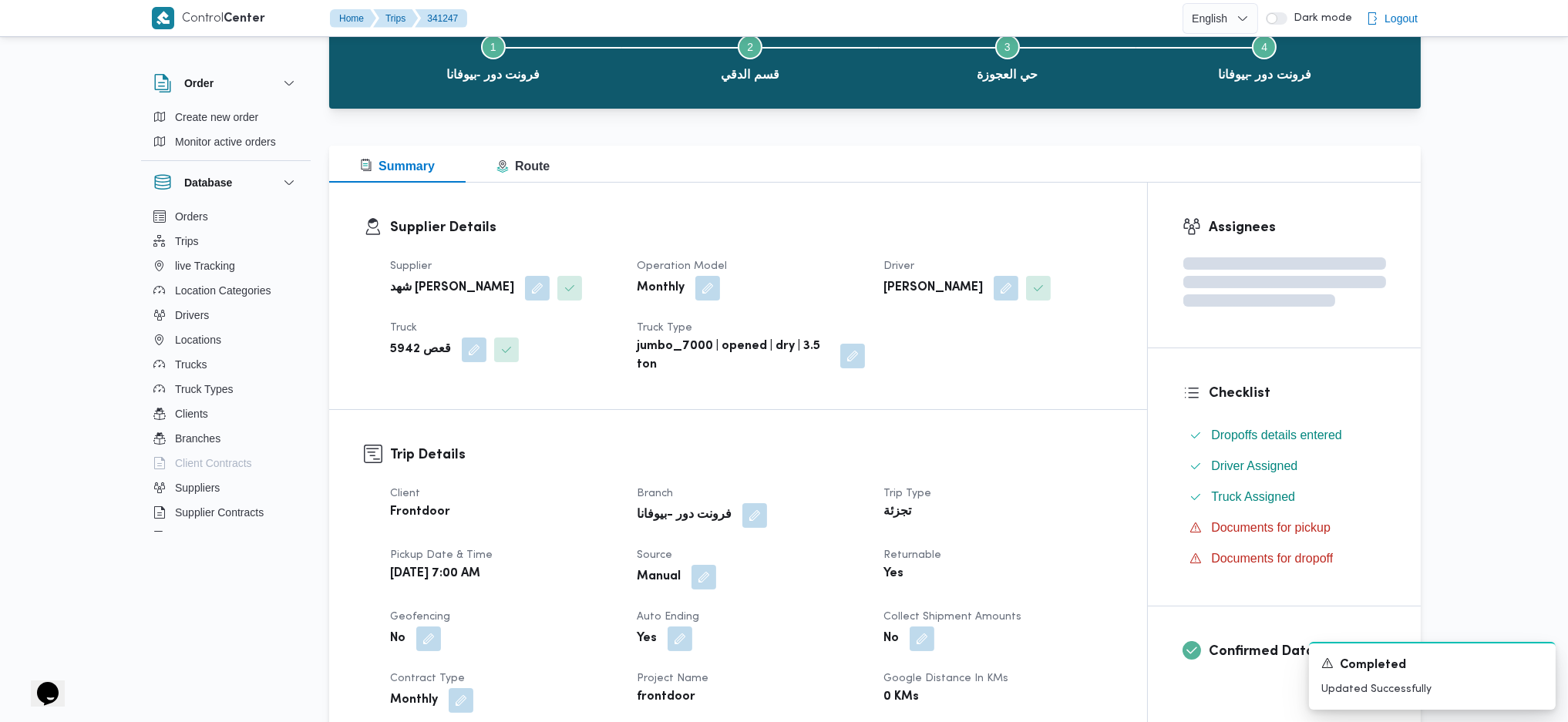
scroll to position [0, 0]
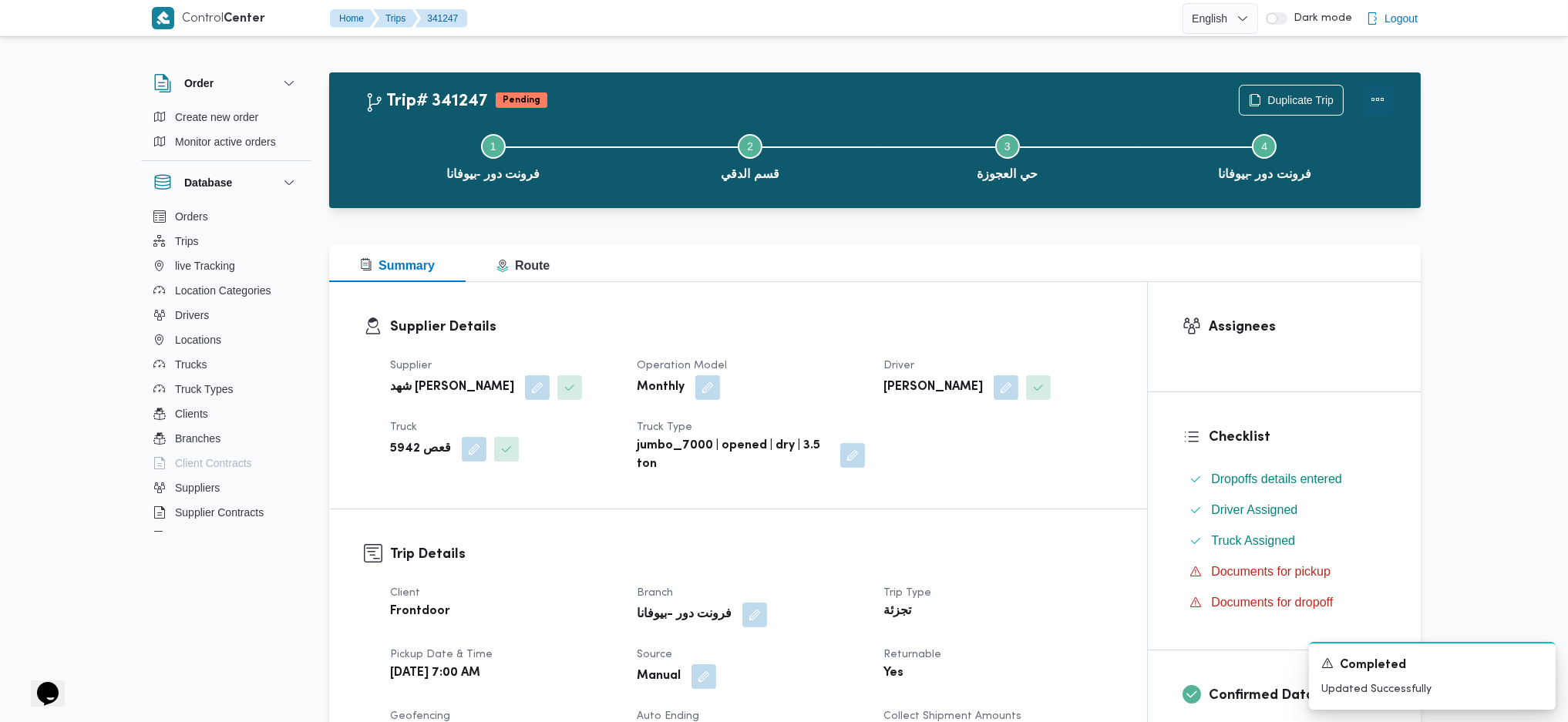
click at [1372, 102] on button "Actions" at bounding box center [1377, 99] width 31 height 31
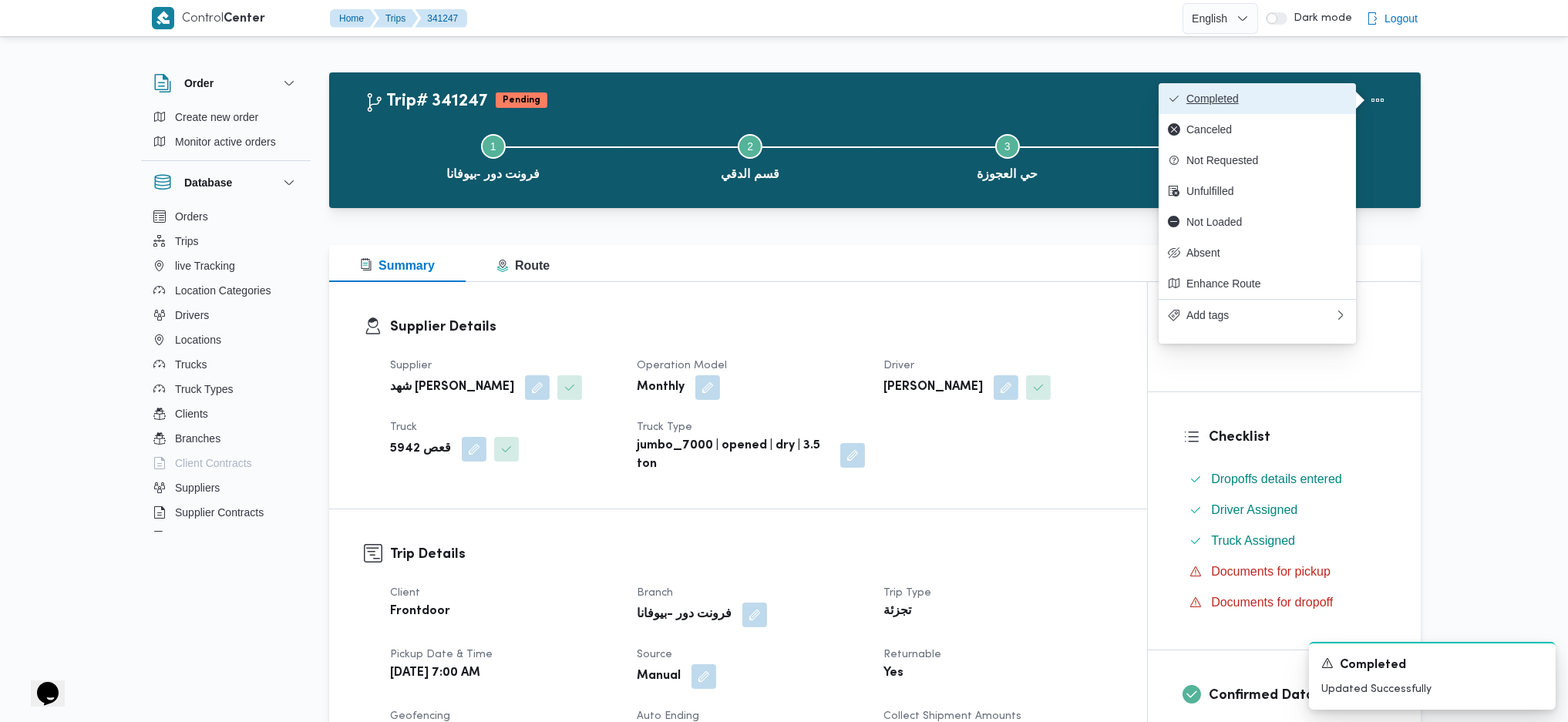
click at [1283, 92] on span "Completed" at bounding box center [1267, 98] width 161 height 13
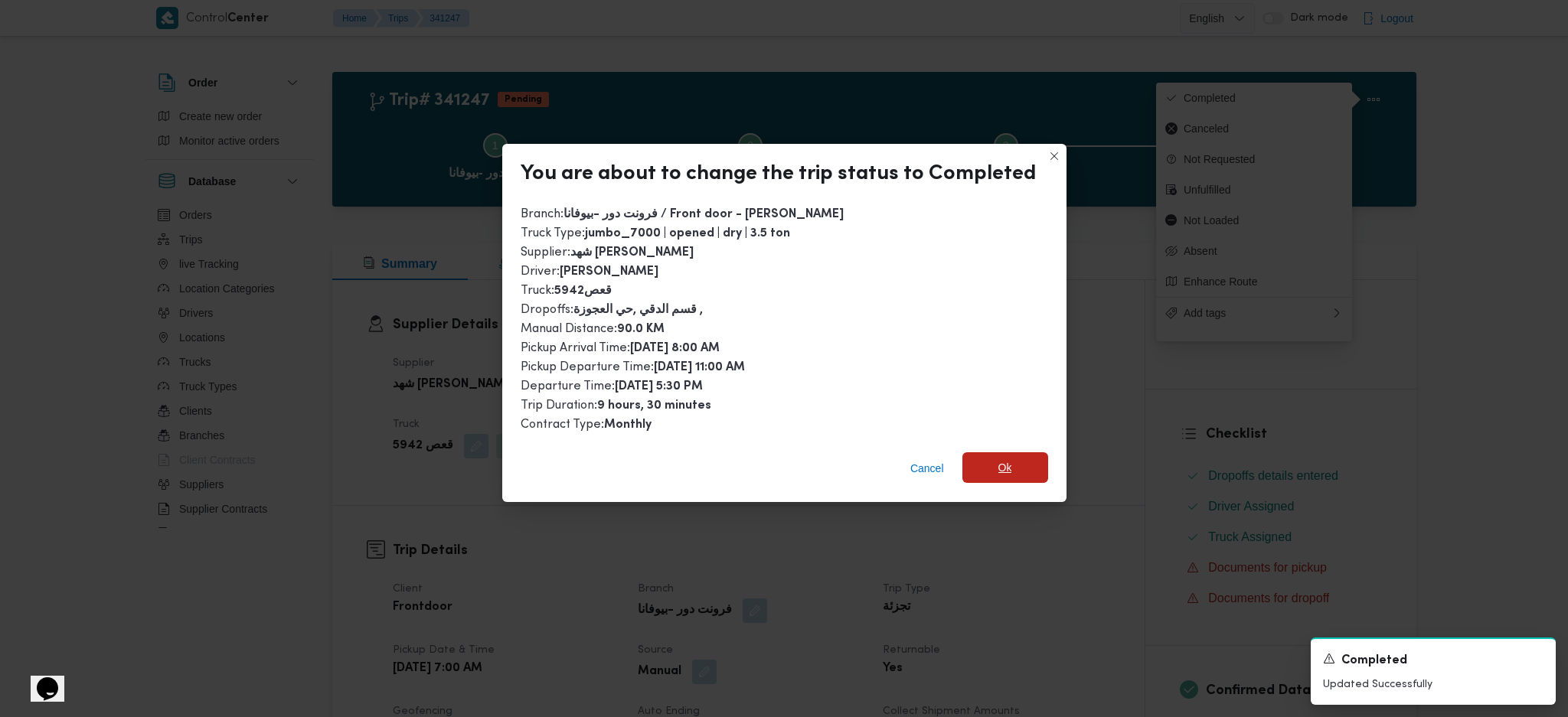
drag, startPoint x: 983, startPoint y: 448, endPoint x: 1009, endPoint y: 517, distance: 73.7
click at [983, 448] on div "Cancel Ok" at bounding box center [784, 472] width 564 height 62
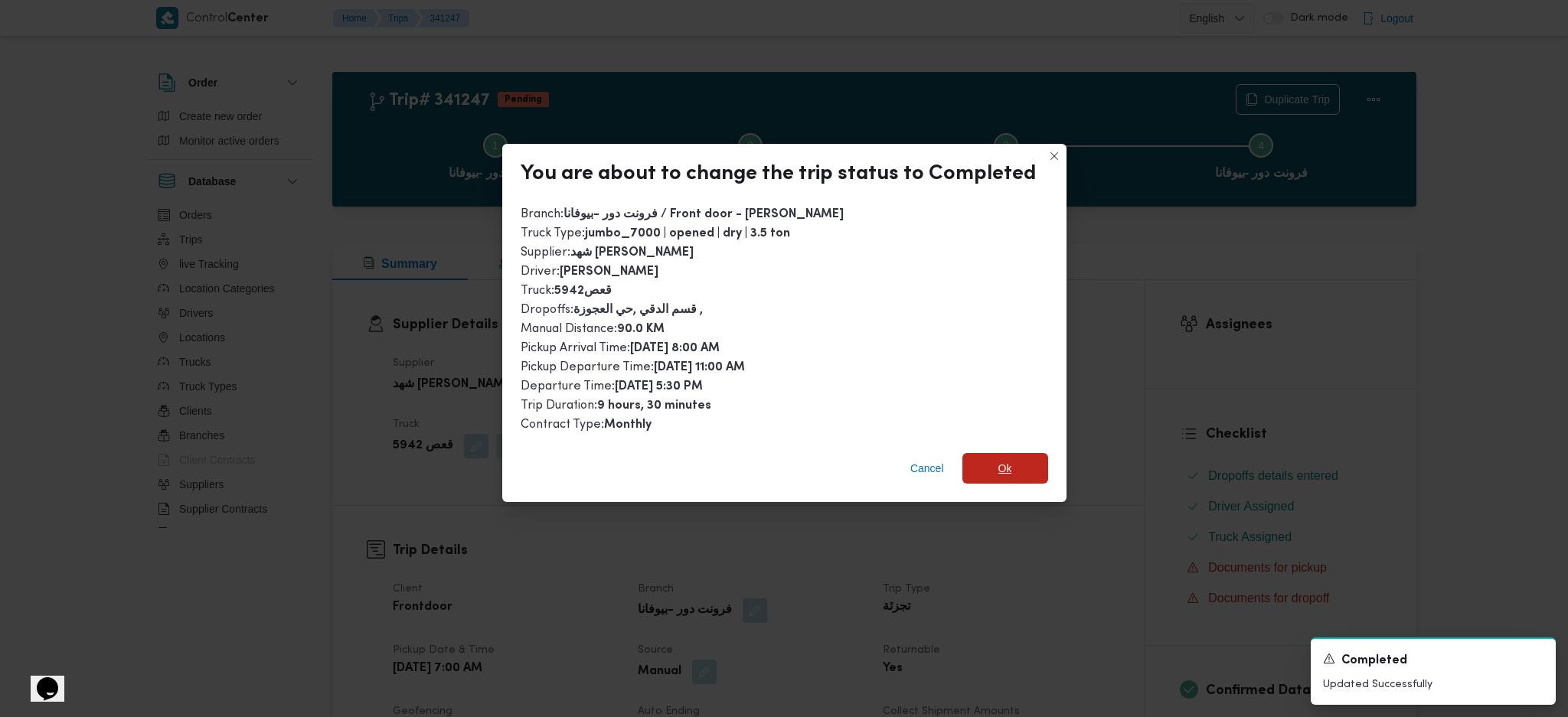
click at [1009, 466] on span "Ok" at bounding box center [1005, 468] width 86 height 31
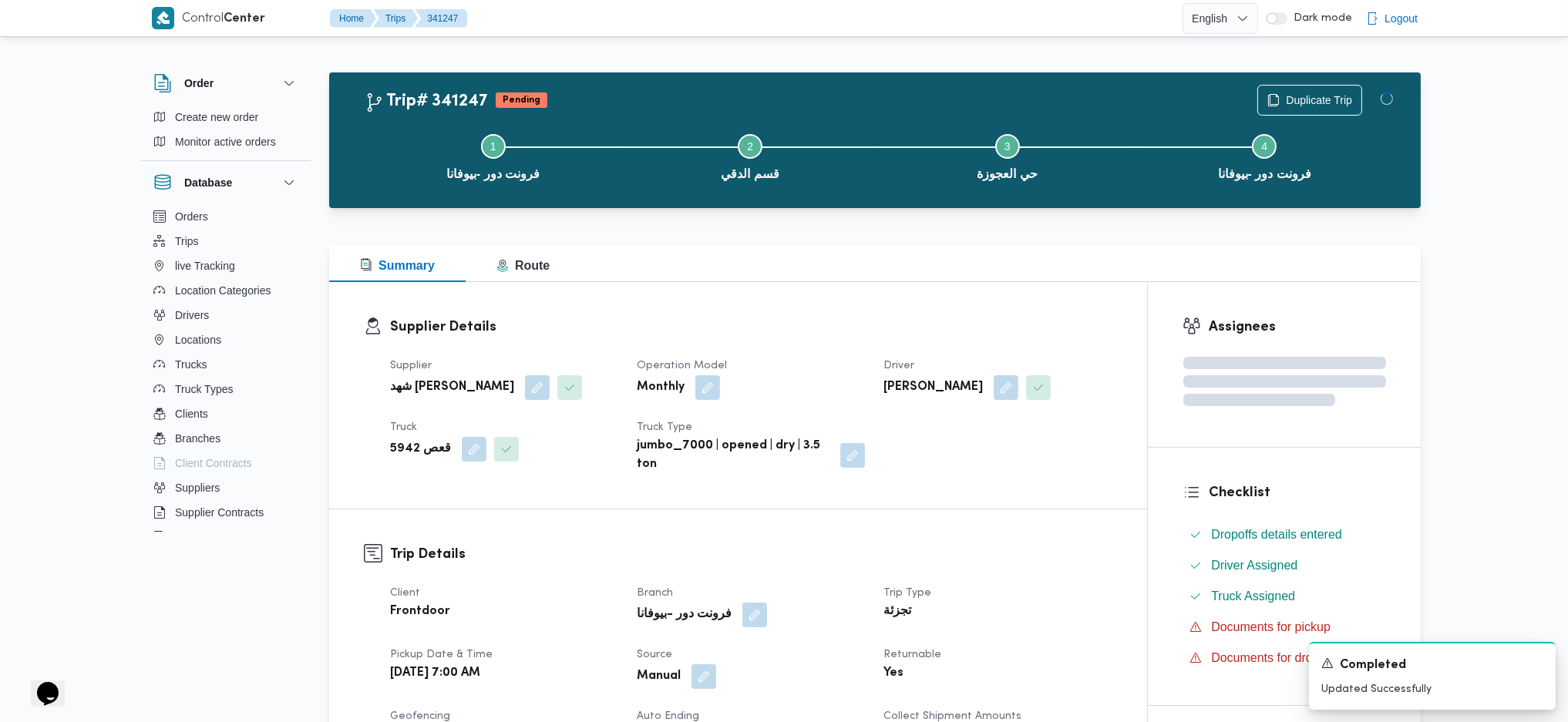
drag, startPoint x: 1041, startPoint y: 539, endPoint x: 1040, endPoint y: 531, distance: 8.1
click at [888, 230] on div at bounding box center [875, 235] width 1092 height 18
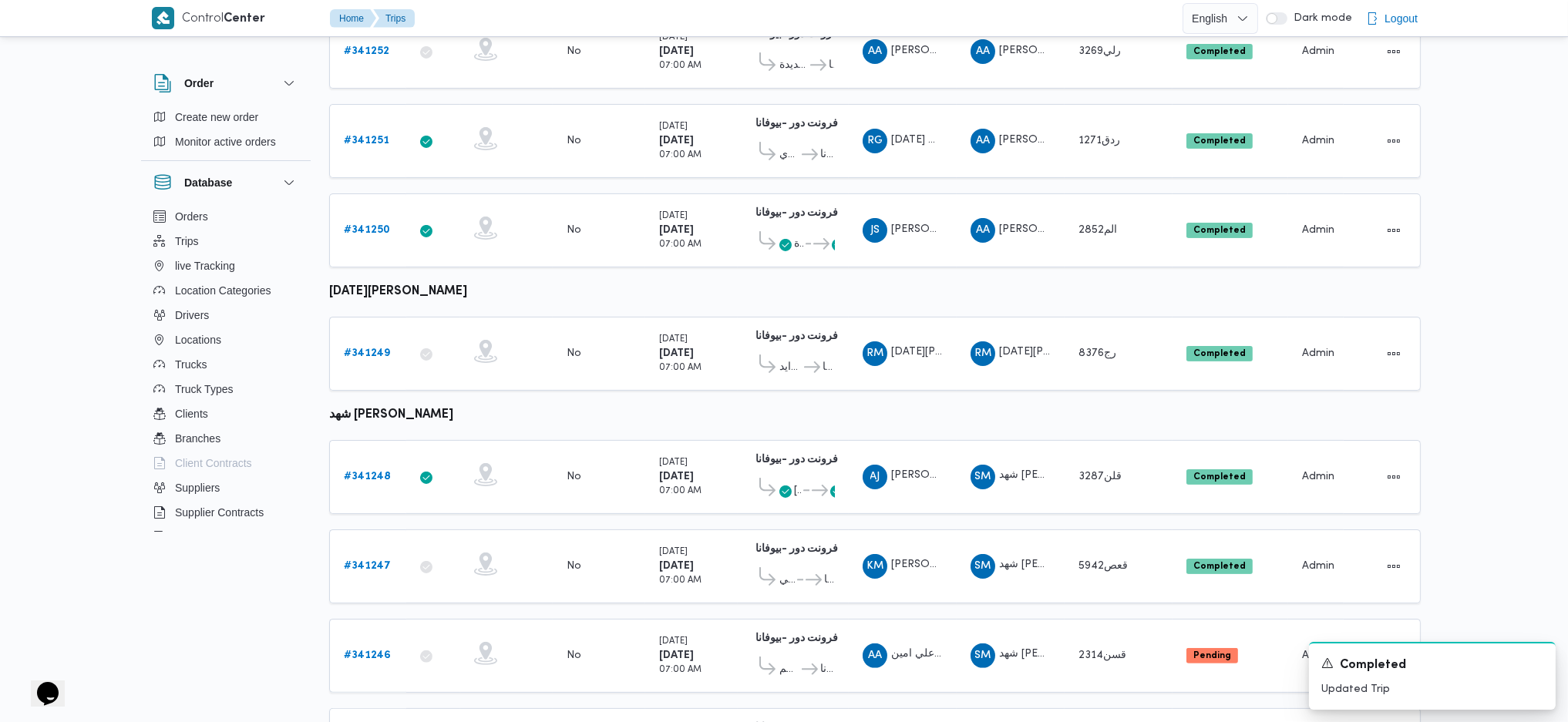
scroll to position [916, 0]
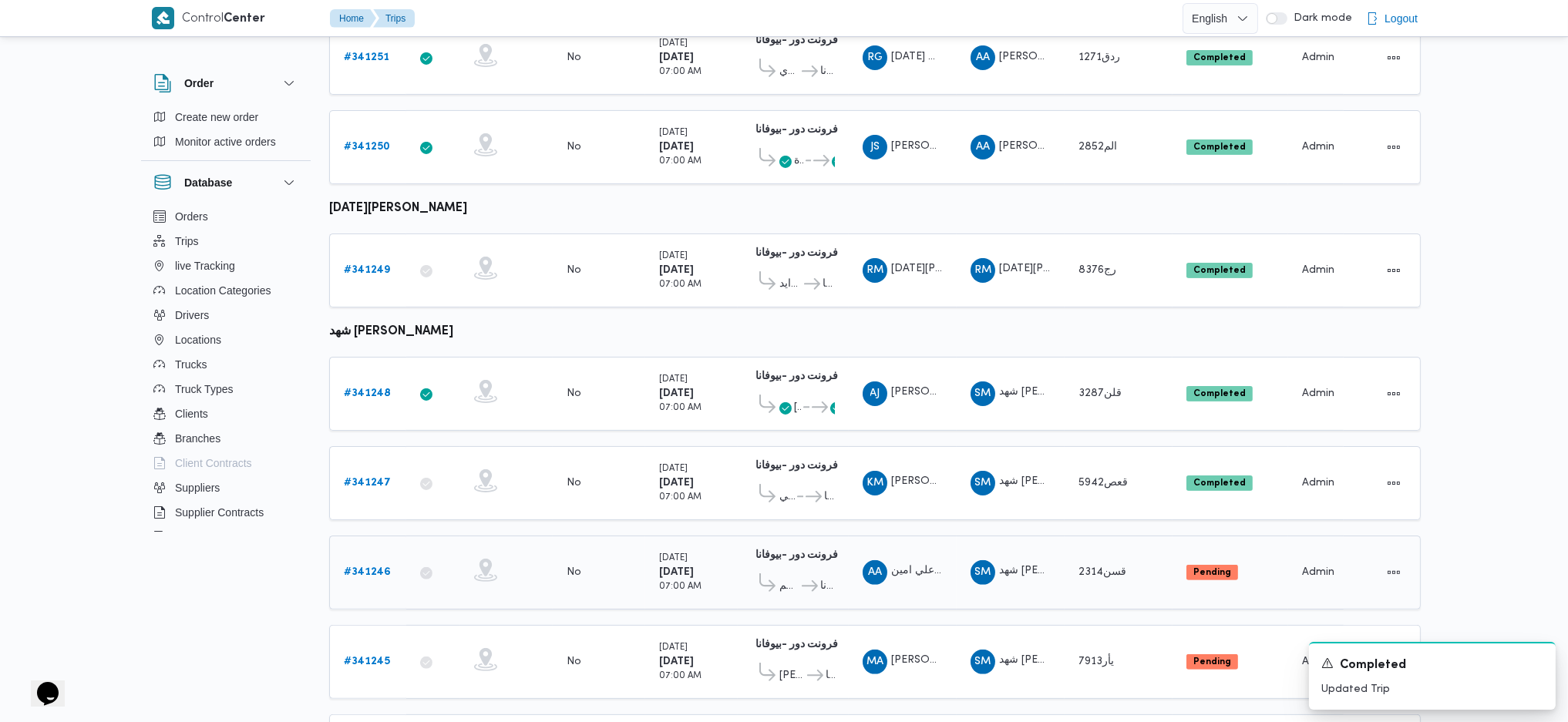
click at [352, 567] on b "# 341246" at bounding box center [367, 572] width 47 height 10
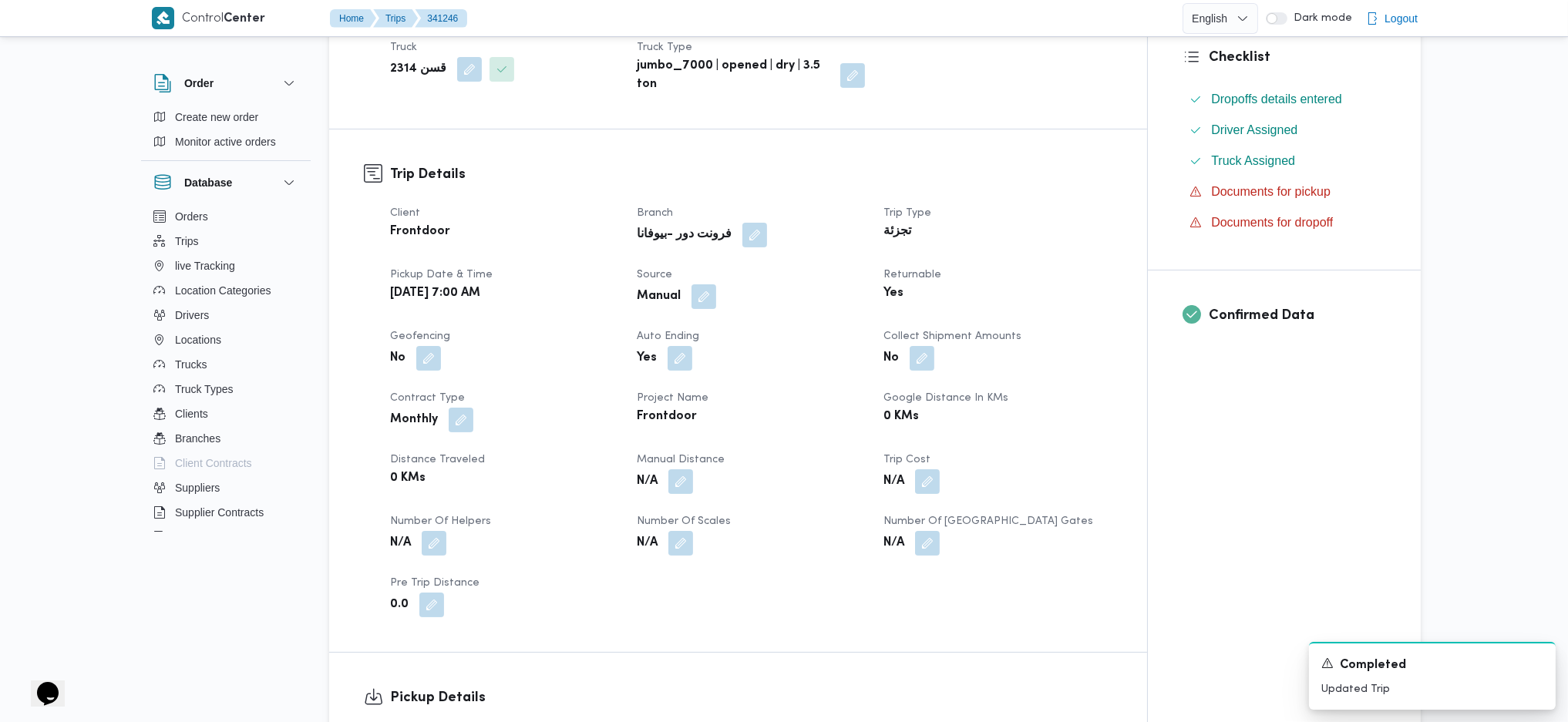
scroll to position [513, 0]
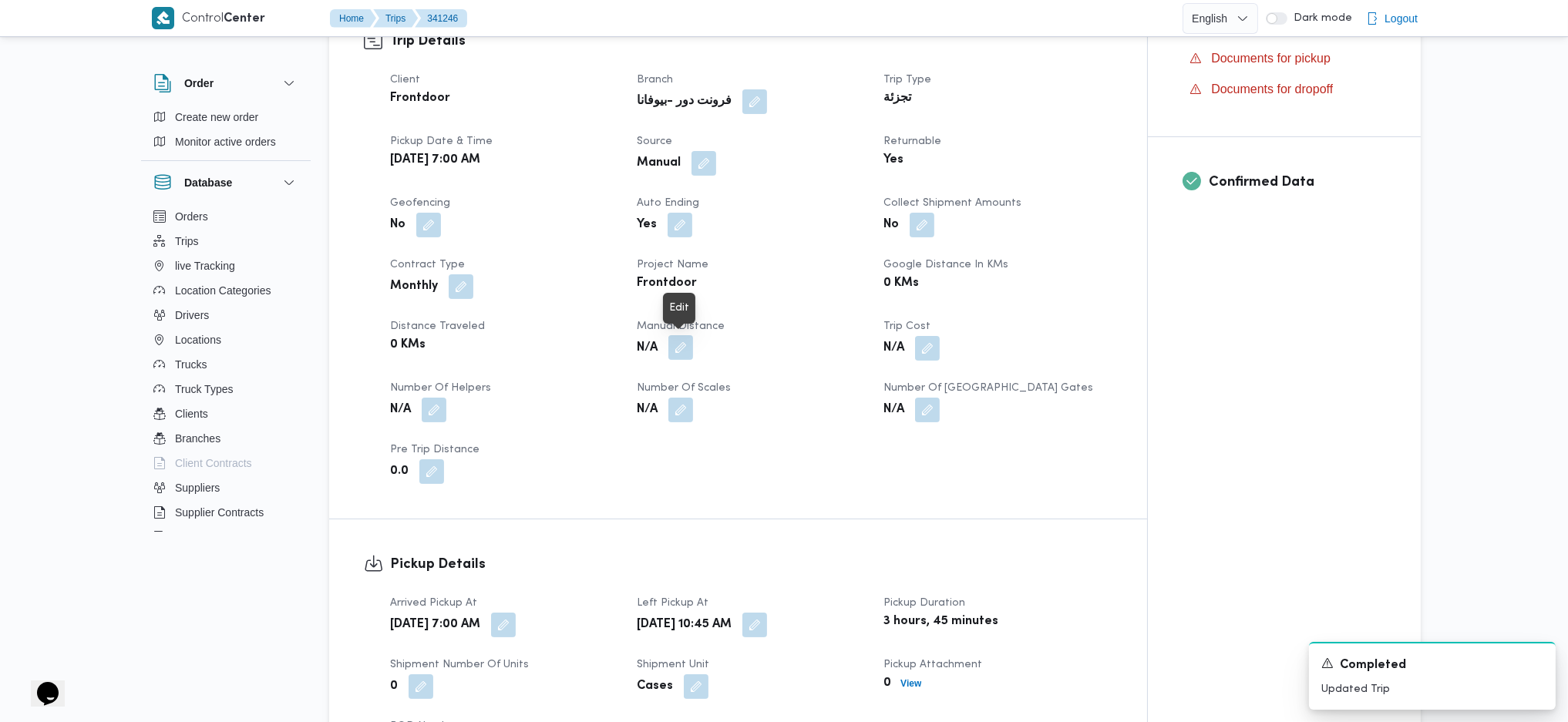
click at [677, 351] on button "button" at bounding box center [680, 347] width 25 height 25
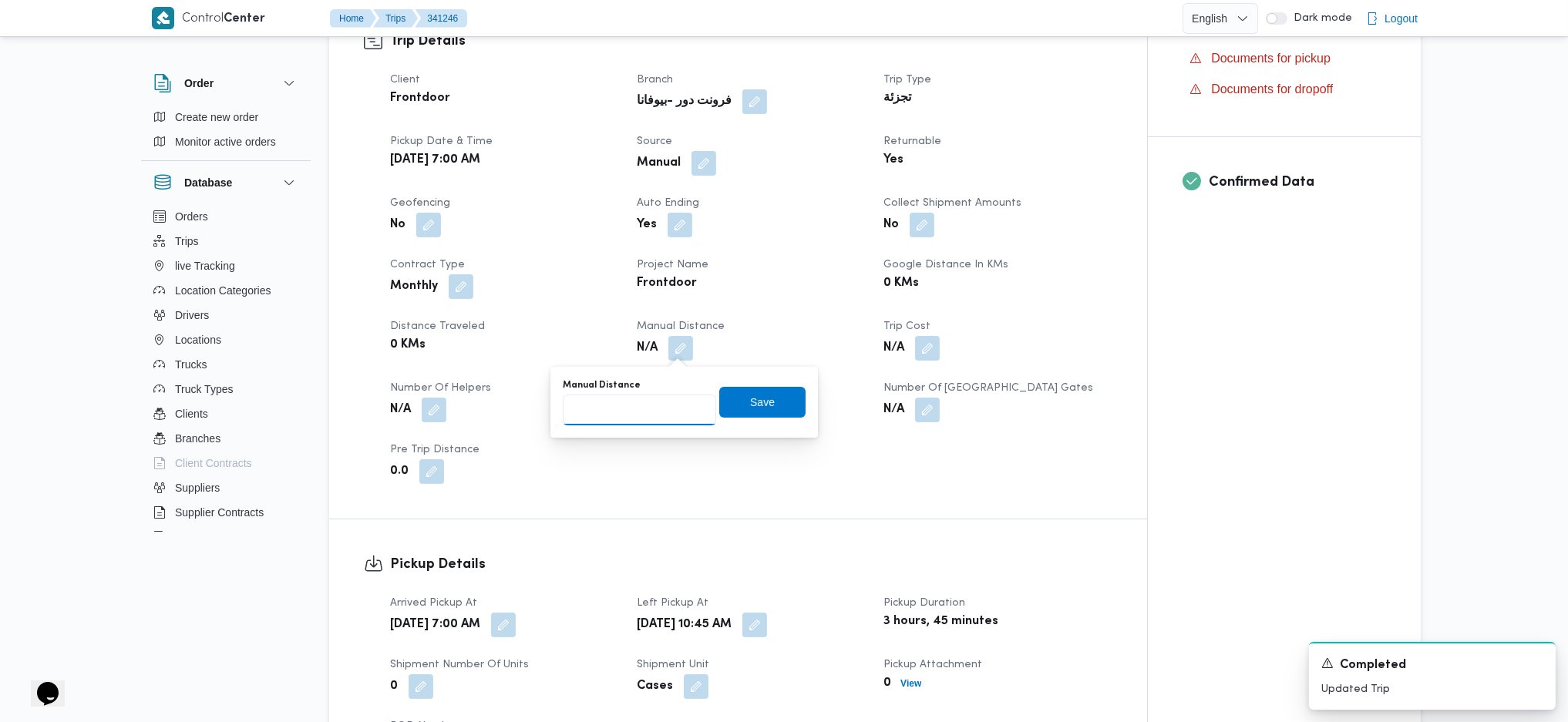
click at [596, 419] on input "Manual Distance" at bounding box center [639, 410] width 153 height 31
type input "128"
click at [773, 389] on span "Save" at bounding box center [762, 402] width 87 height 31
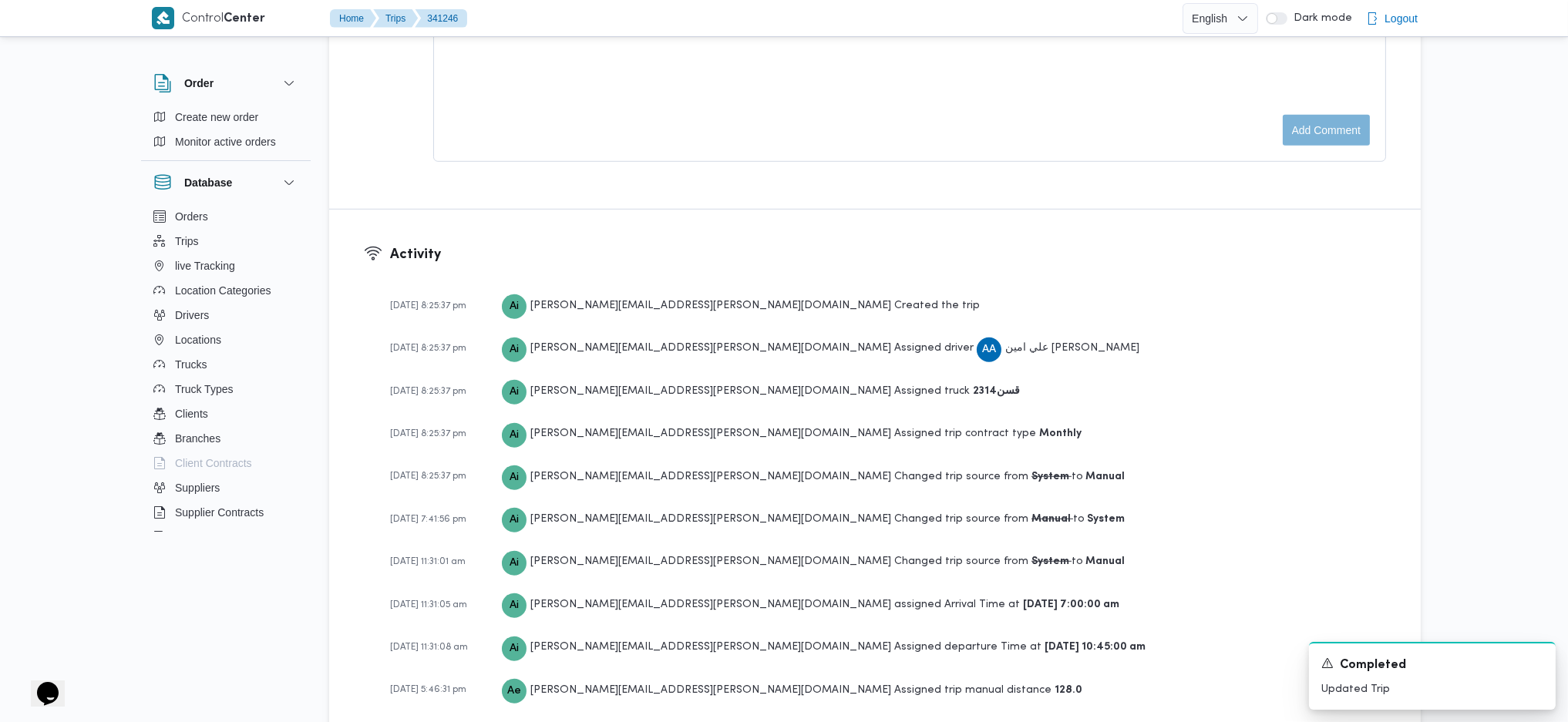
scroll to position [1233, 0]
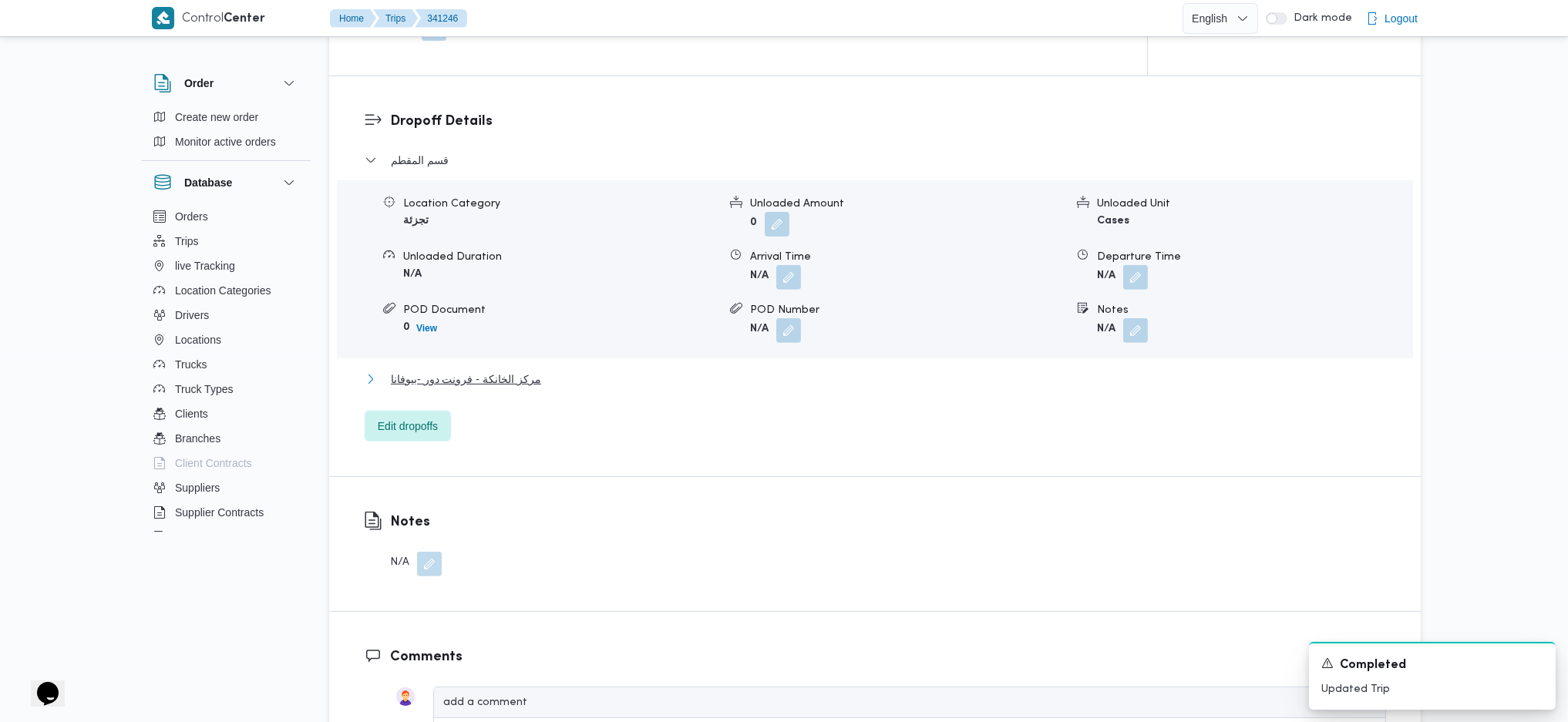
drag, startPoint x: 498, startPoint y: 381, endPoint x: 590, endPoint y: 403, distance: 94.6
click at [498, 382] on span "مركز الخانكة - فرونت دور -بيوفانا" at bounding box center [466, 379] width 150 height 18
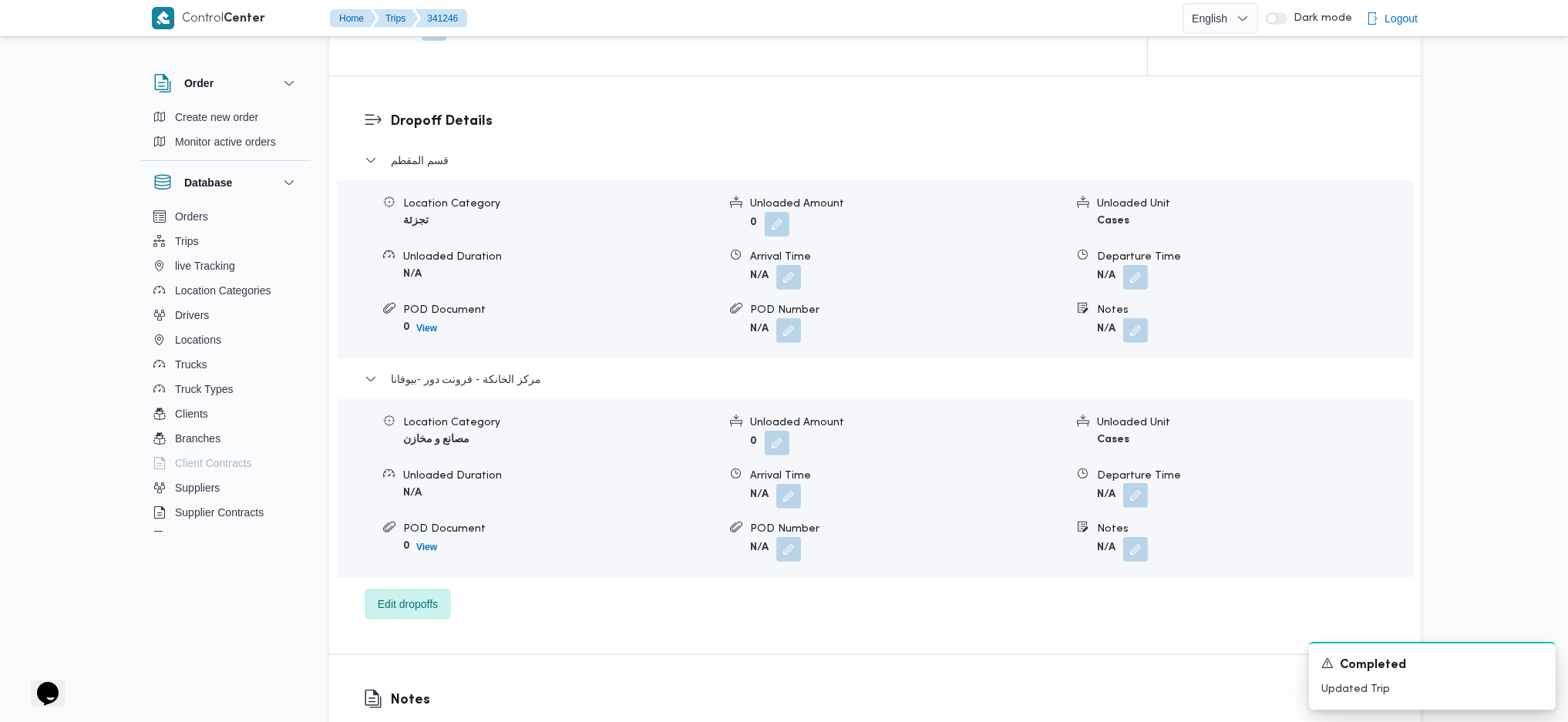
click at [1143, 491] on button "button" at bounding box center [1135, 495] width 25 height 25
drag, startPoint x: 1061, startPoint y: 592, endPoint x: 1076, endPoint y: 579, distance: 19.8
click at [1061, 590] on div "قسم المقطم Location Category تجزئة Unloaded Amount 0 Unloaded Unit Cases Unload…" at bounding box center [875, 385] width 1021 height 469
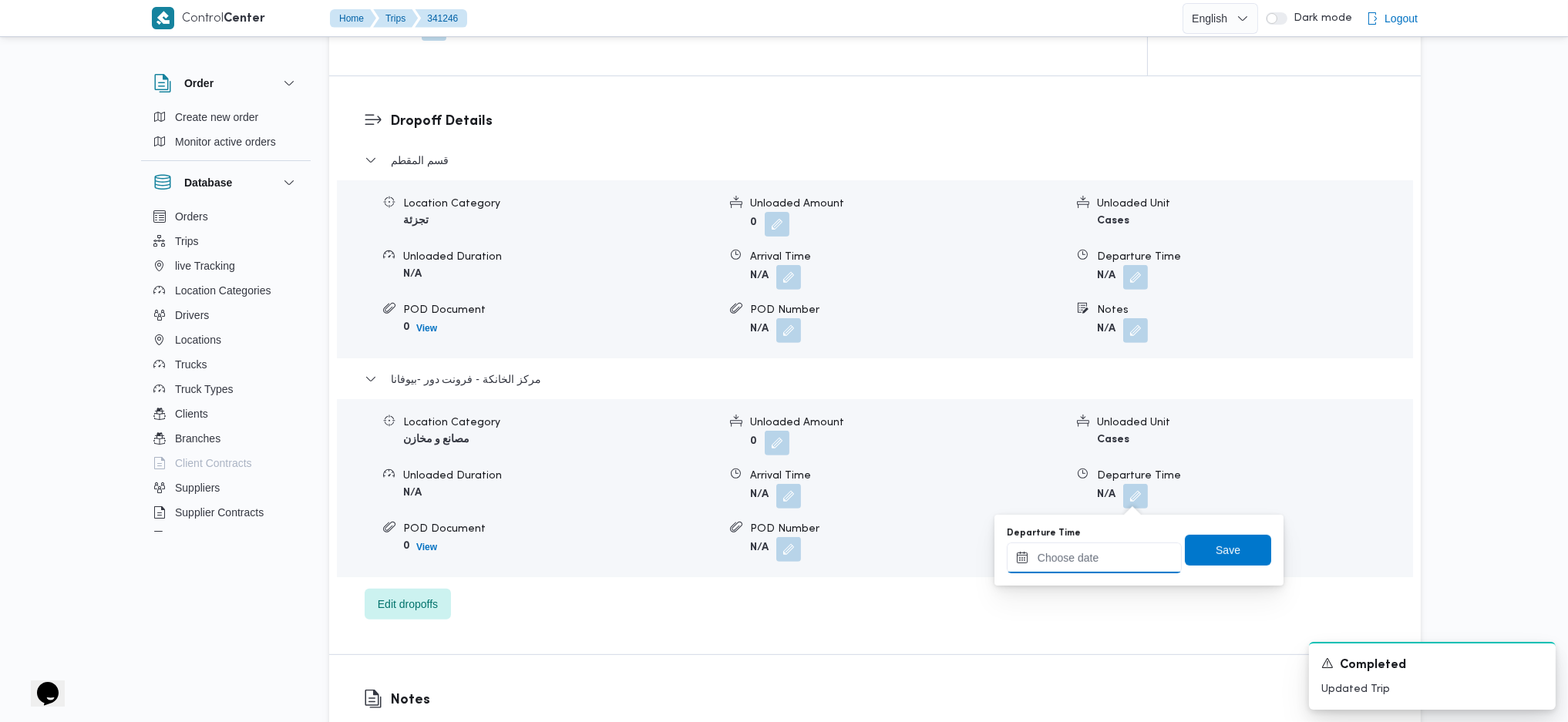
drag, startPoint x: 1101, startPoint y: 546, endPoint x: 1104, endPoint y: 562, distance: 16.3
click at [1101, 561] on input "Departure Time" at bounding box center [1094, 558] width 175 height 31
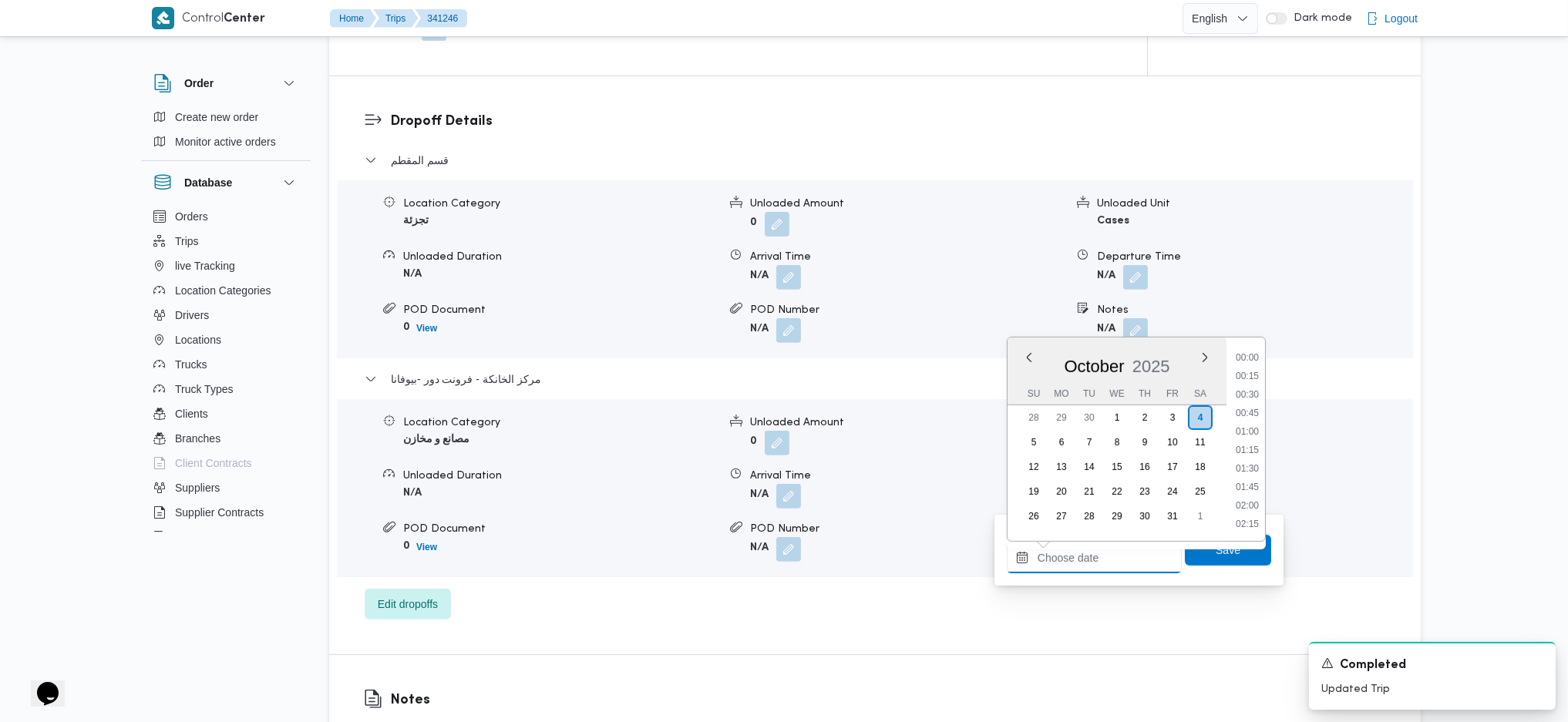
scroll to position [1222, 0]
click at [1248, 416] on li "17:15" at bounding box center [1247, 411] width 36 height 15
type input "[DATE] 17:15"
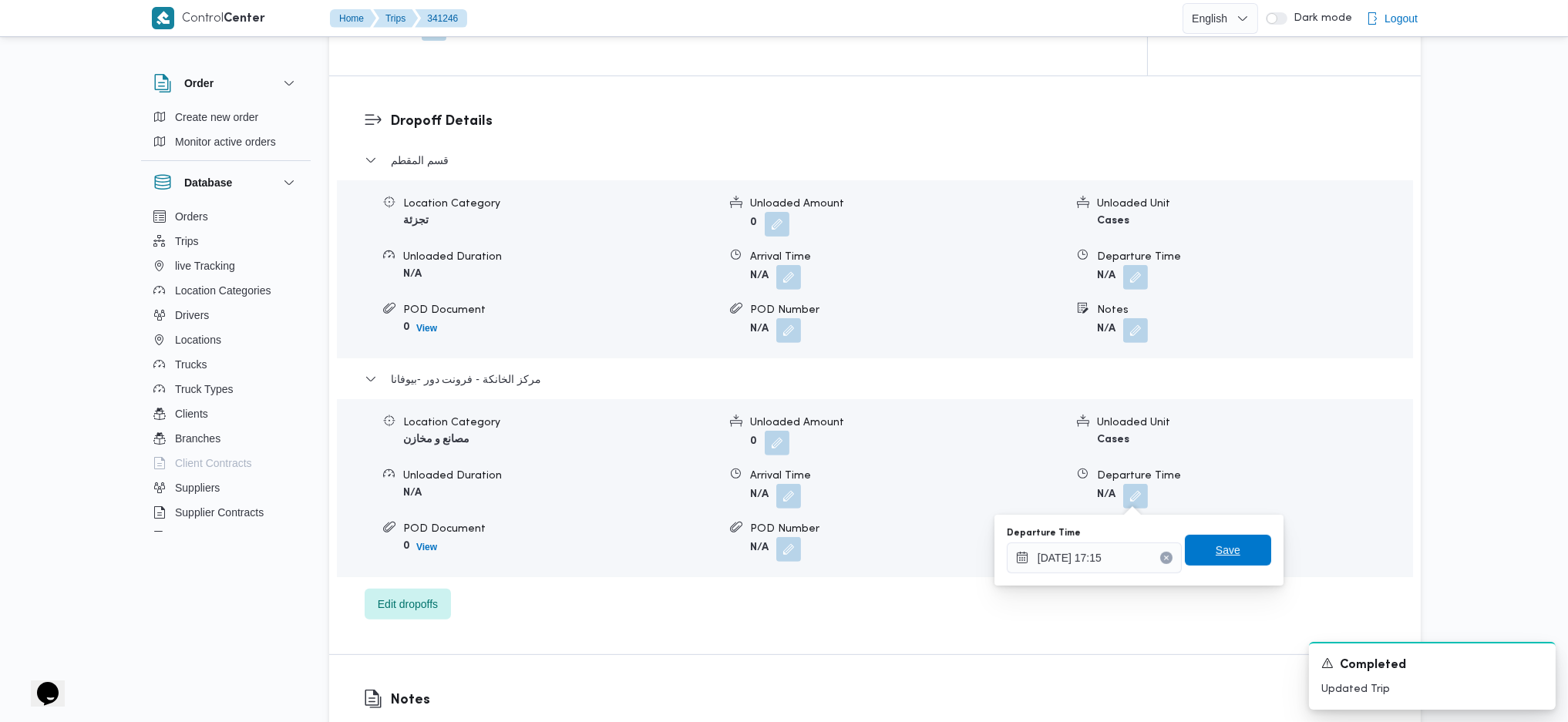
drag, startPoint x: 1228, startPoint y: 551, endPoint x: 1235, endPoint y: 546, distance: 8.6
click at [1229, 550] on span "Save" at bounding box center [1228, 550] width 87 height 31
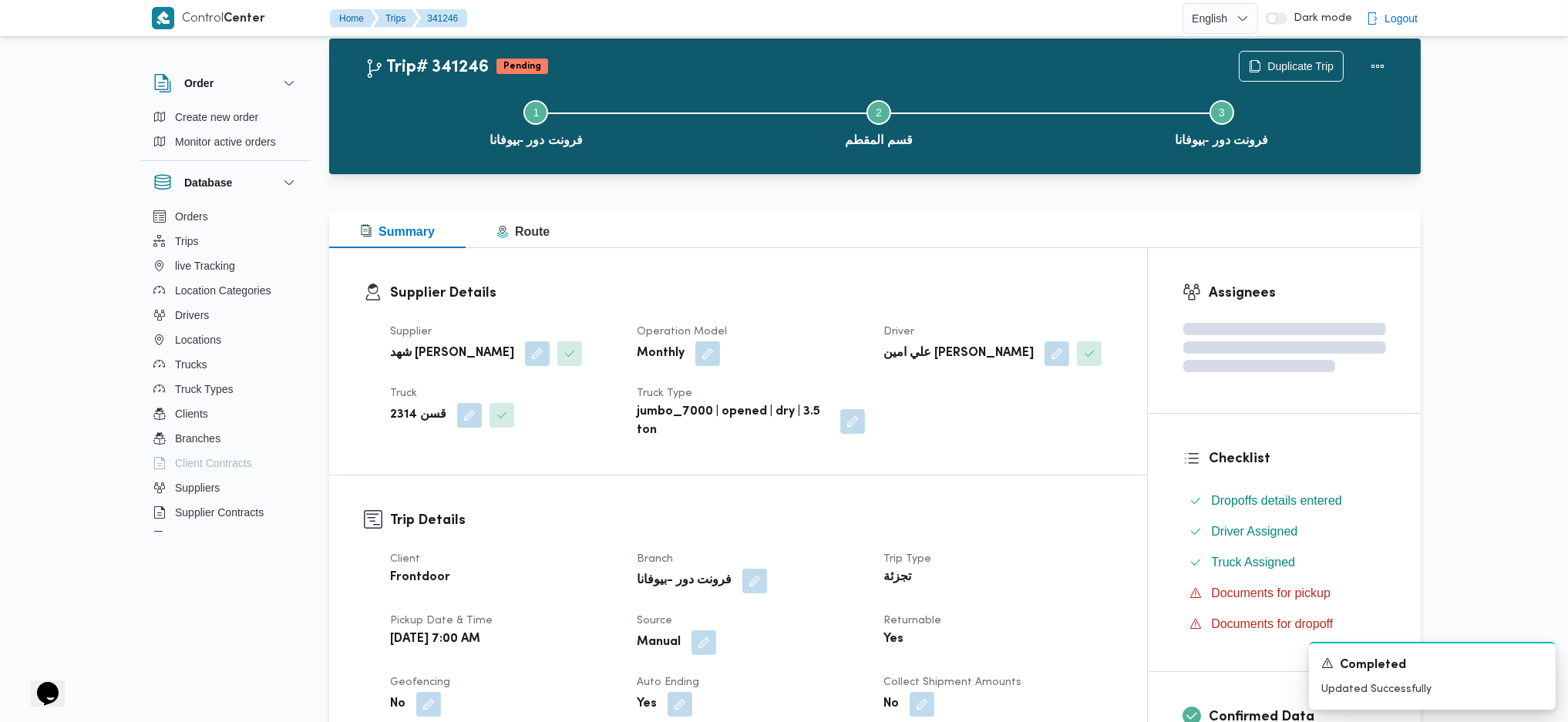
scroll to position [0, 0]
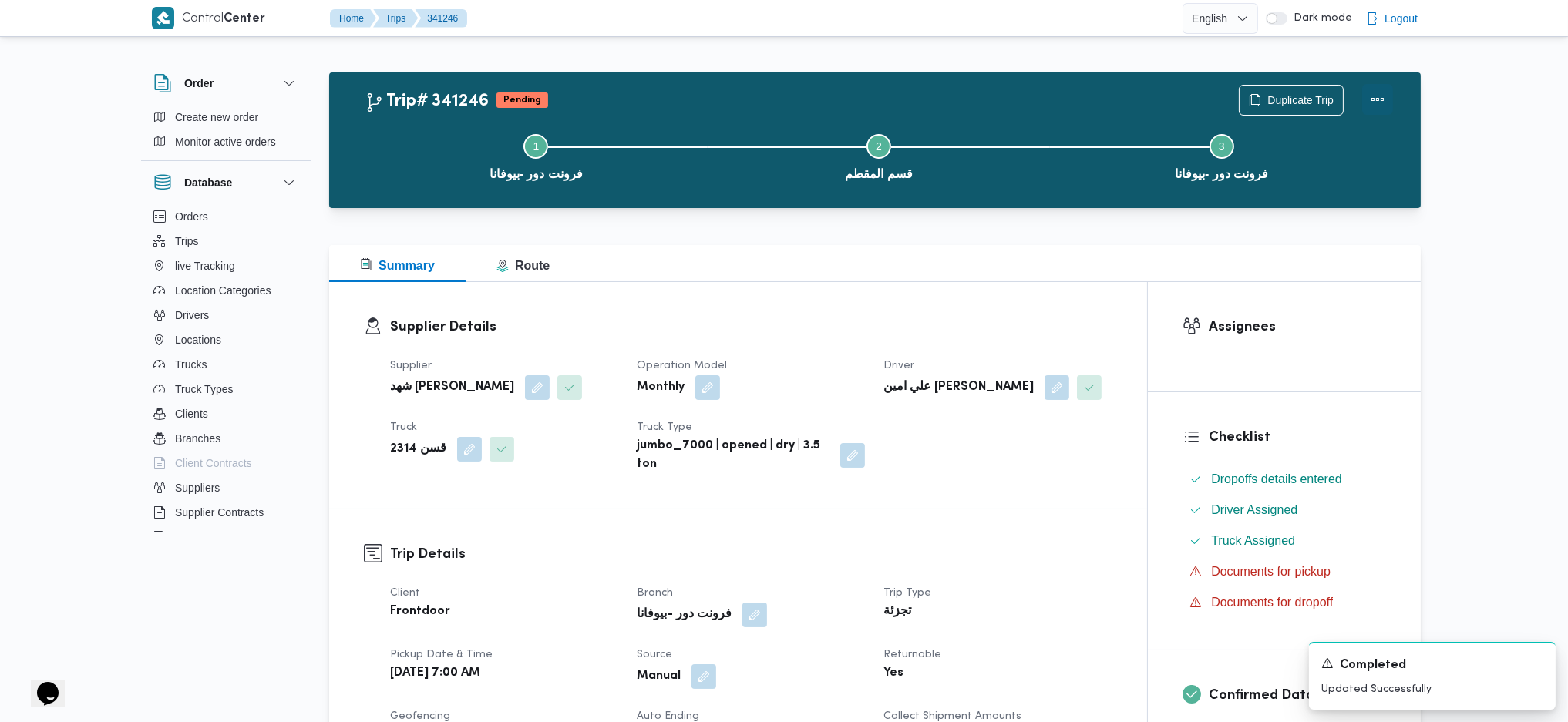
click at [1381, 87] on button "Actions" at bounding box center [1377, 99] width 31 height 31
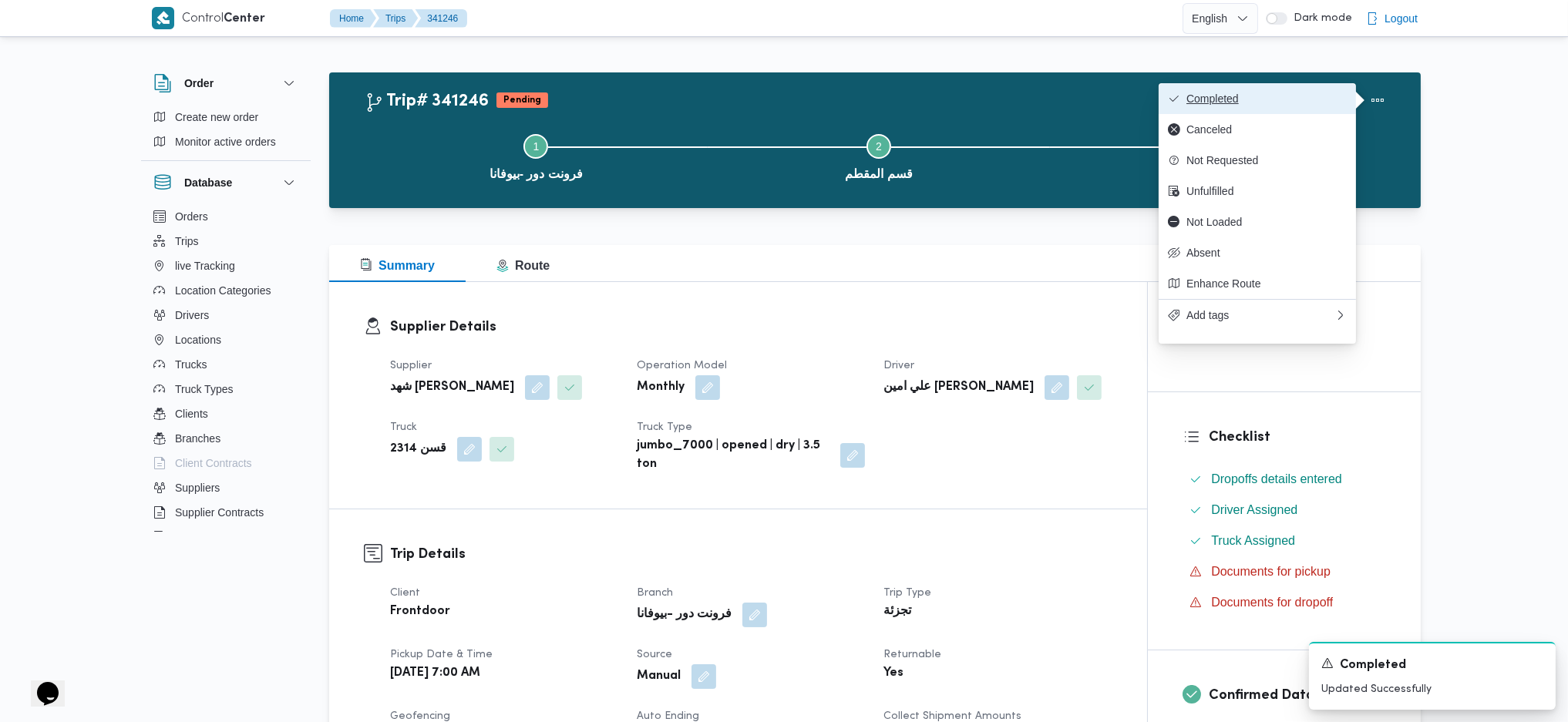
click at [1320, 96] on span "Completed" at bounding box center [1267, 98] width 161 height 13
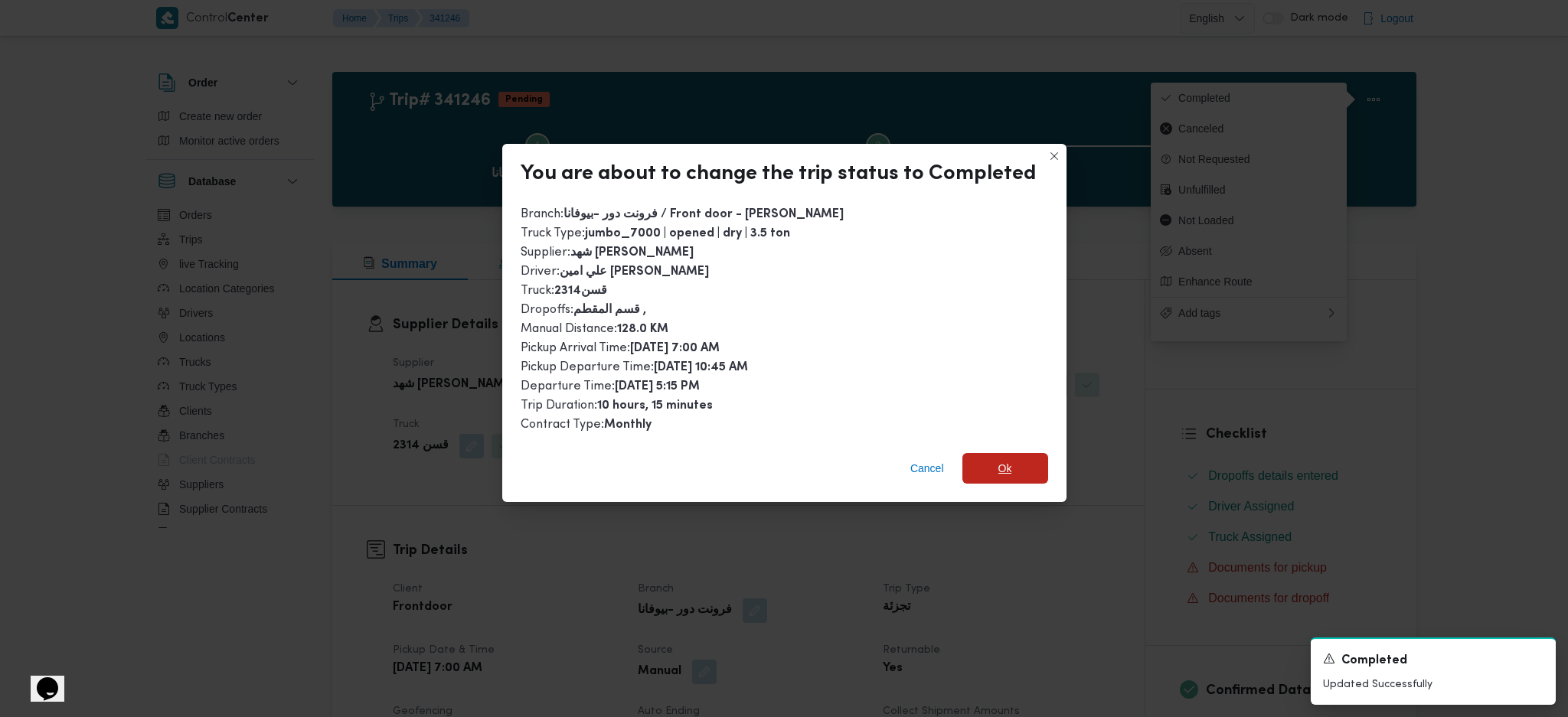
click at [992, 465] on span "Ok" at bounding box center [1005, 468] width 86 height 31
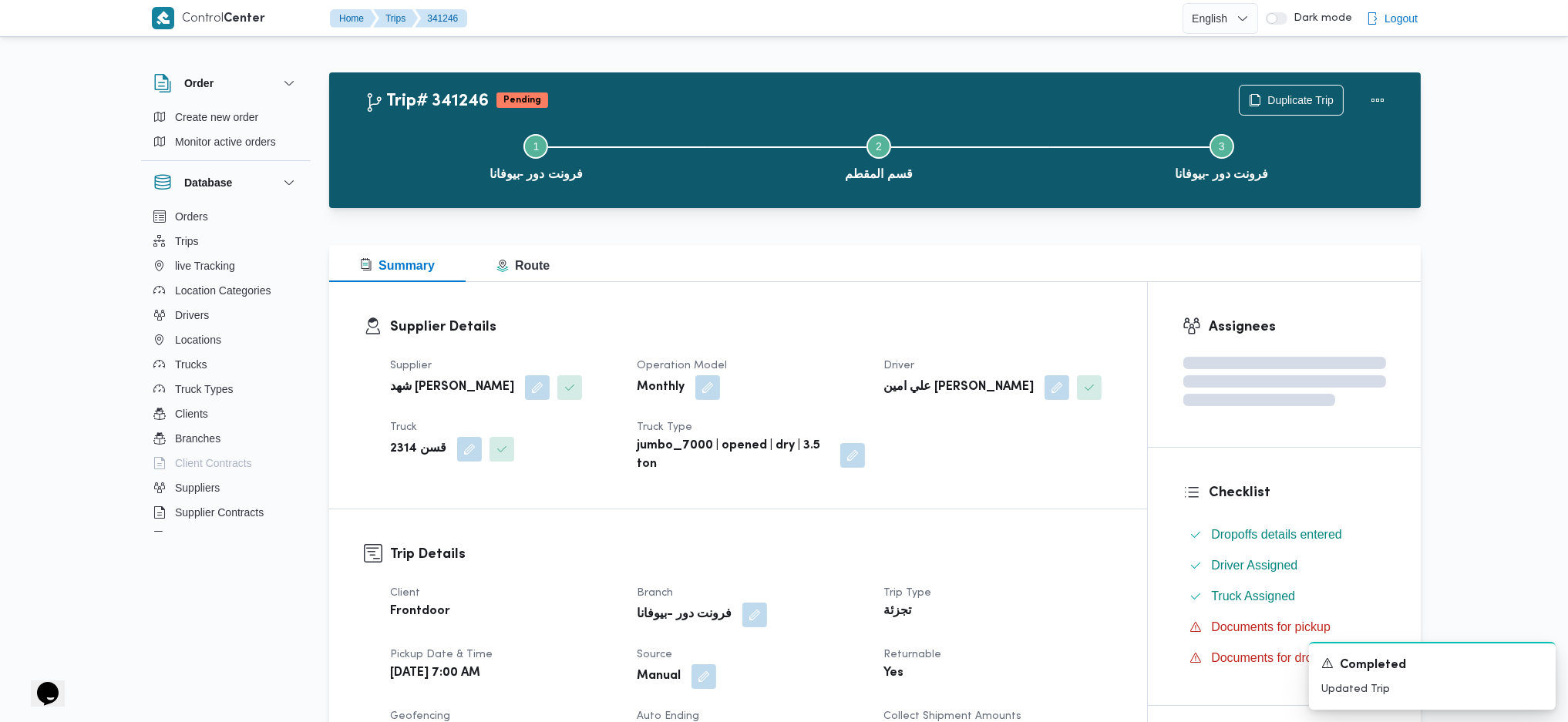
click at [900, 276] on div "Summary Route" at bounding box center [875, 263] width 1092 height 37
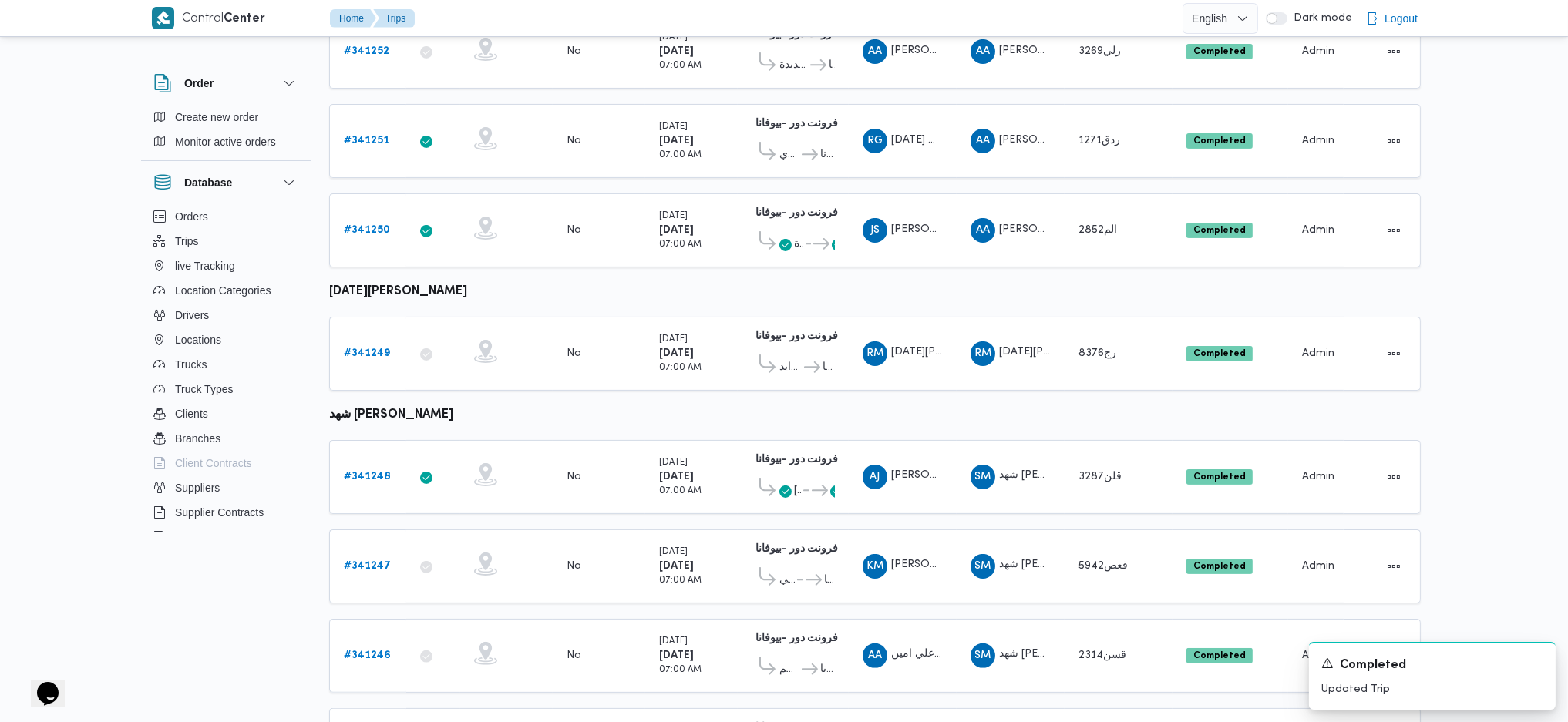
scroll to position [916, 0]
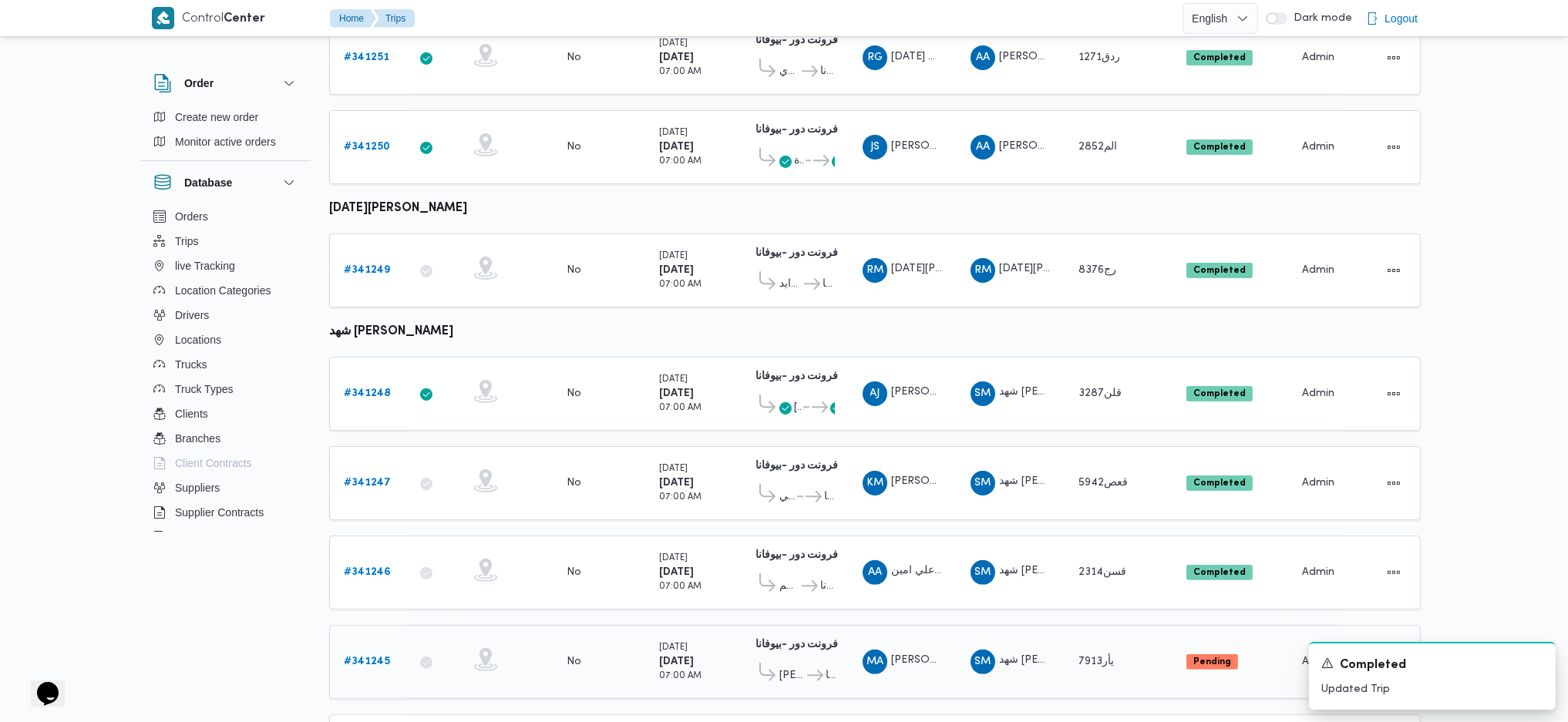
click at [354, 656] on b "# 341245" at bounding box center [367, 661] width 46 height 10
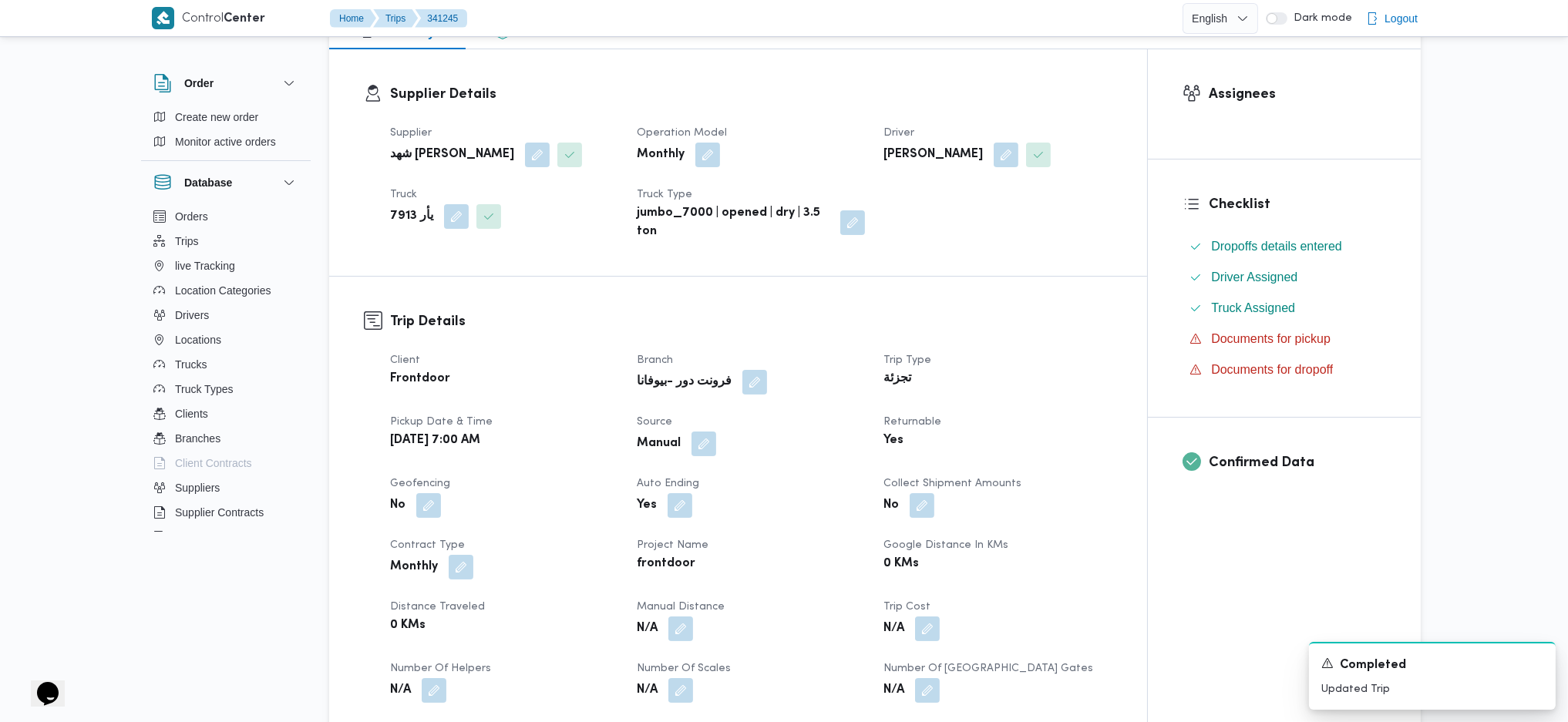
scroll to position [608, 0]
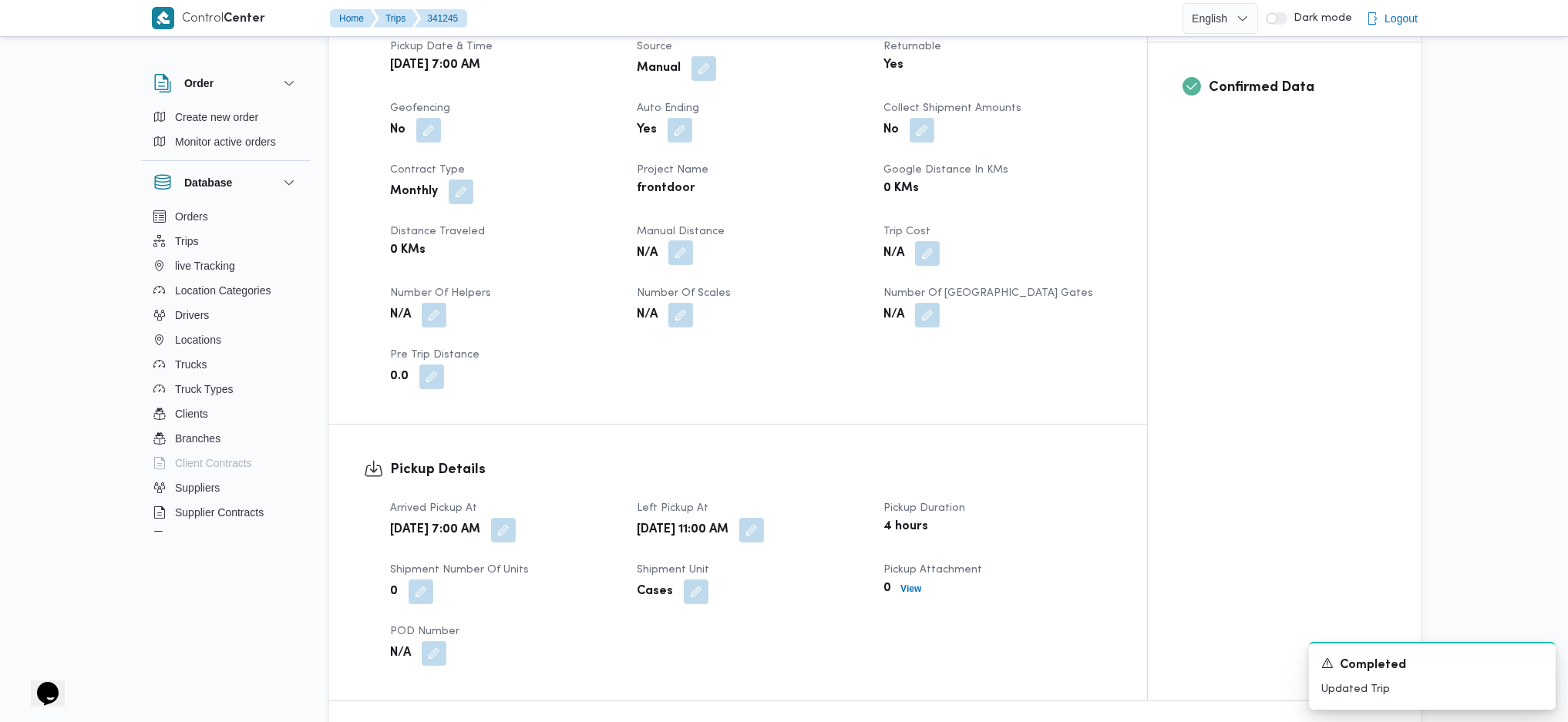
click at [682, 256] on button "button" at bounding box center [680, 253] width 25 height 25
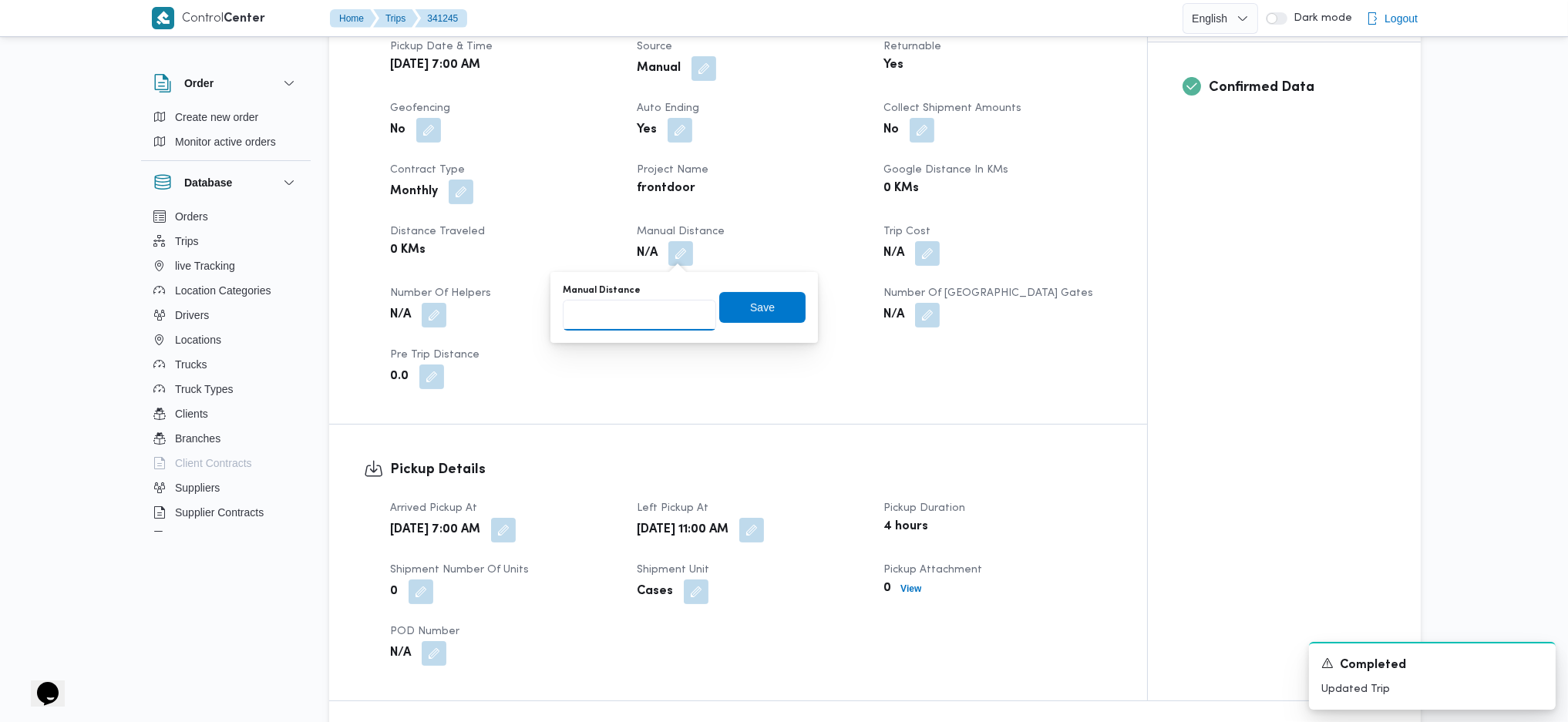
click at [652, 321] on input "Manual Distance" at bounding box center [639, 315] width 153 height 31
type input "121"
click at [732, 309] on span "Save" at bounding box center [762, 307] width 87 height 31
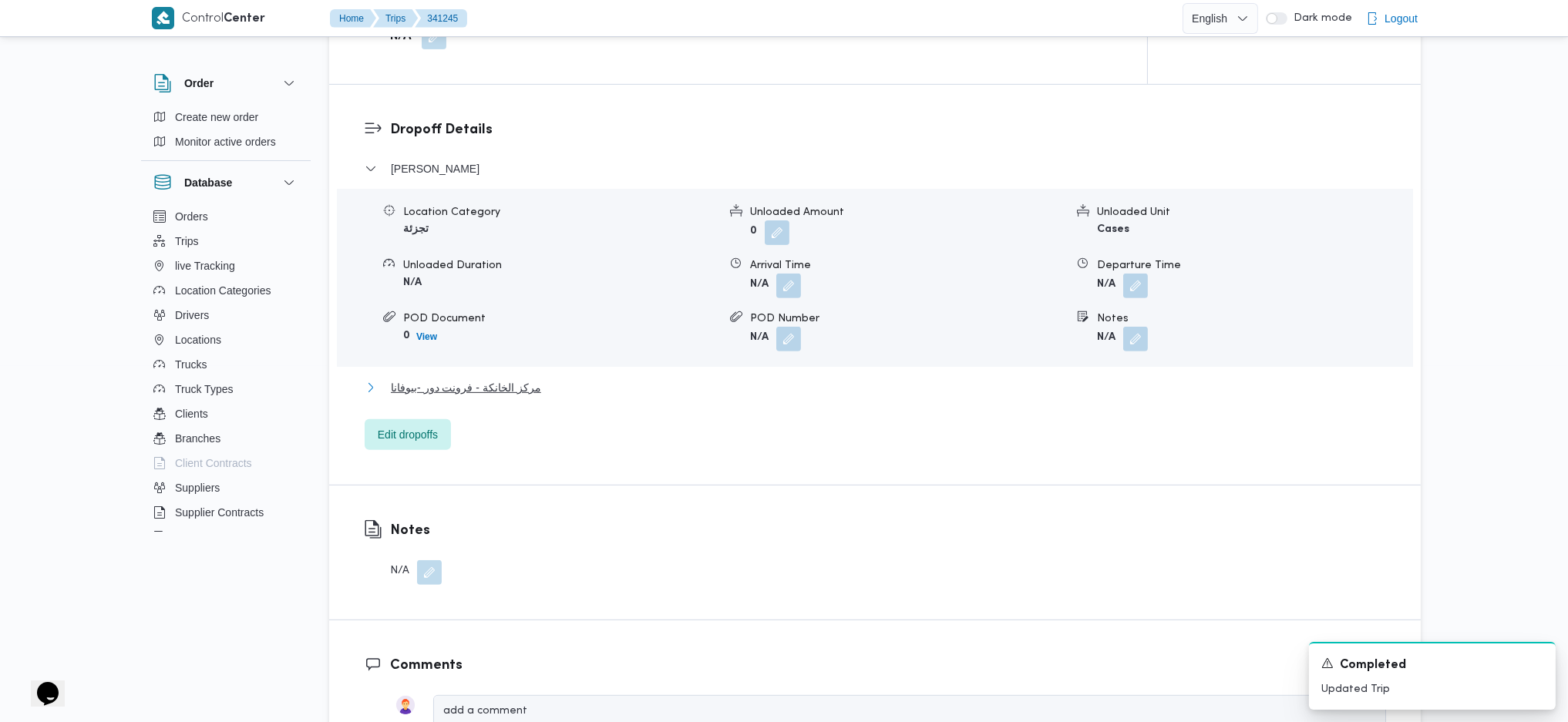
drag, startPoint x: 550, startPoint y: 383, endPoint x: 663, endPoint y: 401, distance: 114.4
click at [550, 384] on button "مركز الخانكة - فرونت دور -بيوفانا" at bounding box center [875, 387] width 1021 height 18
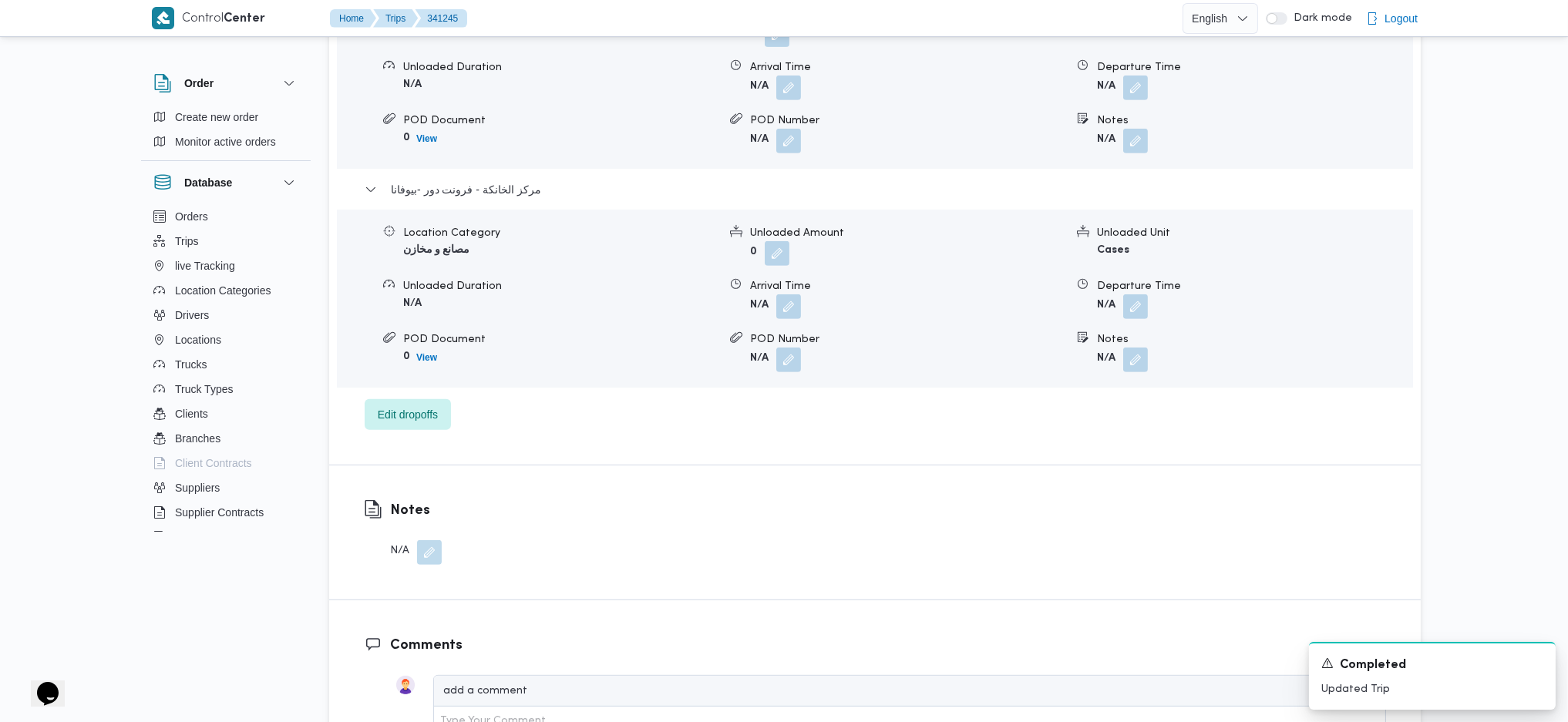
scroll to position [1430, 0]
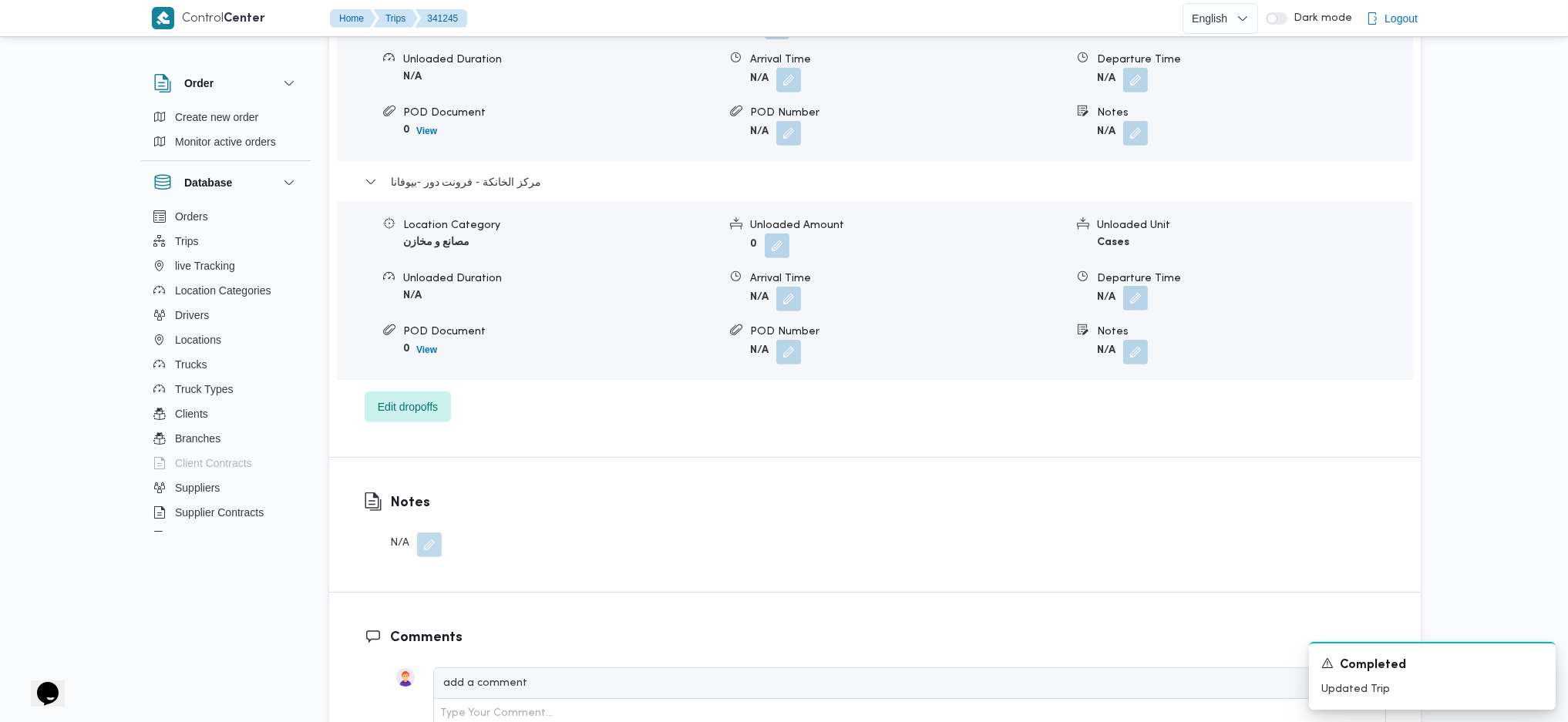
click at [1132, 295] on button "button" at bounding box center [1135, 298] width 25 height 25
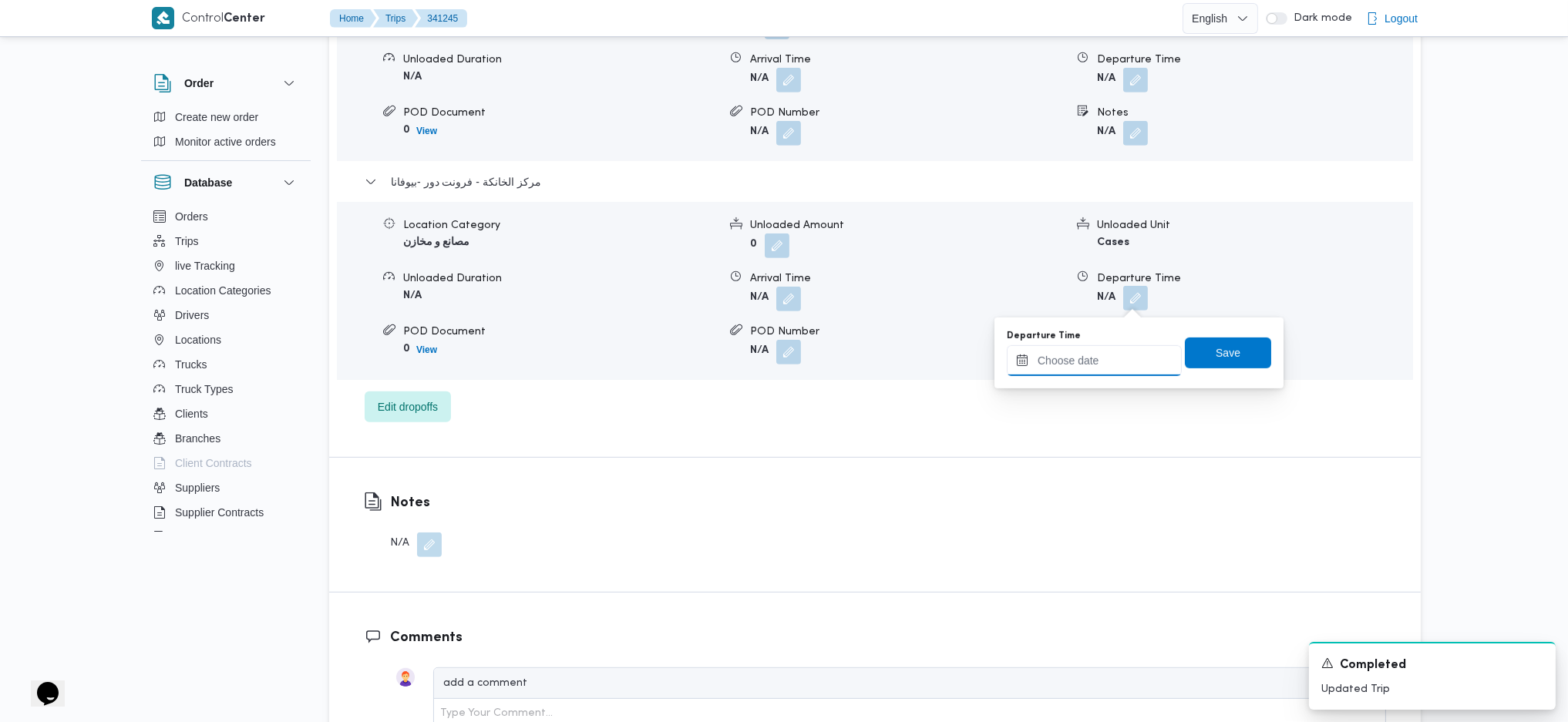
click at [1102, 363] on input "Departure Time" at bounding box center [1094, 361] width 175 height 31
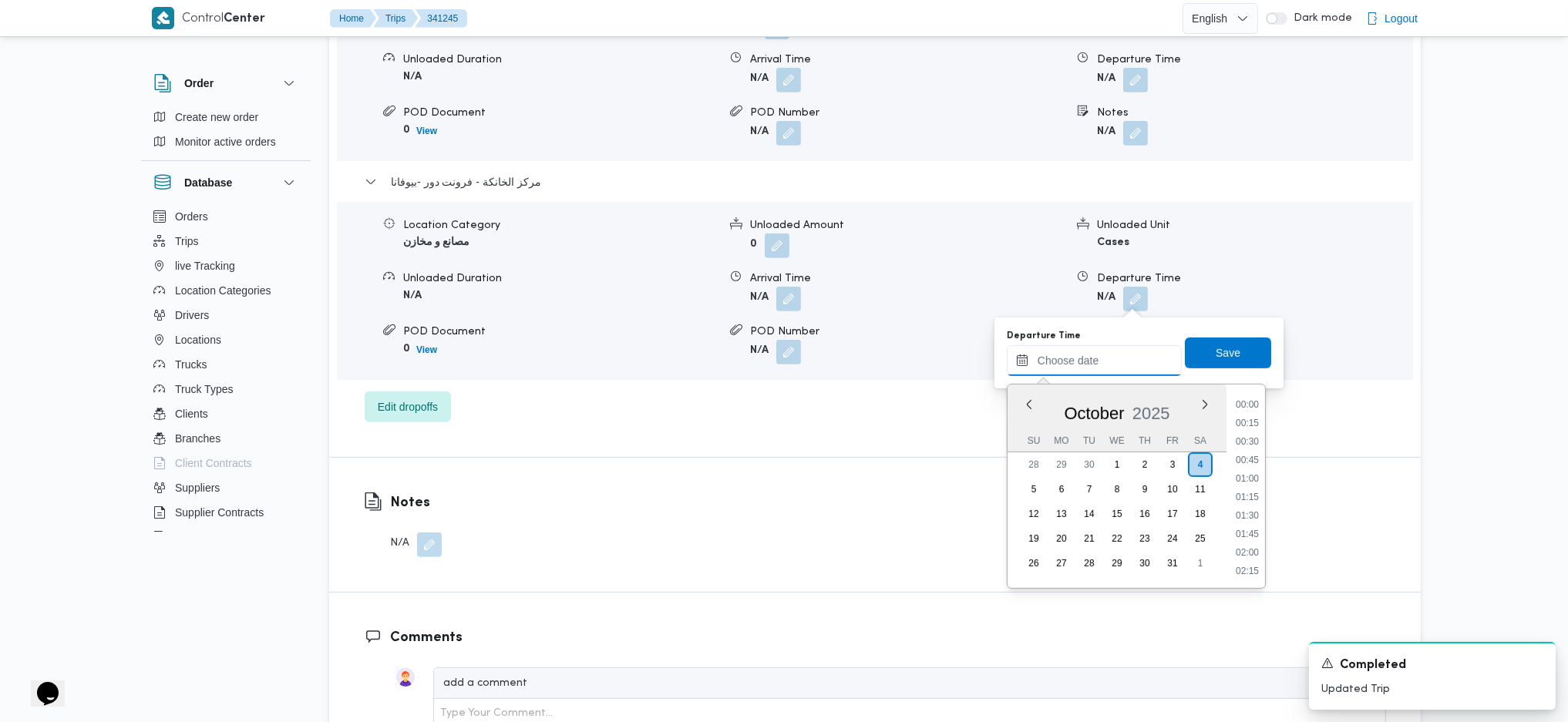
scroll to position [1222, 0]
click at [1245, 477] on li "17:30" at bounding box center [1247, 477] width 36 height 15
type input "[DATE] 17:30"
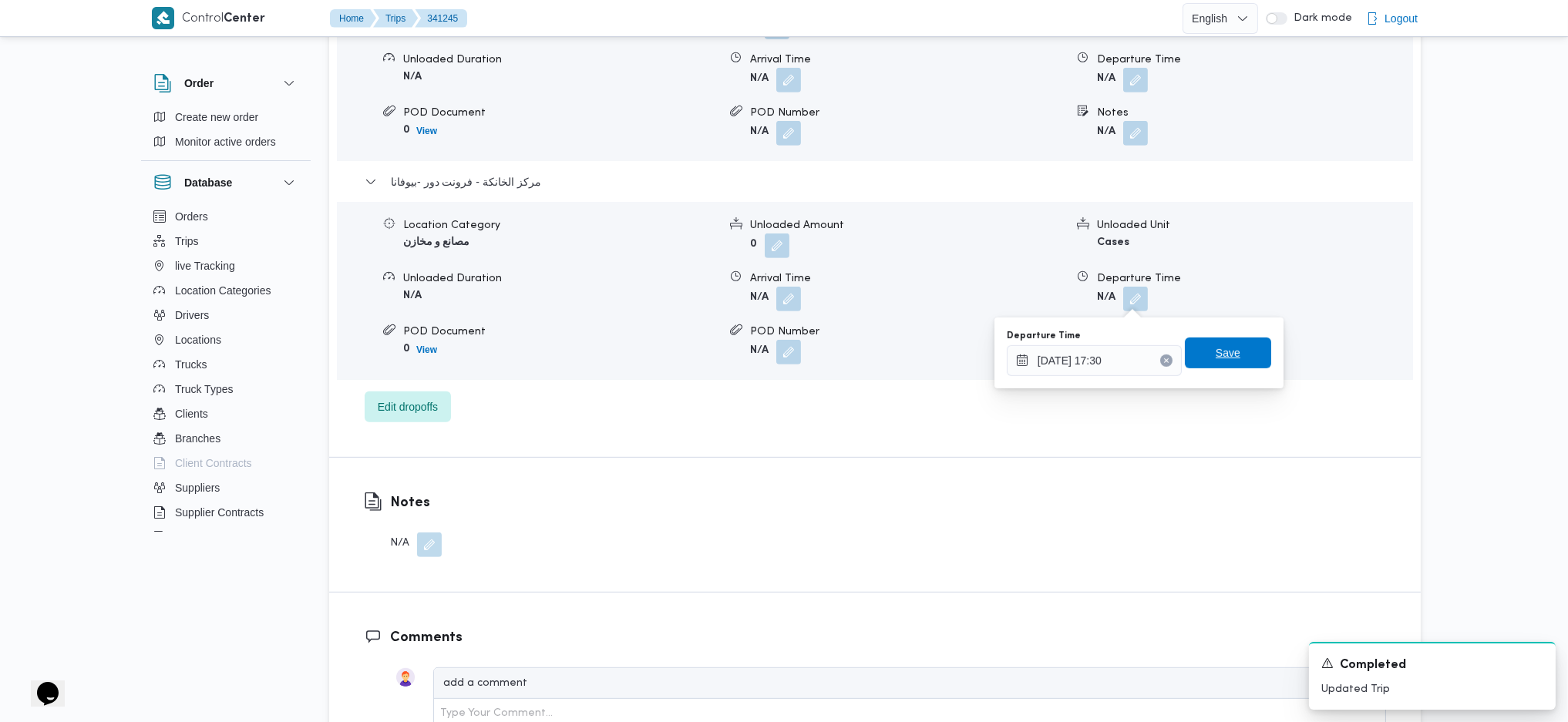
click at [1231, 361] on span "Save" at bounding box center [1228, 353] width 87 height 31
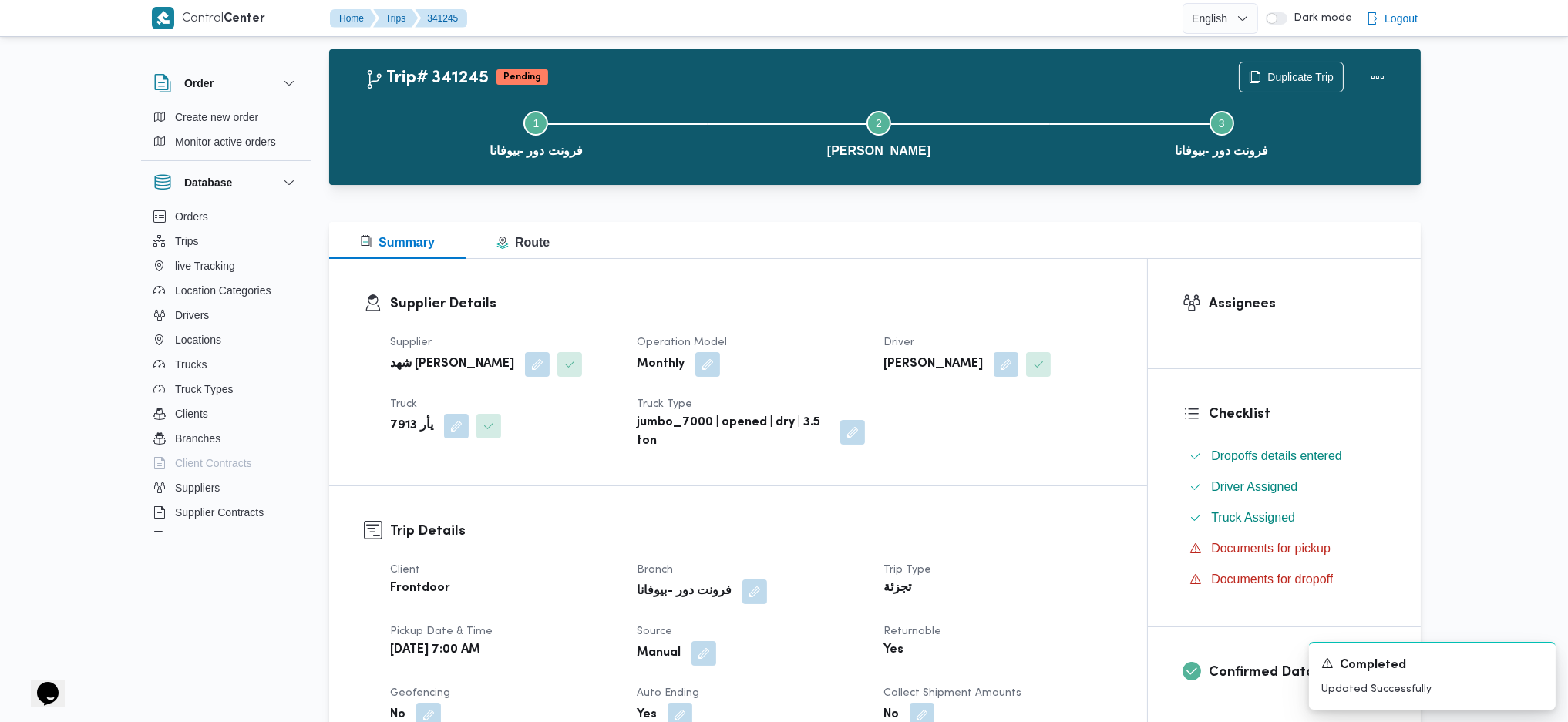
scroll to position [0, 0]
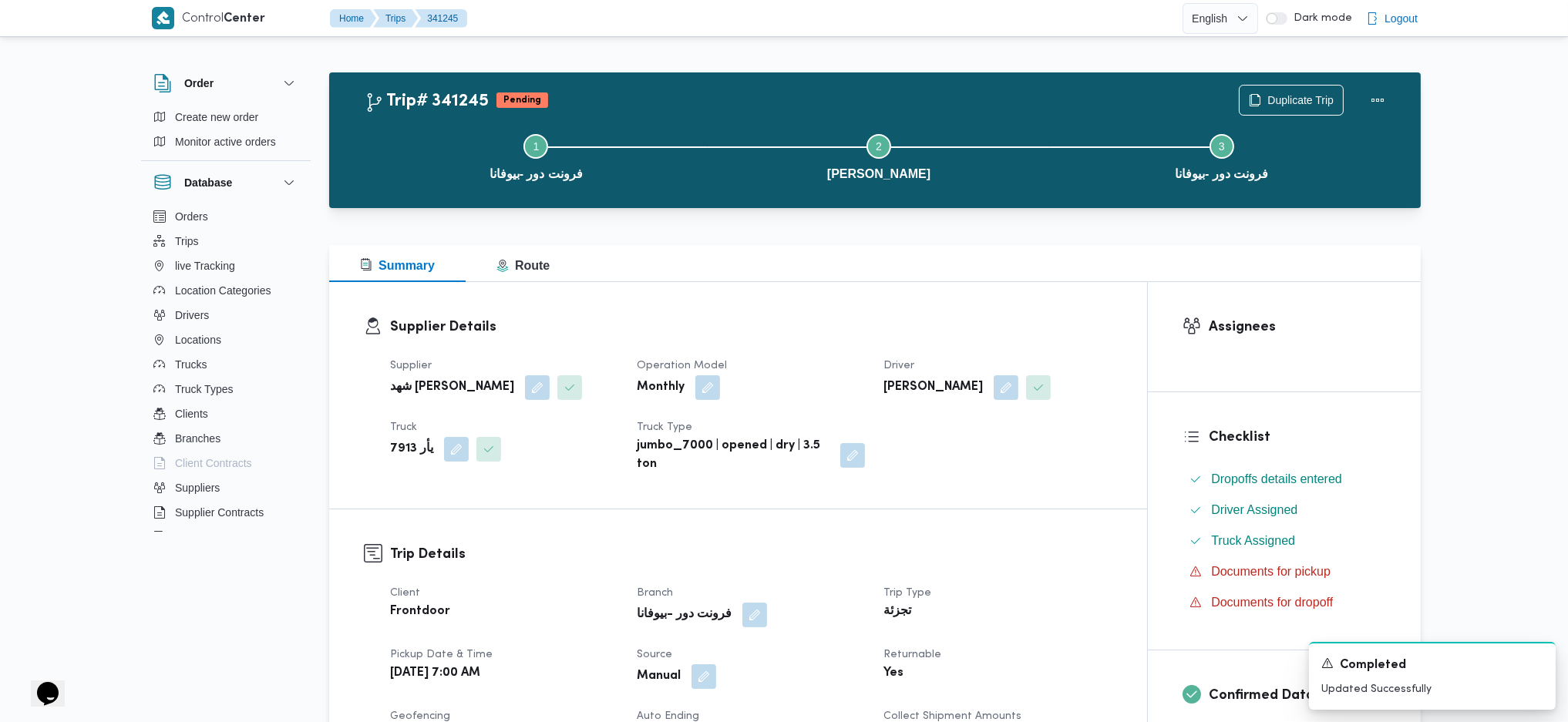
click at [1380, 81] on div "Duplicate Trip" at bounding box center [1315, 100] width 172 height 49
click at [1375, 87] on button "Actions" at bounding box center [1377, 99] width 31 height 31
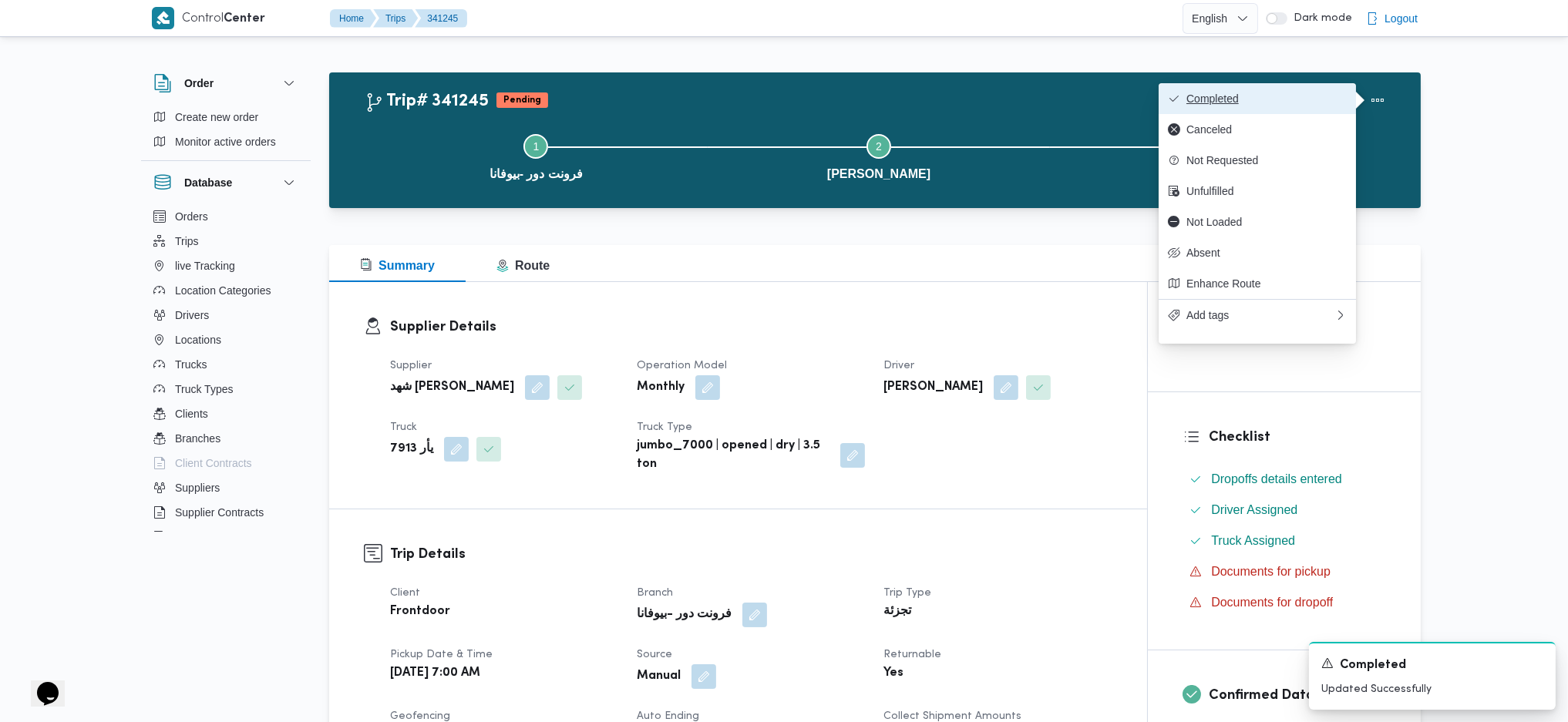
click at [1303, 87] on button "Completed" at bounding box center [1257, 98] width 197 height 31
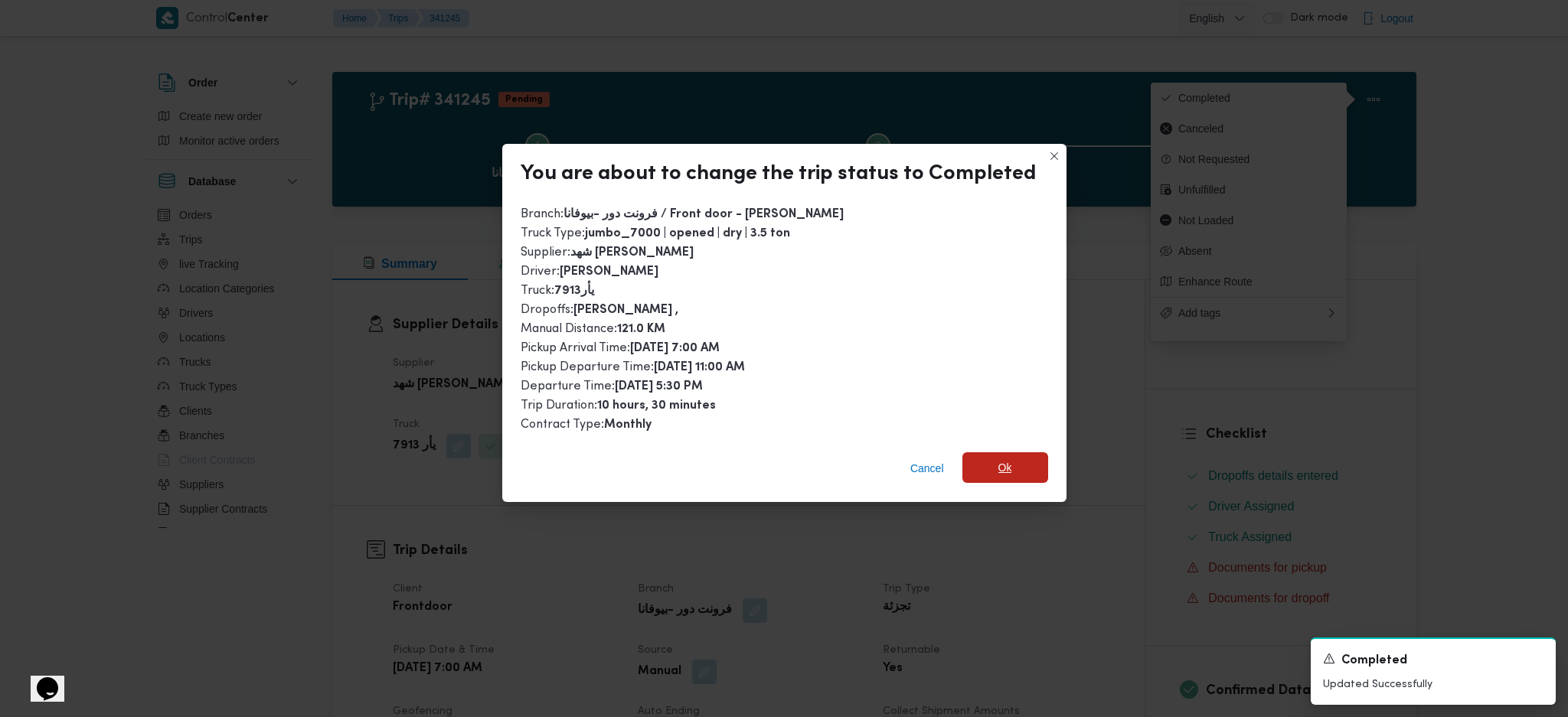
click at [1005, 471] on span "Ok" at bounding box center [1005, 467] width 13 height 18
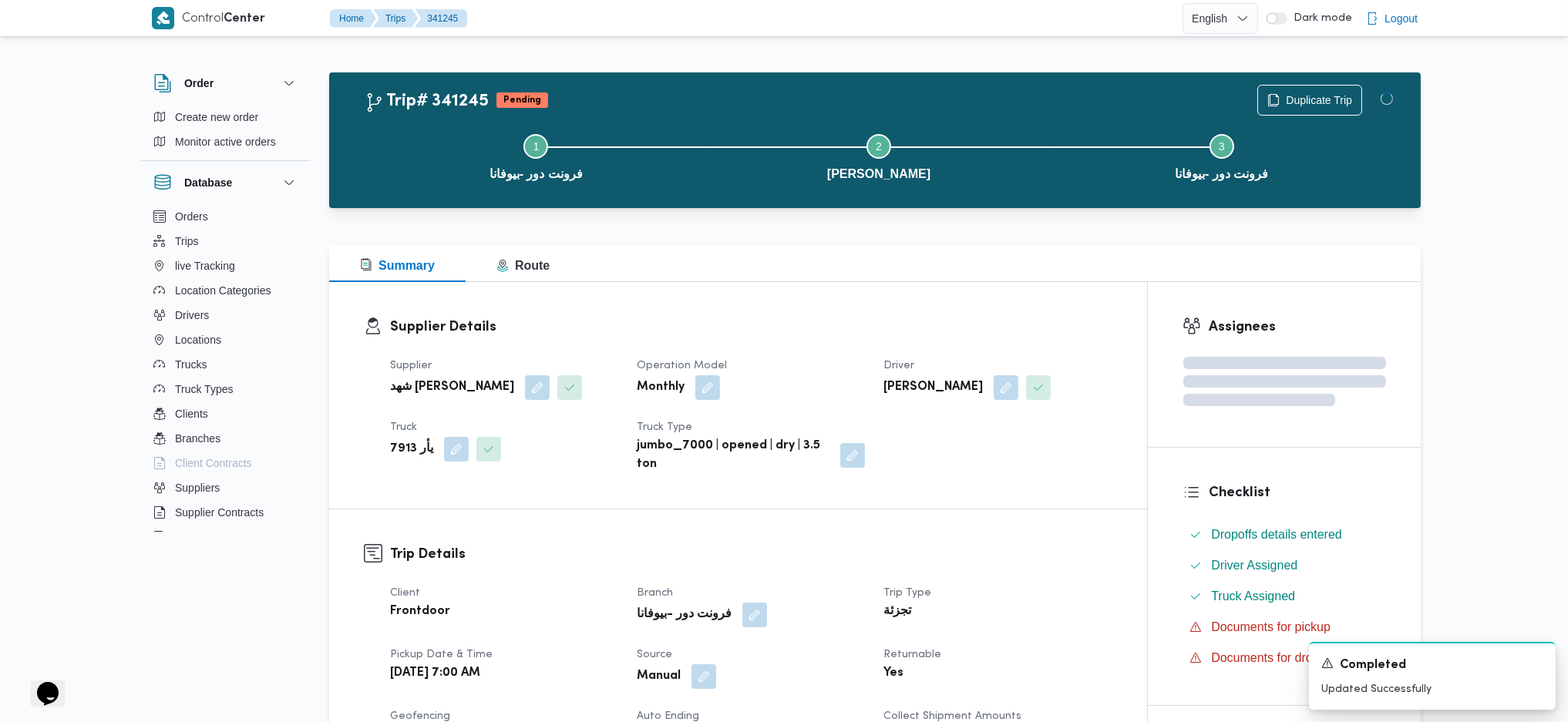
click at [1055, 611] on div "تجزئة" at bounding box center [997, 612] width 231 height 21
click at [819, 290] on div "Supplier Details Supplier شهد مصطفي احمد عبدة عباس حمودة Operation Model Monthl…" at bounding box center [738, 395] width 818 height 226
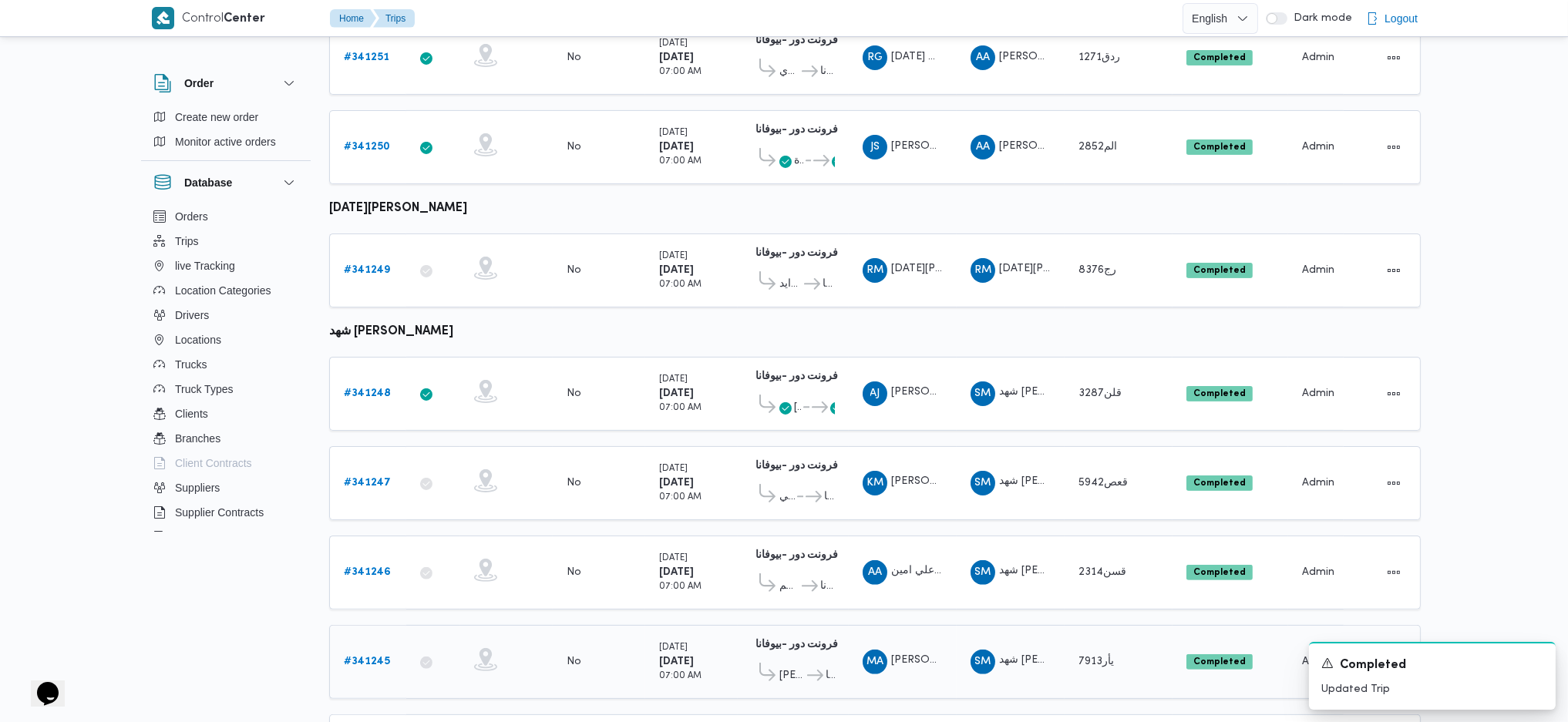
scroll to position [1001, 0]
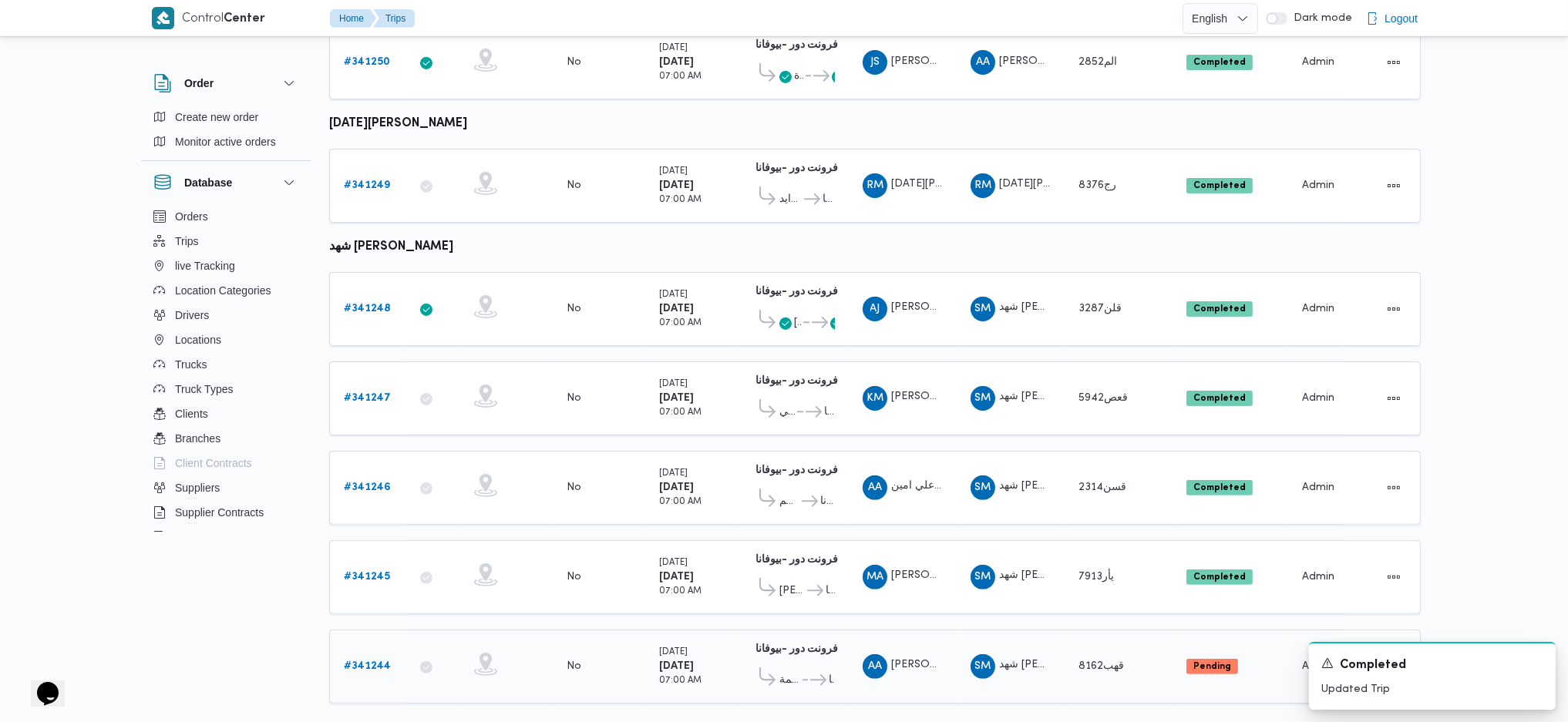
click at [384, 651] on div "# 341244" at bounding box center [368, 666] width 61 height 31
click at [374, 661] on b "# 341244" at bounding box center [367, 666] width 47 height 10
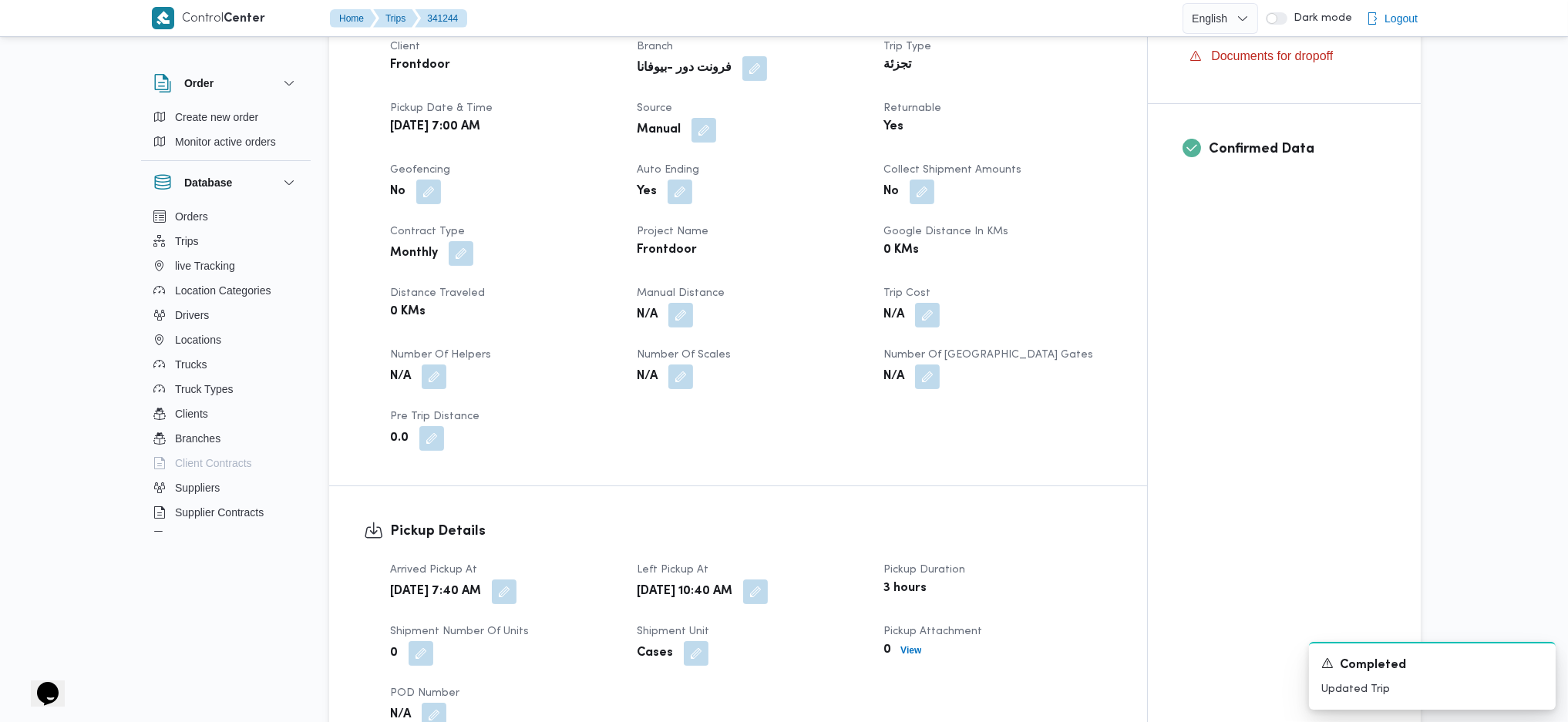
scroll to position [719, 0]
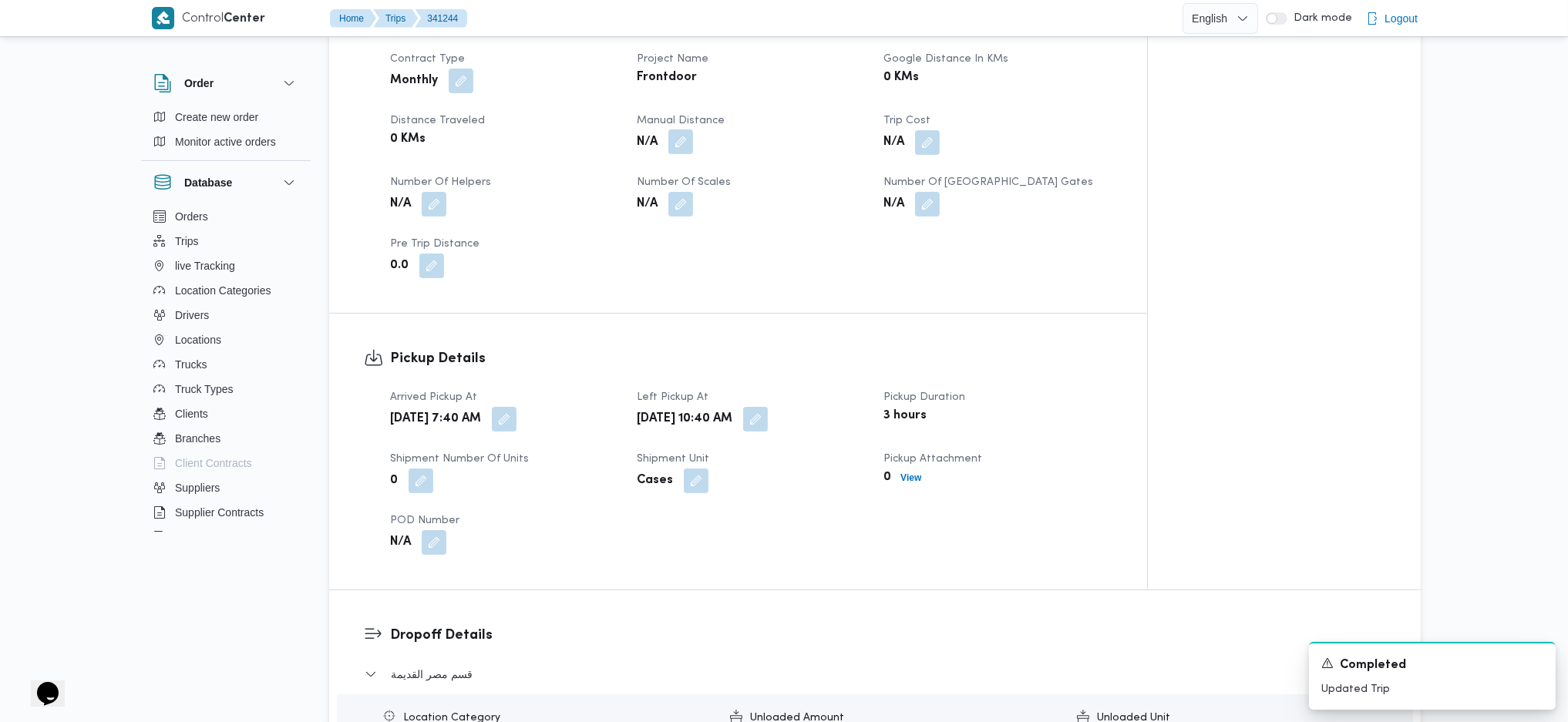
click at [693, 130] on span at bounding box center [676, 142] width 33 height 25
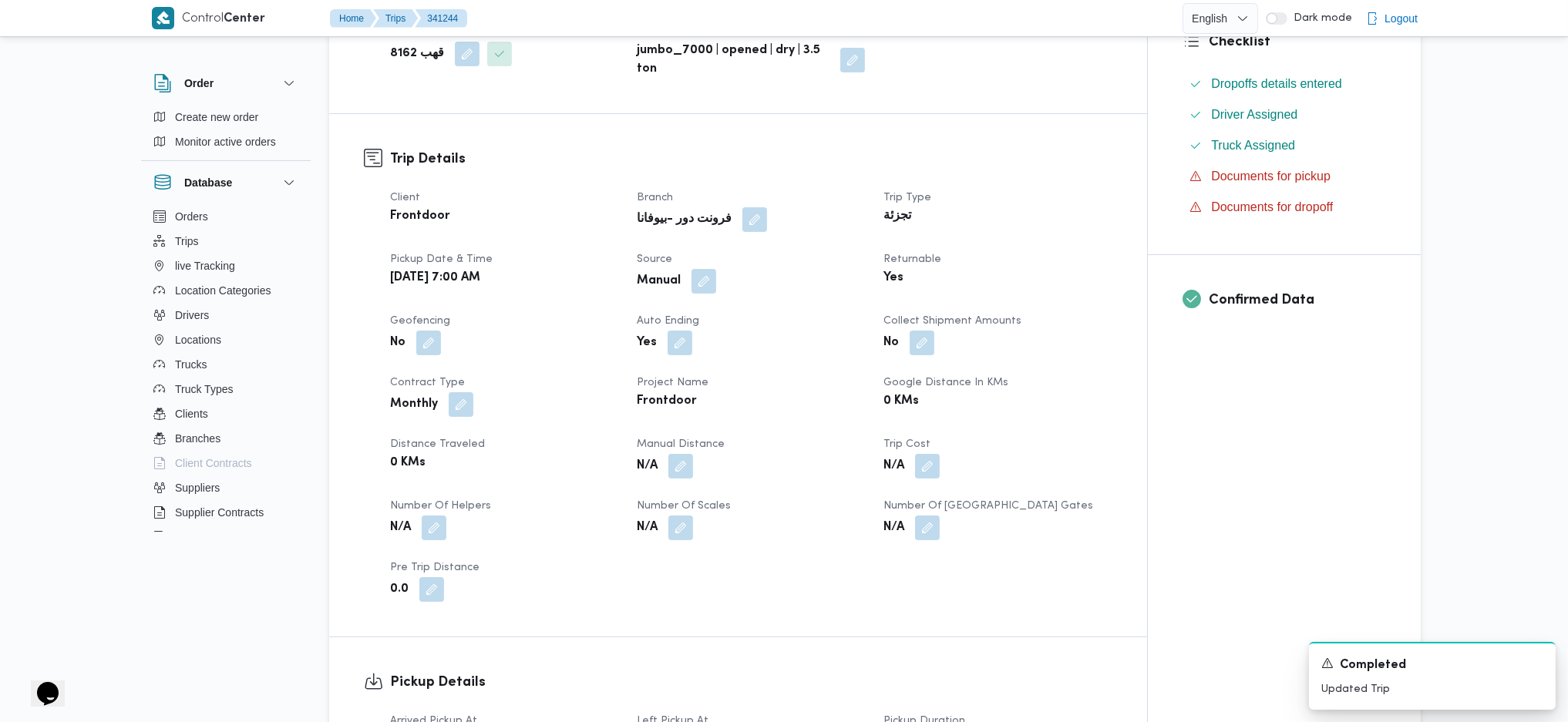
scroll to position [411, 0]
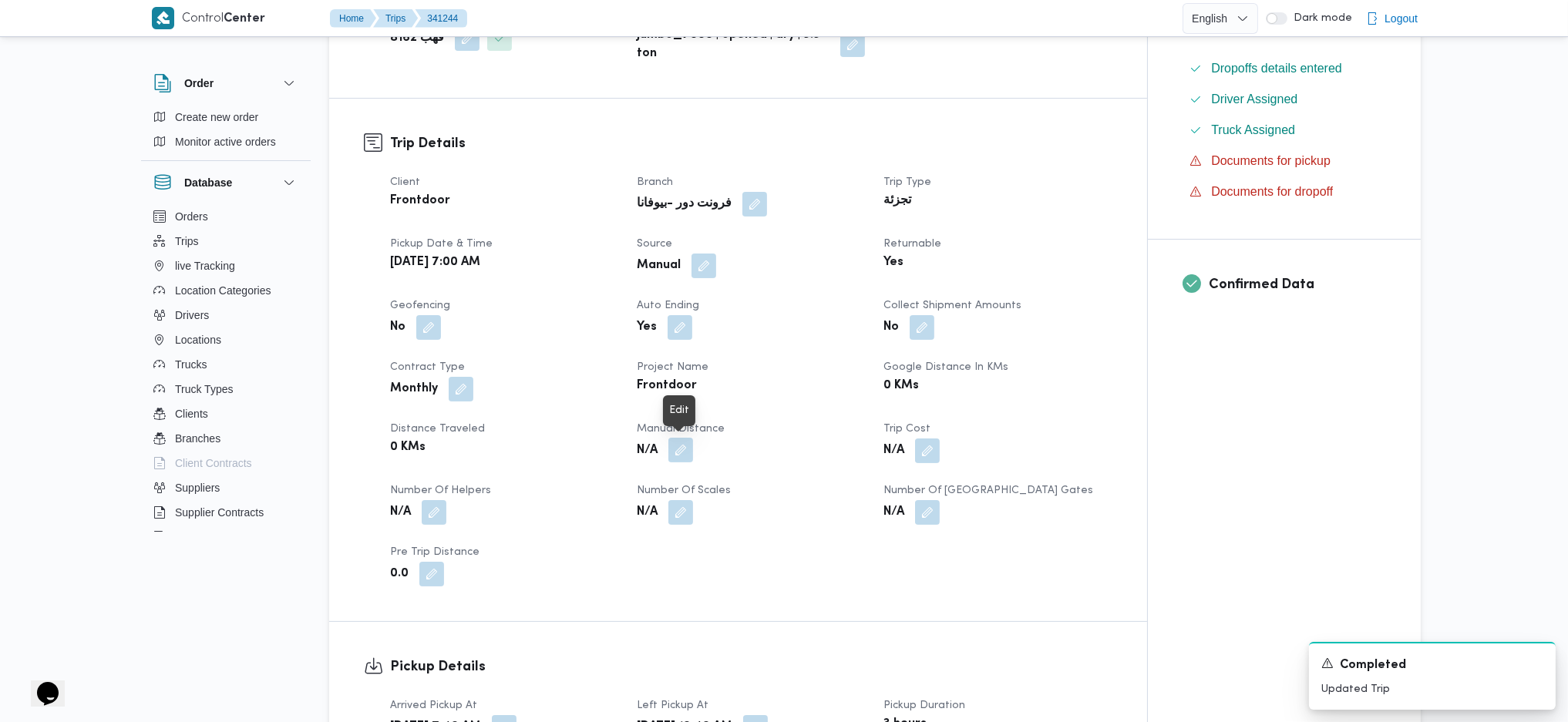
click at [679, 454] on button "button" at bounding box center [680, 450] width 25 height 25
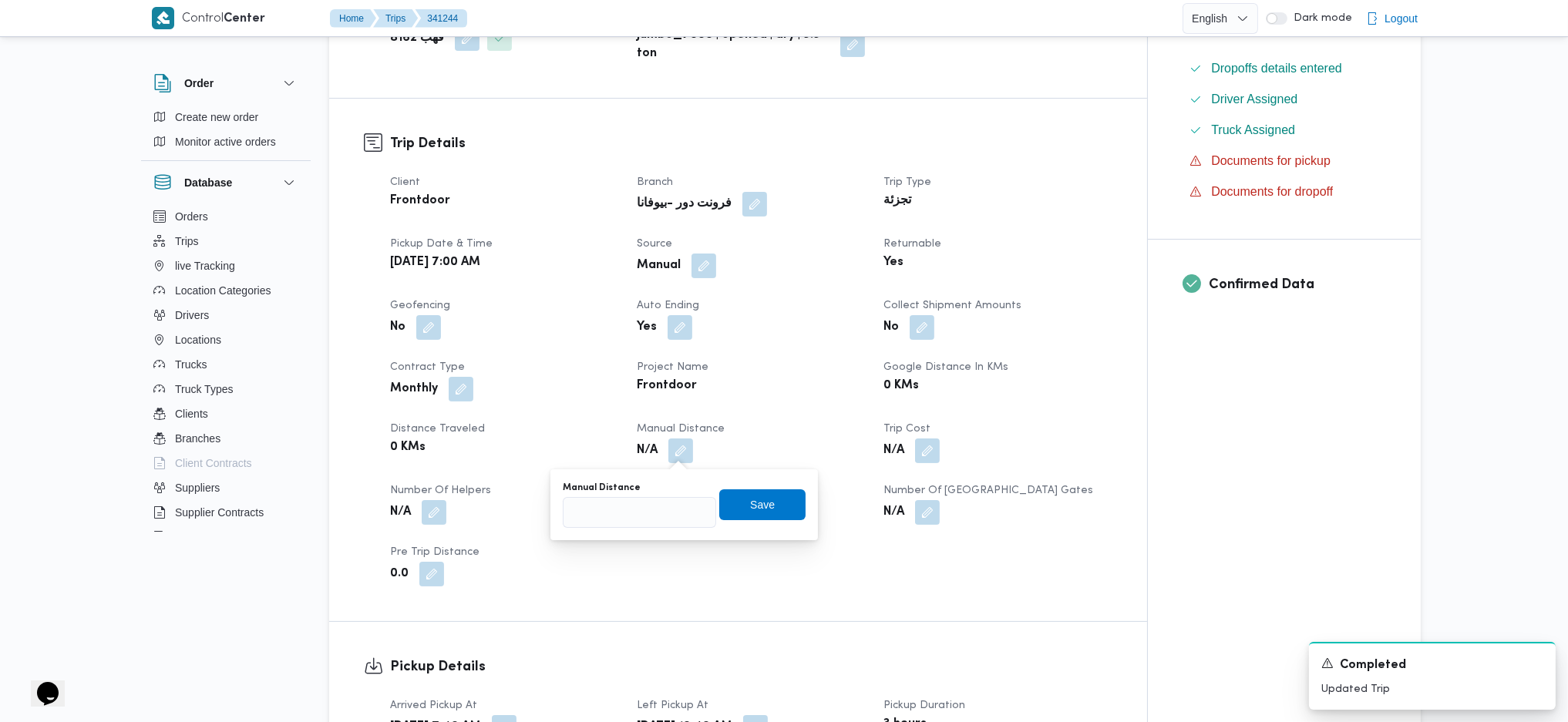
click at [638, 528] on div "You are in a dialog. To close this dialog, hit escape. Manual Distance Save" at bounding box center [684, 504] width 268 height 71
click at [647, 509] on input "Manual Distance" at bounding box center [639, 512] width 153 height 31
type input "89"
click at [761, 498] on span "Save" at bounding box center [762, 504] width 25 height 18
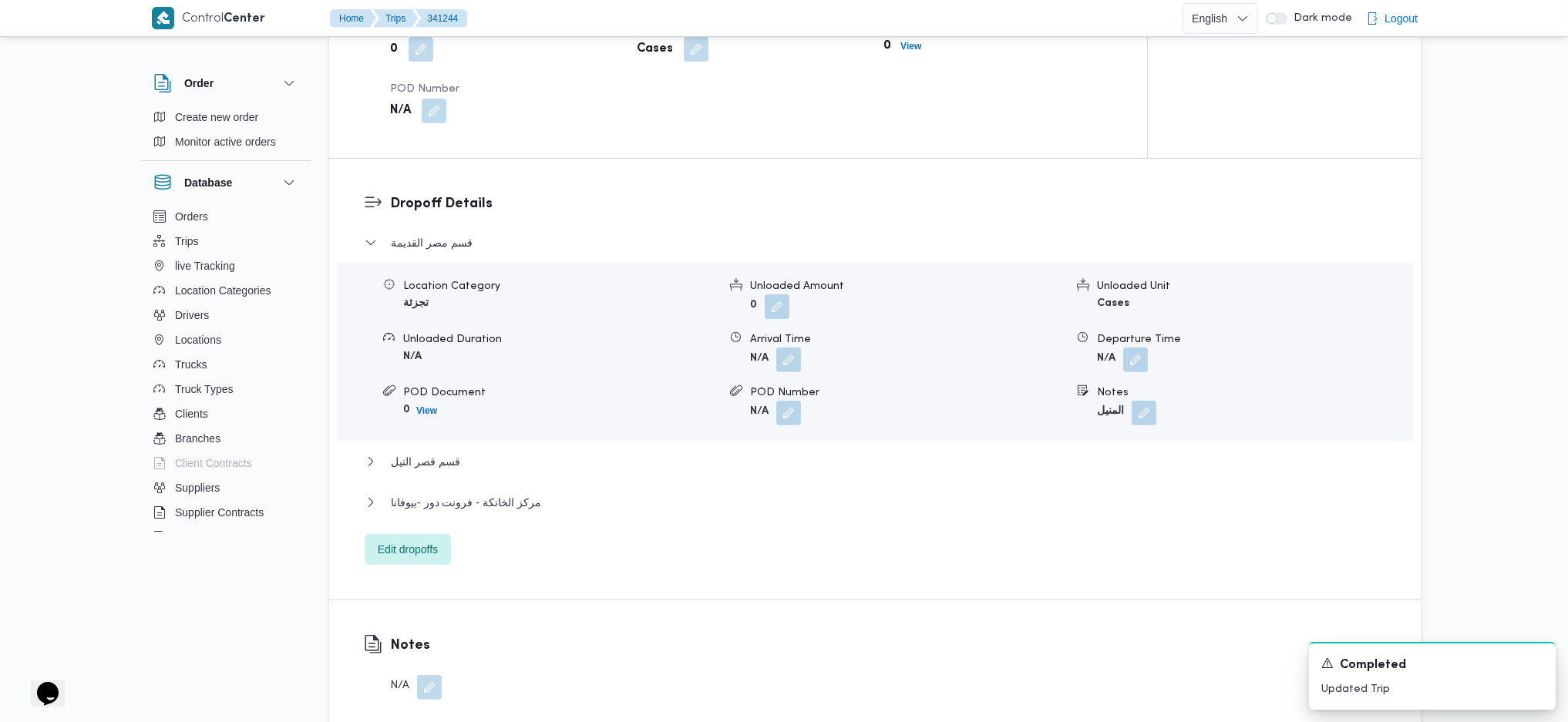
scroll to position [1335, 0]
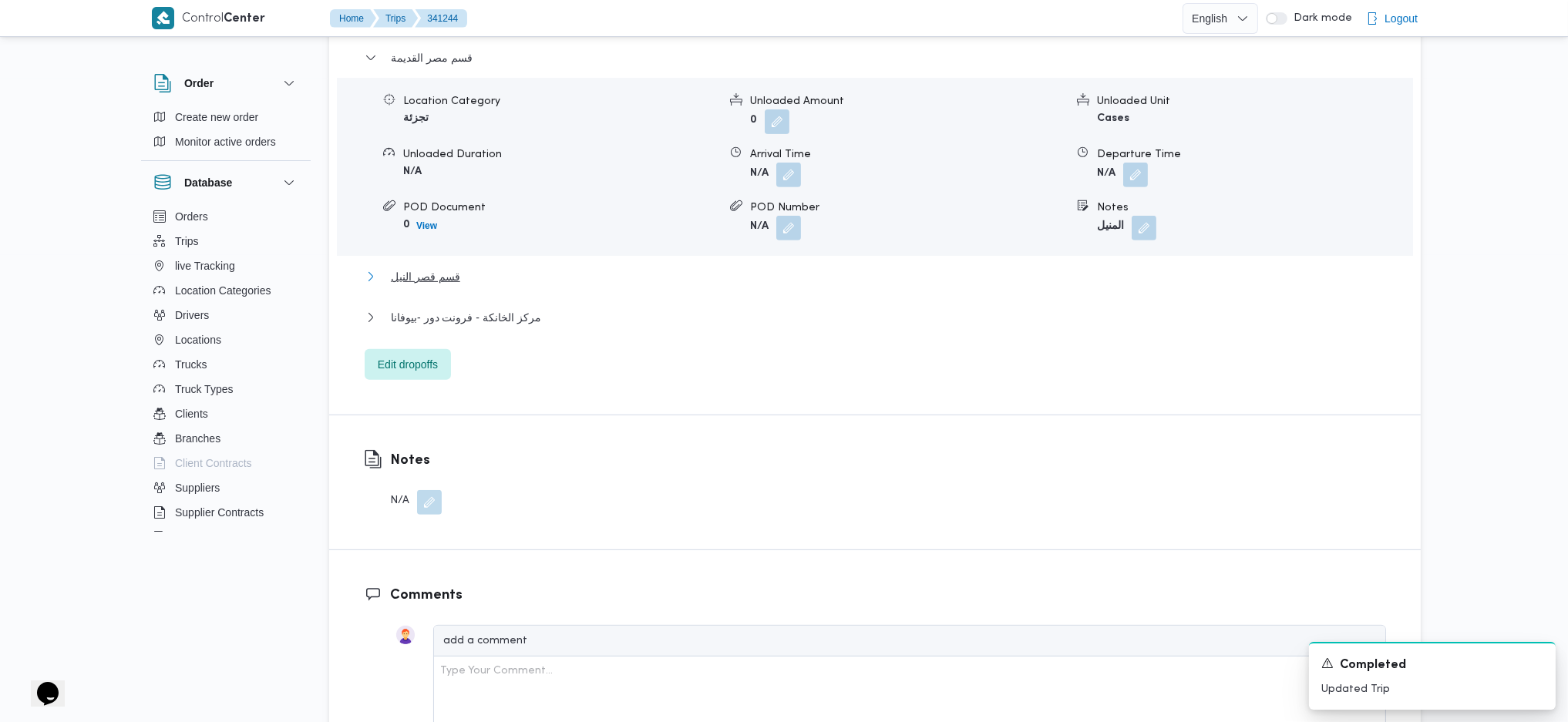
click at [428, 276] on span "قسم قصر النيل" at bounding box center [425, 276] width 69 height 18
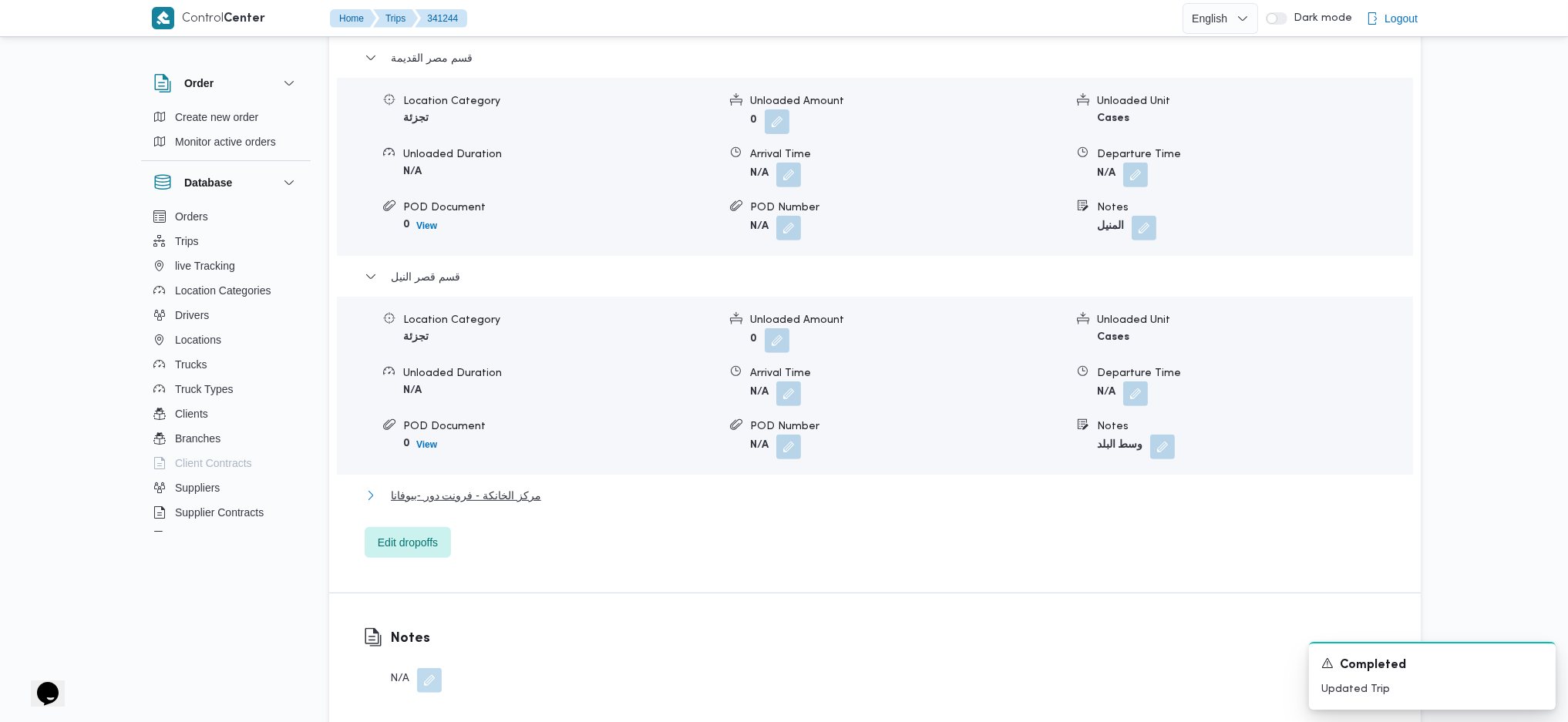
click at [512, 497] on span "مركز الخانكة - فرونت دور -بيوفانا" at bounding box center [466, 495] width 150 height 18
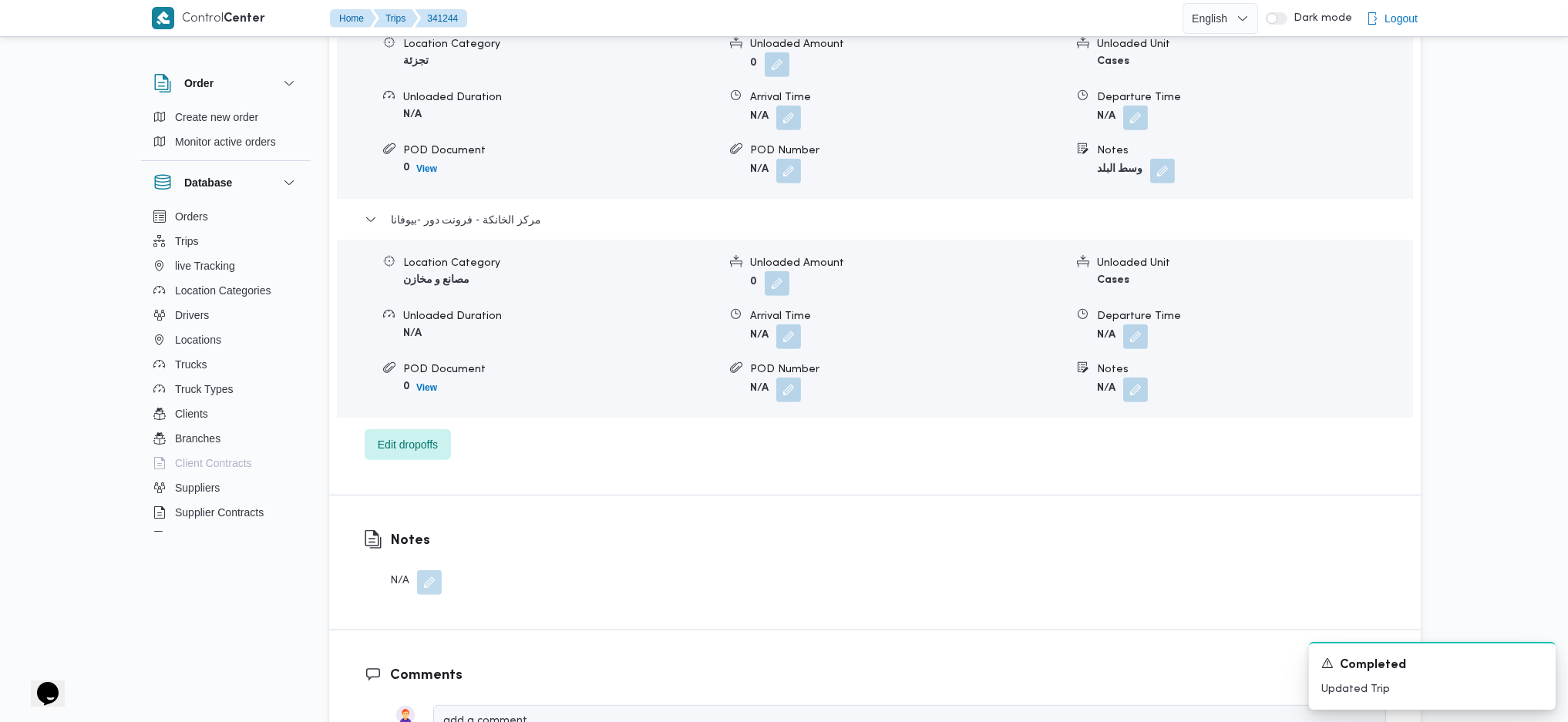
scroll to position [1643, 0]
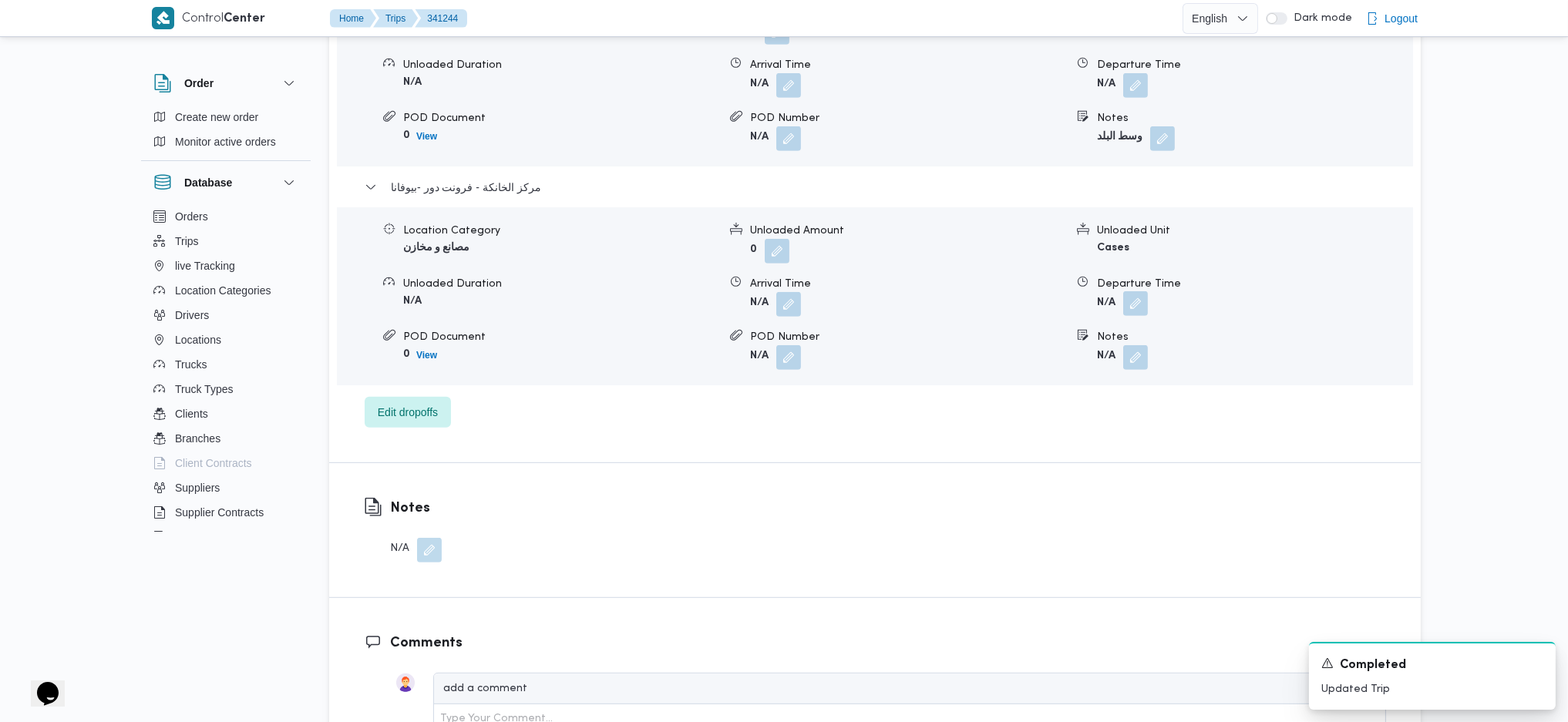
click at [1136, 307] on button "button" at bounding box center [1135, 303] width 25 height 25
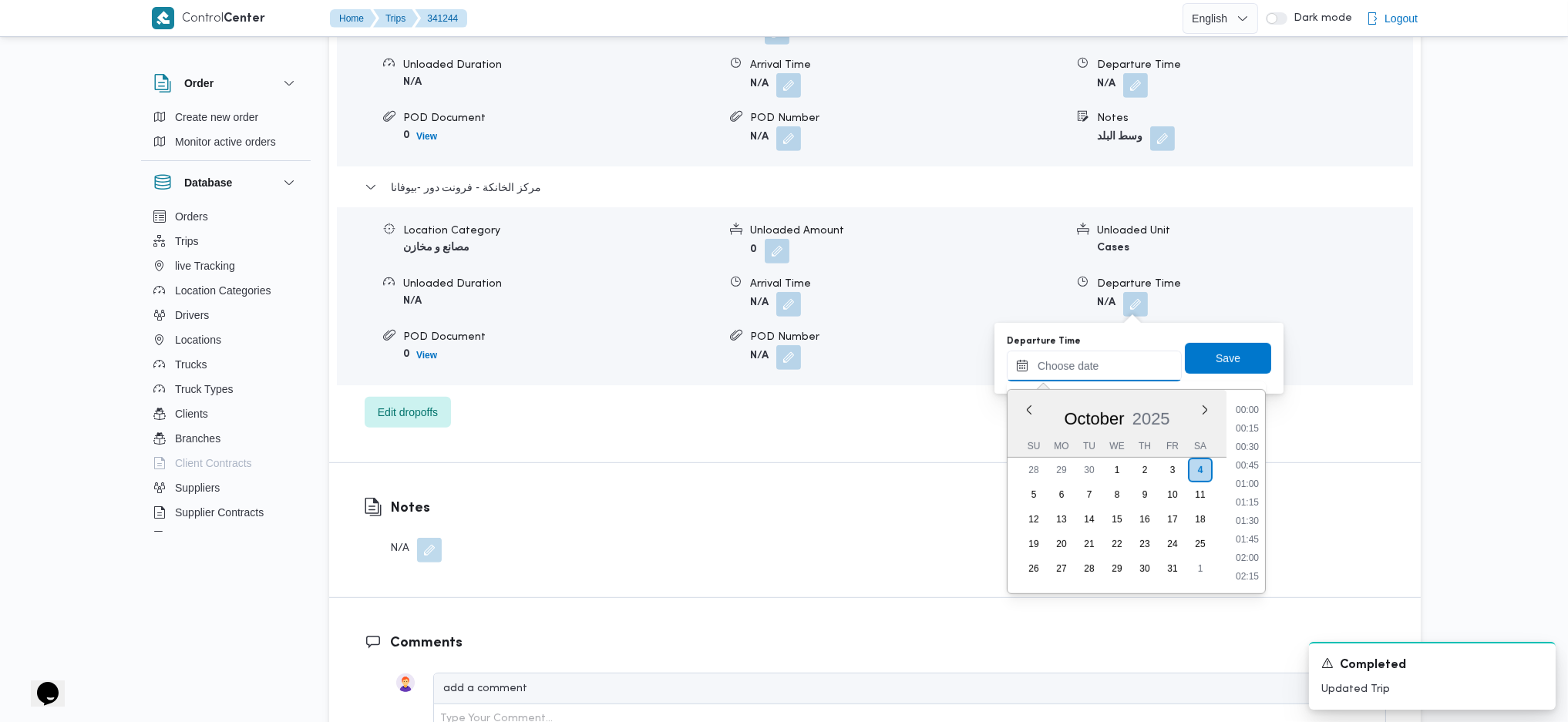
click at [1099, 380] on div "Previous Month Next month October 2025 October 2025 Su Mo Tu We Th Fr Sa 28 29 …" at bounding box center [1094, 365] width 175 height 31
drag, startPoint x: 1247, startPoint y: 542, endPoint x: 1233, endPoint y: 463, distance: 80.2
click at [1247, 539] on li "18:15" at bounding box center [1247, 537] width 36 height 15
type input "04/10/2025 18:15"
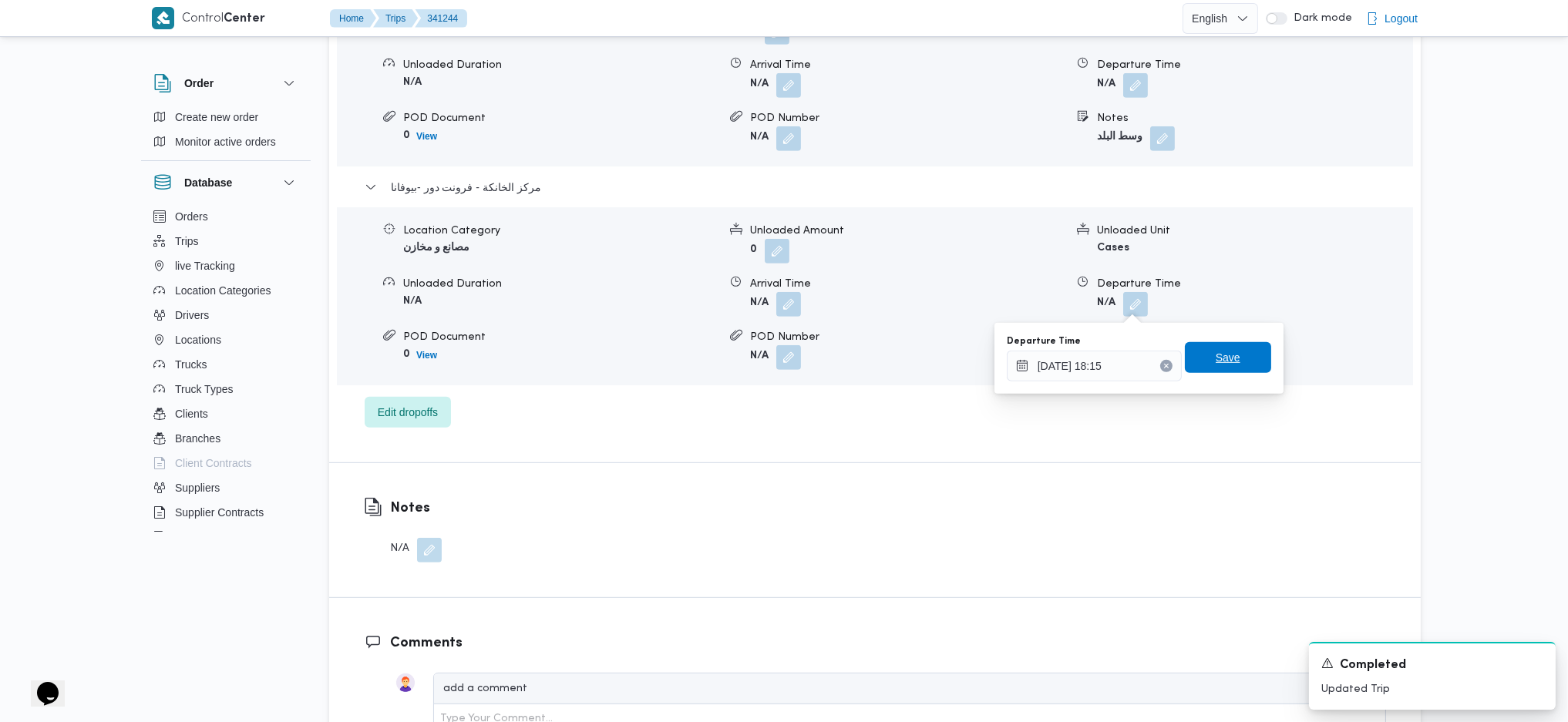
click at [1216, 362] on span "Save" at bounding box center [1228, 357] width 25 height 18
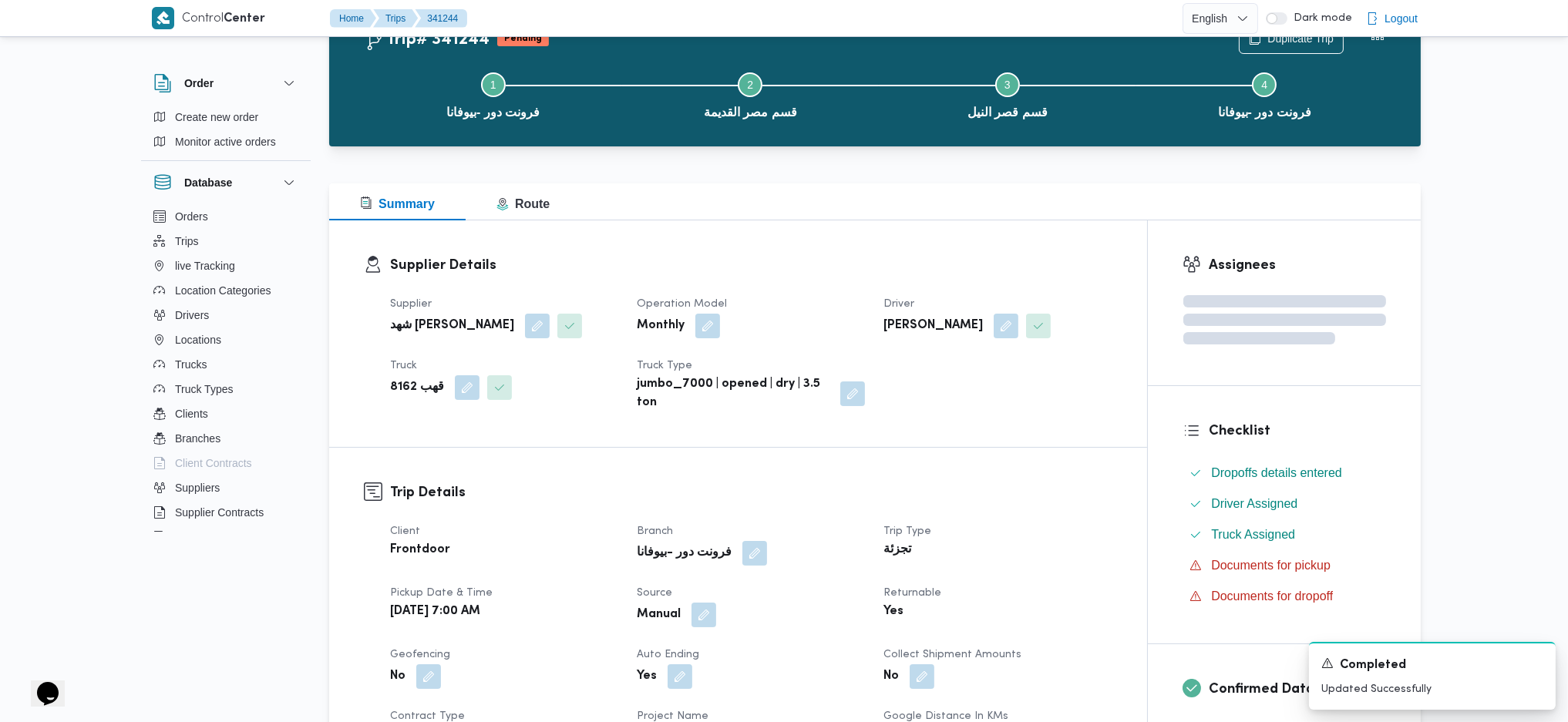
scroll to position [0, 0]
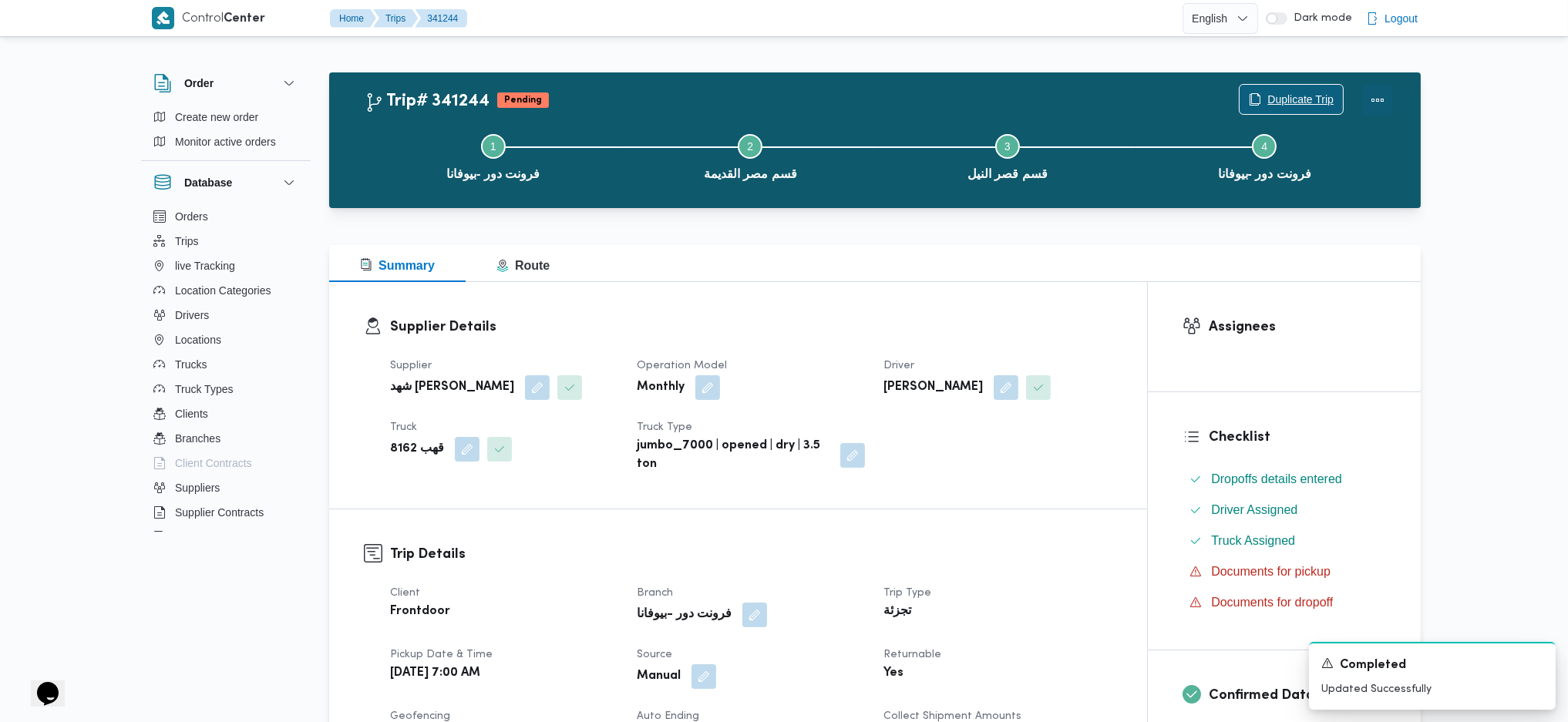
drag, startPoint x: 1370, startPoint y: 85, endPoint x: 1286, endPoint y: 100, distance: 85.3
click at [1370, 85] on div at bounding box center [1377, 100] width 31 height 31
click at [1366, 105] on button "Actions" at bounding box center [1377, 99] width 31 height 31
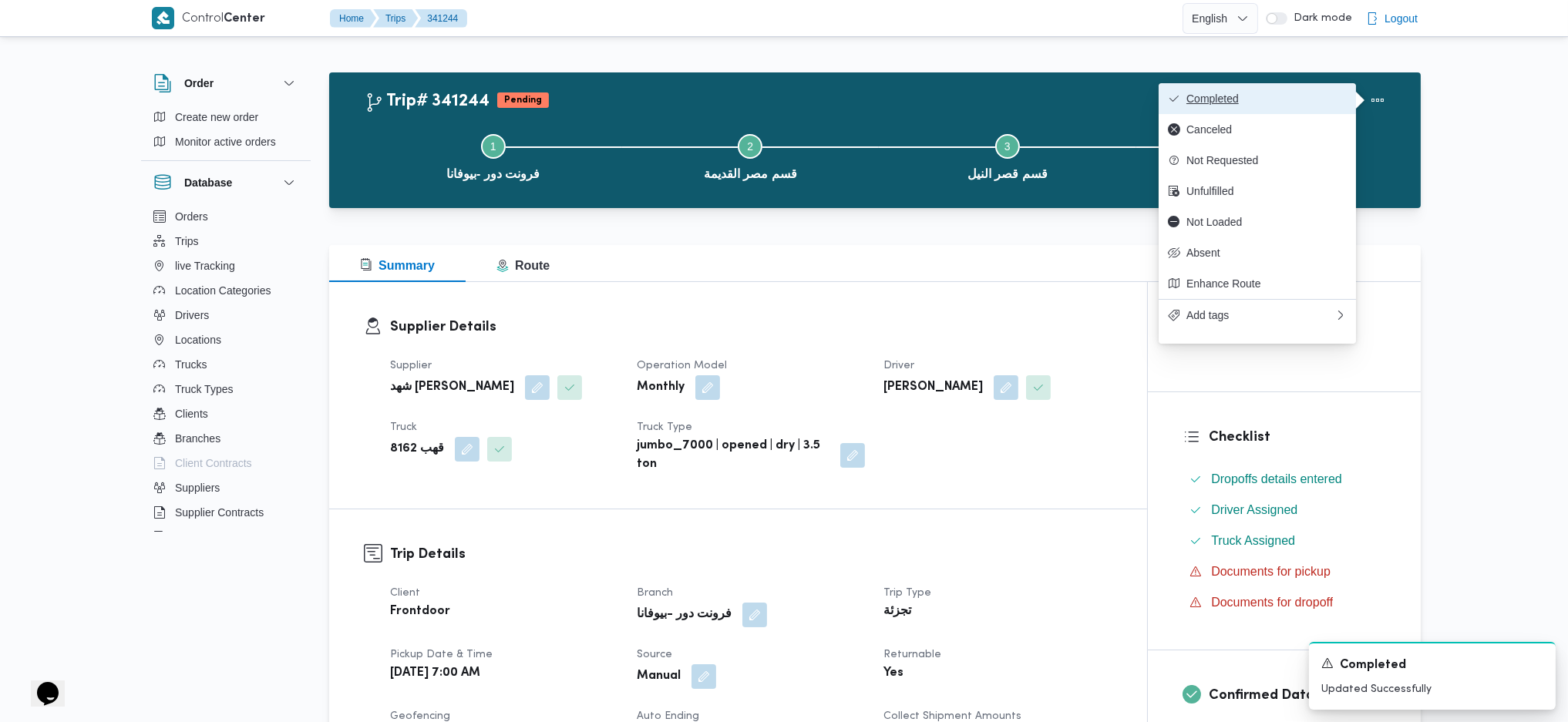
click at [1248, 95] on span "Completed" at bounding box center [1267, 98] width 161 height 13
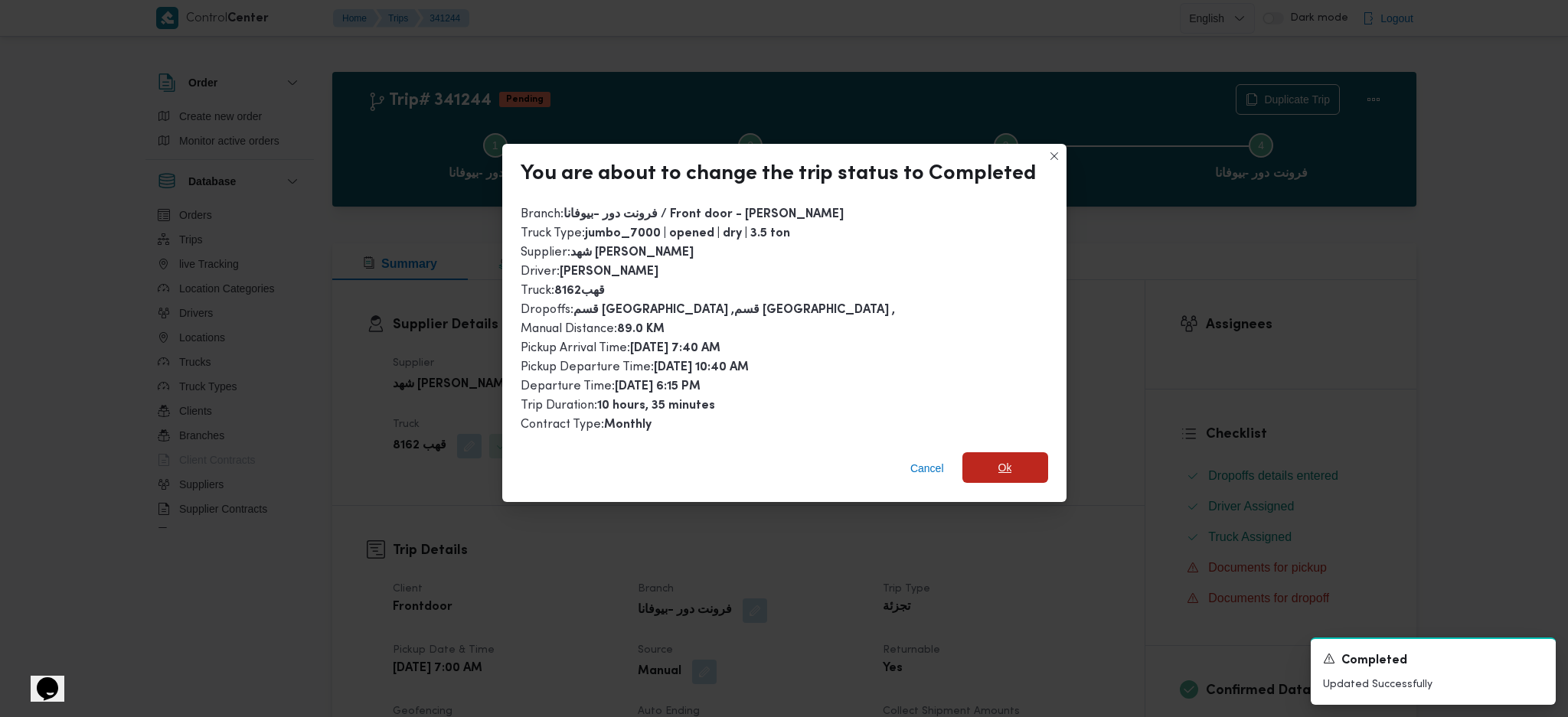
drag, startPoint x: 999, startPoint y: 464, endPoint x: 998, endPoint y: 618, distance: 154.0
click at [1001, 462] on span "Ok" at bounding box center [1005, 468] width 13 height 18
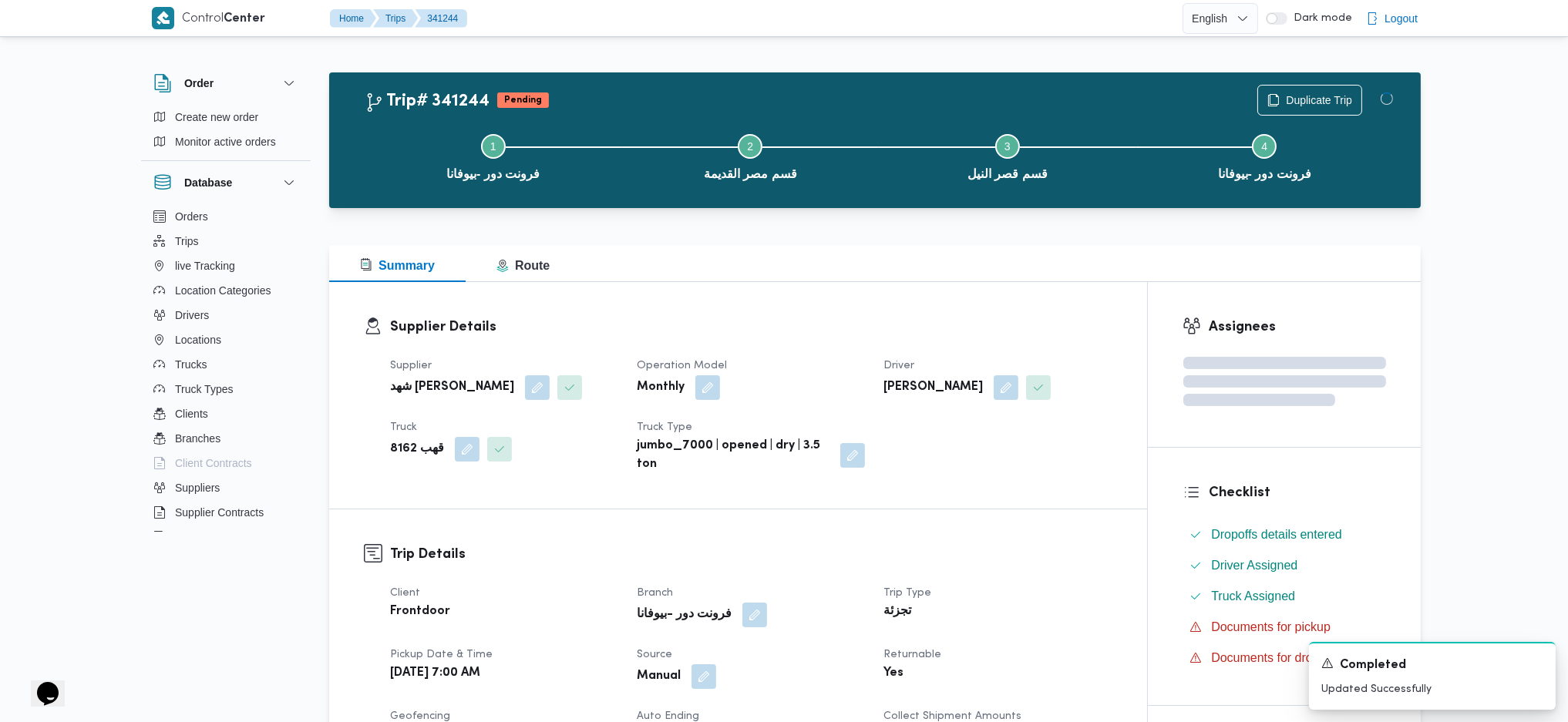
drag, startPoint x: 1010, startPoint y: 627, endPoint x: 685, endPoint y: 230, distance: 513.1
click at [1005, 605] on div "Trip Type تجزئة" at bounding box center [997, 605] width 228 height 43
drag, startPoint x: 679, startPoint y: 218, endPoint x: 572, endPoint y: 123, distance: 143.1
click at [679, 218] on div at bounding box center [875, 217] width 1092 height 18
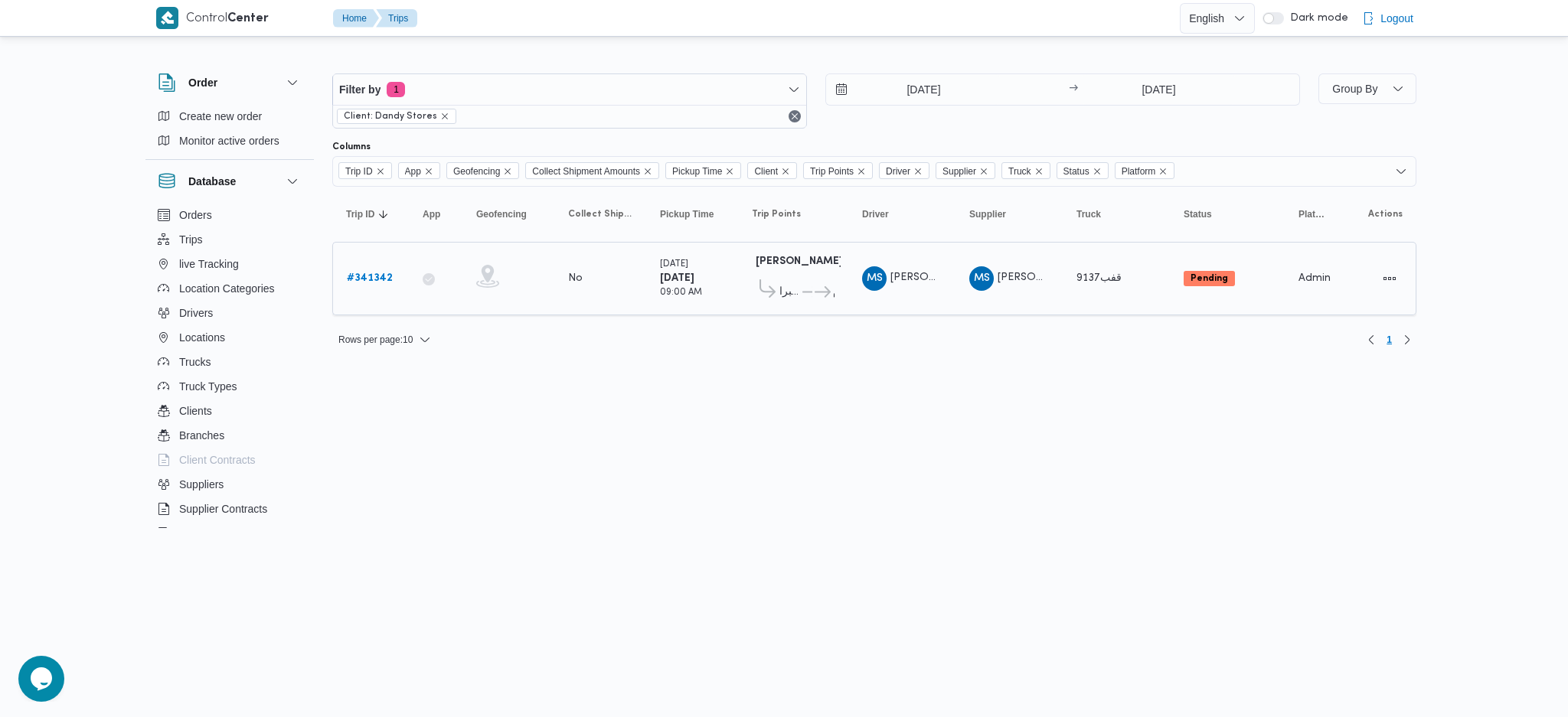
click at [378, 273] on b "# 341342" at bounding box center [369, 278] width 46 height 10
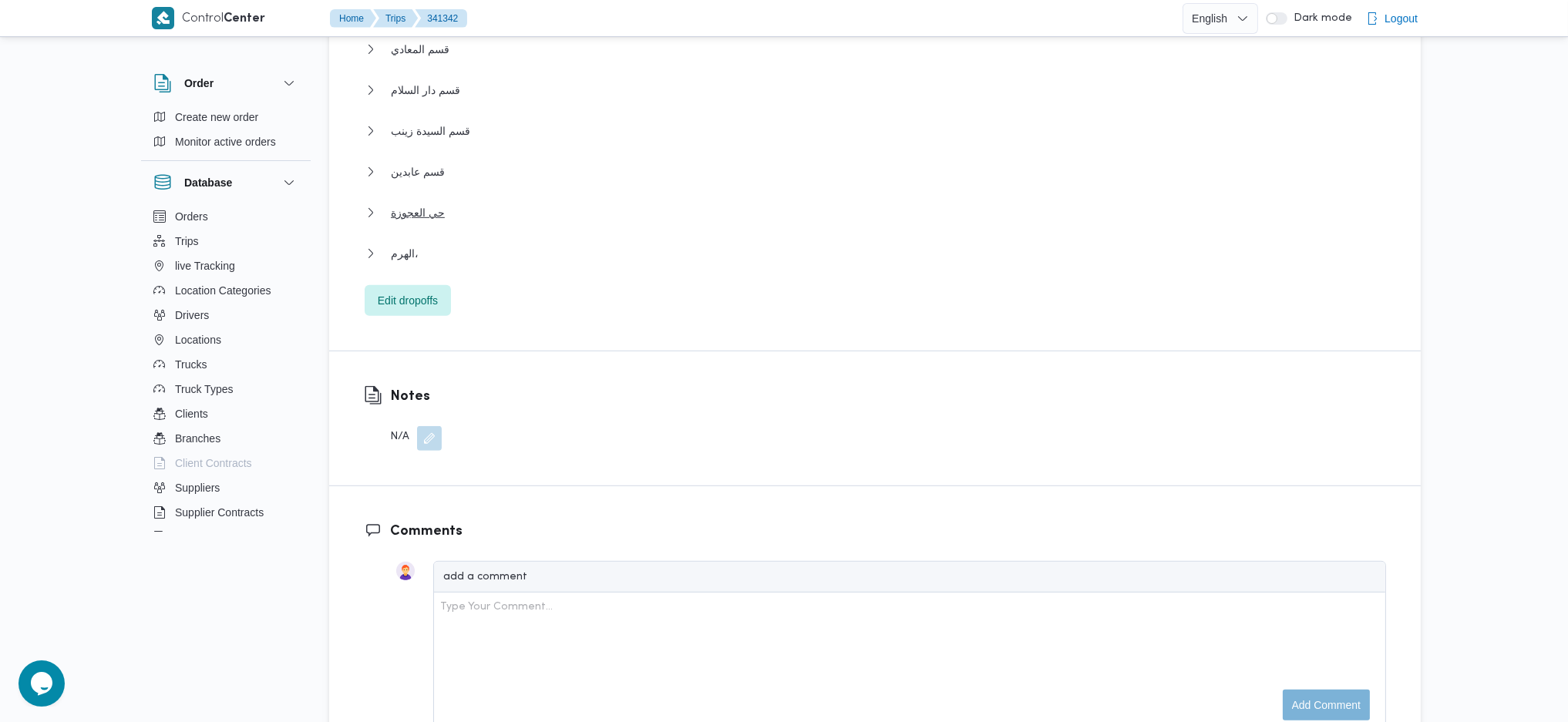
scroll to position [1643, 0]
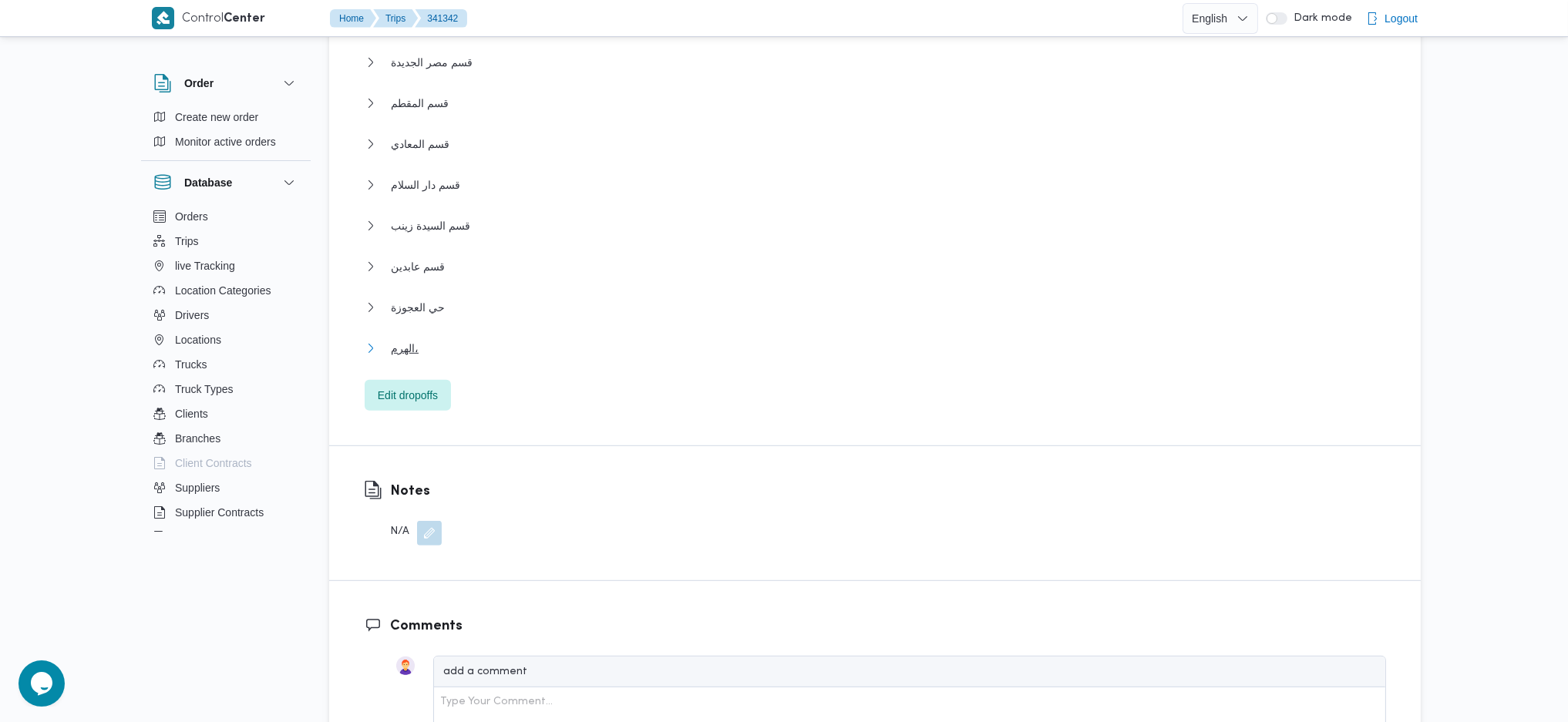
click at [403, 339] on span "الهرم،" at bounding box center [405, 348] width 28 height 18
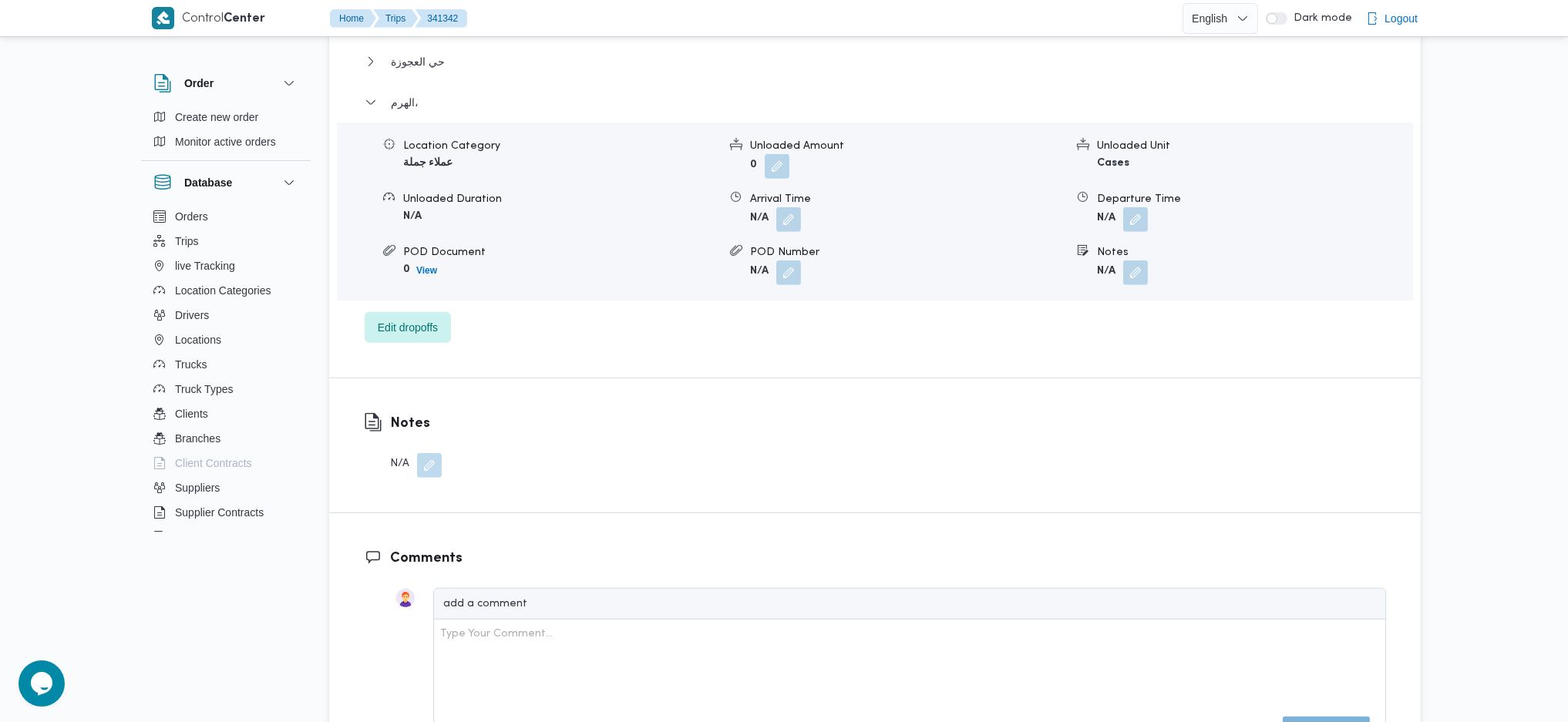
scroll to position [1952, 0]
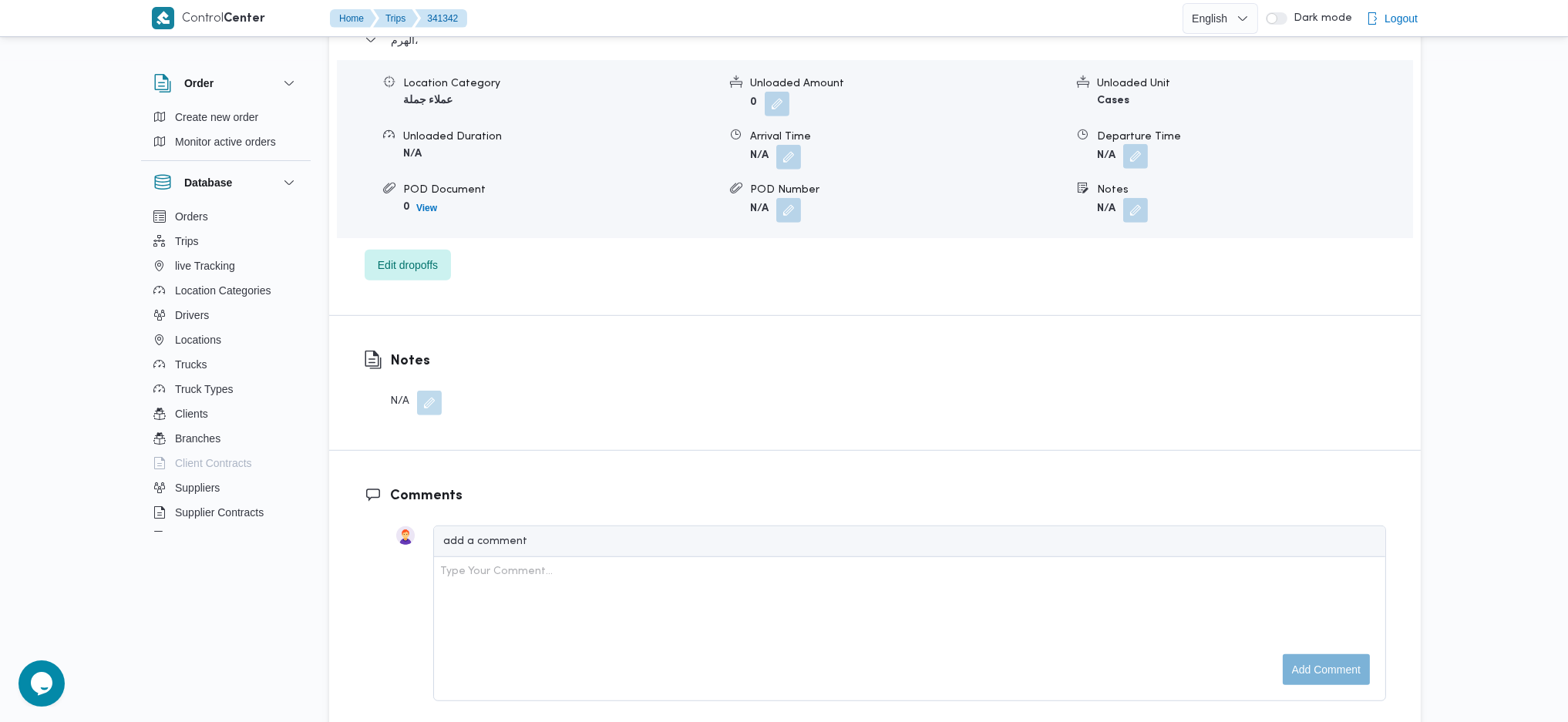
click at [1136, 144] on button "button" at bounding box center [1135, 156] width 25 height 25
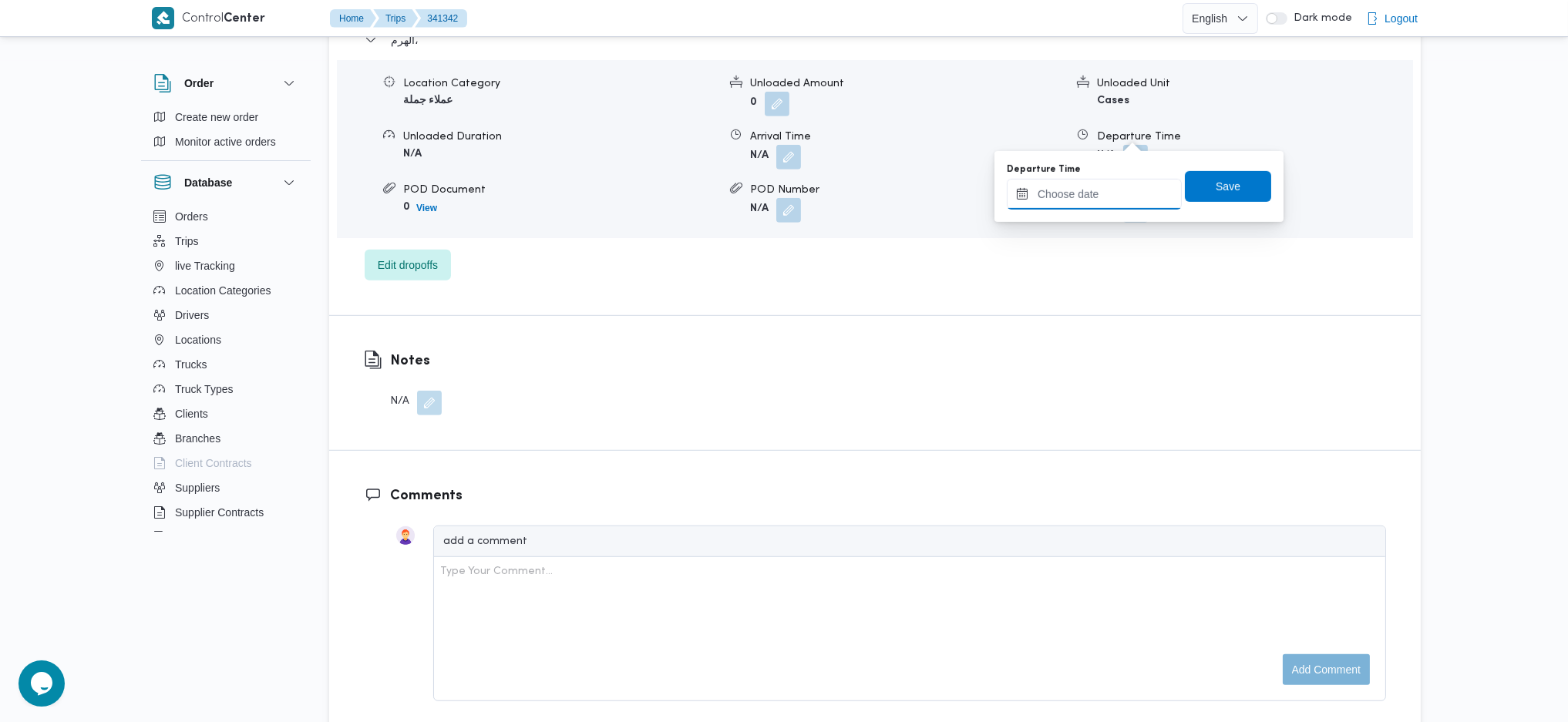
click at [1105, 184] on input "Departure Time" at bounding box center [1094, 194] width 175 height 31
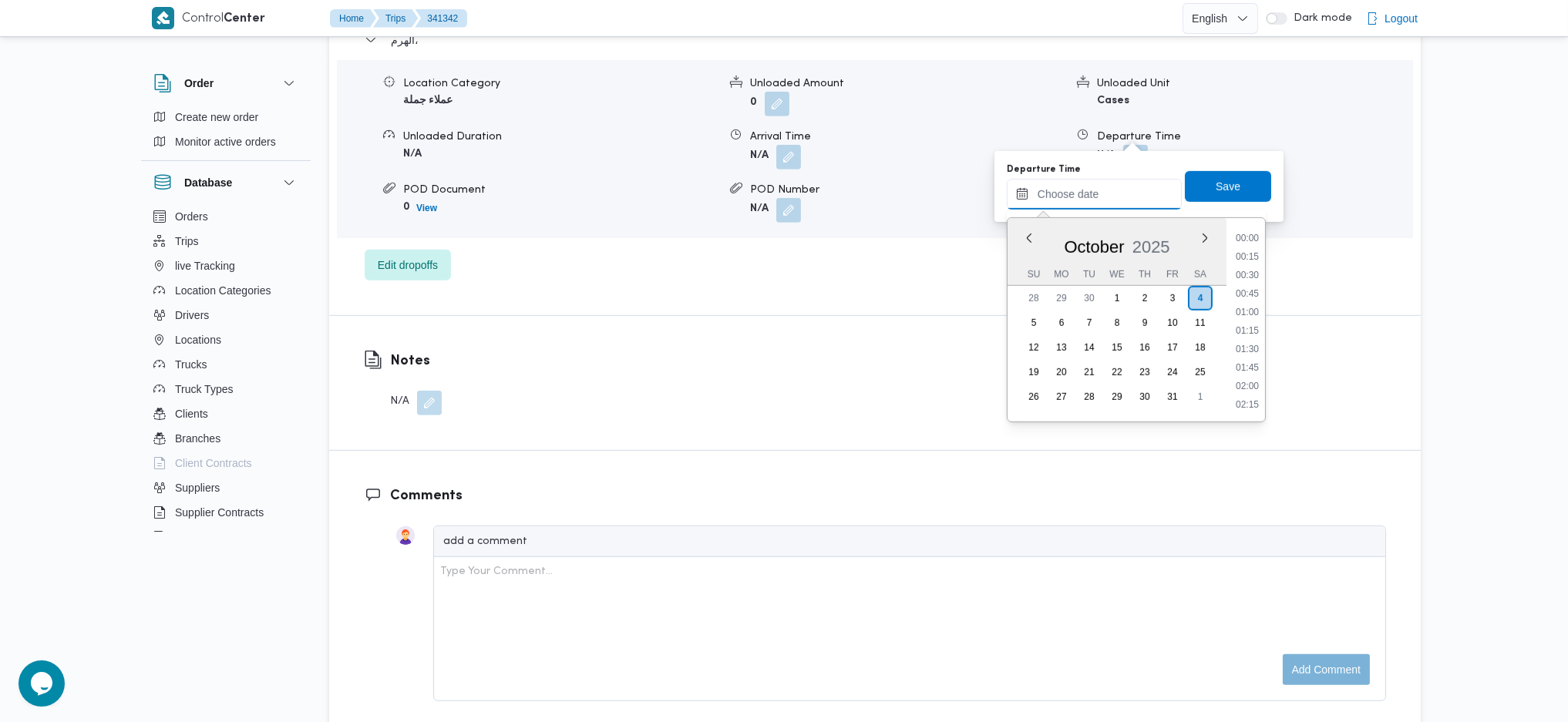
scroll to position [1222, 0]
click at [1254, 309] on li "17:30" at bounding box center [1247, 310] width 36 height 15
type input "[DATE] 17:30"
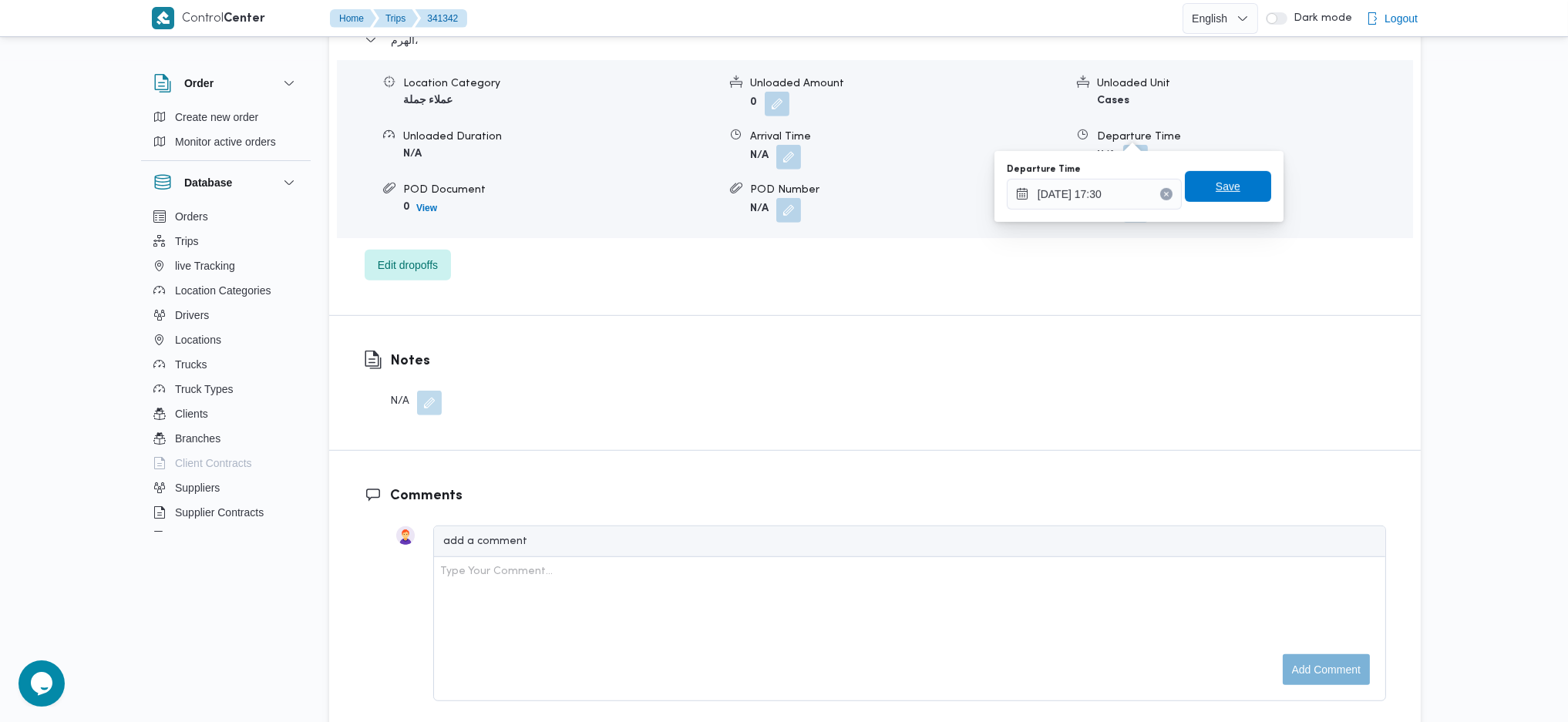
drag, startPoint x: 1211, startPoint y: 180, endPoint x: 1074, endPoint y: 248, distance: 152.9
click at [1211, 176] on span "Save" at bounding box center [1228, 186] width 87 height 31
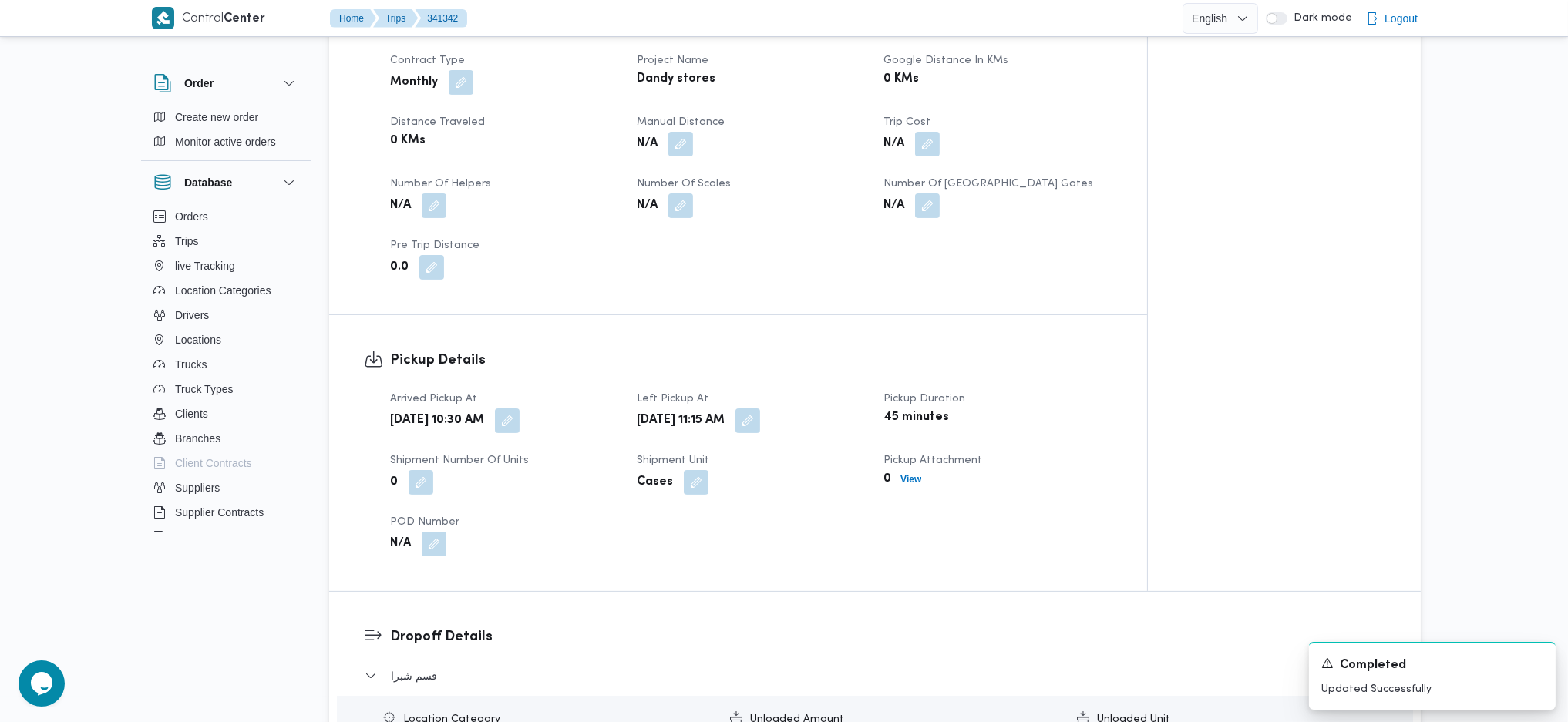
scroll to position [513, 0]
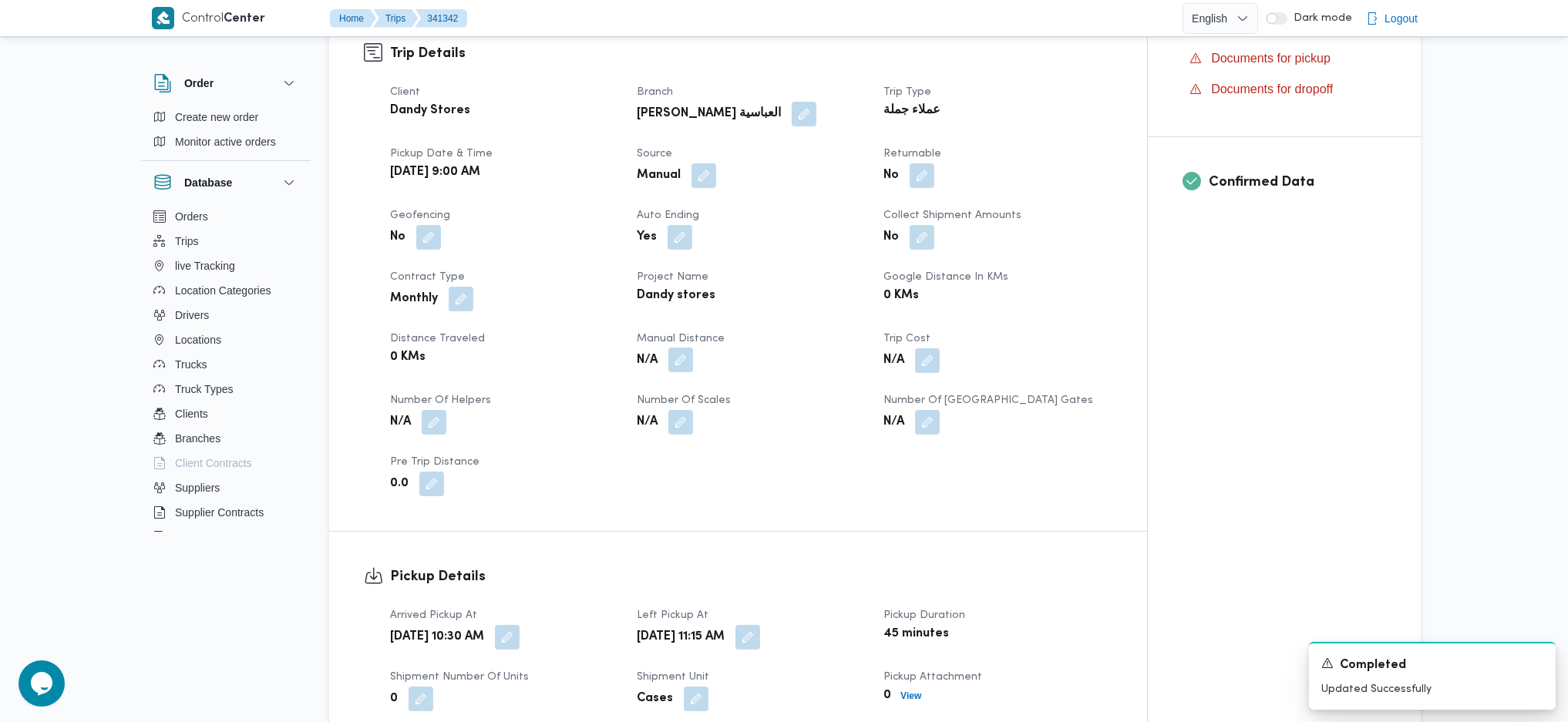
click at [685, 347] on button "button" at bounding box center [680, 359] width 25 height 25
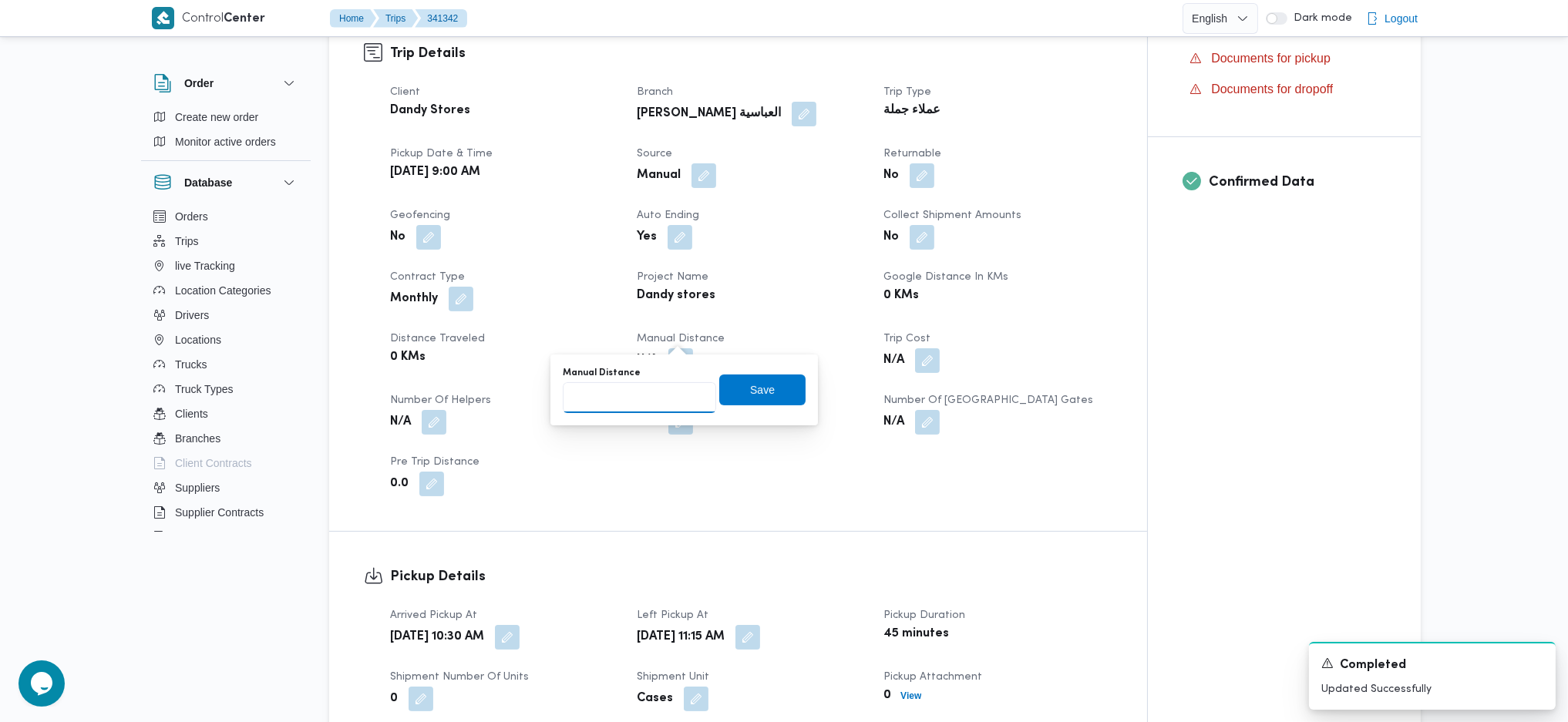
click at [631, 400] on input "Manual Distance" at bounding box center [639, 397] width 153 height 31
type input "170"
click at [753, 400] on div "Manual Distance 170 Save" at bounding box center [683, 390] width 246 height 49
click at [730, 390] on span "Save" at bounding box center [762, 389] width 87 height 31
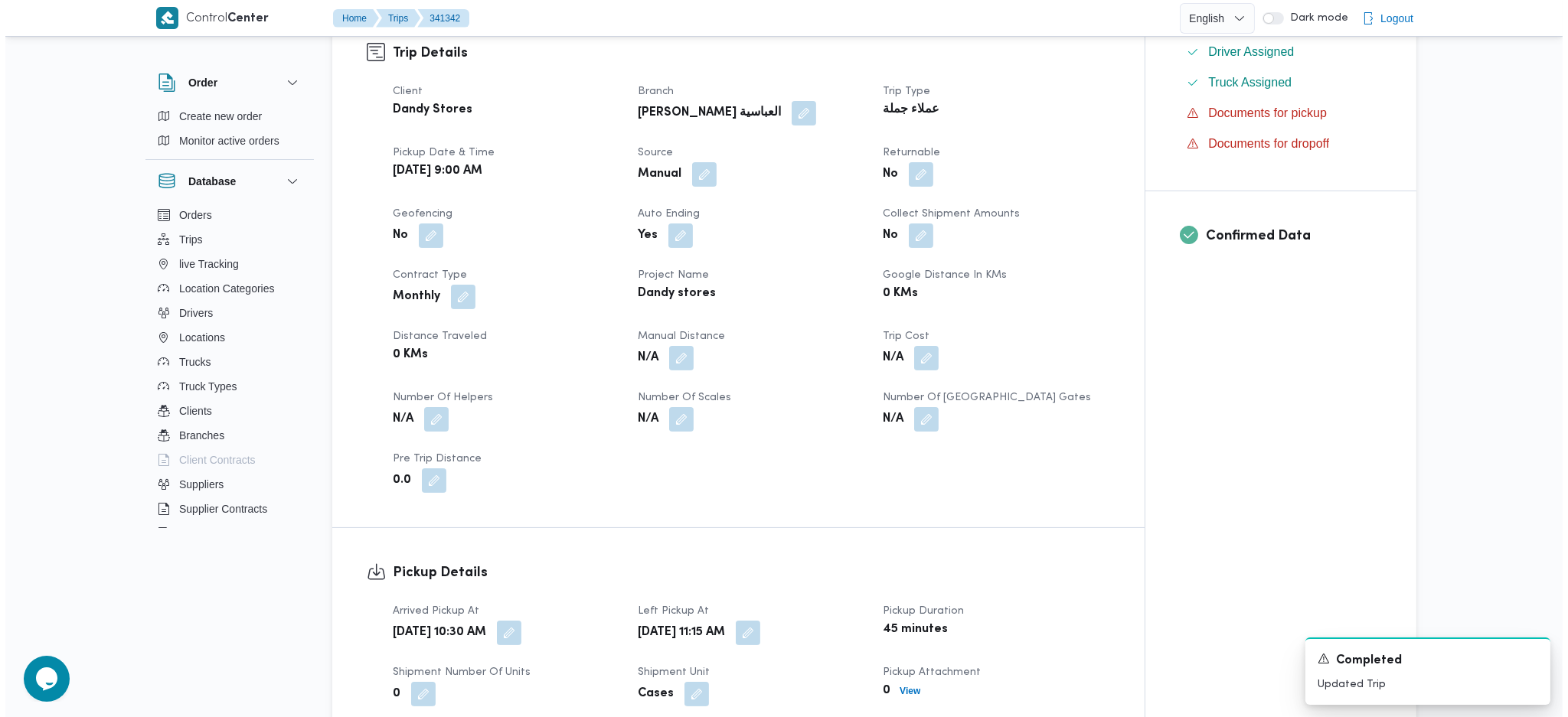
scroll to position [0, 0]
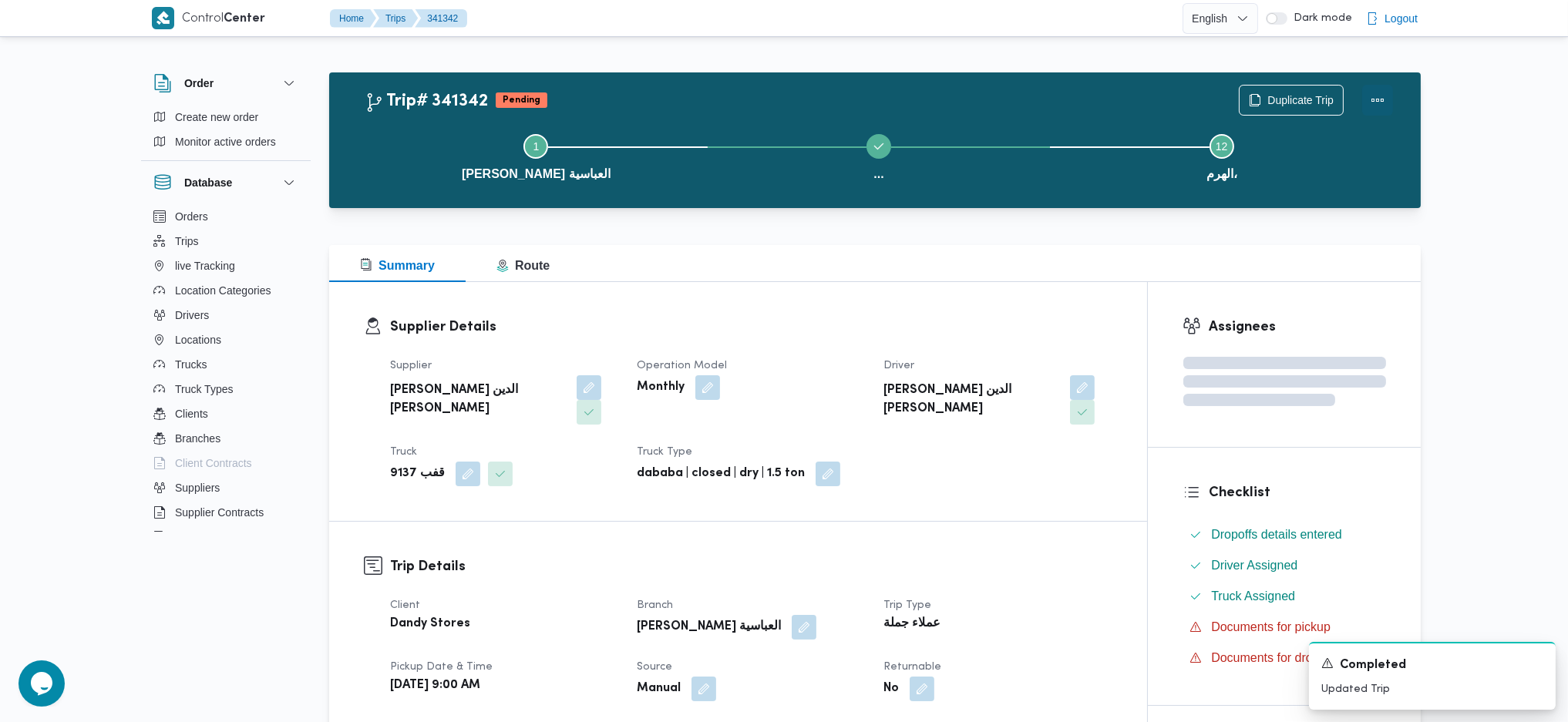
click at [1392, 92] on button "Actions" at bounding box center [1377, 100] width 31 height 31
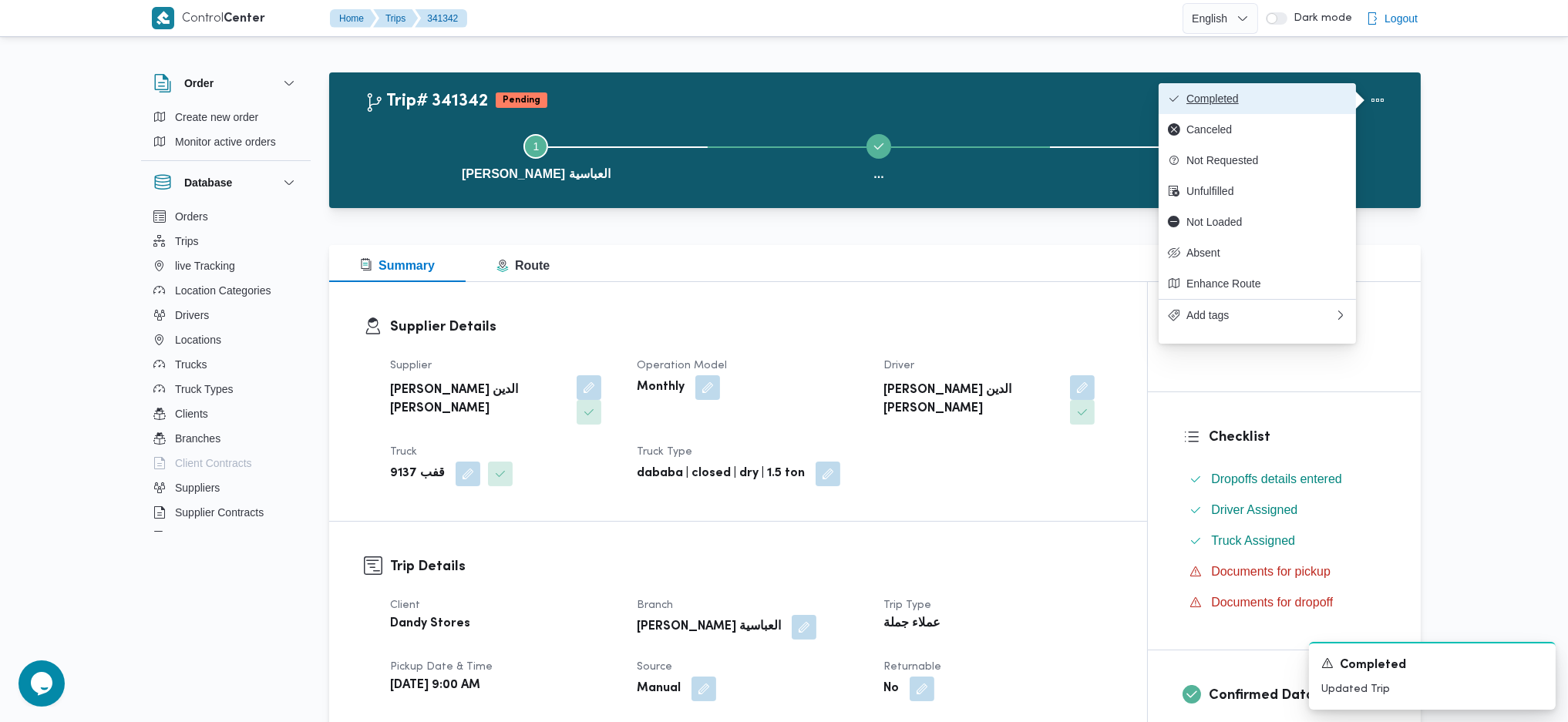
click at [1202, 100] on span "Completed" at bounding box center [1267, 98] width 161 height 13
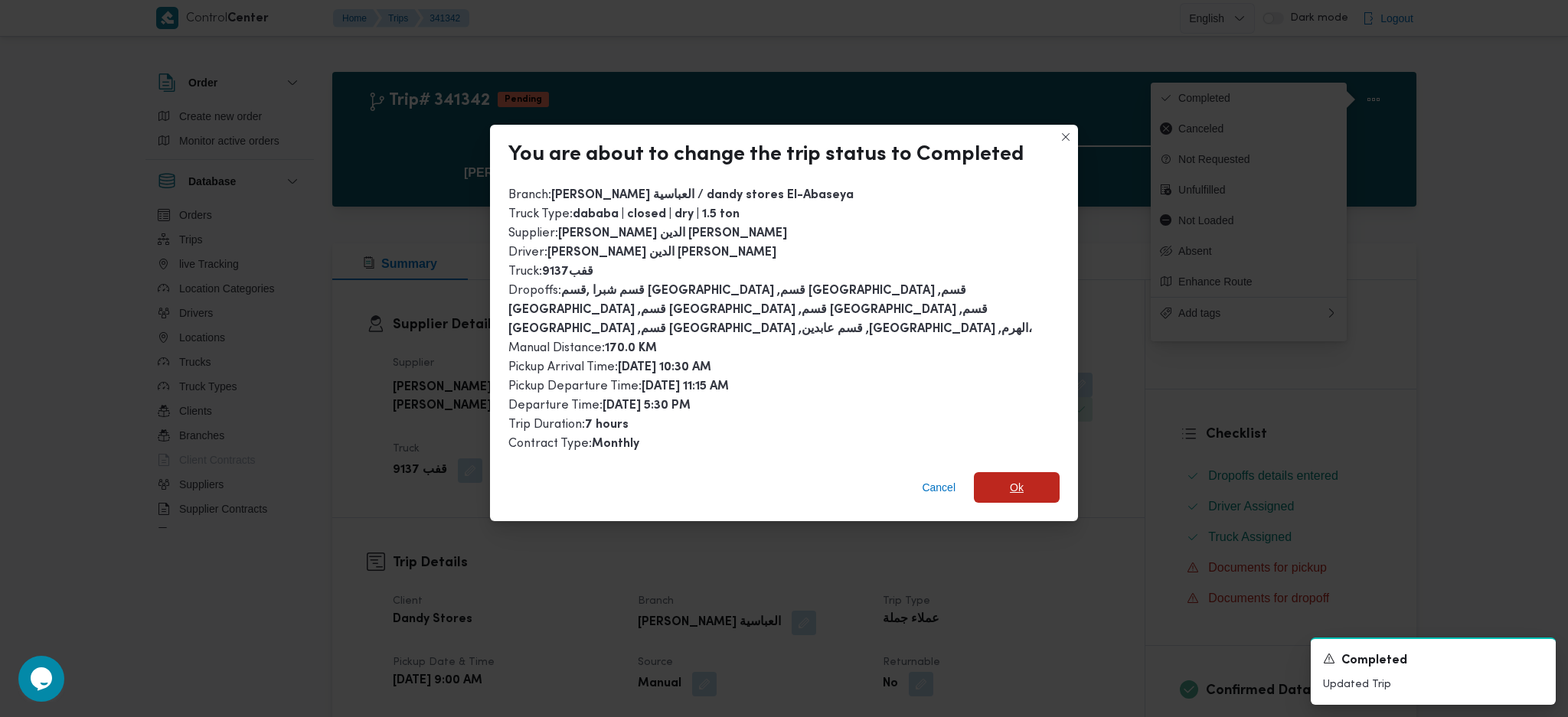
drag, startPoint x: 1025, startPoint y: 473, endPoint x: 1029, endPoint y: 562, distance: 89.1
click at [1024, 472] on span "Ok" at bounding box center [1016, 487] width 86 height 31
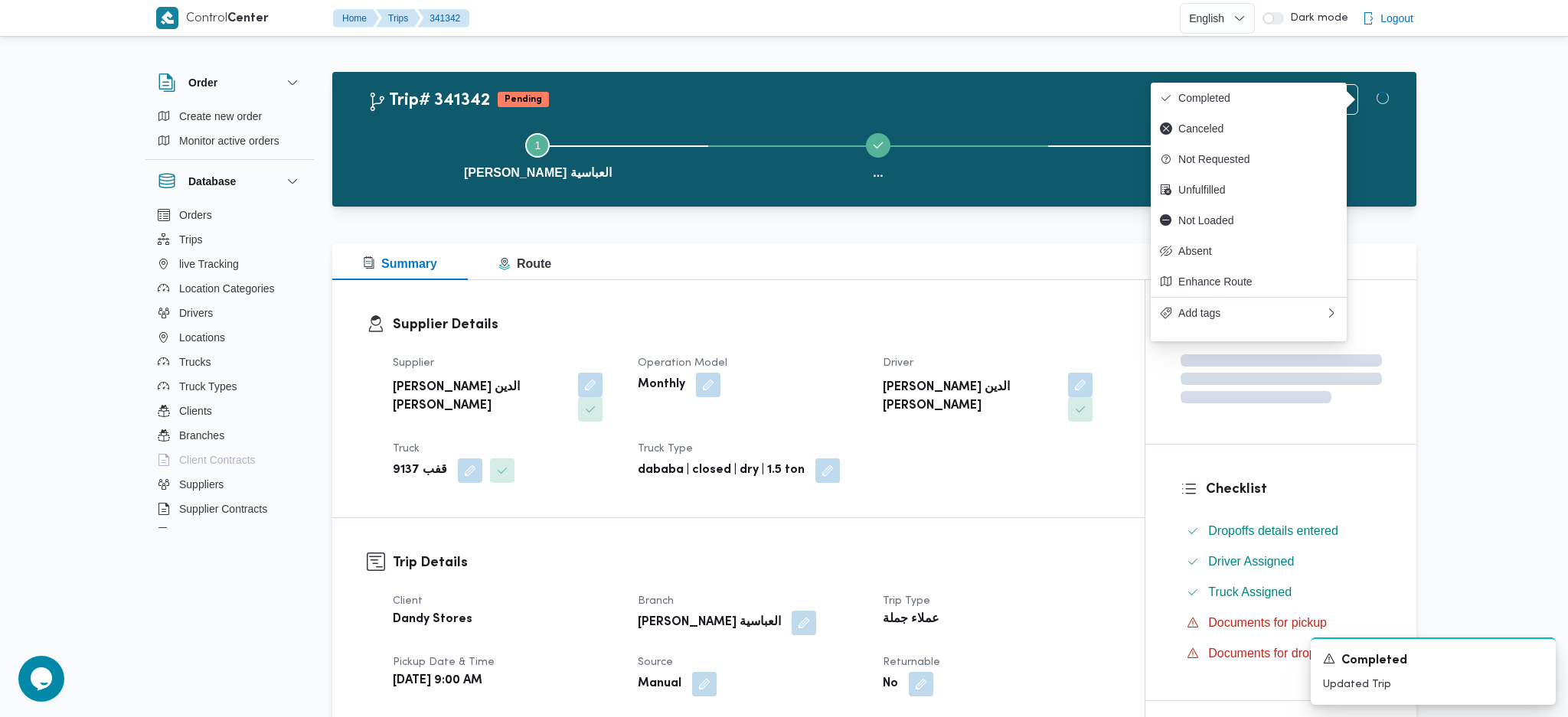
drag, startPoint x: 1029, startPoint y: 562, endPoint x: 799, endPoint y: 312, distance: 339.7
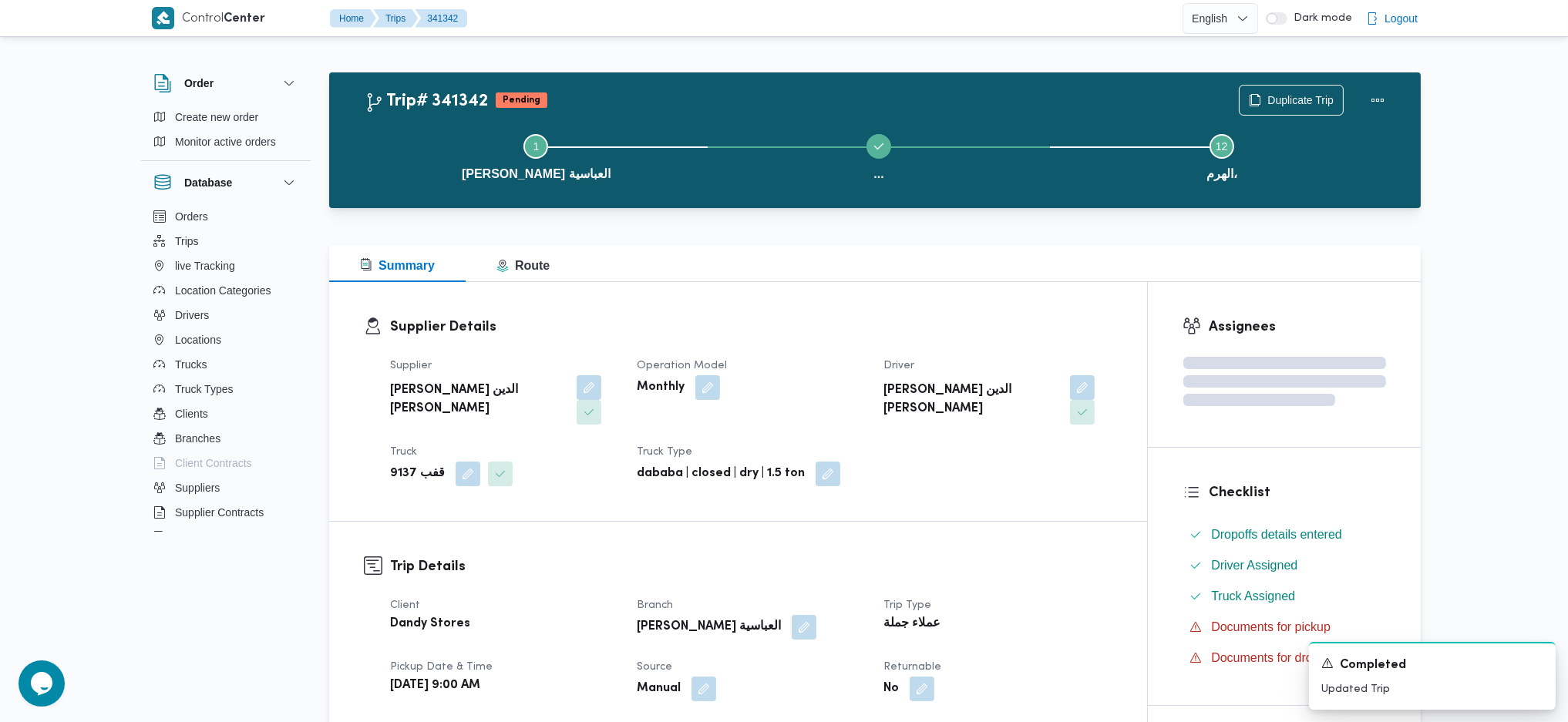
click at [805, 315] on div "Supplier Details Supplier محمد صلاح الدين سيد محمد Operation Model Monthly Driv…" at bounding box center [738, 401] width 818 height 239
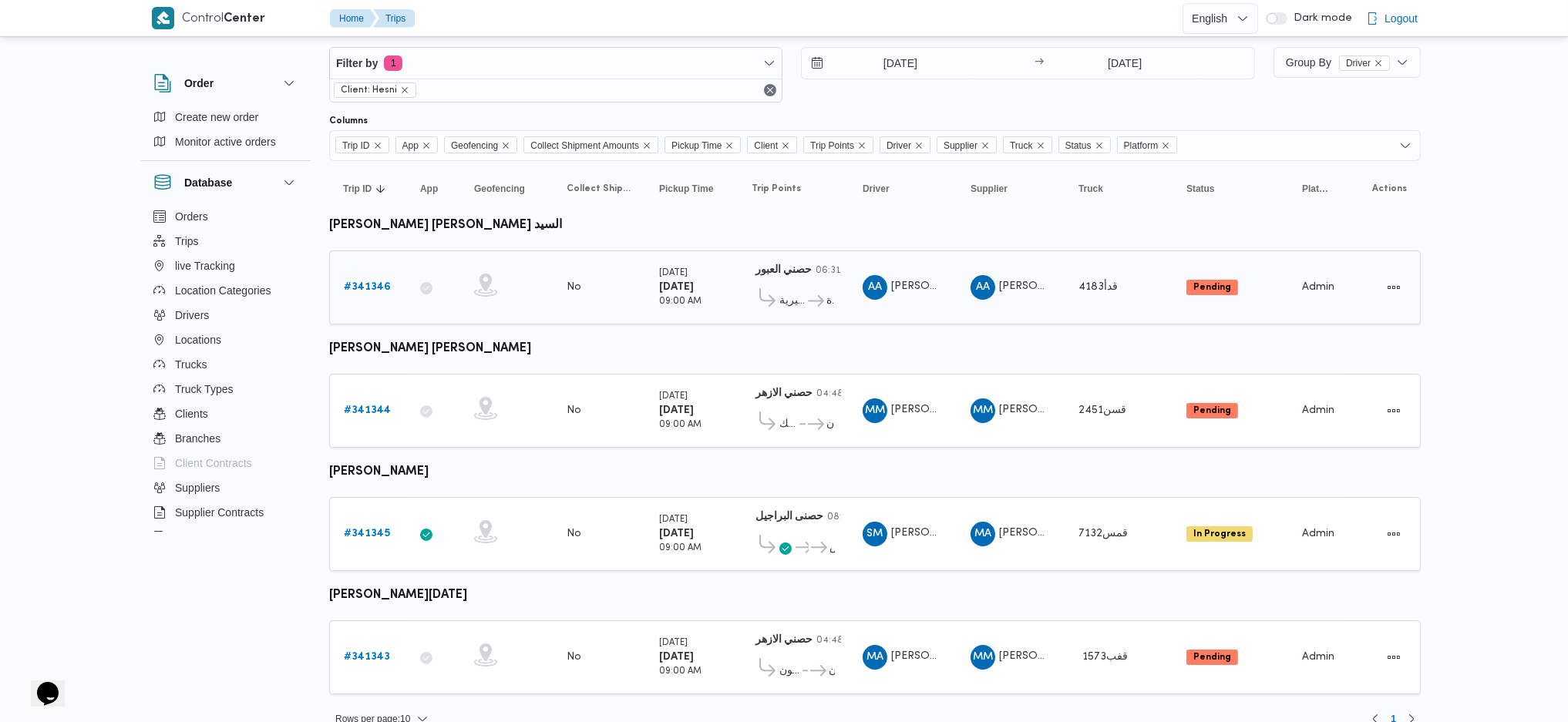
scroll to position [40, 0]
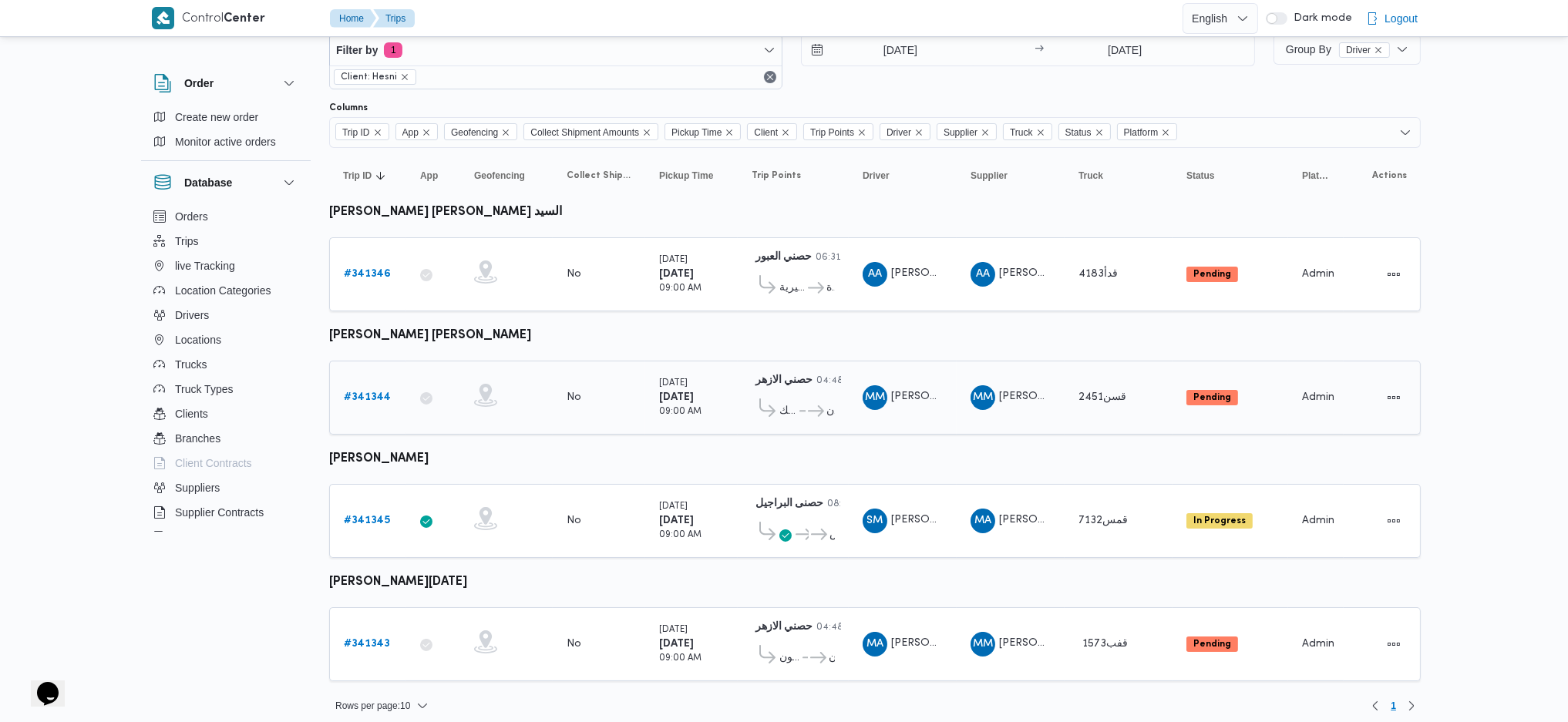
click at [379, 392] on b "# 341344" at bounding box center [367, 397] width 47 height 10
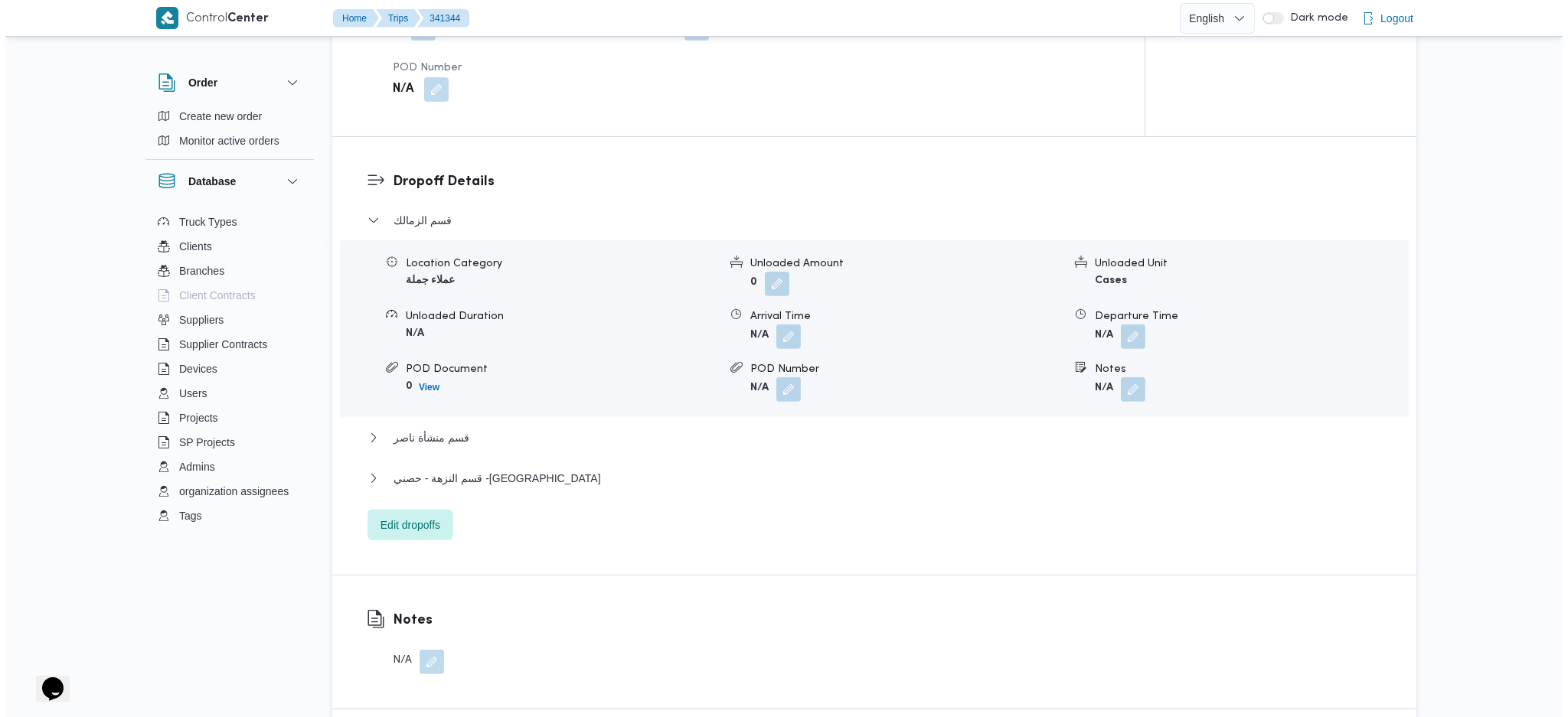
scroll to position [1224, 0]
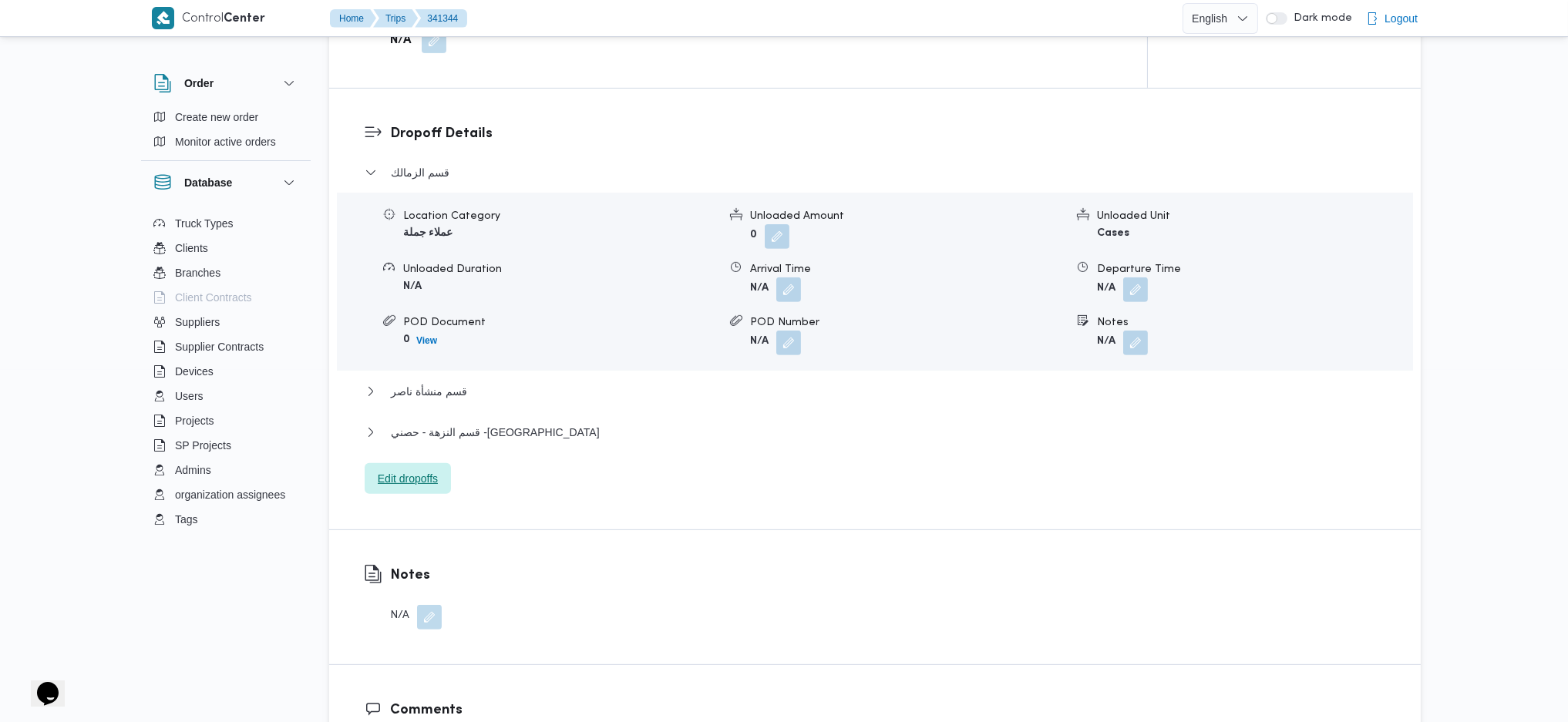
click at [421, 469] on span "Edit dropoffs" at bounding box center [408, 478] width 60 height 18
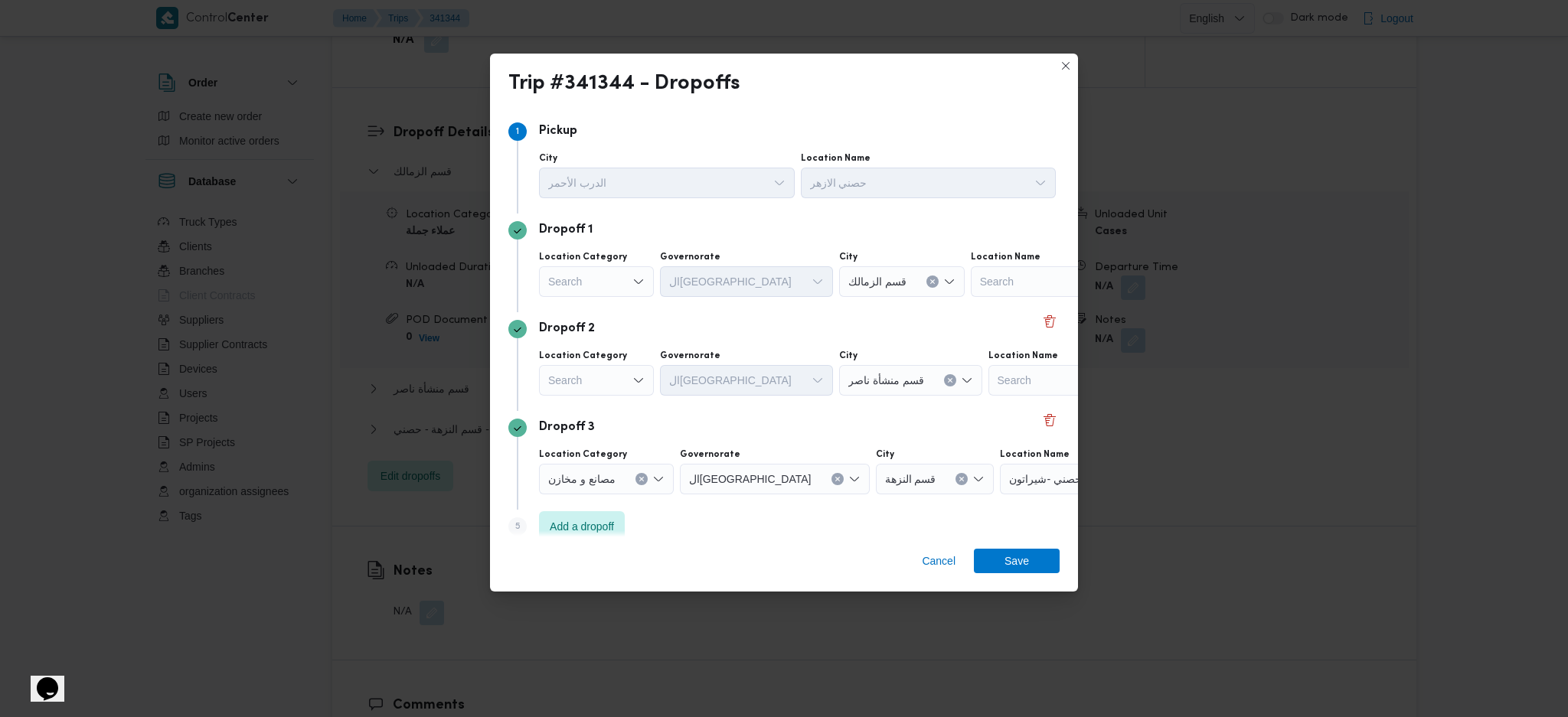
drag, startPoint x: 610, startPoint y: 288, endPoint x: 604, endPoint y: 282, distance: 8.5
click at [612, 283] on div "Search" at bounding box center [597, 282] width 115 height 31
click at [582, 308] on span "مصانع و مخازن" at bounding box center [605, 308] width 78 height 18
drag, startPoint x: 1032, startPoint y: 271, endPoint x: 1007, endPoint y: 293, distance: 33.3
click at [1022, 275] on div "Search" at bounding box center [1017, 282] width 192 height 31
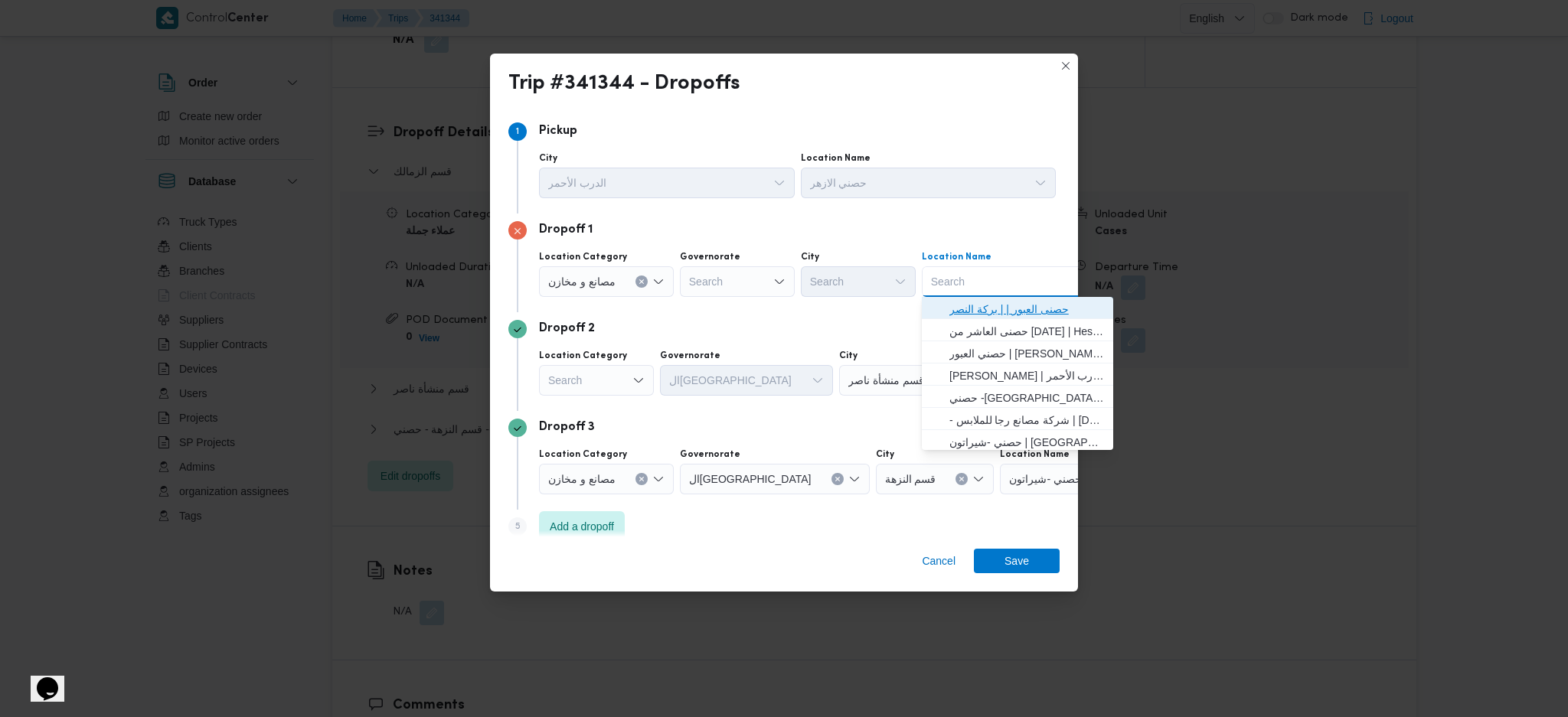
drag, startPoint x: 986, startPoint y: 316, endPoint x: 927, endPoint y: 313, distance: 59.1
click at [986, 315] on span "حصنى العبور | | بركة النصر" at bounding box center [1027, 308] width 155 height 18
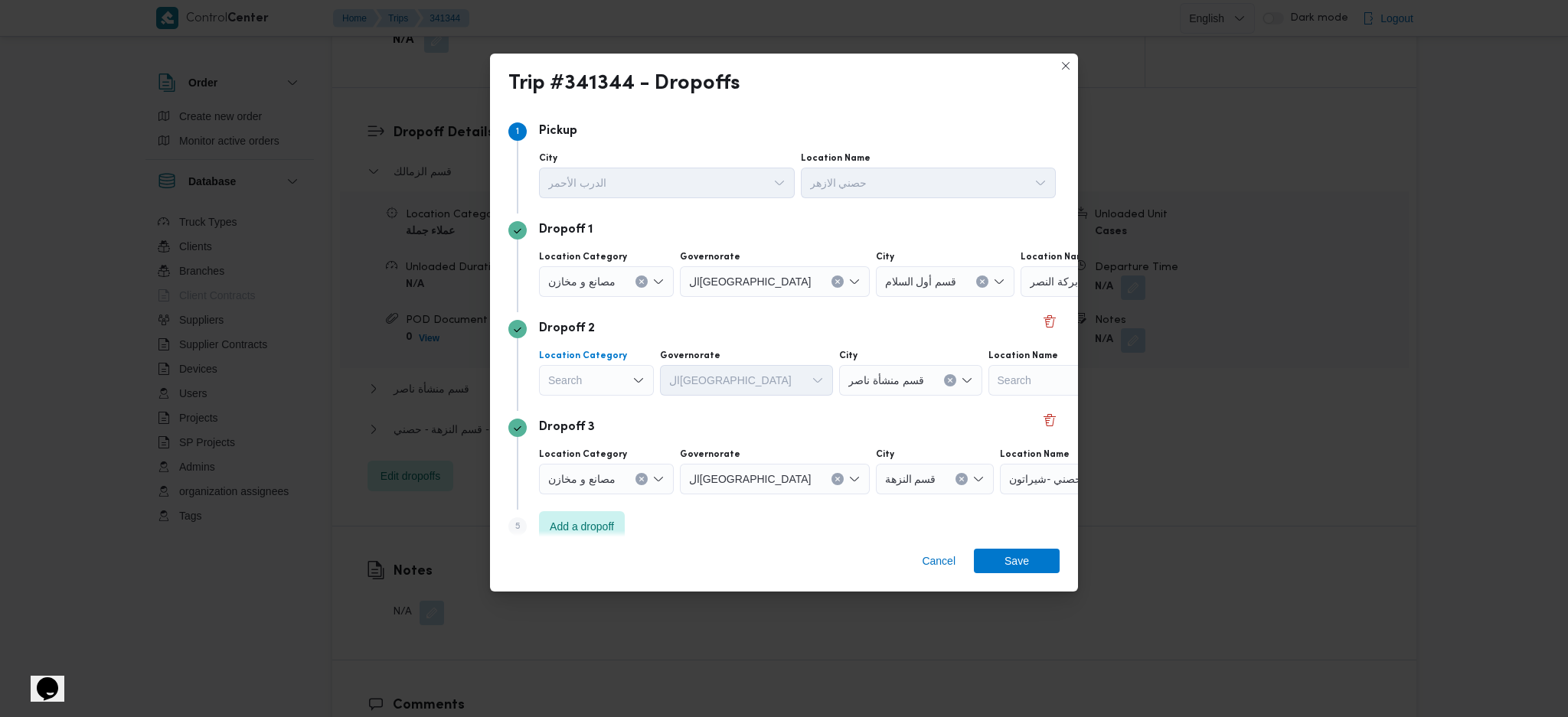
drag, startPoint x: 619, startPoint y: 387, endPoint x: 611, endPoint y: 388, distance: 8.1
click at [619, 384] on div "Search" at bounding box center [597, 380] width 115 height 31
click at [604, 397] on span "مصانع و مخازن" at bounding box center [597, 408] width 103 height 24
click at [1012, 390] on div "Search" at bounding box center [1017, 380] width 192 height 31
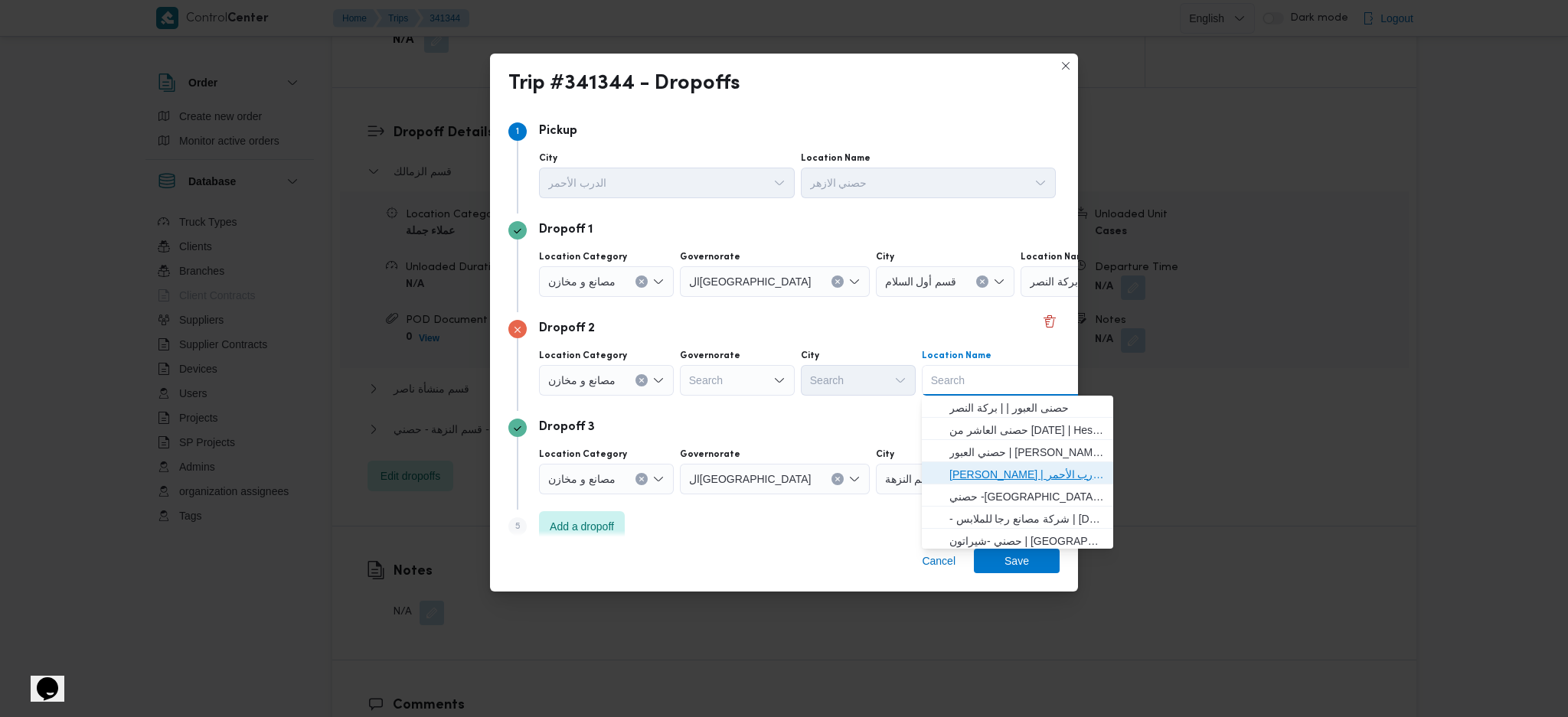
click at [992, 470] on span "[PERSON_NAME] | سوق الازهر كل انواع القماش السواريه | الدرب الأحمر" at bounding box center [1027, 474] width 155 height 18
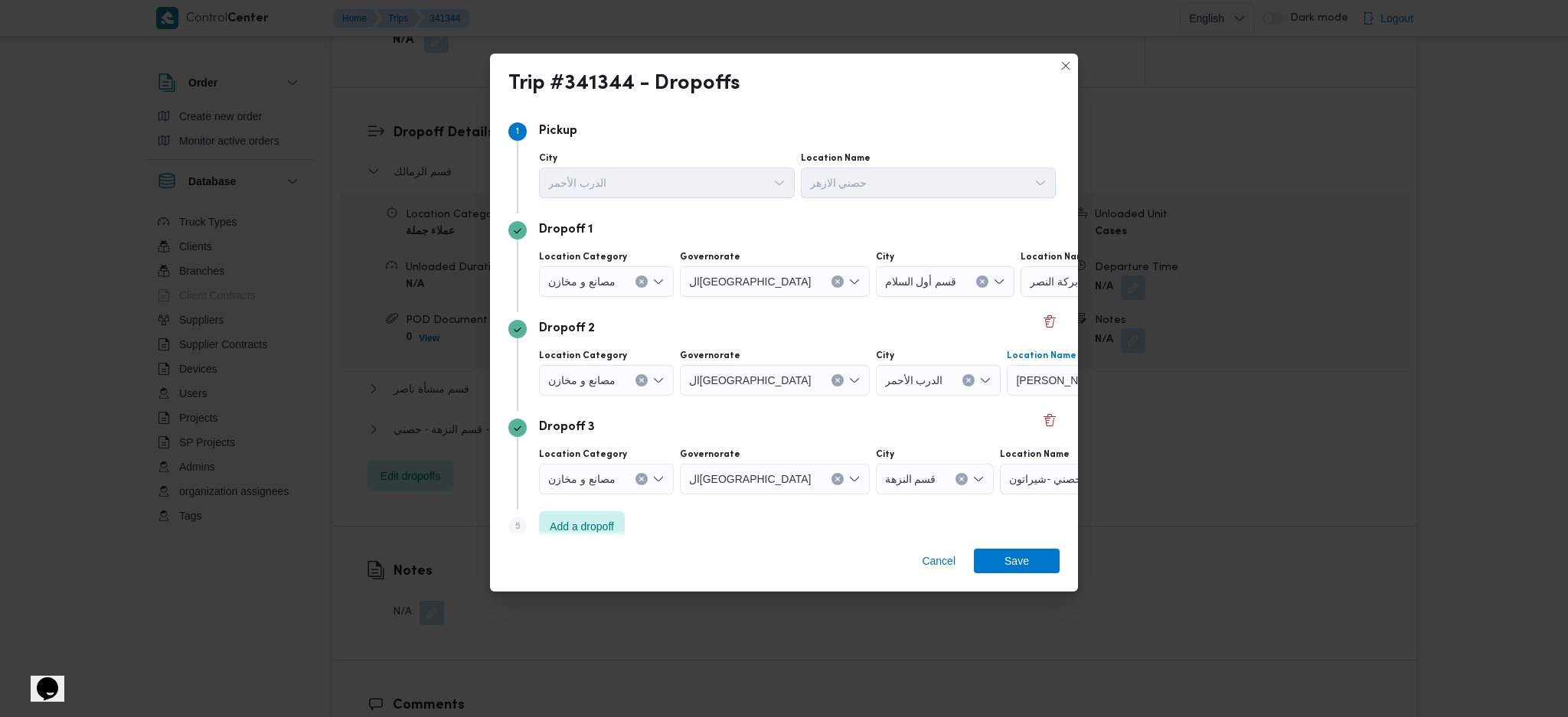
click at [639, 476] on icon "Clear input" at bounding box center [642, 479] width 6 height 6
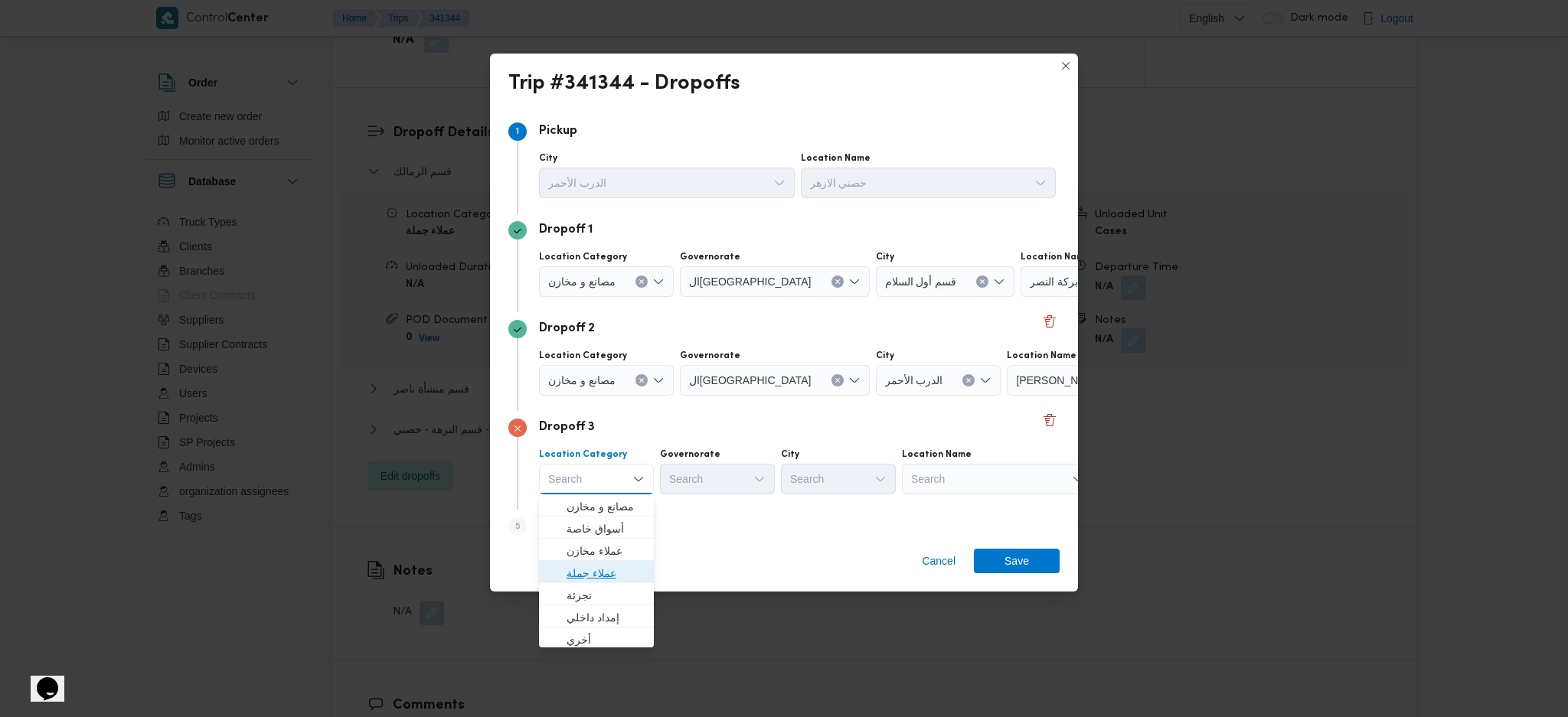
click at [593, 573] on span "عملاء جملة" at bounding box center [605, 573] width 78 height 18
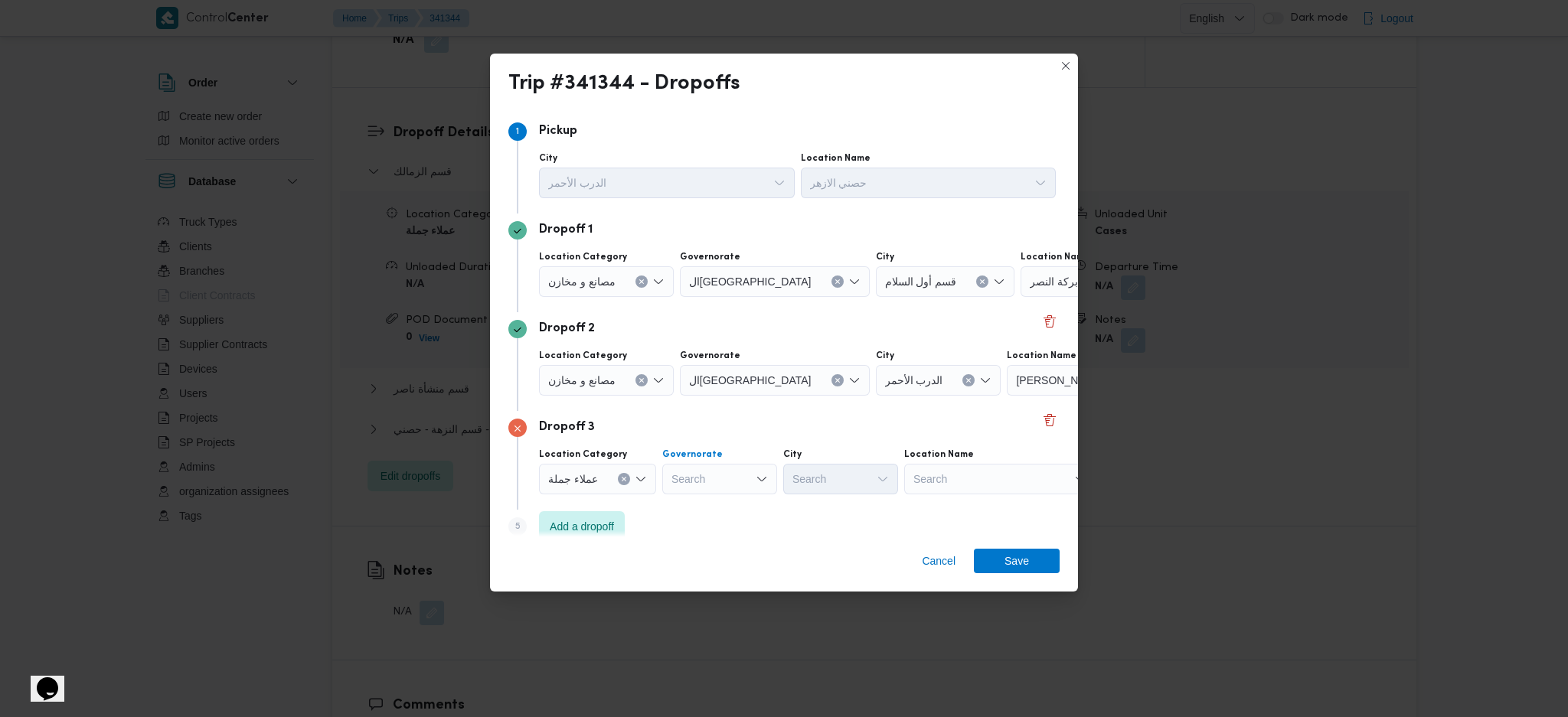
click at [739, 472] on div "Search" at bounding box center [720, 479] width 115 height 31
click at [705, 643] on span "الجيزة" at bounding box center [726, 639] width 78 height 18
click at [837, 472] on div "Search" at bounding box center [840, 479] width 115 height 31
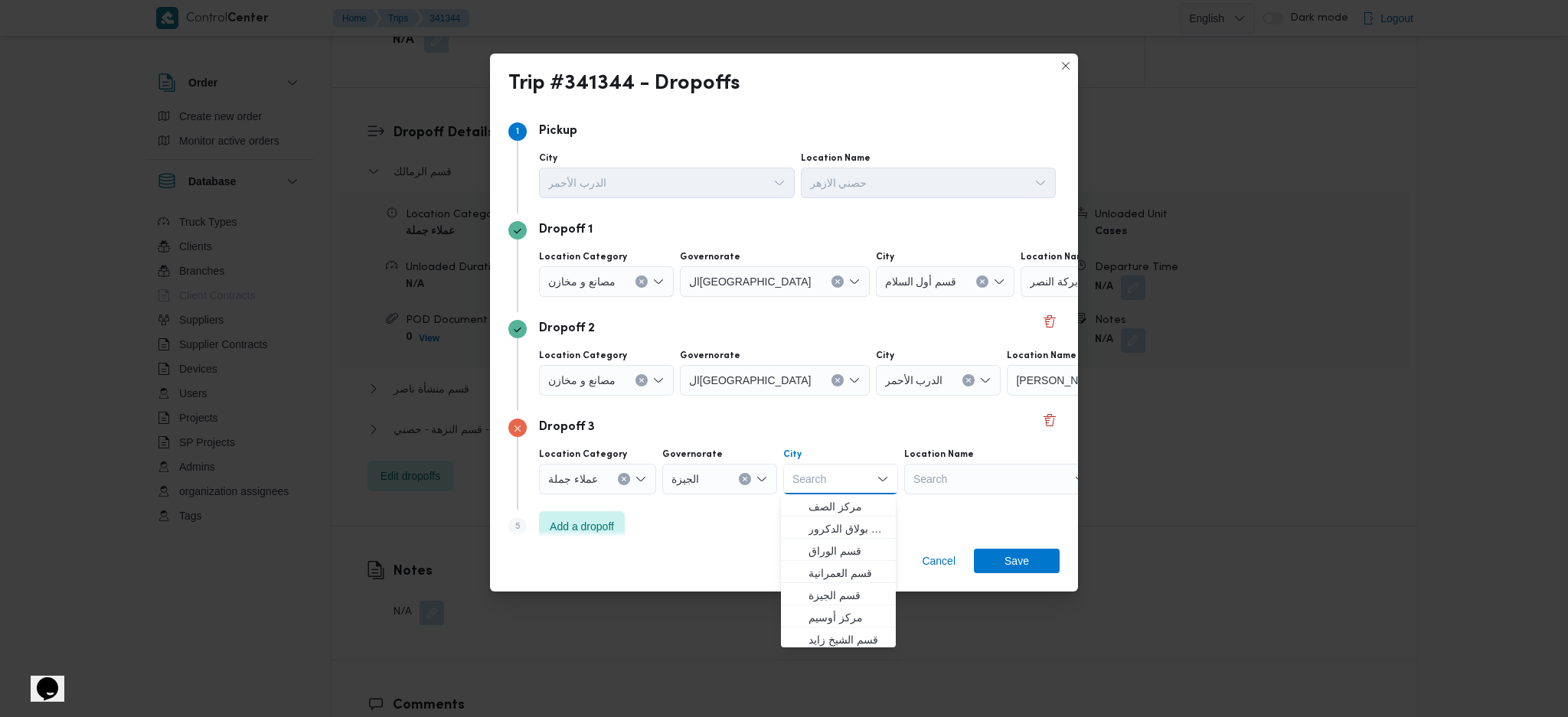
scroll to position [401, 0]
click at [840, 610] on span "حي العجوزة" at bounding box center [847, 615] width 78 height 18
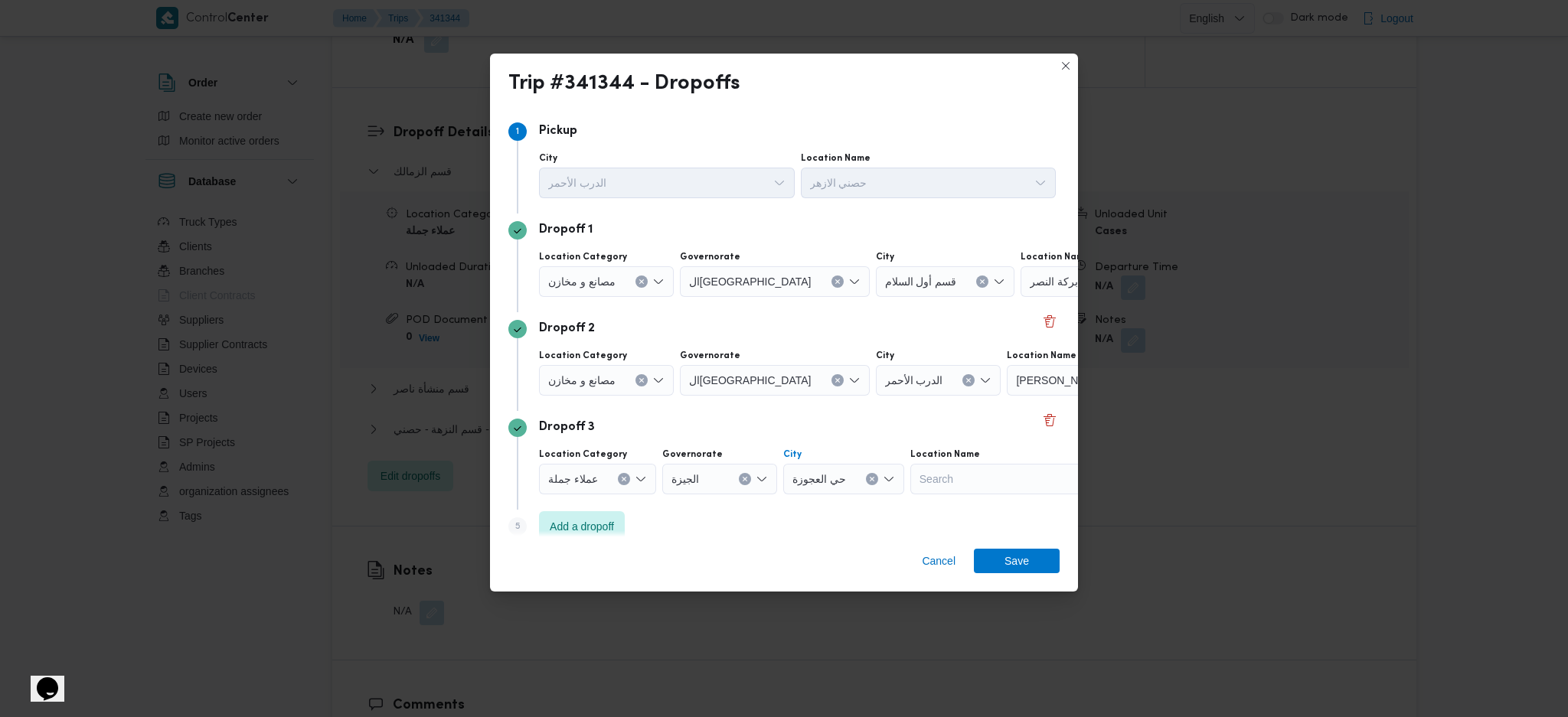
click at [600, 536] on div "Cancel Save" at bounding box center [784, 564] width 588 height 55
drag, startPoint x: 600, startPoint y: 532, endPoint x: 713, endPoint y: 425, distance: 155.6
click at [600, 527] on span "Add a dropoff" at bounding box center [581, 526] width 64 height 18
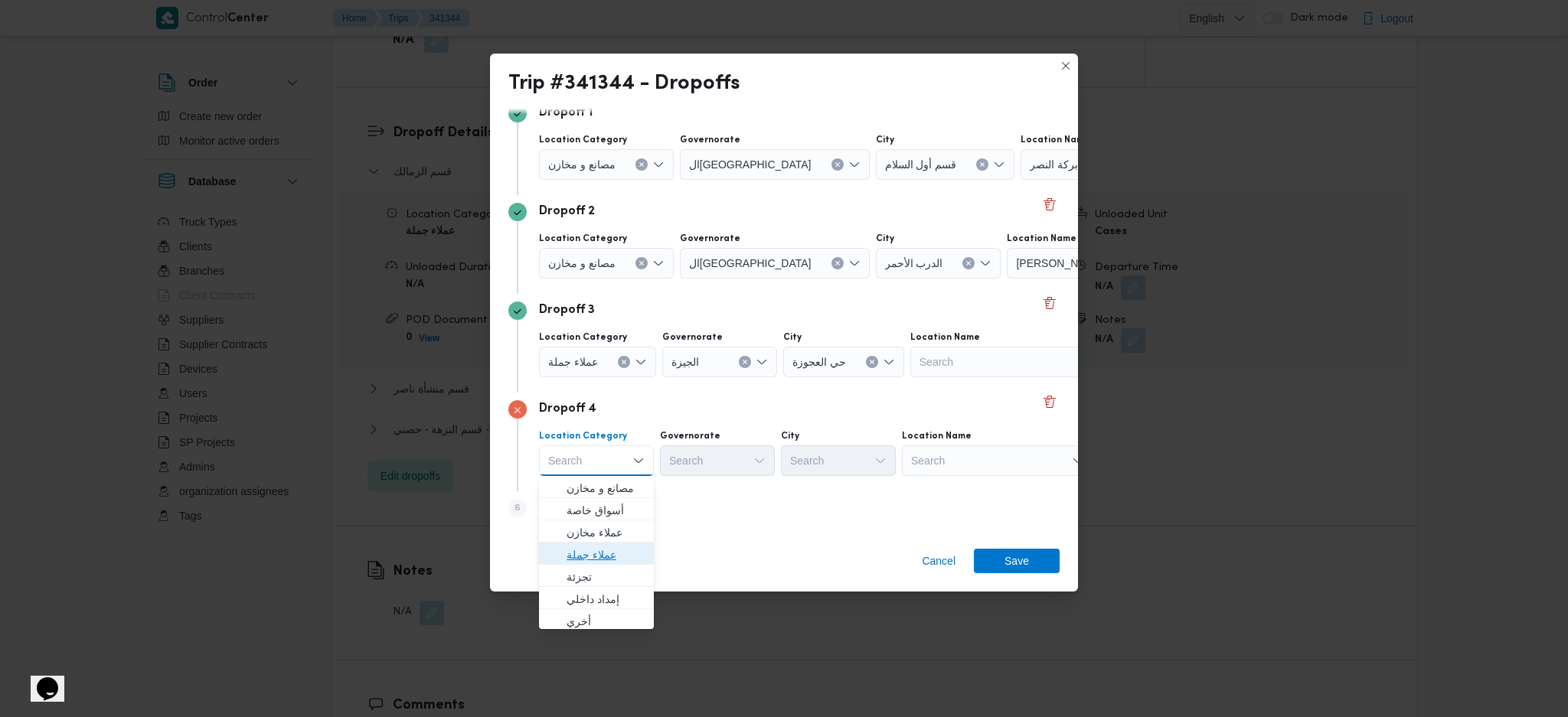
drag, startPoint x: 593, startPoint y: 558, endPoint x: 582, endPoint y: 527, distance: 32.9
click at [593, 556] on span "عملاء جملة" at bounding box center [605, 555] width 78 height 18
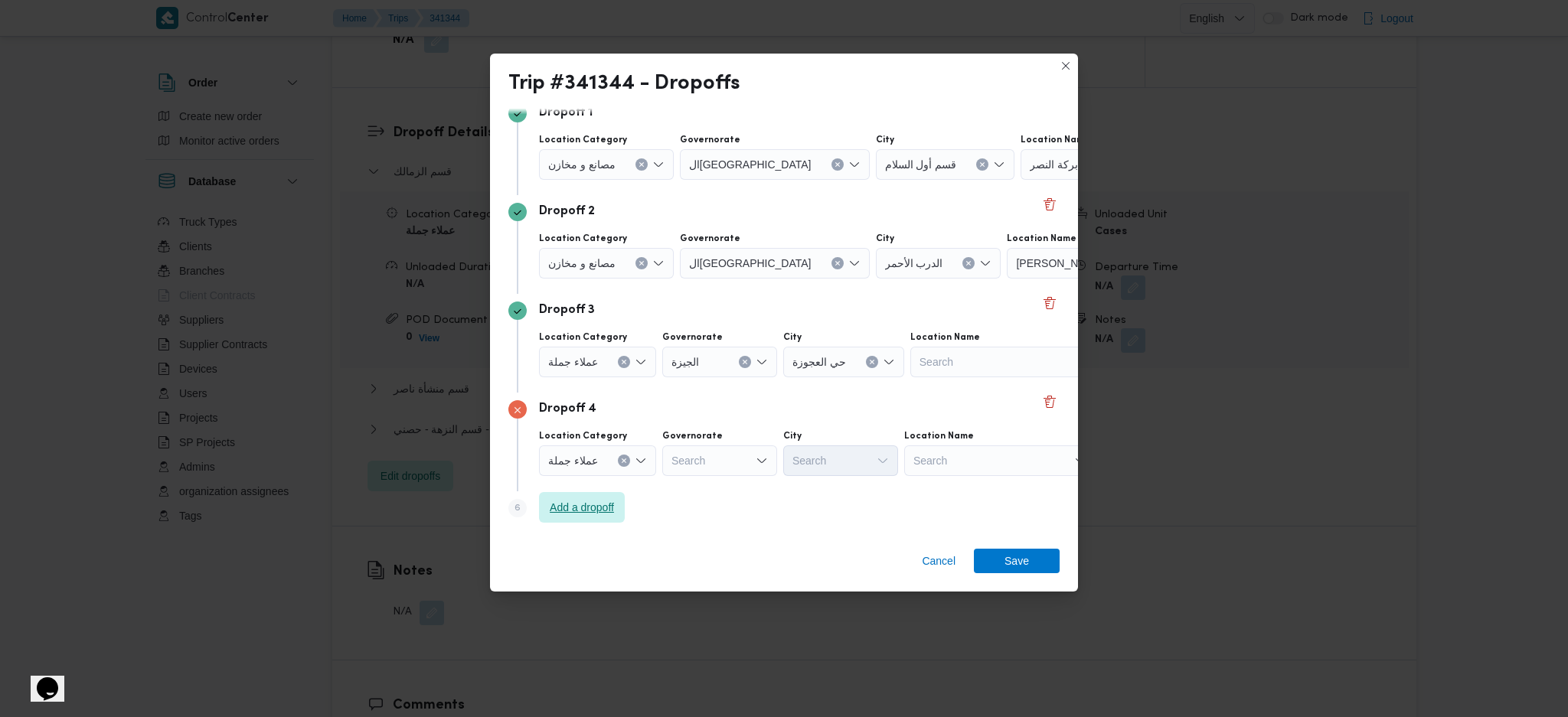
click at [585, 516] on span "Add a dropoff" at bounding box center [582, 507] width 86 height 31
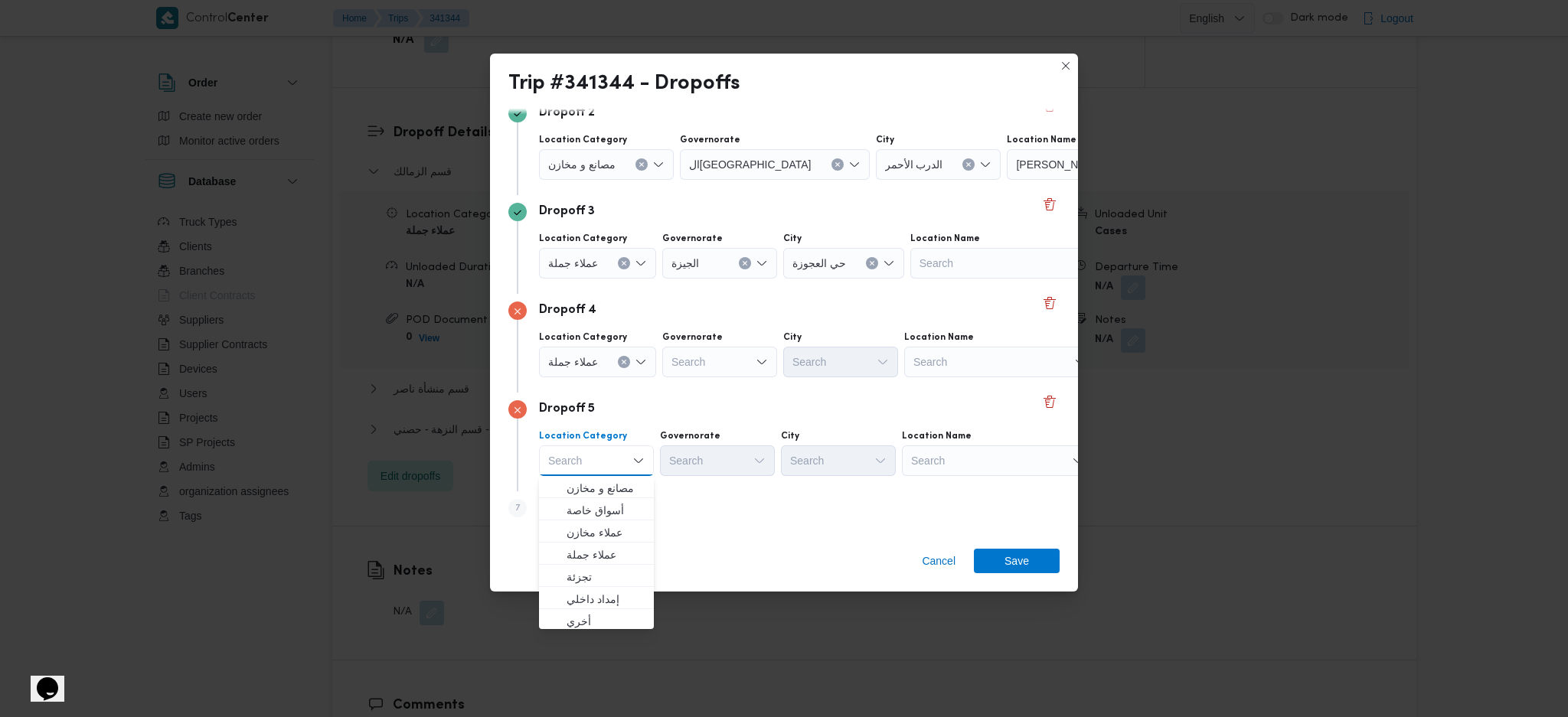
click at [948, 450] on div "Location Name Search" at bounding box center [997, 453] width 192 height 46
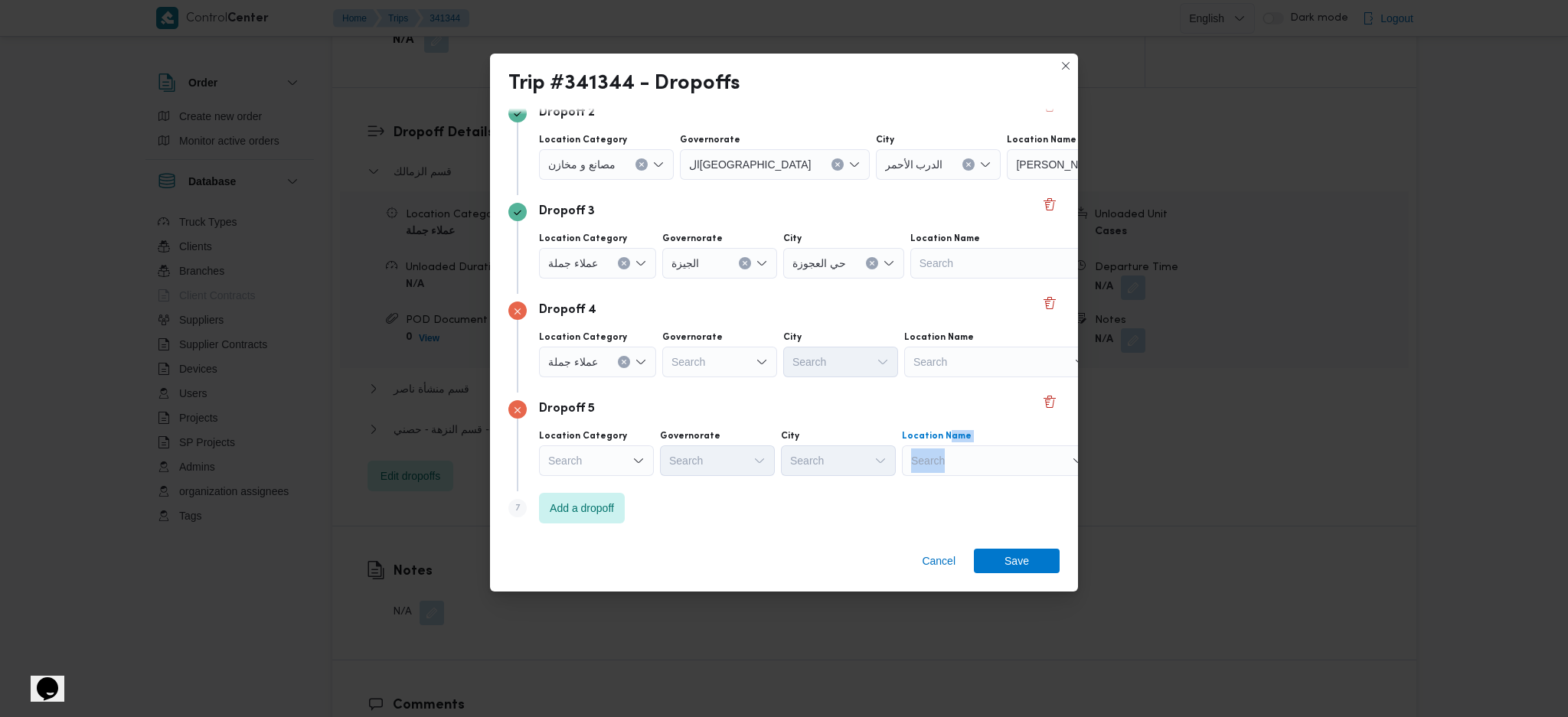
drag, startPoint x: 952, startPoint y: 472, endPoint x: 960, endPoint y: 472, distance: 8.0
click at [952, 471] on div "Search" at bounding box center [997, 461] width 192 height 31
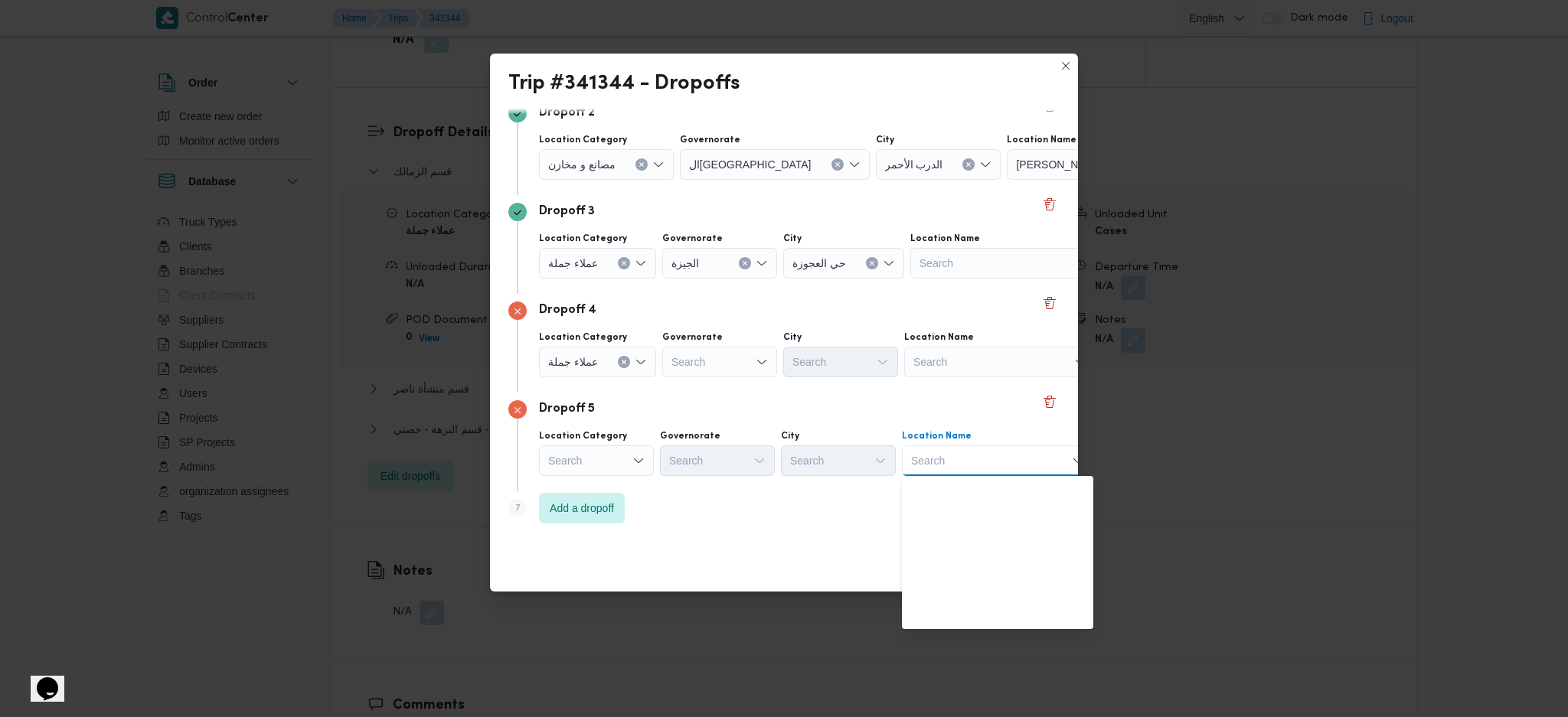
scroll to position [401, 0]
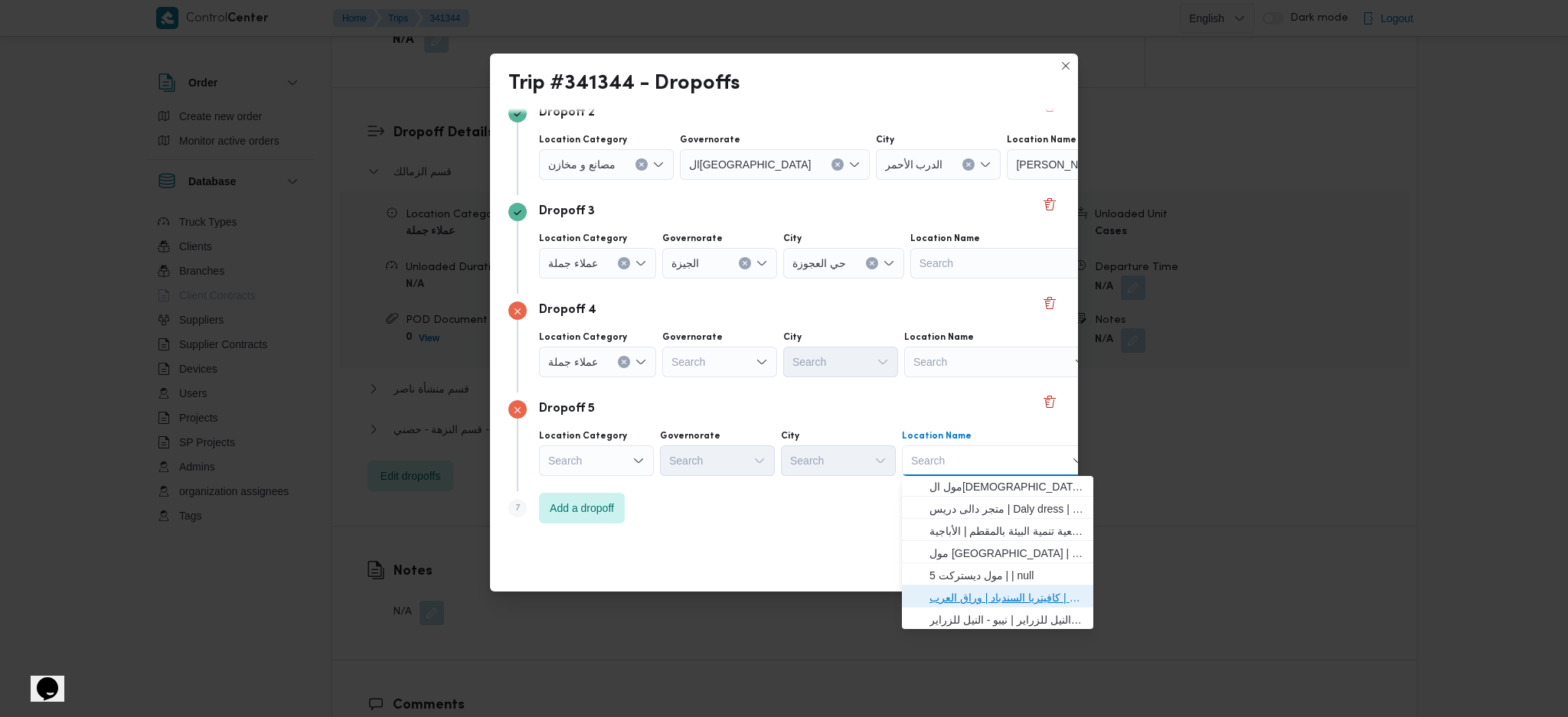
click at [985, 588] on span "مخزن المستقبل _ القومية امبابة | كافيتريا السندباد | وراق العرب" at bounding box center [1007, 597] width 155 height 18
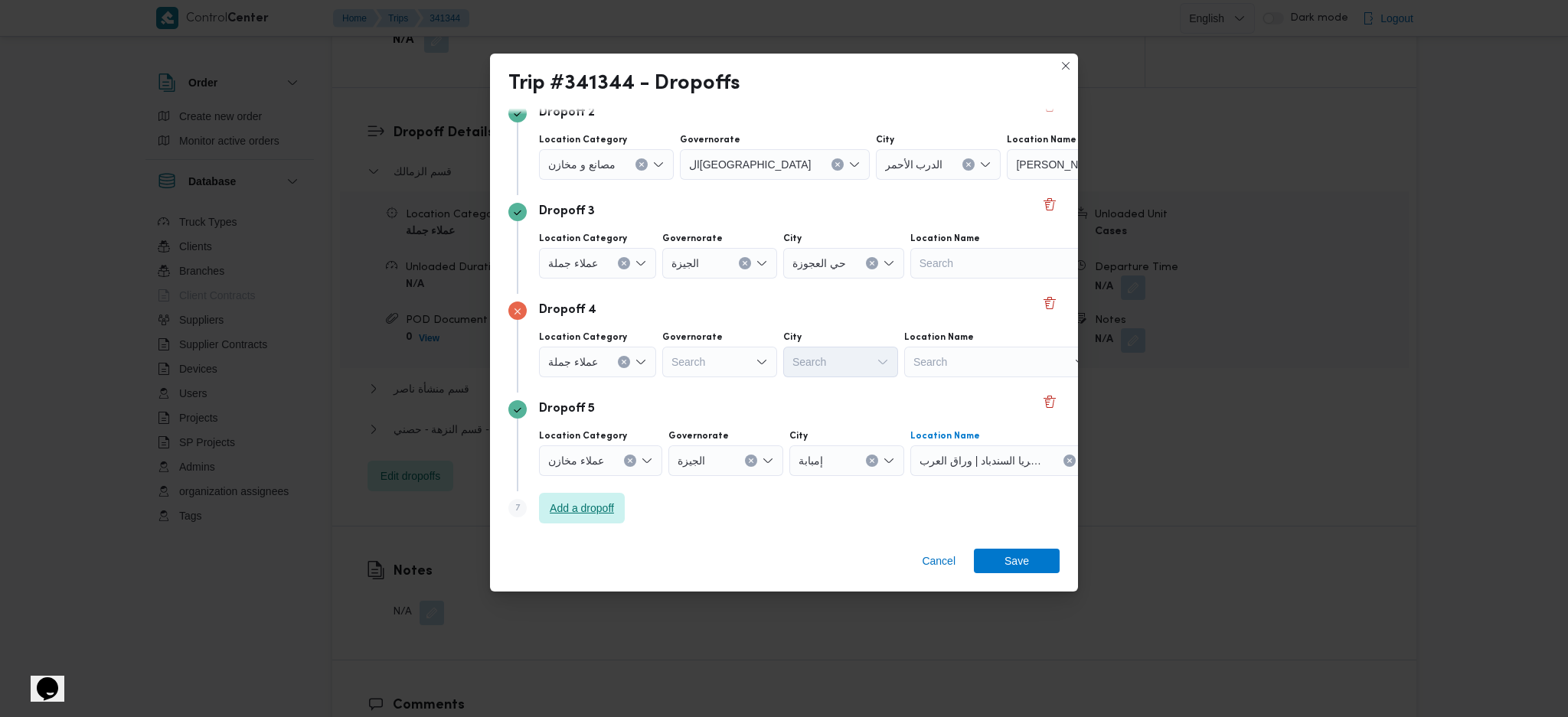
click at [608, 502] on span "Add a dropoff" at bounding box center [581, 507] width 64 height 18
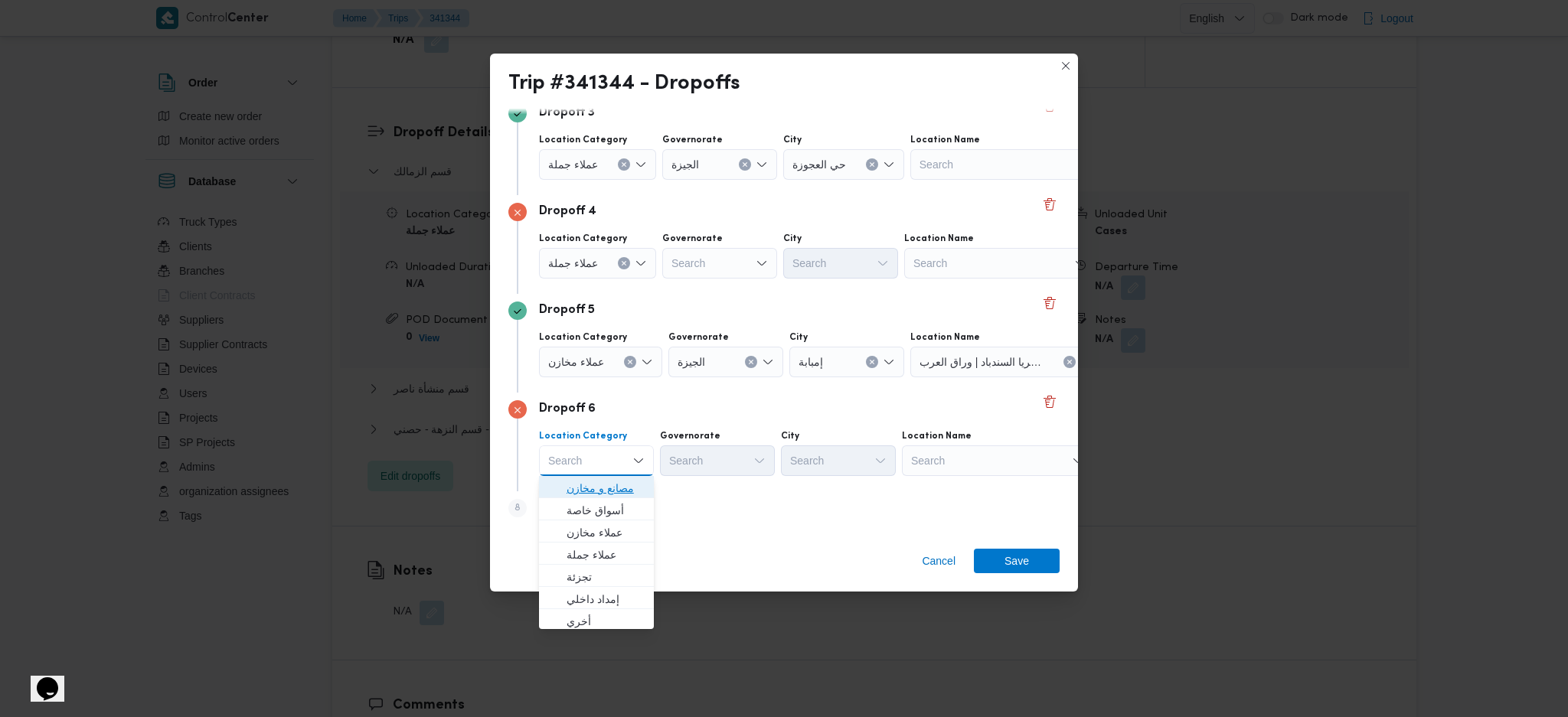
click at [614, 485] on span "مصانع و مخازن" at bounding box center [605, 487] width 78 height 18
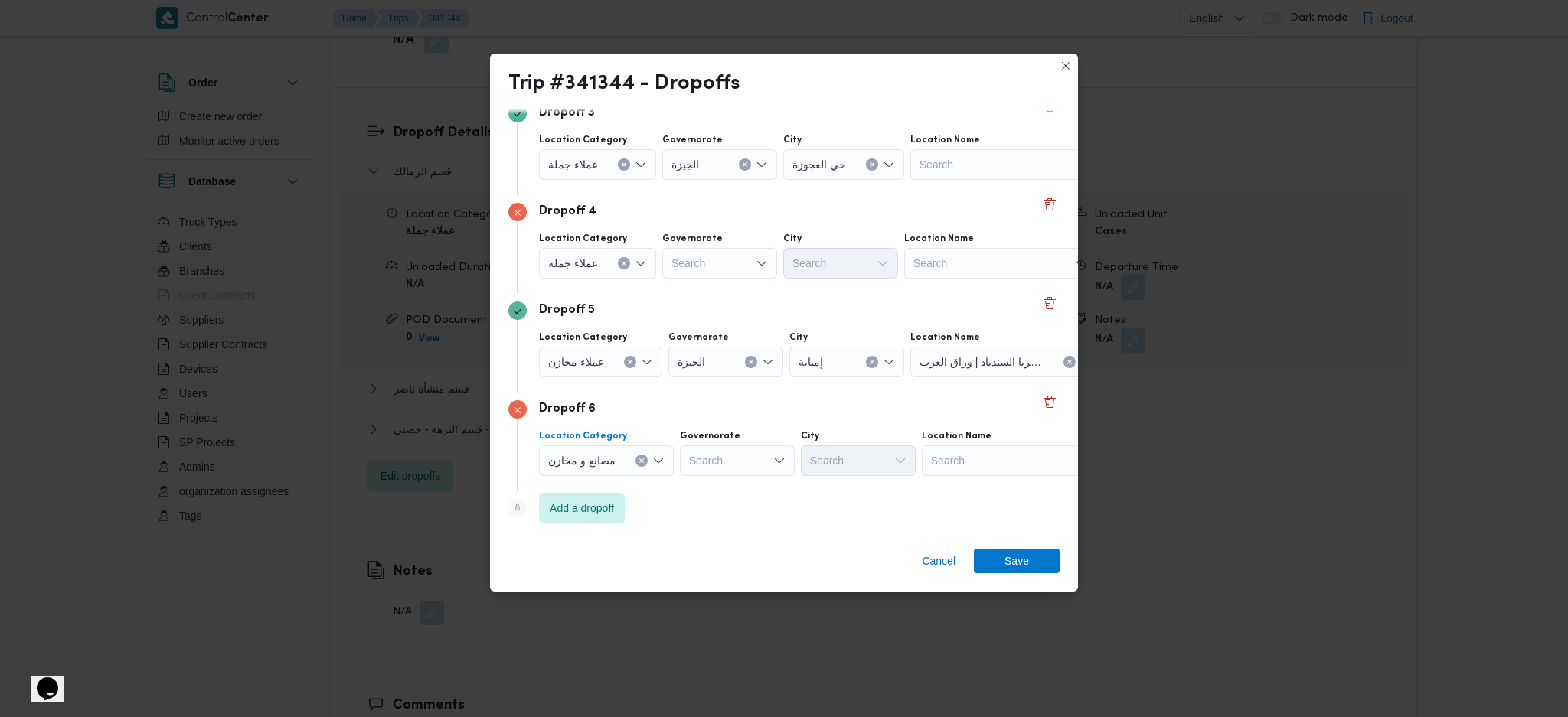
click at [1029, 454] on div "Search" at bounding box center [1017, 461] width 192 height 31
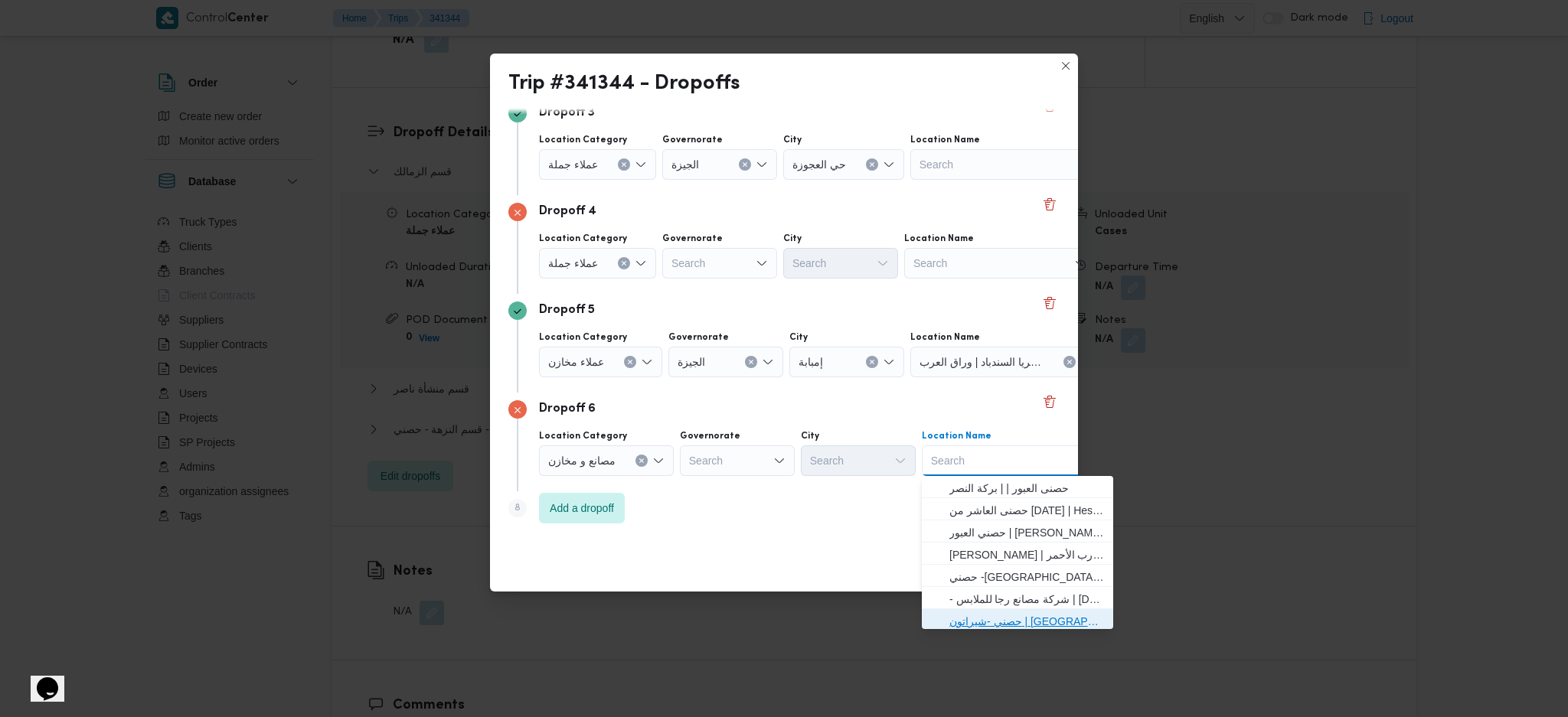
click at [994, 622] on span "حصني -شيراتون | [GEOGRAPHIC_DATA][PERSON_NAME] | شيراتون المطار" at bounding box center [1027, 621] width 155 height 18
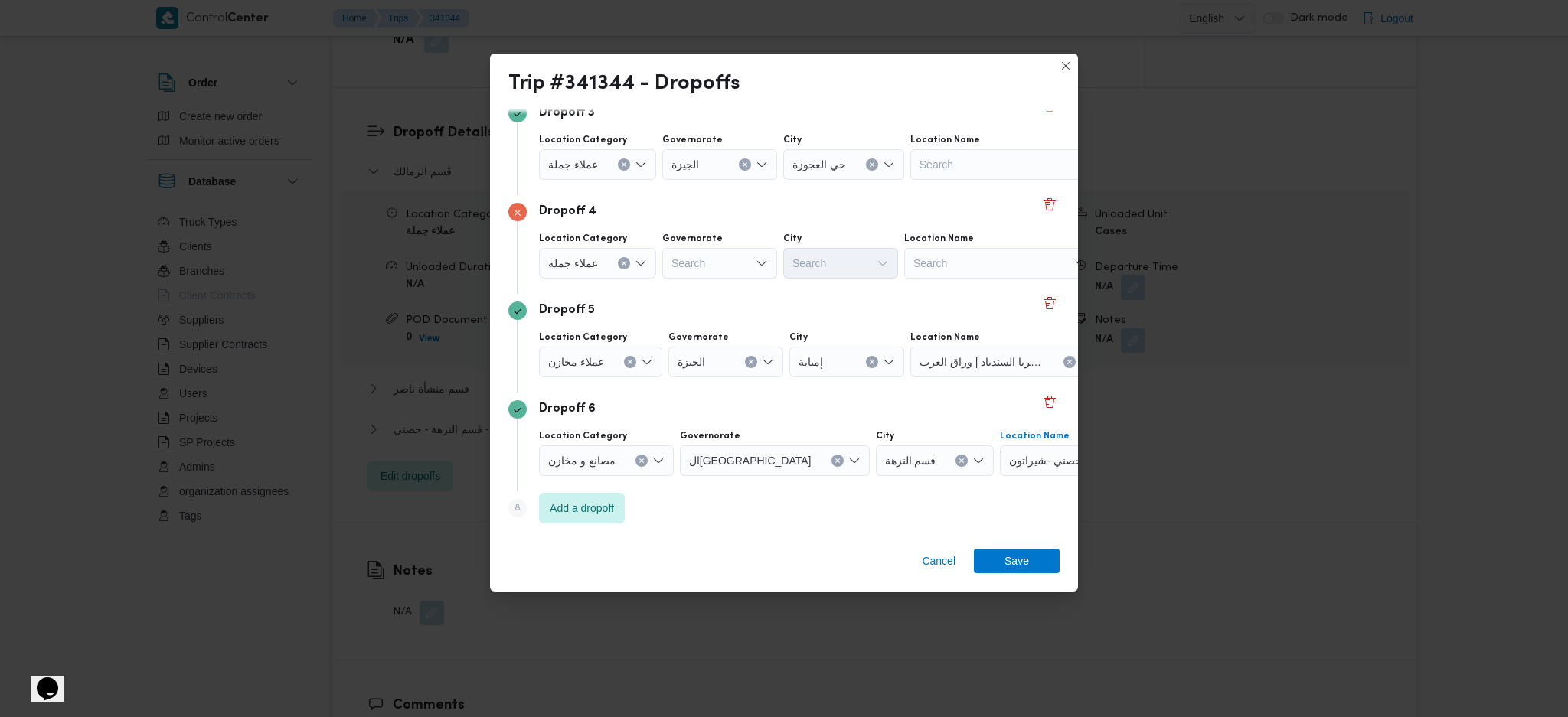
click at [715, 265] on div "Search" at bounding box center [720, 263] width 115 height 31
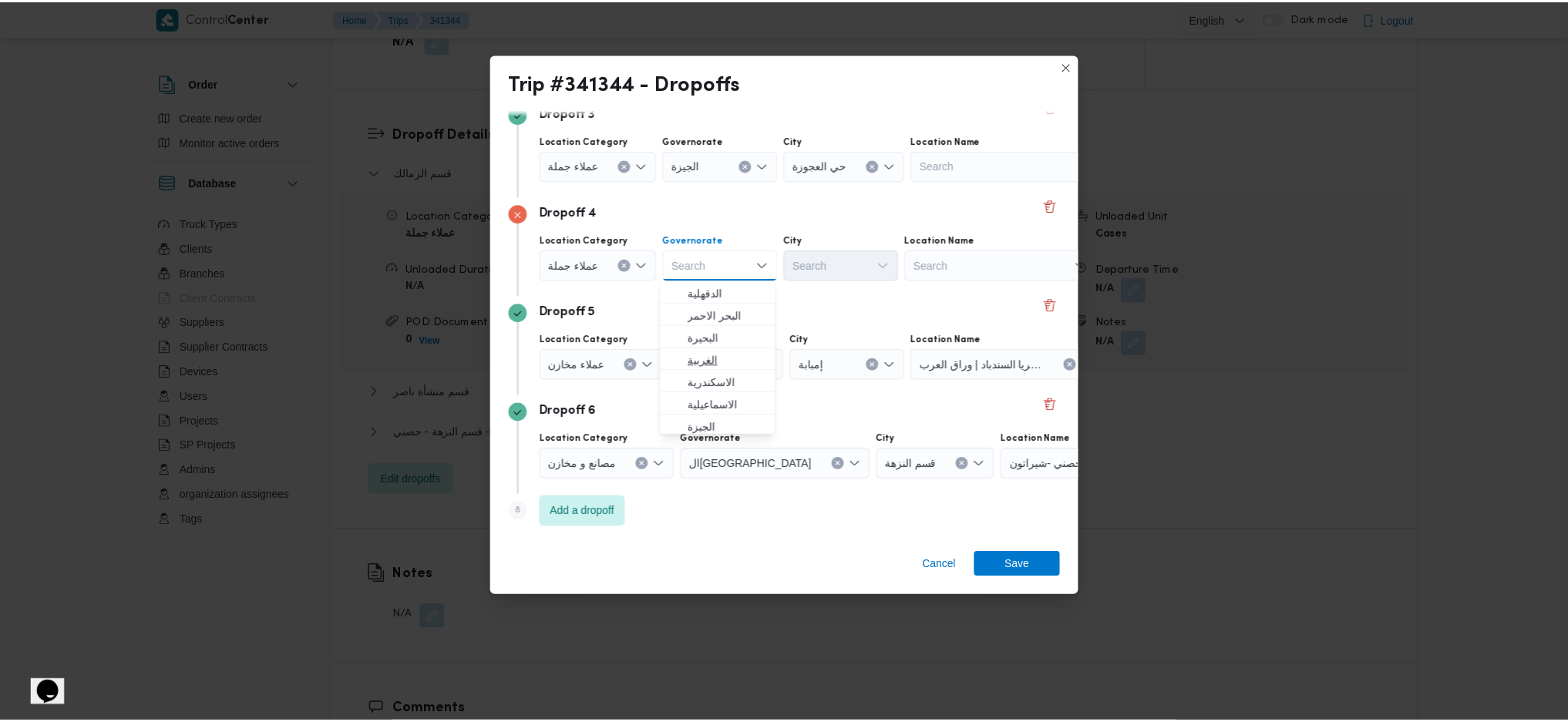
scroll to position [102, 0]
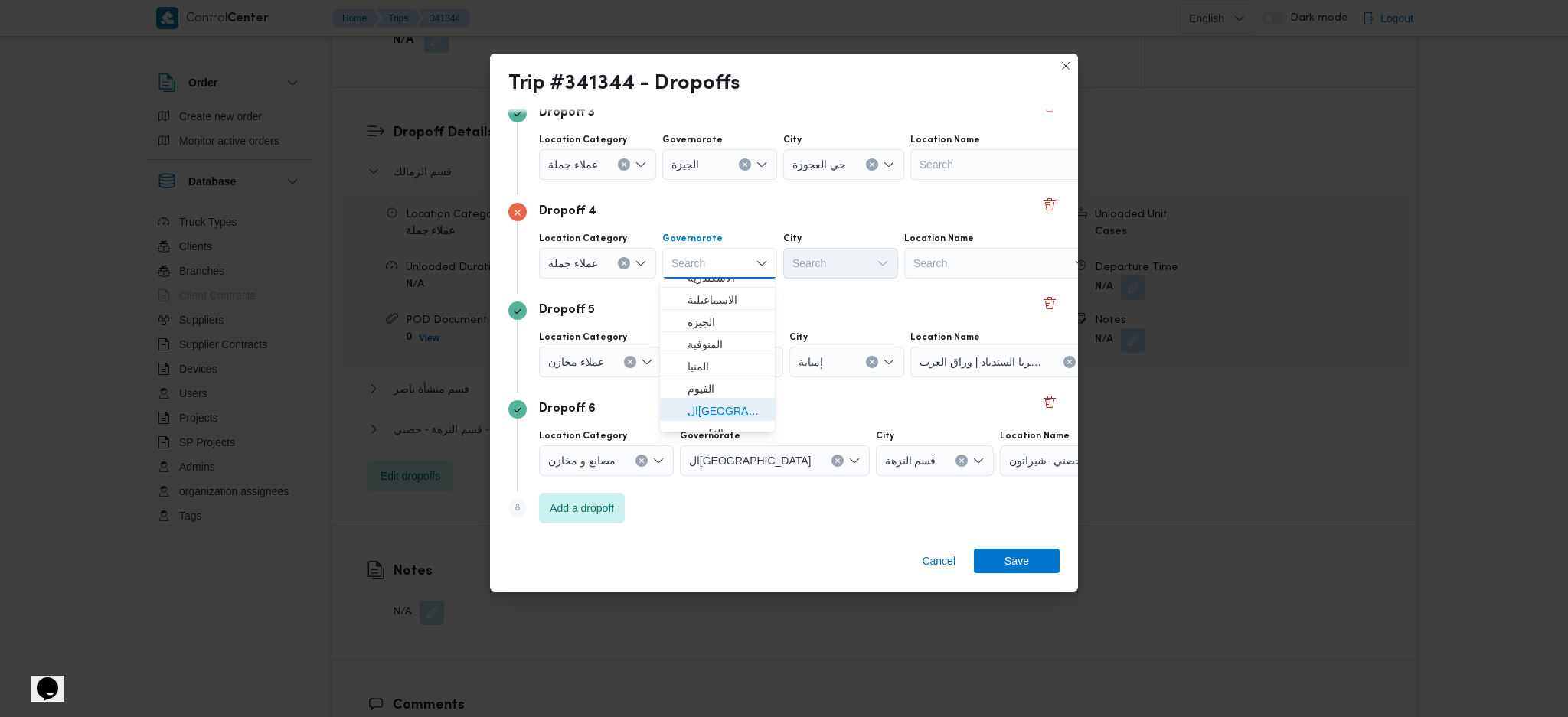
click at [721, 409] on span "ال[GEOGRAPHIC_DATA]" at bounding box center [726, 410] width 78 height 18
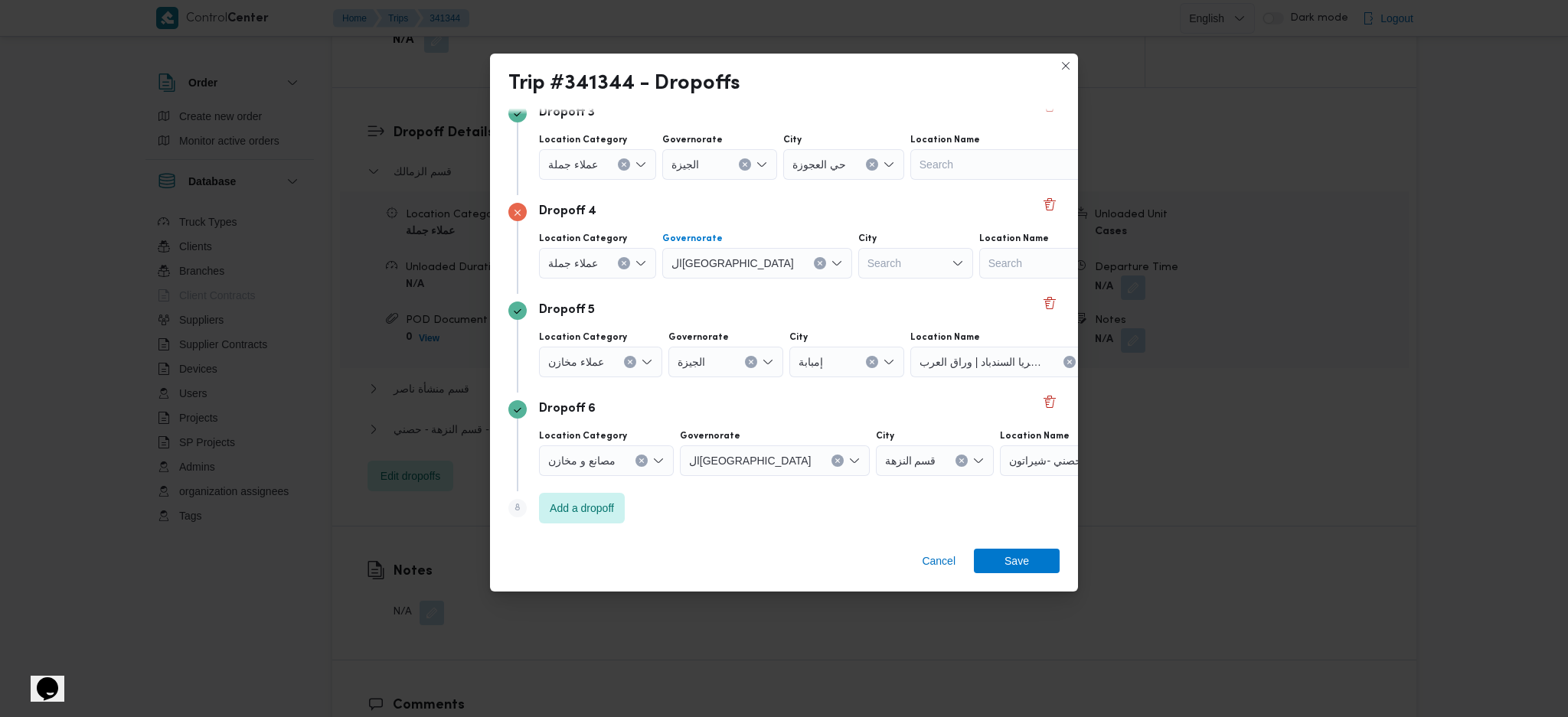
click at [858, 262] on div "Search" at bounding box center [915, 263] width 115 height 31
type input "[GEOGRAPHIC_DATA]"
drag, startPoint x: 805, startPoint y: 319, endPoint x: 946, endPoint y: 481, distance: 214.8
click at [805, 319] on span "مصر القديمة" at bounding box center [838, 312] width 103 height 24
click at [1008, 563] on span "Save" at bounding box center [1016, 560] width 24 height 24
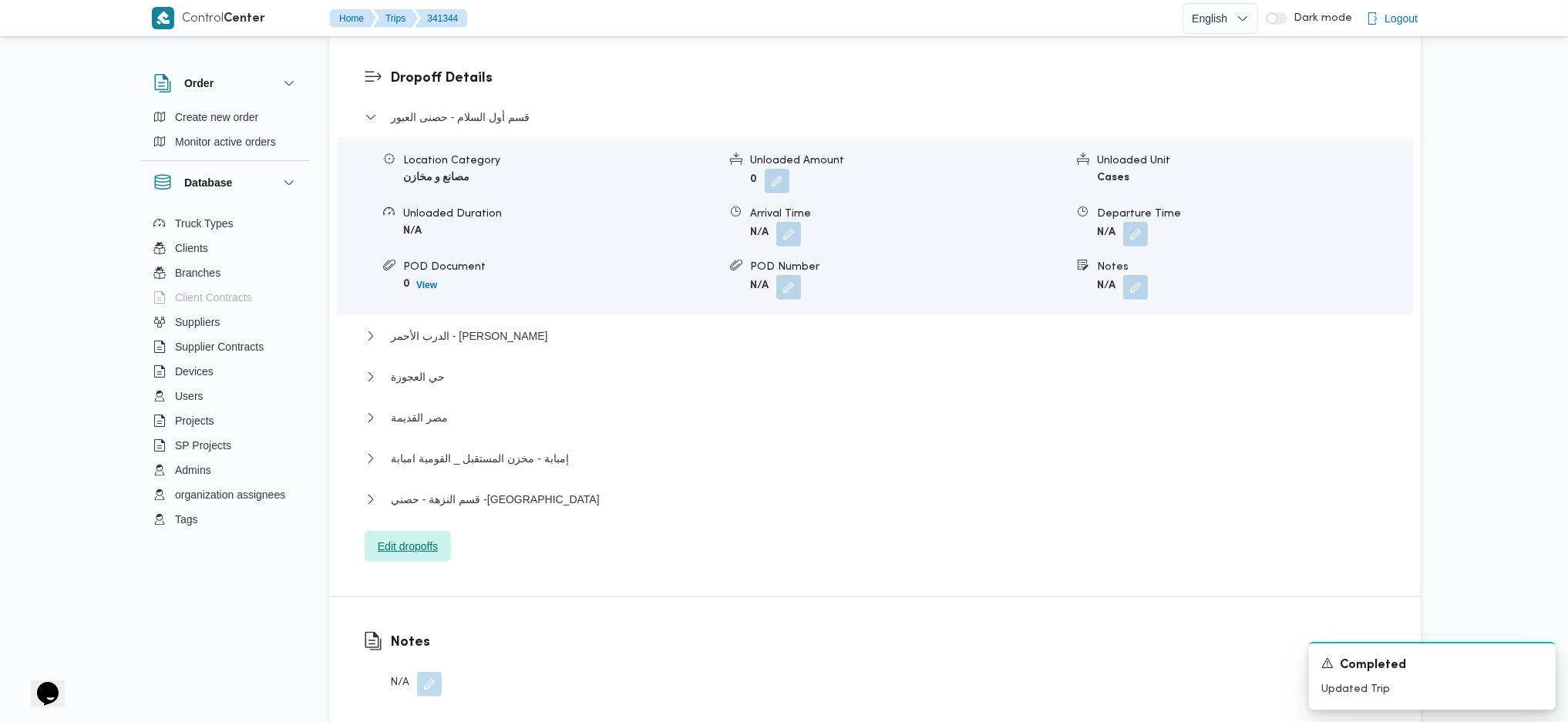
scroll to position [1335, 0]
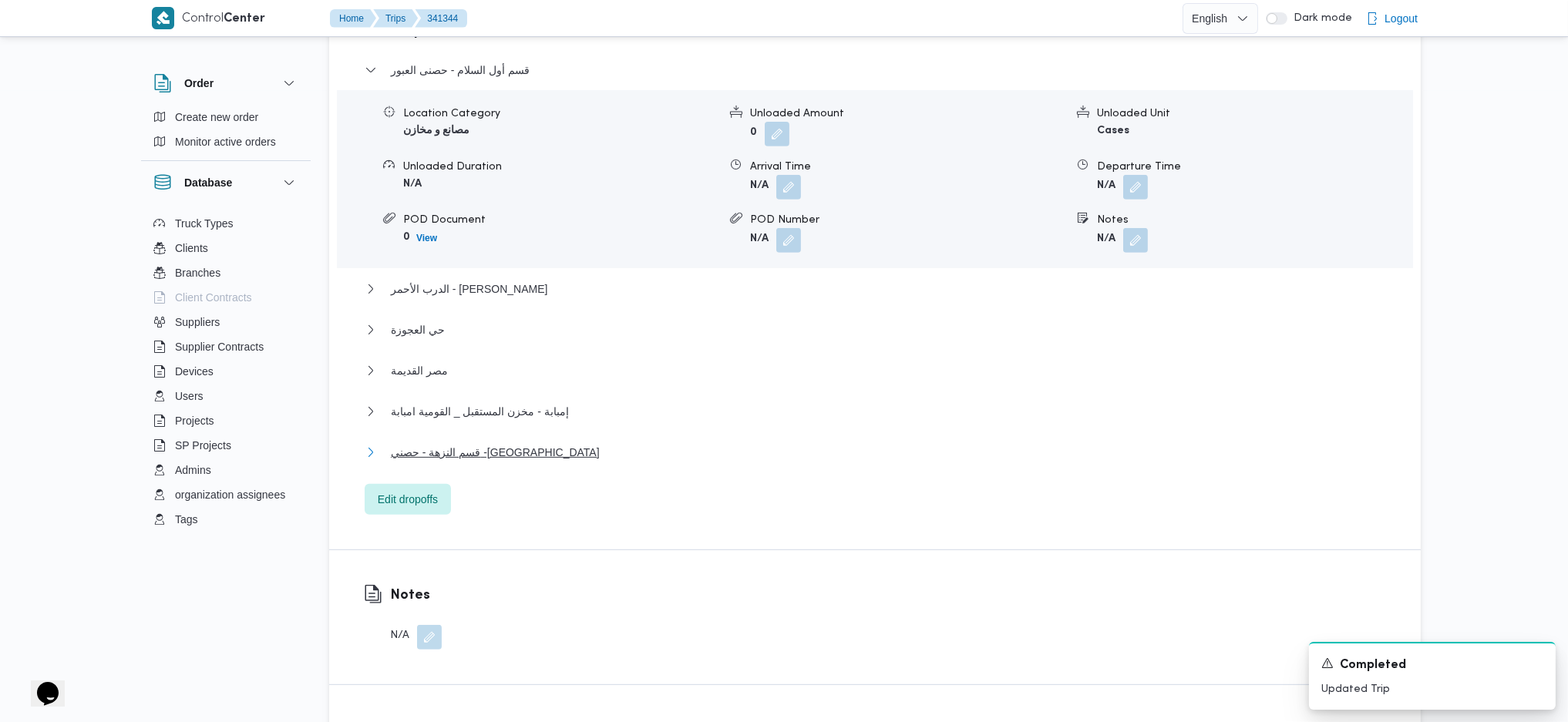
drag, startPoint x: 476, startPoint y: 426, endPoint x: 482, endPoint y: 435, distance: 10.8
click at [476, 443] on span "قسم النزهة - حصني -[GEOGRAPHIC_DATA]" at bounding box center [495, 452] width 209 height 18
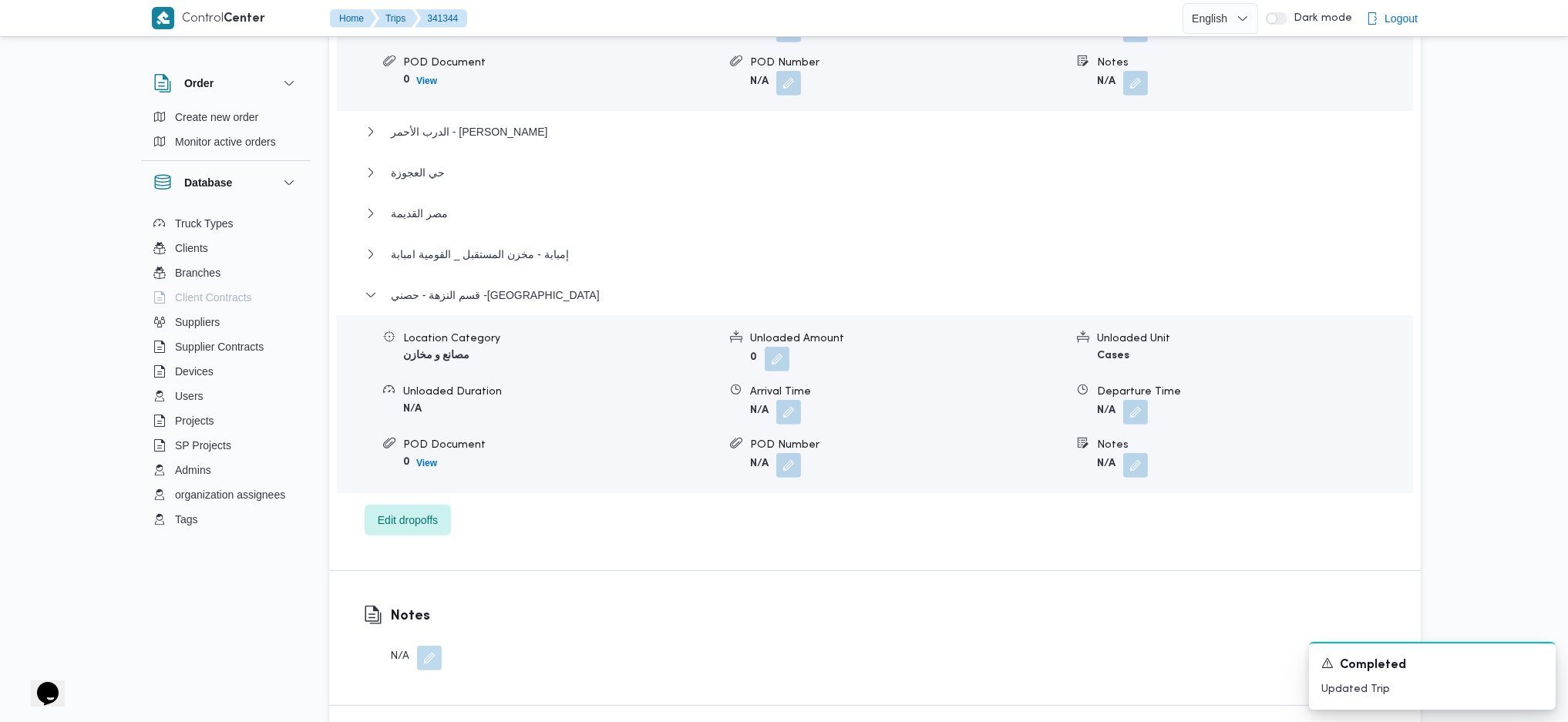
scroll to position [1746, 0]
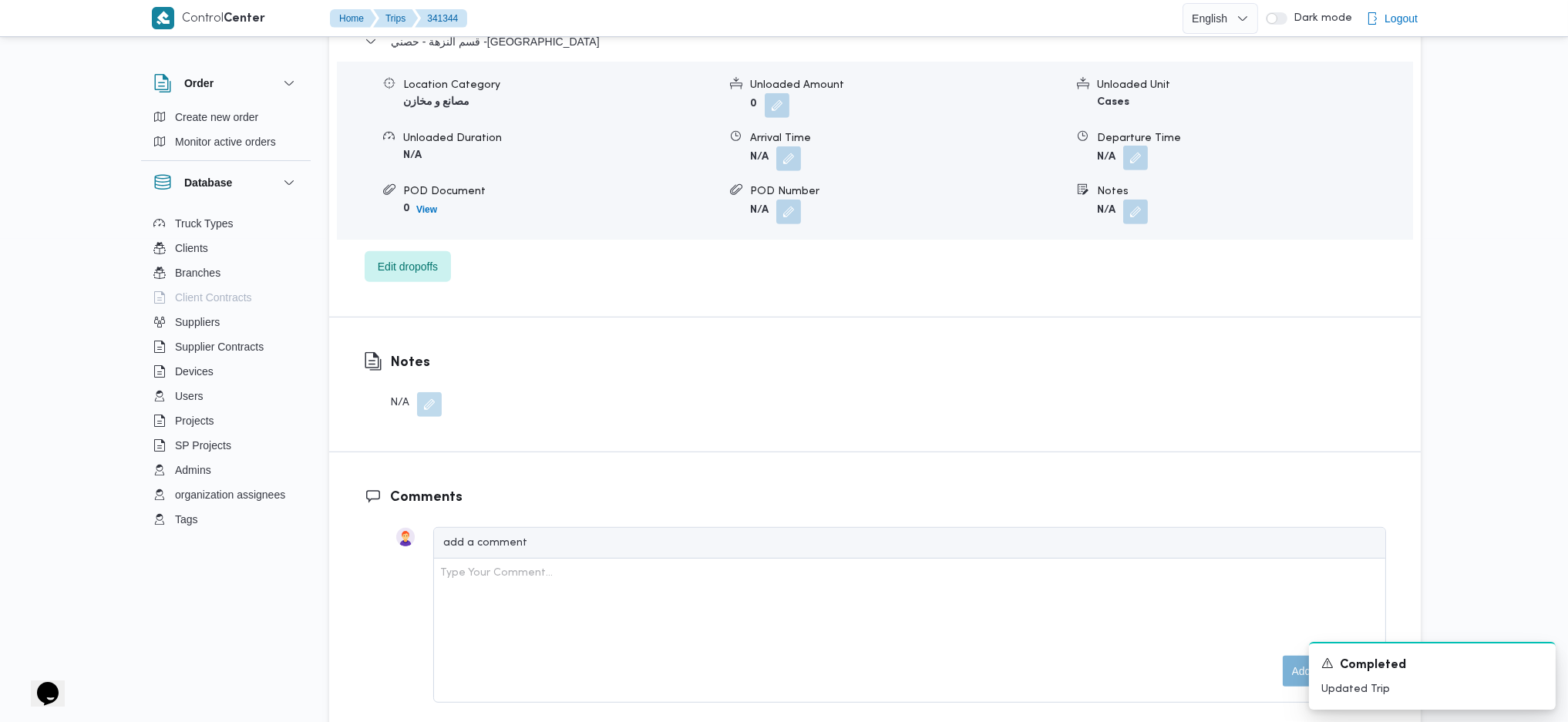
click at [1137, 145] on button "button" at bounding box center [1135, 157] width 25 height 25
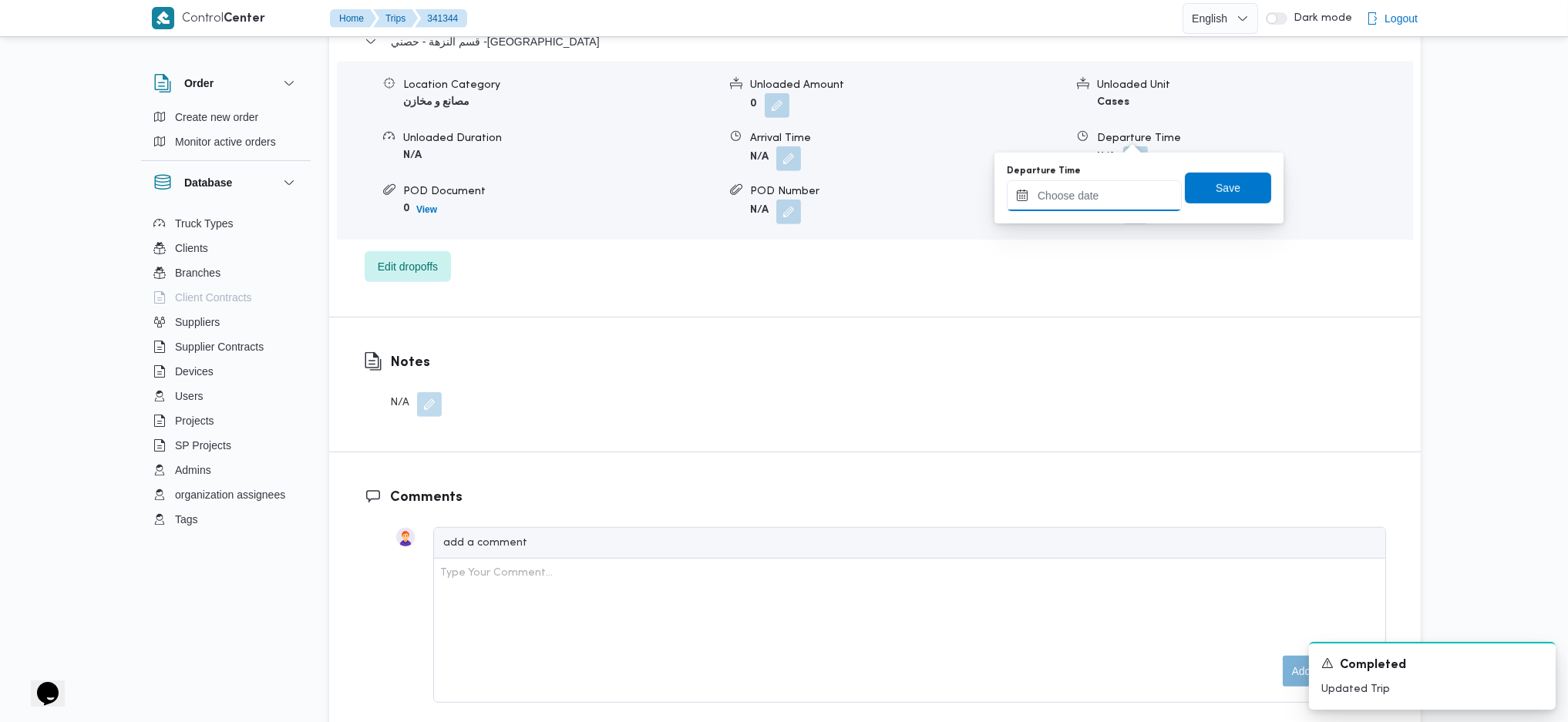
click at [1105, 207] on input "Departure Time" at bounding box center [1094, 195] width 175 height 31
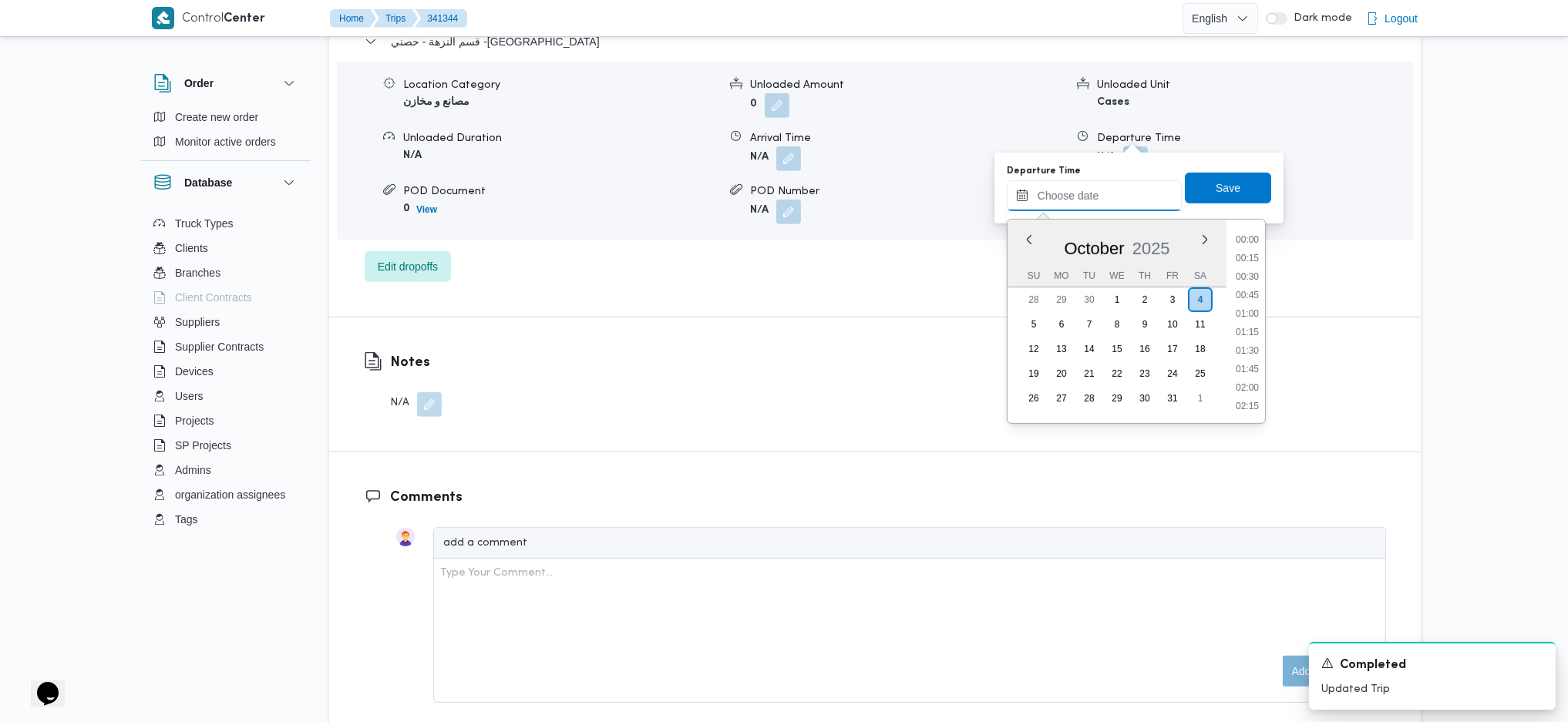
scroll to position [1222, 0]
click at [1240, 342] on li "18:00" at bounding box center [1247, 349] width 36 height 15
type input "[DATE] 18:00"
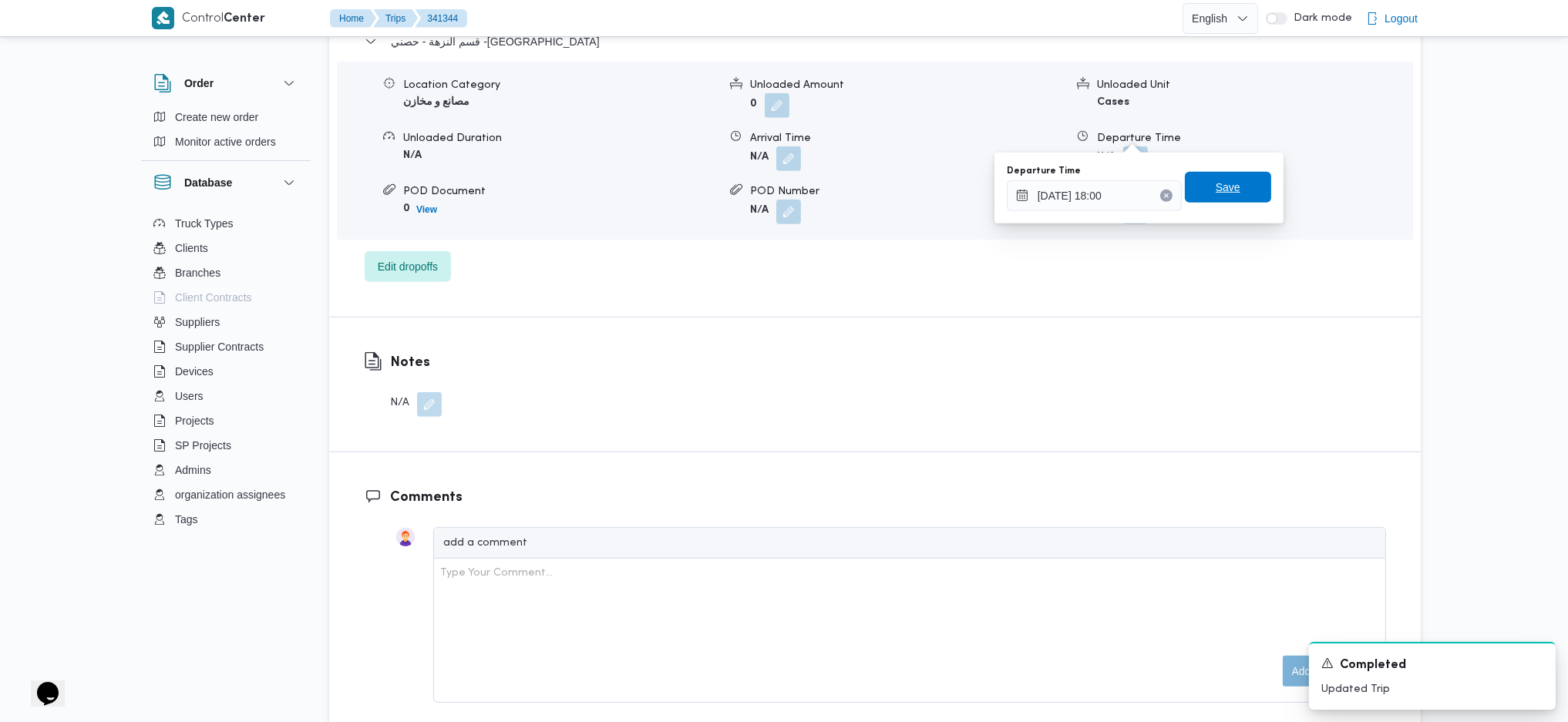
click at [1234, 191] on span "Save" at bounding box center [1228, 187] width 87 height 31
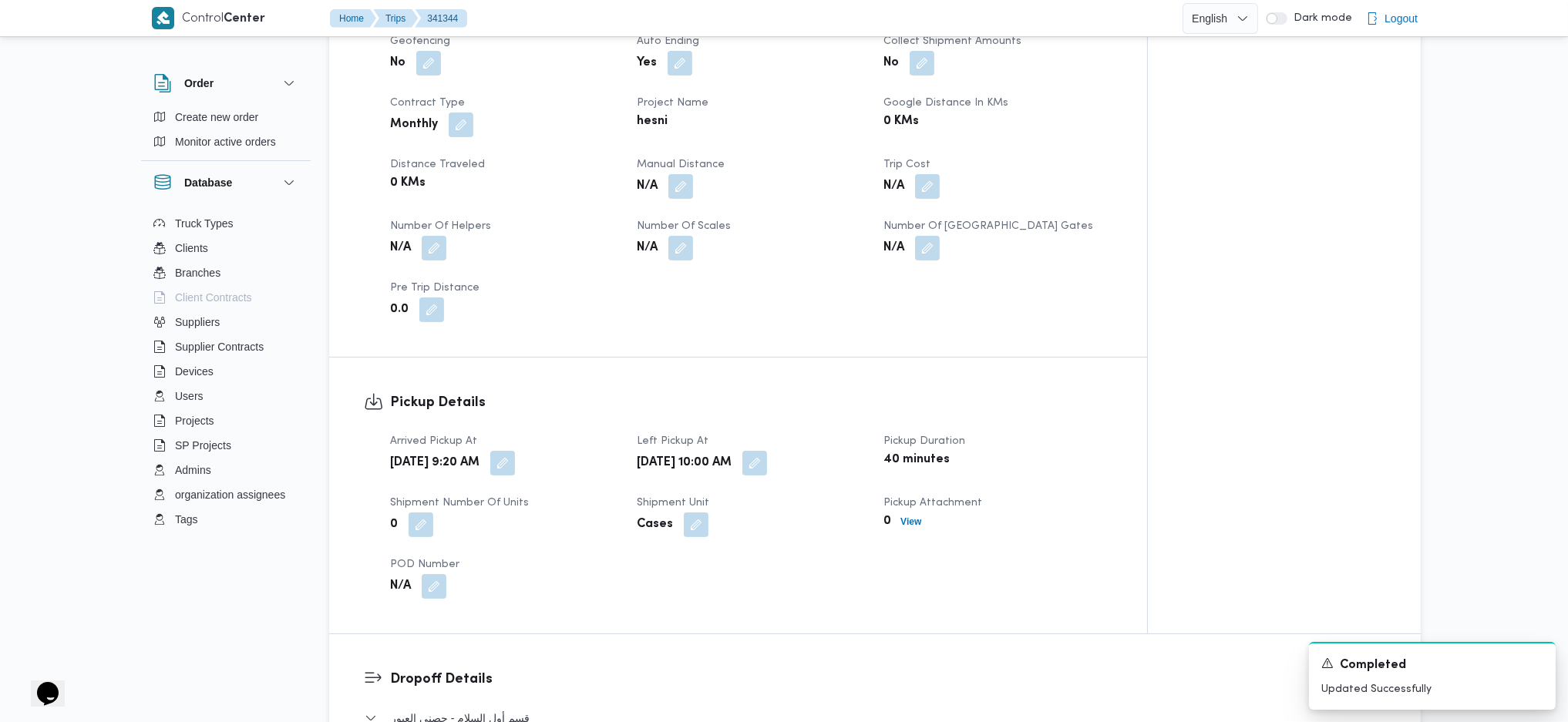
scroll to position [513, 0]
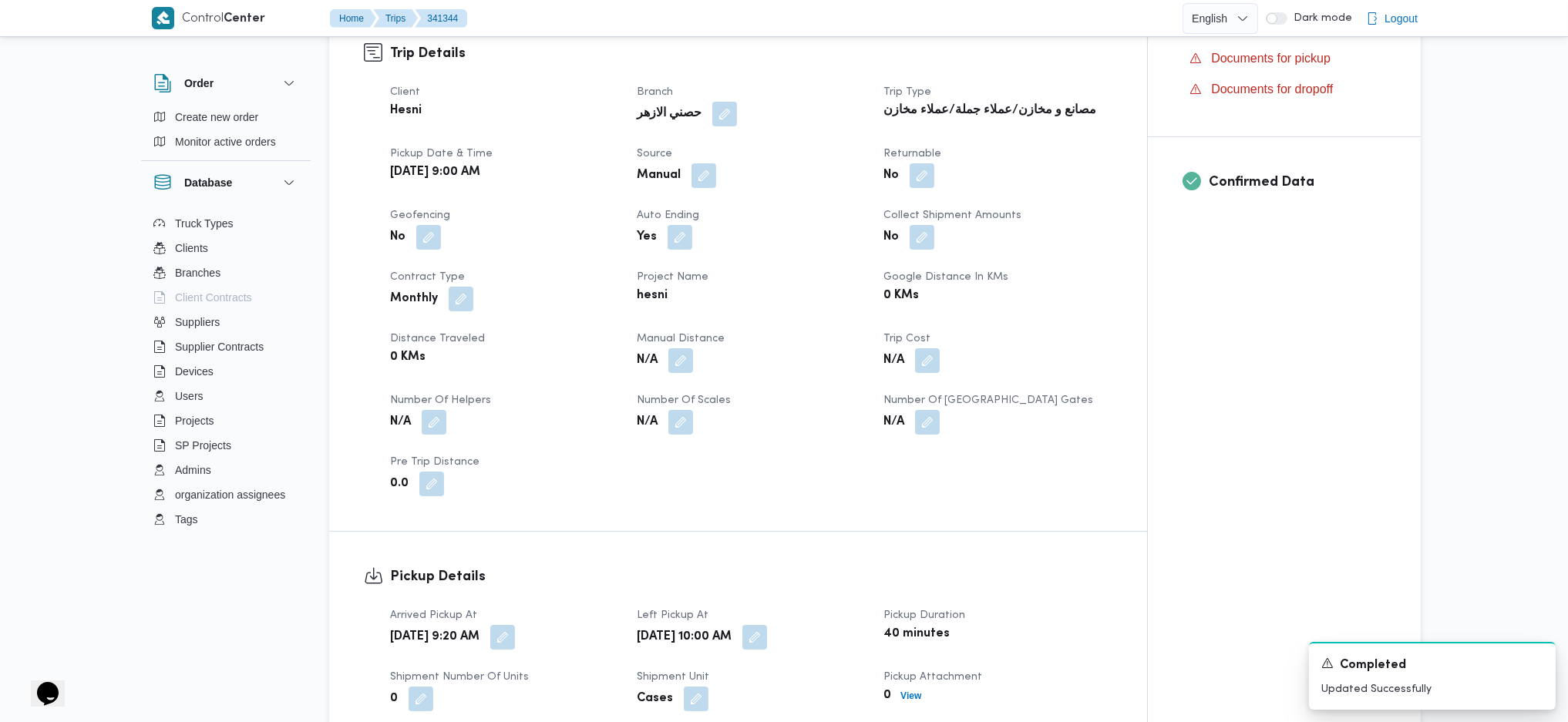
click at [679, 348] on button "button" at bounding box center [680, 360] width 25 height 25
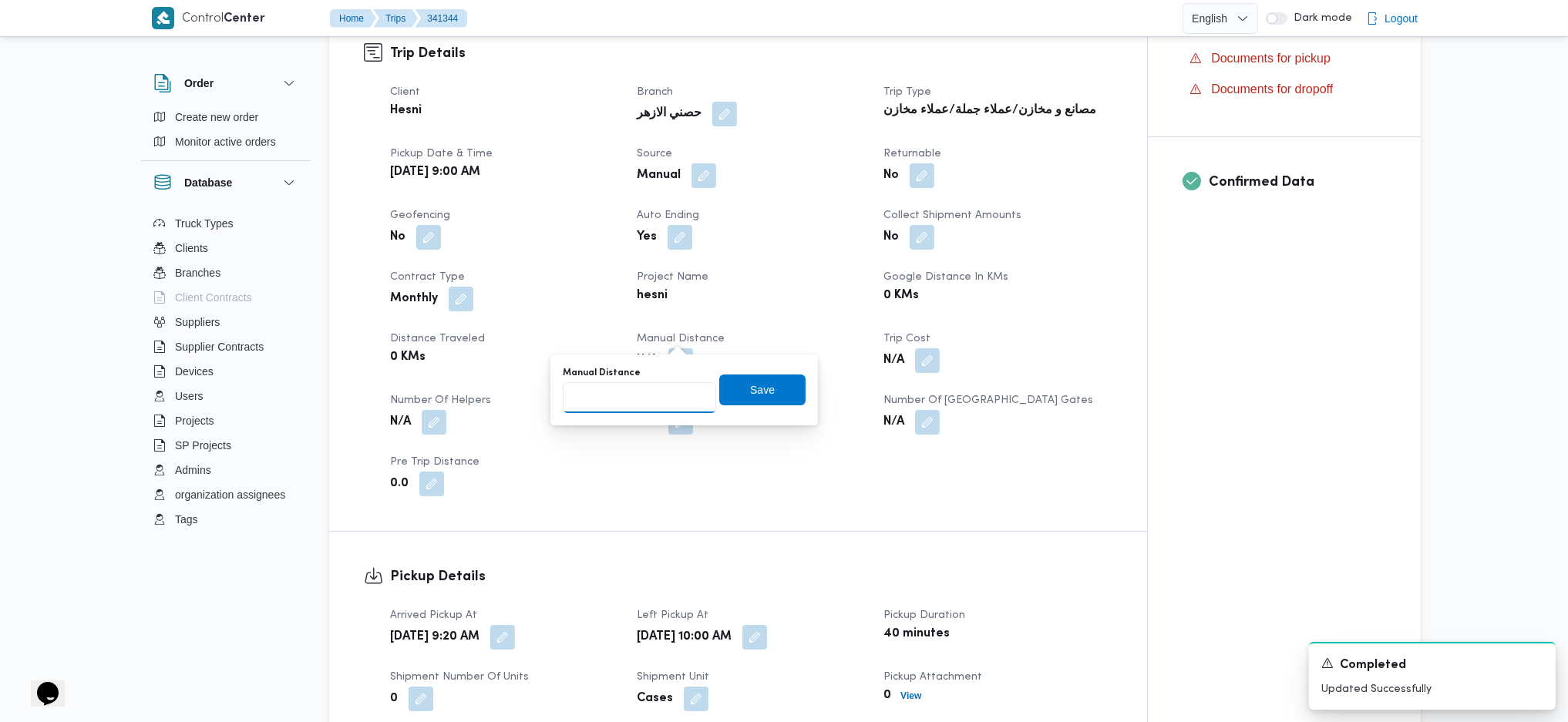
click at [635, 400] on input "Manual Distance" at bounding box center [639, 397] width 153 height 31
type input "152"
click at [731, 386] on span "Save" at bounding box center [762, 389] width 87 height 31
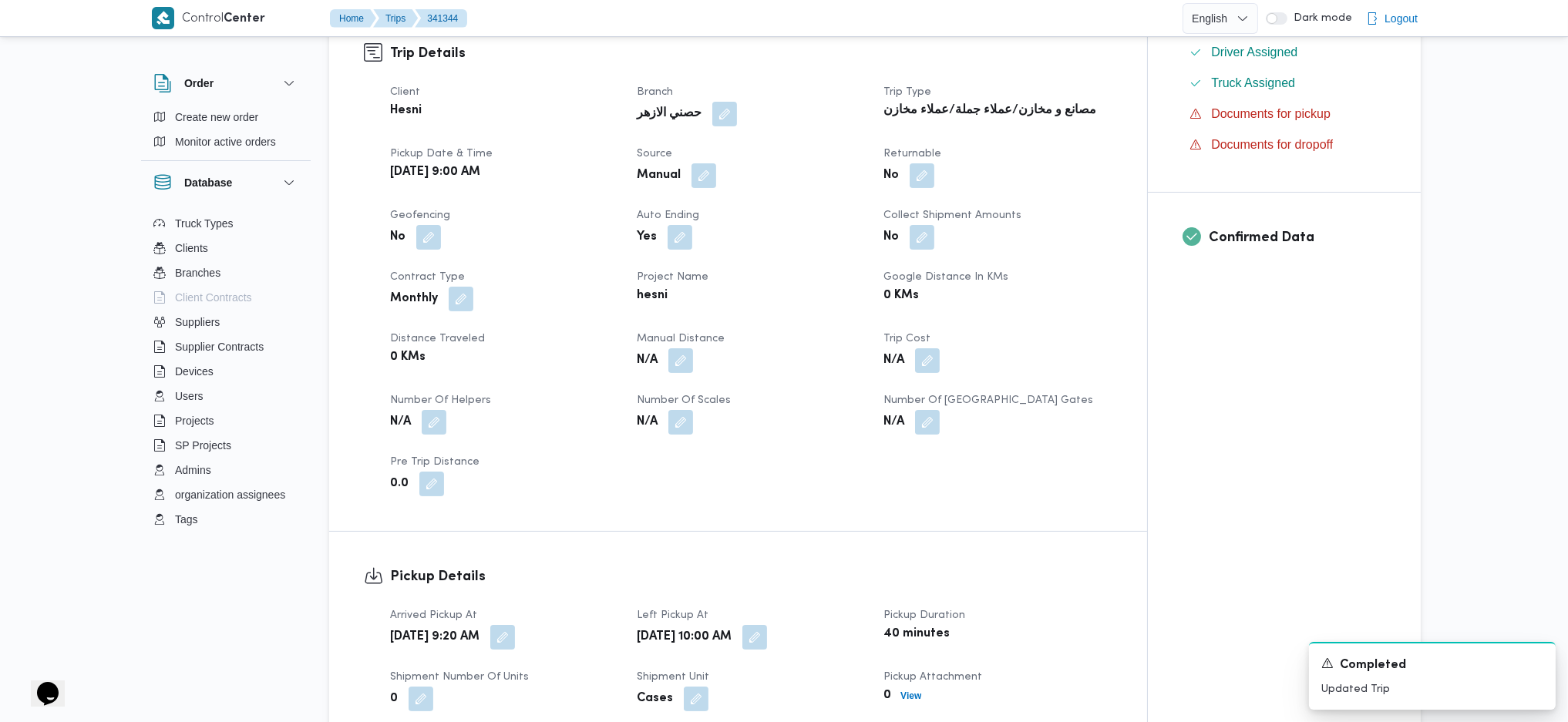
scroll to position [0, 0]
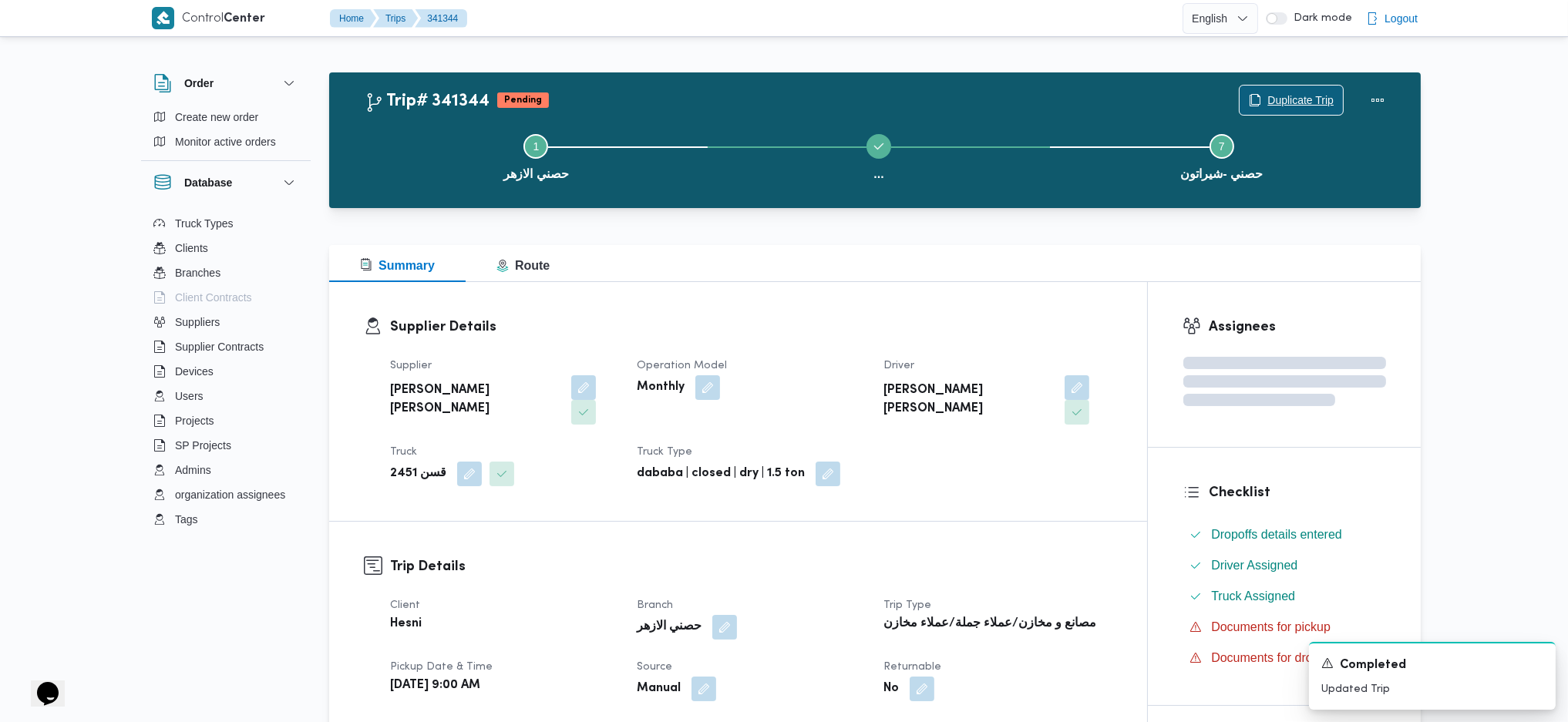
drag, startPoint x: 1345, startPoint y: 102, endPoint x: 1380, endPoint y: 95, distance: 35.7
click at [1351, 99] on div "Duplicate Trip" at bounding box center [1315, 100] width 172 height 49
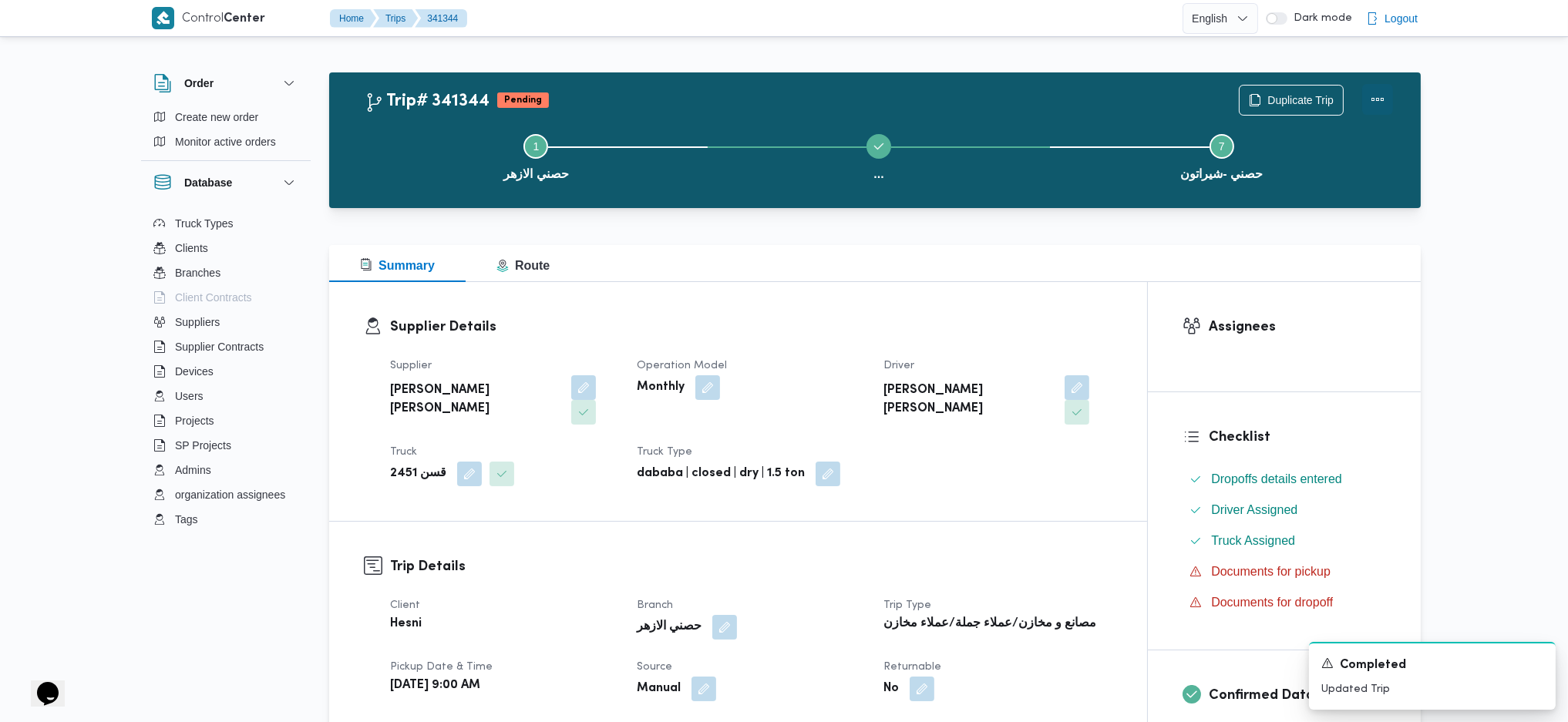
click at [1380, 95] on button "Actions" at bounding box center [1377, 99] width 31 height 31
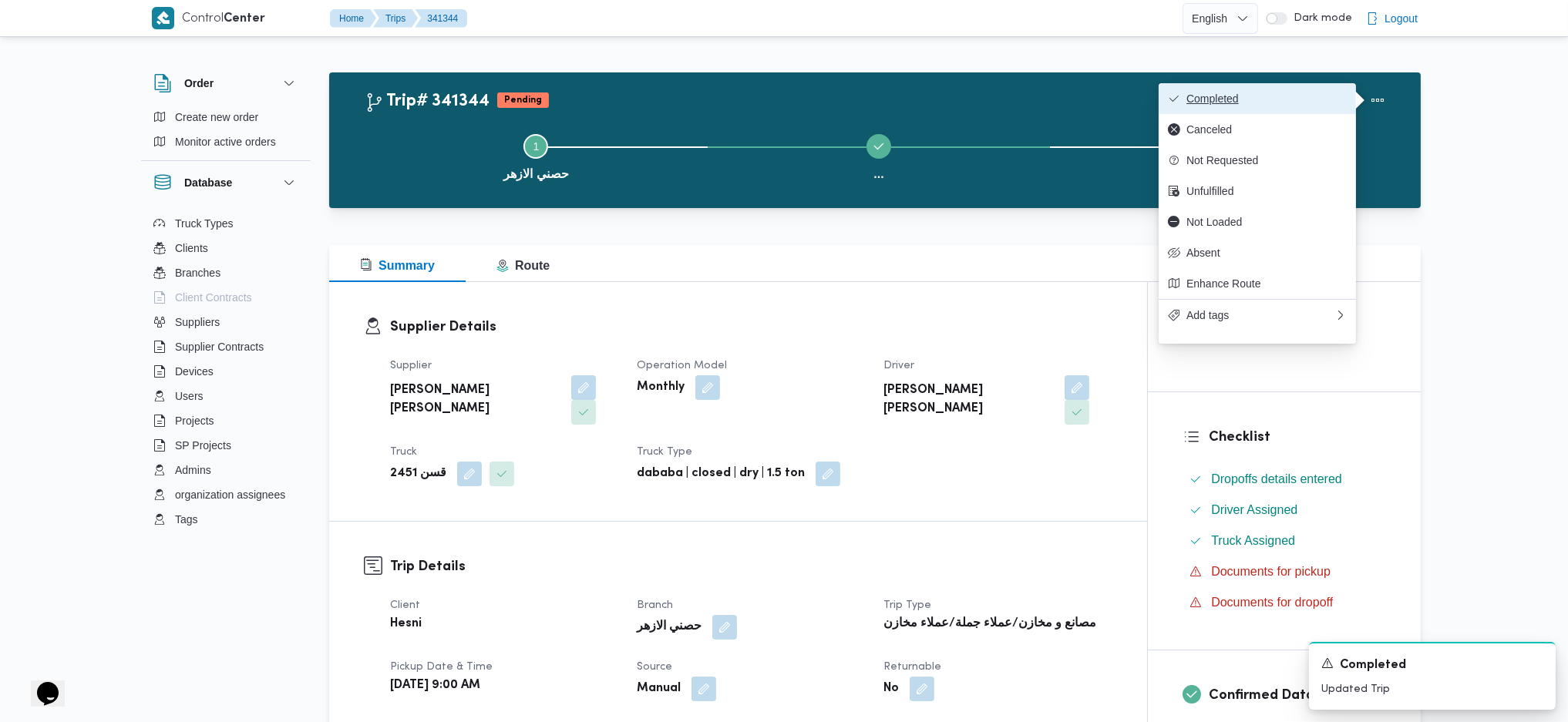
click at [1310, 96] on span "Completed" at bounding box center [1267, 98] width 161 height 13
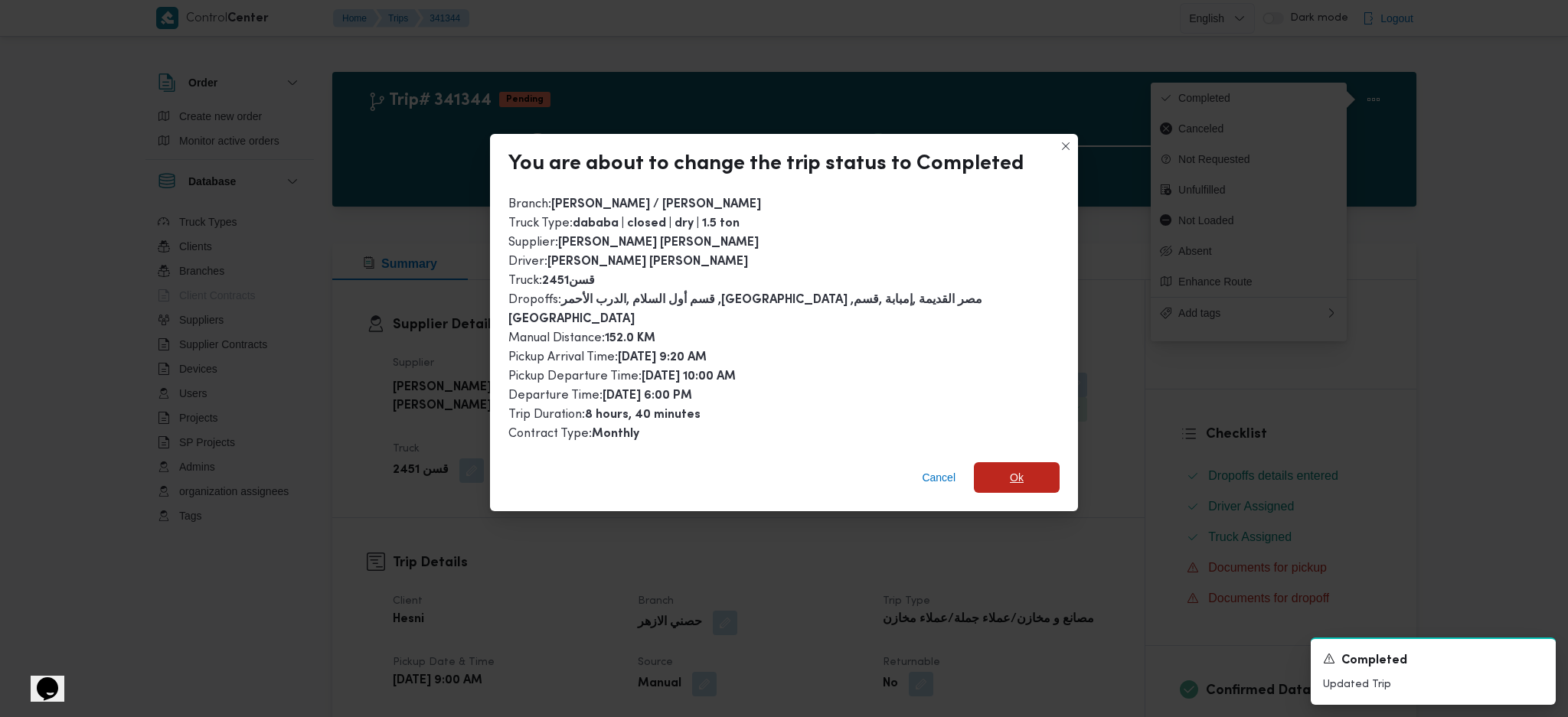
click at [1009, 469] on span "Ok" at bounding box center [1016, 477] width 13 height 18
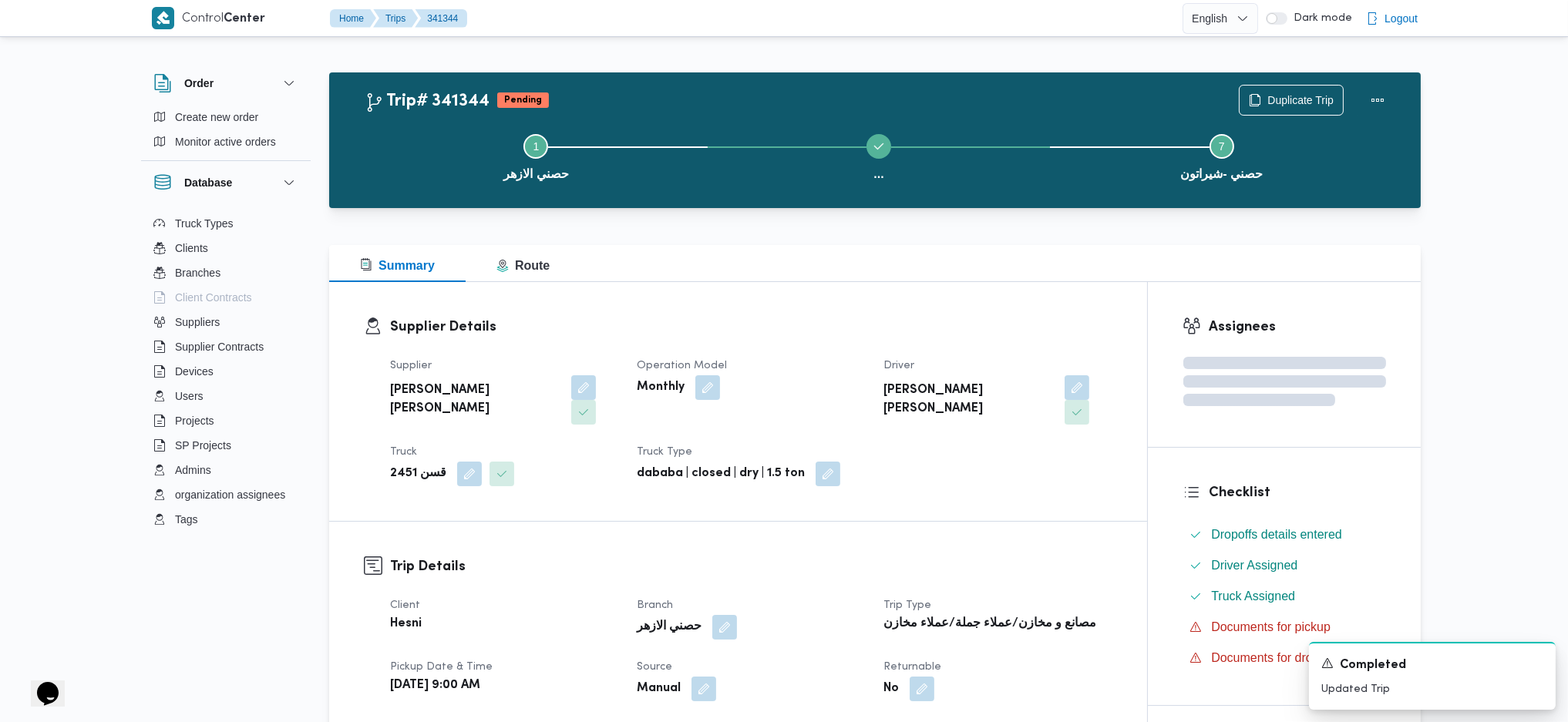
click at [927, 332] on h3 "Supplier Details" at bounding box center [751, 327] width 722 height 21
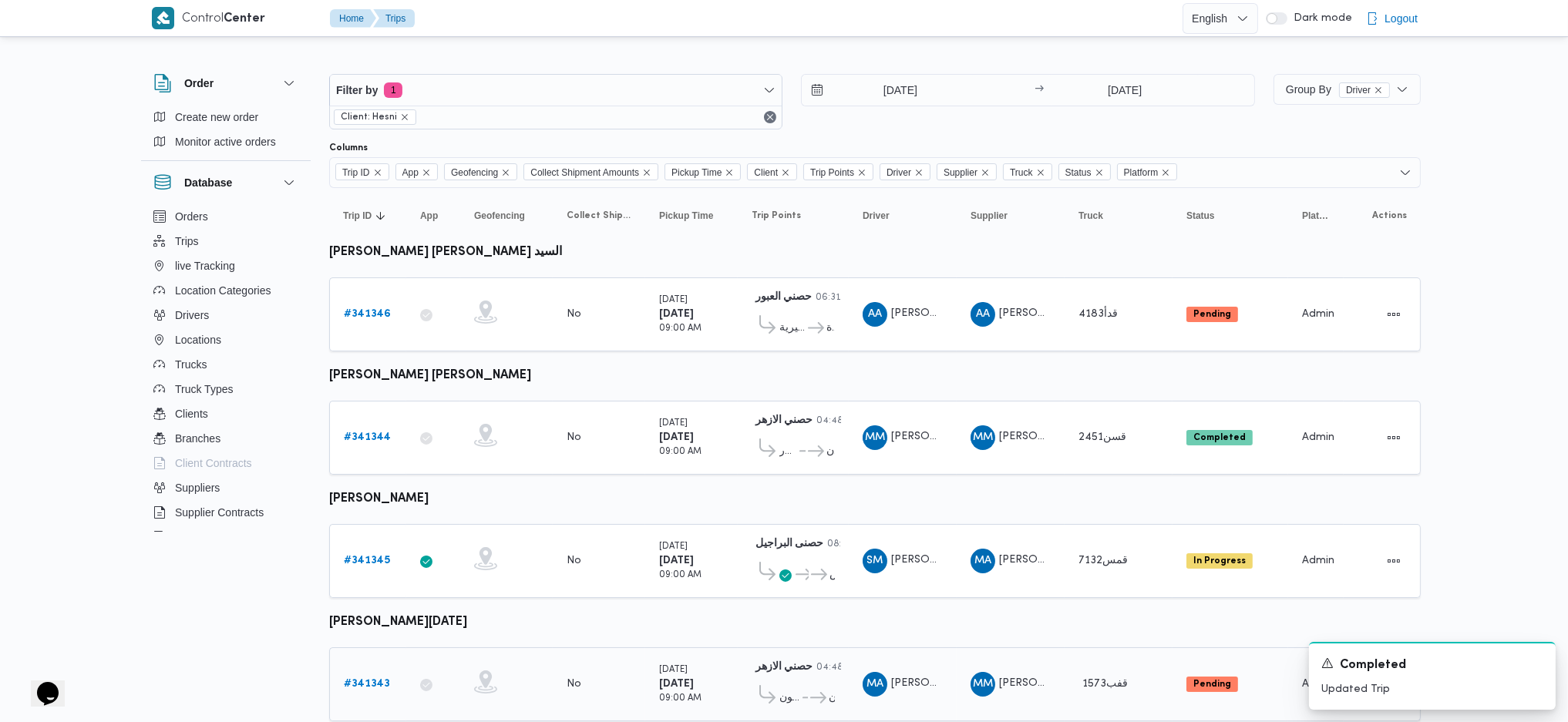
click at [359, 679] on b "# 341343" at bounding box center [367, 684] width 46 height 10
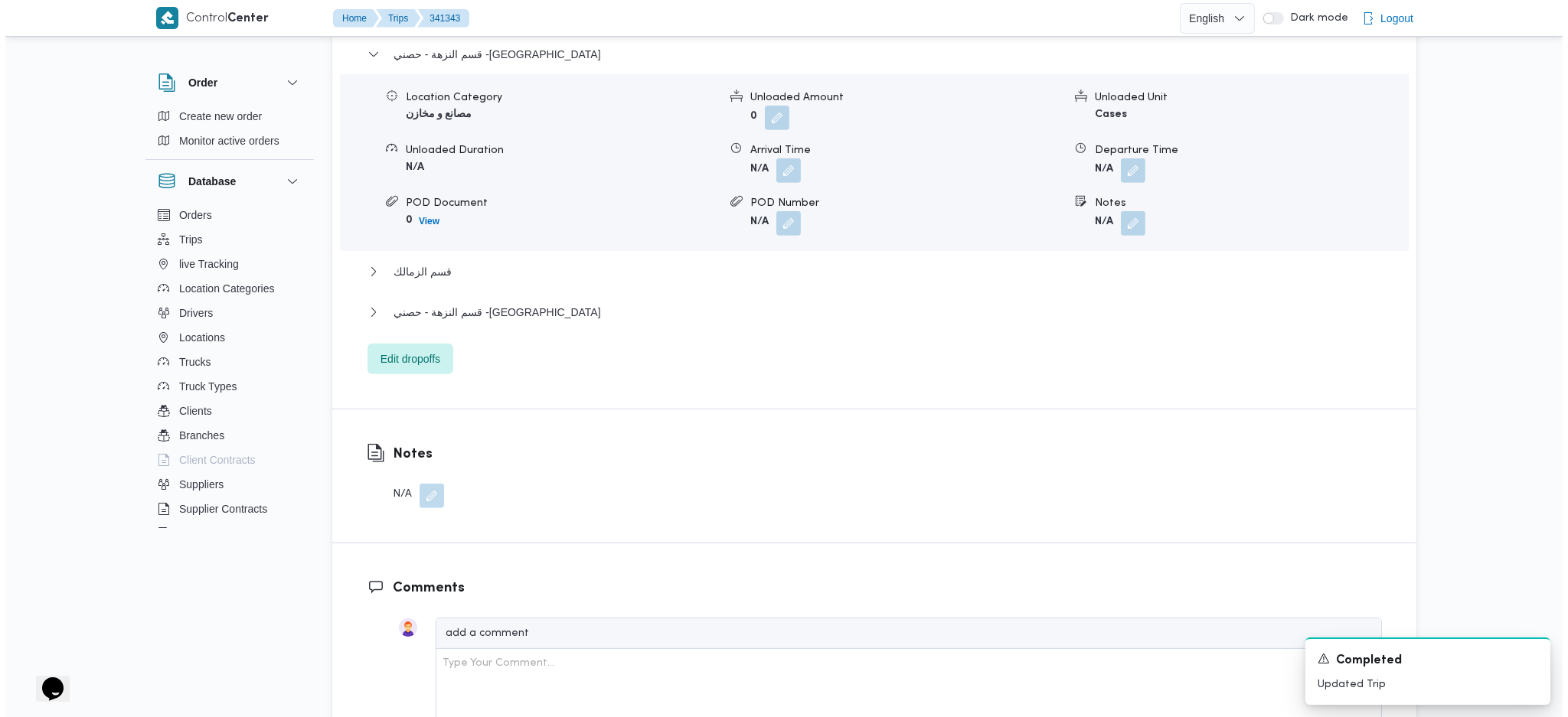
scroll to position [1428, 0]
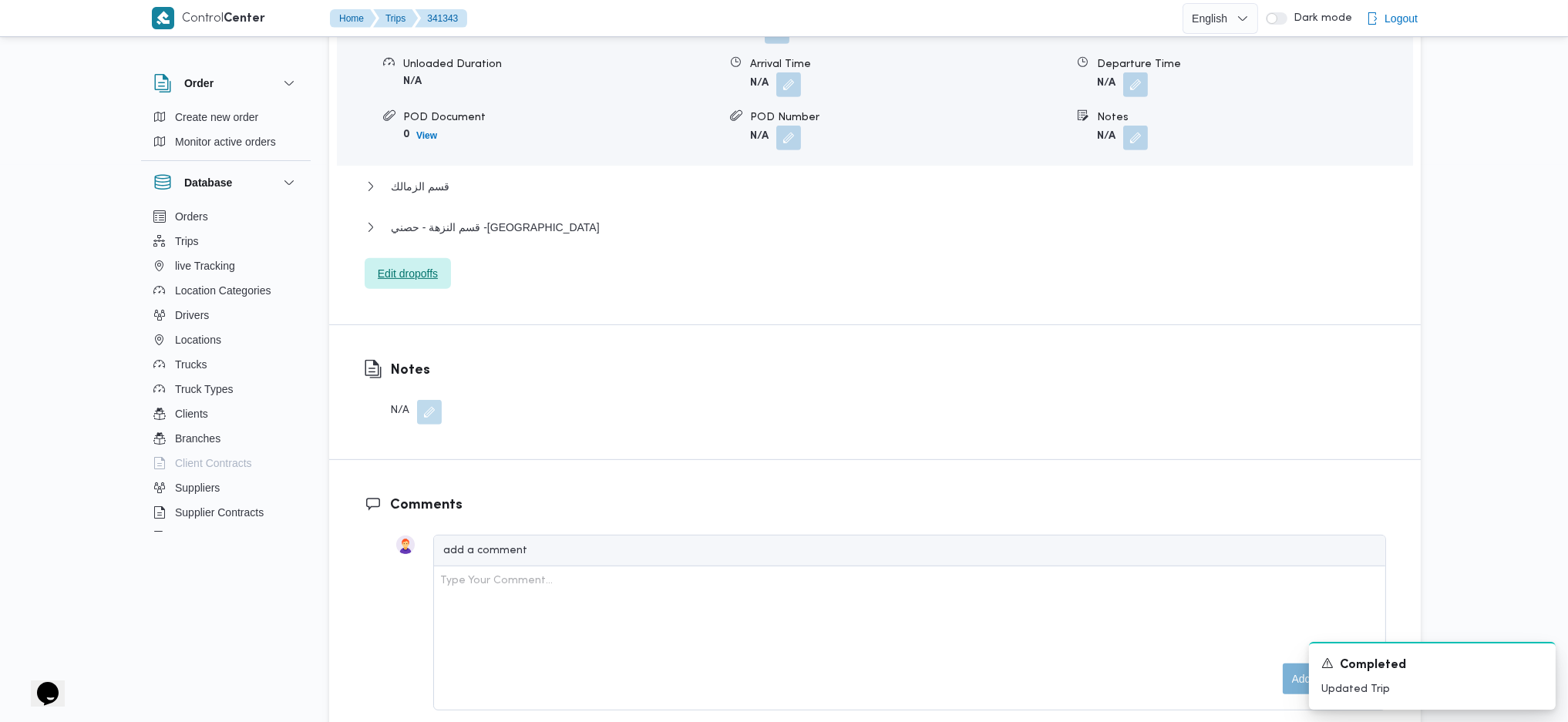
click at [428, 264] on span "Edit dropoffs" at bounding box center [408, 273] width 60 height 18
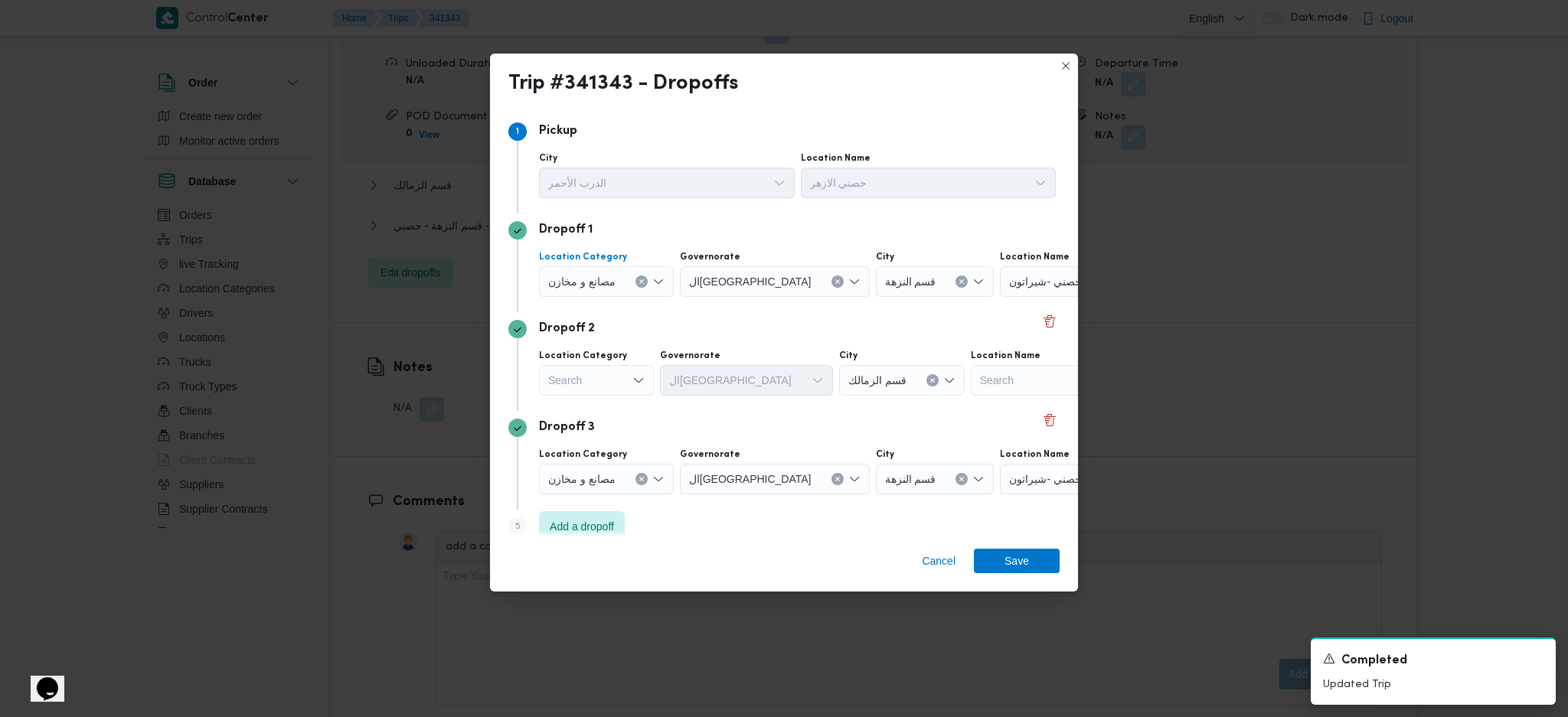
drag, startPoint x: 649, startPoint y: 279, endPoint x: 778, endPoint y: 326, distance: 137.3
click at [649, 278] on div "مصانع و مخازن" at bounding box center [606, 282] width 135 height 31
click at [1085, 286] on div at bounding box center [1089, 281] width 8 height 24
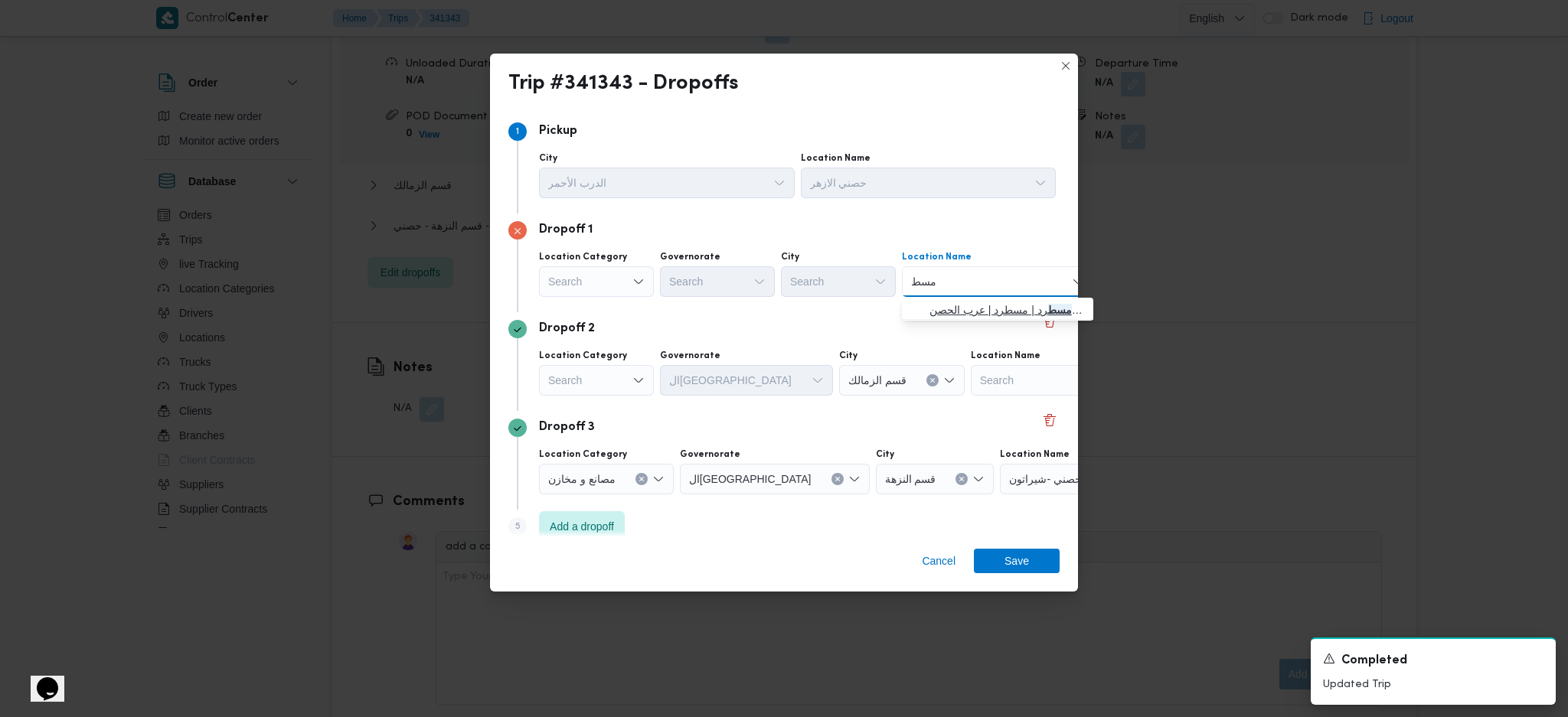
type input "مسط"
drag, startPoint x: 952, startPoint y: 314, endPoint x: 848, endPoint y: 324, distance: 104.5
click at [952, 313] on span "حصني - مسط رد | مسطرد | عرب الحصن" at bounding box center [1007, 309] width 155 height 18
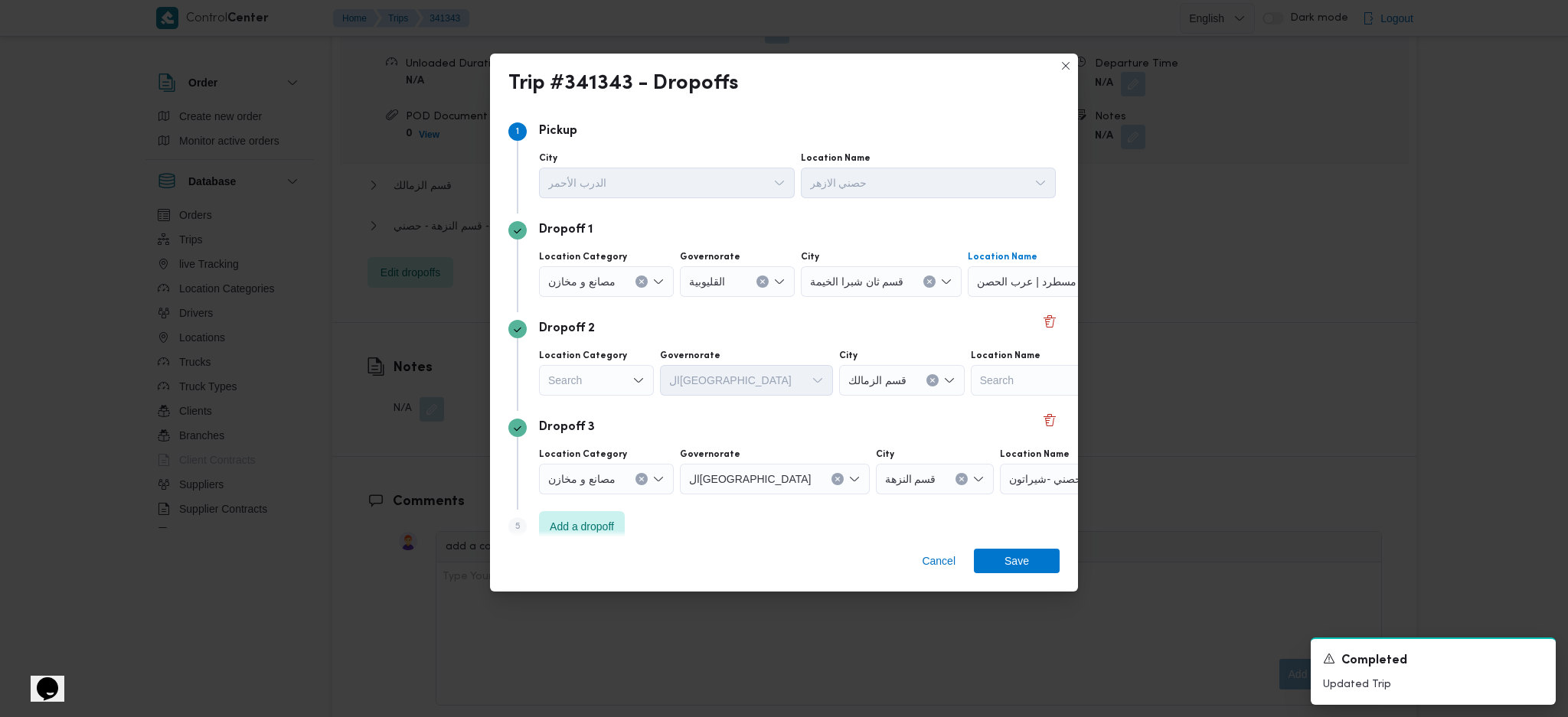
click at [601, 383] on div "Search" at bounding box center [597, 380] width 115 height 31
drag, startPoint x: 582, startPoint y: 416, endPoint x: 748, endPoint y: 398, distance: 167.0
click at [582, 415] on span "مصانع و مخازن" at bounding box center [605, 408] width 78 height 18
drag, startPoint x: 967, startPoint y: 396, endPoint x: 977, endPoint y: 396, distance: 10.0
click at [973, 396] on div "Location Category مصانع و مخازن Combo box. Selected. مصانع و مخازن. Press Backs…" at bounding box center [797, 372] width 523 height 52
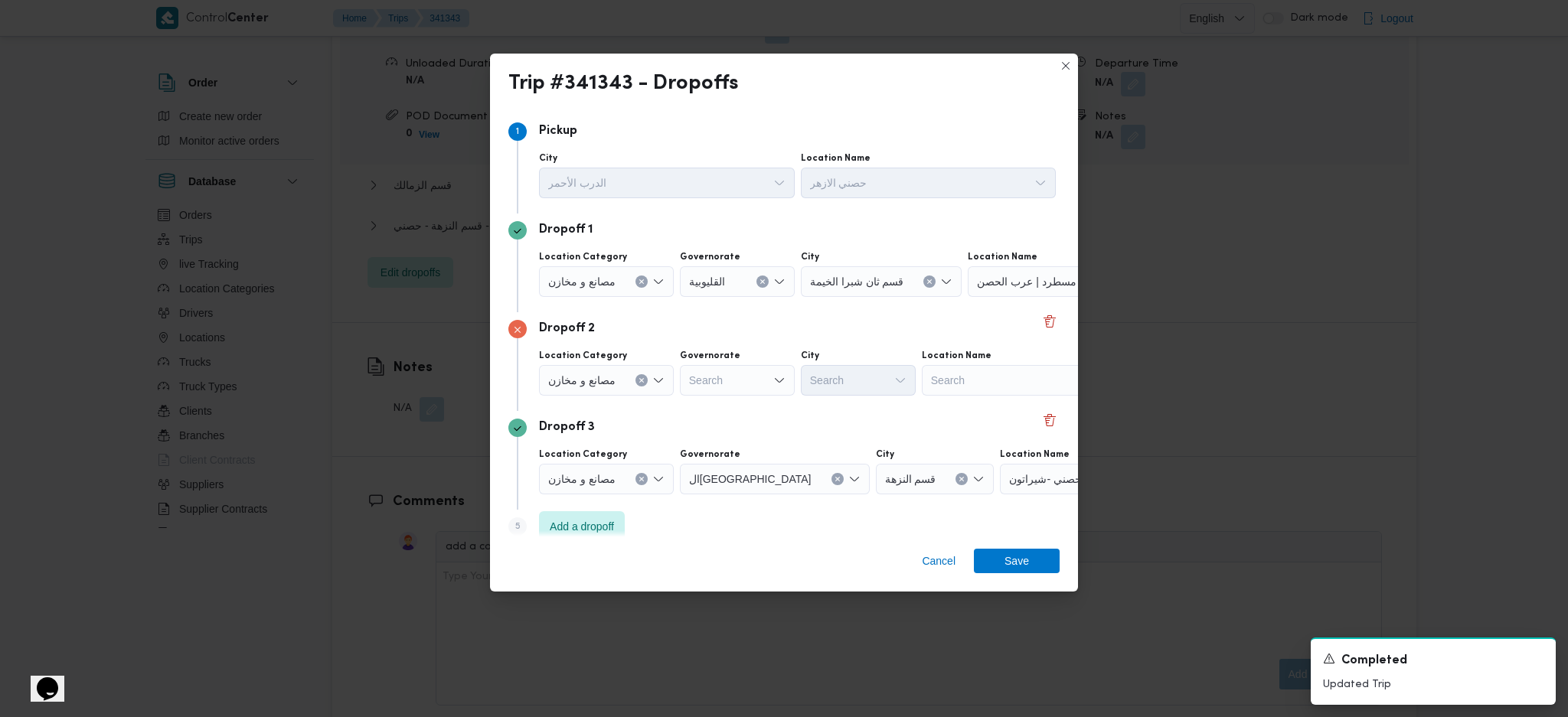
click at [1006, 377] on div "Search" at bounding box center [1017, 380] width 192 height 31
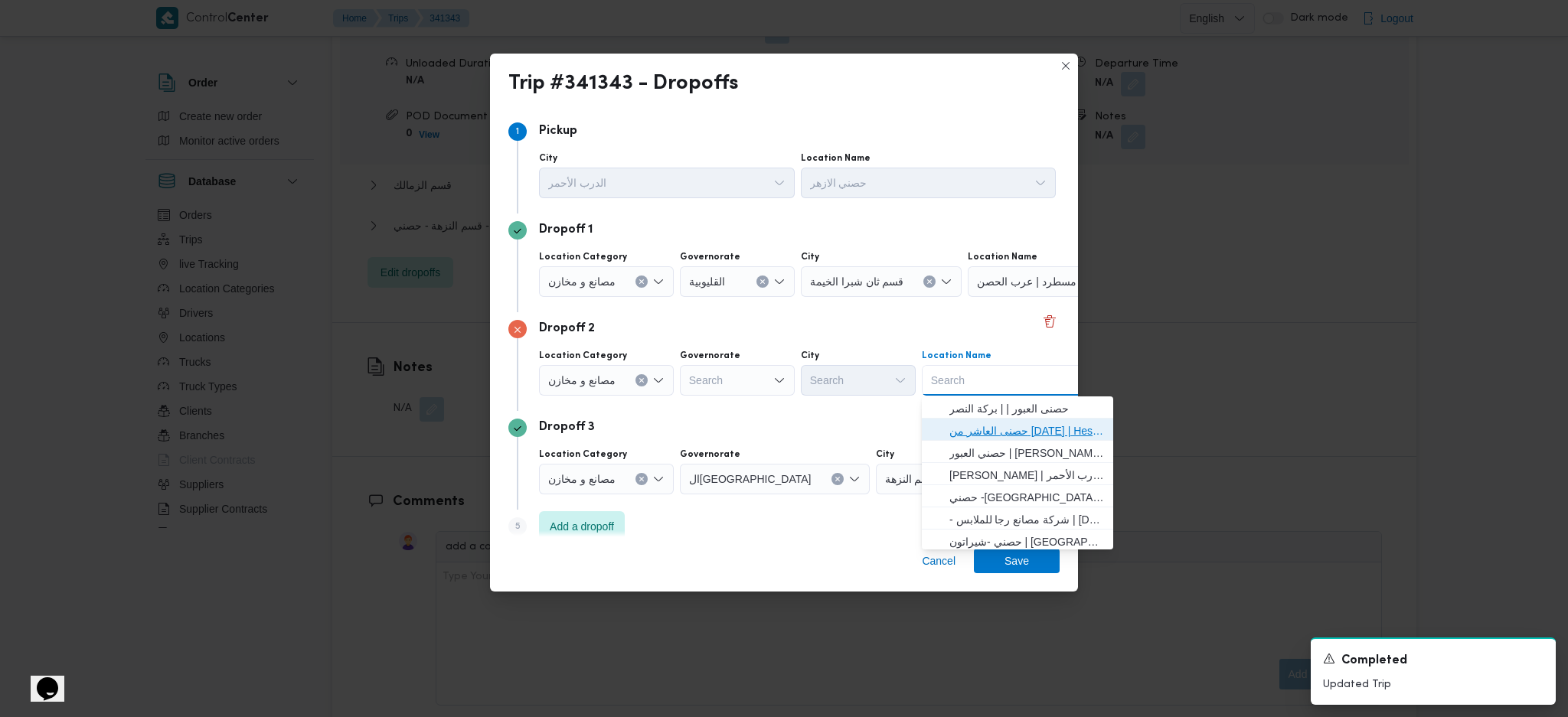
drag, startPoint x: 964, startPoint y: 424, endPoint x: 788, endPoint y: 486, distance: 186.6
click at [961, 424] on span "حصنى العاشر من [DATE] | Hesni Textiles Factory | جزء من مدينة العاشر-مجاورات" at bounding box center [1027, 430] width 155 height 18
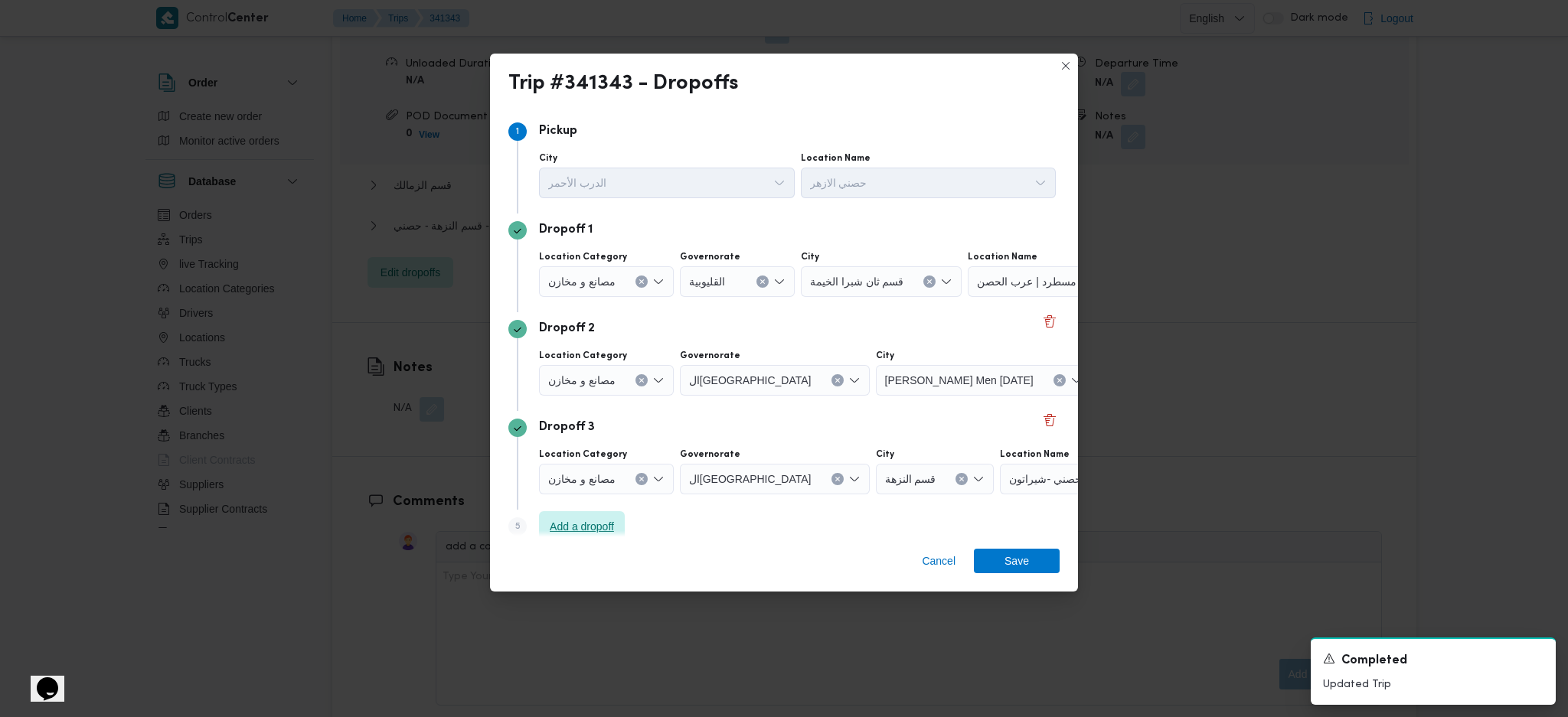
drag, startPoint x: 583, startPoint y: 530, endPoint x: 883, endPoint y: 398, distance: 327.8
click at [583, 528] on span "Add a dropoff" at bounding box center [581, 526] width 64 height 18
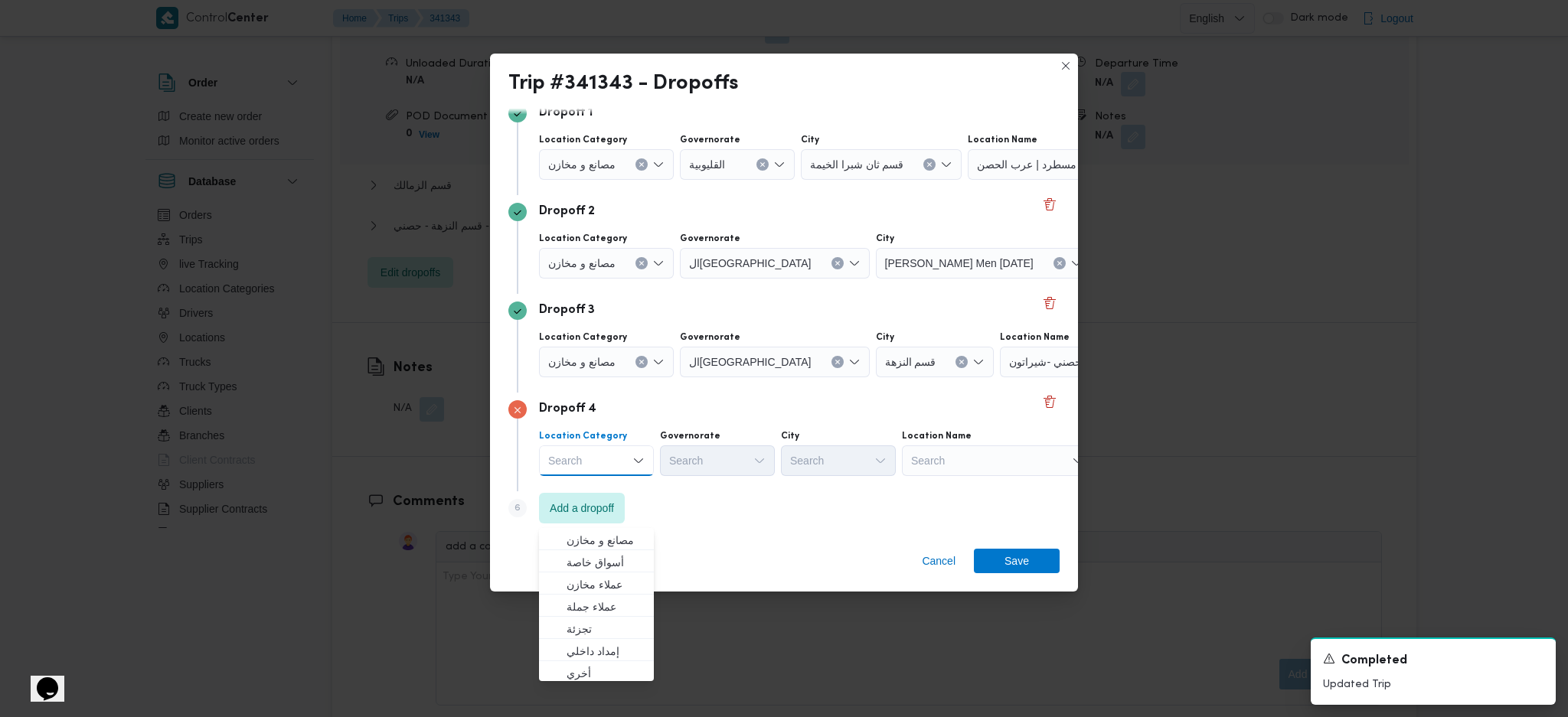
click at [963, 448] on div "Search" at bounding box center [997, 461] width 192 height 31
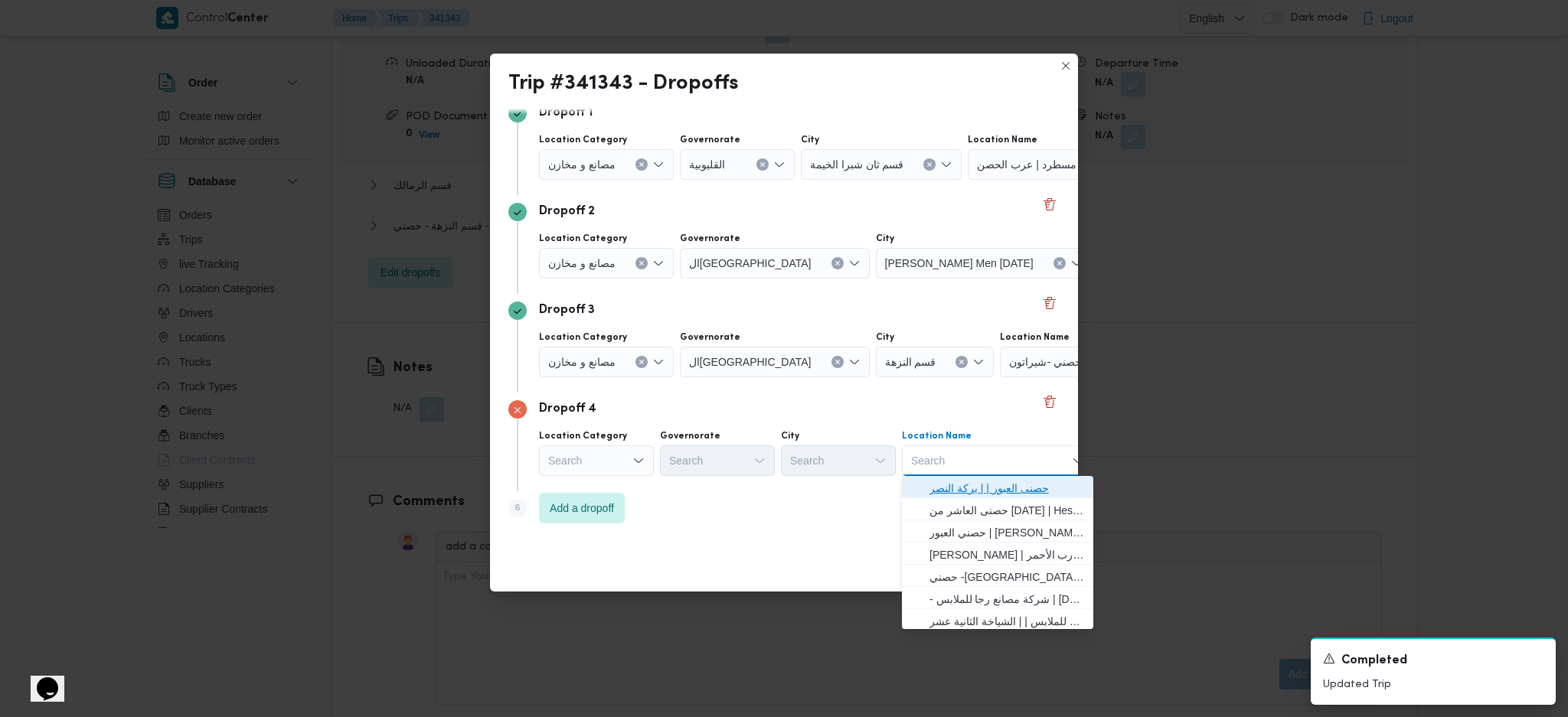
click at [957, 479] on span "حصنى العبور | | بركة النصر" at bounding box center [1007, 487] width 155 height 18
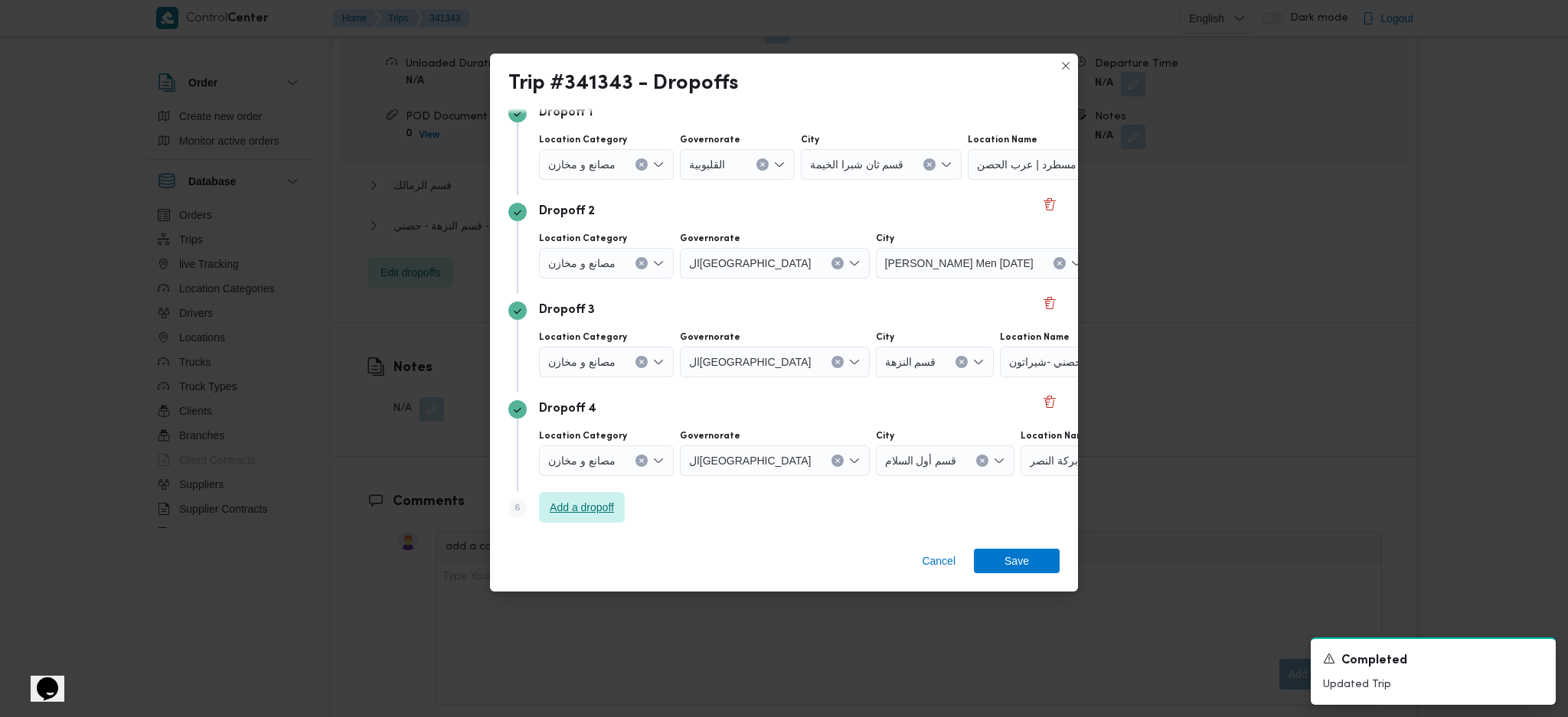
click at [616, 506] on span "Add a dropoff" at bounding box center [582, 507] width 86 height 31
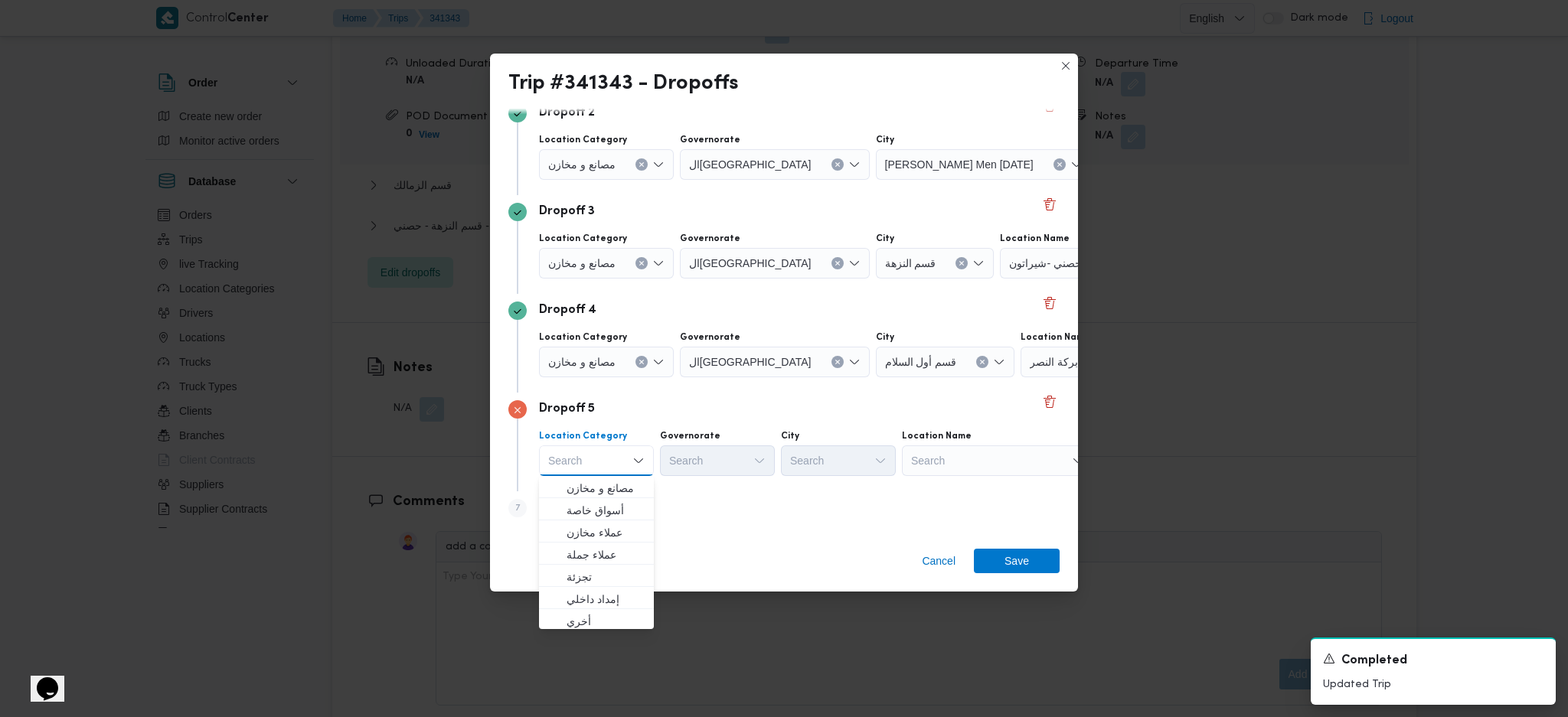
click at [1022, 449] on div "Search" at bounding box center [997, 461] width 192 height 31
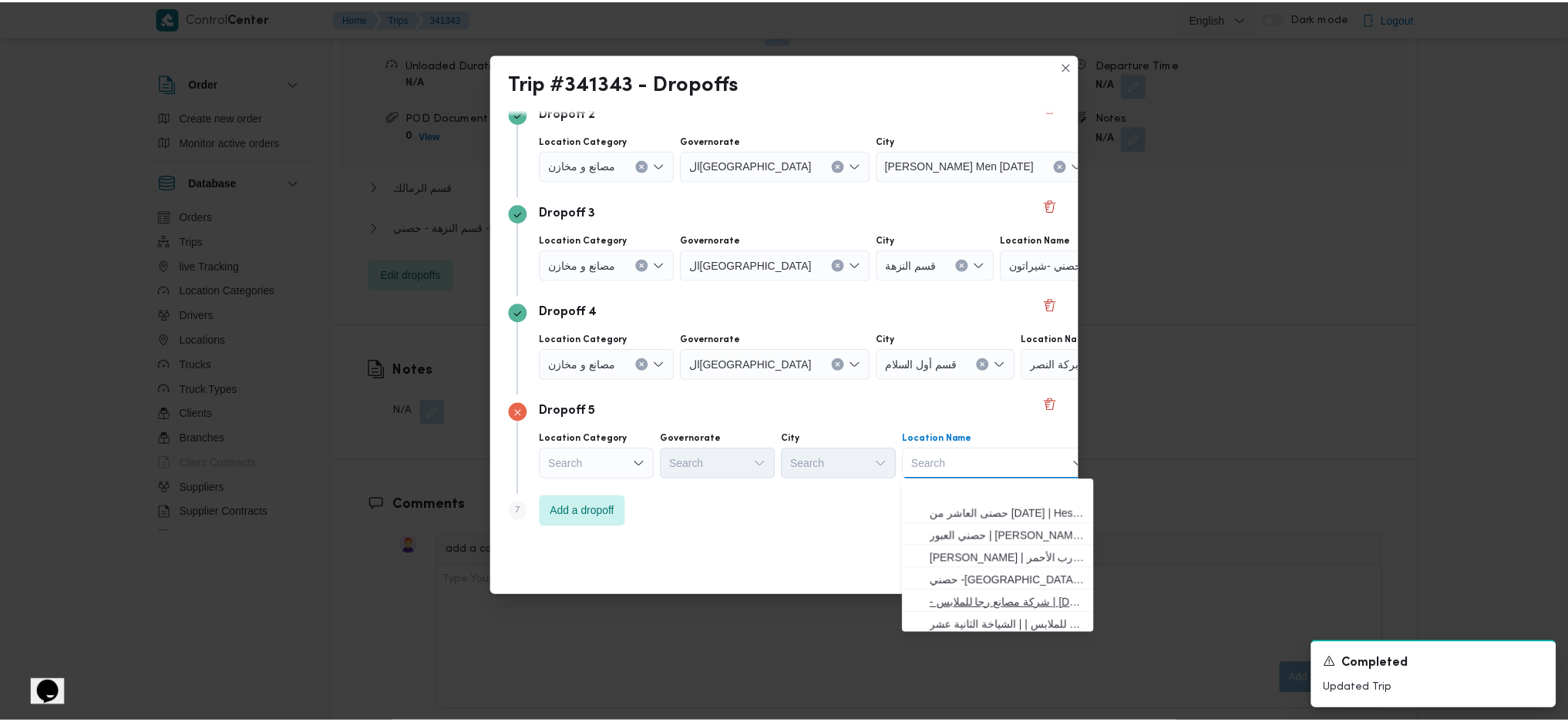
scroll to position [102, 0]
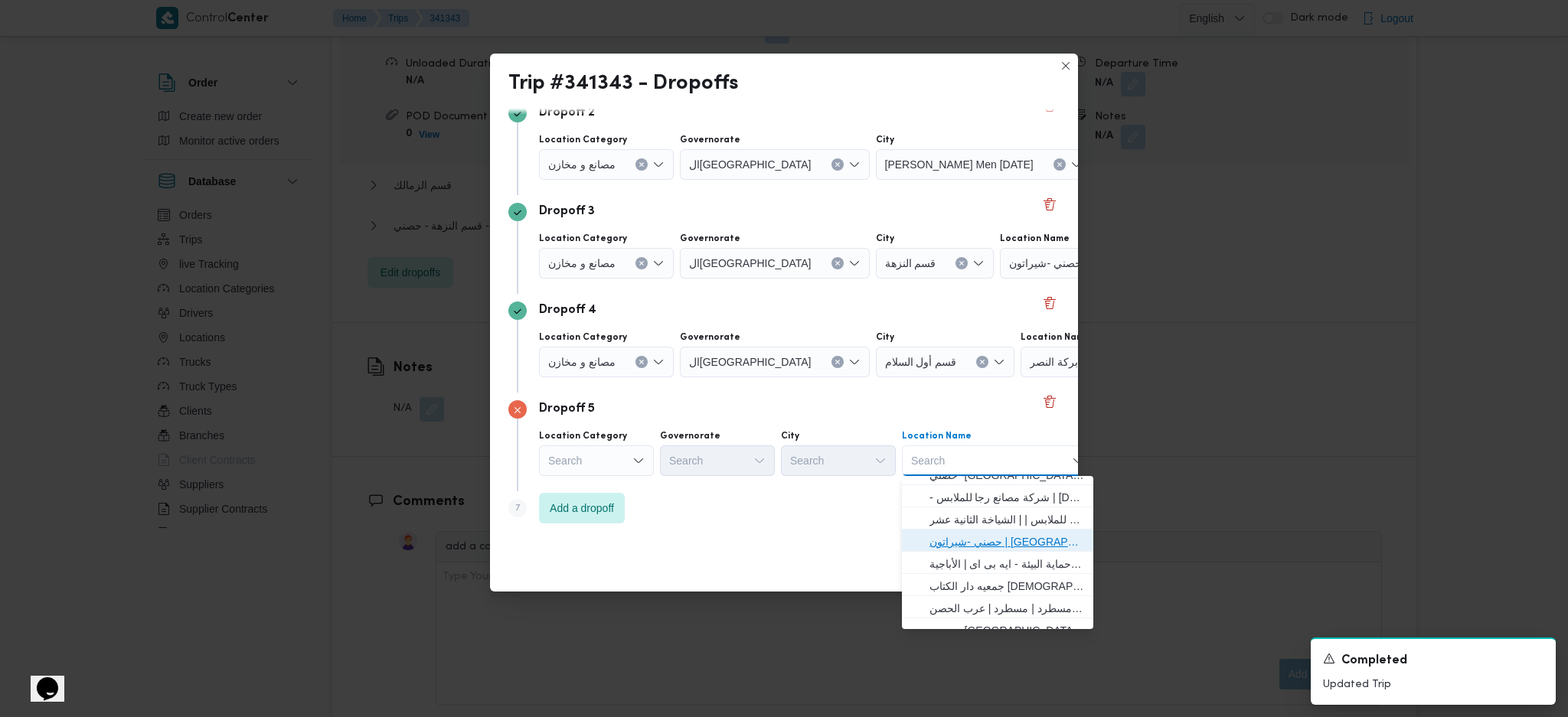
click at [984, 545] on span "حصني -شيراتون | [GEOGRAPHIC_DATA][PERSON_NAME] | شيراتون المطار" at bounding box center [1007, 541] width 155 height 18
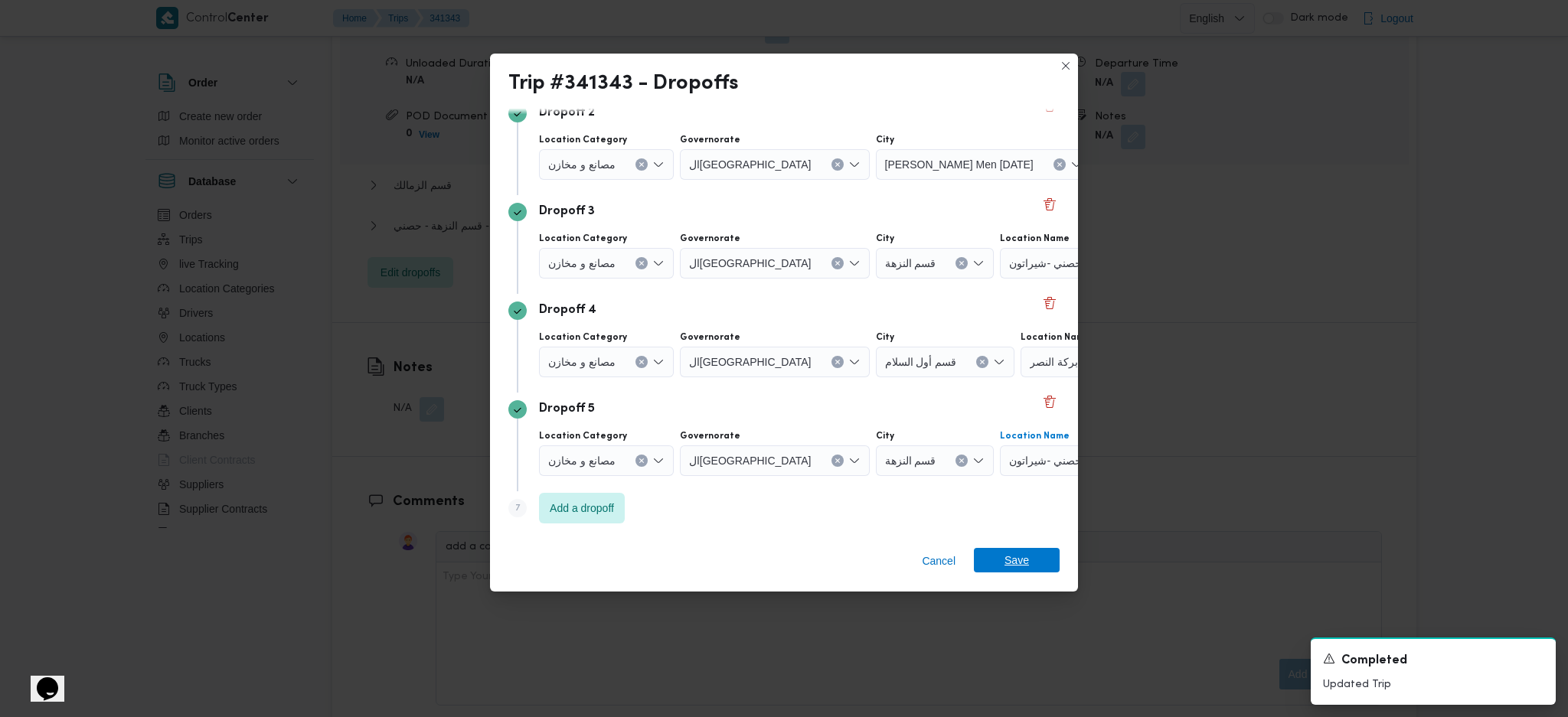
click at [1015, 565] on span "Save" at bounding box center [1016, 560] width 24 height 24
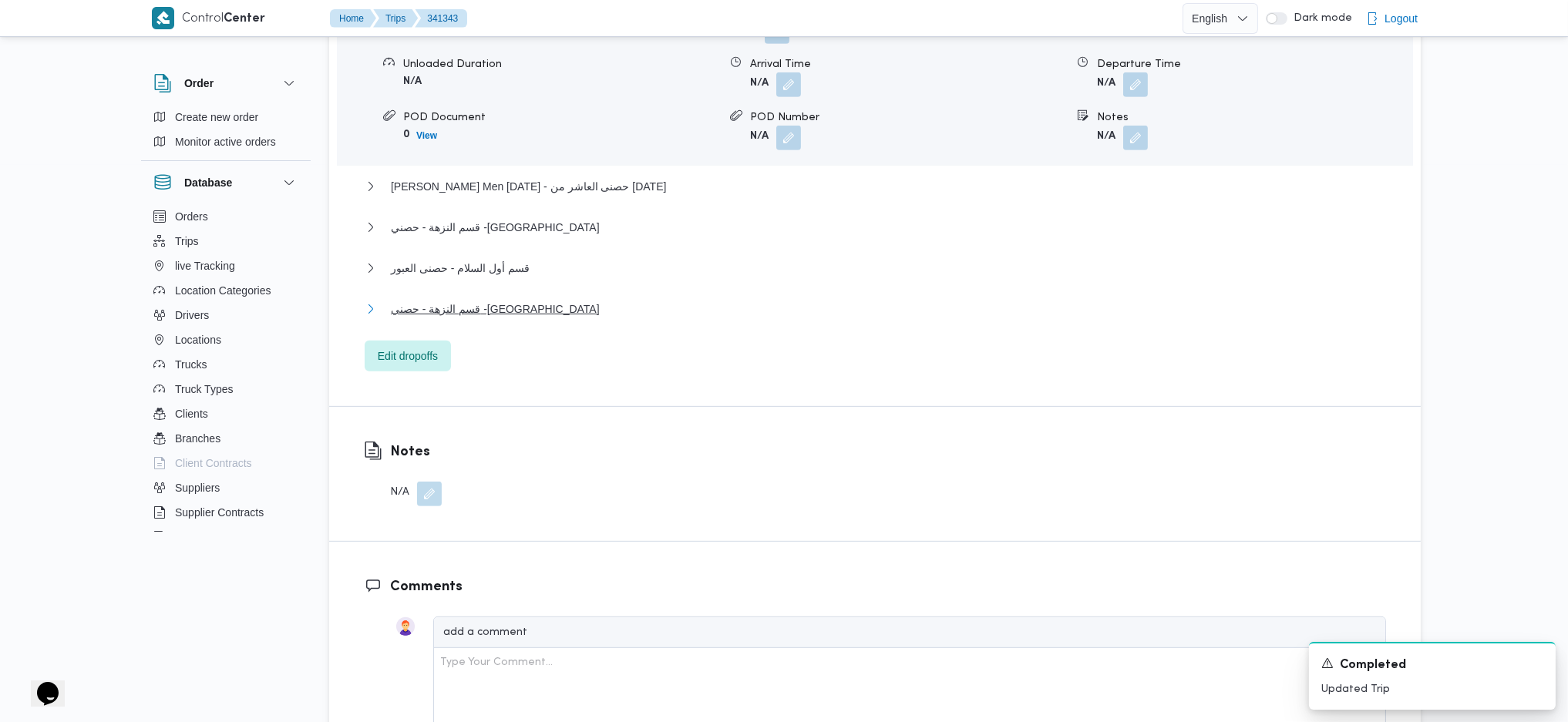
click at [540, 299] on button "قسم النزهة - حصني -[GEOGRAPHIC_DATA]" at bounding box center [875, 308] width 1021 height 18
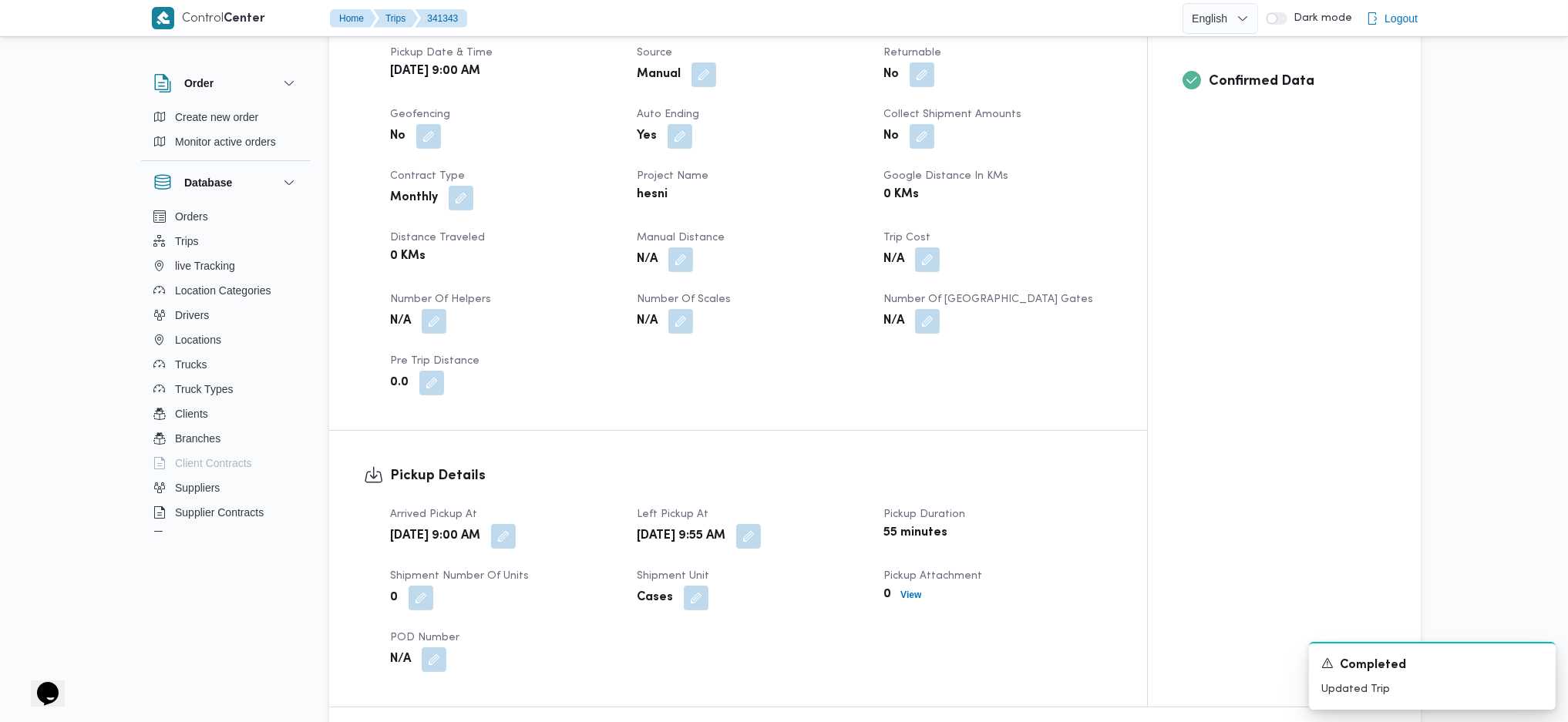
scroll to position [616, 0]
click at [681, 244] on button "button" at bounding box center [680, 256] width 25 height 25
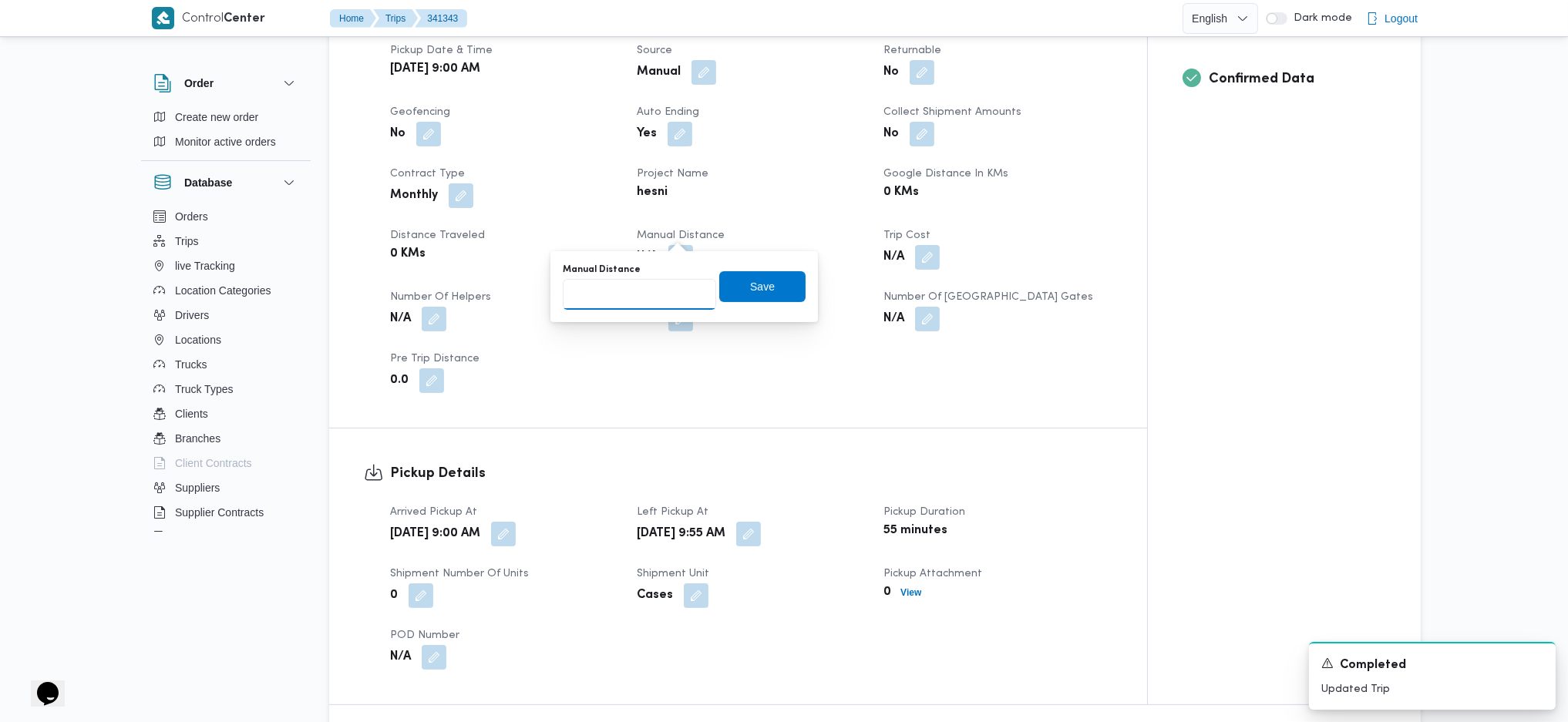
click at [646, 300] on input "Manual Distance" at bounding box center [639, 294] width 153 height 31
type input "228"
click at [758, 290] on span "Save" at bounding box center [762, 286] width 25 height 18
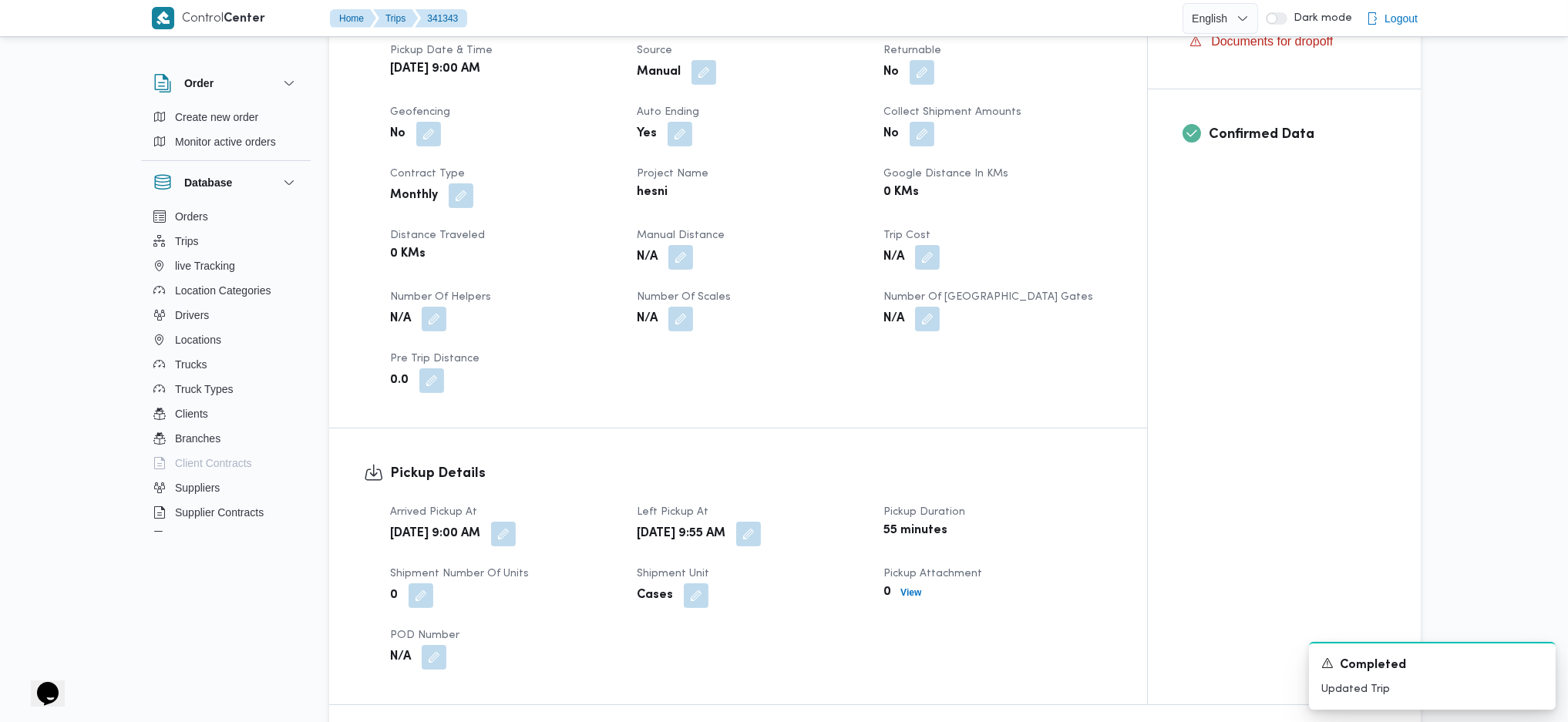
scroll to position [0, 0]
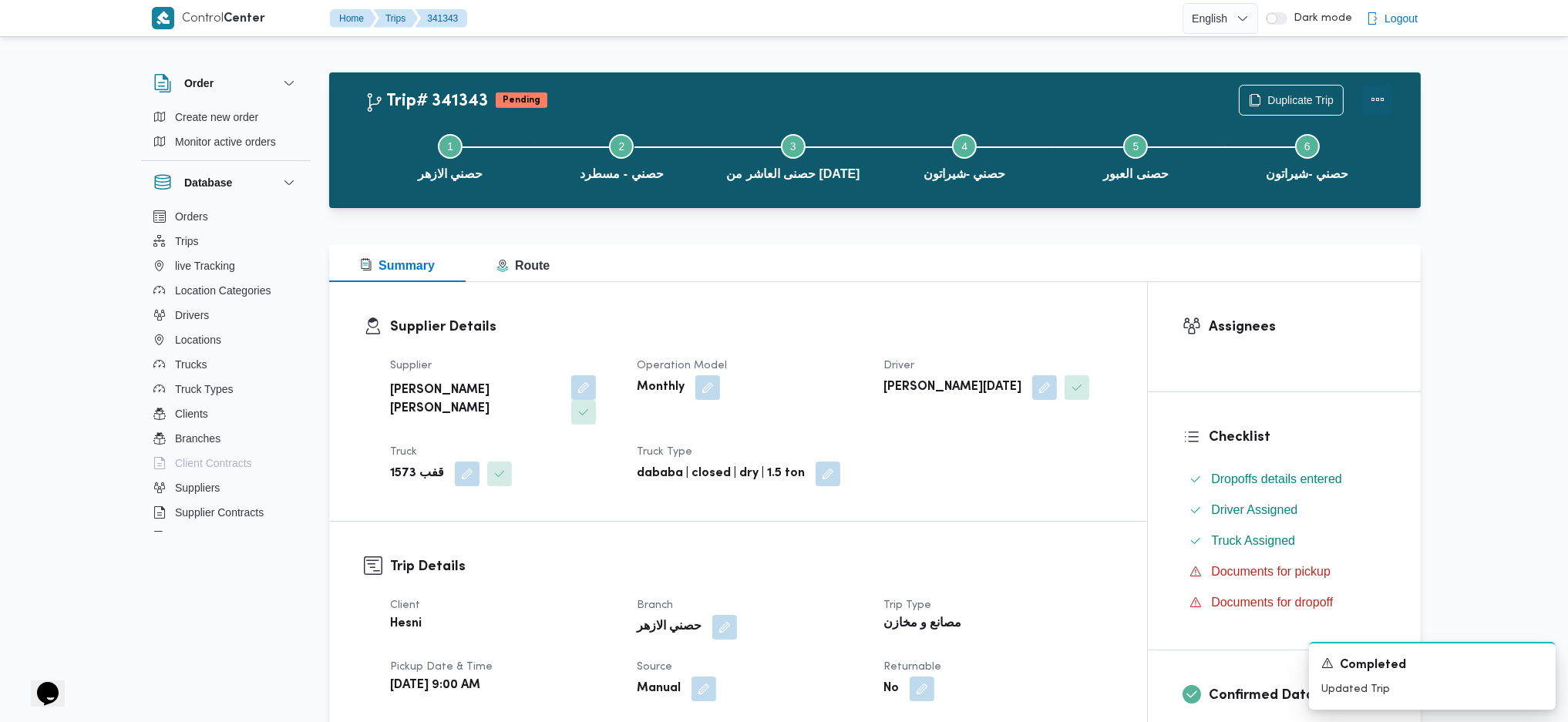
click at [1387, 99] on button "Actions" at bounding box center [1377, 99] width 31 height 31
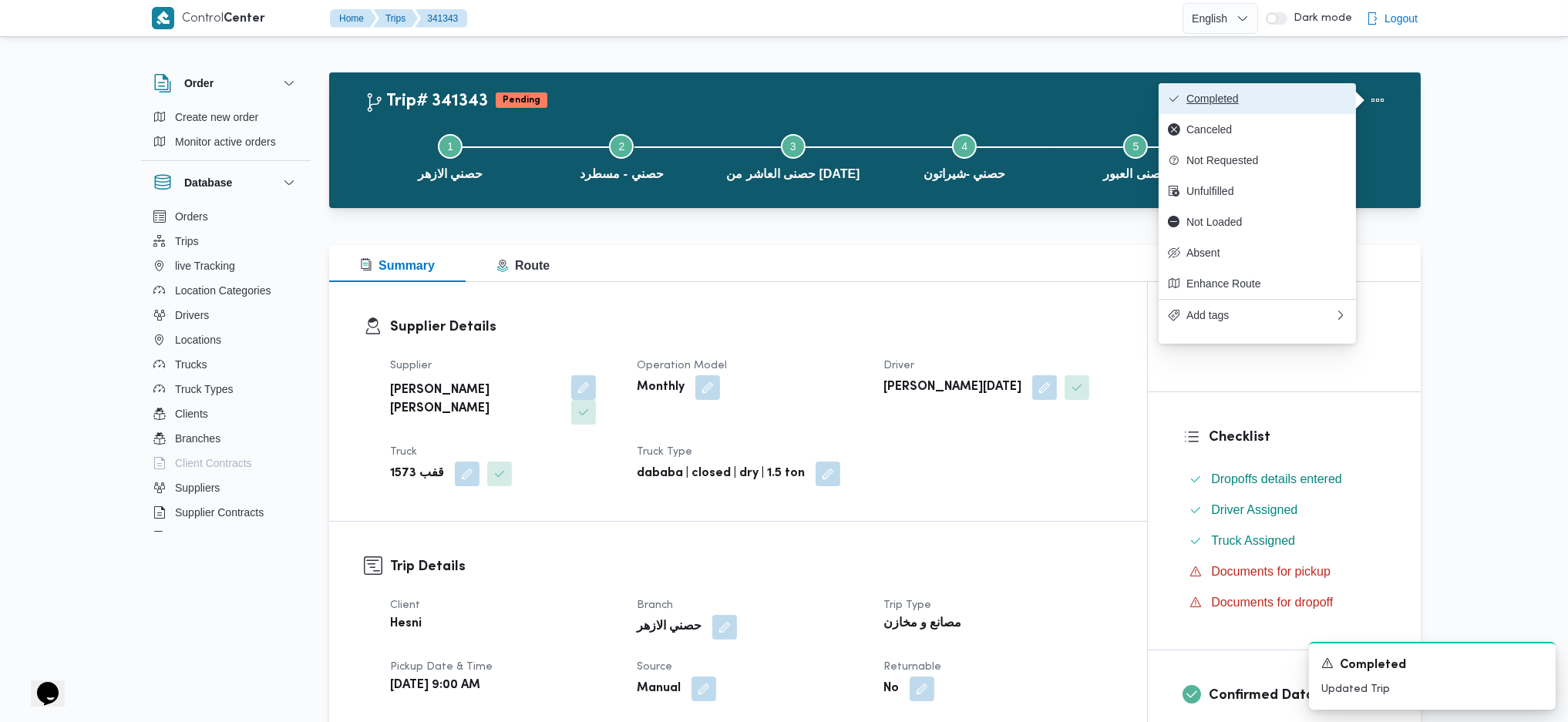
click at [1293, 103] on span "Completed" at bounding box center [1267, 98] width 161 height 13
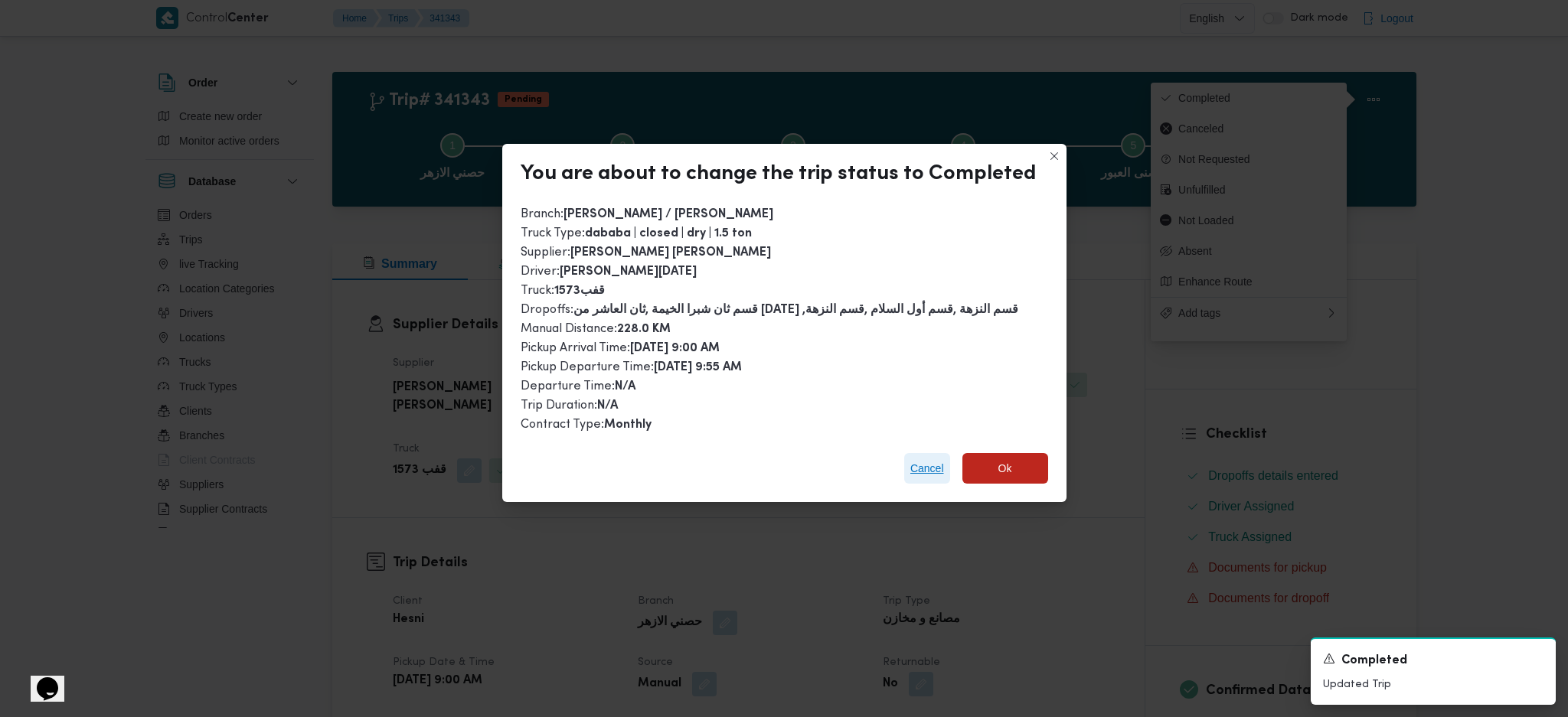
click at [905, 456] on span "Cancel" at bounding box center [927, 468] width 46 height 31
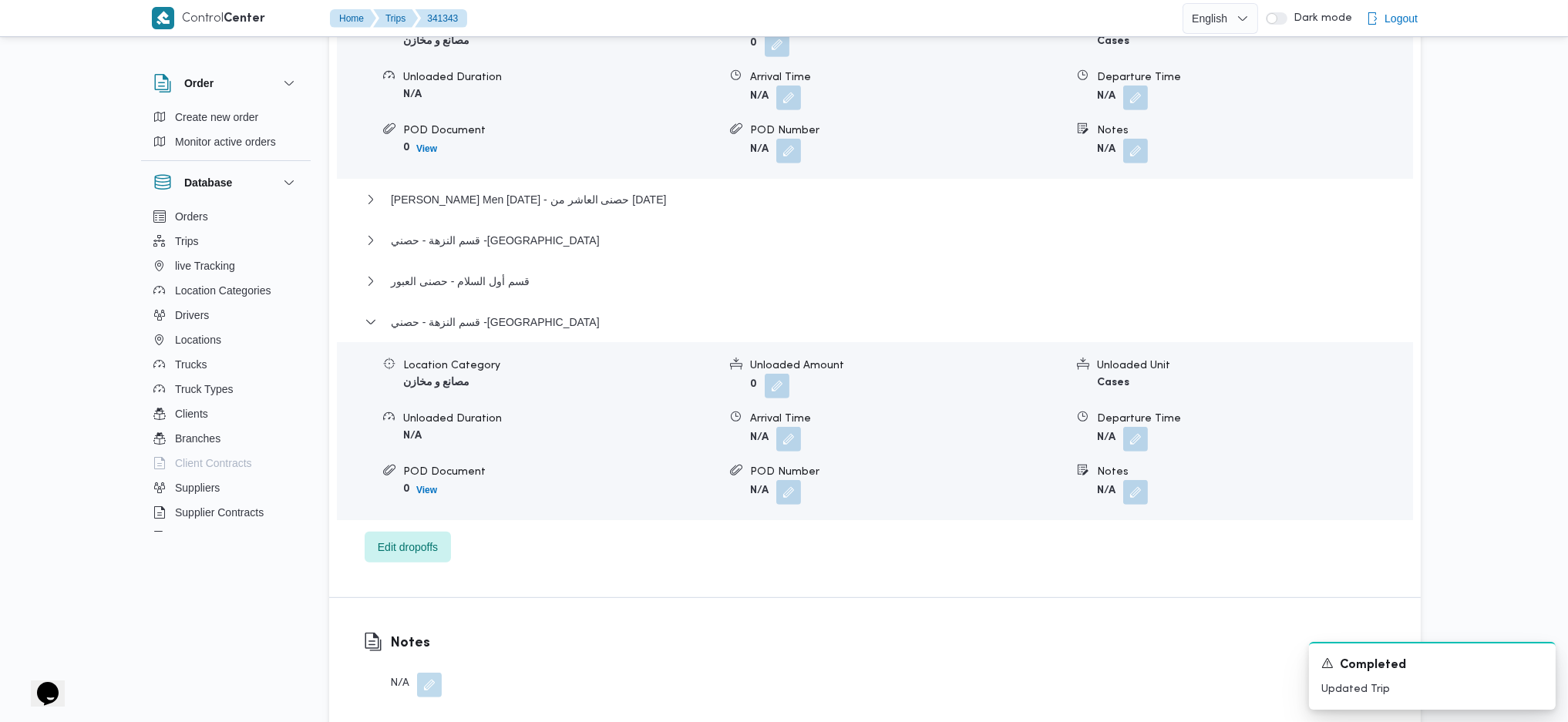
scroll to position [1438, 0]
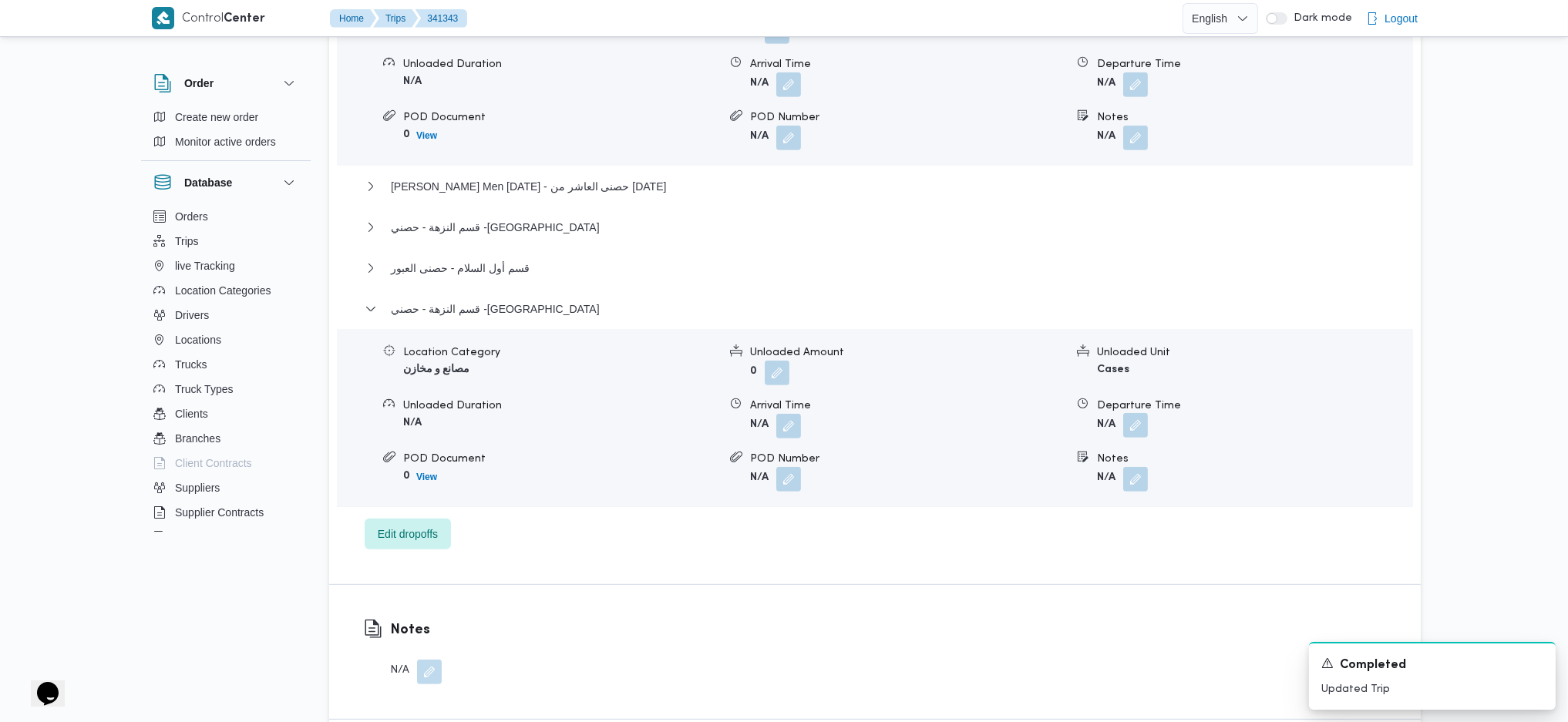
click at [1138, 413] on button "button" at bounding box center [1135, 425] width 25 height 25
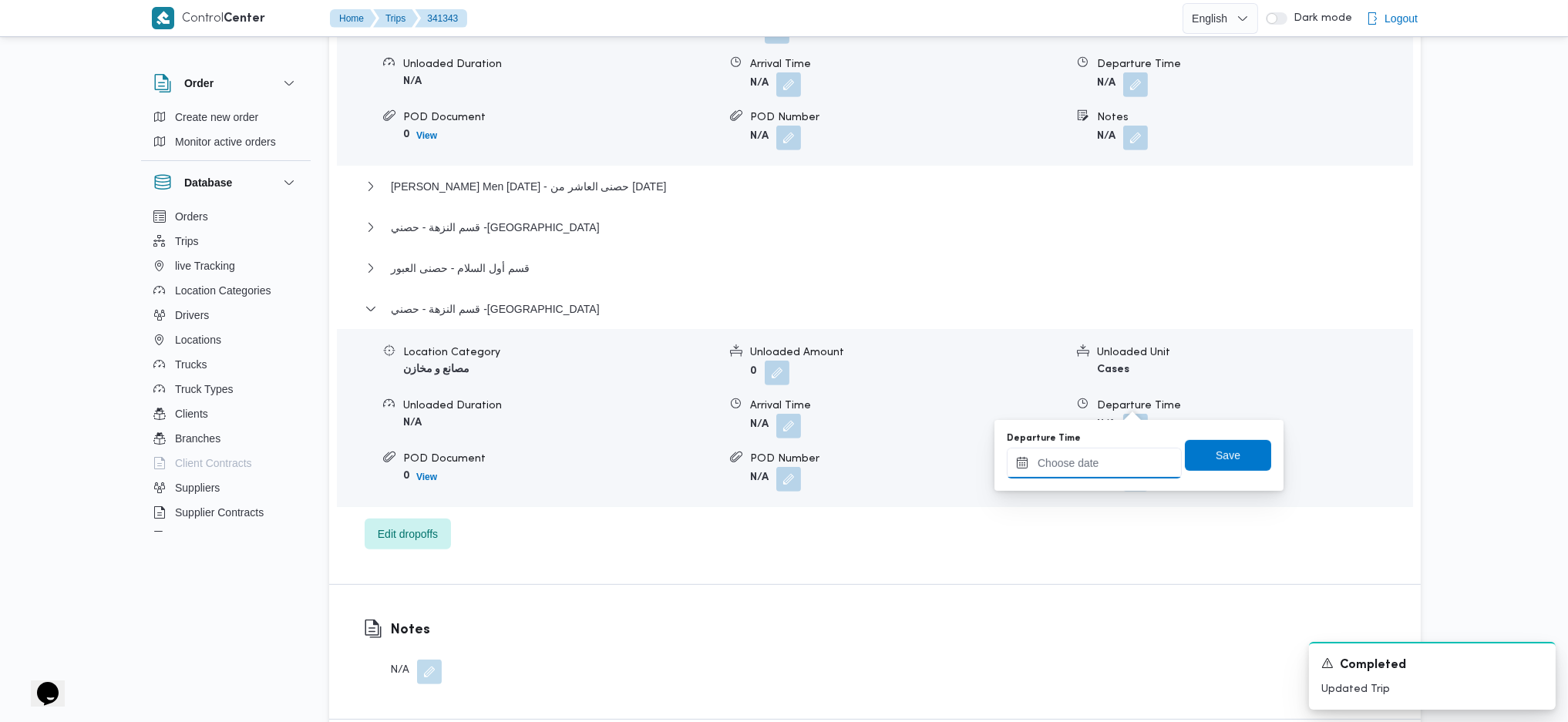
click at [1106, 464] on input "Departure Time" at bounding box center [1094, 463] width 175 height 31
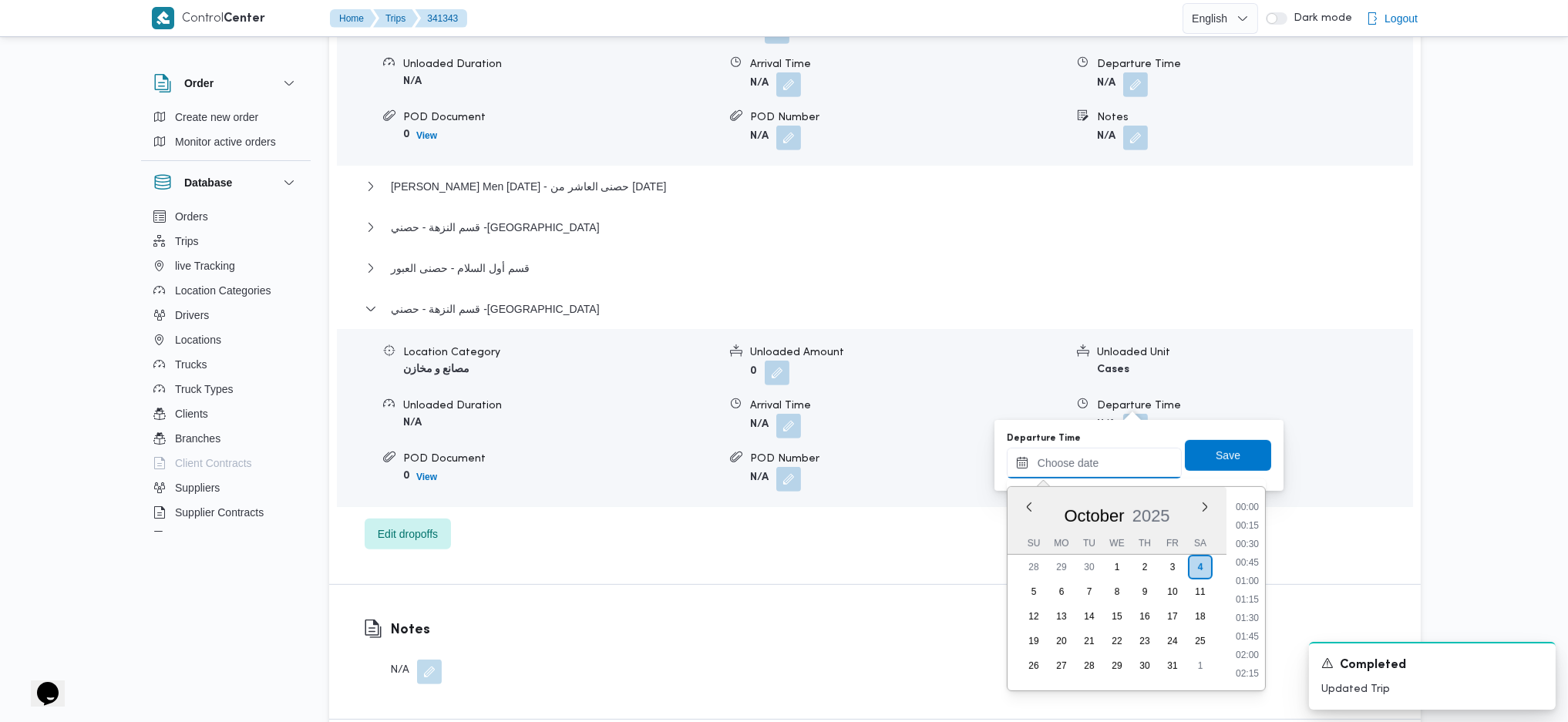
scroll to position [1222, 0]
drag, startPoint x: 1247, startPoint y: 590, endPoint x: 1241, endPoint y: 581, distance: 10.8
click at [1246, 591] on li "17:45" at bounding box center [1247, 597] width 36 height 15
type input "[DATE] 17:45"
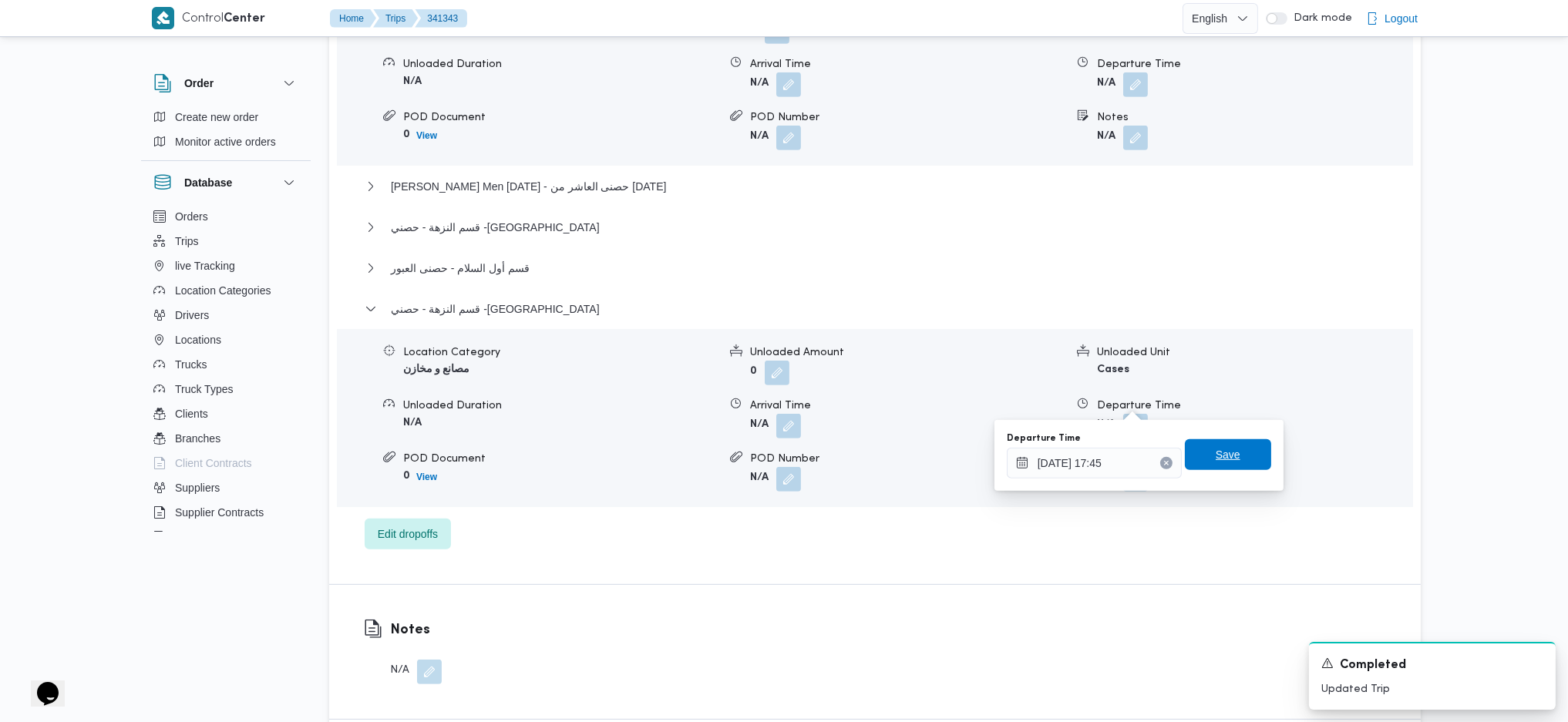
click at [1197, 440] on div "Save" at bounding box center [1228, 455] width 87 height 31
click at [1217, 451] on span "Save" at bounding box center [1228, 455] width 25 height 18
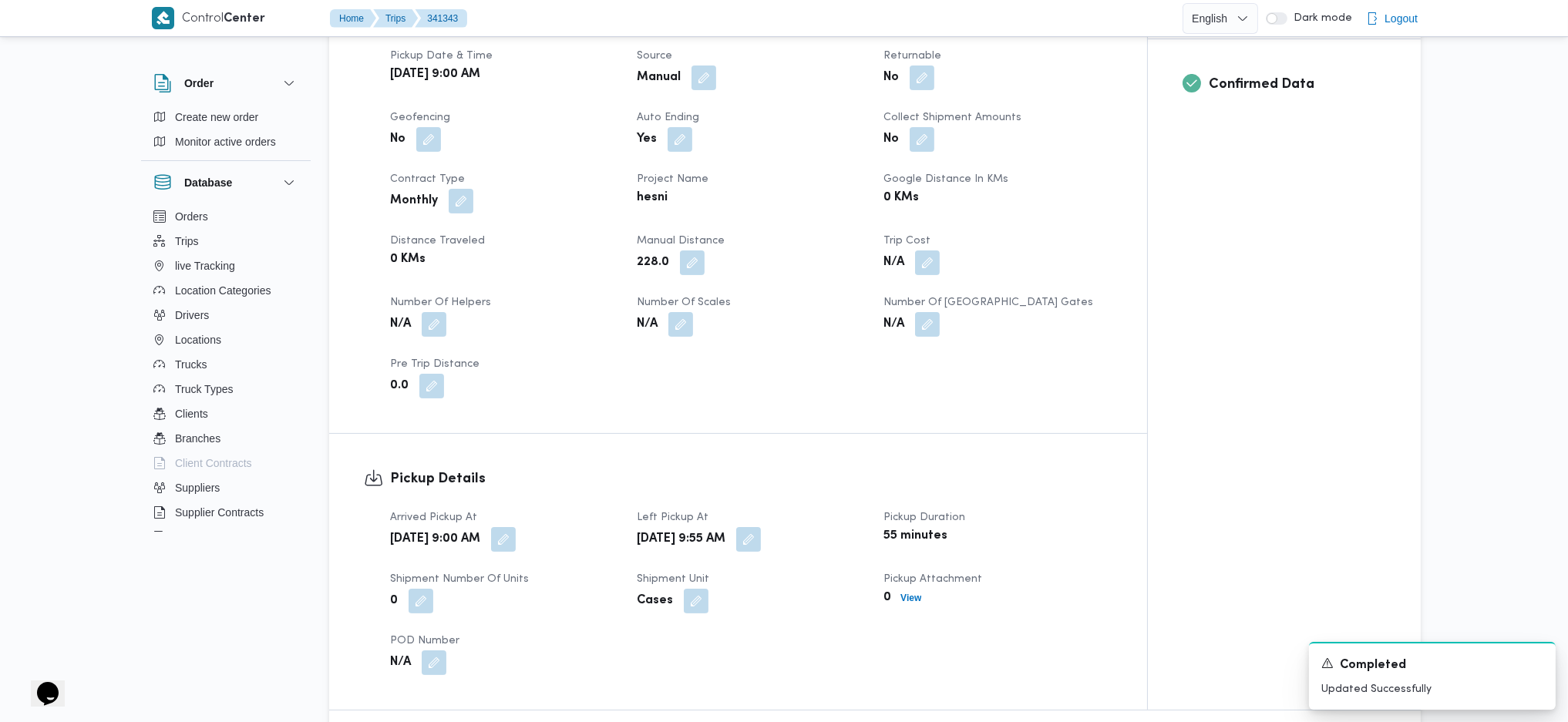
scroll to position [0, 0]
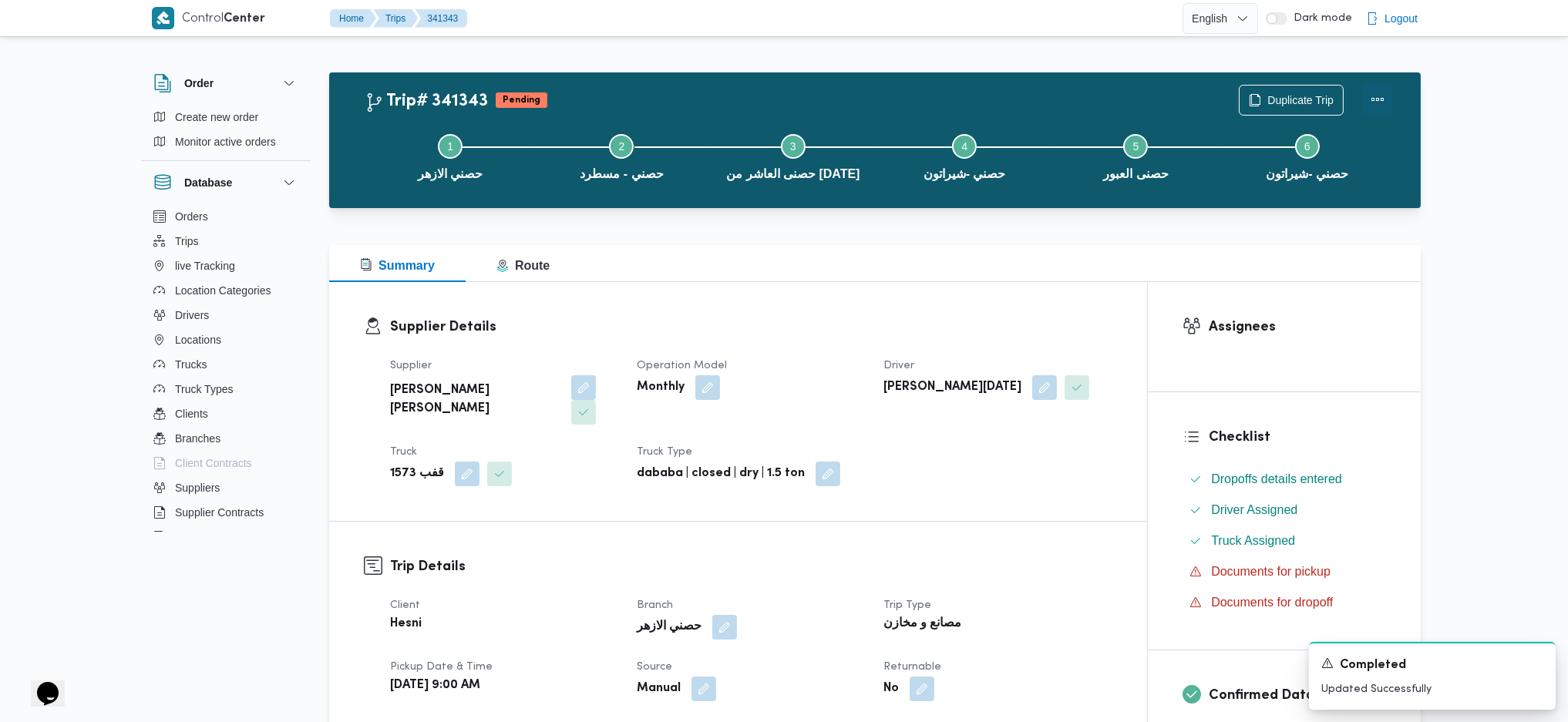
click at [1375, 95] on button "Actions" at bounding box center [1377, 99] width 31 height 31
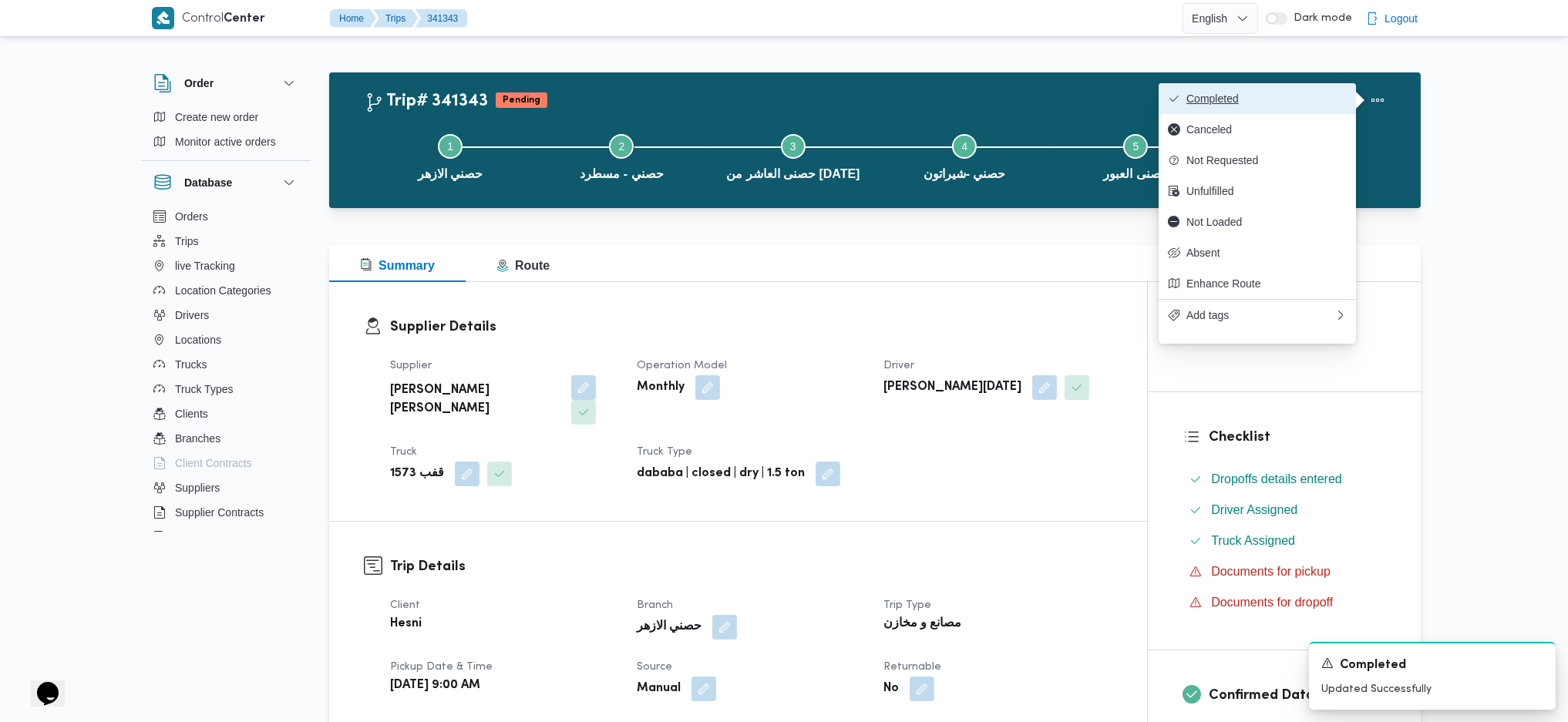
click at [1280, 102] on span "Completed" at bounding box center [1267, 98] width 161 height 13
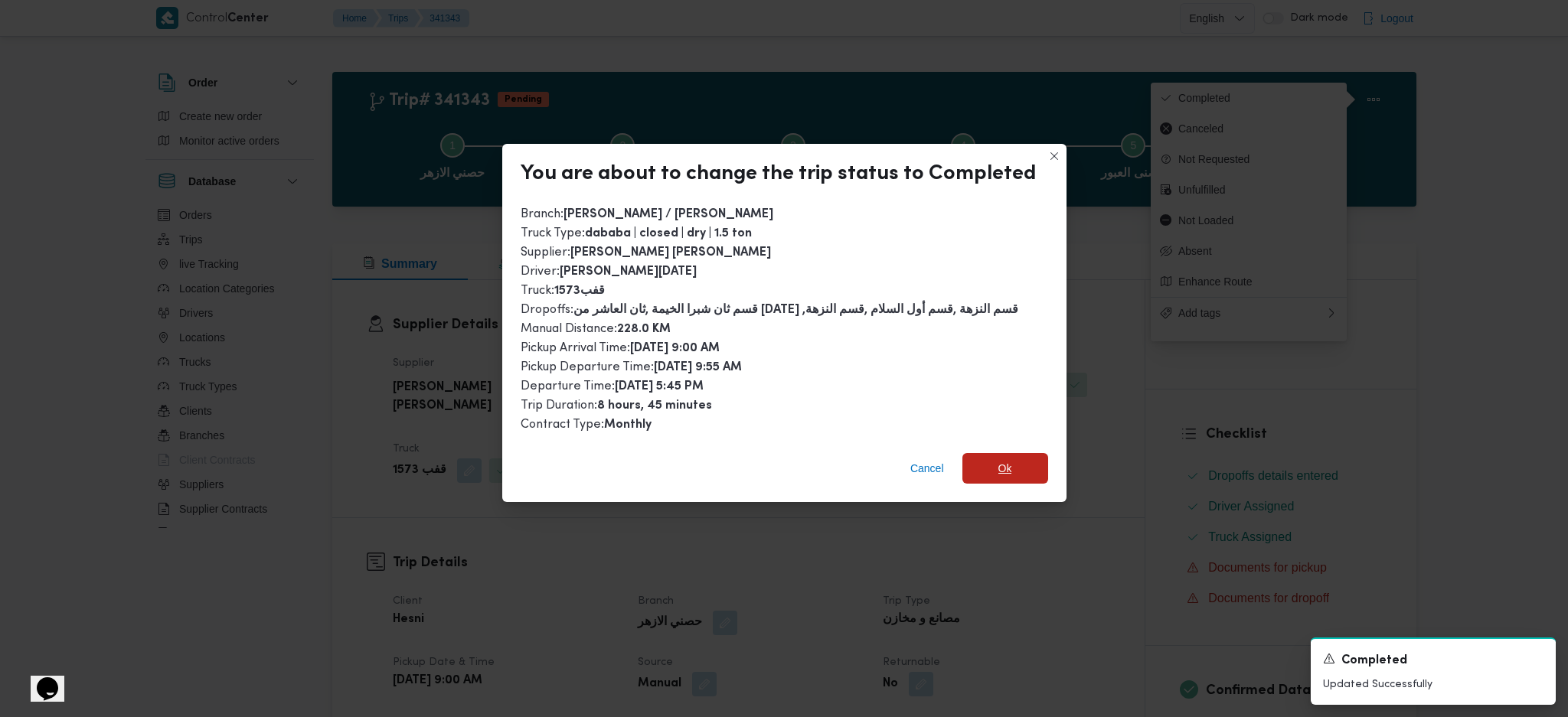
click at [1041, 457] on span "Ok" at bounding box center [1005, 468] width 86 height 31
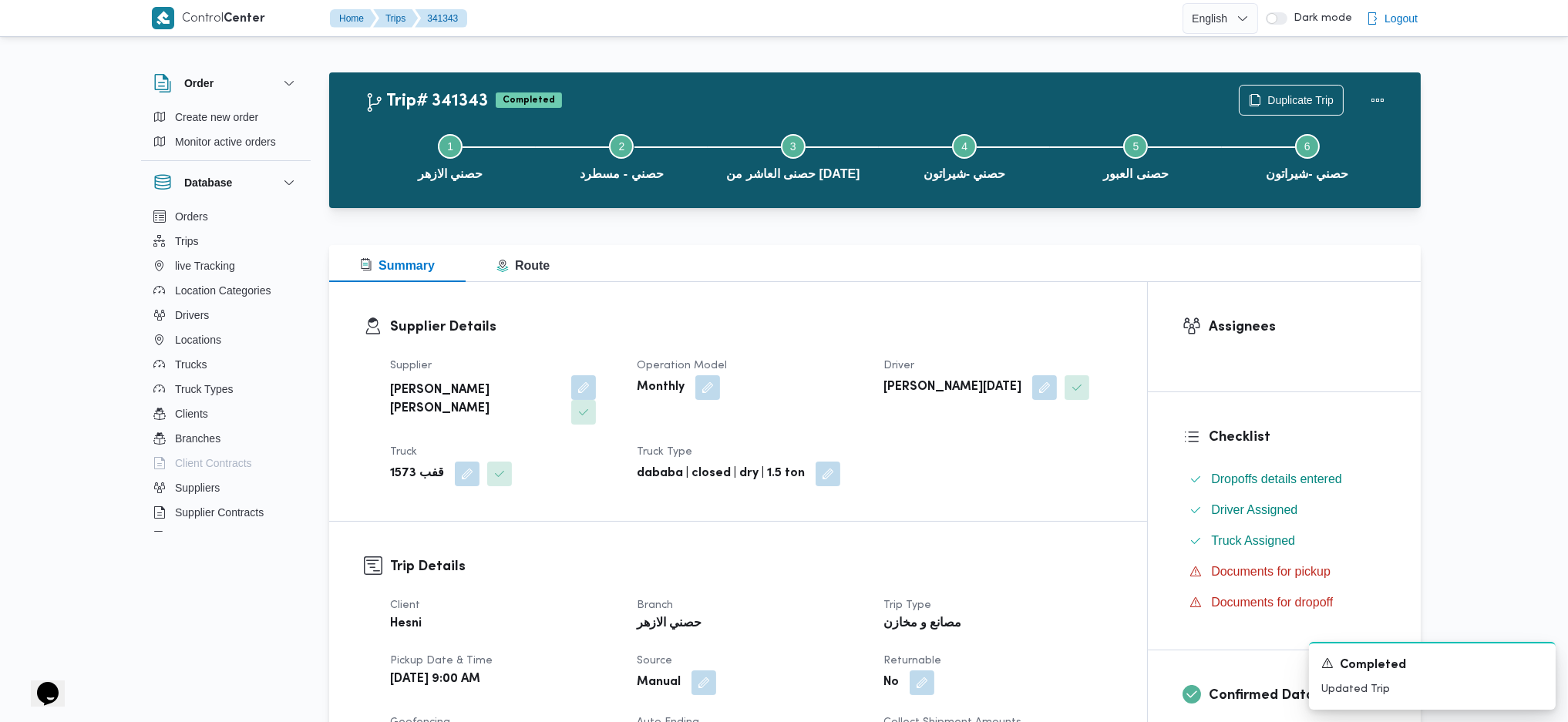
click at [966, 342] on dl "Supplier Details Supplier [PERSON_NAME] [PERSON_NAME] Operation Model Monthly D…" at bounding box center [751, 401] width 722 height 169
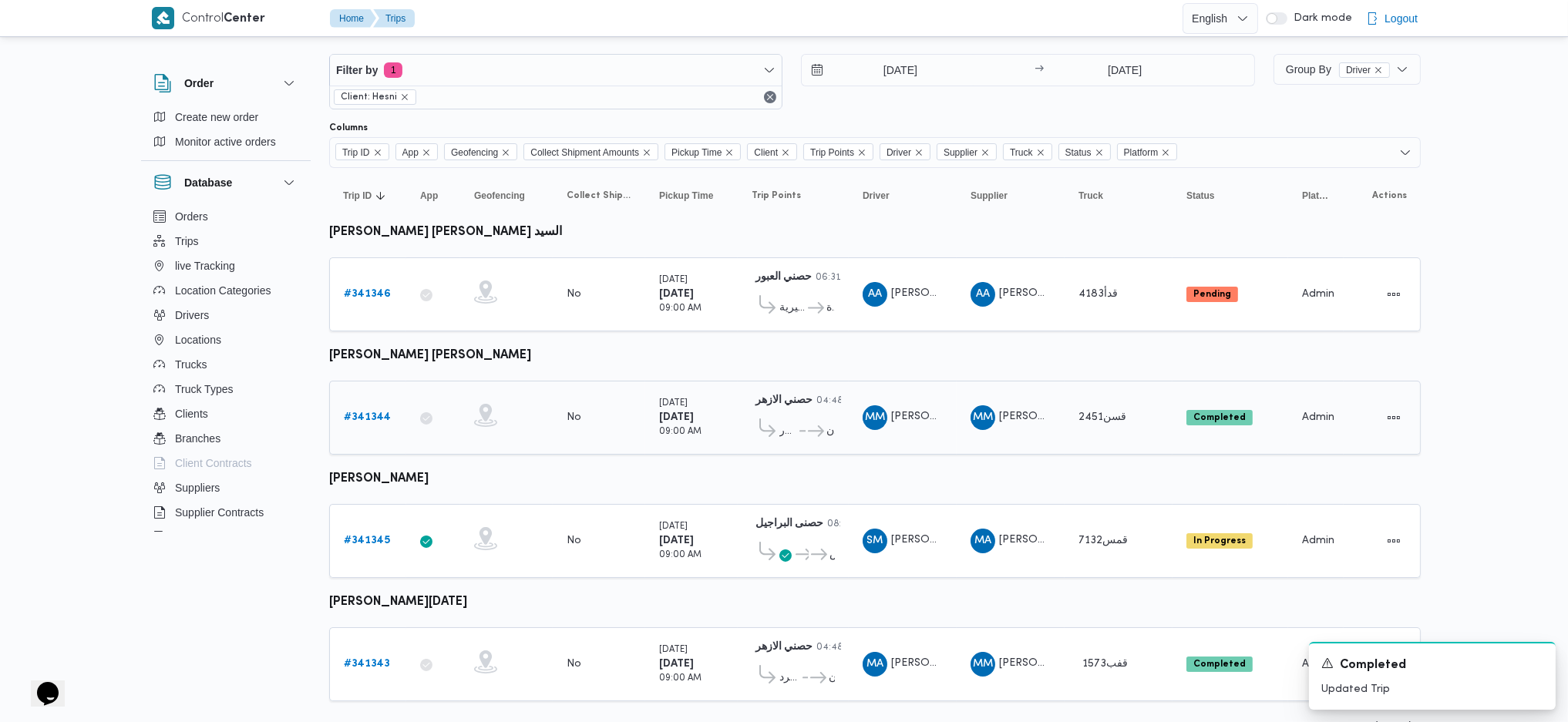
scroll to position [40, 0]
